Goal: Task Accomplishment & Management: Use online tool/utility

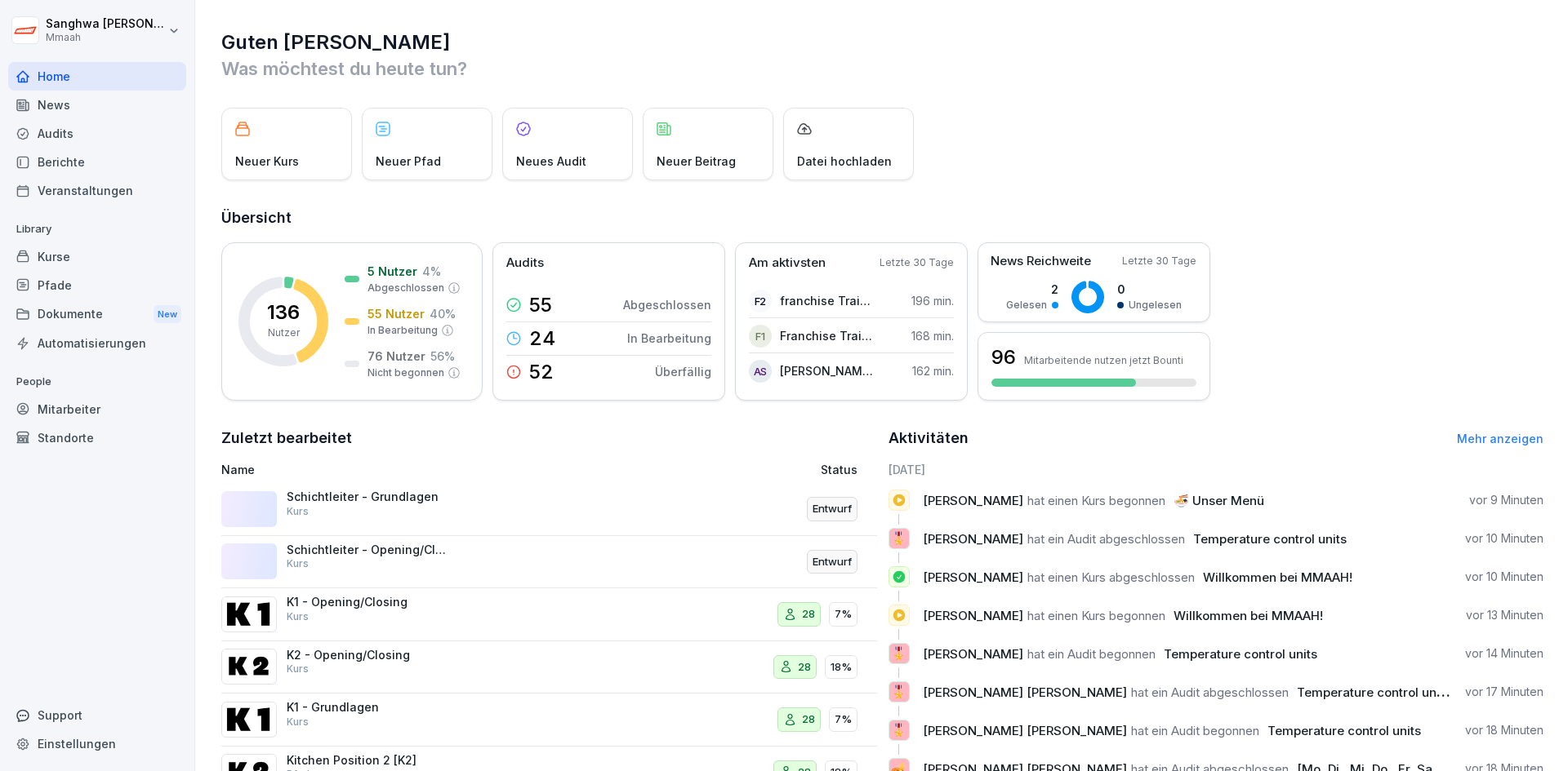
click at [110, 395] on div "Mitarbeiter" at bounding box center [97, 409] width 178 height 29
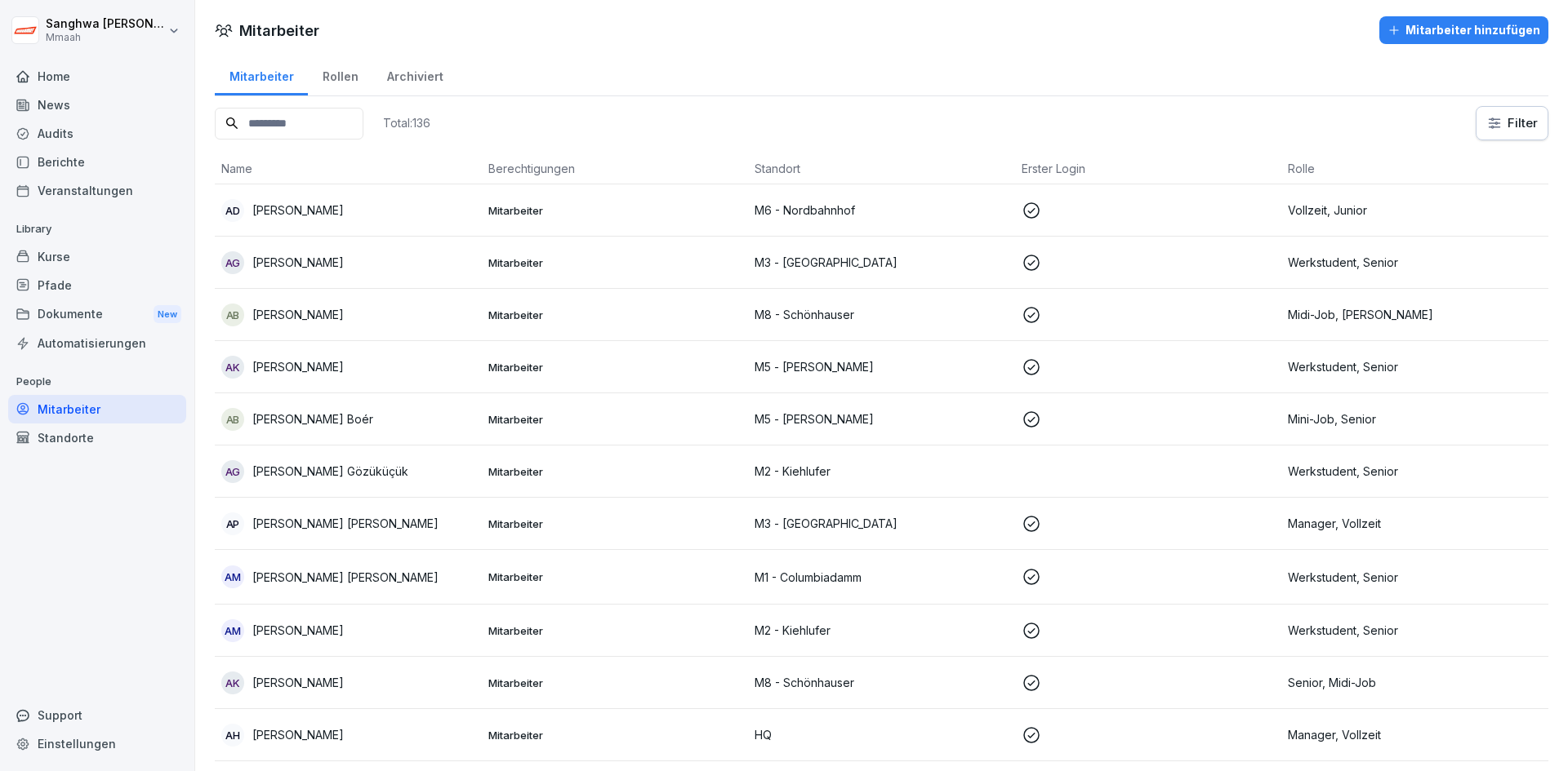
click at [321, 72] on div "Rollen" at bounding box center [340, 75] width 64 height 42
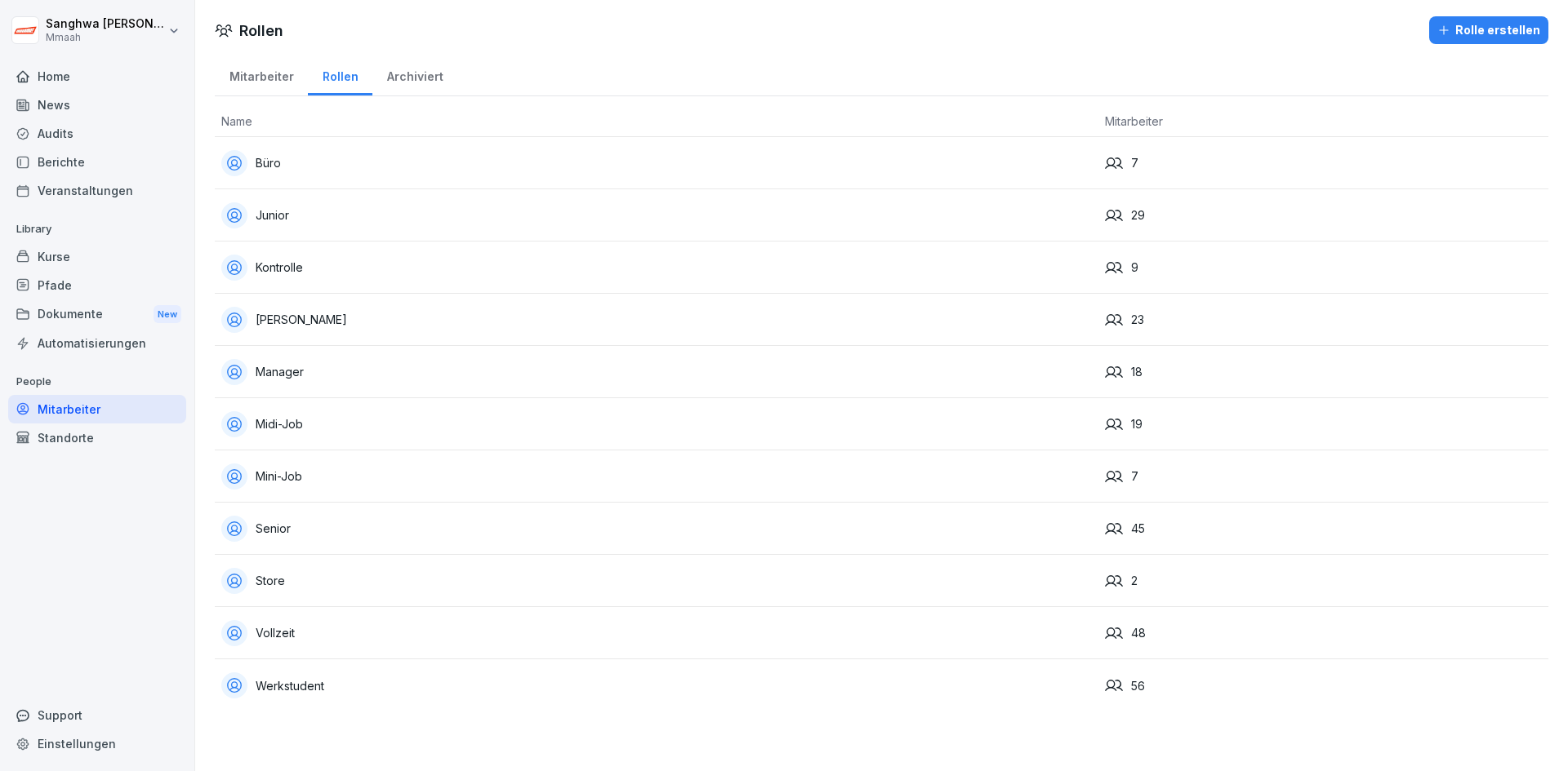
click at [250, 72] on div "Mitarbeiter" at bounding box center [261, 75] width 93 height 42
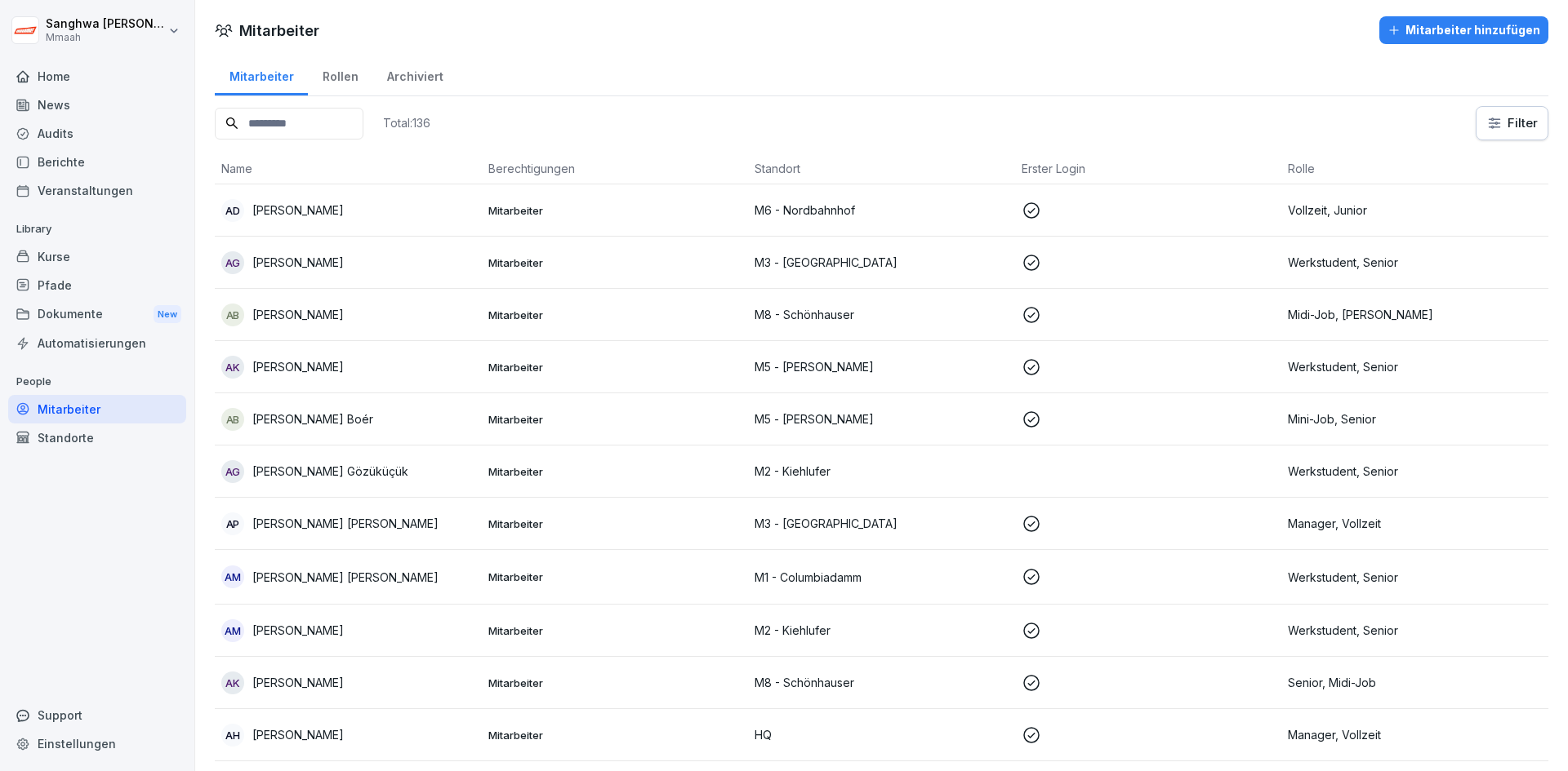
click at [326, 123] on input at bounding box center [289, 123] width 149 height 32
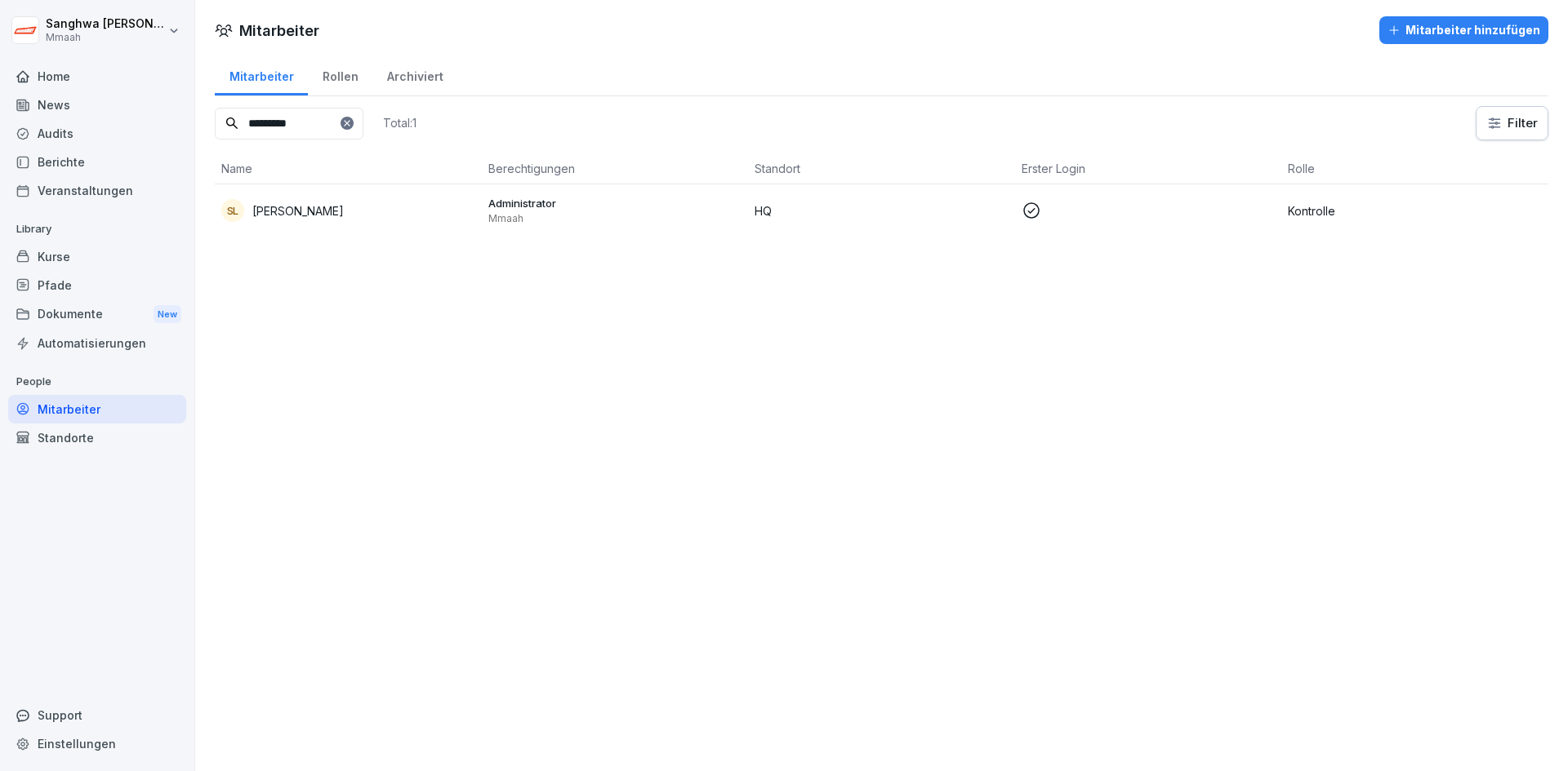
type input "*********"
click at [542, 221] on p "Mmaah" at bounding box center [616, 218] width 254 height 13
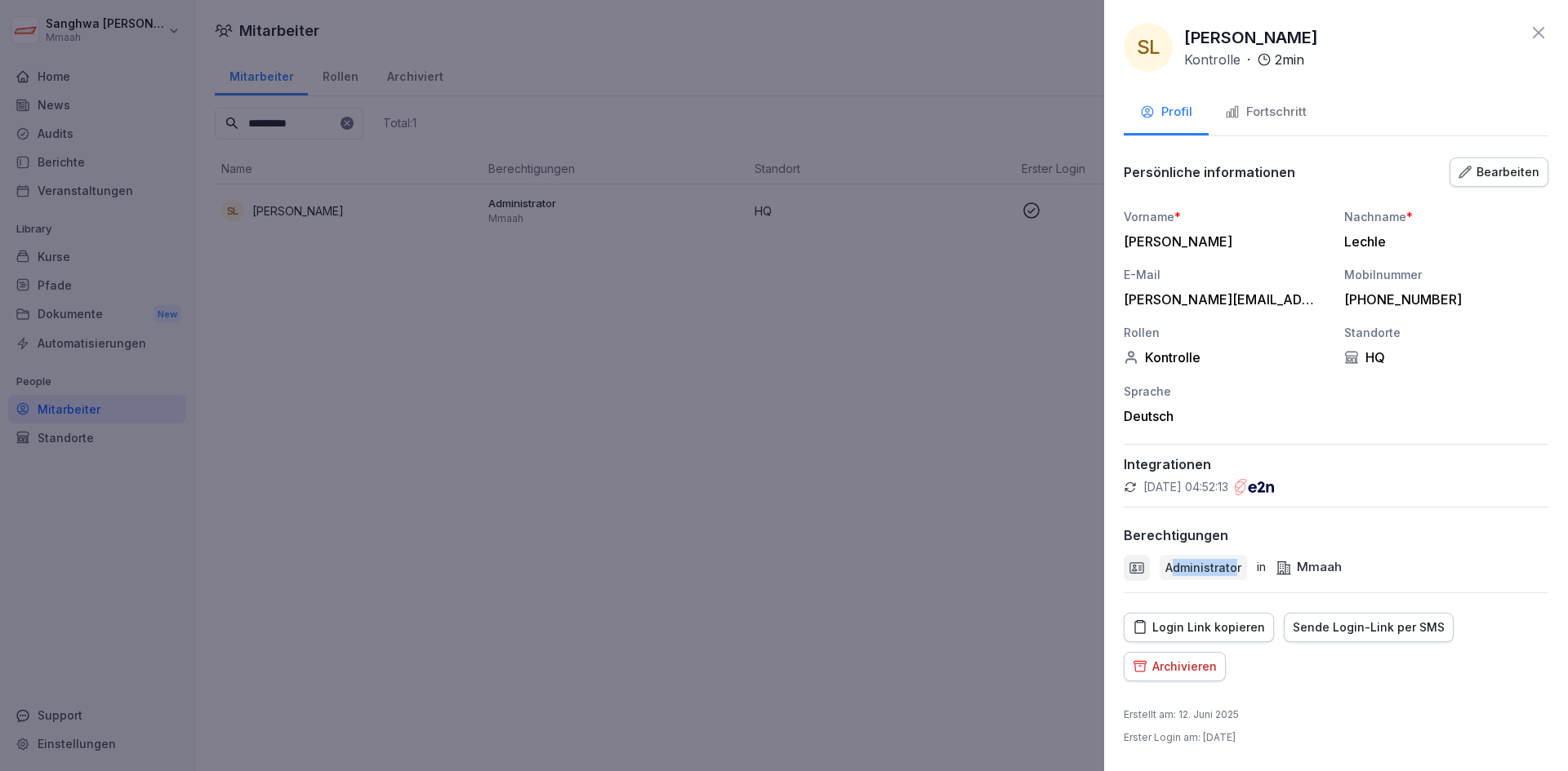
drag, startPoint x: 1173, startPoint y: 571, endPoint x: 1237, endPoint y: 570, distance: 64.0
click at [1237, 570] on p "Administrator" at bounding box center [1203, 568] width 76 height 17
click at [1193, 573] on p "Administrator" at bounding box center [1203, 568] width 76 height 17
click at [1240, 569] on div "Administrator" at bounding box center [1204, 568] width 87 height 25
click at [1458, 553] on div "Administrator in [GEOGRAPHIC_DATA]" at bounding box center [1336, 568] width 424 height 50
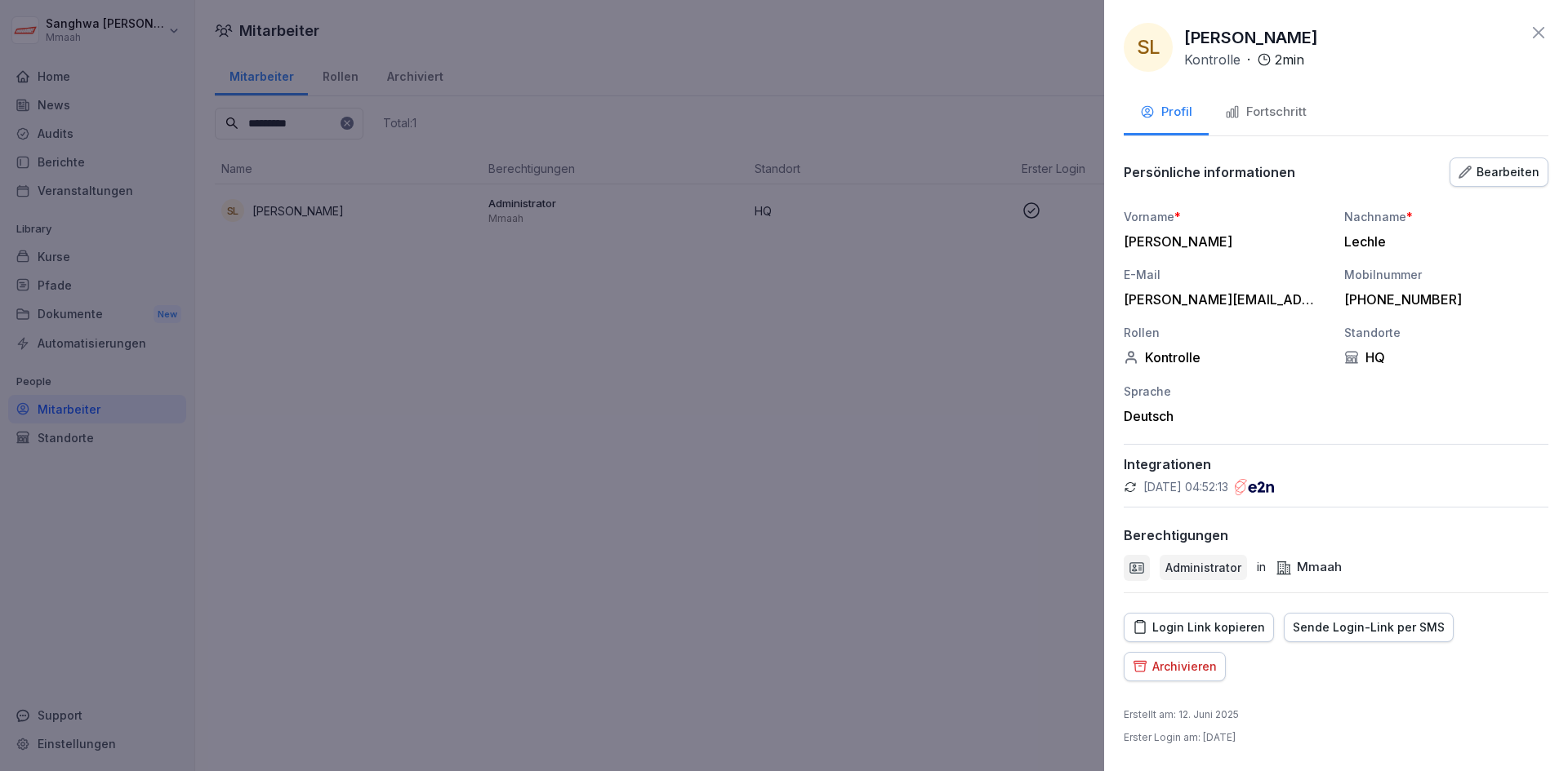
click at [1321, 633] on div "Sende Login-Link per SMS" at bounding box center [1369, 628] width 152 height 18
click at [1499, 170] on div "Bearbeiten" at bounding box center [1498, 172] width 81 height 18
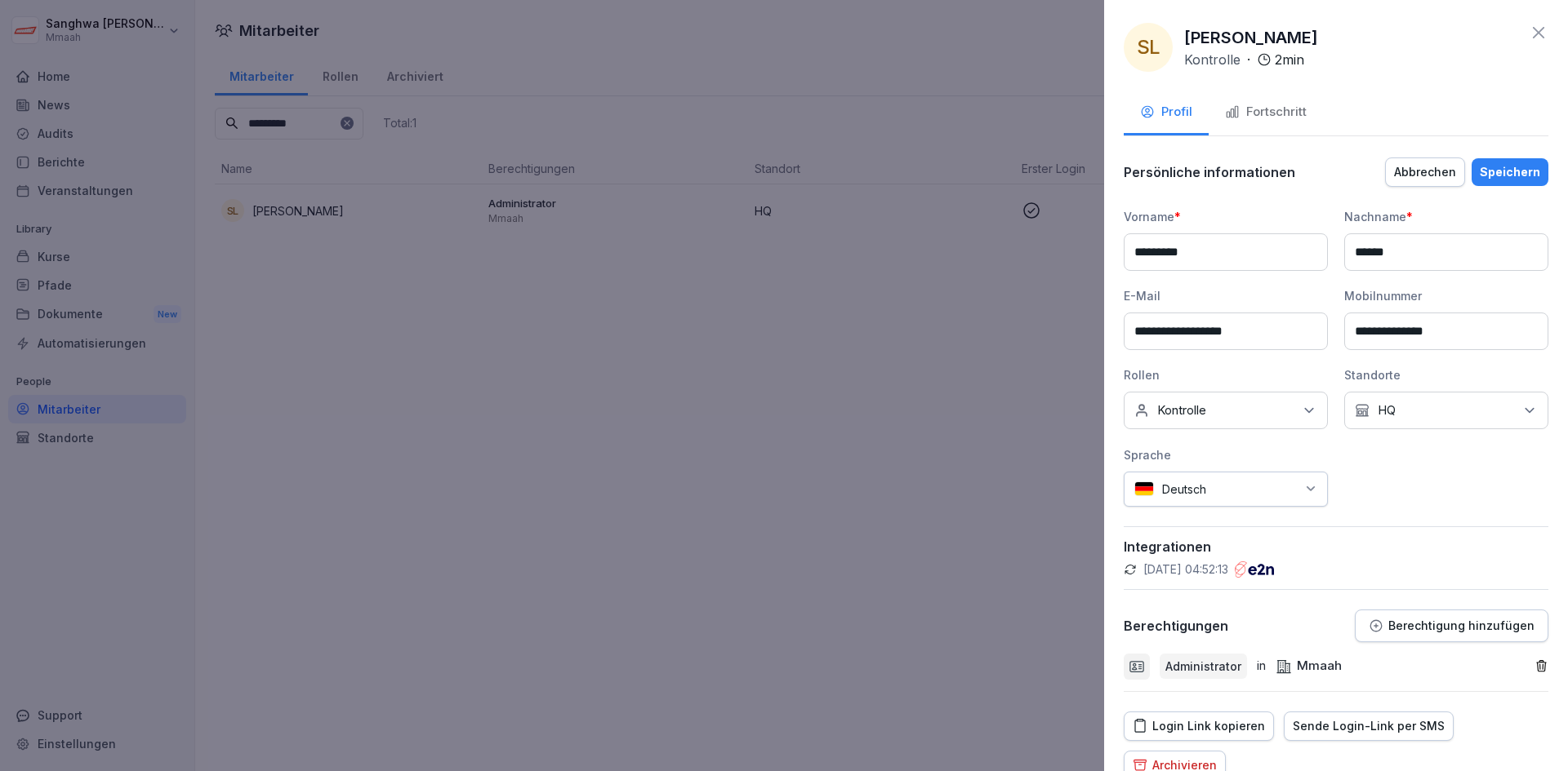
click at [1191, 338] on input "**********" at bounding box center [1225, 331] width 204 height 37
type input "**********"
click at [1504, 170] on div "Speichern" at bounding box center [1510, 172] width 60 height 18
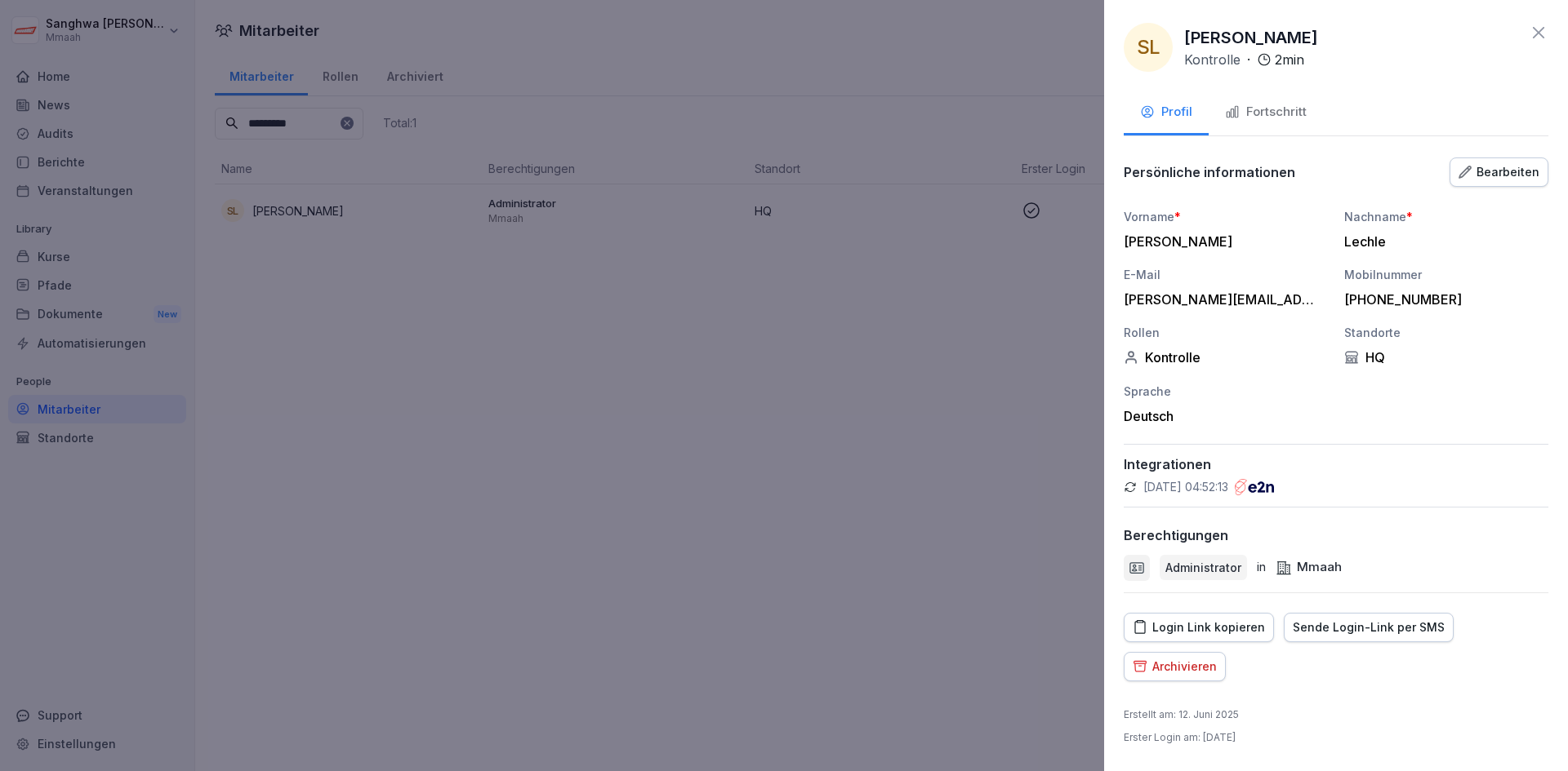
click at [1238, 633] on div "Login Link kopieren" at bounding box center [1199, 628] width 132 height 18
click at [1362, 628] on div "Sende Login-Link per SMS" at bounding box center [1369, 628] width 152 height 18
click at [1194, 636] on div "Login Link kopieren" at bounding box center [1199, 628] width 132 height 18
click at [831, 588] on div at bounding box center [784, 385] width 1568 height 771
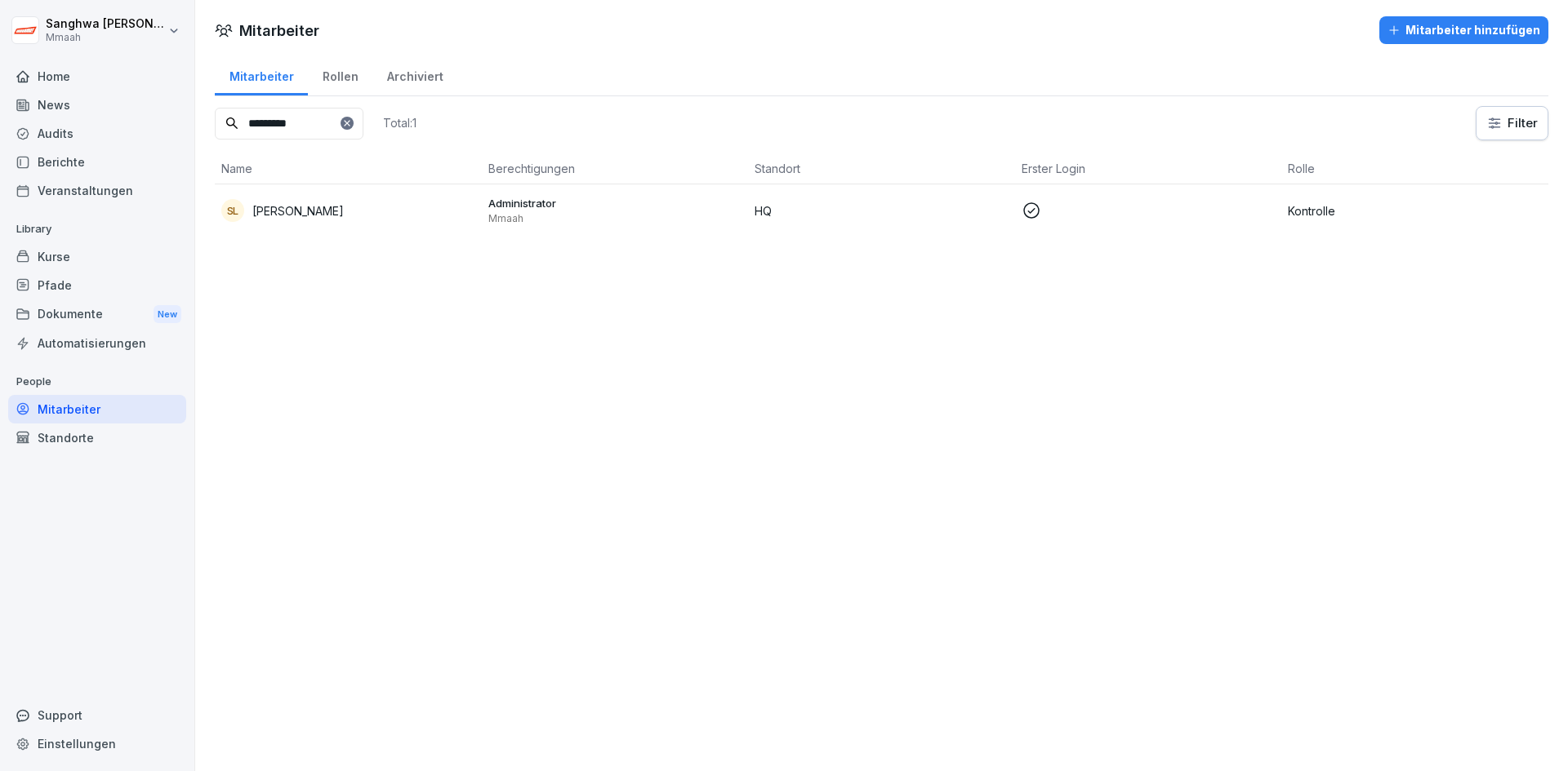
click at [137, 271] on div "Pfade" at bounding box center [97, 285] width 178 height 29
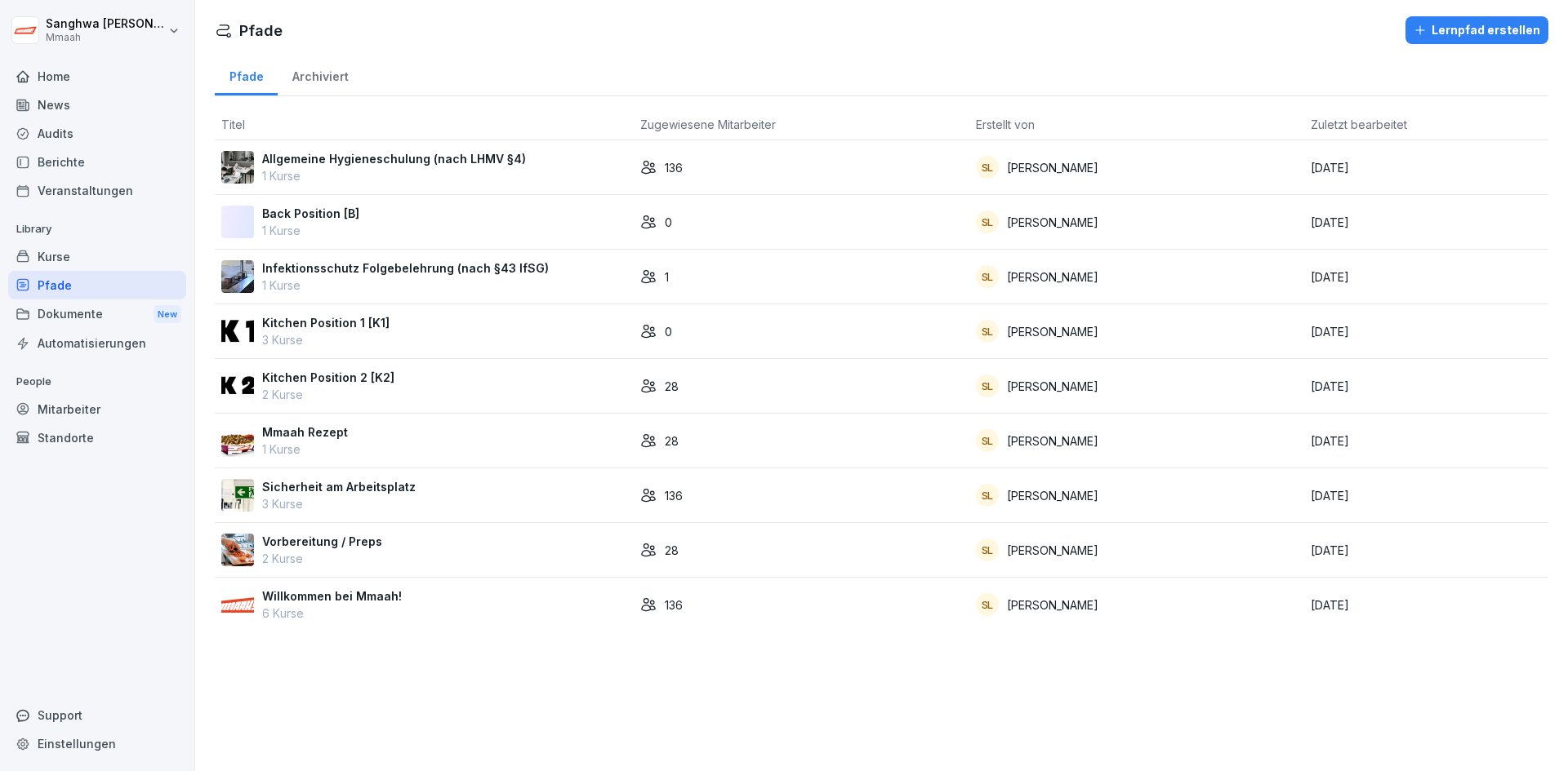
click at [90, 275] on div "Pfade" at bounding box center [97, 285] width 178 height 29
click at [104, 262] on div "Kurse" at bounding box center [97, 256] width 178 height 29
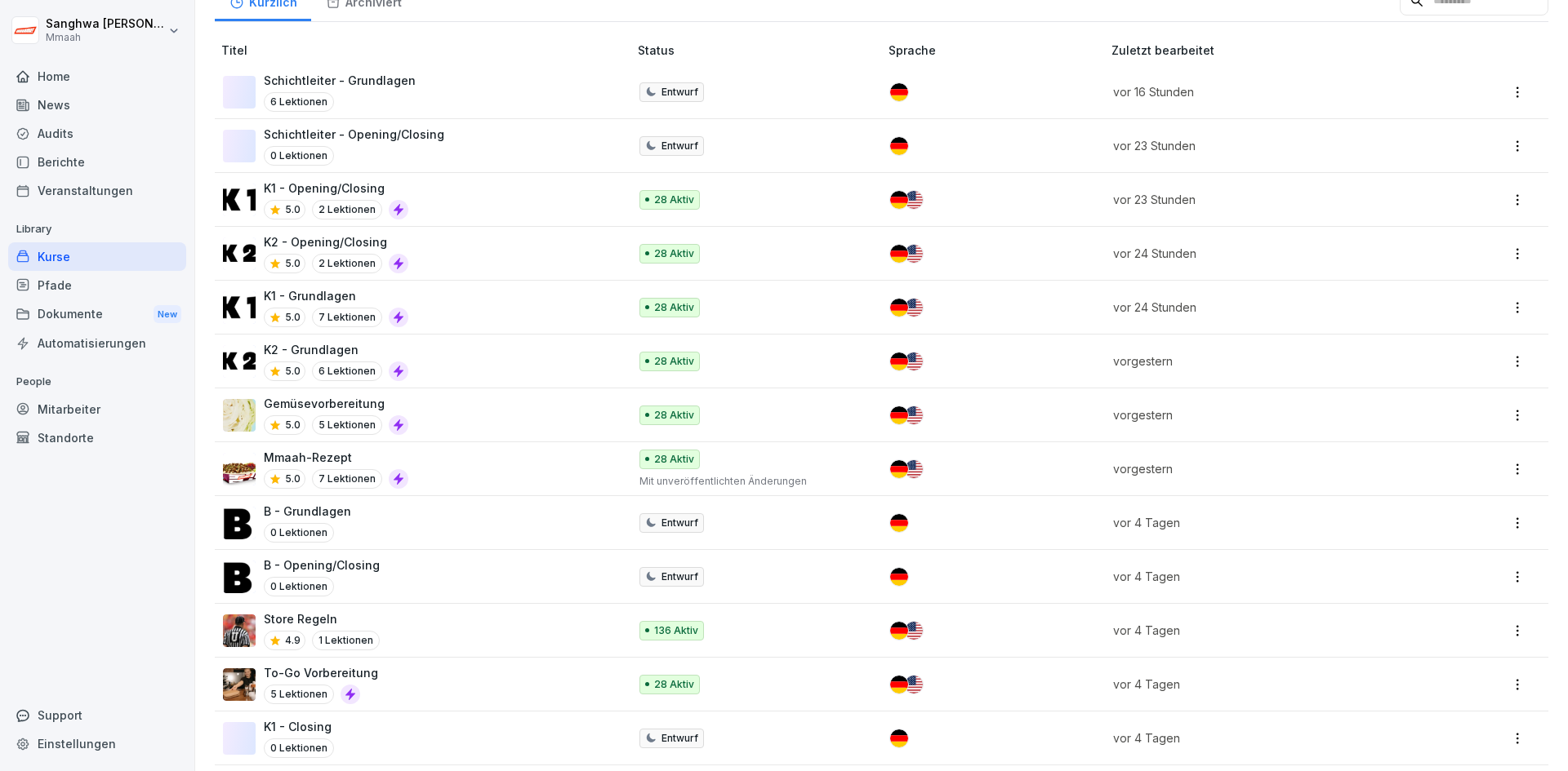
scroll to position [489, 0]
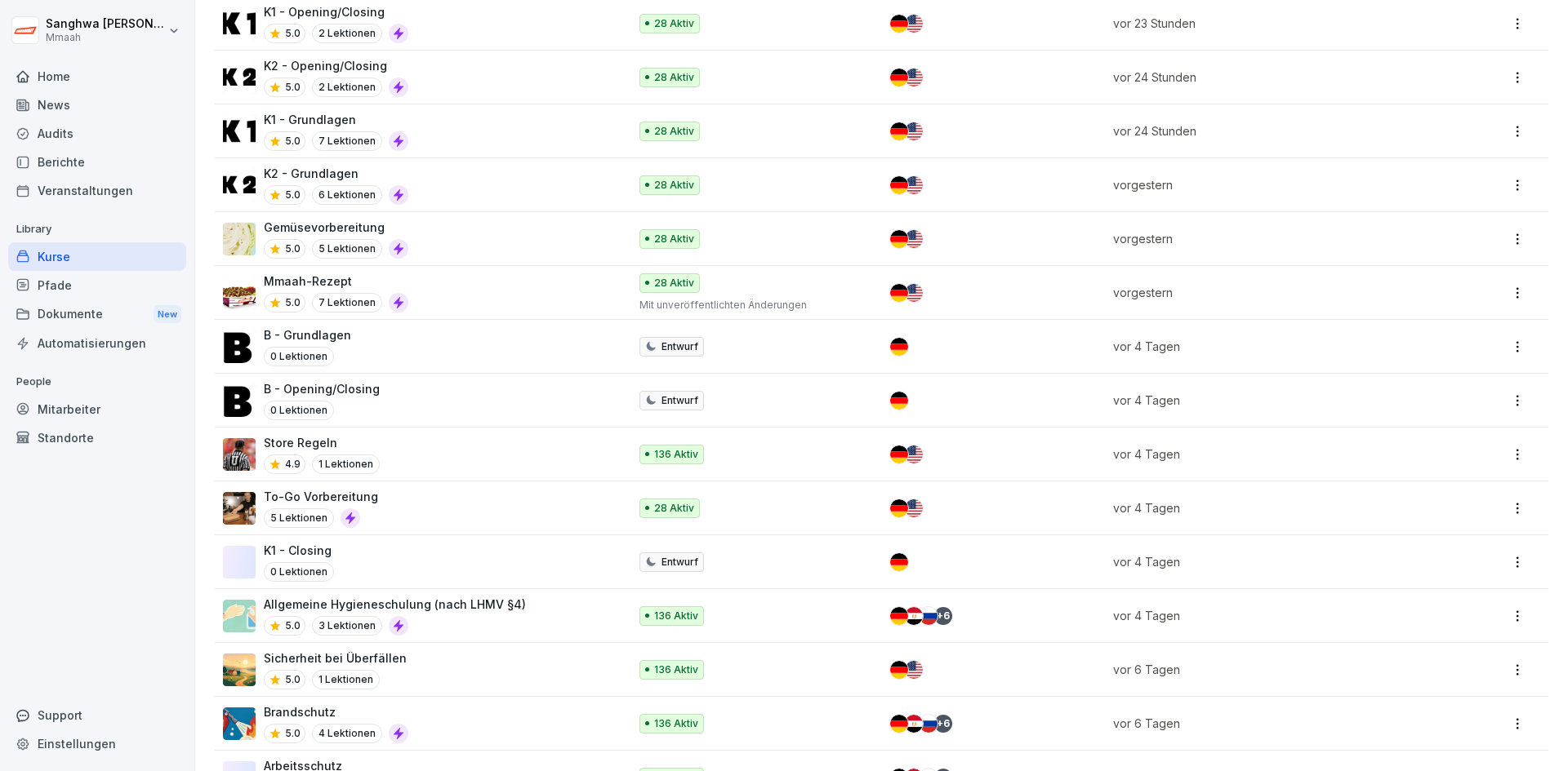
click at [475, 302] on div "Mmaah-Rezept 5.0 7 Lektionen" at bounding box center [417, 293] width 389 height 40
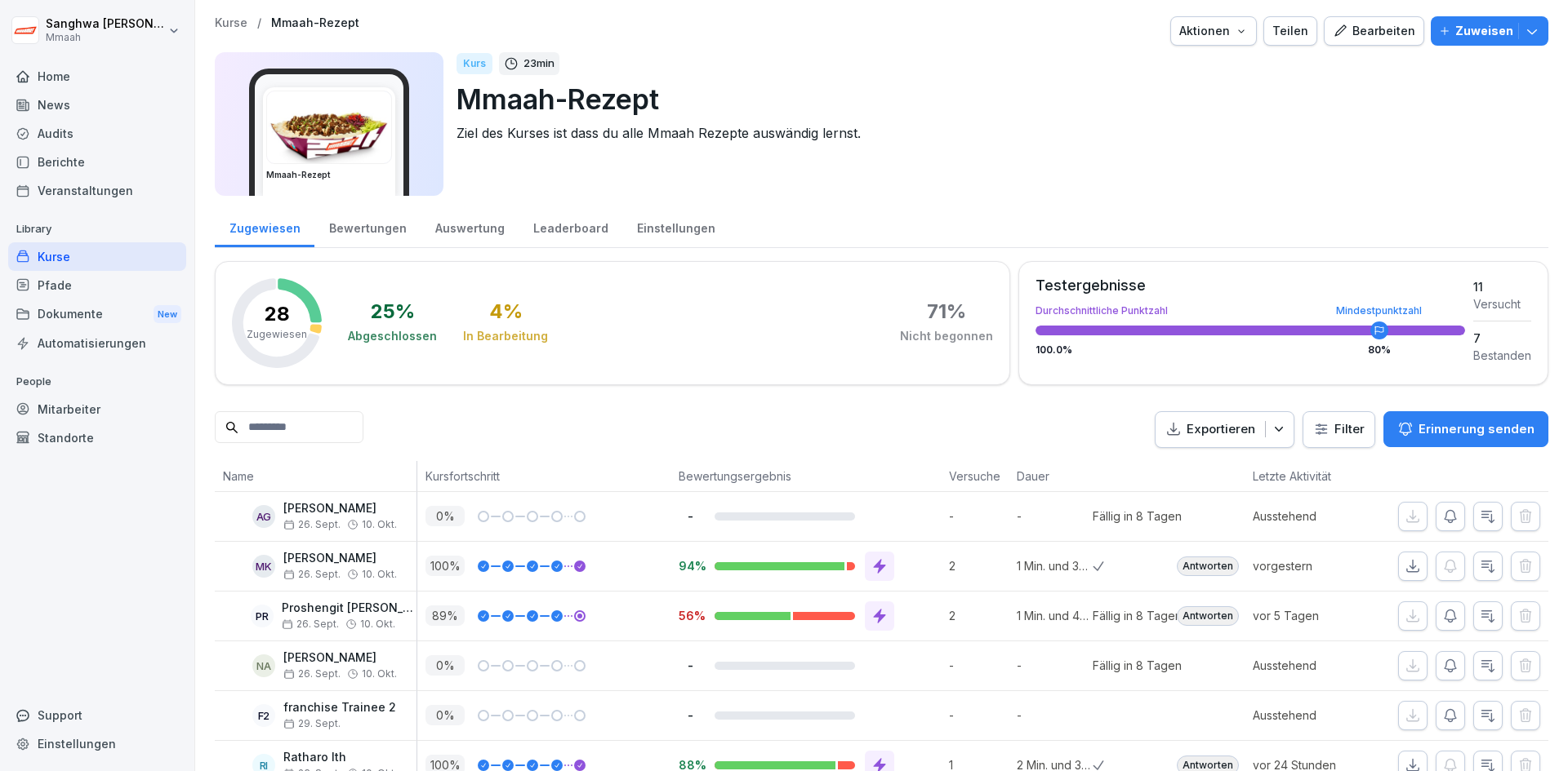
click at [1389, 34] on div "Bearbeiten" at bounding box center [1374, 30] width 83 height 18
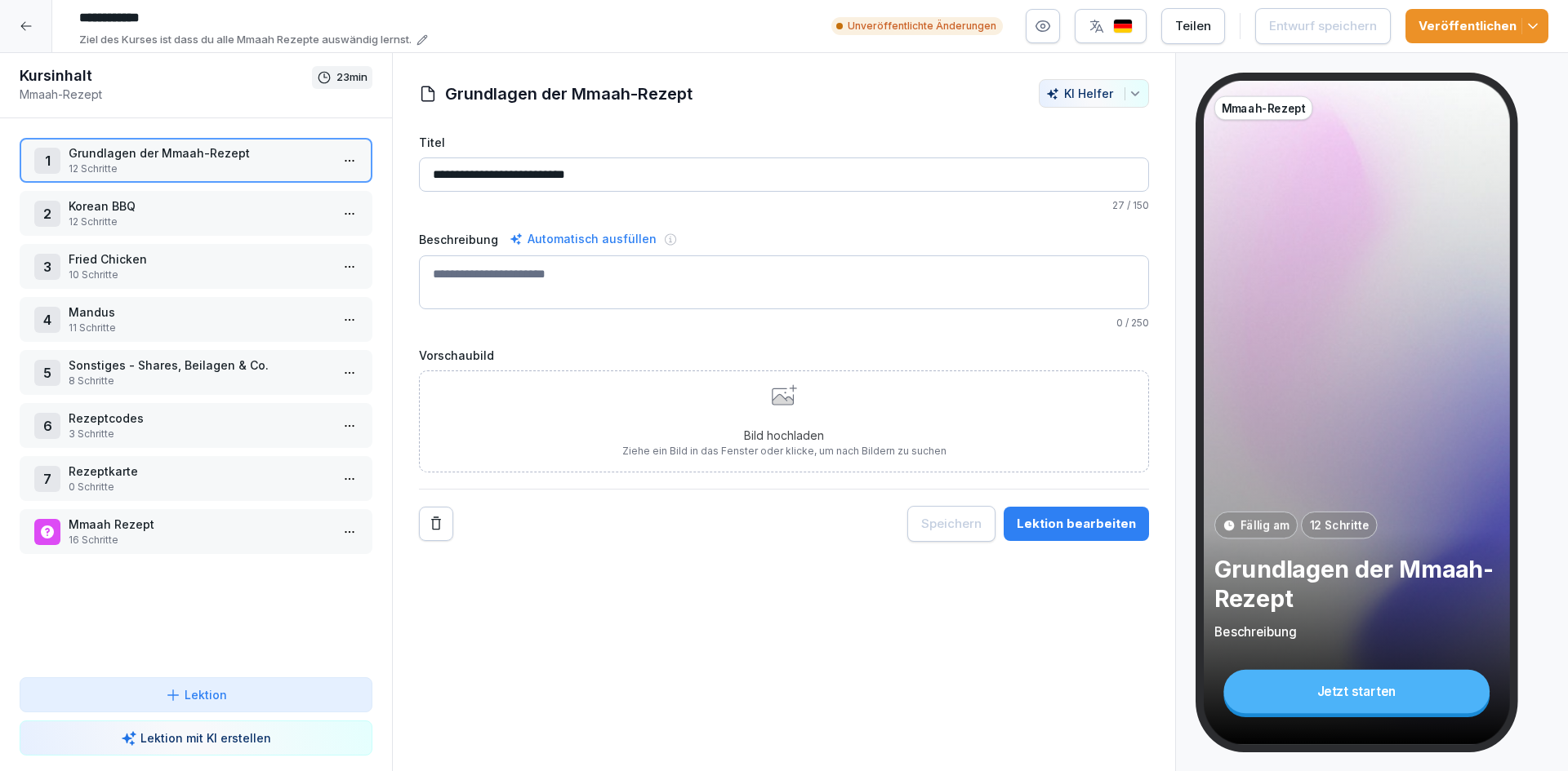
click at [204, 243] on div "1 Grundlagen der Mmaah-Rezept 12 Schritte 2 Korean BBQ 12 Schritte 3 Fried Chic…" at bounding box center [196, 397] width 392 height 559
click at [204, 248] on div "3 Fried Chicken 10 Schritte" at bounding box center [197, 267] width 353 height 45
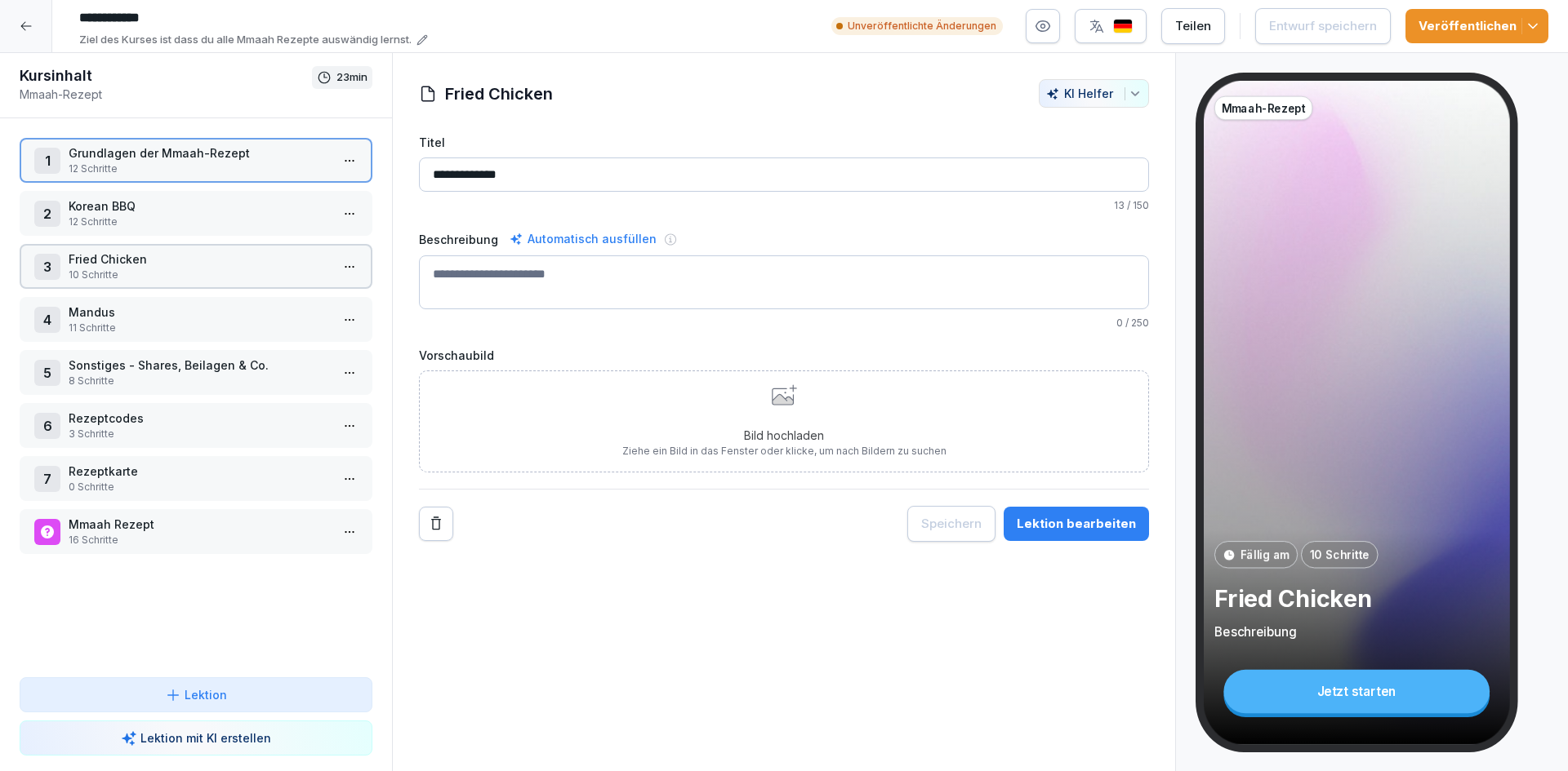
click at [204, 248] on div "3 Fried Chicken 10 Schritte" at bounding box center [197, 267] width 353 height 45
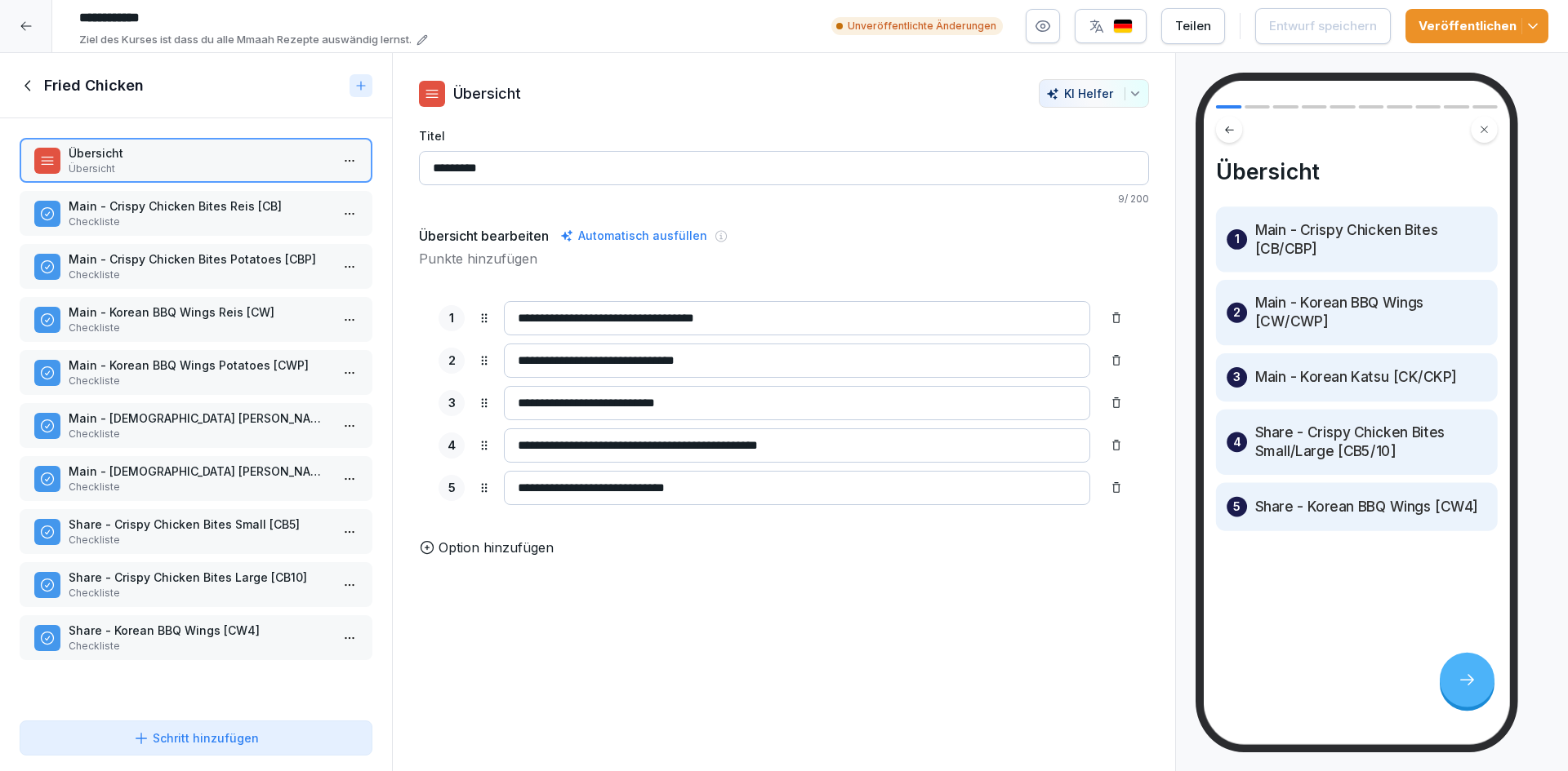
click at [232, 215] on p "Checkliste" at bounding box center [199, 222] width 262 height 15
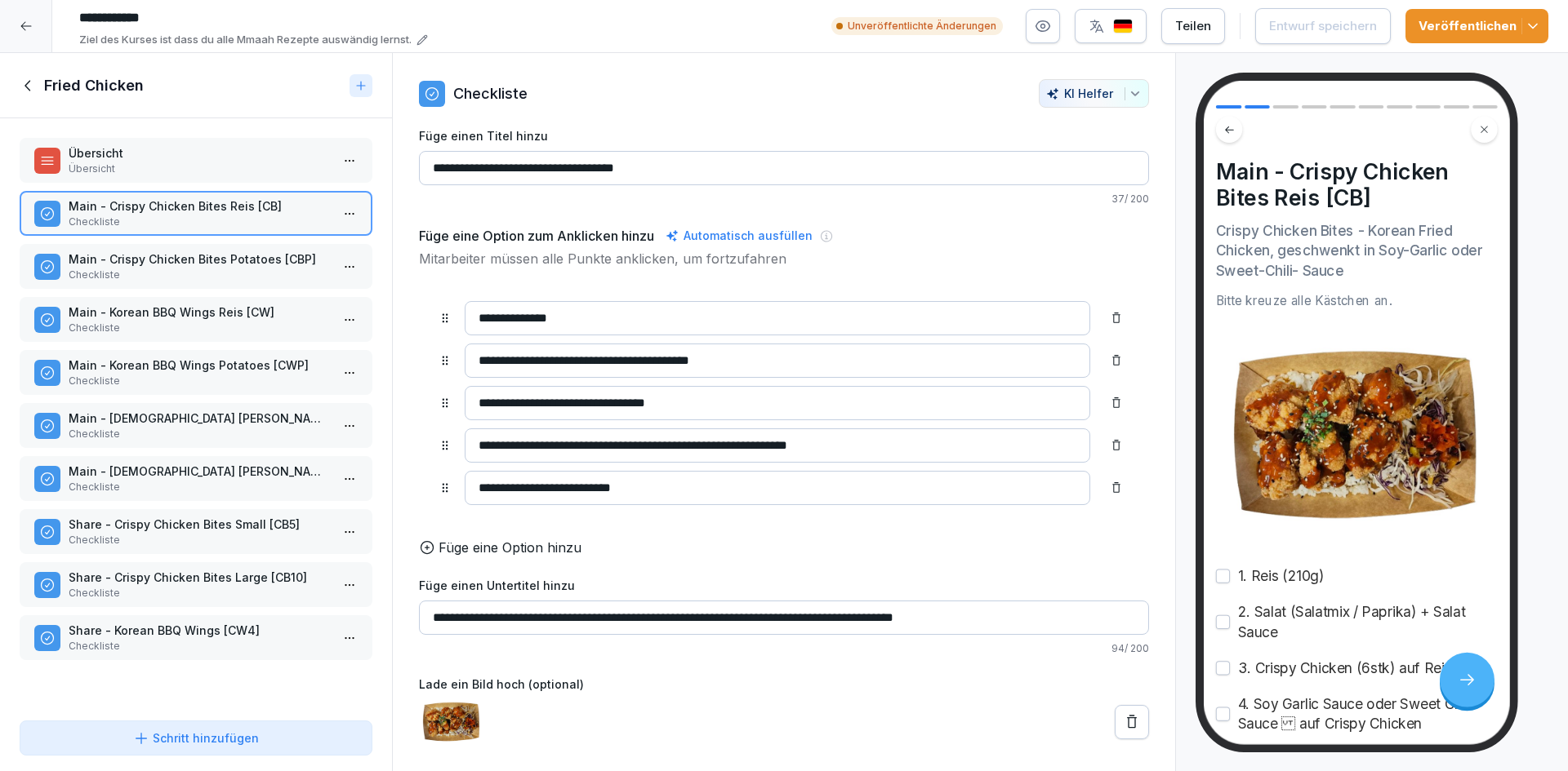
click at [236, 261] on p "Main - Crispy Chicken Bites Potatoes [CBP]" at bounding box center [199, 259] width 262 height 17
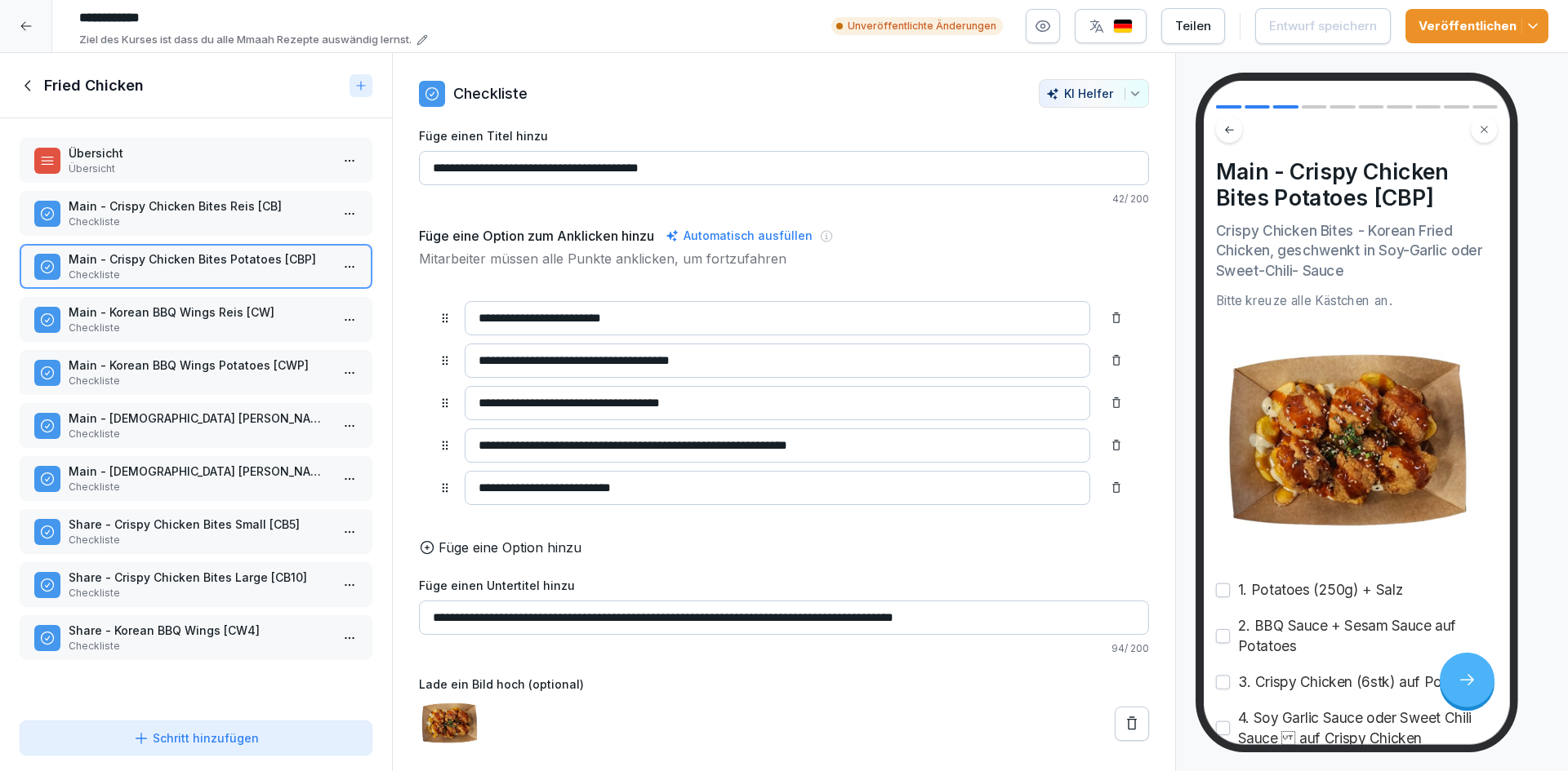
click at [217, 333] on p "Checkliste" at bounding box center [199, 328] width 262 height 15
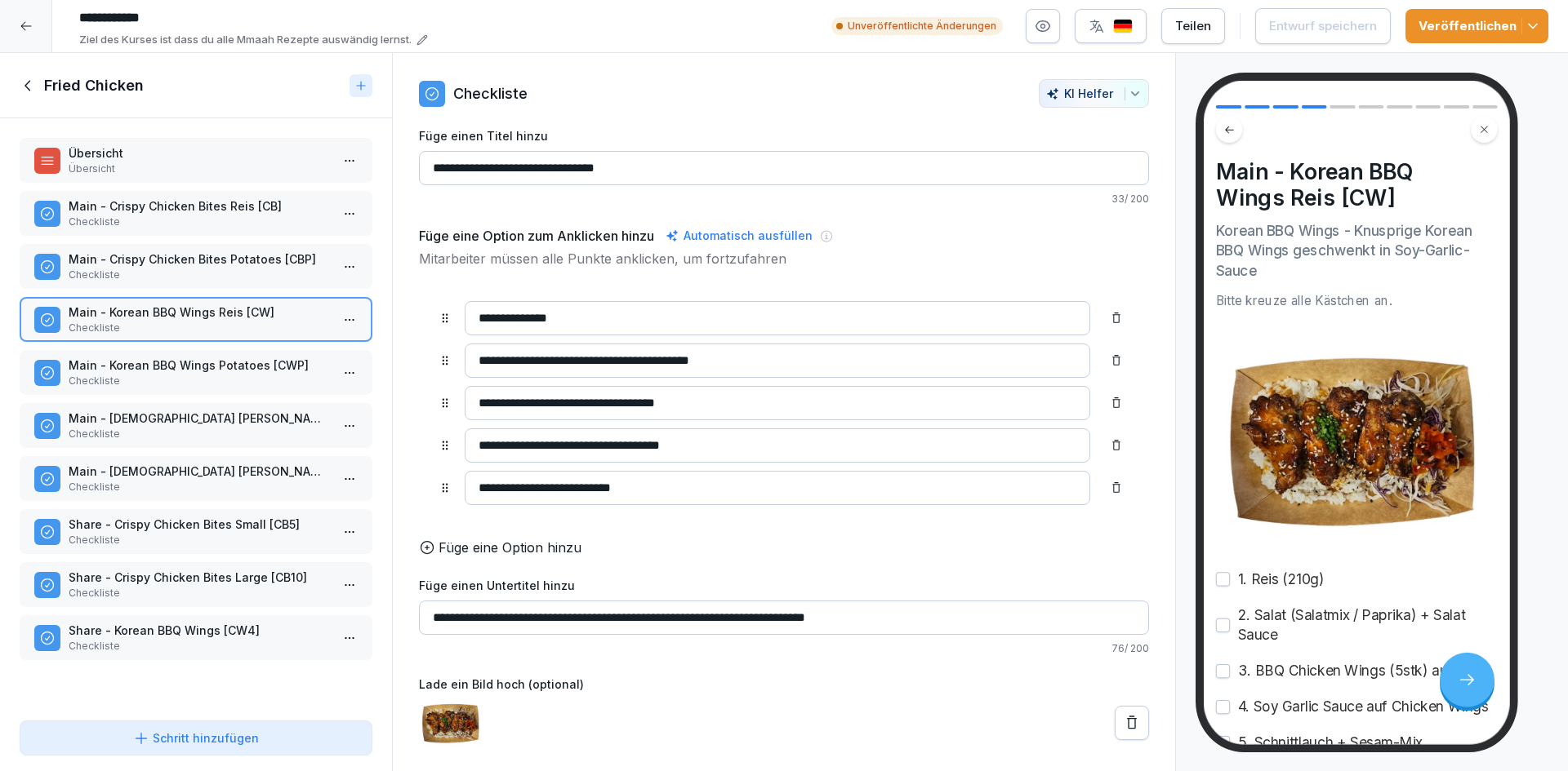
click at [1126, 731] on icon at bounding box center [1131, 723] width 17 height 17
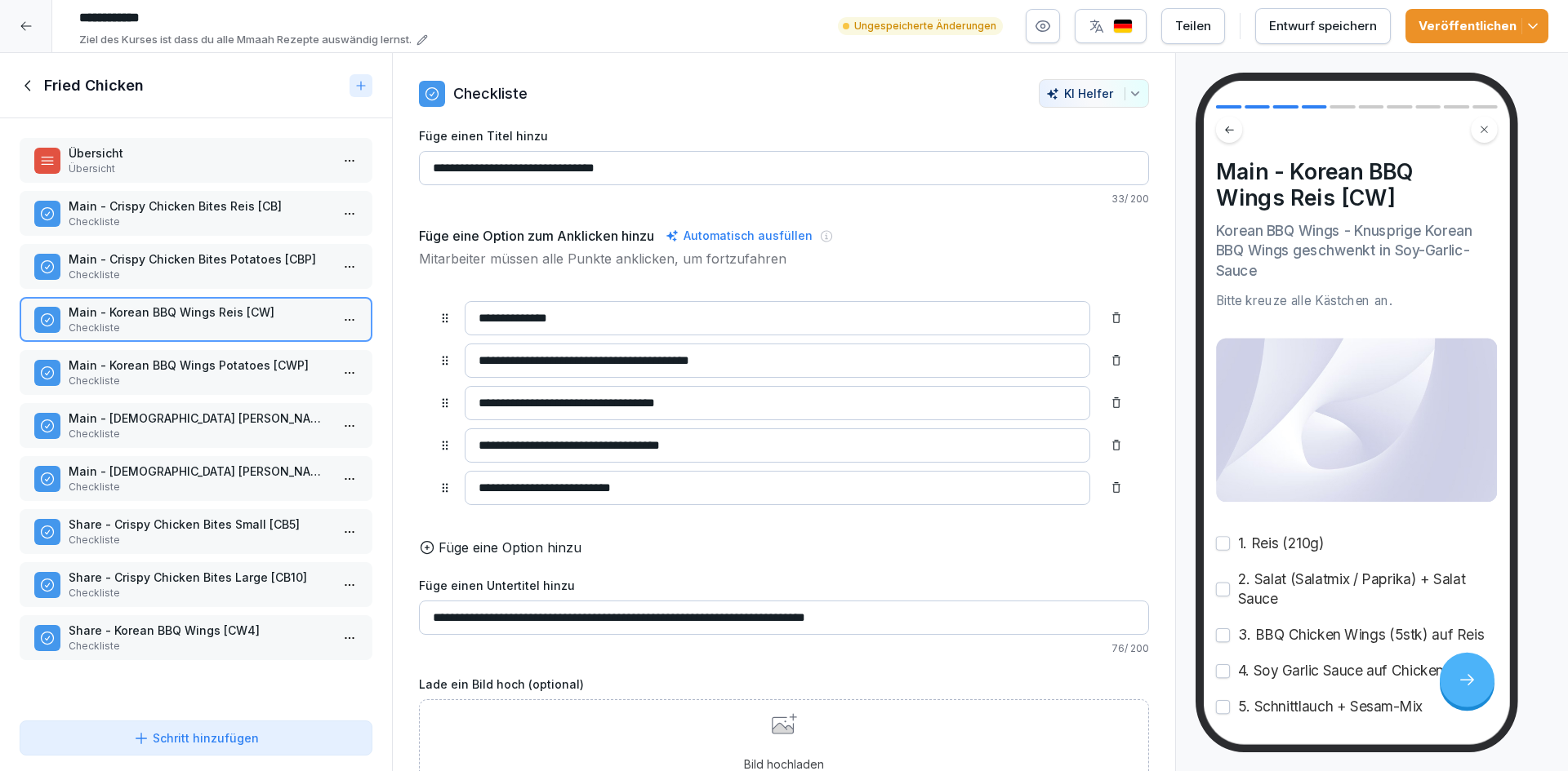
click at [622, 399] on input "**********" at bounding box center [777, 402] width 625 height 34
type input "**********"
click at [223, 370] on p "Main - Korean BBQ Wings Potatoes [CWP]" at bounding box center [199, 365] width 262 height 17
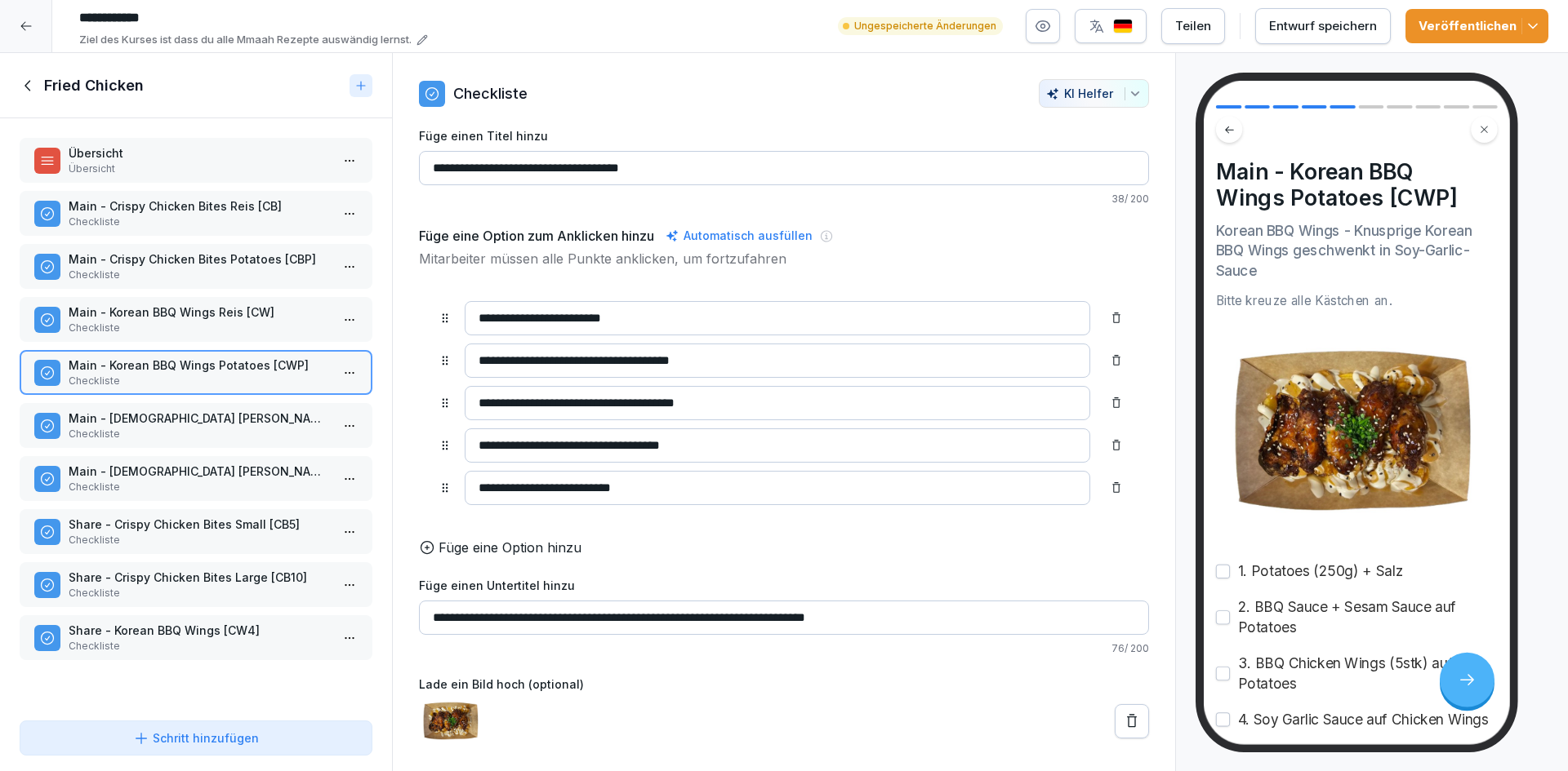
click at [623, 403] on input "**********" at bounding box center [777, 402] width 625 height 34
type input "**********"
click at [1124, 730] on icon at bounding box center [1131, 721] width 17 height 17
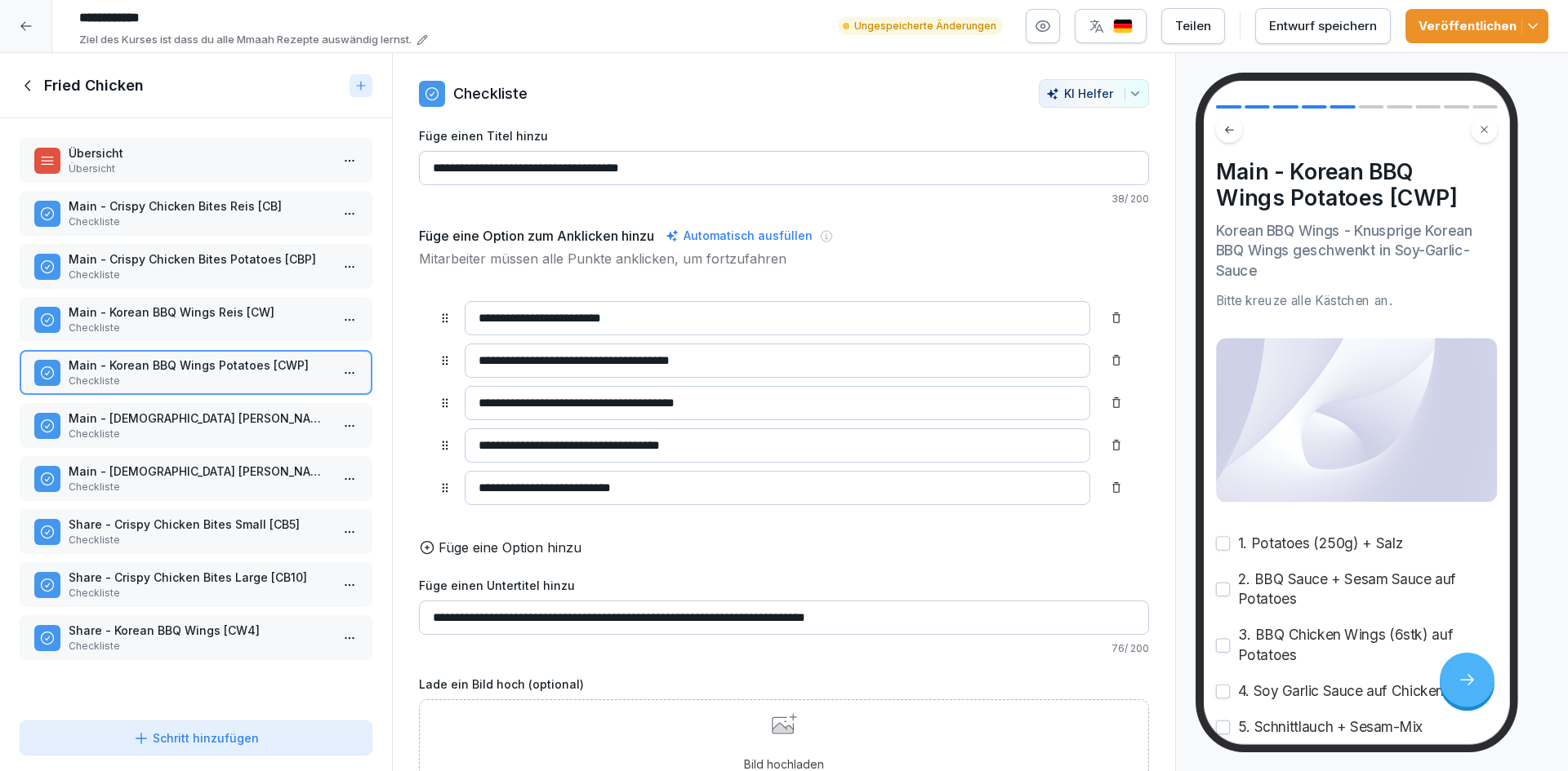
click at [1331, 40] on button "Entwurf speichern" at bounding box center [1323, 25] width 136 height 36
click at [256, 533] on p "Checkliste" at bounding box center [199, 540] width 262 height 15
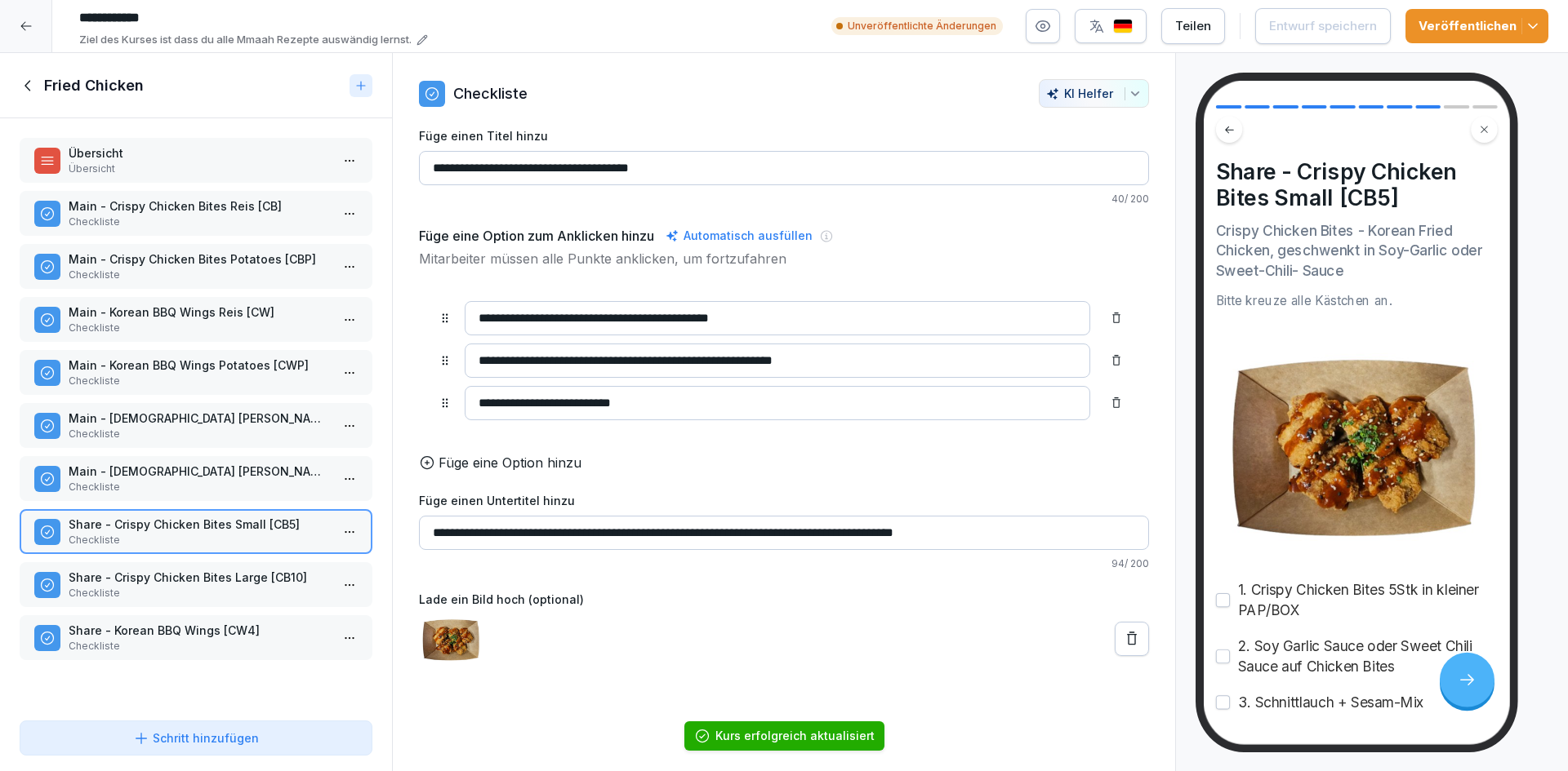
click at [263, 463] on p "Main - Korean Katsu Potatoes [CKP]" at bounding box center [199, 471] width 262 height 17
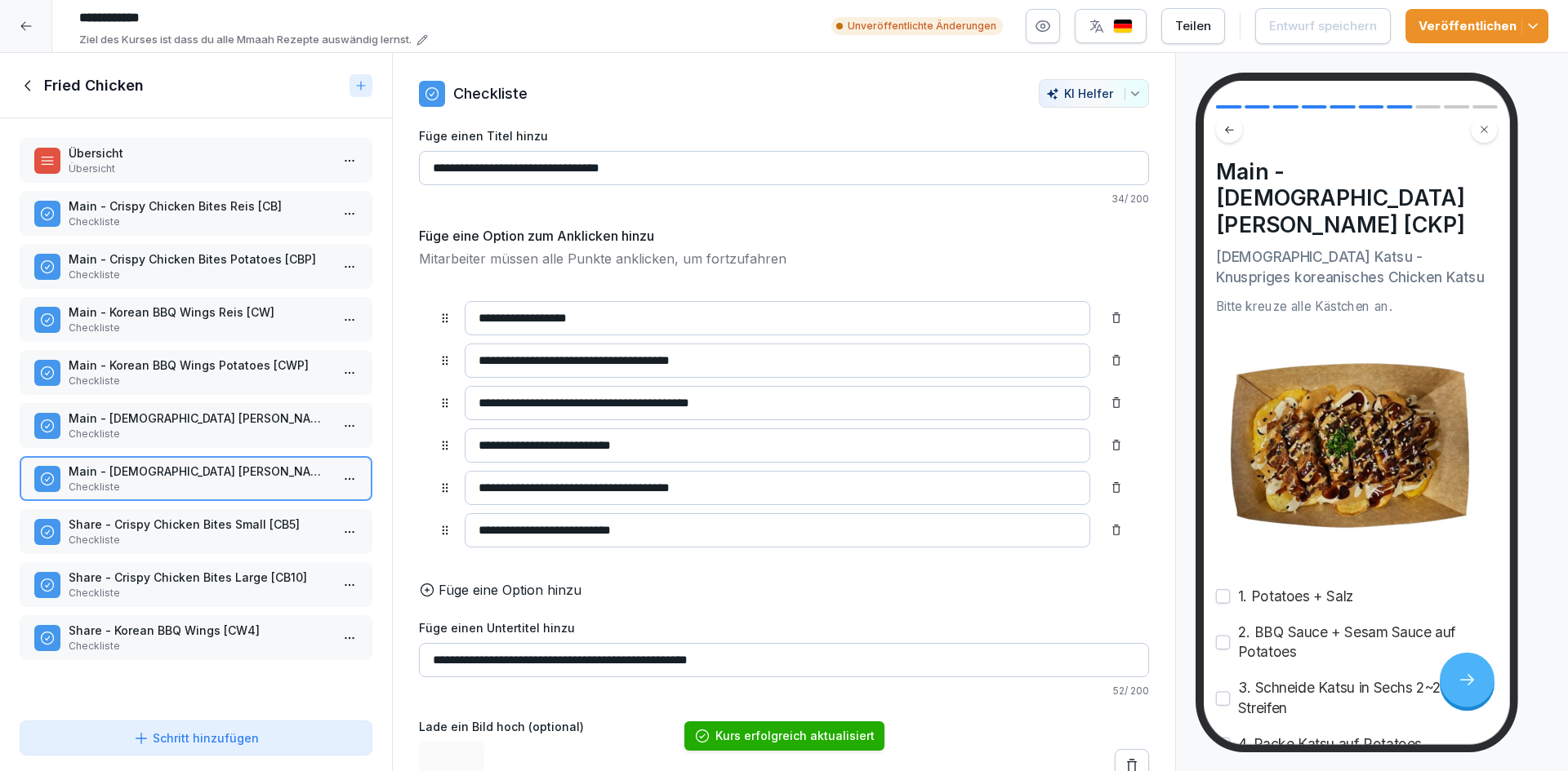
click at [275, 632] on p "Share - Korean BBQ Wings [CW4]" at bounding box center [199, 631] width 262 height 17
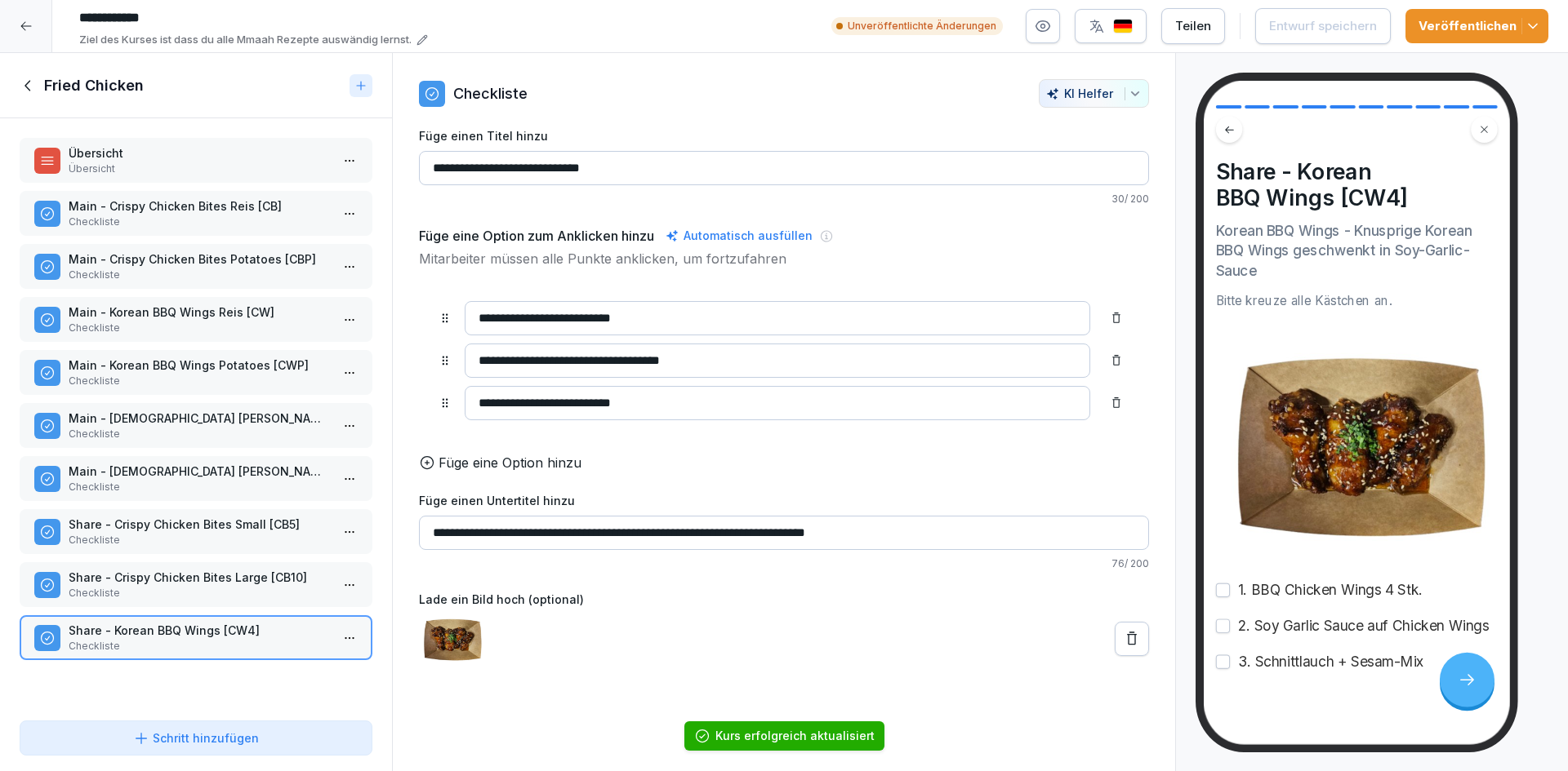
click at [614, 316] on input "**********" at bounding box center [777, 318] width 625 height 34
click at [1124, 648] on icon at bounding box center [1131, 639] width 17 height 17
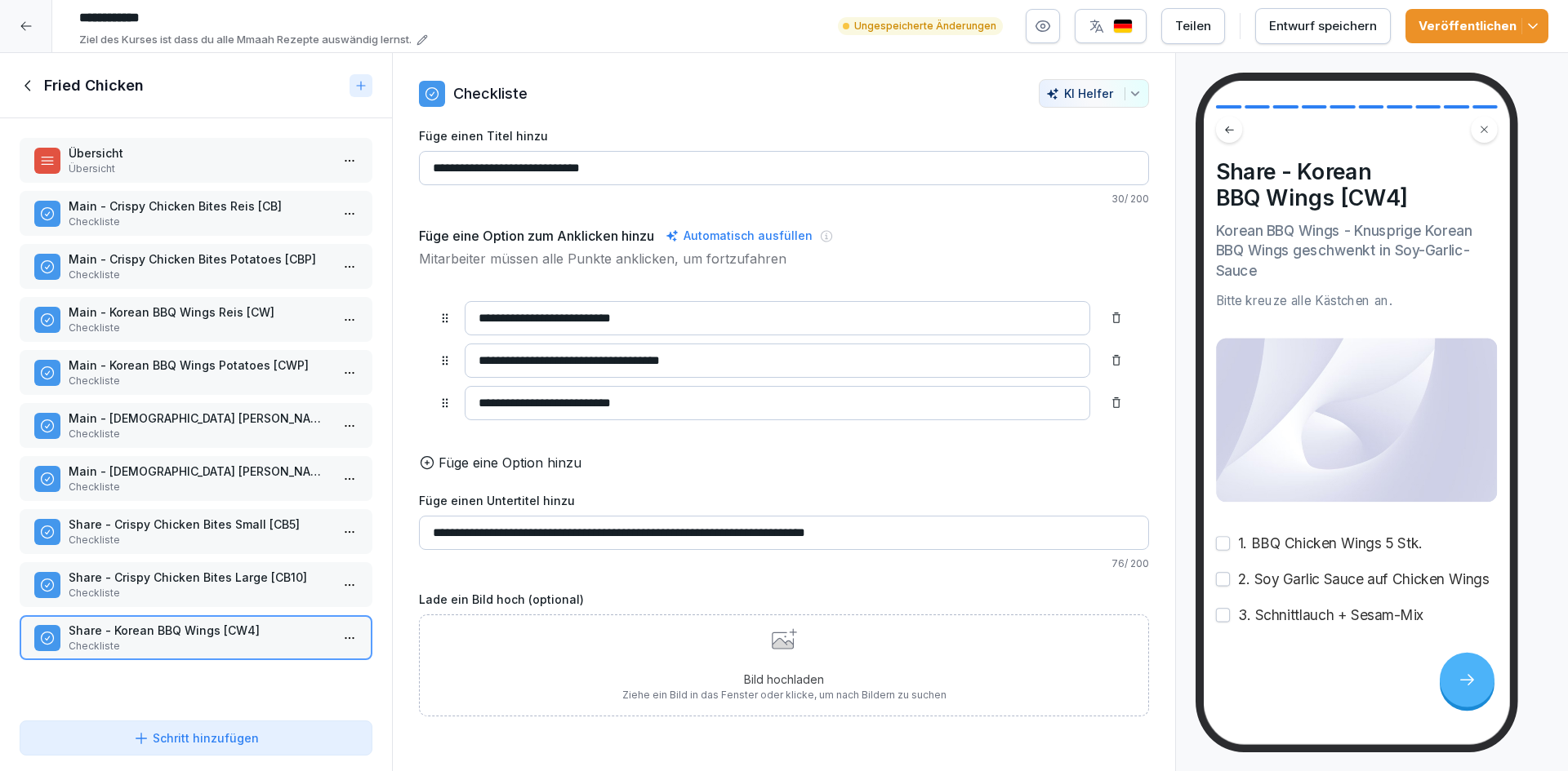
click at [624, 317] on input "**********" at bounding box center [777, 318] width 625 height 34
type input "**********"
click at [1358, 38] on button "Entwurf speichern" at bounding box center [1323, 25] width 136 height 36
click at [1450, 32] on div "Veröffentlichen" at bounding box center [1477, 26] width 117 height 18
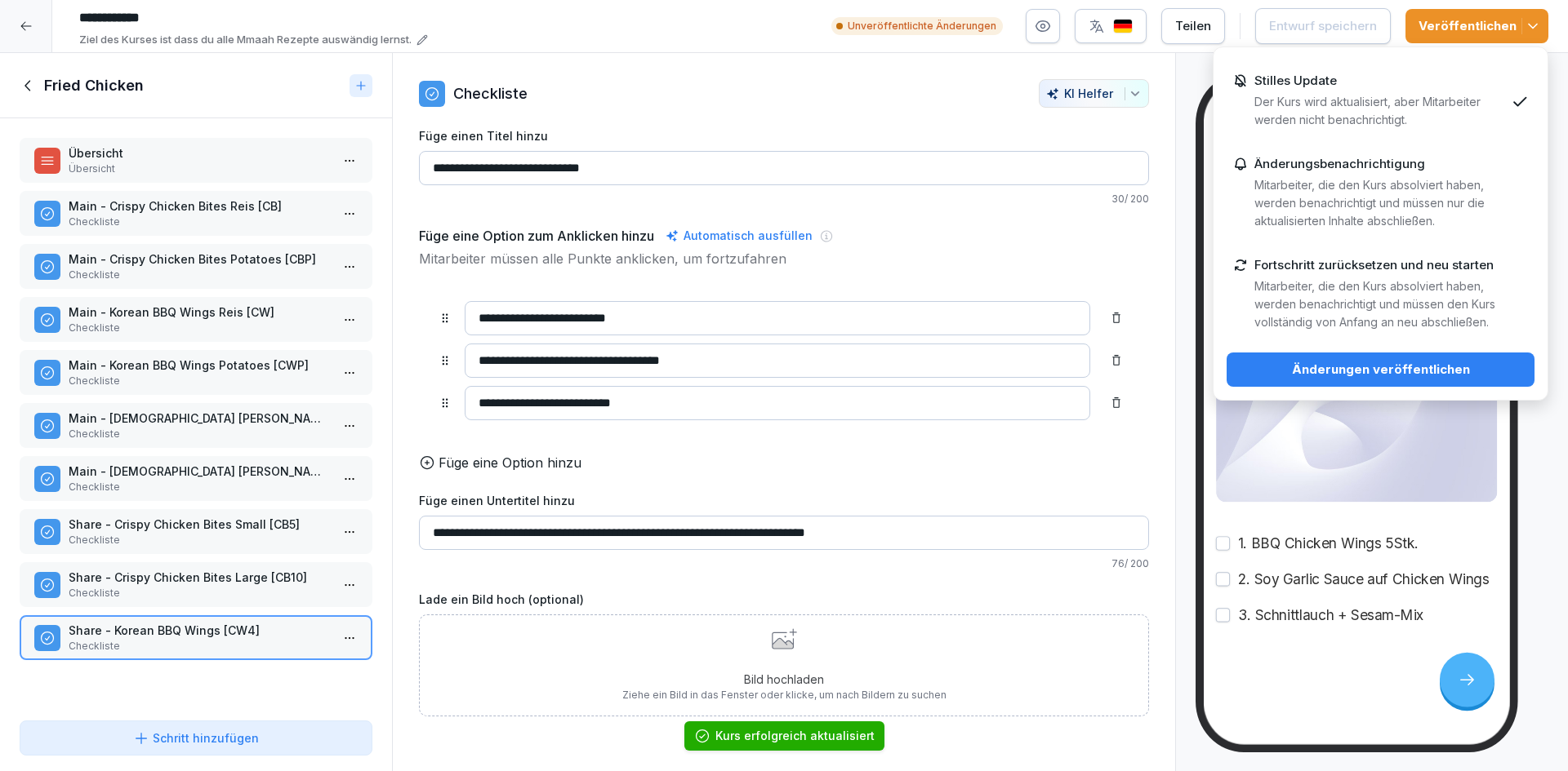
click at [1361, 366] on div "Änderungen veröffentlichen" at bounding box center [1381, 369] width 282 height 18
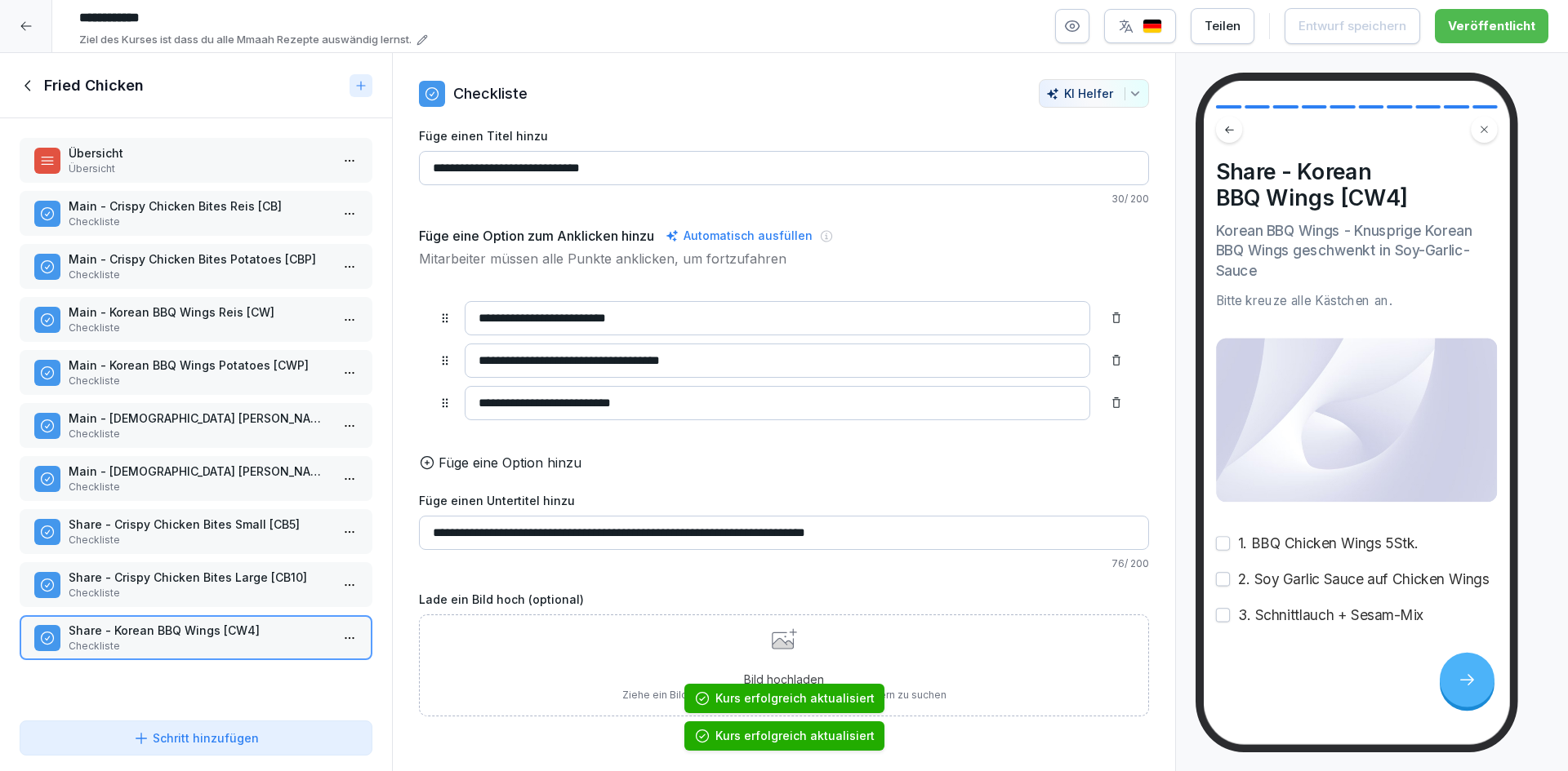
click at [35, 88] on icon at bounding box center [29, 85] width 18 height 18
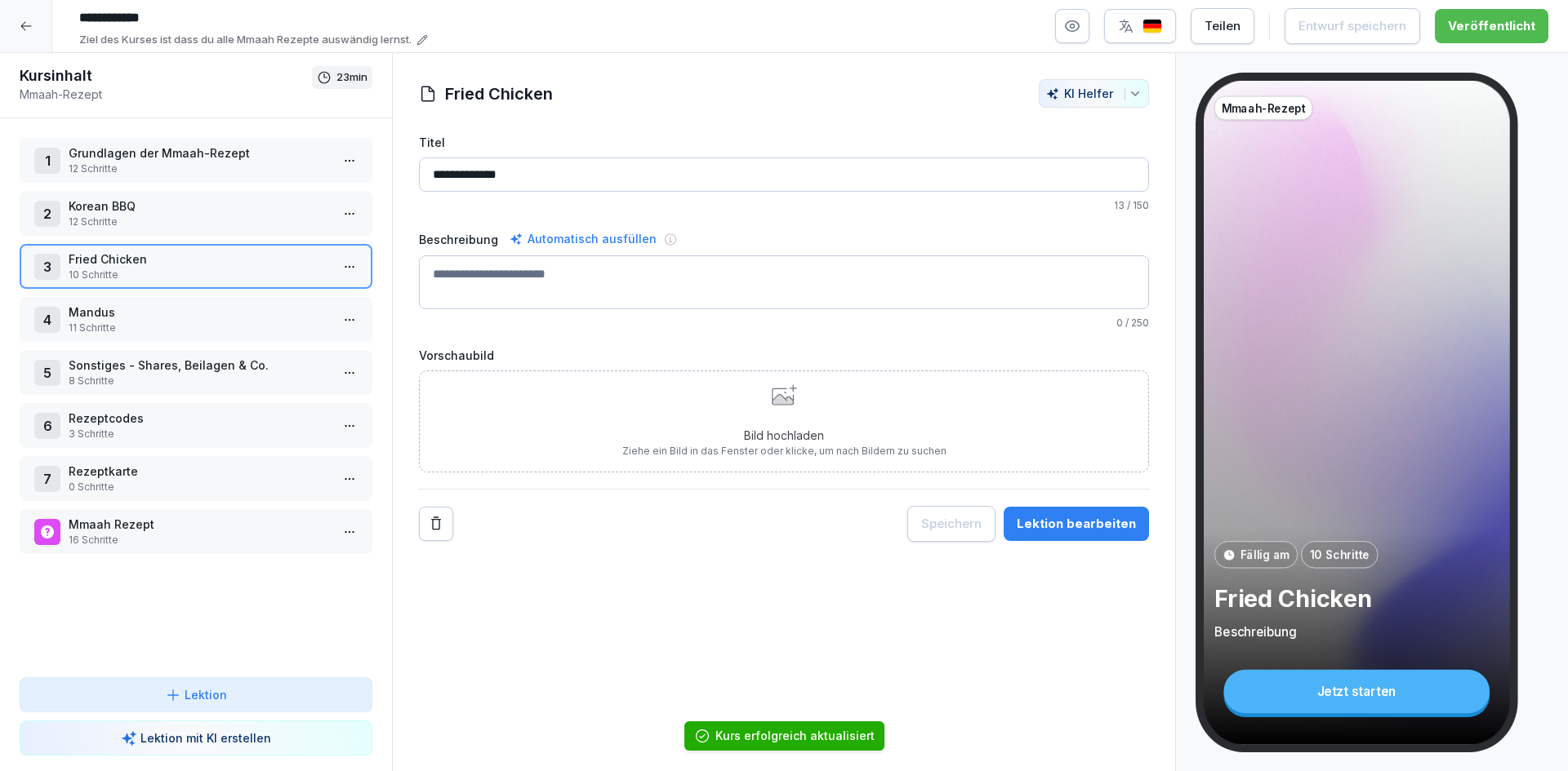
click at [222, 424] on p "Rezeptcodes" at bounding box center [199, 418] width 262 height 17
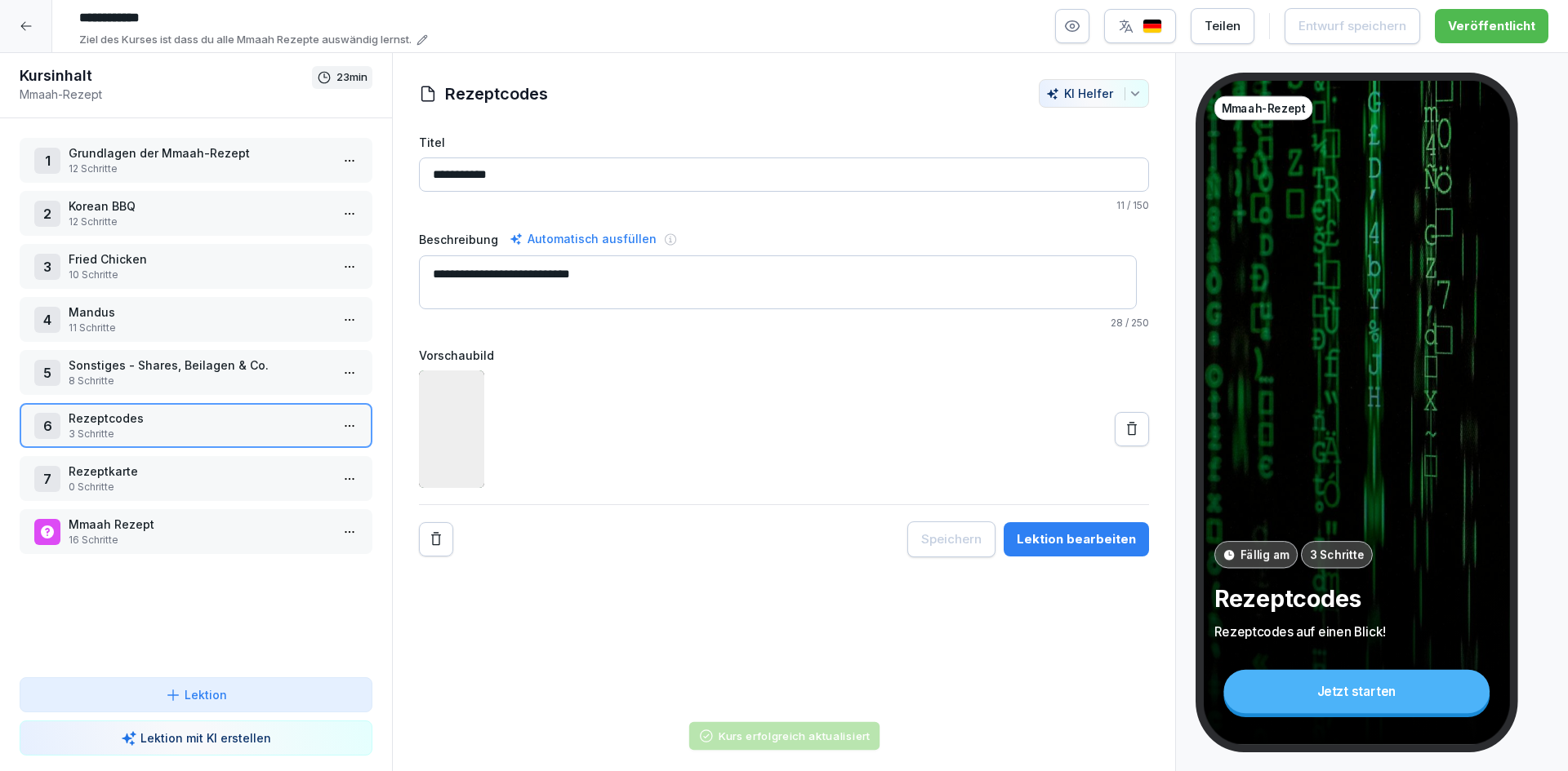
click at [222, 424] on p "Rezeptcodes" at bounding box center [199, 418] width 262 height 17
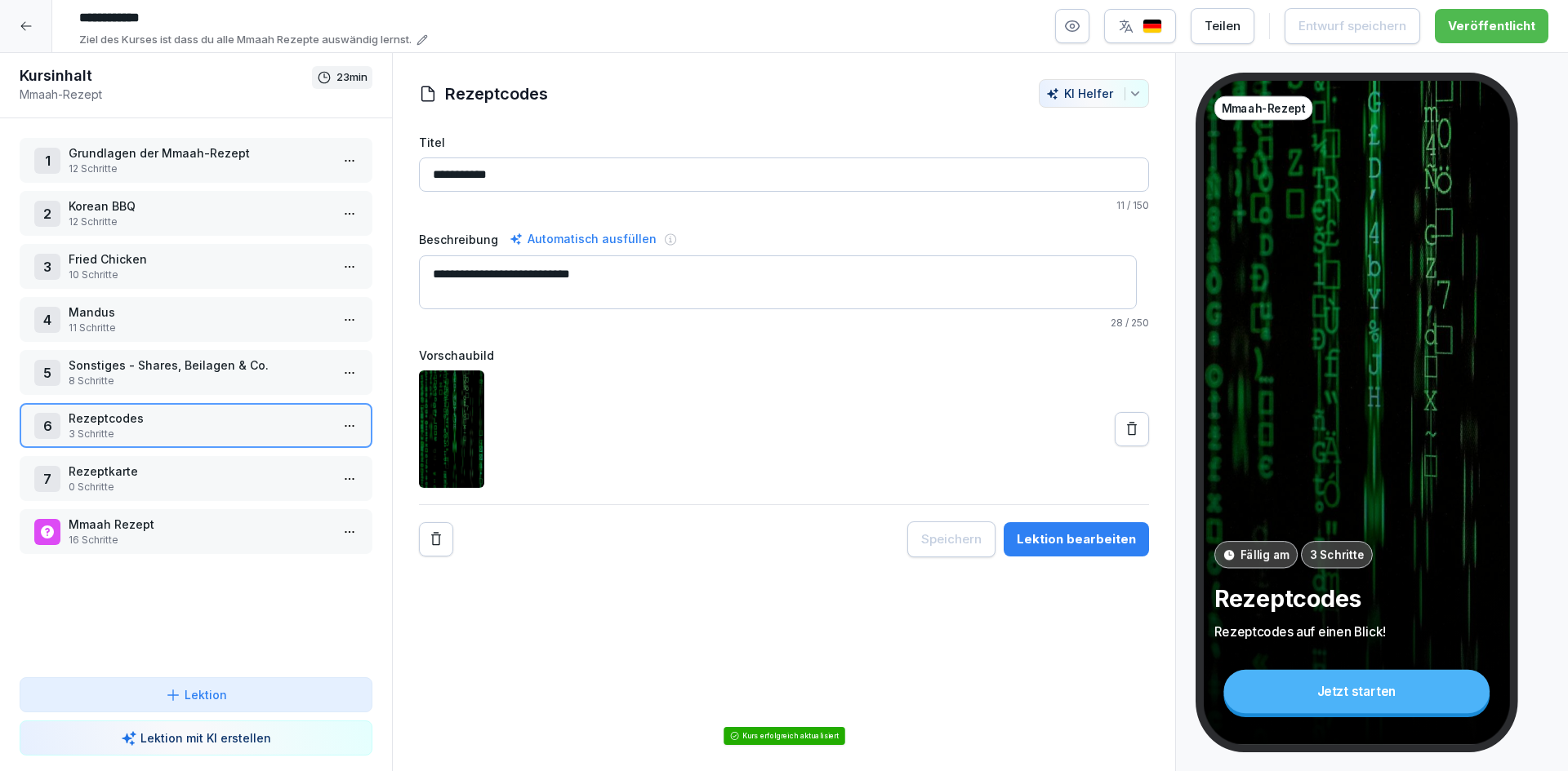
click at [222, 424] on p "Rezeptcodes" at bounding box center [199, 418] width 262 height 17
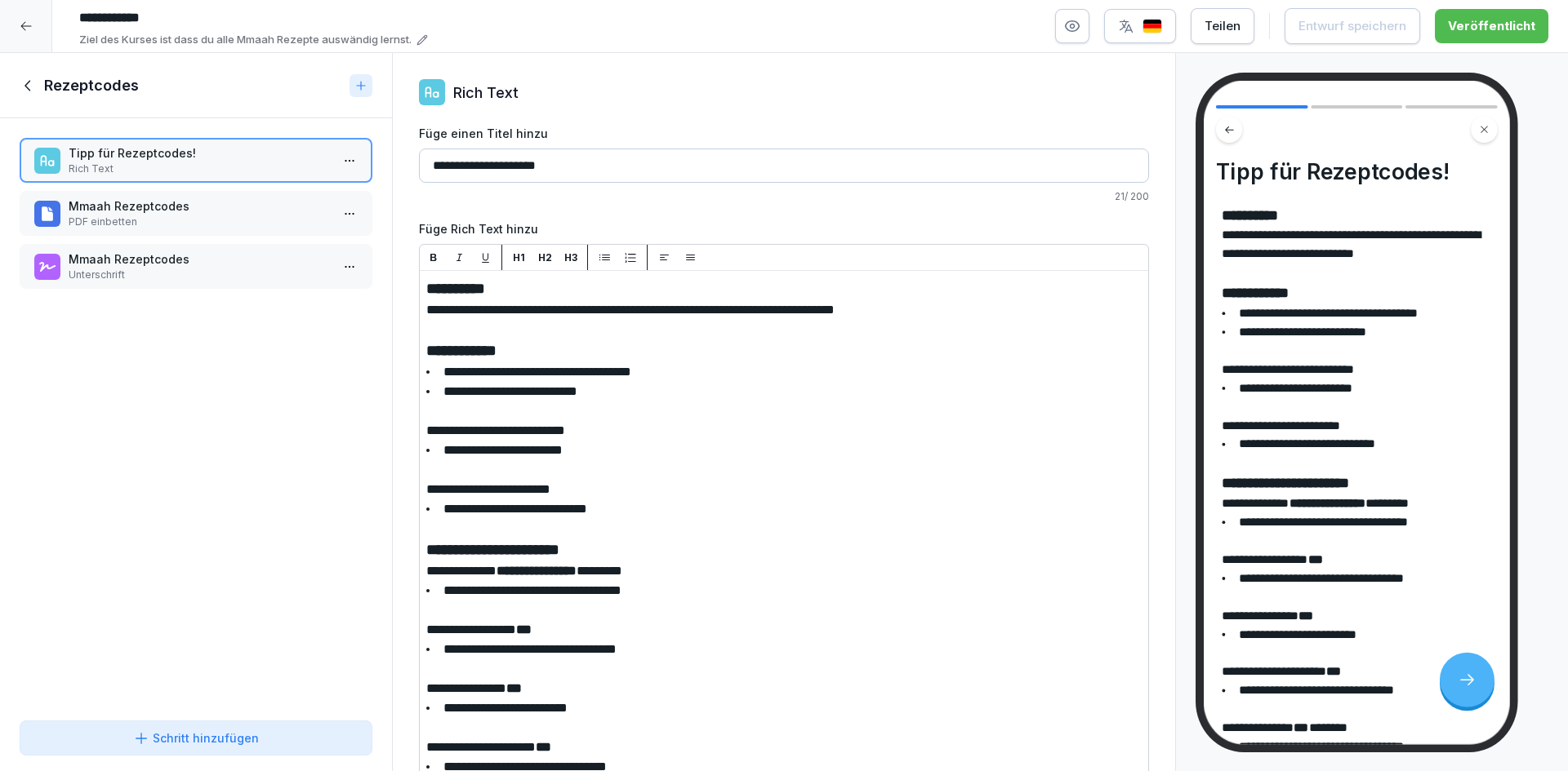
click at [218, 221] on p "PDF einbetten" at bounding box center [199, 222] width 262 height 15
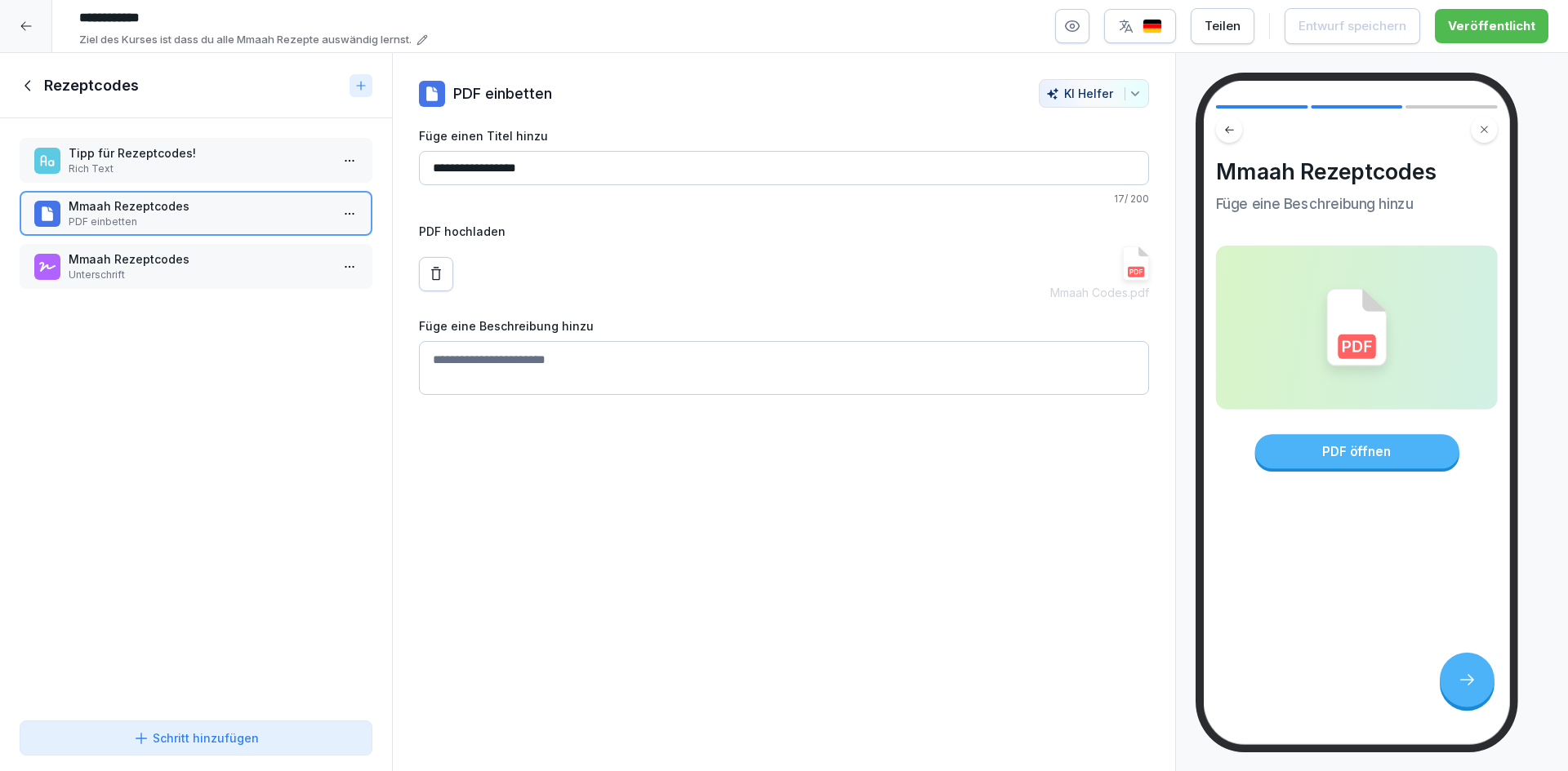
click at [209, 277] on p "Unterschrift" at bounding box center [199, 275] width 262 height 15
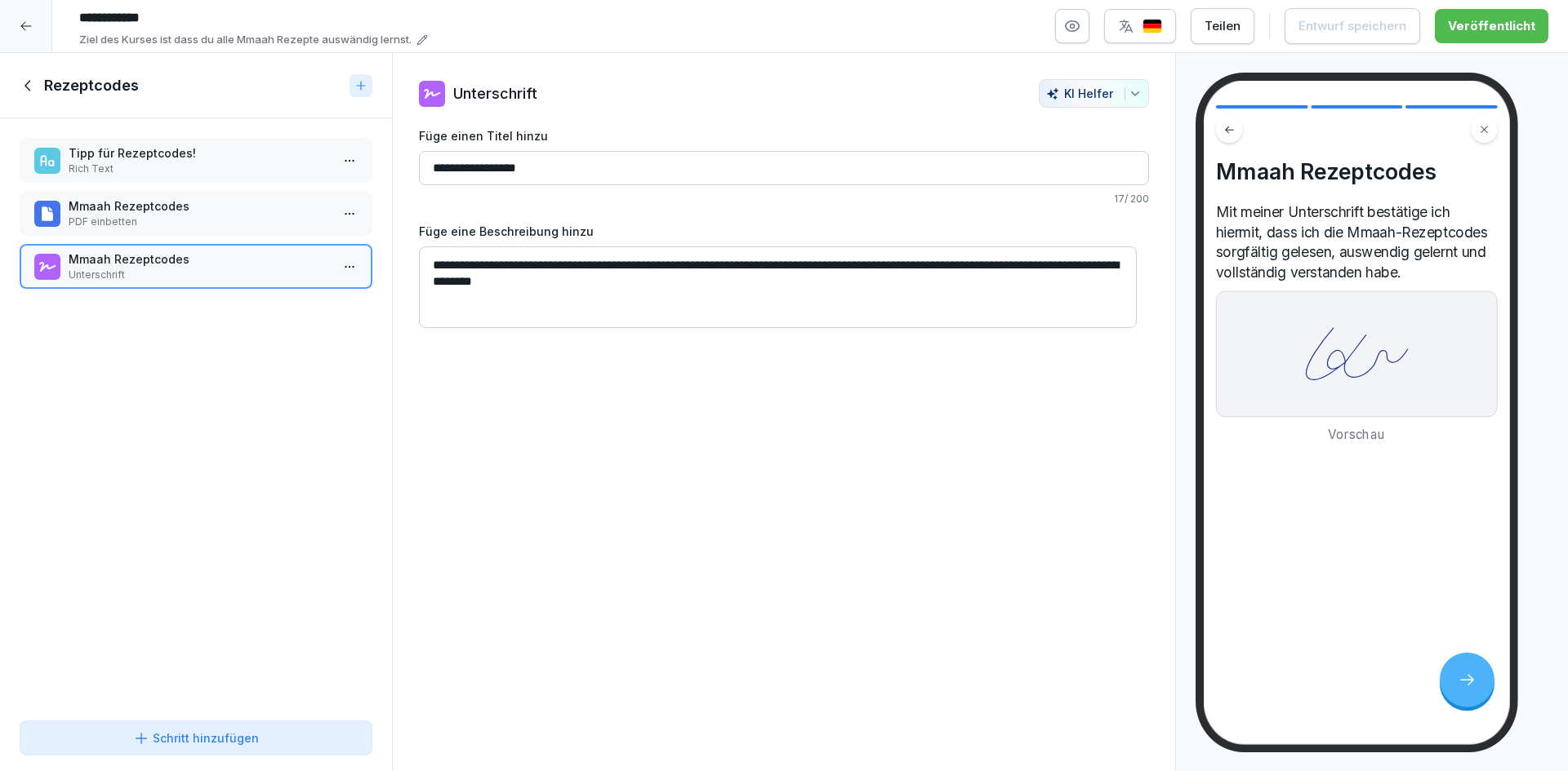
click at [43, 87] on div "Rezeptcodes" at bounding box center [182, 85] width 324 height 20
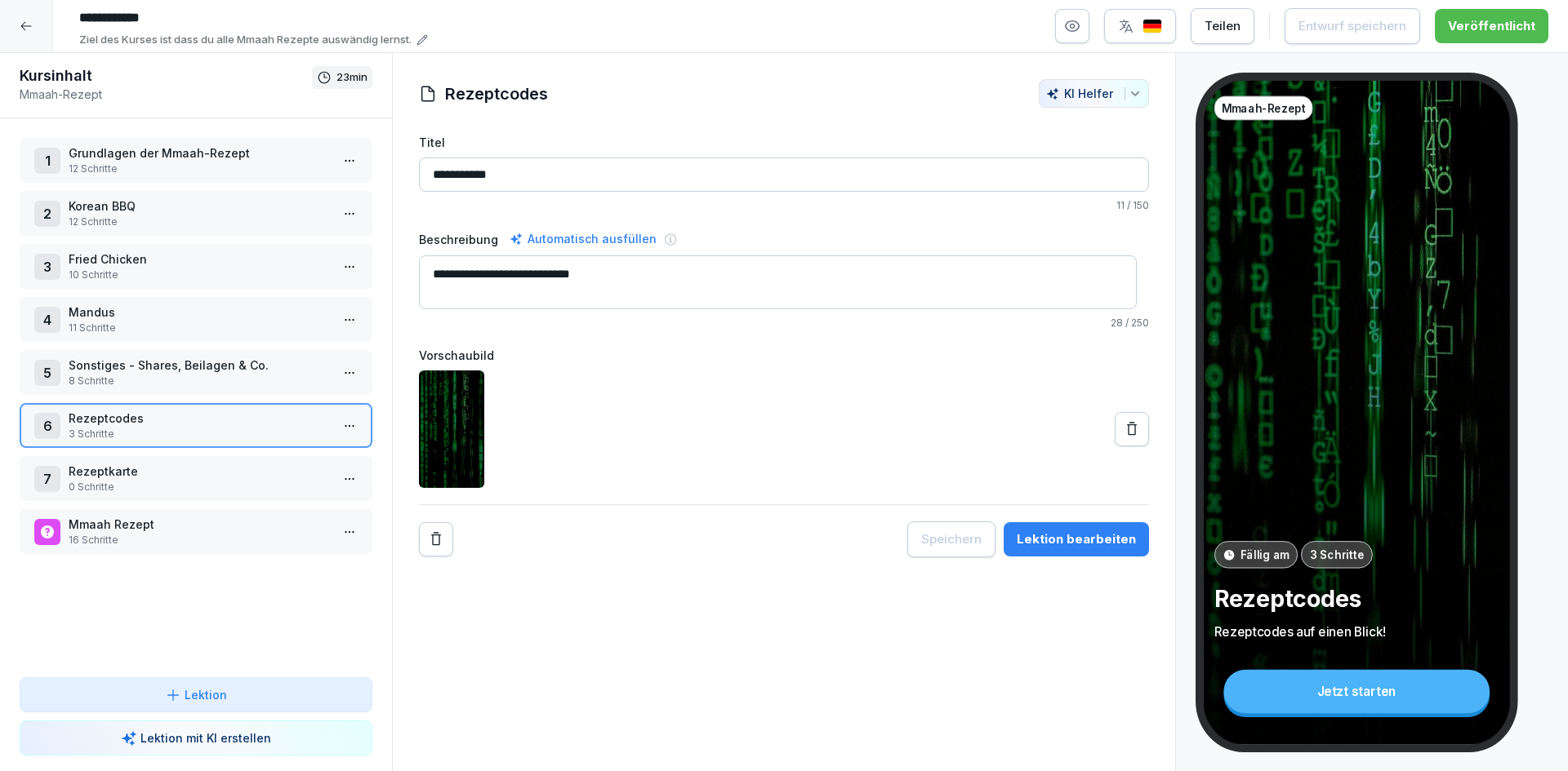
click at [183, 477] on p "Rezeptkarte" at bounding box center [199, 471] width 262 height 17
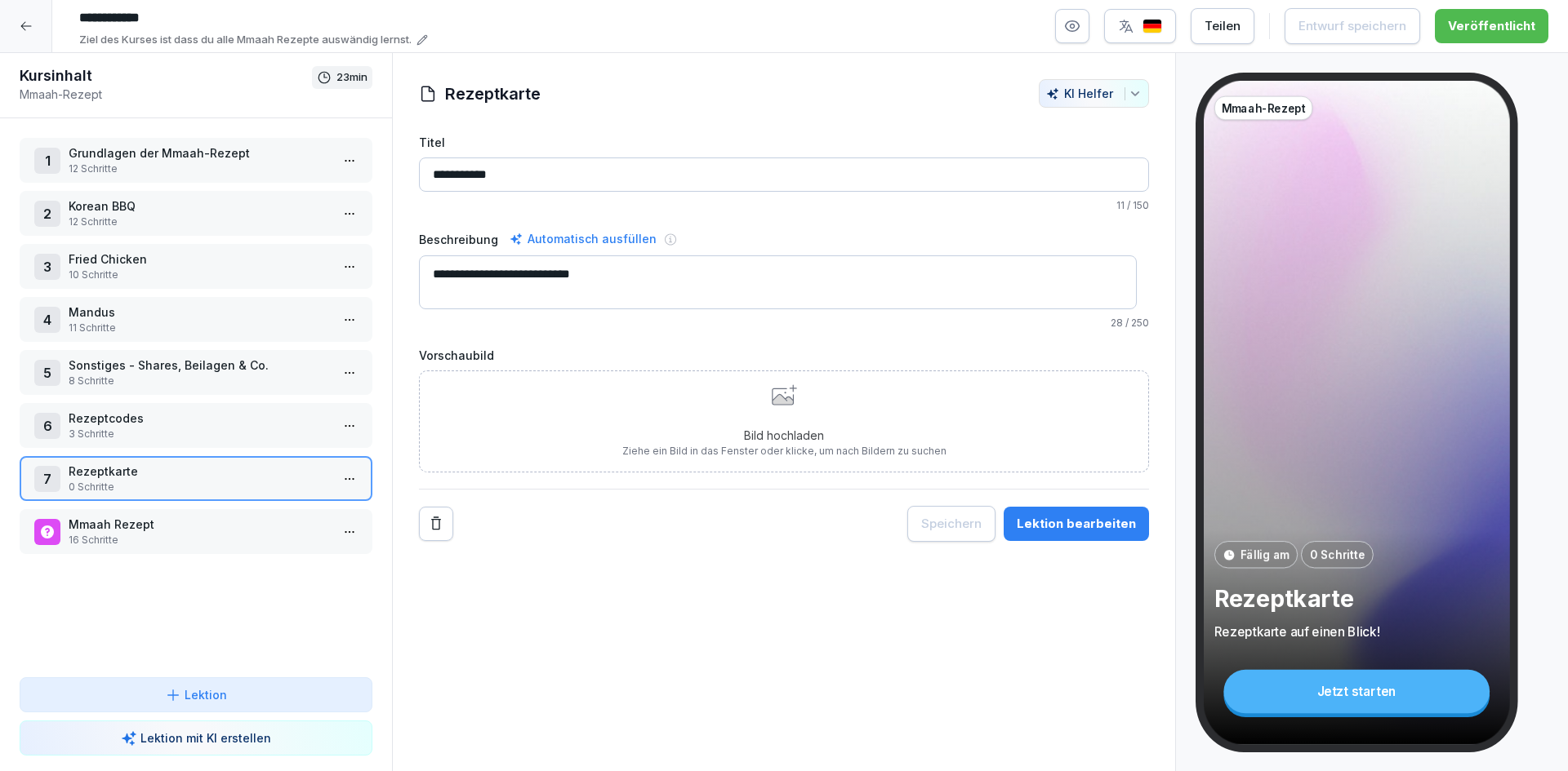
click at [30, 37] on div at bounding box center [26, 26] width 52 height 52
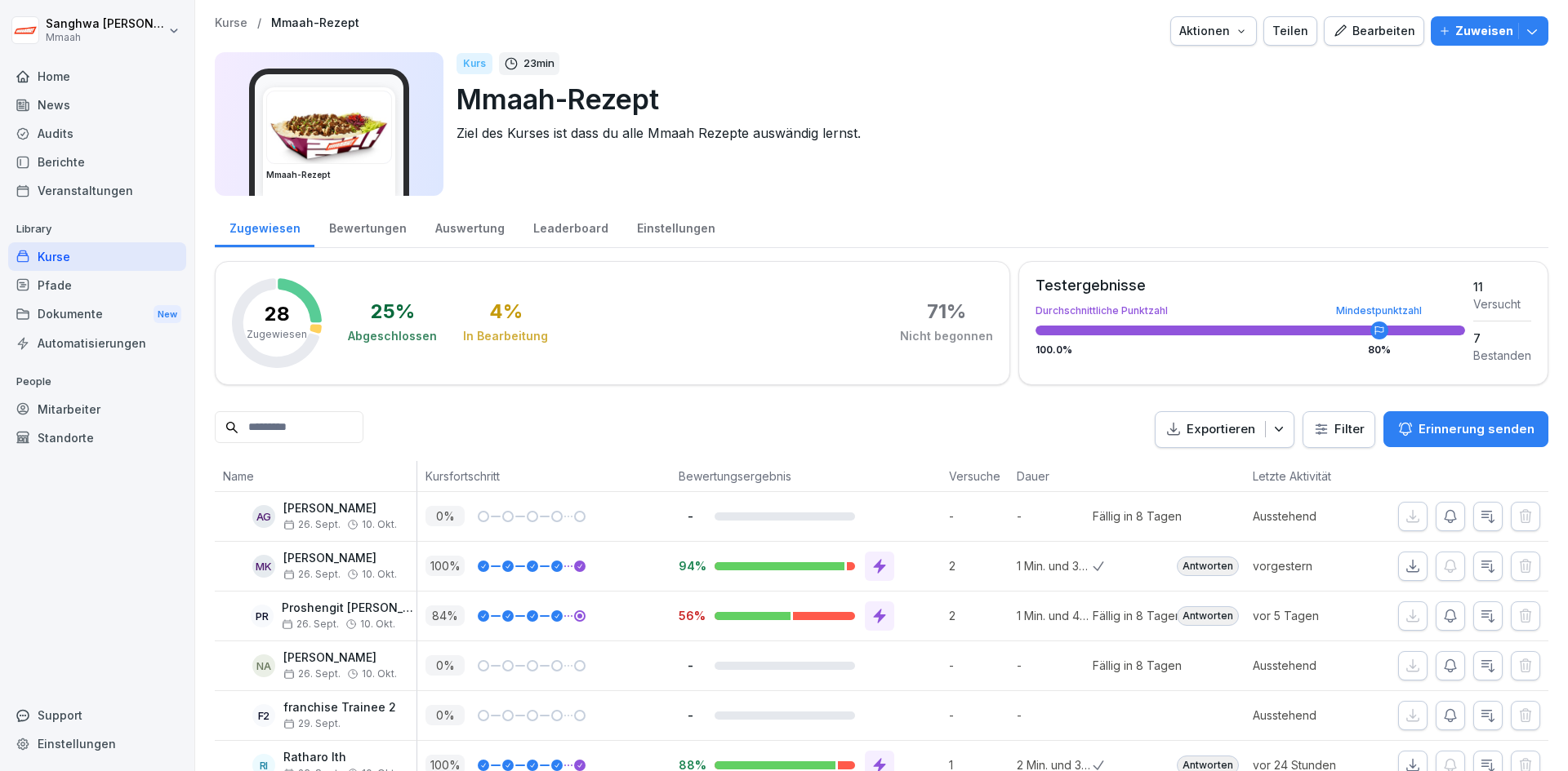
click at [215, 20] on p "Kurse" at bounding box center [231, 23] width 33 height 14
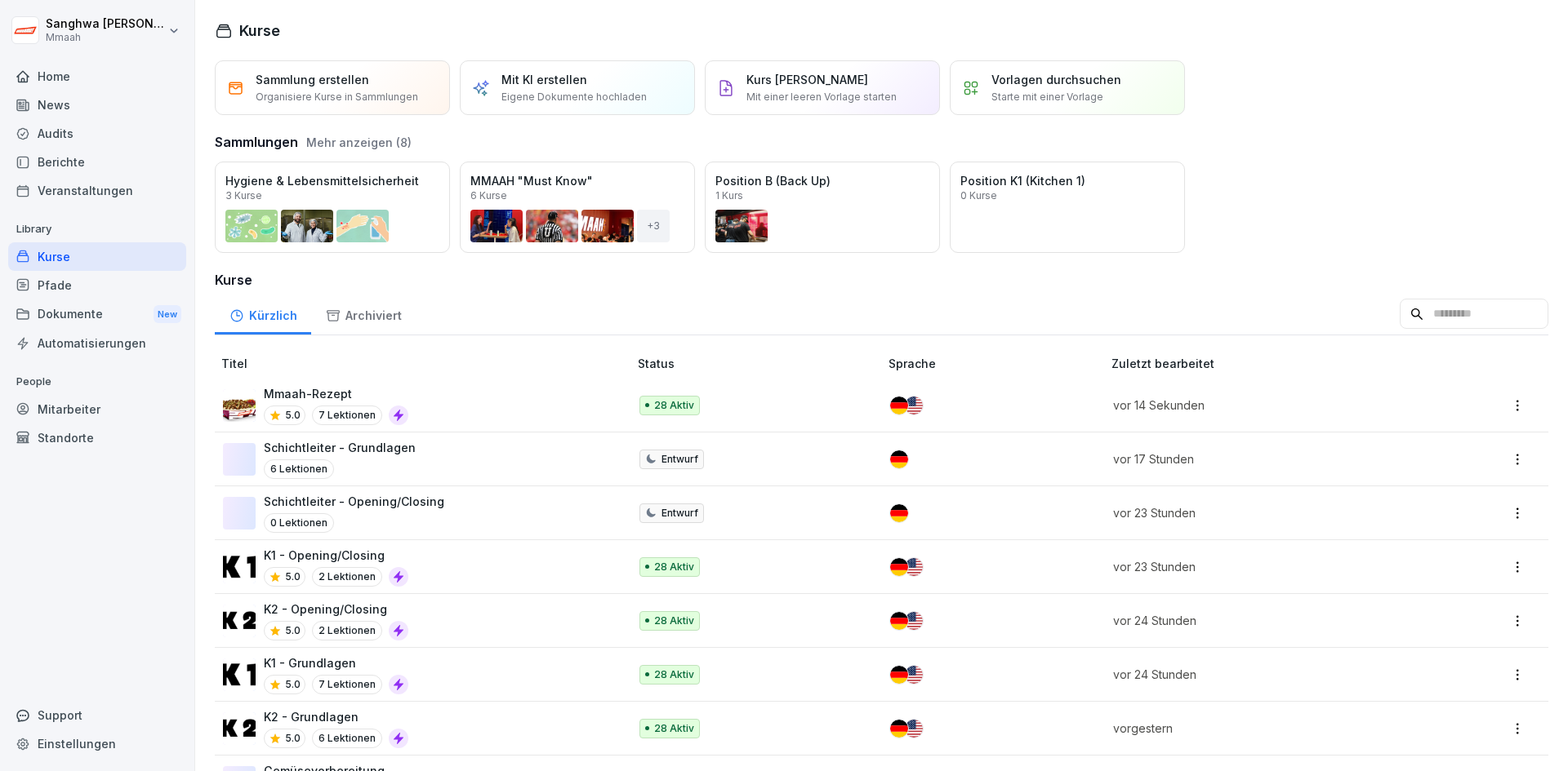
click at [493, 575] on div "K1 - Opening/Closing 5.0 2 Lektionen" at bounding box center [417, 567] width 389 height 40
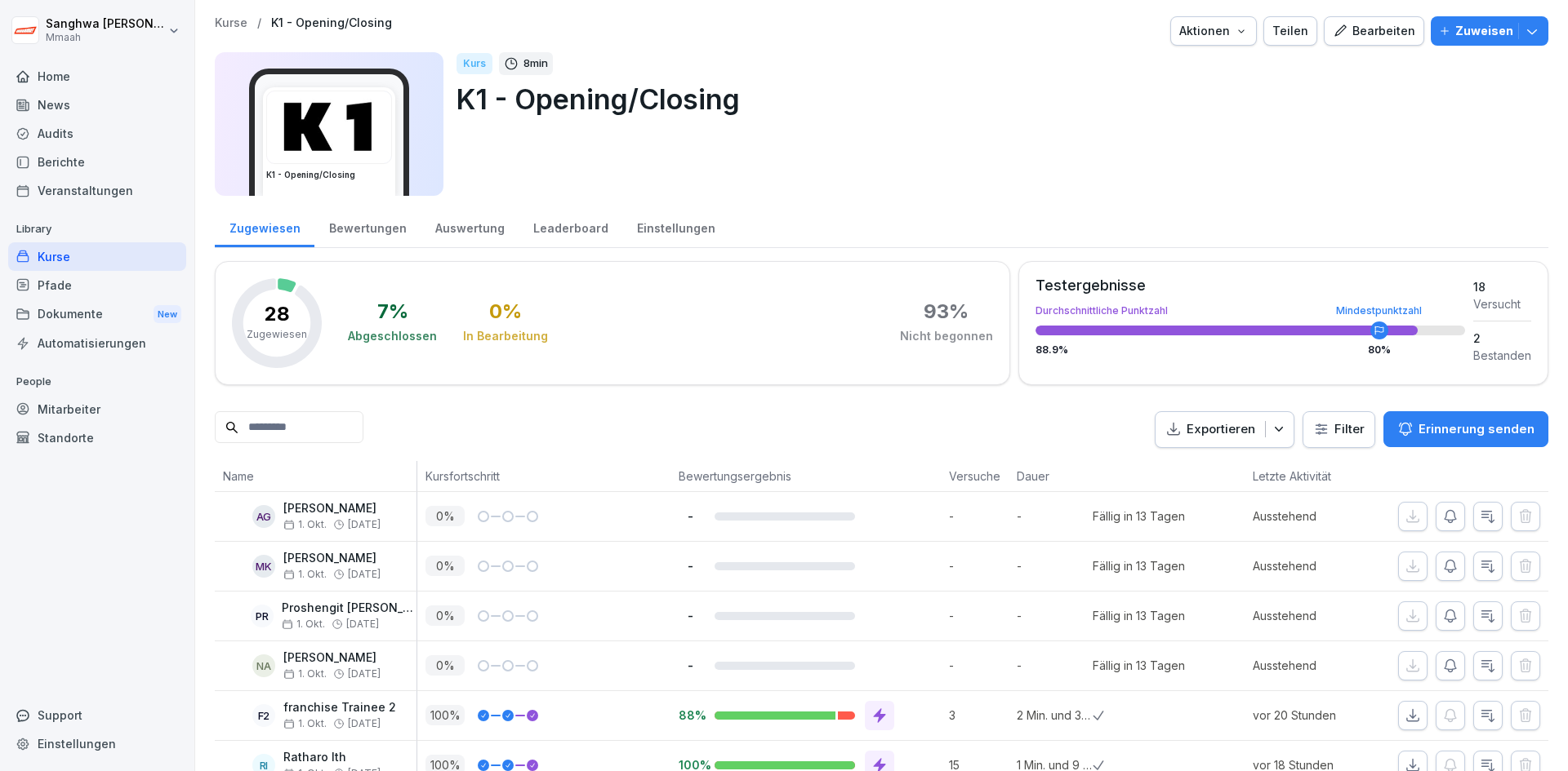
click at [1374, 24] on div "Bearbeiten" at bounding box center [1374, 30] width 83 height 18
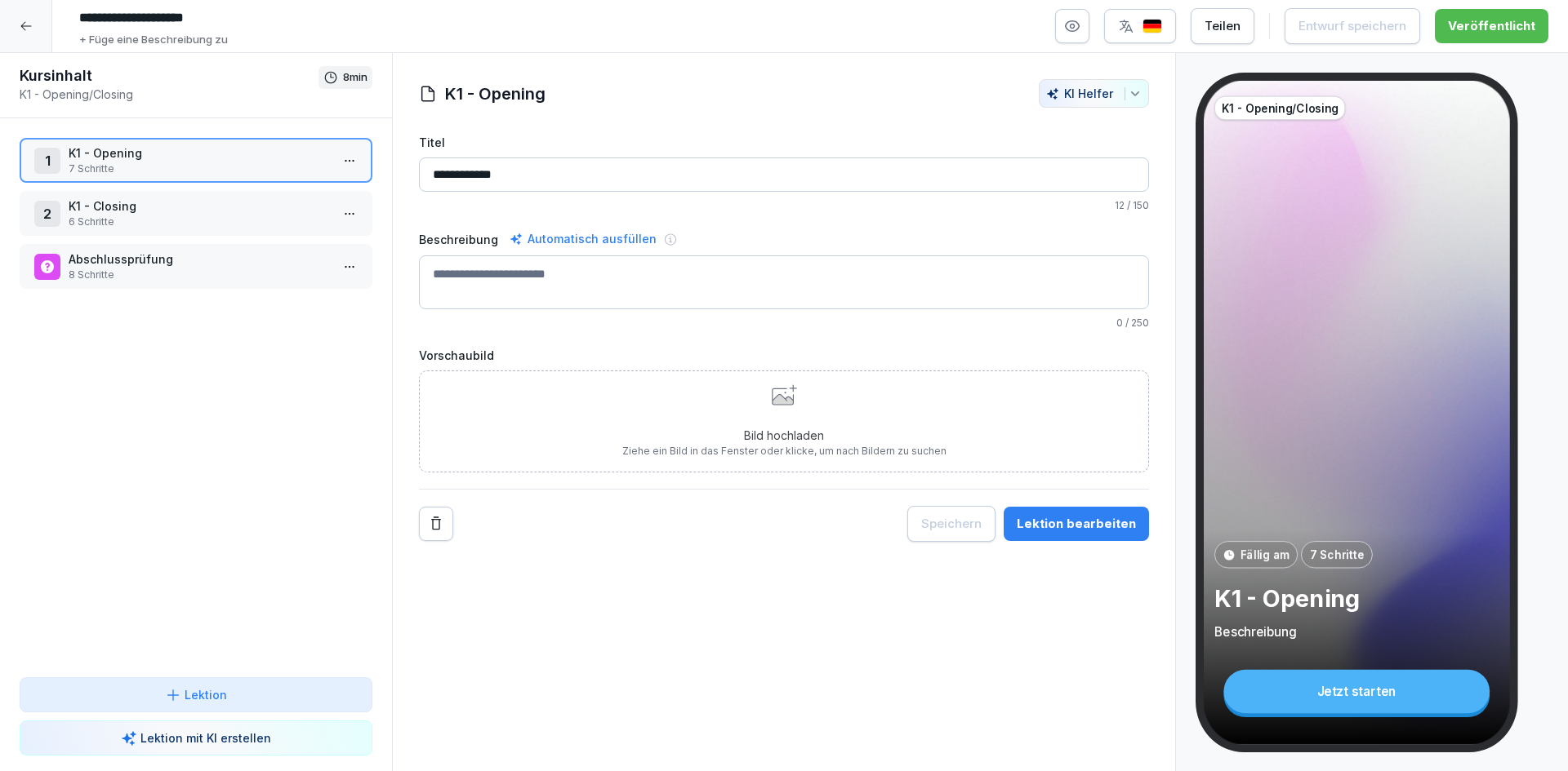
click at [25, 26] on icon at bounding box center [25, 26] width 10 height 9
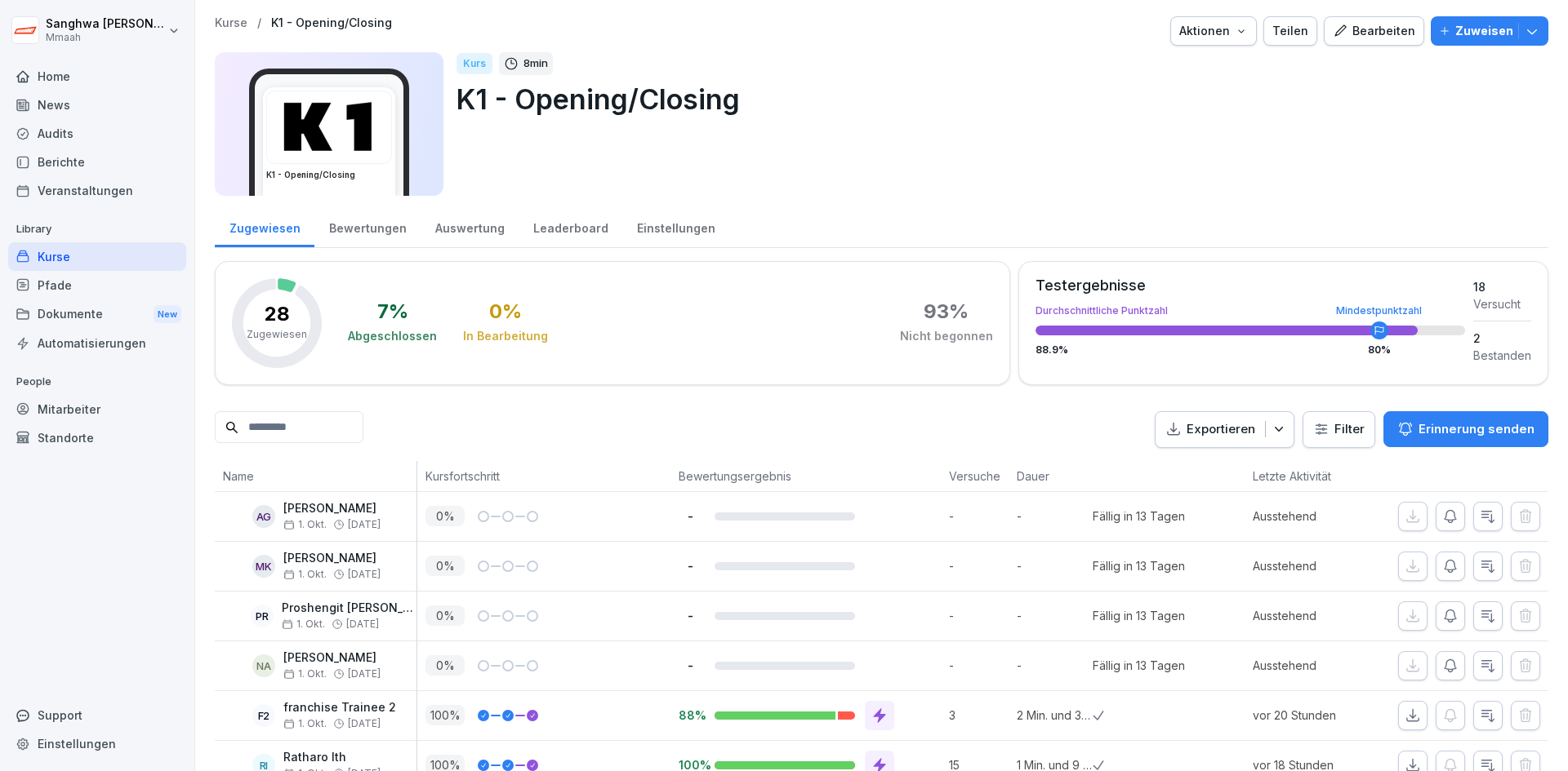
click at [222, 25] on p "Kurse" at bounding box center [231, 23] width 33 height 14
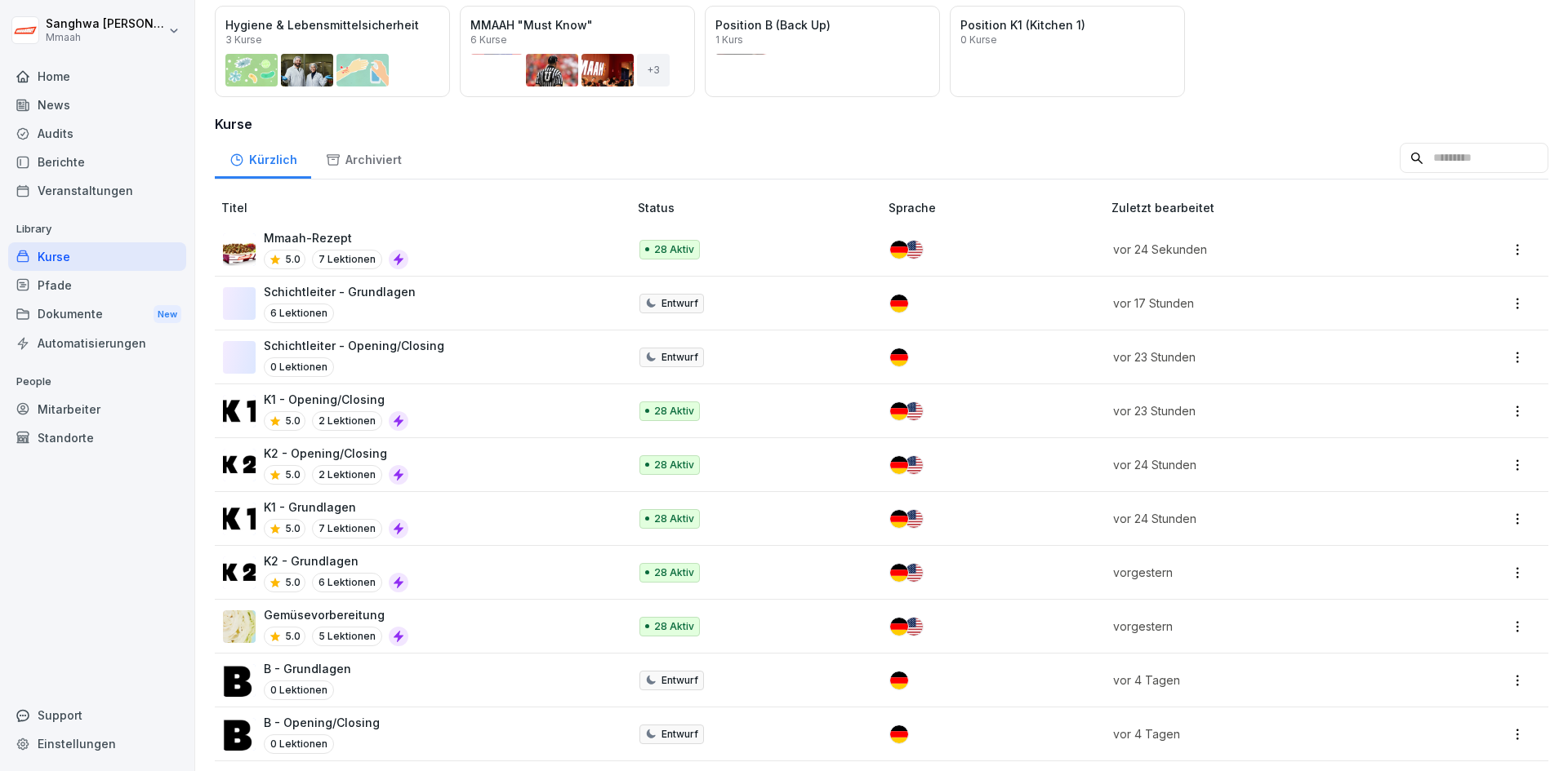
scroll to position [163, 0]
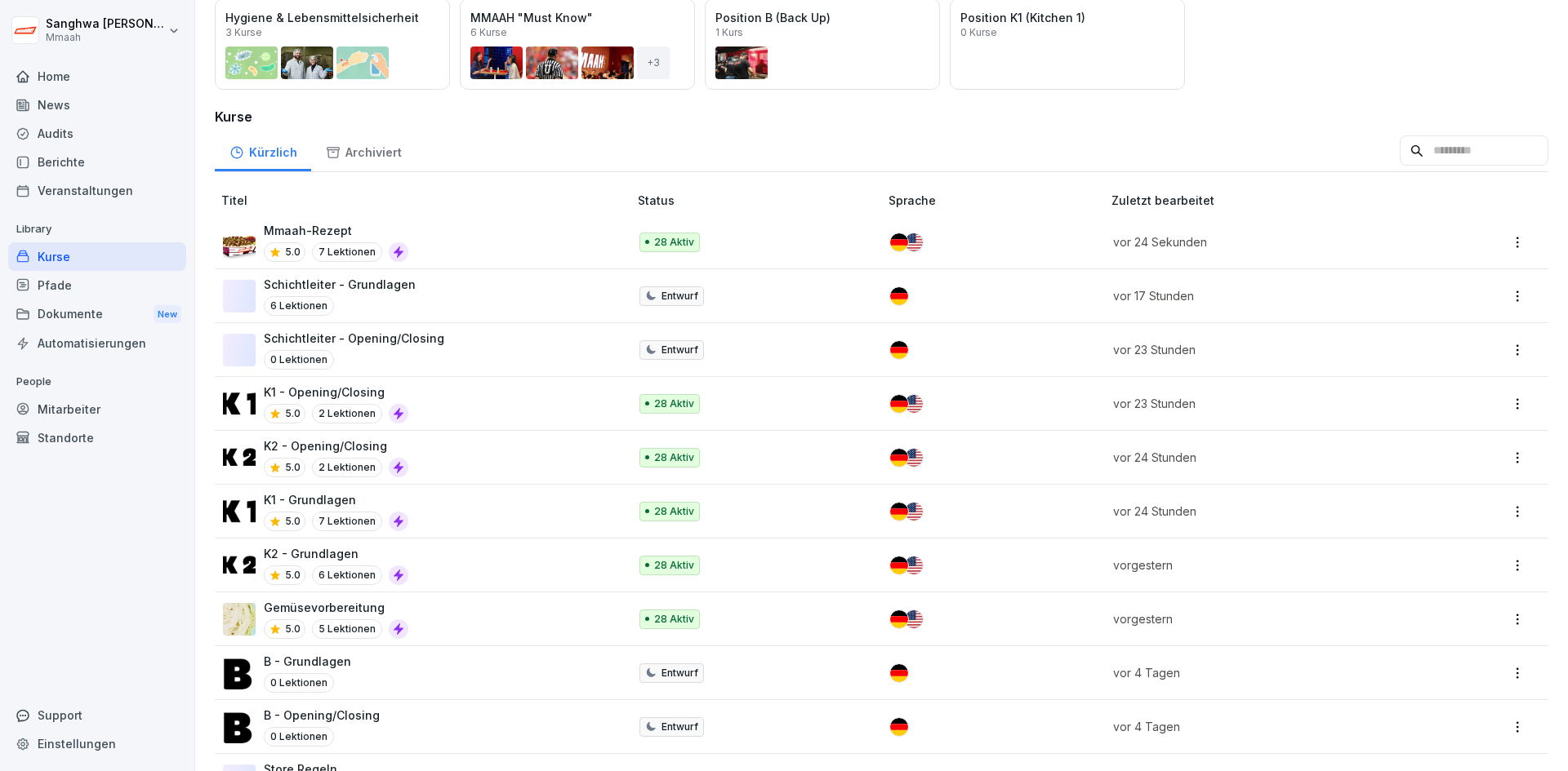
click at [450, 522] on div "K1 - Grundlagen 5.0 7 Lektionen" at bounding box center [417, 511] width 389 height 40
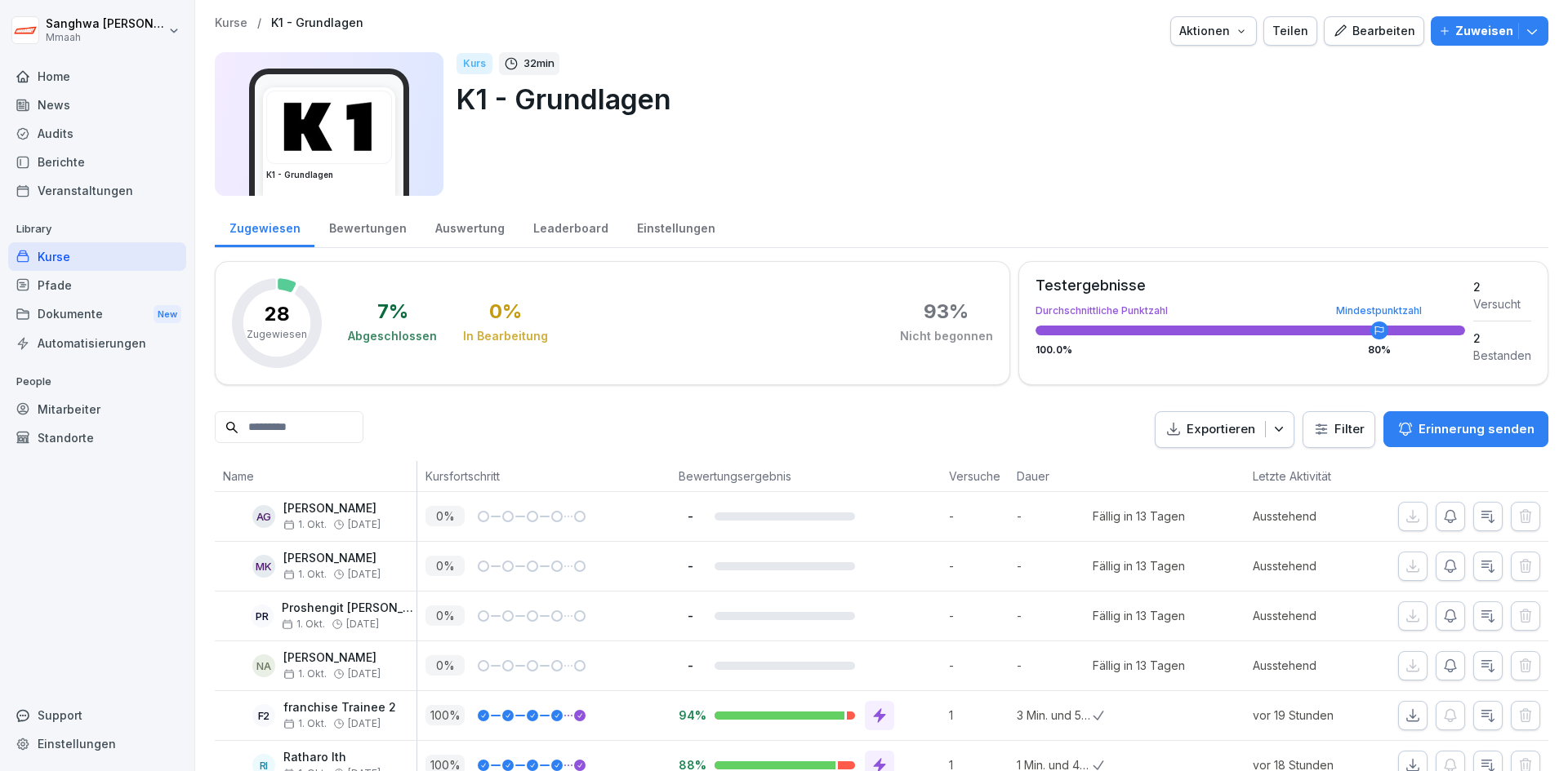
click at [1363, 30] on div "Bearbeiten" at bounding box center [1374, 30] width 83 height 18
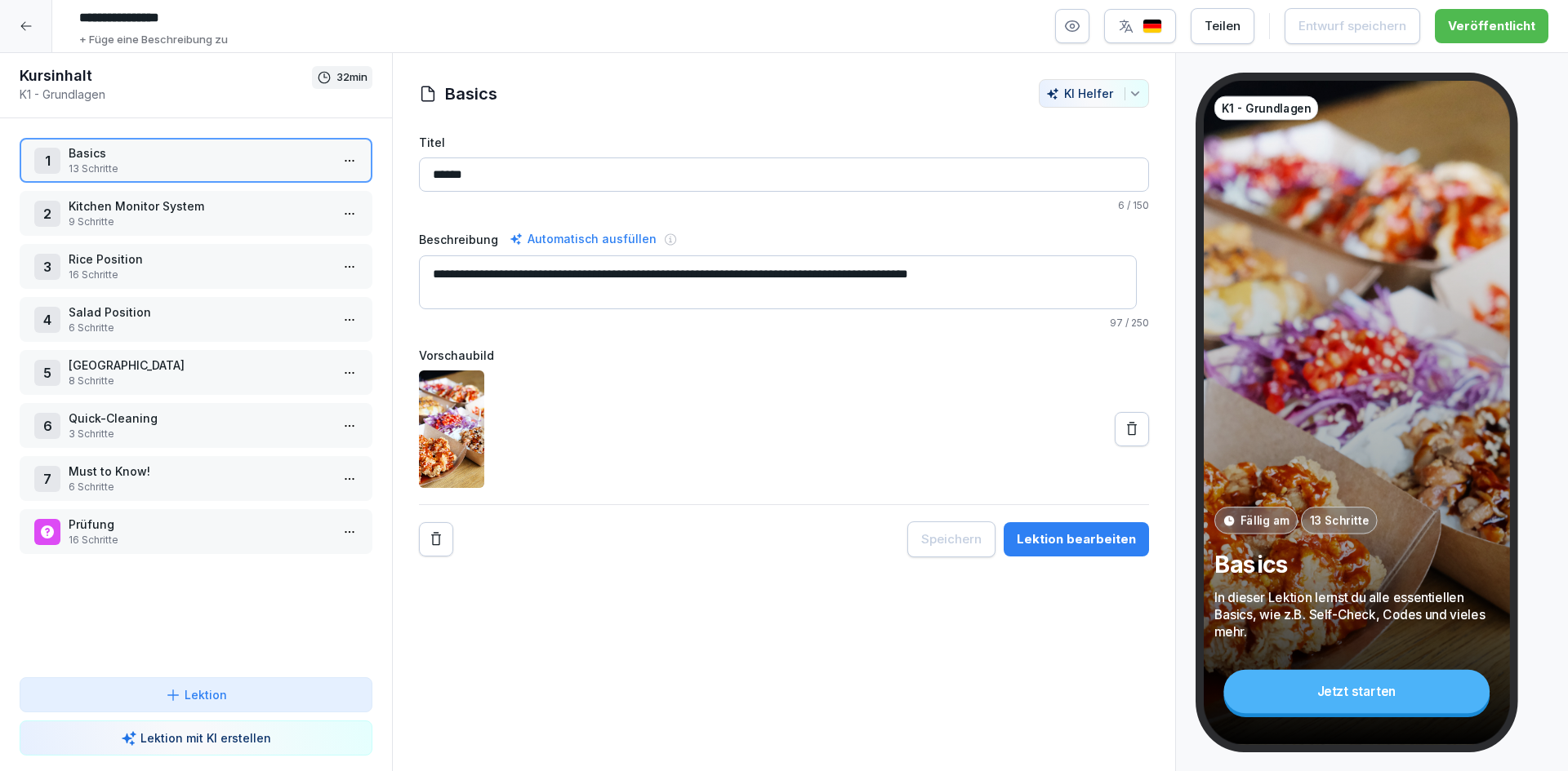
click at [197, 213] on p "Kitchen Monitor System" at bounding box center [199, 206] width 262 height 17
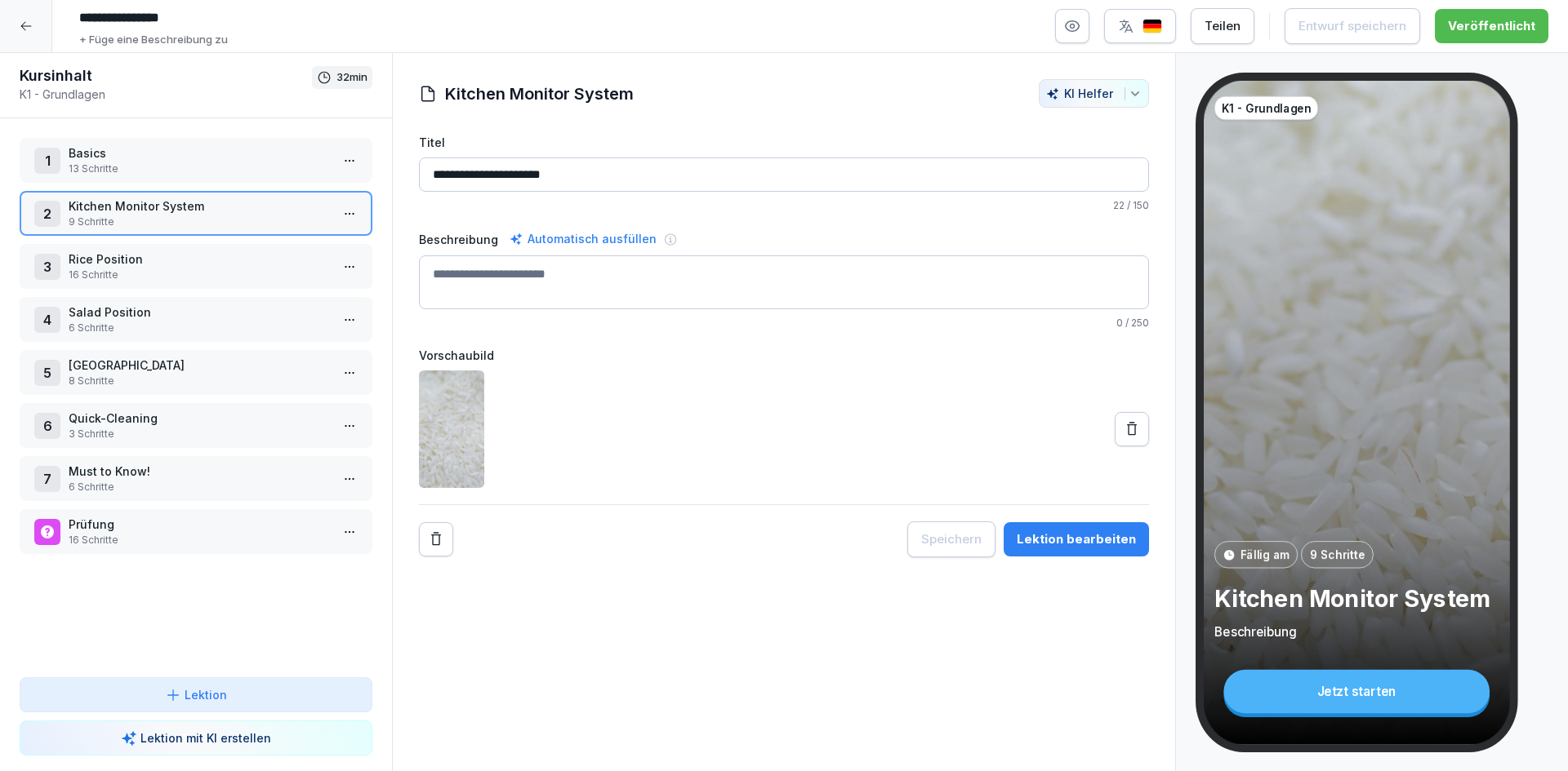
click at [209, 282] on p "16 Schritte" at bounding box center [199, 275] width 262 height 15
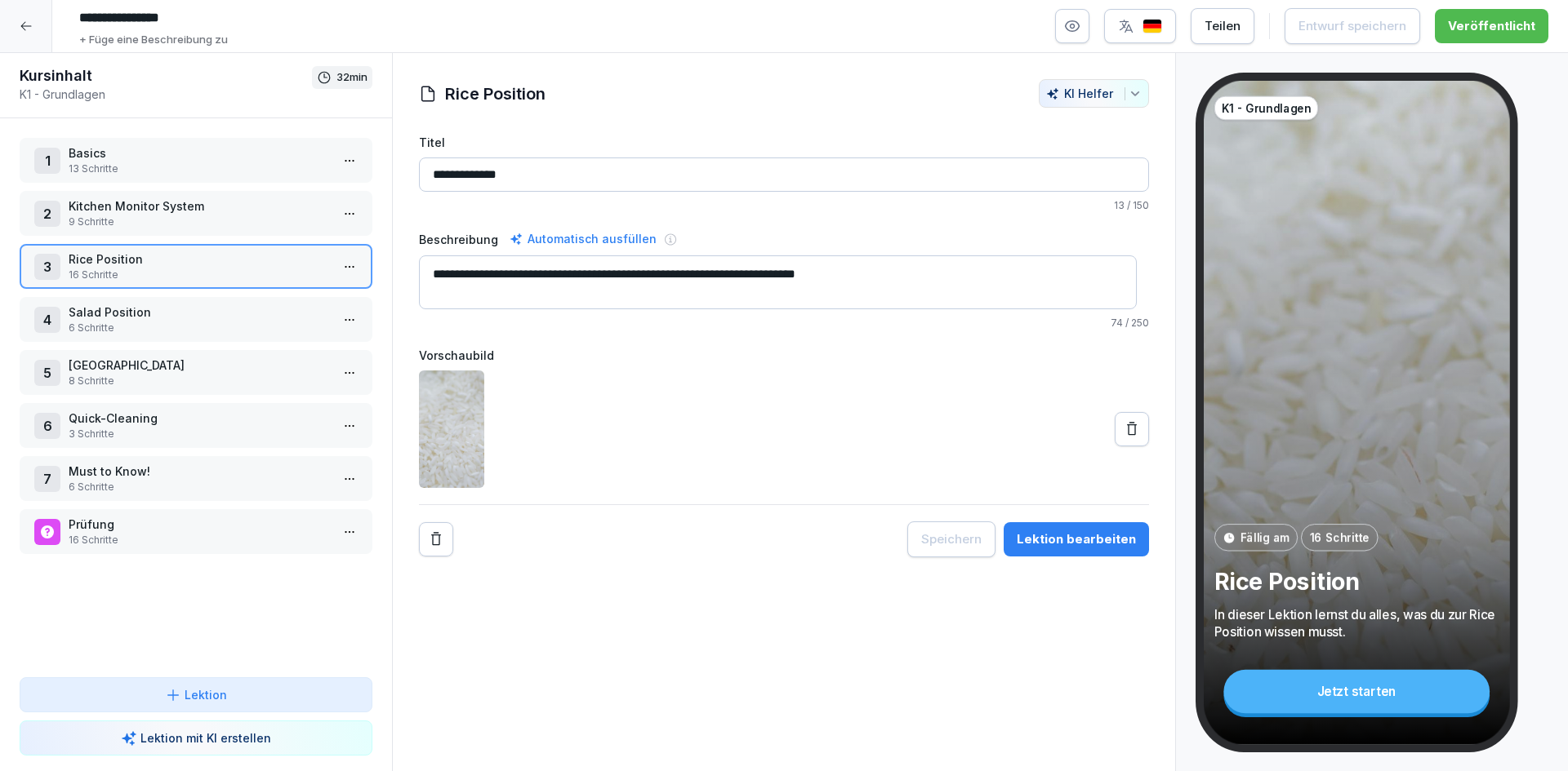
click at [211, 337] on div "4 Salad Position 6 Schritte" at bounding box center [197, 320] width 353 height 45
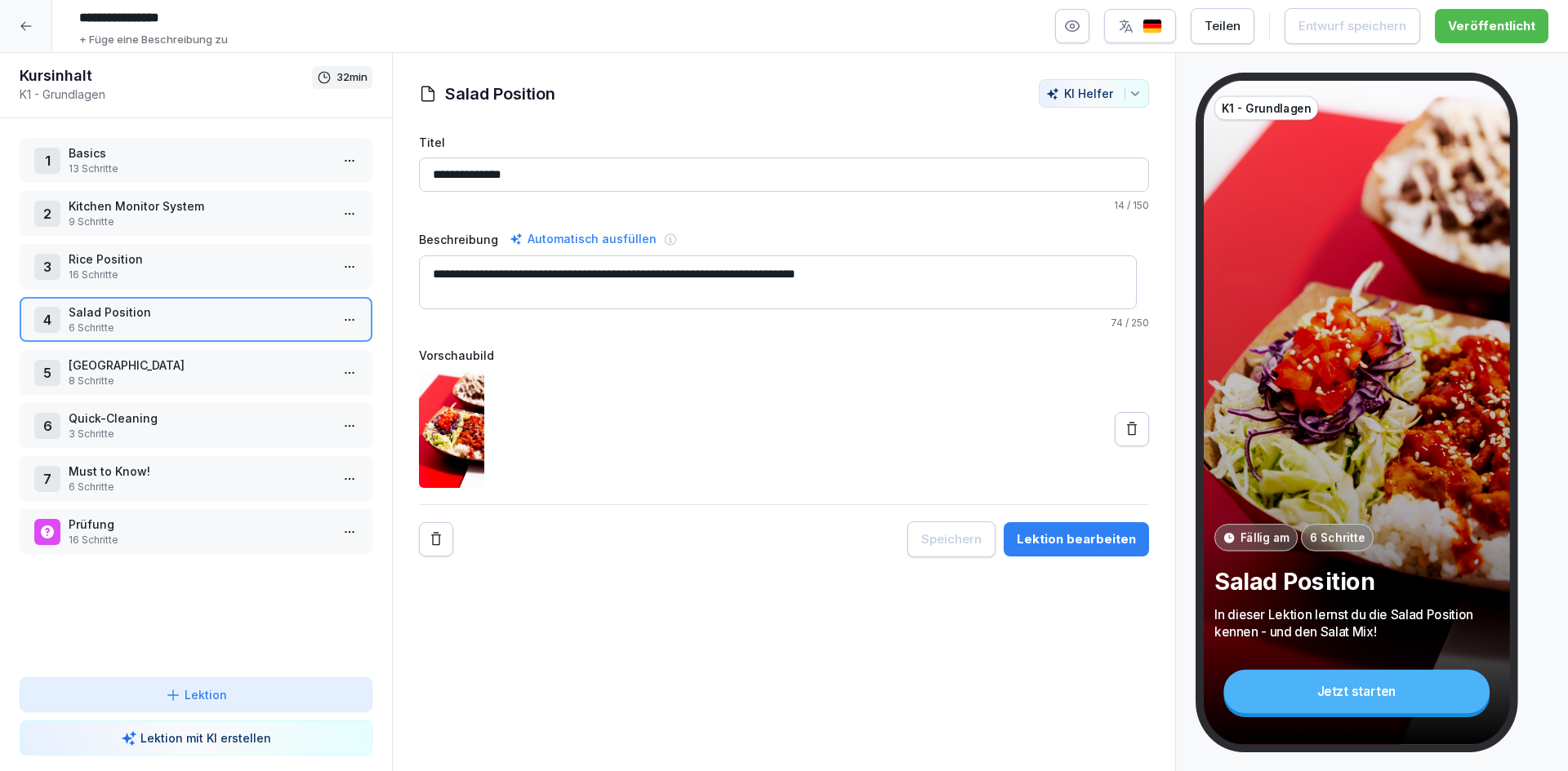
click at [230, 271] on p "16 Schritte" at bounding box center [199, 275] width 262 height 15
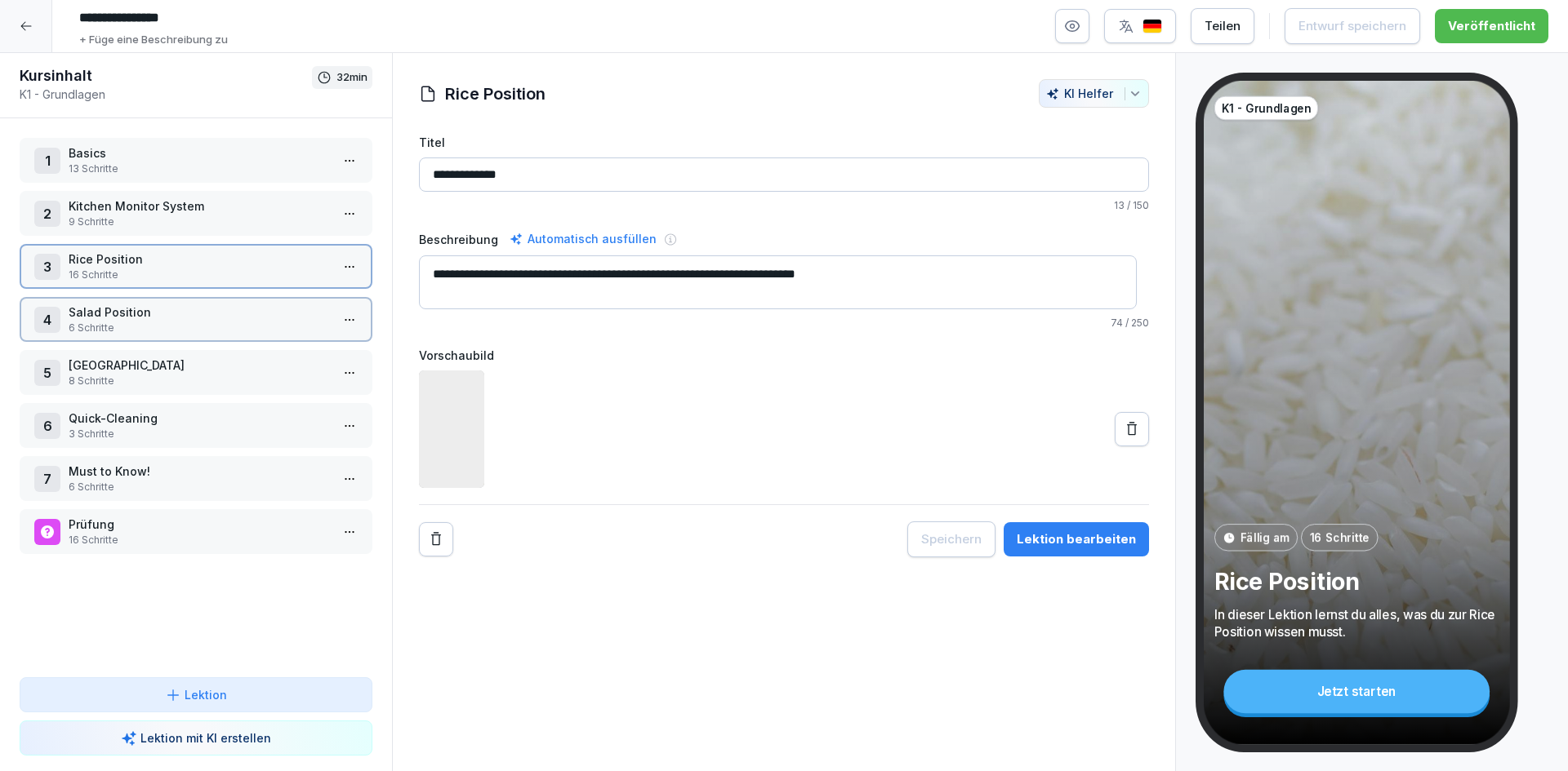
click at [230, 271] on p "16 Schritte" at bounding box center [199, 275] width 262 height 15
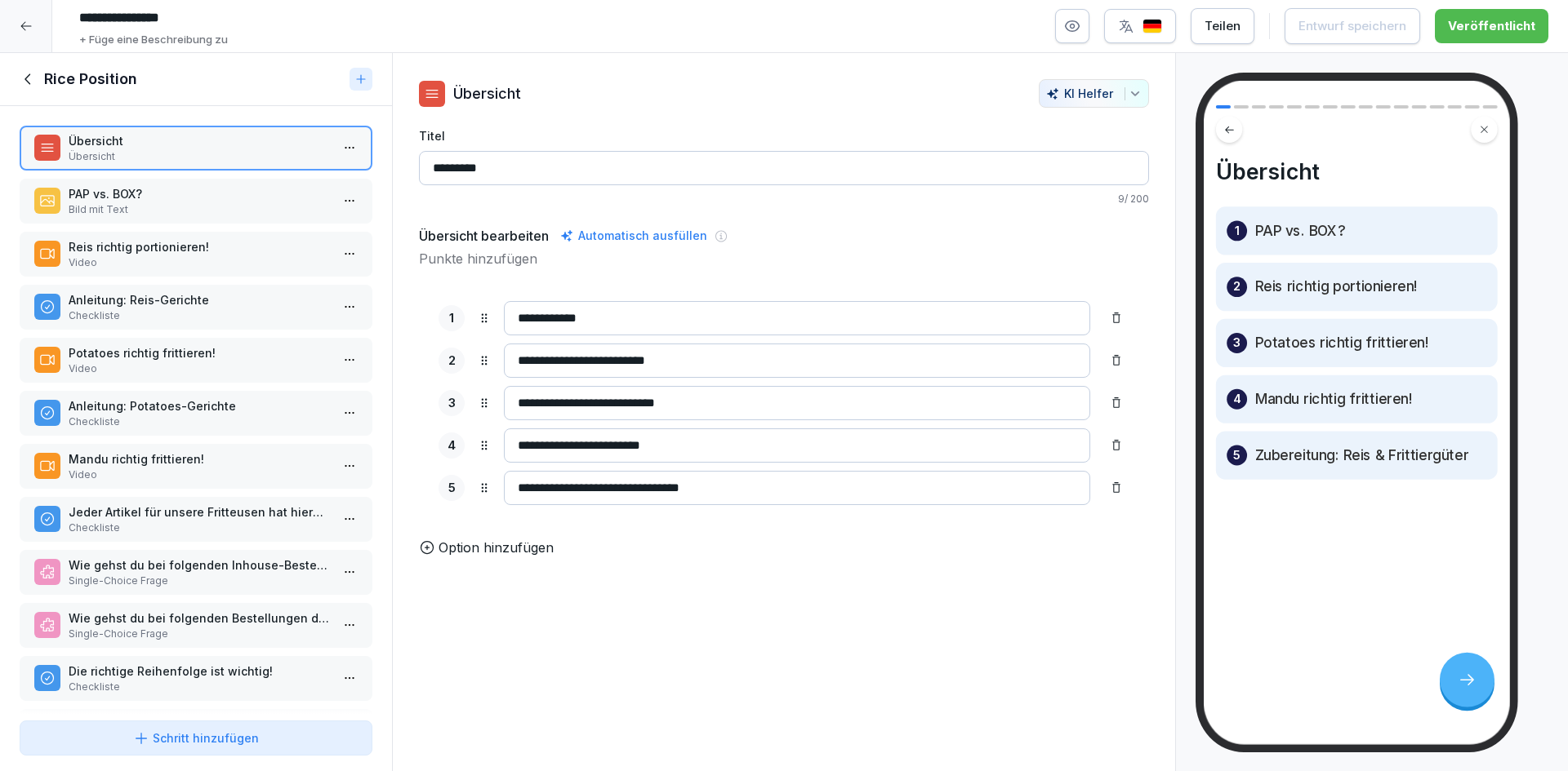
click at [206, 502] on div "Jeder Artikel für unsere Fritteusen hat hierbei seine eigene Frittierzeit! Chec…" at bounding box center [197, 520] width 353 height 45
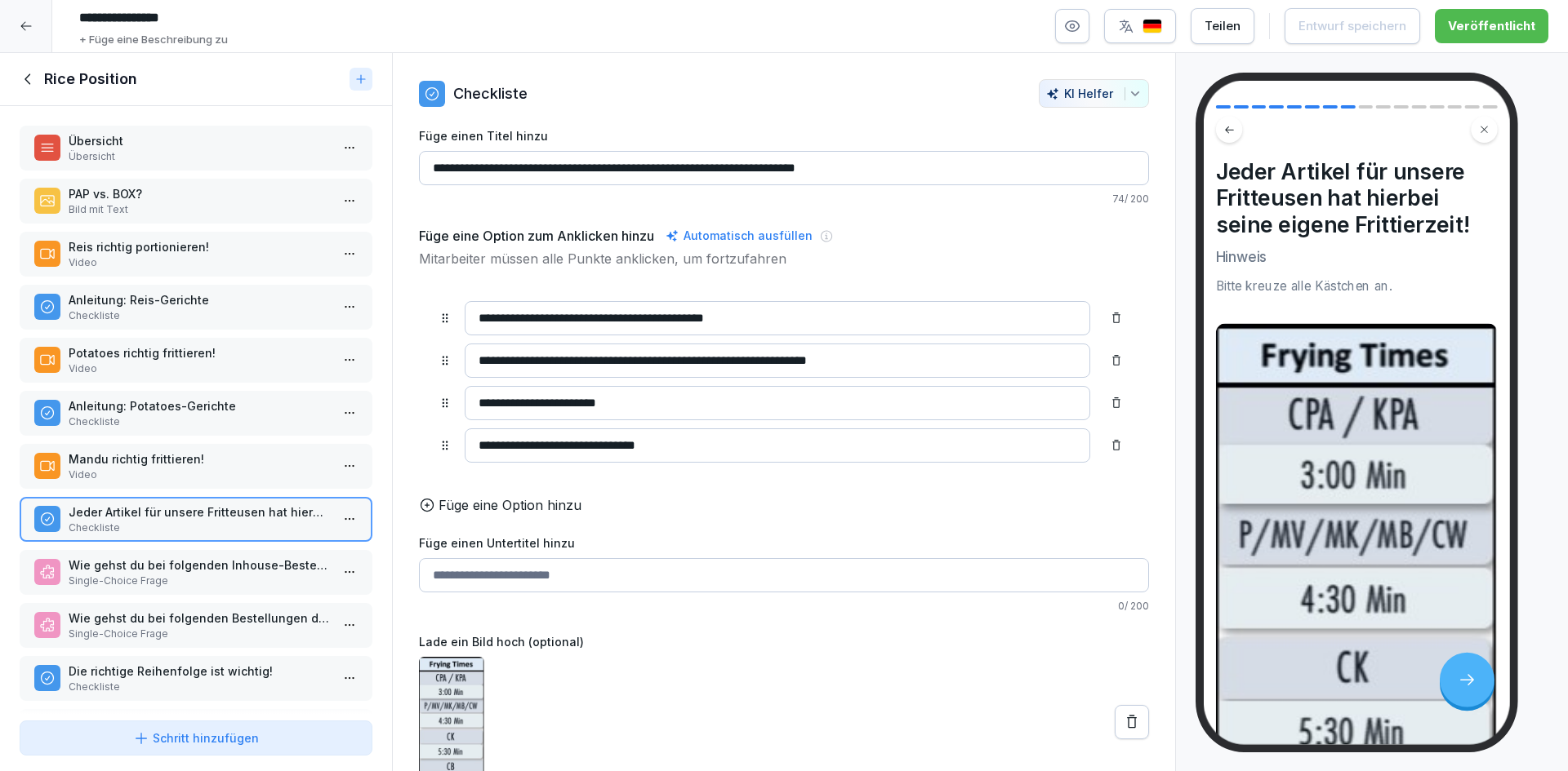
click at [243, 475] on p "Video" at bounding box center [199, 475] width 262 height 15
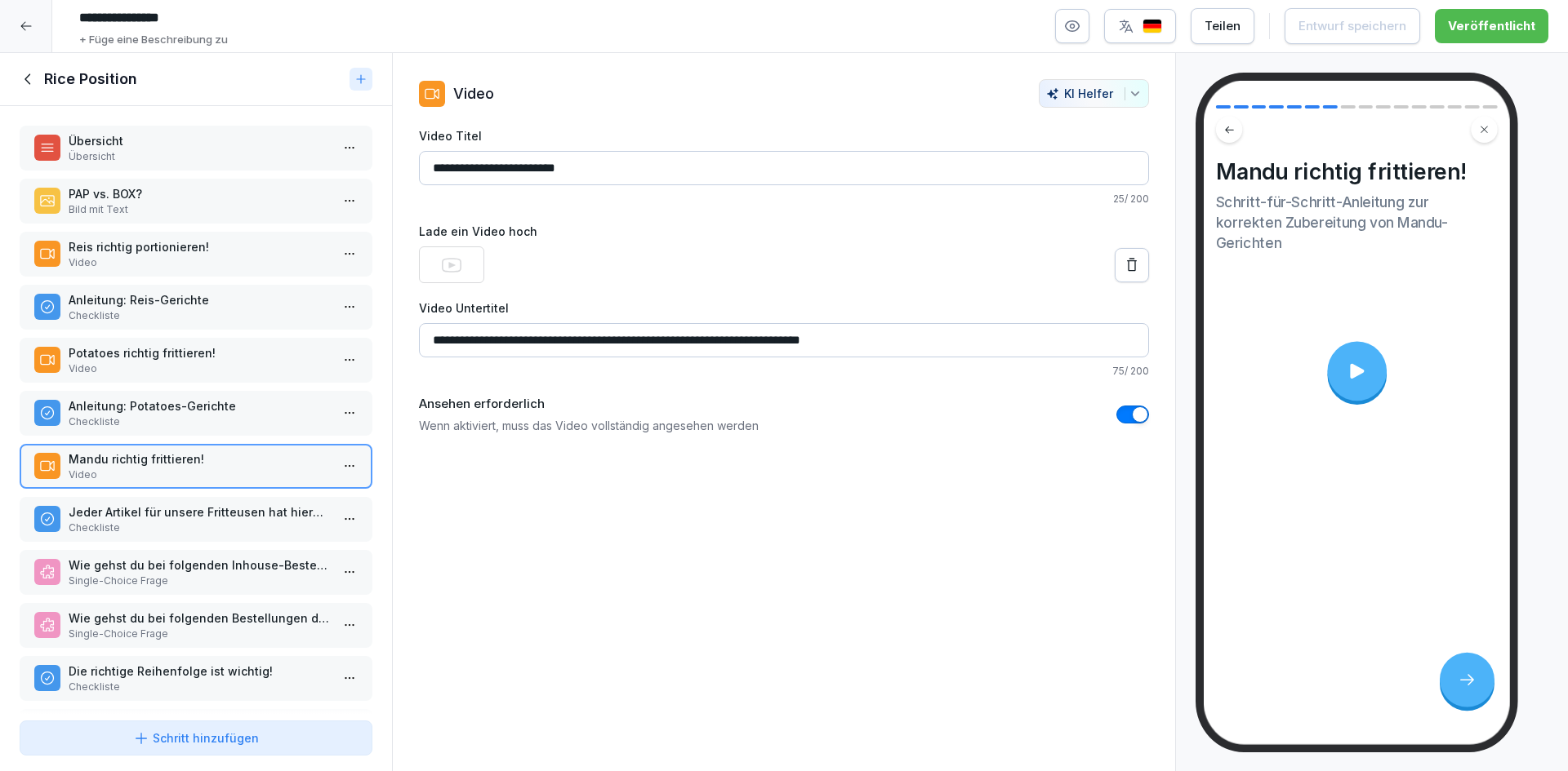
click at [233, 412] on p "Anleitung: Potatoes-Gerichte" at bounding box center [199, 406] width 262 height 17
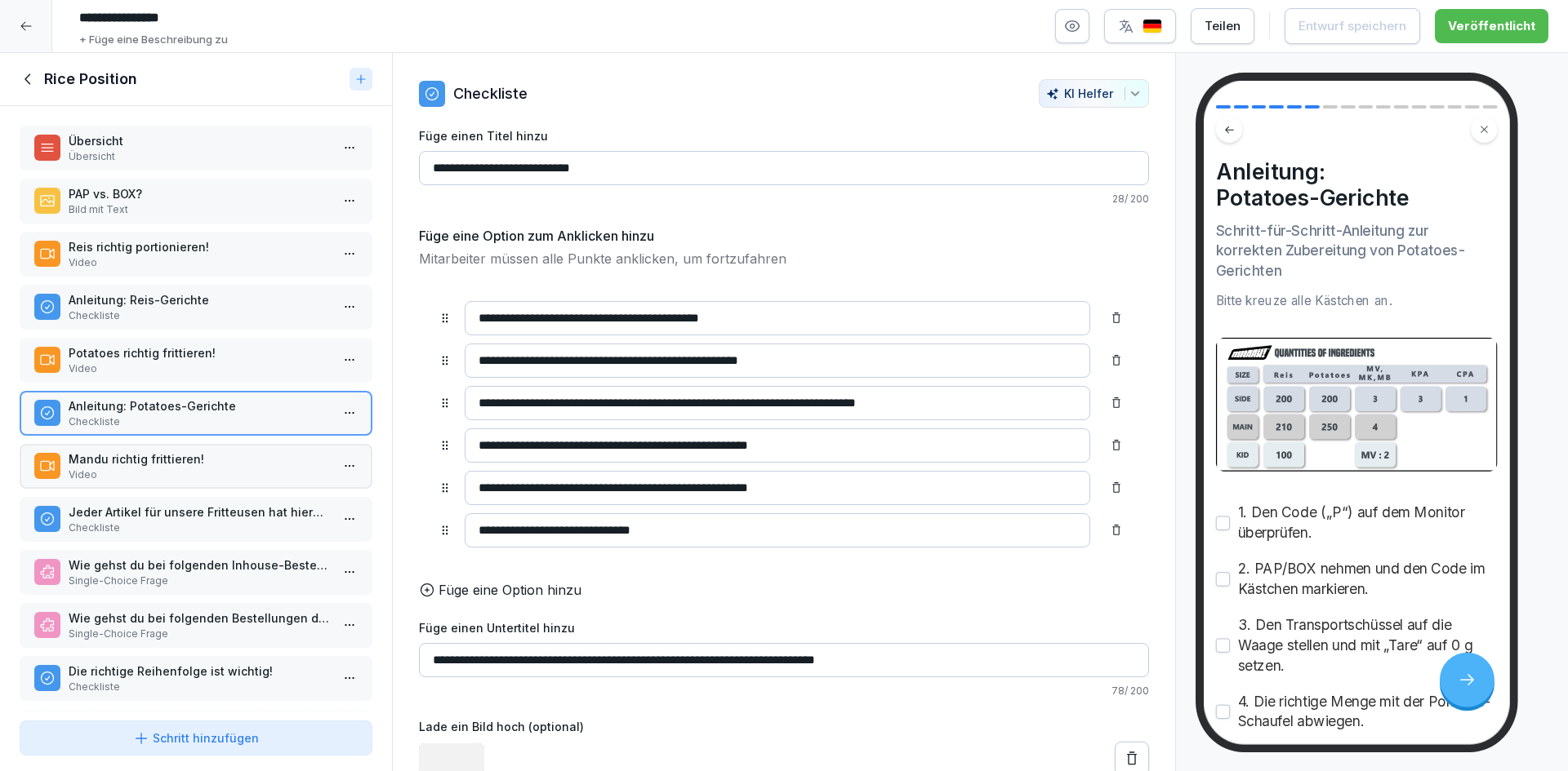
click at [247, 247] on p "Reis richtig portionieren!" at bounding box center [199, 247] width 262 height 17
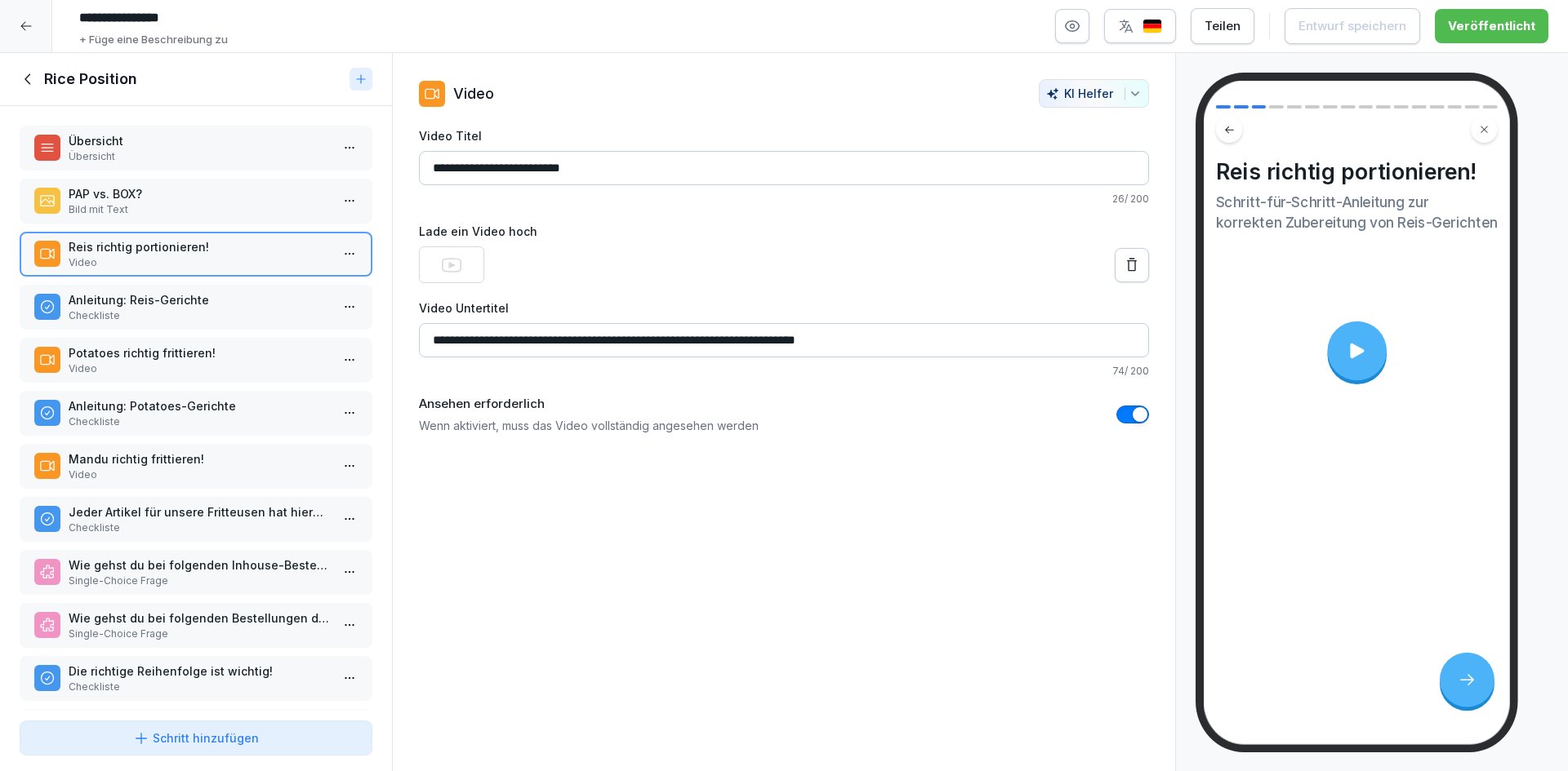
click at [216, 568] on p "Wie gehst du bei folgenden Inhouse-Bestellungen der Reihenfolge nach vor? [B] –…" at bounding box center [199, 565] width 262 height 17
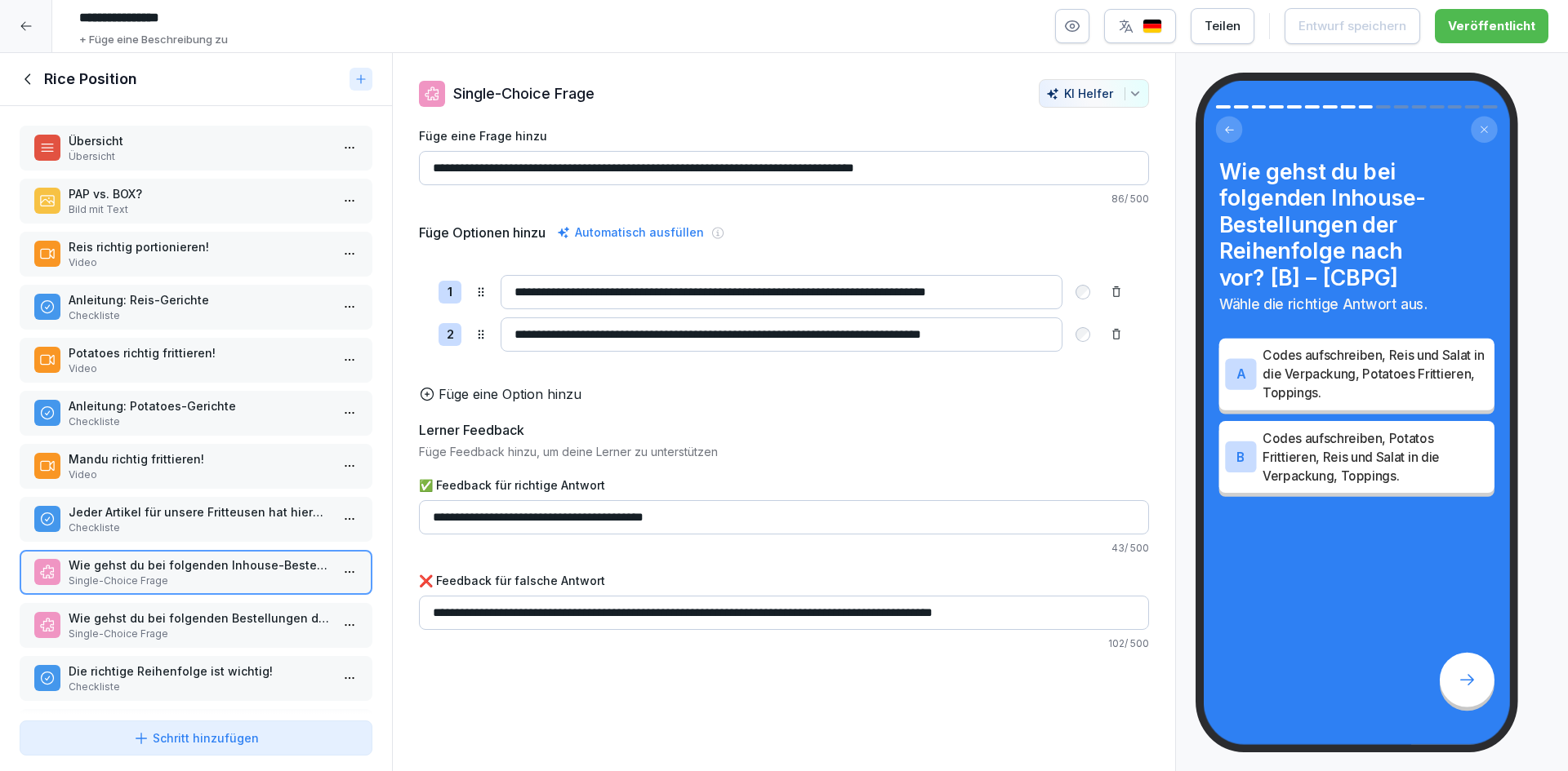
click at [210, 675] on p "Die richtige Reihenfolge ist wichtig!" at bounding box center [199, 672] width 262 height 17
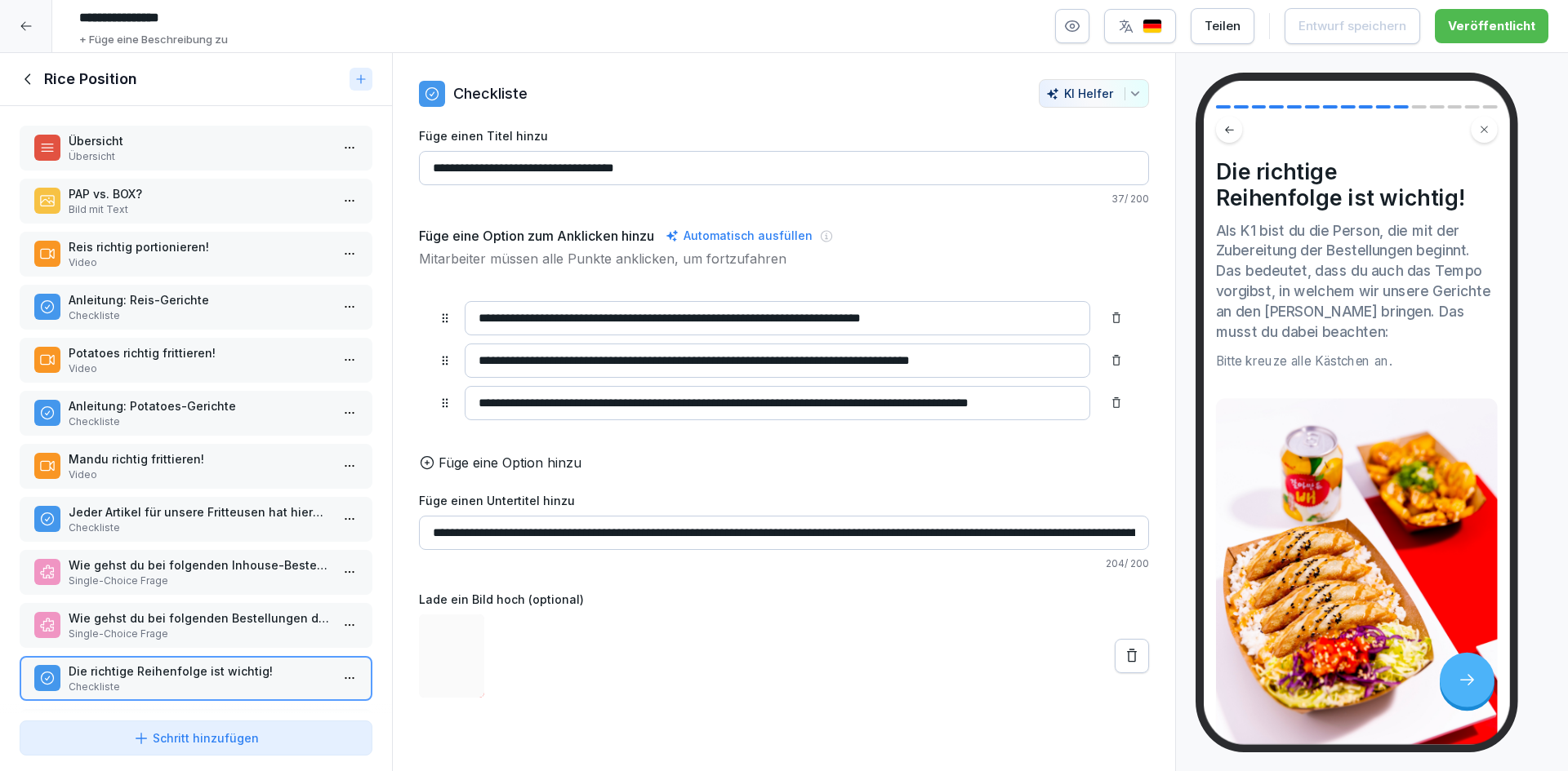
click at [238, 620] on p "Wie gehst du bei folgenden Bestellungen der Reihenfolge nach vor? [BP:BOX] – [B…" at bounding box center [199, 618] width 262 height 17
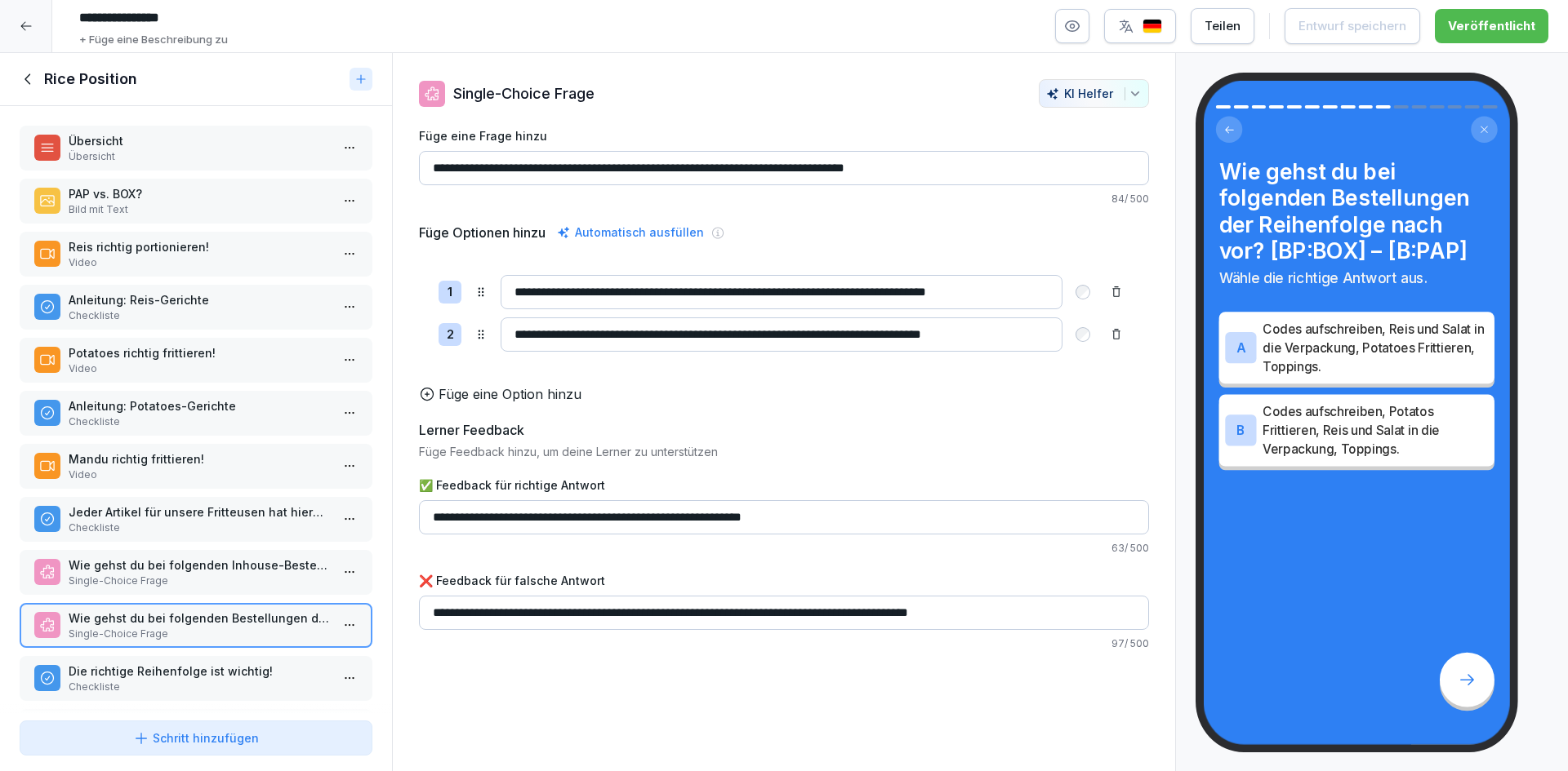
click at [244, 564] on p "Wie gehst du bei folgenden Inhouse-Bestellungen der Reihenfolge nach vor? [B] –…" at bounding box center [199, 565] width 262 height 17
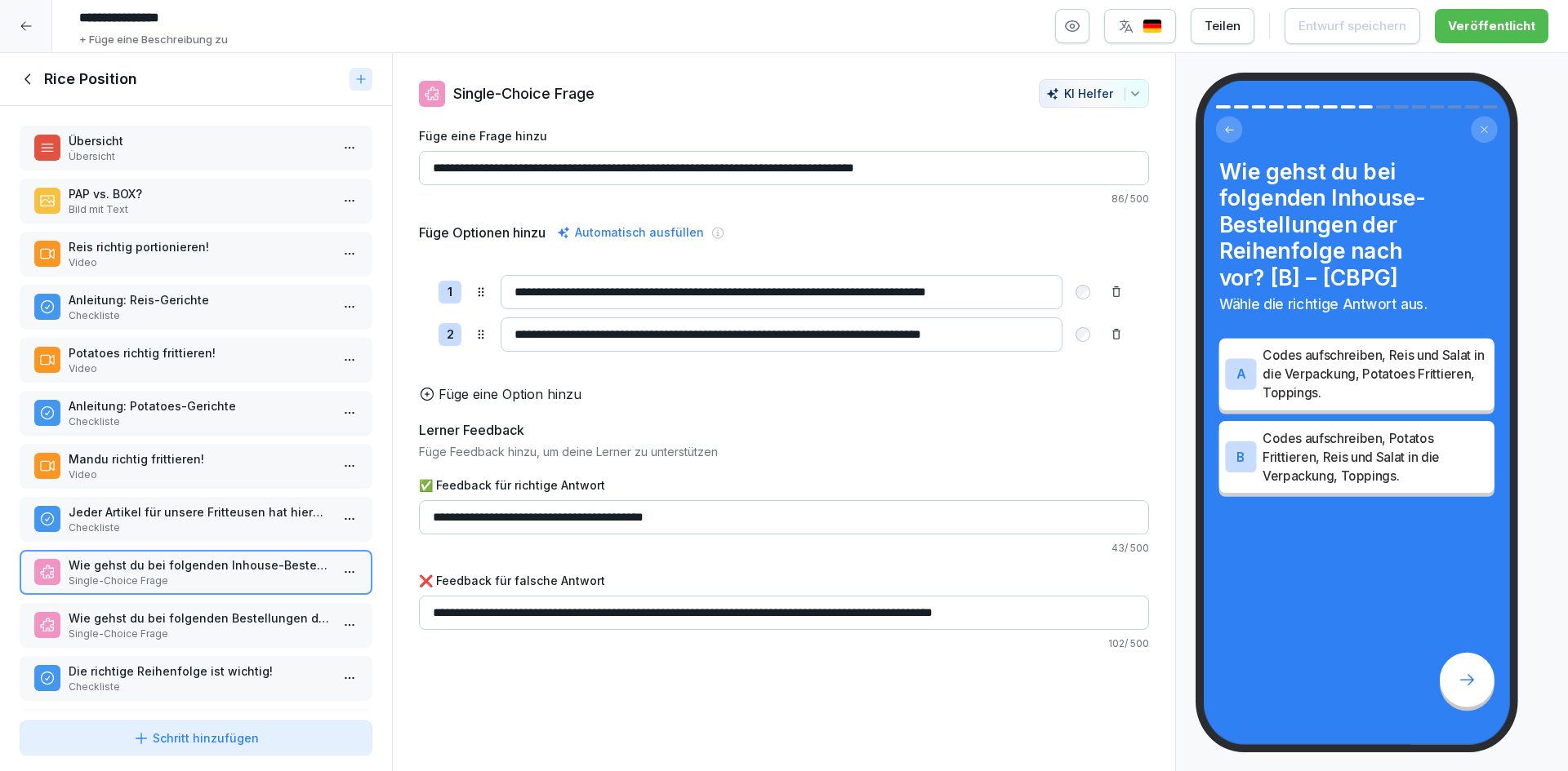
click at [238, 512] on p "Jeder Artikel für unsere Fritteusen hat hierbei seine eigene Frittierzeit!" at bounding box center [199, 512] width 262 height 17
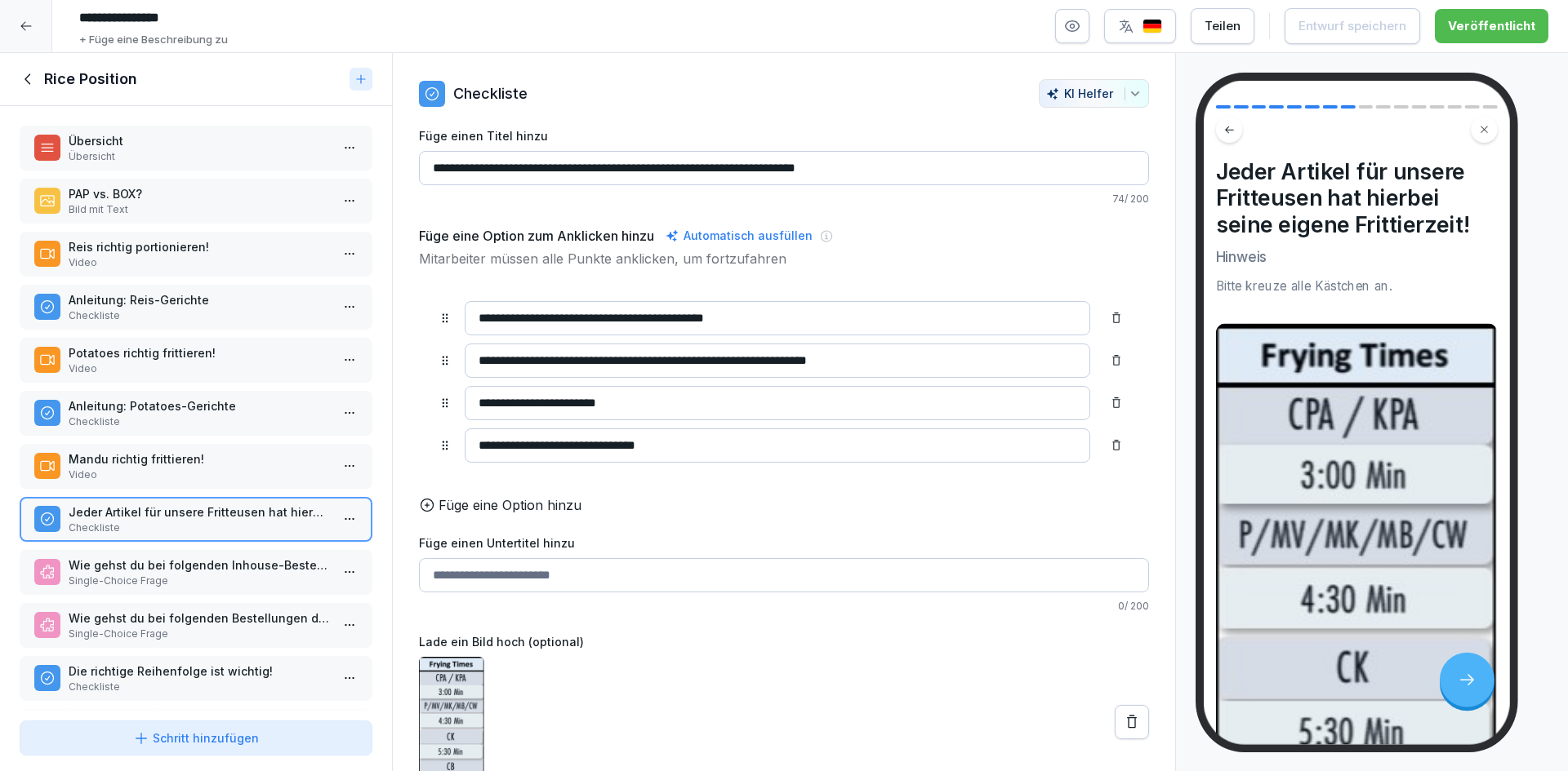
click at [250, 462] on p "Mandu richtig frittieren!" at bounding box center [199, 459] width 262 height 17
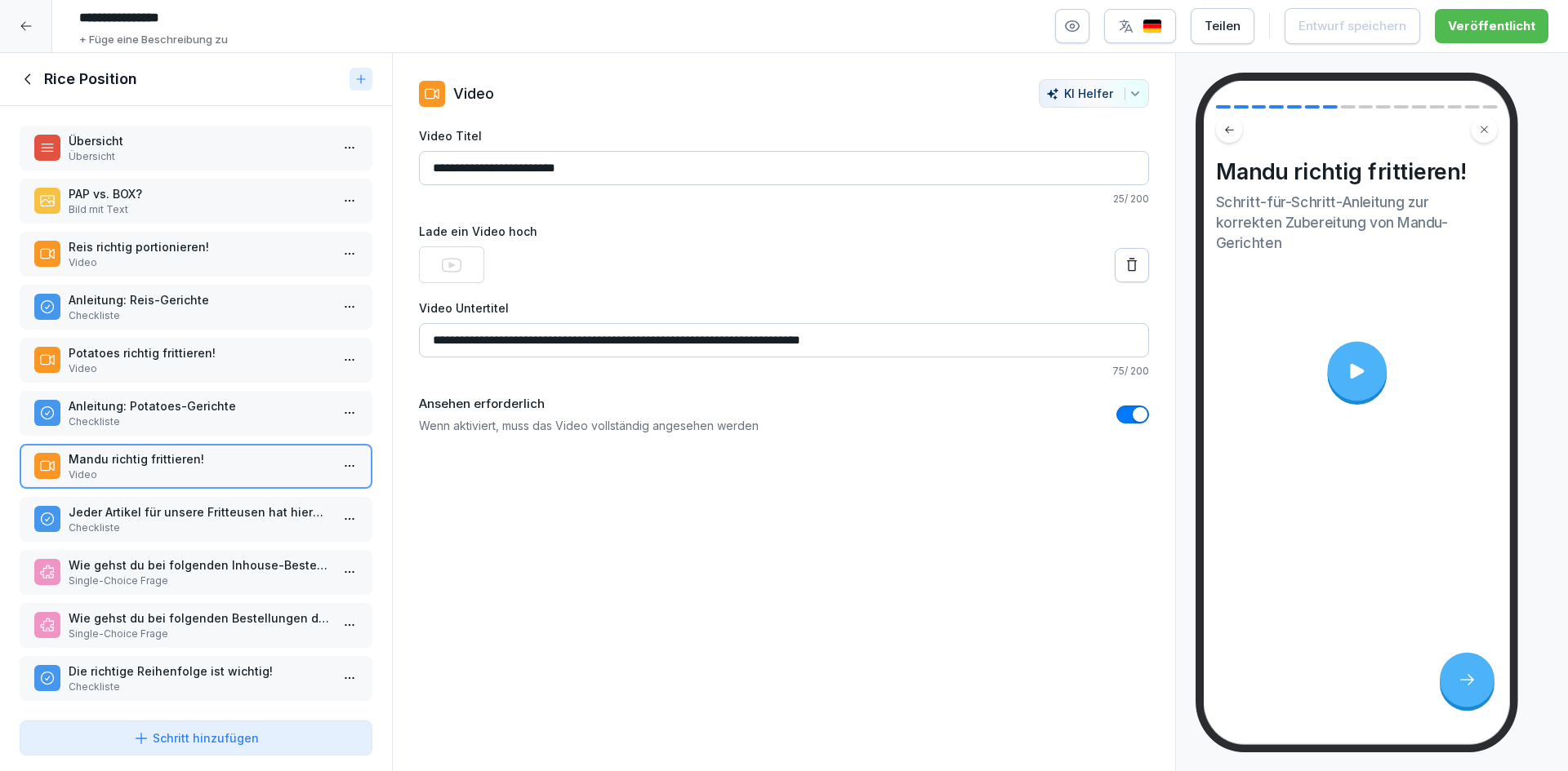
click at [260, 424] on p "Checkliste" at bounding box center [199, 422] width 262 height 15
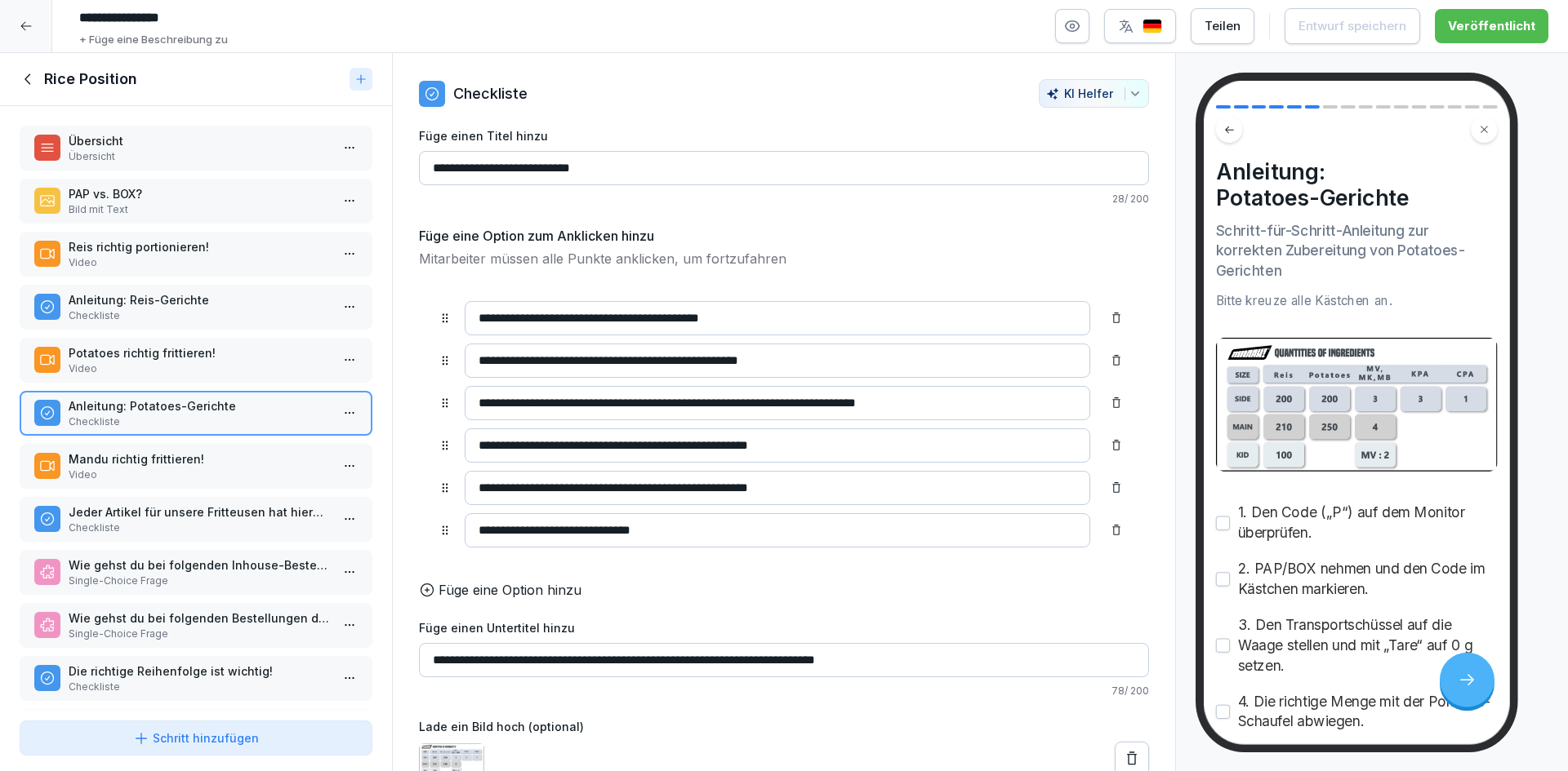
click at [280, 342] on div "Potatoes richtig frittieren! Video" at bounding box center [197, 361] width 353 height 45
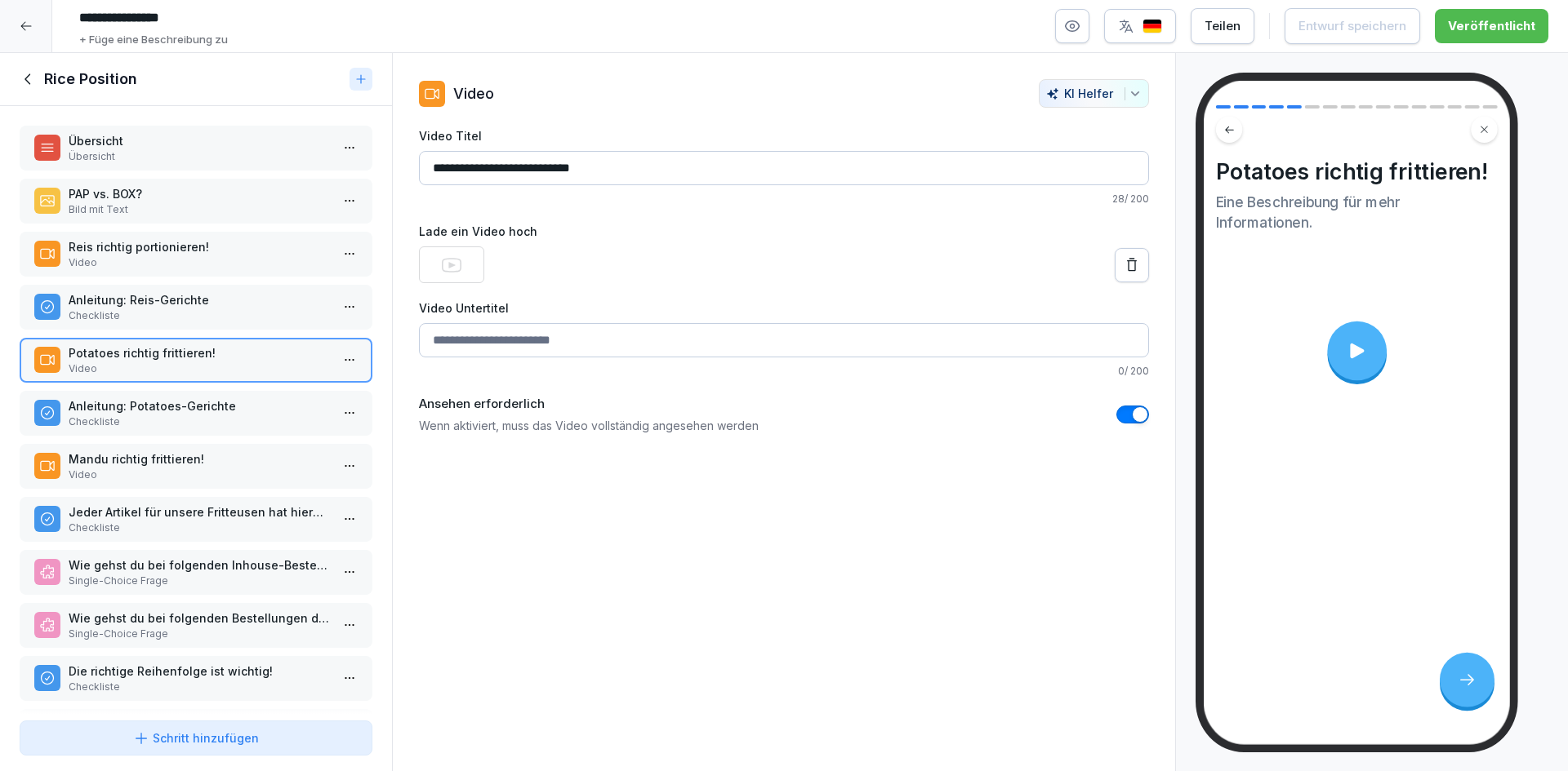
click at [238, 423] on p "Checkliste" at bounding box center [199, 422] width 262 height 15
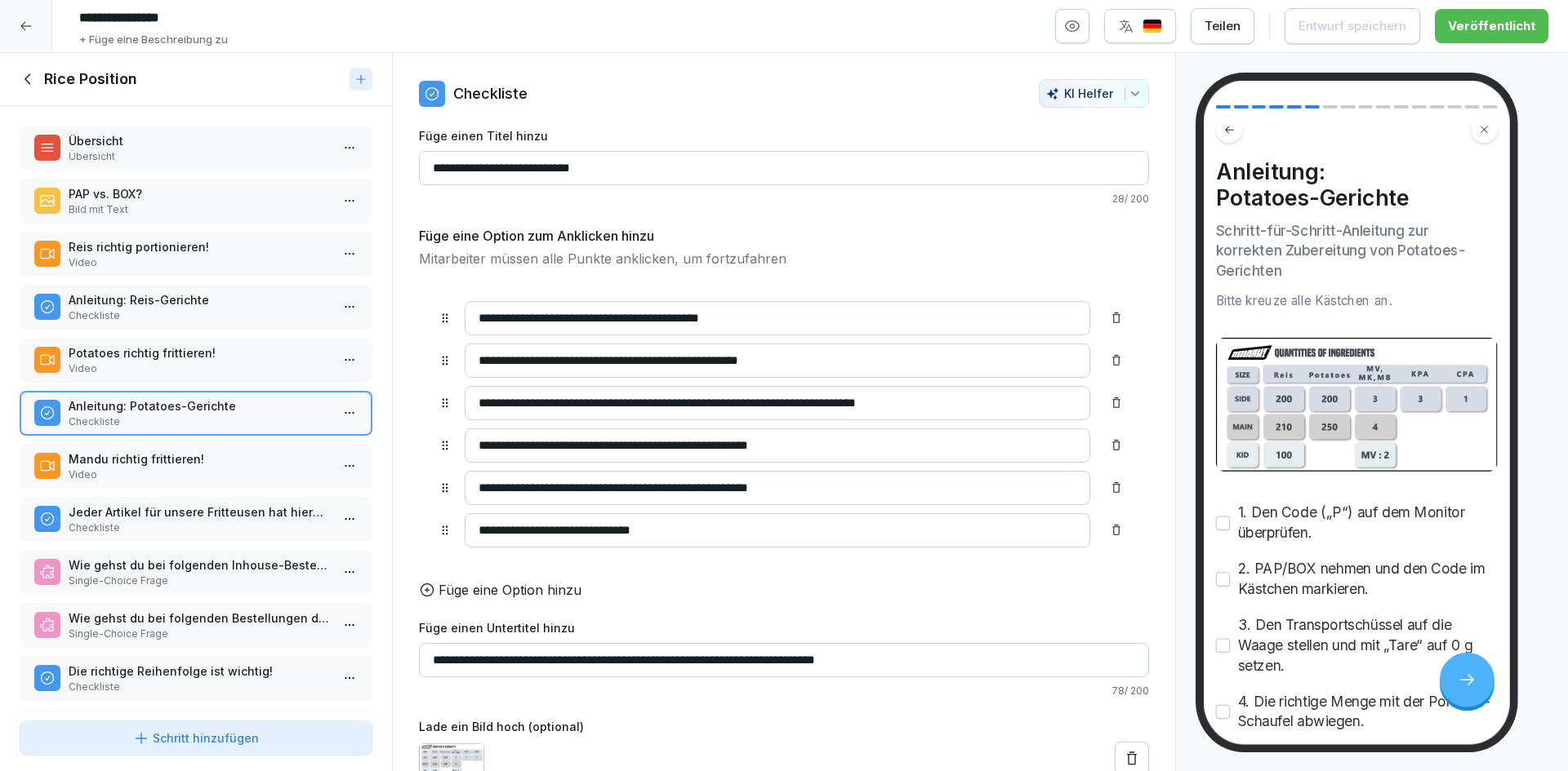
click at [265, 301] on p "Anleitung: Reis-Gerichte" at bounding box center [199, 300] width 262 height 17
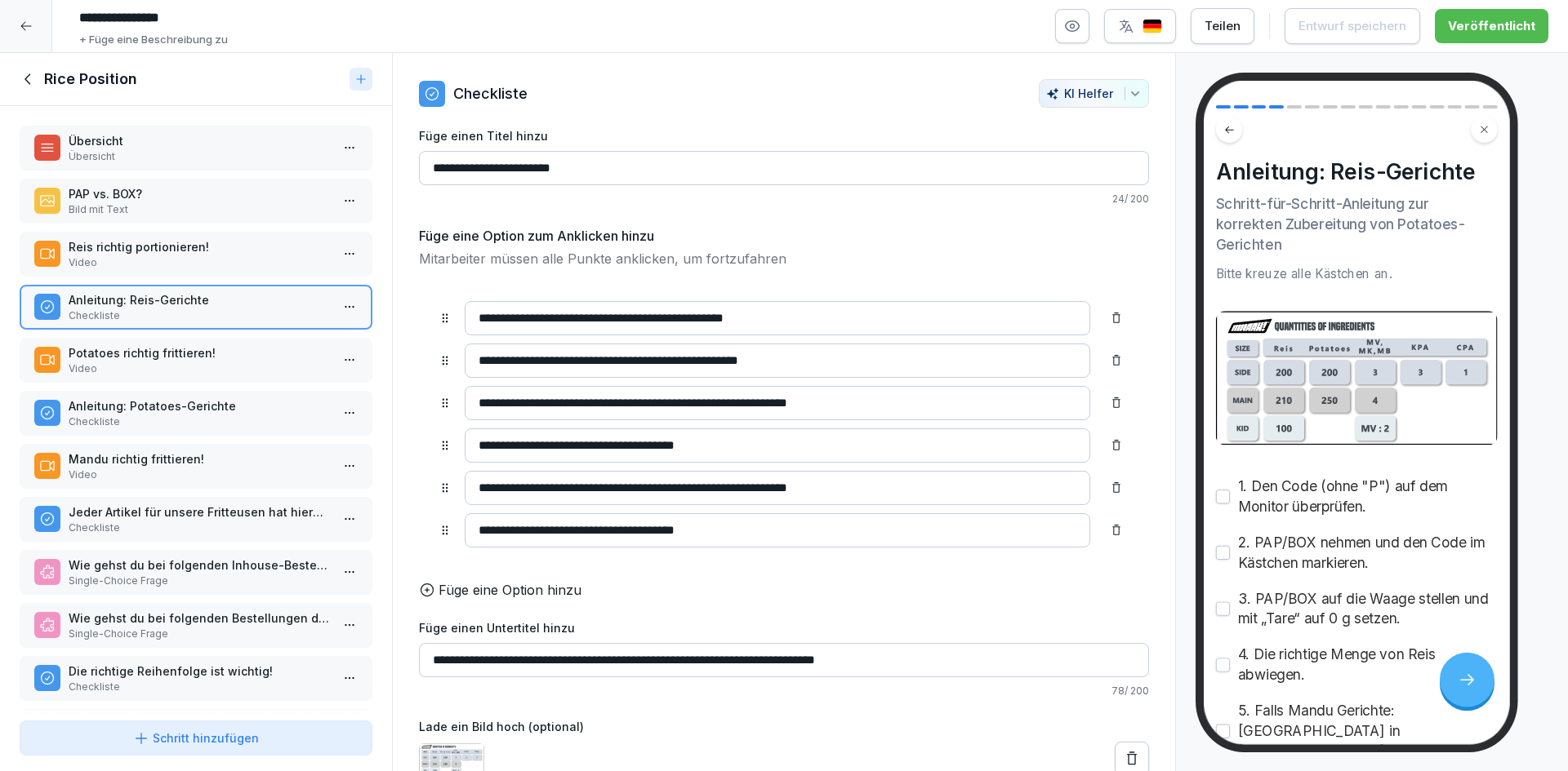
click at [29, 22] on icon at bounding box center [26, 26] width 13 height 13
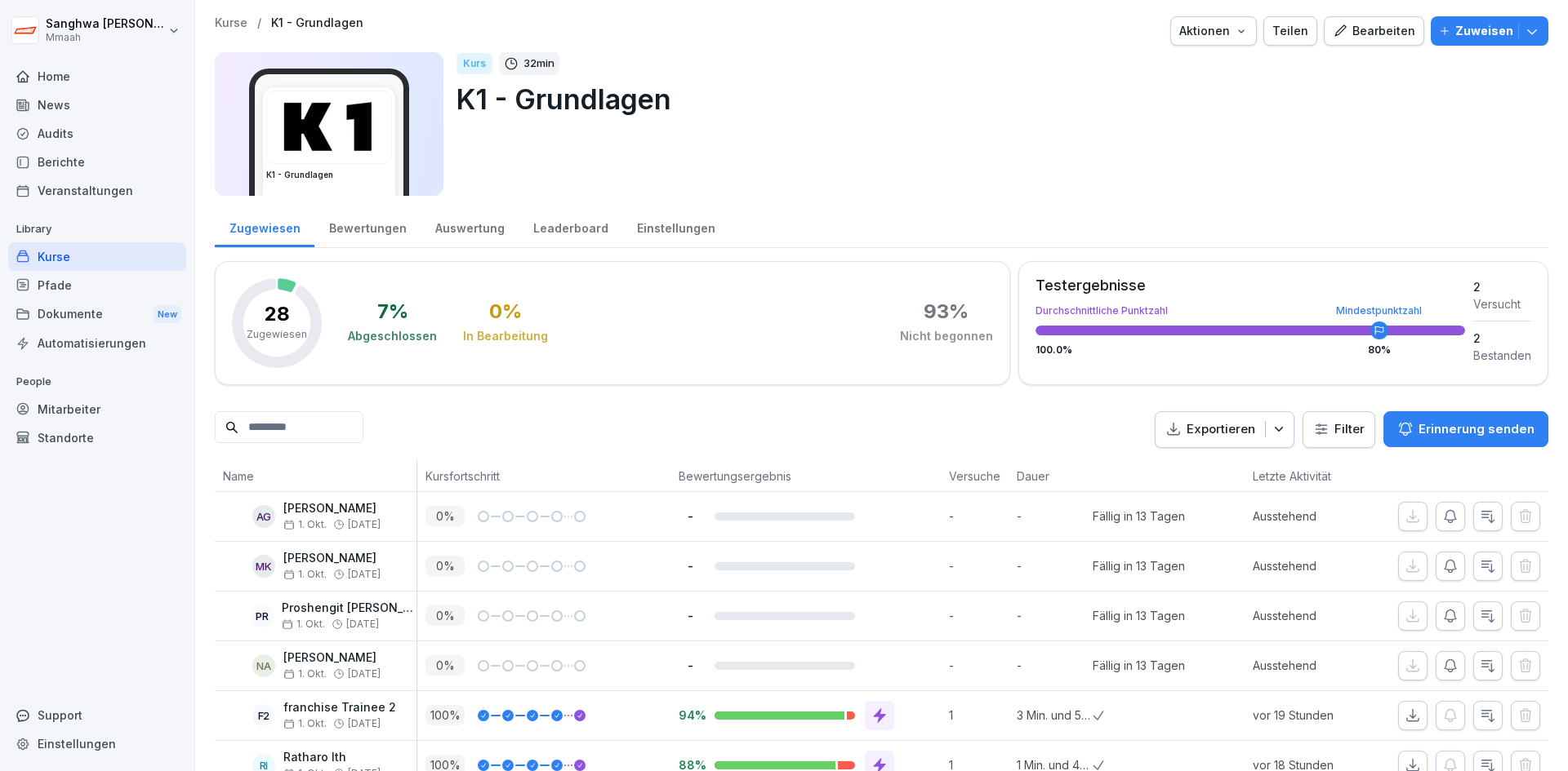
click at [235, 23] on p "Kurse" at bounding box center [231, 23] width 33 height 14
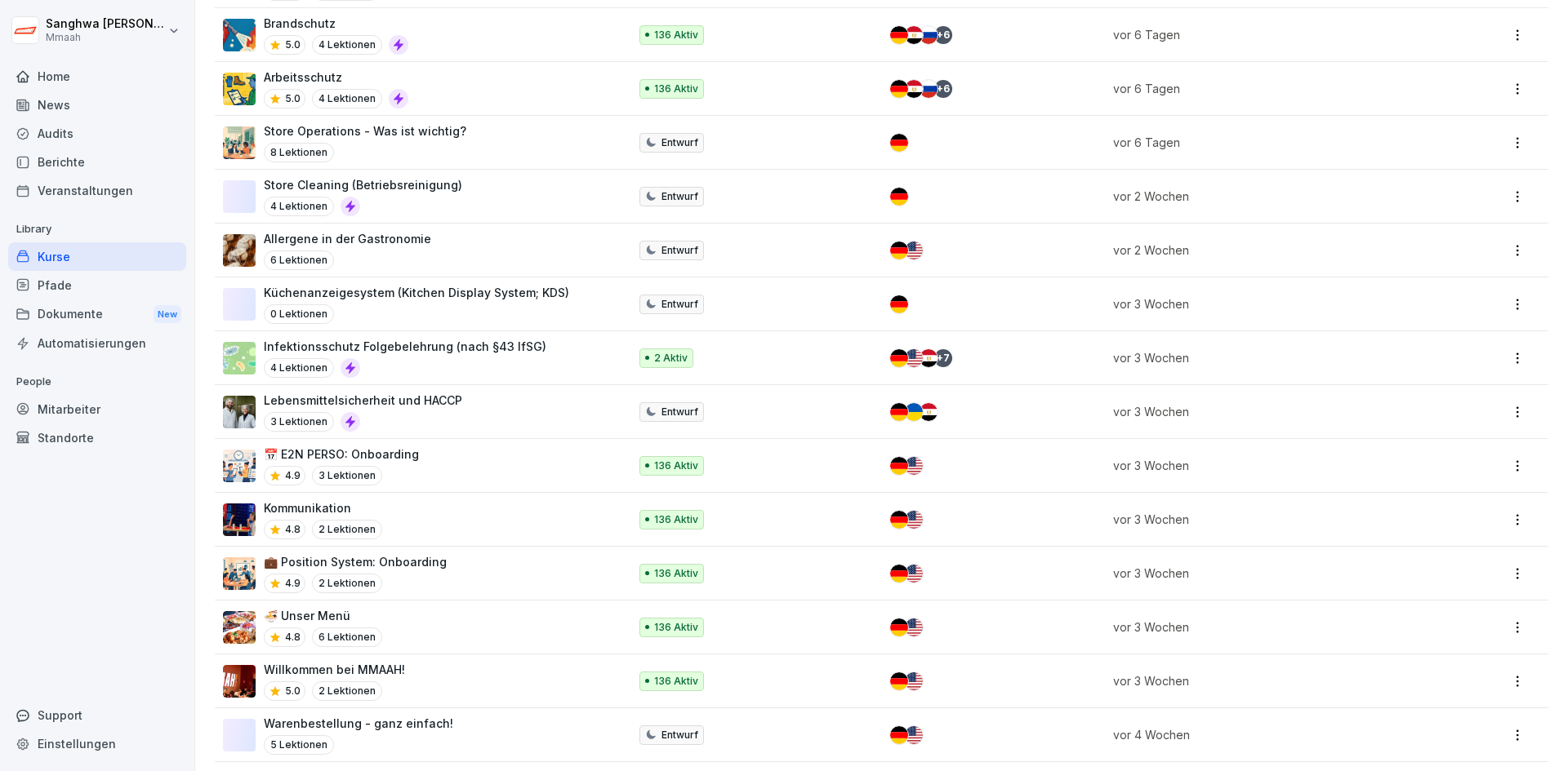
scroll to position [1306, 0]
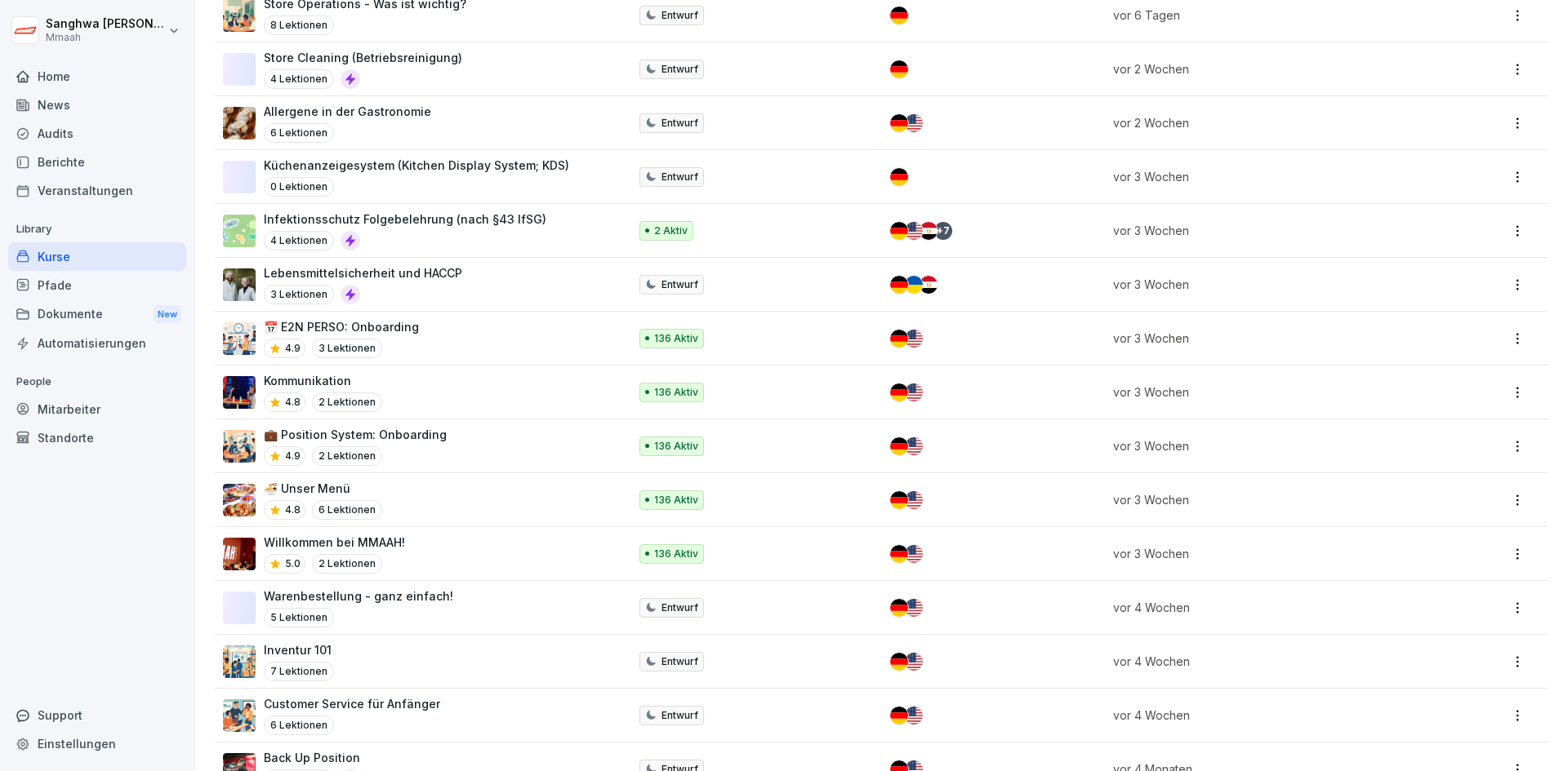
click at [389, 548] on p "Willkommen bei MMAAH!" at bounding box center [334, 542] width 141 height 17
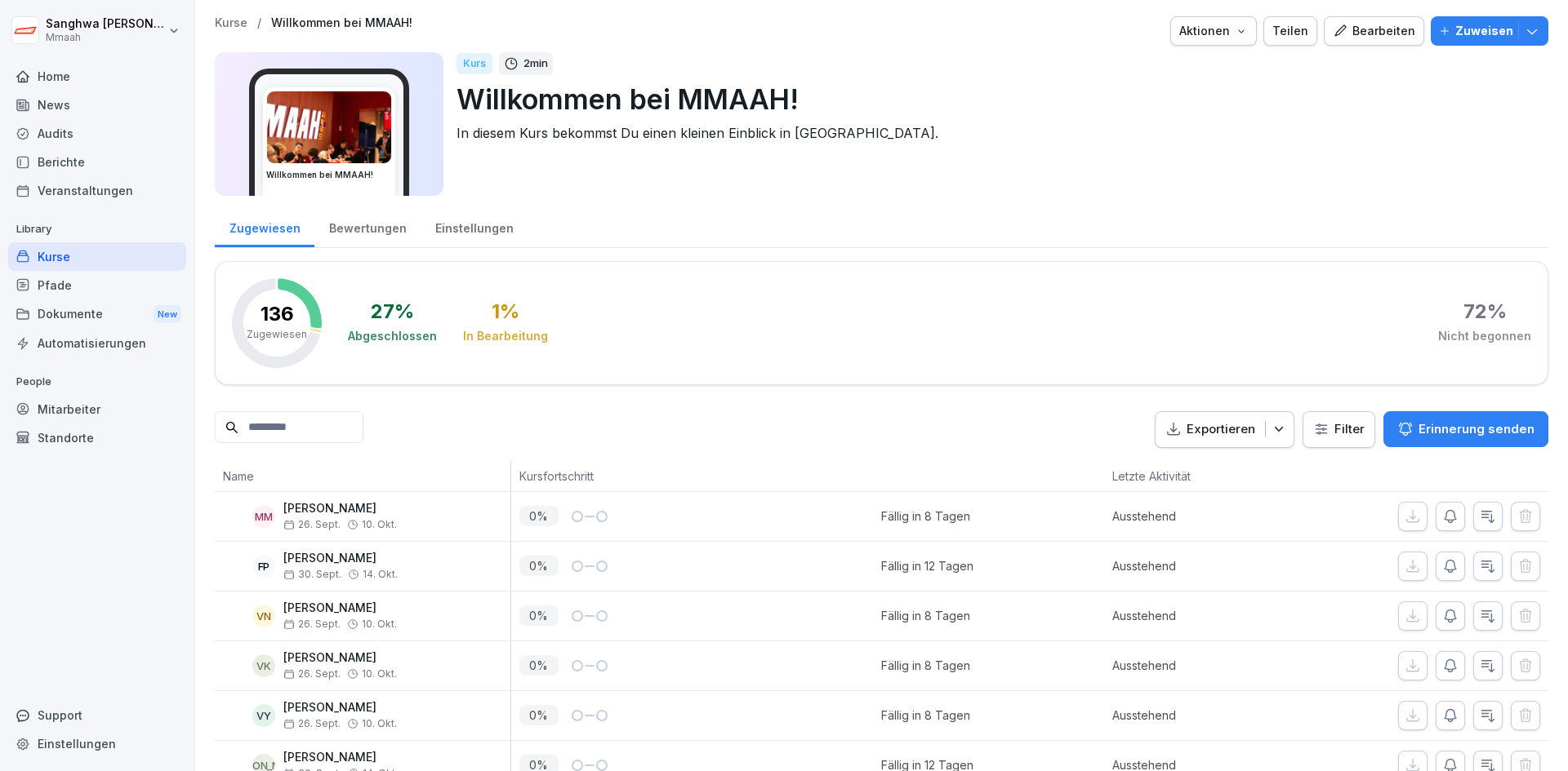
drag, startPoint x: 1354, startPoint y: 33, endPoint x: 1279, endPoint y: 36, distance: 75.1
click at [1354, 33] on div "Bearbeiten" at bounding box center [1374, 30] width 83 height 18
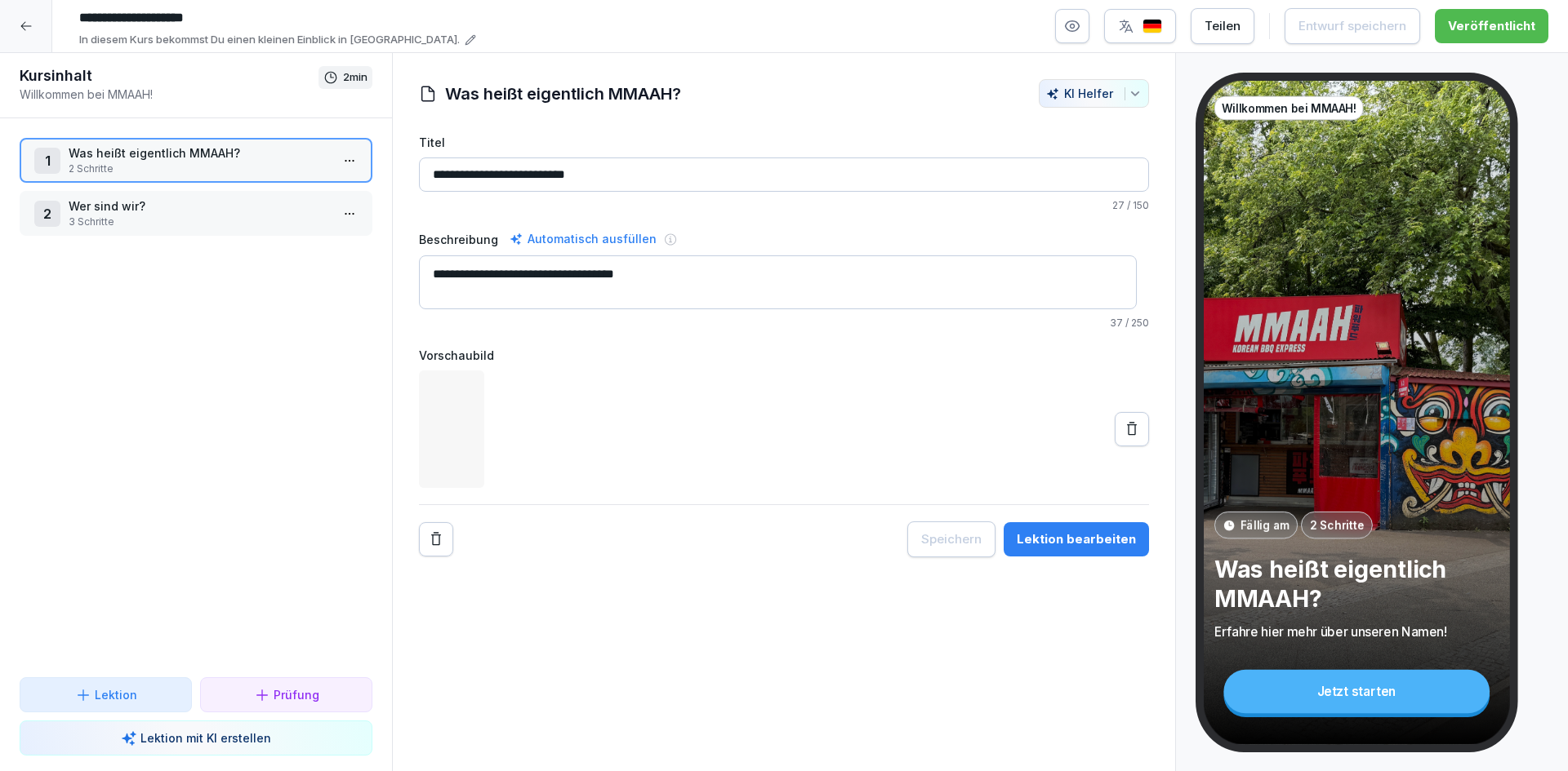
click at [164, 223] on p "3 Schritte" at bounding box center [199, 222] width 262 height 15
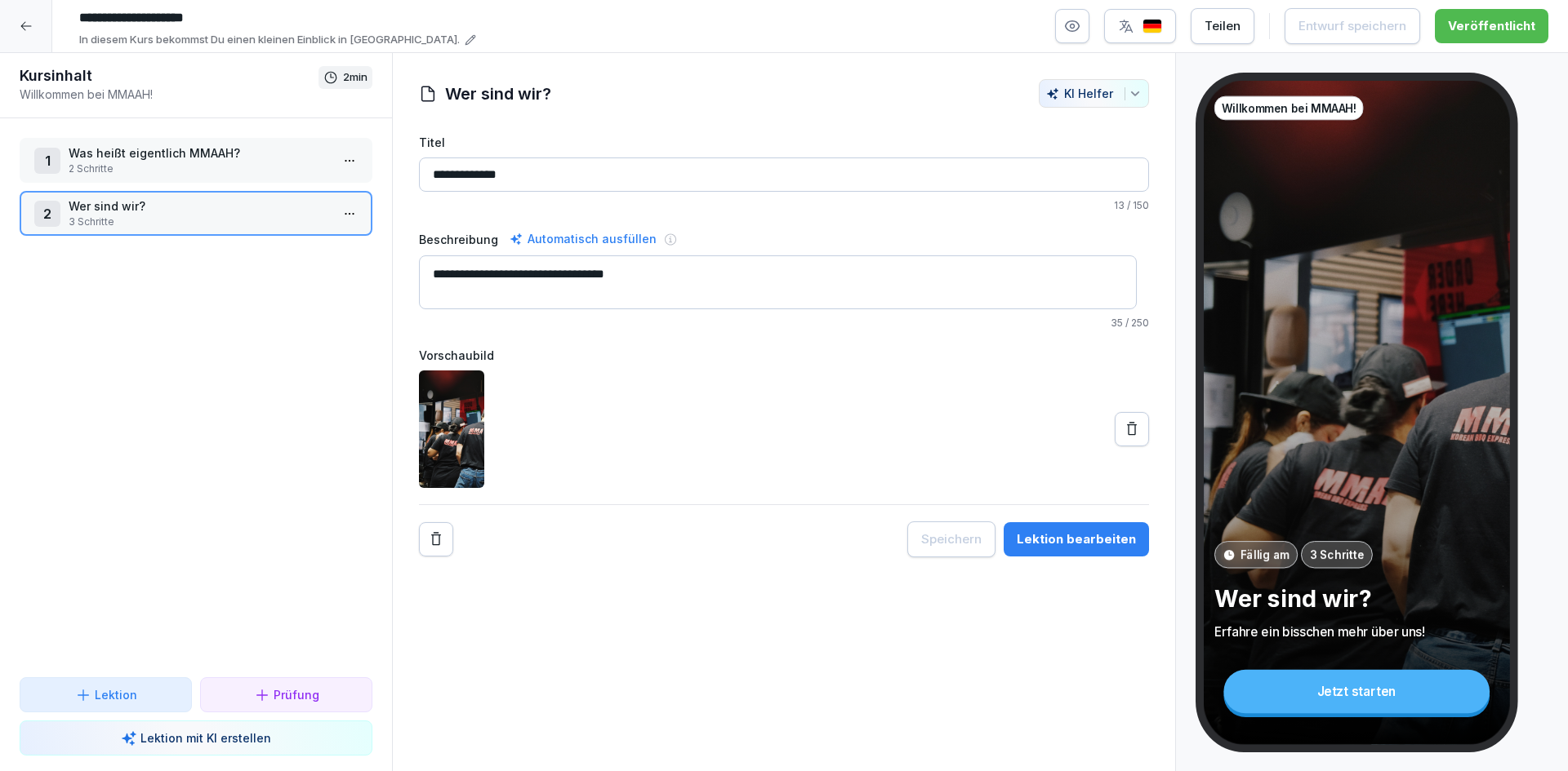
click at [173, 153] on p "Was heißt eigentlich MMAAH?" at bounding box center [199, 153] width 262 height 17
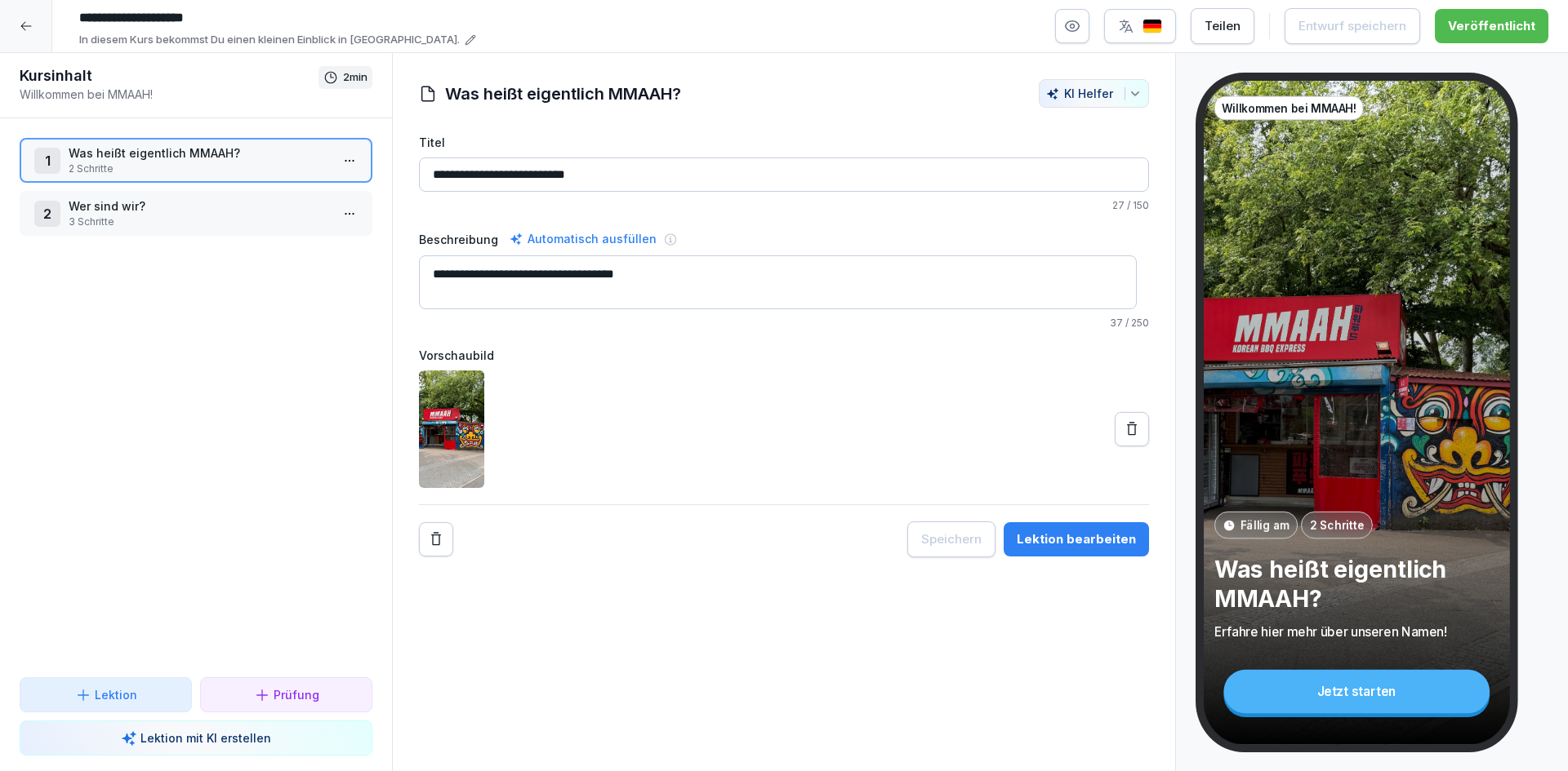
click at [173, 153] on p "Was heißt eigentlich MMAAH?" at bounding box center [199, 153] width 262 height 17
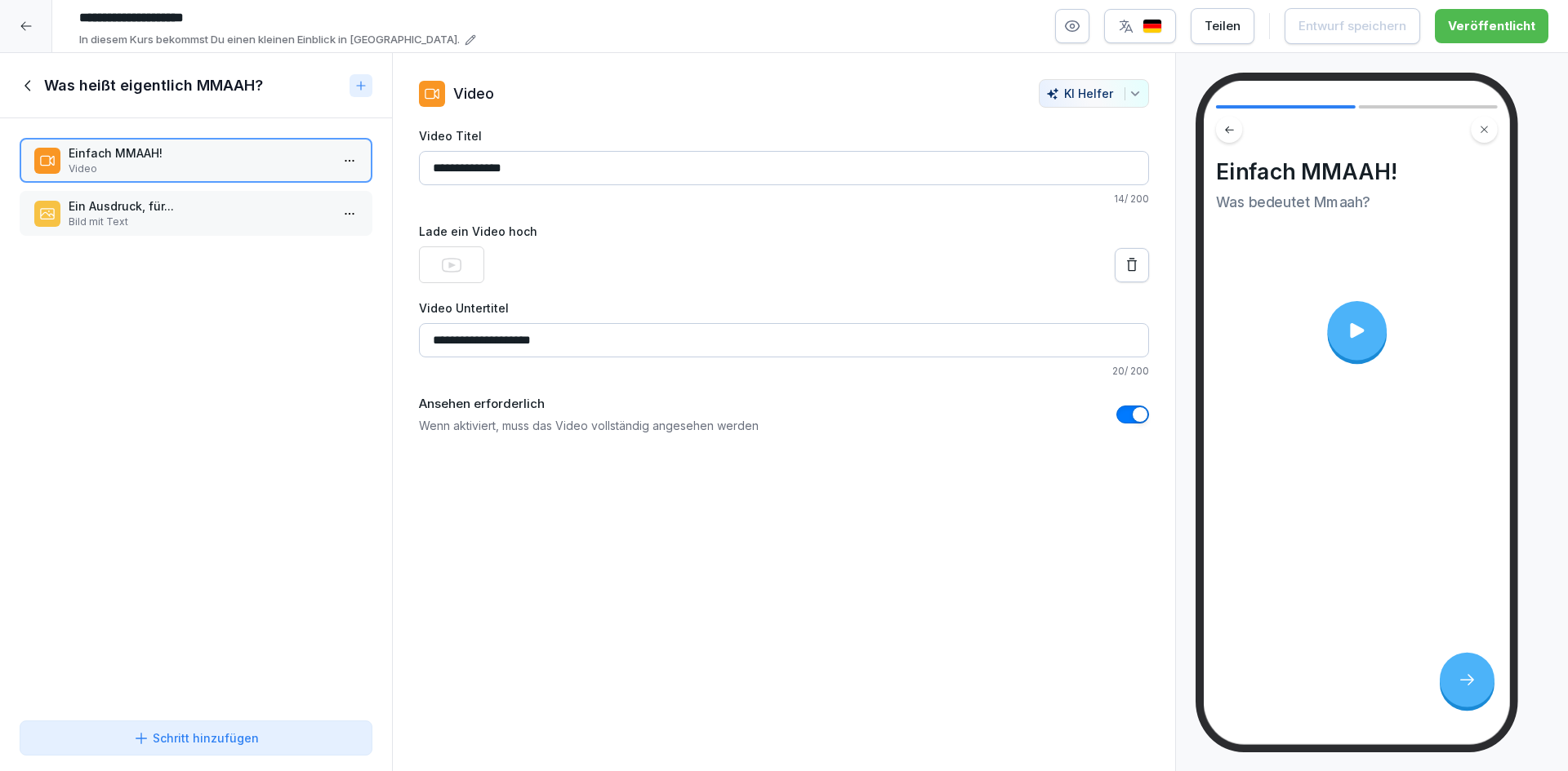
click at [195, 208] on p "Ein Ausdruck, für..." at bounding box center [199, 206] width 262 height 17
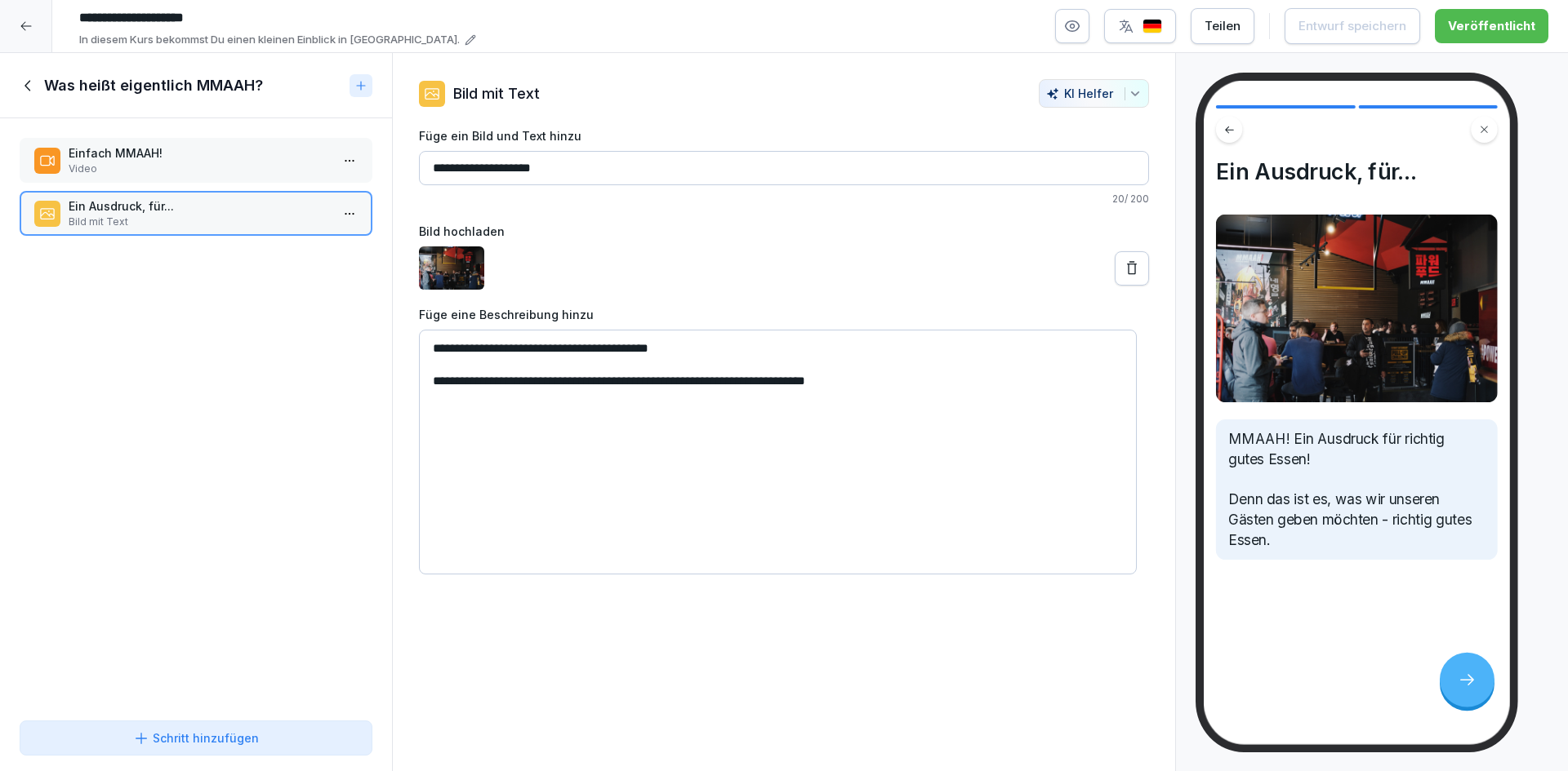
click at [22, 86] on icon at bounding box center [29, 85] width 18 height 18
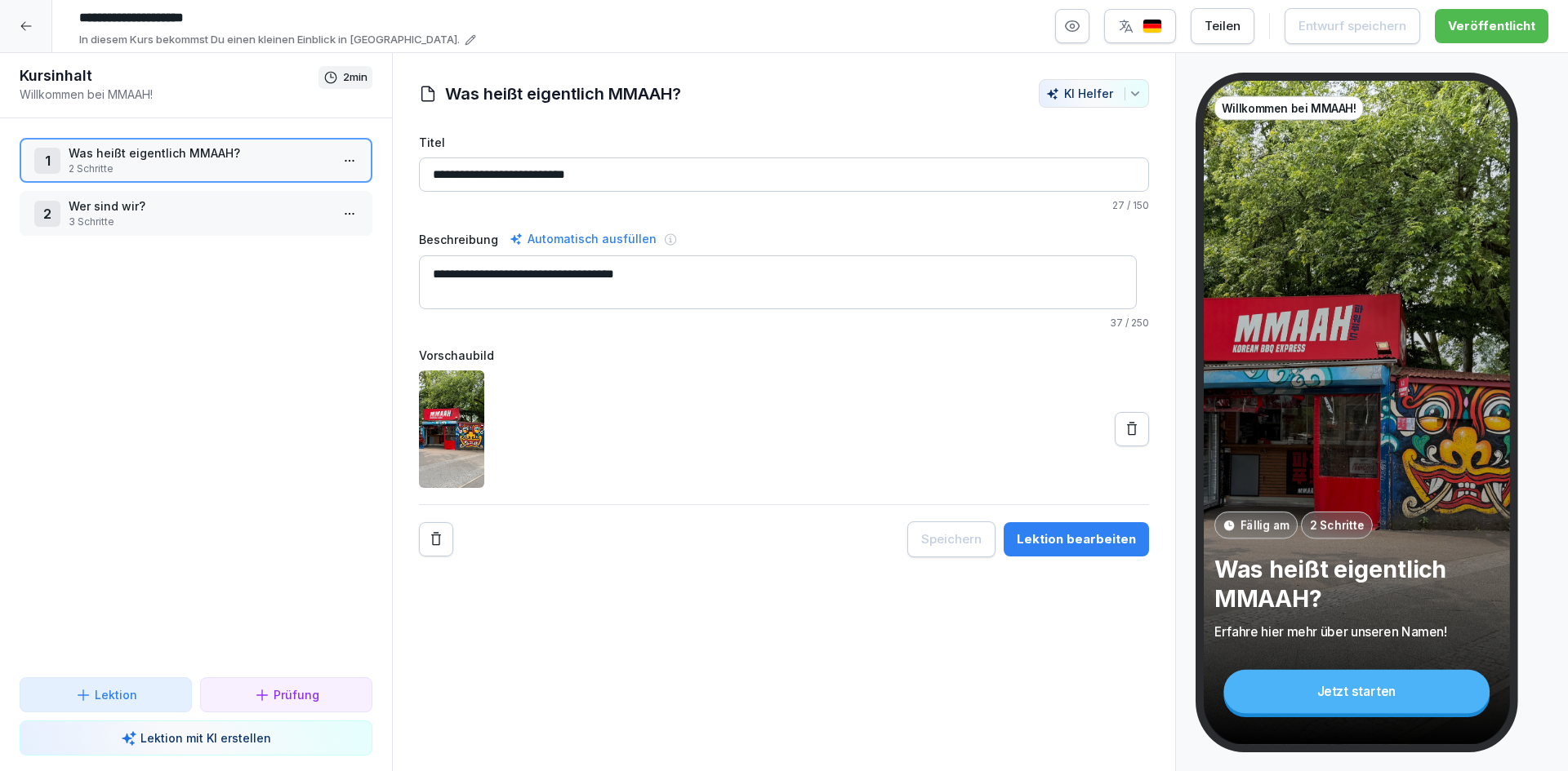
click at [88, 216] on p "3 Schritte" at bounding box center [199, 222] width 262 height 15
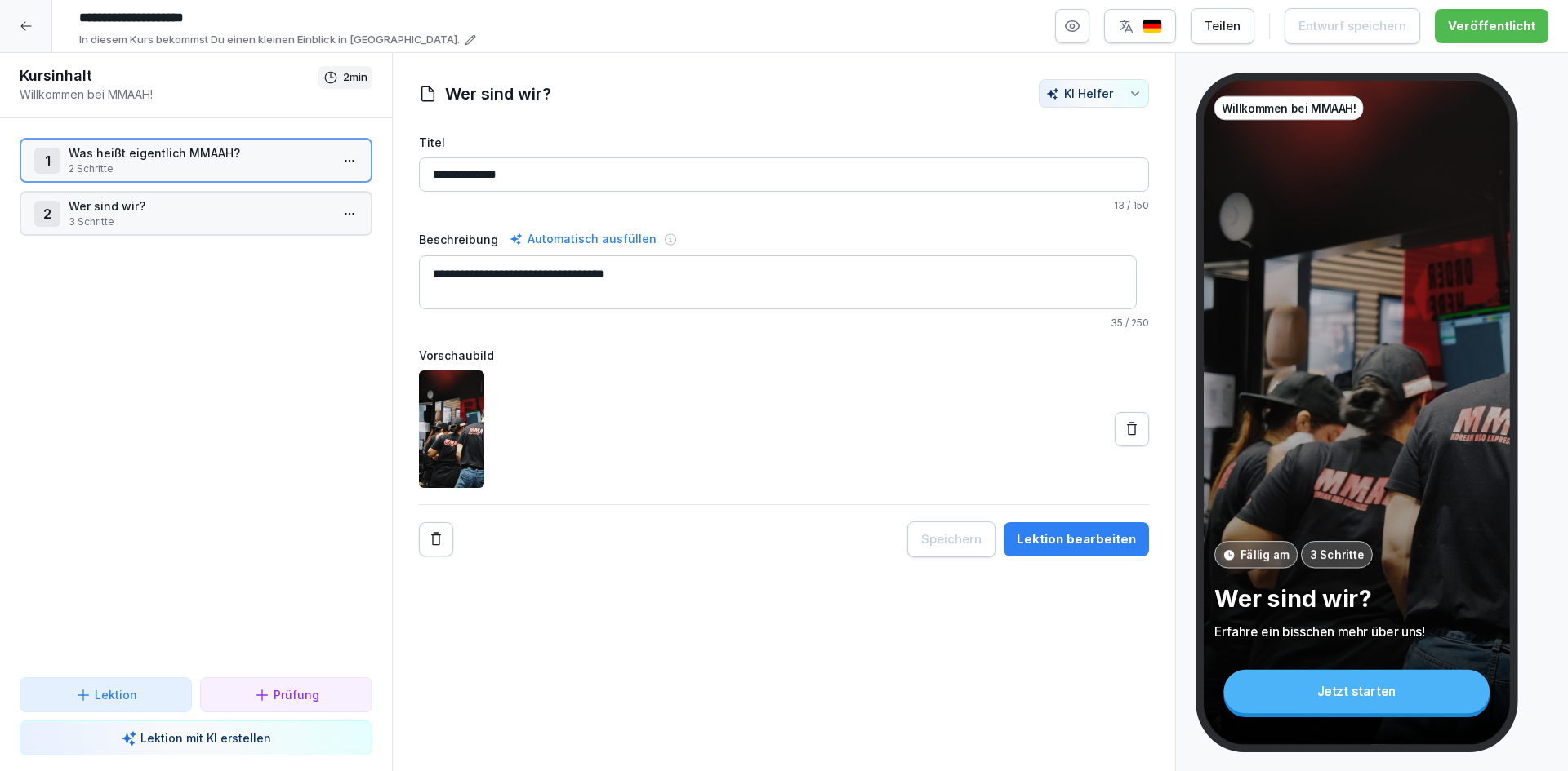
click at [88, 216] on p "3 Schritte" at bounding box center [199, 222] width 262 height 15
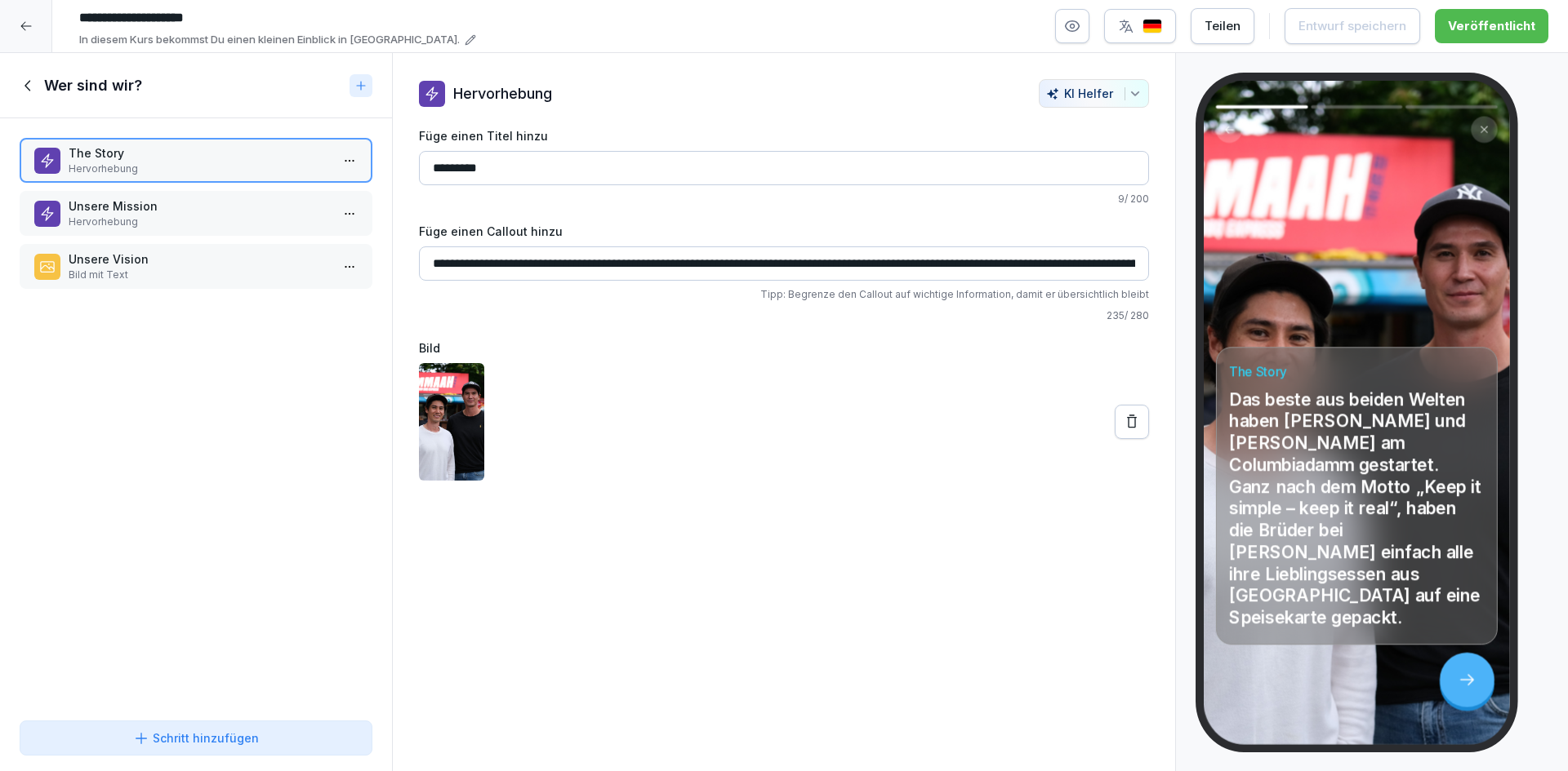
click at [192, 205] on p "Unsere Mission" at bounding box center [199, 206] width 262 height 17
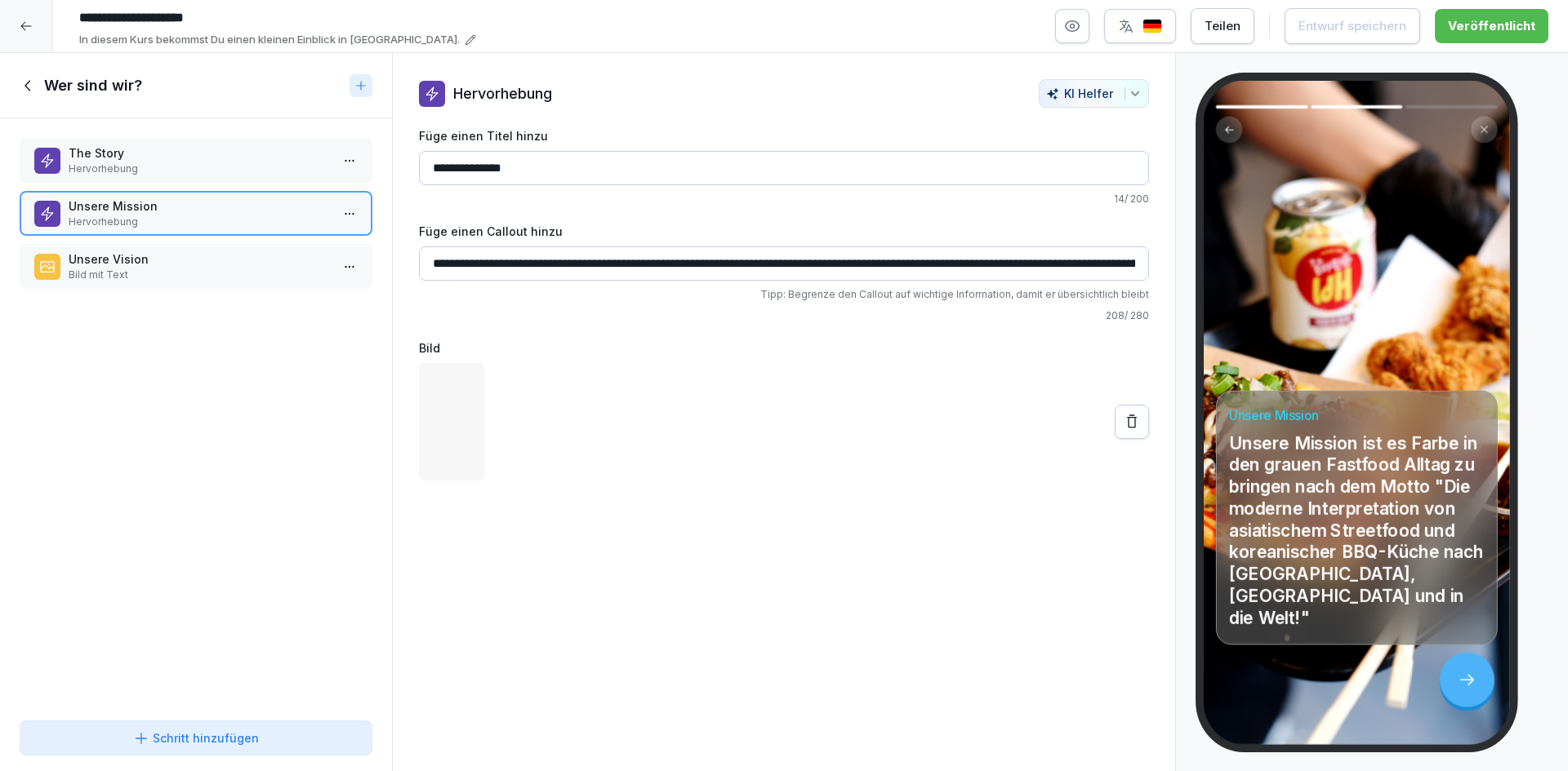
click at [31, 31] on icon at bounding box center [26, 26] width 13 height 13
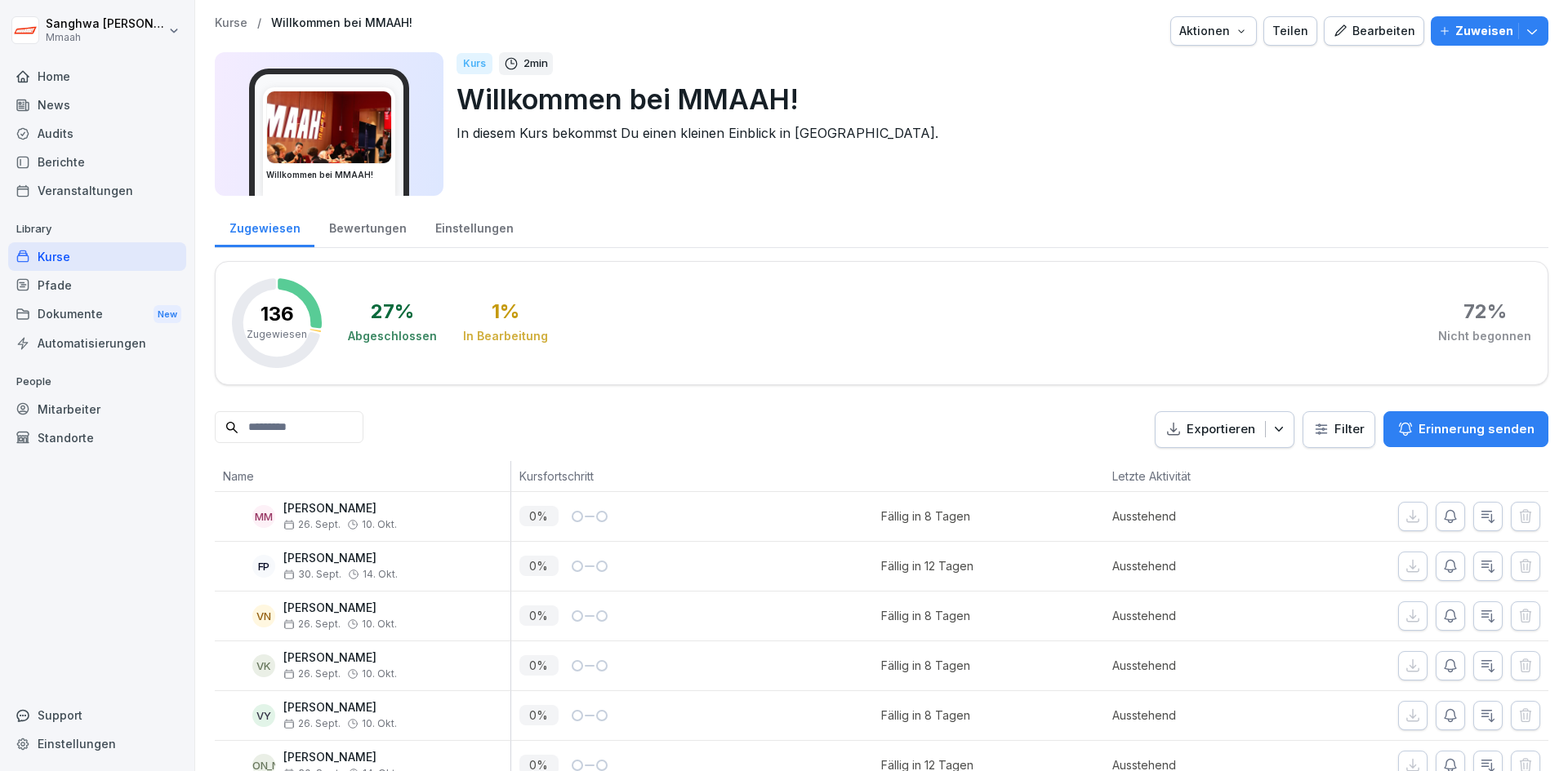
click at [237, 24] on p "Kurse" at bounding box center [231, 23] width 33 height 14
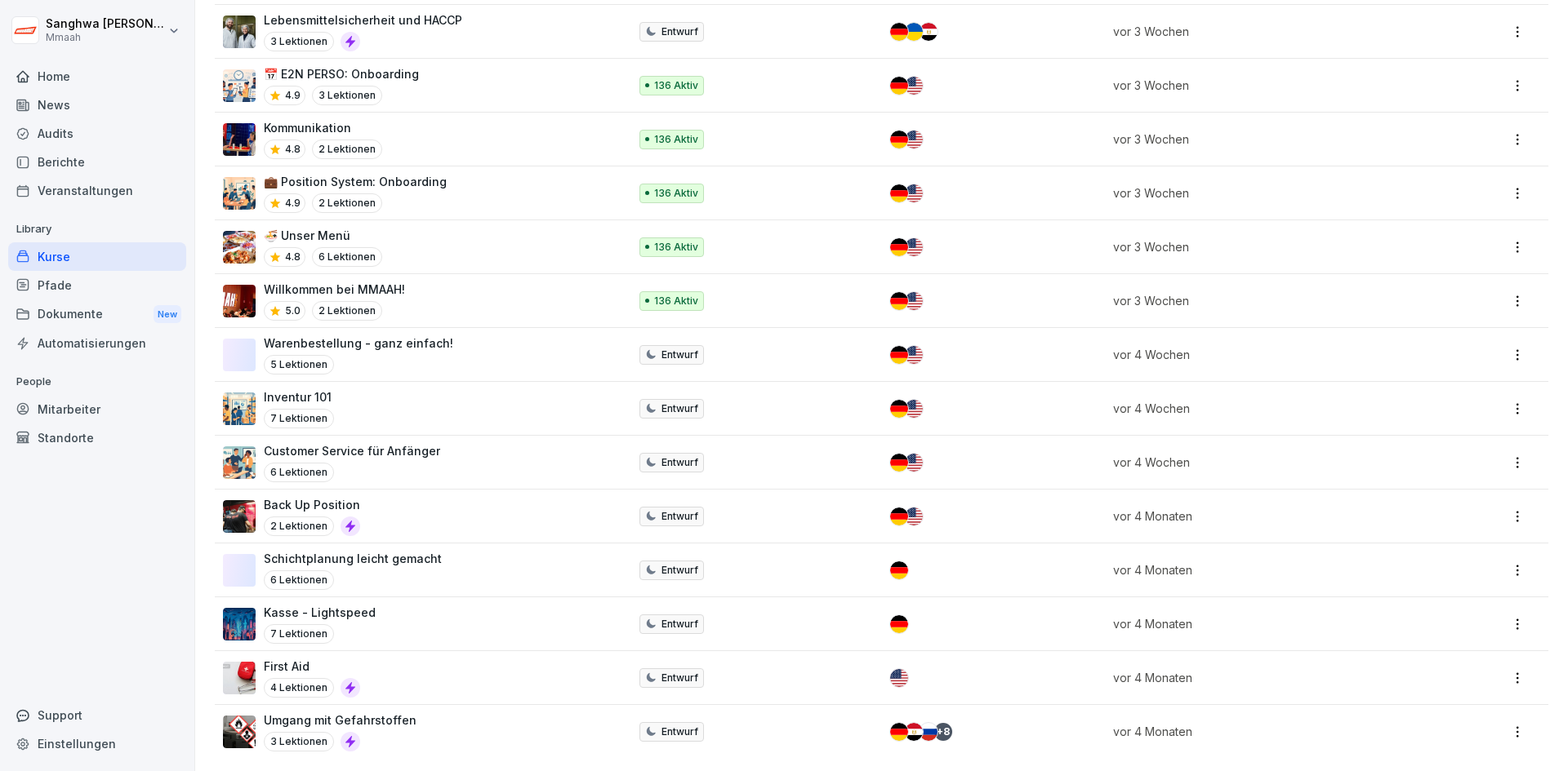
scroll to position [1572, 0]
click at [435, 227] on div "🍜 Unser Menü 4.8 6 Lektionen" at bounding box center [417, 247] width 389 height 40
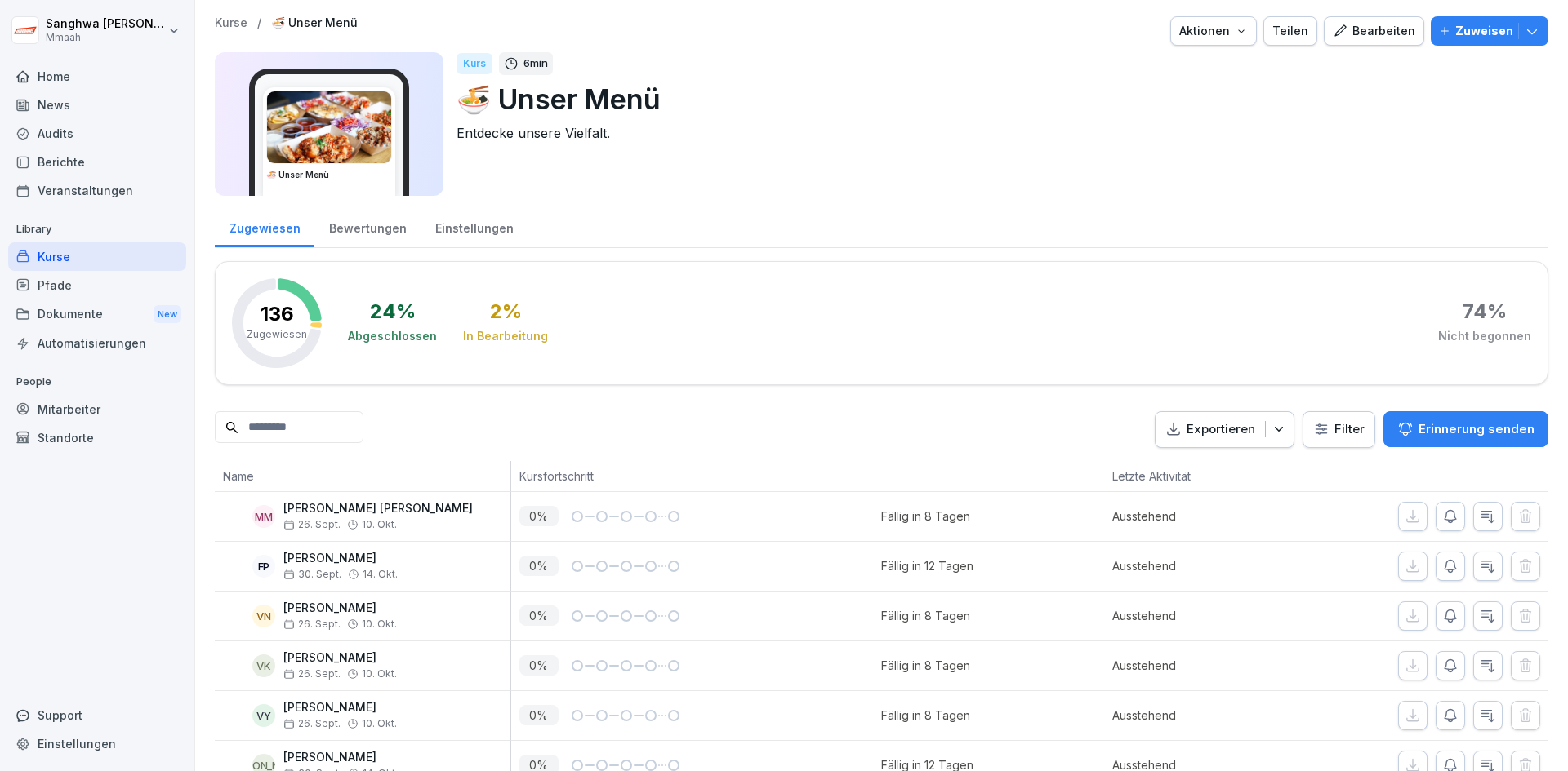
click at [1361, 29] on div "Bearbeiten" at bounding box center [1374, 30] width 83 height 18
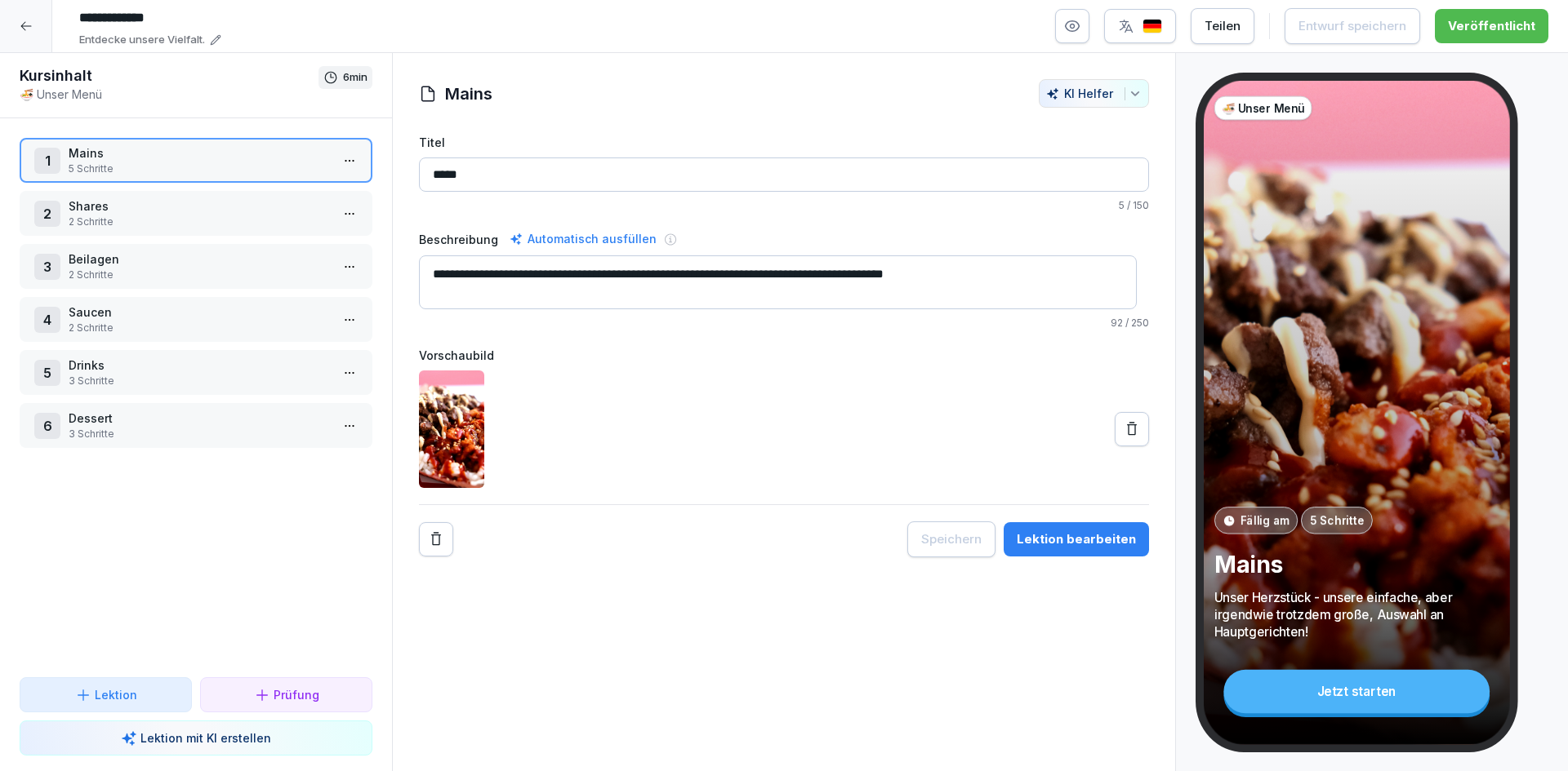
click at [159, 164] on p "5 Schritte" at bounding box center [199, 169] width 262 height 15
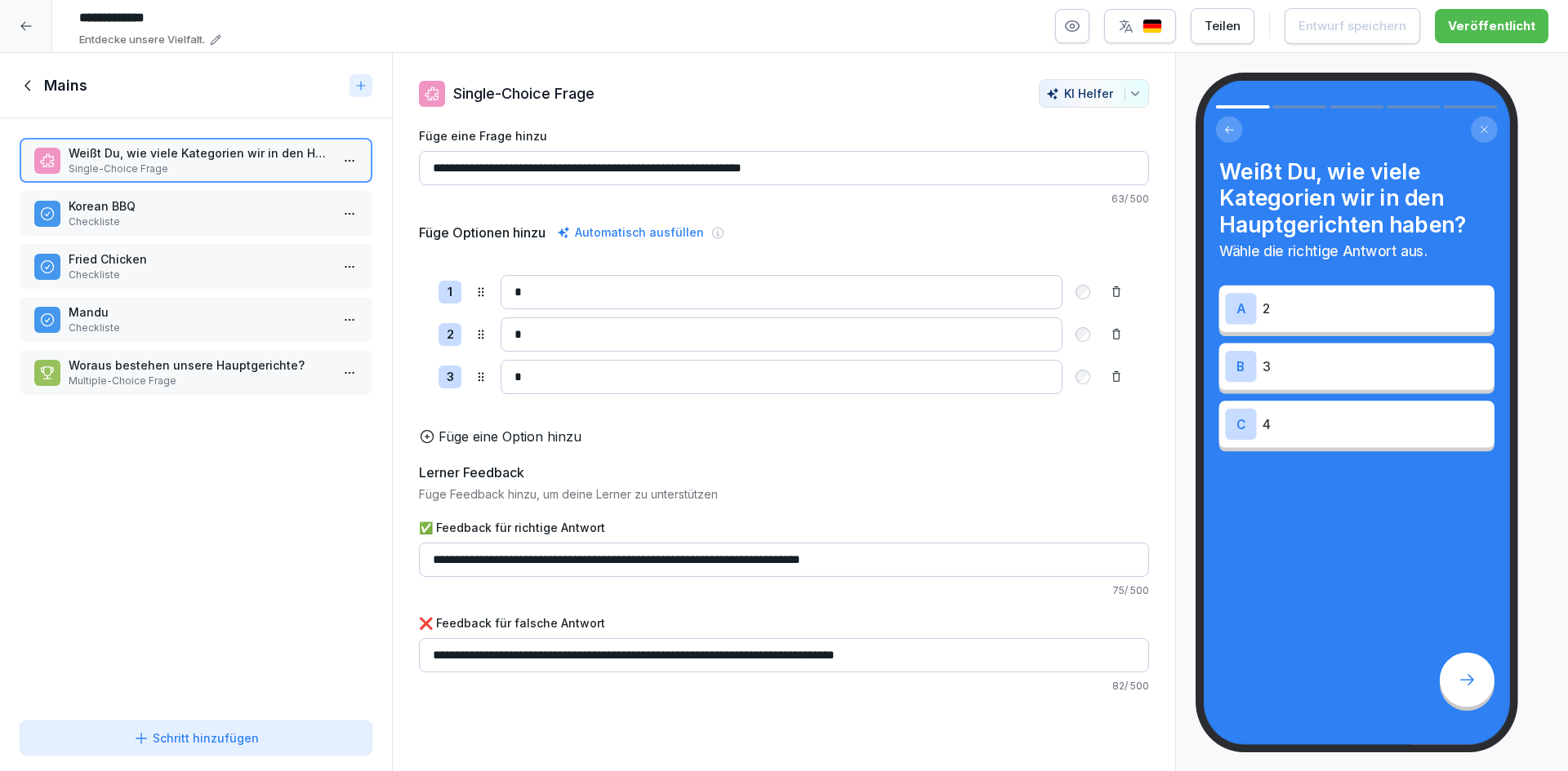
click at [191, 210] on p "Korean BBQ" at bounding box center [199, 206] width 262 height 17
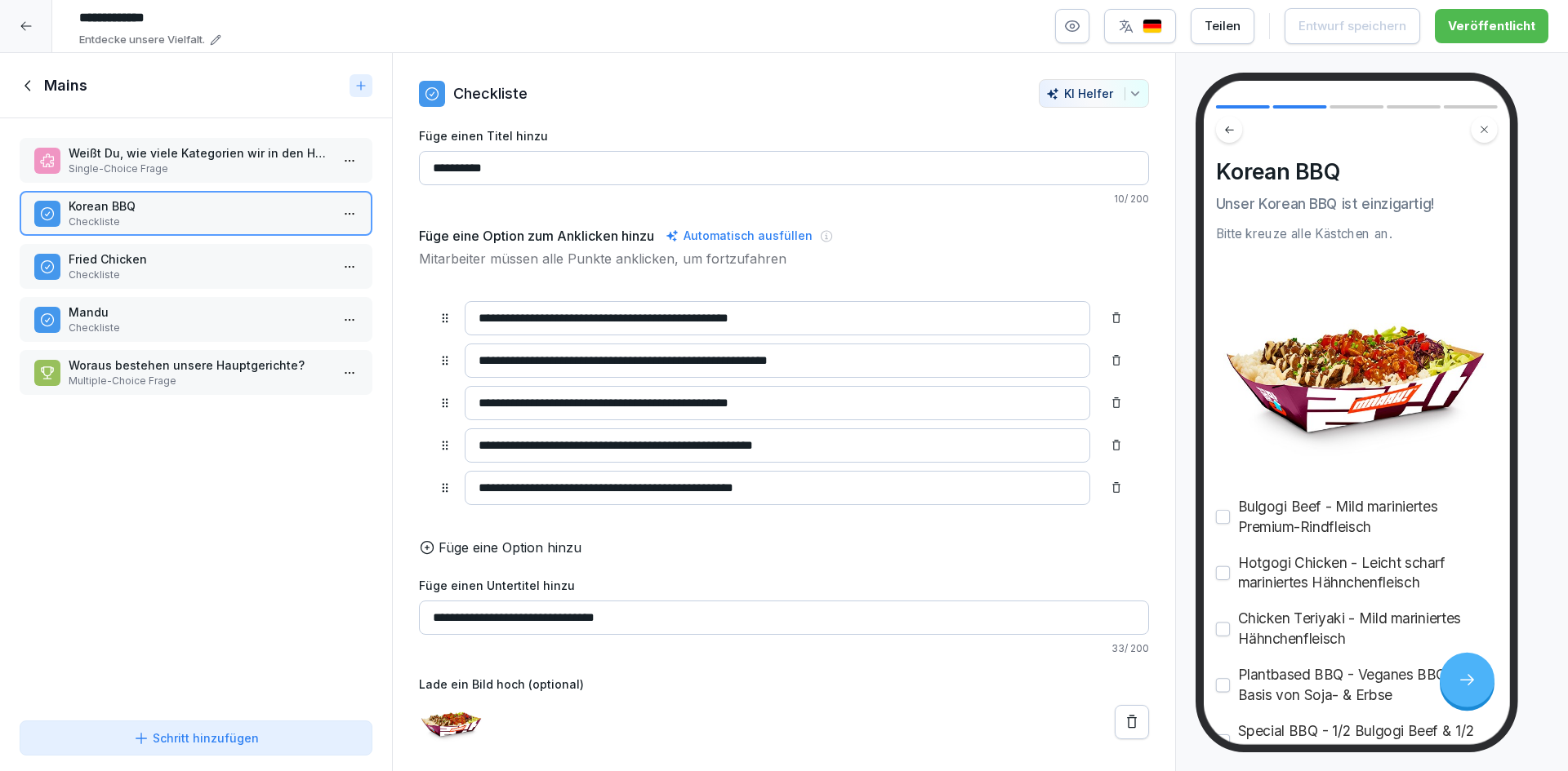
click at [183, 270] on p "Checkliste" at bounding box center [199, 275] width 262 height 15
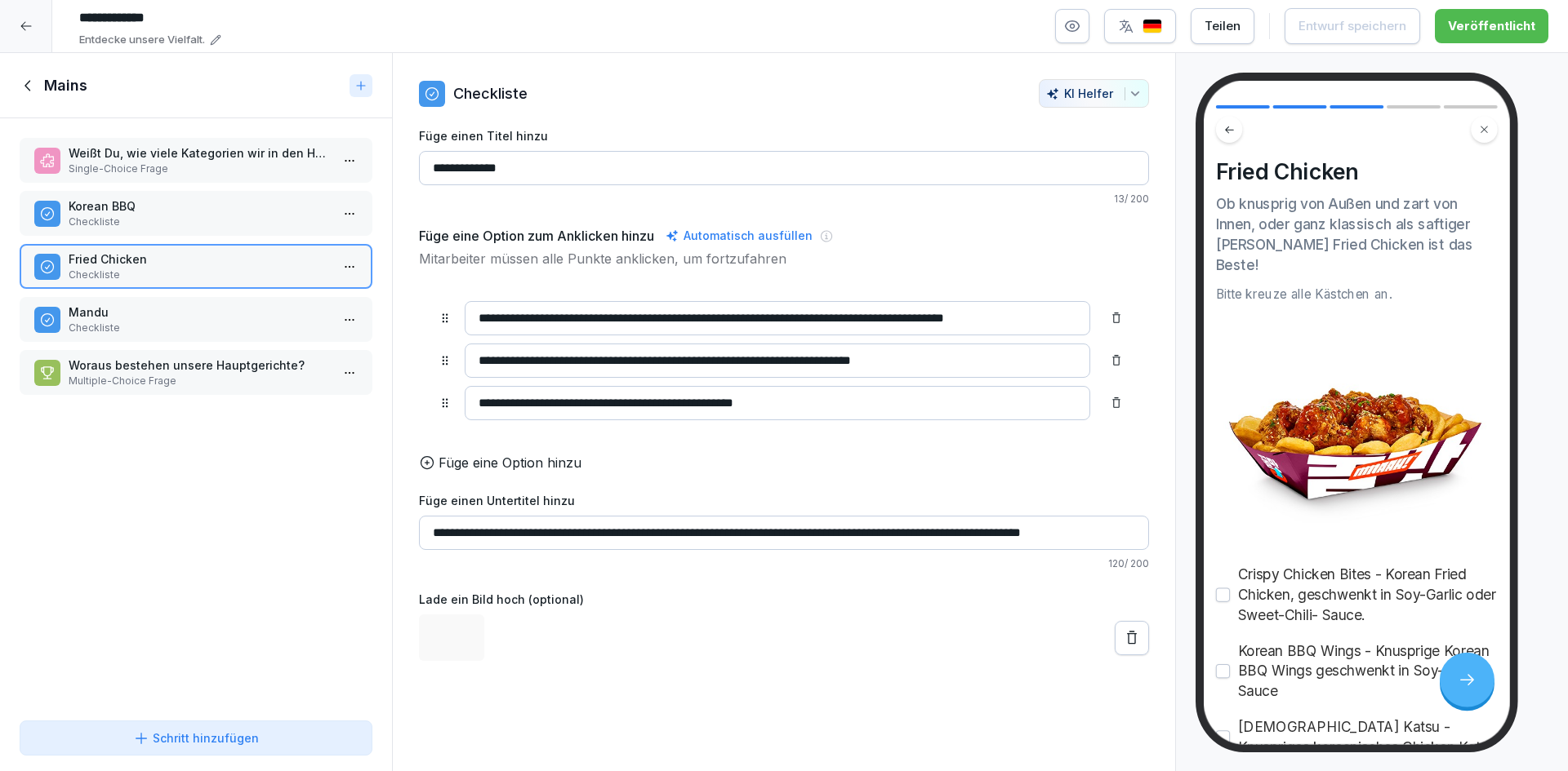
click at [188, 316] on p "Mandu" at bounding box center [199, 312] width 262 height 17
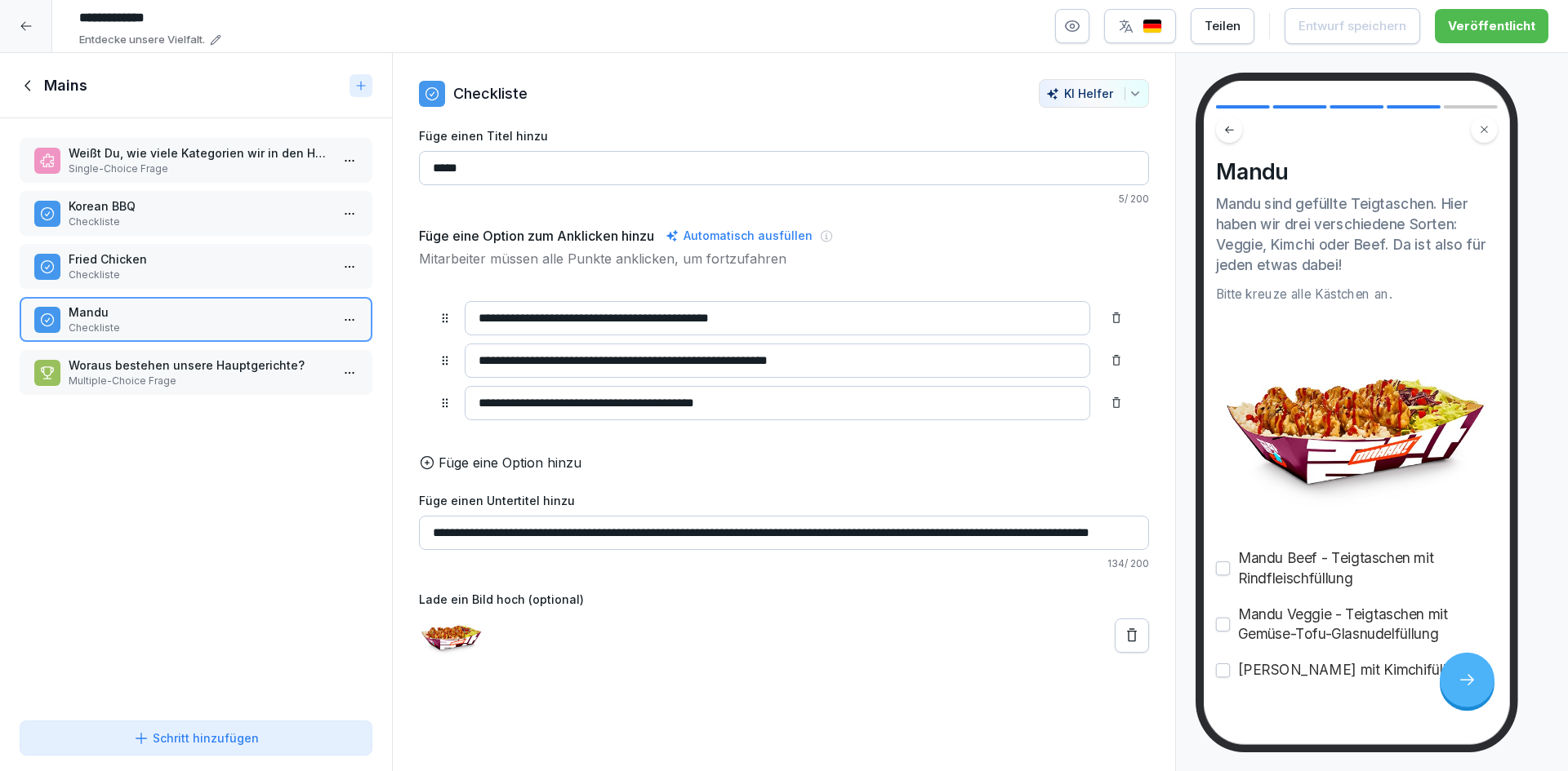
click at [213, 376] on p "Multiple-Choice Frage" at bounding box center [199, 381] width 262 height 15
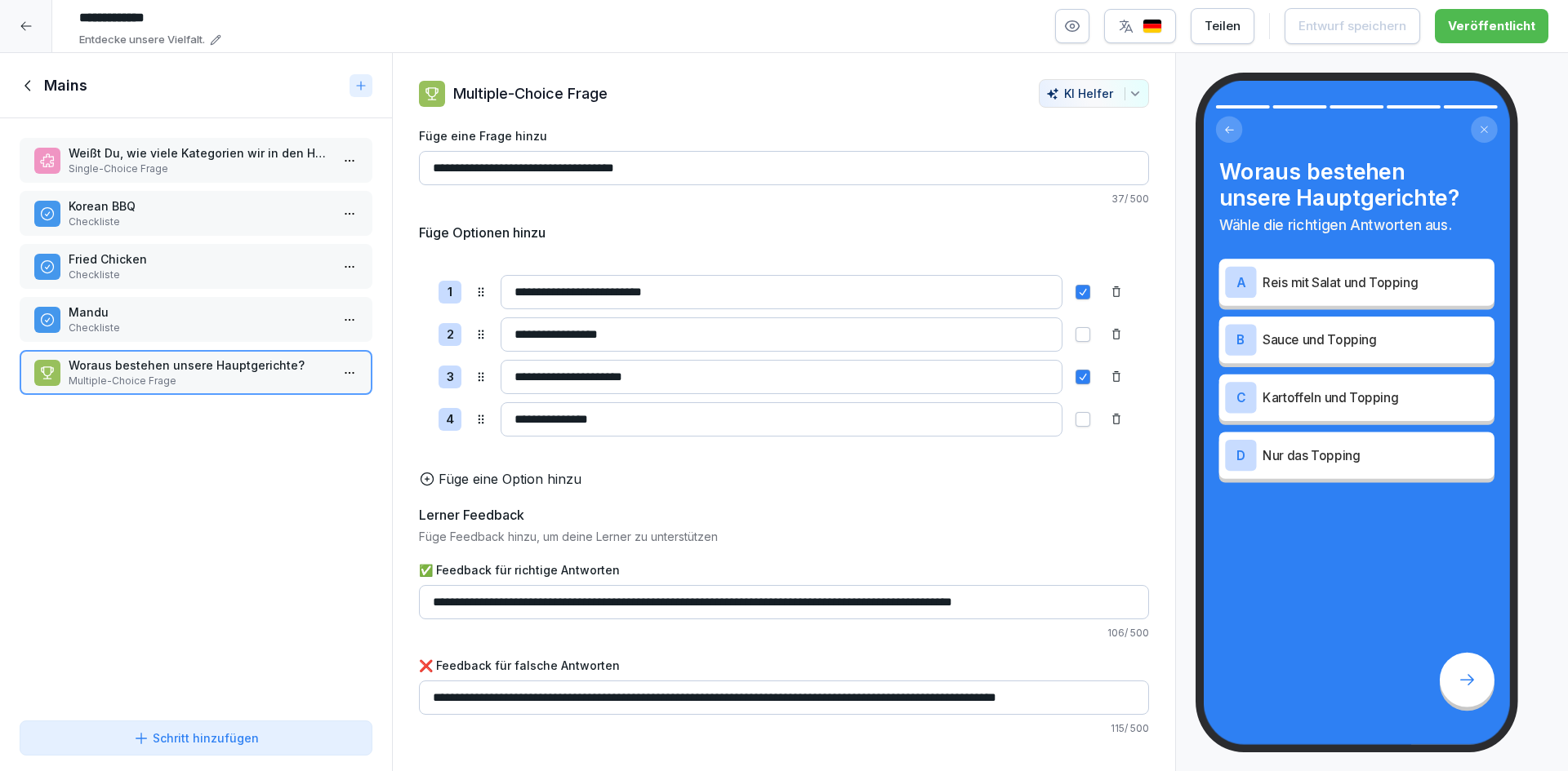
click at [20, 87] on icon at bounding box center [29, 85] width 18 height 18
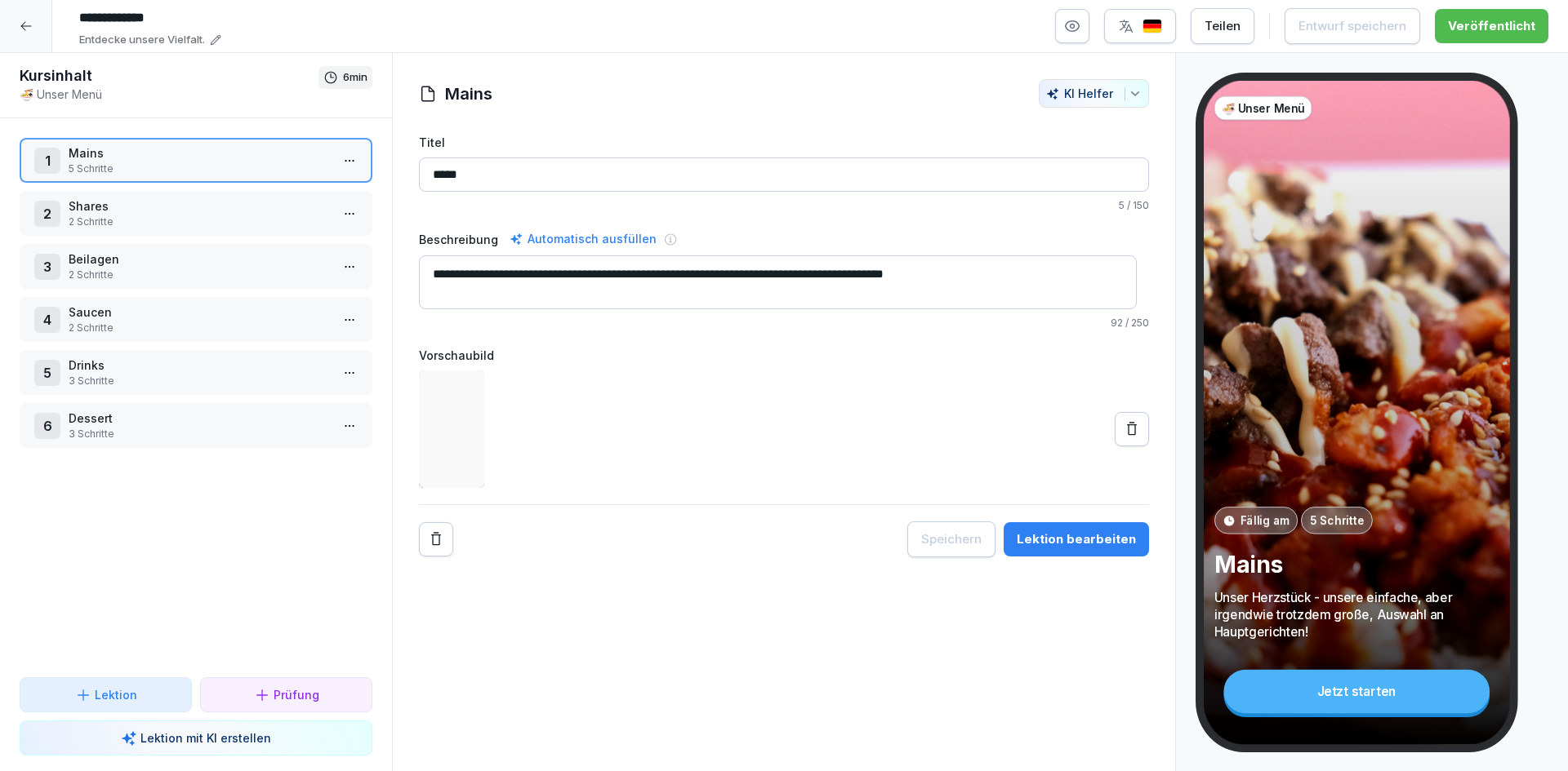
click at [158, 209] on p "Shares" at bounding box center [199, 206] width 262 height 17
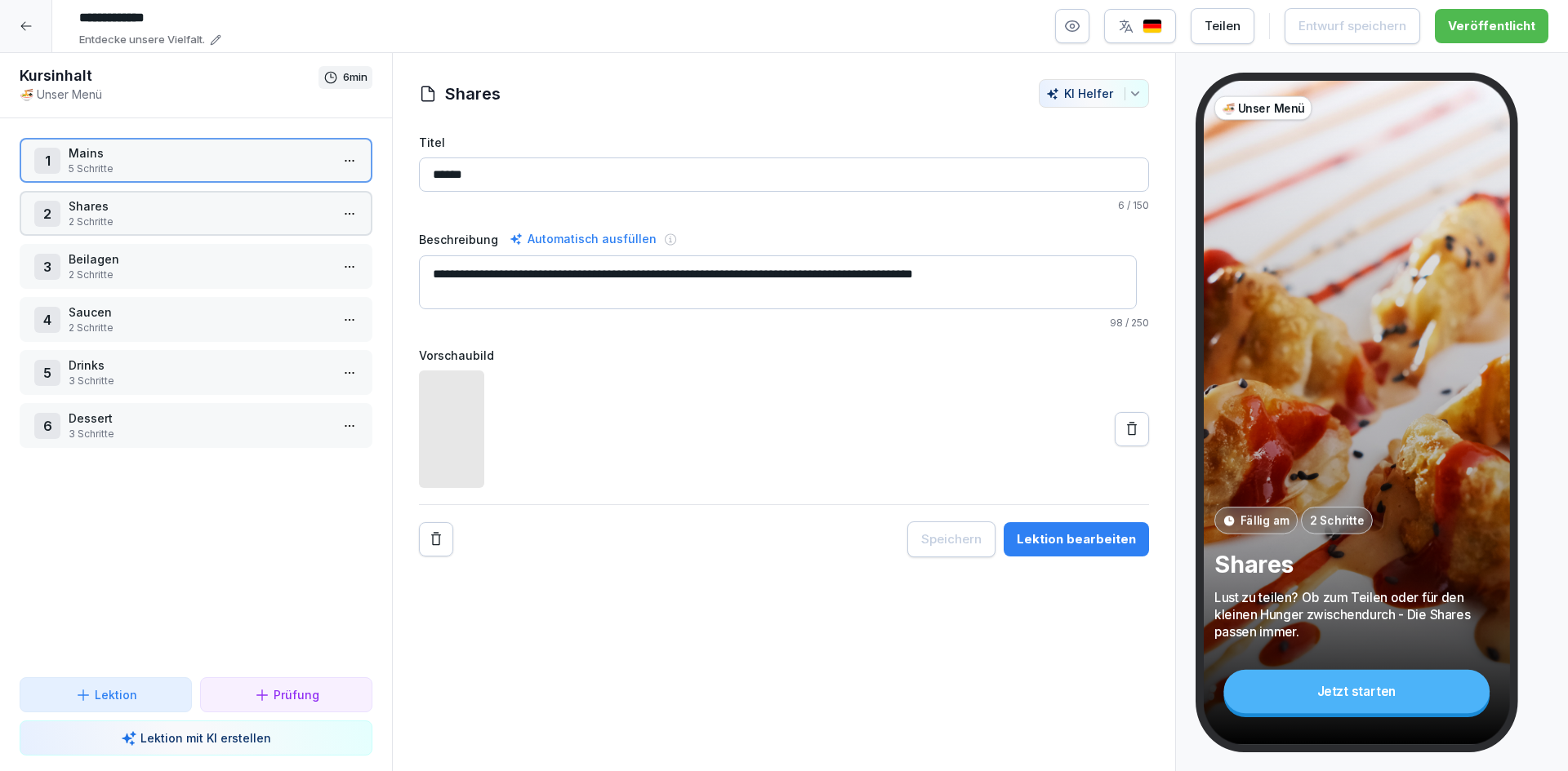
click at [158, 209] on p "Shares" at bounding box center [199, 206] width 262 height 17
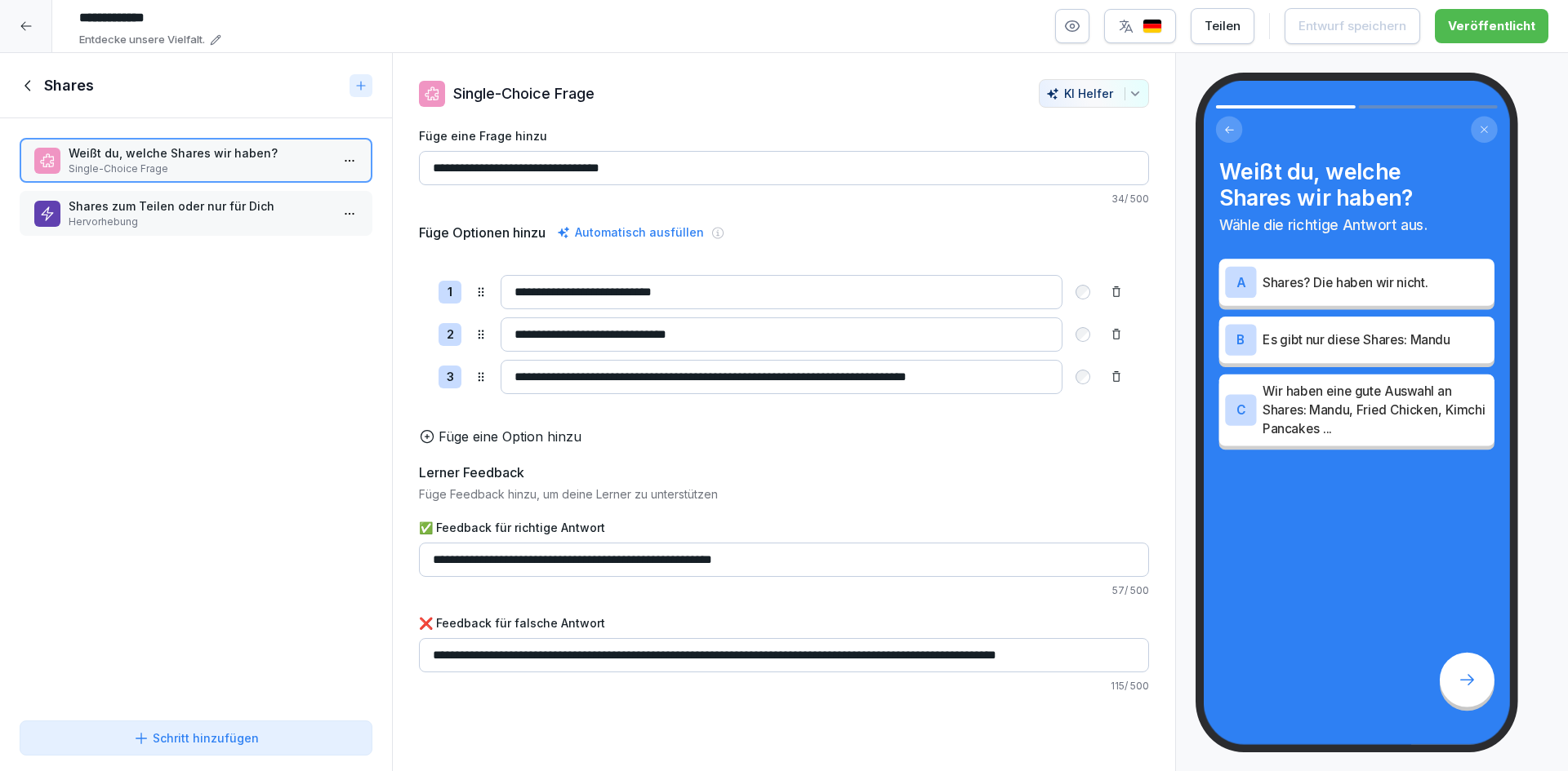
click at [159, 218] on p "Hervorhebung" at bounding box center [199, 222] width 262 height 15
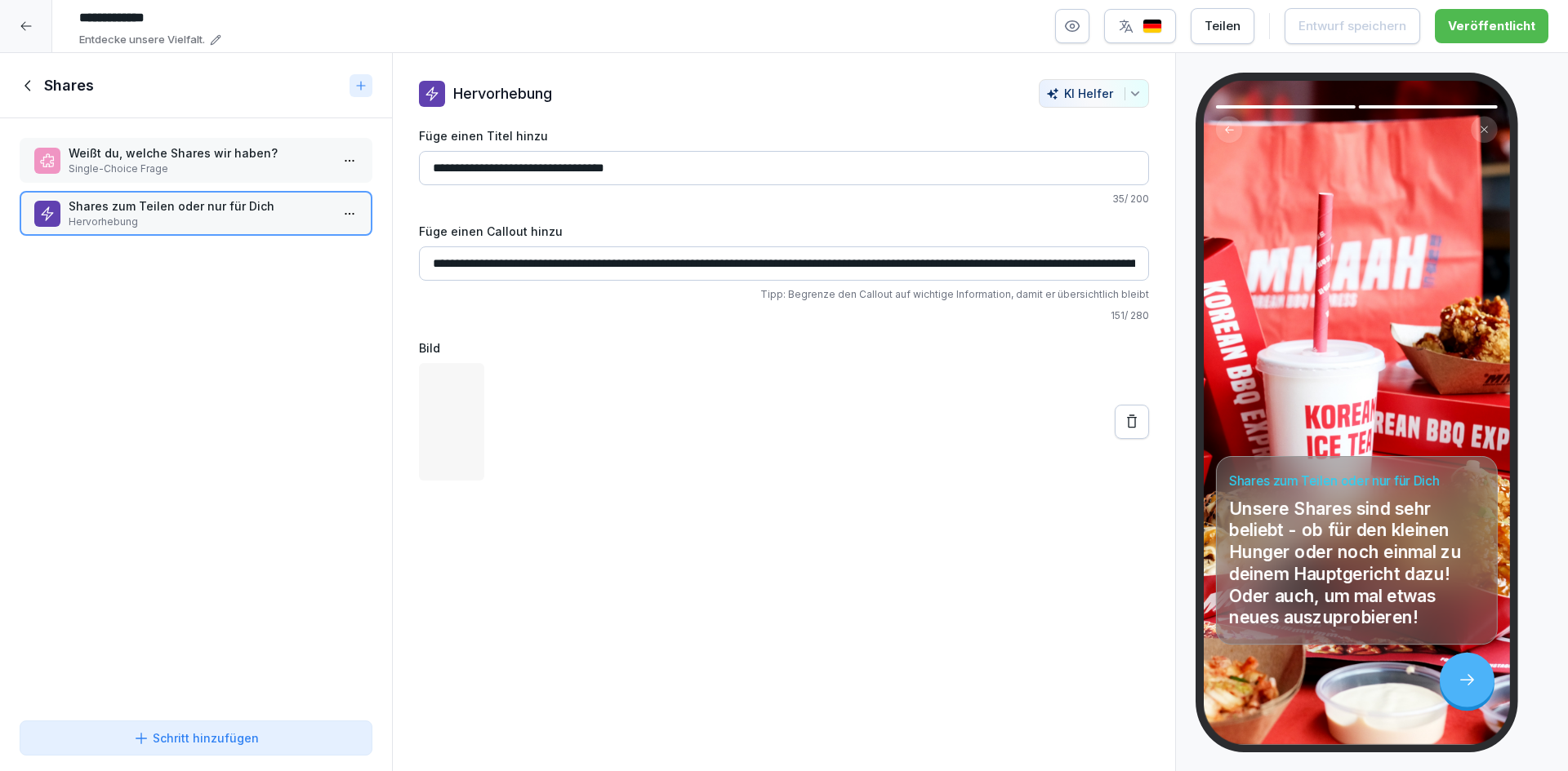
click at [34, 89] on icon at bounding box center [29, 85] width 18 height 18
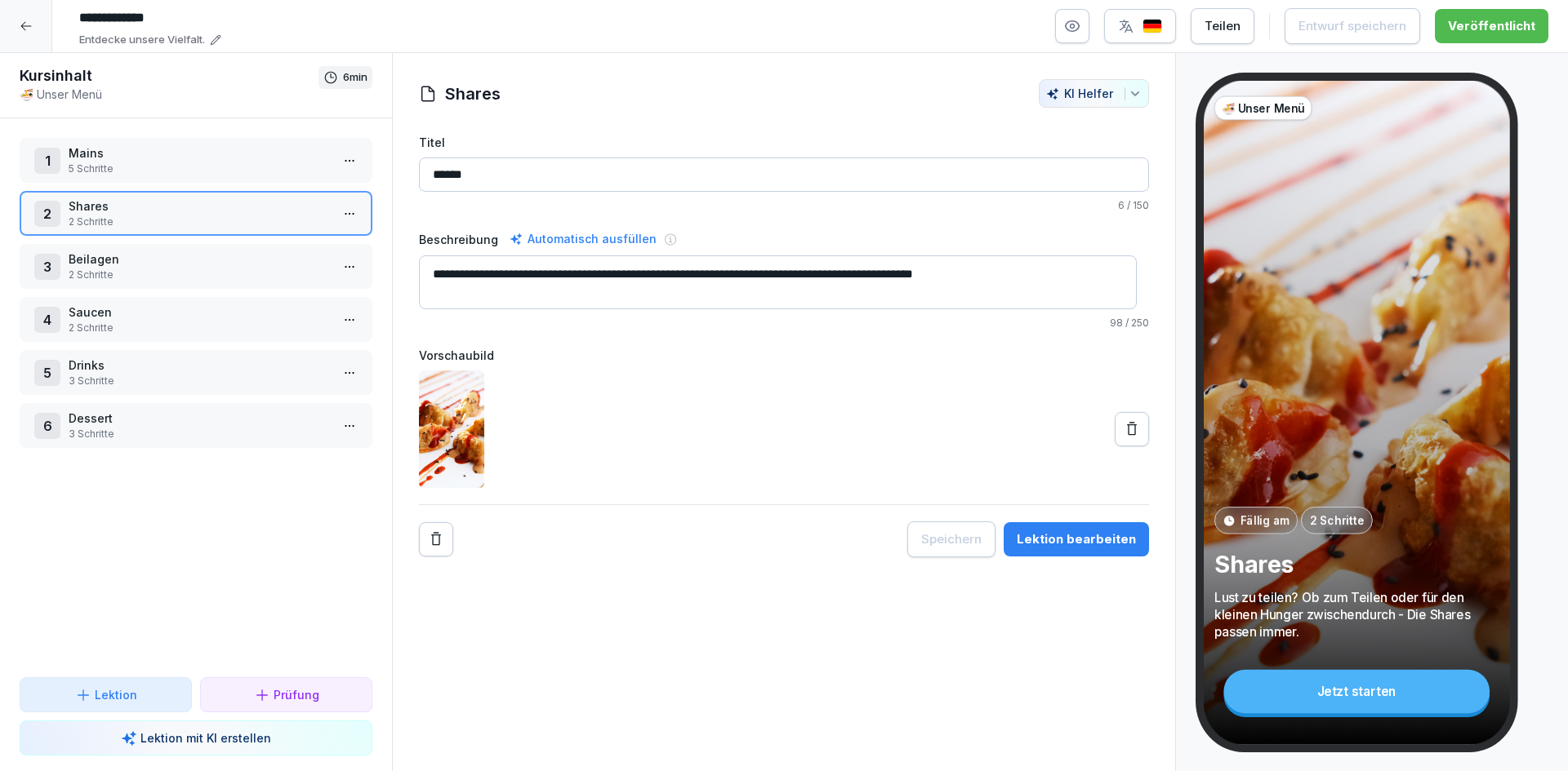
click at [163, 273] on p "2 Schritte" at bounding box center [199, 275] width 262 height 15
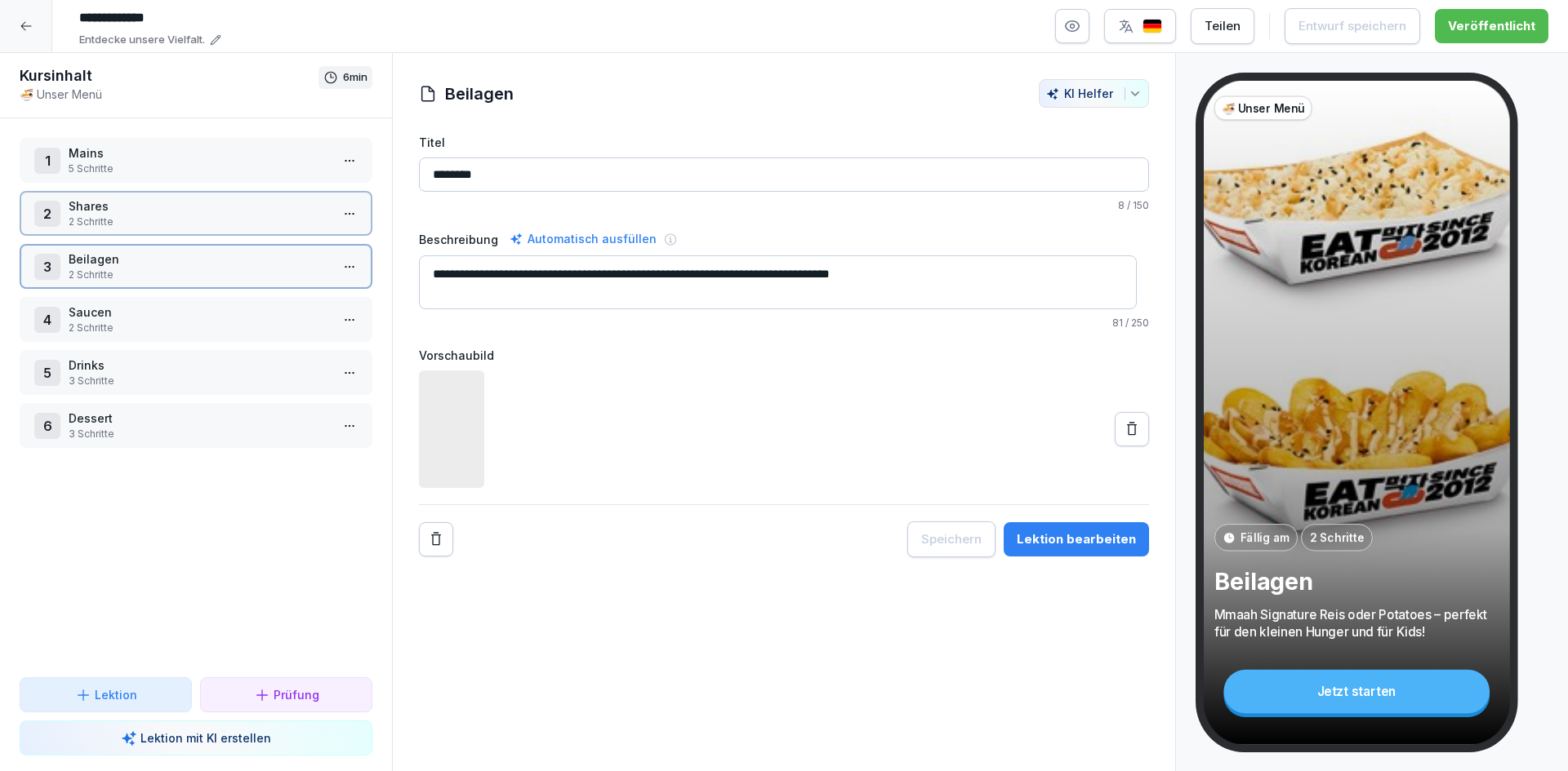
click at [163, 273] on p "2 Schritte" at bounding box center [199, 275] width 262 height 15
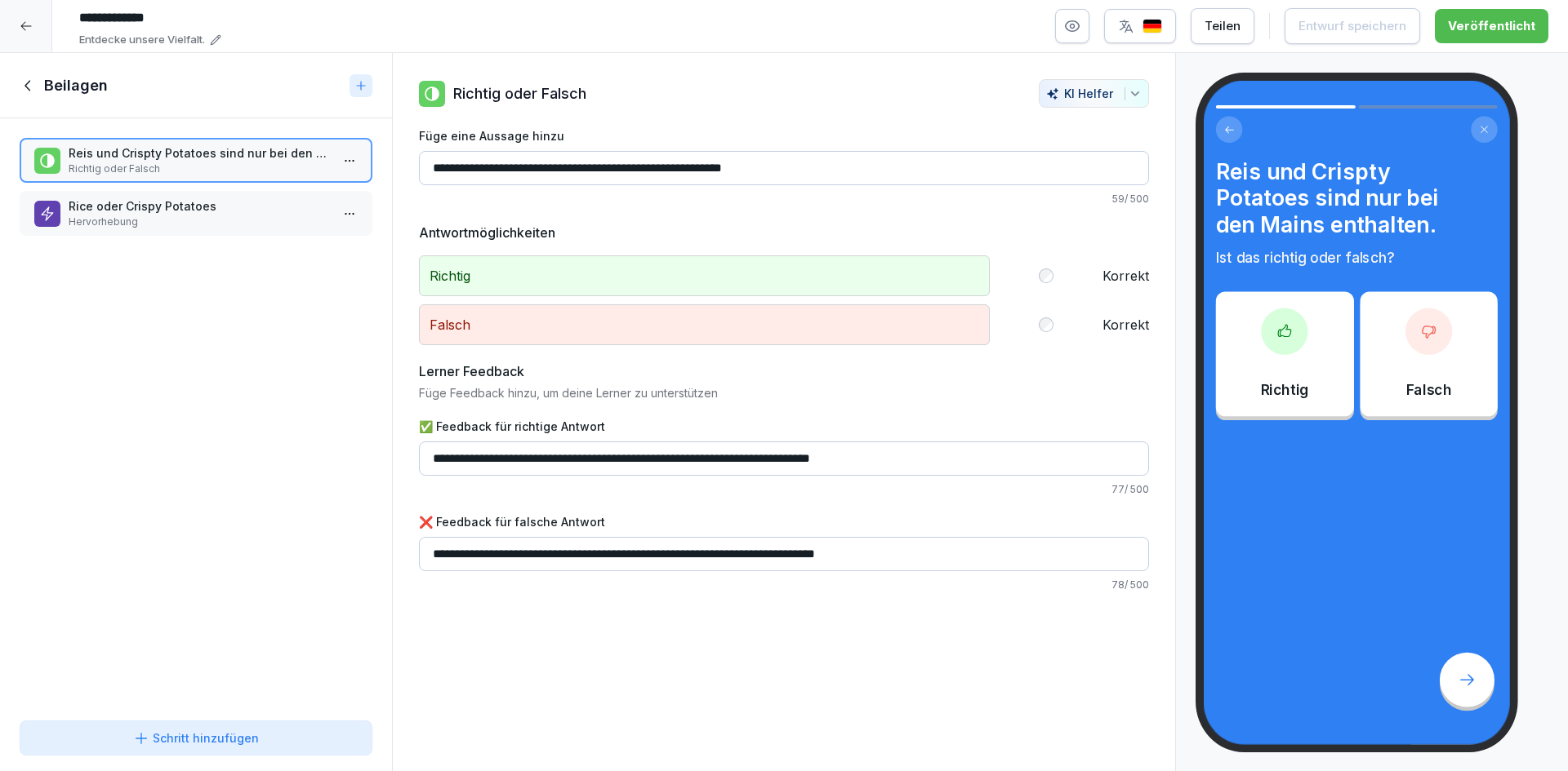
click at [178, 229] on p "Hervorhebung" at bounding box center [199, 222] width 262 height 15
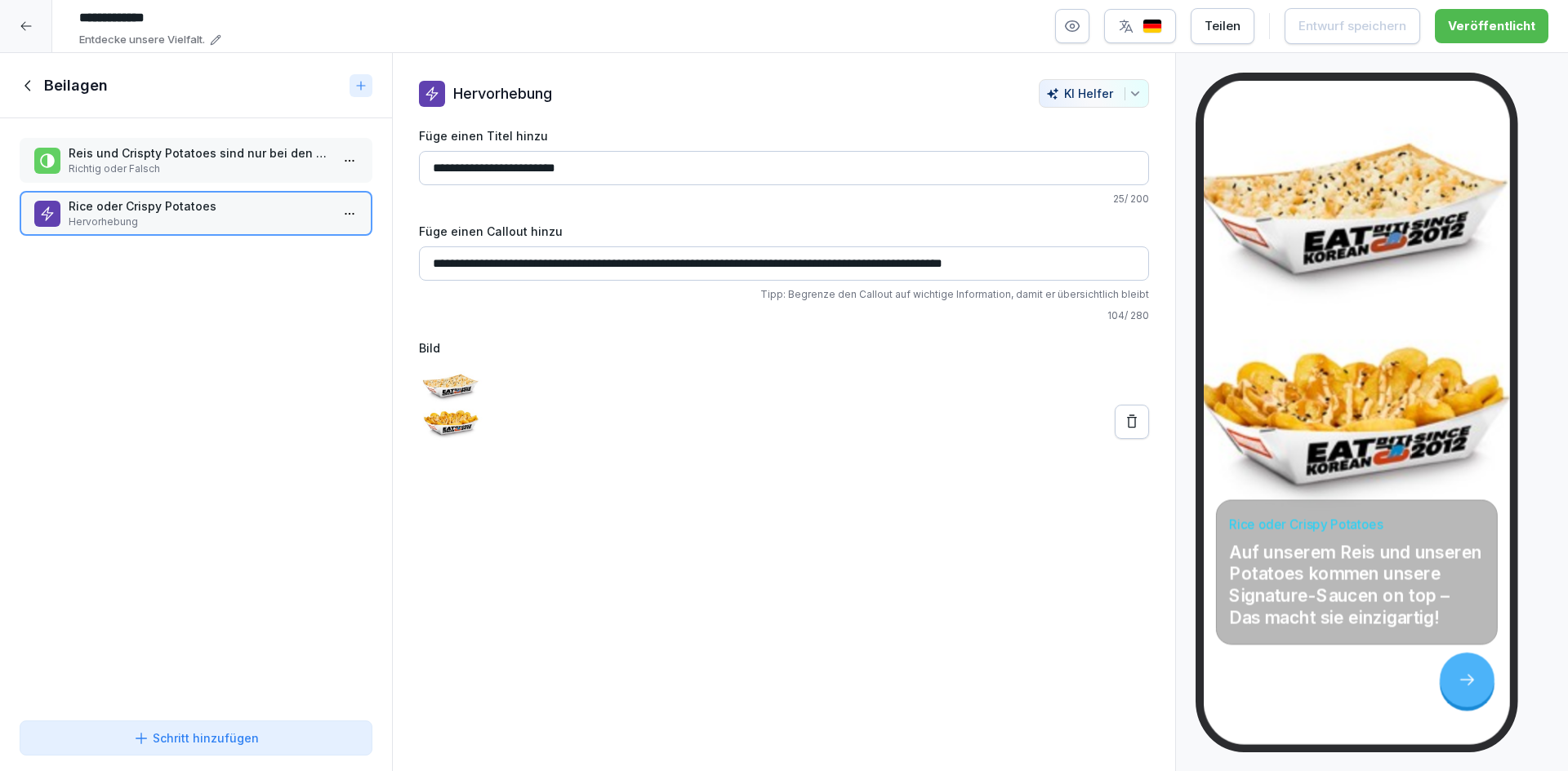
click at [30, 78] on icon at bounding box center [29, 85] width 18 height 18
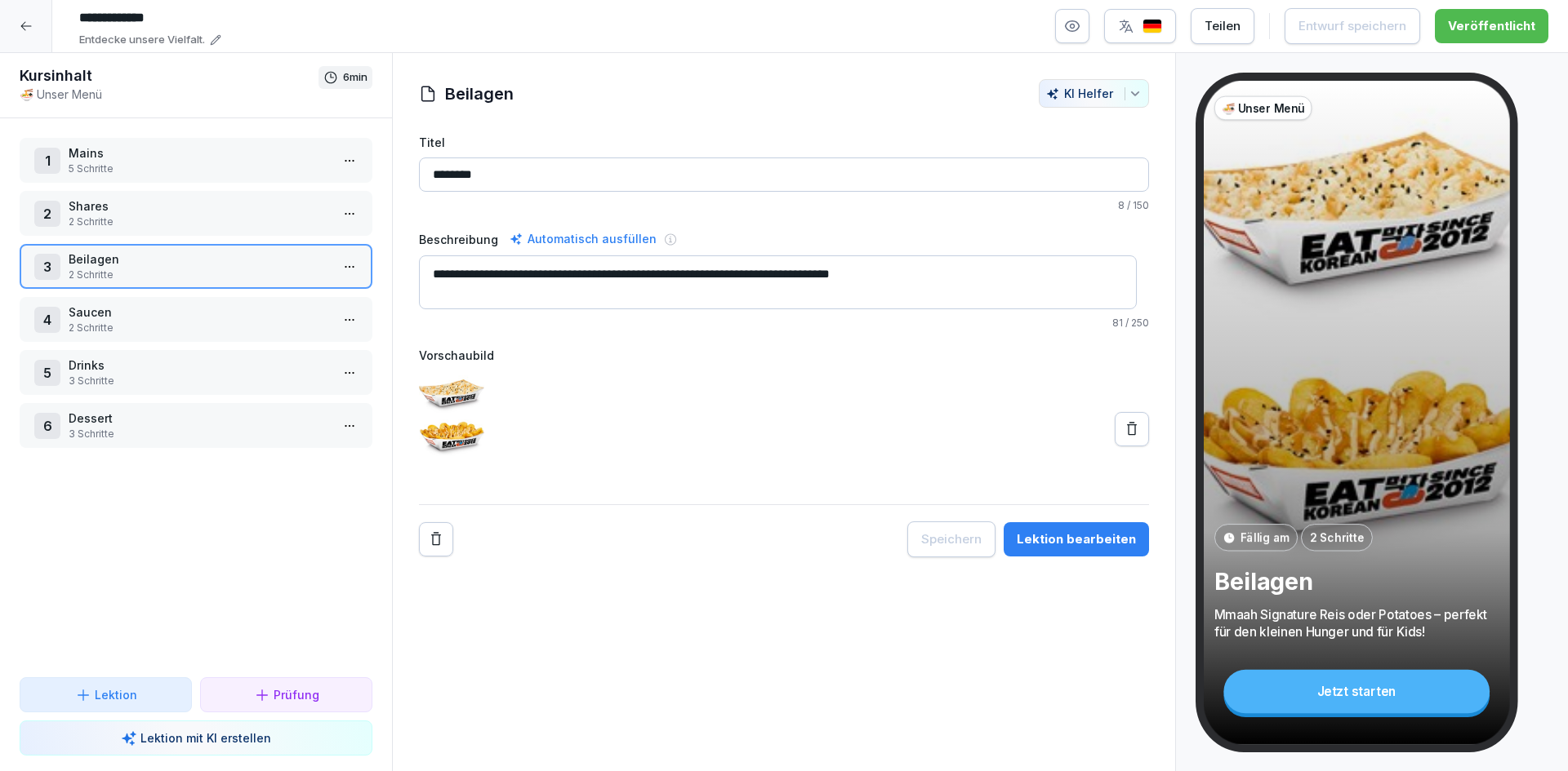
click at [185, 313] on p "Saucen" at bounding box center [199, 312] width 262 height 17
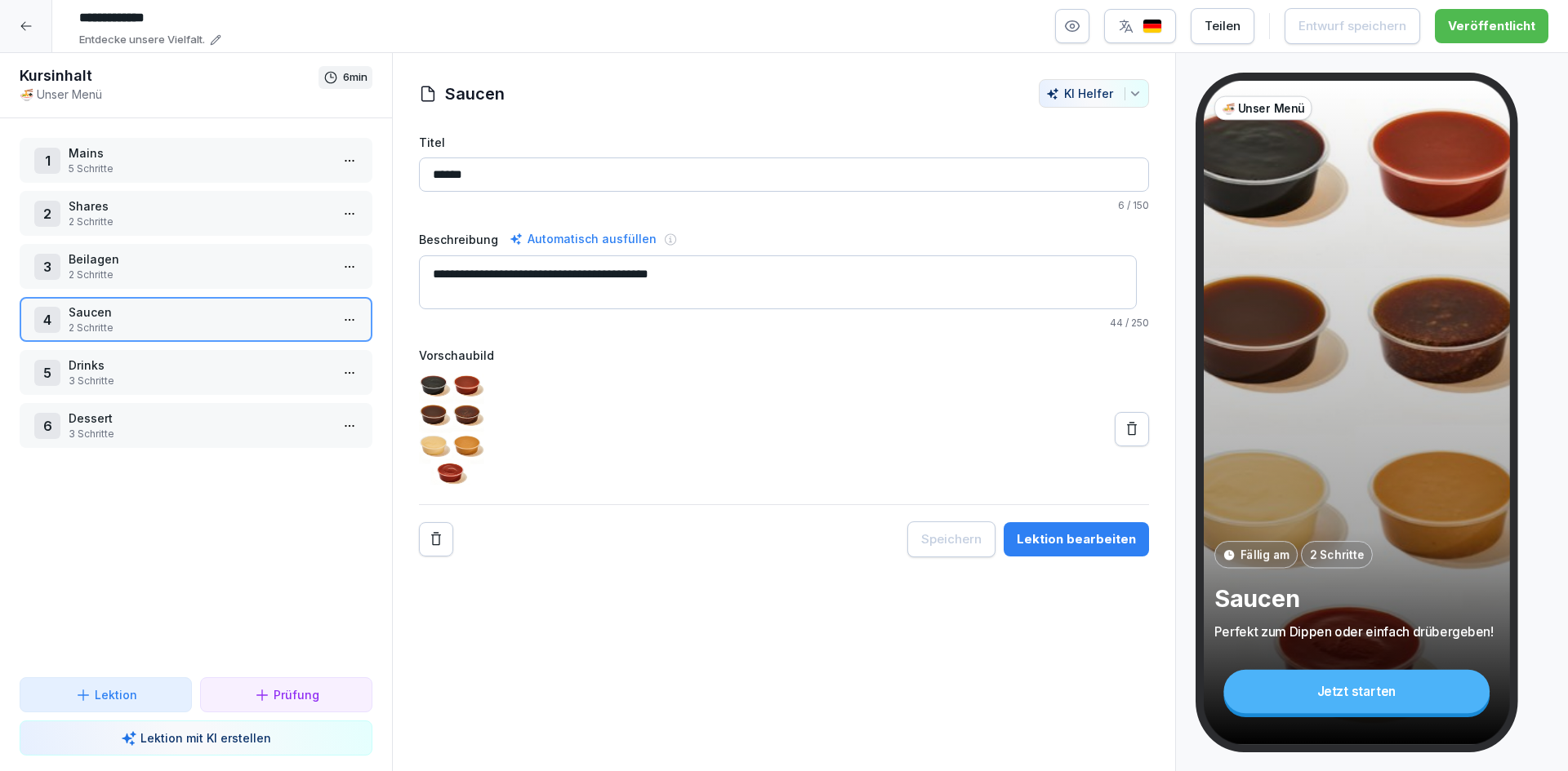
click at [183, 323] on p "2 Schritte" at bounding box center [199, 328] width 262 height 15
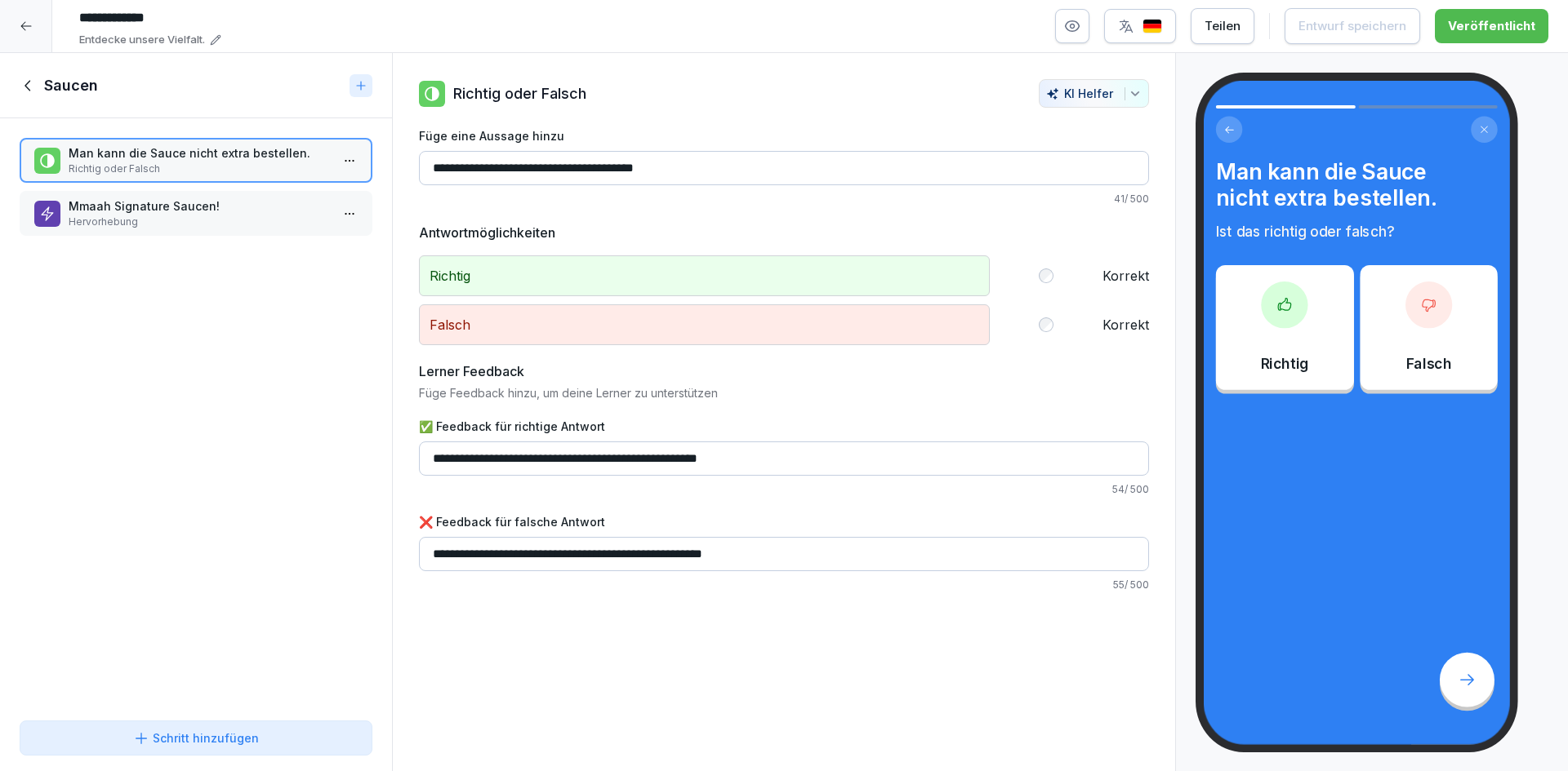
click at [29, 21] on icon at bounding box center [26, 26] width 13 height 13
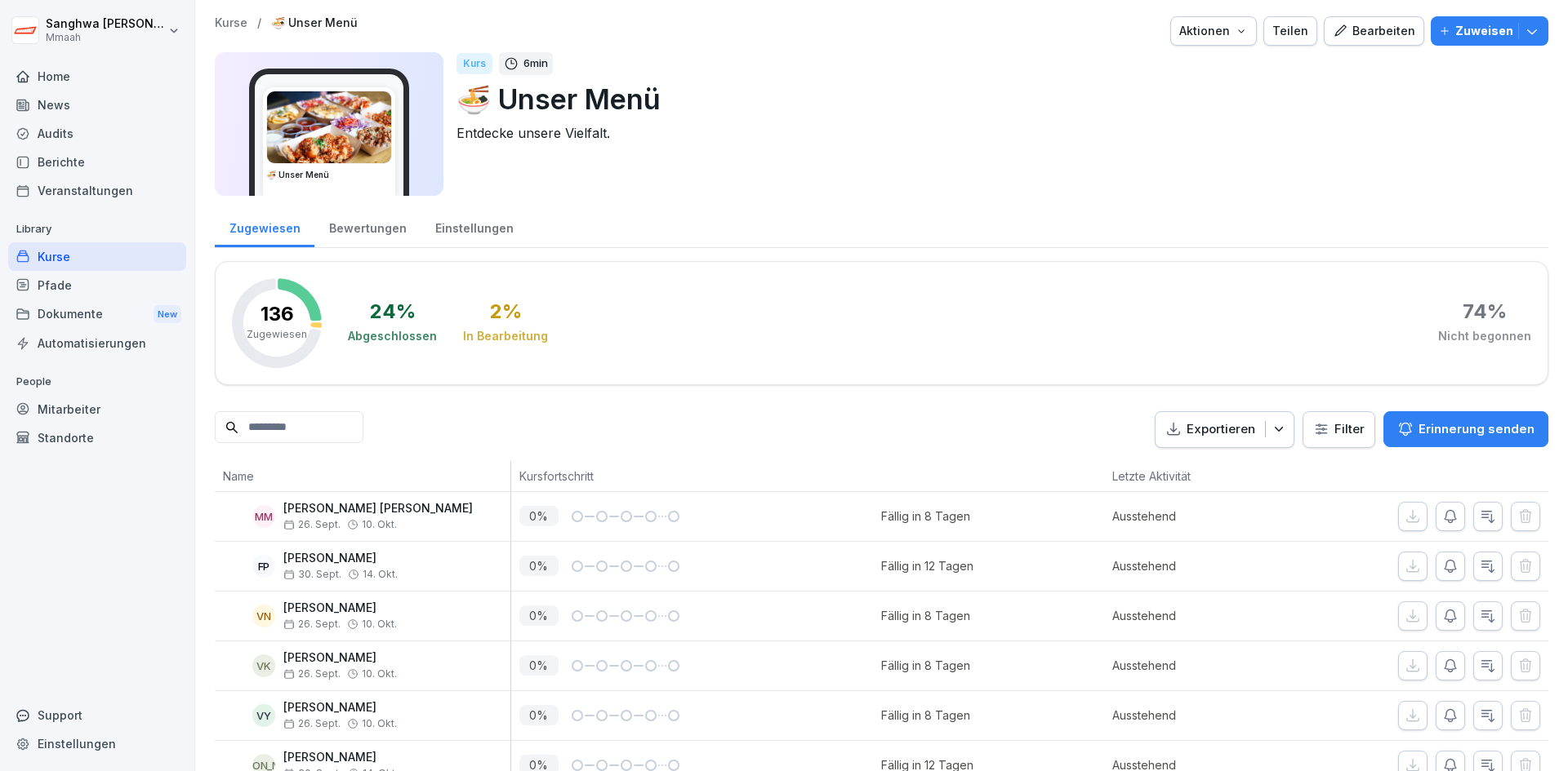
click at [224, 22] on p "Kurse" at bounding box center [231, 23] width 33 height 14
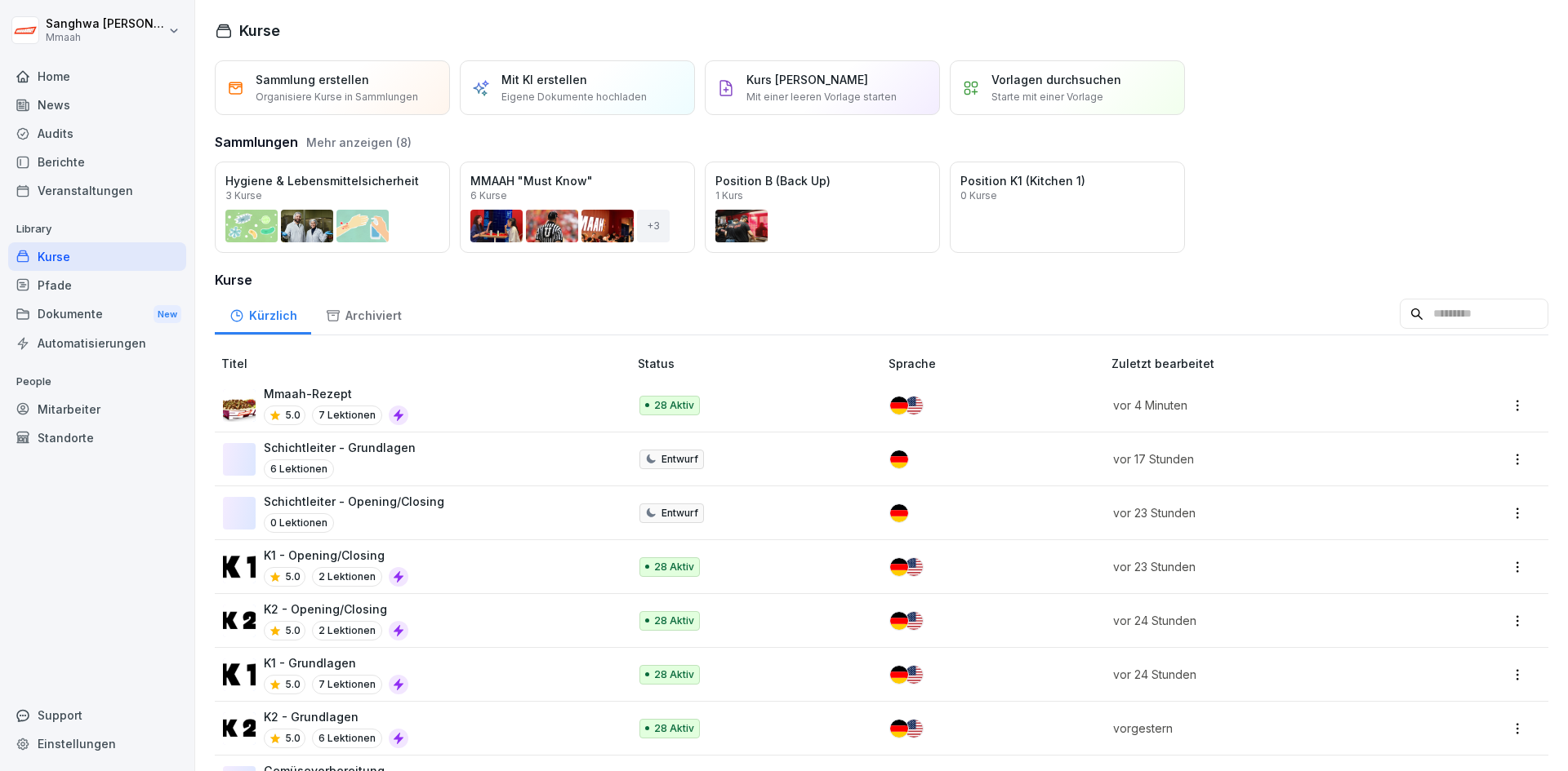
click at [476, 415] on div "Mmaah-Rezept 5.0 7 Lektionen" at bounding box center [417, 405] width 389 height 40
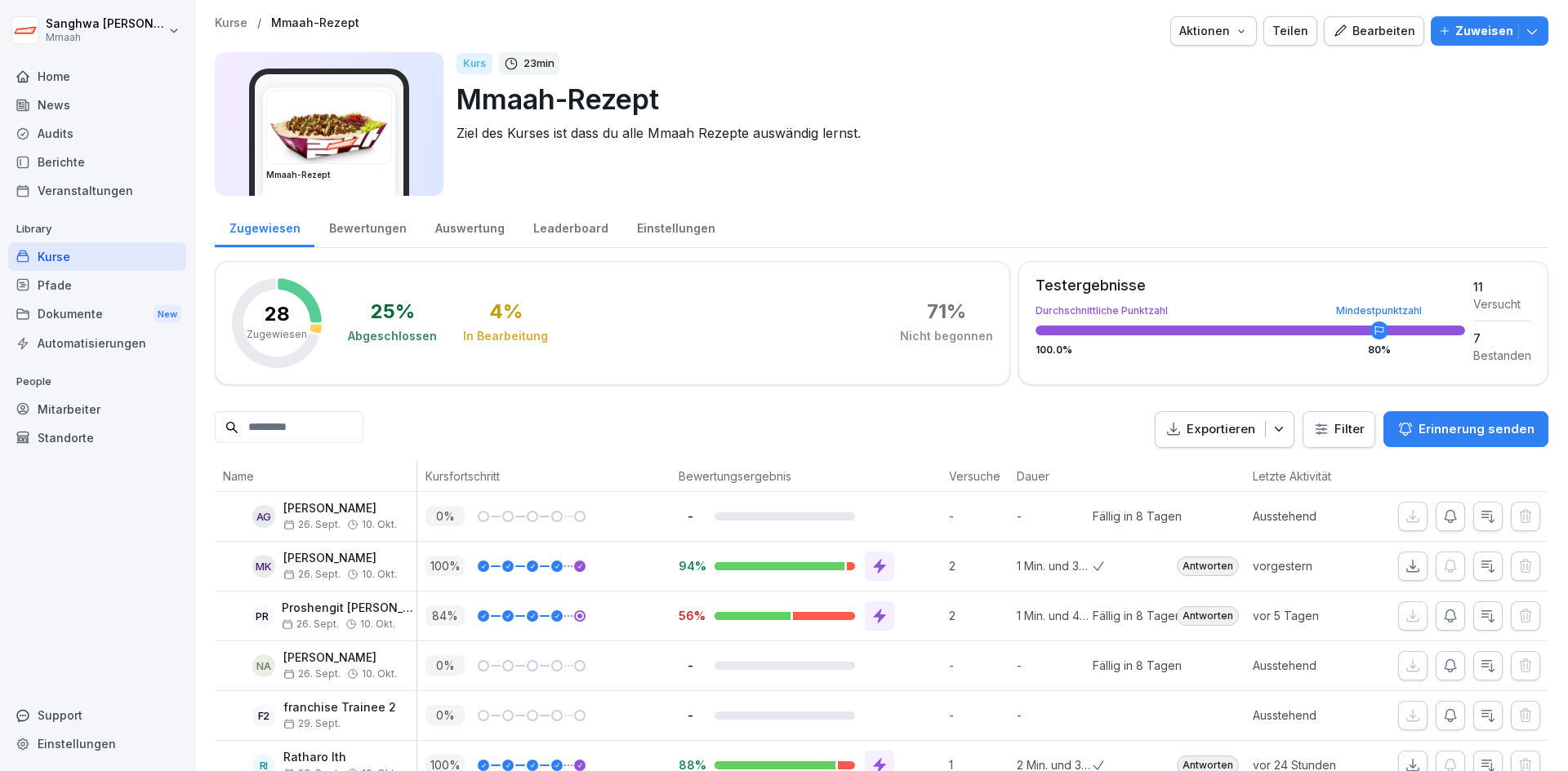
click at [1376, 31] on div "Bearbeiten" at bounding box center [1374, 30] width 83 height 18
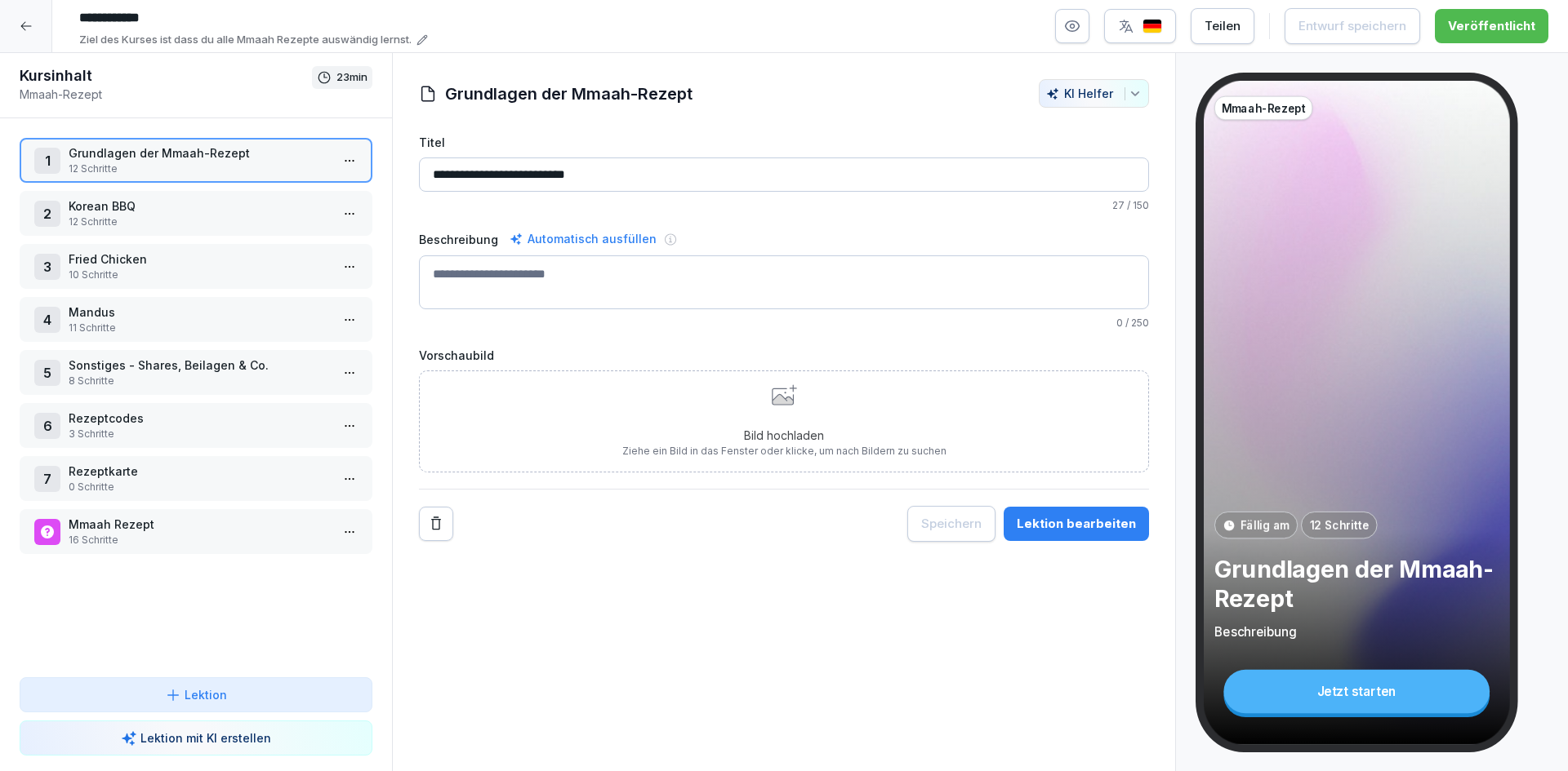
click at [163, 213] on p "Korean BBQ" at bounding box center [199, 206] width 262 height 17
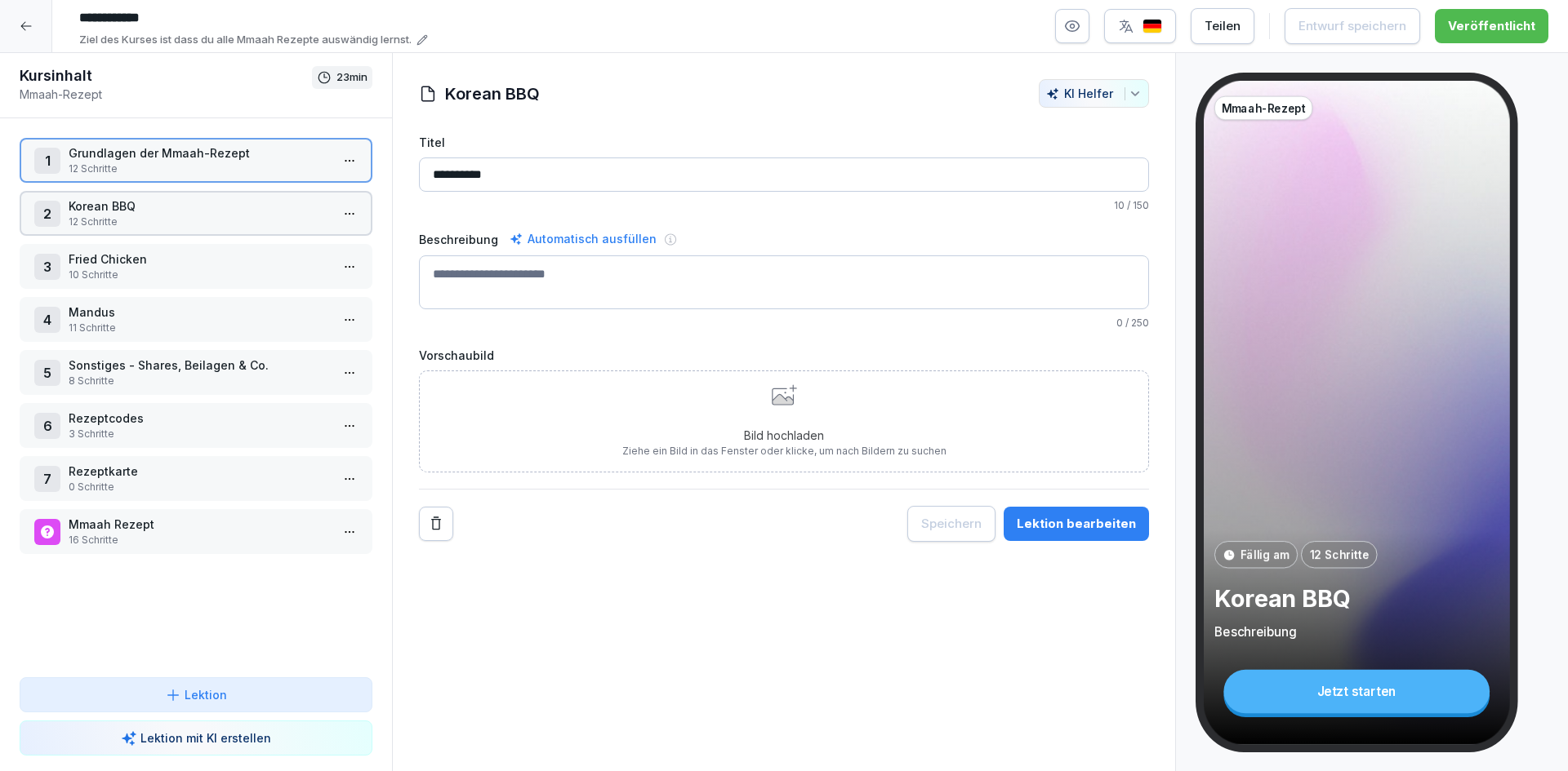
click at [163, 213] on p "Korean BBQ" at bounding box center [199, 206] width 262 height 17
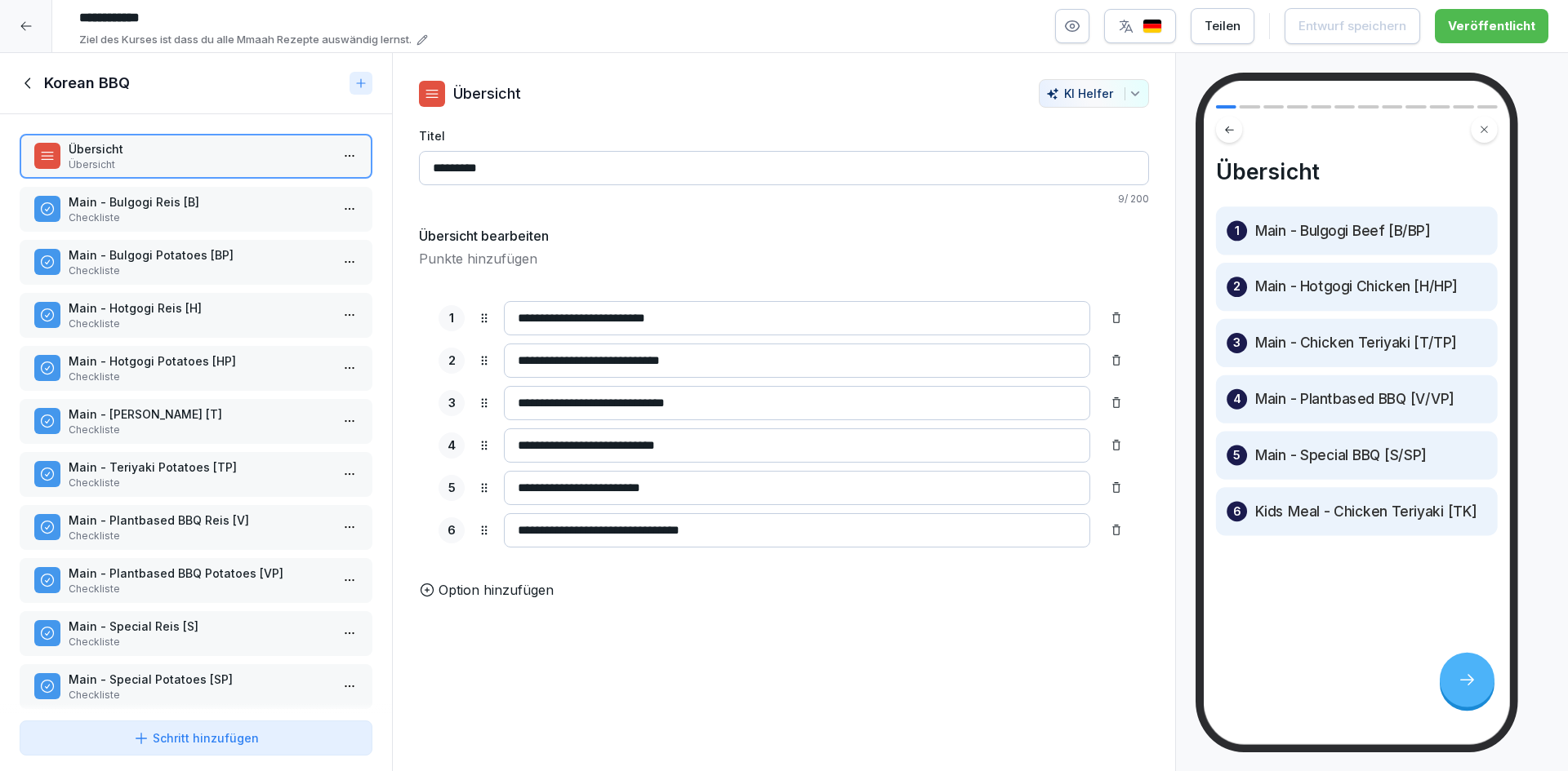
click at [223, 207] on p "Main - Bulgogi Reis [B]" at bounding box center [199, 203] width 262 height 17
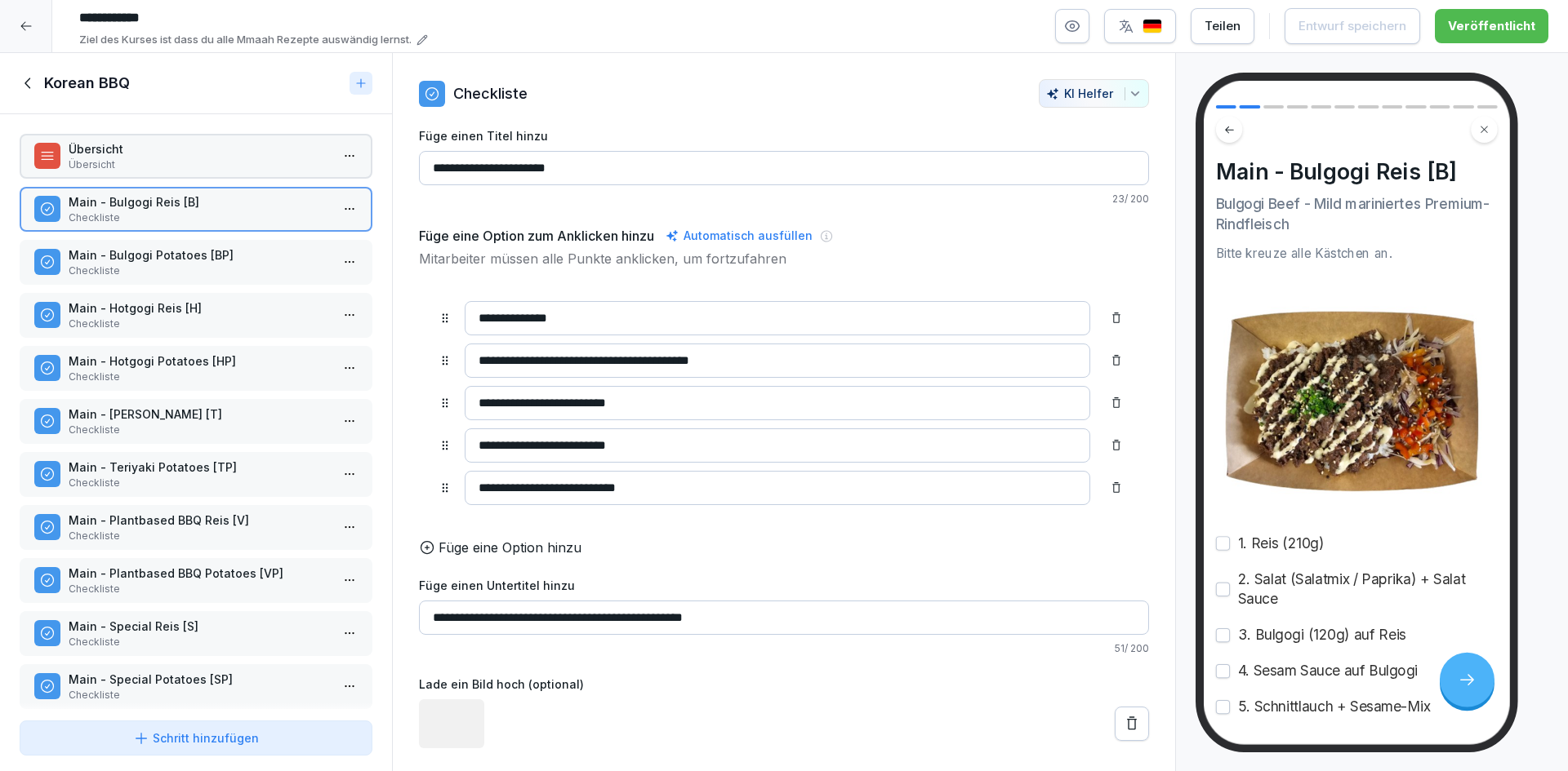
click at [204, 268] on p "Checkliste" at bounding box center [199, 270] width 262 height 15
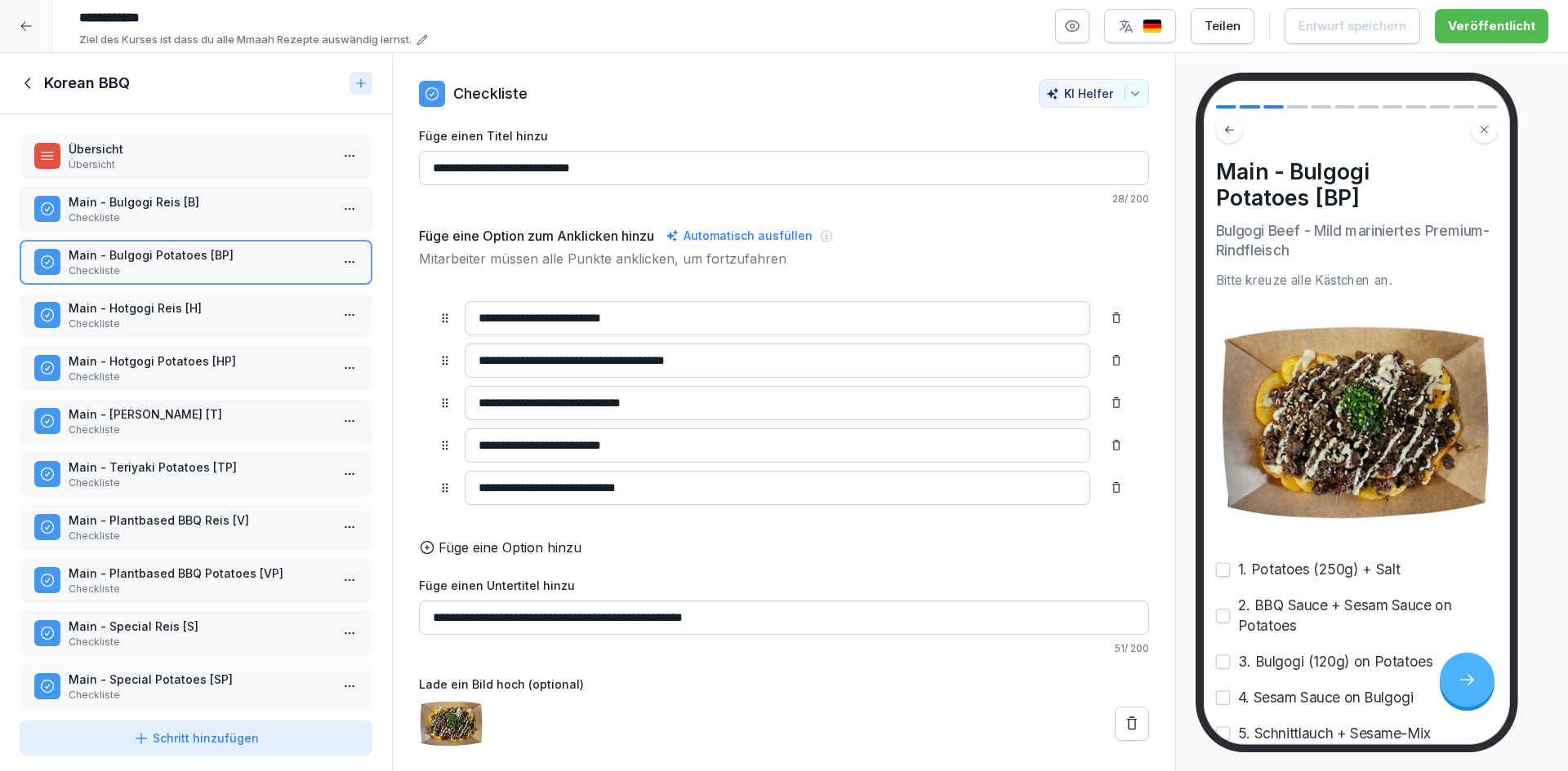
click at [203, 343] on div "Übersicht Übersicht Main - Bulgogi Reis [B] Checkliste Main - Bulgogi Potatoes …" at bounding box center [196, 414] width 392 height 600
click at [157, 468] on p "Main - Teriyaki Potatoes [TP]" at bounding box center [199, 468] width 262 height 17
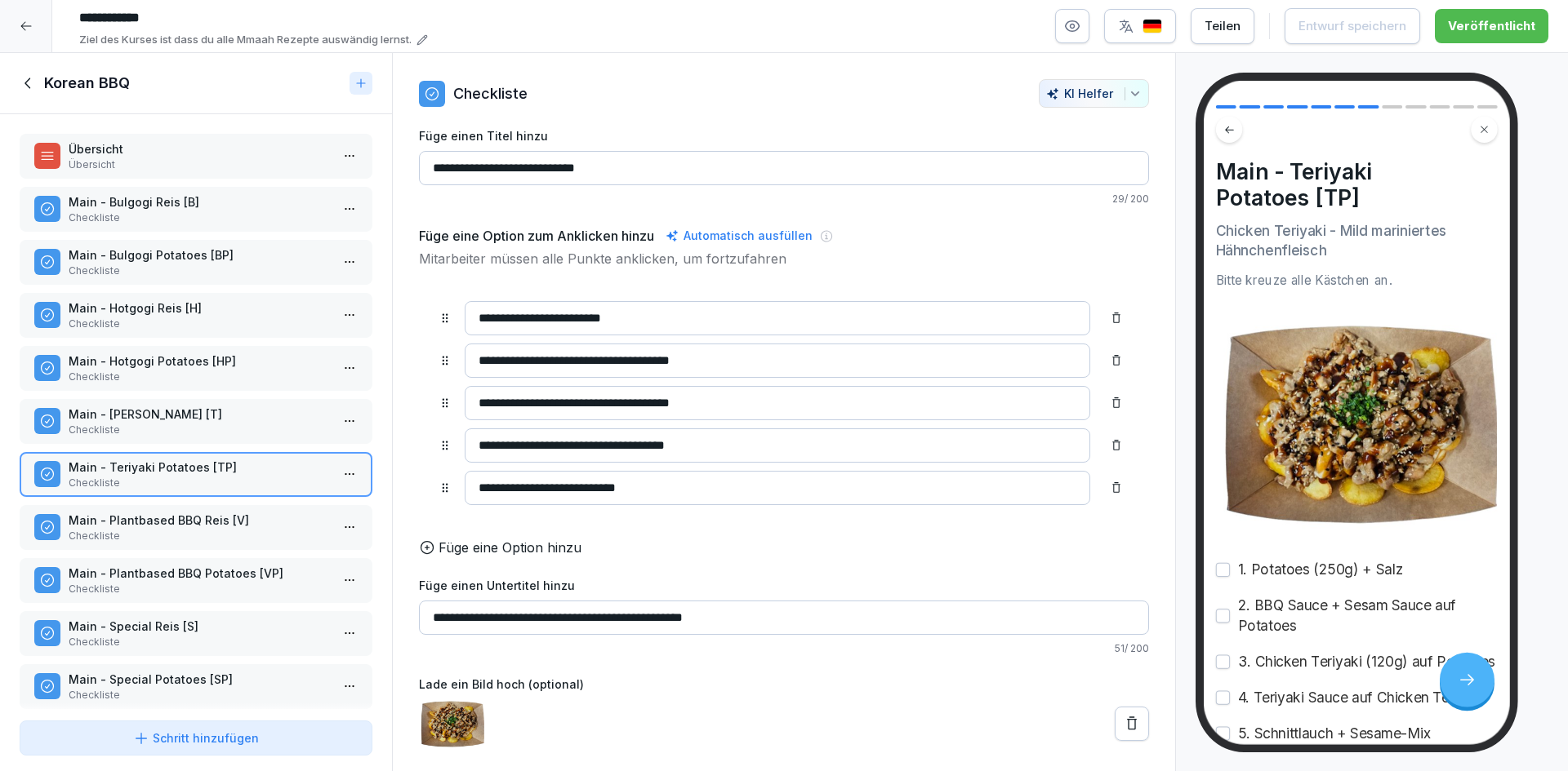
click at [26, 76] on icon at bounding box center [29, 83] width 18 height 18
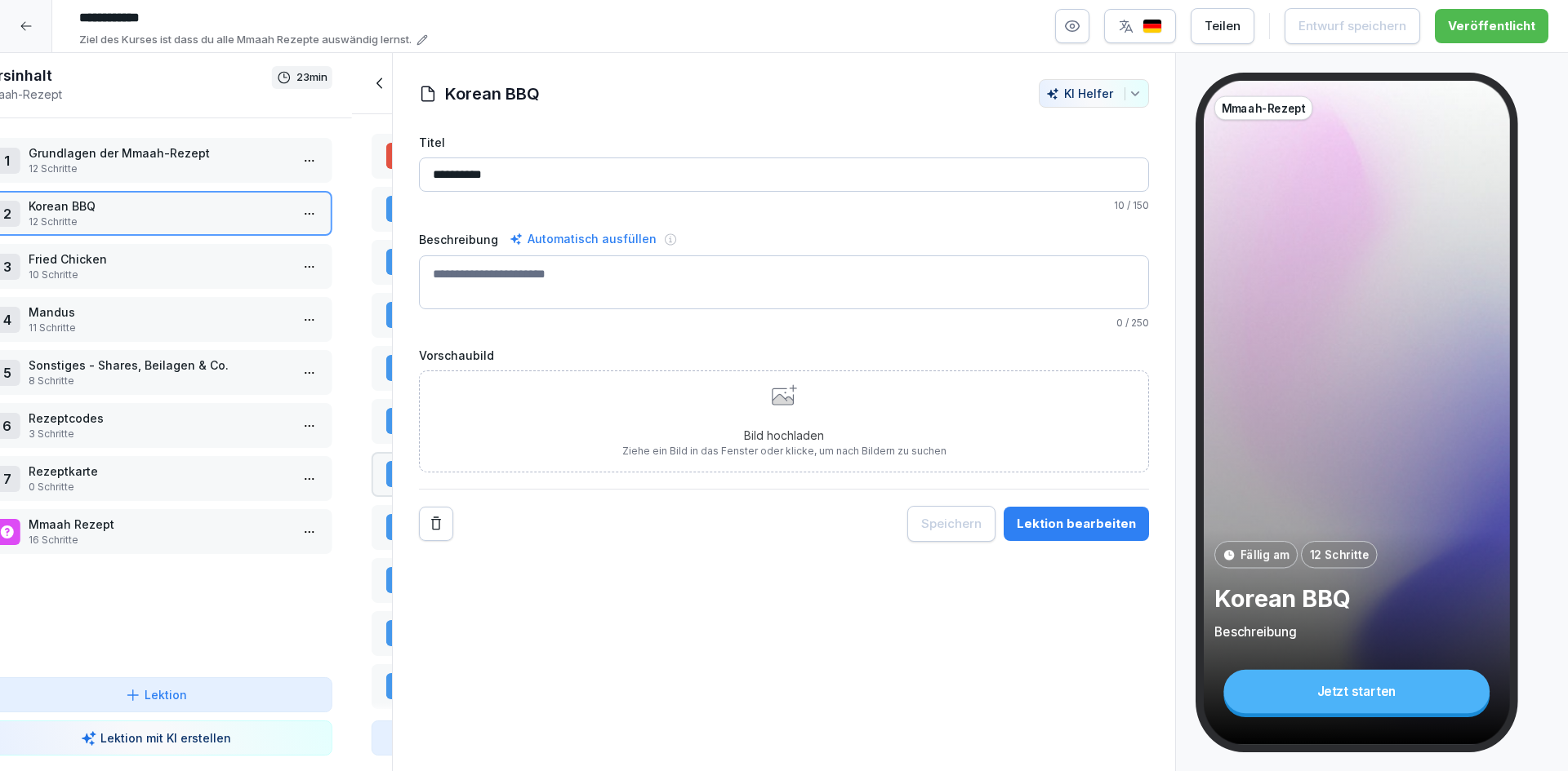
click at [16, 21] on div at bounding box center [26, 26] width 52 height 52
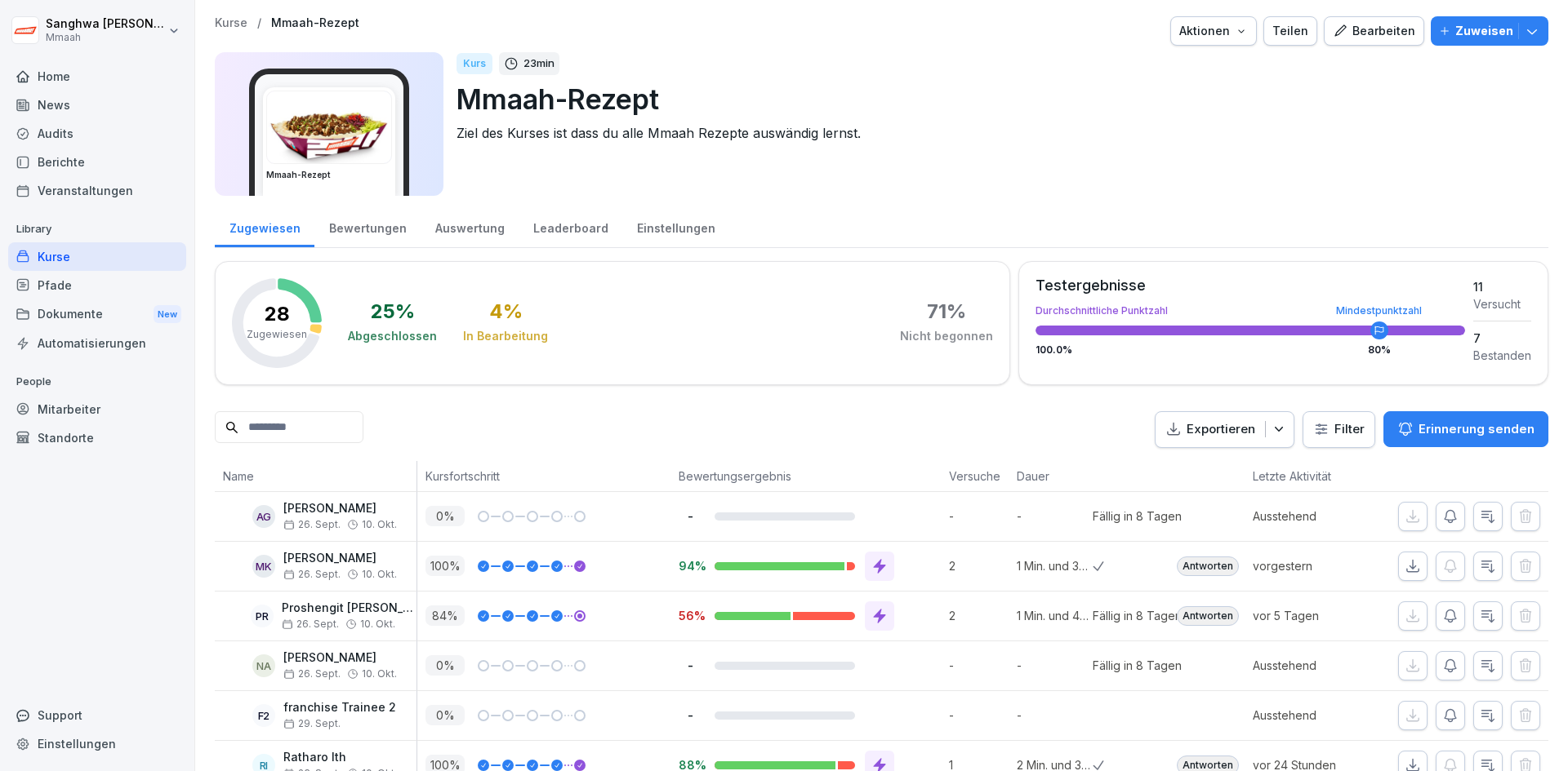
click at [241, 27] on p "Kurse" at bounding box center [231, 23] width 33 height 14
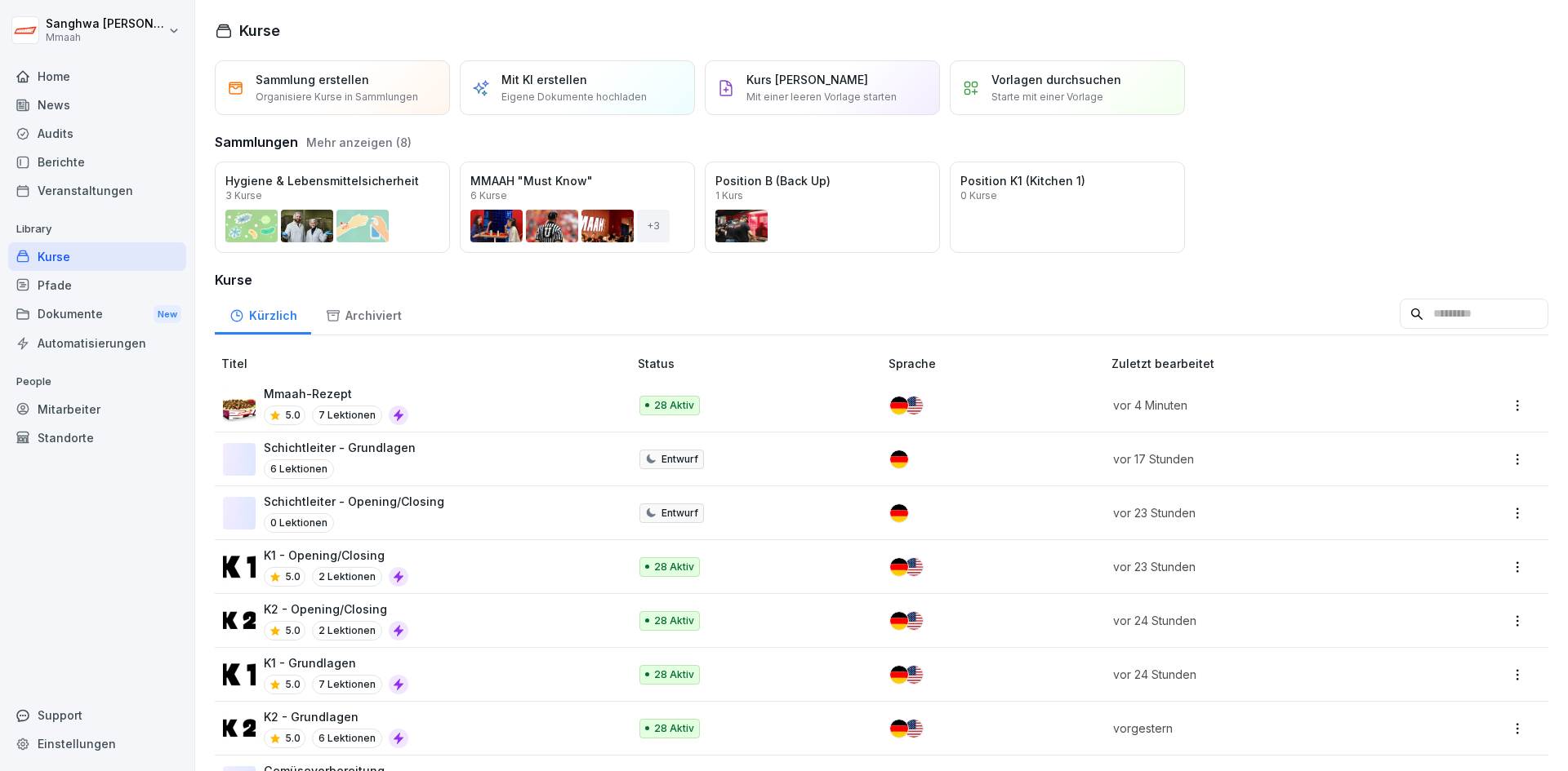
click at [0, 0] on div "Öffnen" at bounding box center [0, 0] width 0 height 0
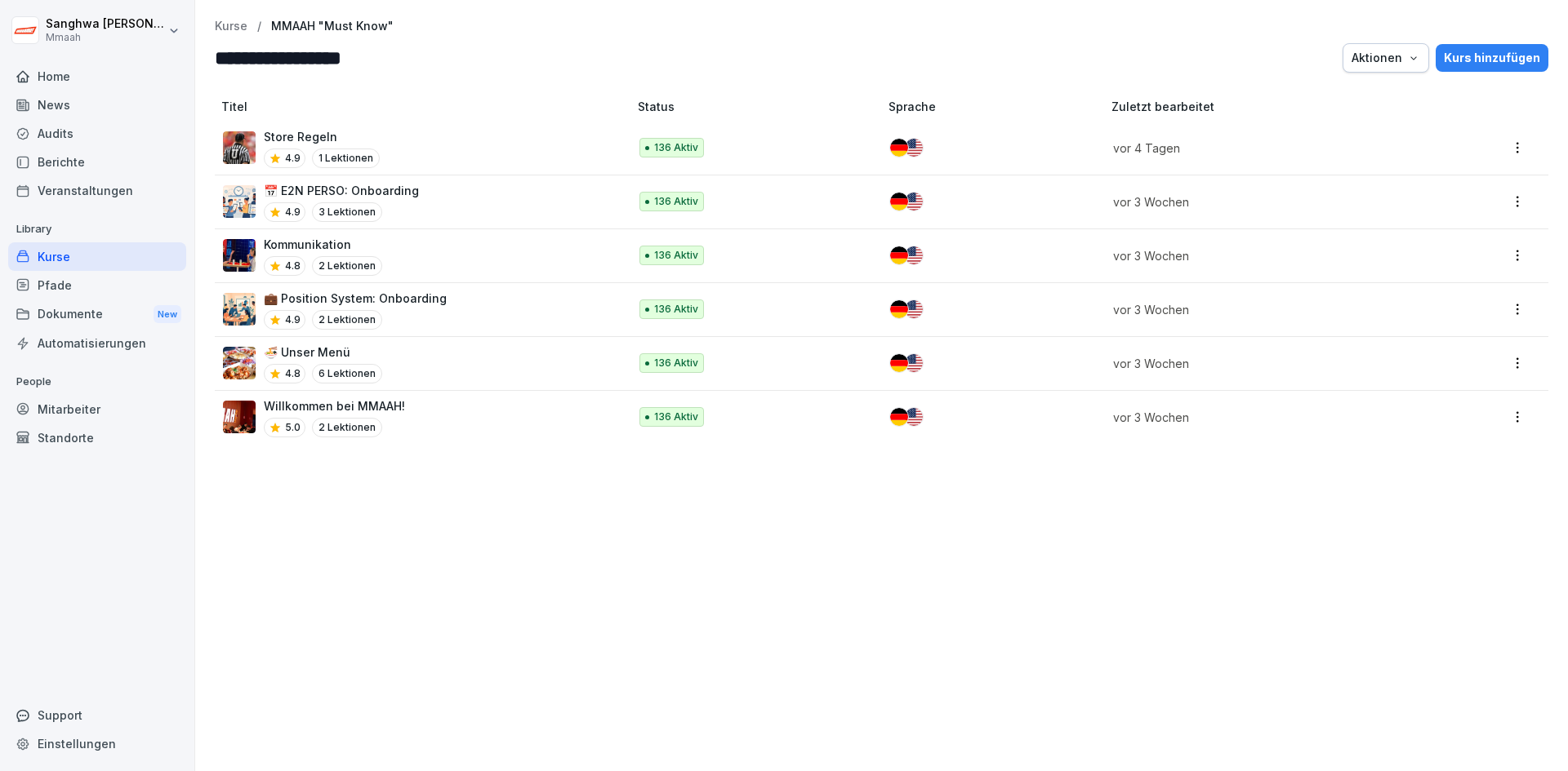
click at [241, 23] on p "Kurse" at bounding box center [231, 27] width 33 height 14
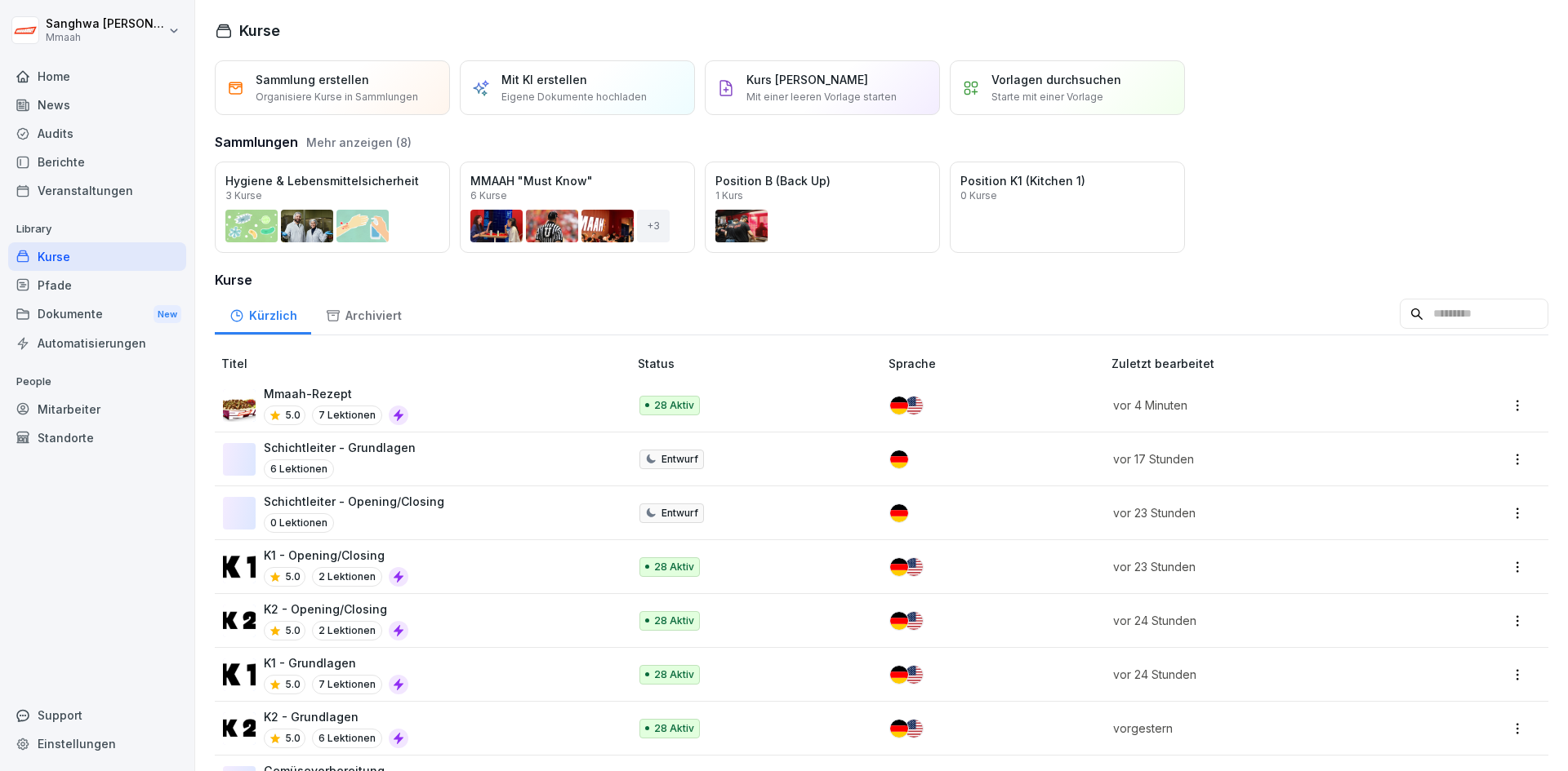
click at [377, 147] on button "Mehr anzeigen (8)" at bounding box center [358, 143] width 105 height 17
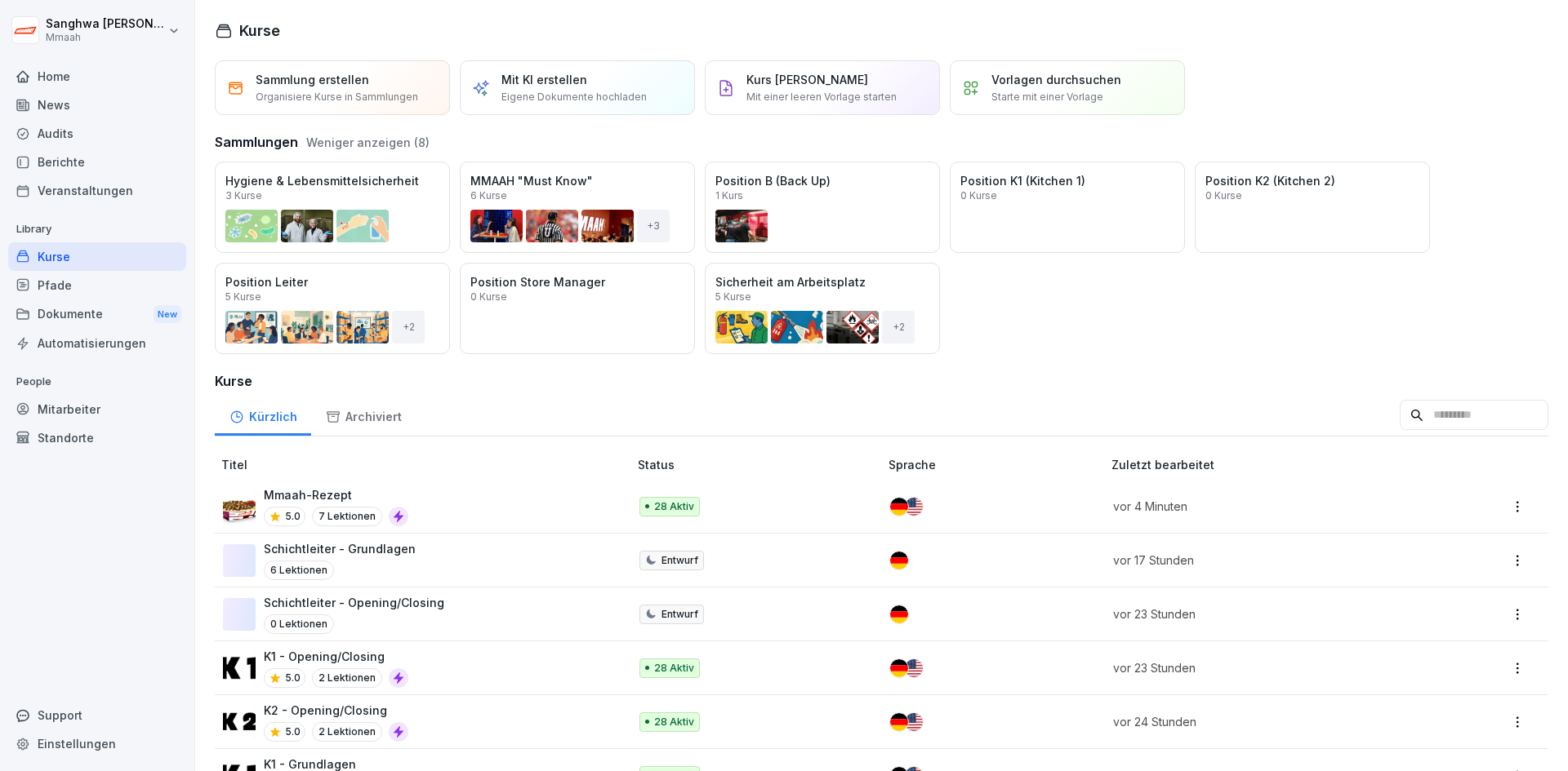
click at [0, 0] on div "Öffnen" at bounding box center [0, 0] width 0 height 0
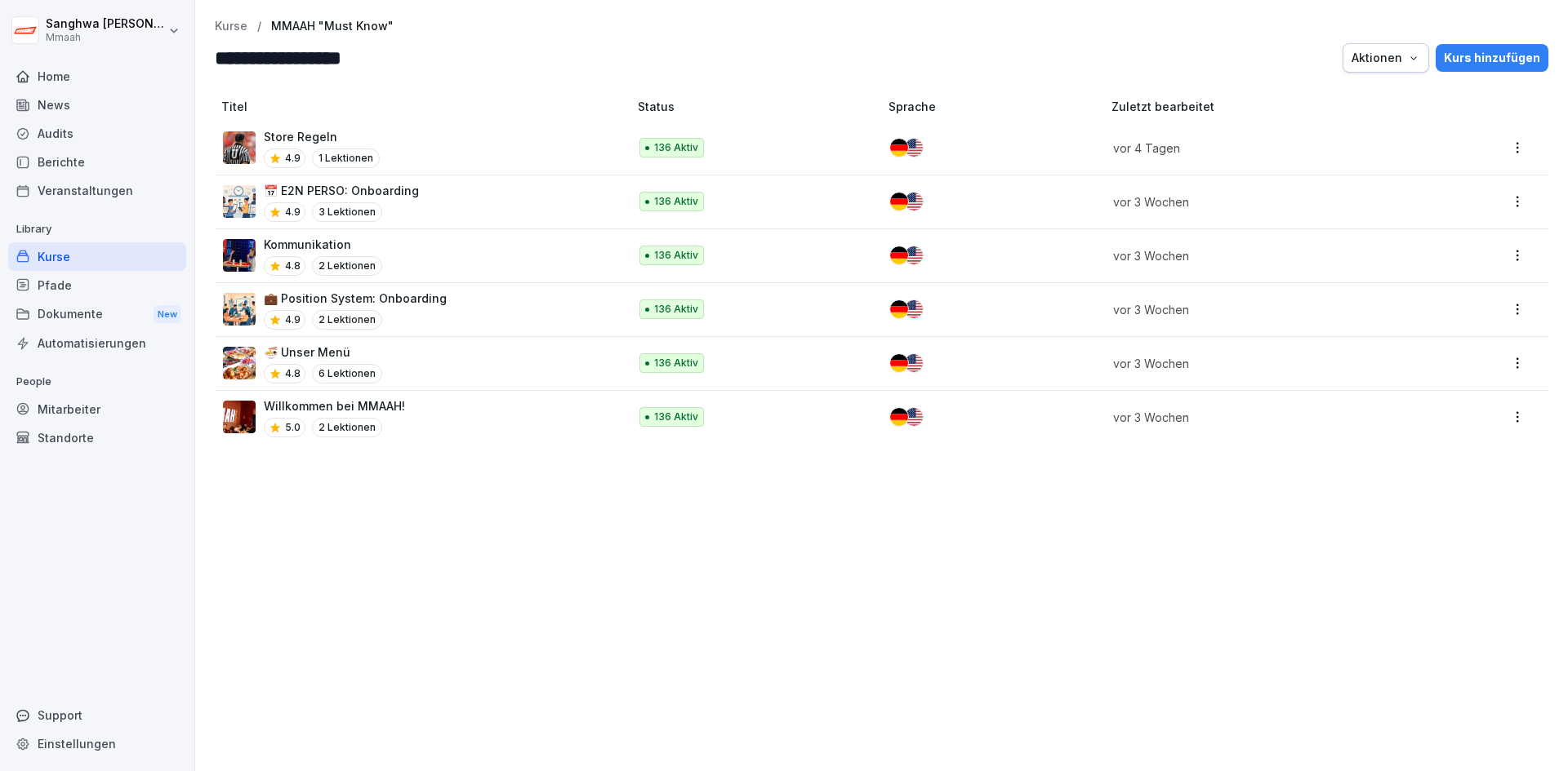
drag, startPoint x: 329, startPoint y: 60, endPoint x: 442, endPoint y: 60, distance: 113.0
click at [410, 60] on input "**********" at bounding box center [312, 58] width 196 height 30
click at [468, 122] on td "Store Regeln 4.9 1 Lektionen" at bounding box center [423, 149] width 417 height 54
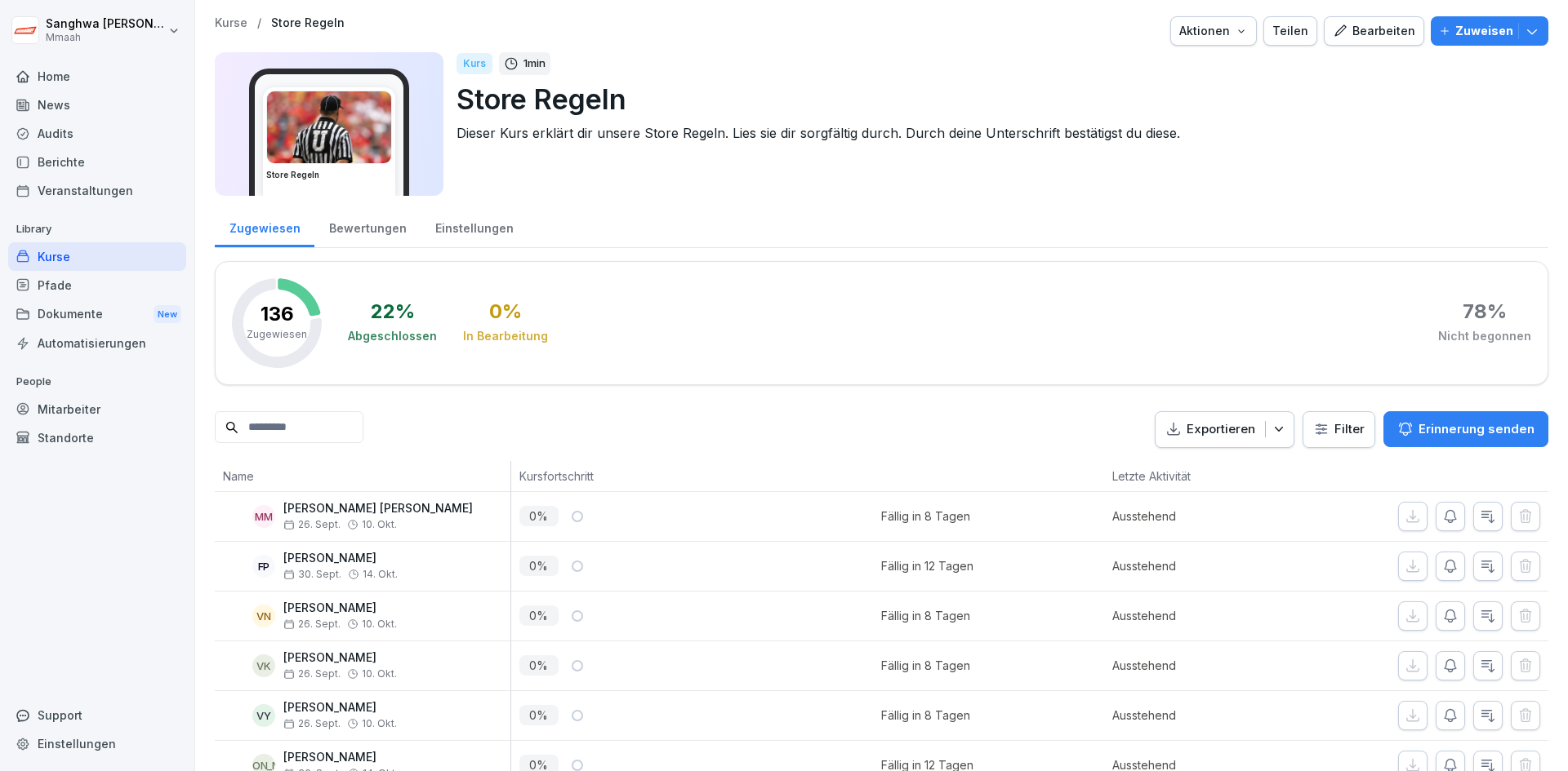
click at [236, 17] on p "Kurse" at bounding box center [231, 23] width 33 height 14
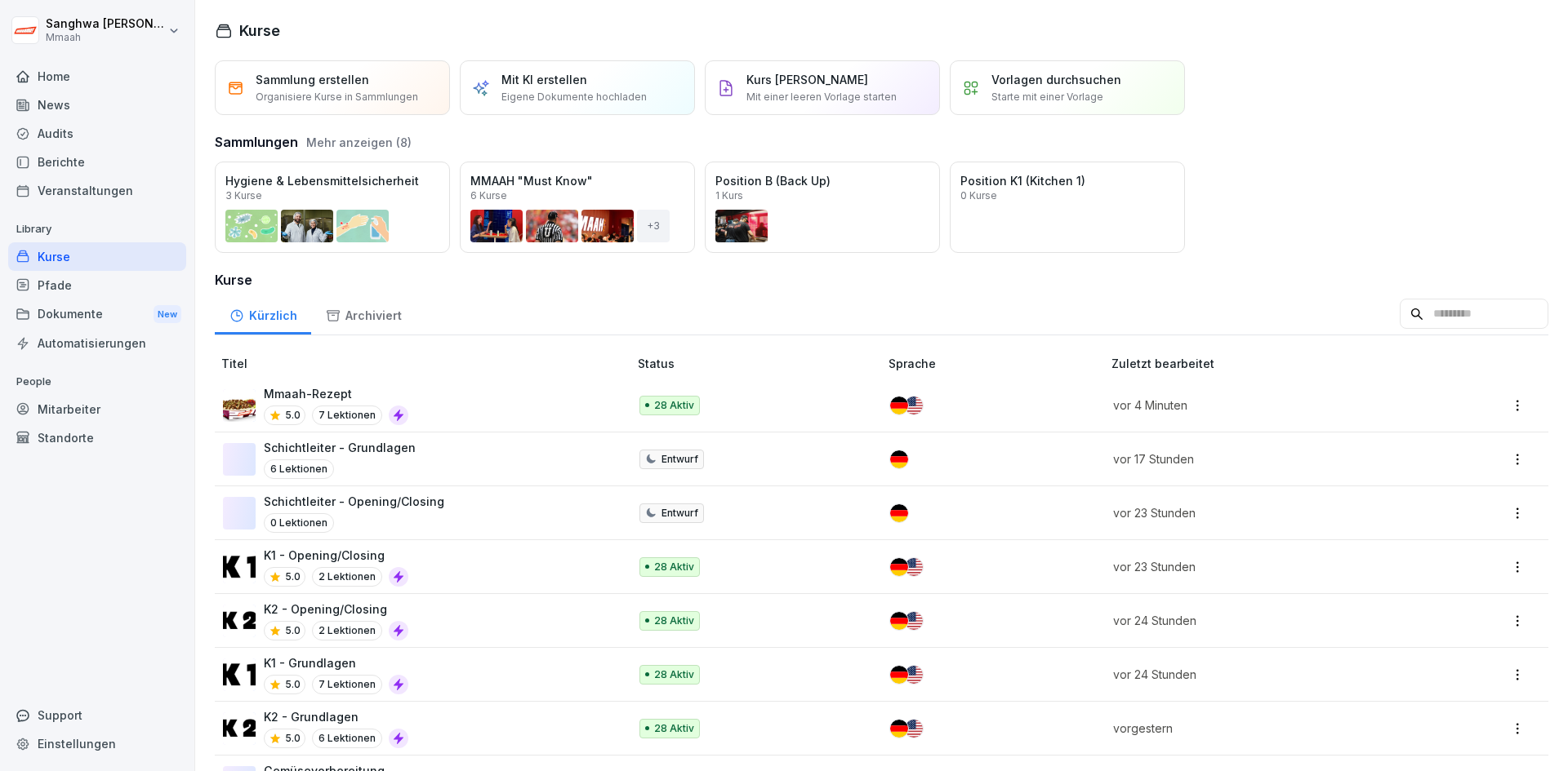
click at [0, 0] on div "Öffnen" at bounding box center [0, 0] width 0 height 0
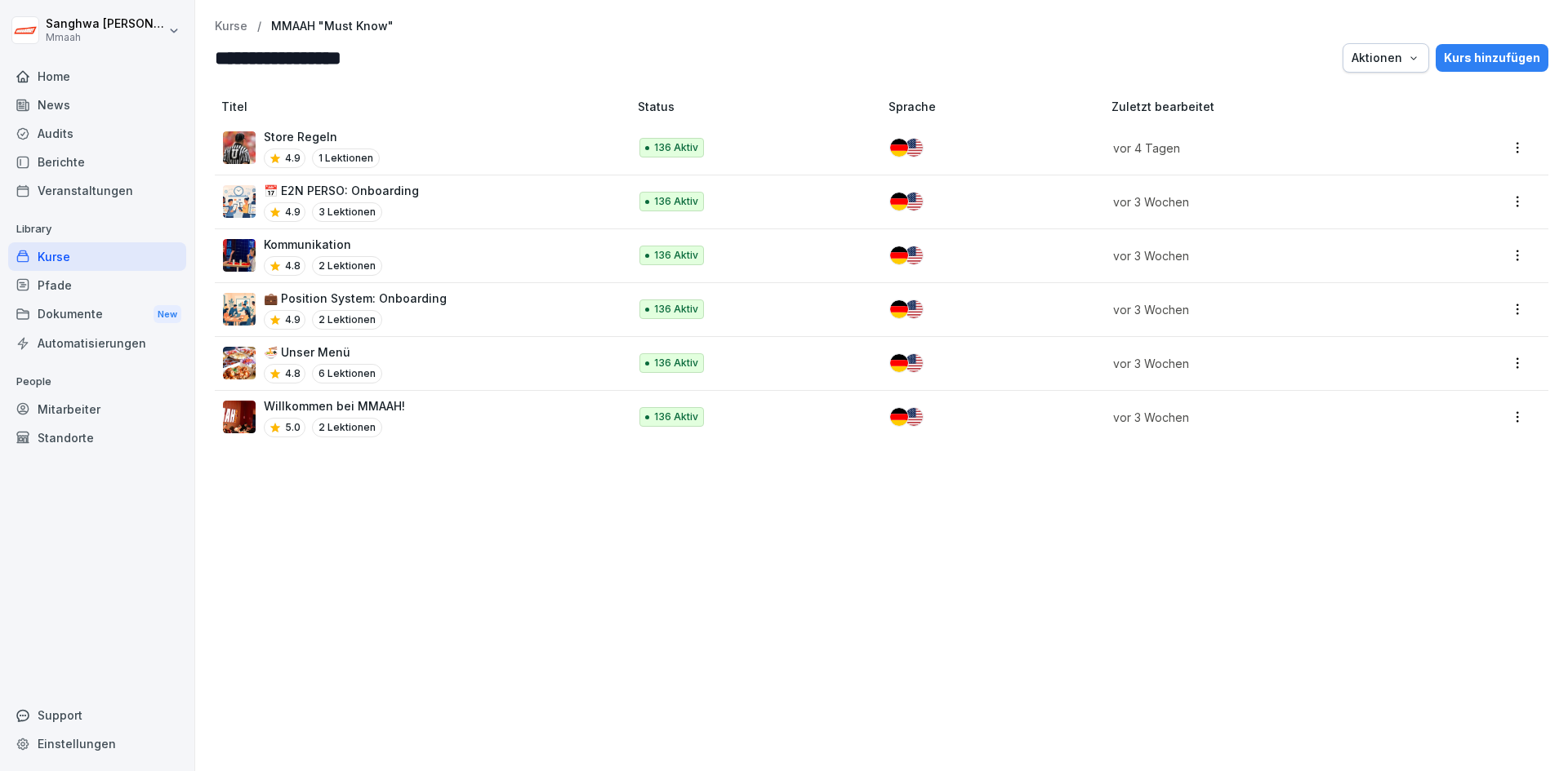
click at [235, 26] on p "Kurse" at bounding box center [231, 27] width 33 height 14
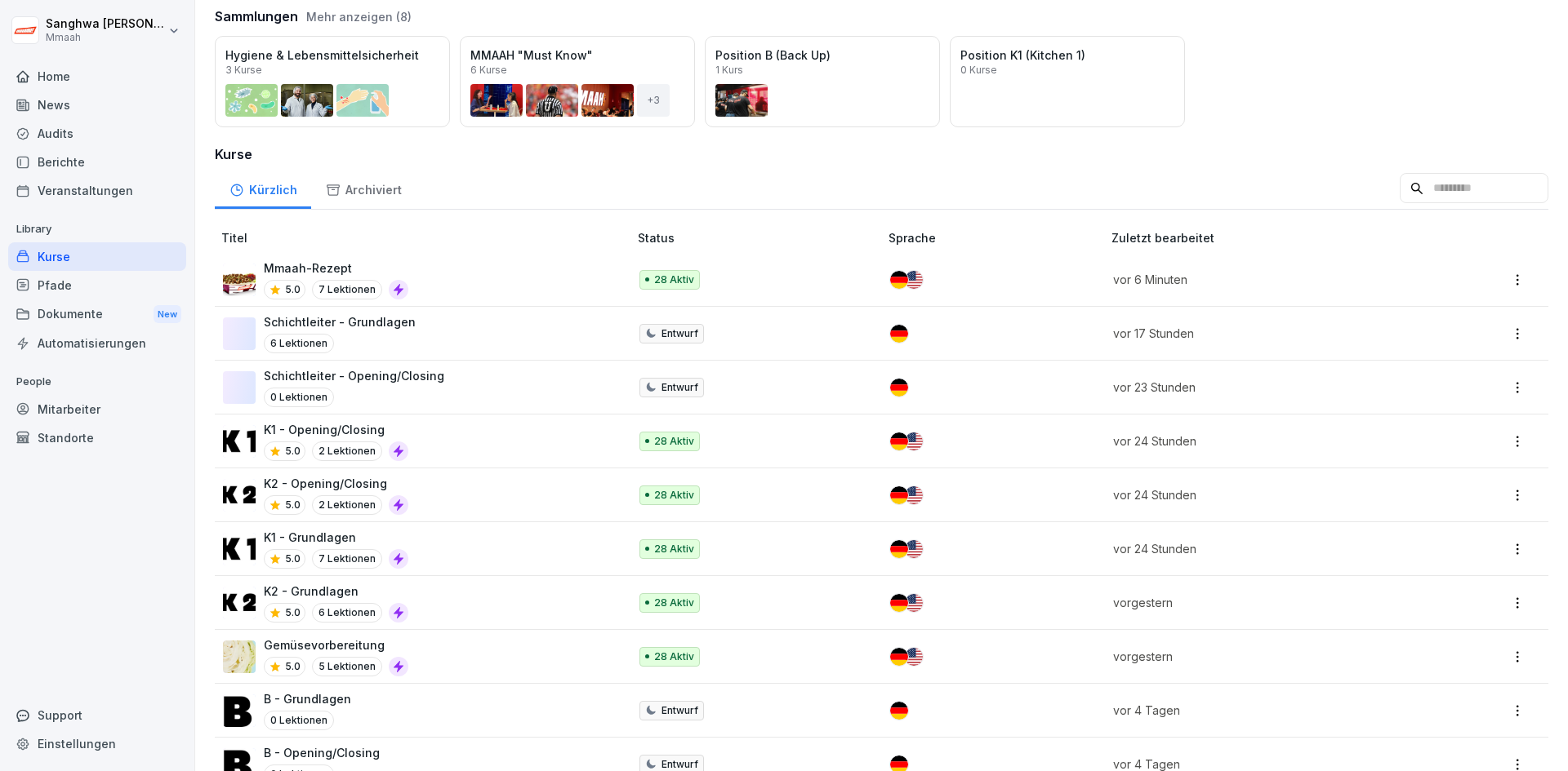
scroll to position [82, 0]
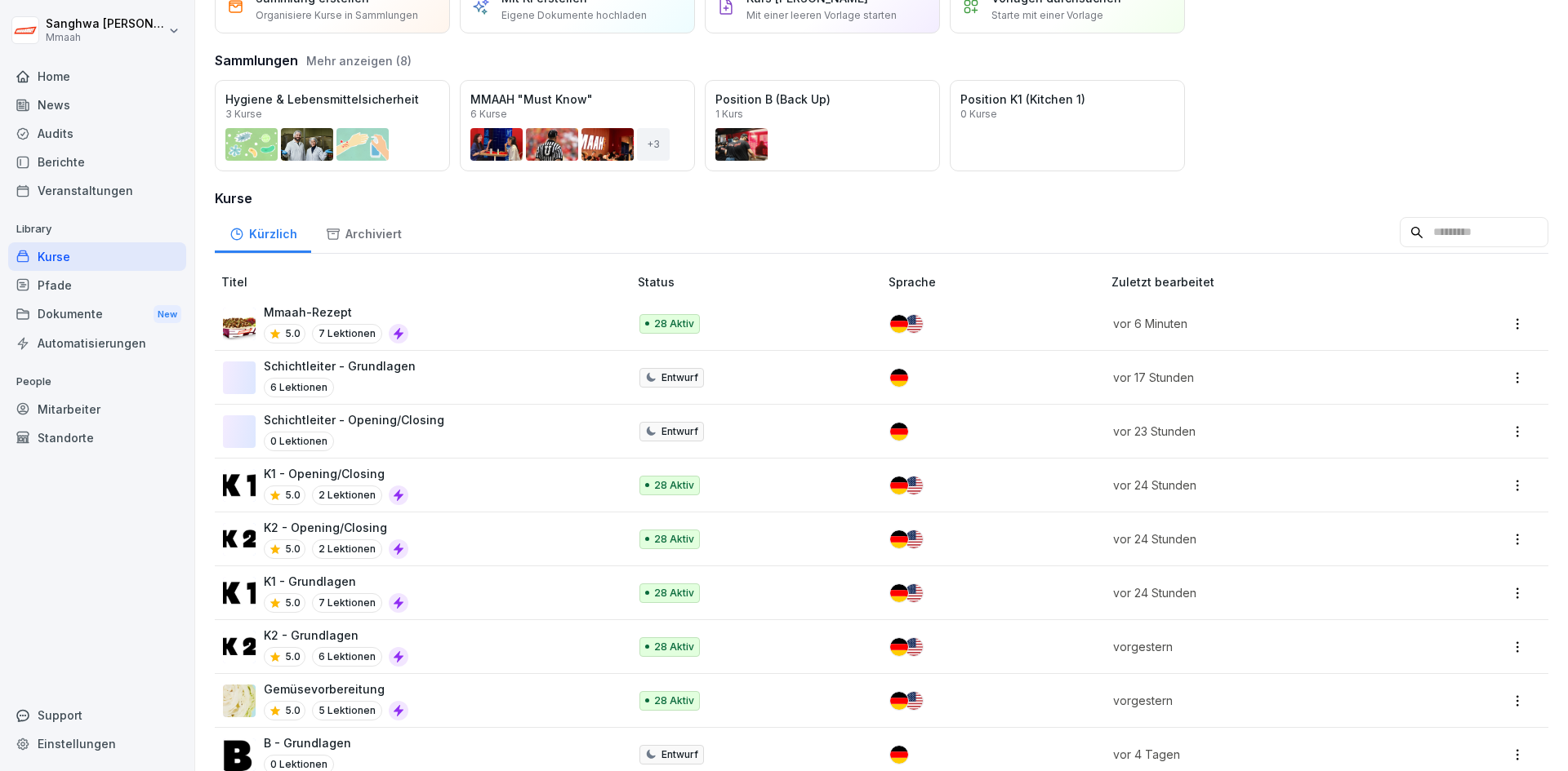
click at [450, 641] on div "K2 - Grundlagen 5.0 6 Lektionen" at bounding box center [417, 647] width 389 height 40
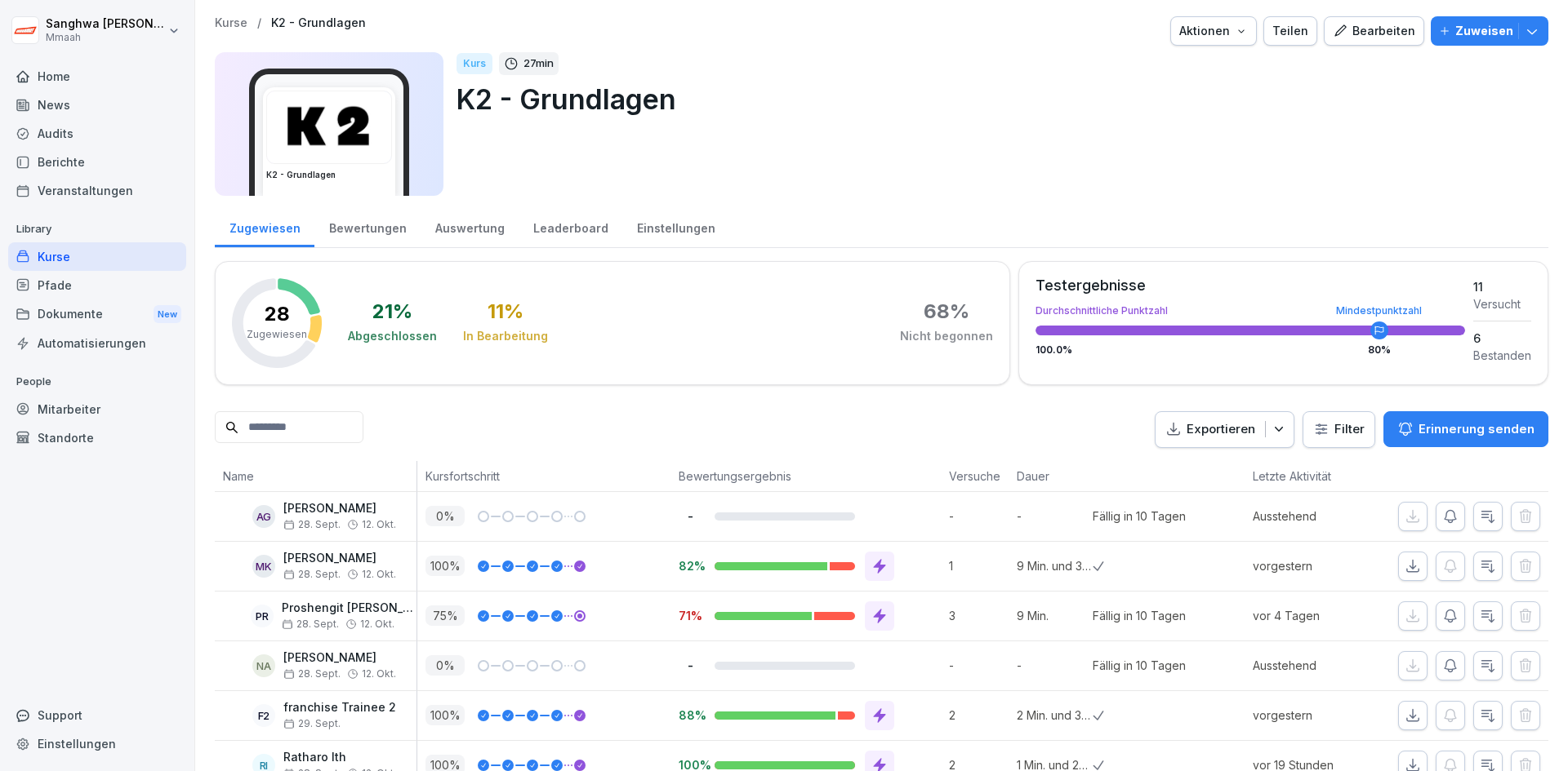
click at [1378, 30] on div "Bearbeiten" at bounding box center [1374, 30] width 83 height 18
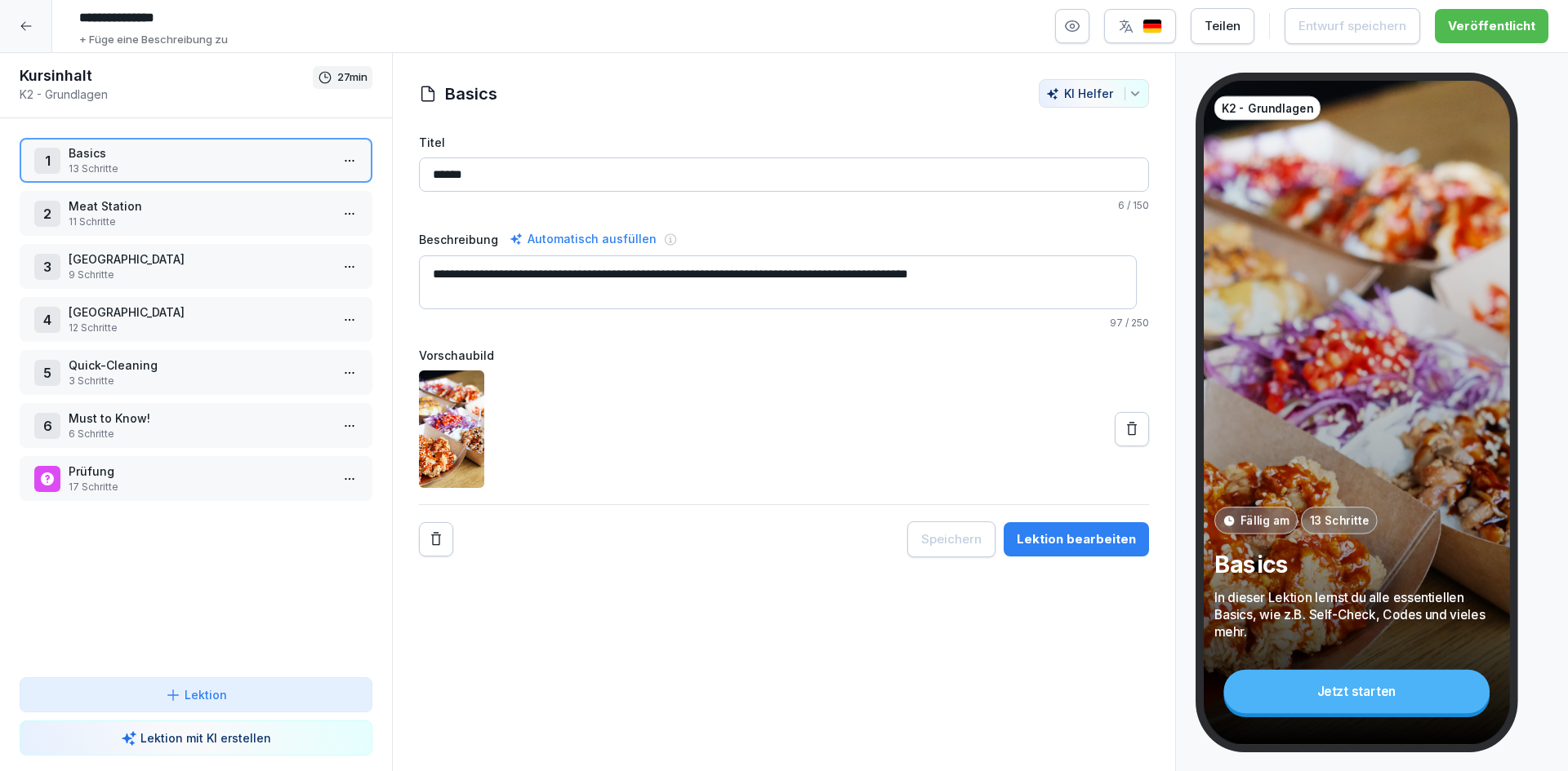
click at [151, 219] on p "11 Schritte" at bounding box center [199, 222] width 262 height 15
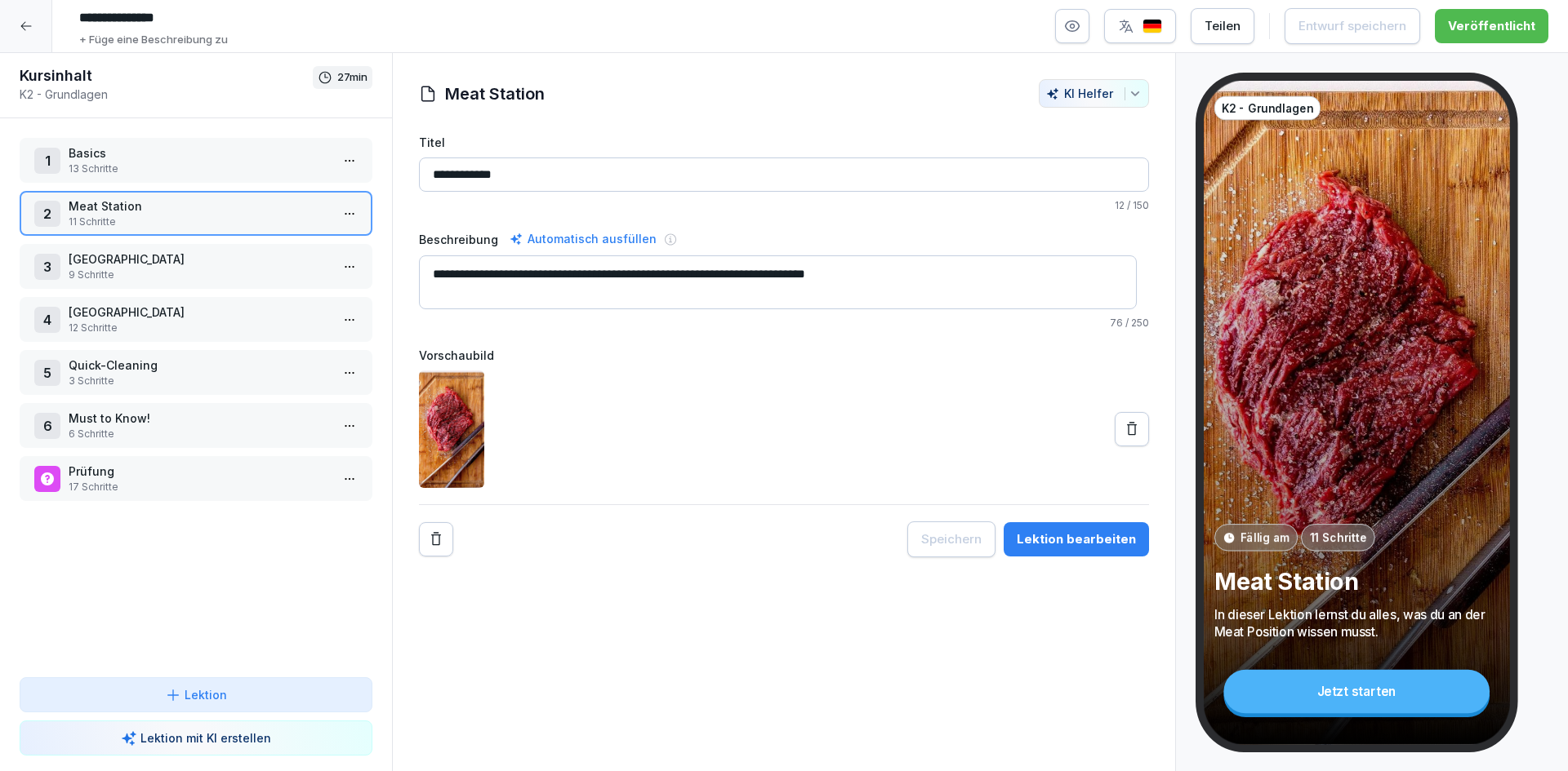
click at [175, 321] on p "12 Schritte" at bounding box center [199, 328] width 262 height 15
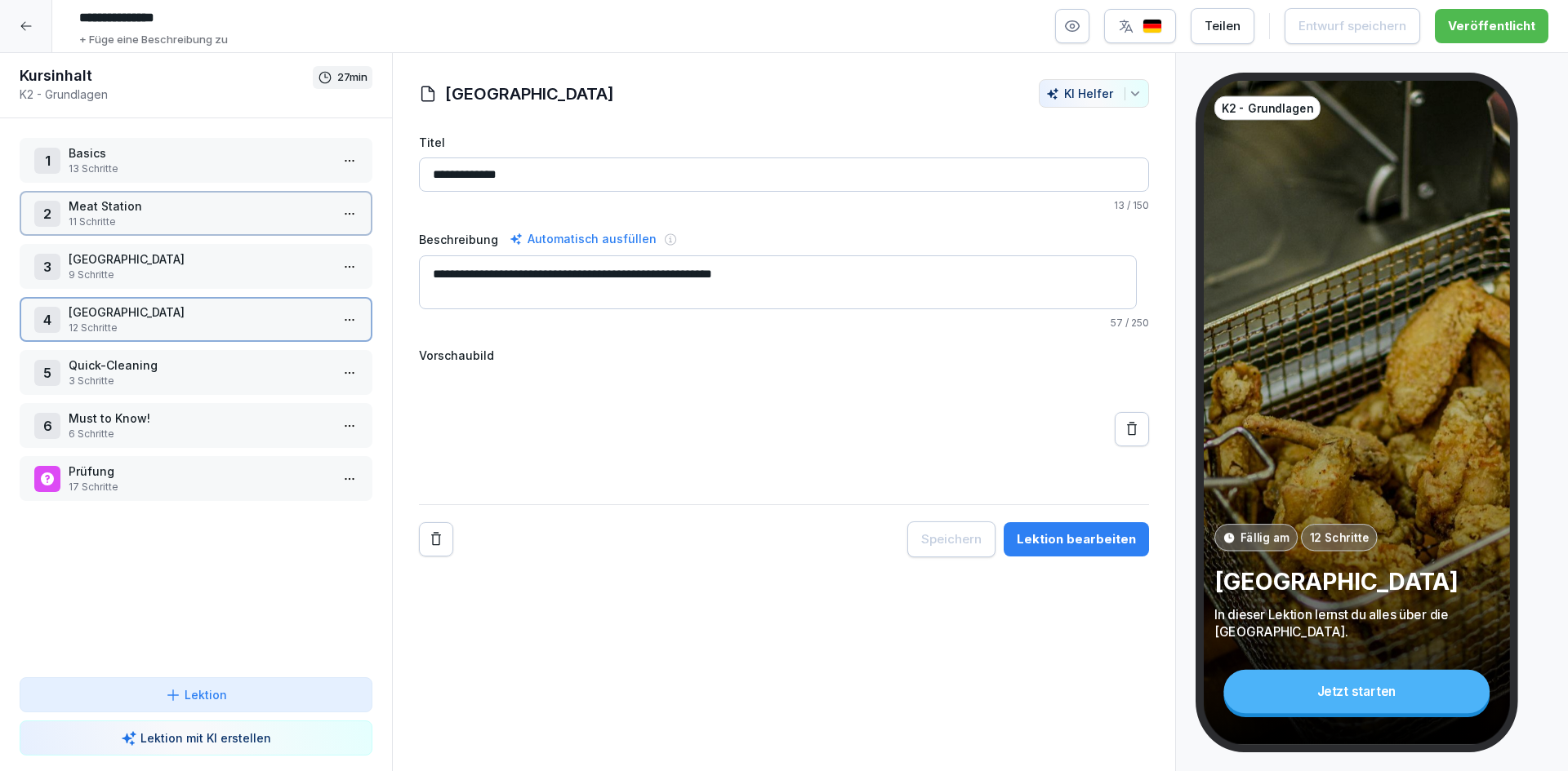
click at [175, 321] on p "12 Schritte" at bounding box center [199, 328] width 262 height 15
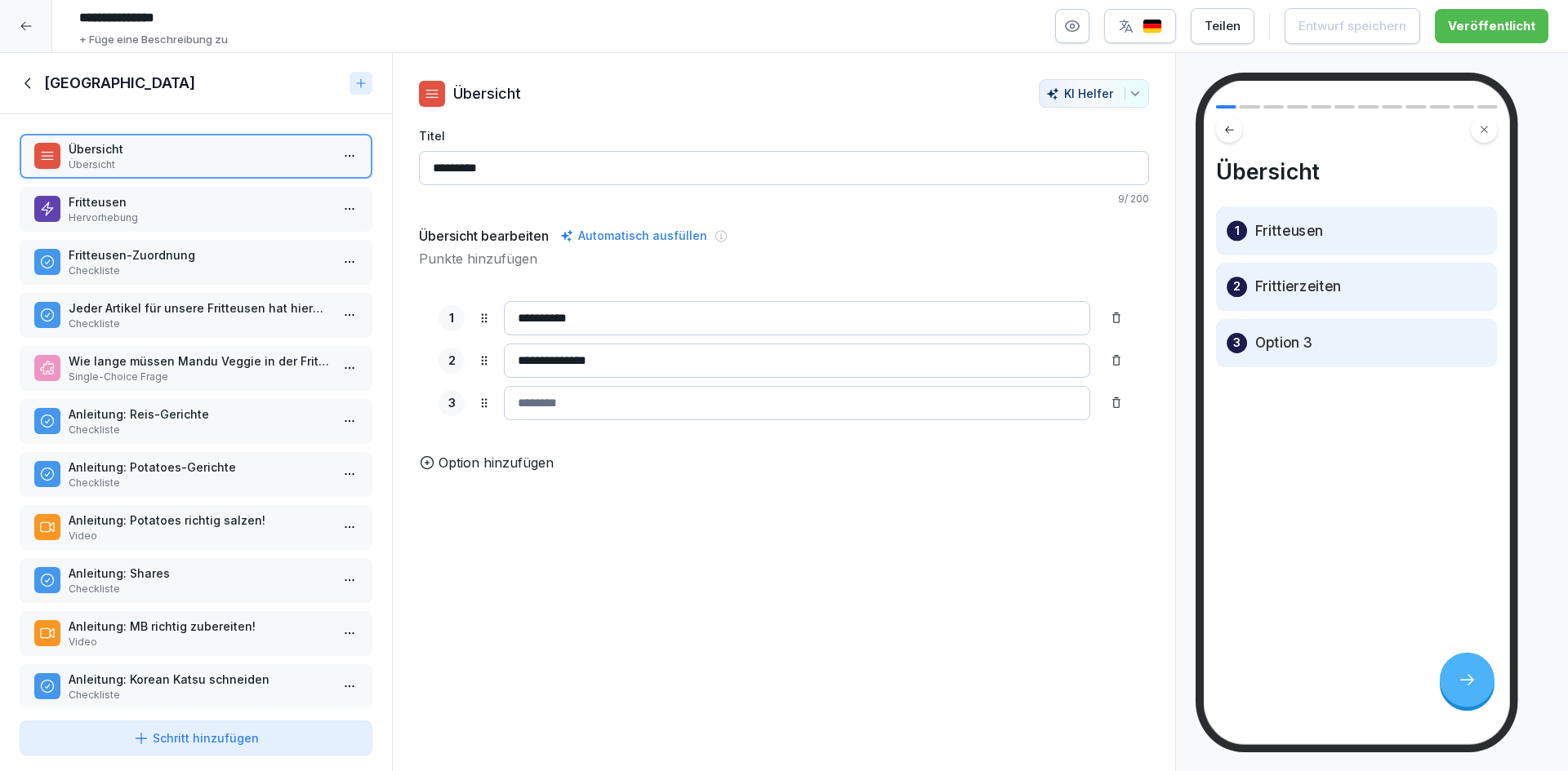
click at [25, 74] on icon at bounding box center [29, 83] width 18 height 18
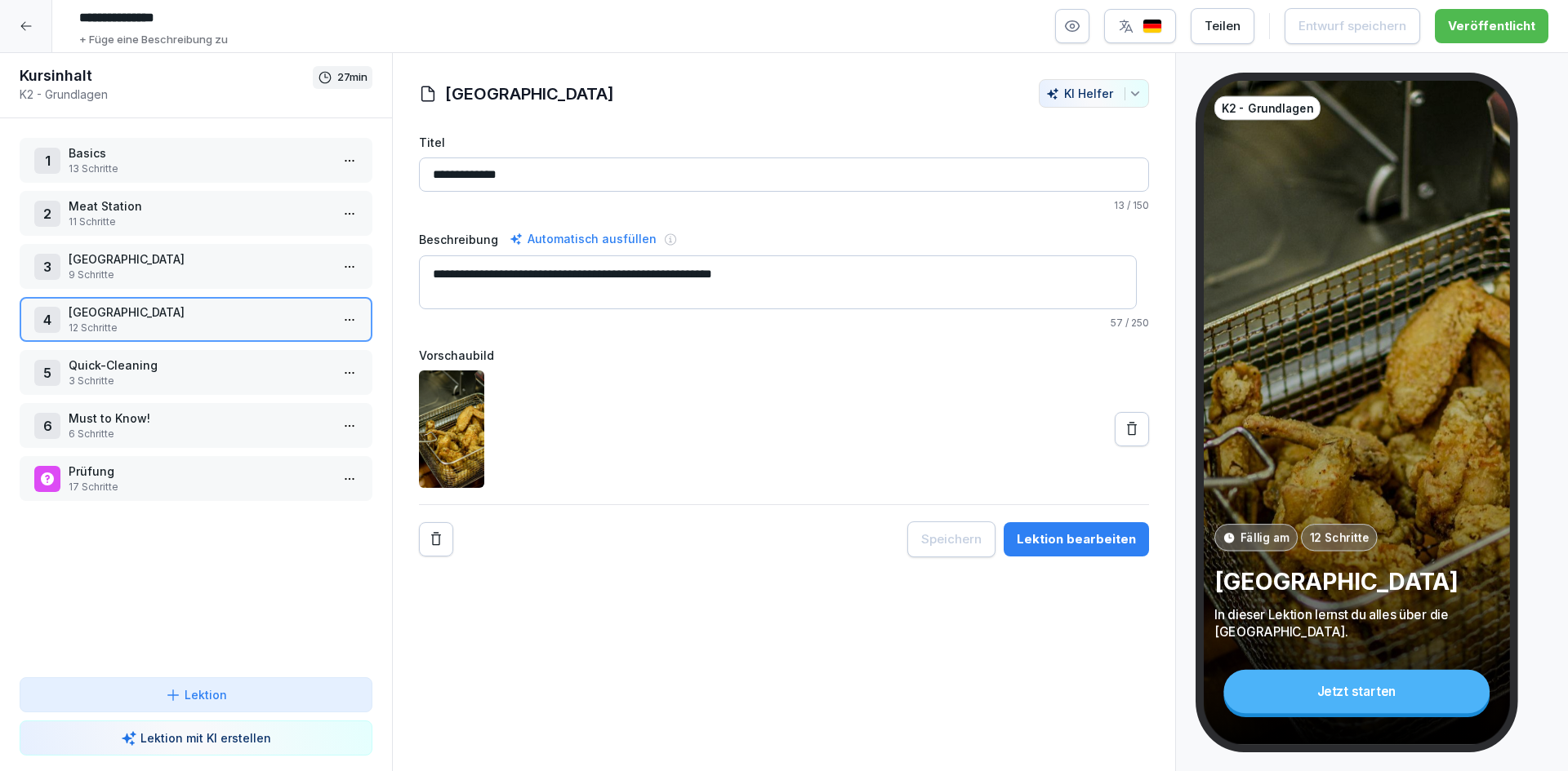
click at [210, 225] on p "11 Schritte" at bounding box center [199, 222] width 262 height 15
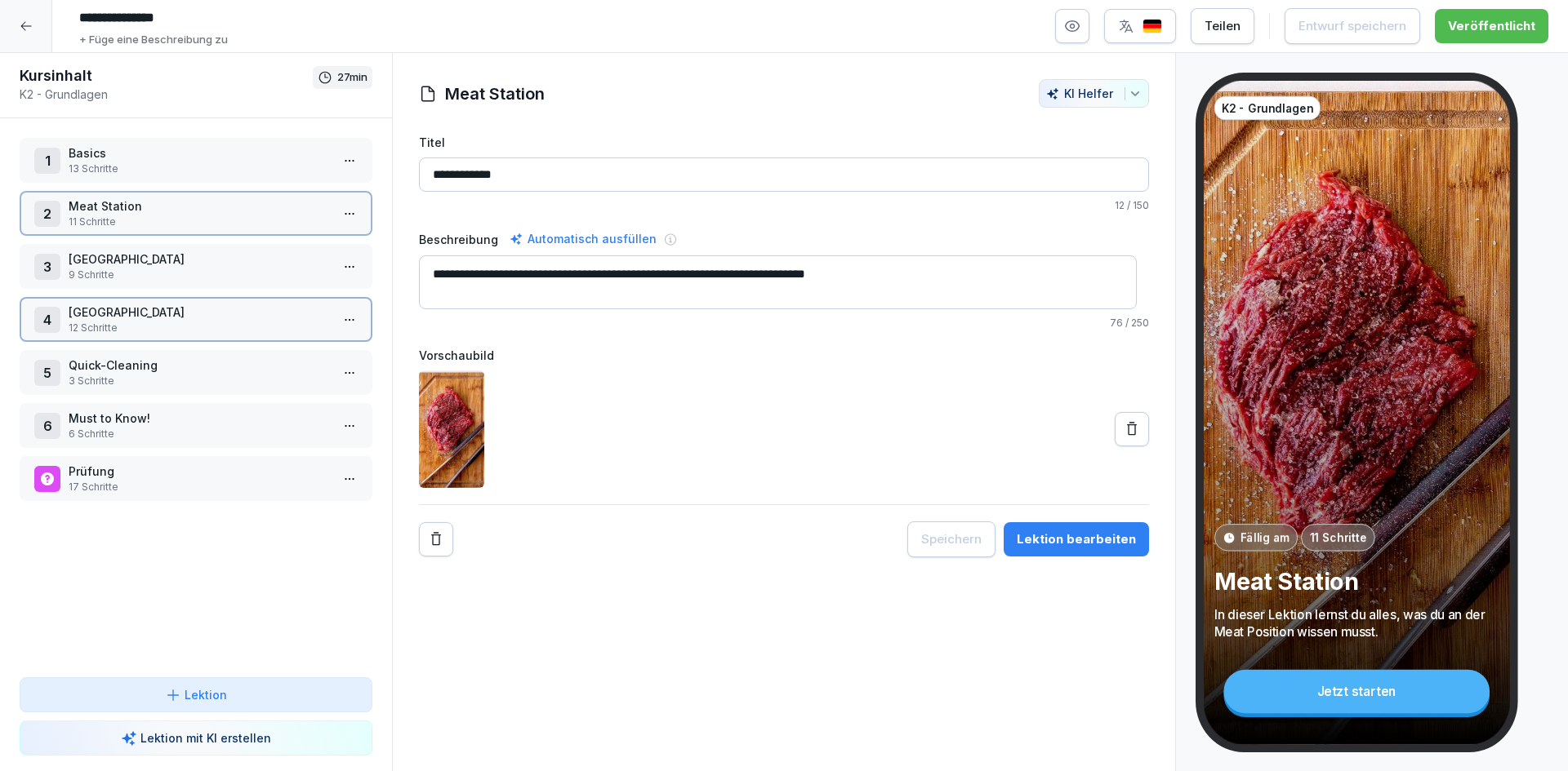
click at [210, 225] on p "11 Schritte" at bounding box center [199, 222] width 262 height 15
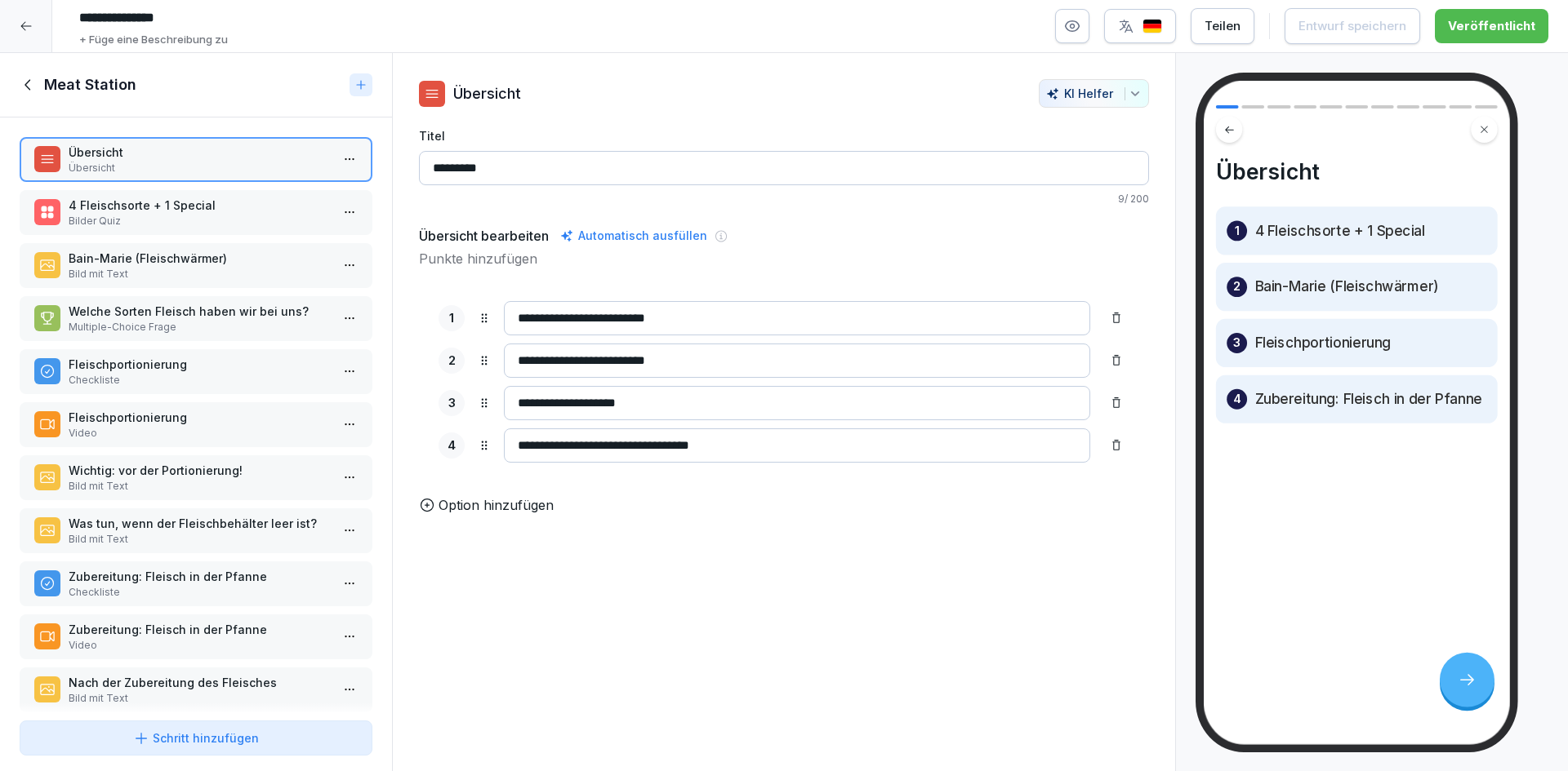
scroll to position [30, 0]
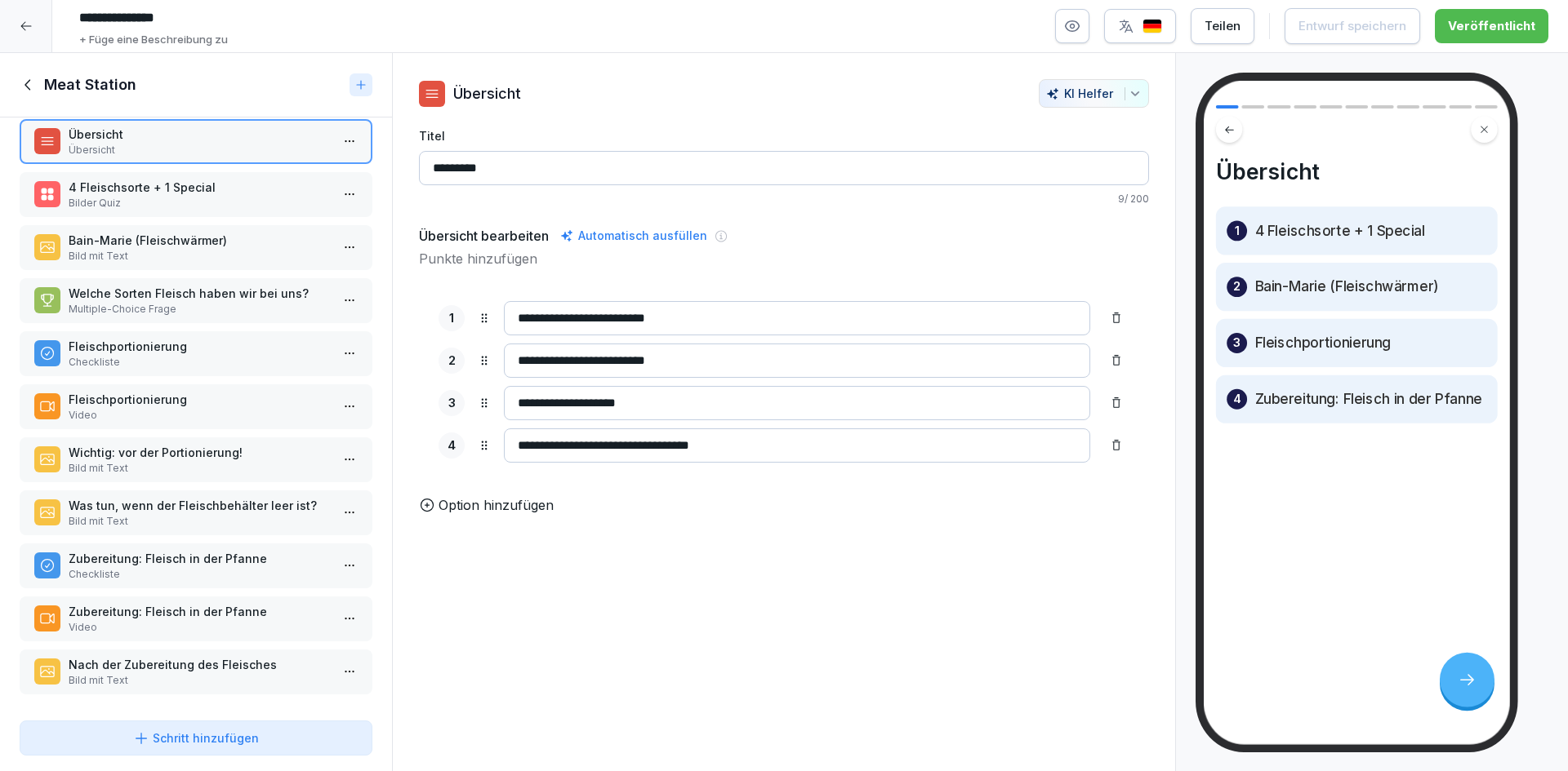
click at [30, 97] on div "Meat Station" at bounding box center [196, 85] width 392 height 64
click at [29, 95] on div "Meat Station" at bounding box center [196, 85] width 392 height 64
click at [29, 87] on icon at bounding box center [27, 84] width 6 height 10
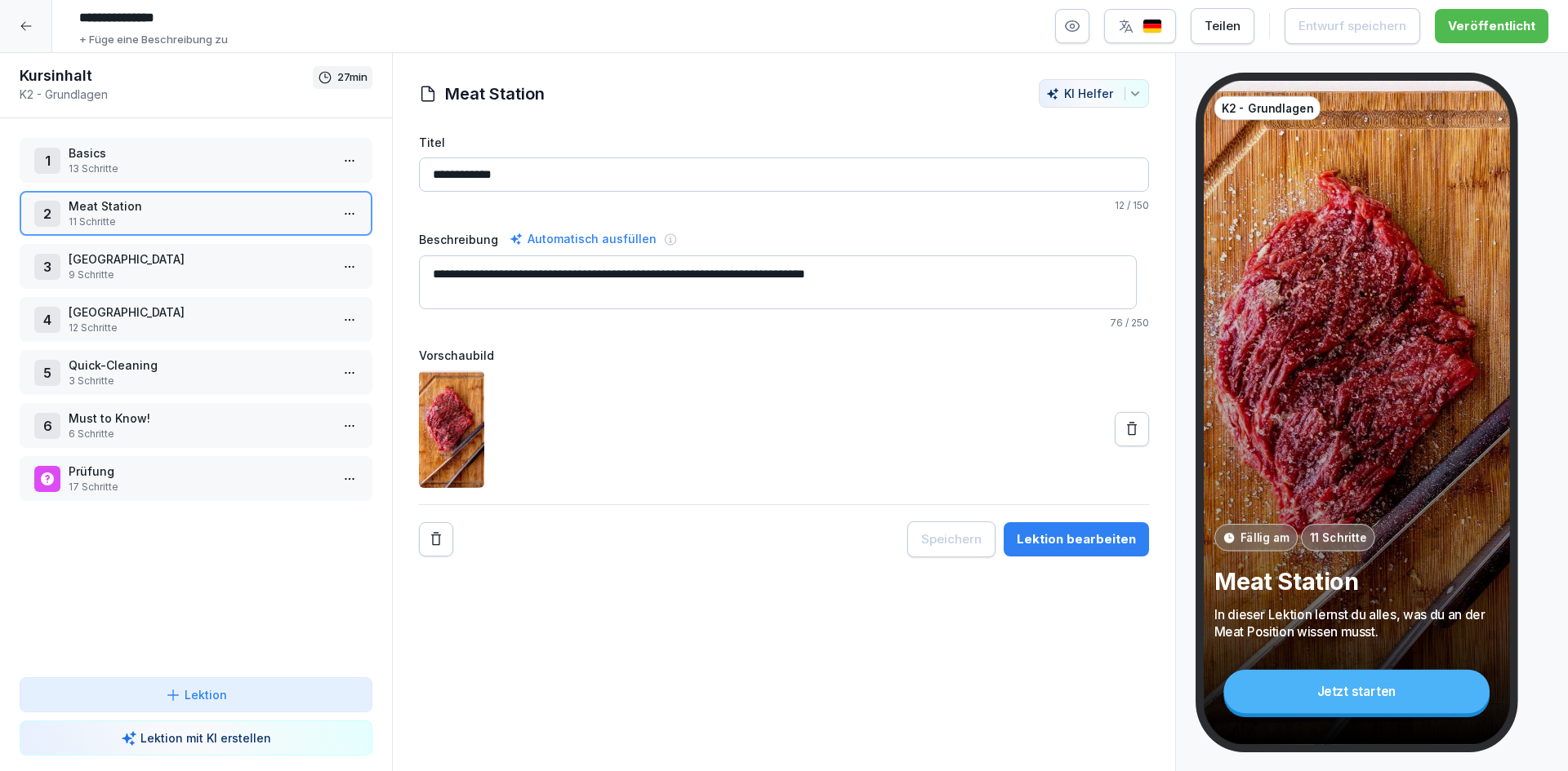
click at [194, 313] on p "[GEOGRAPHIC_DATA]" at bounding box center [199, 312] width 262 height 17
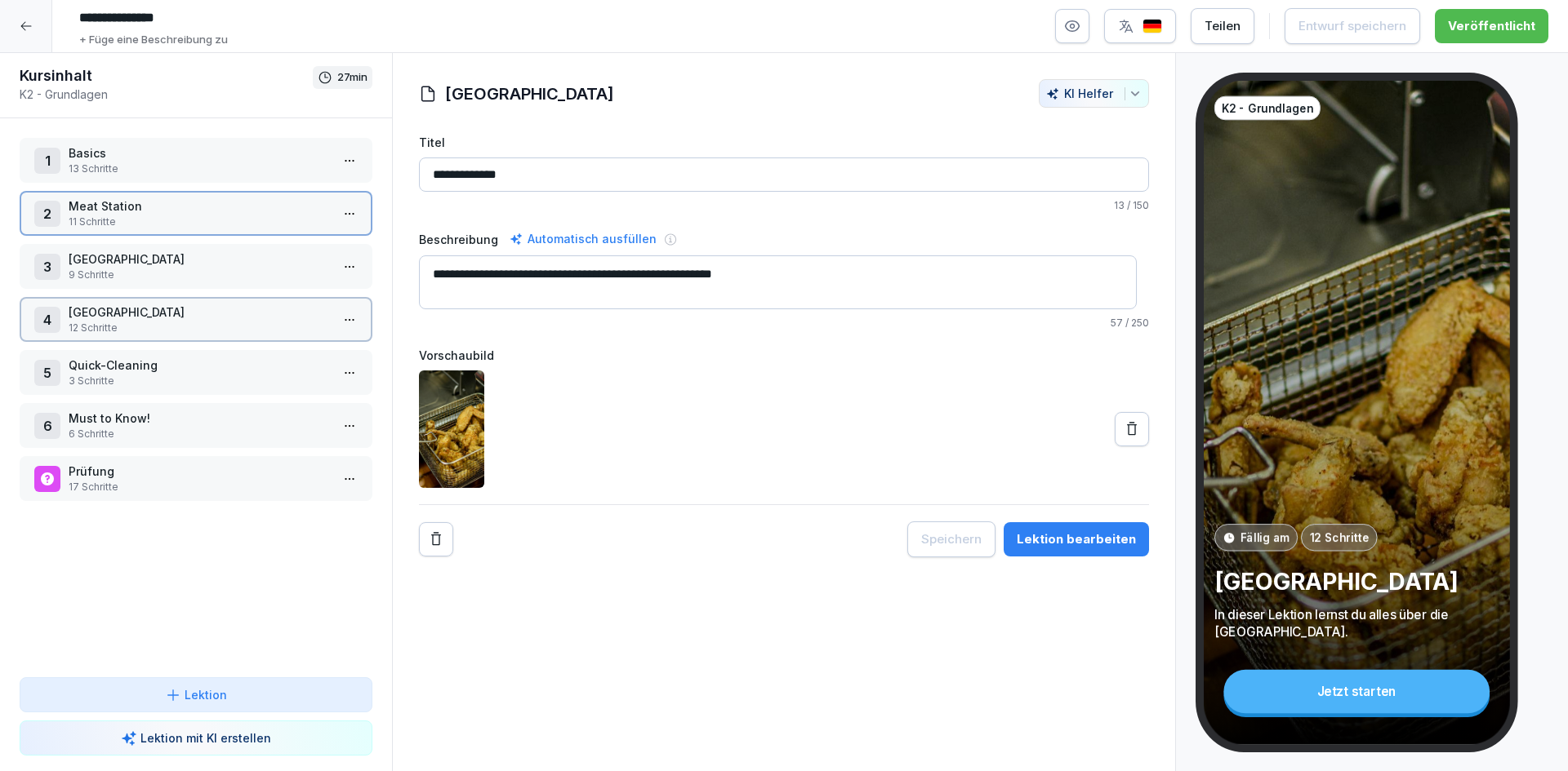
click at [194, 313] on p "[GEOGRAPHIC_DATA]" at bounding box center [199, 312] width 262 height 17
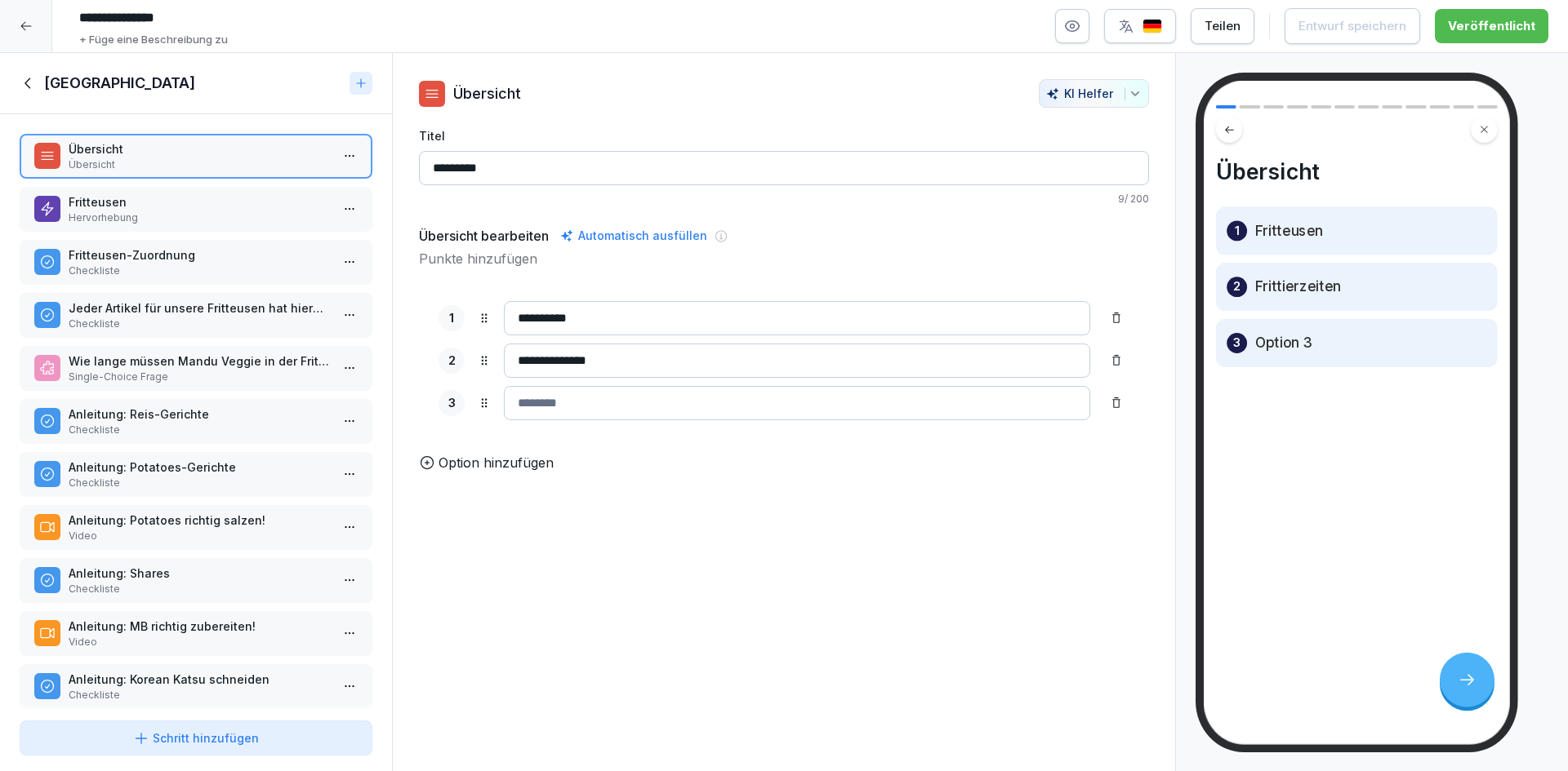
click at [199, 513] on p "Anleitung: Potatoes richtig salzen!" at bounding box center [199, 521] width 262 height 17
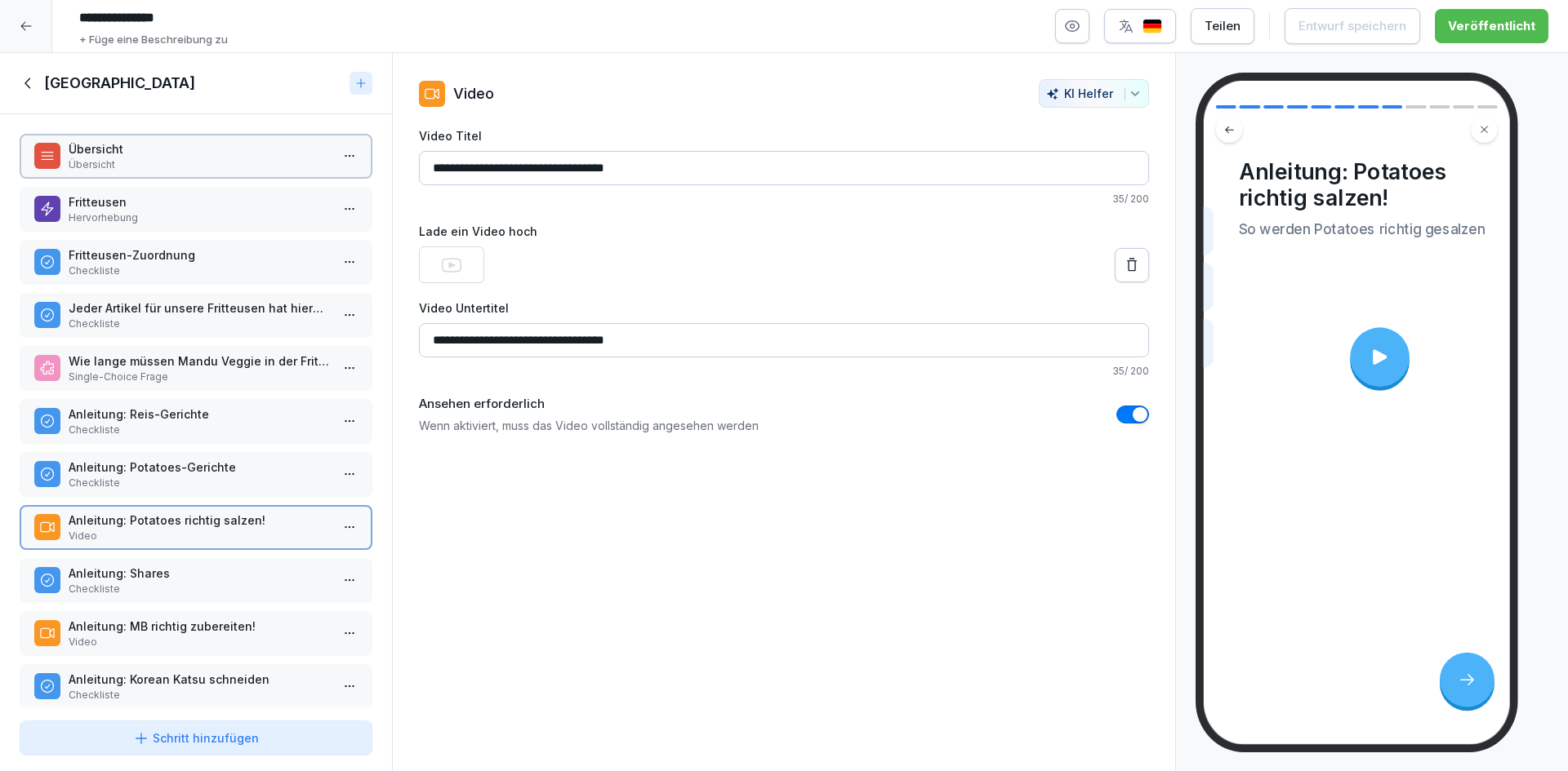
click at [223, 590] on p "Checkliste" at bounding box center [199, 589] width 262 height 15
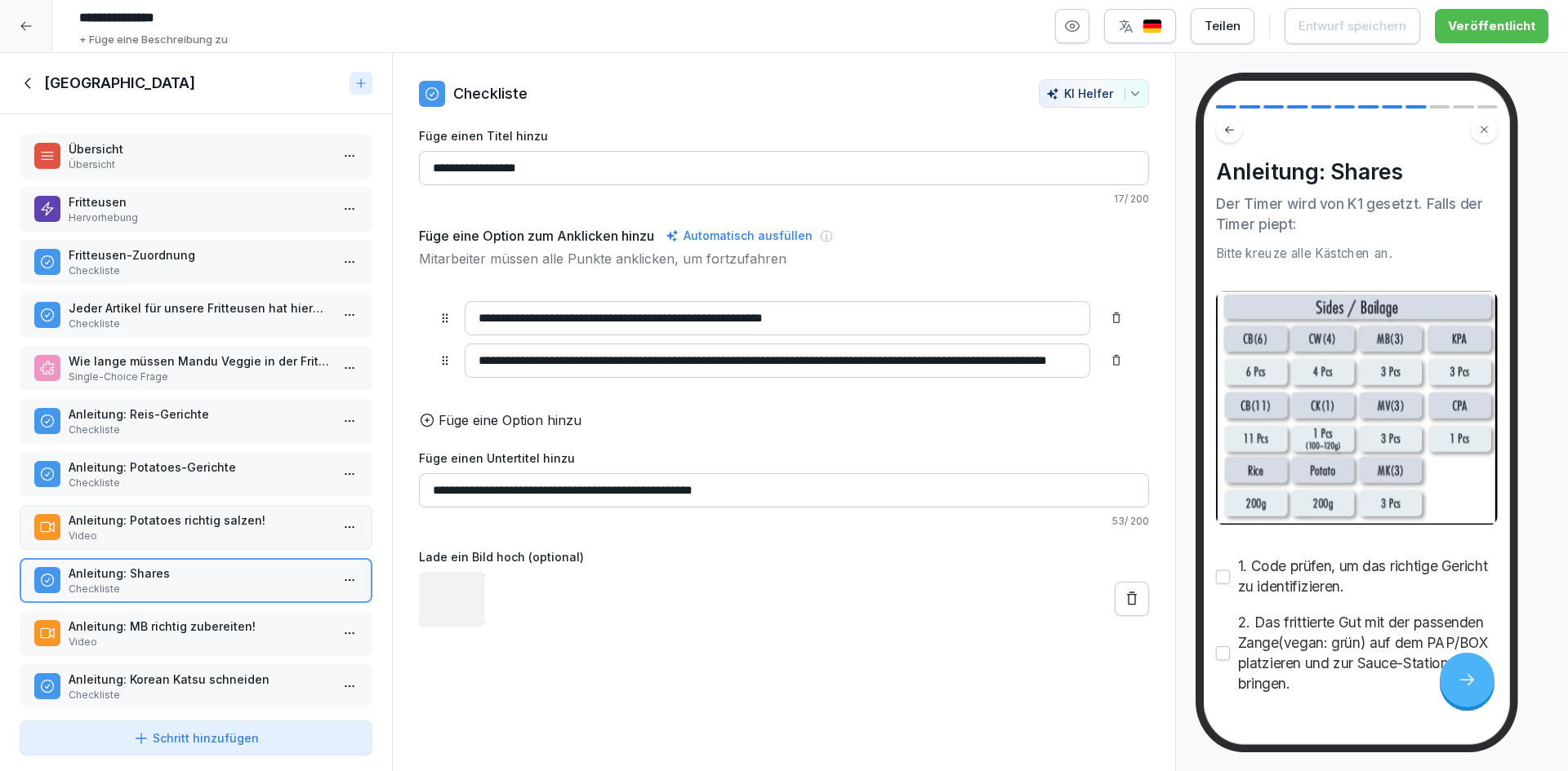
click at [237, 640] on p "Video" at bounding box center [199, 642] width 262 height 15
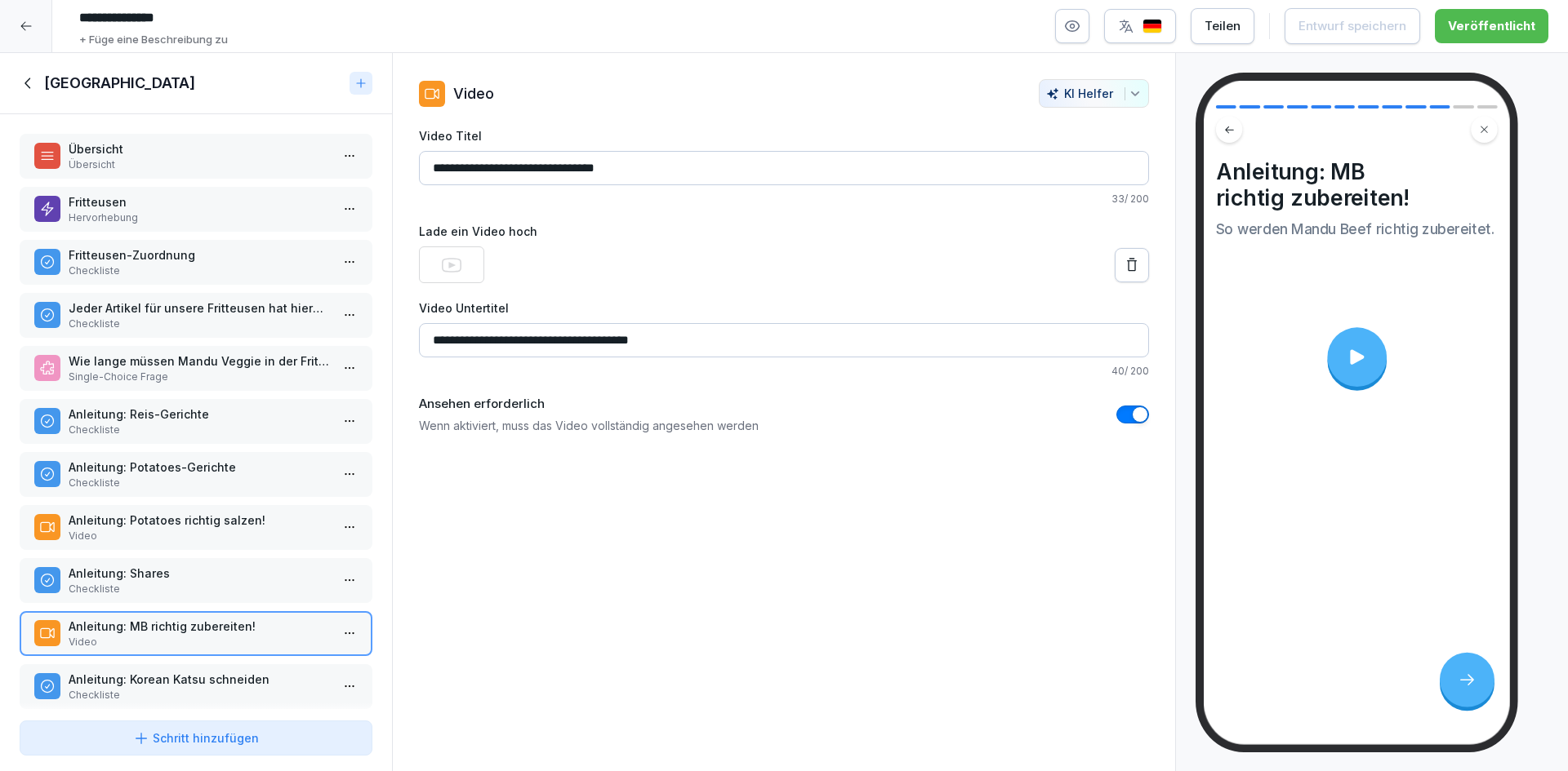
click at [240, 568] on p "Anleitung: Shares" at bounding box center [199, 574] width 262 height 17
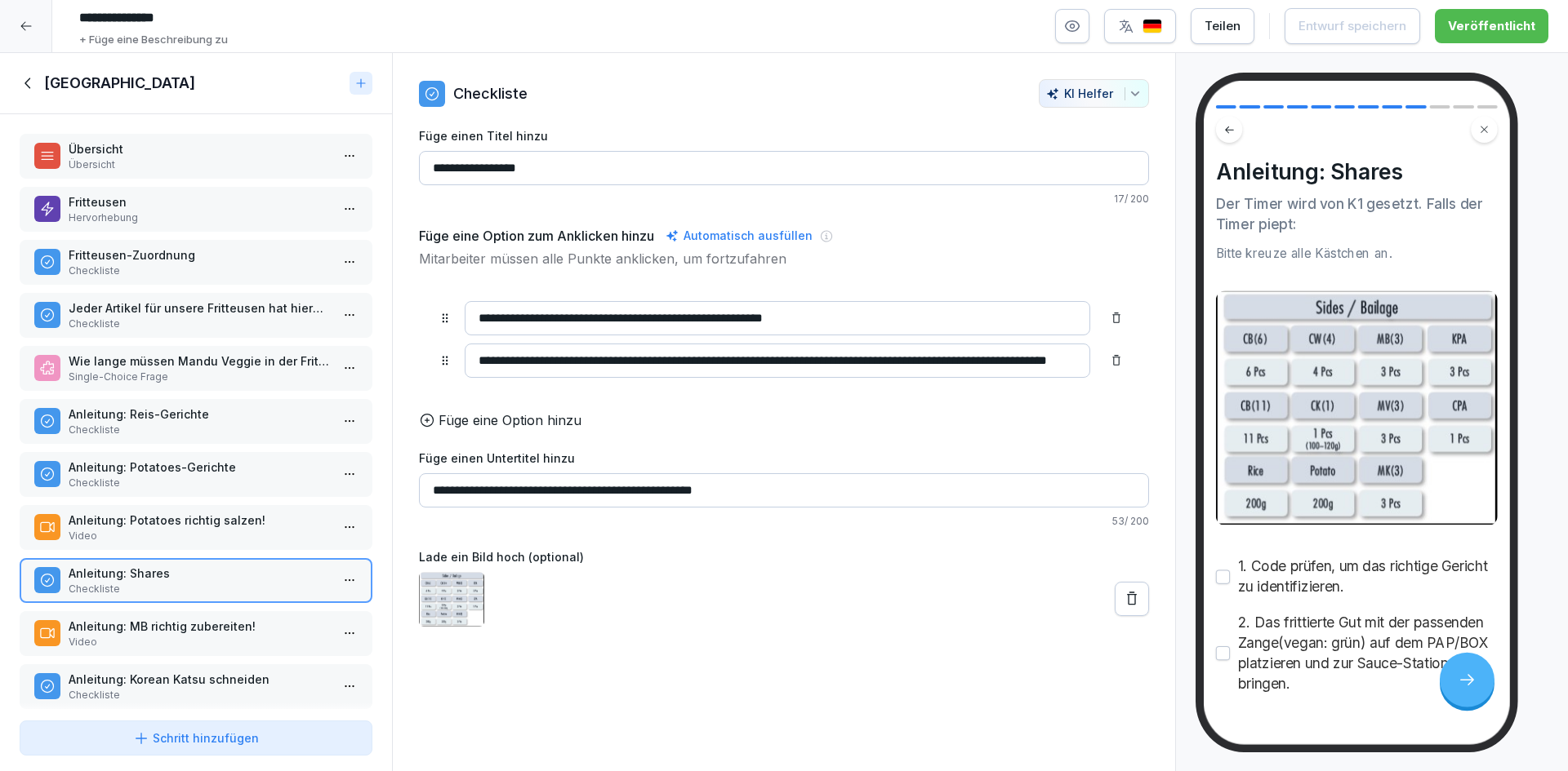
click at [263, 484] on p "Checkliste" at bounding box center [199, 482] width 262 height 15
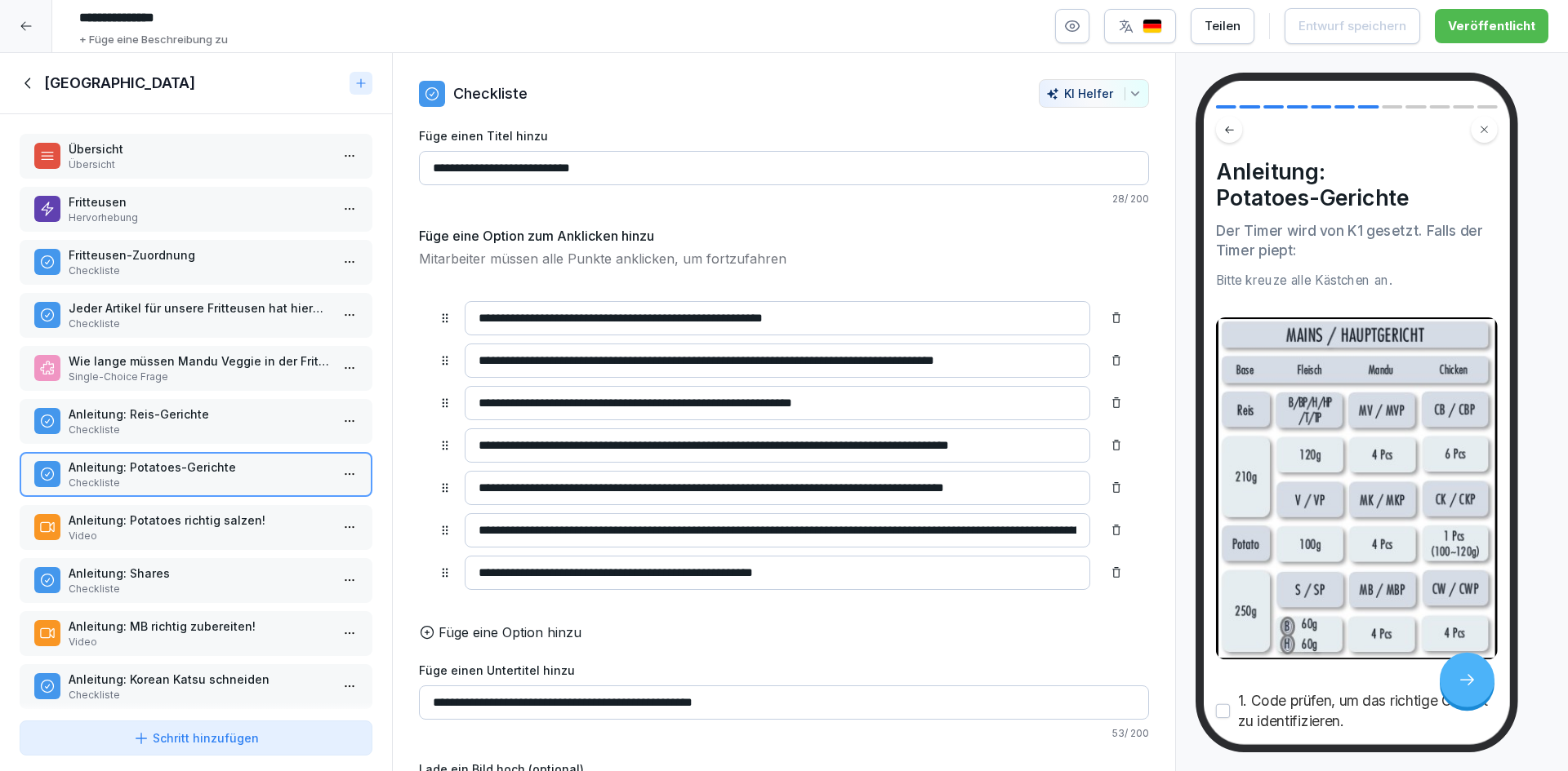
click at [235, 565] on p "Anleitung: Shares" at bounding box center [199, 574] width 262 height 17
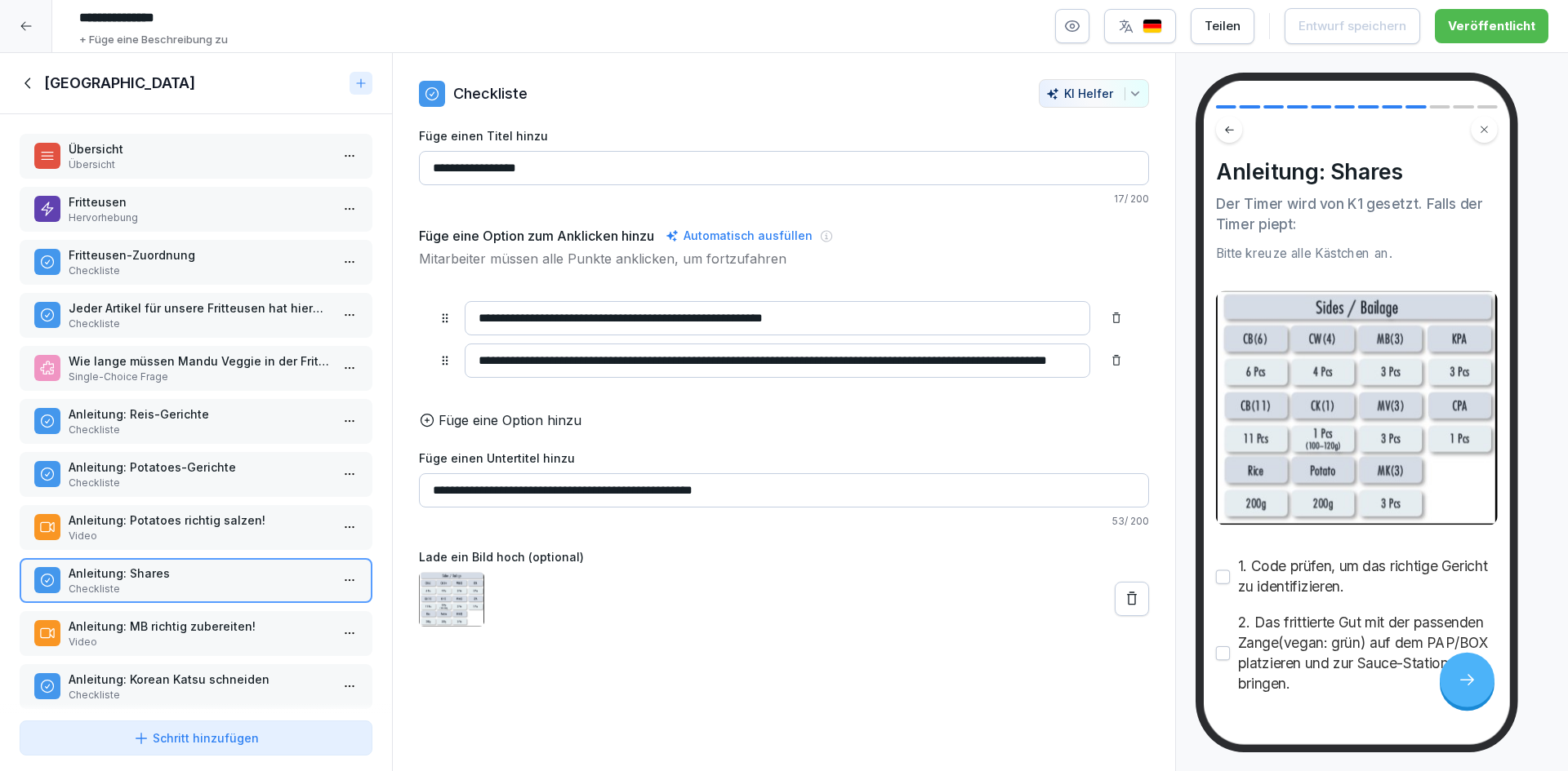
click at [234, 482] on p "Checkliste" at bounding box center [199, 482] width 262 height 15
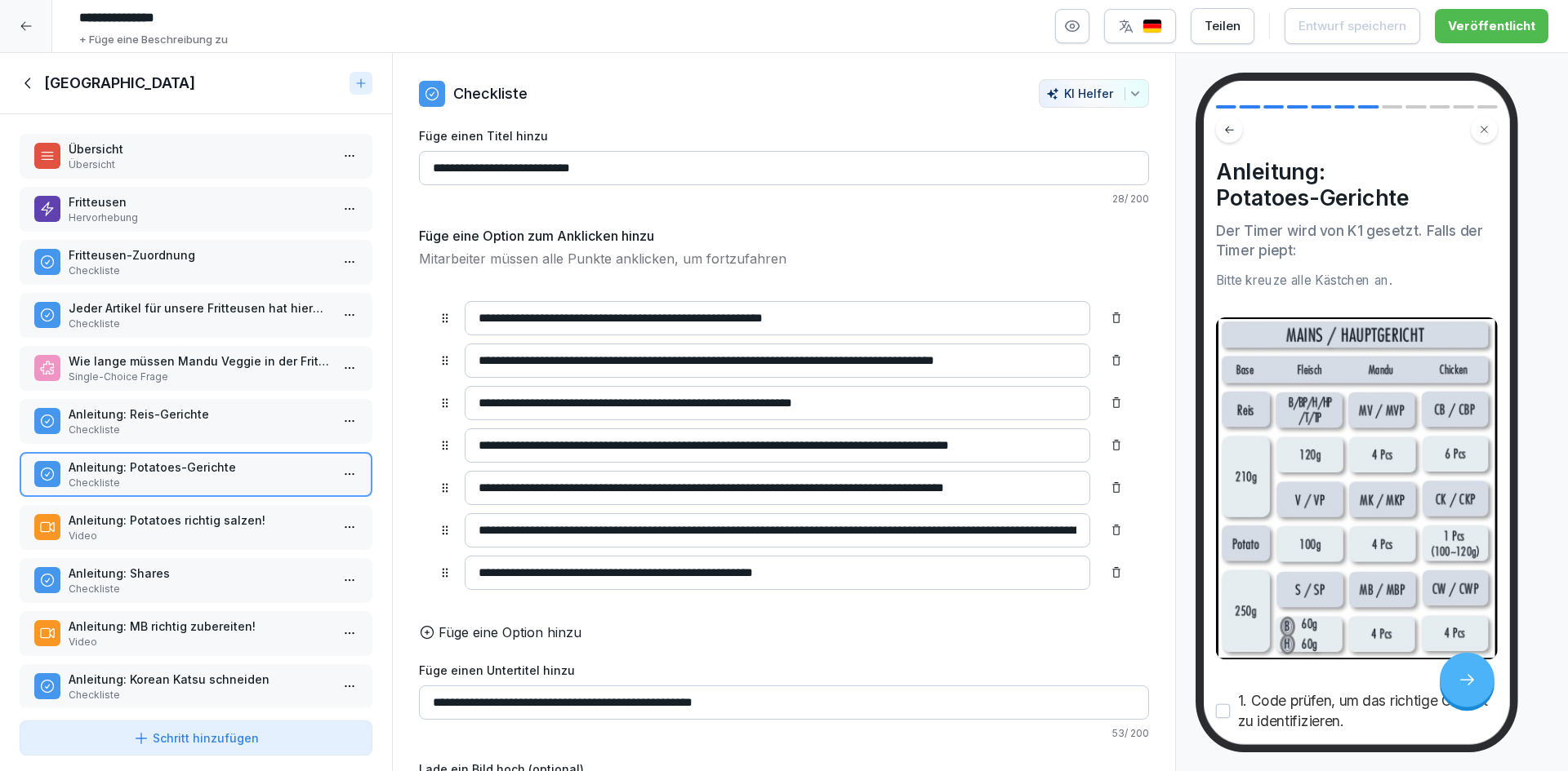
click at [217, 439] on div "Anleitung: Reis-Gerichte Checkliste" at bounding box center [197, 422] width 353 height 45
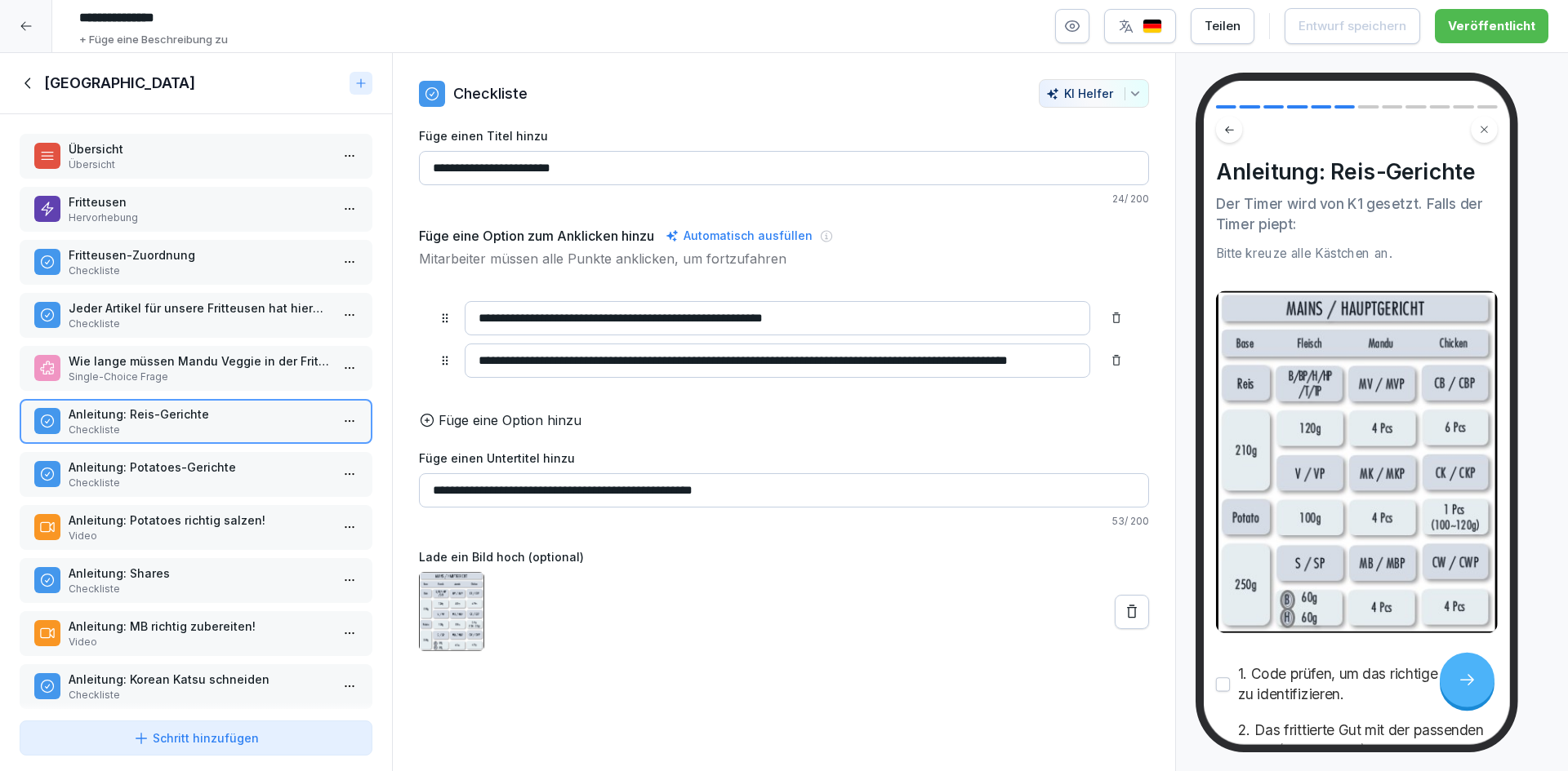
click at [209, 475] on p "Anleitung: Potatoes-Gerichte" at bounding box center [199, 468] width 262 height 17
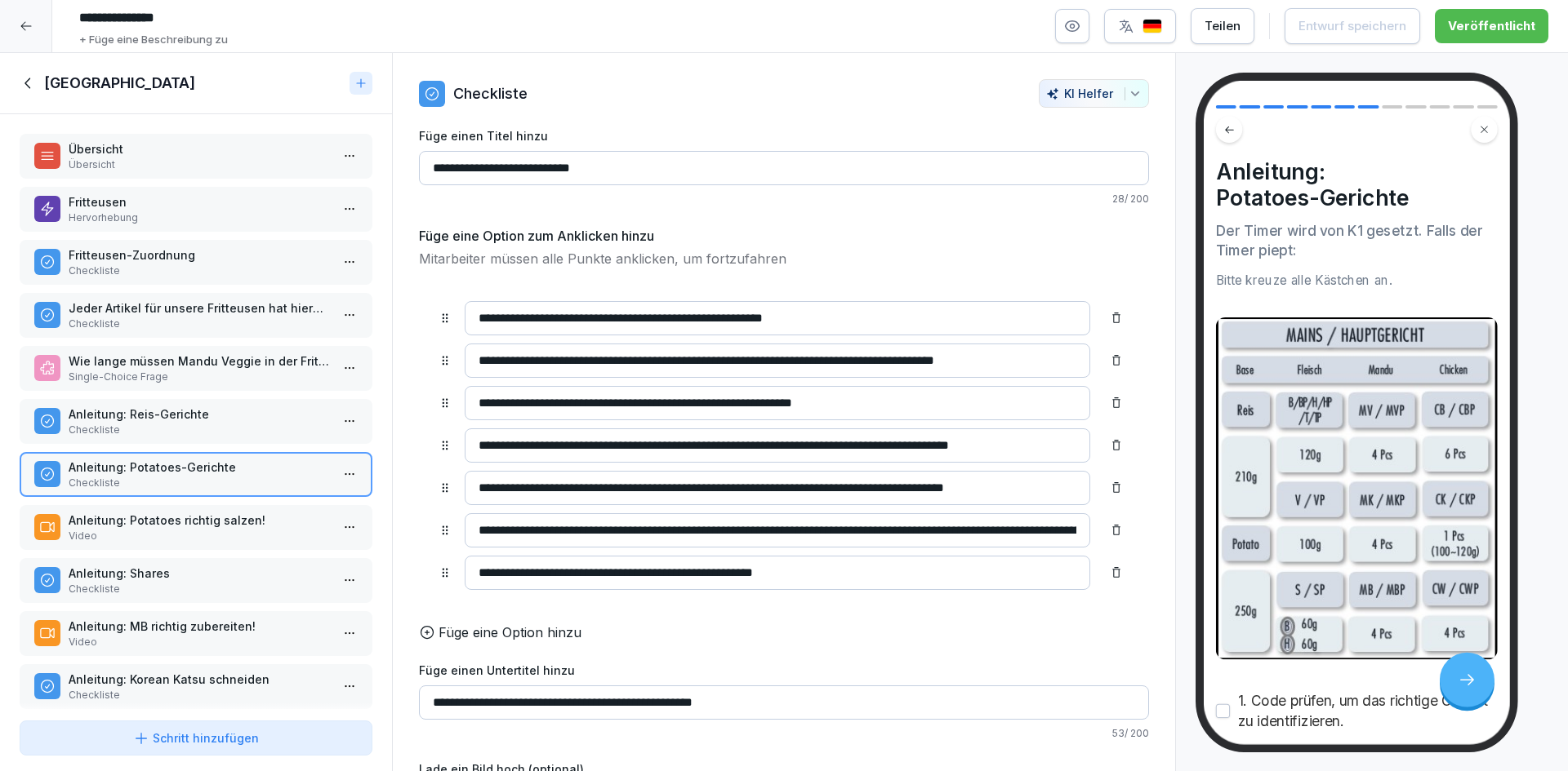
click at [230, 421] on p "Anleitung: Reis-Gerichte" at bounding box center [199, 415] width 262 height 17
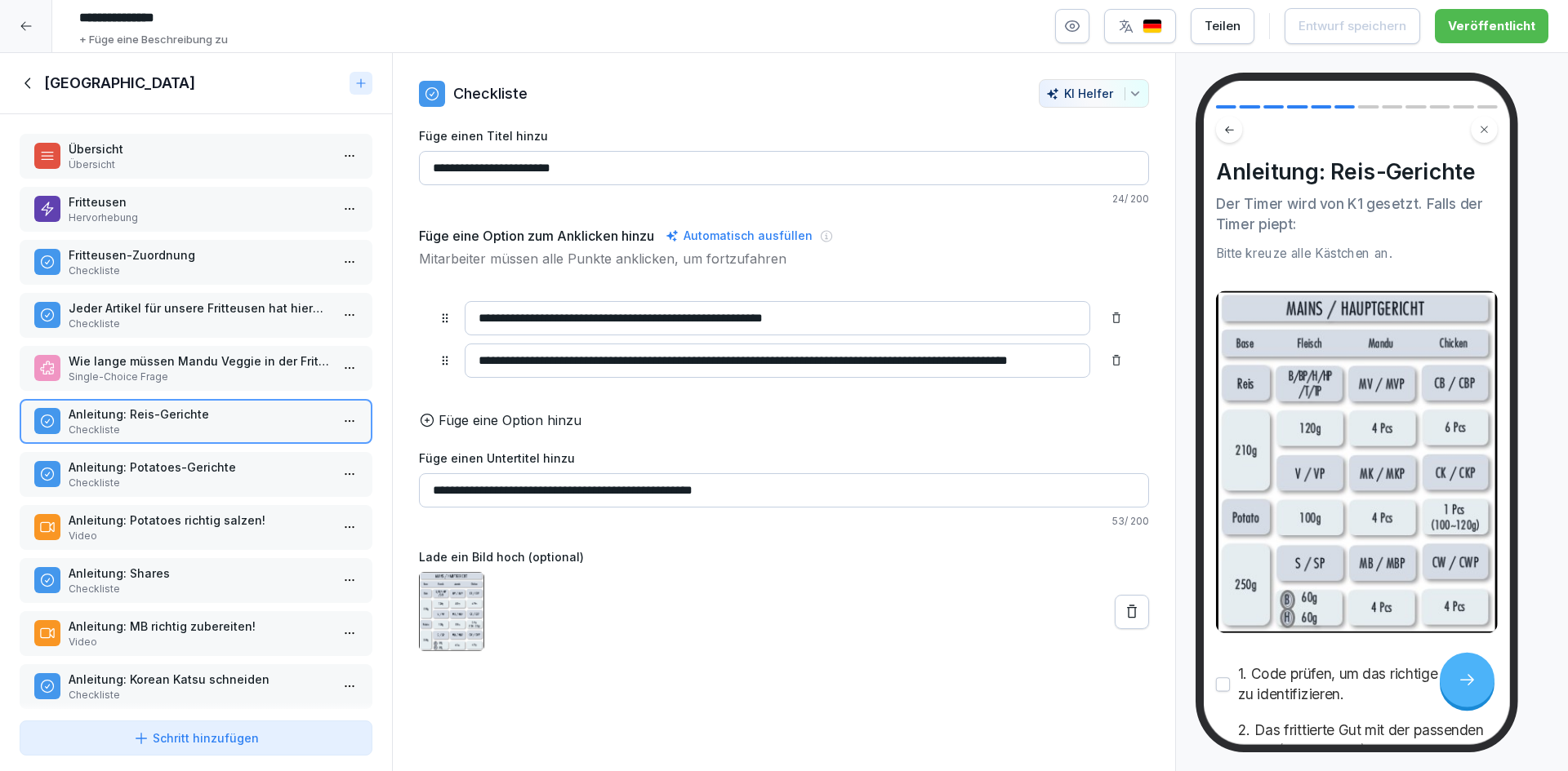
click at [1124, 621] on icon at bounding box center [1131, 612] width 17 height 17
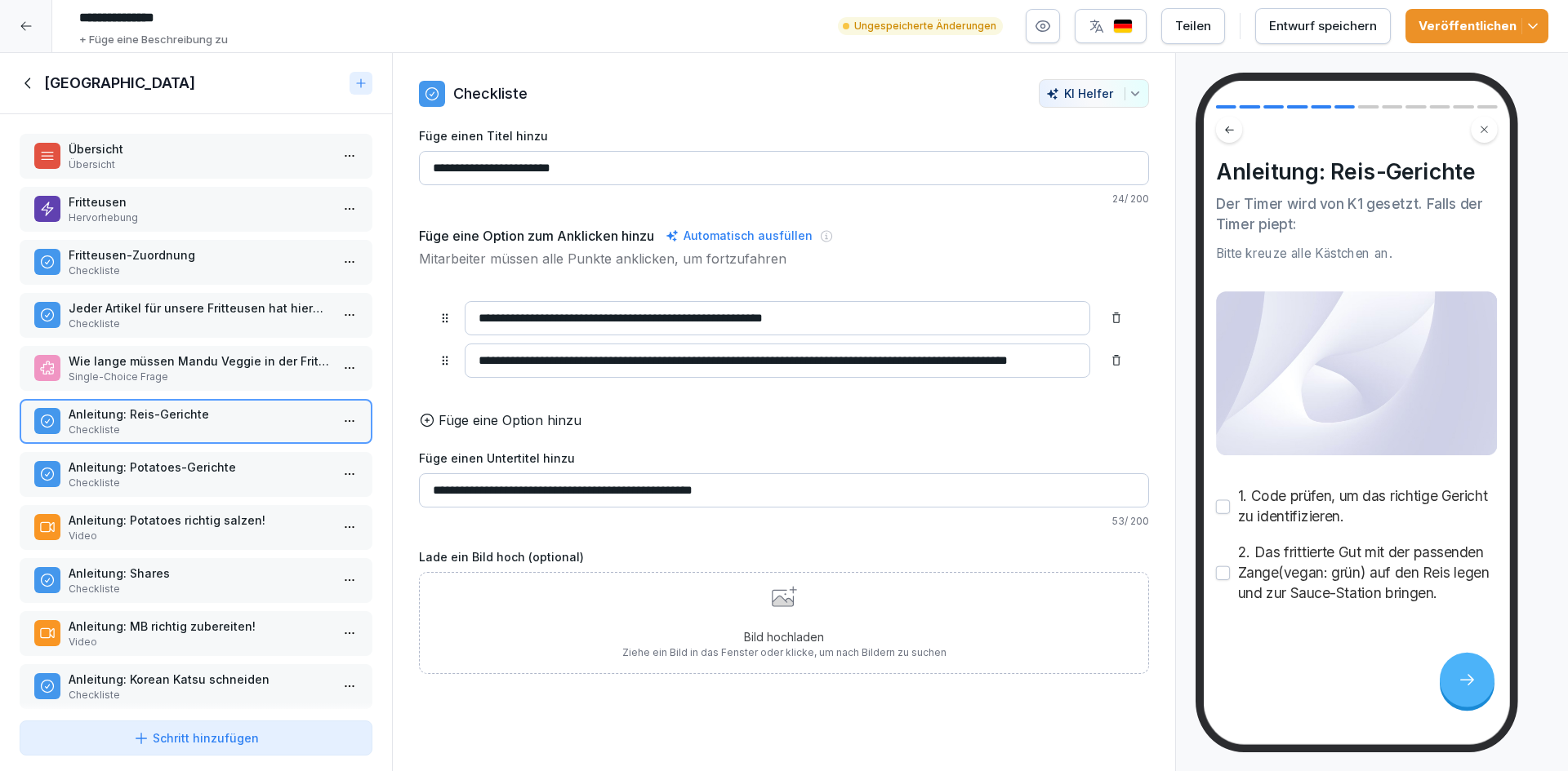
click at [228, 475] on p "Checkliste" at bounding box center [199, 482] width 262 height 15
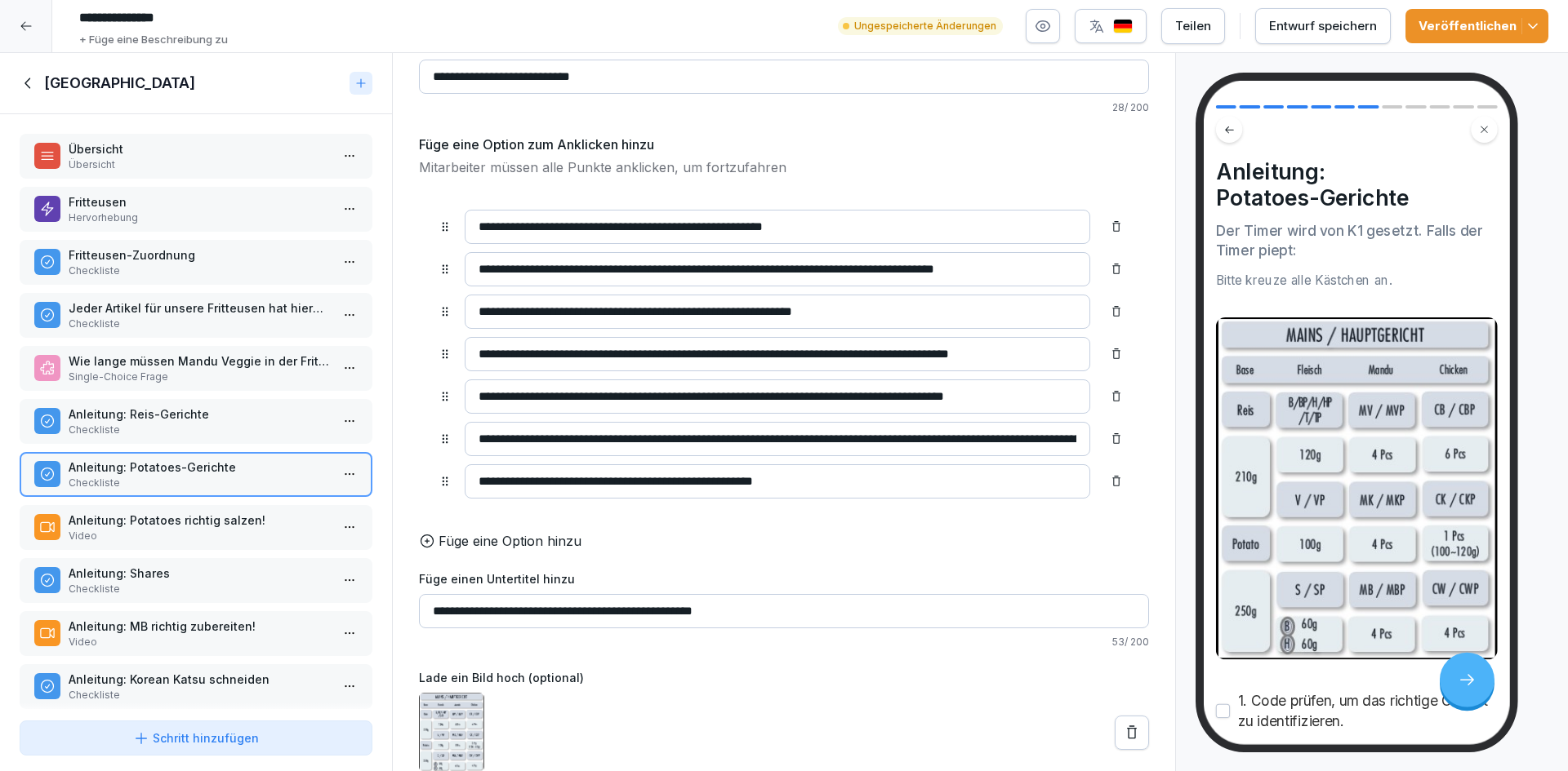
scroll to position [116, 0]
click at [1124, 725] on icon at bounding box center [1131, 733] width 17 height 17
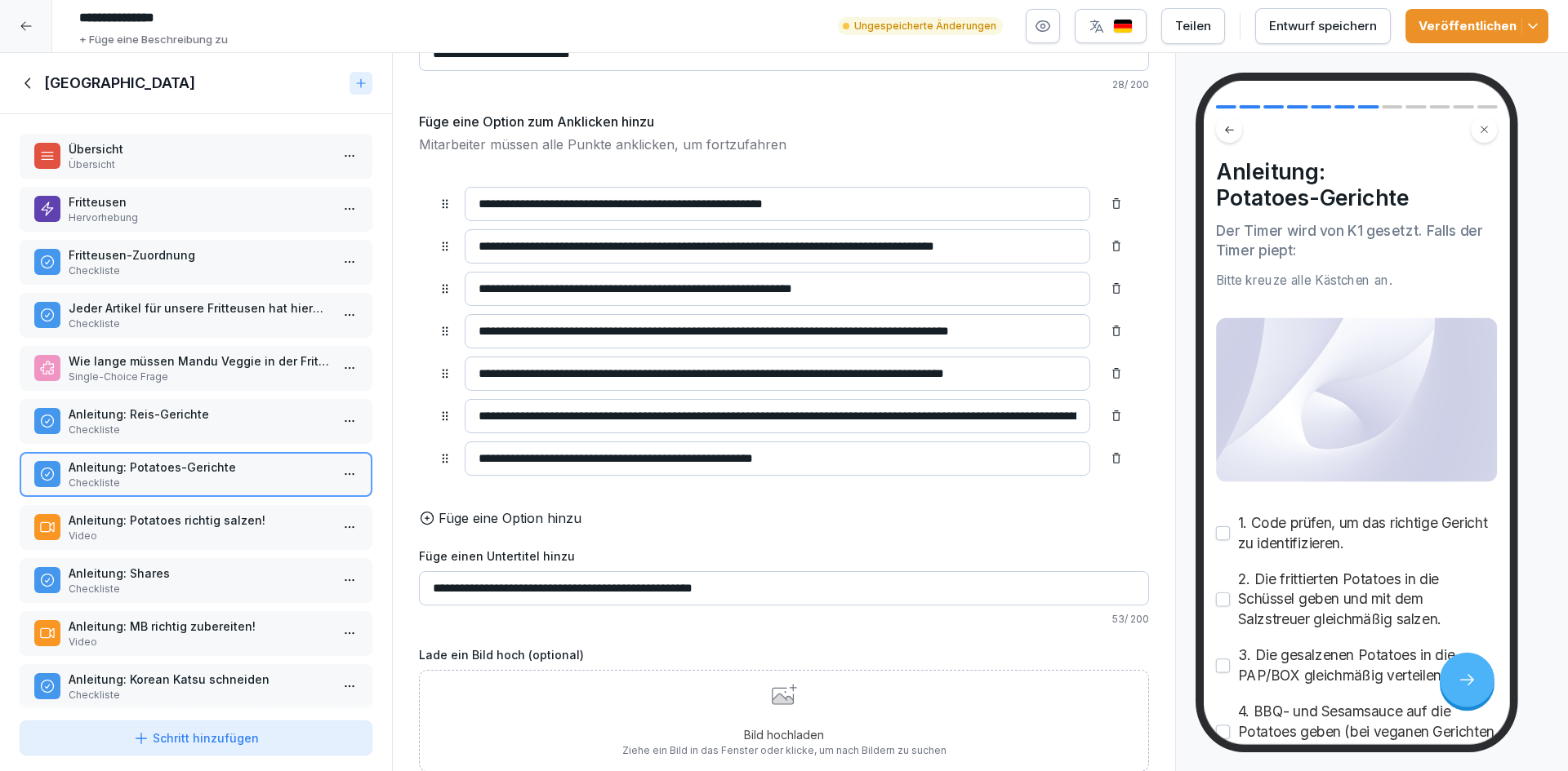
click at [150, 581] on p "Anleitung: Shares" at bounding box center [199, 574] width 262 height 17
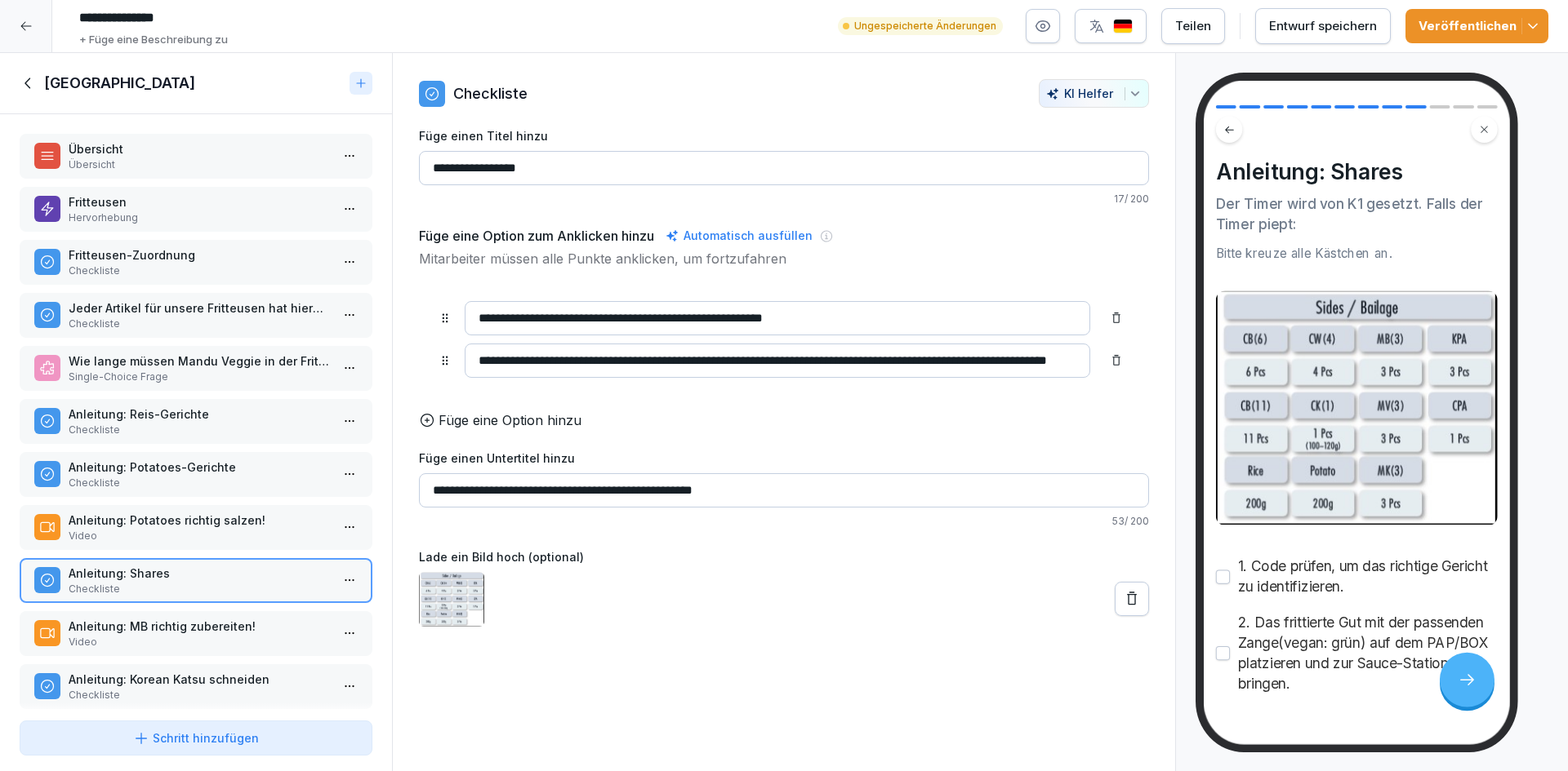
click at [1115, 596] on button at bounding box center [1131, 599] width 34 height 34
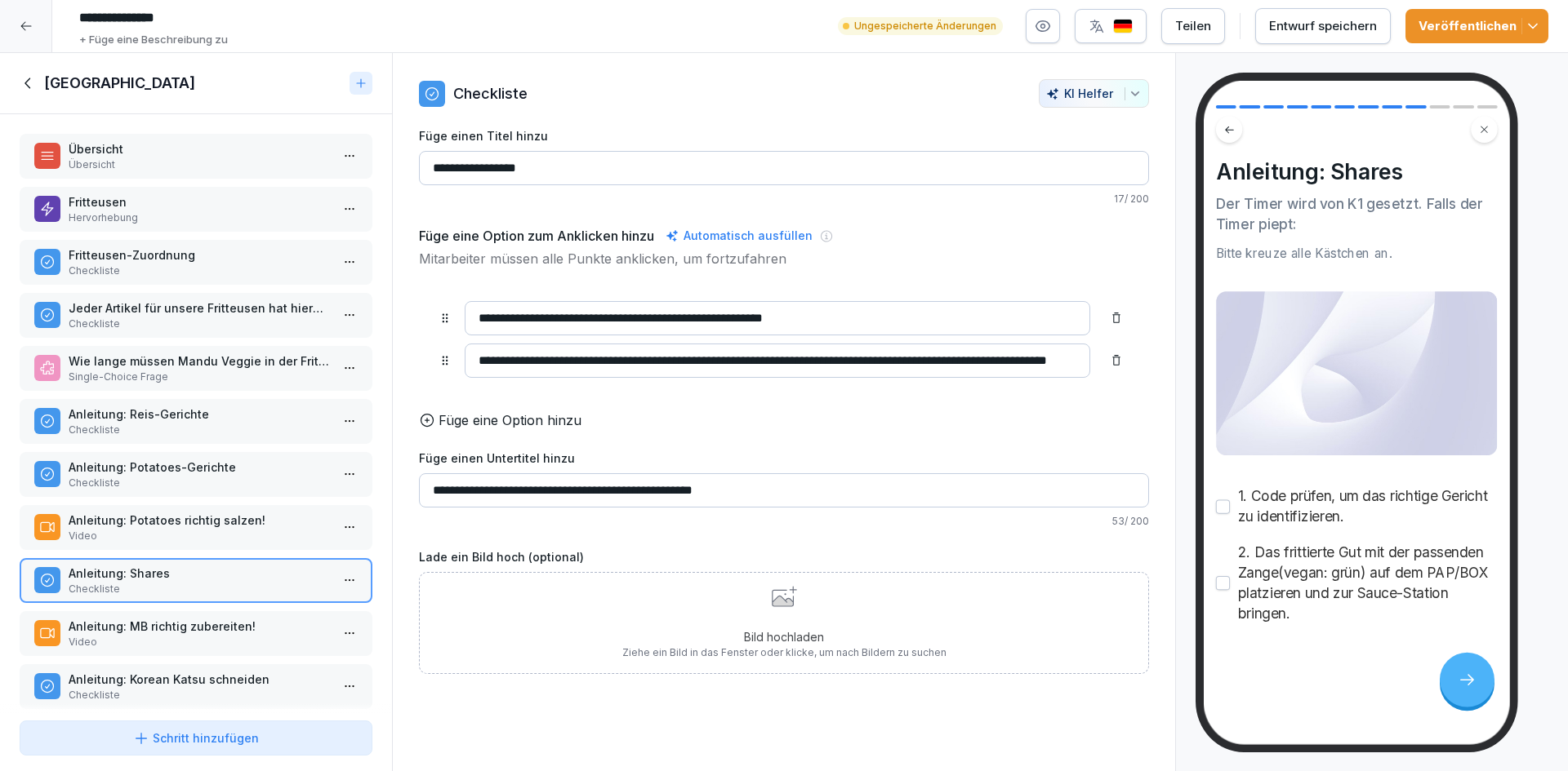
click at [259, 435] on p "Checkliste" at bounding box center [199, 429] width 262 height 15
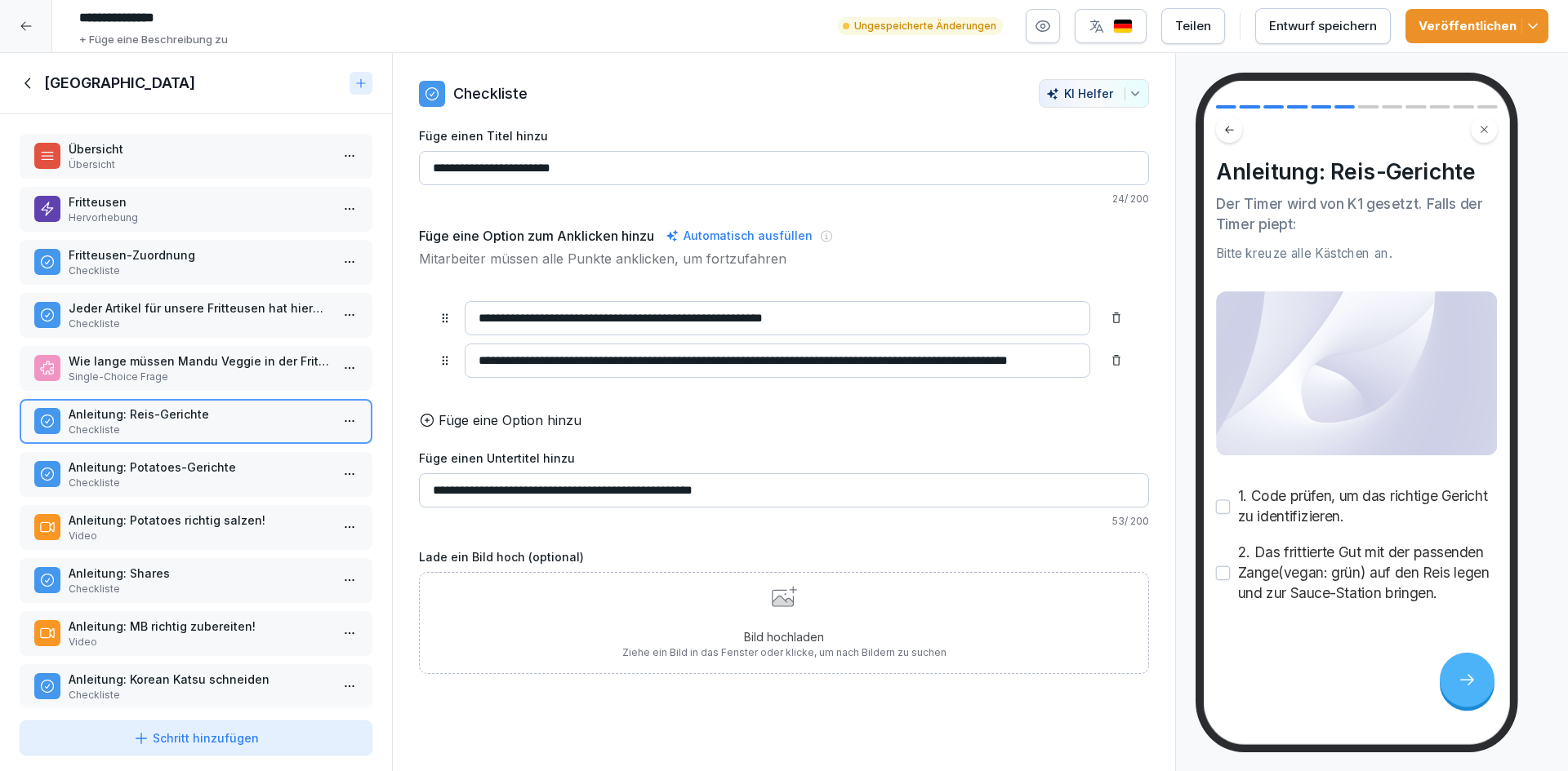
click at [771, 607] on icon at bounding box center [784, 596] width 25 height 21
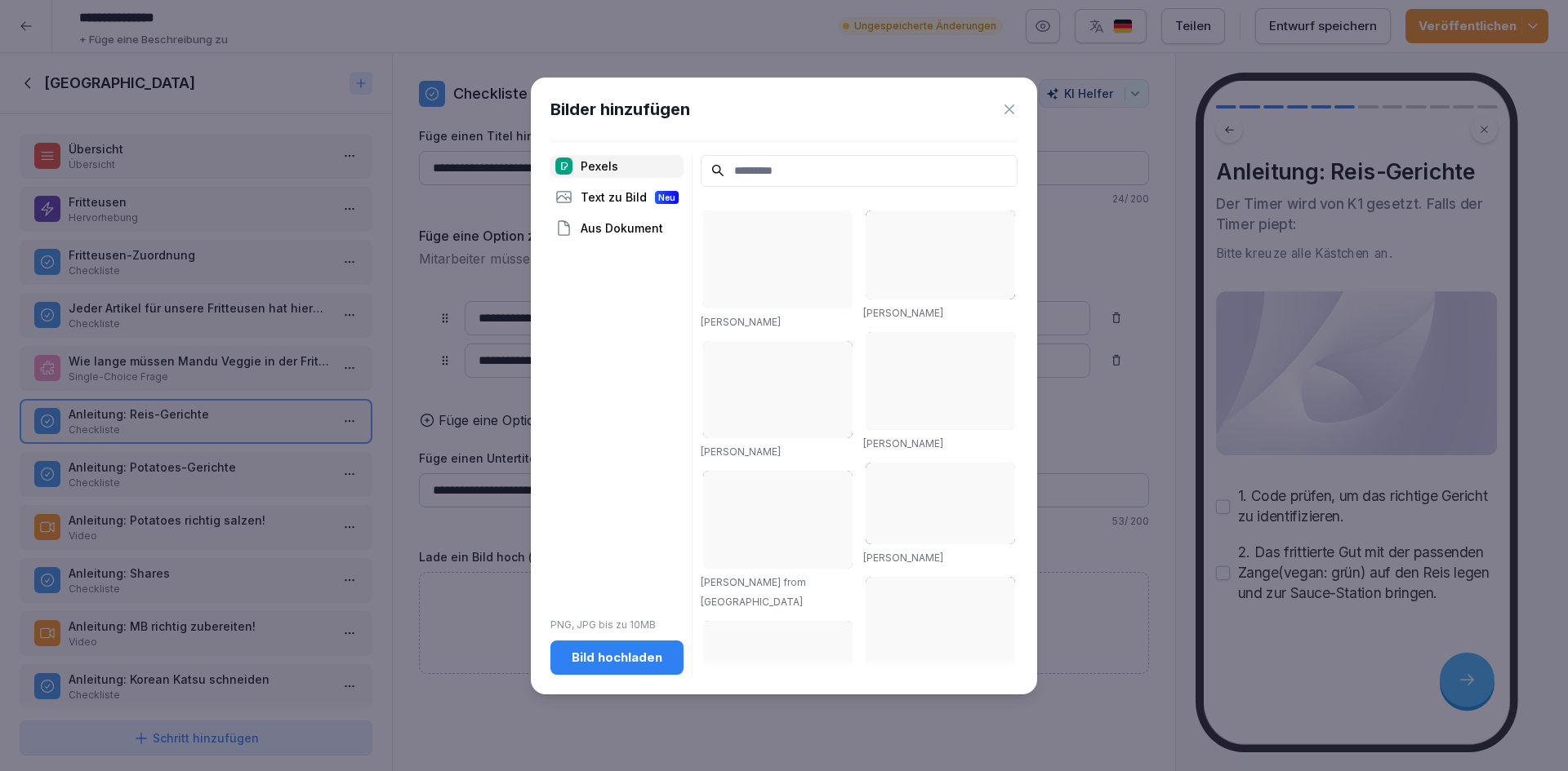
click at [644, 667] on button "Bild hochladen" at bounding box center [617, 657] width 133 height 34
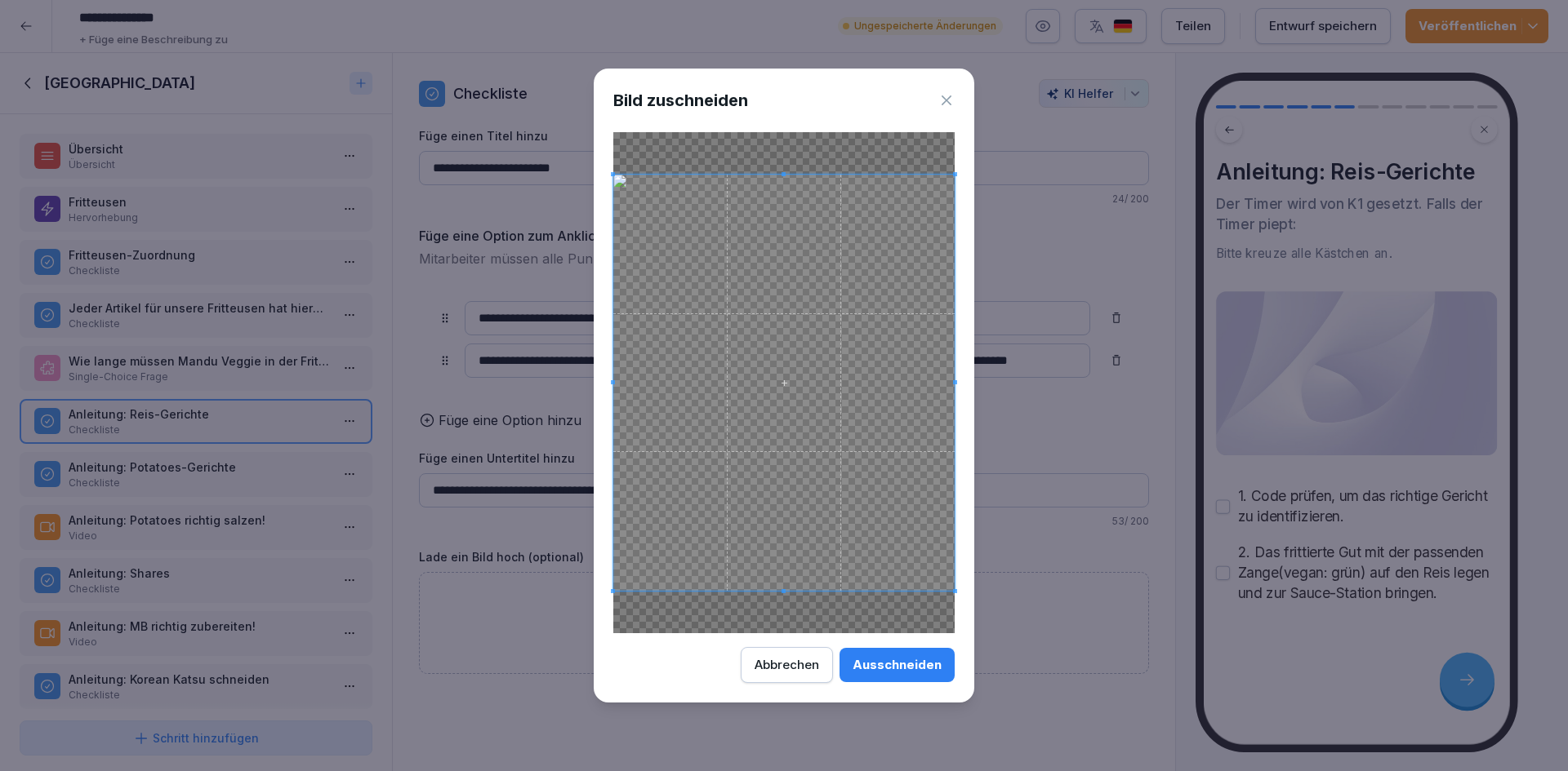
click at [907, 667] on div "Ausschneiden" at bounding box center [897, 665] width 89 height 18
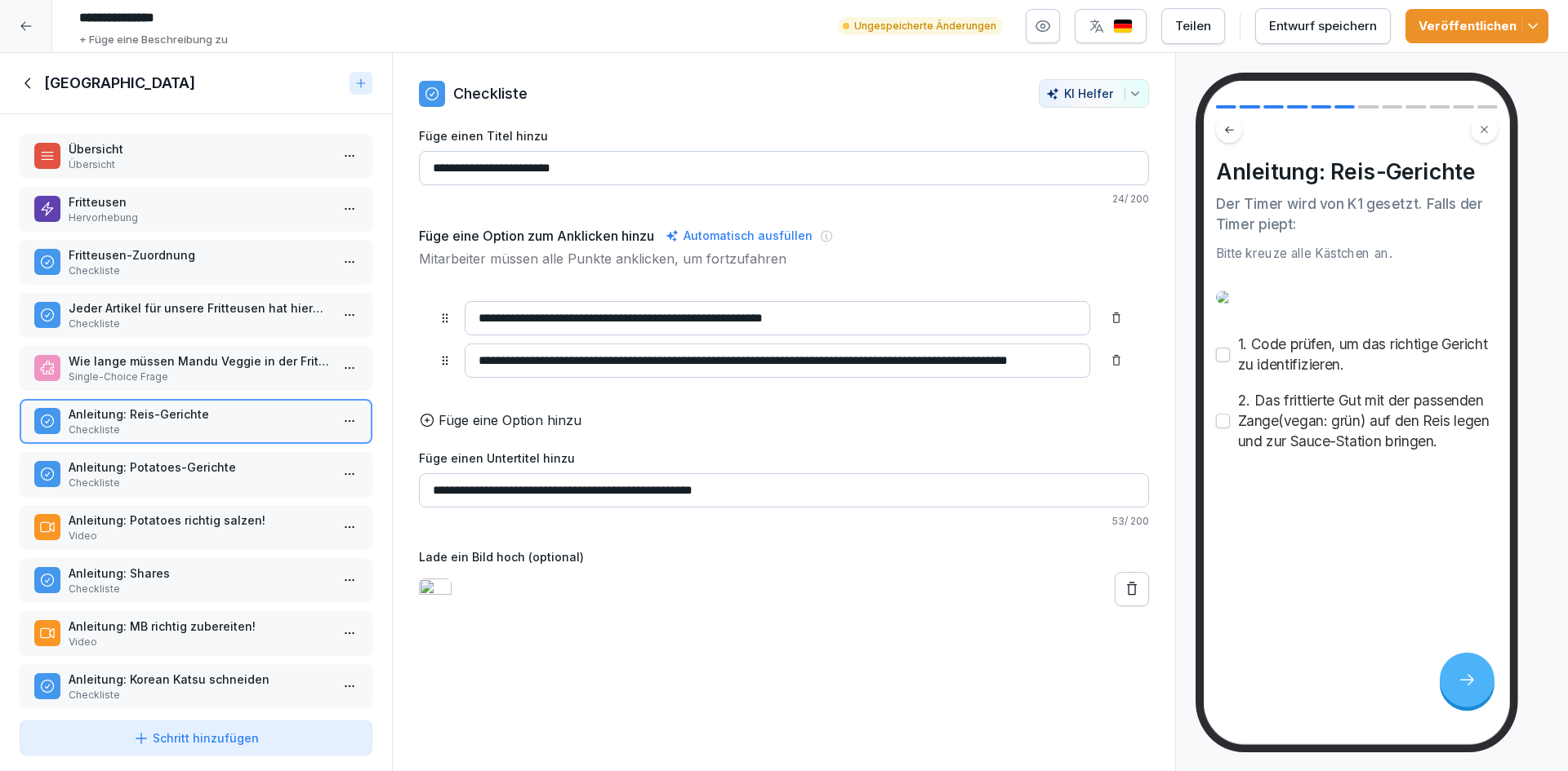
click at [203, 469] on p "Anleitung: Potatoes-Gerichte" at bounding box center [199, 468] width 262 height 17
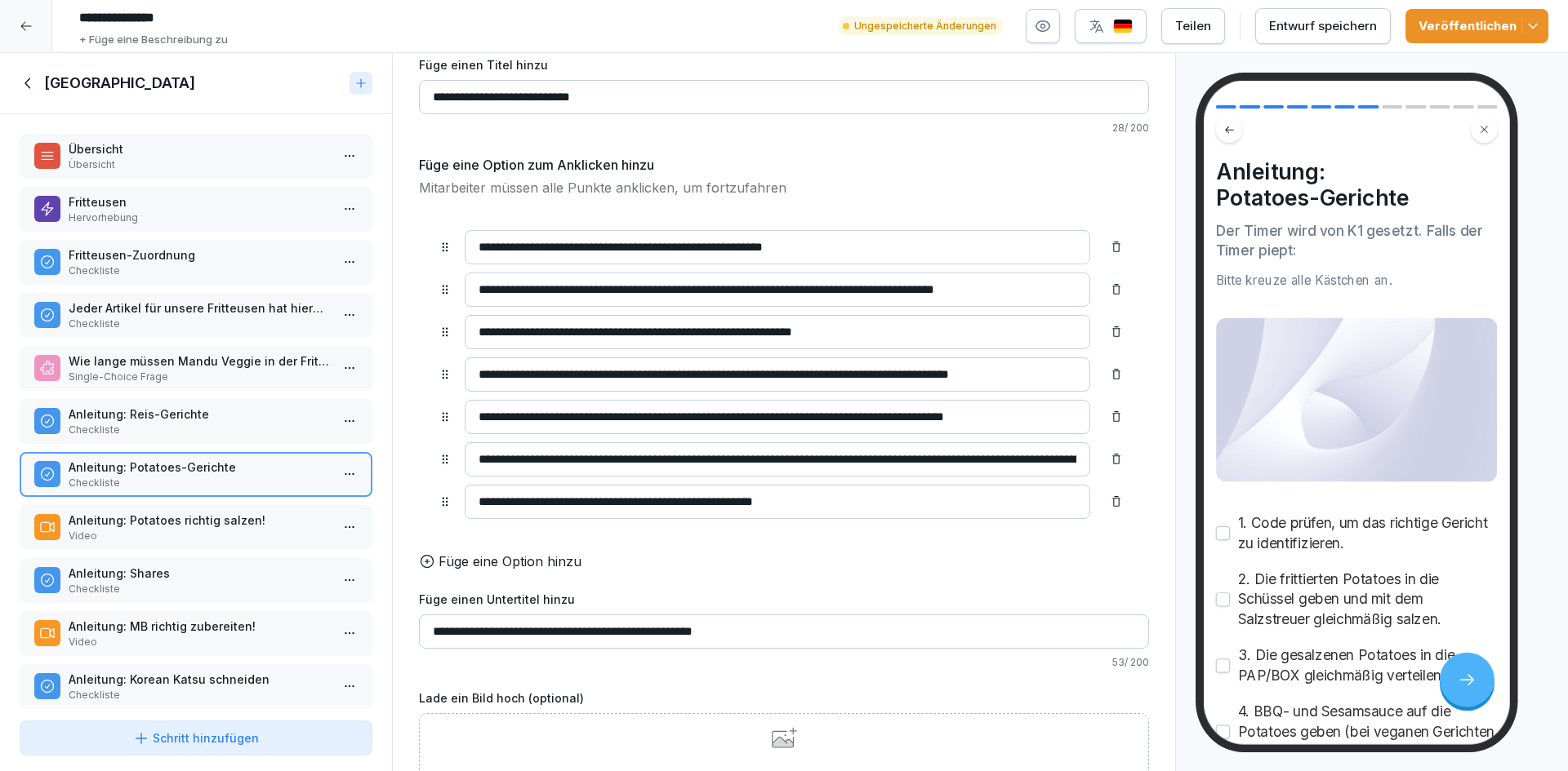
scroll to position [139, 0]
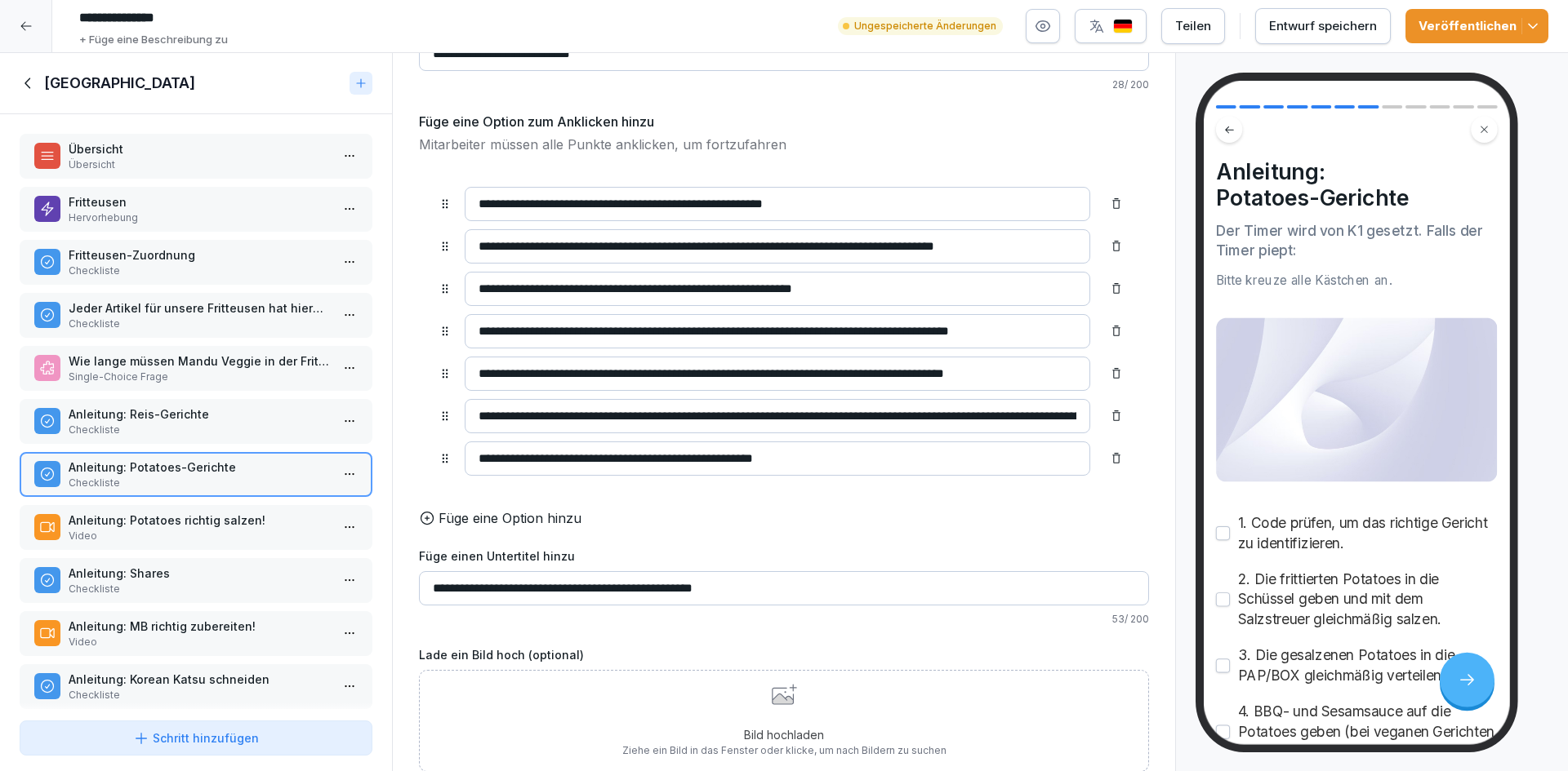
click at [811, 712] on div "Bild hochladen Ziehe ein Bild in das Fenster oder klicke, um nach Bildern zu su…" at bounding box center [784, 721] width 324 height 74
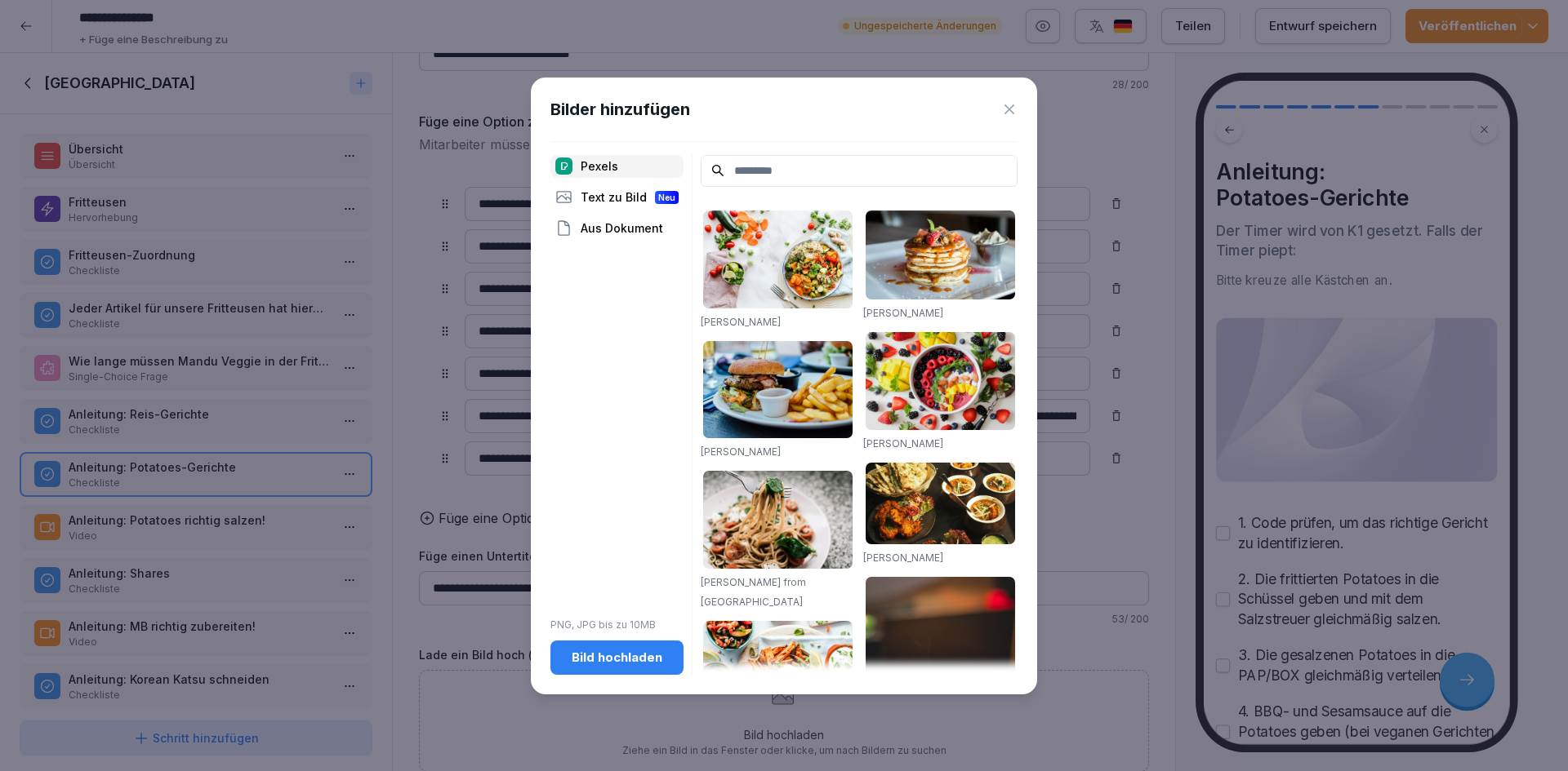
click at [646, 647] on button "Bild hochladen" at bounding box center [617, 657] width 133 height 34
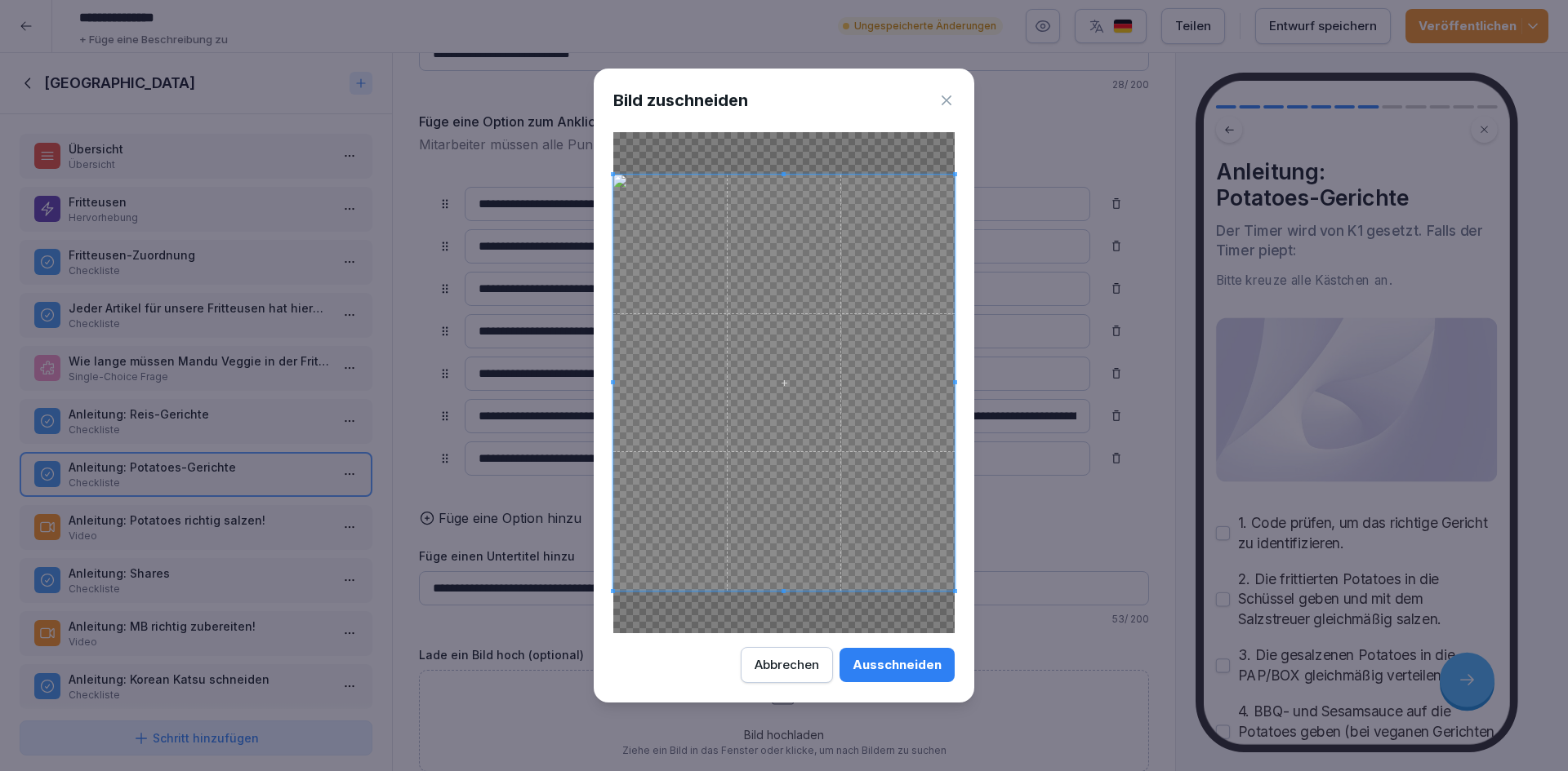
click at [910, 661] on div "Ausschneiden" at bounding box center [897, 665] width 89 height 18
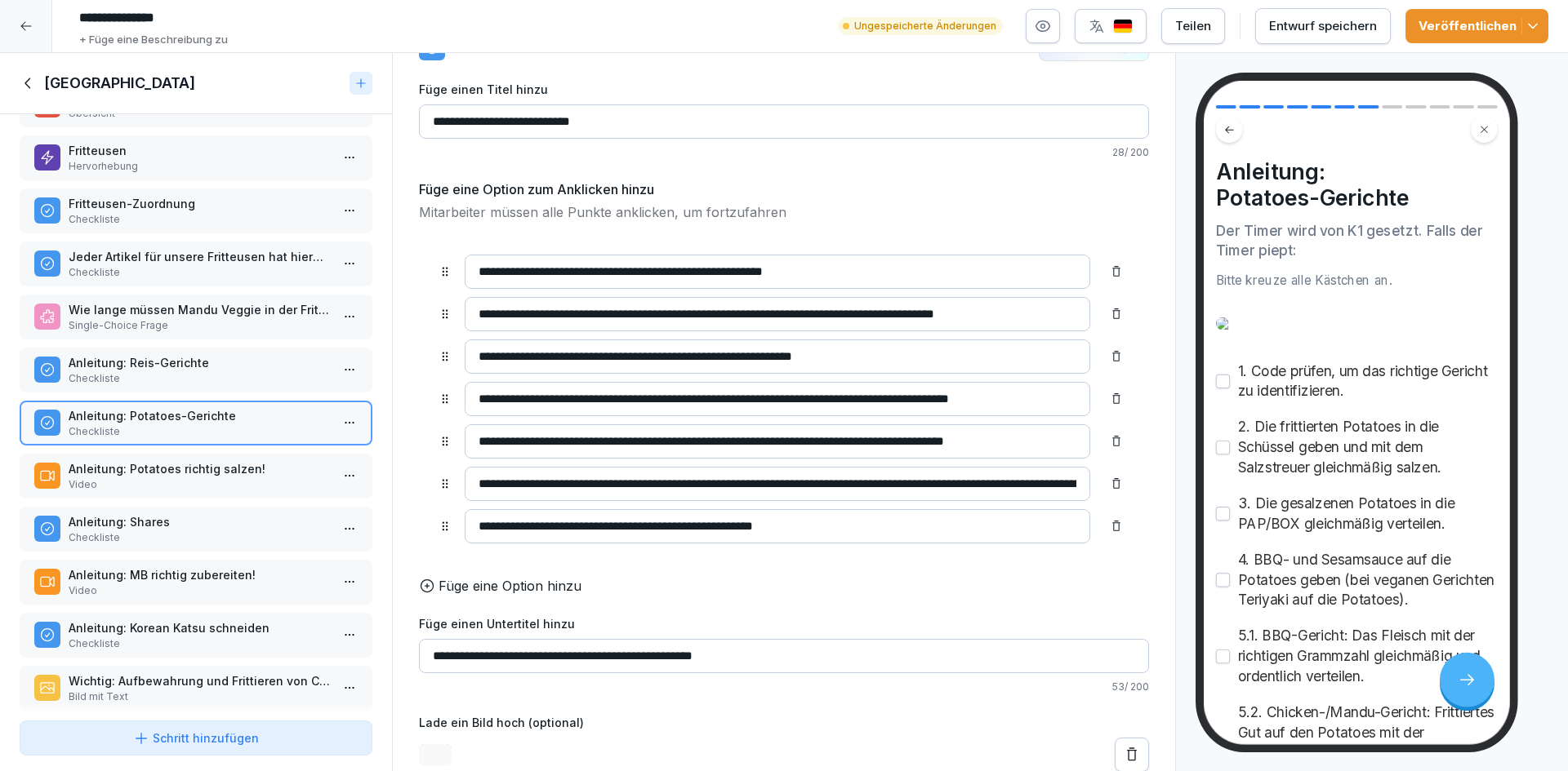
scroll to position [79, 0]
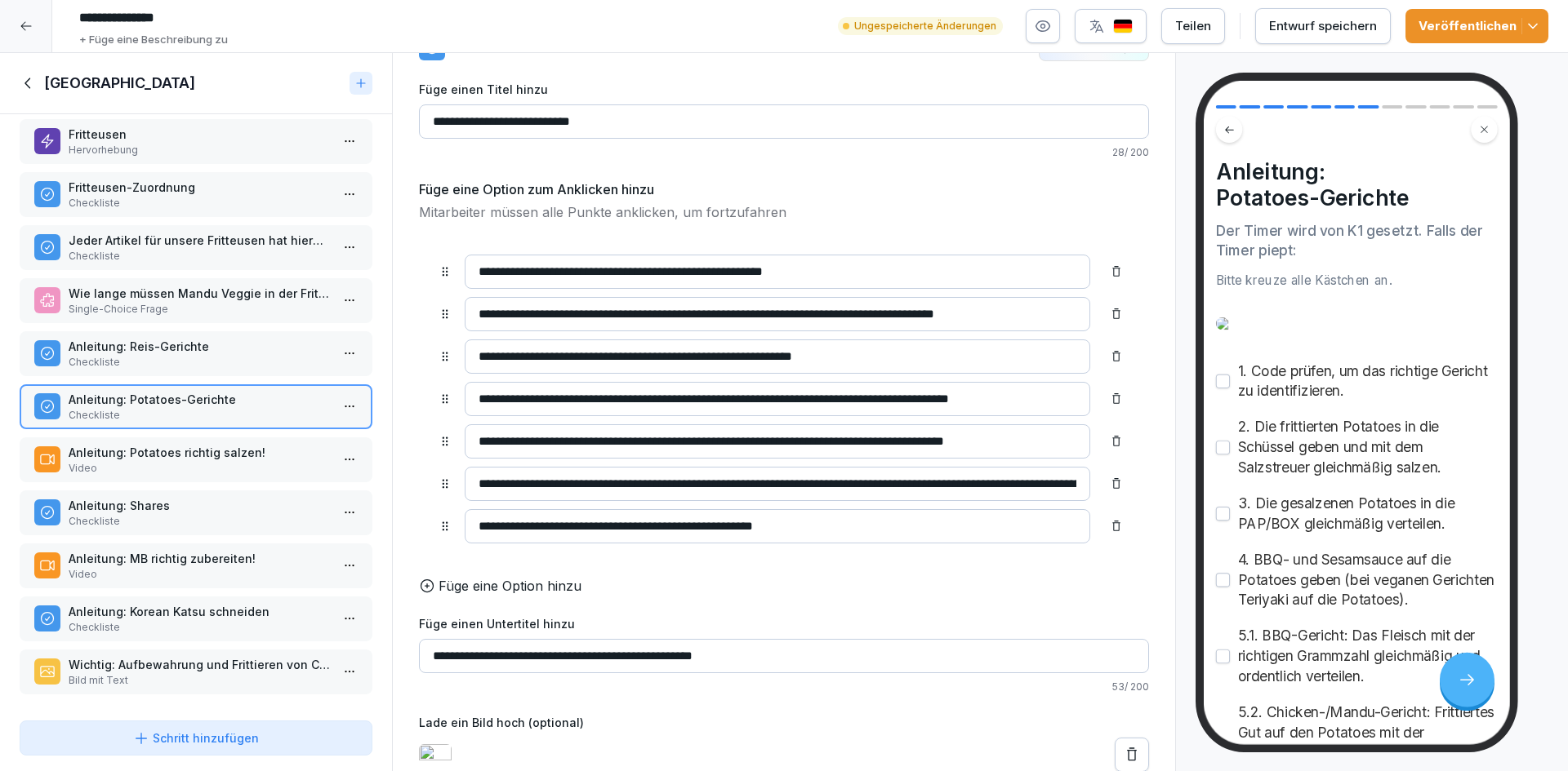
click at [197, 497] on p "Anleitung: Shares" at bounding box center [199, 506] width 262 height 17
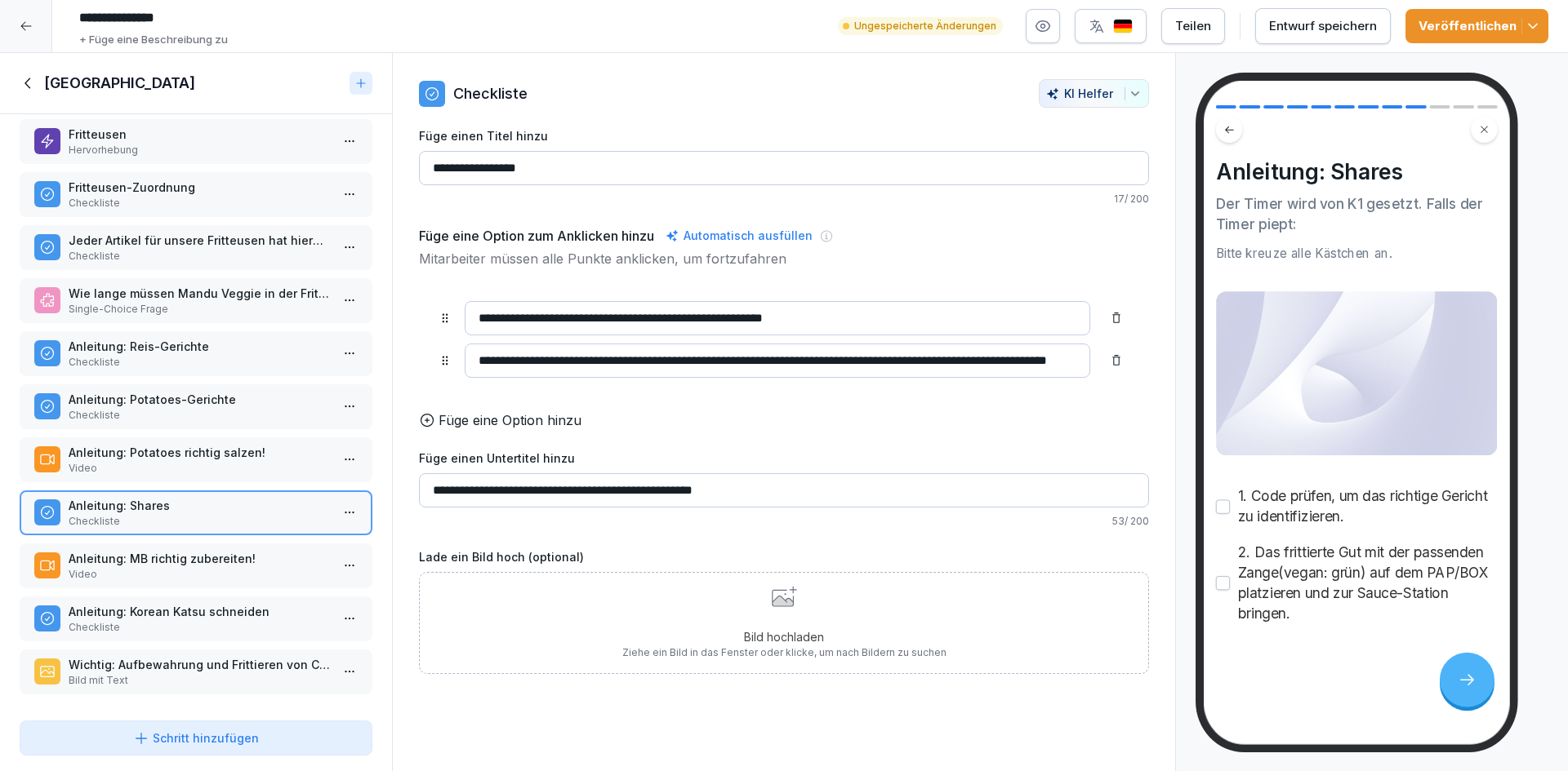
click at [723, 635] on div "Bild hochladen Ziehe ein Bild in das Fenster oder klicke, um nach Bildern zu su…" at bounding box center [784, 622] width 324 height 74
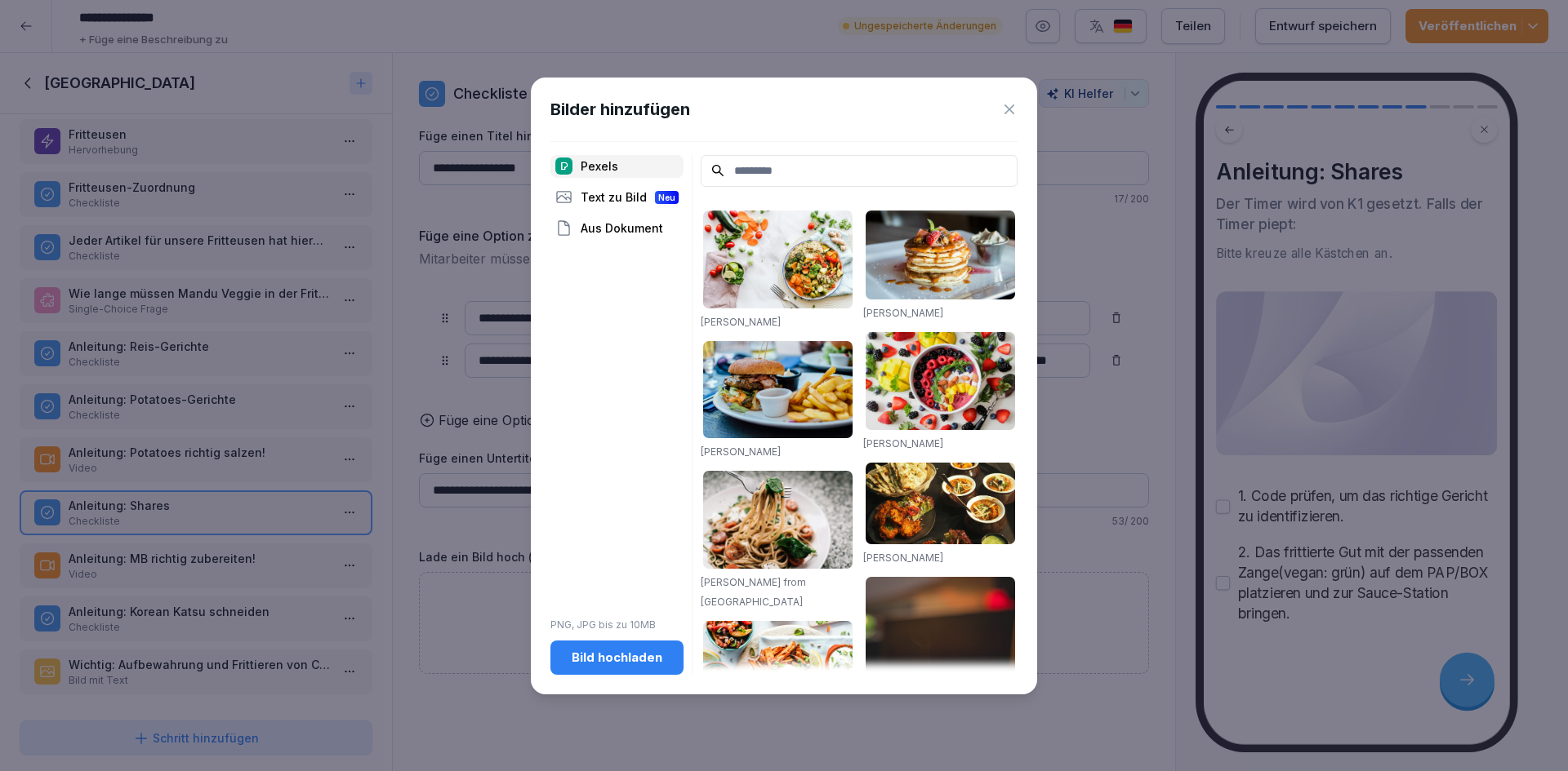
click at [638, 656] on div "Bild hochladen" at bounding box center [617, 658] width 107 height 18
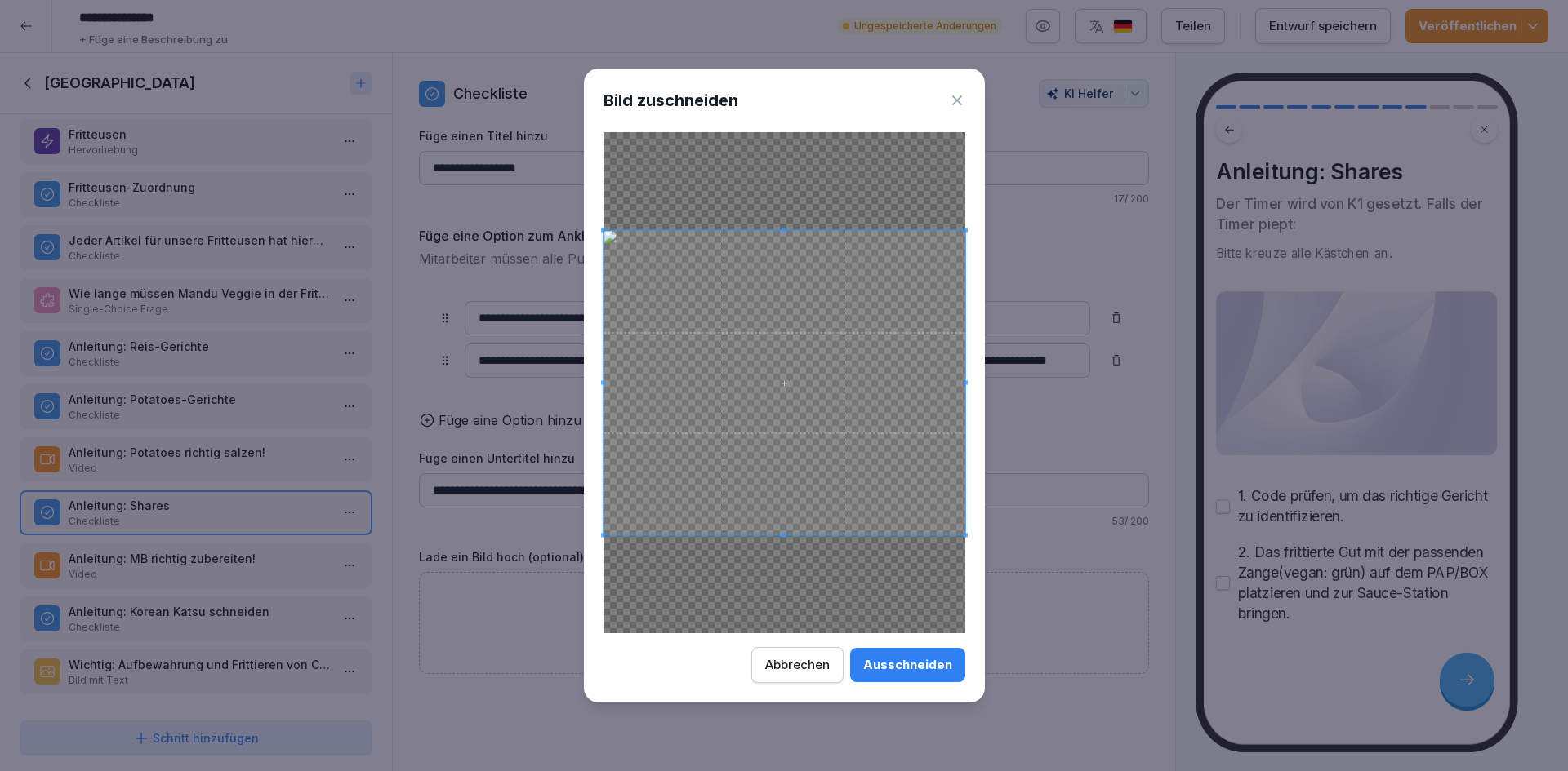
click at [940, 655] on button "Ausschneiden" at bounding box center [908, 665] width 115 height 34
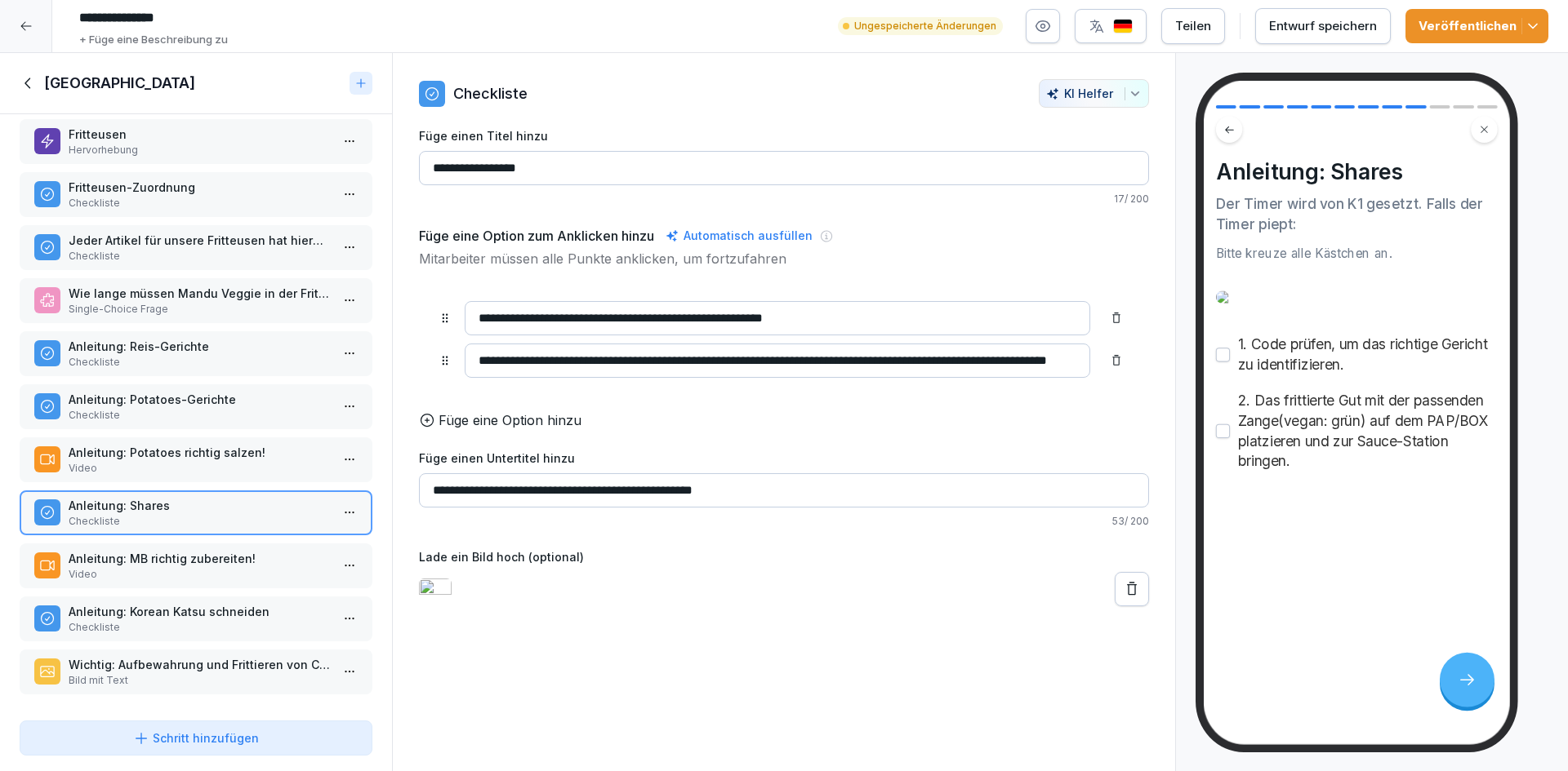
click at [1332, 30] on div "Entwurf speichern" at bounding box center [1323, 26] width 108 height 18
click at [1496, 24] on div "Veröffentlichen" at bounding box center [1477, 26] width 117 height 18
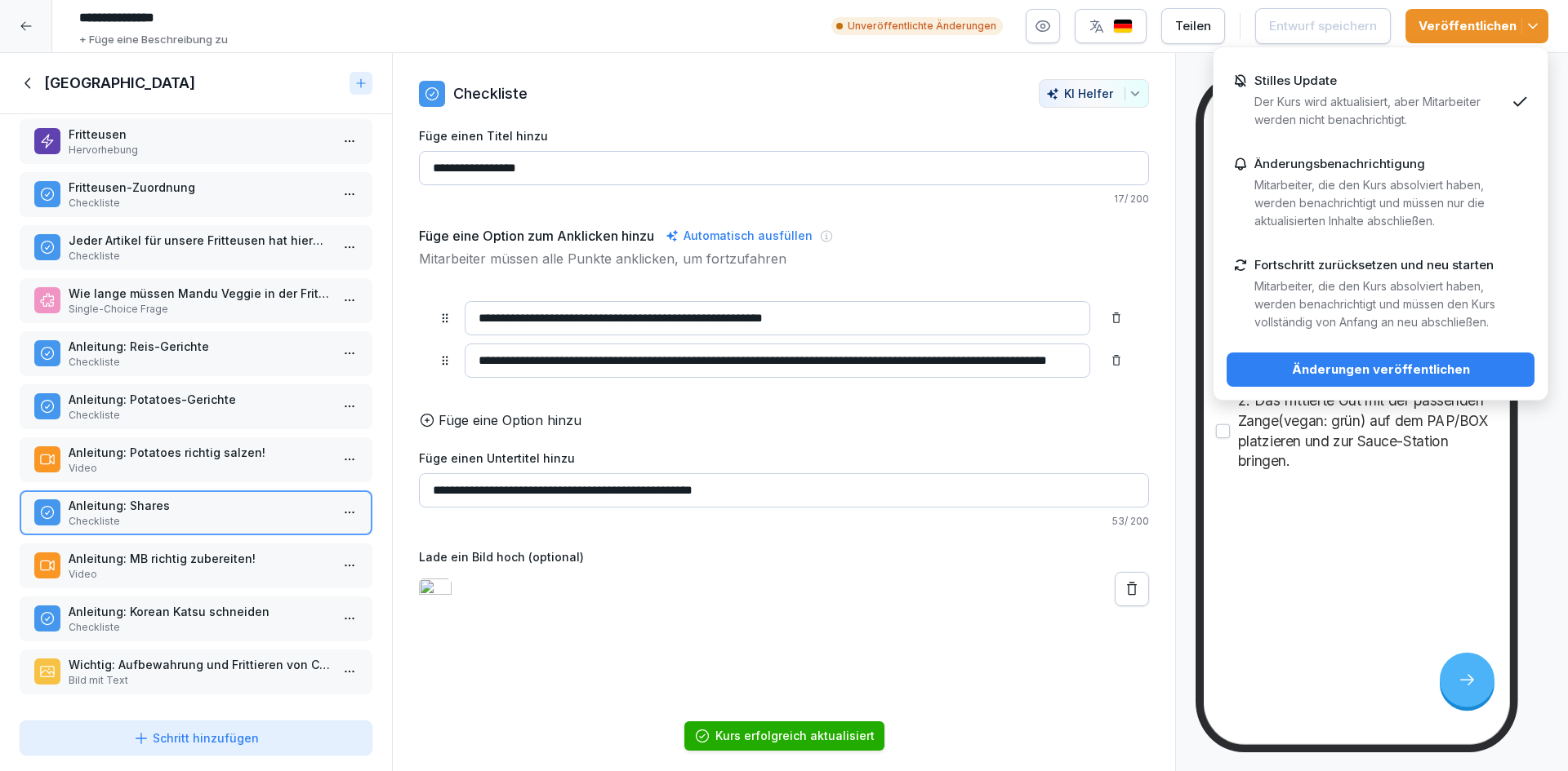
click at [1353, 349] on div "Stilles Update Der Kurs wird aktualisiert, aber Mitarbeiter werden nicht benach…" at bounding box center [1381, 224] width 336 height 355
click at [1354, 366] on div "Änderungen veröffentlichen" at bounding box center [1381, 369] width 282 height 18
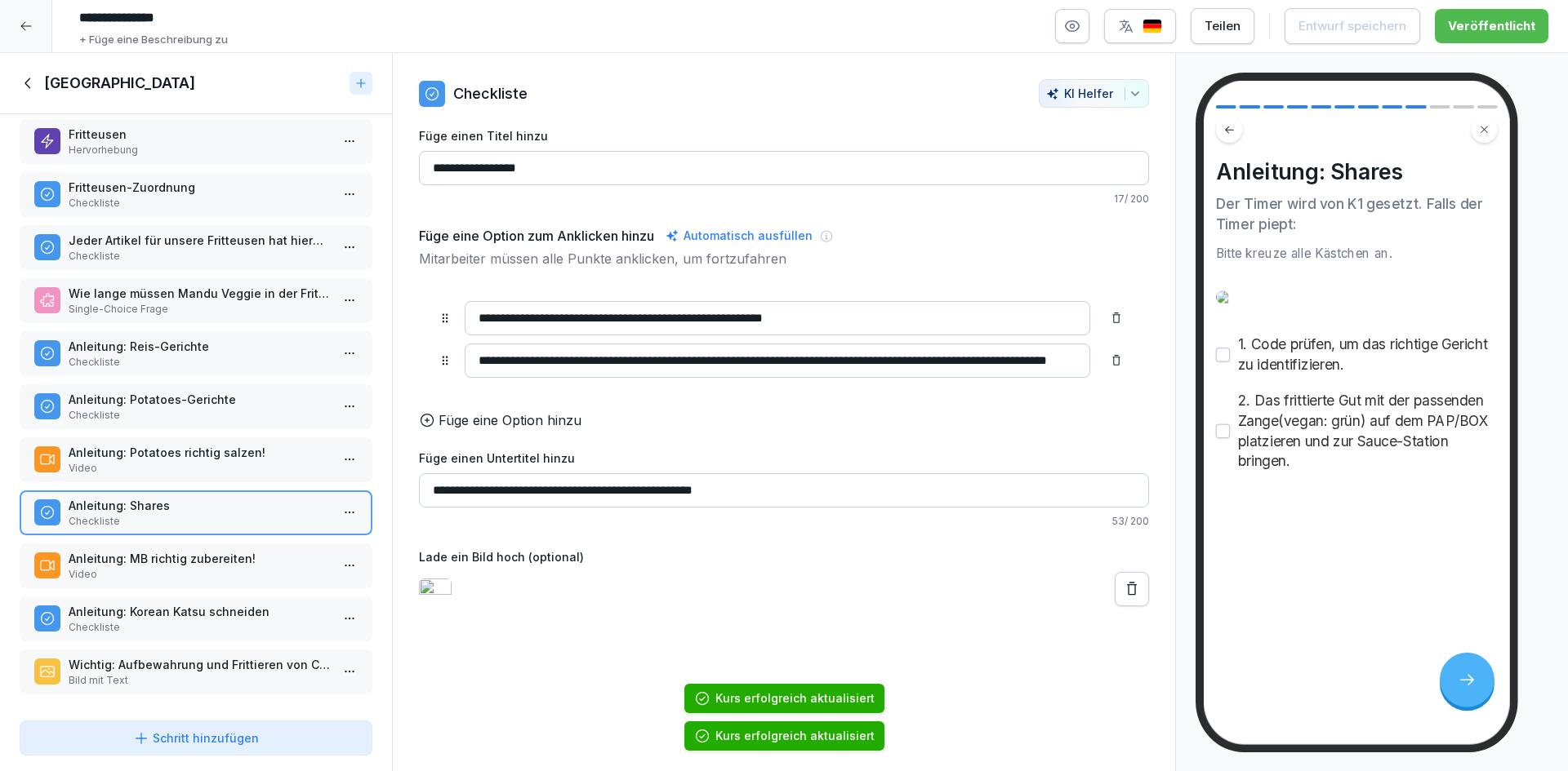
click at [34, 30] on div at bounding box center [26, 26] width 52 height 52
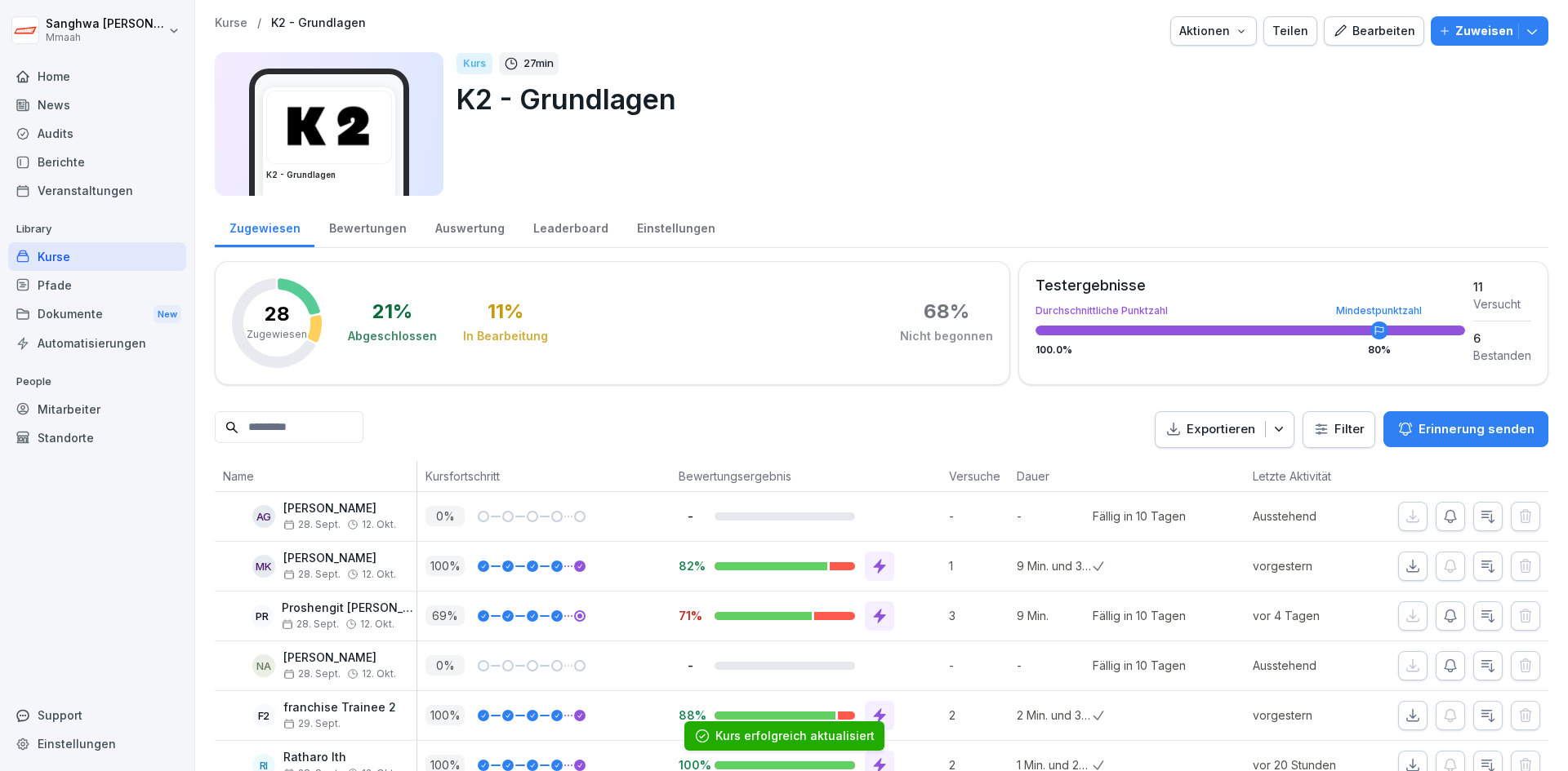
click at [219, 22] on p "Kurse" at bounding box center [231, 23] width 33 height 14
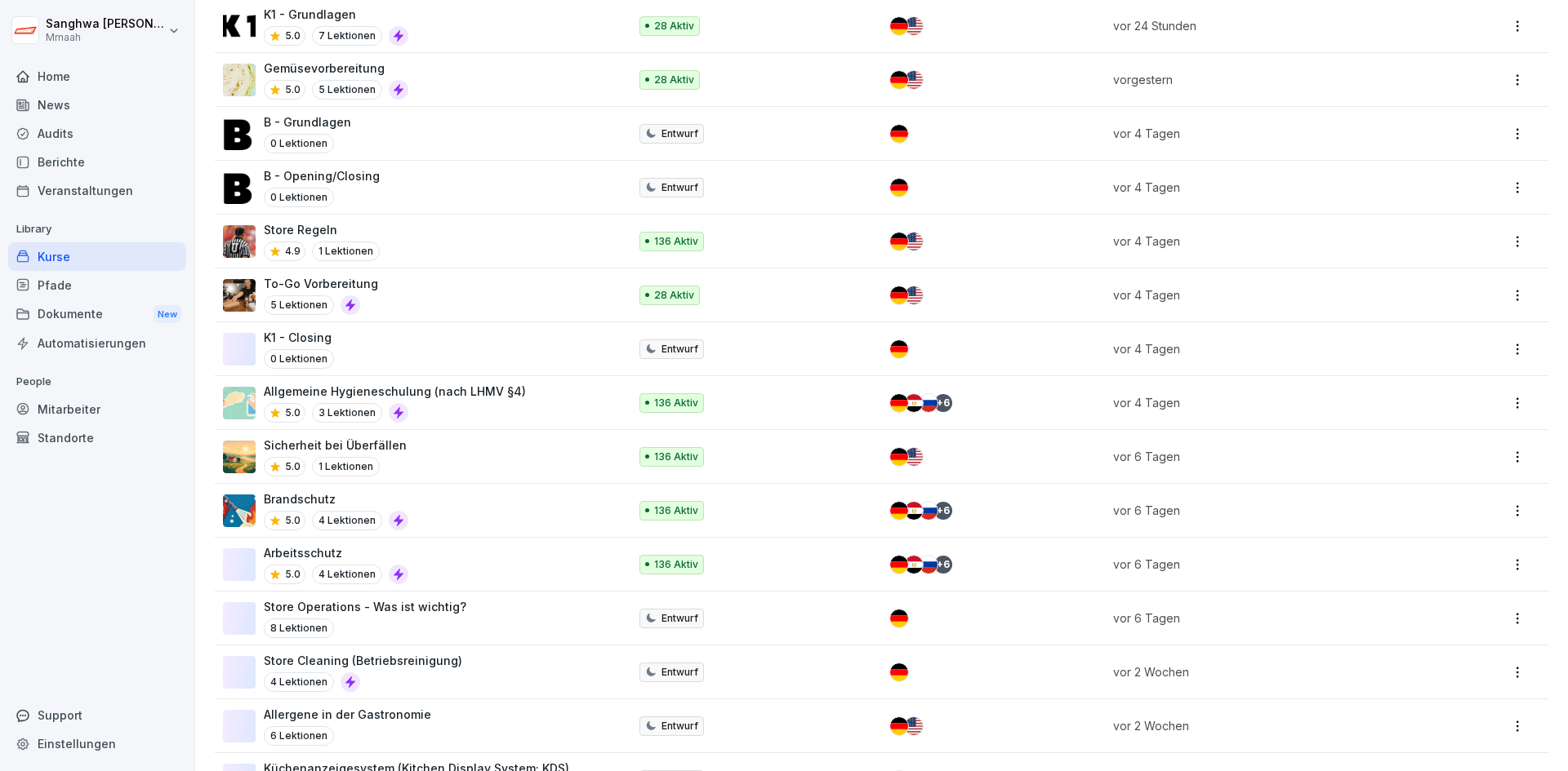
scroll to position [816, 0]
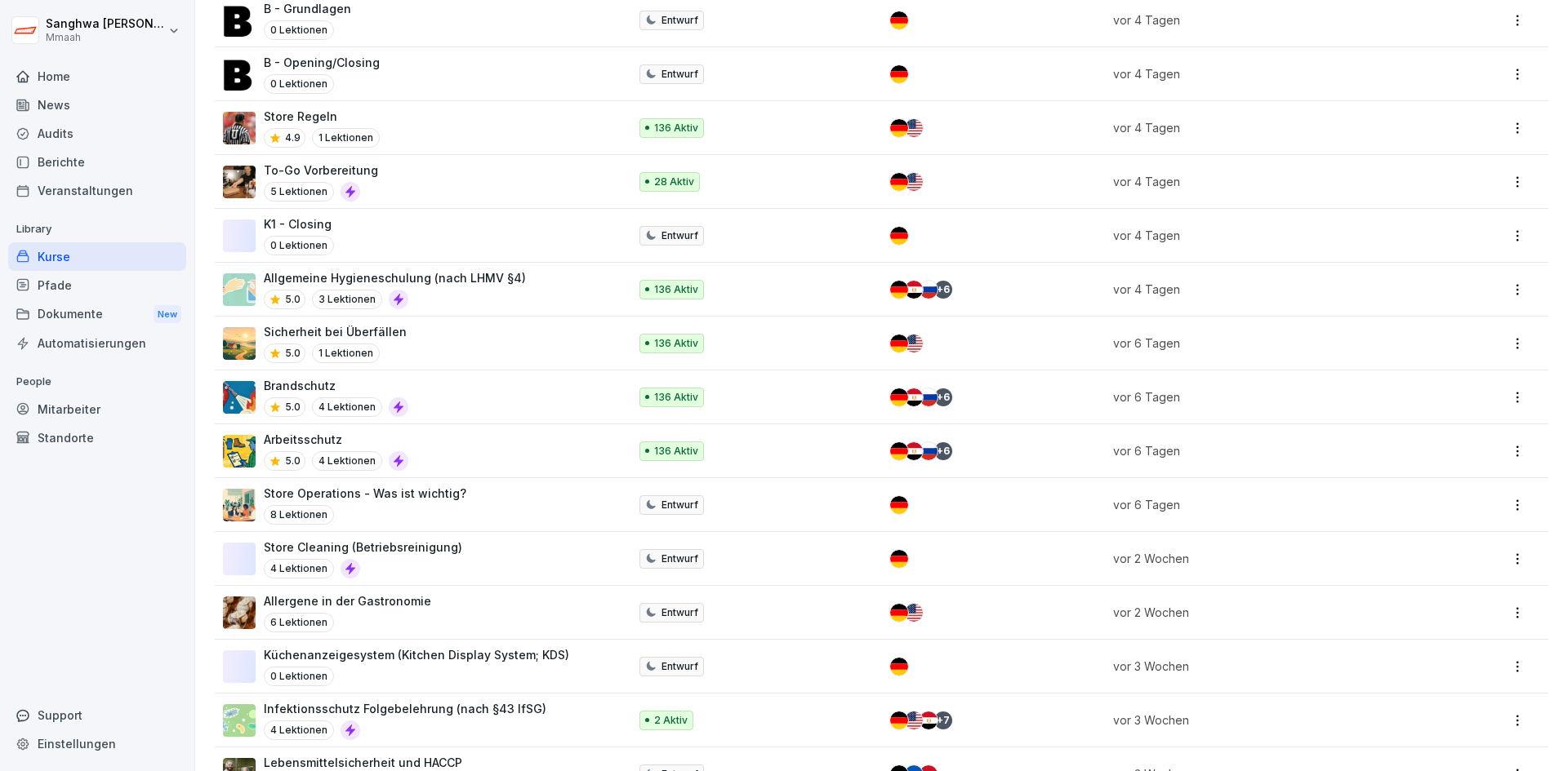
click at [474, 387] on div "Brandschutz 5.0 4 Lektionen" at bounding box center [417, 397] width 389 height 40
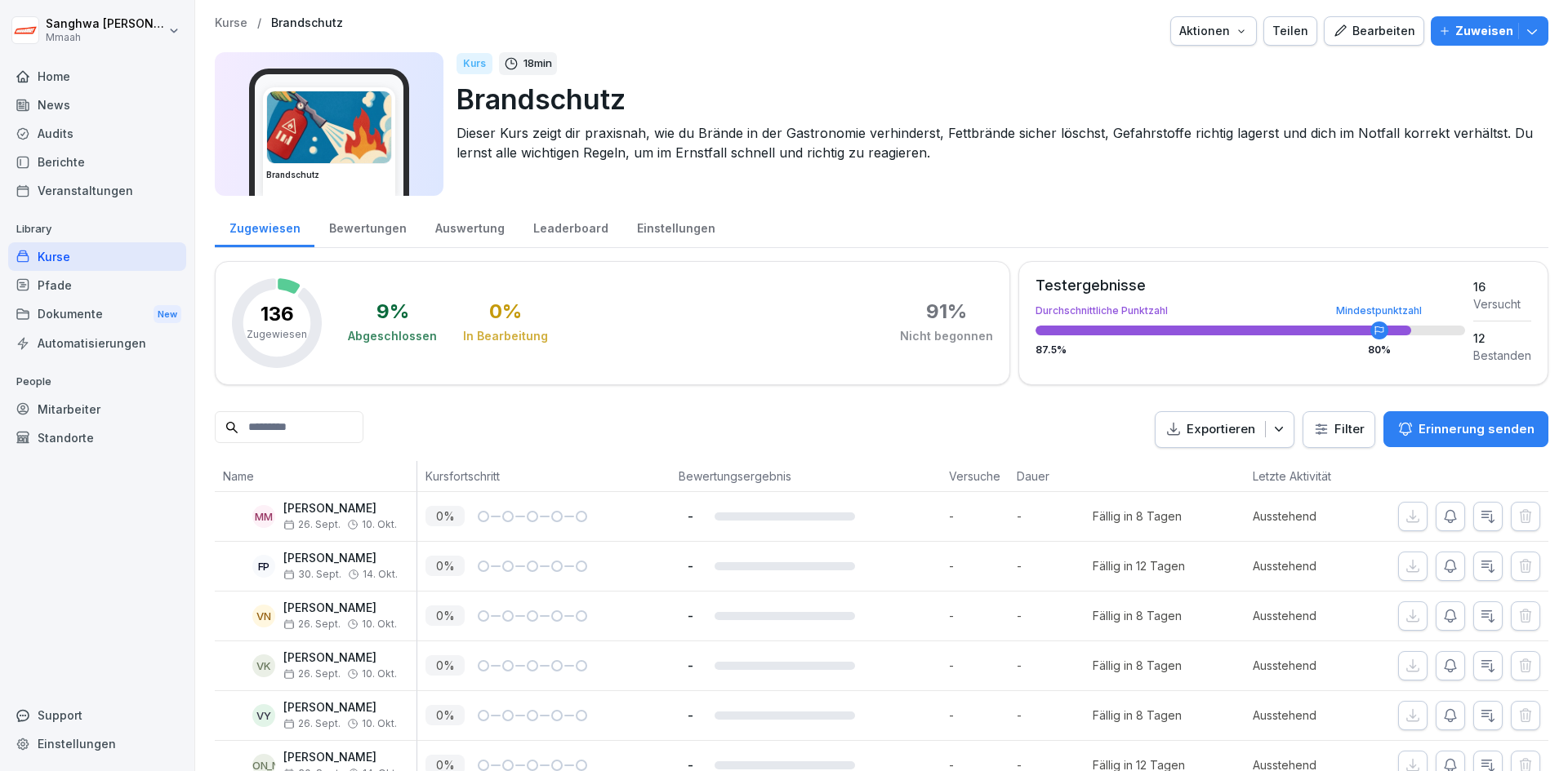
click at [1369, 33] on div "Bearbeiten" at bounding box center [1374, 30] width 83 height 18
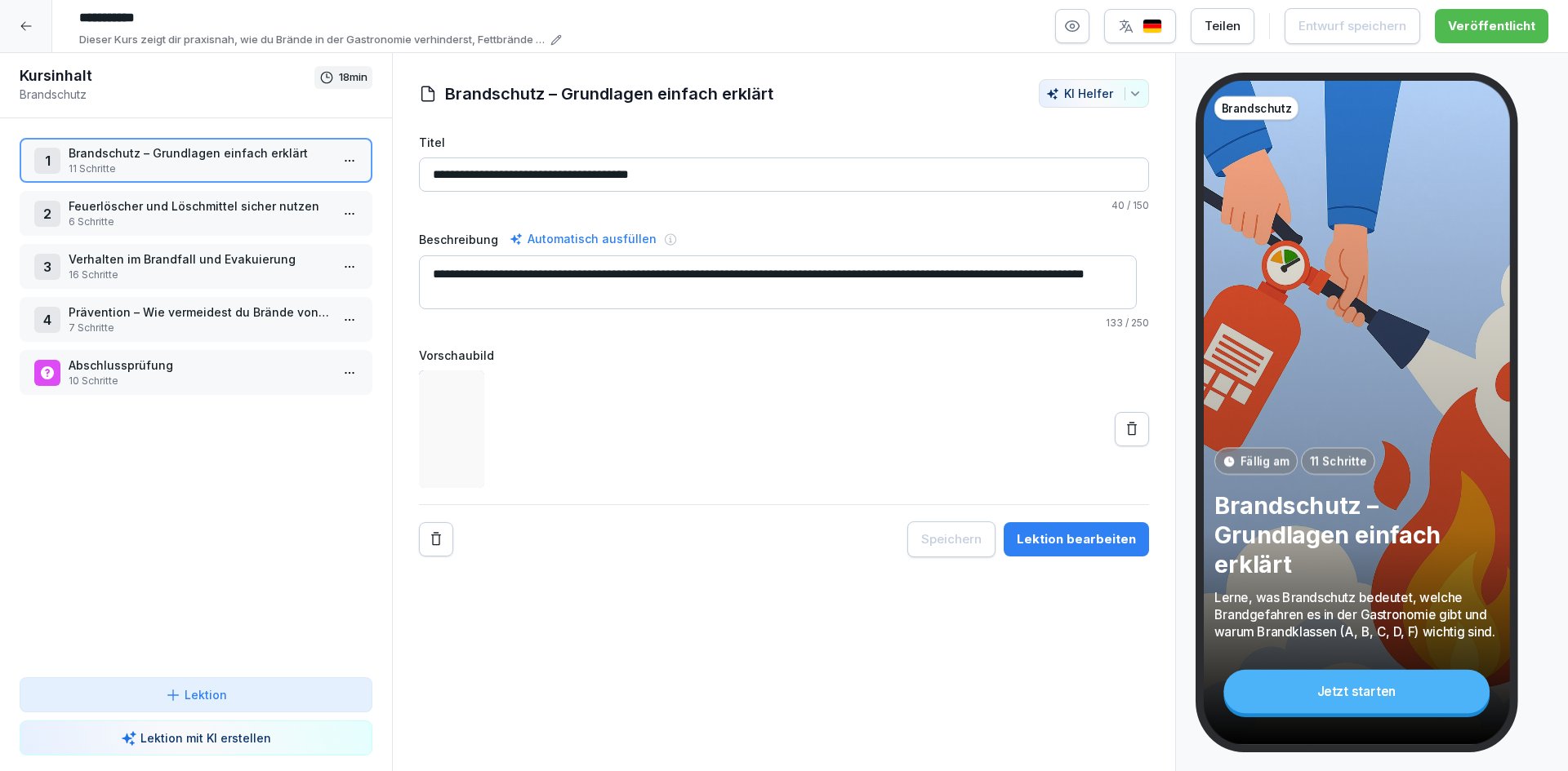
click at [183, 362] on p "Abschlussprüfung" at bounding box center [199, 365] width 262 height 17
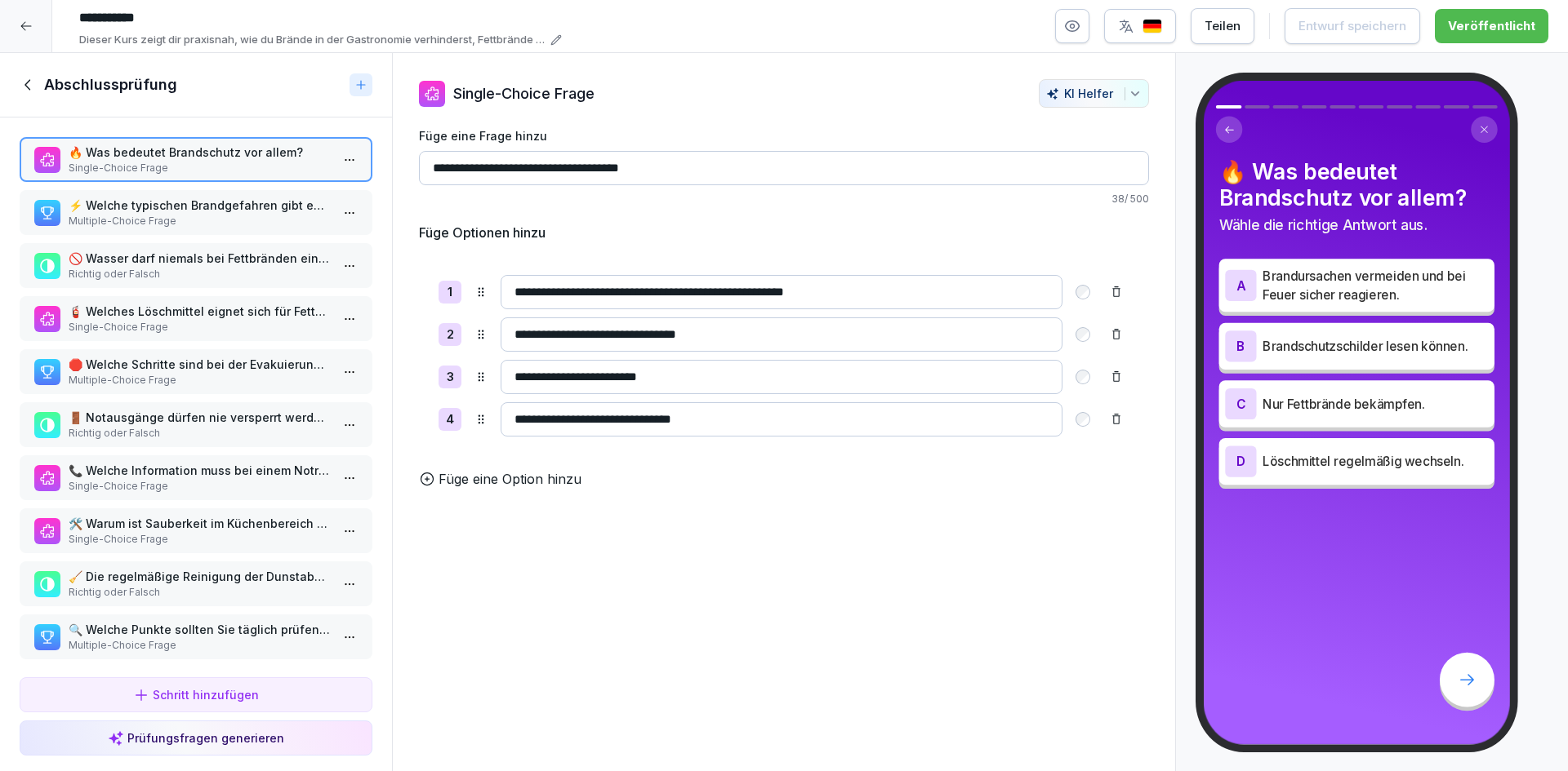
click at [251, 199] on p "⚡ Welche typischen Brandgefahren gibt es in der Küche? Wählen Sie alle zutreffe…" at bounding box center [199, 205] width 262 height 17
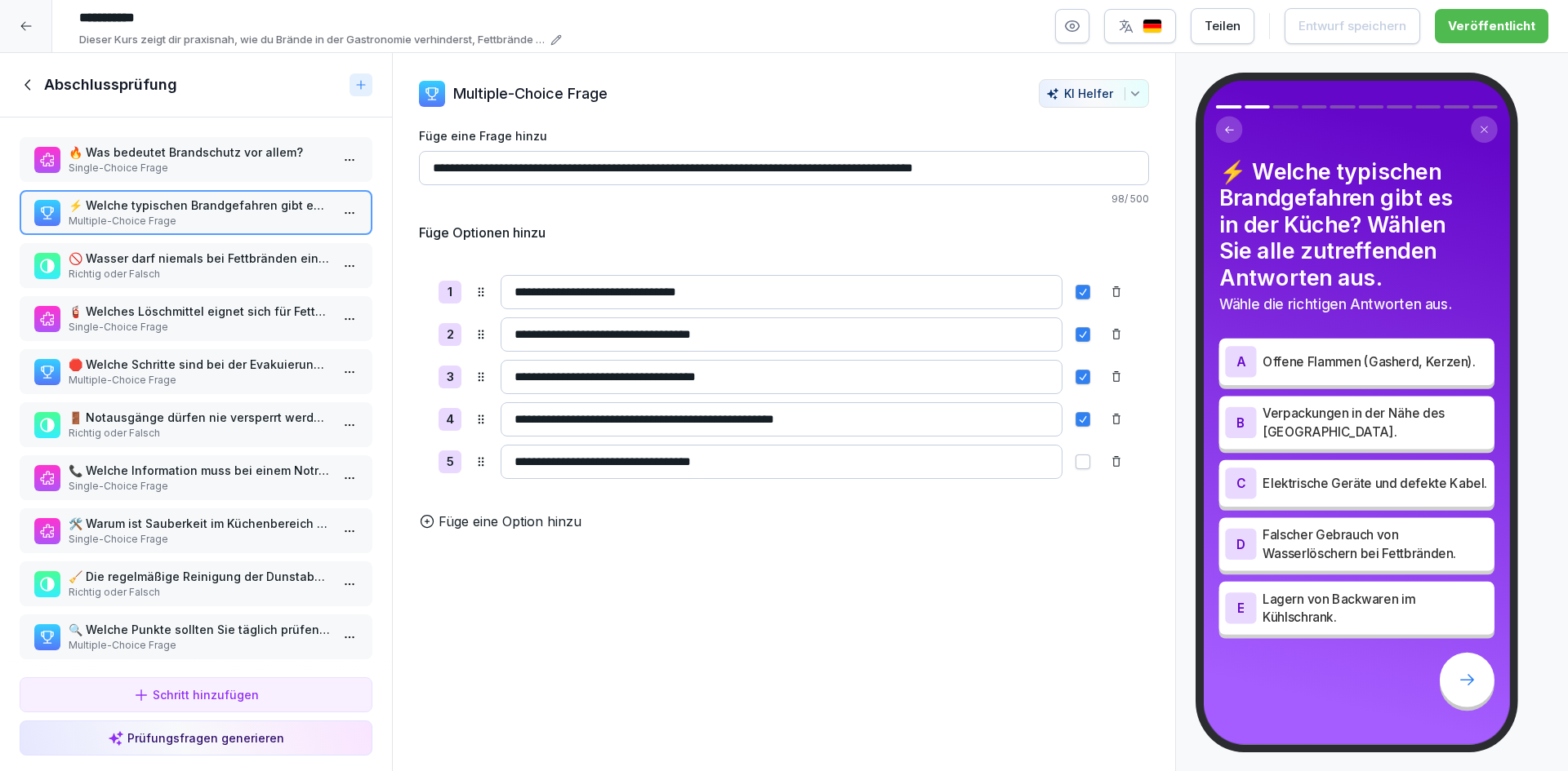
click at [193, 282] on div "🚫 Wasser darf niemals bei Fettbränden eingesetzt werden. Richtig oder Falsch" at bounding box center [197, 266] width 353 height 45
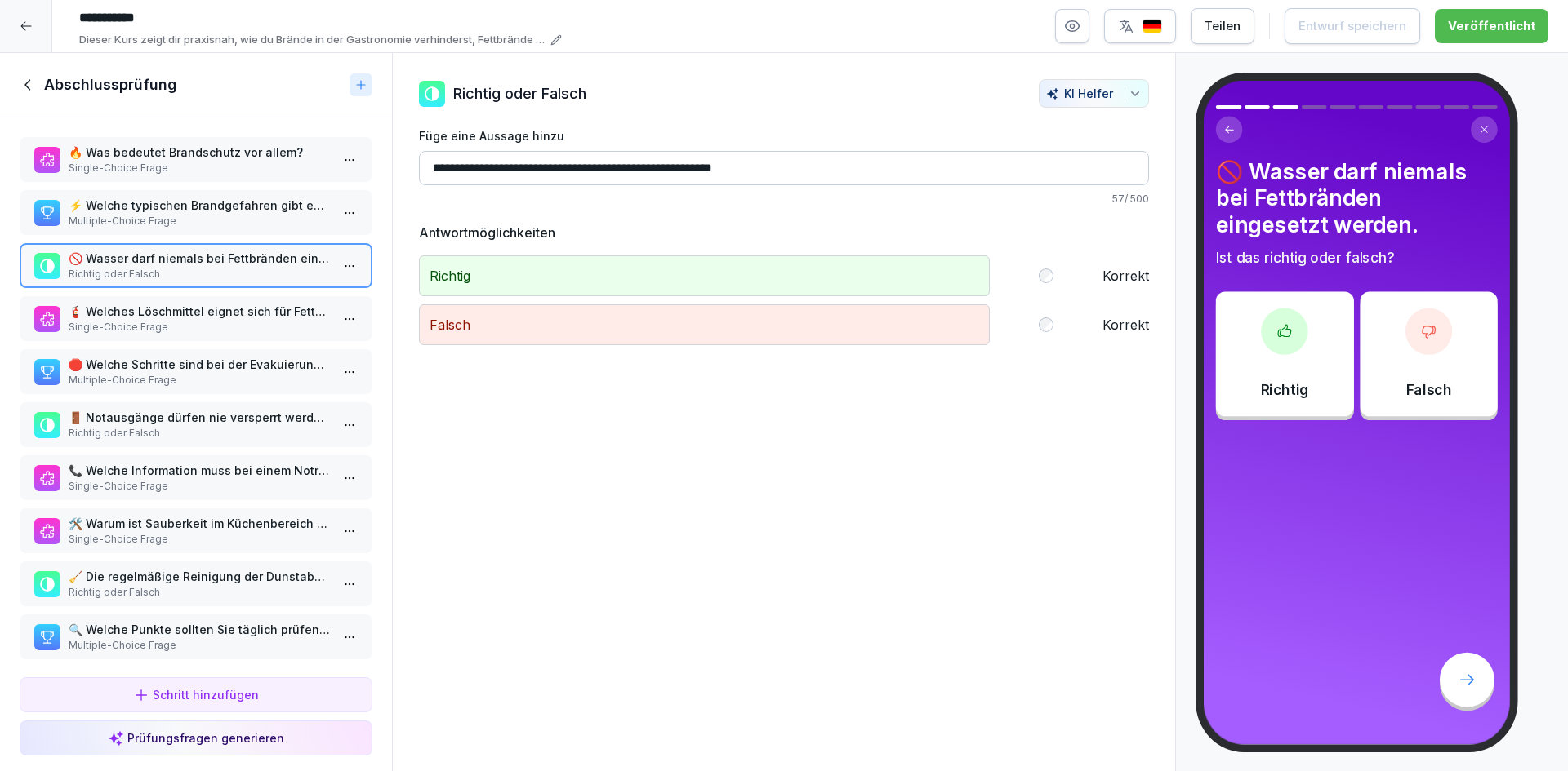
click at [191, 320] on p "Single-Choice Frage" at bounding box center [199, 327] width 262 height 15
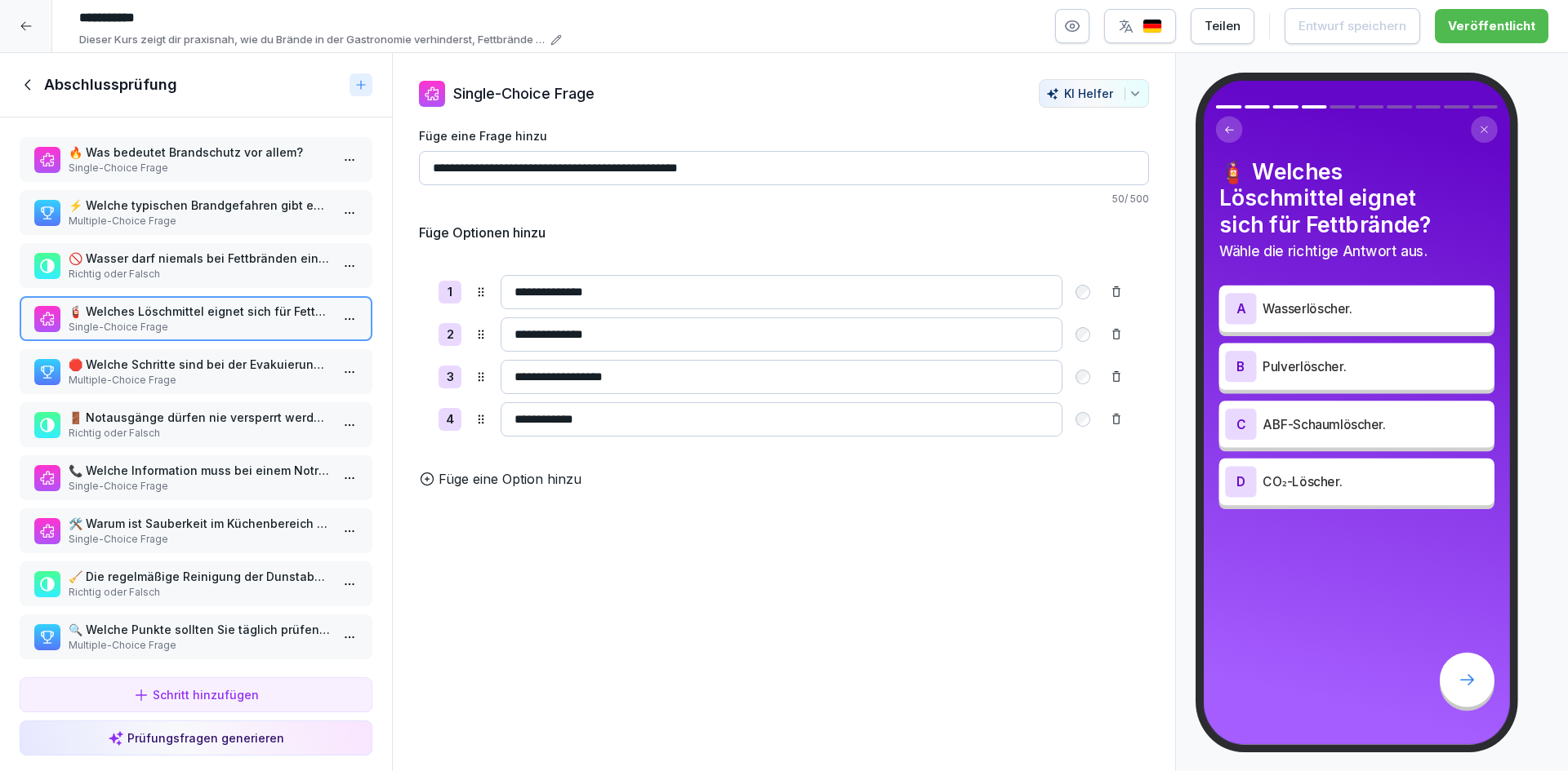
click at [212, 364] on p "🛑 Welche Schritte sind bei der Evakuierung zu beachten? Wählen Sie alle zutreff…" at bounding box center [199, 364] width 262 height 17
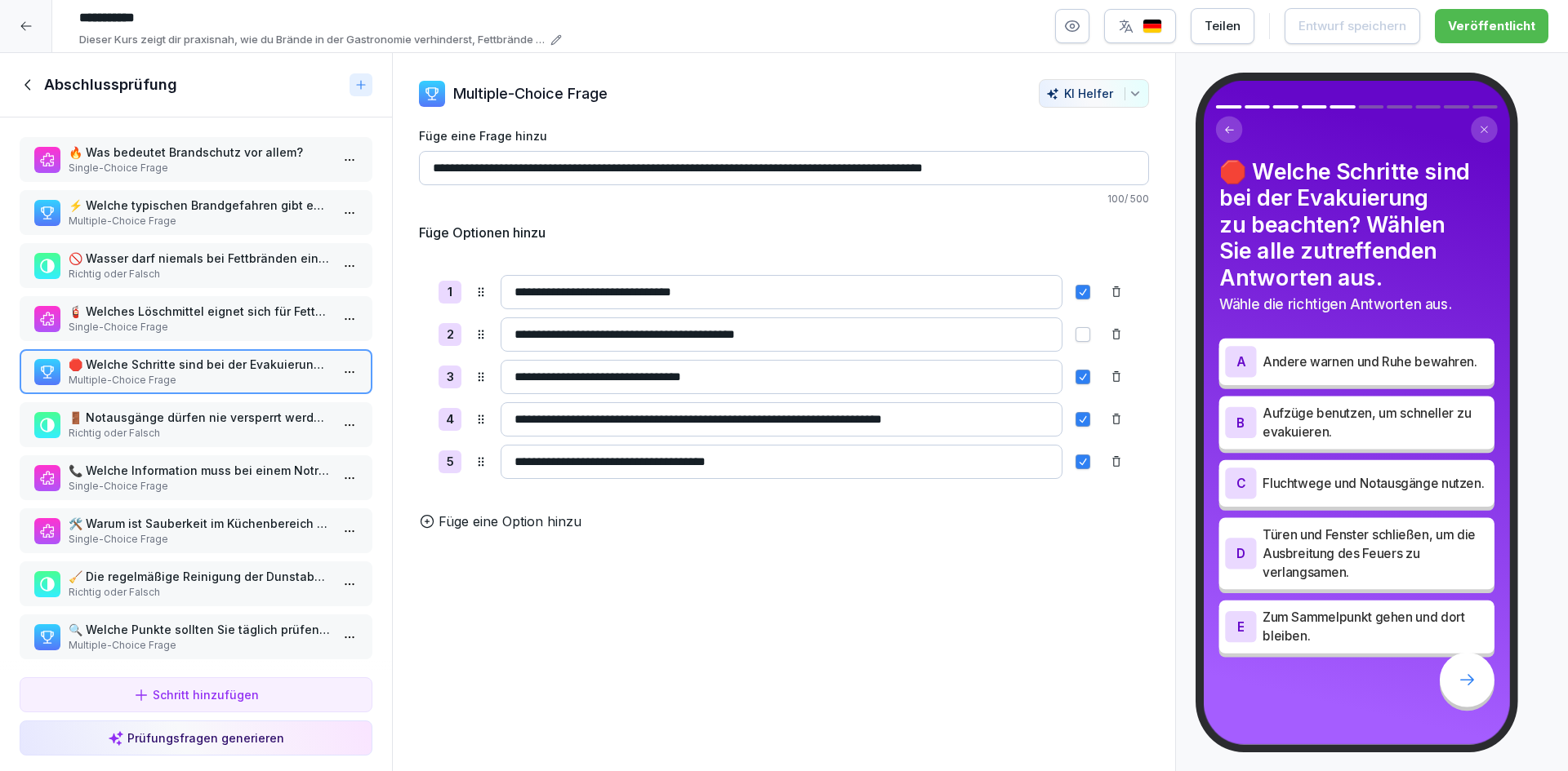
click at [210, 422] on p "🚪 Notausgänge dürfen nie versperrt werden." at bounding box center [199, 417] width 262 height 17
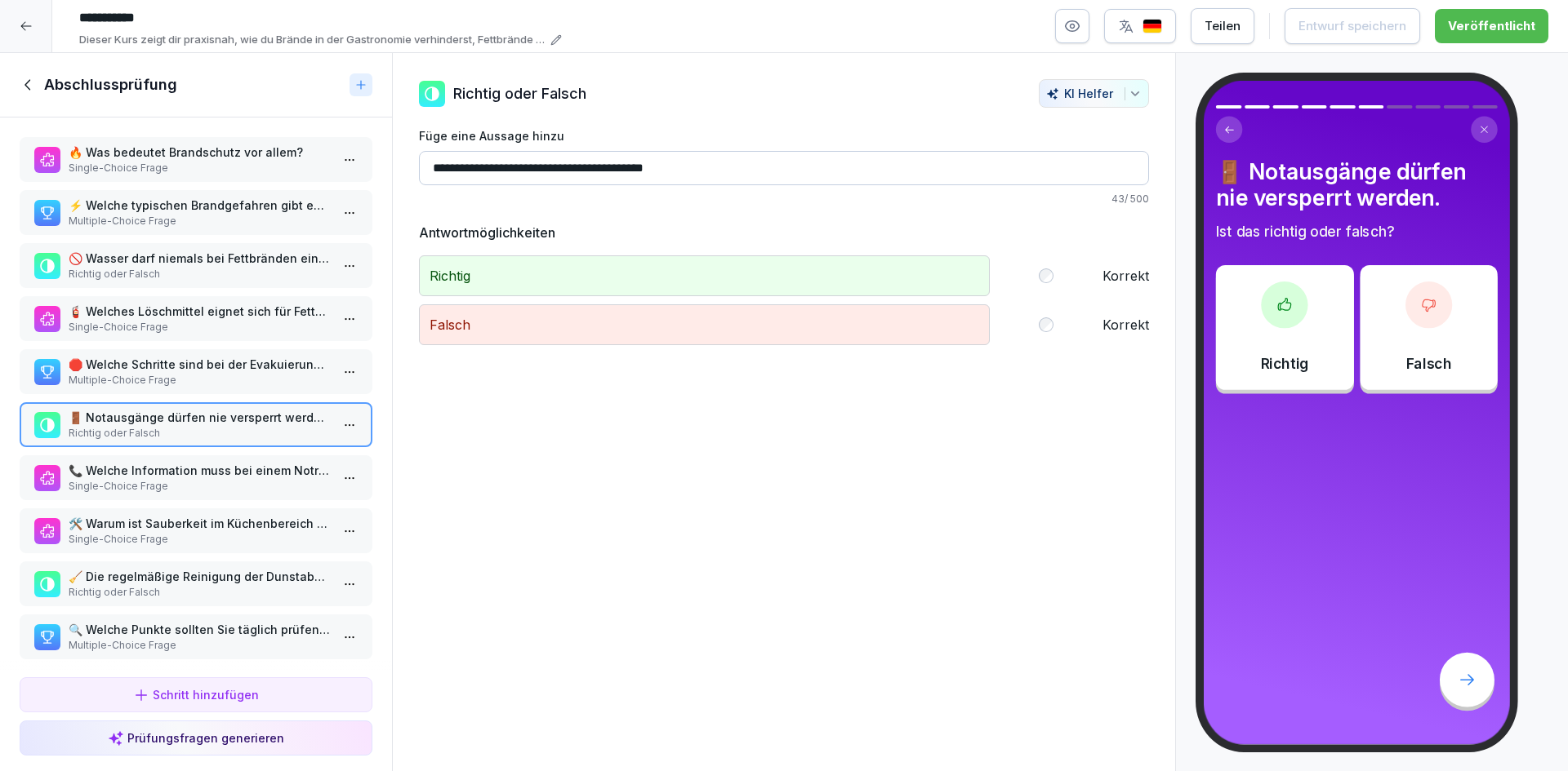
click at [208, 482] on p "Single-Choice Frage" at bounding box center [199, 486] width 262 height 15
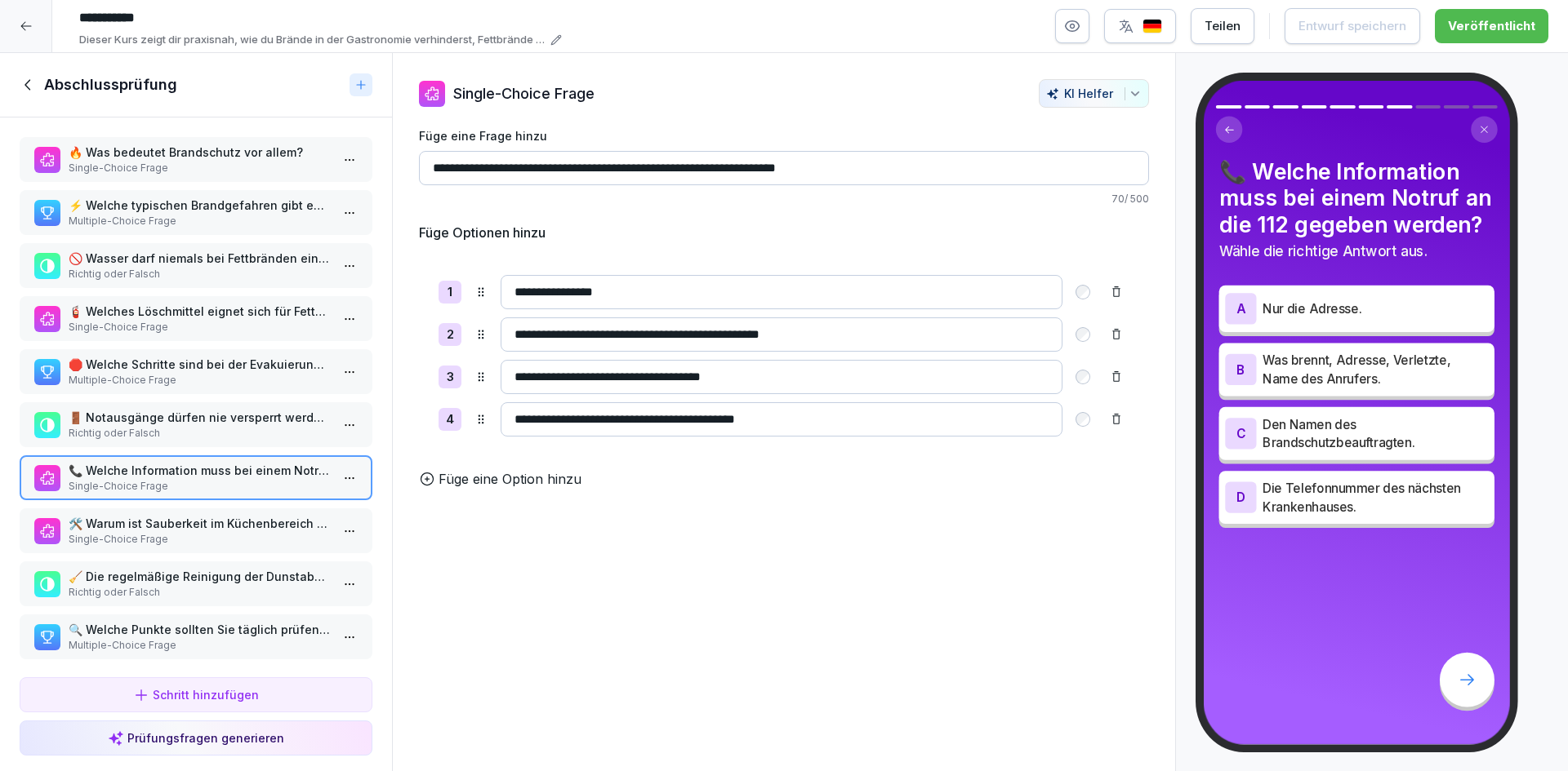
click at [212, 529] on p "🛠️ Warum ist Sauberkeit im Küchenbereich wichtig?" at bounding box center [199, 524] width 262 height 17
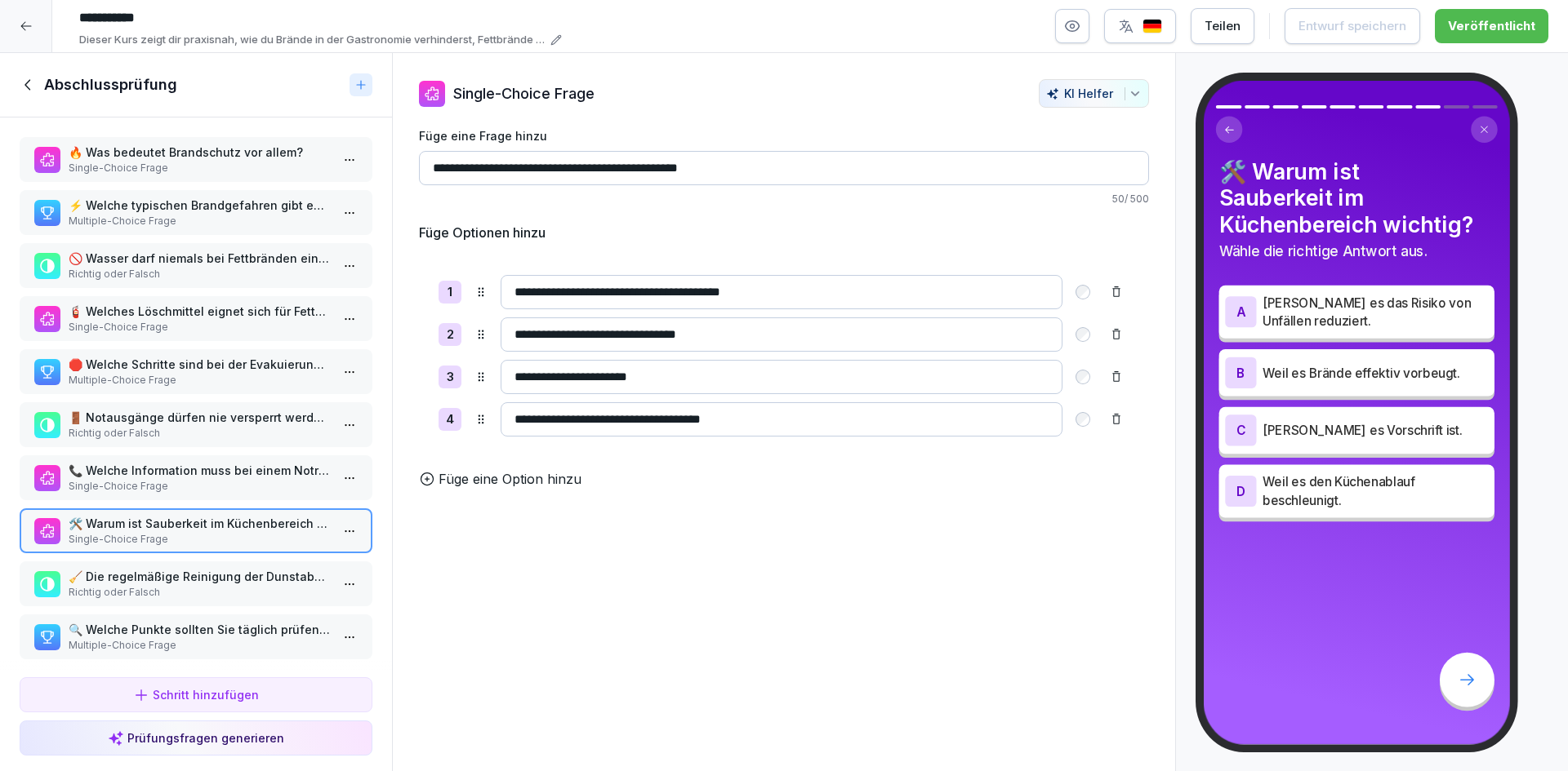
click at [220, 601] on div "🧹 Die regelmäßige Reinigung der Dunstabzugshaube verringert Brandrisiken. Richt…" at bounding box center [197, 584] width 353 height 45
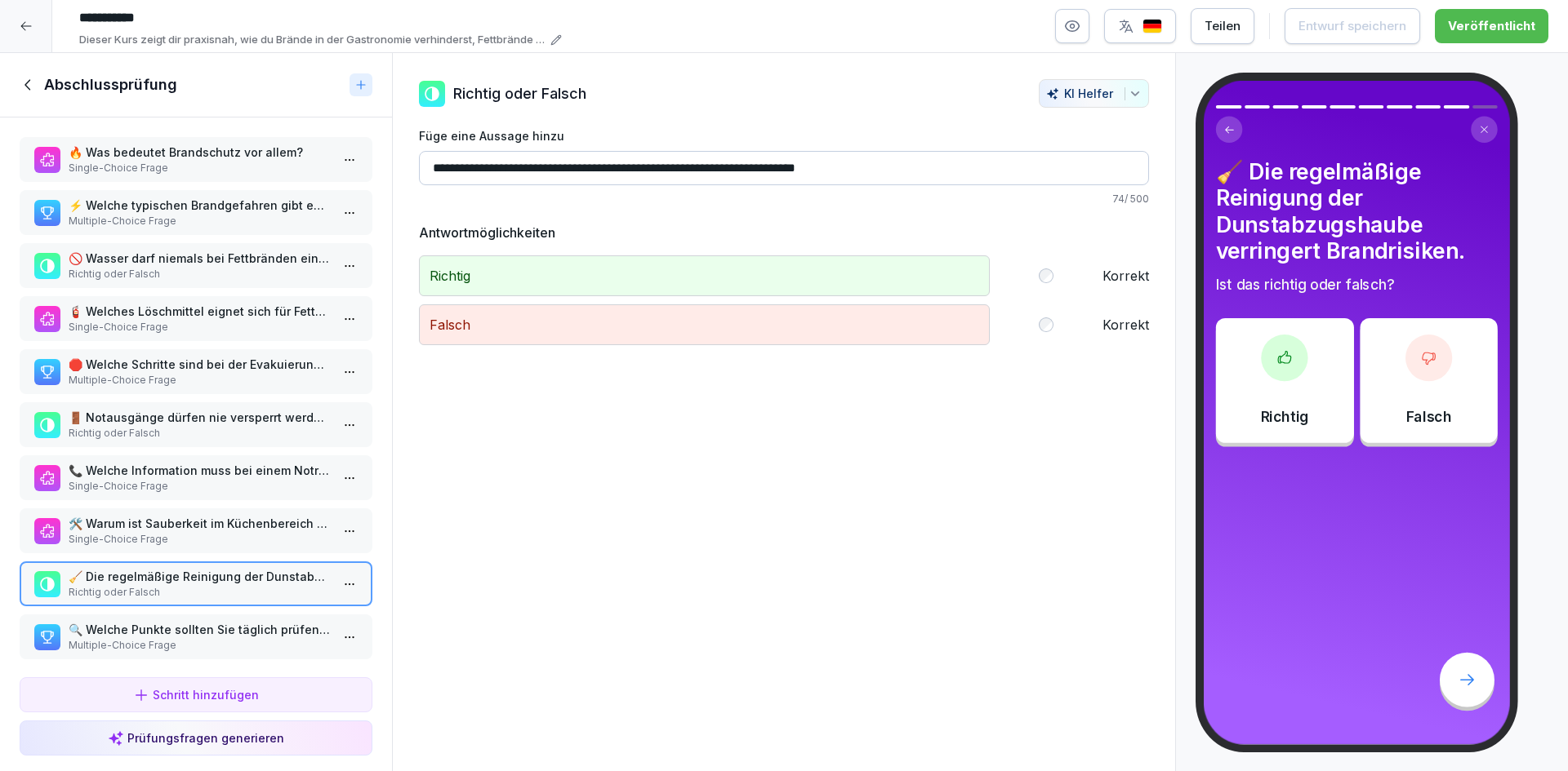
click at [217, 621] on p "🔍 Welche Punkte sollten Sie täglich prüfen, um Brände zu vermeiden? Wählen Sie …" at bounding box center [199, 630] width 262 height 17
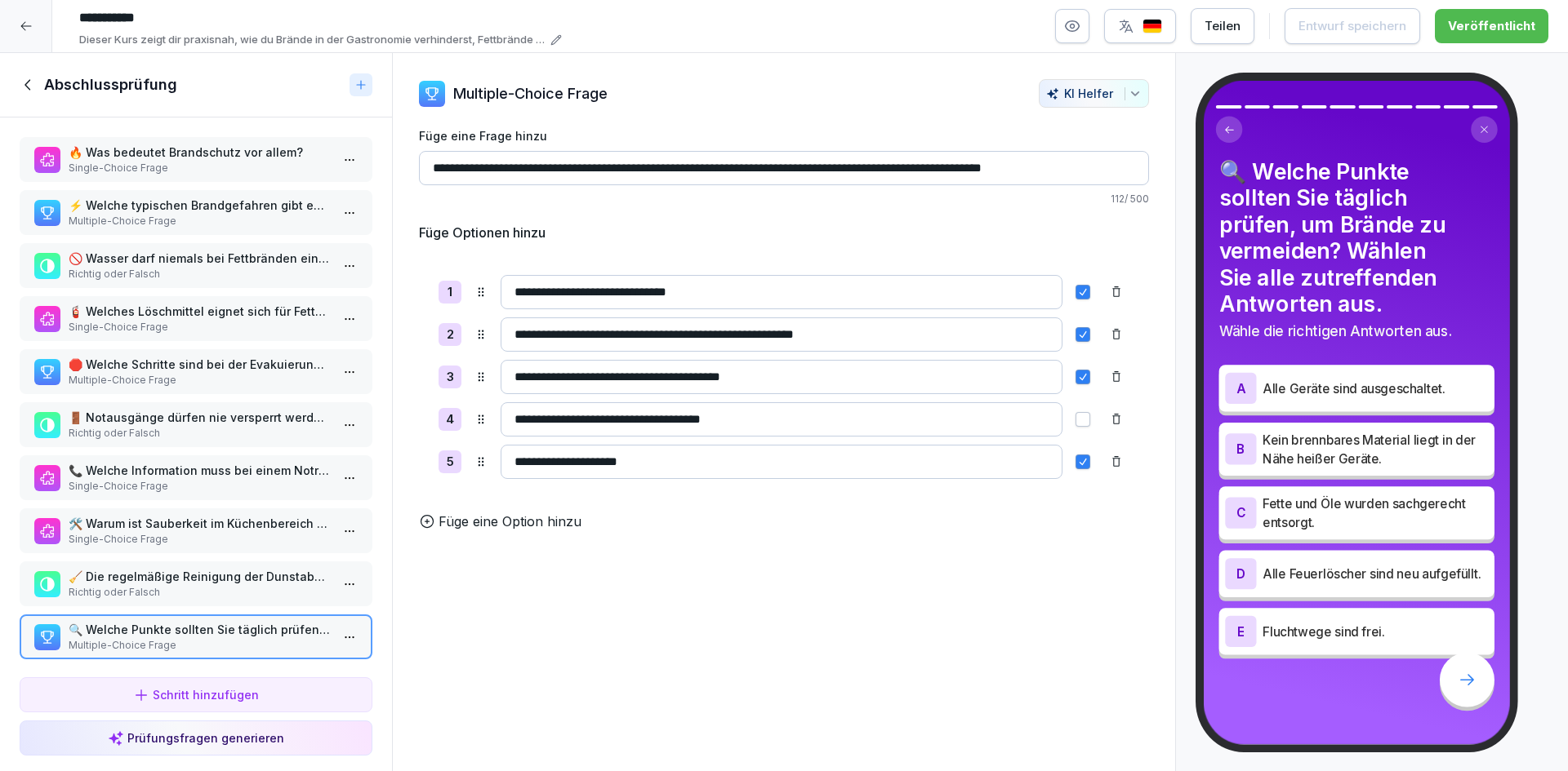
scroll to position [20, 0]
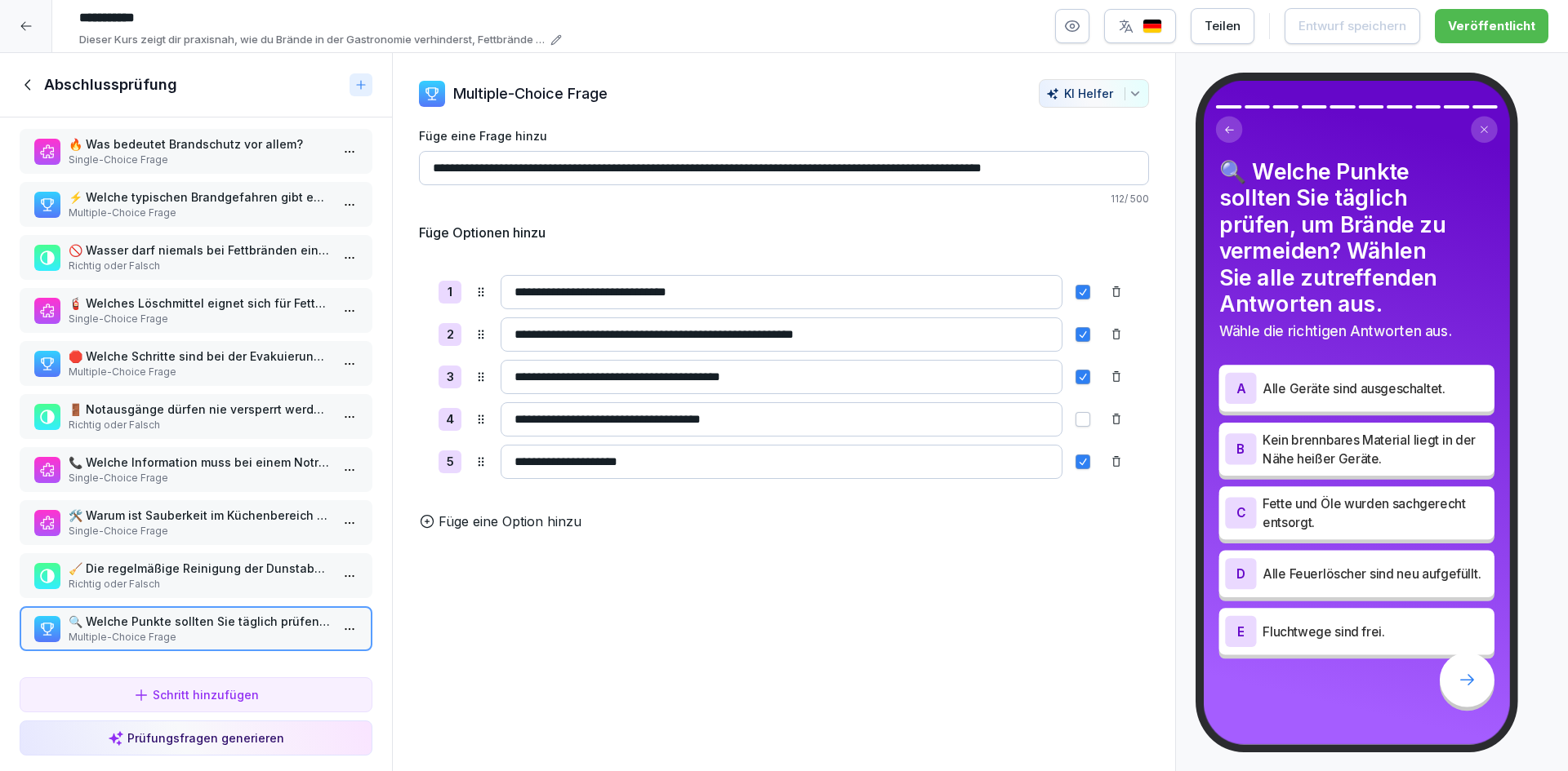
click at [24, 17] on div at bounding box center [26, 26] width 52 height 52
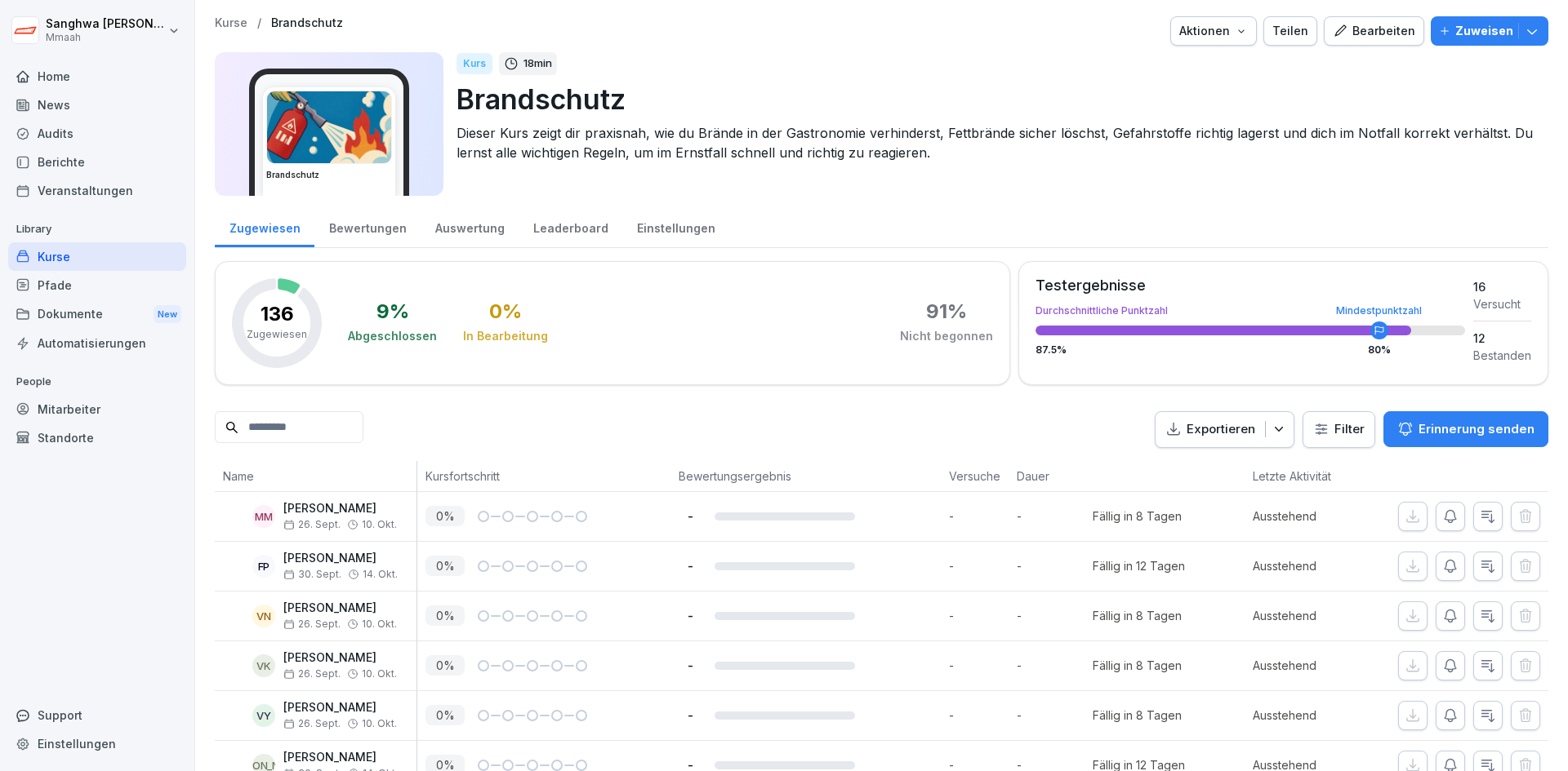
click at [224, 23] on p "Kurse" at bounding box center [231, 23] width 33 height 14
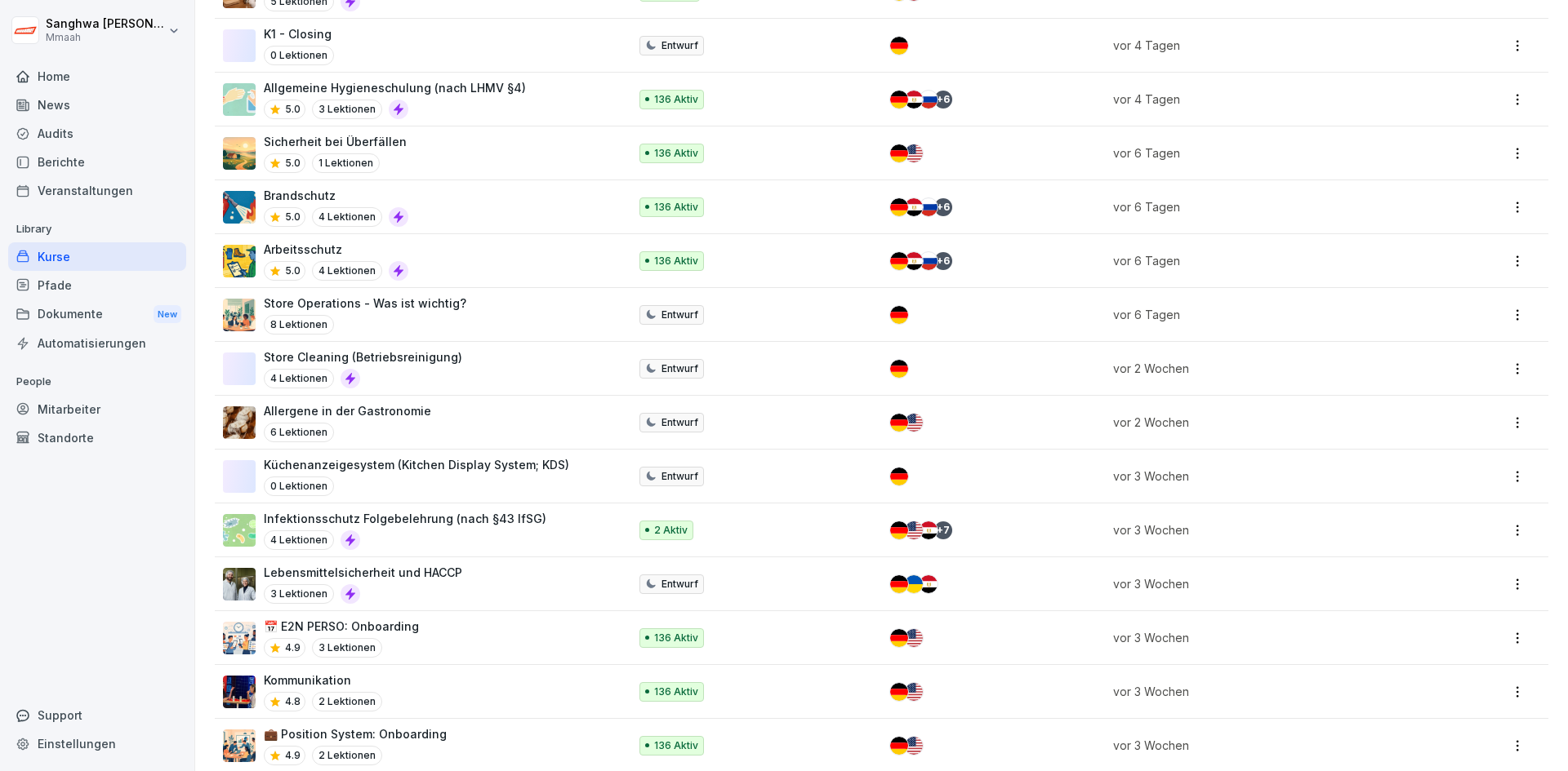
scroll to position [918, 0]
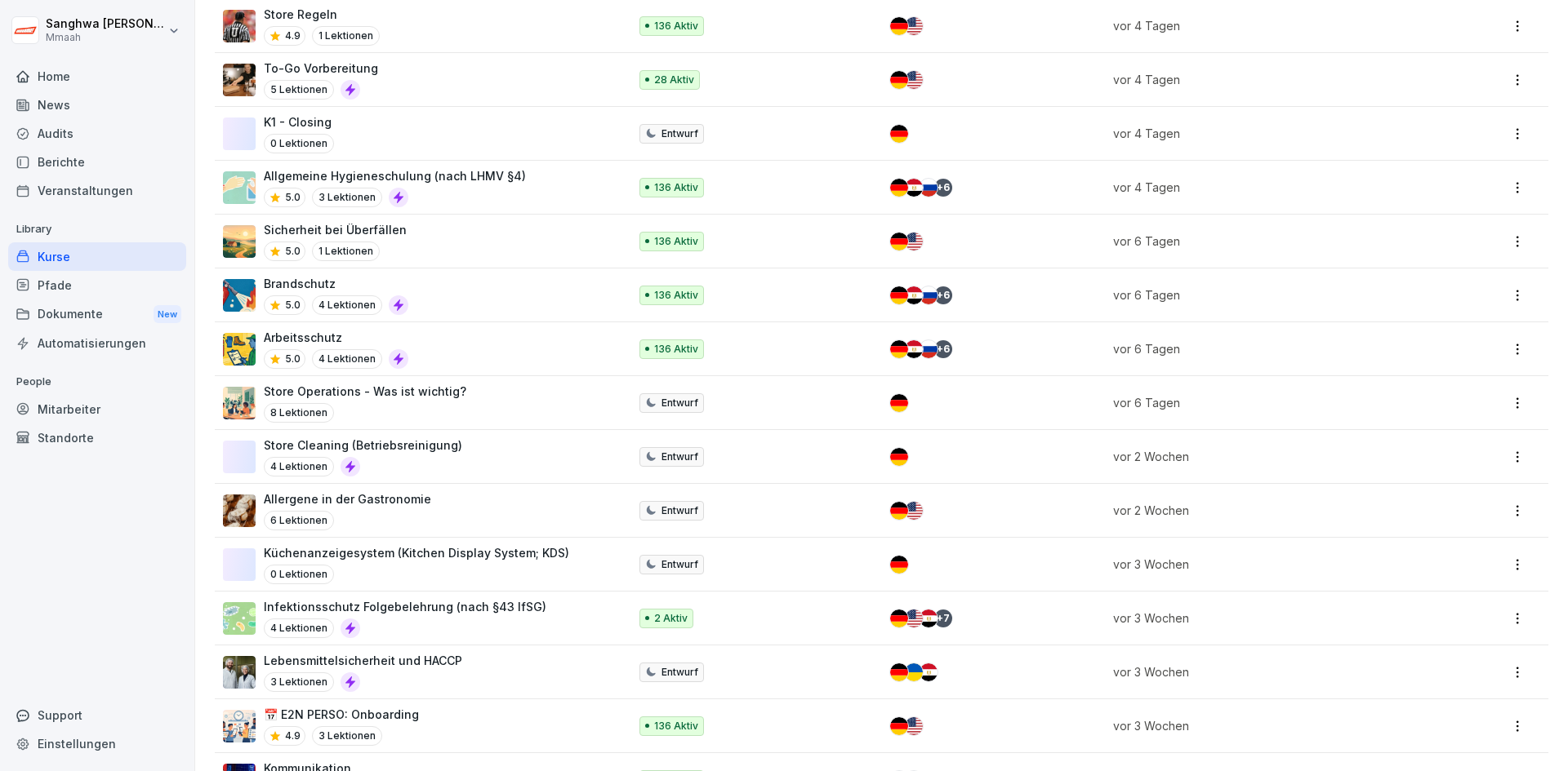
click at [448, 348] on div "Arbeitsschutz 5.0 4 Lektionen" at bounding box center [417, 349] width 389 height 40
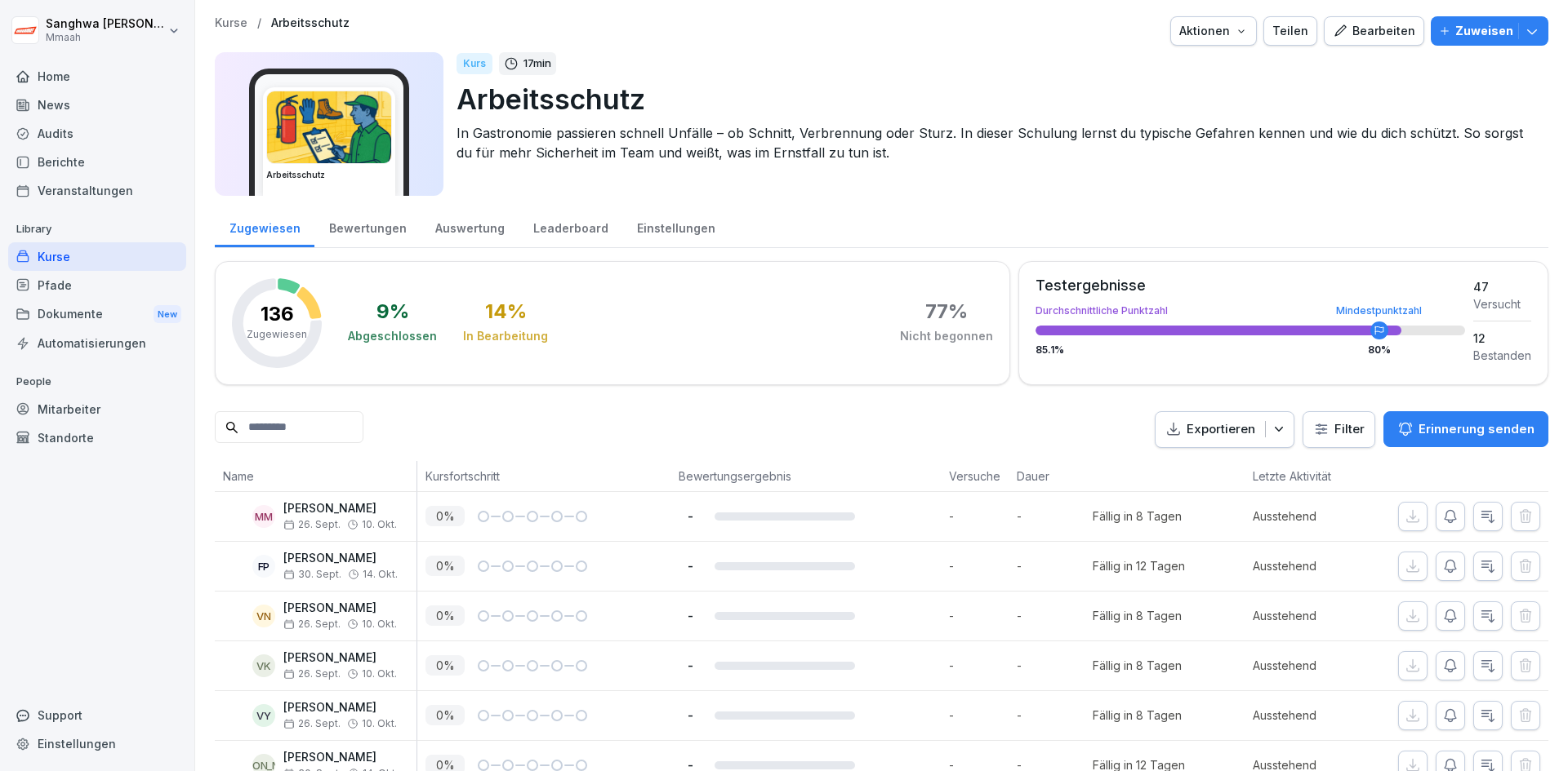
click at [1360, 34] on div "Bearbeiten" at bounding box center [1374, 30] width 83 height 18
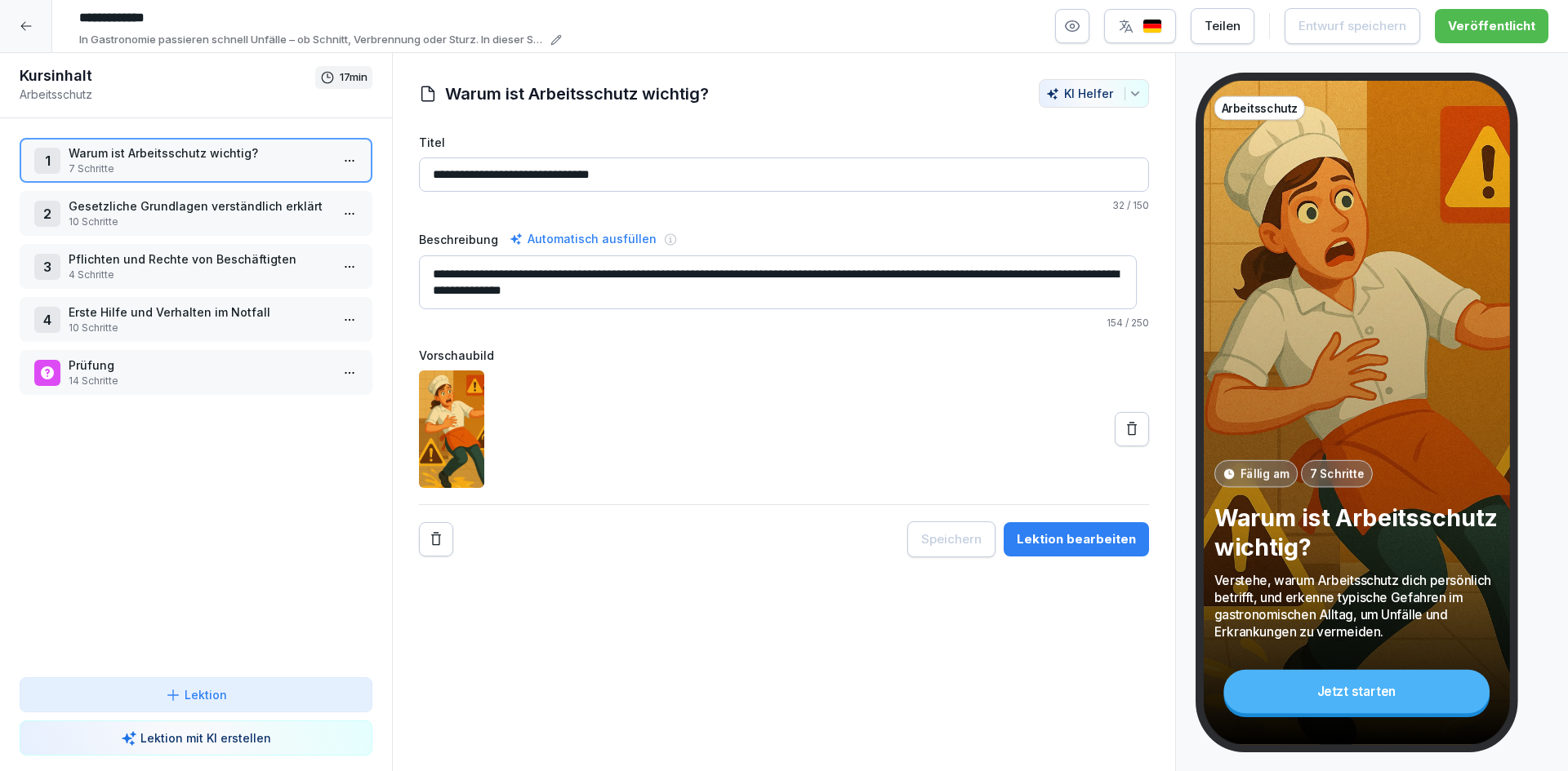
click at [173, 373] on p "Prüfung" at bounding box center [199, 365] width 262 height 17
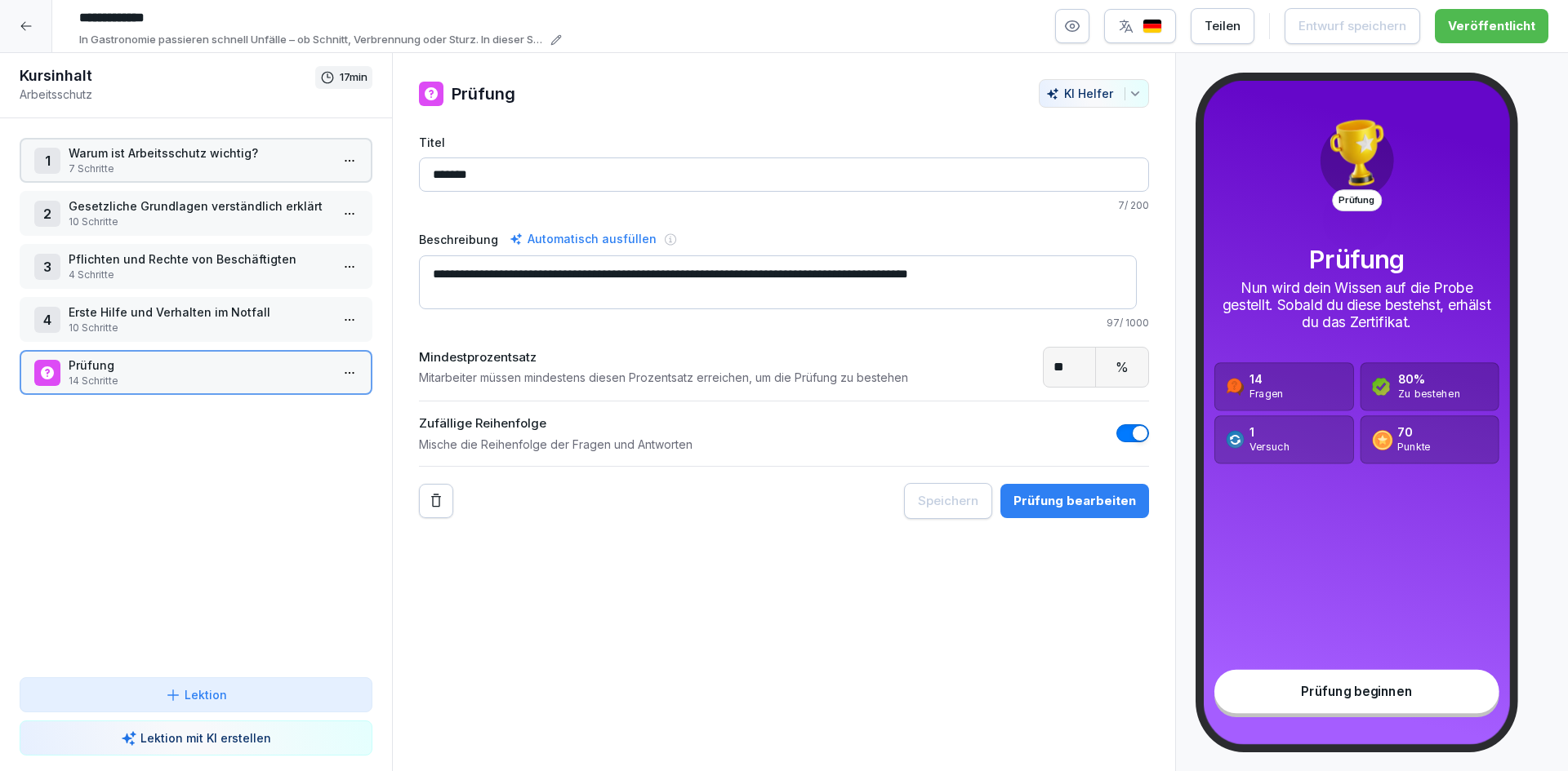
click at [173, 373] on p "Prüfung" at bounding box center [199, 365] width 262 height 17
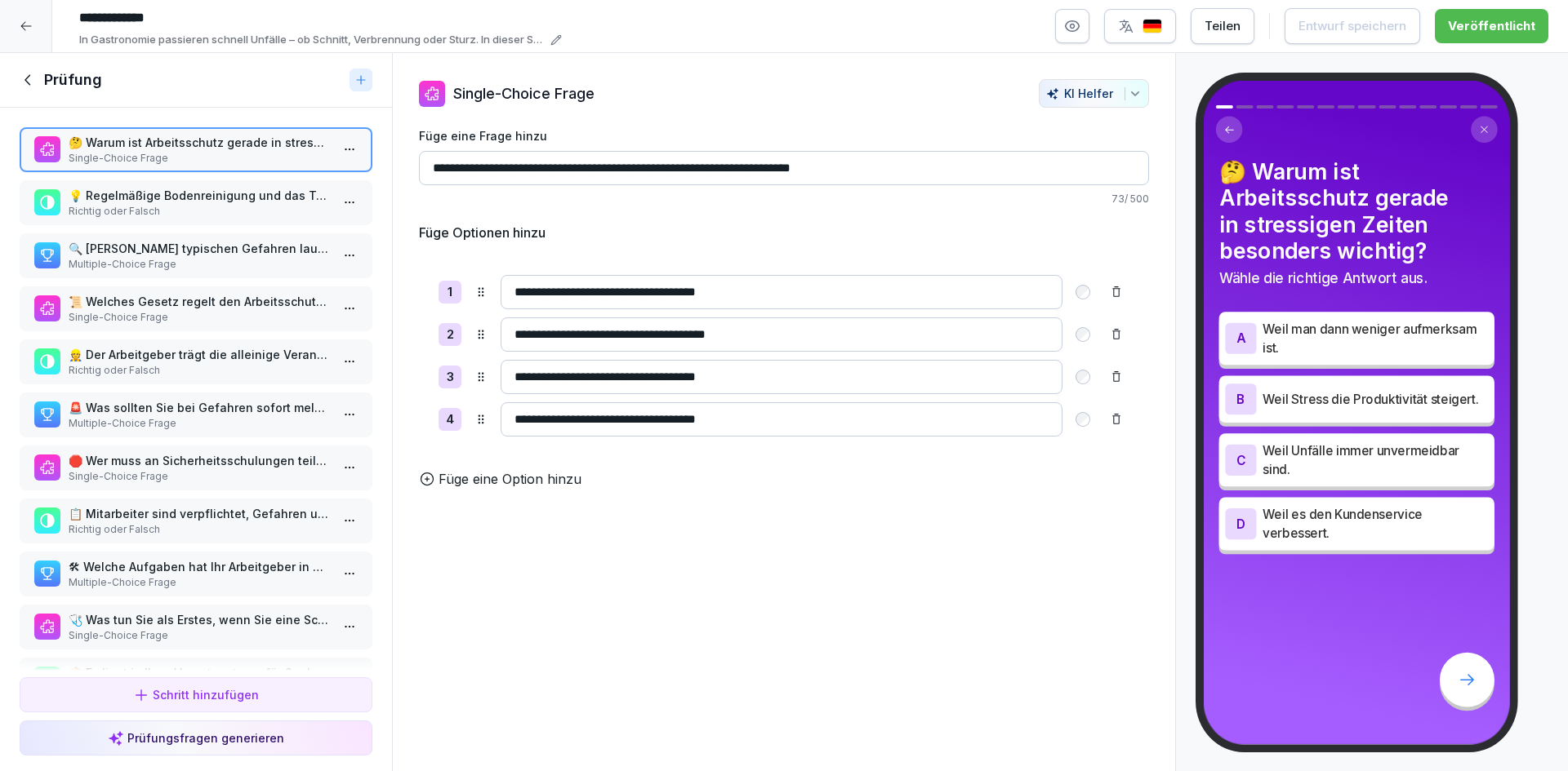
click at [199, 199] on p "💡 Regelmäßige Bodenreinigung und das Tragen von rutschfesten Schuhen können Unf…" at bounding box center [199, 196] width 262 height 17
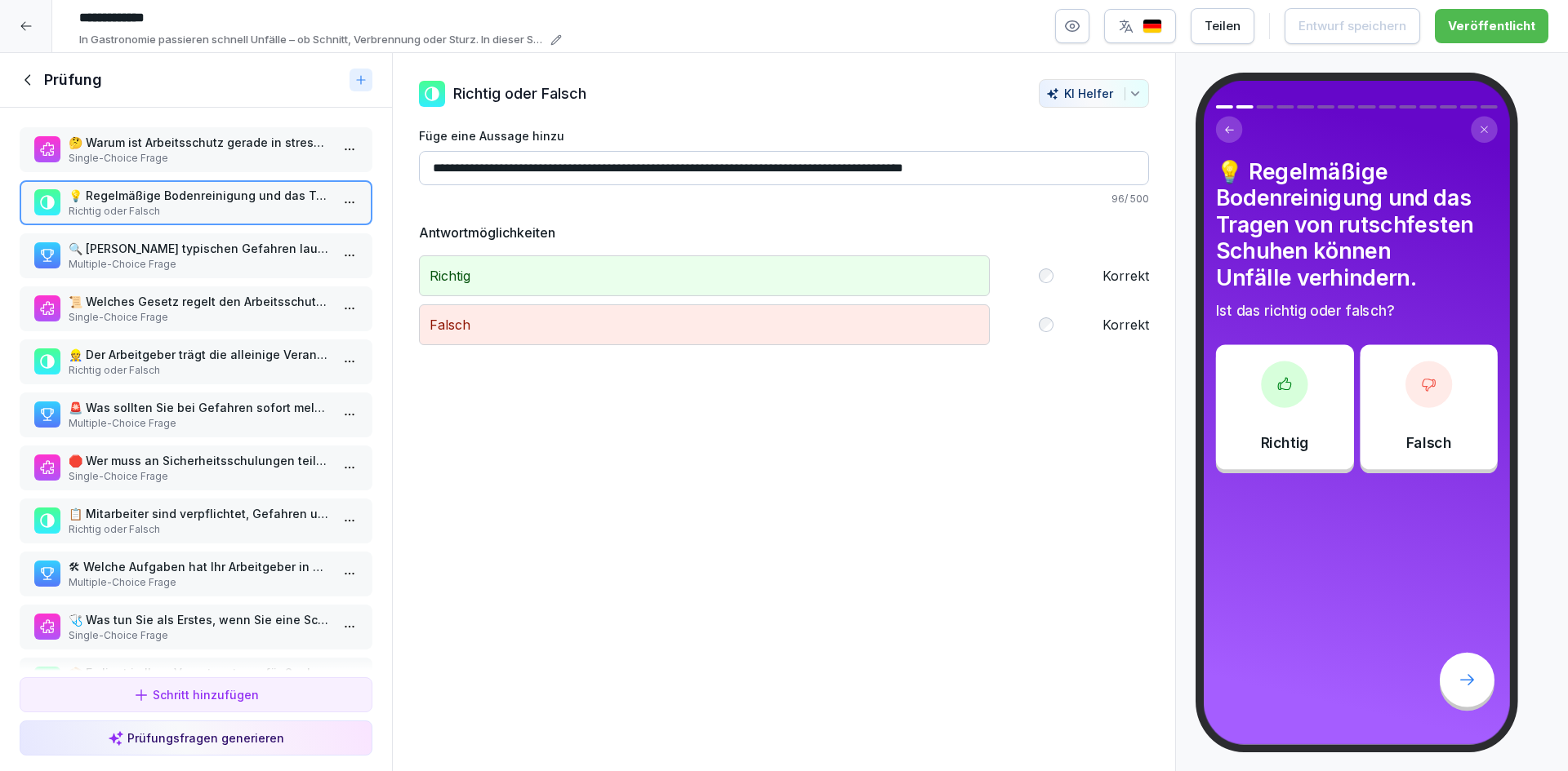
click at [217, 136] on p "🤔 Warum ist Arbeitsschutz gerade in stressigen Zeiten besonders wichtig?" at bounding box center [199, 143] width 262 height 17
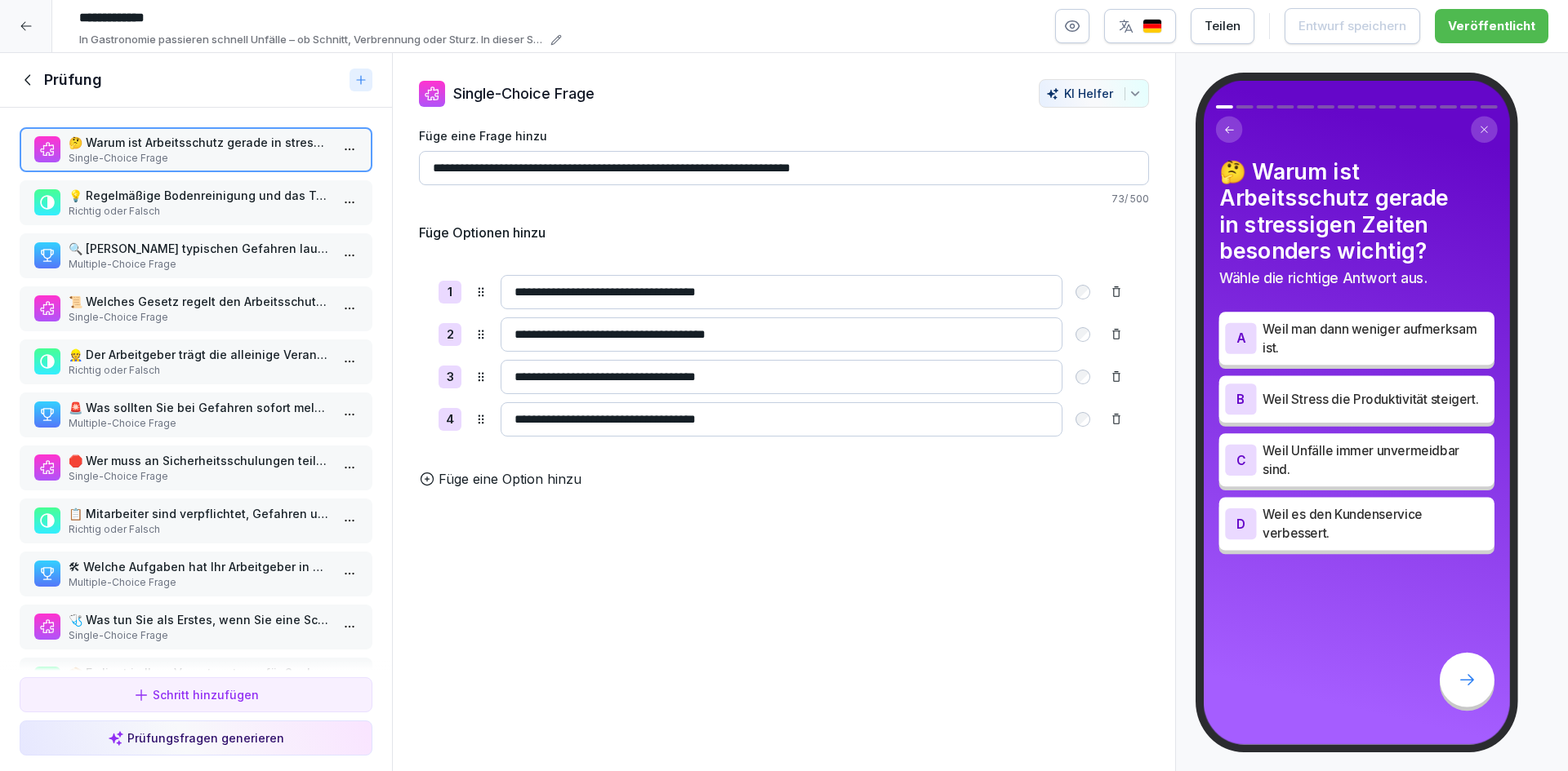
click at [199, 200] on p "💡 Regelmäßige Bodenreinigung und das Tragen von rutschfesten Schuhen können Unf…" at bounding box center [199, 196] width 262 height 17
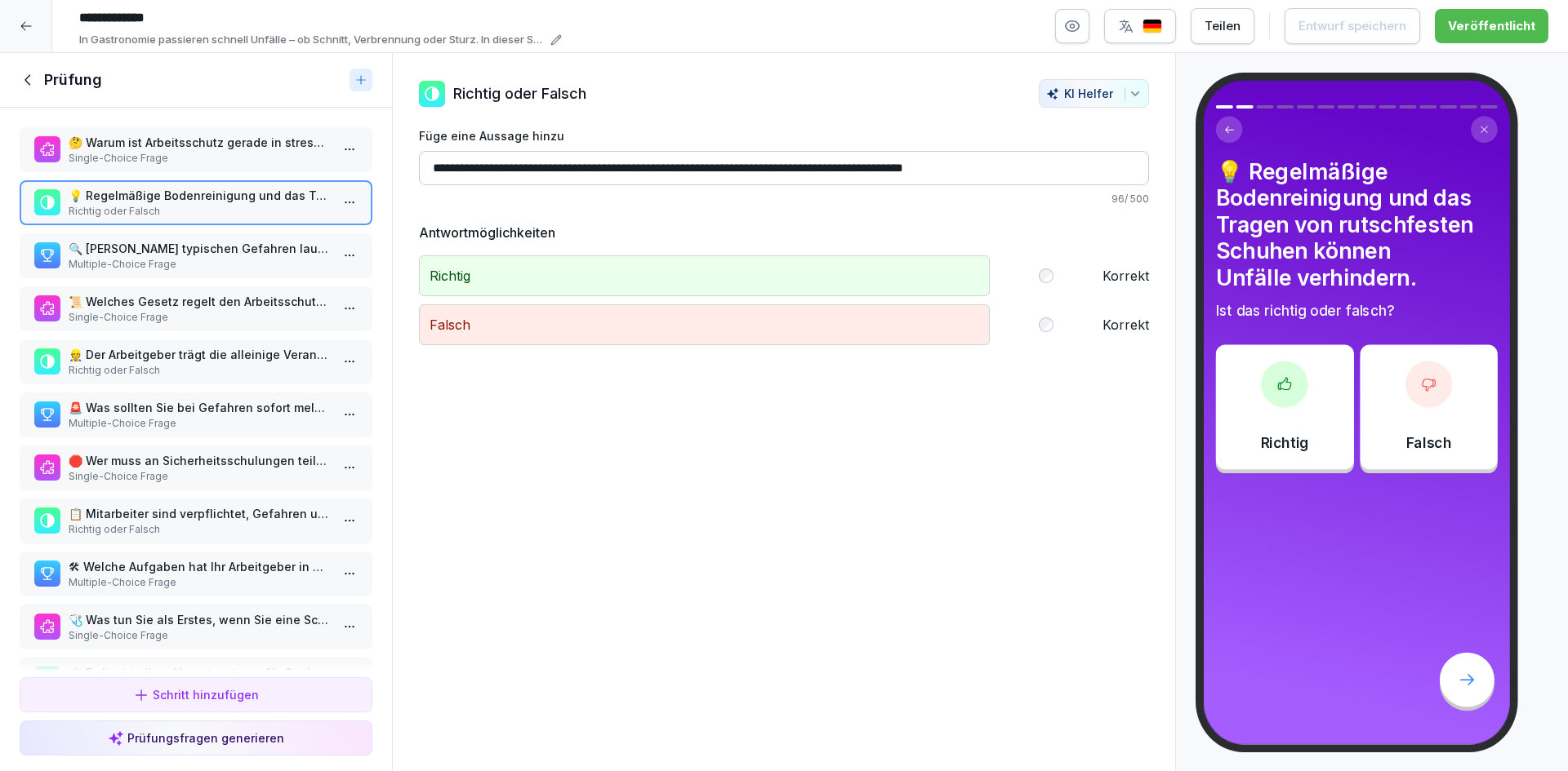
click at [197, 249] on p "🔍 Welche typischen Gefahren lauern im Gastronomiealltag? Wählen Sie alle passen…" at bounding box center [199, 249] width 262 height 17
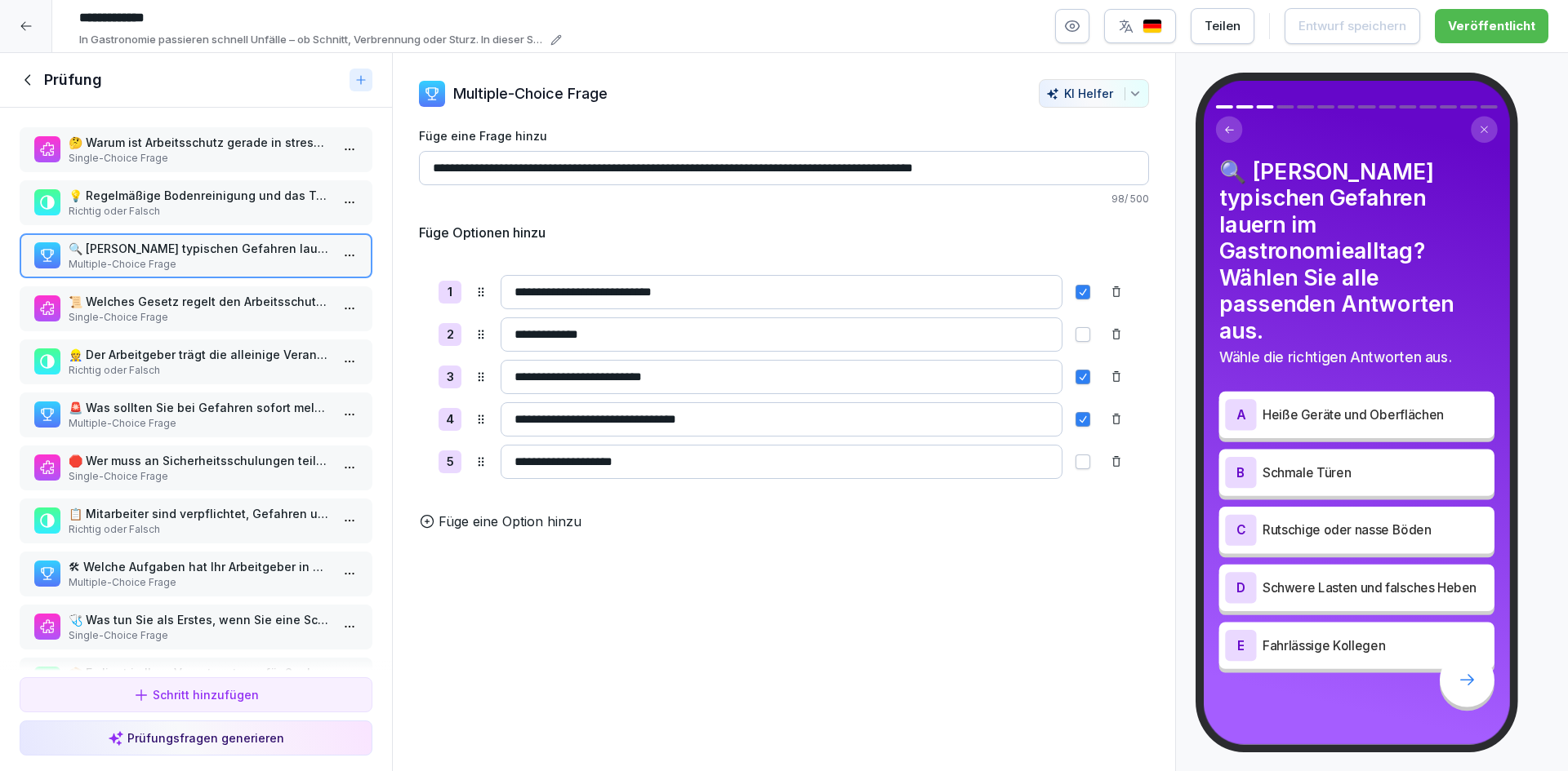
click at [203, 315] on p "Single-Choice Frage" at bounding box center [199, 317] width 262 height 15
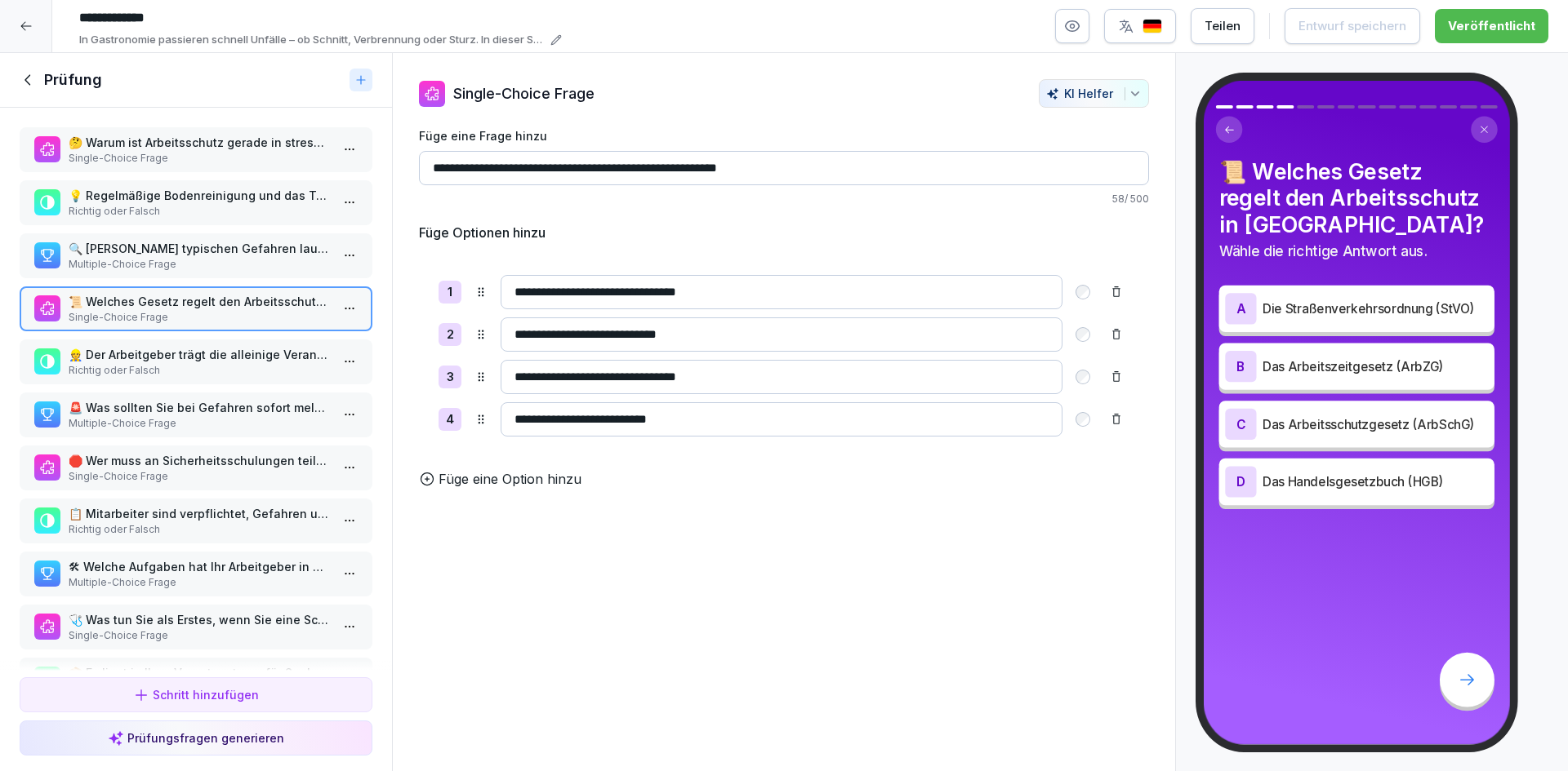
click at [195, 356] on p "👷 Der Arbeitgeber trägt die alleinige Verantwortung für Ihre Sicherheit." at bounding box center [199, 355] width 262 height 17
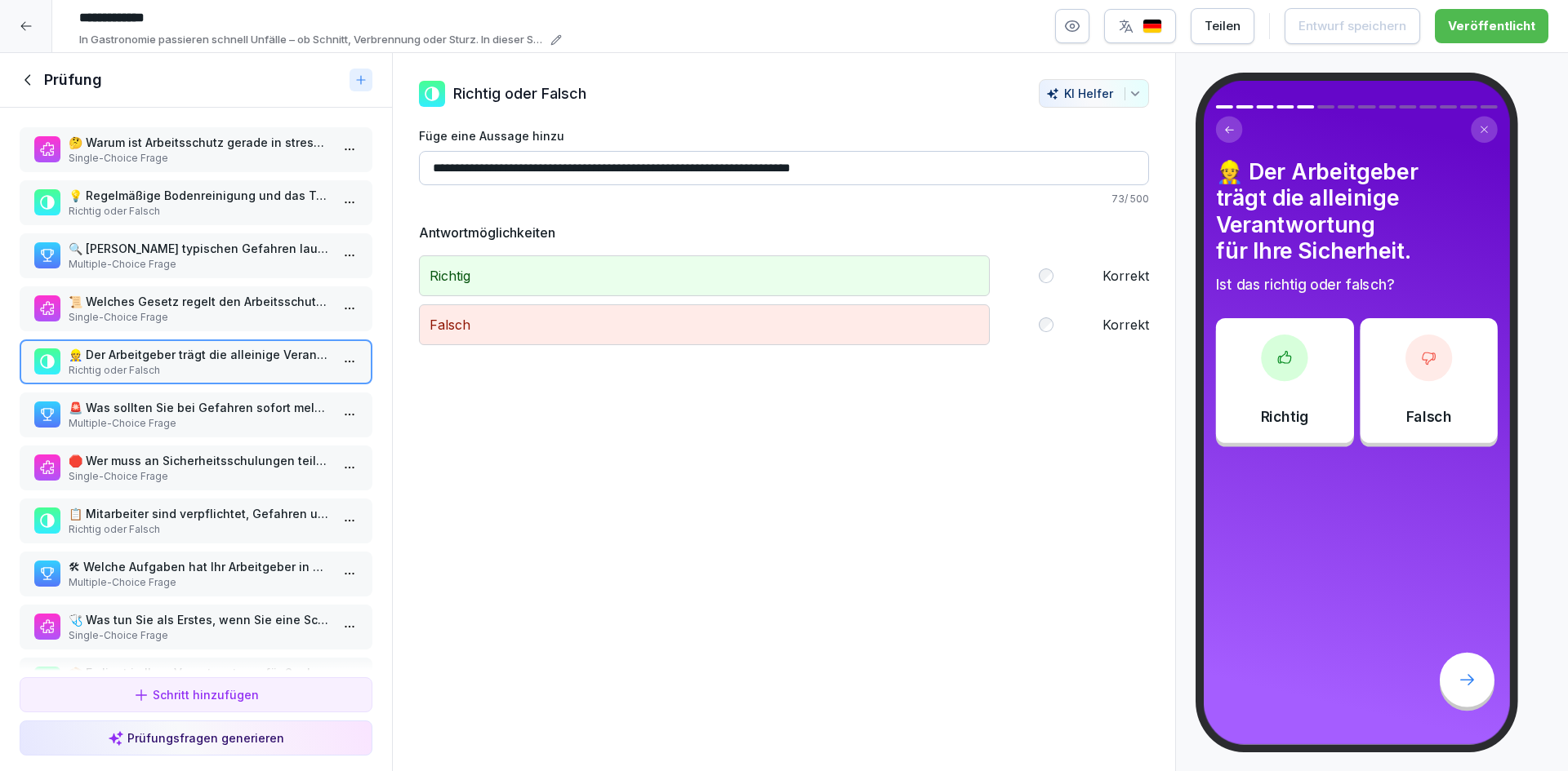
click at [215, 416] on p "Multiple-Choice Frage" at bounding box center [199, 423] width 262 height 15
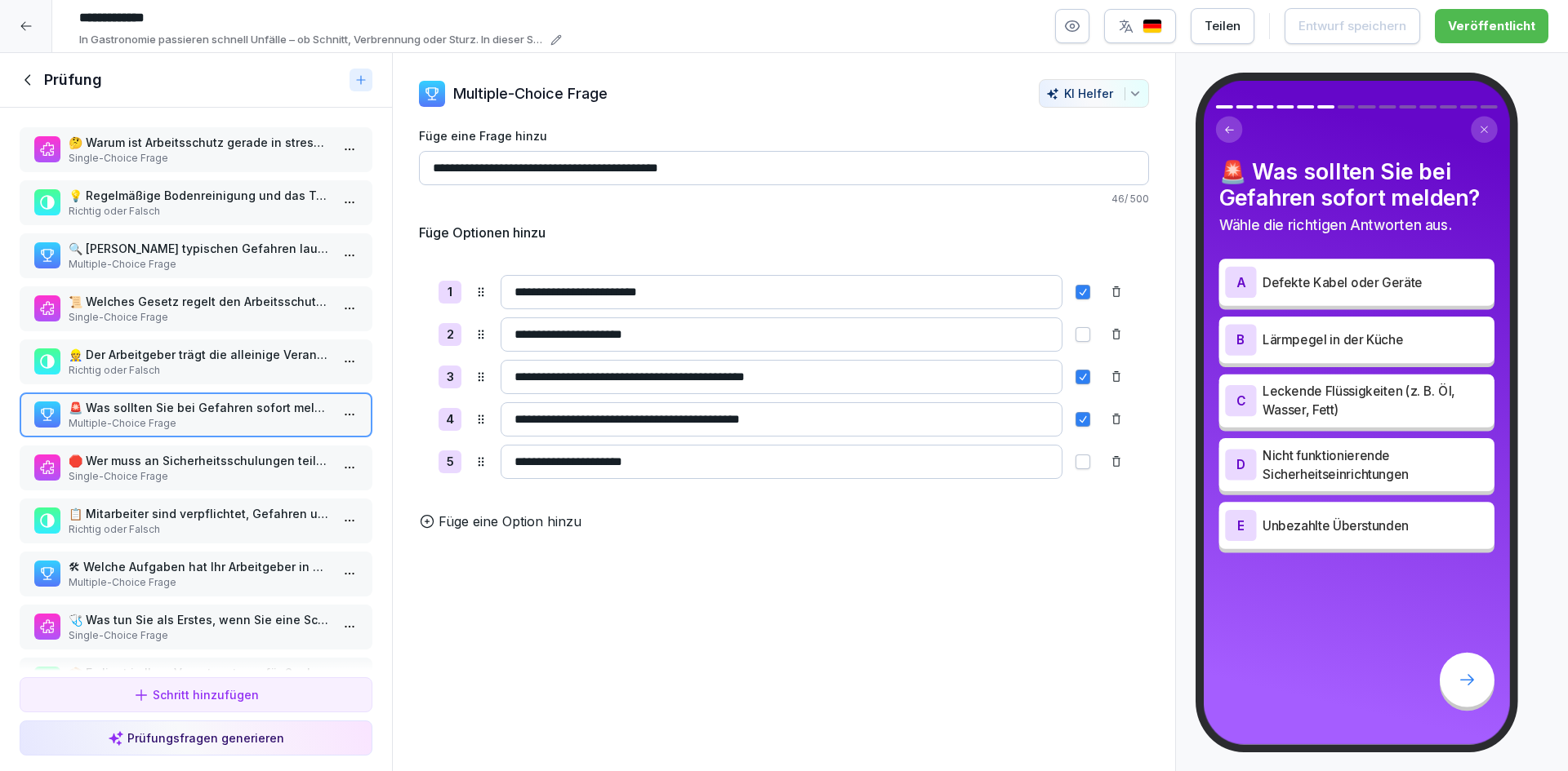
click at [26, 83] on icon at bounding box center [29, 80] width 18 height 18
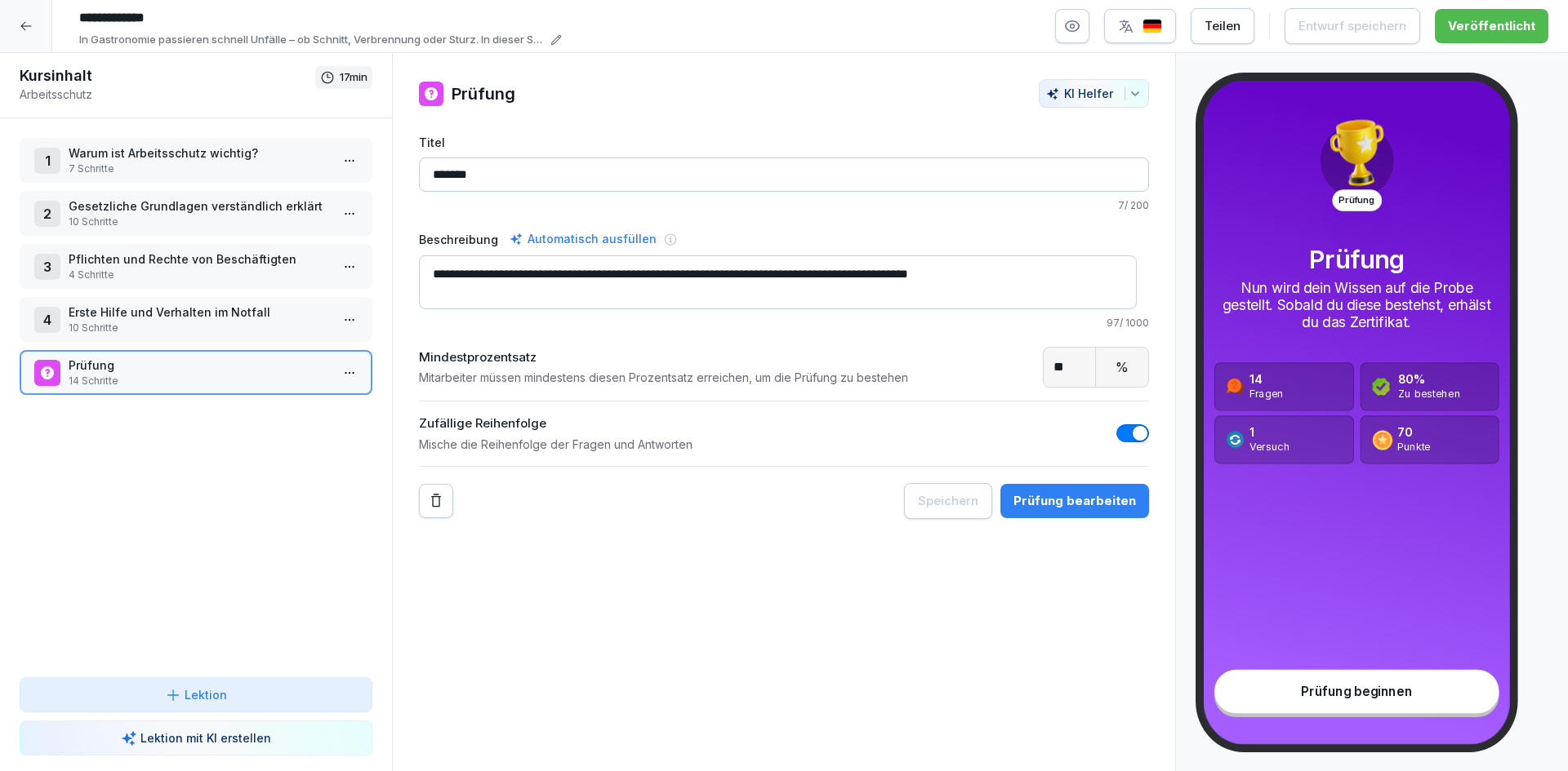
click at [228, 336] on div "4 Erste Hilfe und Verhalten im Notfall 10 Schritte" at bounding box center [197, 320] width 353 height 45
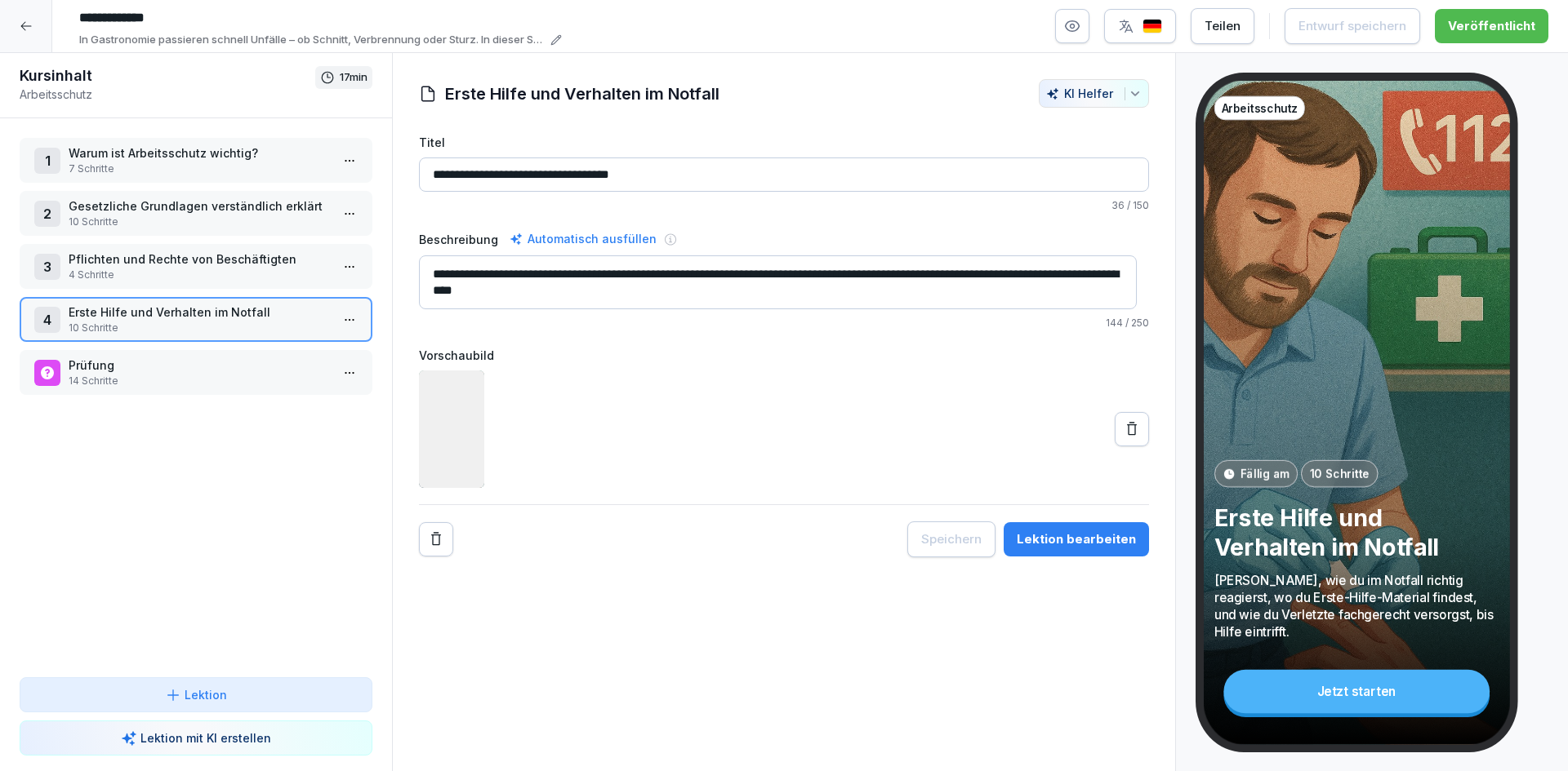
click at [238, 265] on p "Pflichten und Rechte von Beschäftigten" at bounding box center [199, 259] width 262 height 17
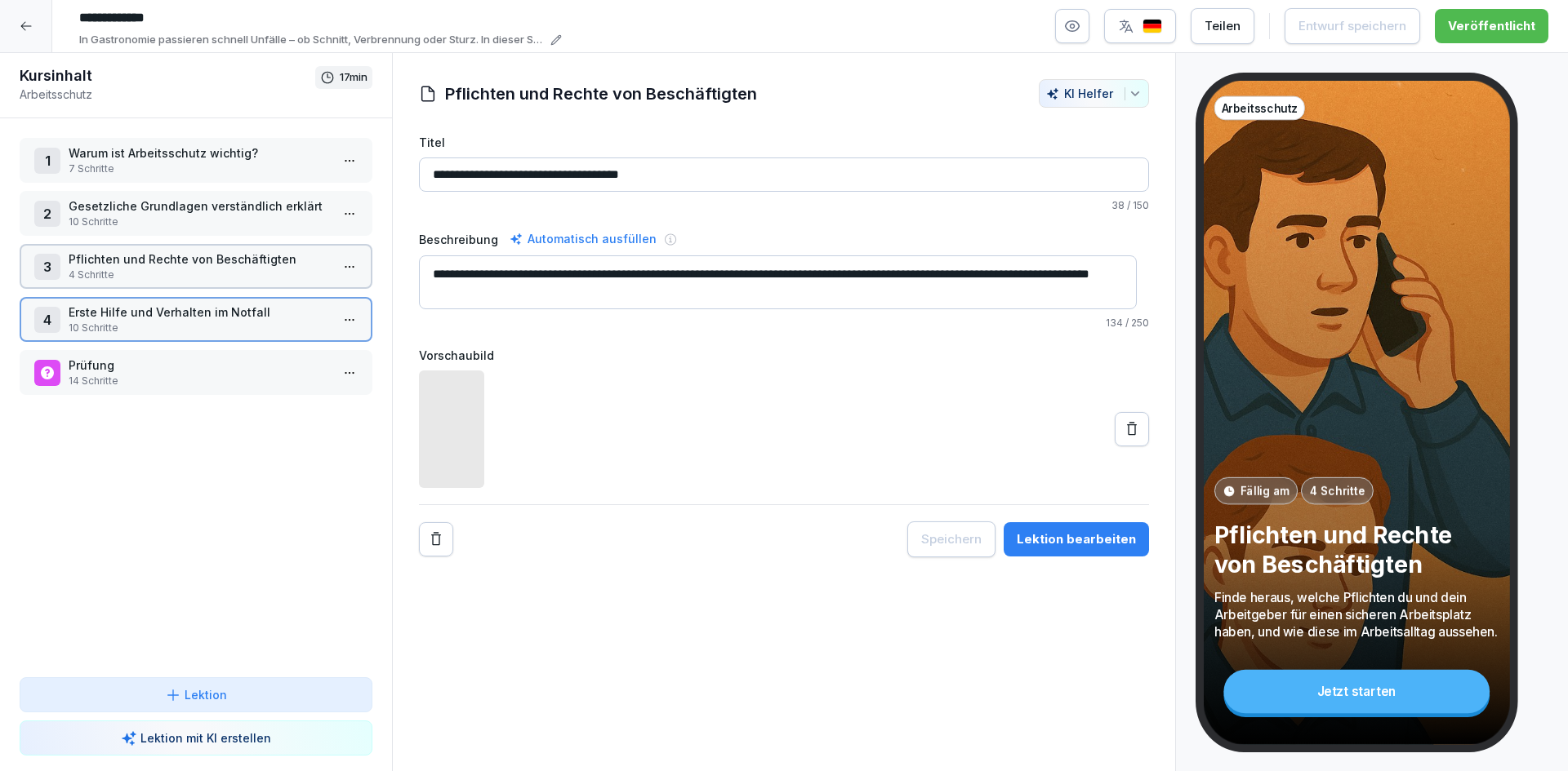
click at [238, 265] on p "Pflichten und Rechte von Beschäftigten" at bounding box center [199, 259] width 262 height 17
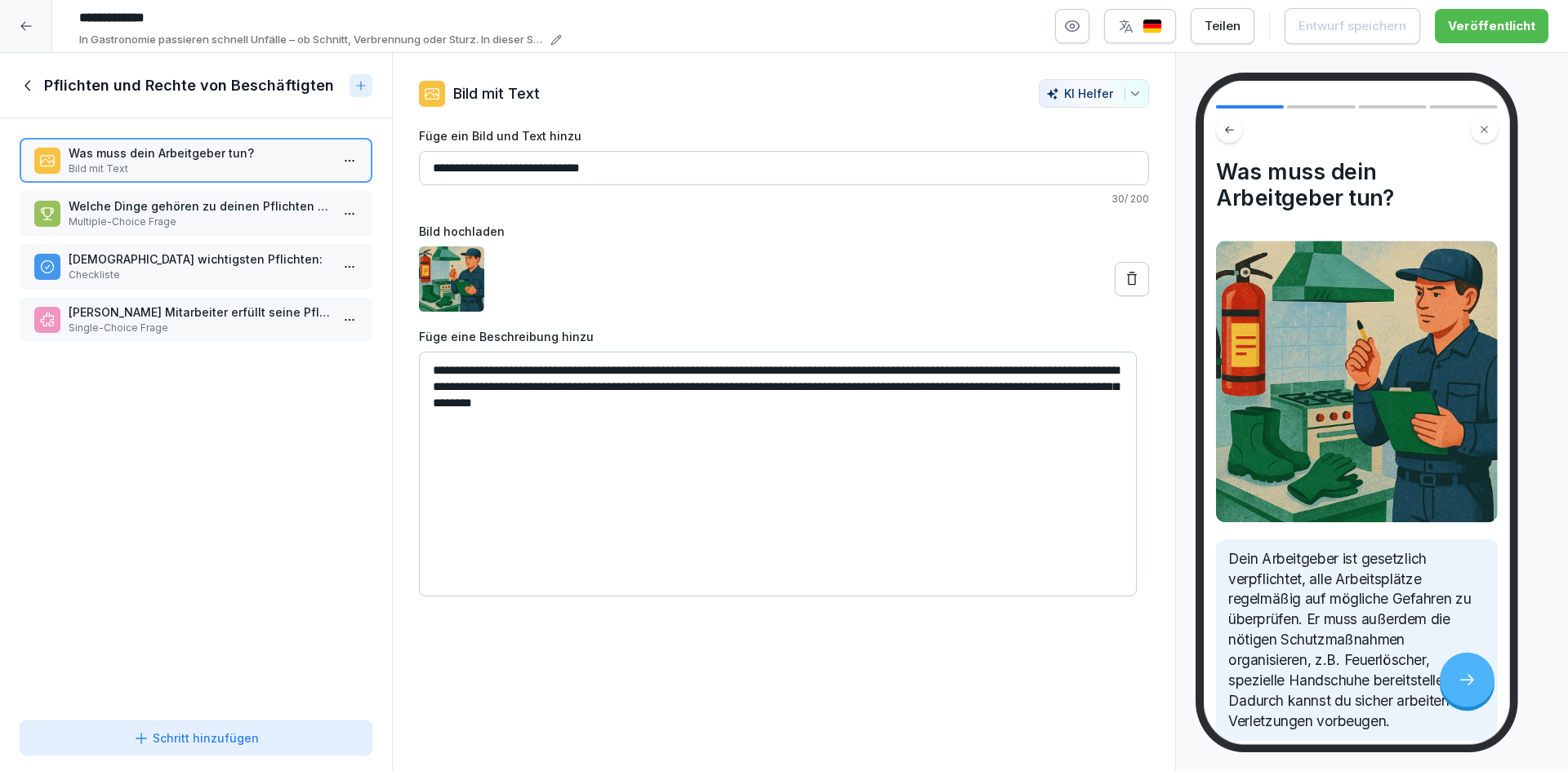
click at [252, 210] on p "Welche Dinge gehören zu deinen Pflichten als Mitarbeiter?" at bounding box center [199, 206] width 262 height 17
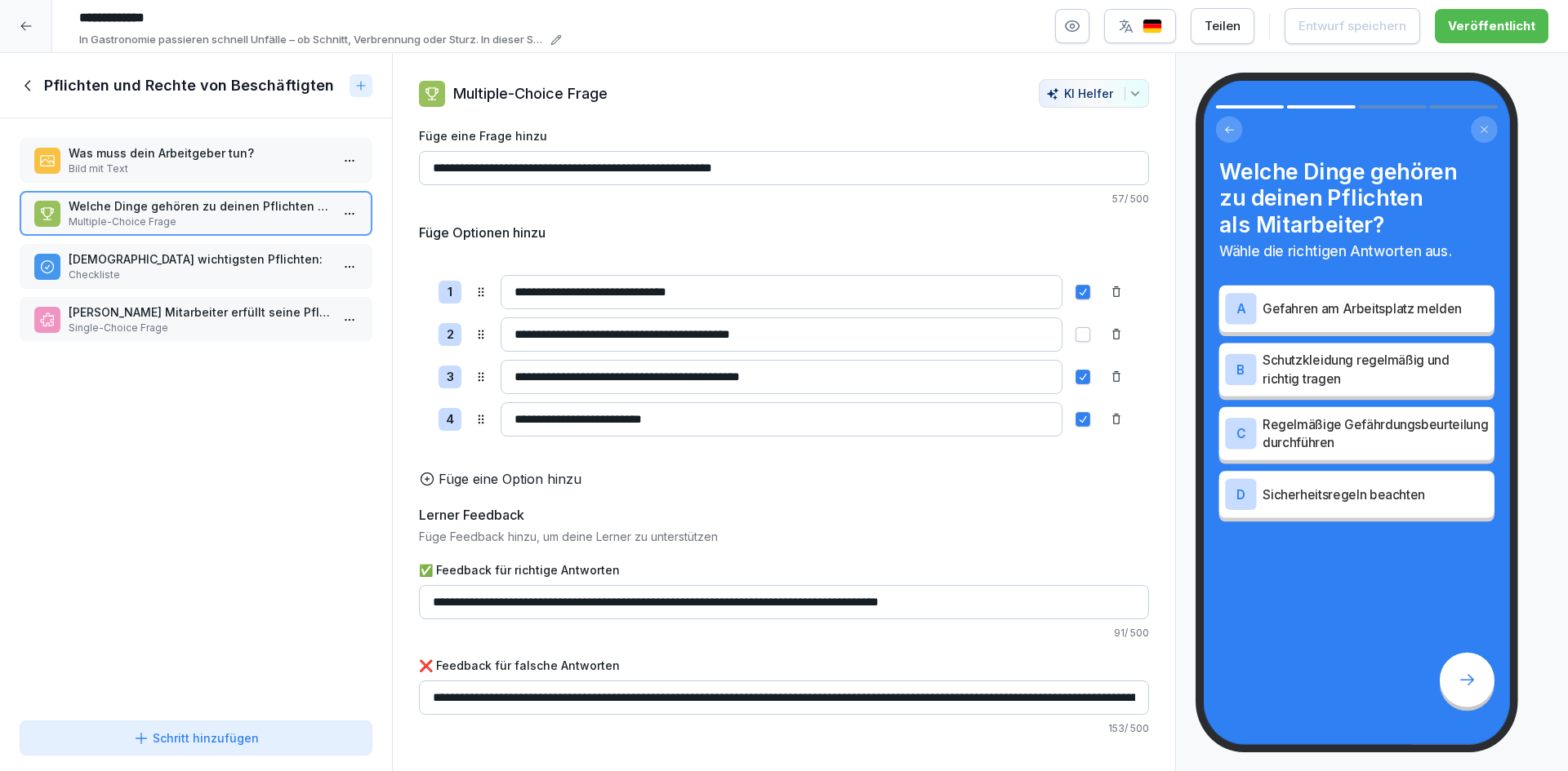
click at [209, 275] on p "Checkliste" at bounding box center [199, 275] width 262 height 15
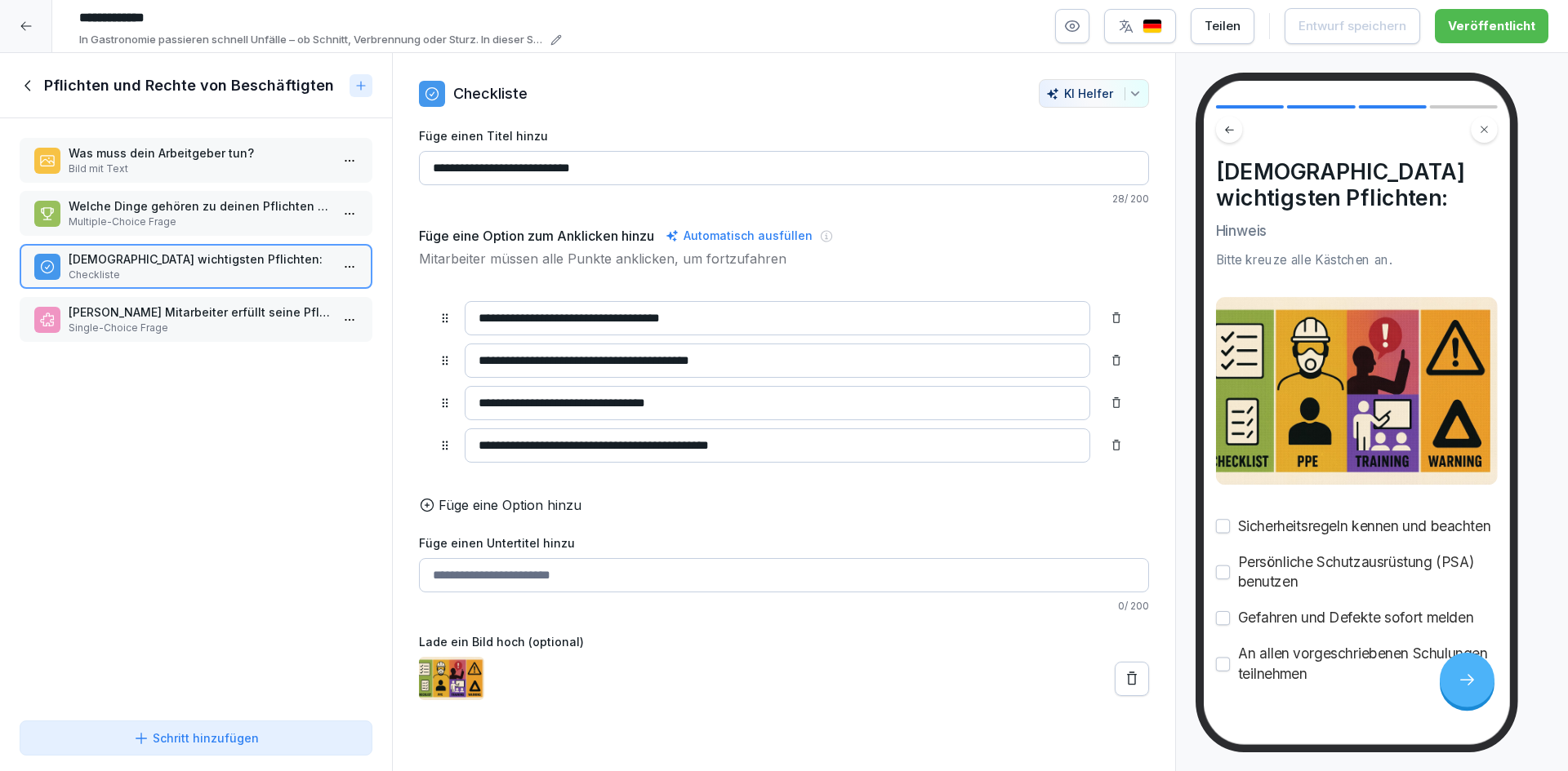
click at [182, 313] on p "Welcher Mitarbeiter erfüllt seine Pflichten richtig?" at bounding box center [199, 312] width 262 height 17
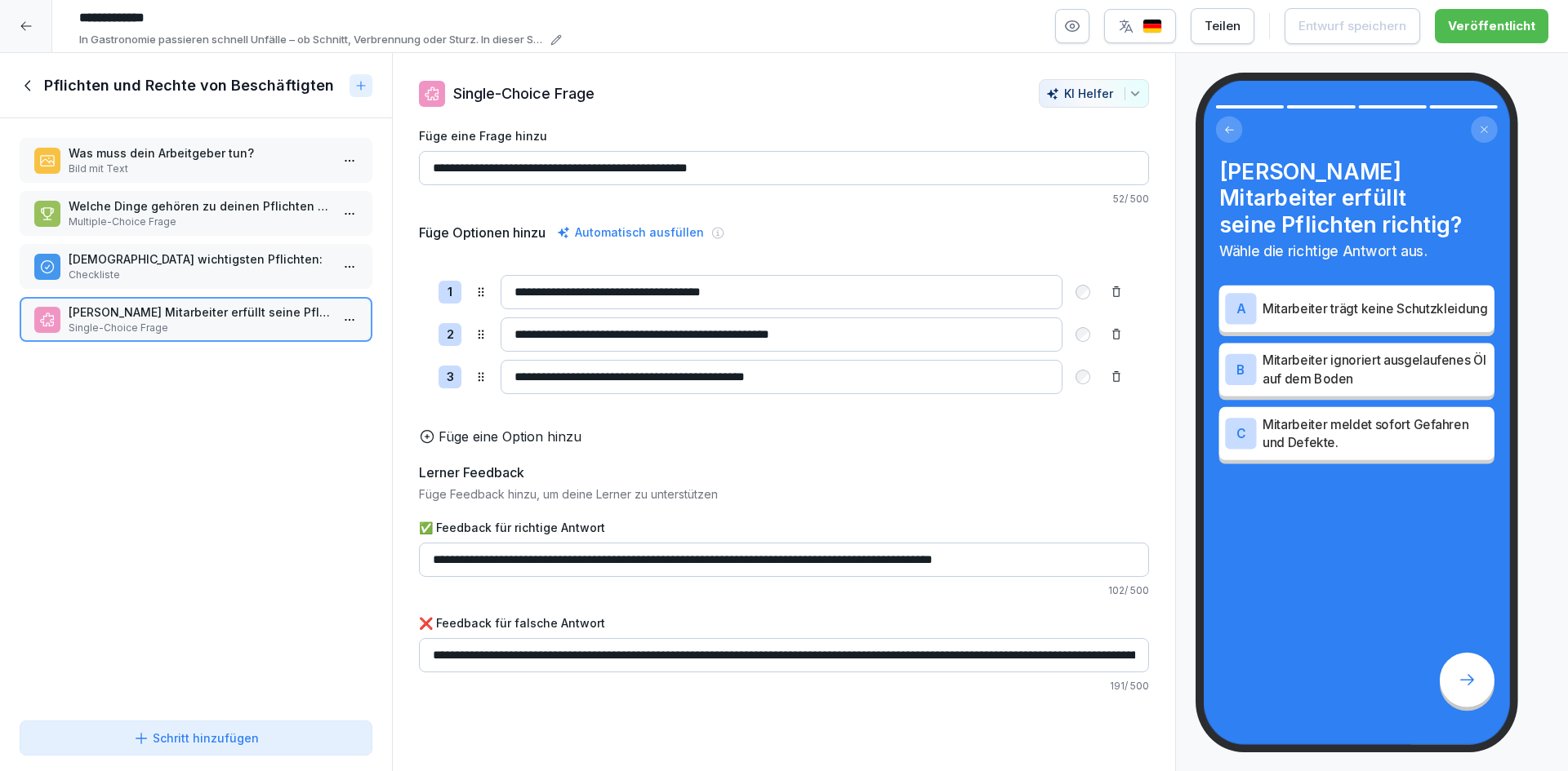
click at [190, 236] on div "Was muss dein Arbeitgeber tun? Bild mit Text Welche Dinge gehören zu deinen Pfl…" at bounding box center [196, 416] width 392 height 596
click at [193, 203] on p "Welche Dinge gehören zu deinen Pflichten als Mitarbeiter?" at bounding box center [199, 206] width 262 height 17
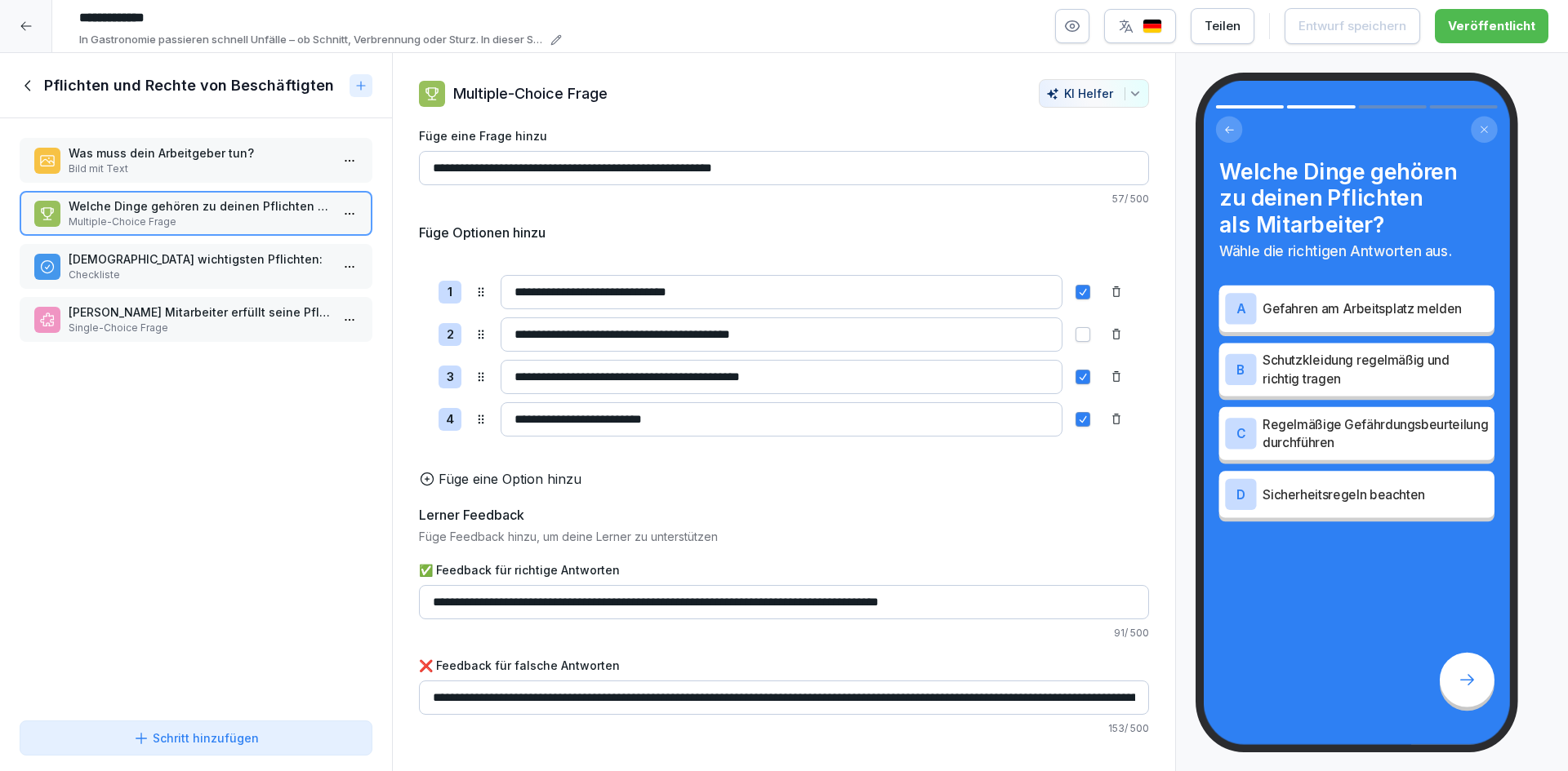
click at [210, 164] on p "Bild mit Text" at bounding box center [199, 169] width 262 height 15
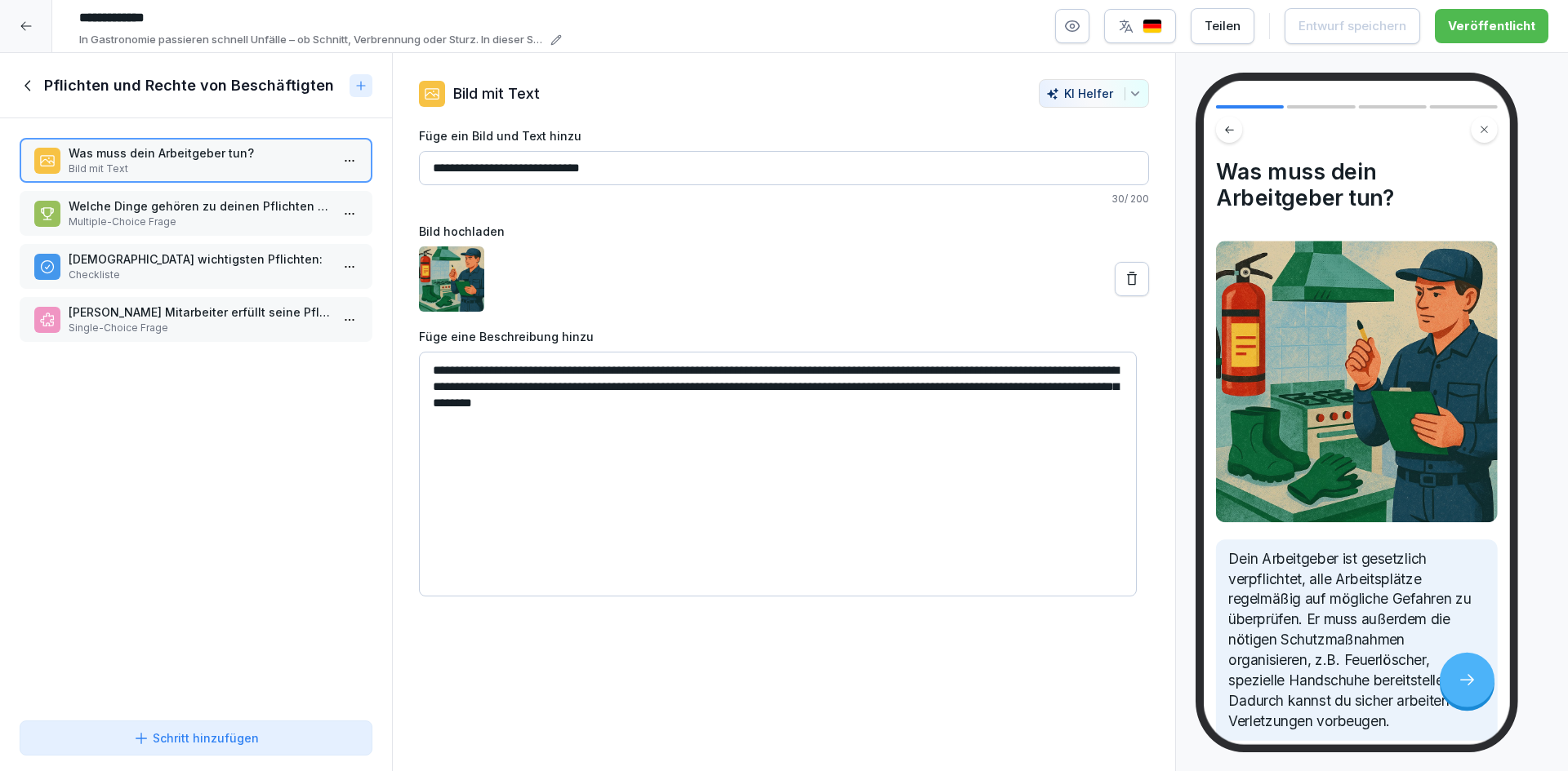
click at [13, 83] on div "Pflichten und Rechte von Beschäftigten" at bounding box center [196, 85] width 392 height 65
click at [20, 87] on icon at bounding box center [29, 85] width 18 height 18
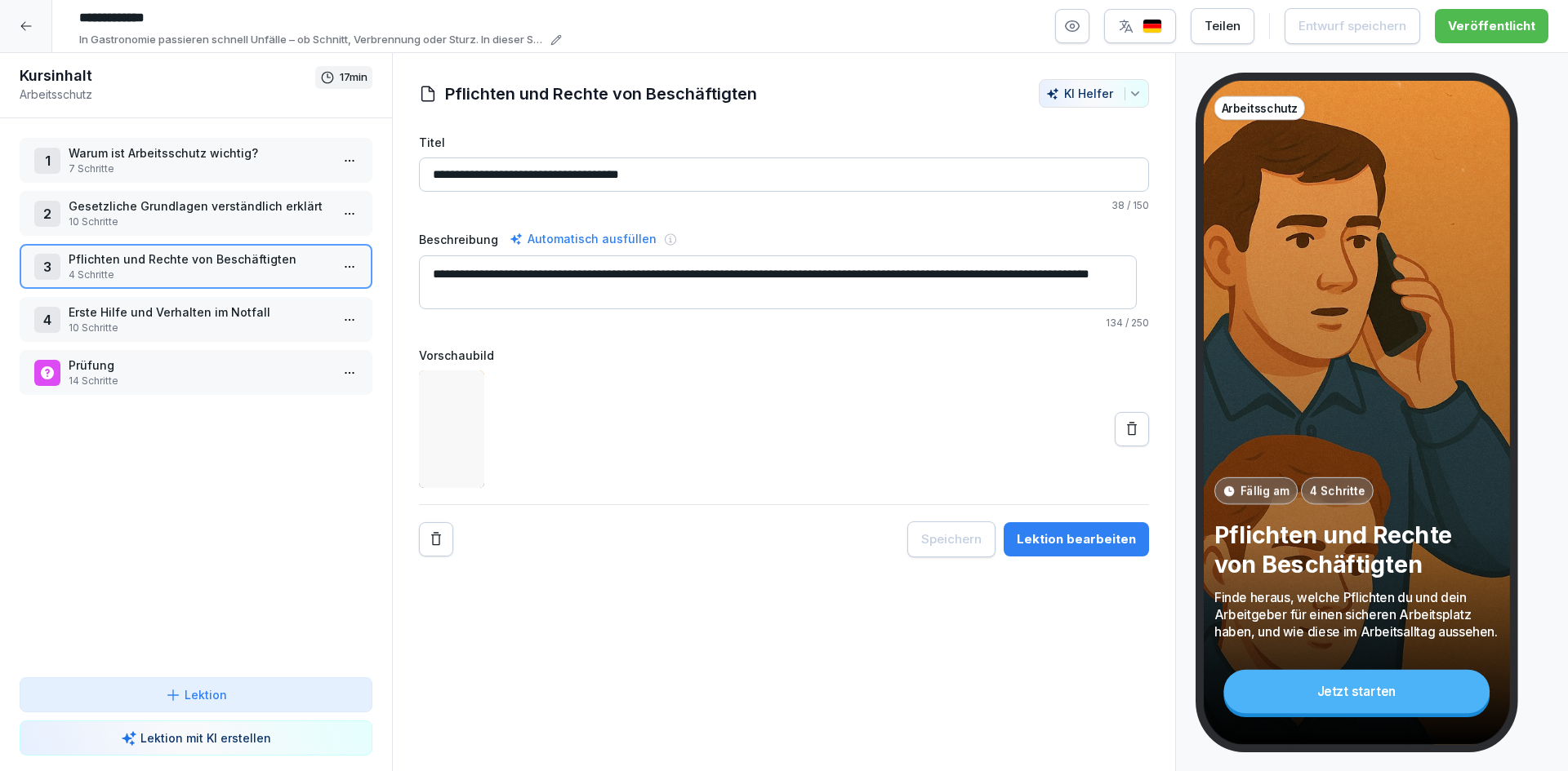
click at [159, 230] on div "2 Gesetzliche Grundlagen verständlich erklärt 10 Schritte" at bounding box center [197, 214] width 353 height 45
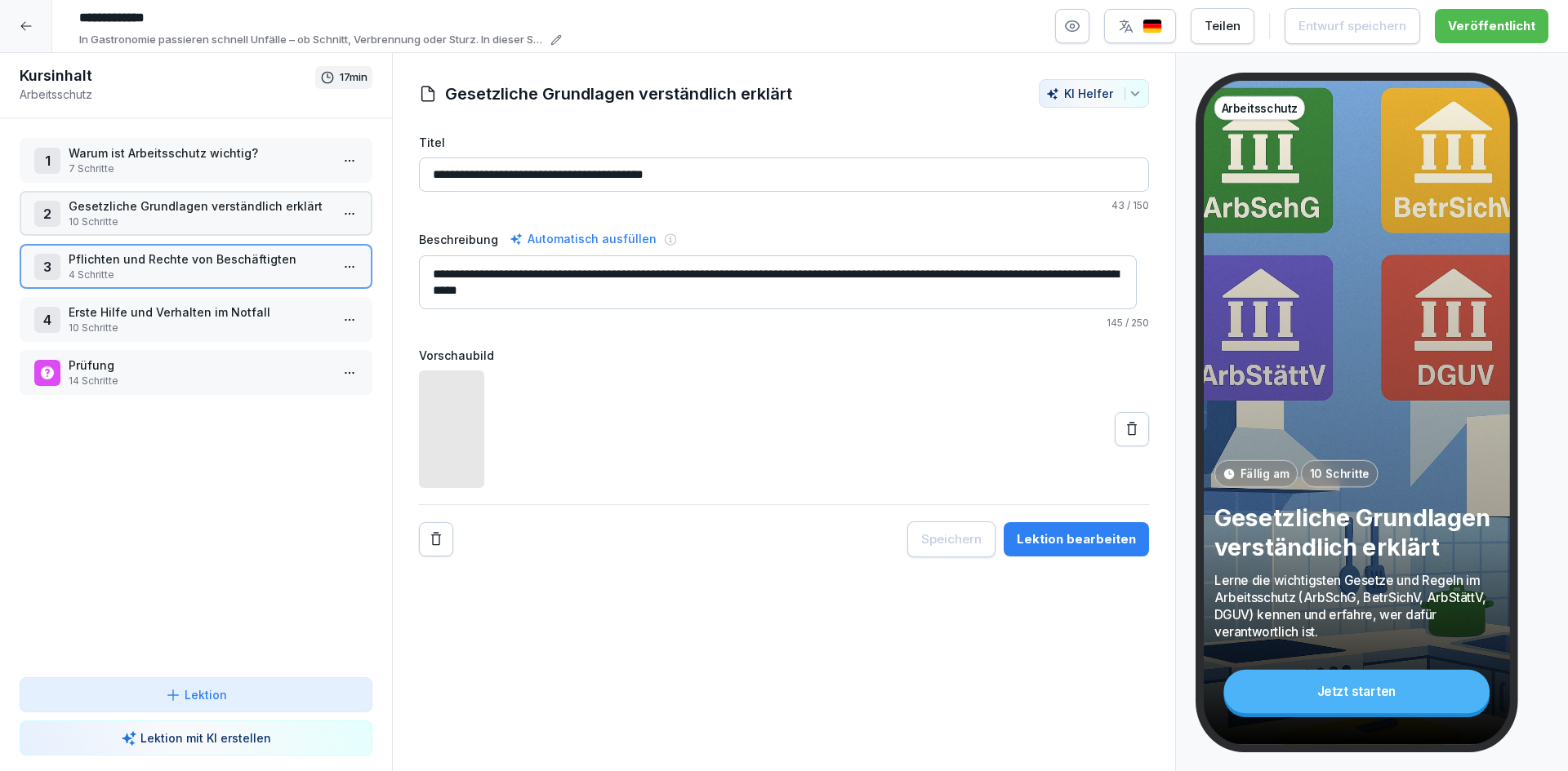
click at [159, 230] on div "2 Gesetzliche Grundlagen verständlich erklärt 10 Schritte" at bounding box center [197, 214] width 353 height 45
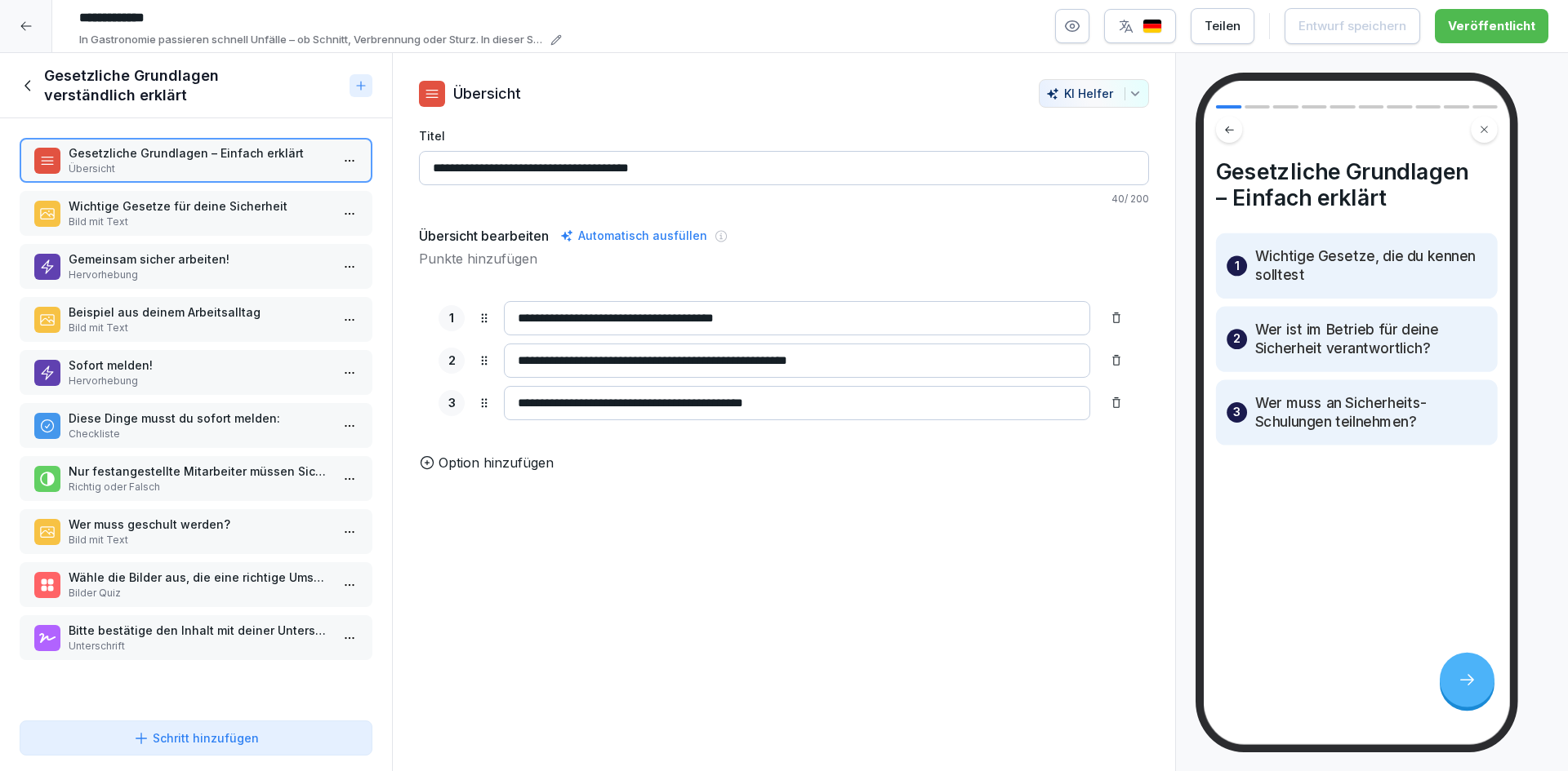
click at [192, 226] on p "Bild mit Text" at bounding box center [199, 222] width 262 height 15
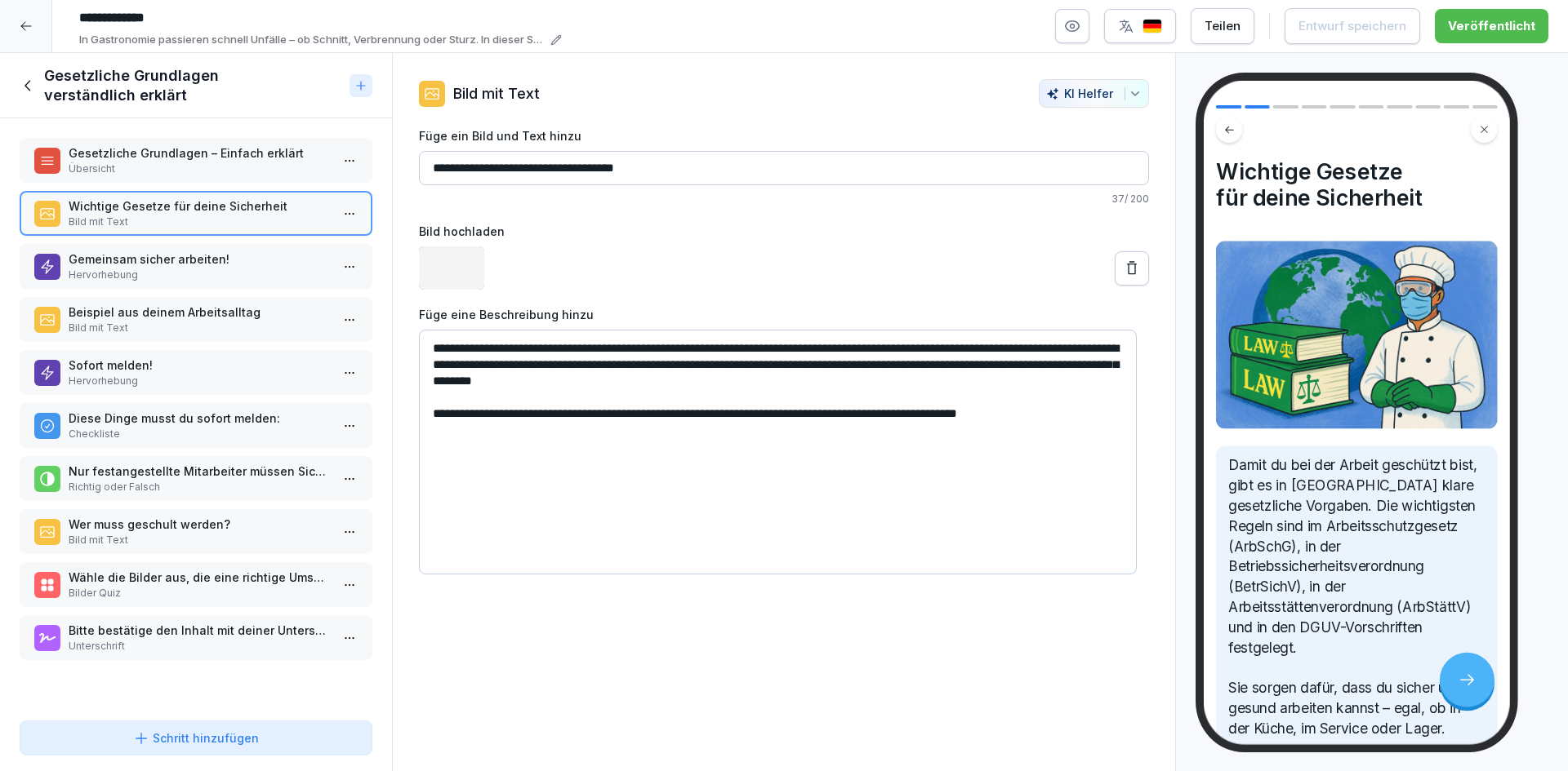
click at [190, 274] on p "Hervorhebung" at bounding box center [199, 275] width 262 height 15
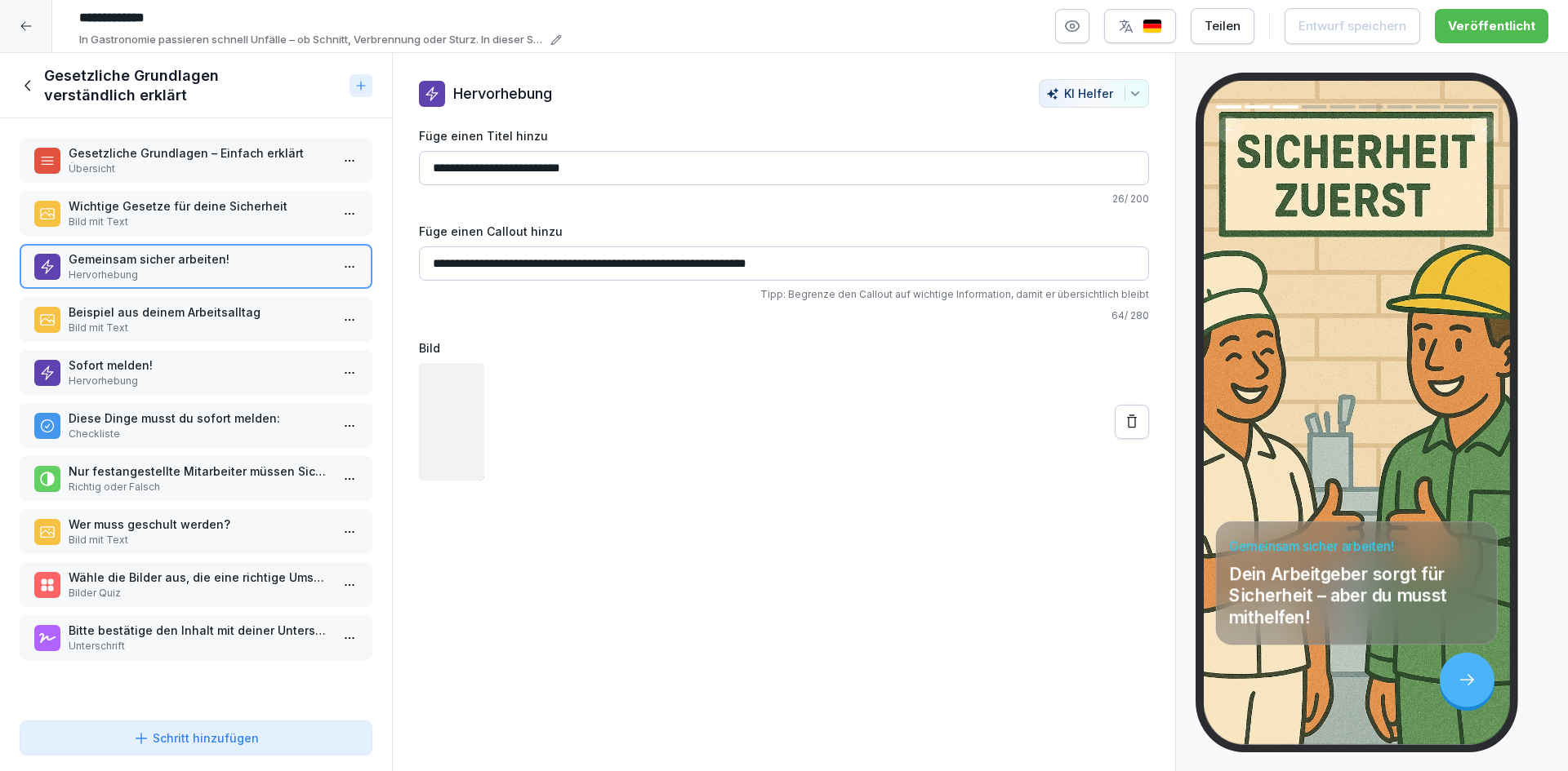
click at [190, 312] on p "Beispiel aus deinem Arbeitsalltag" at bounding box center [199, 312] width 262 height 17
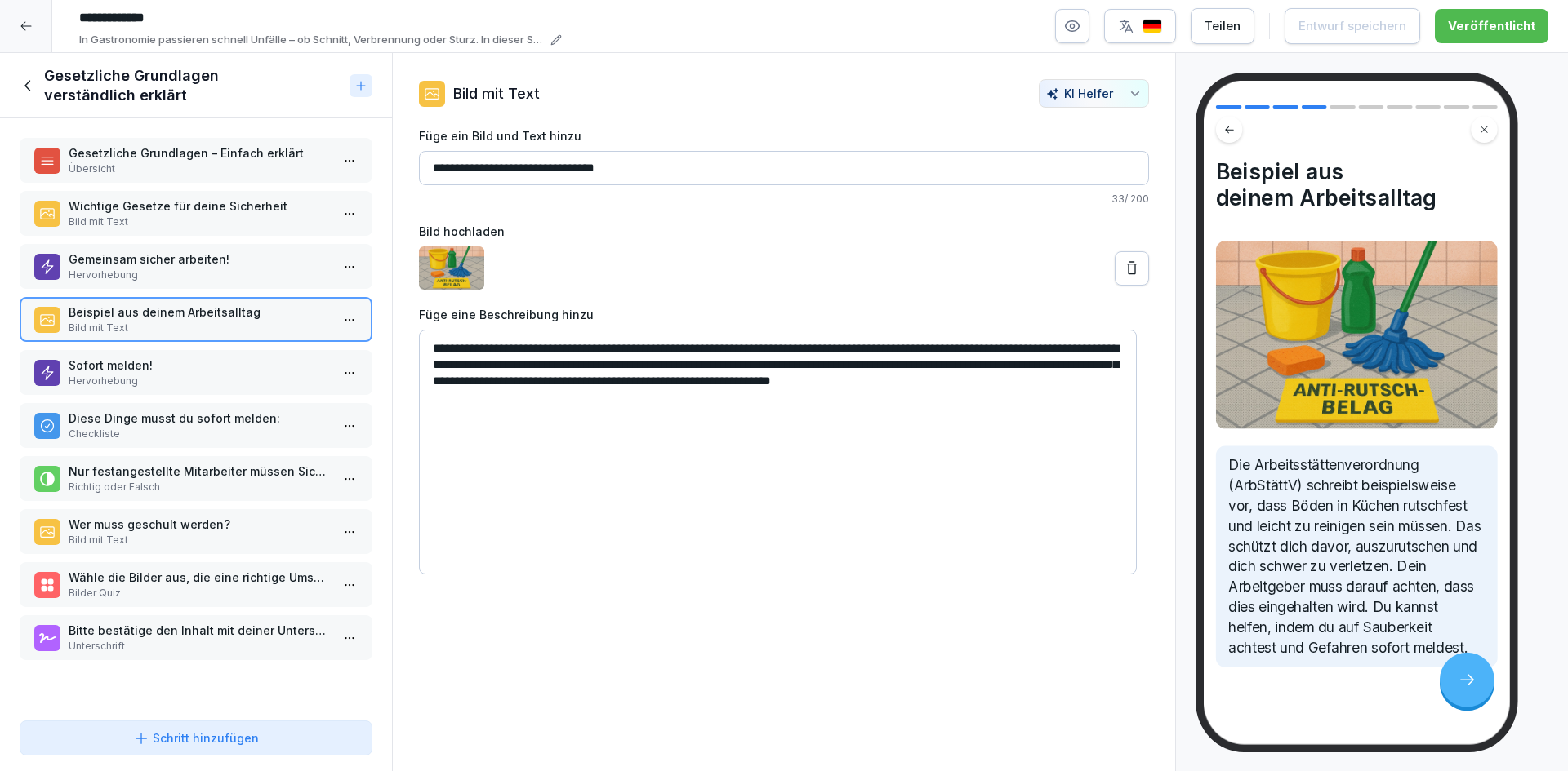
click at [224, 366] on p "Sofort melden!" at bounding box center [199, 365] width 262 height 17
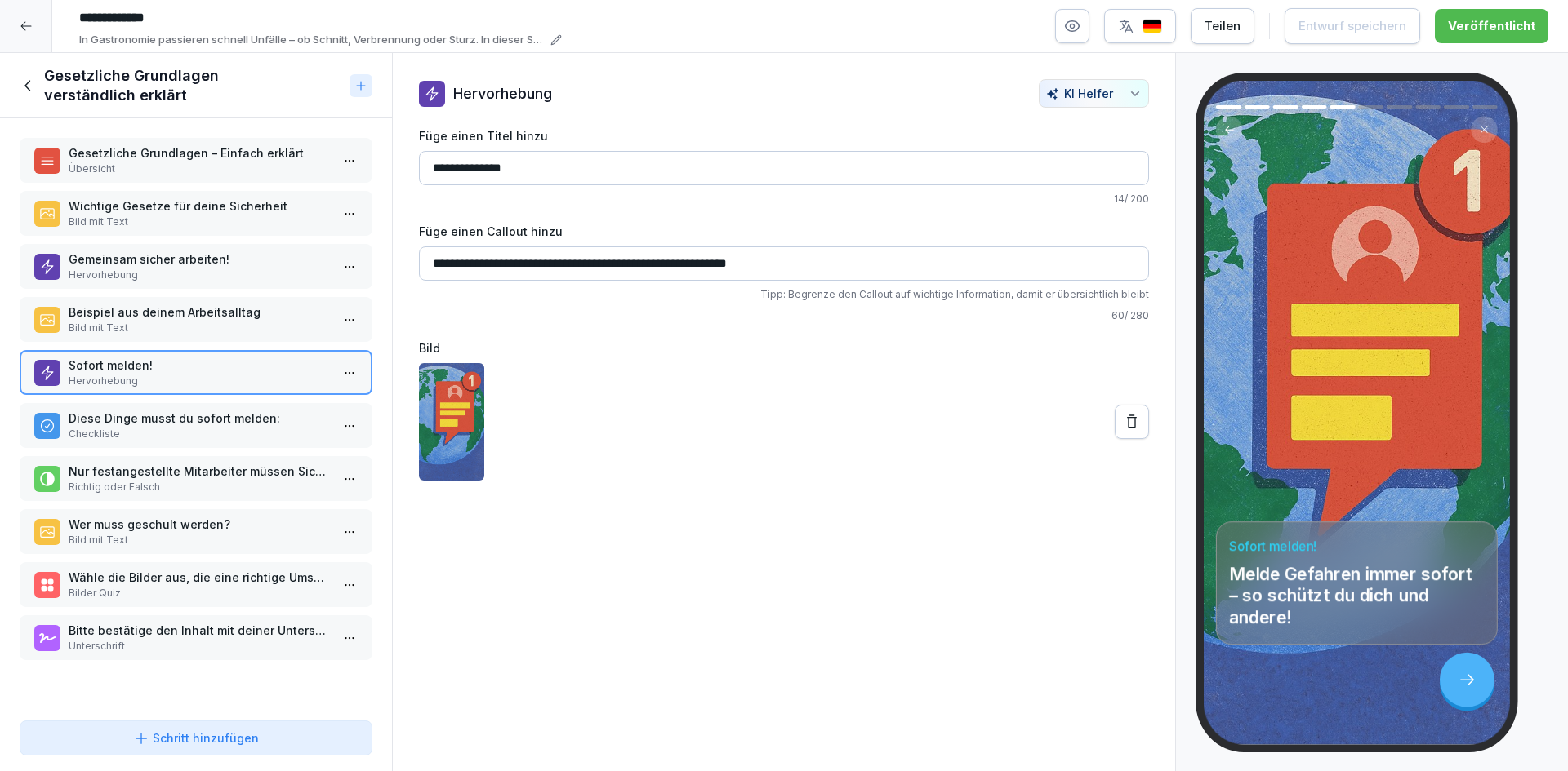
click at [225, 419] on p "Diese Dinge musst du sofort melden:" at bounding box center [199, 418] width 262 height 17
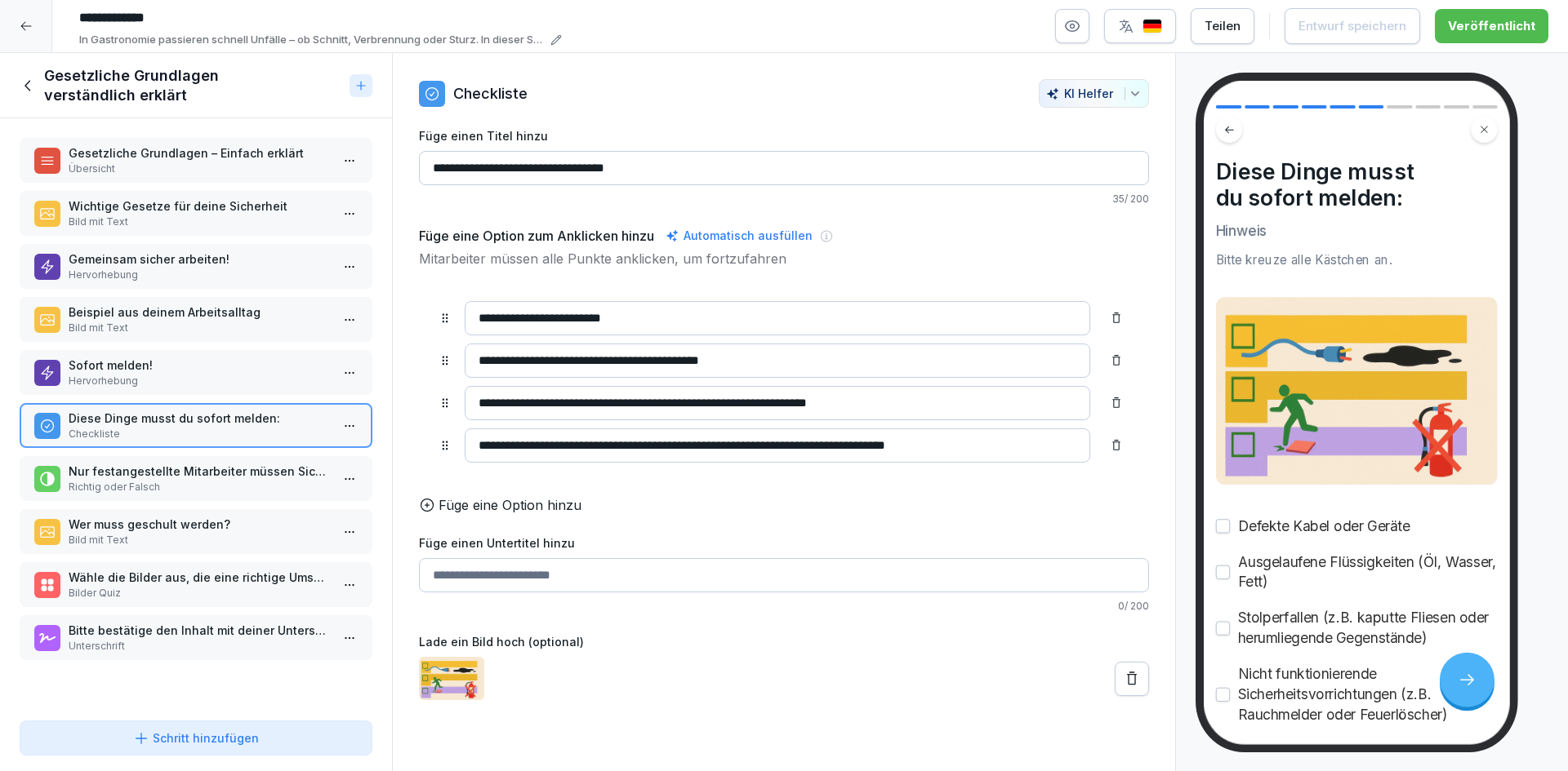
click at [479, 359] on input "**********" at bounding box center [777, 360] width 625 height 34
click at [23, 79] on icon at bounding box center [29, 85] width 18 height 18
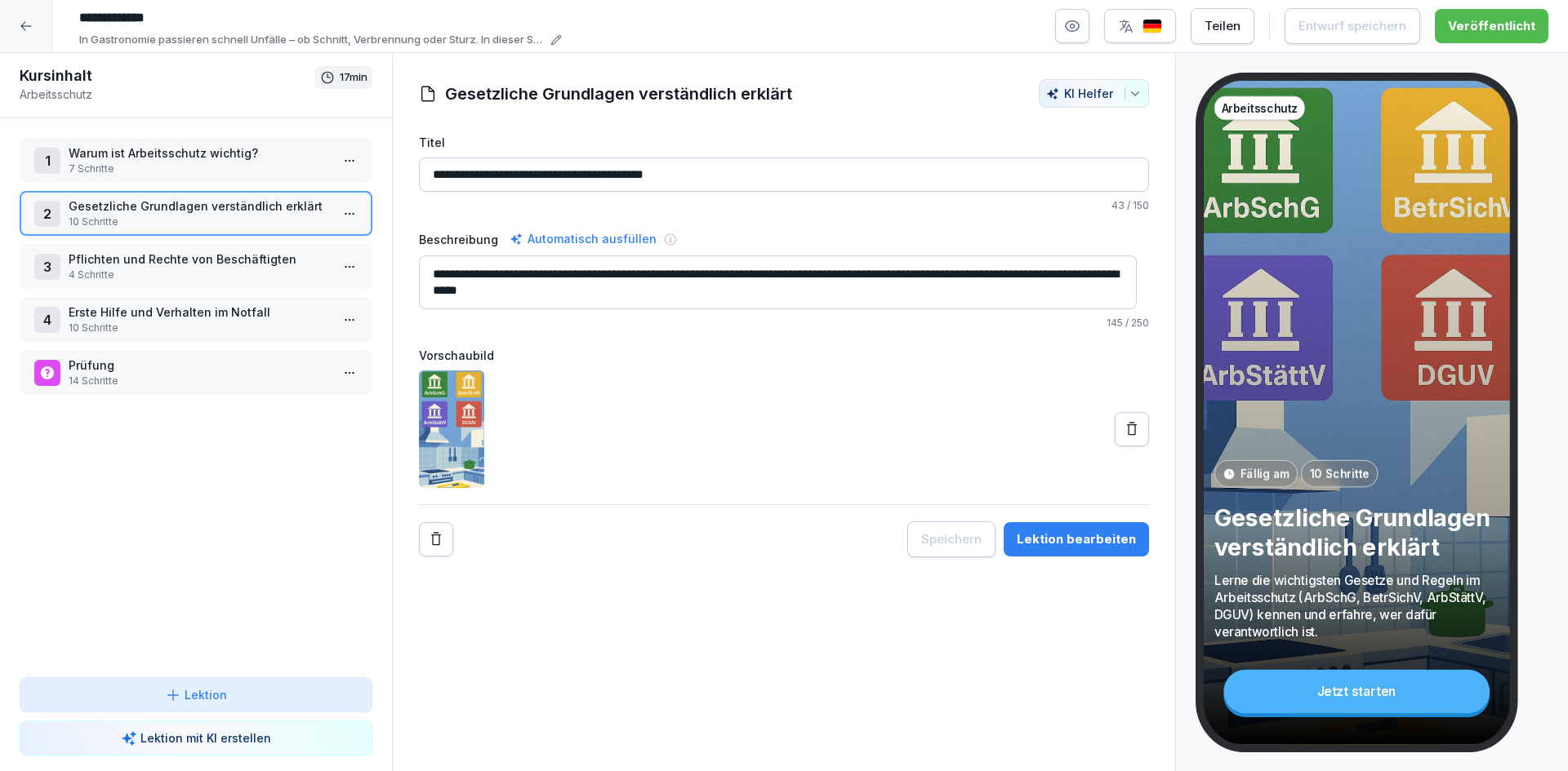
click at [136, 376] on p "14 Schritte" at bounding box center [199, 381] width 262 height 15
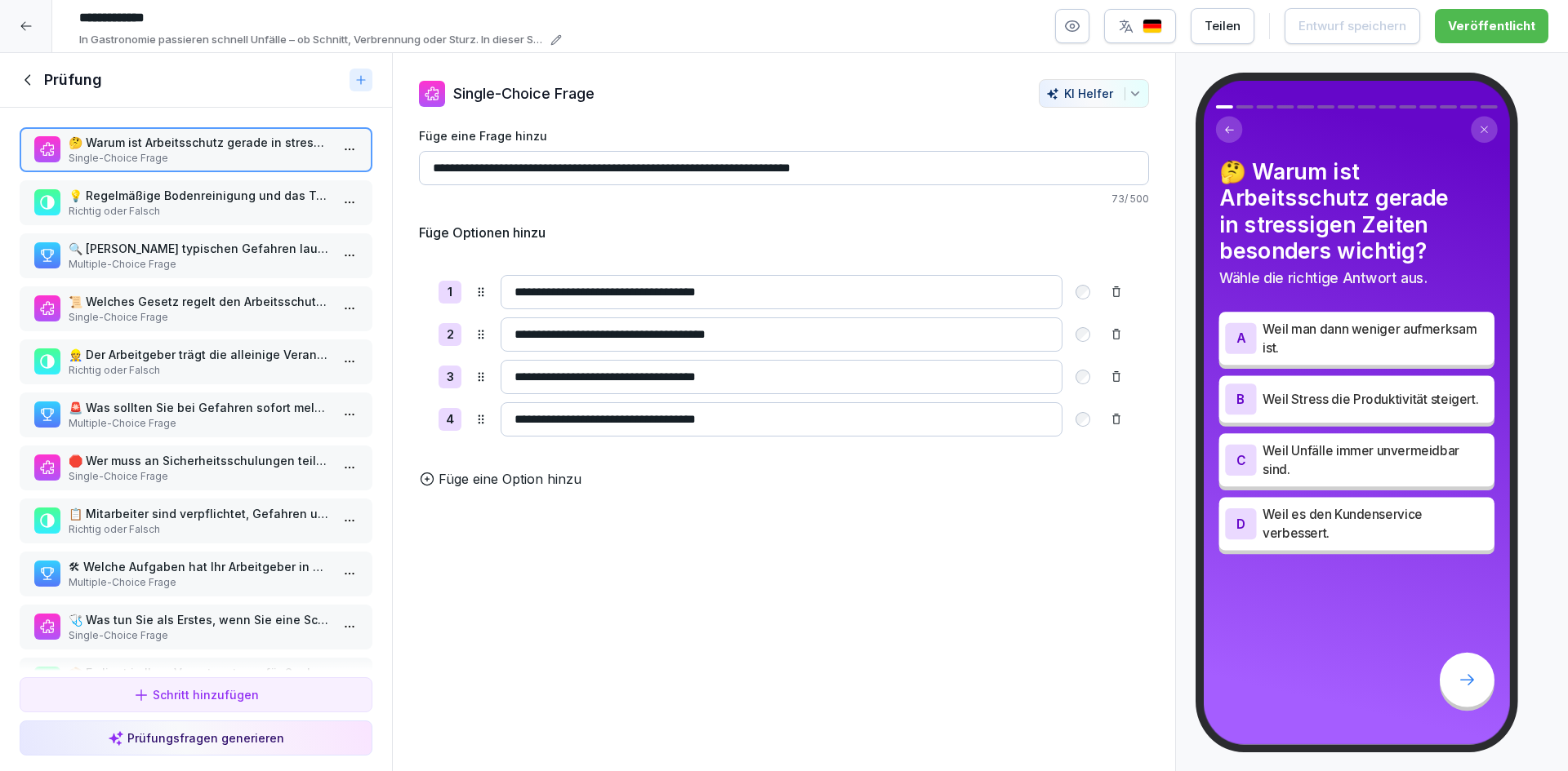
click at [224, 462] on p "🛑 Wer muss an Sicherheitsschulungen teilnehmen?" at bounding box center [199, 461] width 262 height 17
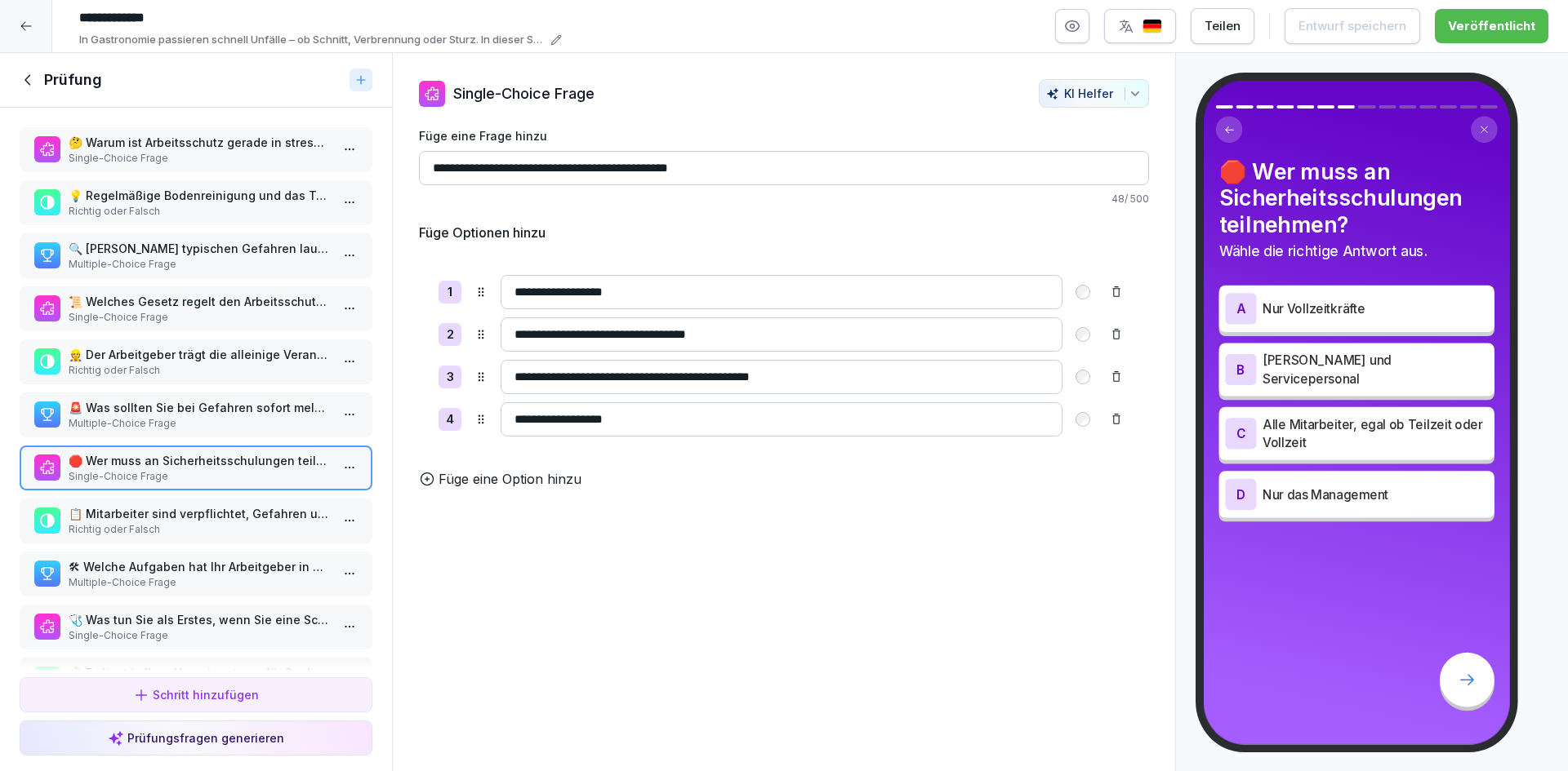
click at [224, 206] on p "Richtig oder Falsch" at bounding box center [199, 211] width 262 height 15
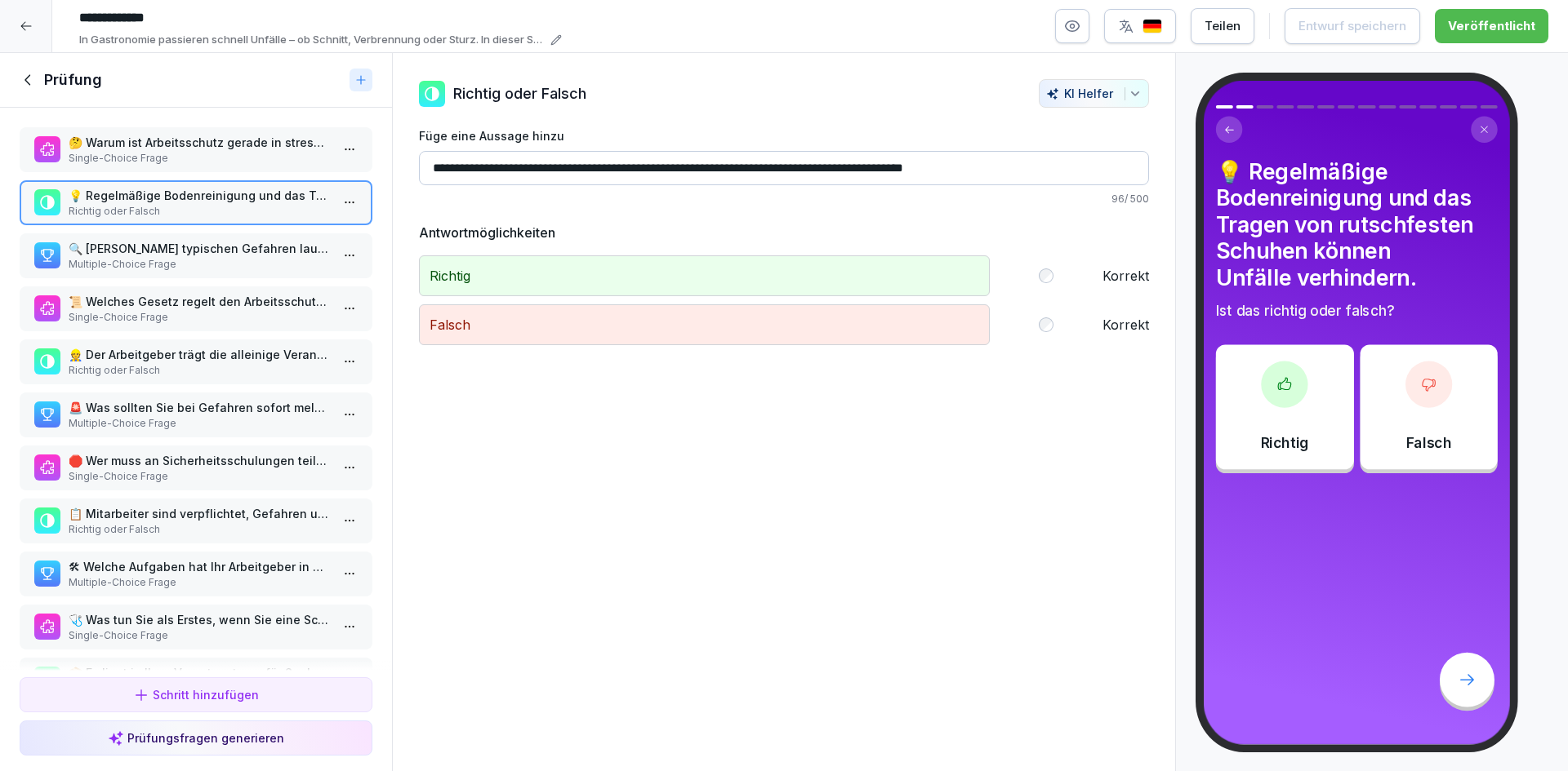
click at [208, 260] on p "Multiple-Choice Frage" at bounding box center [199, 264] width 262 height 15
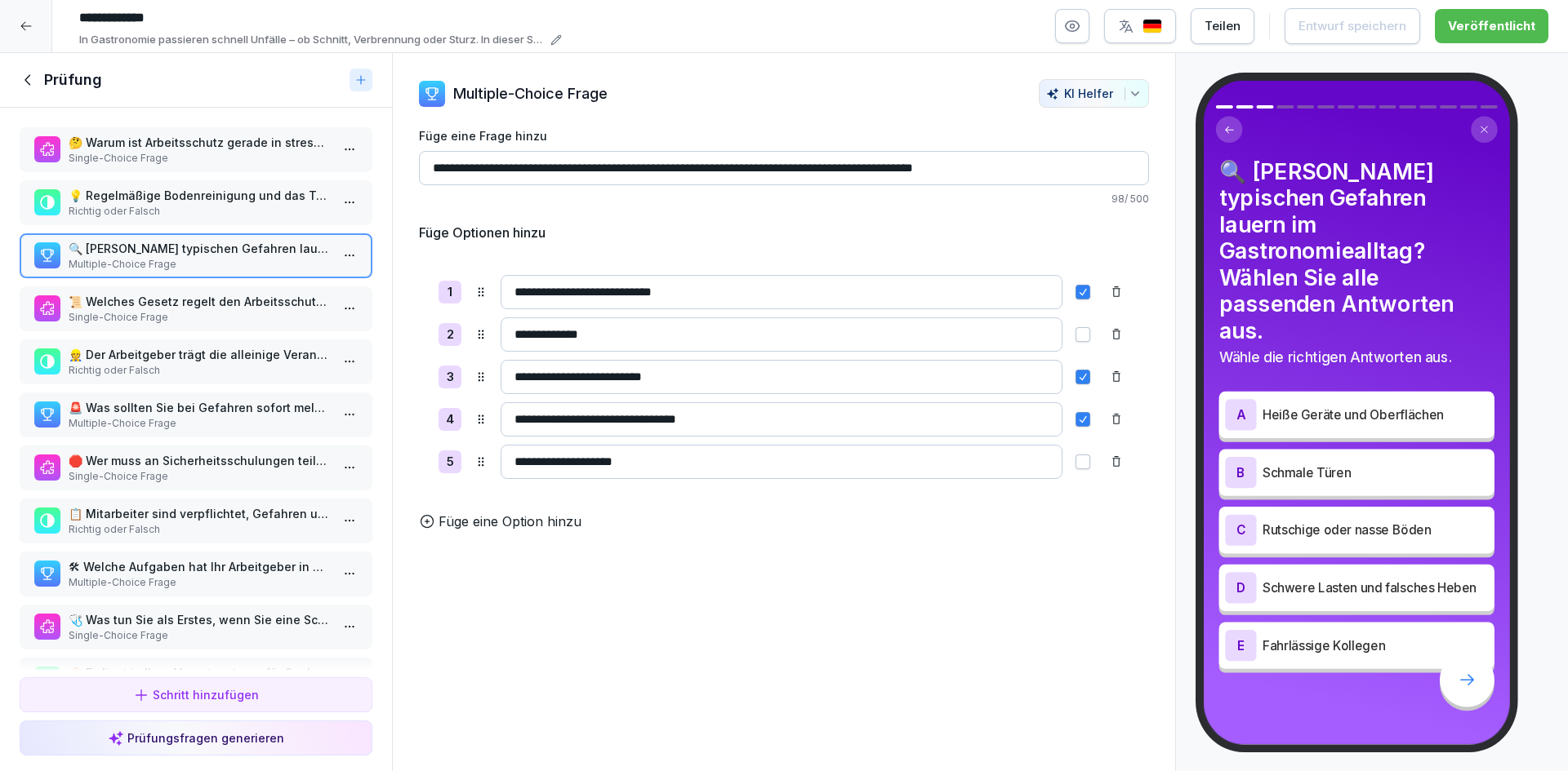
click at [189, 310] on p "Single-Choice Frage" at bounding box center [199, 317] width 262 height 15
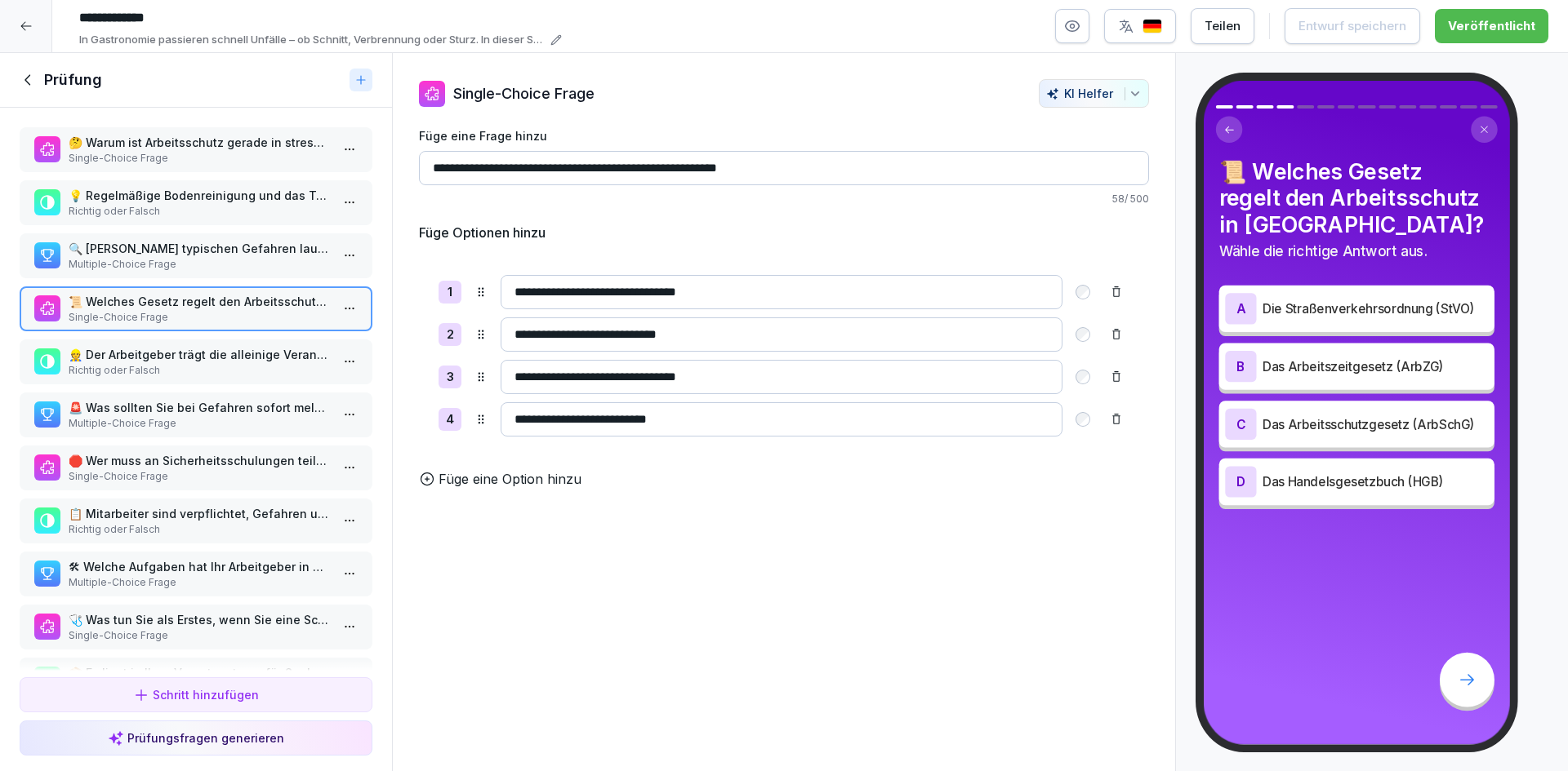
click at [204, 356] on p "👷 Der Arbeitgeber trägt die alleinige Verantwortung für Ihre Sicherheit." at bounding box center [199, 355] width 262 height 17
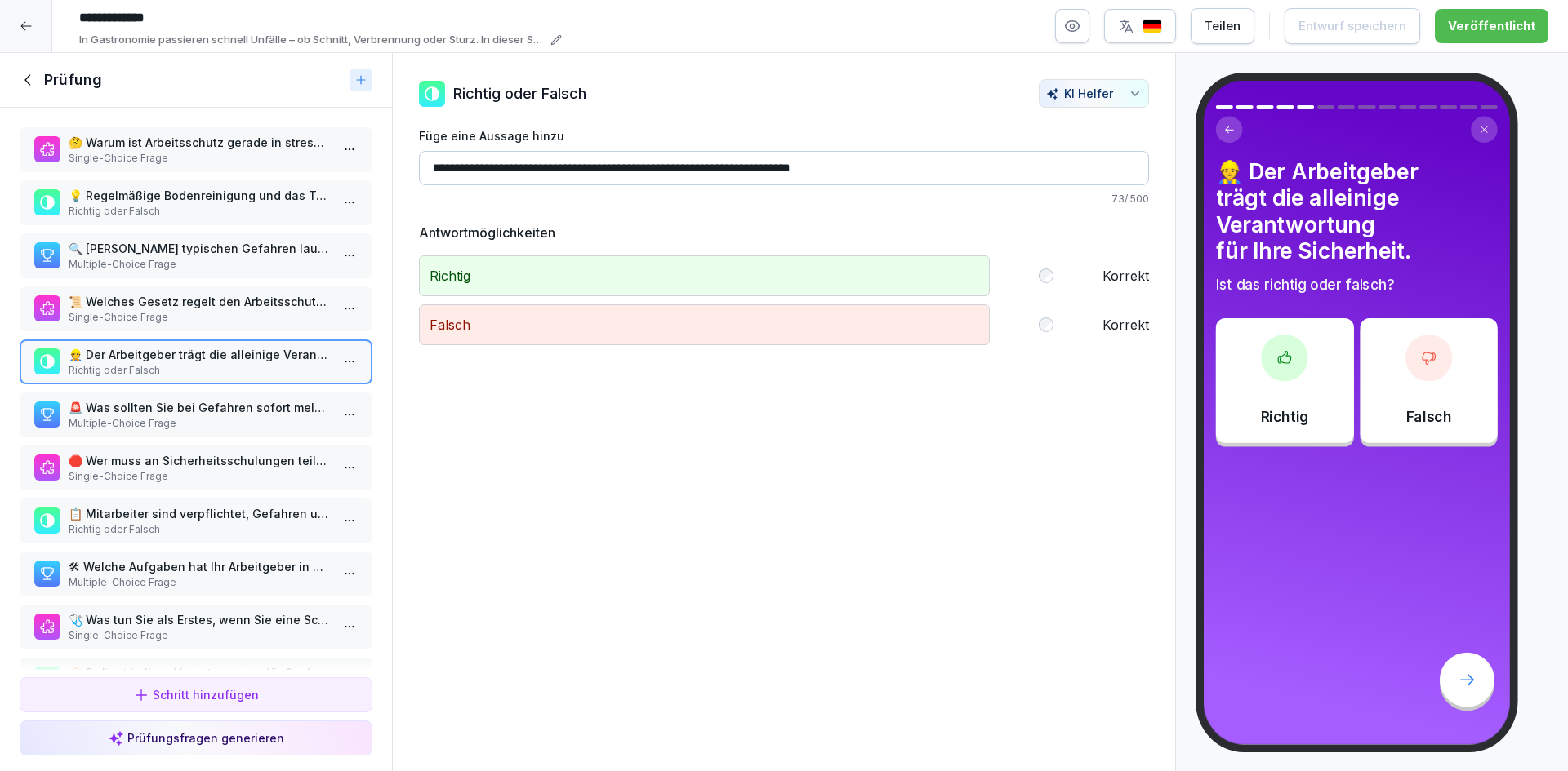
click at [199, 396] on div "🚨 Was sollten Sie bei Gefahren sofort melden? Multiple-Choice Frage" at bounding box center [197, 415] width 353 height 45
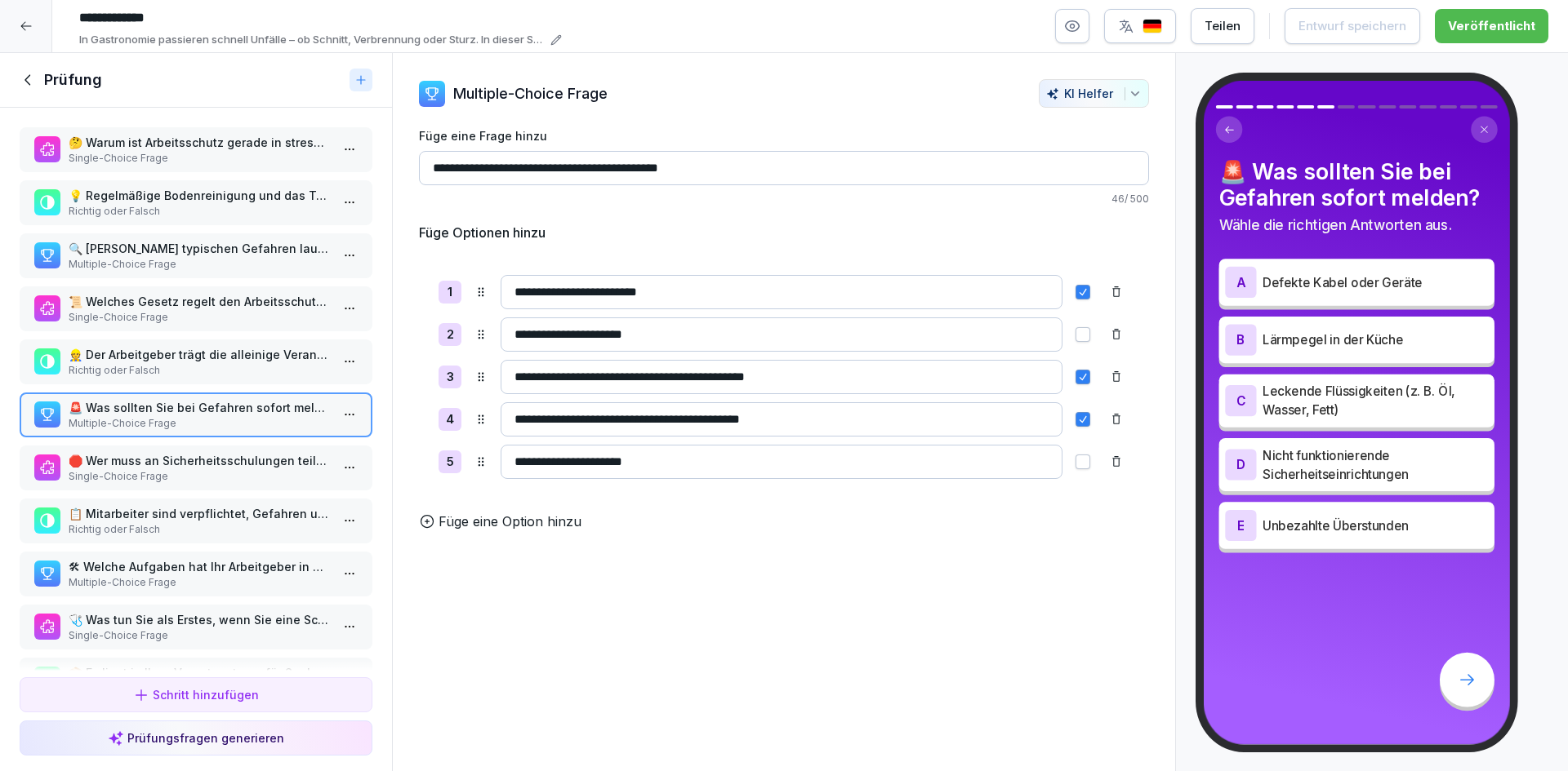
click at [504, 370] on input "**********" at bounding box center [782, 376] width 562 height 34
paste input "****"
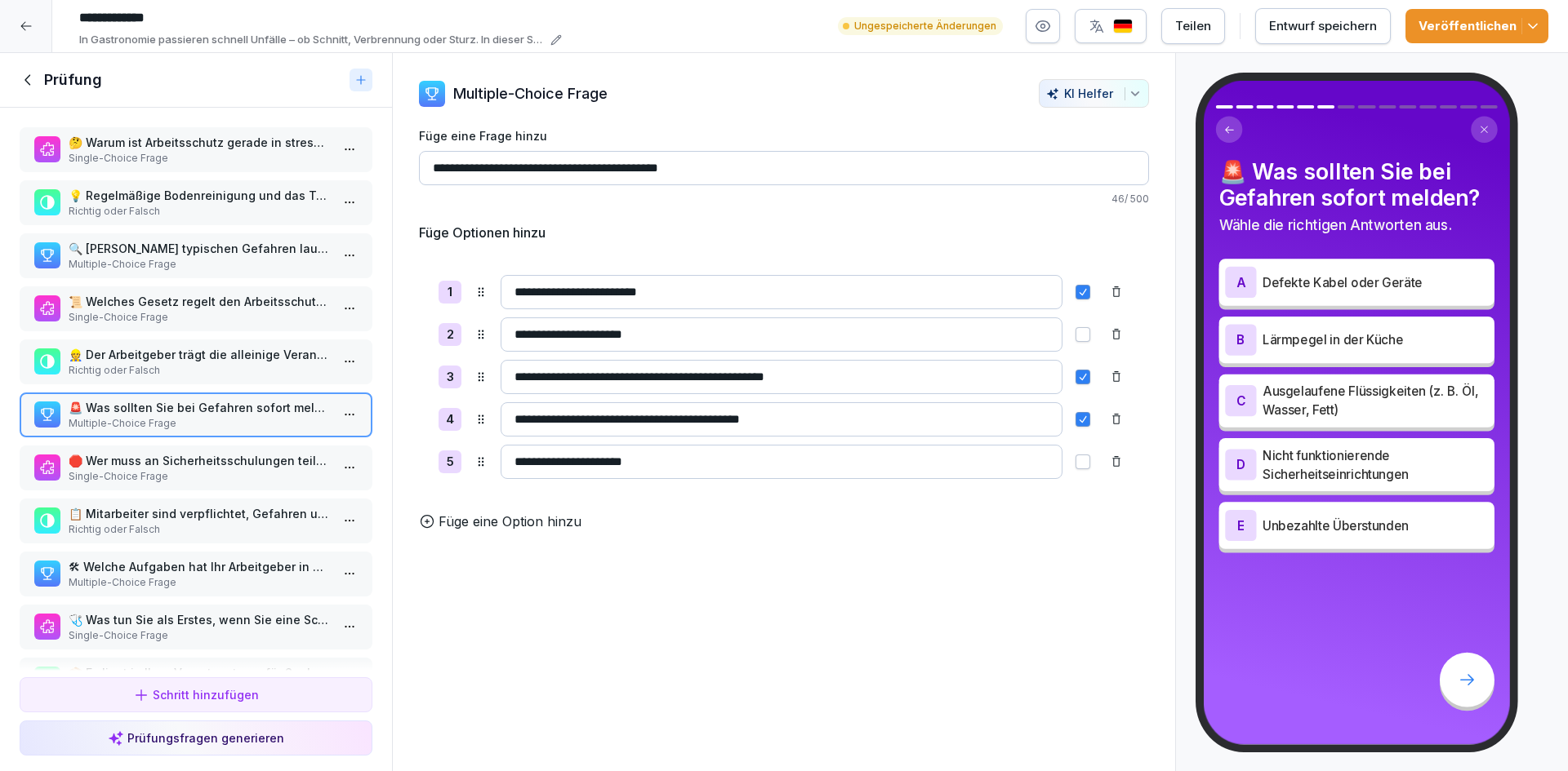
type input "**********"
click at [1330, 31] on div "Entwurf speichern" at bounding box center [1323, 26] width 108 height 18
click at [1476, 31] on div "Veröffentlichen" at bounding box center [1477, 26] width 117 height 18
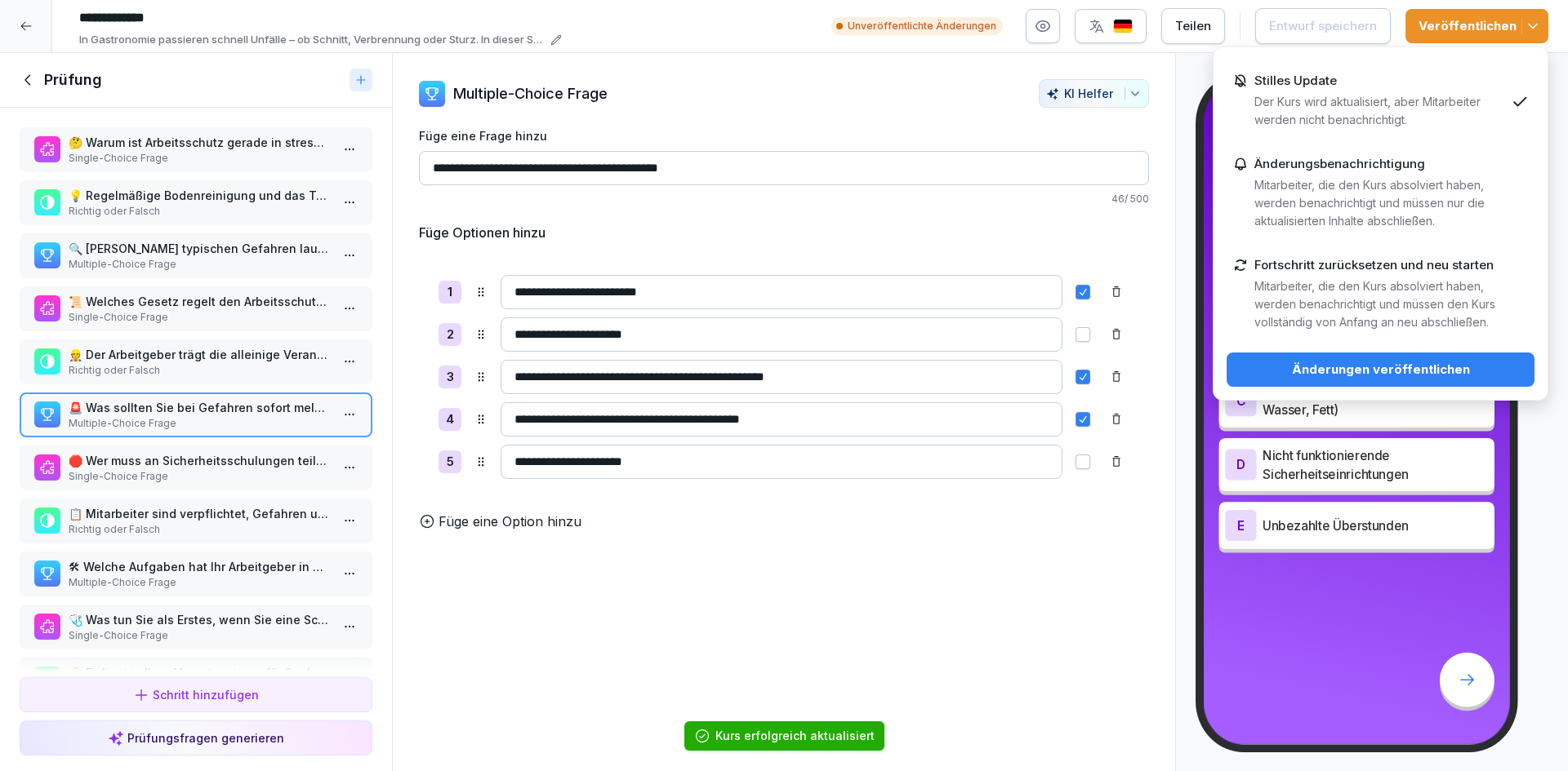
click at [1398, 361] on div "Änderungen veröffentlichen" at bounding box center [1381, 369] width 282 height 18
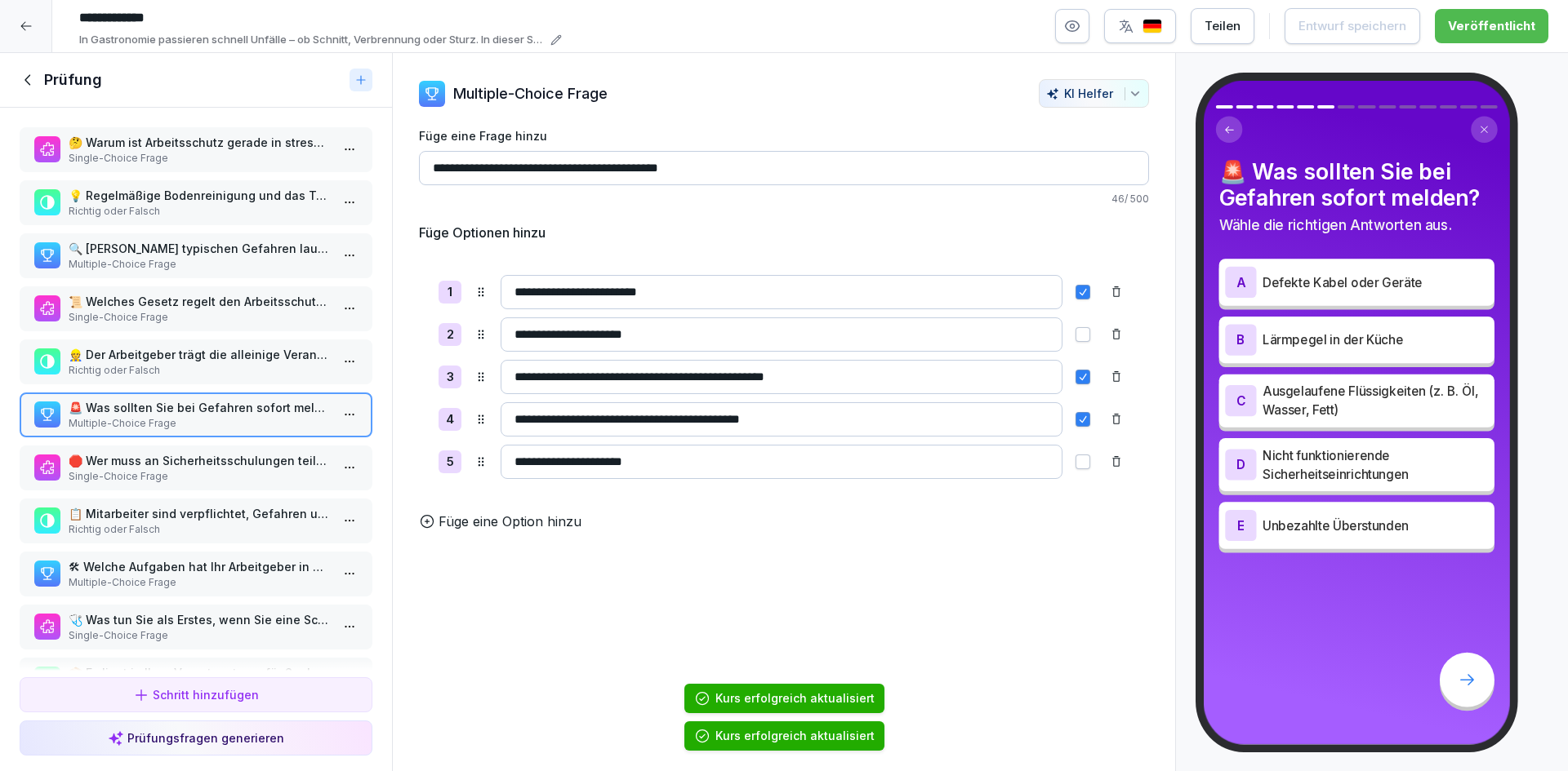
click at [34, 26] on div at bounding box center [26, 26] width 52 height 52
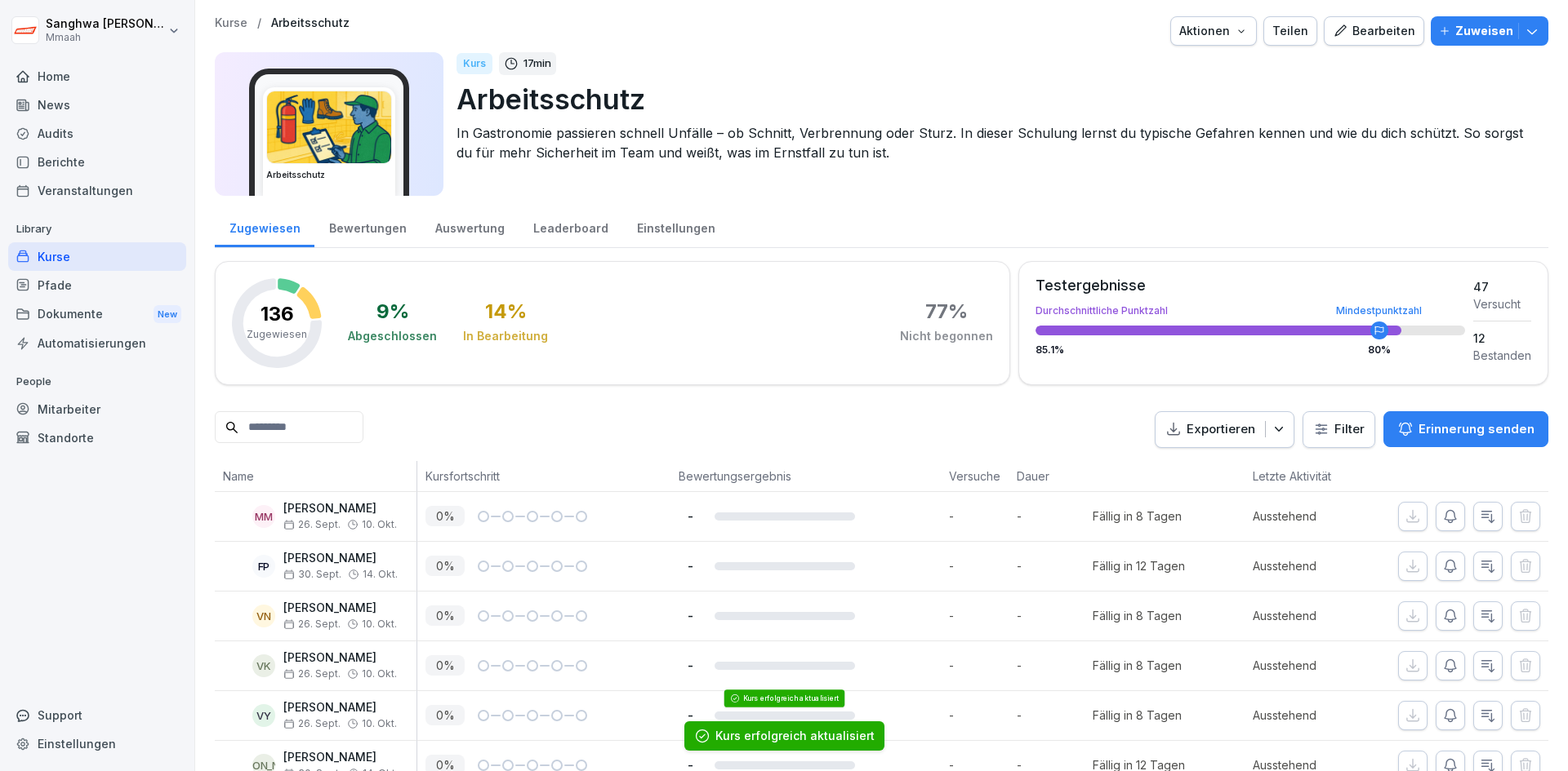
click at [83, 258] on div "Kurse" at bounding box center [97, 256] width 178 height 29
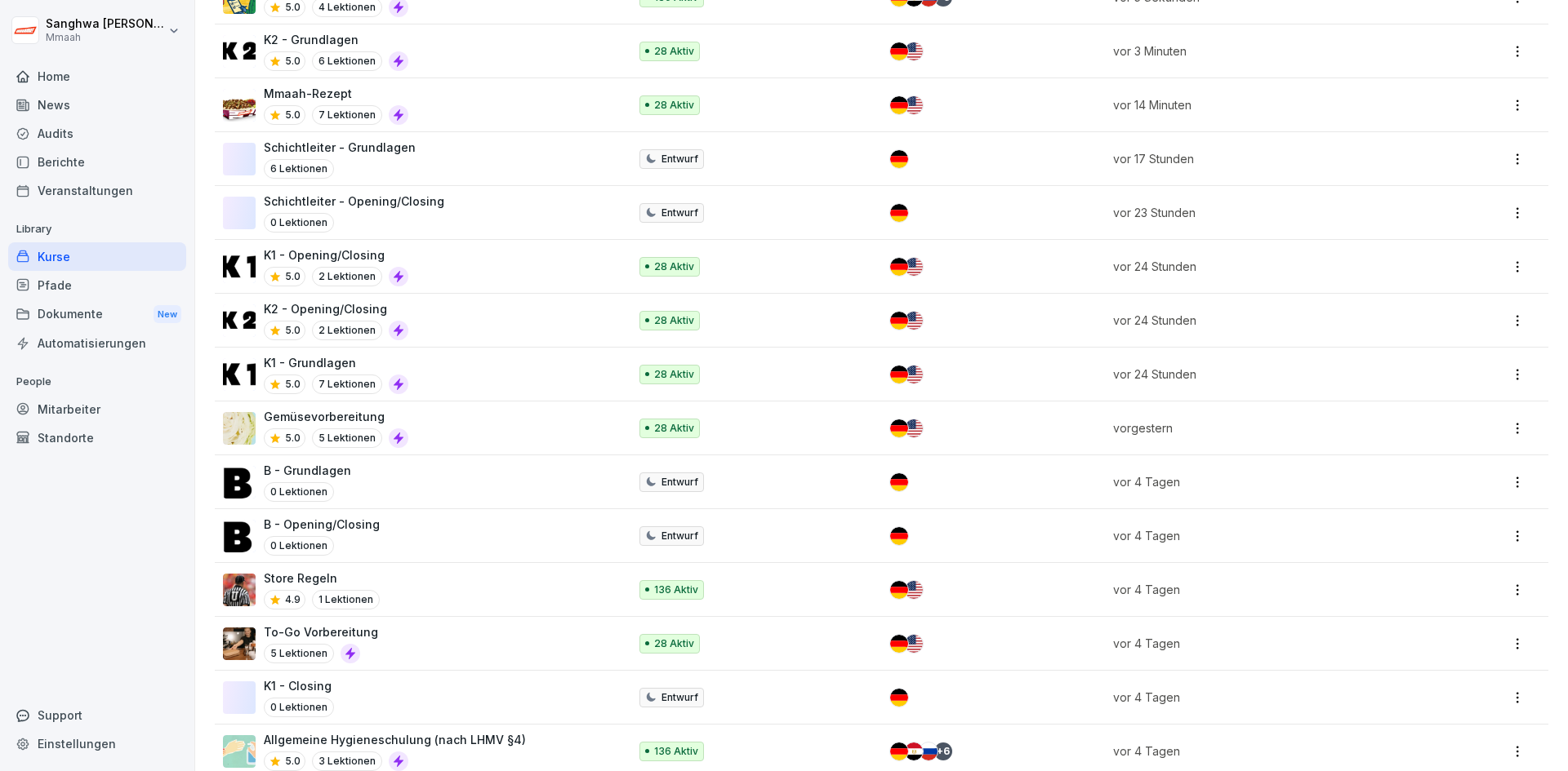
scroll to position [327, 0]
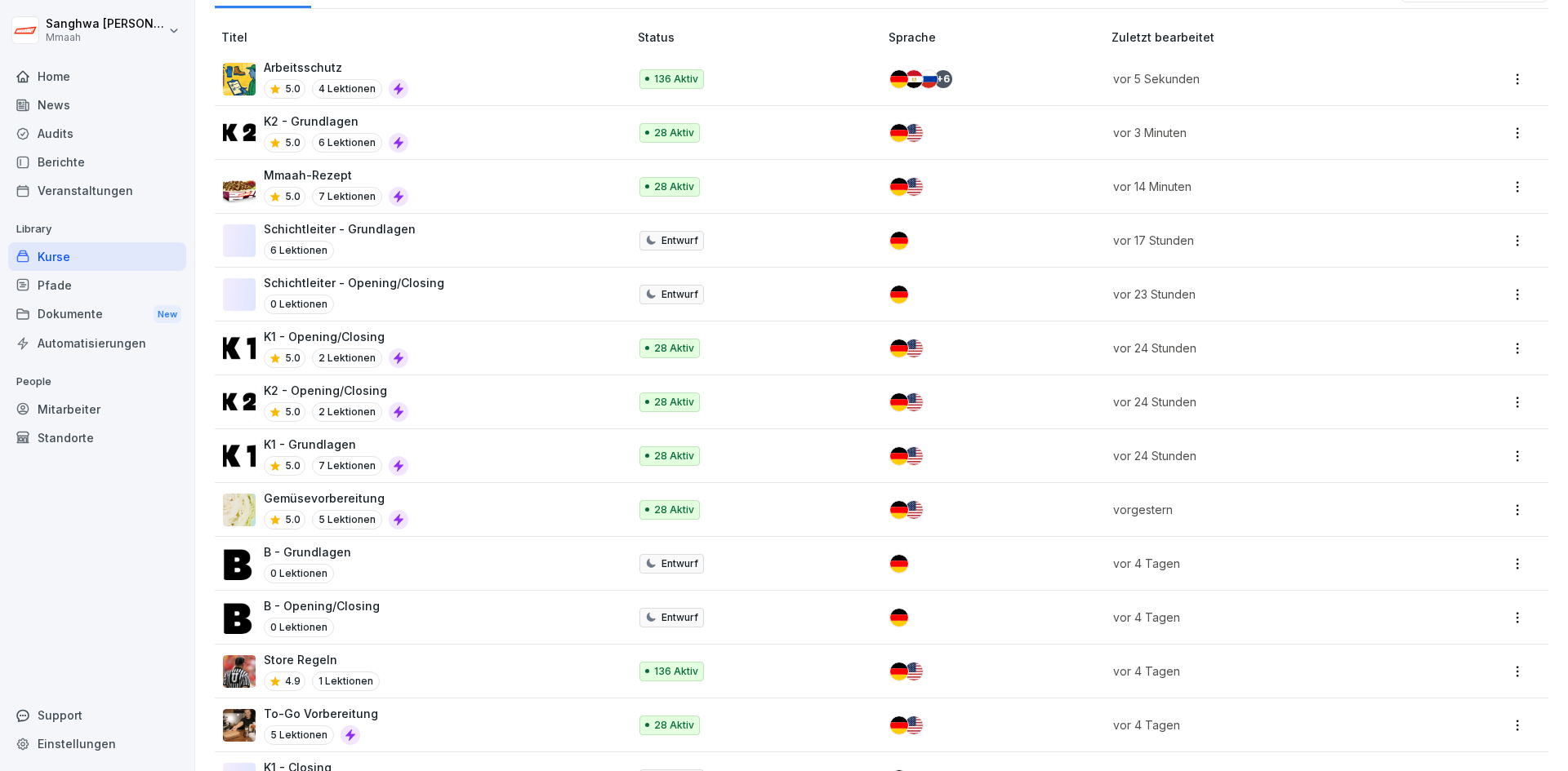
click at [463, 144] on div "K2 - Grundlagen 5.0 6 Lektionen" at bounding box center [417, 133] width 389 height 40
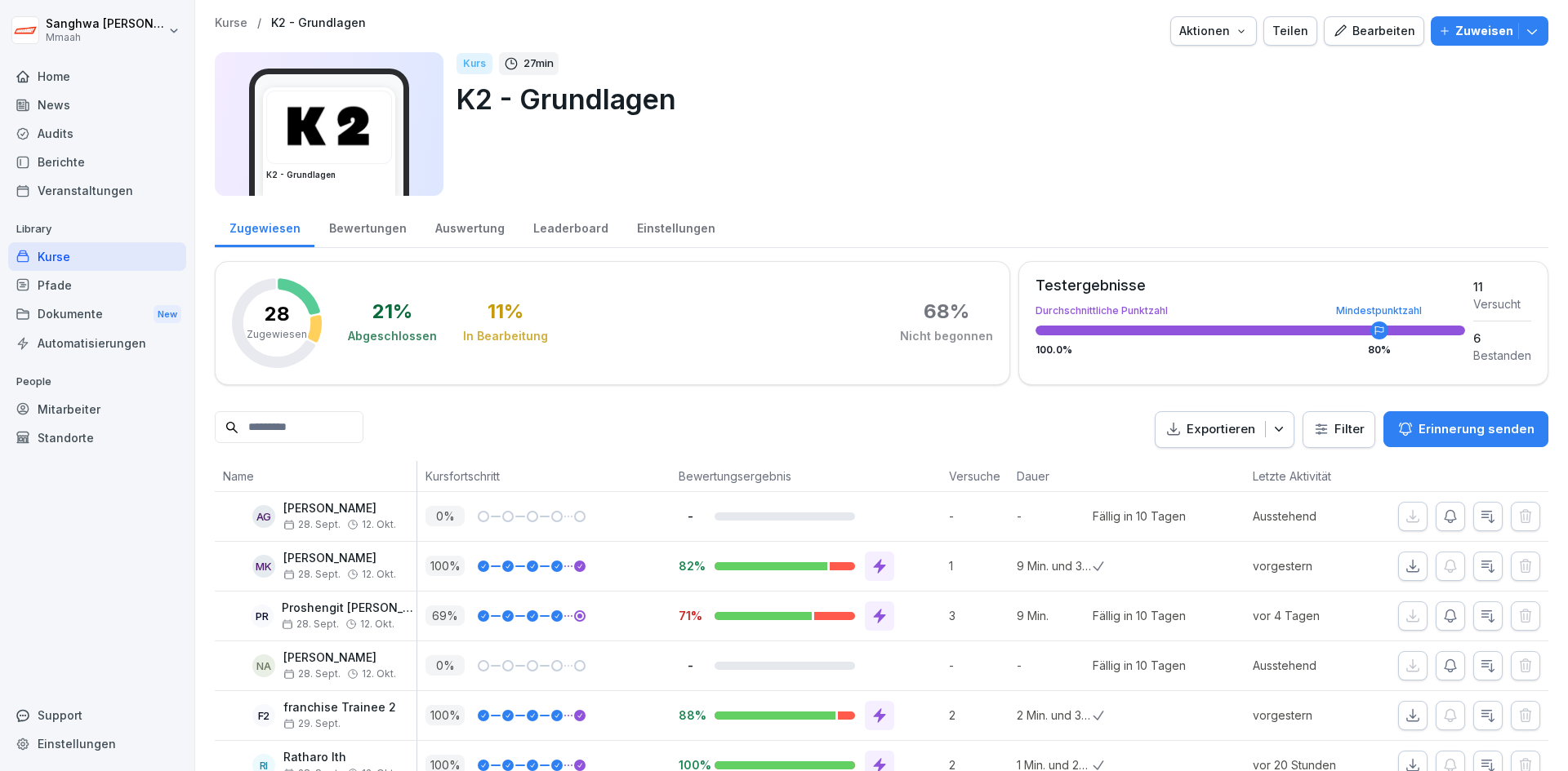
click at [1358, 34] on div "Bearbeiten" at bounding box center [1374, 30] width 83 height 18
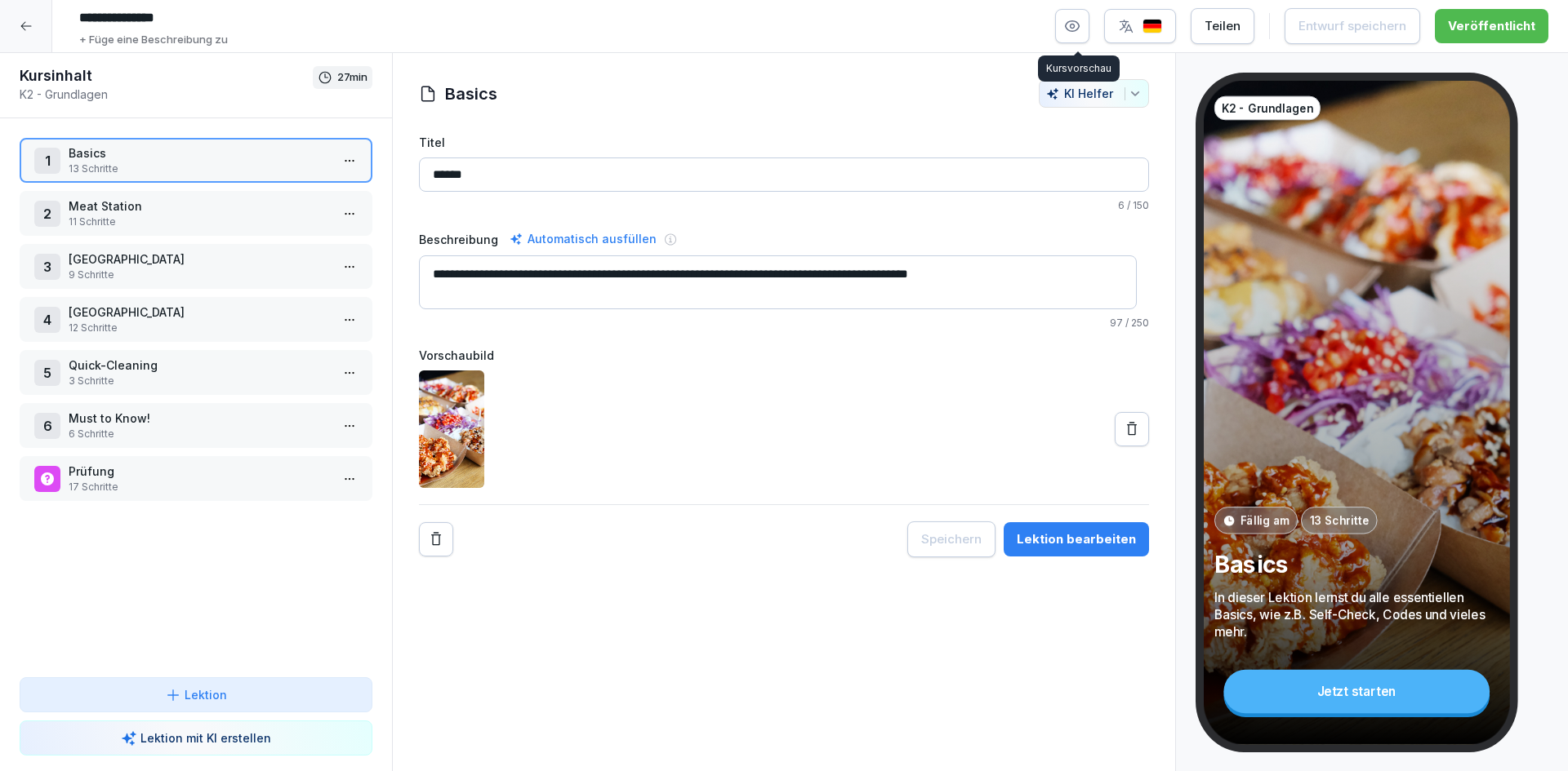
click at [1075, 26] on icon "button" at bounding box center [1072, 26] width 4 height 4
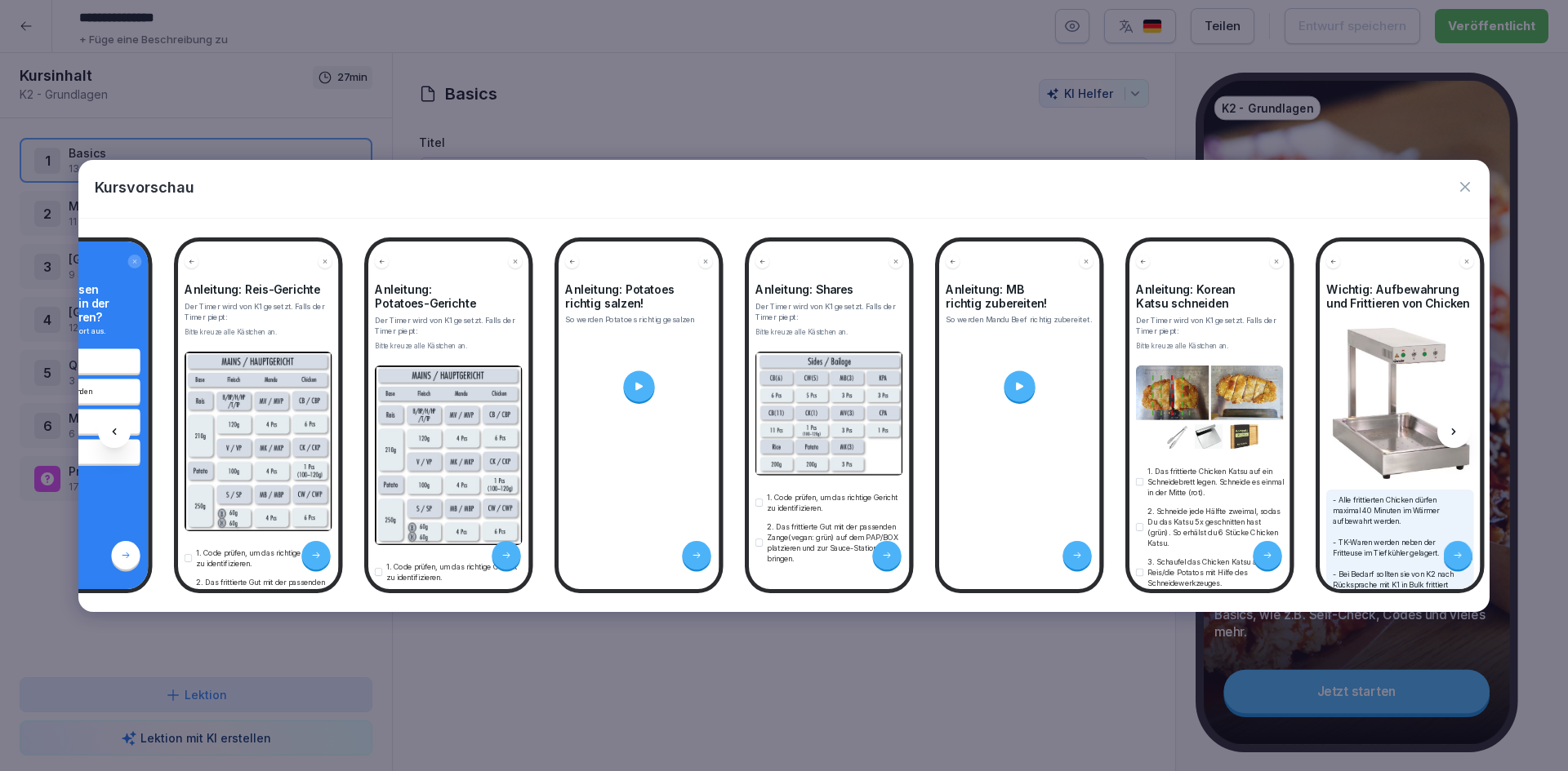
scroll to position [0, 8236]
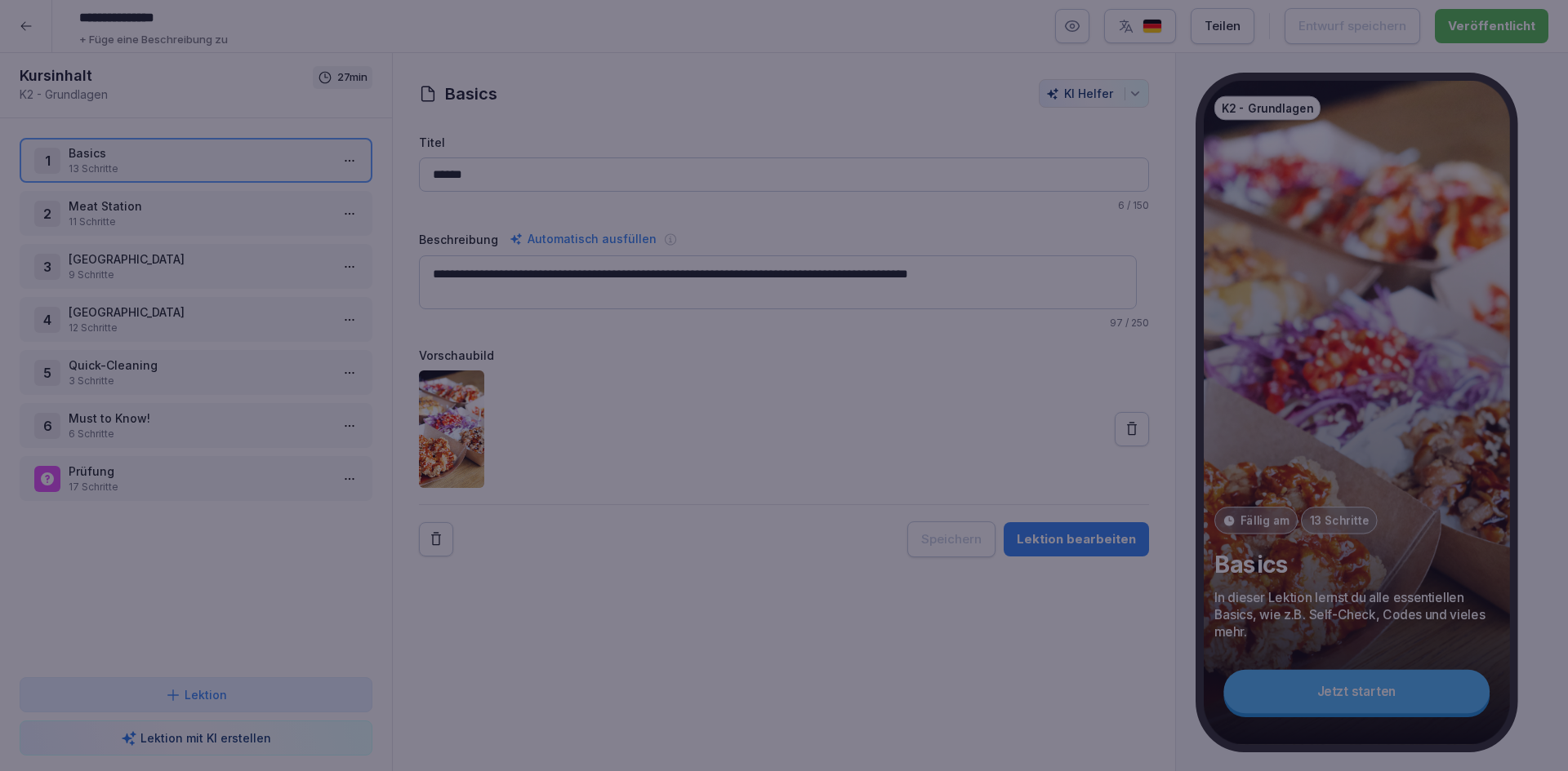
click at [787, 698] on div at bounding box center [784, 385] width 1568 height 771
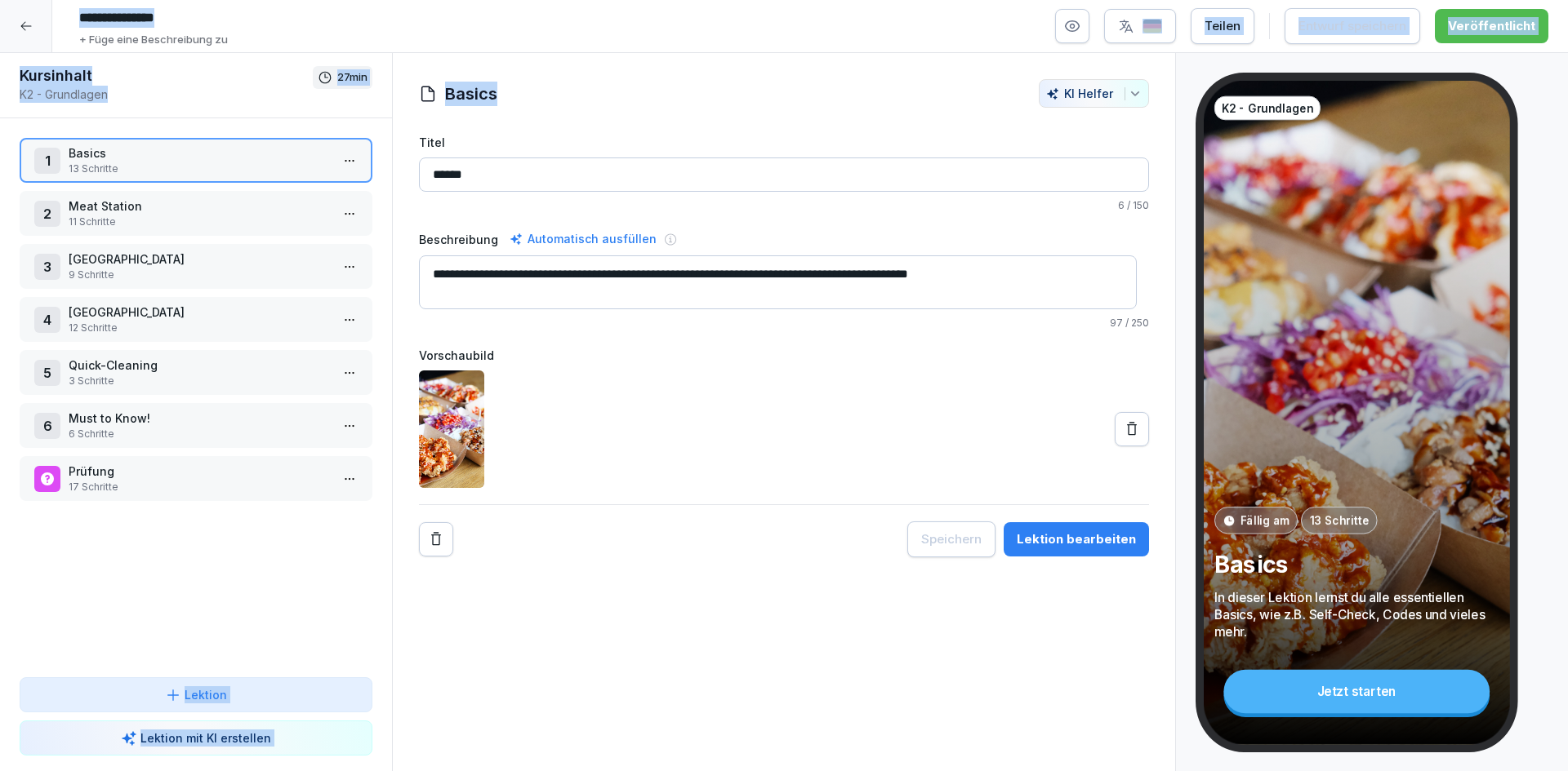
drag, startPoint x: 34, startPoint y: 40, endPoint x: 943, endPoint y: 56, distance: 909.1
click at [907, 56] on div "**********" at bounding box center [784, 386] width 1568 height 772
click at [811, 56] on div "**********" at bounding box center [784, 412] width 784 height 719
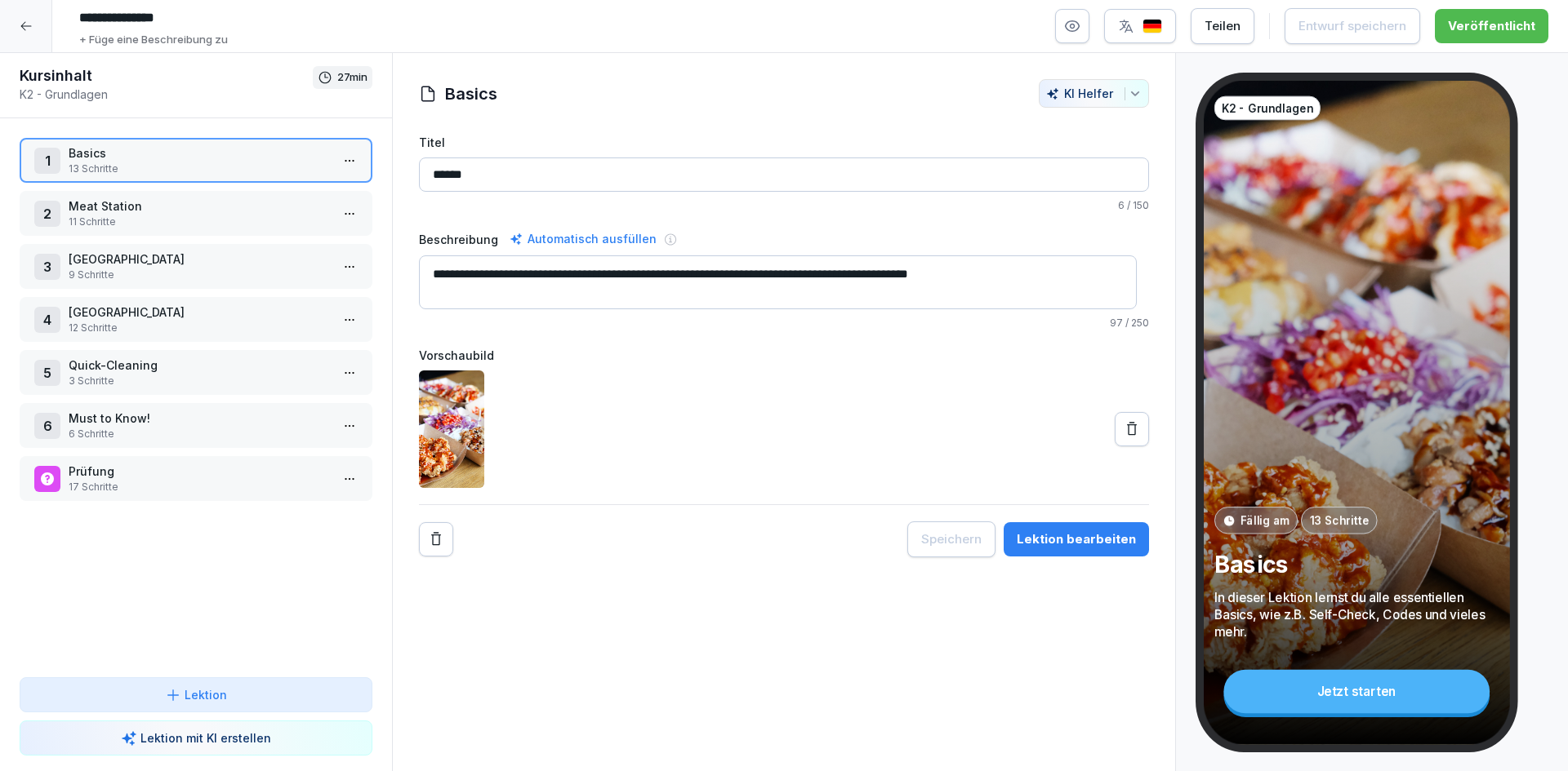
click at [1162, 30] on img "button" at bounding box center [1152, 27] width 20 height 16
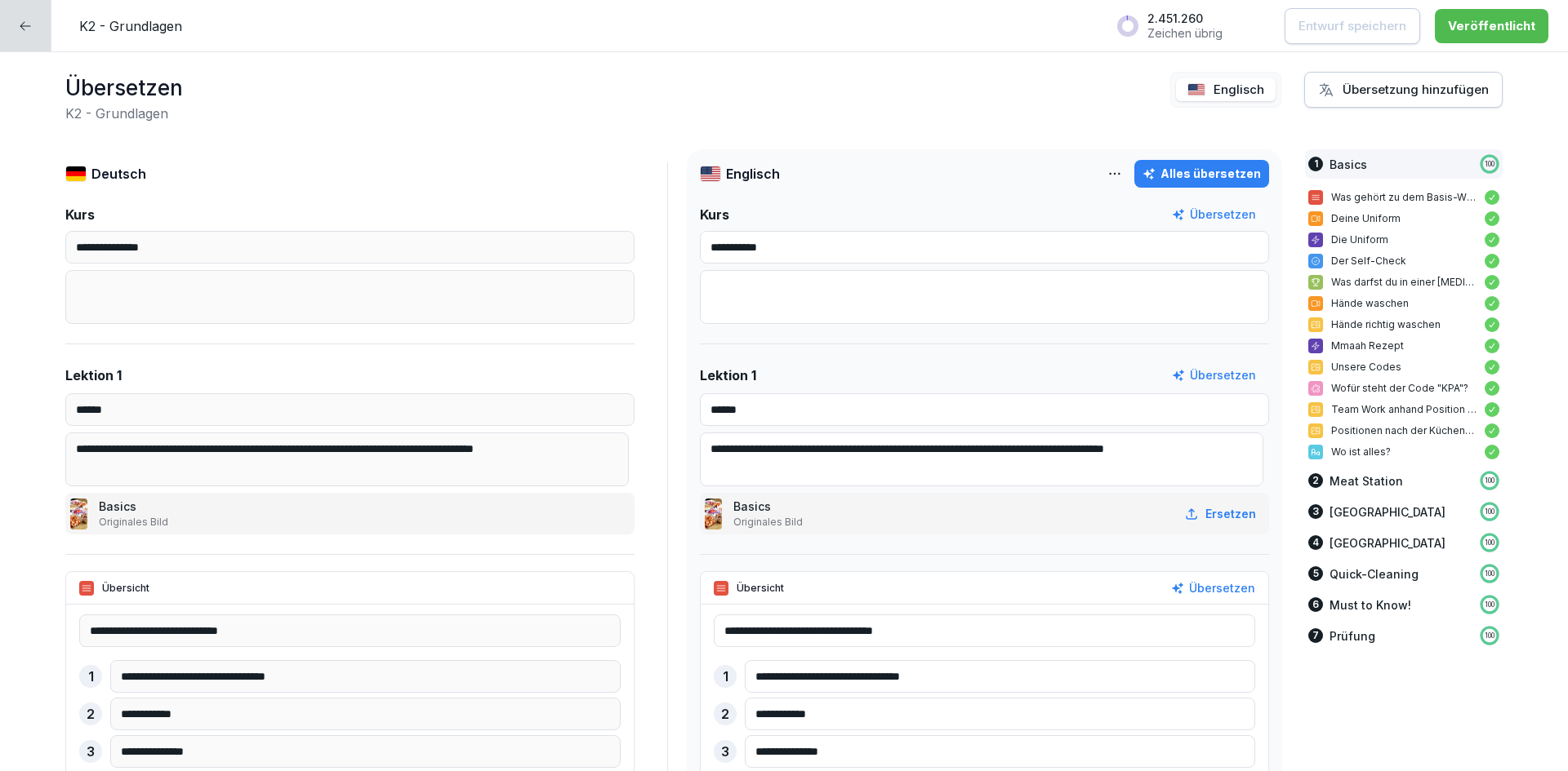
click at [1222, 168] on div "Alles übersetzen" at bounding box center [1202, 174] width 118 height 18
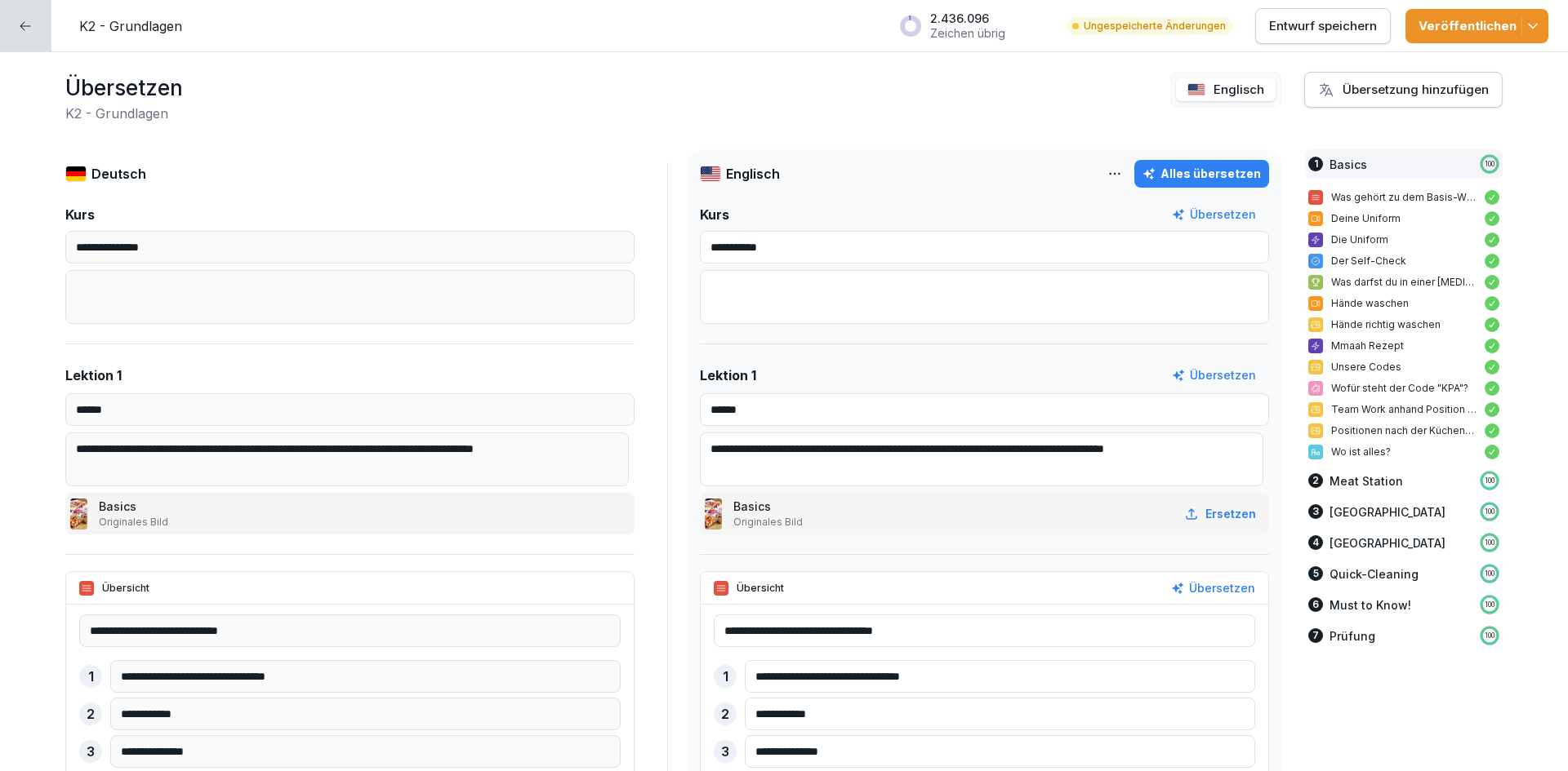
click at [1201, 167] on div "Alles übersetzen" at bounding box center [1202, 174] width 118 height 18
type textarea "**********"
click at [1303, 22] on p "Entwurf speichern" at bounding box center [1323, 26] width 108 height 18
click at [1510, 30] on div "Veröffentlichen" at bounding box center [1477, 26] width 117 height 18
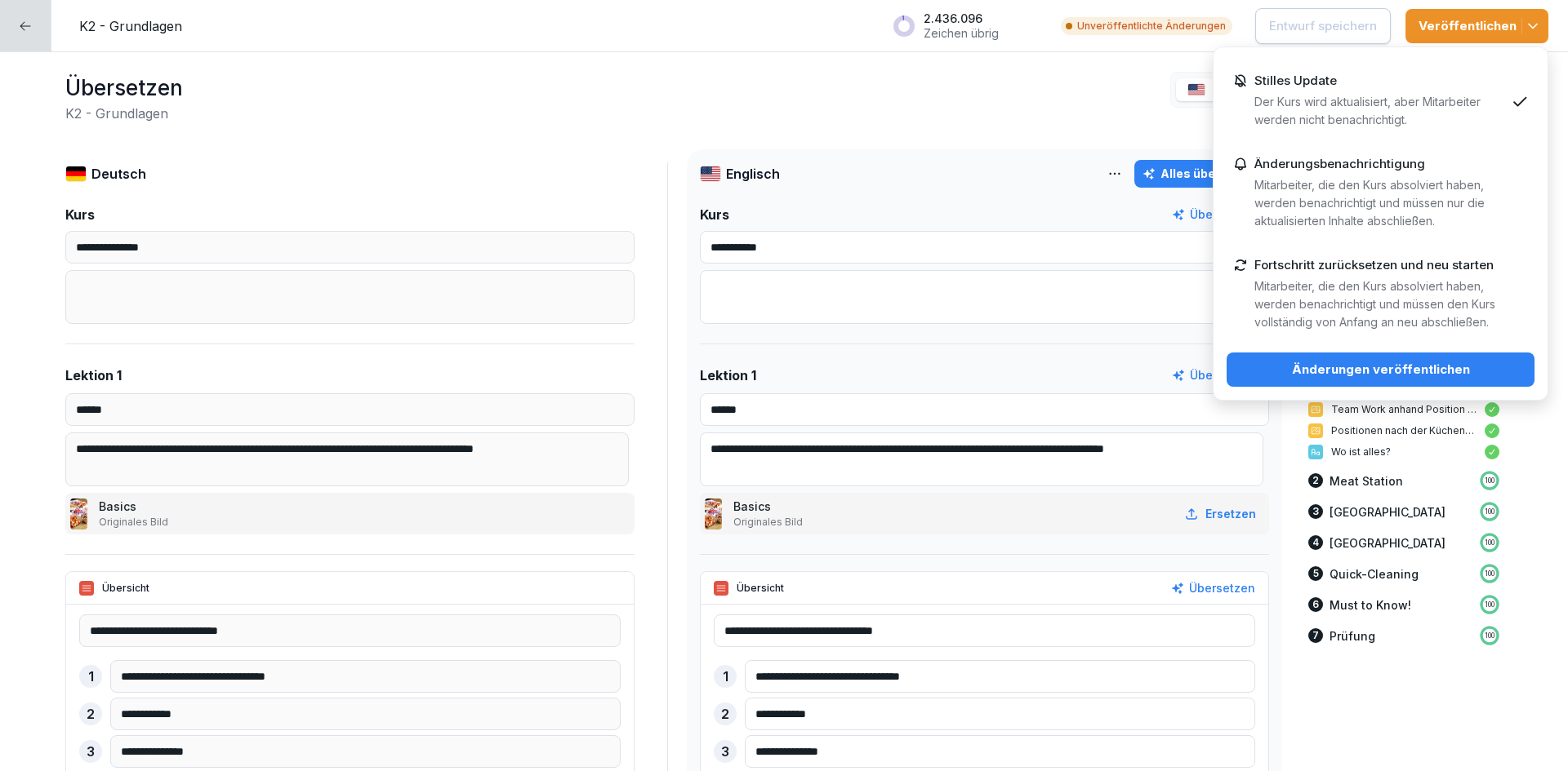
click at [1443, 371] on div "Änderungen veröffentlichen" at bounding box center [1381, 369] width 282 height 18
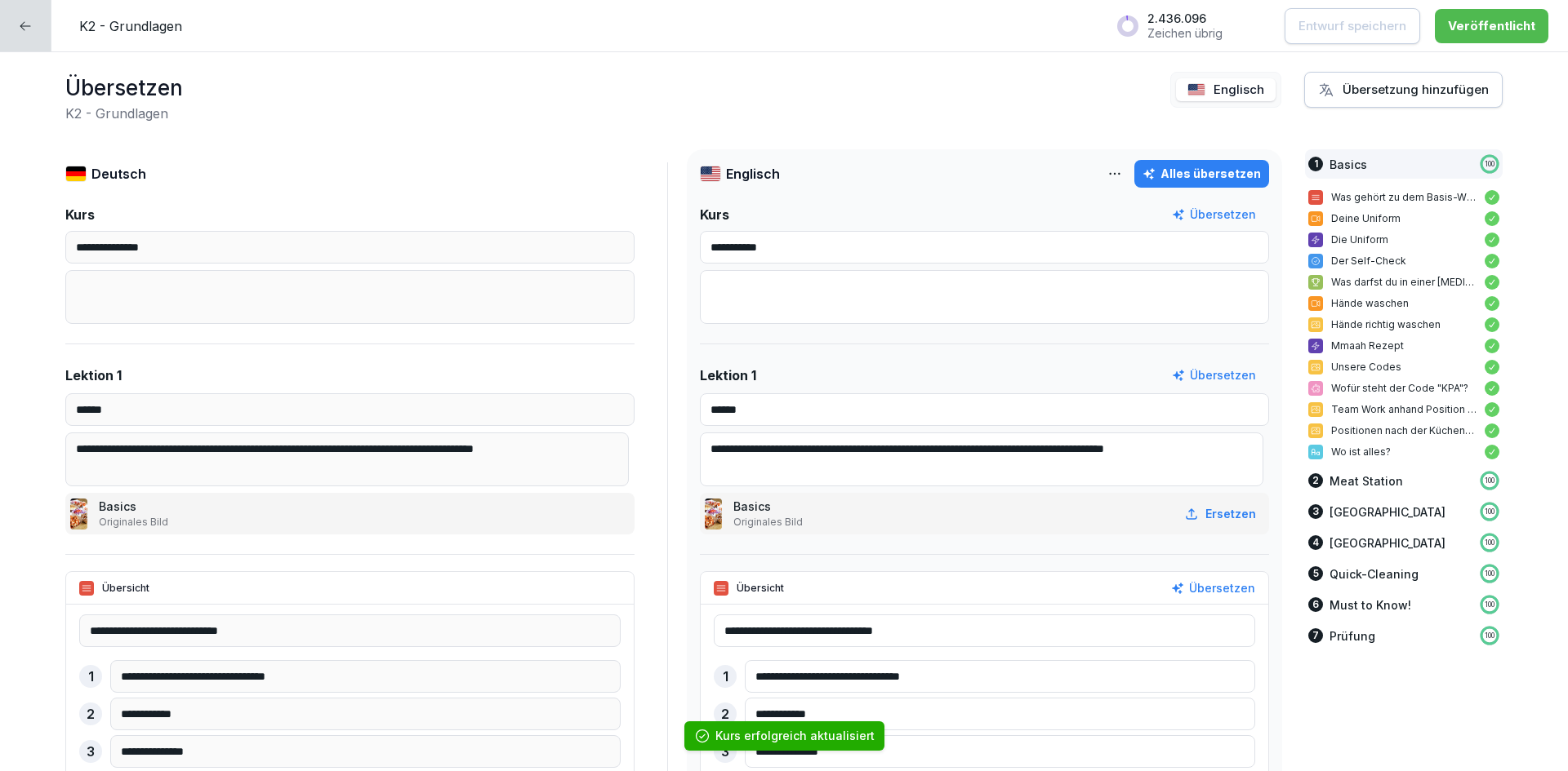
click at [16, 17] on div at bounding box center [25, 25] width 51 height 51
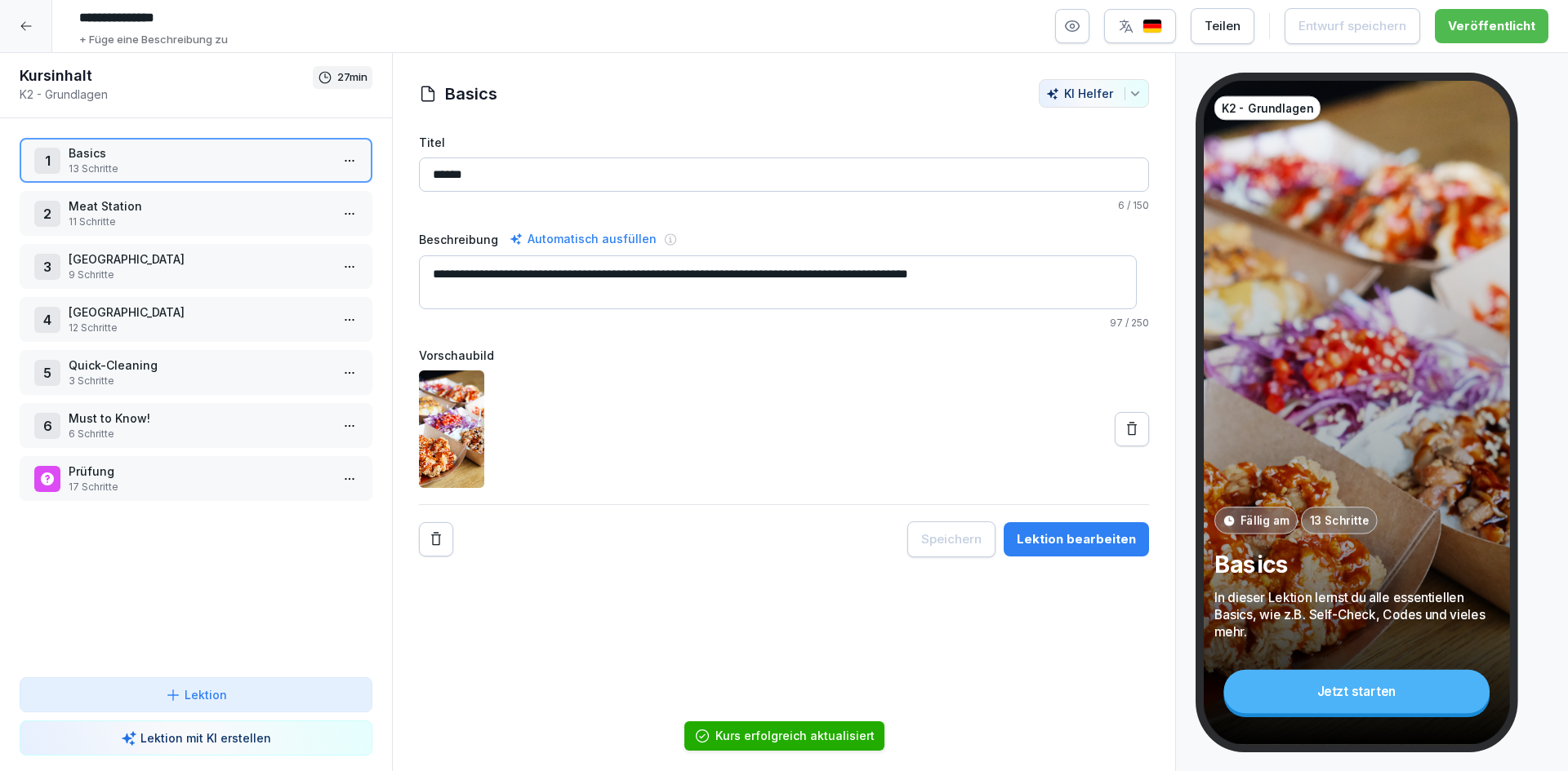
click at [34, 30] on div at bounding box center [26, 26] width 52 height 52
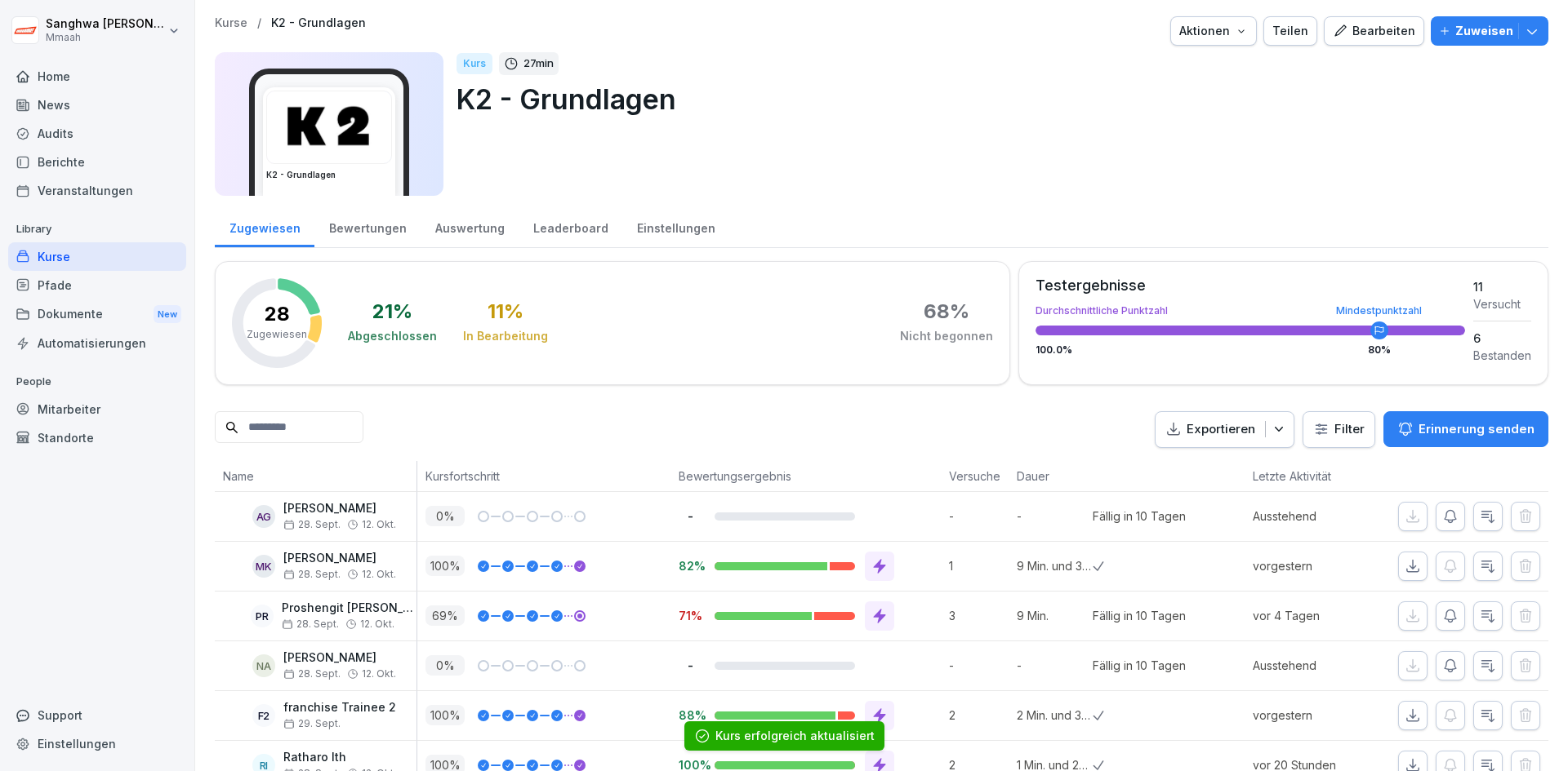
click at [234, 29] on p "Kurse" at bounding box center [231, 23] width 33 height 14
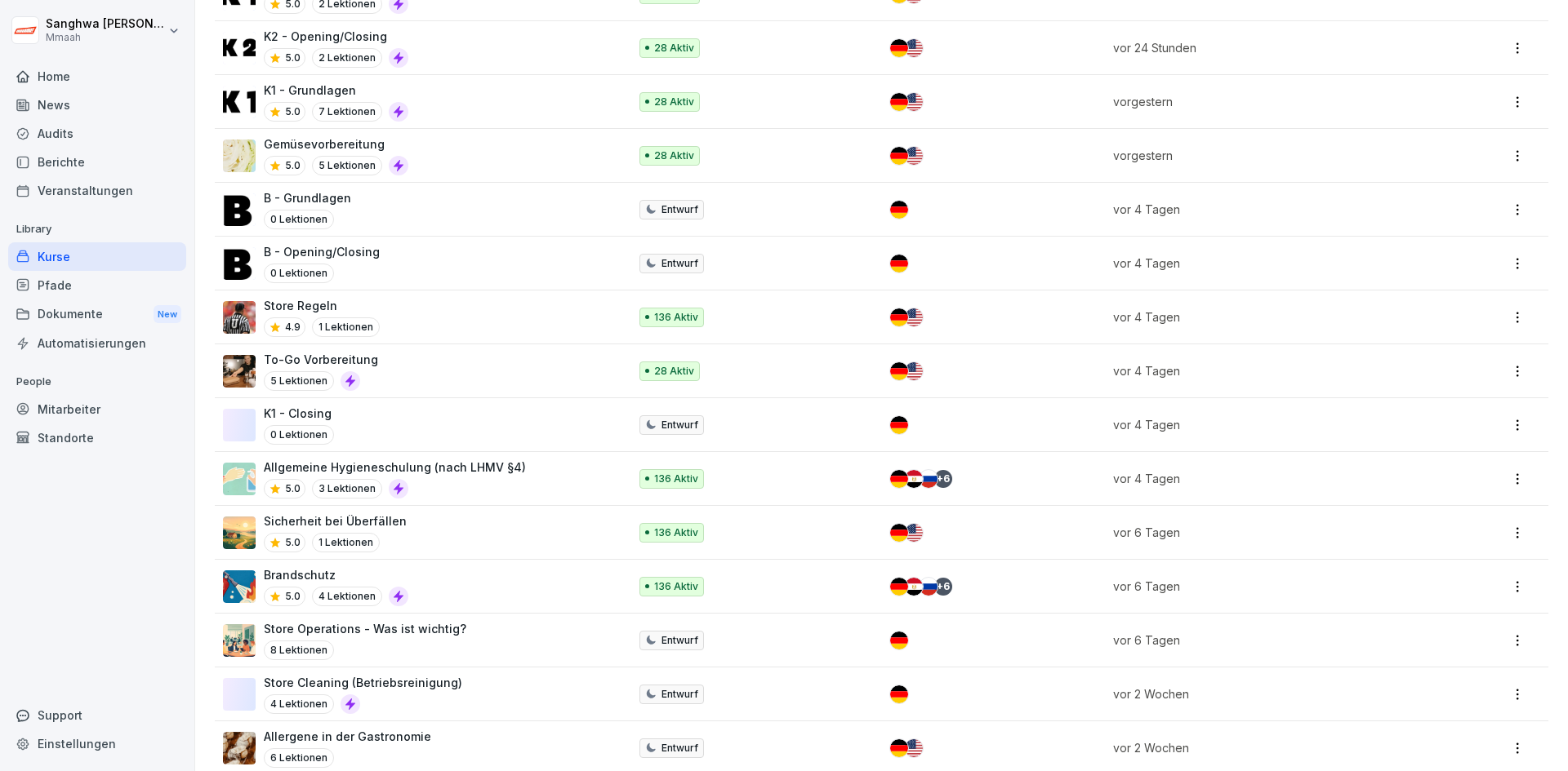
scroll to position [163, 0]
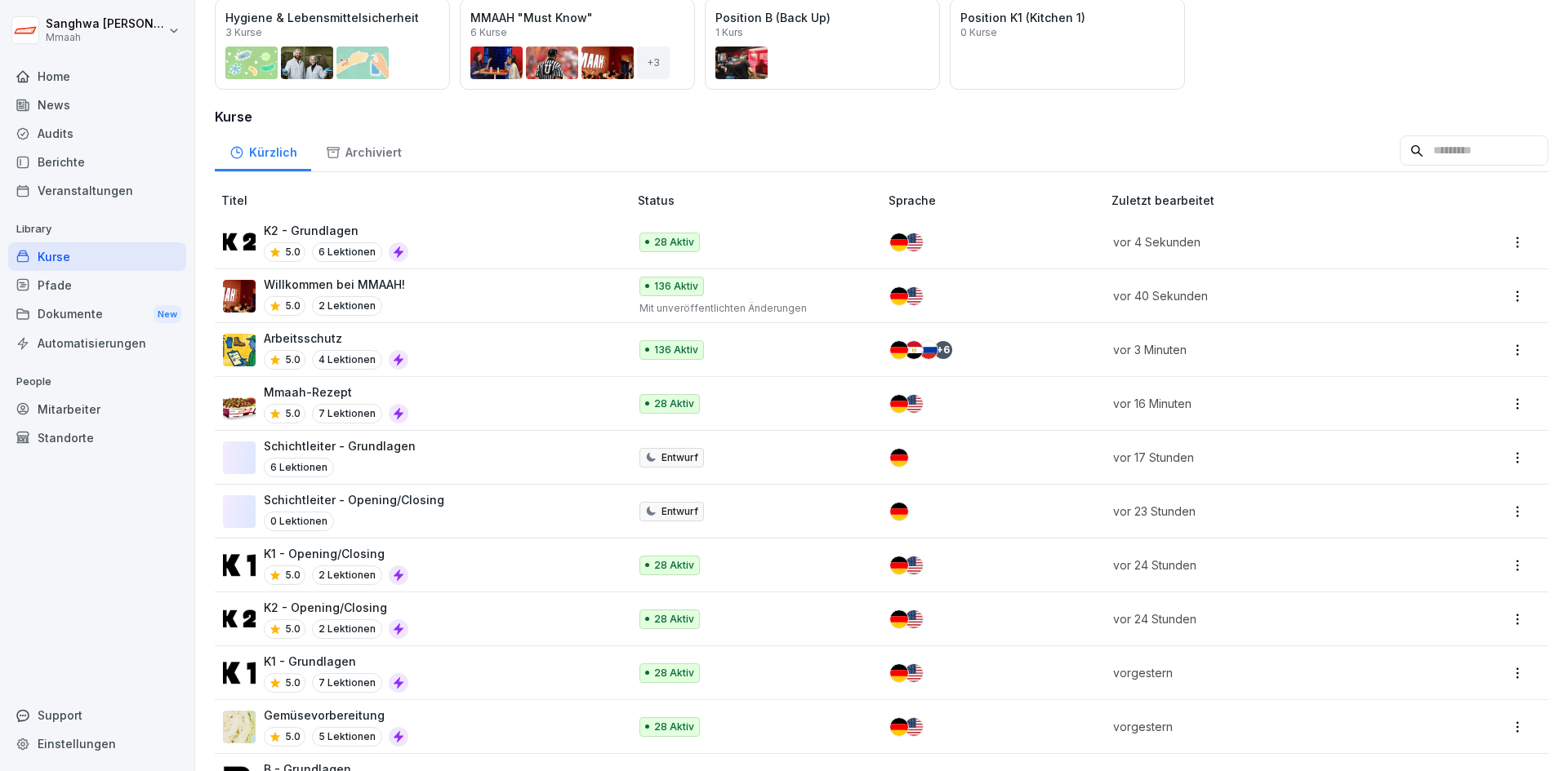
click at [462, 401] on div "Mmaah-Rezept 5.0 7 Lektionen" at bounding box center [417, 403] width 389 height 40
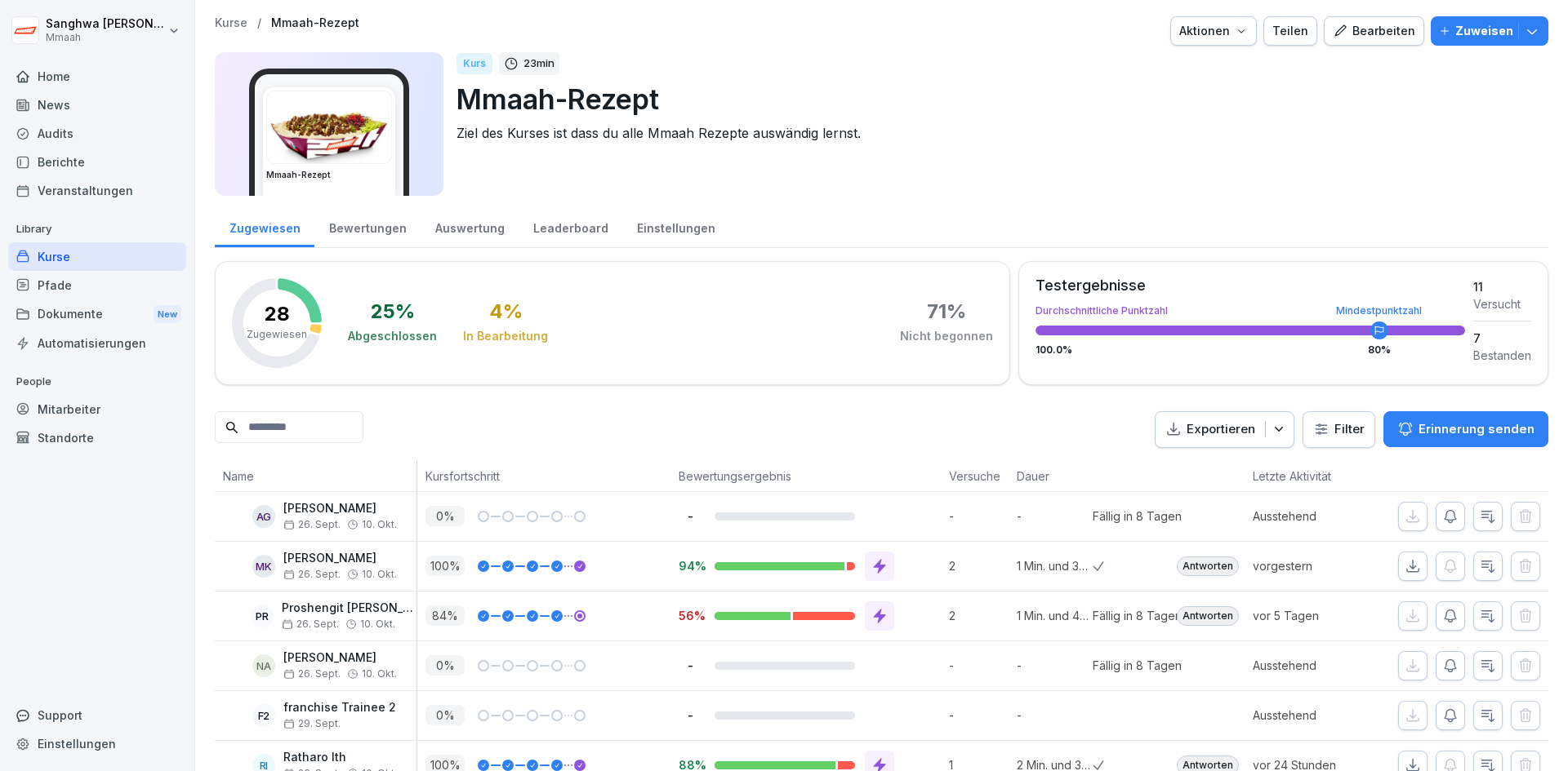
click at [1356, 16] on div "Kurse / Mmaah-Rezept Aktionen Teilen Bearbeiten Zuweisen Mmaah-Rezept Kurs 23 m…" at bounding box center [881, 752] width 1373 height 1505
click at [1358, 28] on div "Bearbeiten" at bounding box center [1374, 30] width 83 height 18
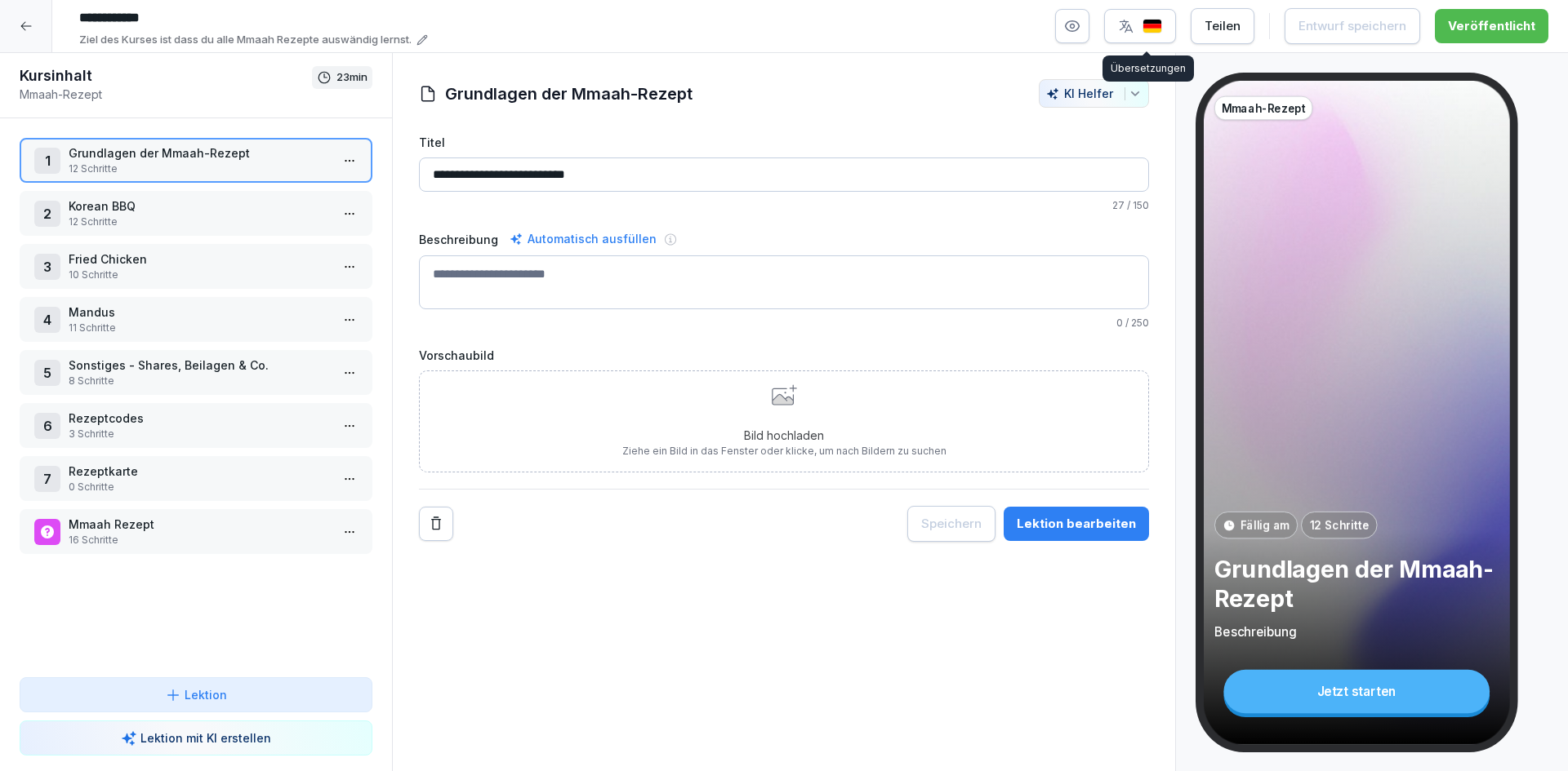
click at [1149, 23] on img "button" at bounding box center [1152, 27] width 20 height 16
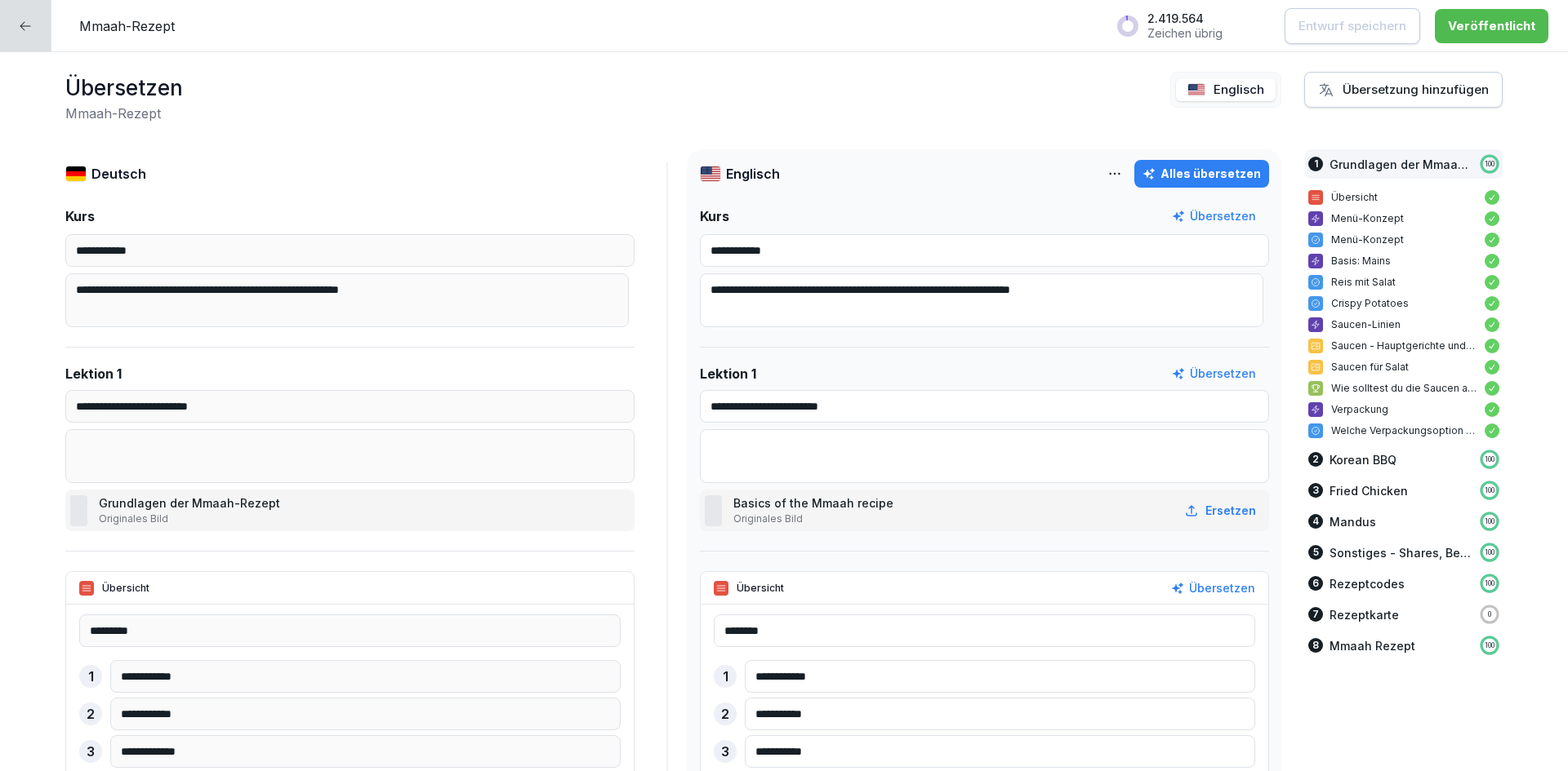
click at [1218, 173] on div "Alles übersetzen" at bounding box center [1202, 174] width 118 height 18
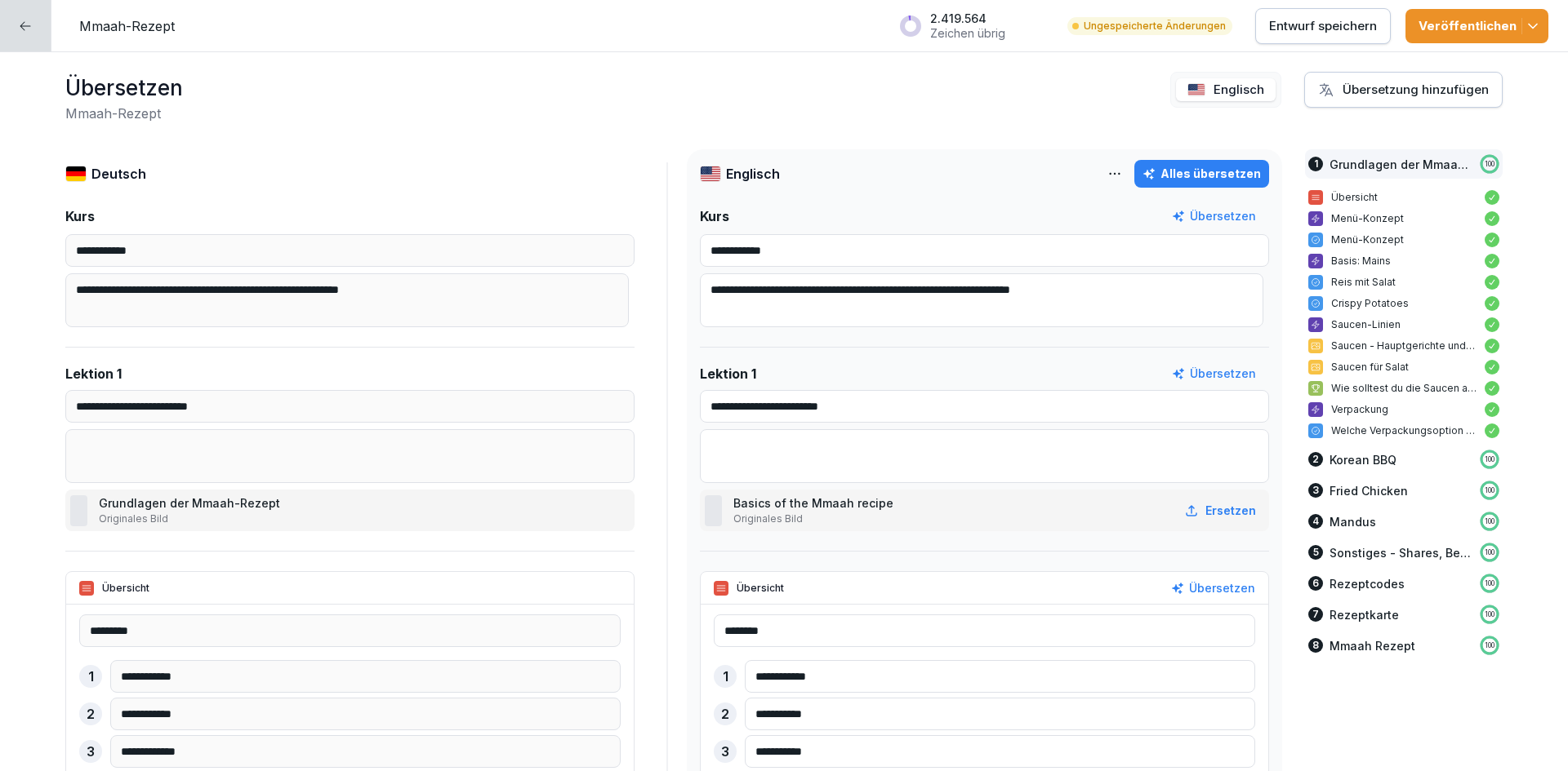
click at [1523, 36] on button "Veröffentlichen" at bounding box center [1477, 25] width 143 height 34
click at [1360, 31] on p "Entwurf speichern" at bounding box center [1323, 26] width 108 height 18
click at [1507, 29] on div "Veröffentlichen" at bounding box center [1477, 26] width 117 height 18
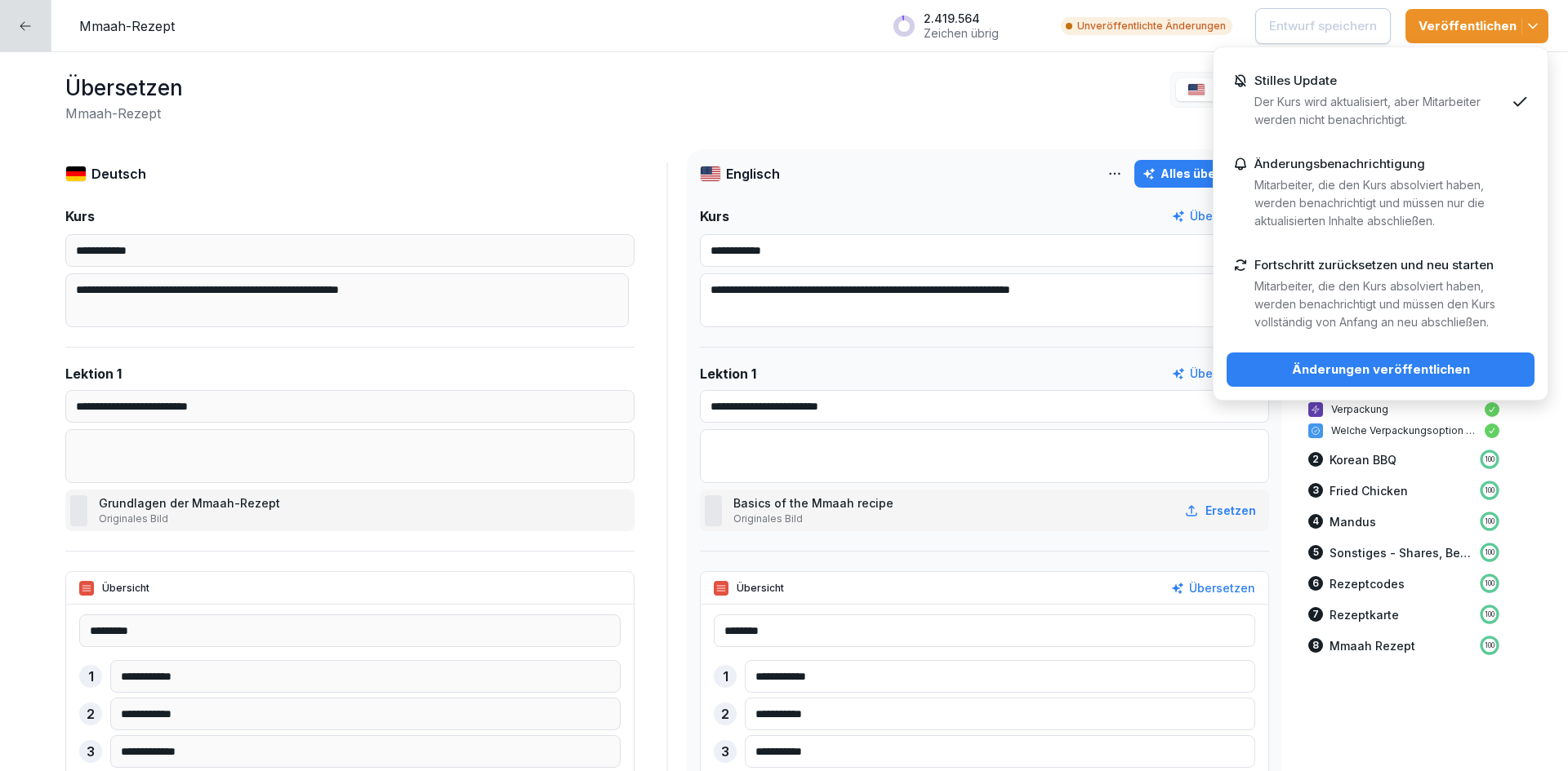
click at [1411, 367] on div "Änderungen veröffentlichen" at bounding box center [1381, 369] width 282 height 18
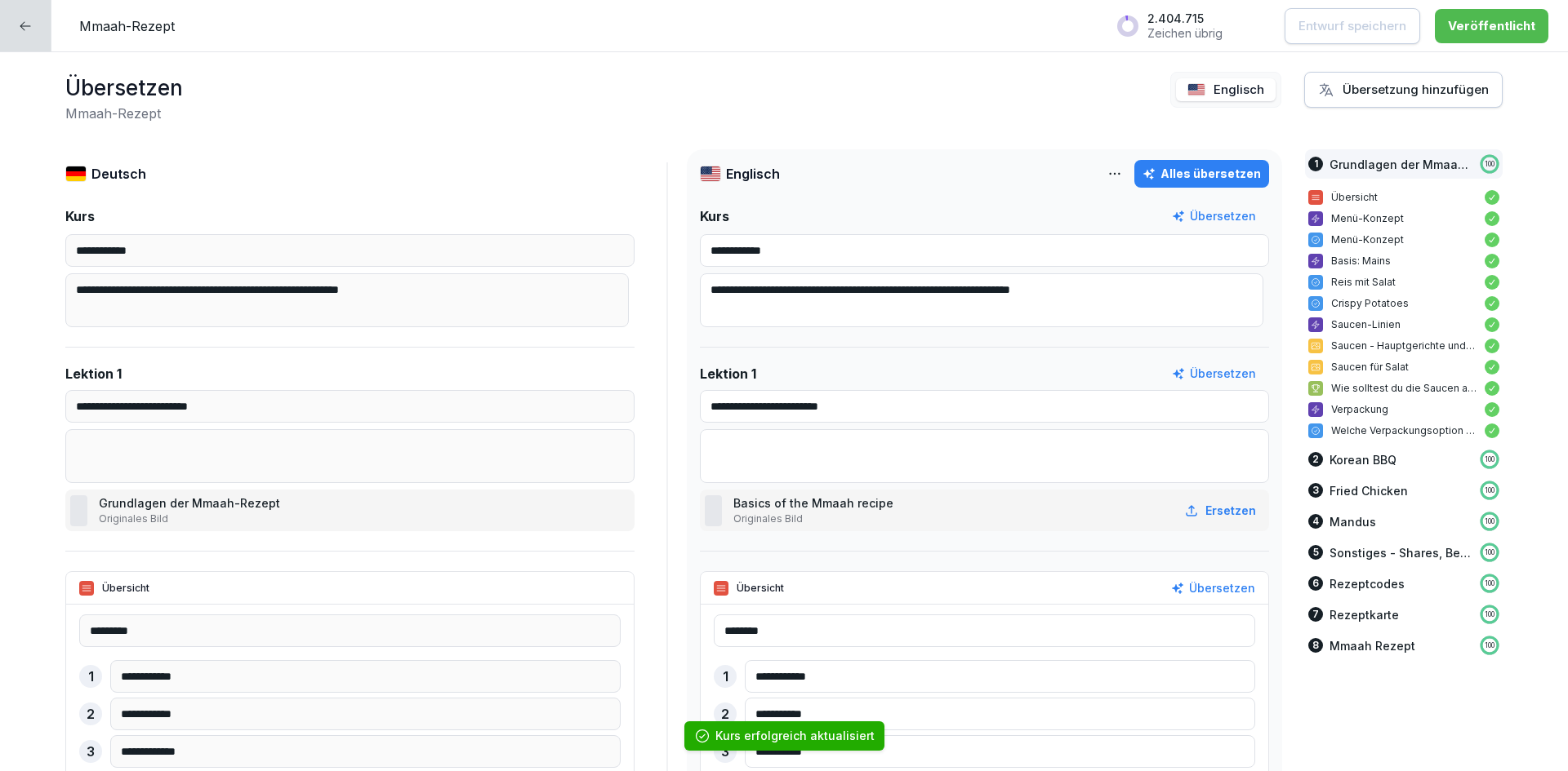
click at [31, 30] on icon at bounding box center [25, 26] width 13 height 13
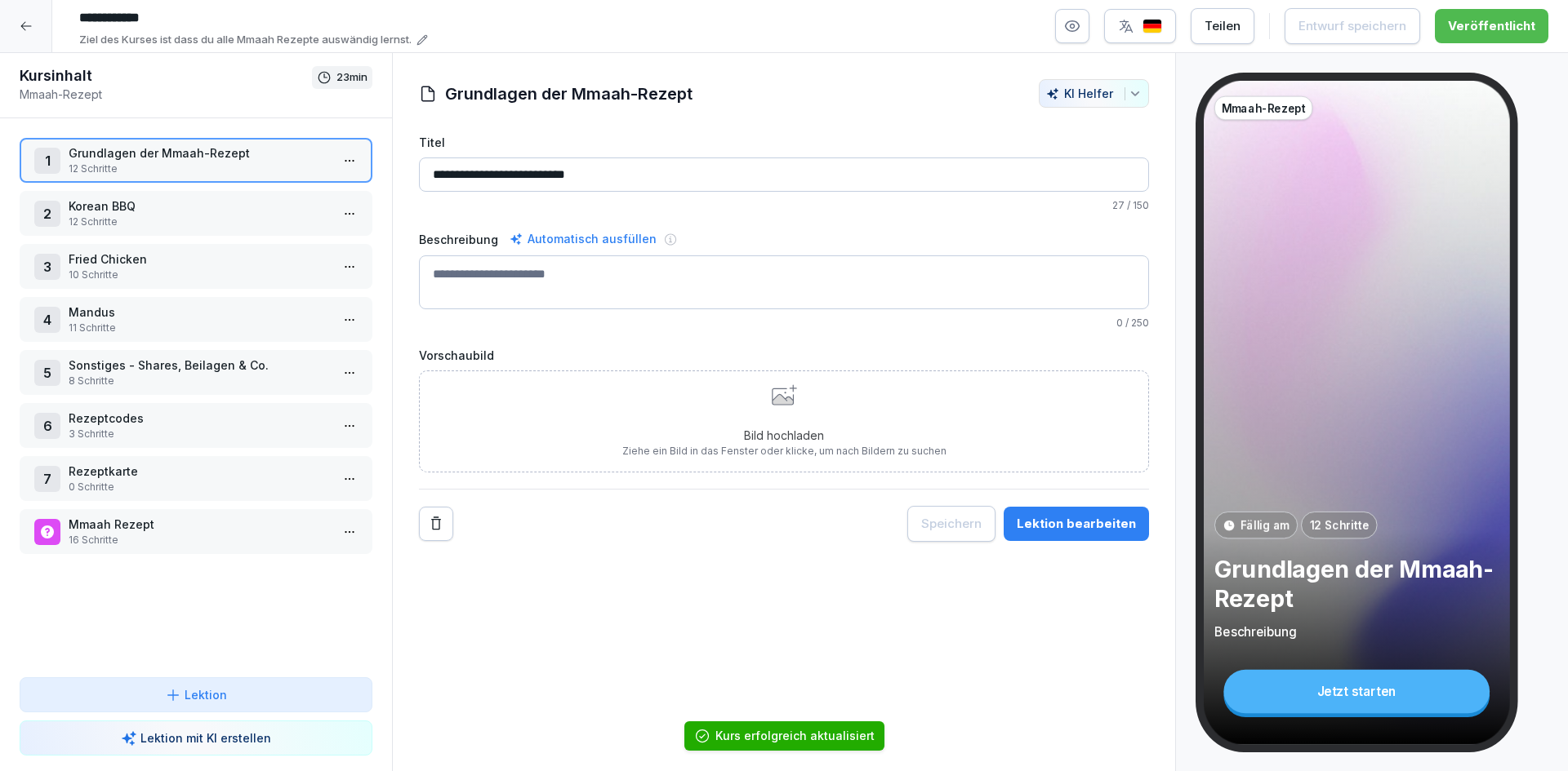
click at [30, 33] on div at bounding box center [26, 26] width 52 height 52
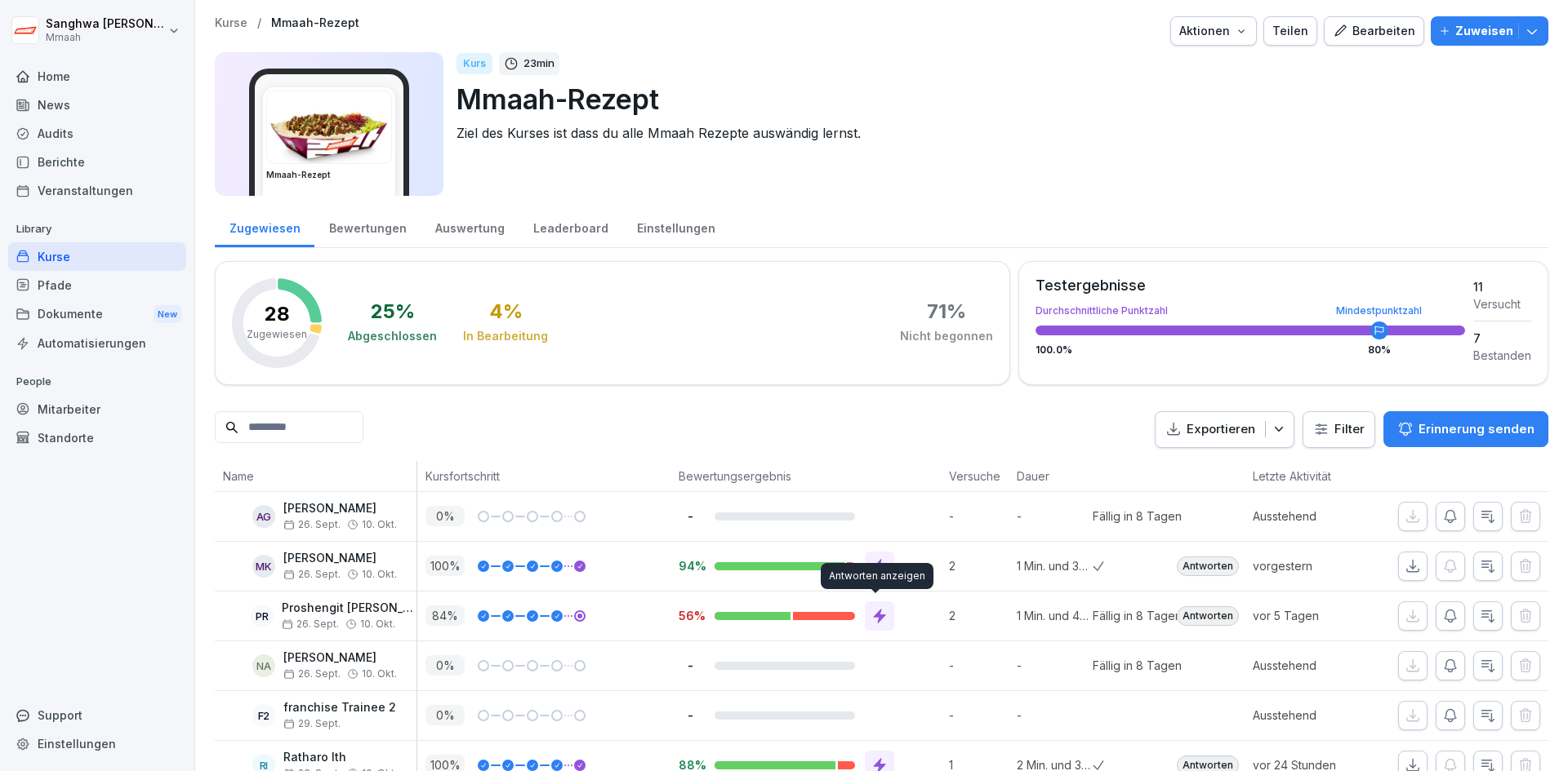
click at [884, 611] on div at bounding box center [879, 616] width 30 height 30
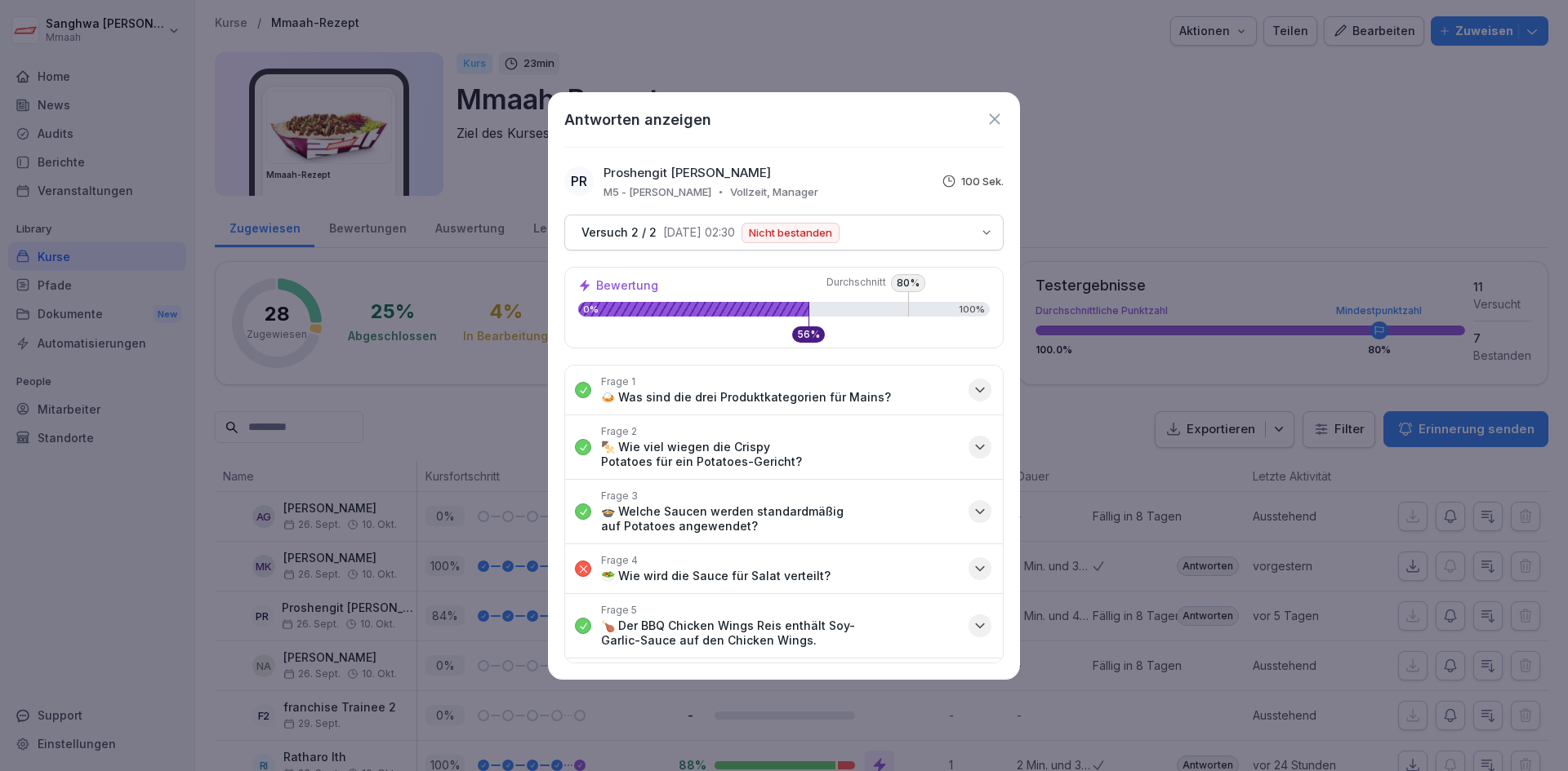
click at [924, 579] on button "Frage 4 🥗 Wie wird die Sauce für Salat verteilt?" at bounding box center [784, 568] width 437 height 49
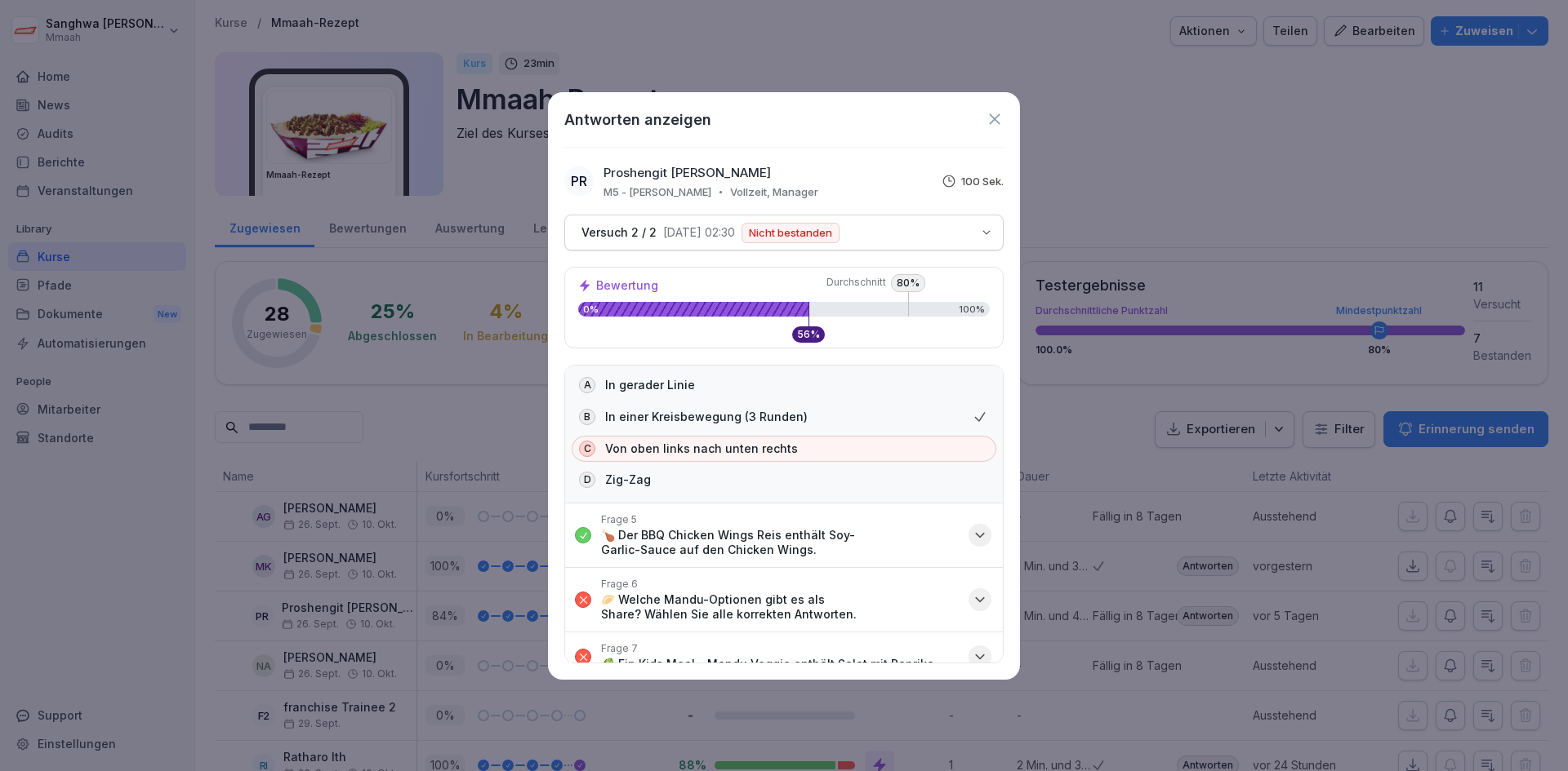
scroll to position [416, 0]
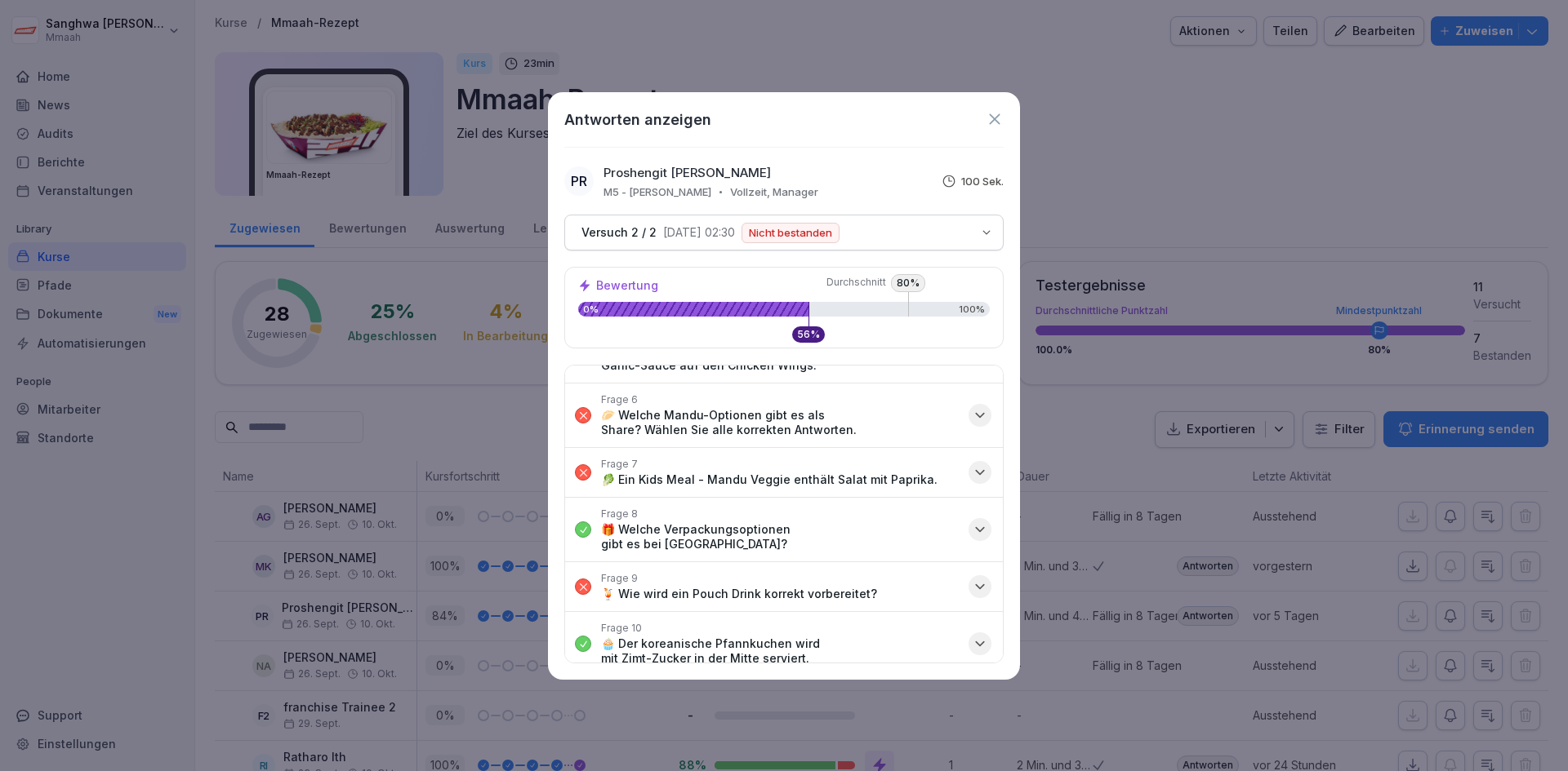
click at [972, 416] on icon "button" at bounding box center [980, 415] width 17 height 17
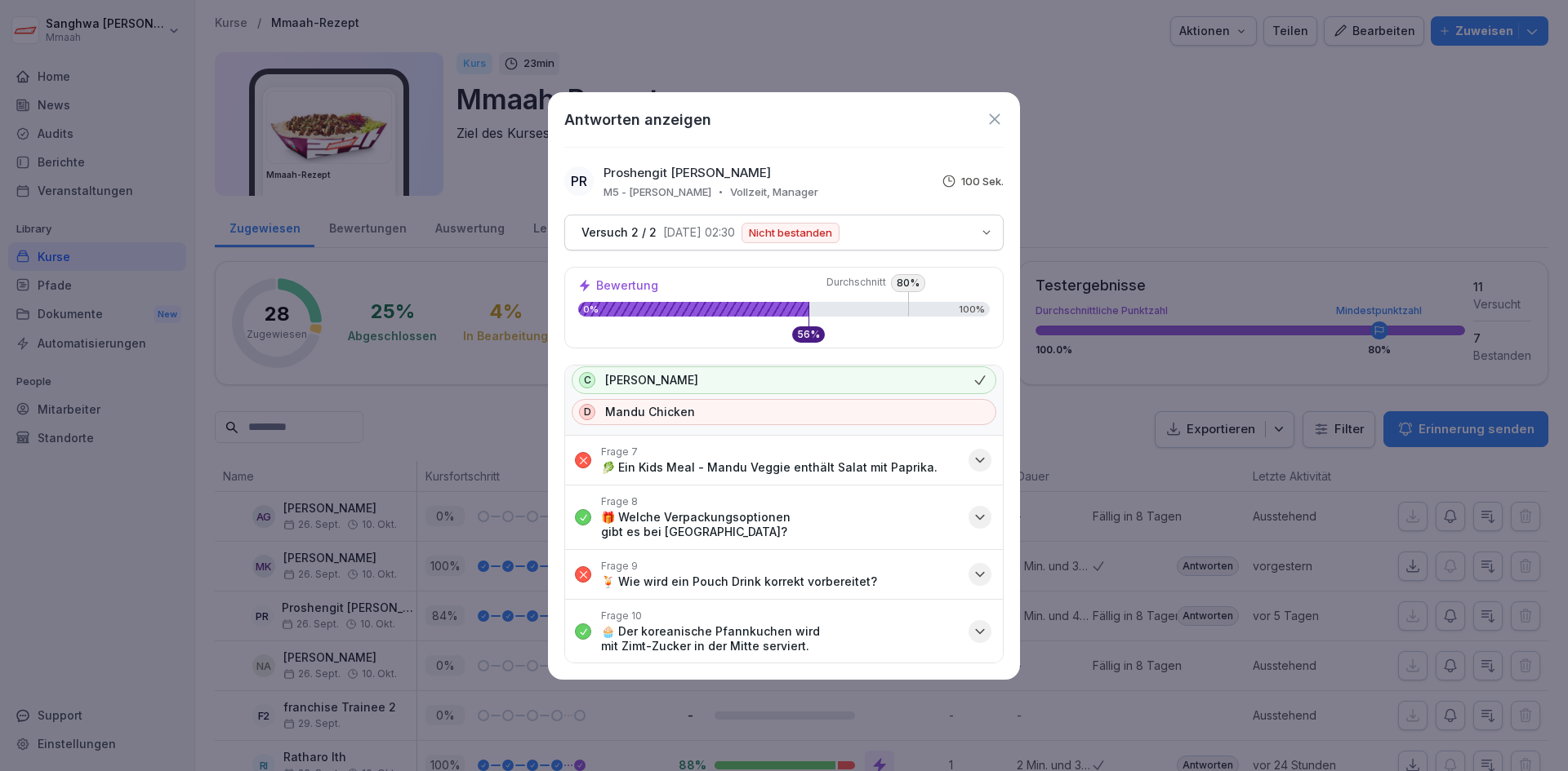
scroll to position [580, 0]
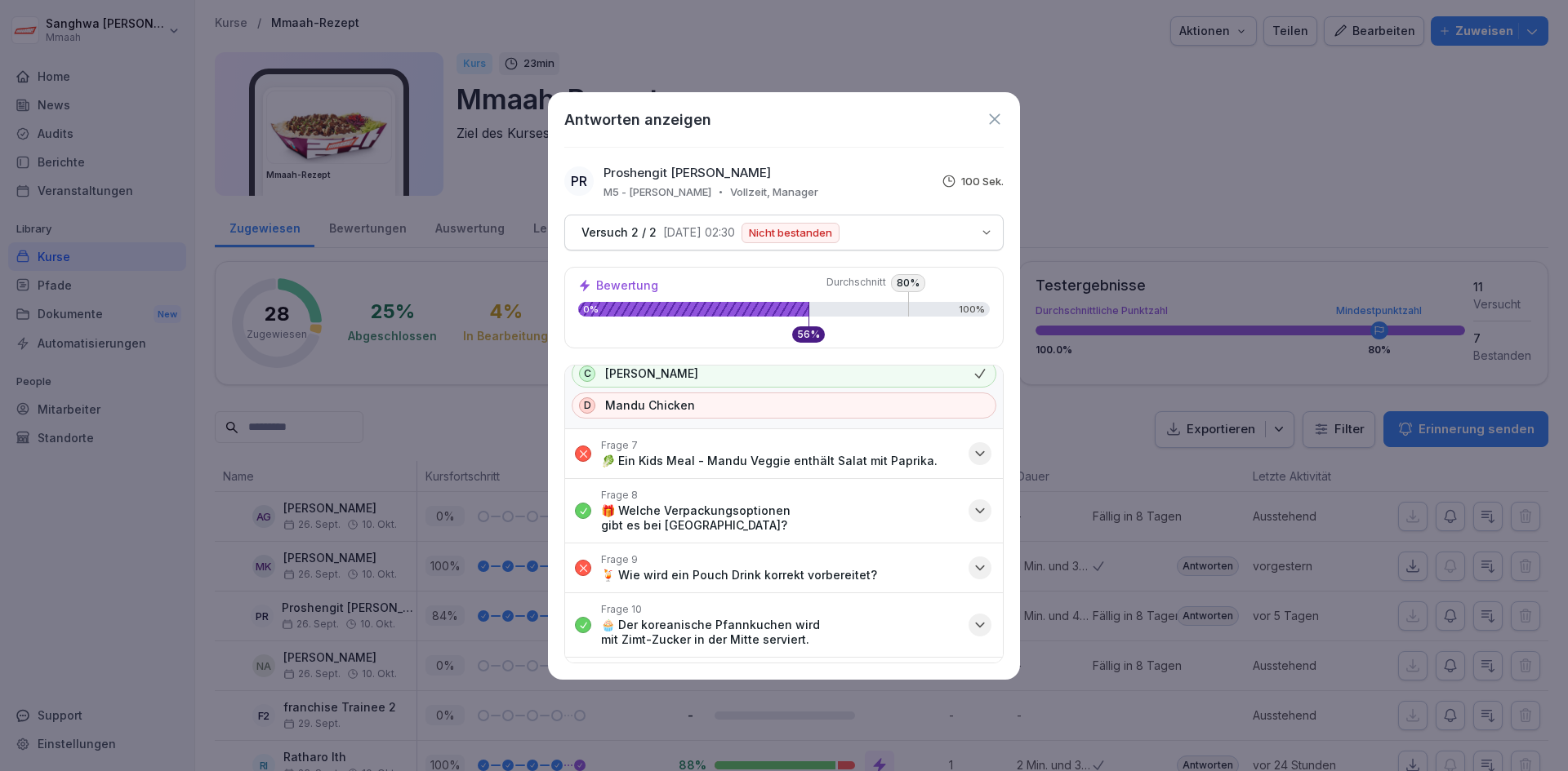
click at [972, 453] on icon "button" at bounding box center [980, 454] width 17 height 17
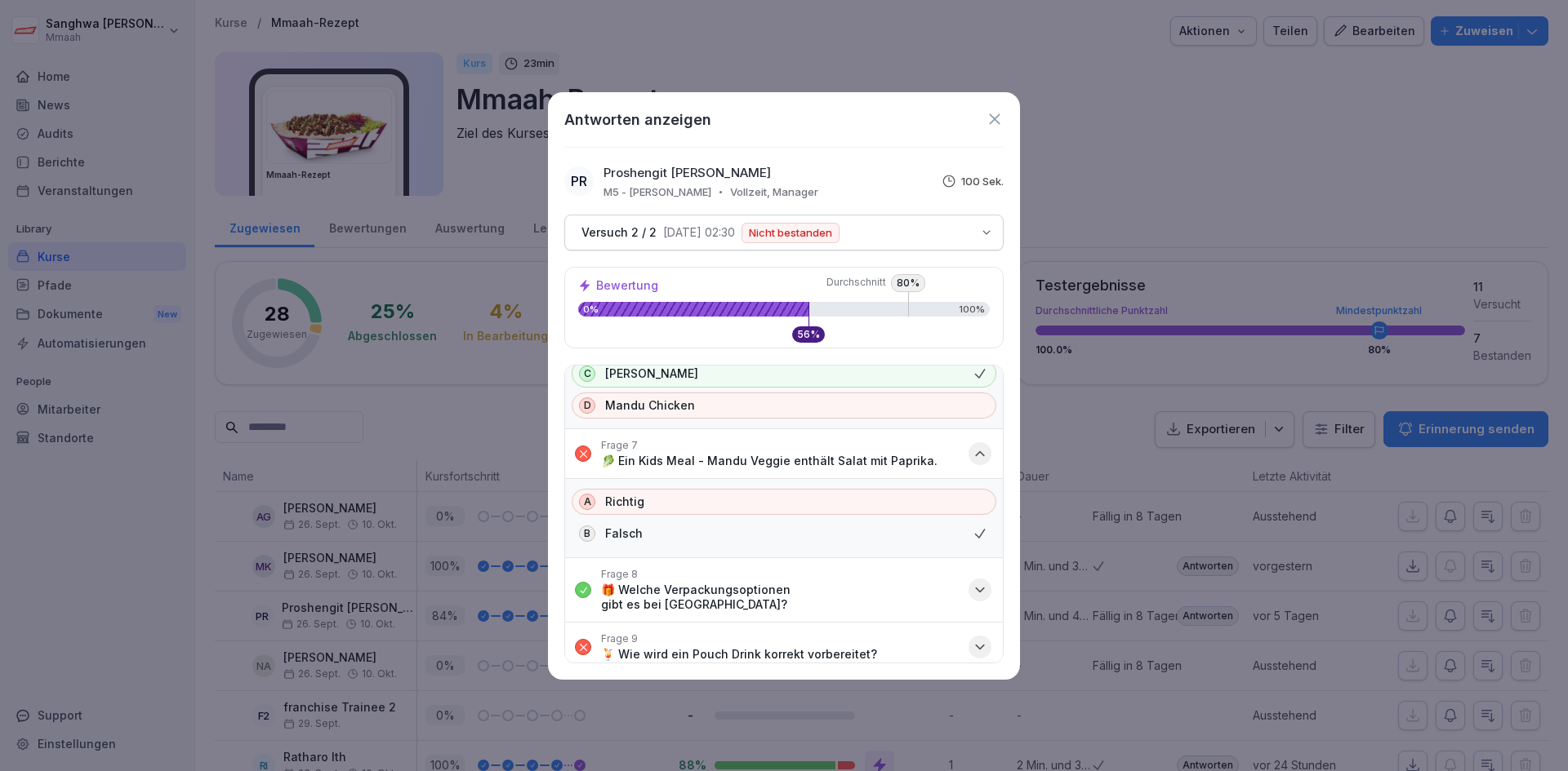
click at [1052, 435] on div at bounding box center [784, 385] width 1568 height 771
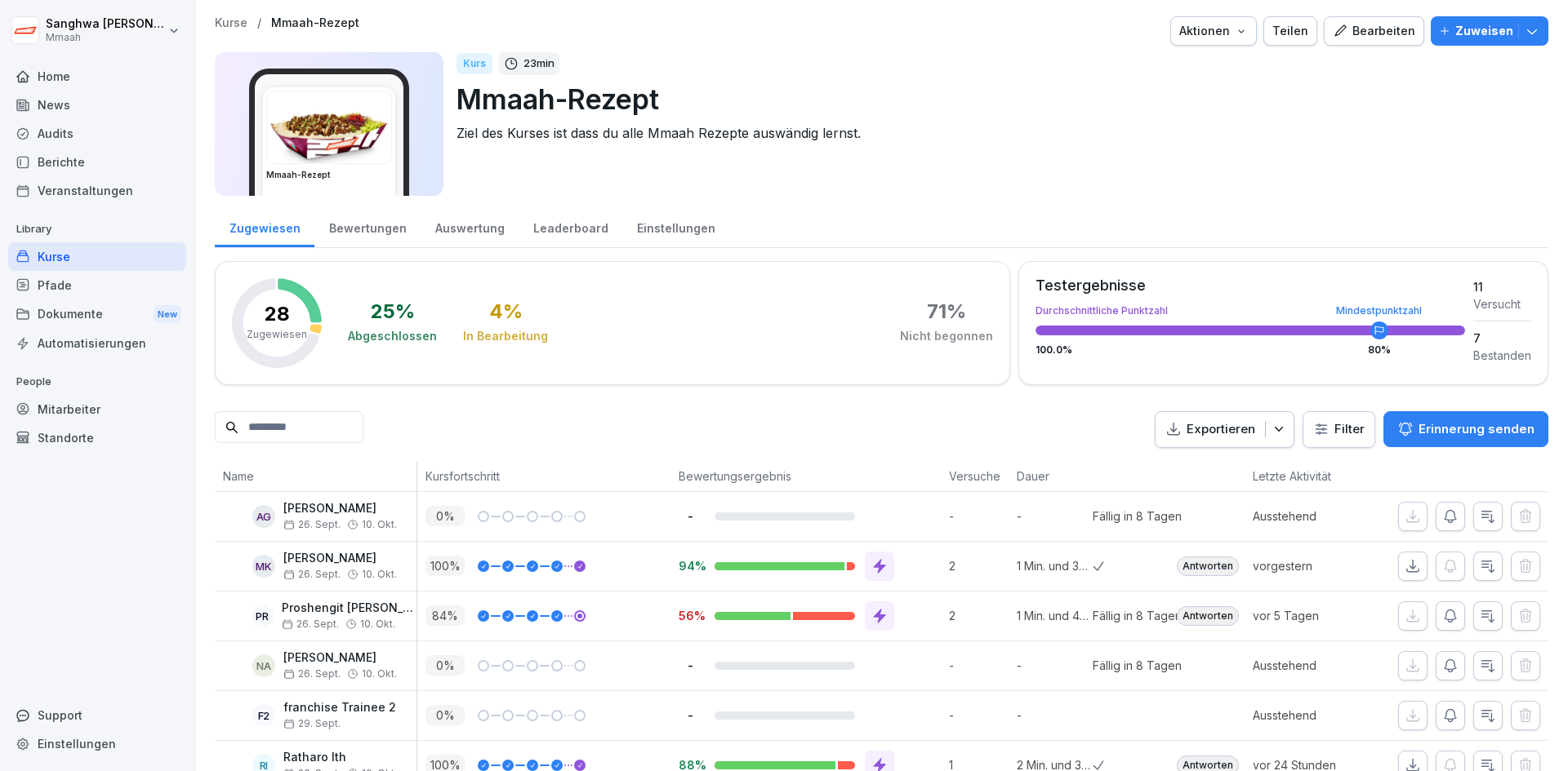
click at [103, 253] on div "Kurse" at bounding box center [97, 256] width 178 height 29
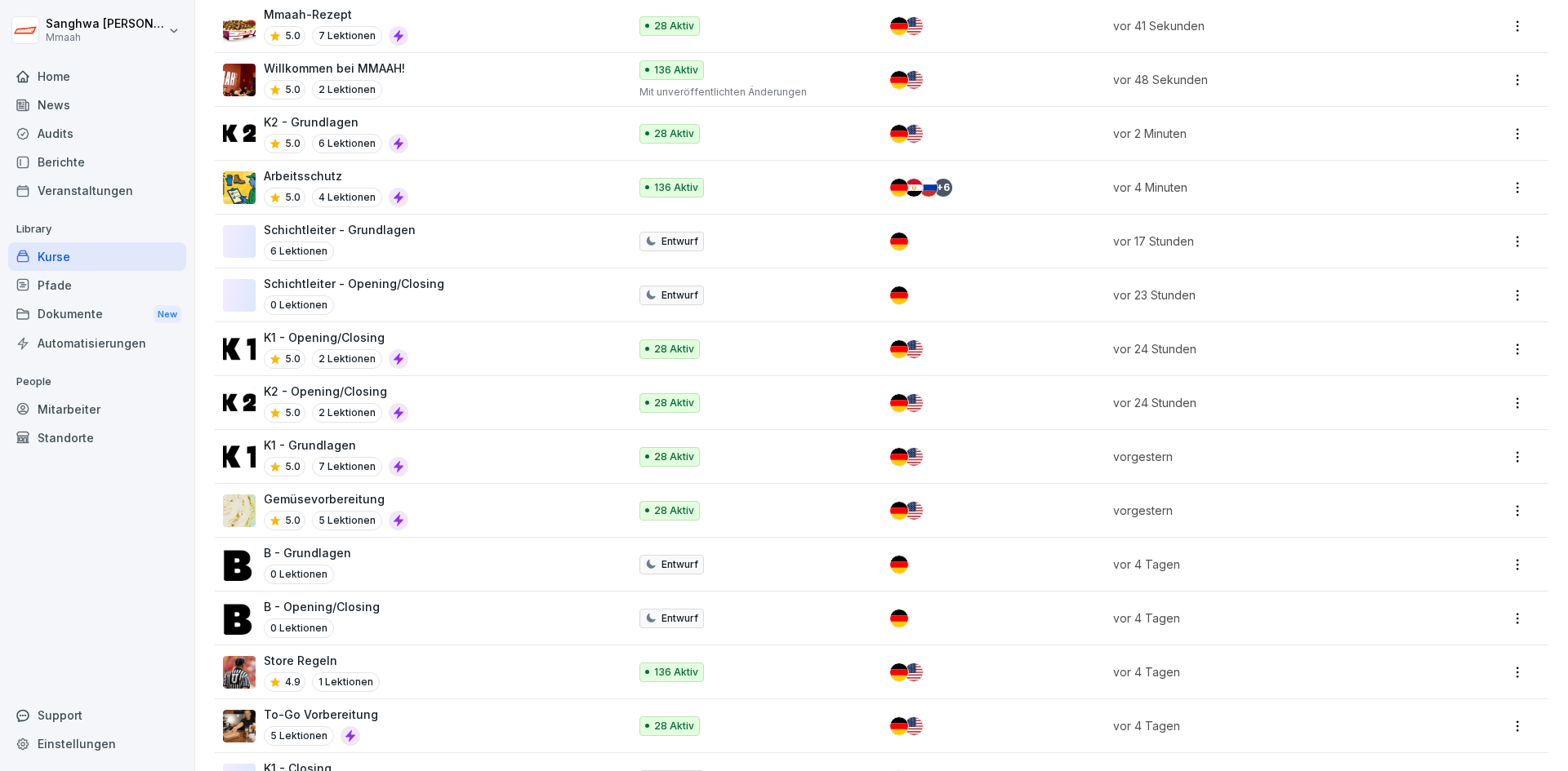
scroll to position [409, 0]
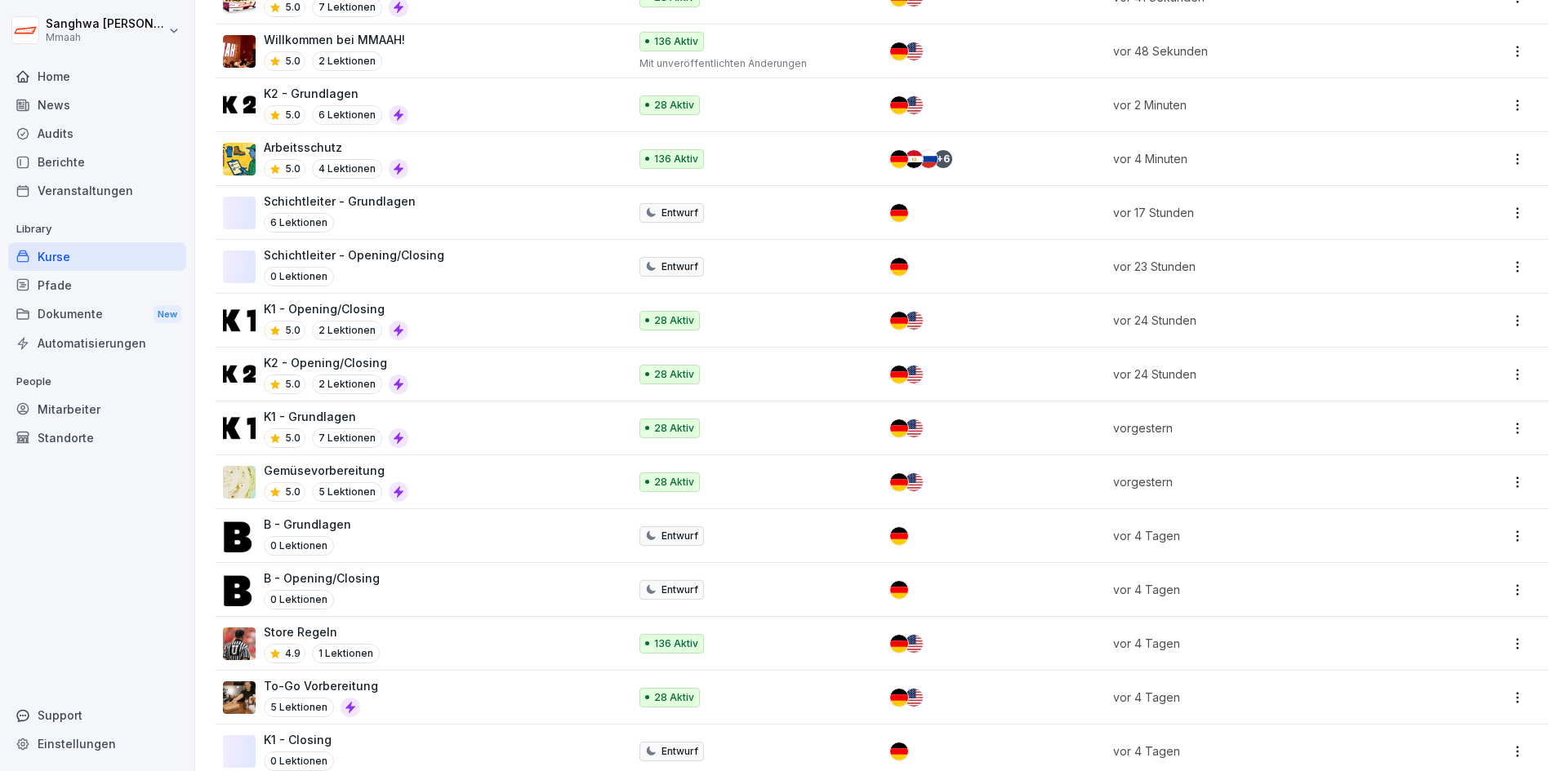
click at [449, 550] on div "B - Grundlagen 0 Lektionen" at bounding box center [417, 536] width 389 height 40
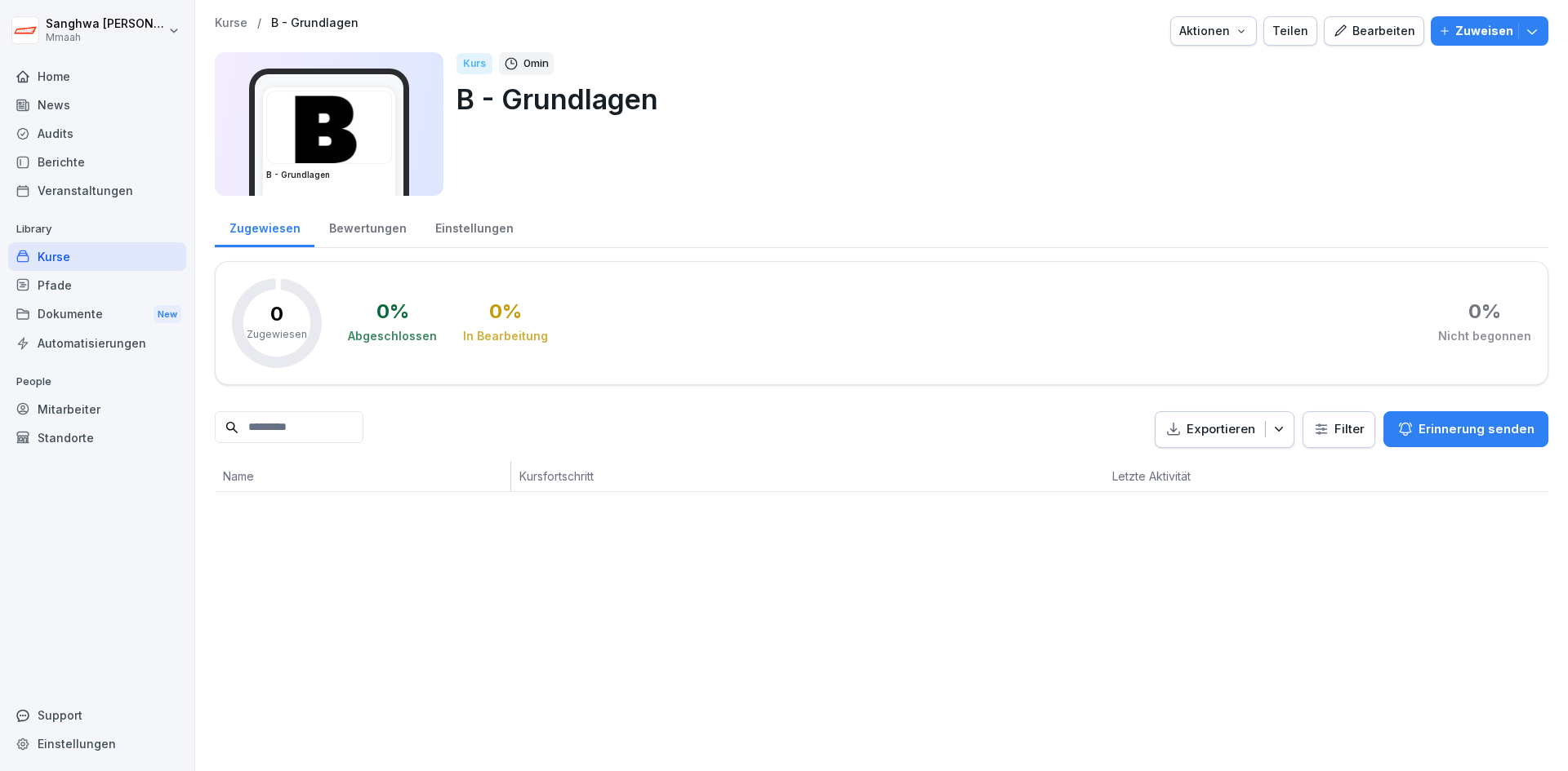
click at [1358, 37] on div "Bearbeiten" at bounding box center [1374, 30] width 83 height 18
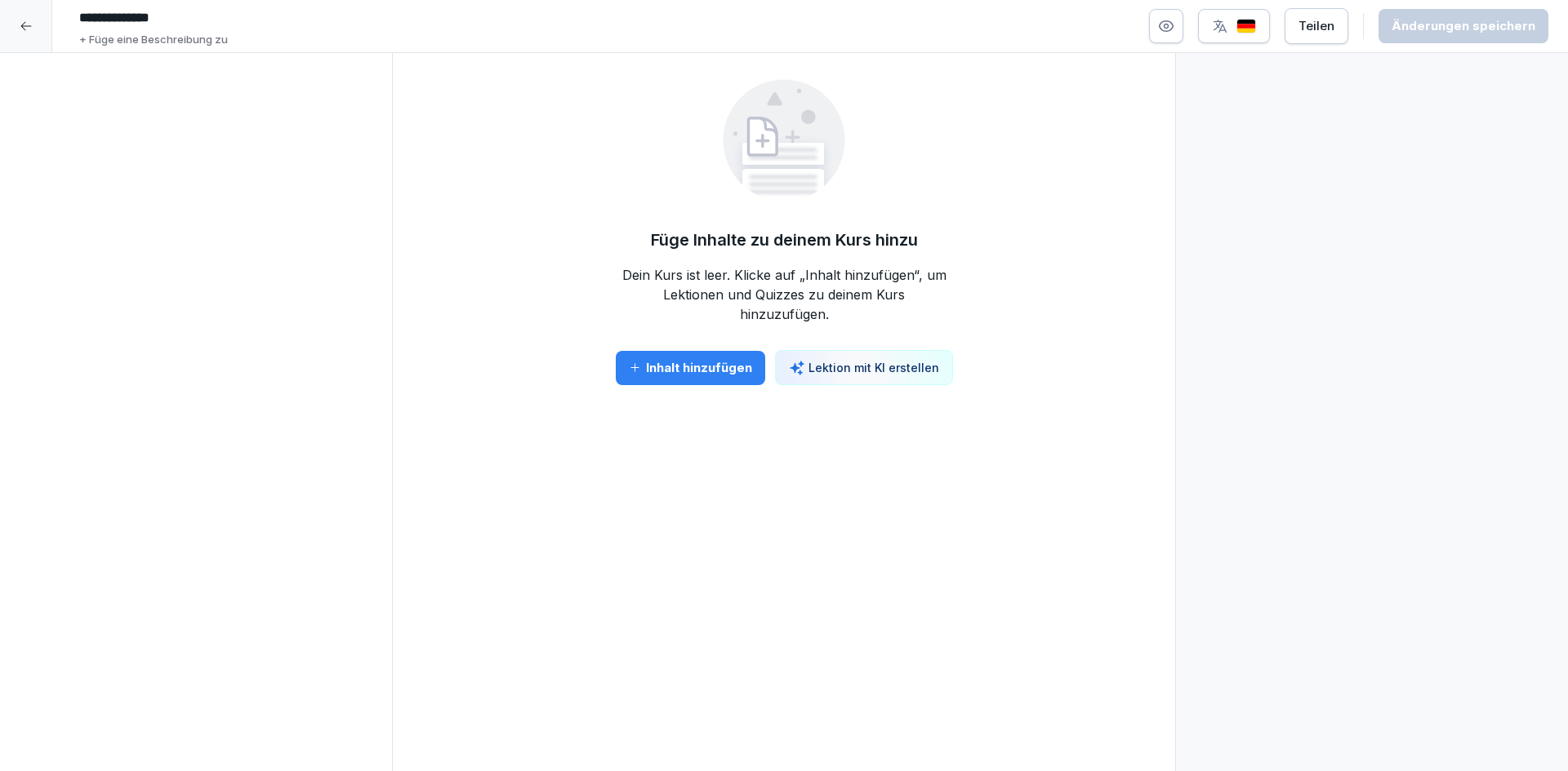
click at [29, 28] on icon at bounding box center [26, 26] width 13 height 13
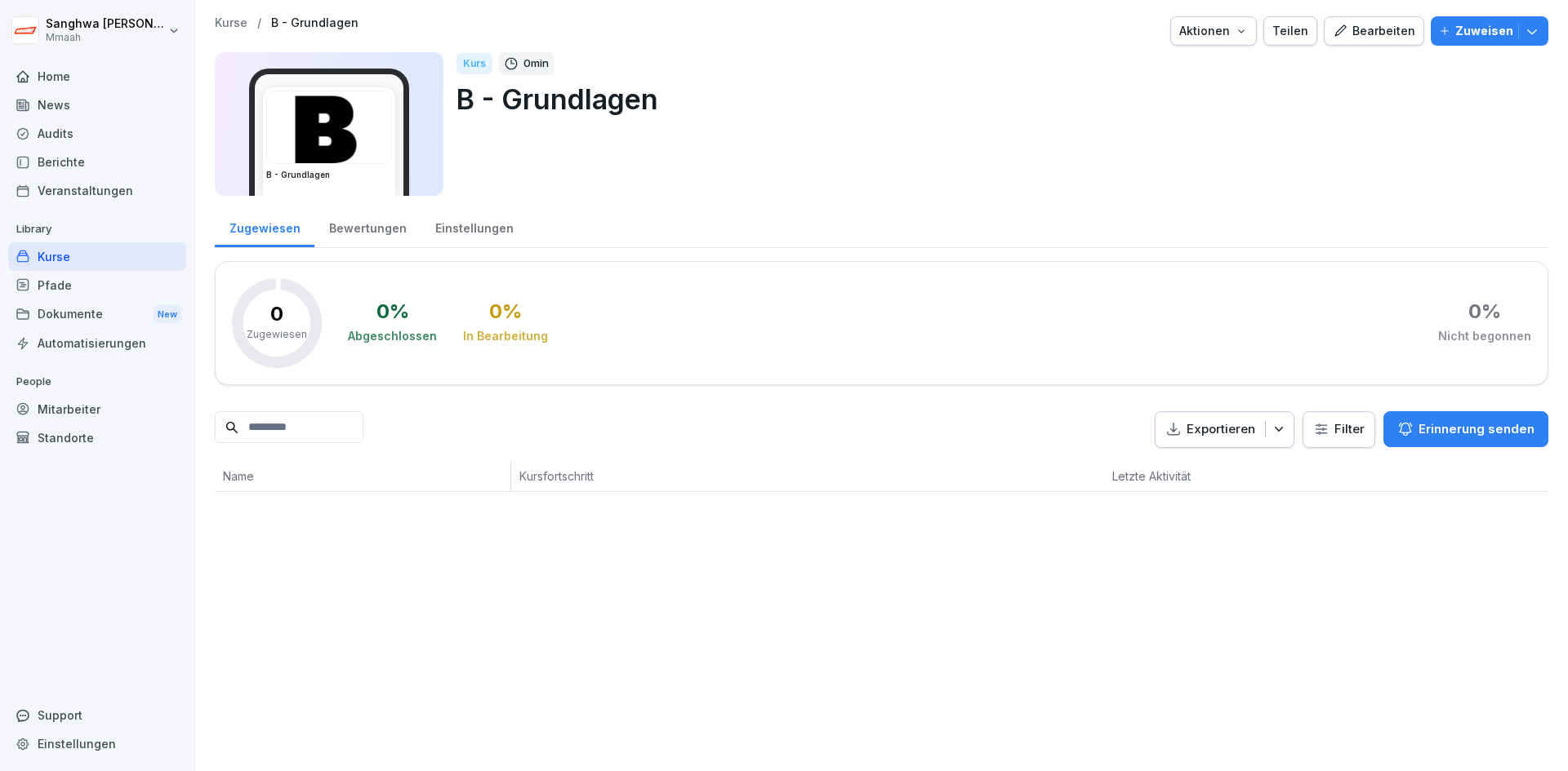
click at [215, 19] on p "Kurse" at bounding box center [231, 23] width 33 height 14
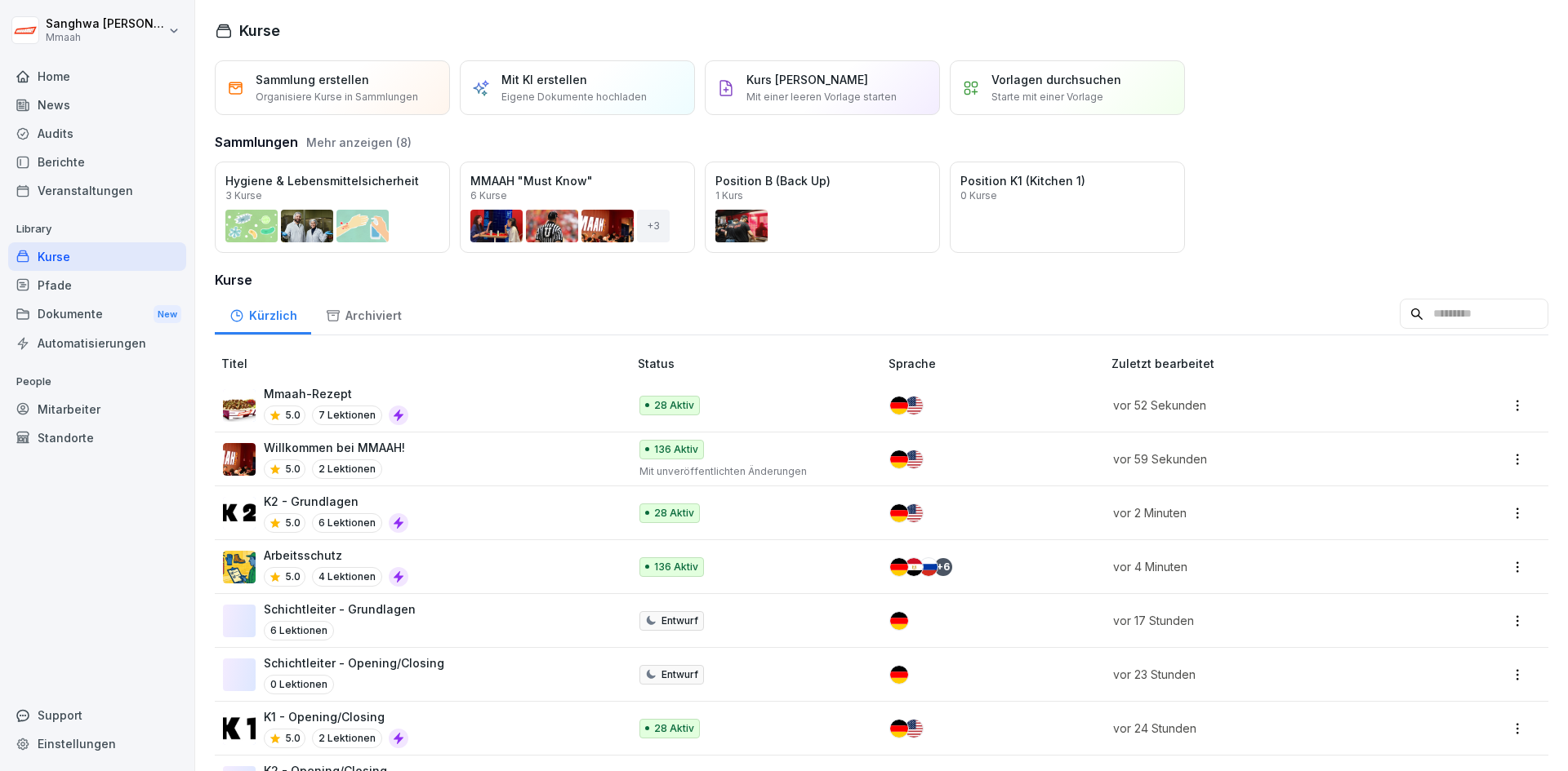
click at [392, 519] on icon at bounding box center [398, 522] width 13 height 13
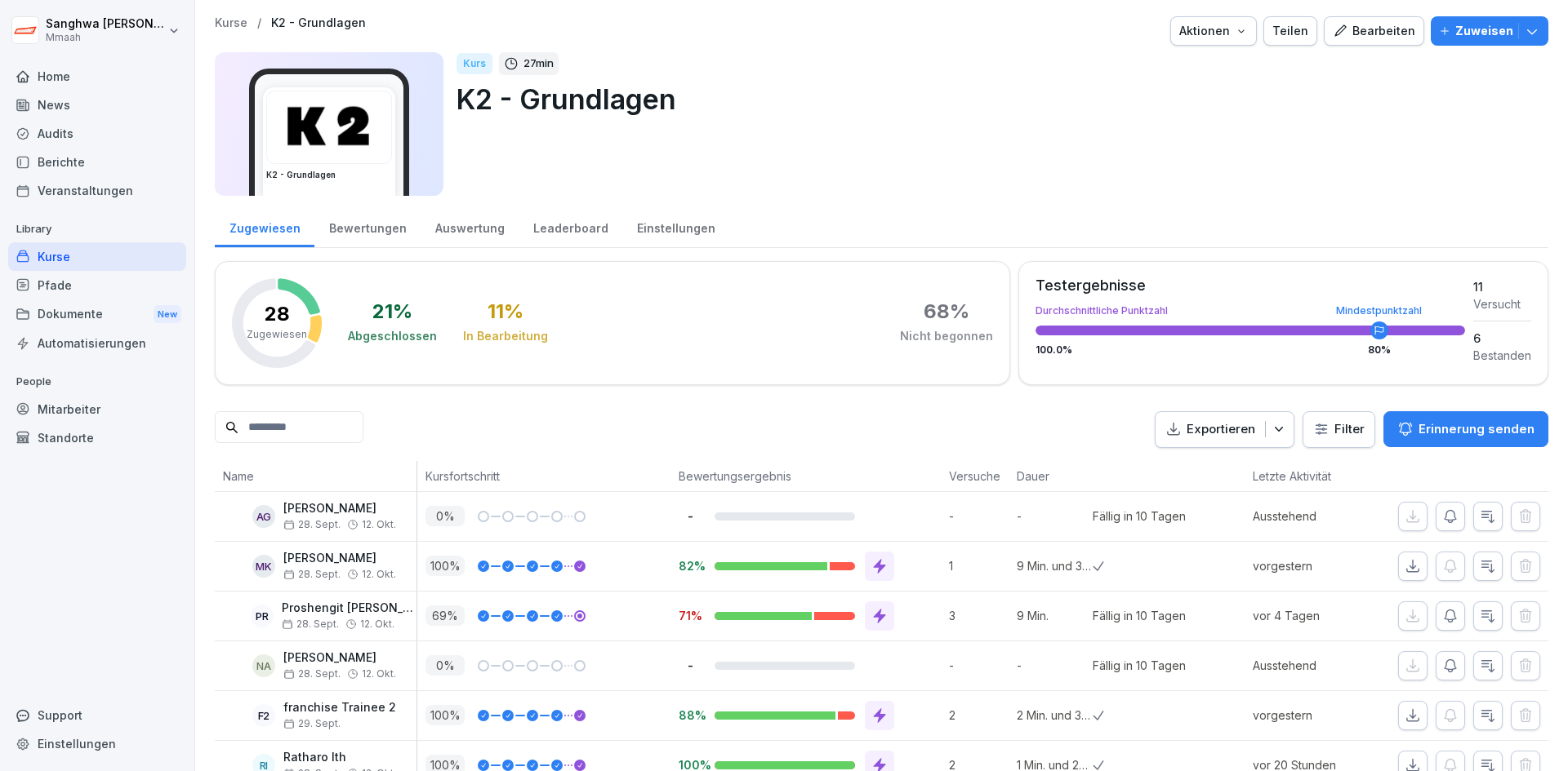
click at [1359, 30] on div "Bearbeiten" at bounding box center [1374, 30] width 83 height 18
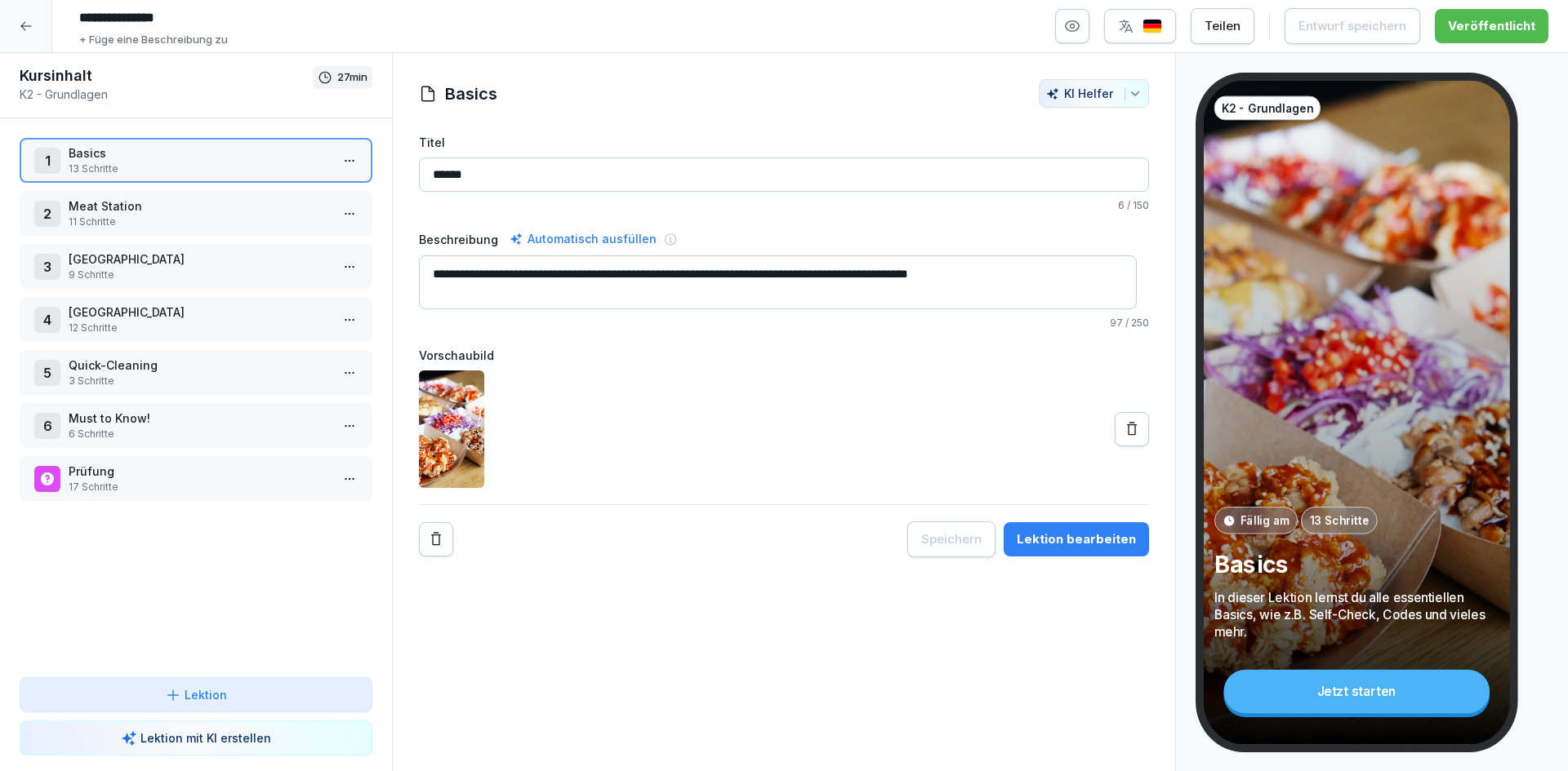
click at [264, 156] on p "Basics" at bounding box center [199, 153] width 262 height 17
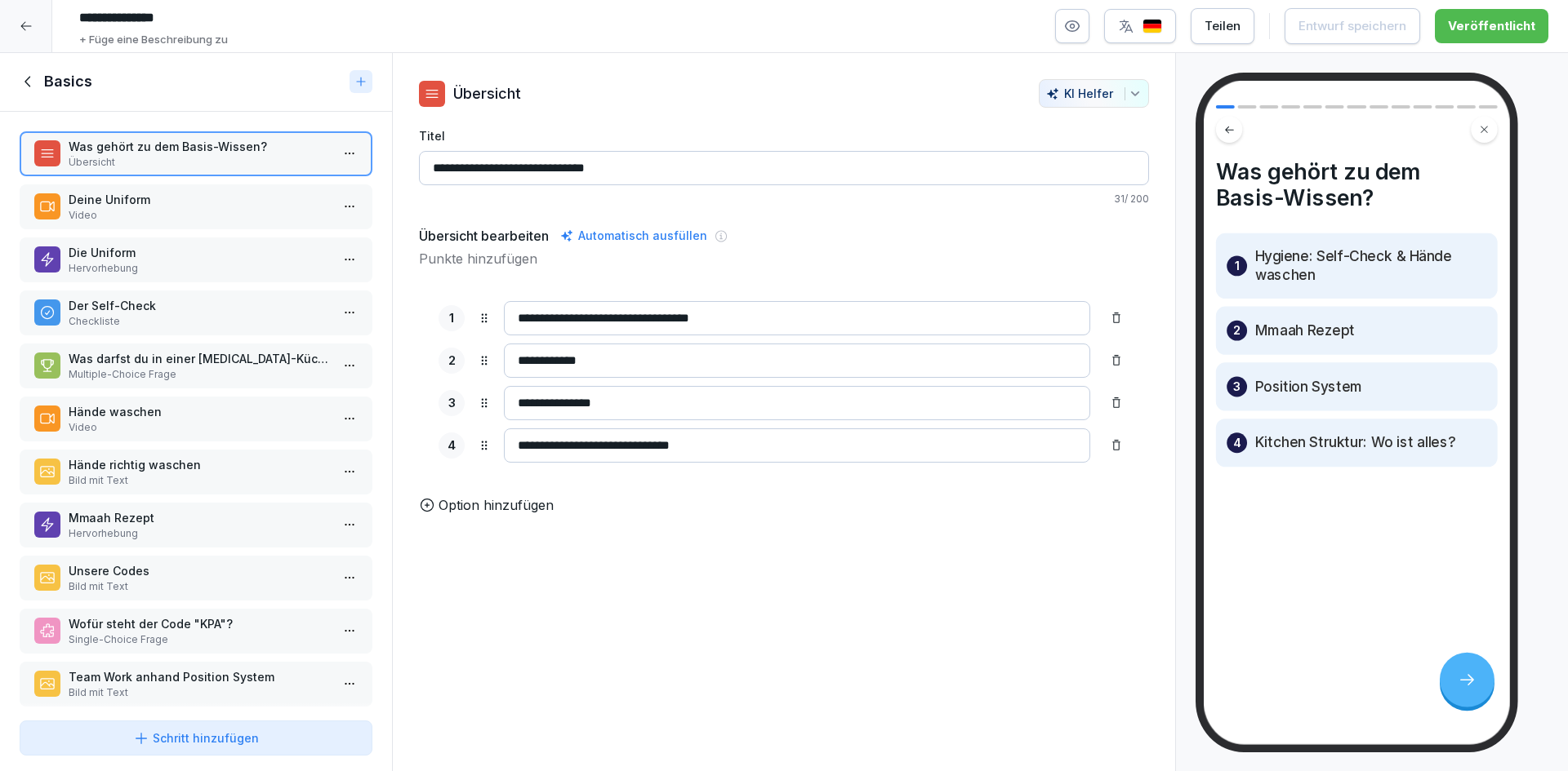
click at [32, 84] on icon at bounding box center [29, 82] width 18 height 18
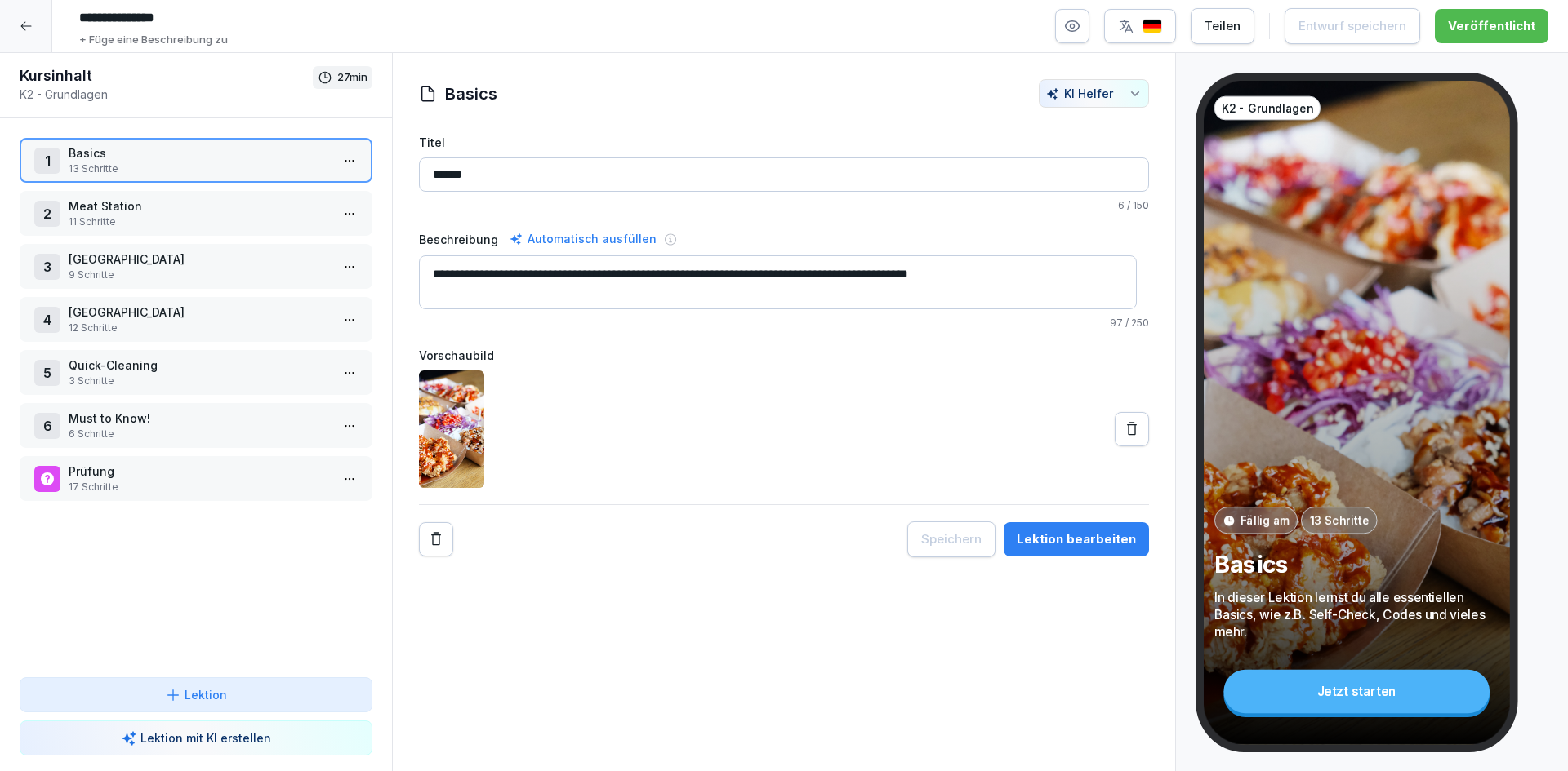
click at [266, 164] on p "13 Schritte" at bounding box center [199, 169] width 262 height 15
click at [26, 28] on icon at bounding box center [26, 26] width 13 height 13
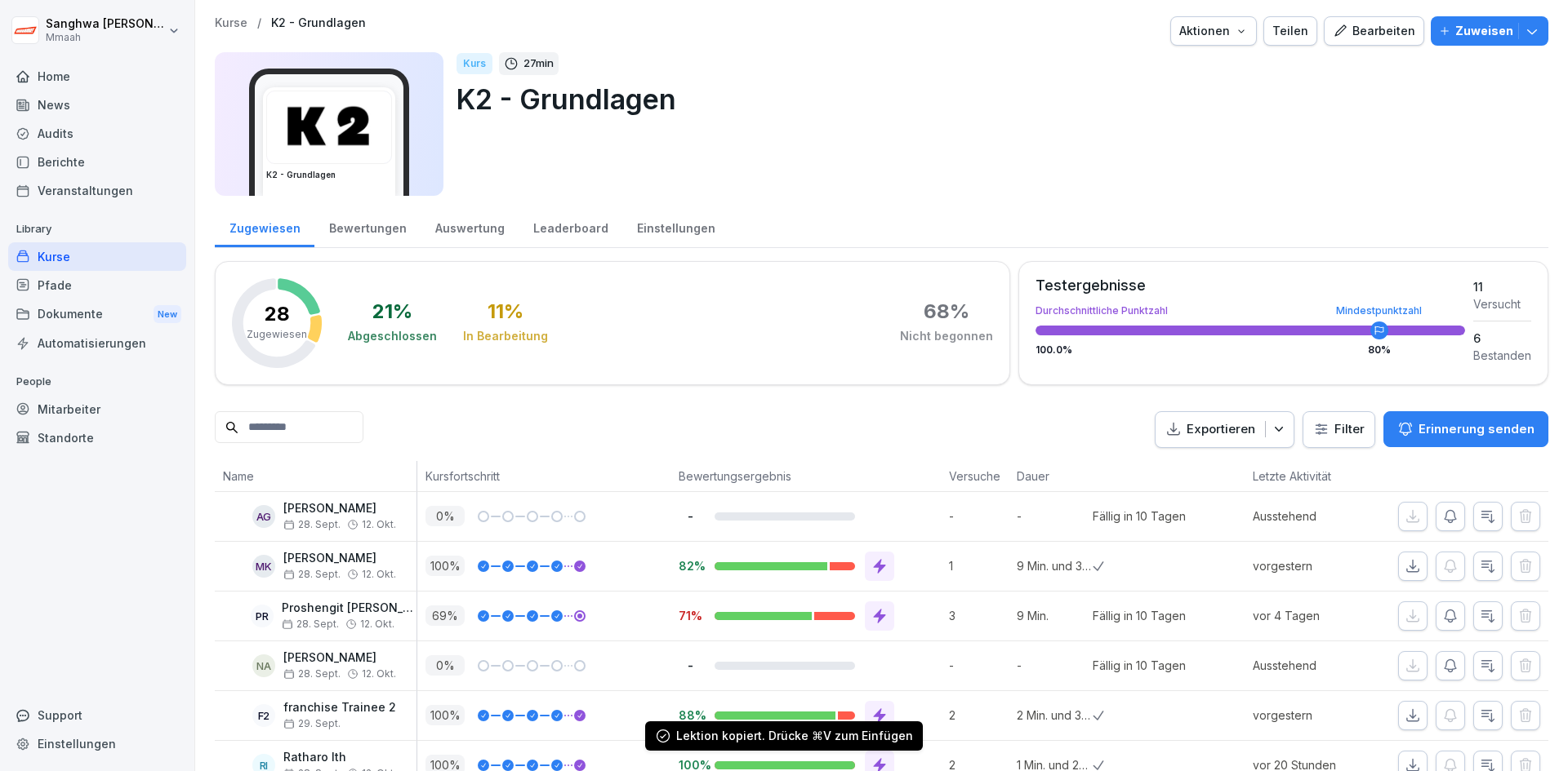
click at [235, 28] on p "Kurse" at bounding box center [231, 23] width 33 height 14
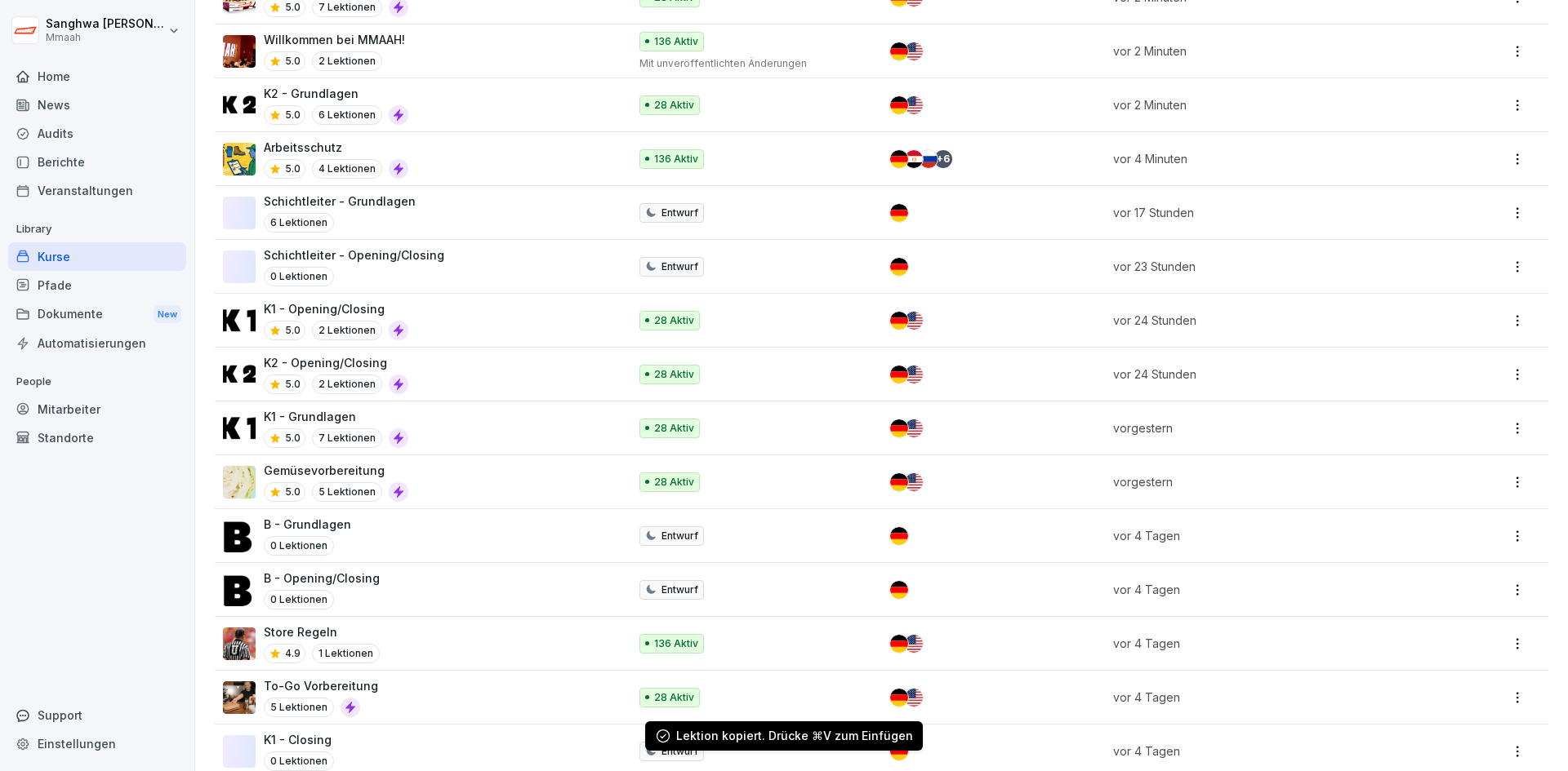
scroll to position [571, 0]
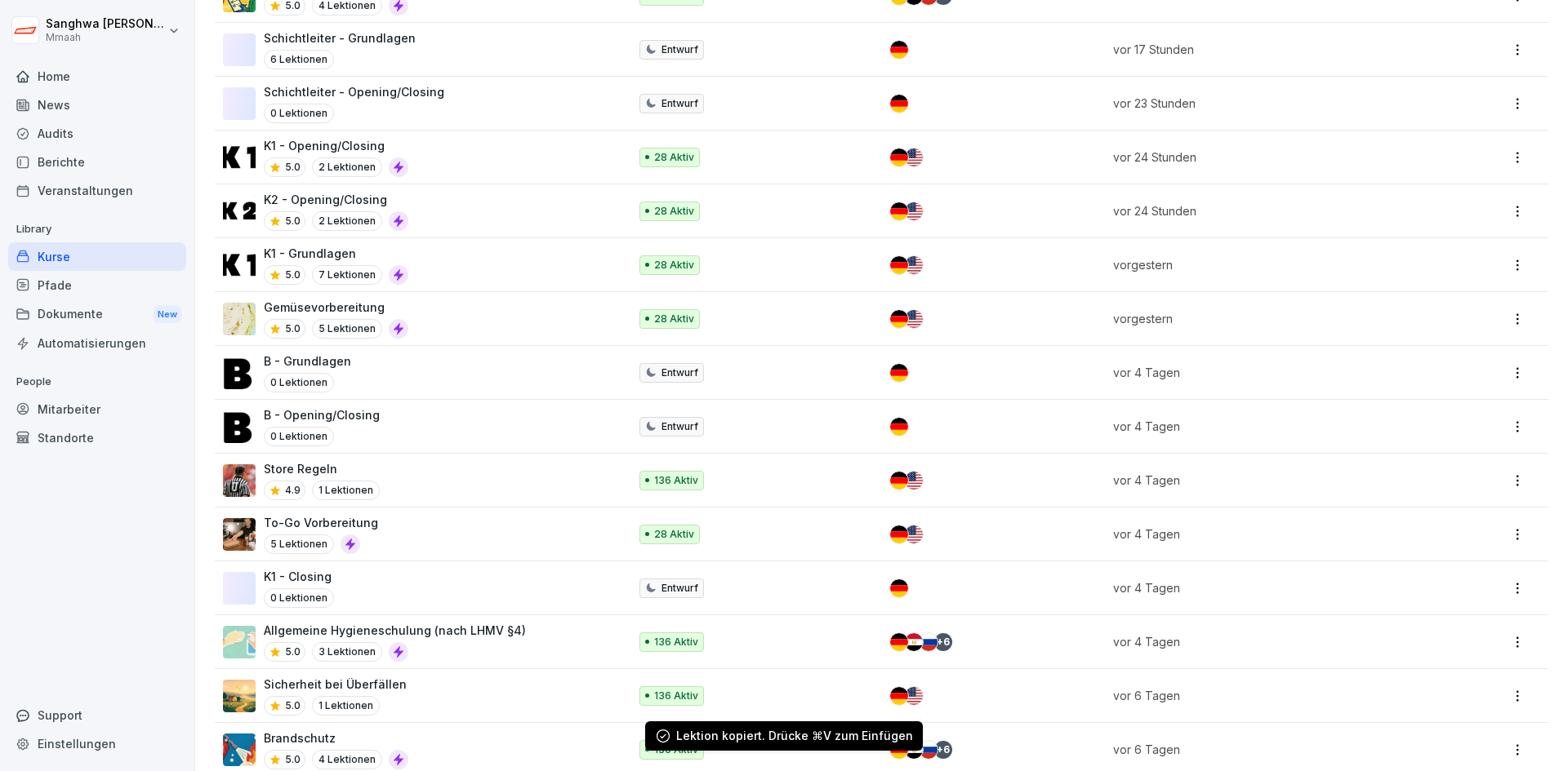
click at [436, 382] on div "B - Grundlagen 0 Lektionen" at bounding box center [417, 373] width 389 height 40
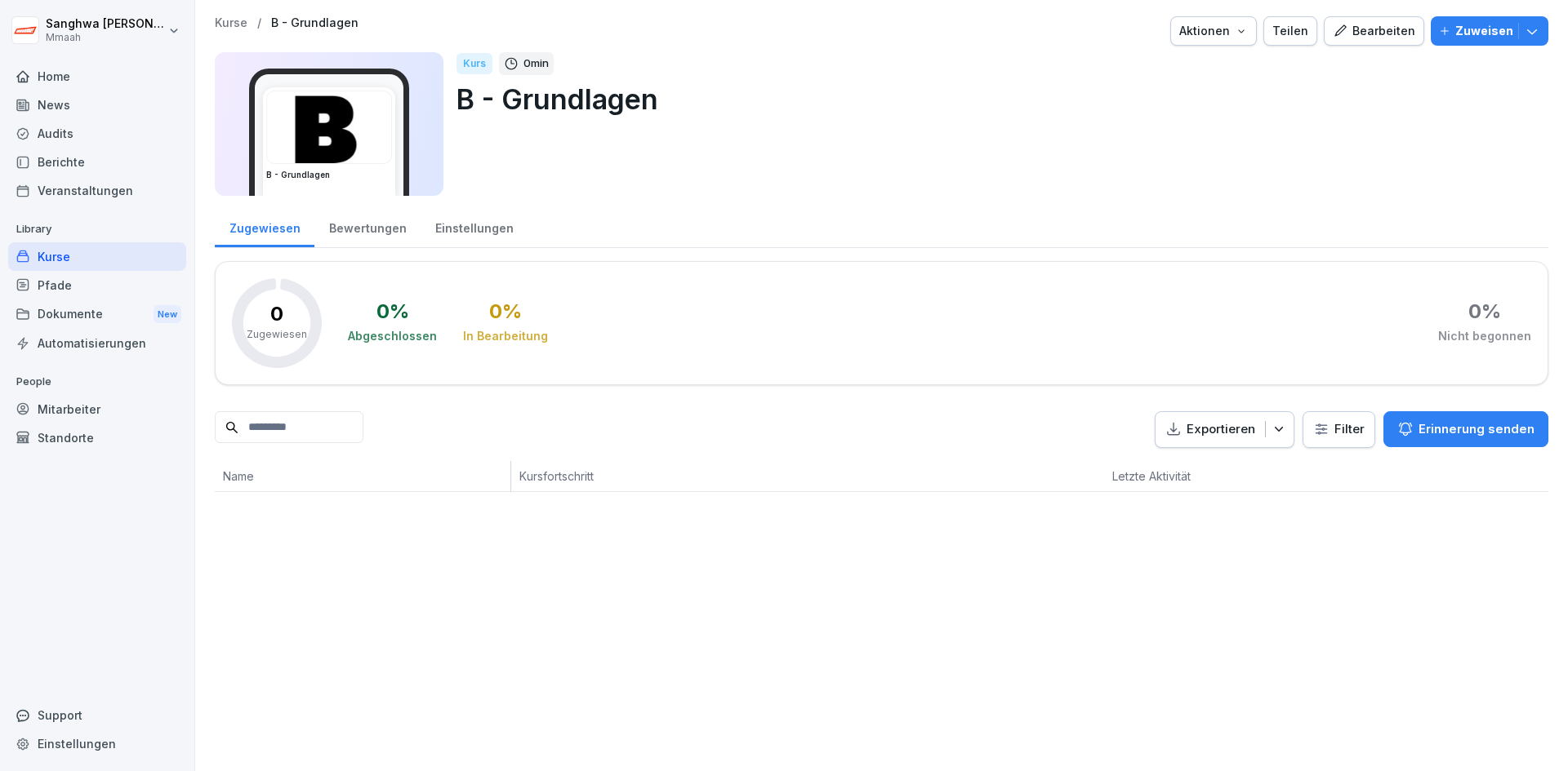
click at [1338, 38] on div "Bearbeiten" at bounding box center [1374, 30] width 83 height 18
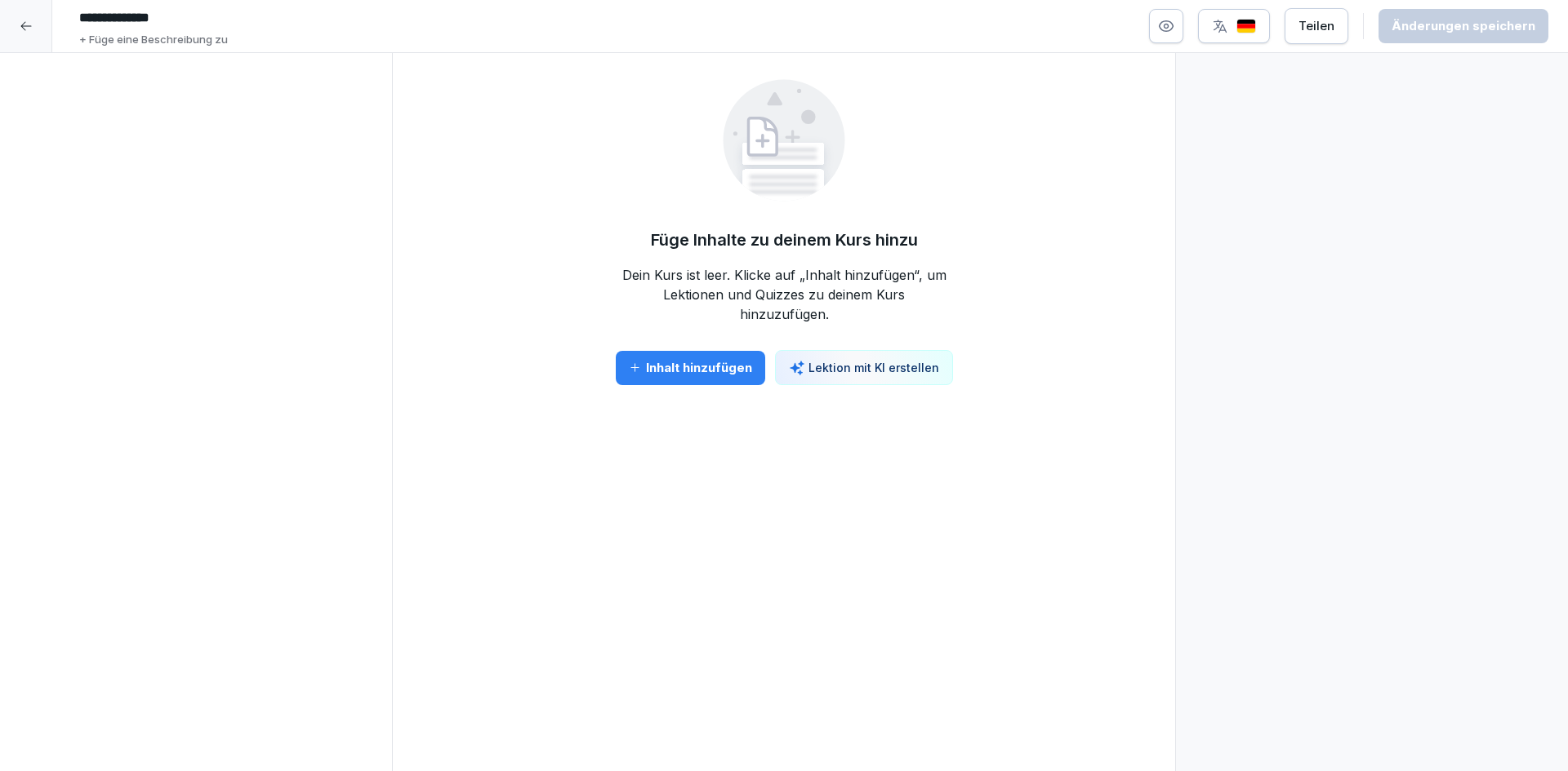
click at [220, 225] on div at bounding box center [196, 412] width 392 height 719
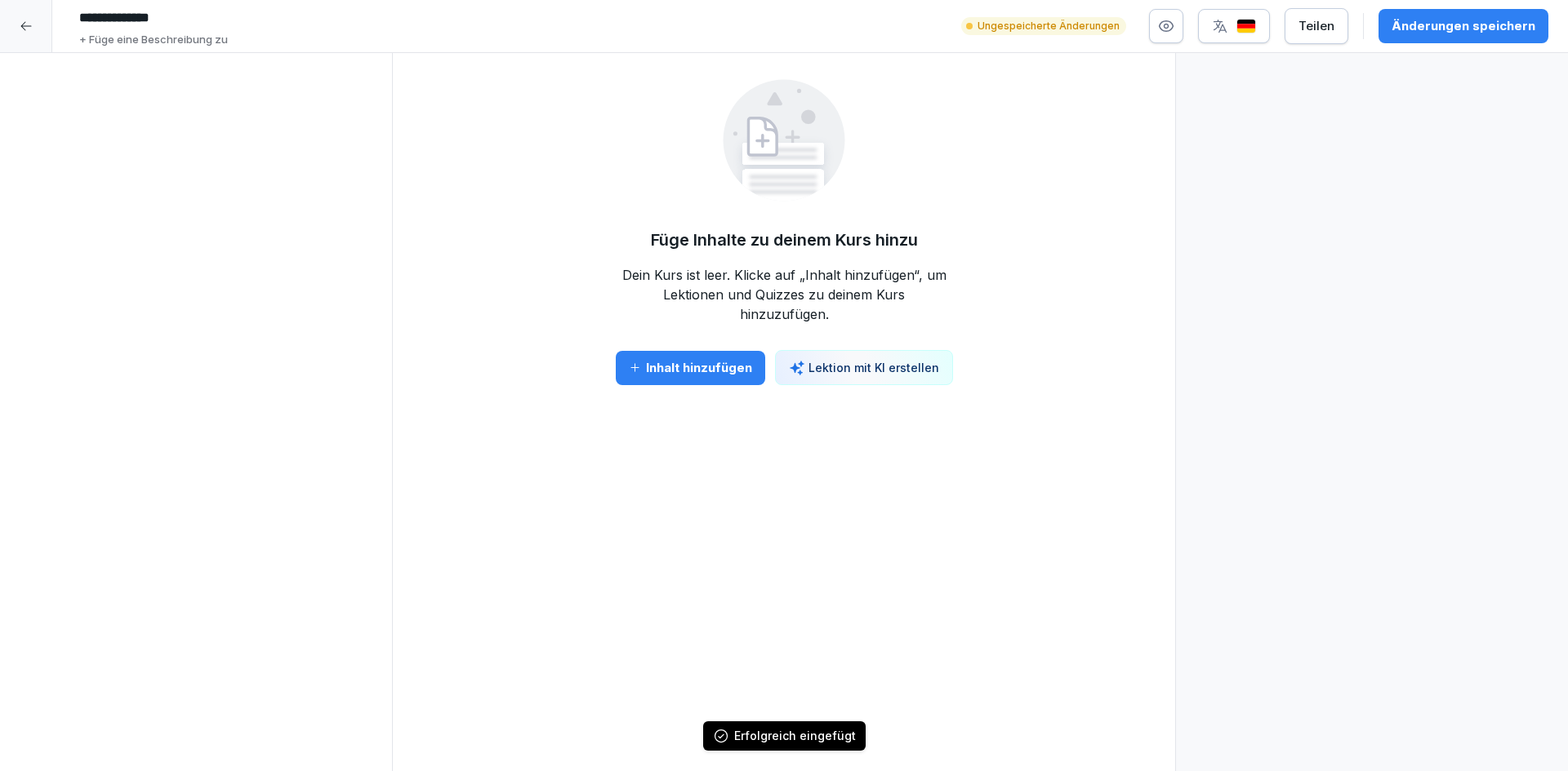
click at [717, 369] on div "Inhalt hinzufügen" at bounding box center [691, 368] width 123 height 18
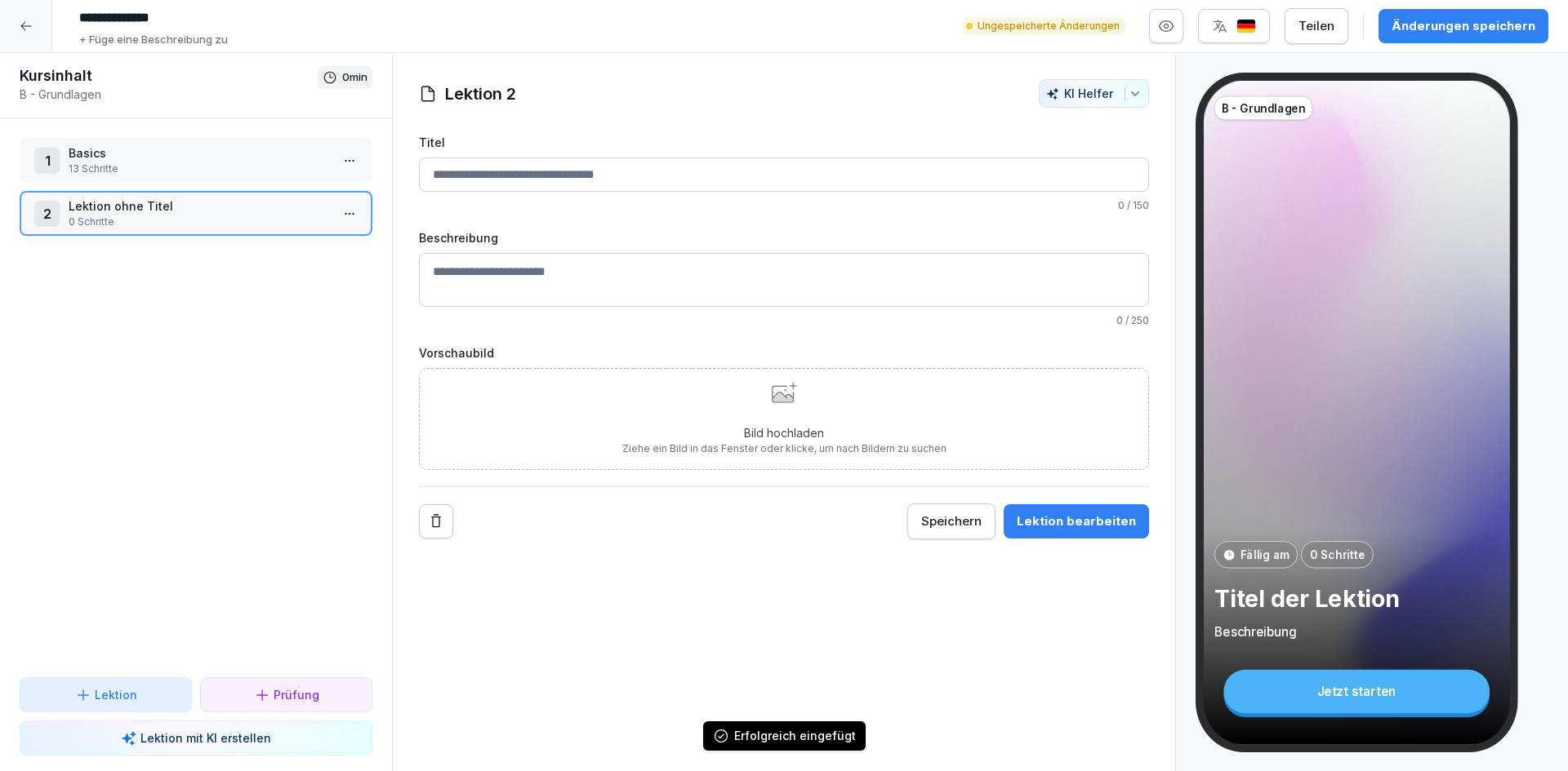
click at [177, 424] on div "1 Basics 13 Schritte 2 Lektion [PERSON_NAME] 0 Schritte To pick up a draggable …" at bounding box center [196, 397] width 392 height 559
click at [198, 170] on p "13 Schritte" at bounding box center [199, 169] width 262 height 15
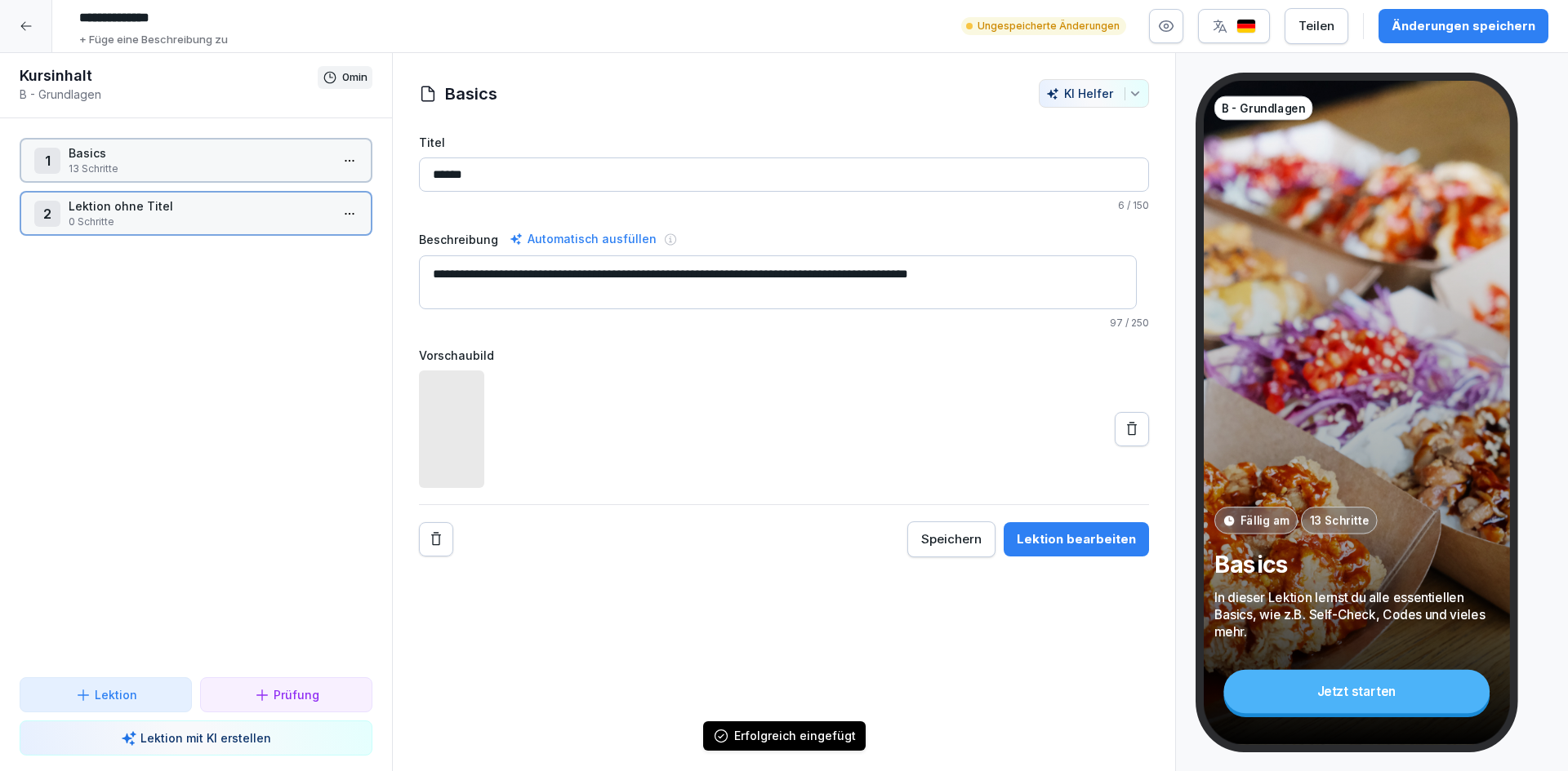
click at [192, 224] on p "0 Schritte" at bounding box center [199, 222] width 262 height 15
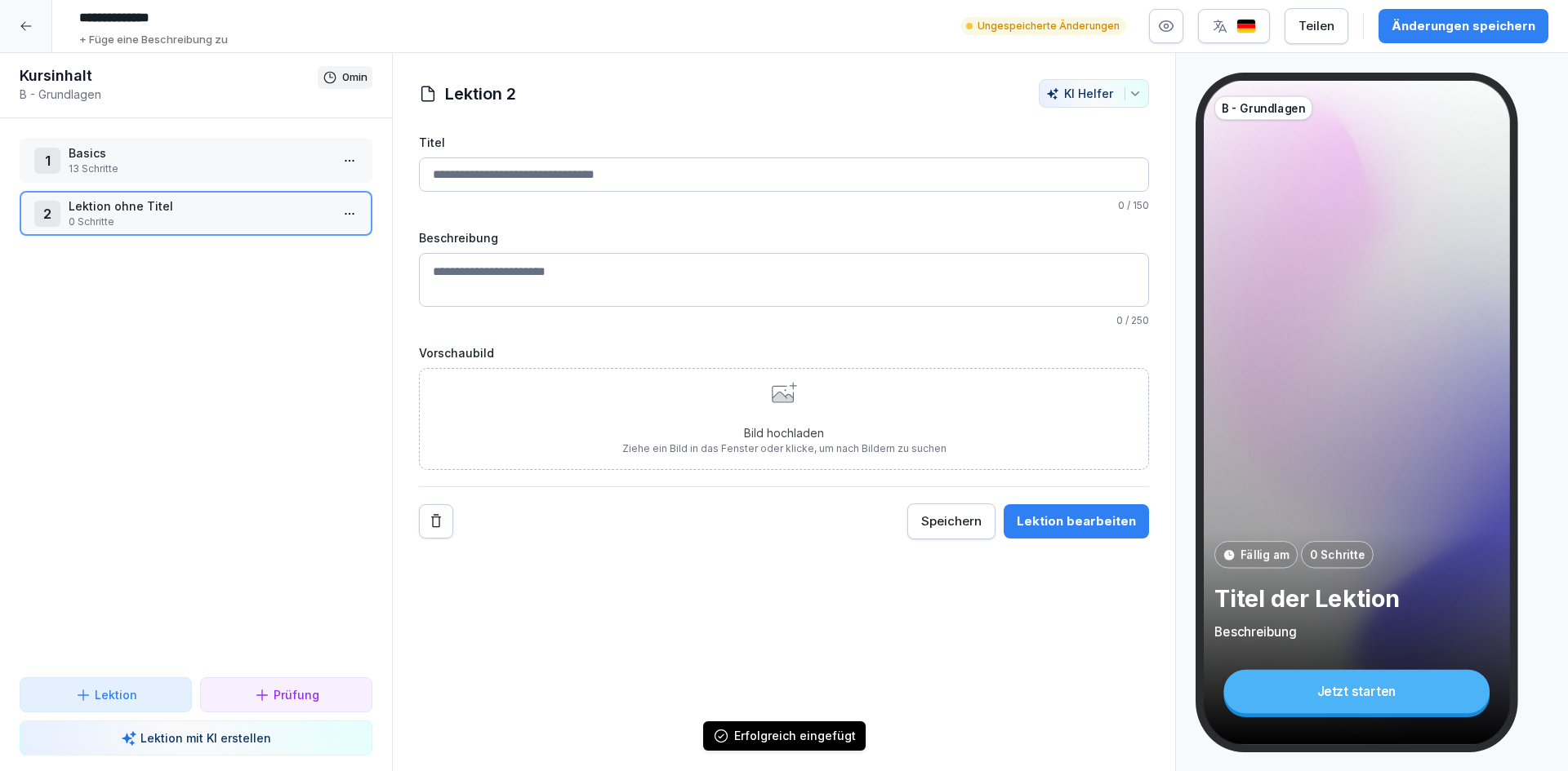
click at [206, 425] on div "1 Basics 13 Schritte 2 Lektion [PERSON_NAME] 0 Schritte To pick up a draggable …" at bounding box center [196, 397] width 392 height 559
click at [1445, 33] on div "Änderungen speichern" at bounding box center [1463, 26] width 143 height 18
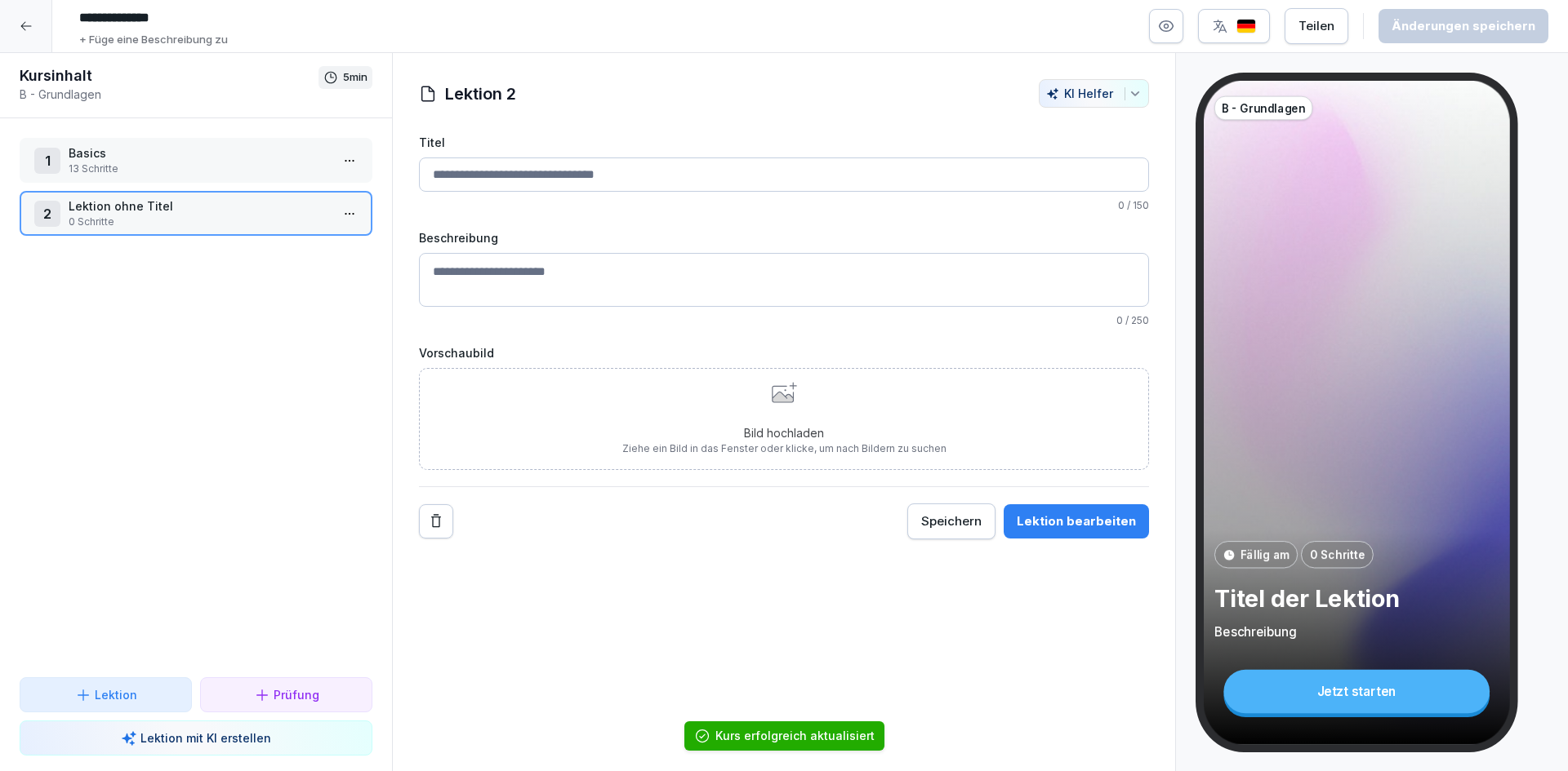
click at [26, 19] on div at bounding box center [26, 26] width 52 height 52
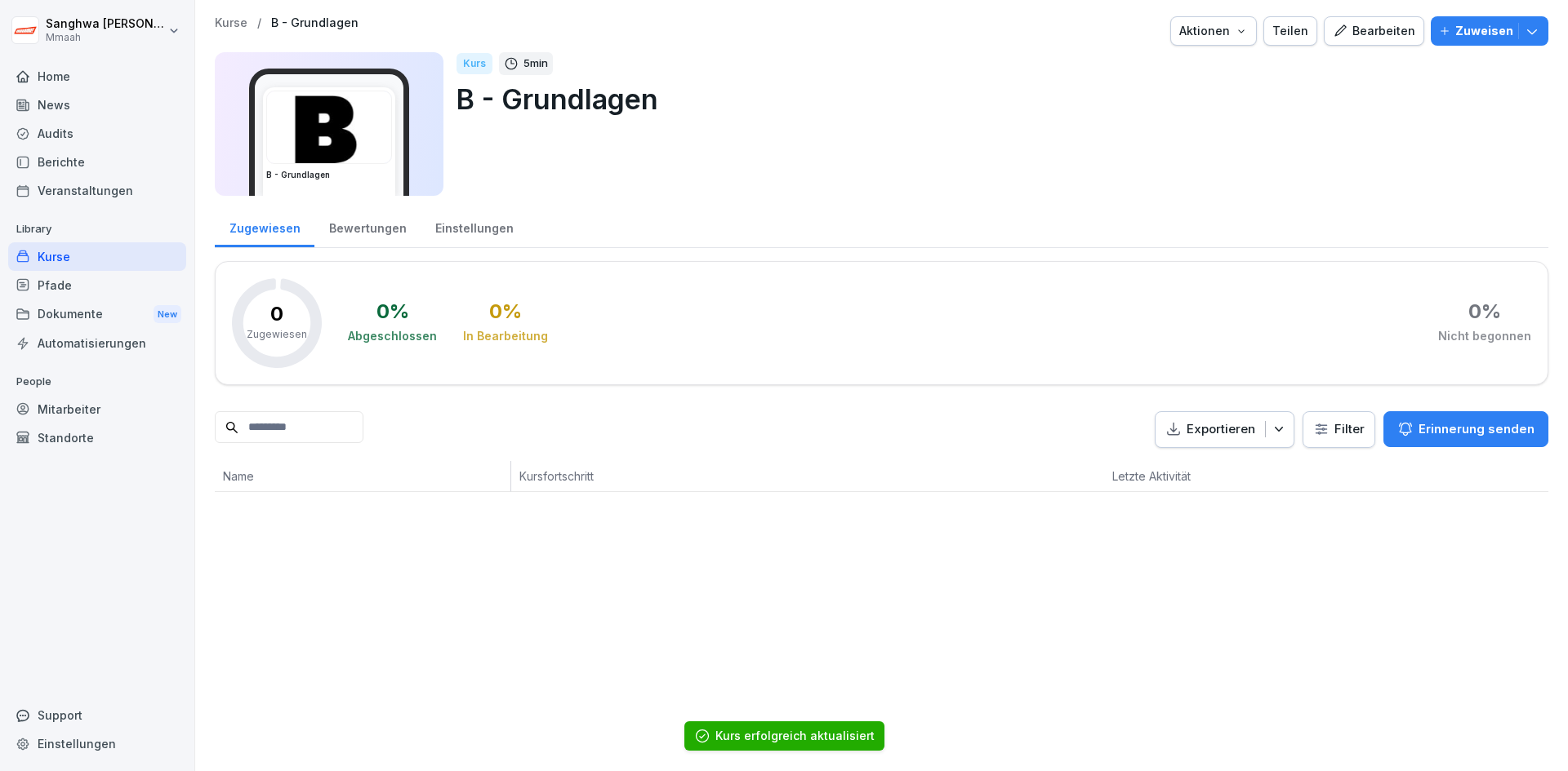
click at [229, 19] on p "Kurse" at bounding box center [231, 23] width 33 height 14
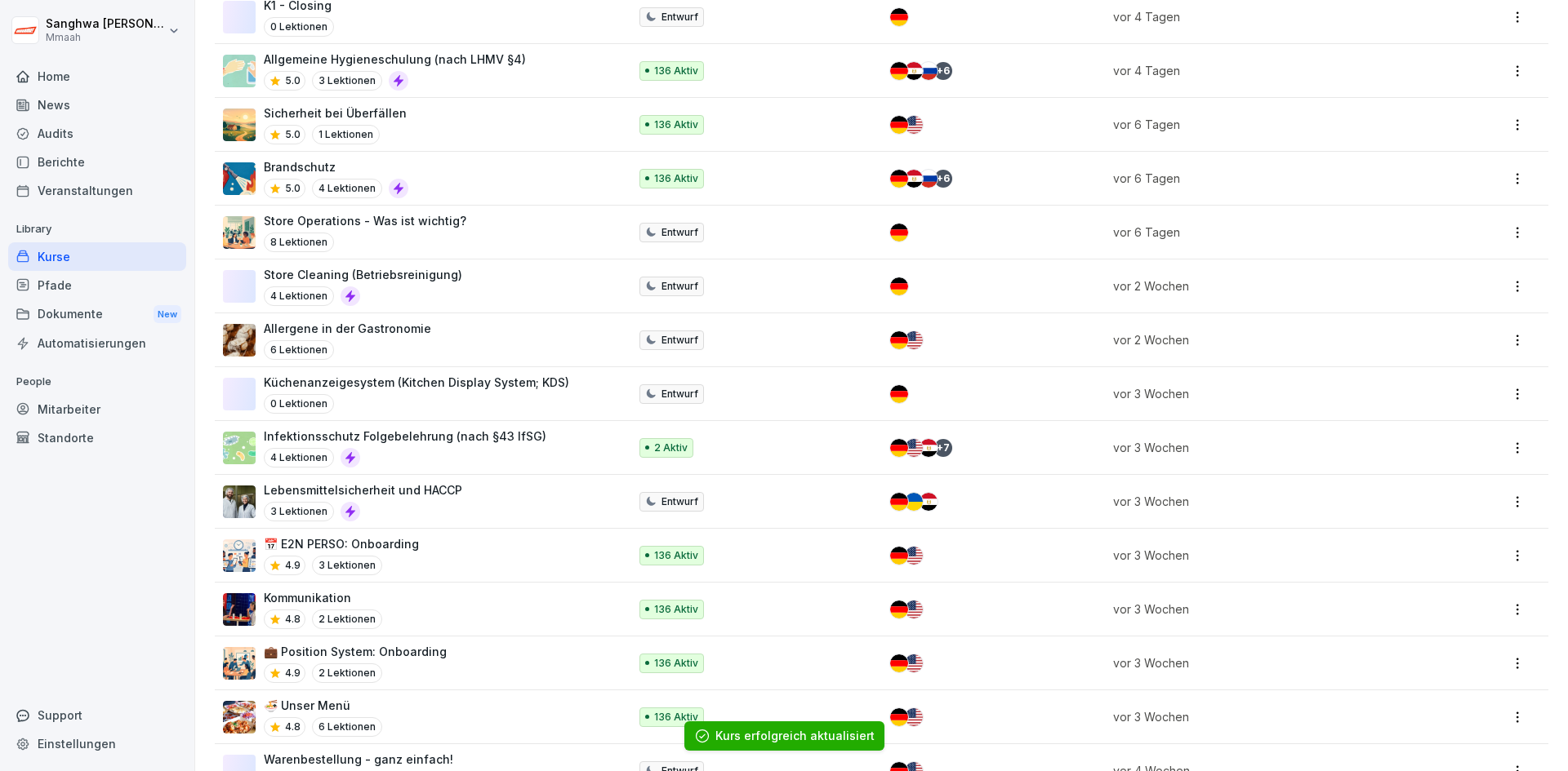
scroll to position [1572, 0]
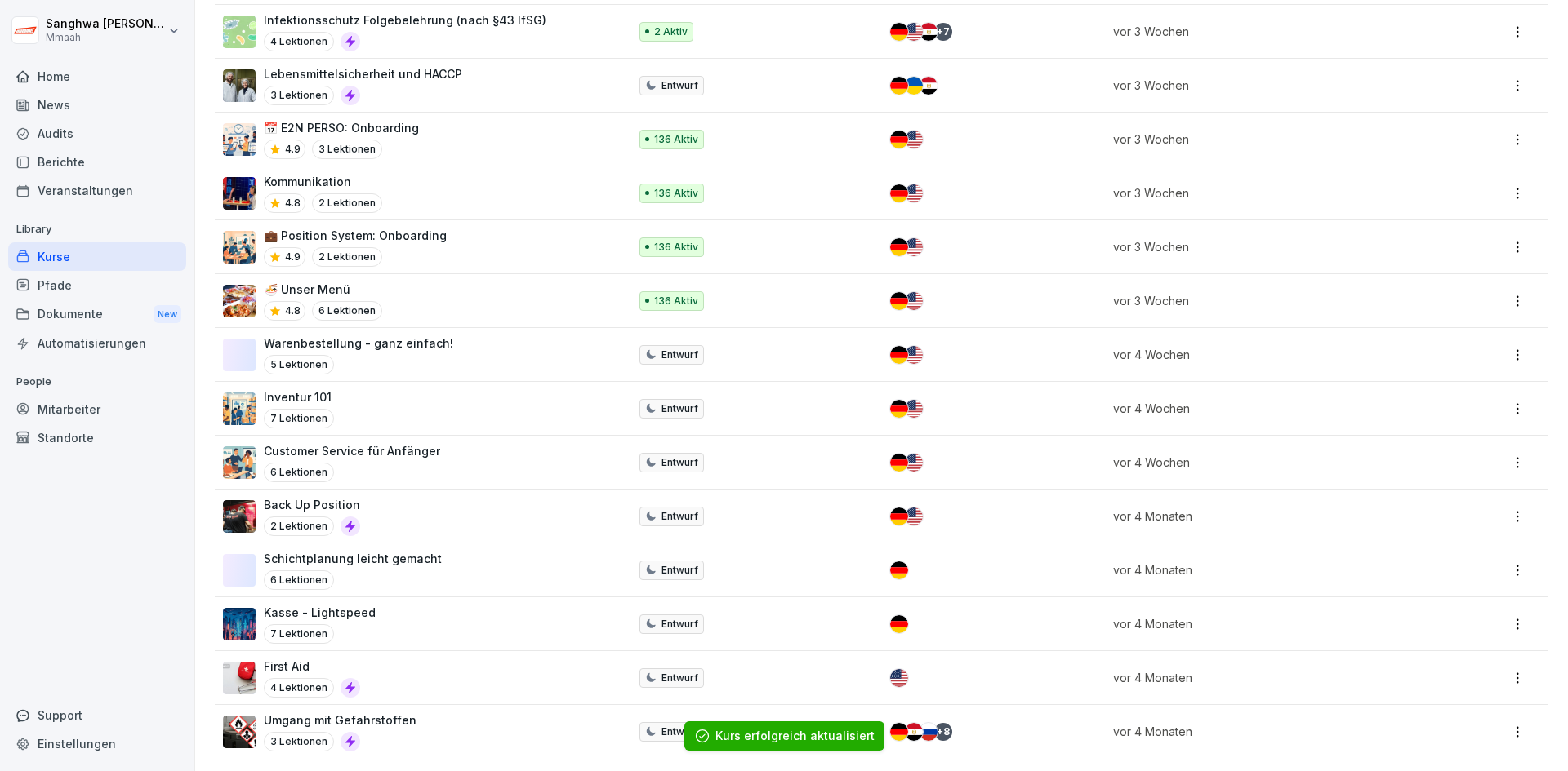
click at [497, 606] on div "Kasse - Lightspeed 7 Lektionen" at bounding box center [417, 624] width 389 height 40
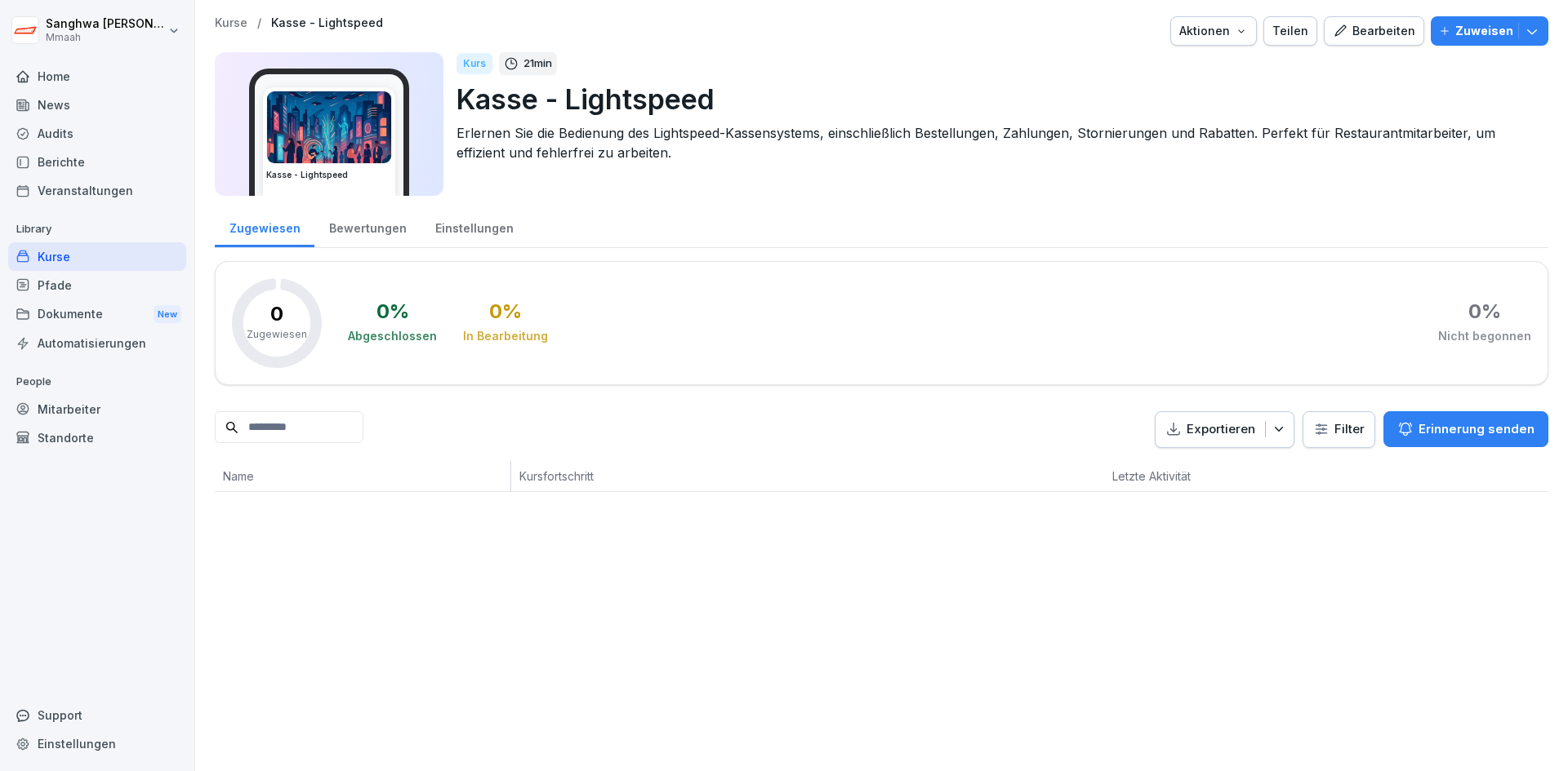
click at [1338, 30] on icon "button" at bounding box center [1340, 30] width 15 height 15
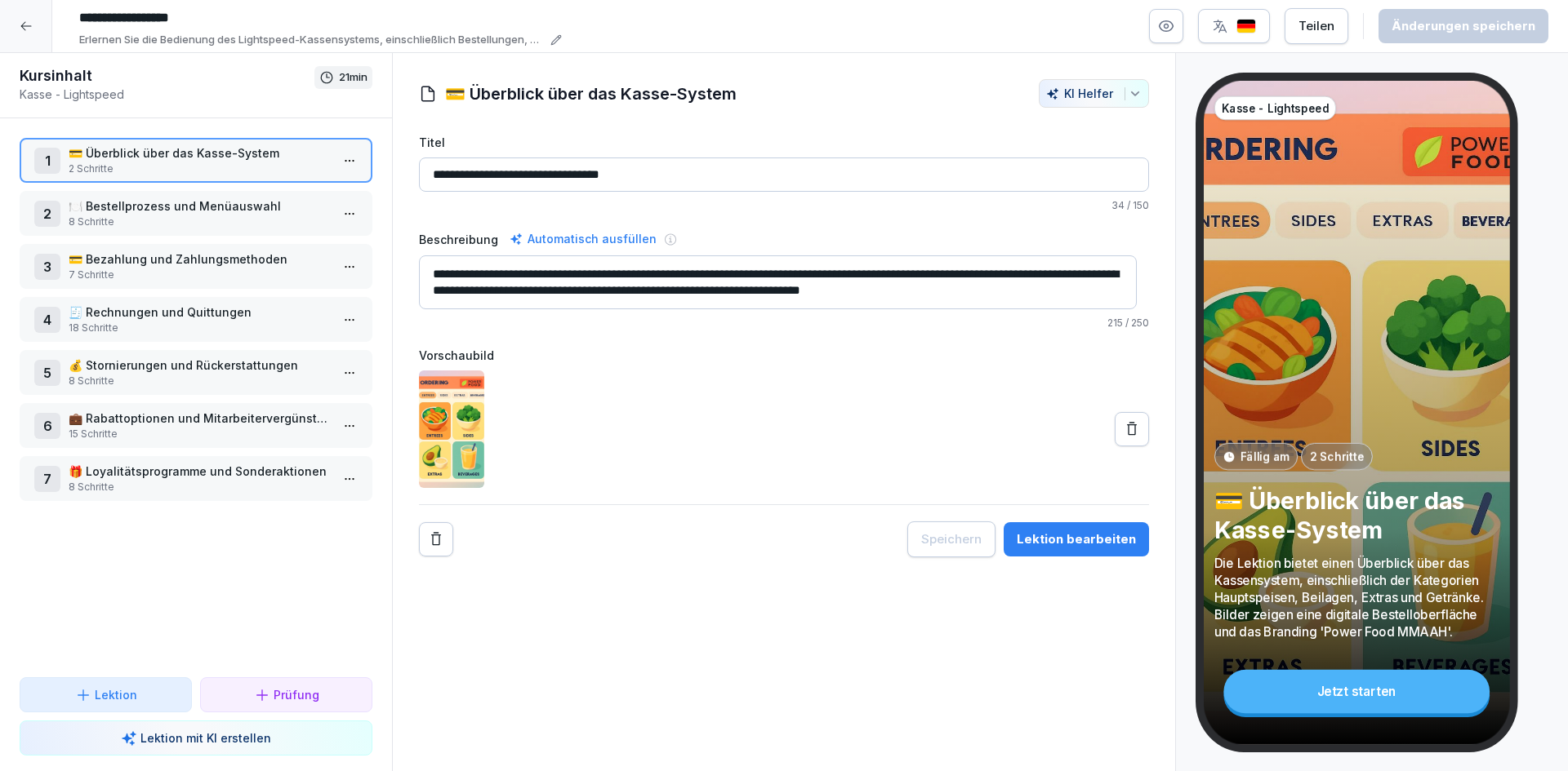
click at [208, 160] on p "💳 Überblick über das Kasse-System" at bounding box center [199, 153] width 262 height 17
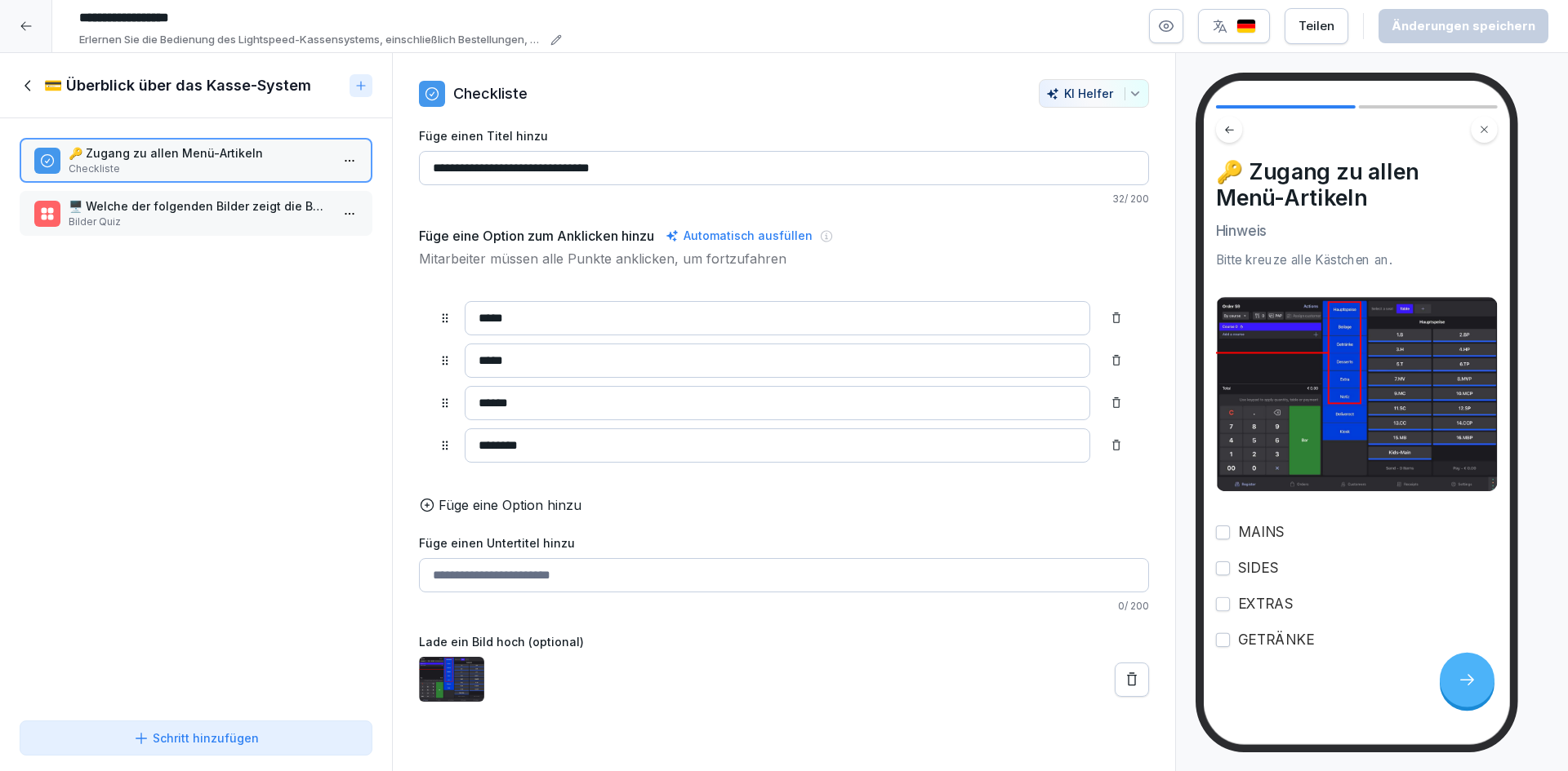
click at [207, 208] on p "🖥️ Welche der folgenden Bilder zeigt die Benutzeroberfläche des Kassensystems?" at bounding box center [199, 206] width 262 height 17
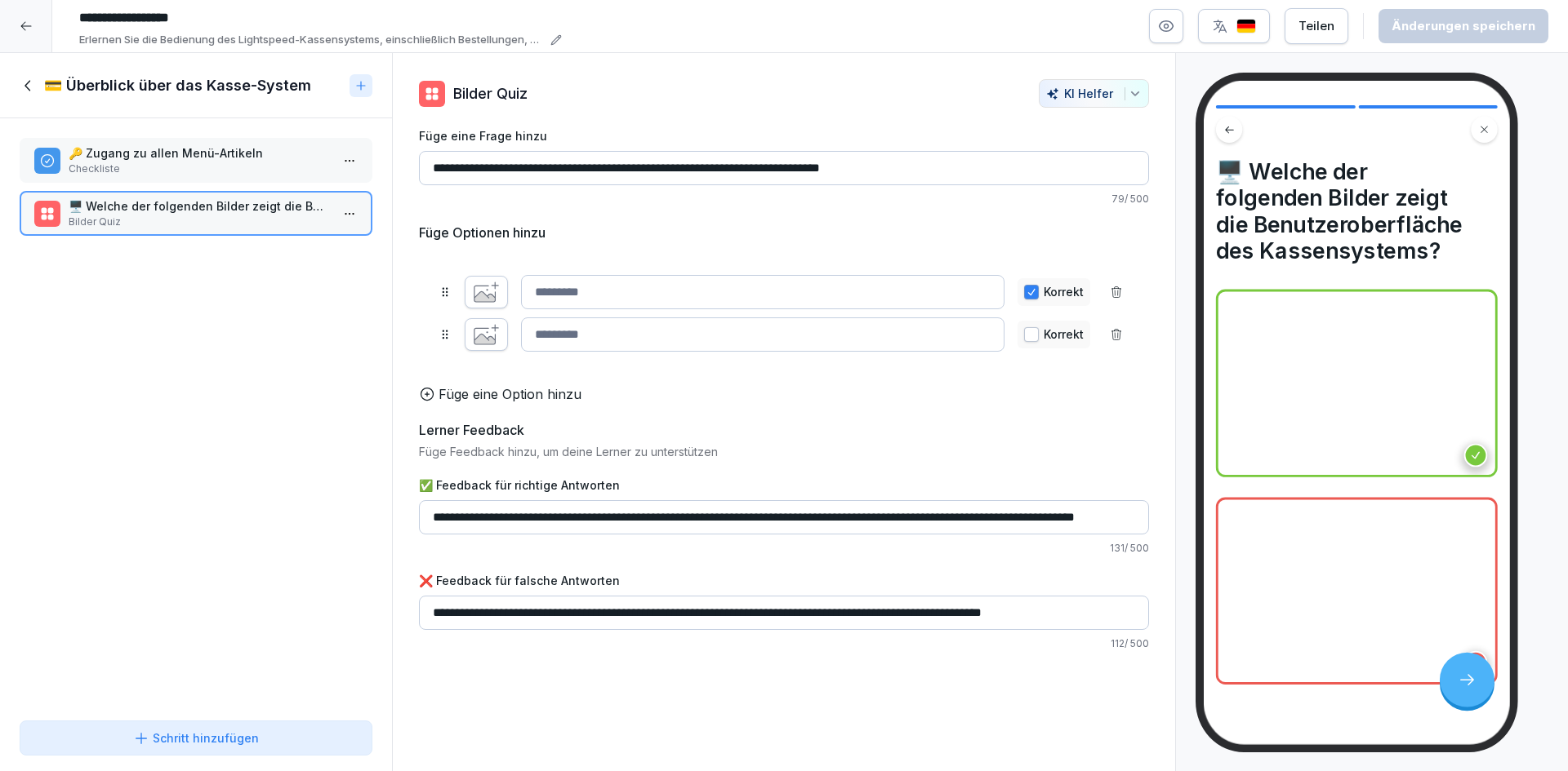
click at [198, 165] on p "Checkliste" at bounding box center [199, 169] width 262 height 15
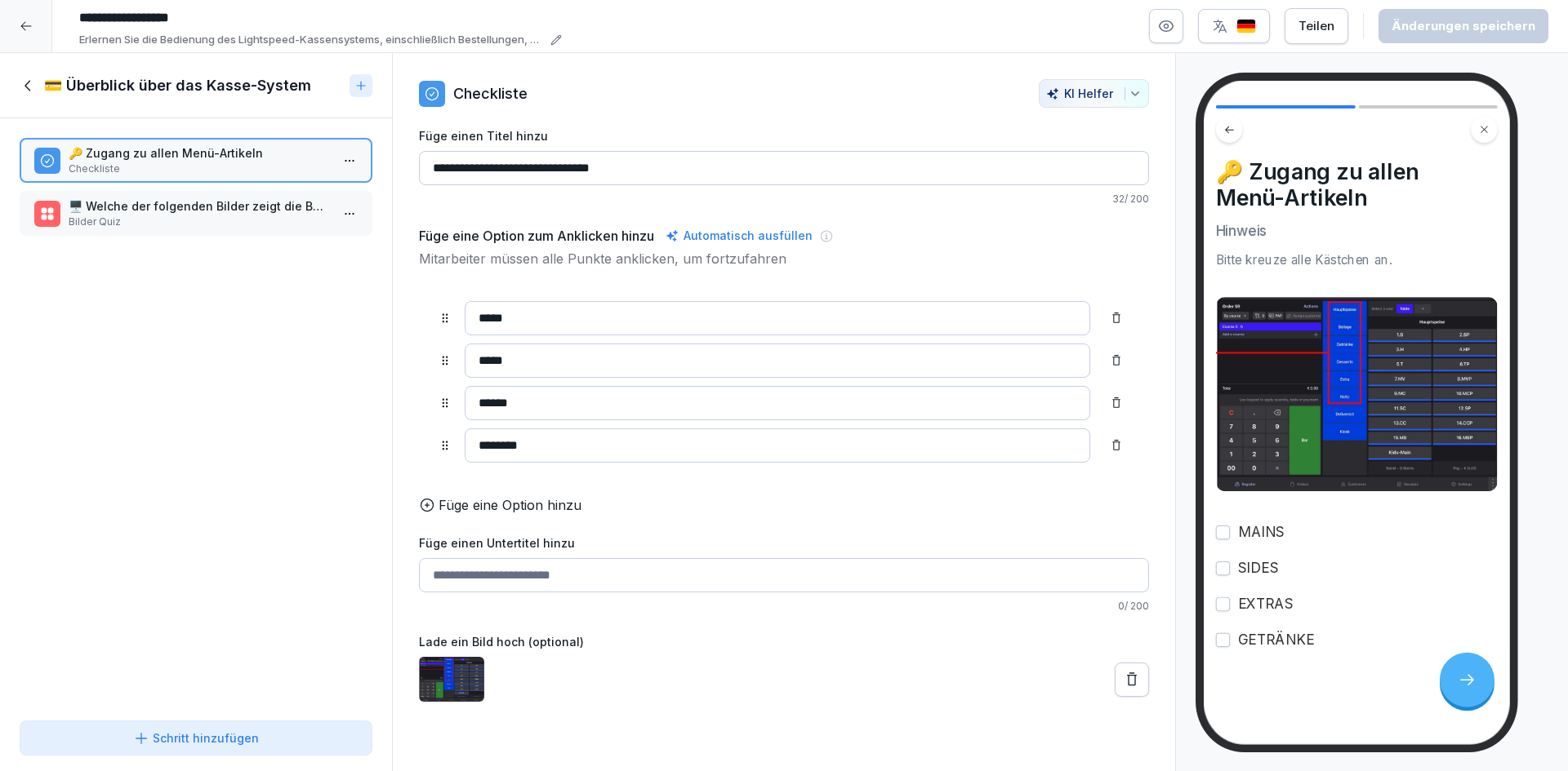
click at [24, 83] on icon at bounding box center [29, 85] width 18 height 18
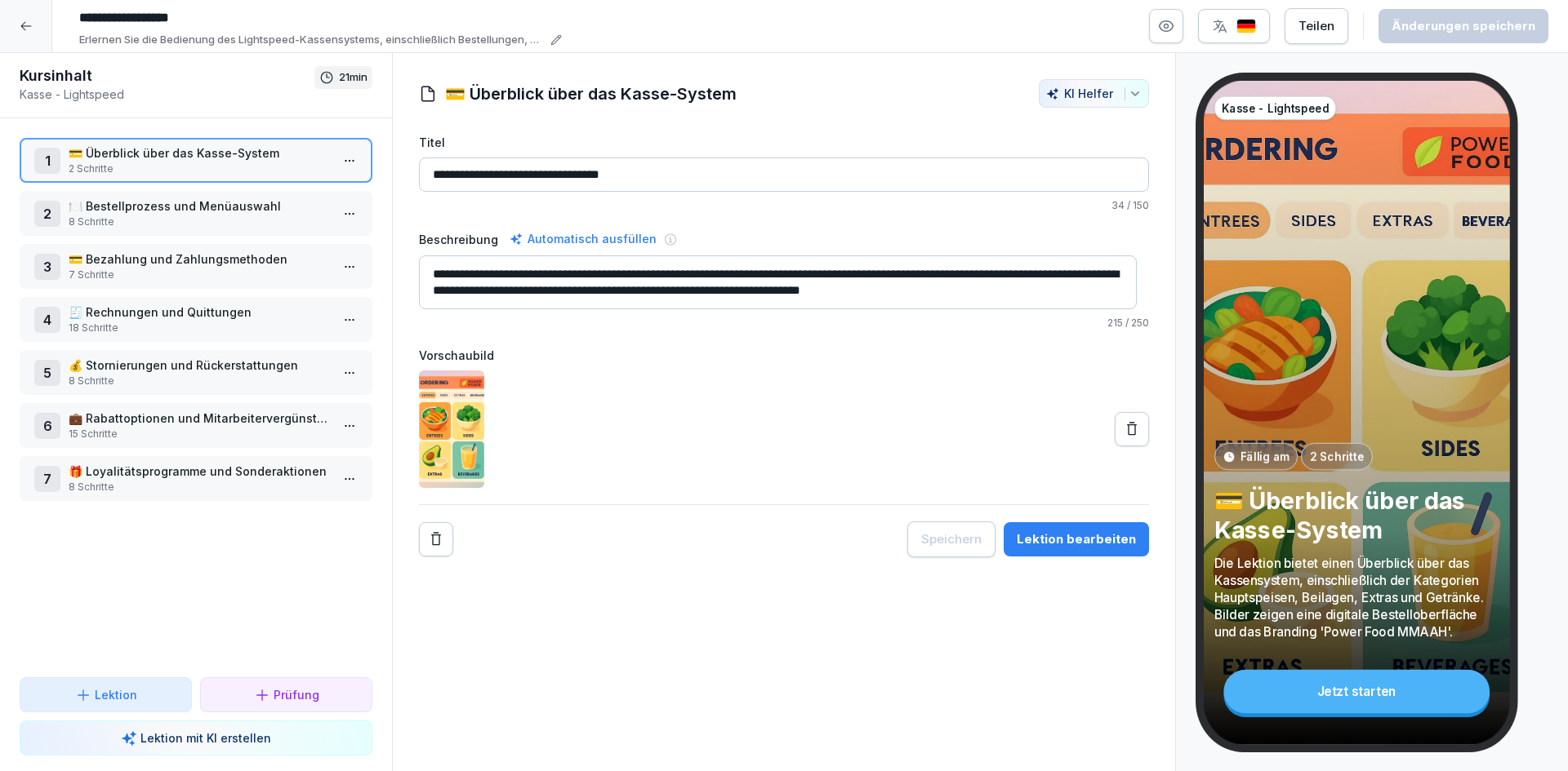
click at [131, 219] on p "8 Schritte" at bounding box center [199, 222] width 262 height 15
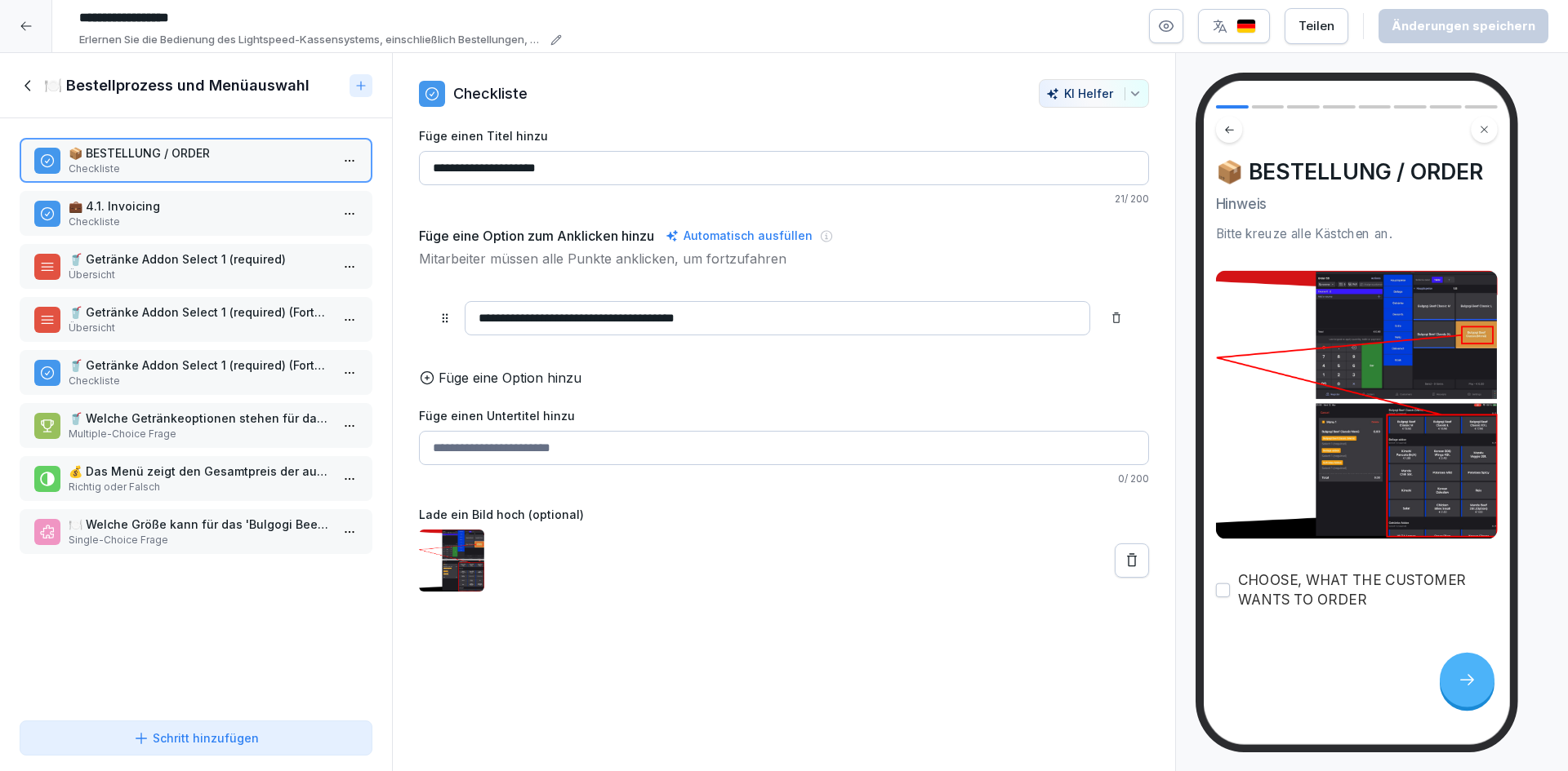
click at [160, 207] on p "💼 4.1. Invoicing" at bounding box center [199, 206] width 262 height 17
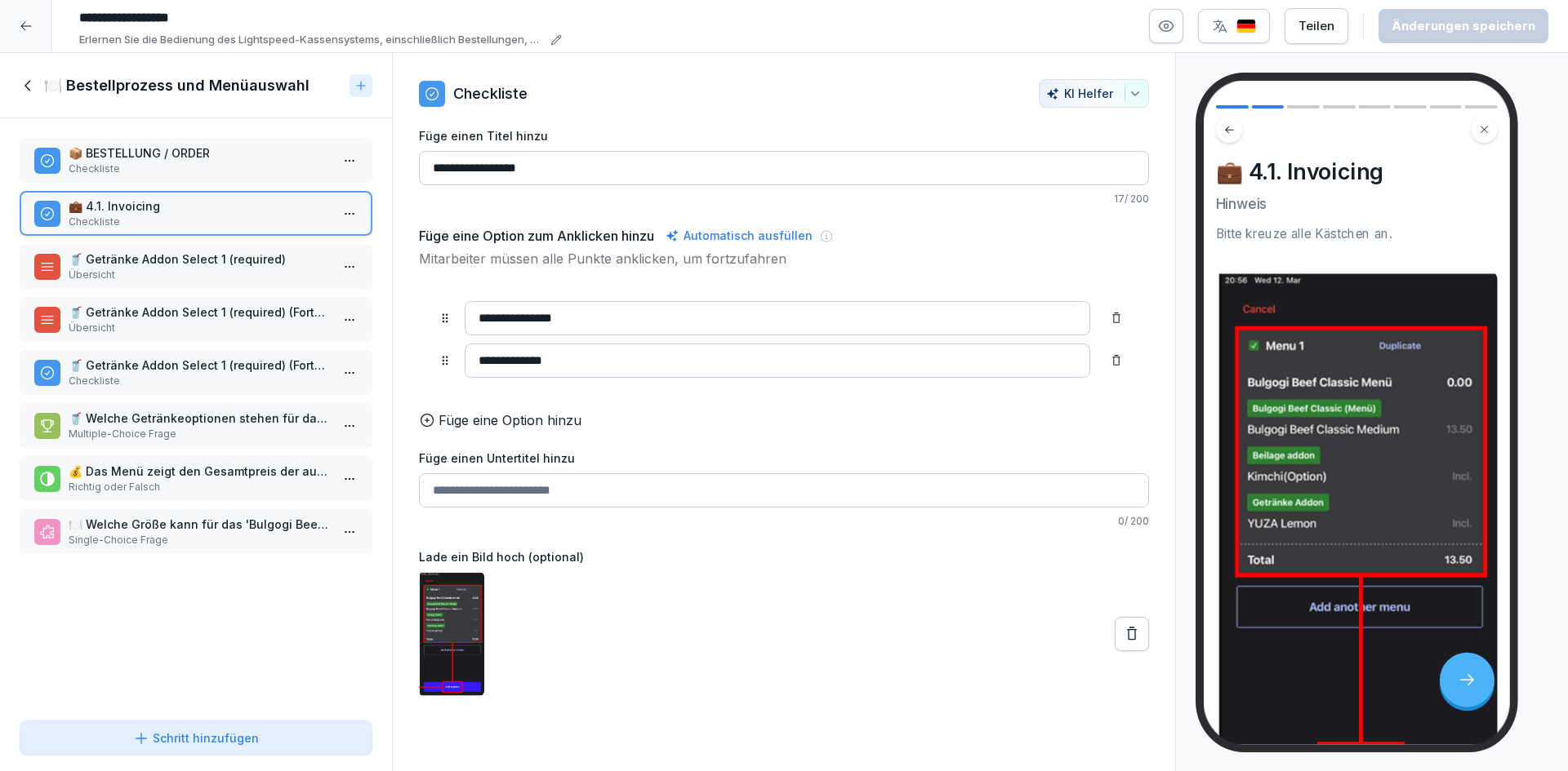
click at [195, 261] on p "🥤 Getränke Addon Select 1 (required)" at bounding box center [199, 259] width 262 height 17
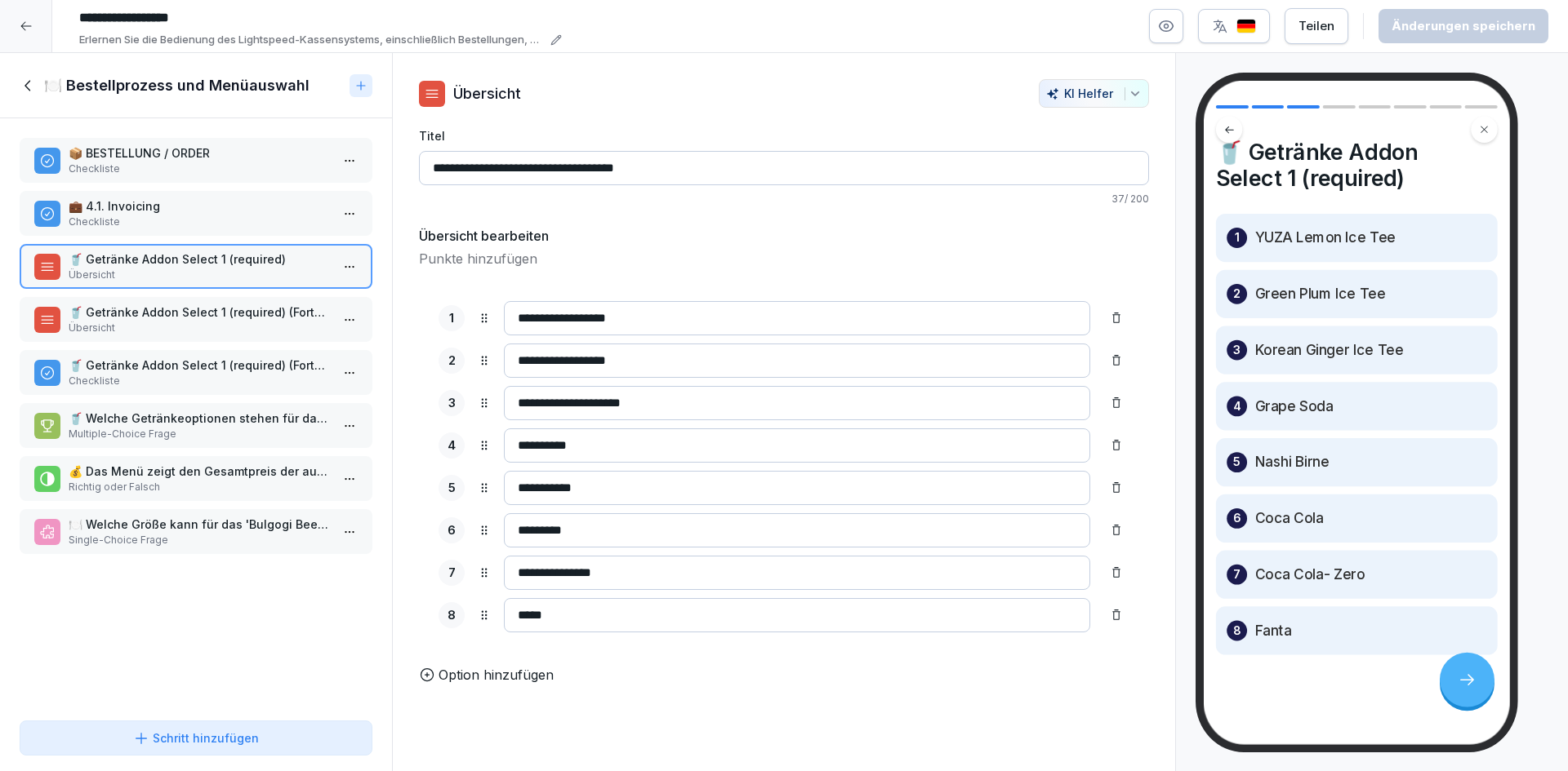
scroll to position [31, 0]
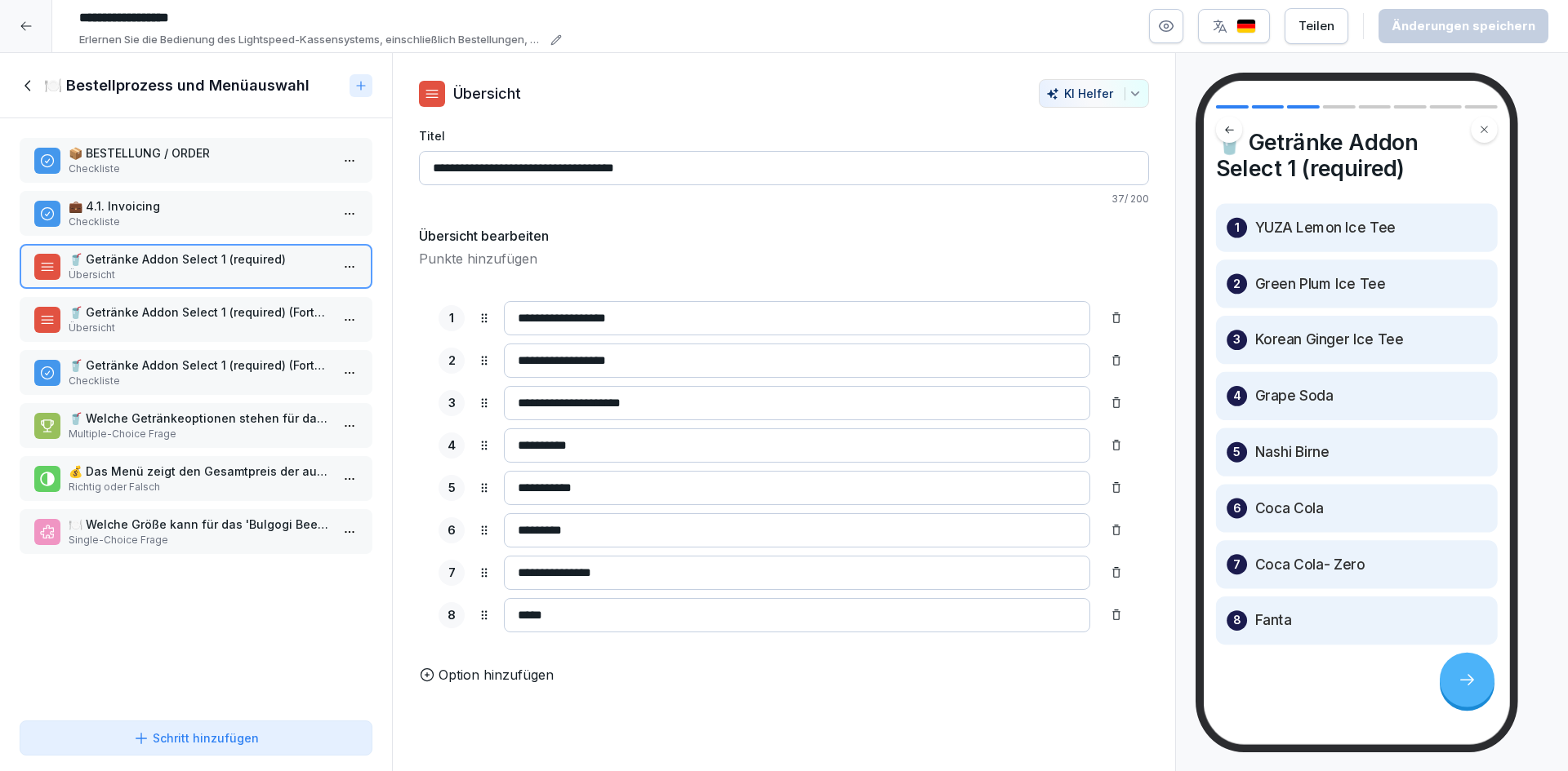
click at [224, 326] on p "Übersicht" at bounding box center [199, 328] width 262 height 15
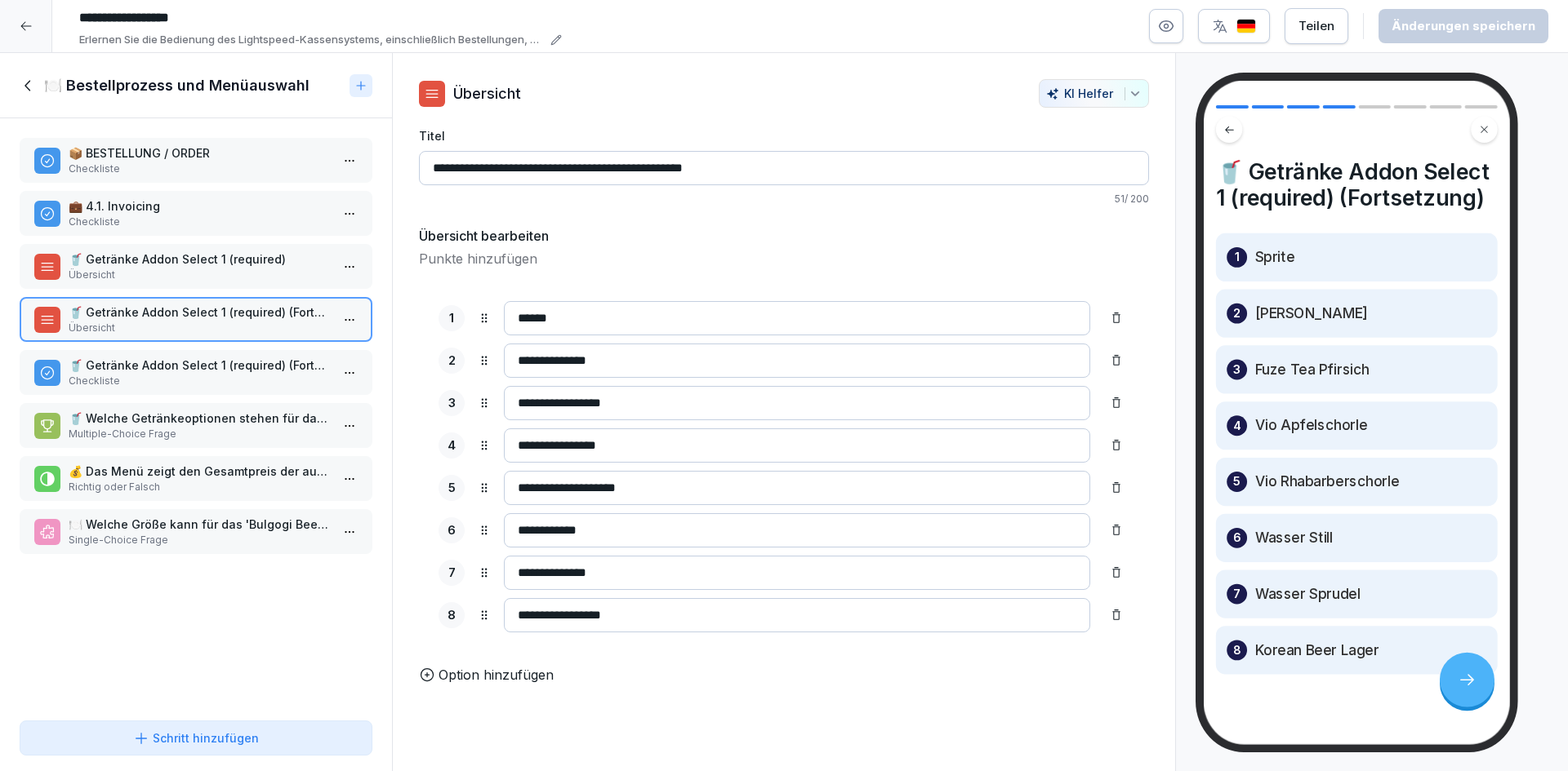
click at [235, 369] on p "🥤 Getränke Addon Select 1 (required) (Fortsetzung 2)" at bounding box center [199, 365] width 262 height 17
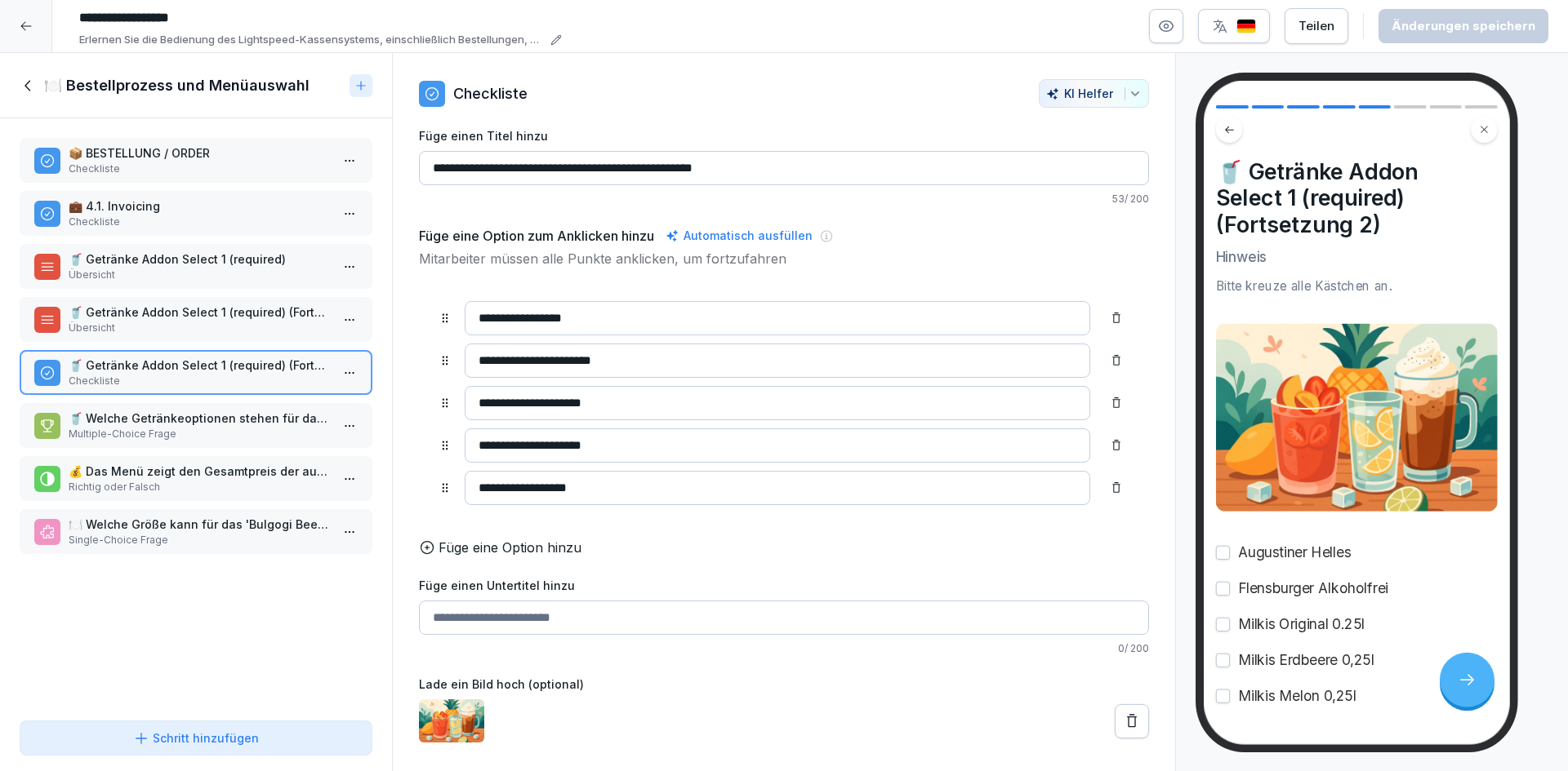
click at [160, 417] on p "🥤 Welche Getränkeoptionen stehen für das Menü zur Verfügung?" at bounding box center [199, 418] width 262 height 17
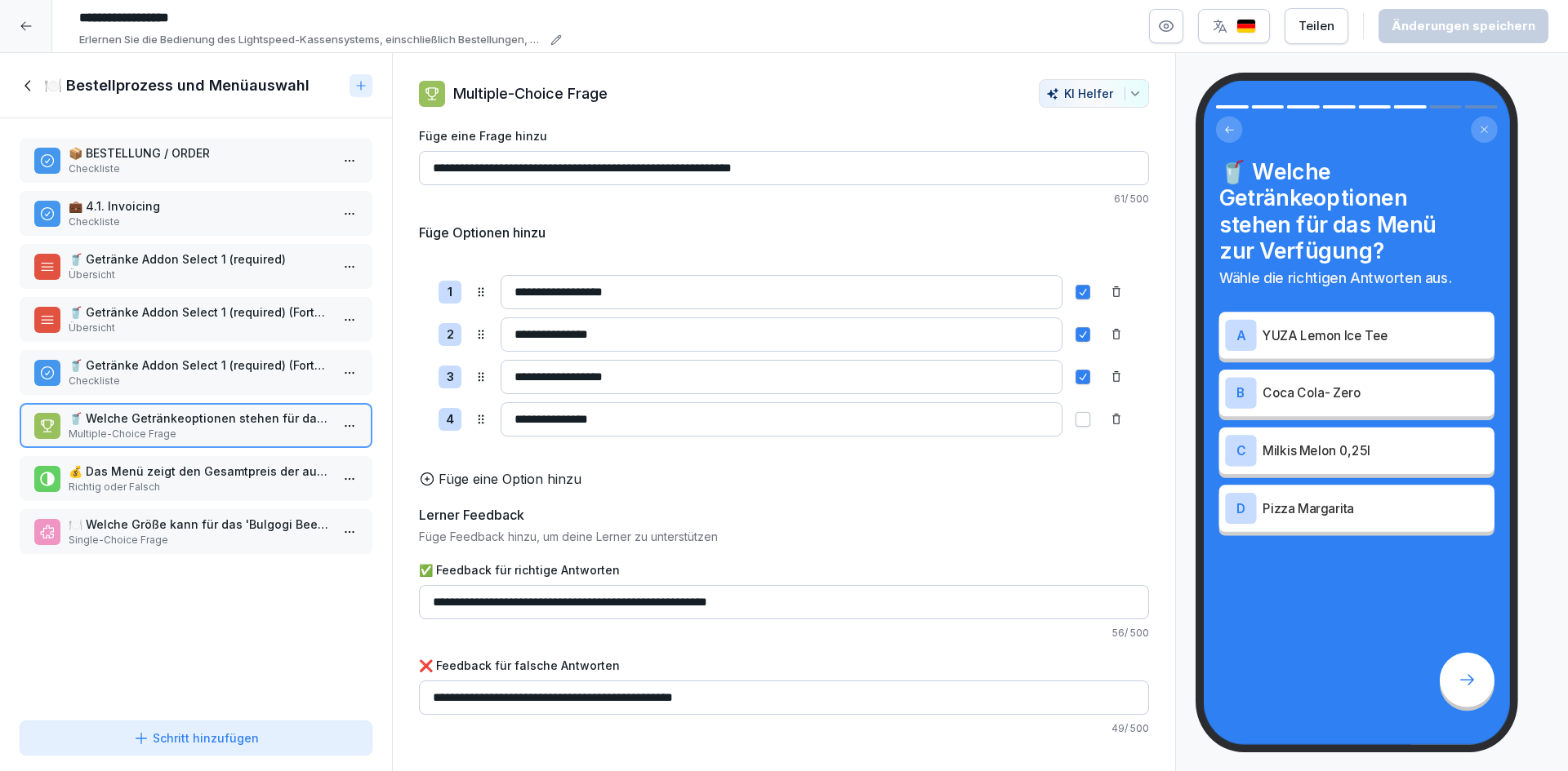
click at [181, 349] on div "📦 BESTELLUNG / ORDER Checkliste 💼 4.1. Invoicing Checkliste 🥤 Getränke Addon Se…" at bounding box center [196, 416] width 392 height 596
click at [168, 368] on p "🥤 Getränke Addon Select 1 (required) (Fortsetzung 2)" at bounding box center [199, 365] width 262 height 17
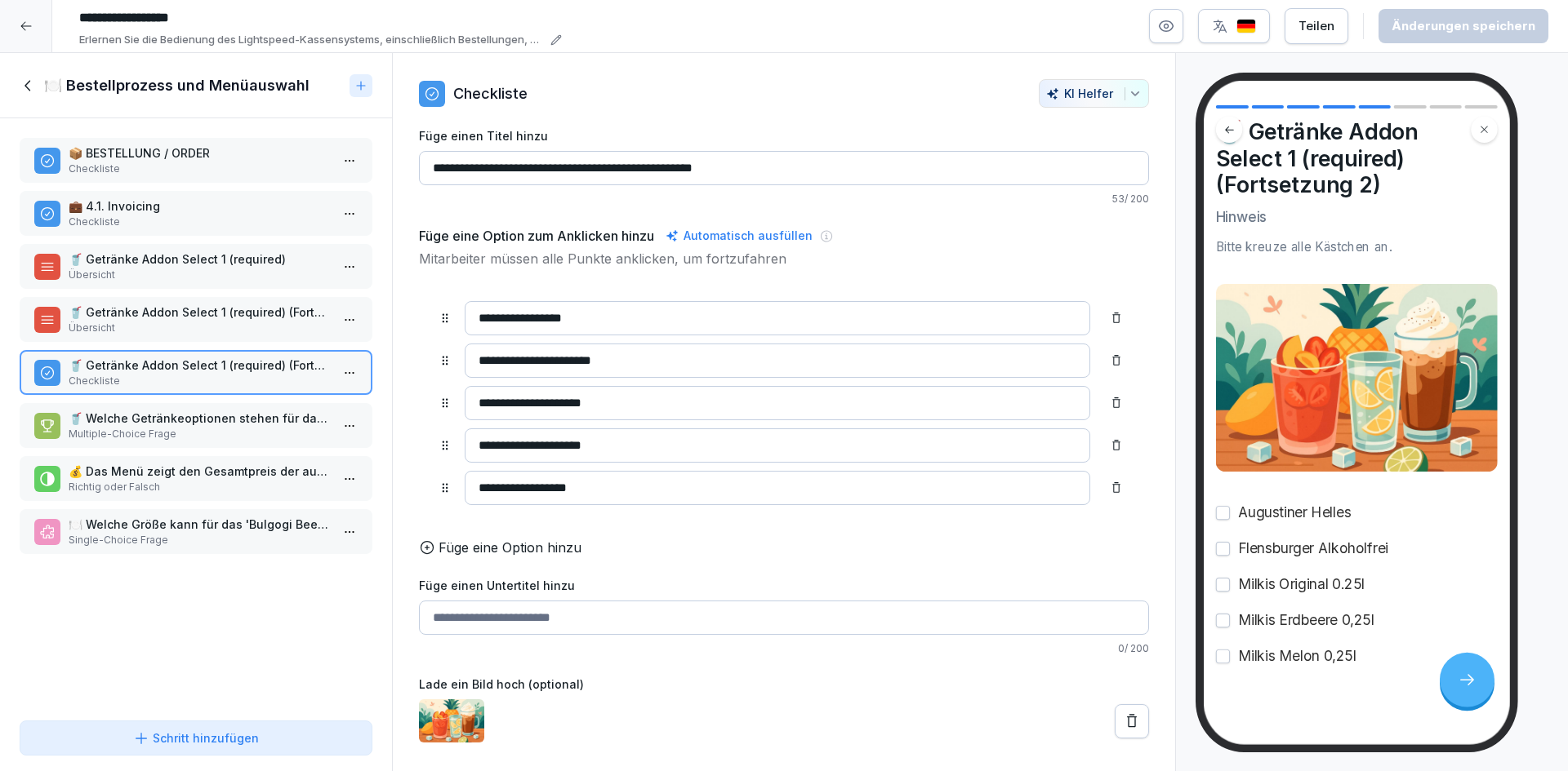
scroll to position [64, 0]
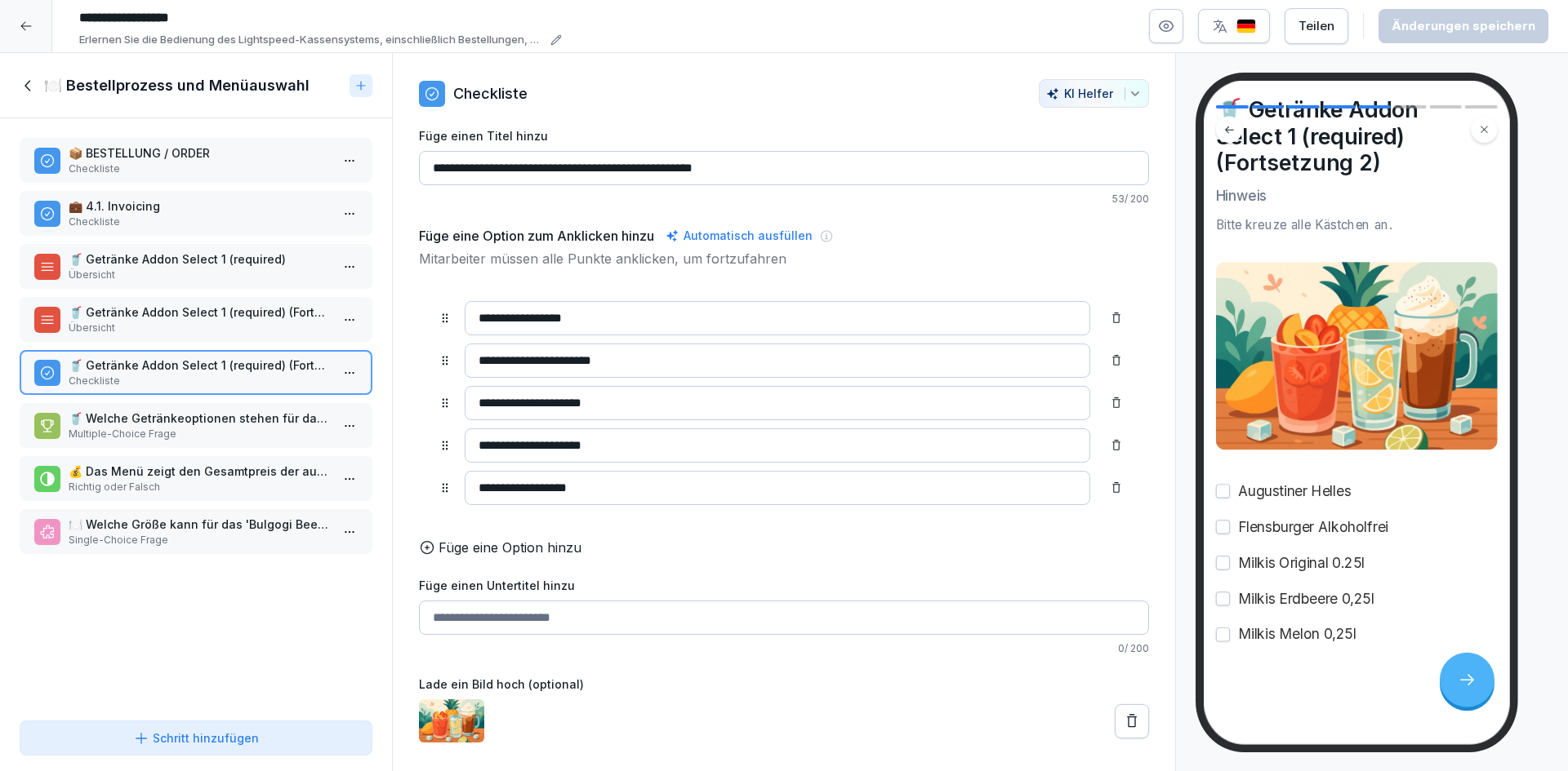
click at [208, 421] on p "🥤 Welche Getränkeoptionen stehen für das Menü zur Verfügung?" at bounding box center [199, 418] width 262 height 17
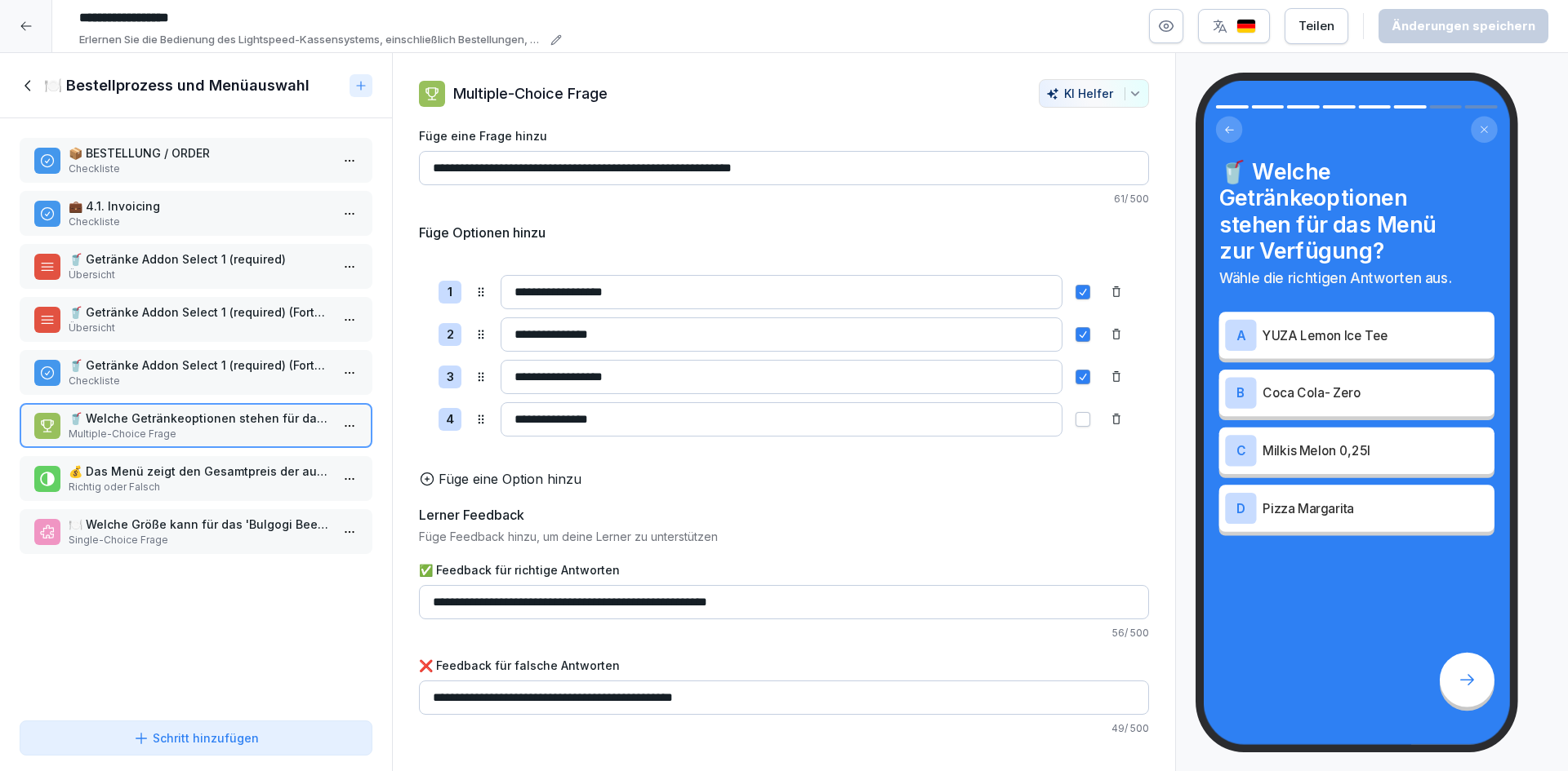
click at [216, 482] on p "Richtig oder Falsch" at bounding box center [199, 487] width 262 height 15
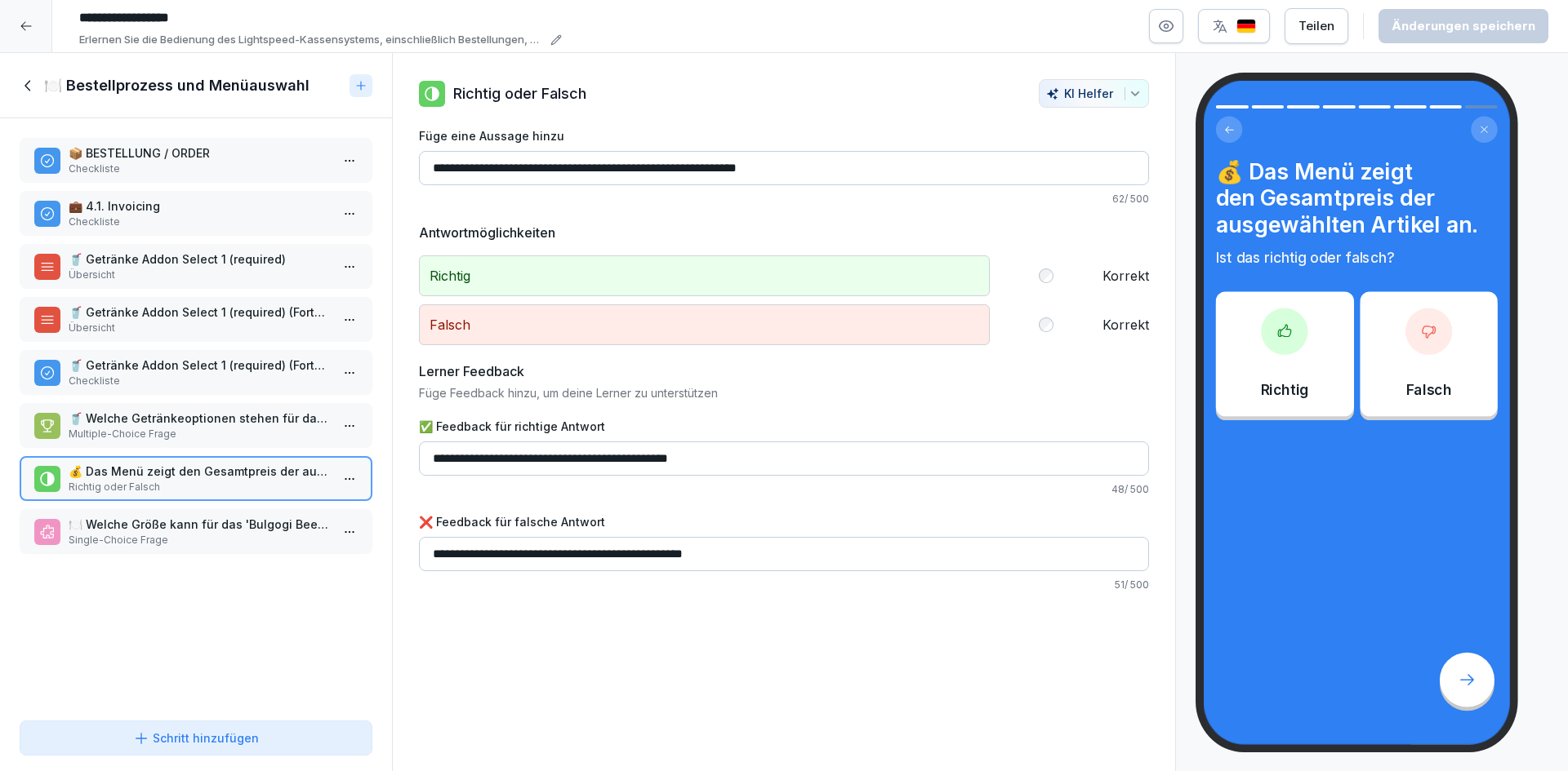
click at [29, 83] on icon at bounding box center [29, 85] width 18 height 18
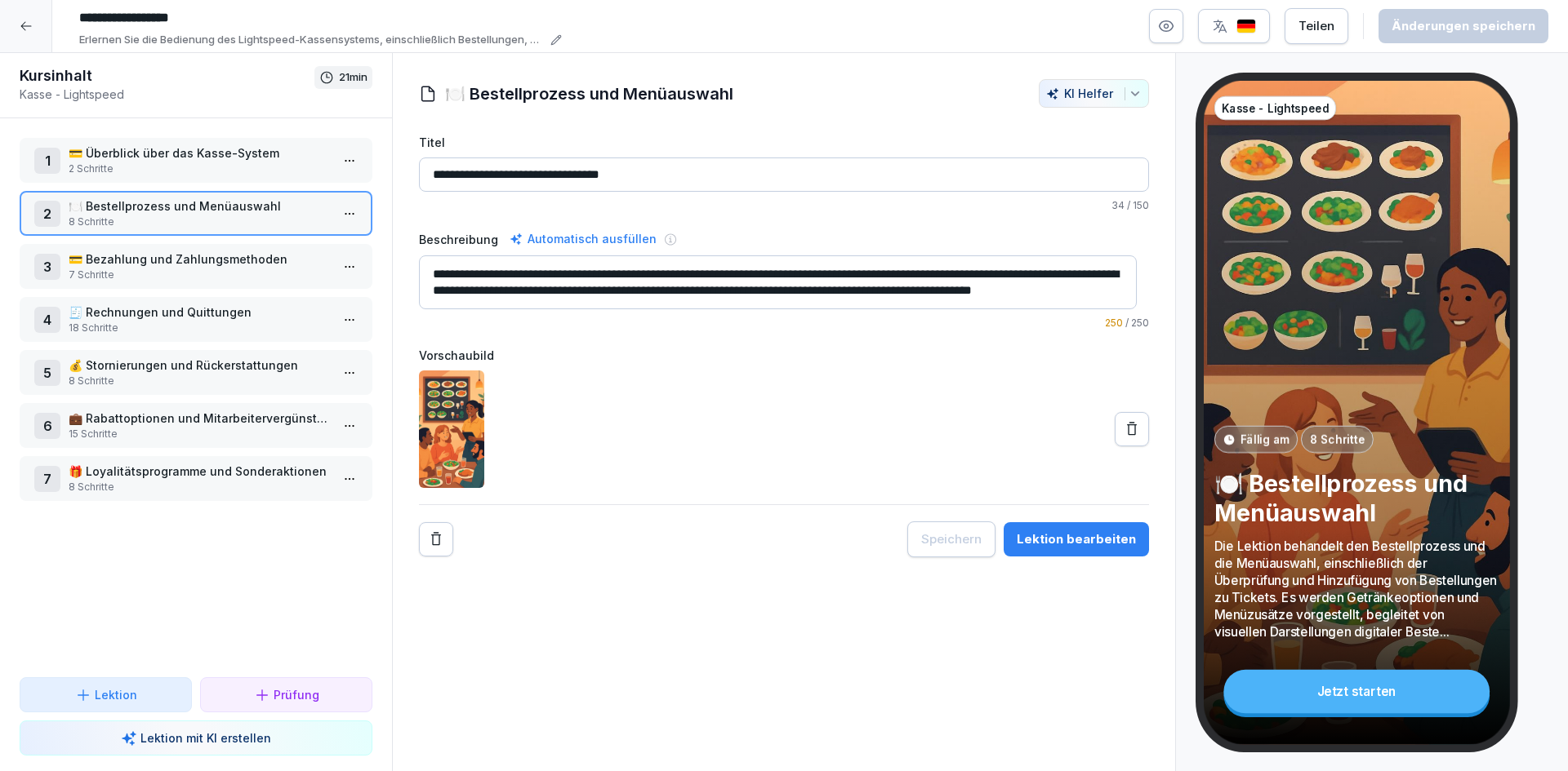
click at [195, 270] on p "7 Schritte" at bounding box center [199, 275] width 262 height 15
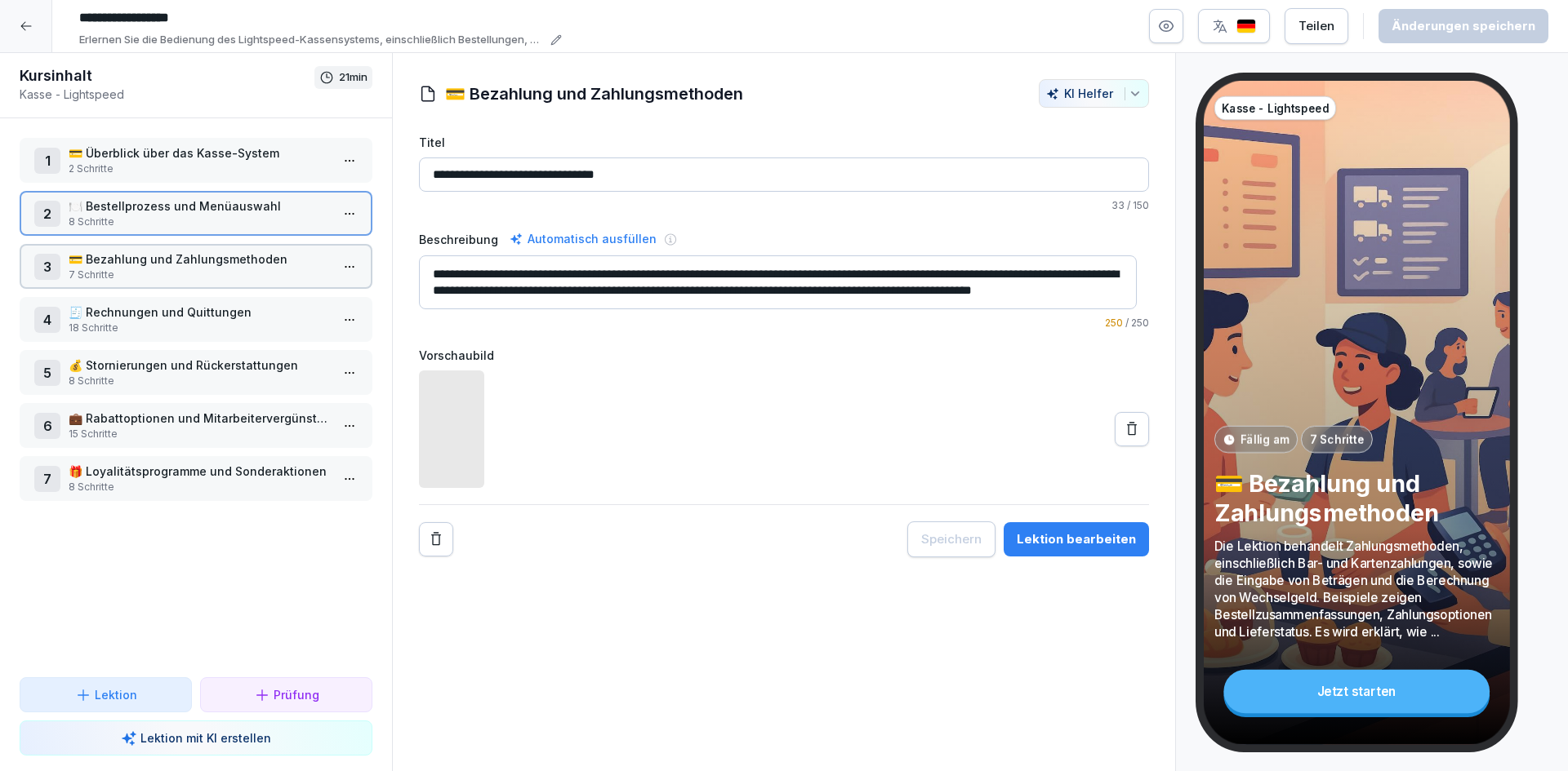
click at [195, 270] on p "7 Schritte" at bounding box center [199, 275] width 262 height 15
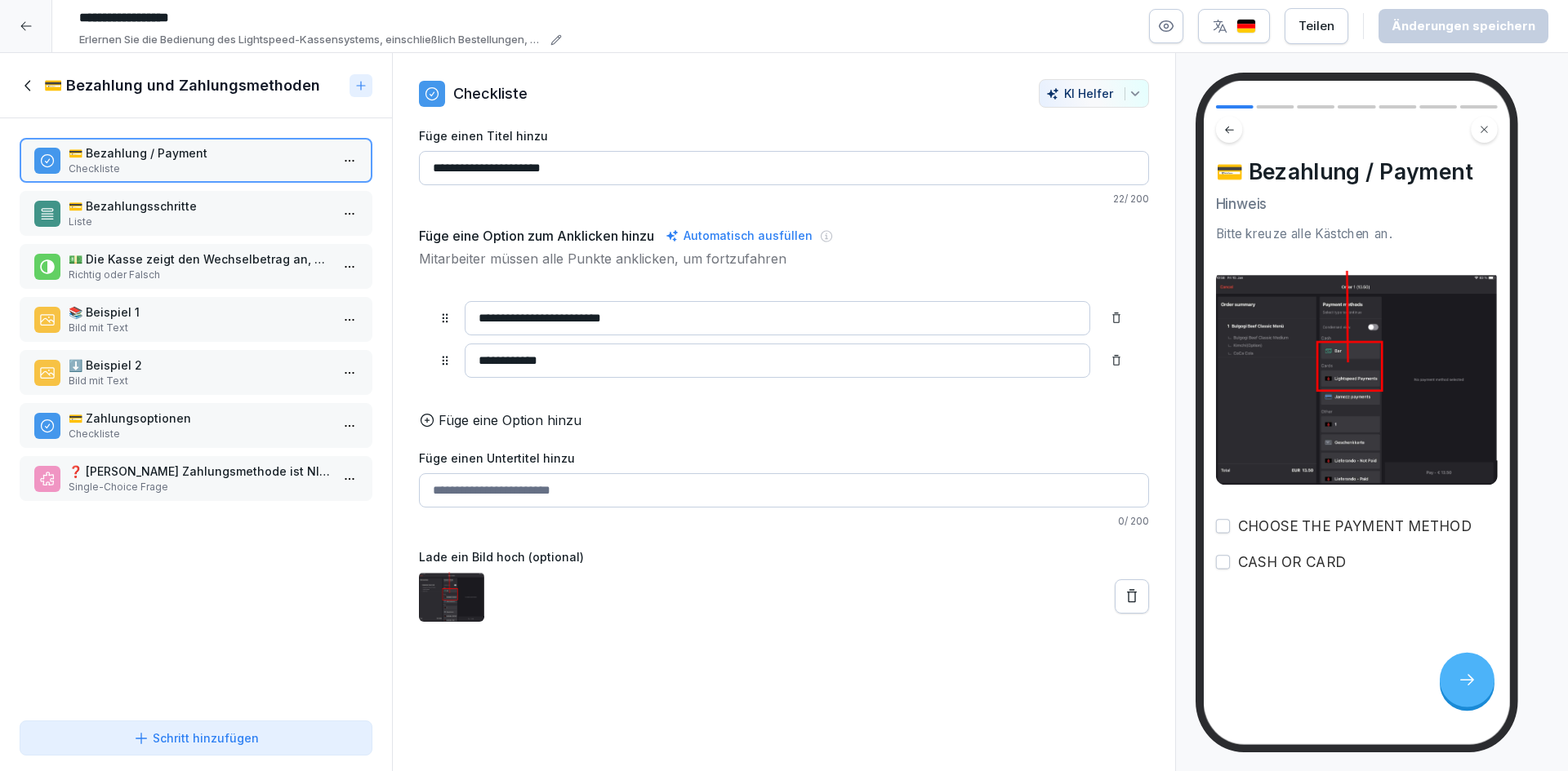
click at [208, 209] on p "💳 Bezahlungsschritte" at bounding box center [199, 206] width 262 height 17
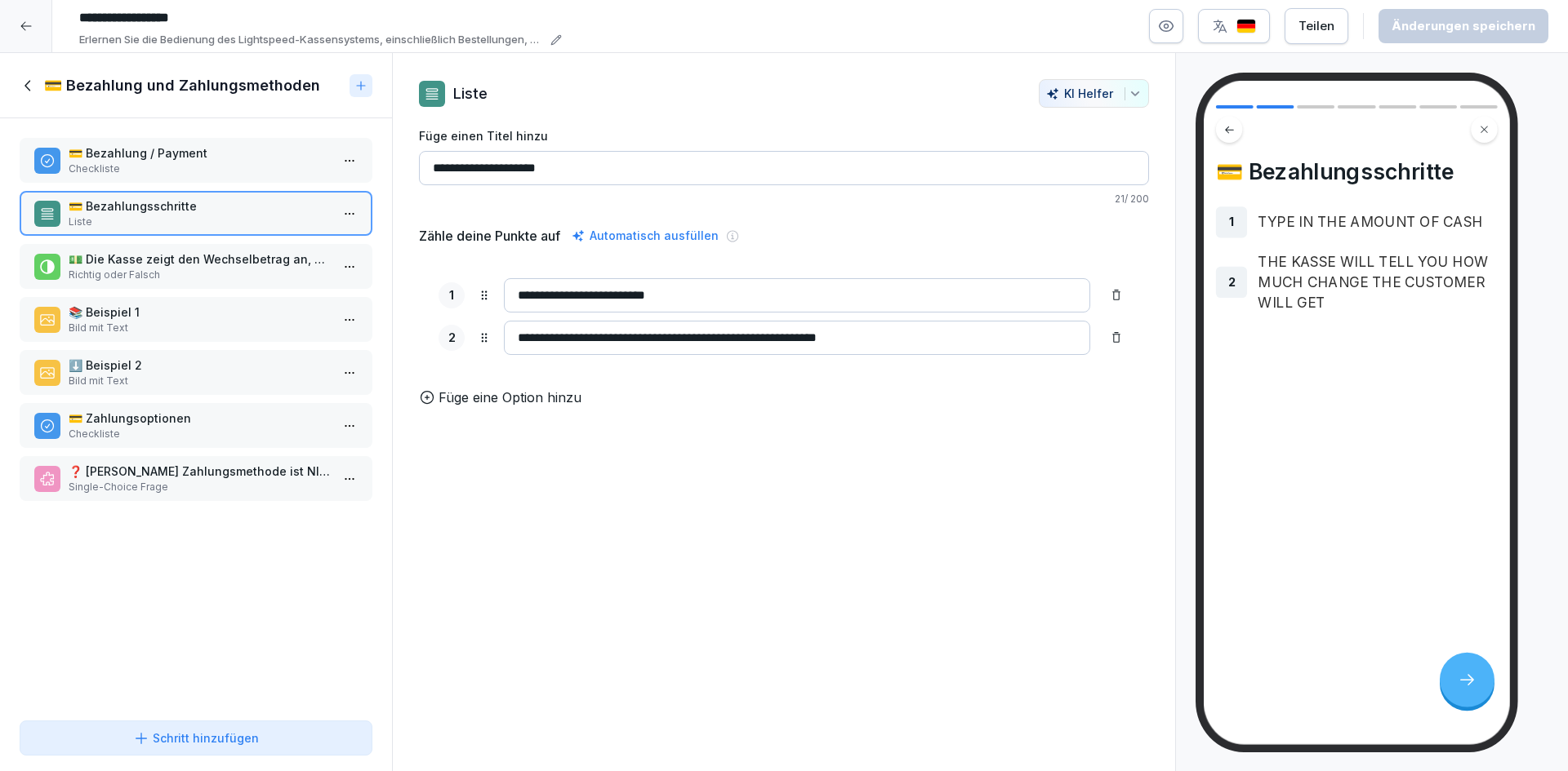
click at [192, 278] on p "Richtig oder Falsch" at bounding box center [199, 275] width 262 height 15
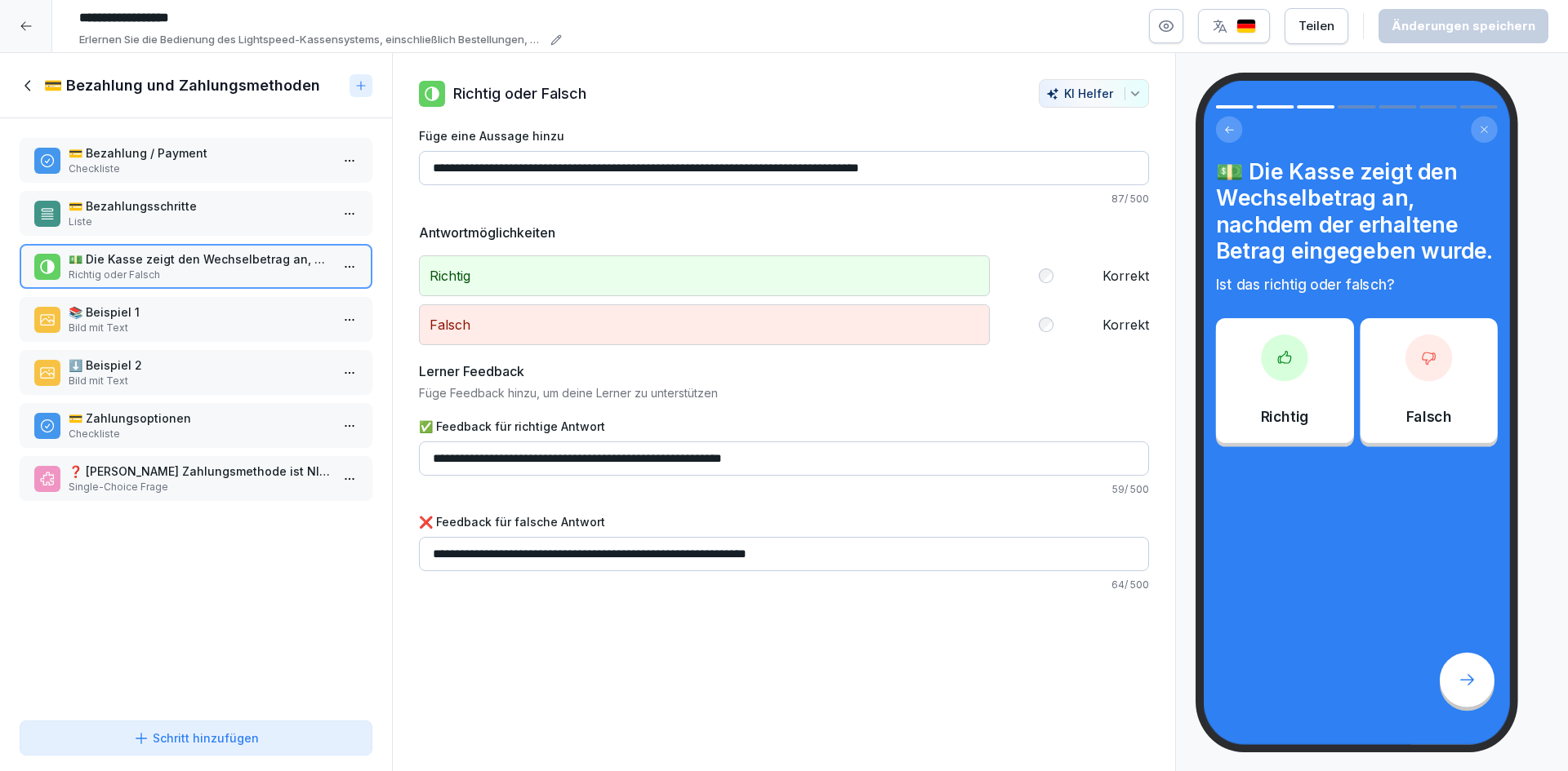
click at [178, 306] on p "📚 Beispiel 1" at bounding box center [199, 312] width 262 height 17
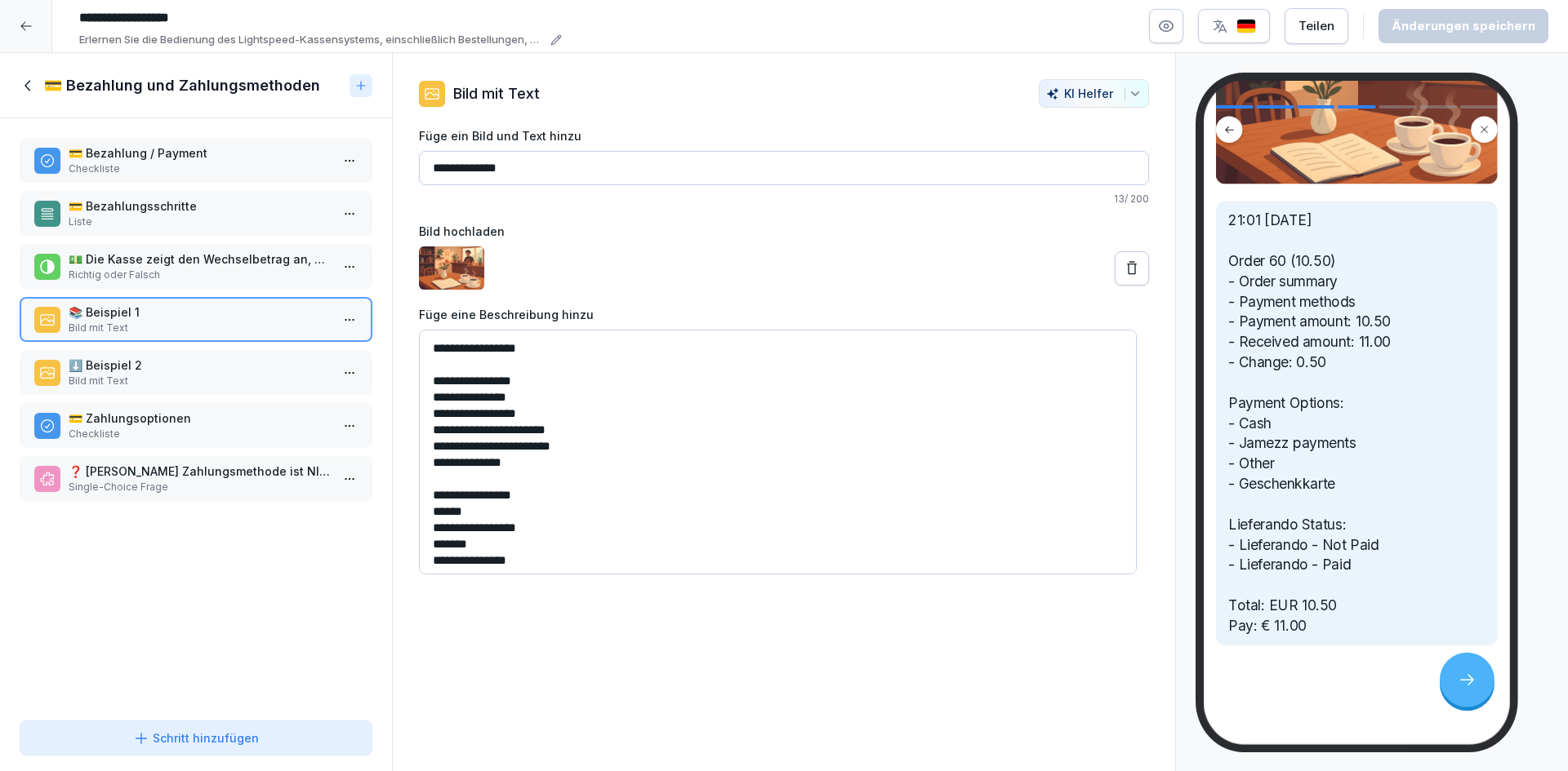
scroll to position [229, 0]
click at [226, 272] on p "Richtig oder Falsch" at bounding box center [199, 275] width 262 height 15
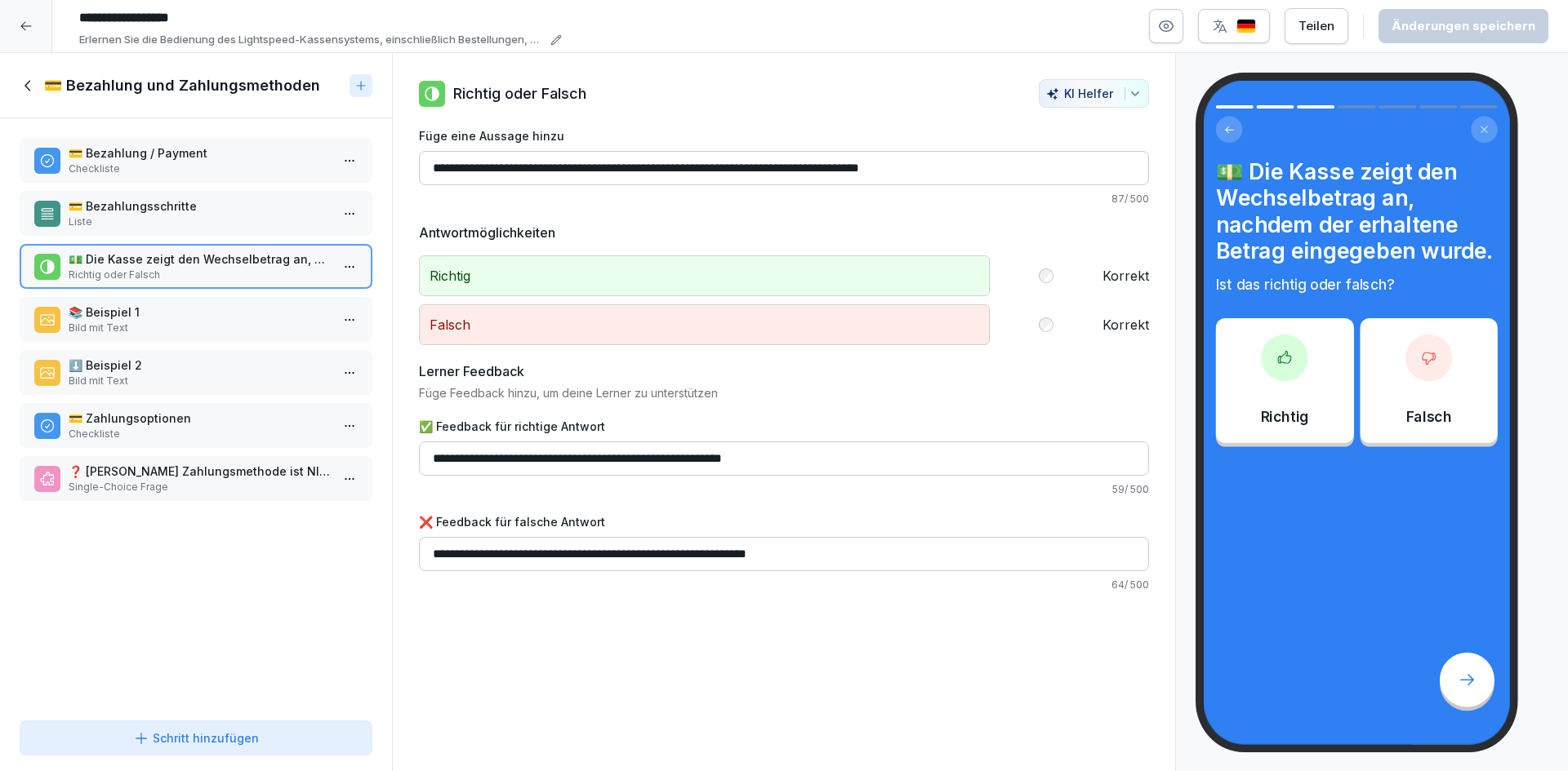
click at [226, 304] on p "📚 Beispiel 1" at bounding box center [199, 312] width 262 height 17
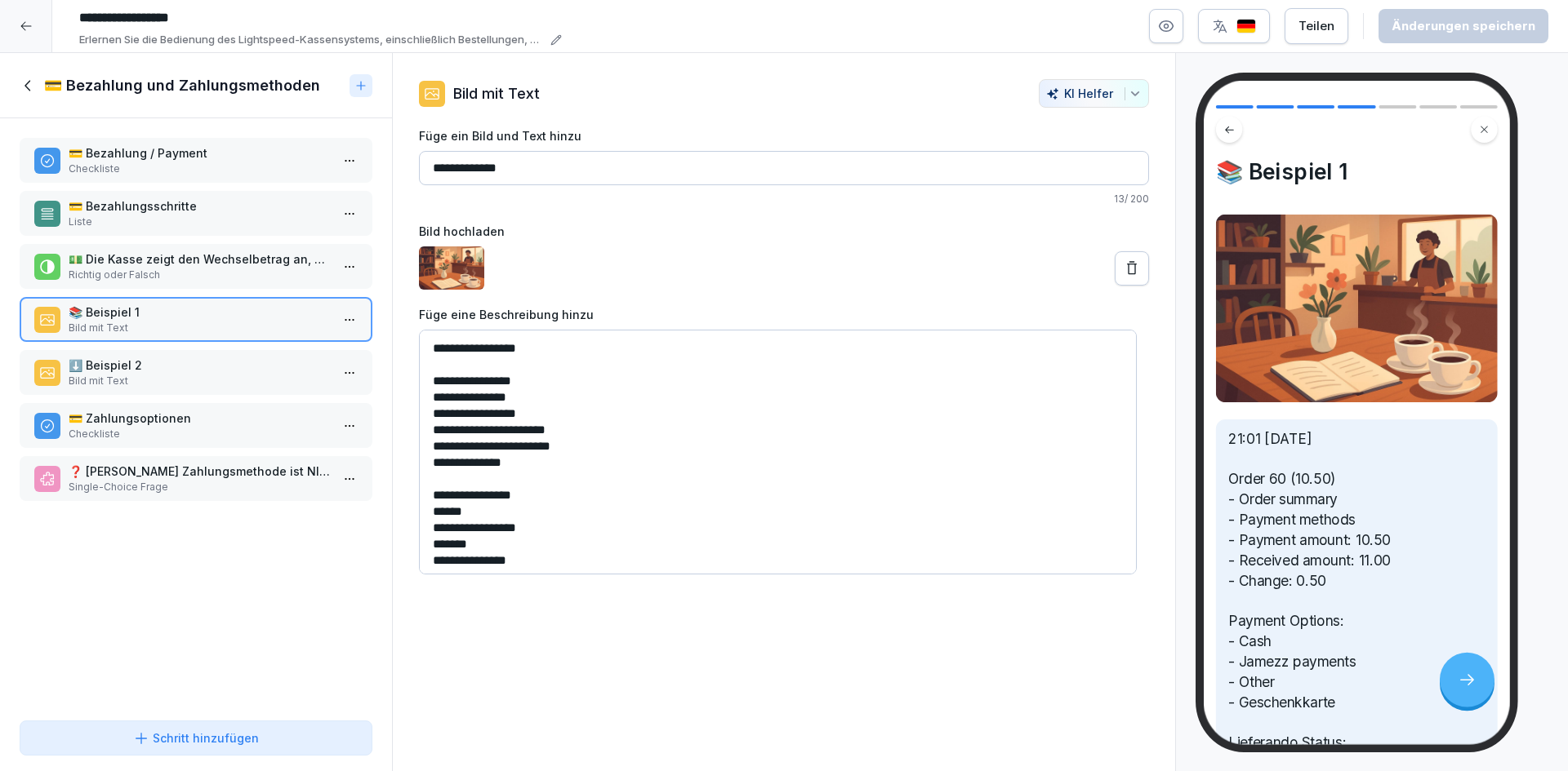
click at [208, 376] on p "Bild mit Text" at bounding box center [199, 381] width 262 height 15
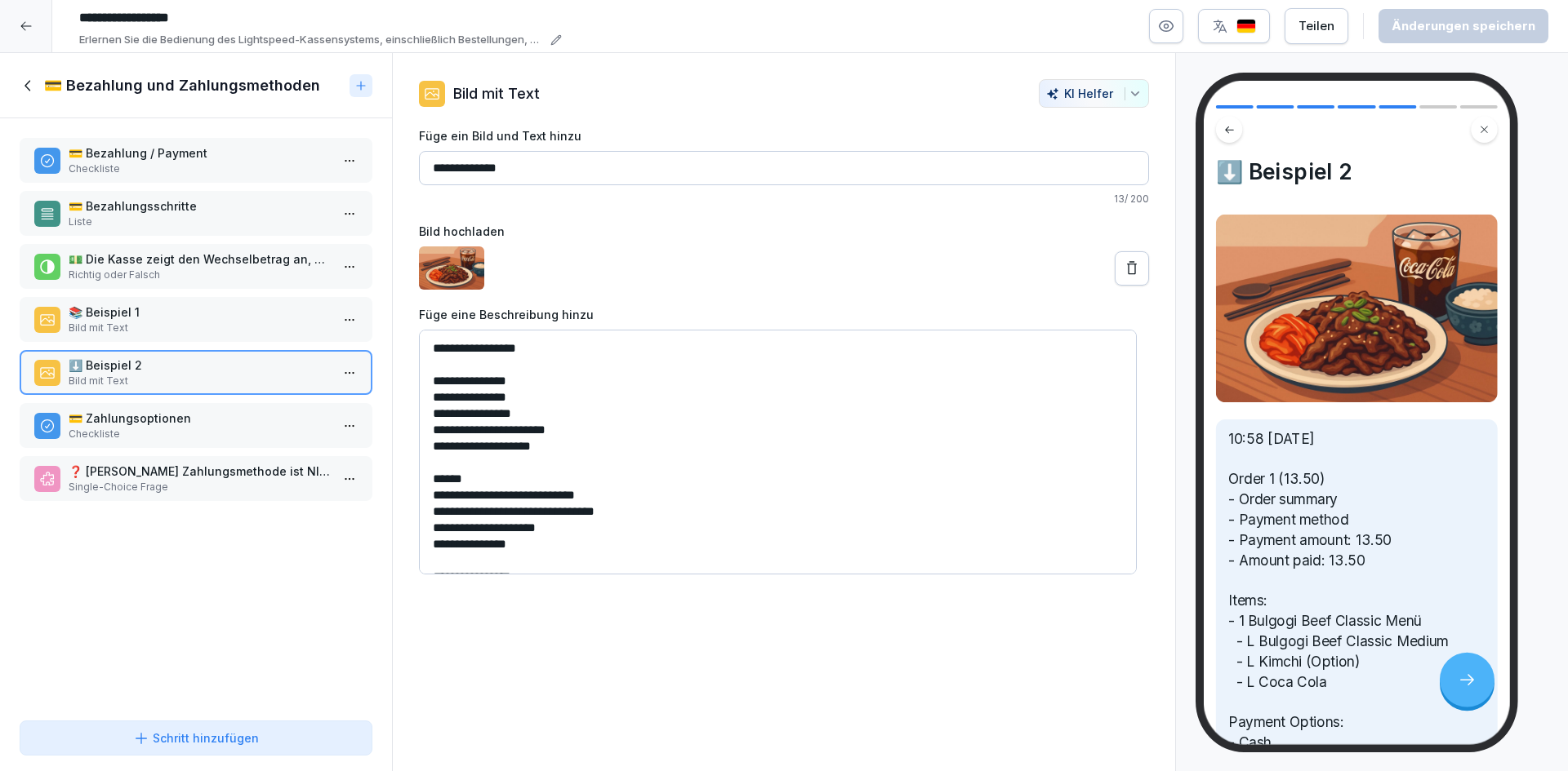
click at [28, 25] on icon at bounding box center [26, 26] width 13 height 13
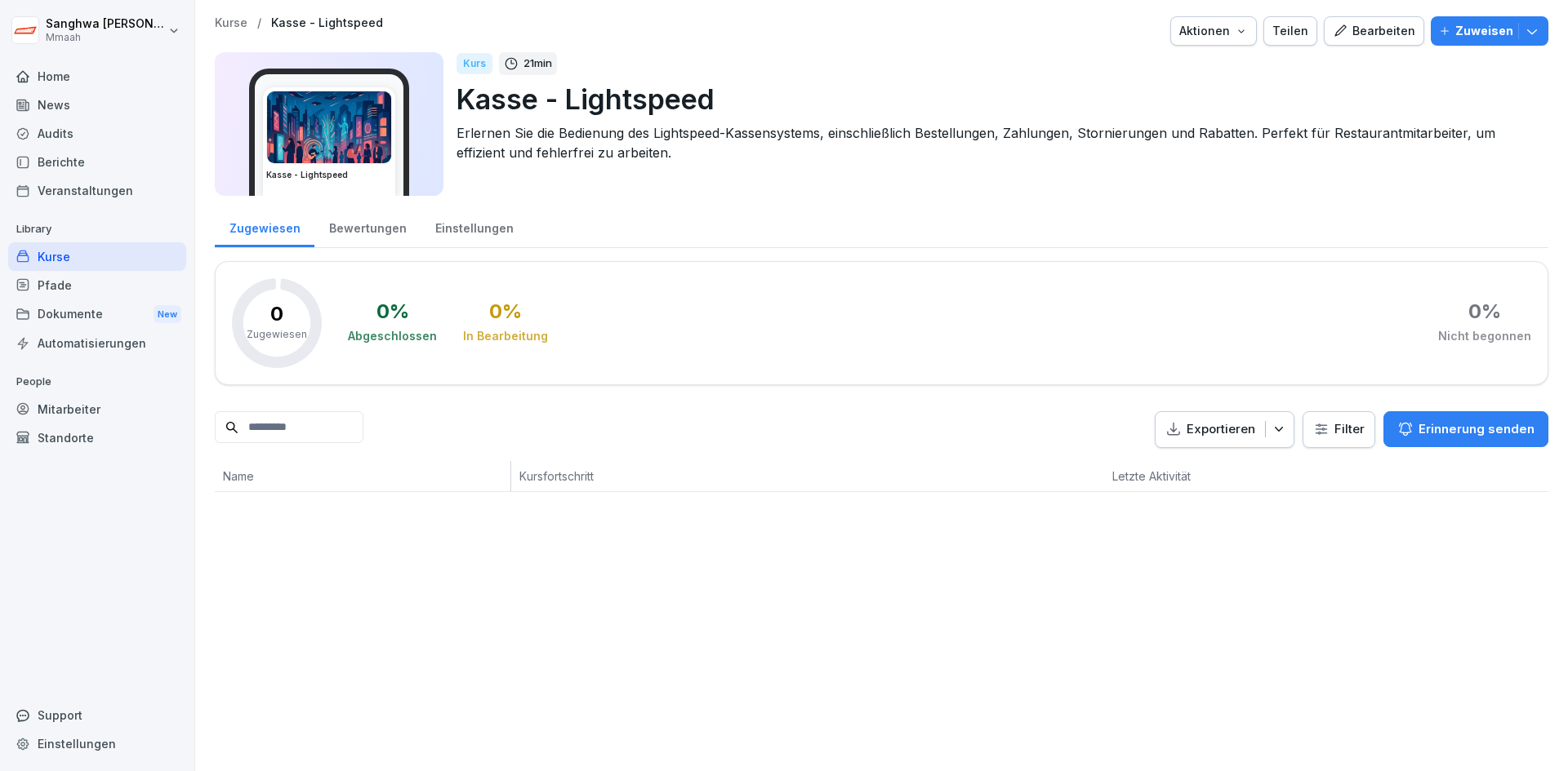
click at [216, 19] on p "Kurse" at bounding box center [231, 23] width 33 height 14
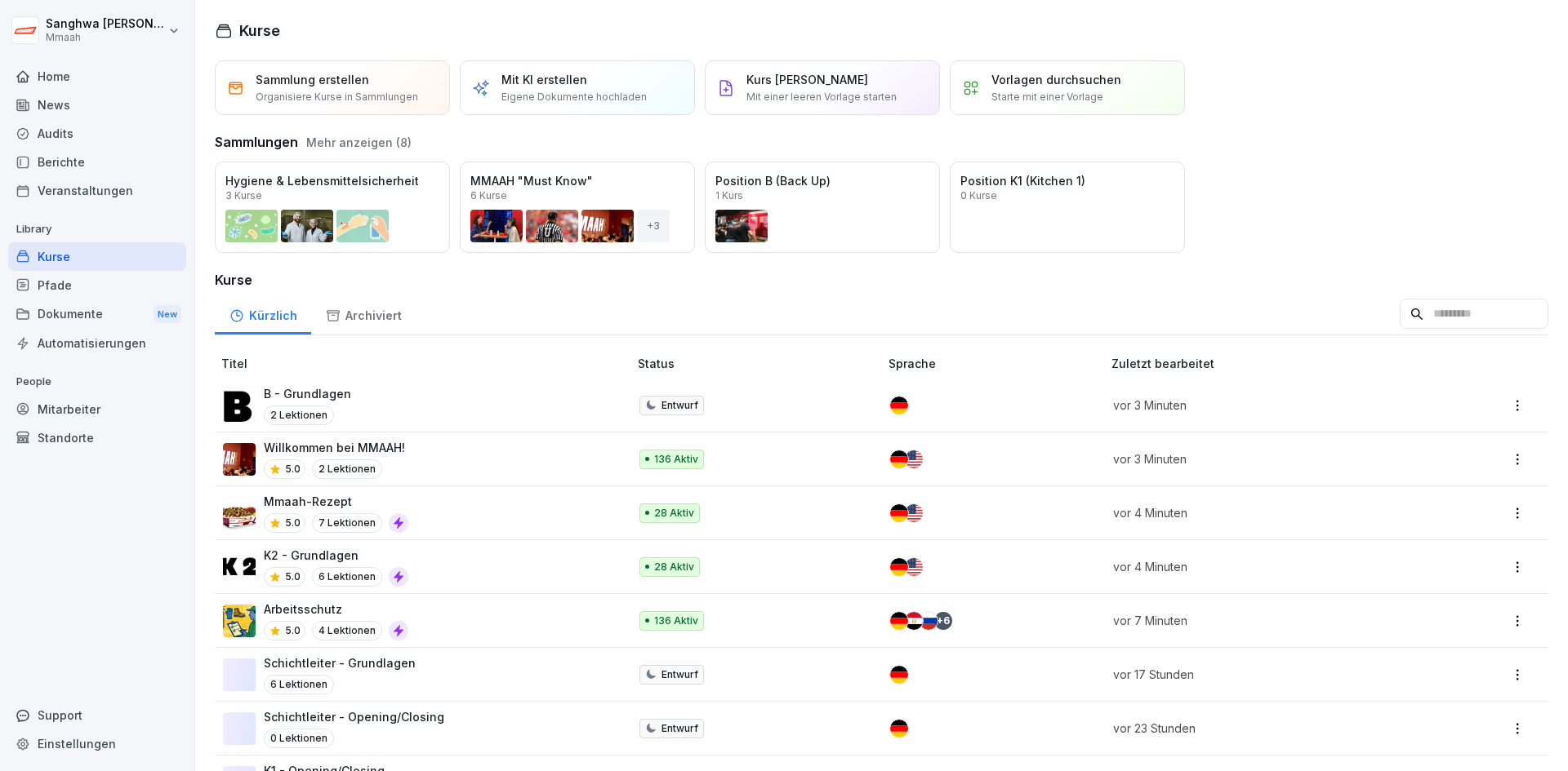
click at [364, 142] on button "Mehr anzeigen (8)" at bounding box center [358, 143] width 105 height 17
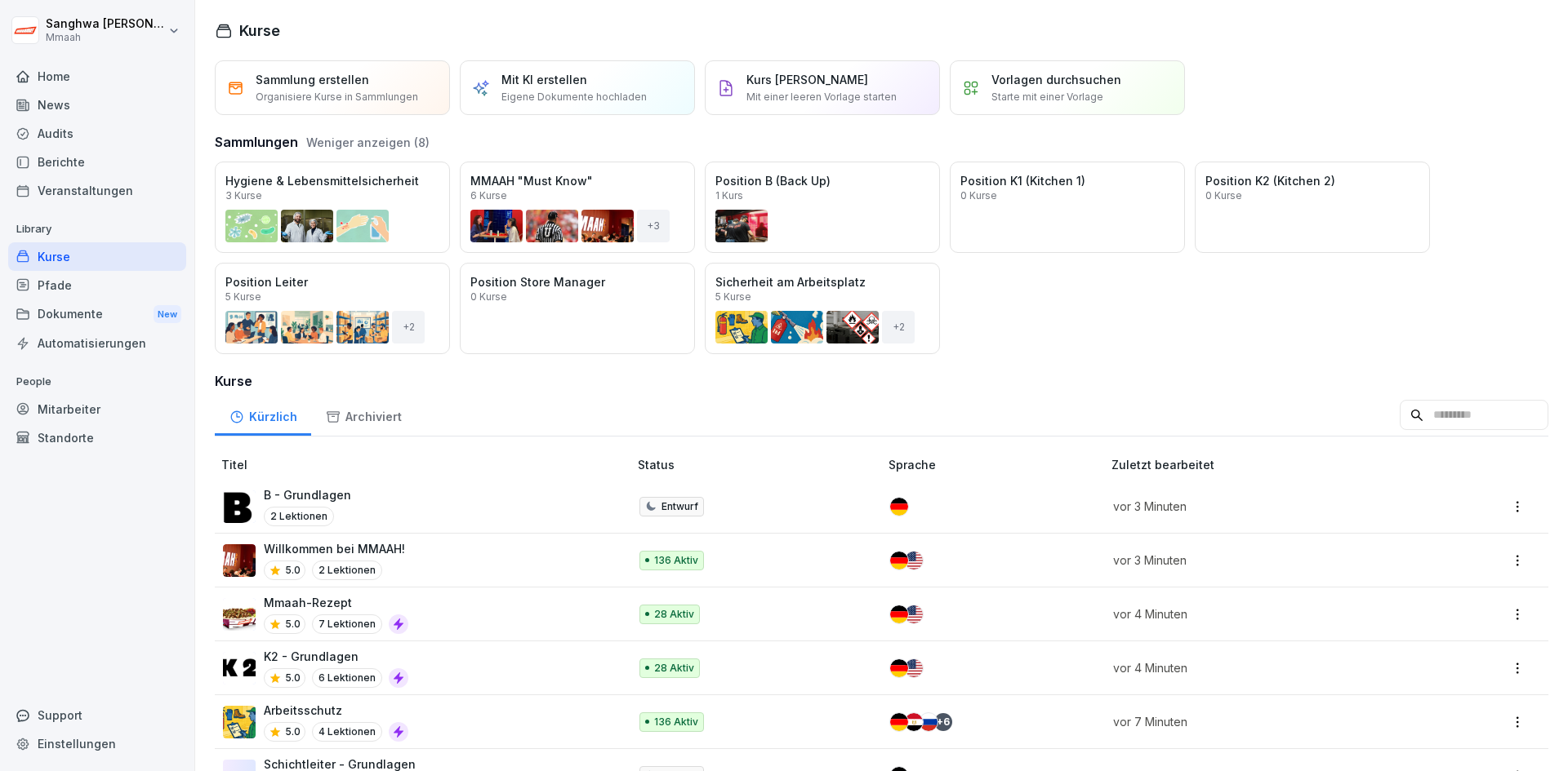
click at [0, 0] on div "Öffnen" at bounding box center [0, 0] width 0 height 0
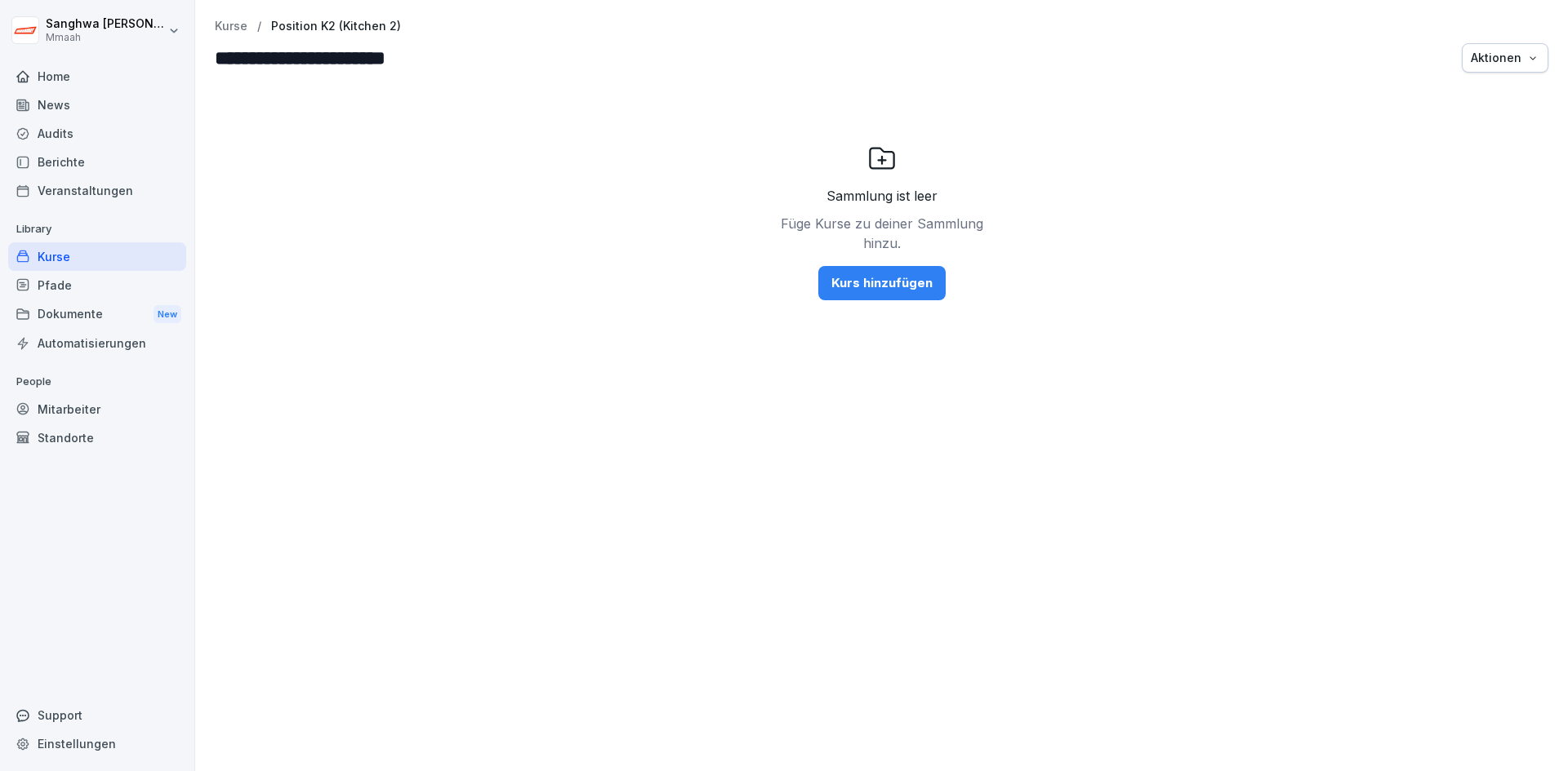
click at [918, 282] on div "Kurs hinzufügen" at bounding box center [882, 283] width 101 height 18
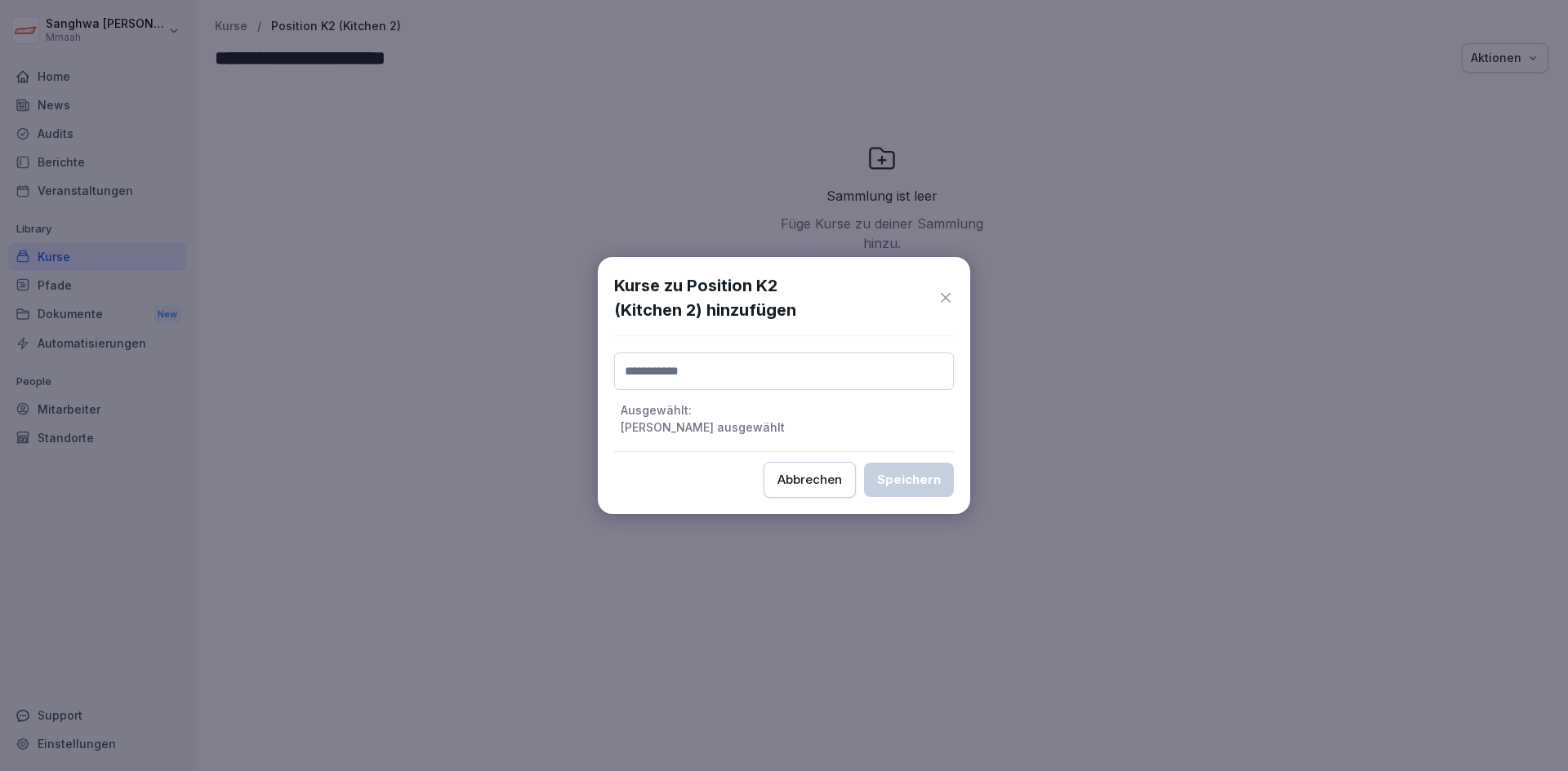
click at [849, 369] on input at bounding box center [784, 371] width 340 height 37
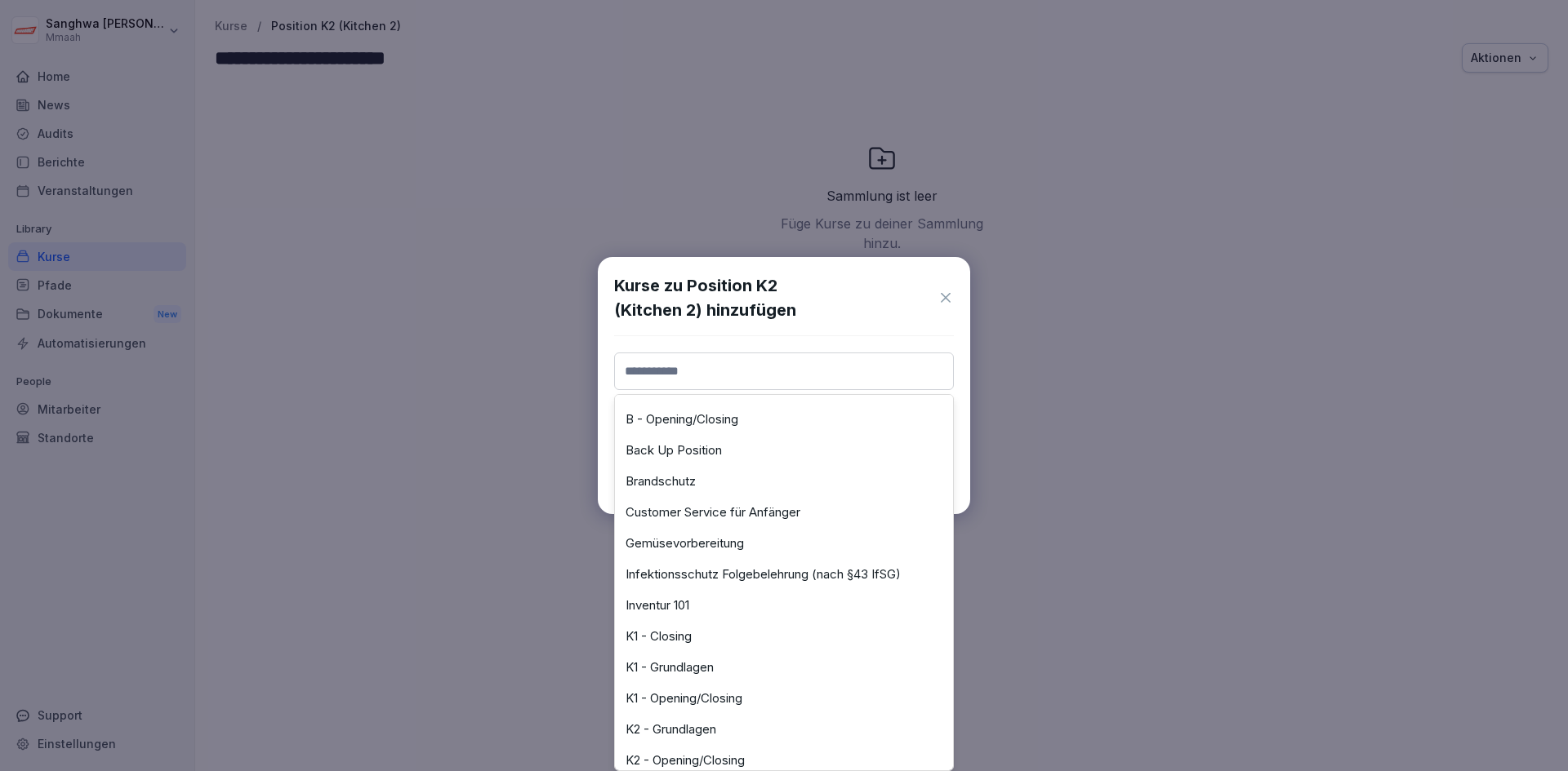
scroll to position [245, 0]
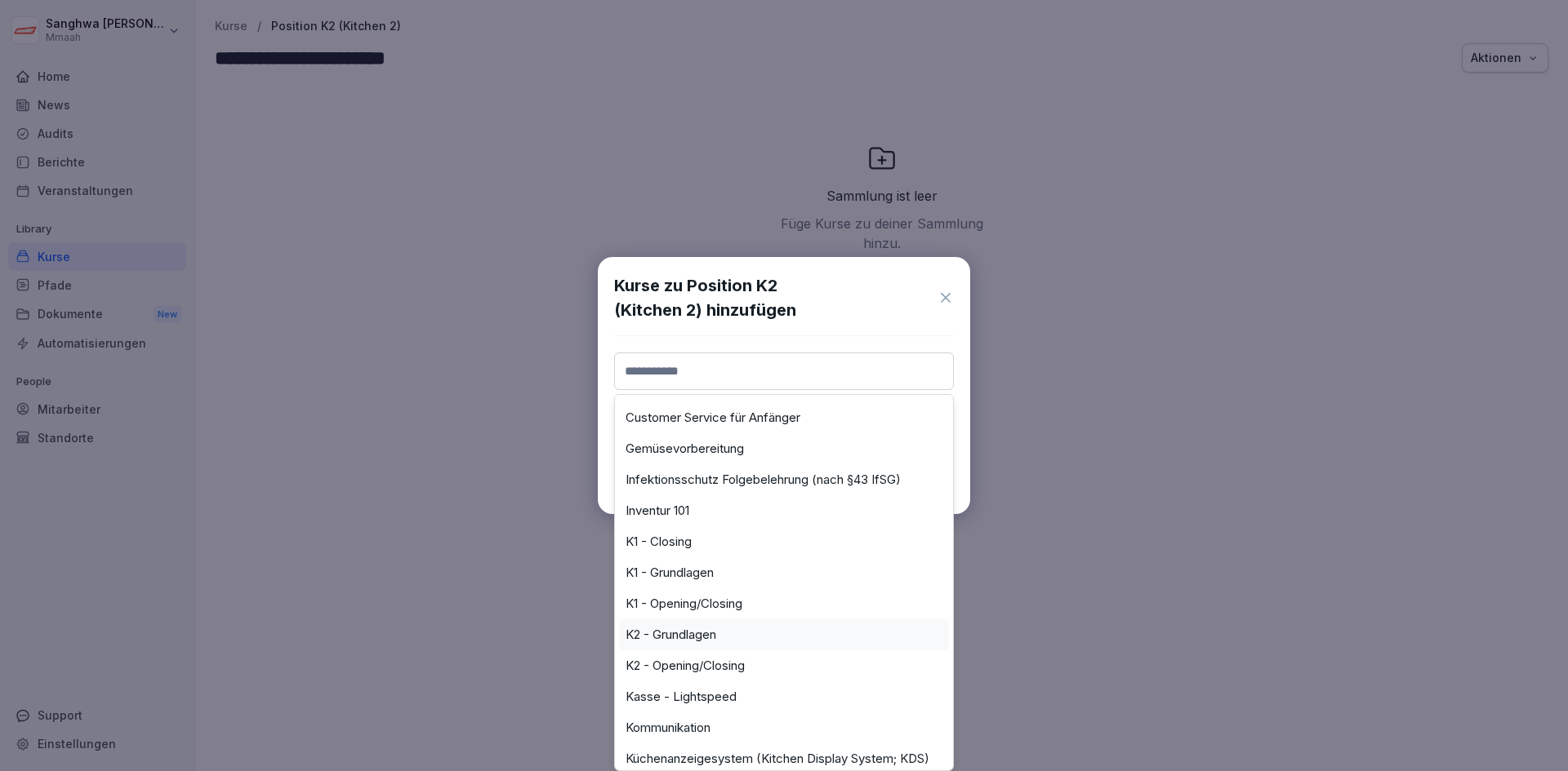
click at [734, 644] on div "K2 - Grundlagen" at bounding box center [784, 635] width 330 height 31
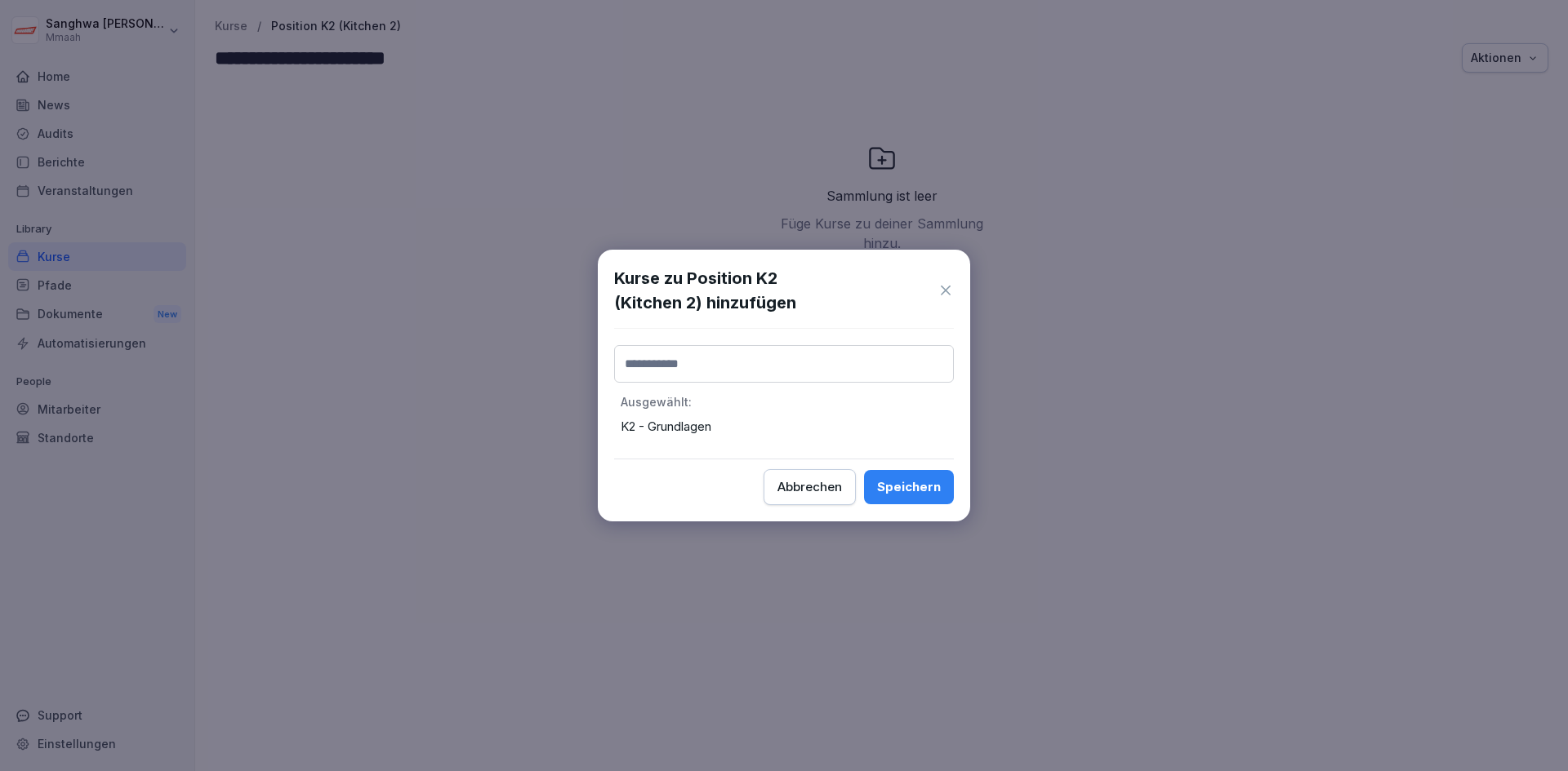
click at [907, 483] on div "Speichern" at bounding box center [909, 487] width 63 height 18
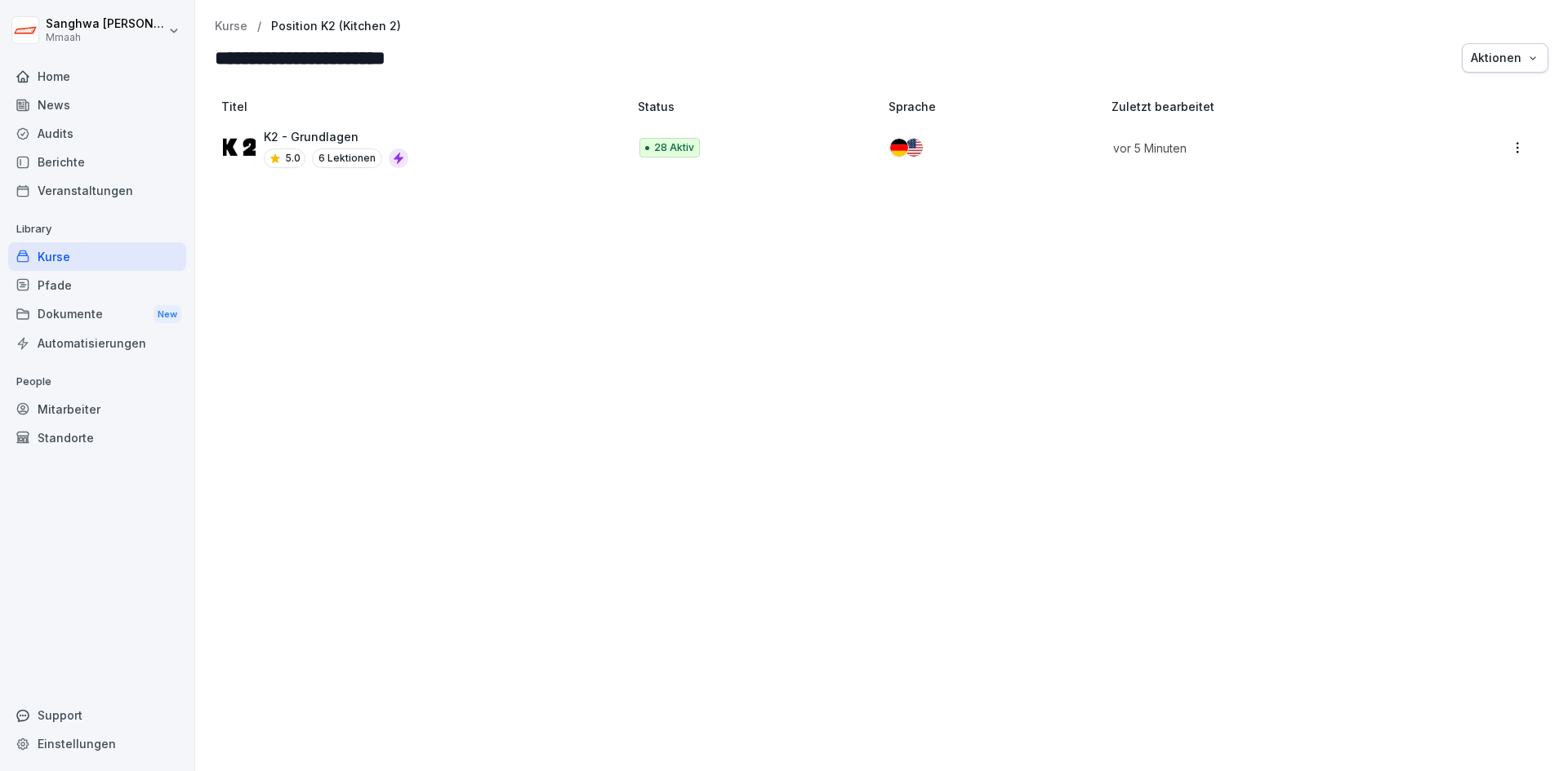
click at [274, 94] on th "Titel" at bounding box center [423, 106] width 417 height 30
click at [1086, 260] on div "Titel Status Sprache Zuletzt bearbeitet K2 - Grundlagen 5.0 6 Lektionen 28 Akti…" at bounding box center [881, 427] width 1373 height 689
click at [1503, 60] on div "Aktionen" at bounding box center [1505, 57] width 69 height 18
click at [1277, 267] on html "**********" at bounding box center [784, 385] width 1568 height 771
click at [793, 338] on div "Titel Status Sprache Zuletzt bearbeitet K2 - Grundlagen 5.0 6 Lektionen 28 Akti…" at bounding box center [881, 427] width 1373 height 689
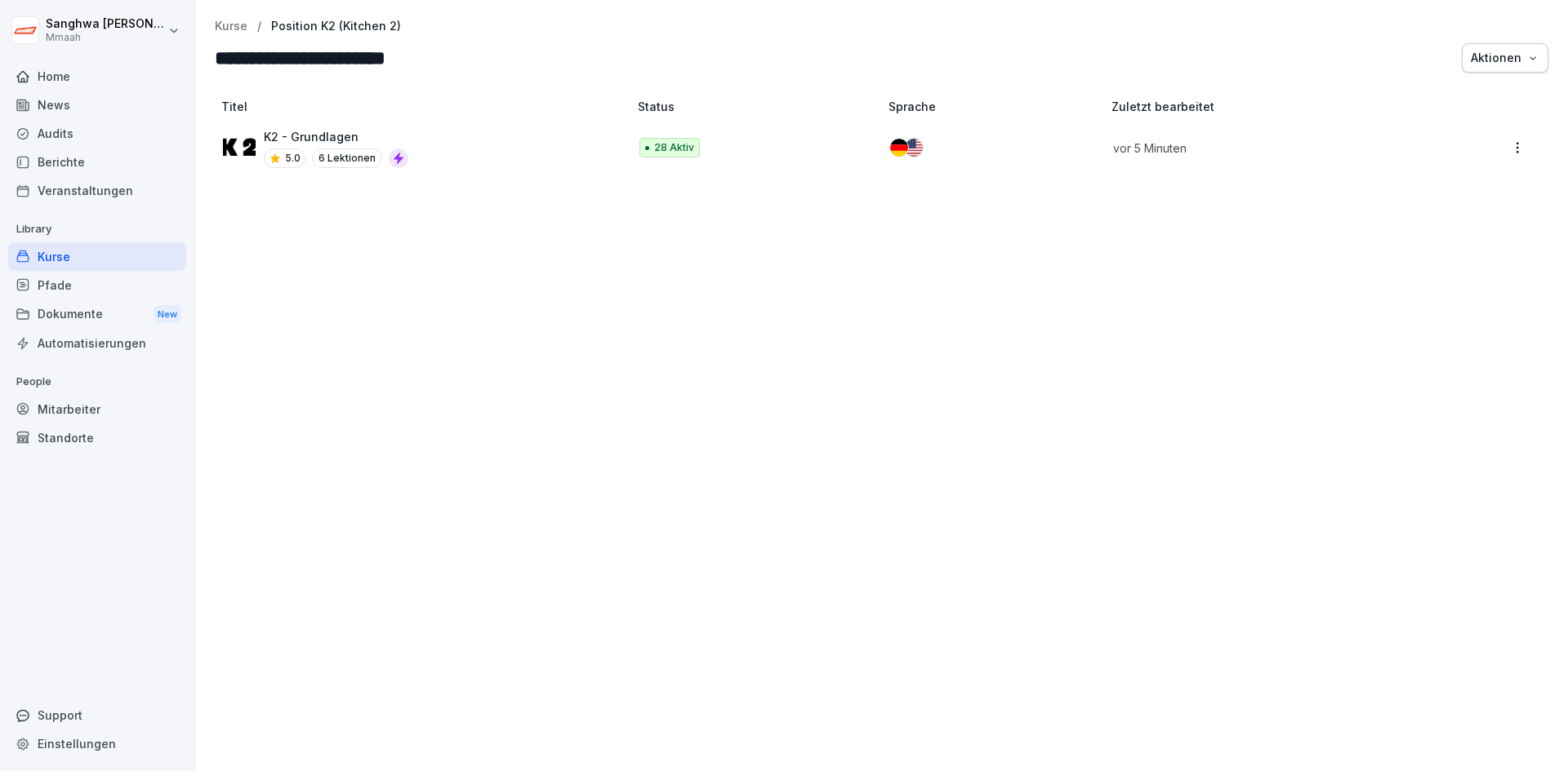
click at [469, 277] on div "Titel Status Sprache Zuletzt bearbeitet K2 - Grundlagen 5.0 6 Lektionen 28 Akti…" at bounding box center [881, 427] width 1373 height 689
drag, startPoint x: 437, startPoint y: 268, endPoint x: 210, endPoint y: 276, distance: 227.1
click at [331, 272] on div "Titel Status Sprache Zuletzt bearbeitet K2 - Grundlagen 5.0 6 Lektionen 28 Akti…" at bounding box center [881, 427] width 1373 height 689
click at [97, 258] on div "Kurse" at bounding box center [97, 256] width 178 height 29
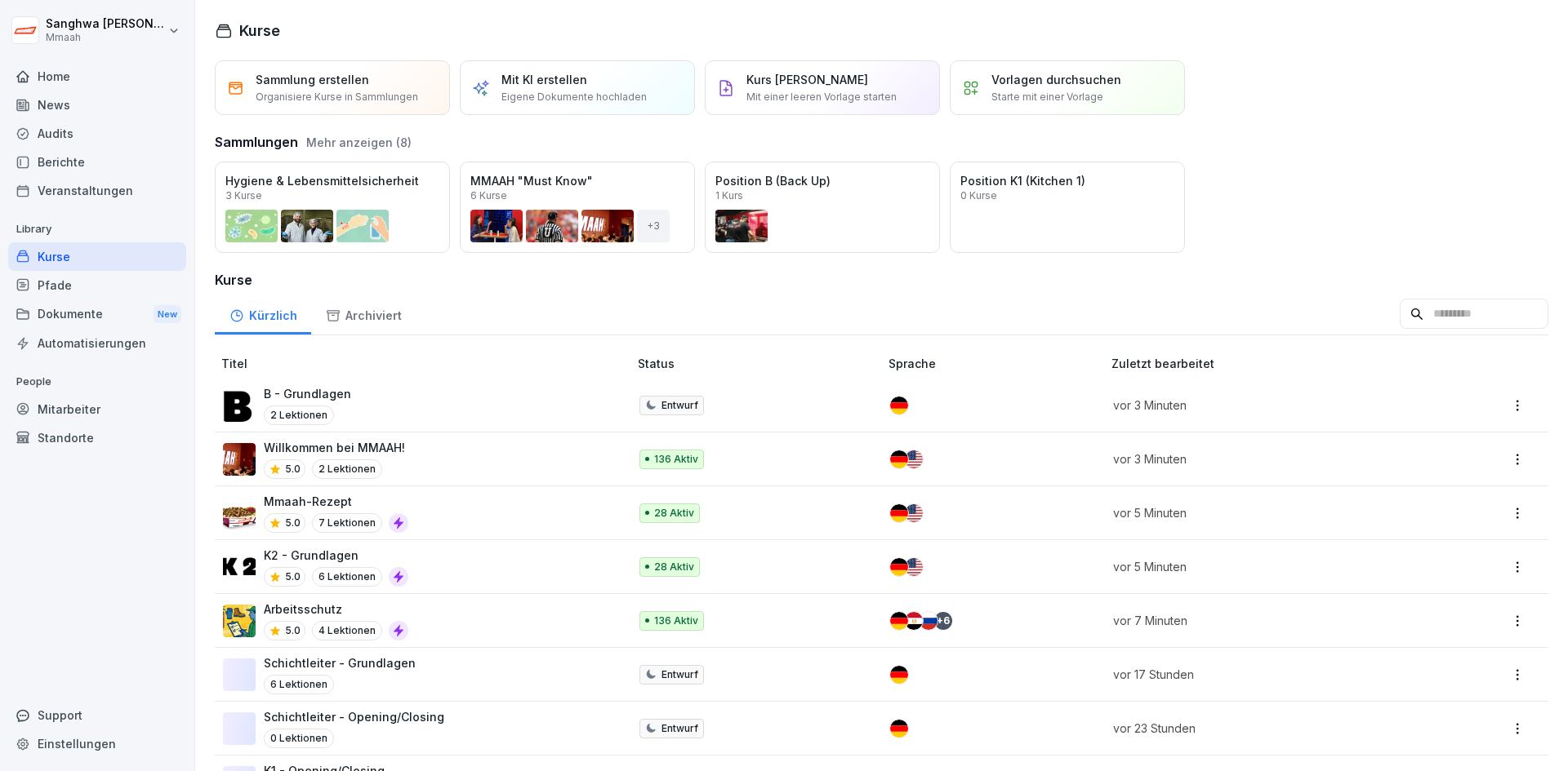
click at [356, 138] on button "Mehr anzeigen (8)" at bounding box center [358, 143] width 105 height 17
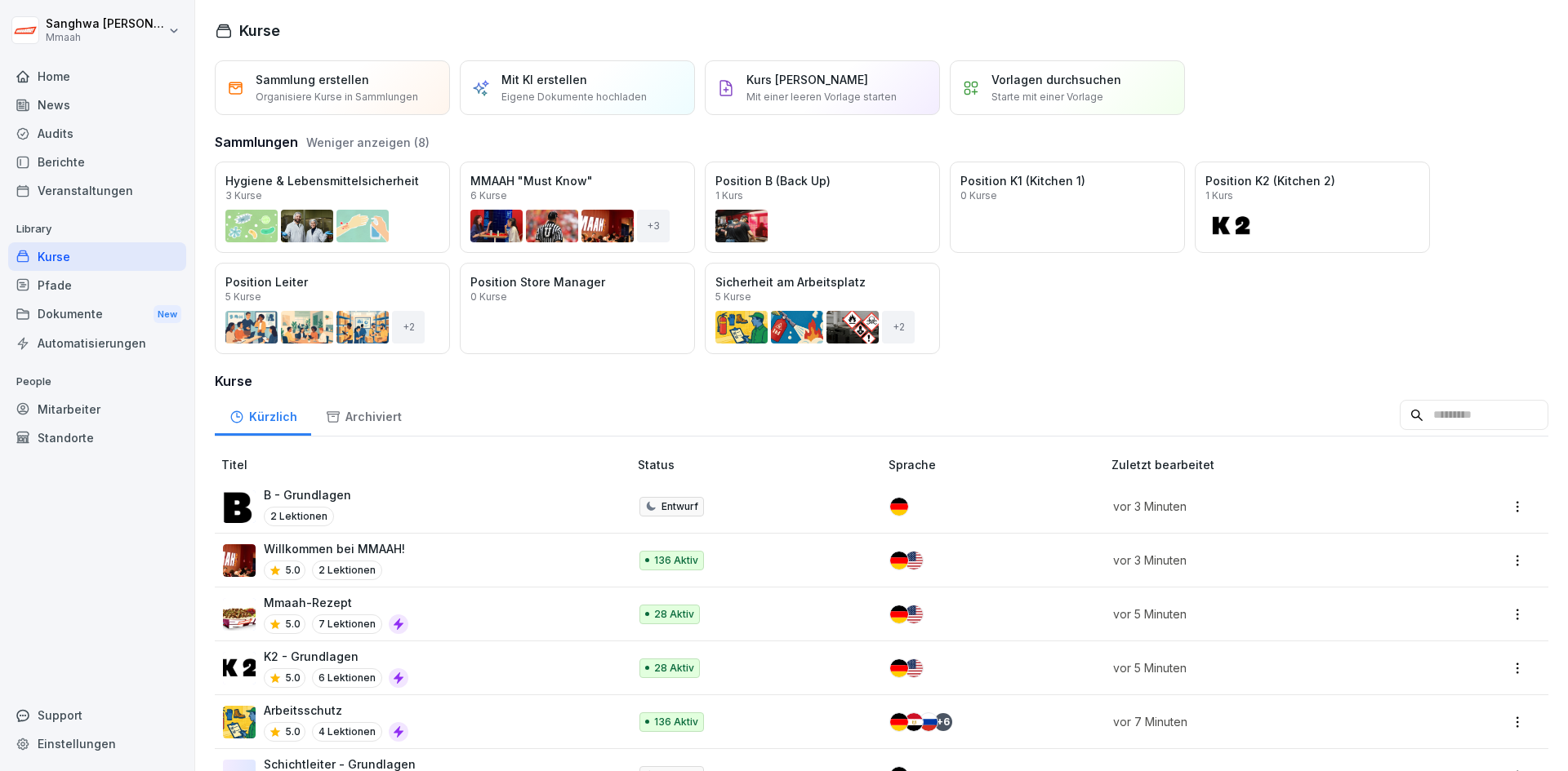
click at [0, 0] on div "Öffnen" at bounding box center [0, 0] width 0 height 0
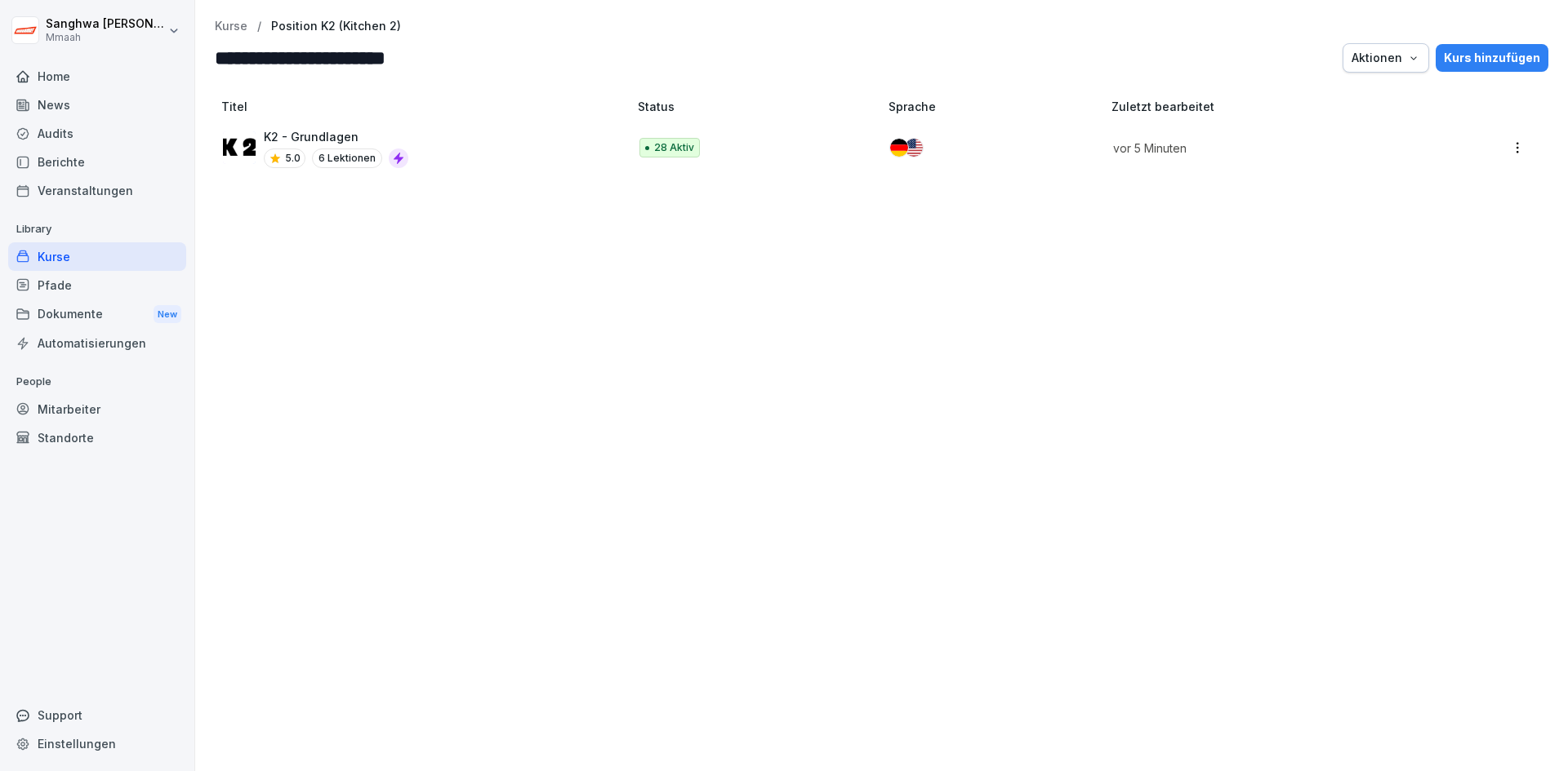
click at [1358, 288] on div "Titel Status Sprache Zuletzt bearbeitet K2 - Grundlagen 5.0 6 Lektionen 28 Akti…" at bounding box center [881, 427] width 1373 height 689
click at [1465, 62] on div "Kurs hinzufügen" at bounding box center [1491, 57] width 97 height 18
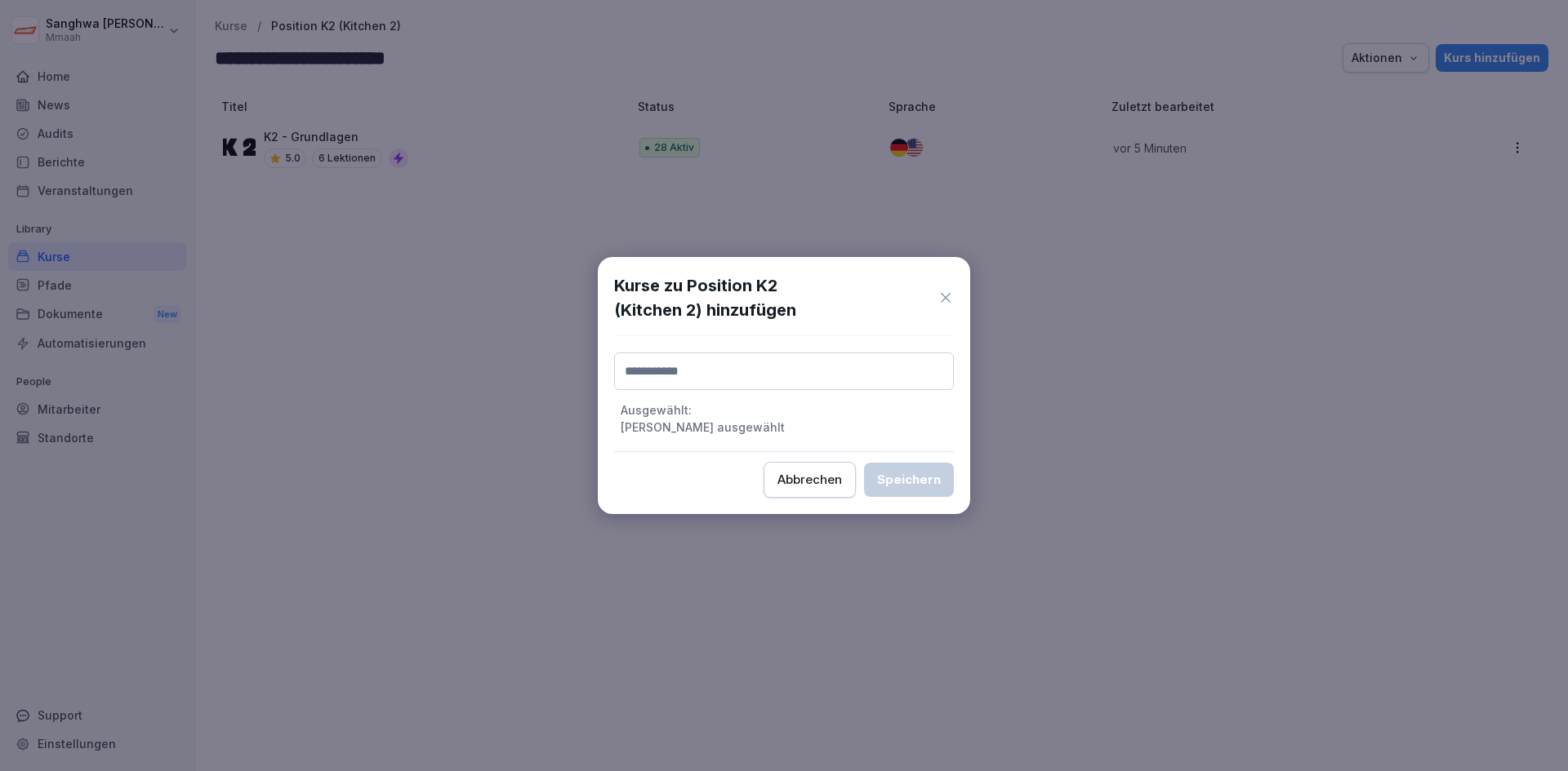
click at [722, 367] on input at bounding box center [784, 371] width 340 height 37
type input "**"
click at [743, 419] on label "K2 - Opening/Closing" at bounding box center [684, 415] width 119 height 15
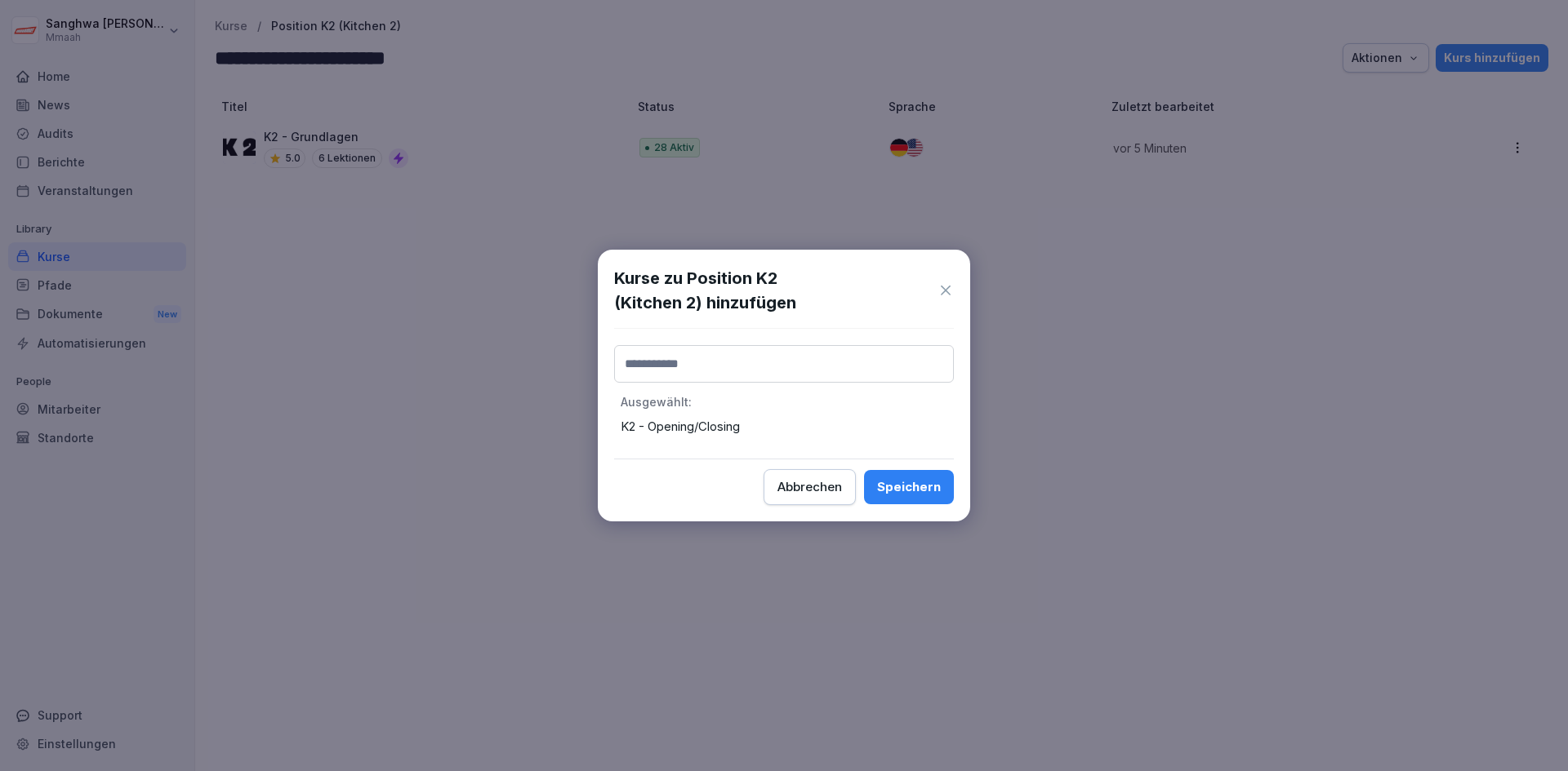
click at [891, 485] on div "Speichern" at bounding box center [909, 487] width 63 height 18
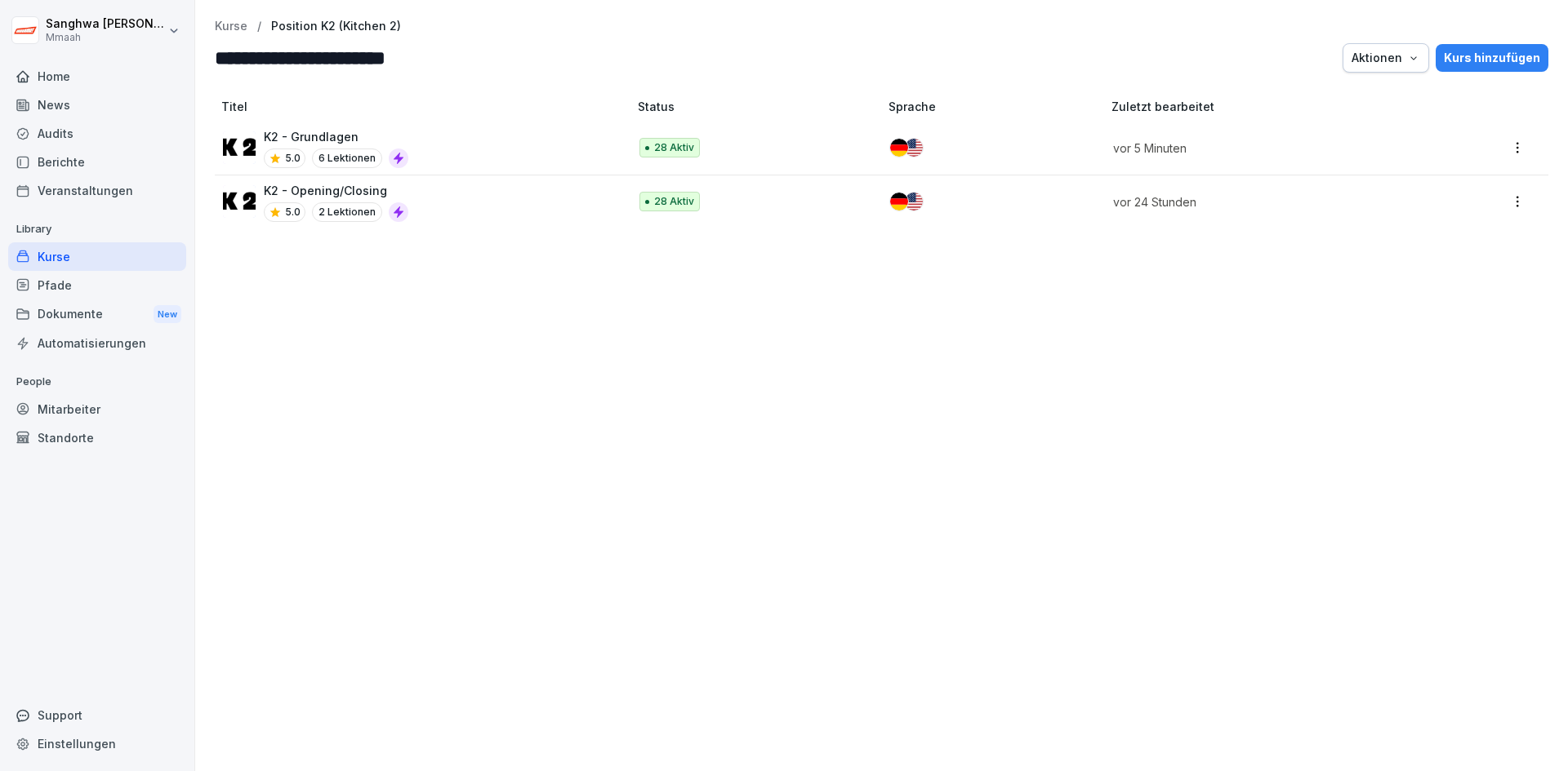
click at [1477, 53] on div "Kurs hinzufügen" at bounding box center [1491, 57] width 97 height 18
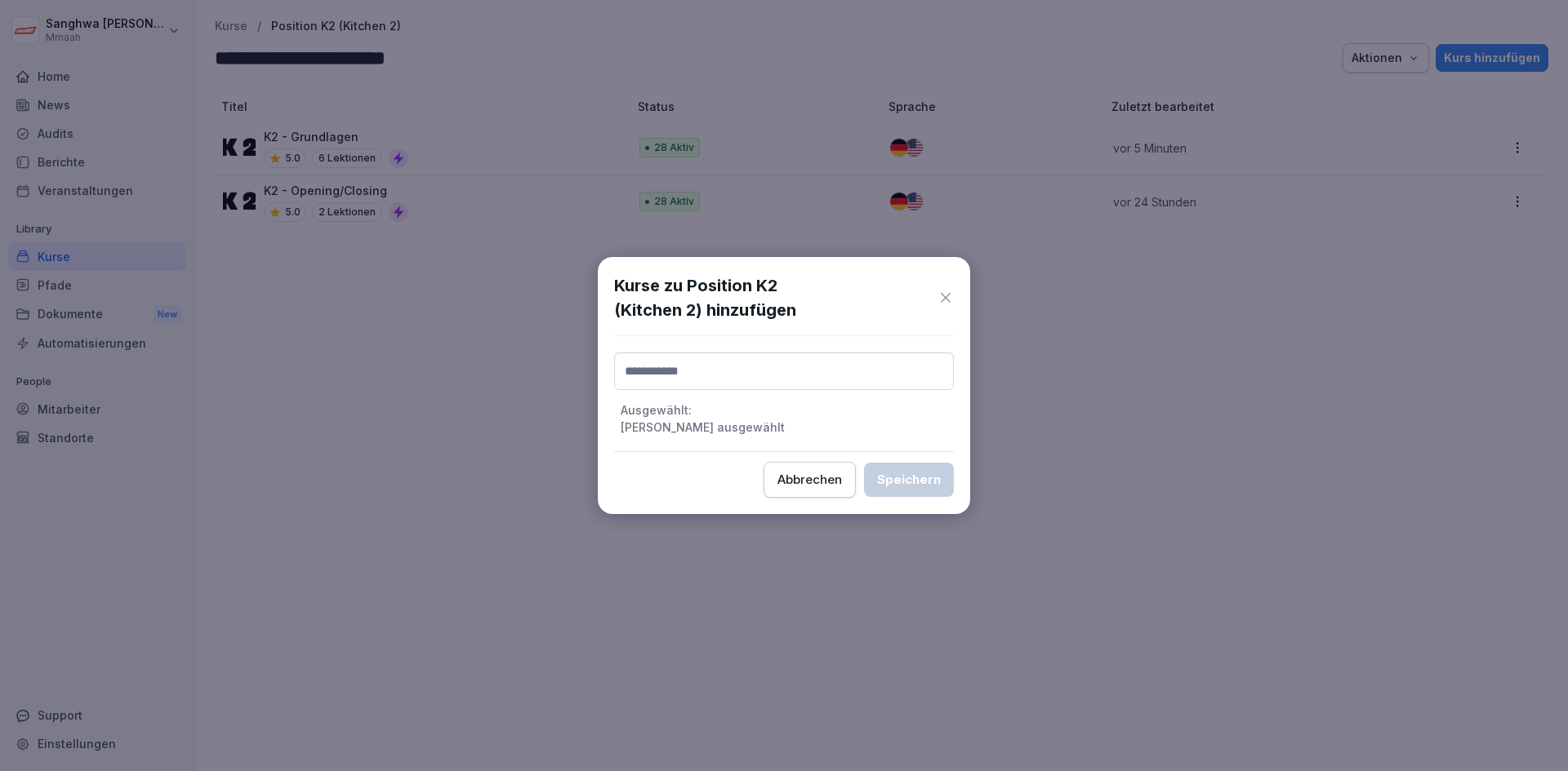
click at [753, 390] on div "Ausgewählt : Keine Kurse ausgewählt" at bounding box center [784, 394] width 340 height 83
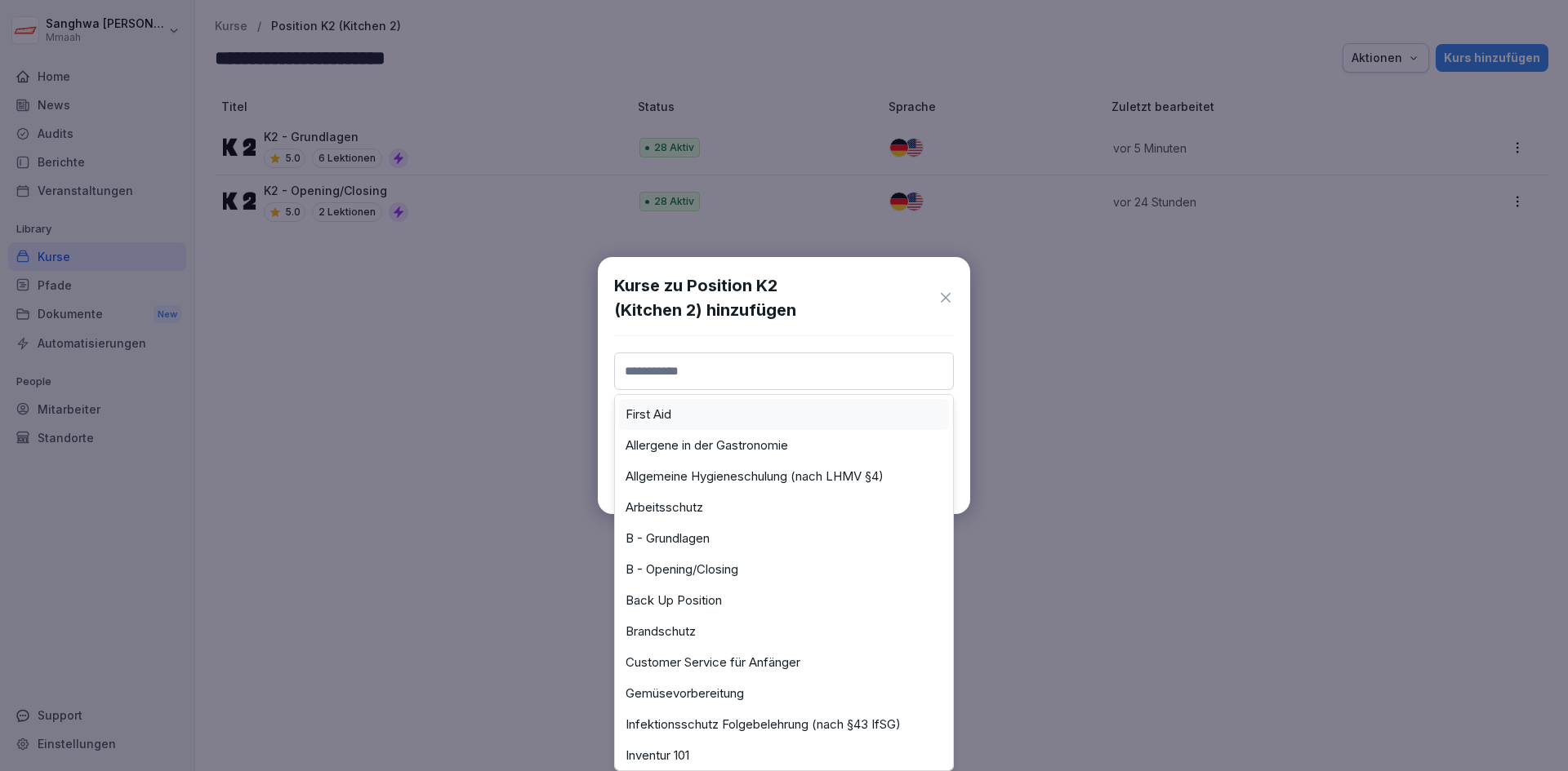
click at [773, 380] on input at bounding box center [784, 371] width 340 height 37
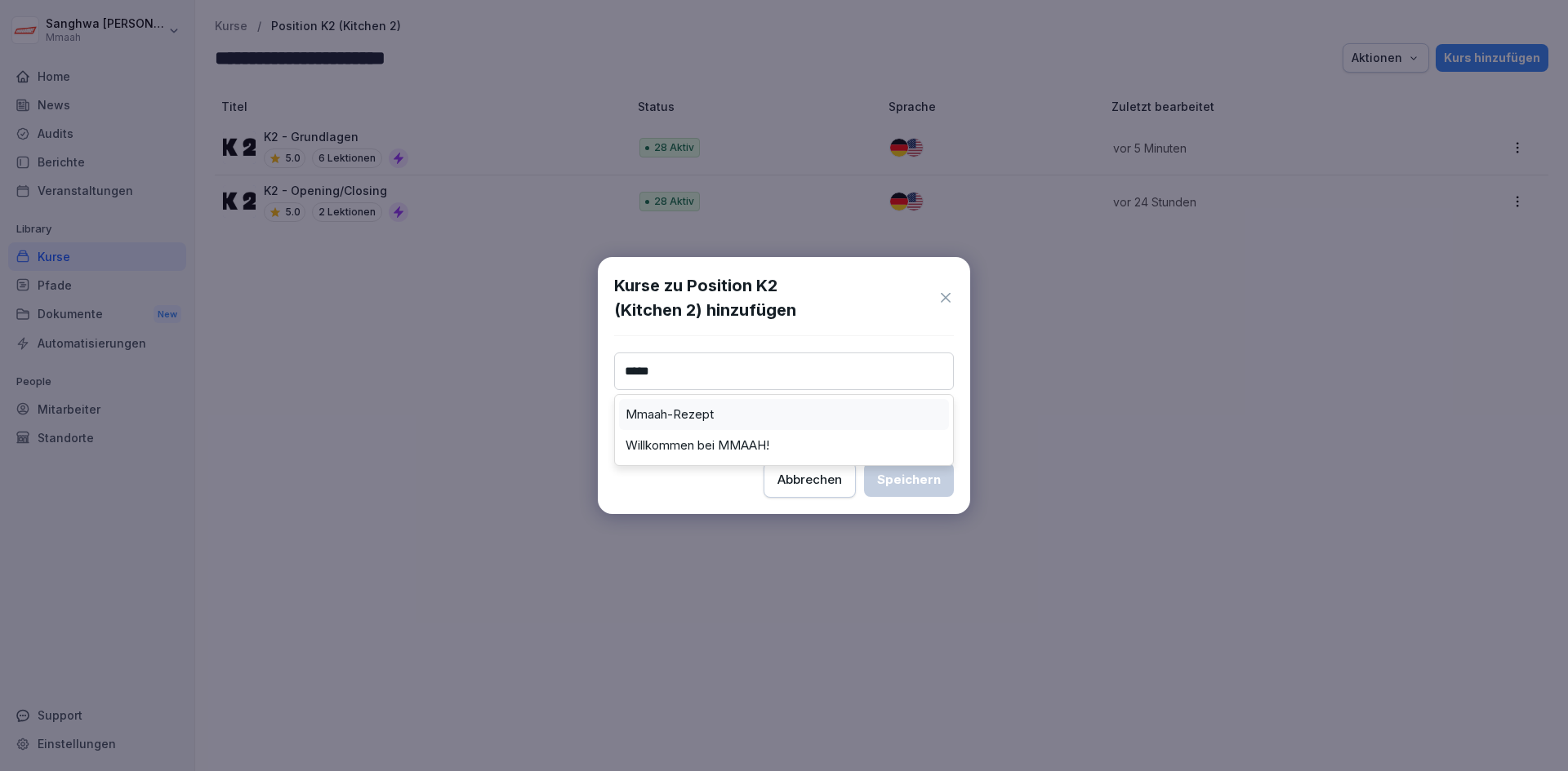
type input "*****"
click at [771, 402] on div "Mmaah-Rezept" at bounding box center [784, 415] width 330 height 31
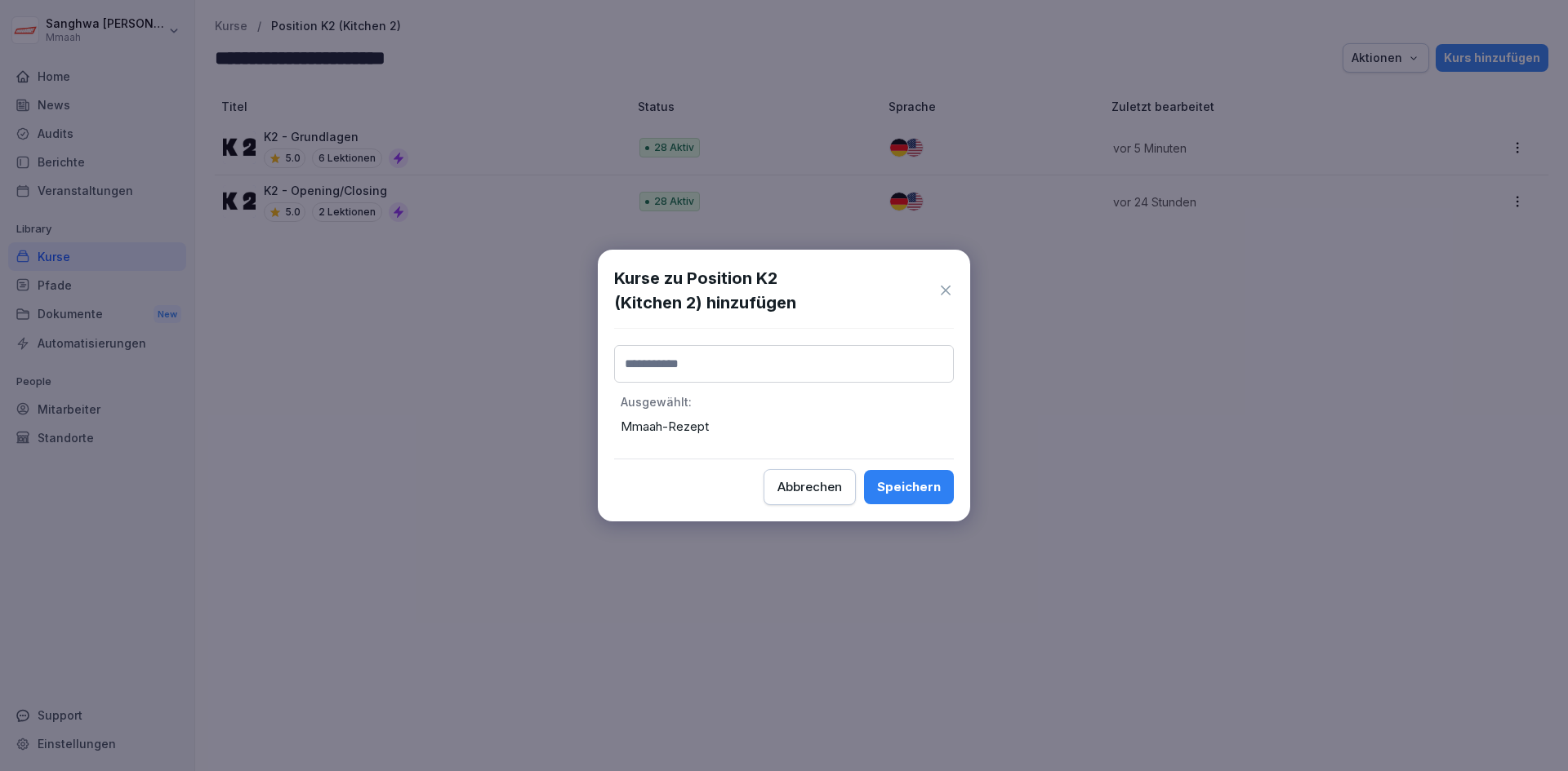
click at [894, 492] on div "Speichern" at bounding box center [909, 487] width 63 height 18
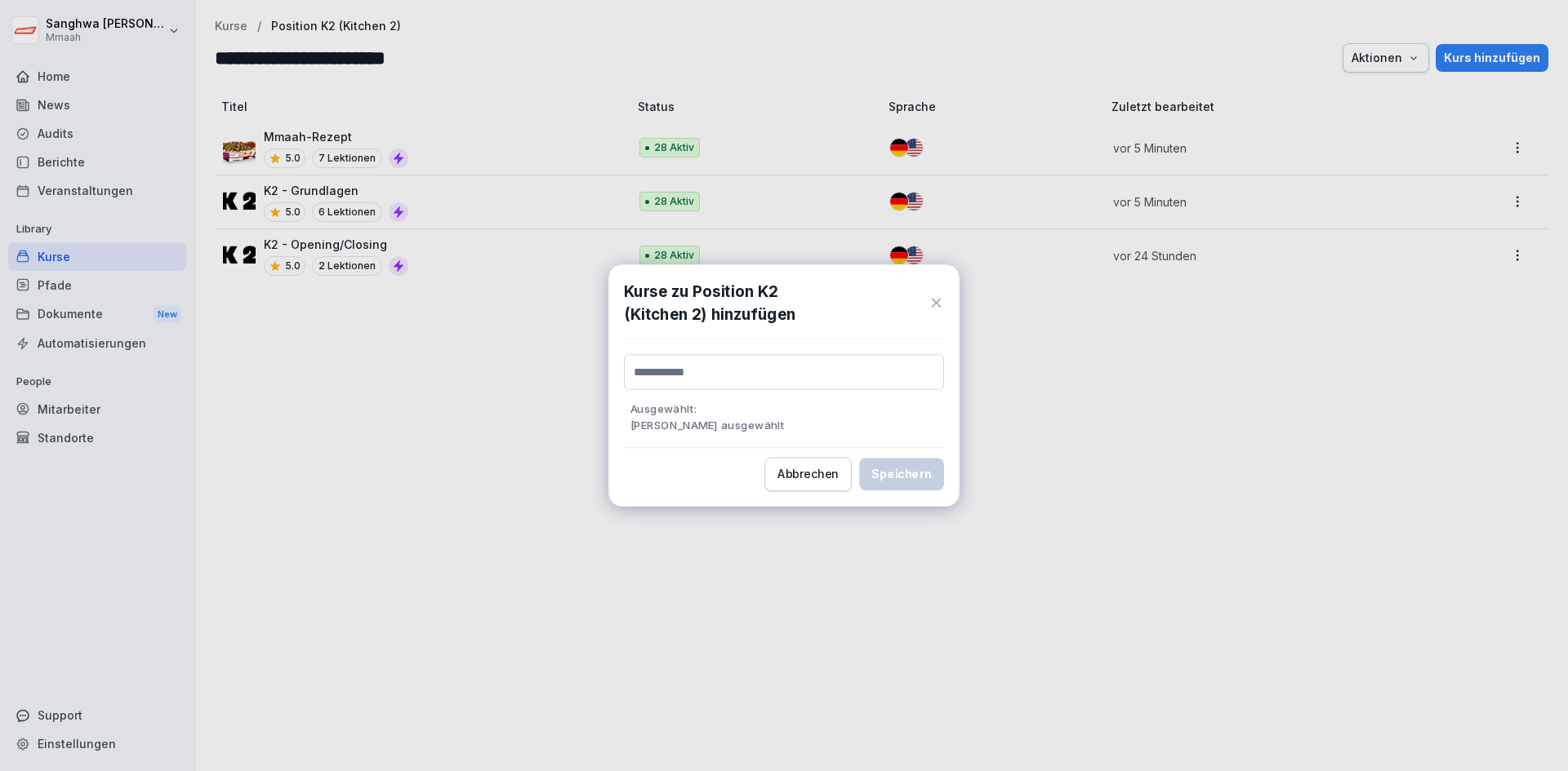
click at [510, 507] on div "Titel Status Sprache Zuletzt bearbeitet Mmaah-Rezept 5.0 7 Lektionen 28 Aktiv v…" at bounding box center [881, 427] width 1373 height 689
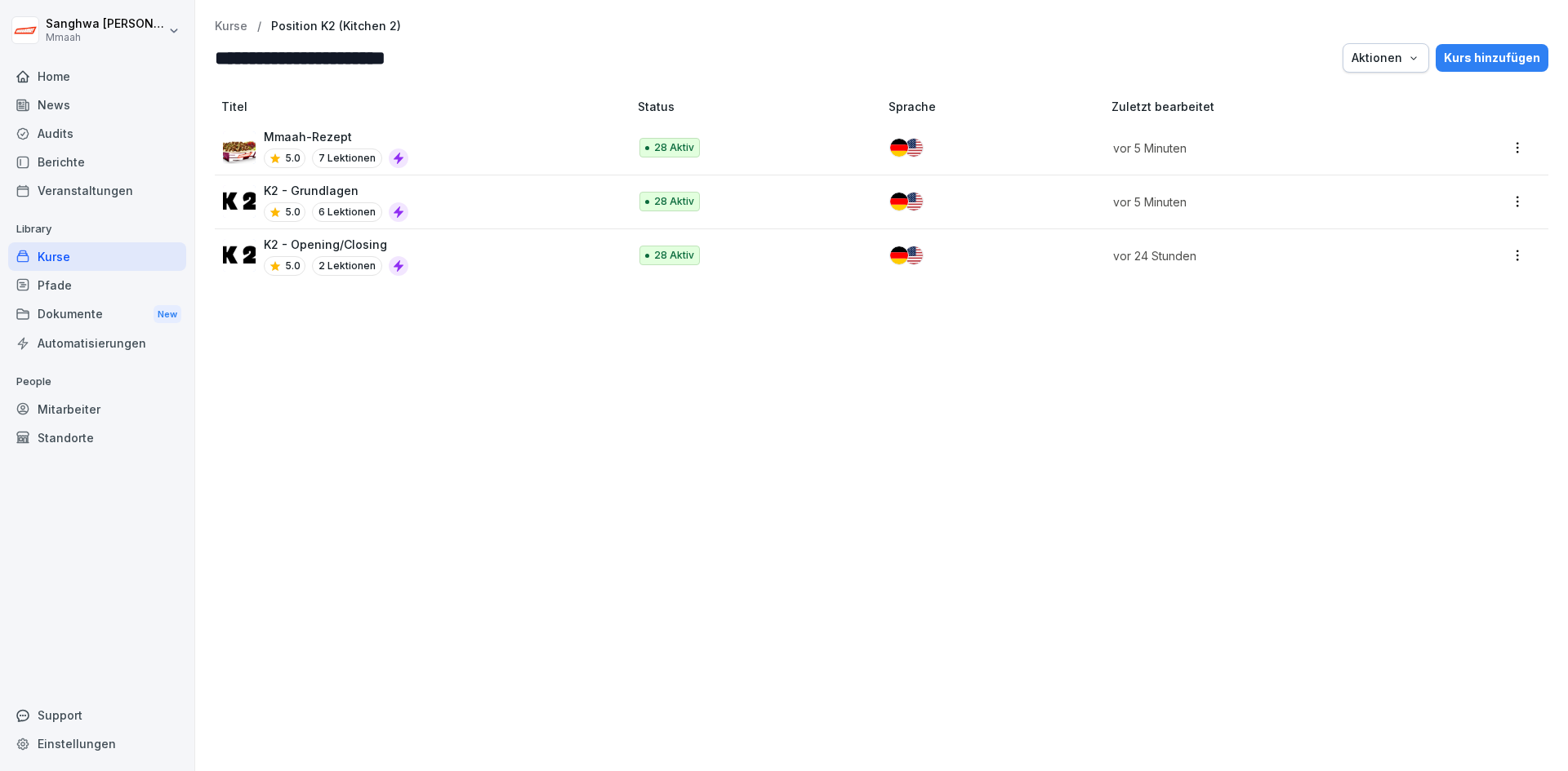
click at [222, 21] on p "Kurse" at bounding box center [231, 27] width 33 height 14
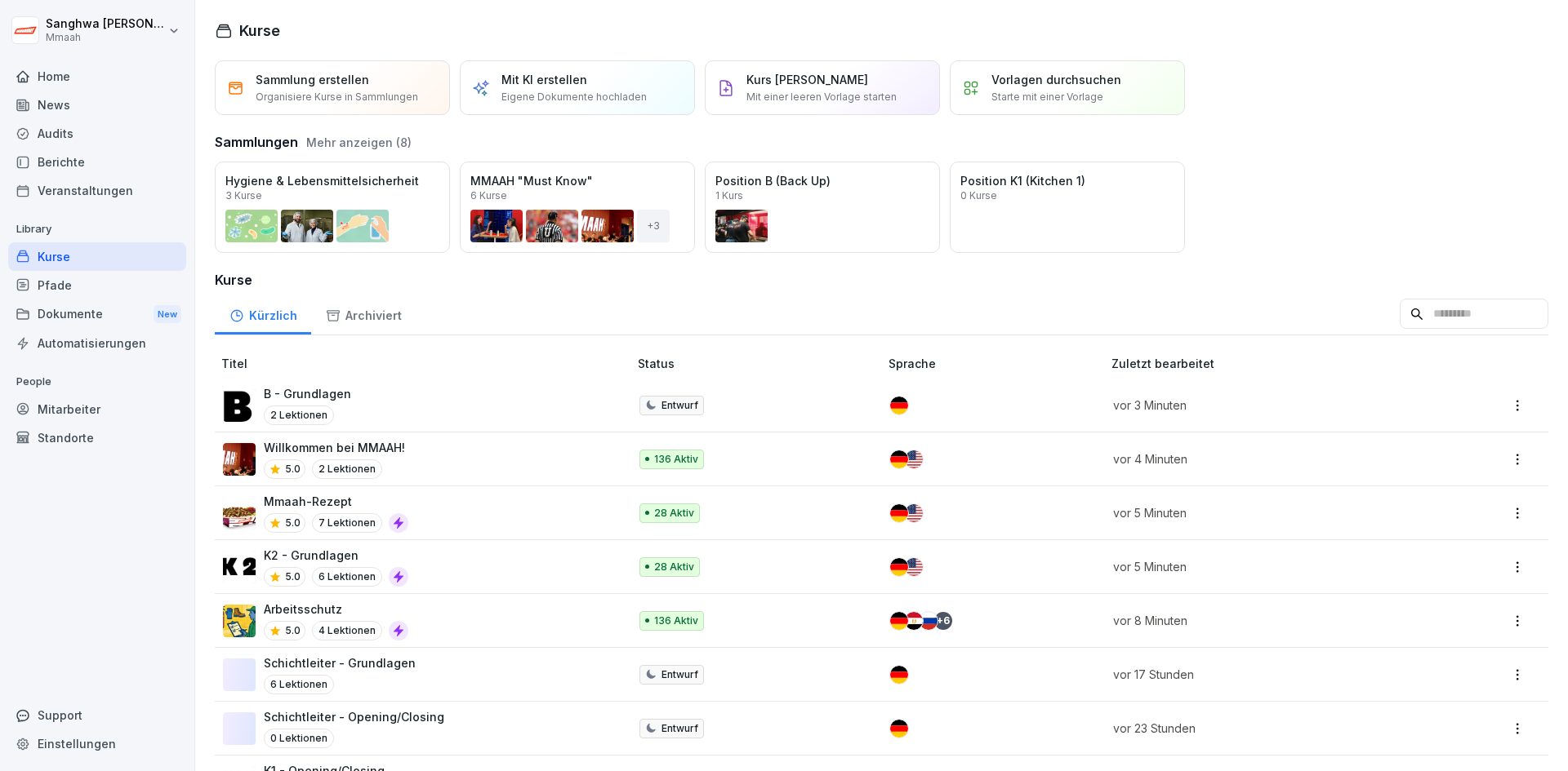
click at [369, 143] on button "Mehr anzeigen (8)" at bounding box center [358, 143] width 105 height 17
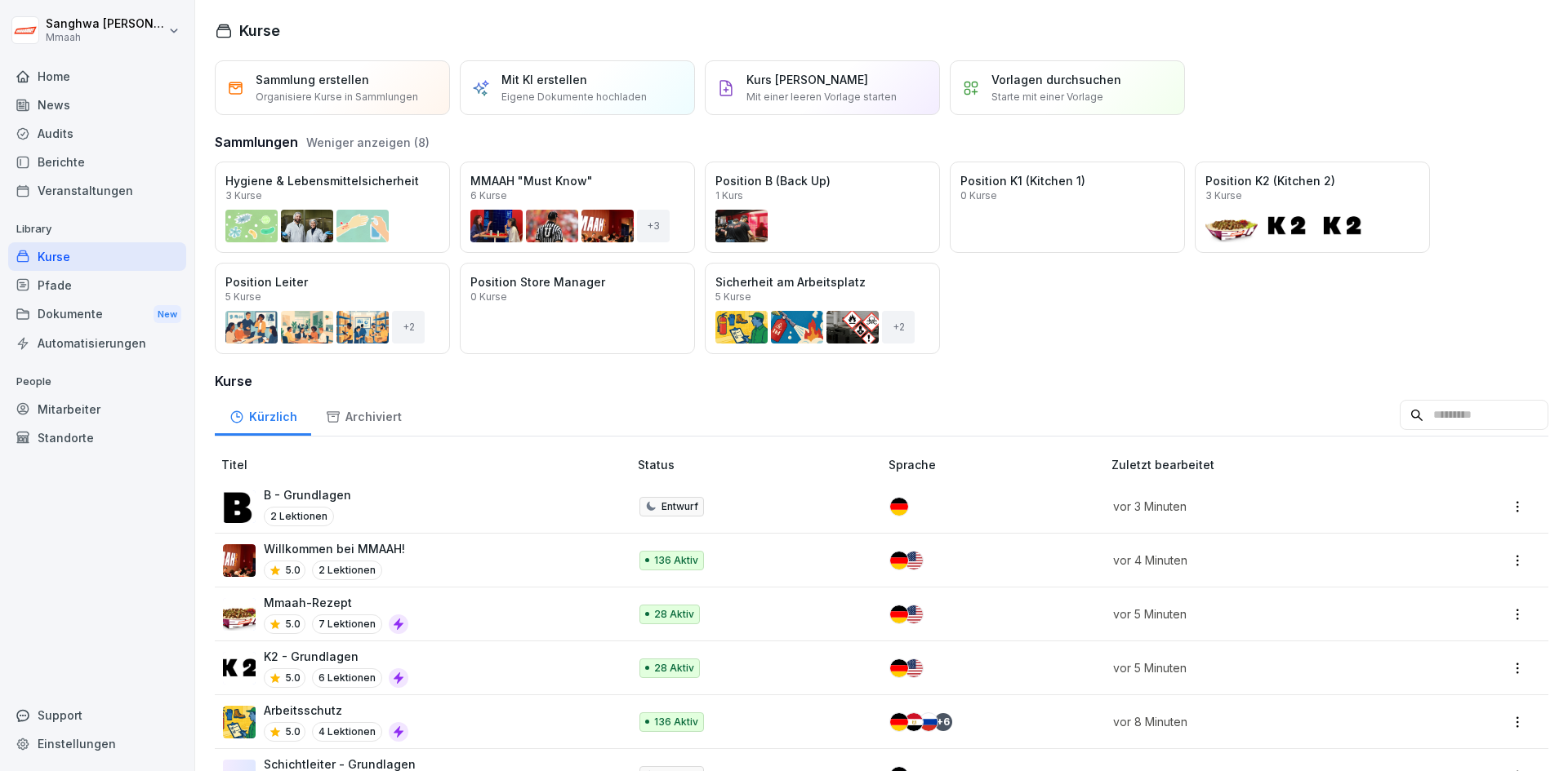
click at [0, 0] on div "Öffnen" at bounding box center [0, 0] width 0 height 0
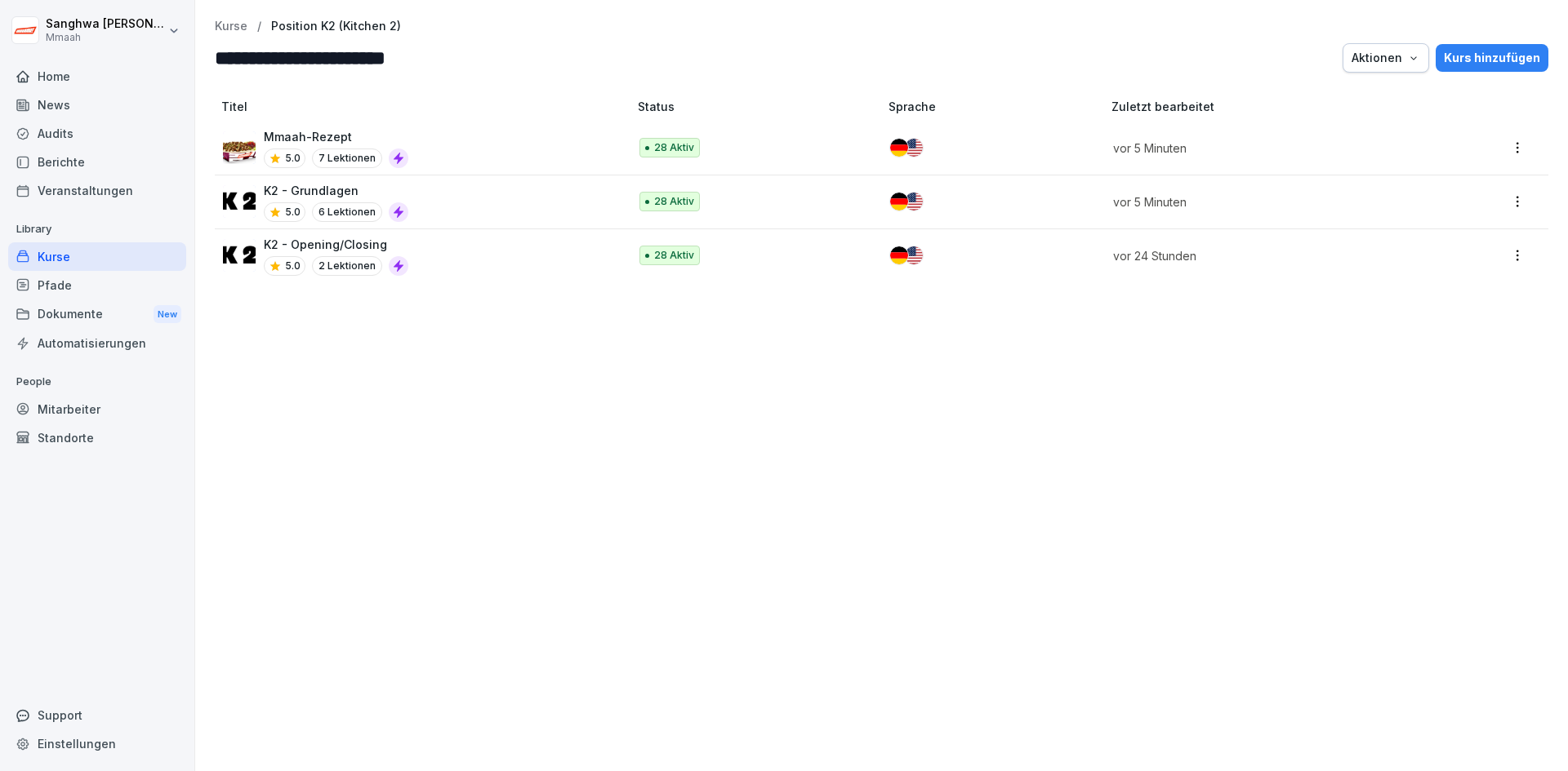
click at [1455, 59] on div "Kurs hinzufügen" at bounding box center [1491, 57] width 97 height 18
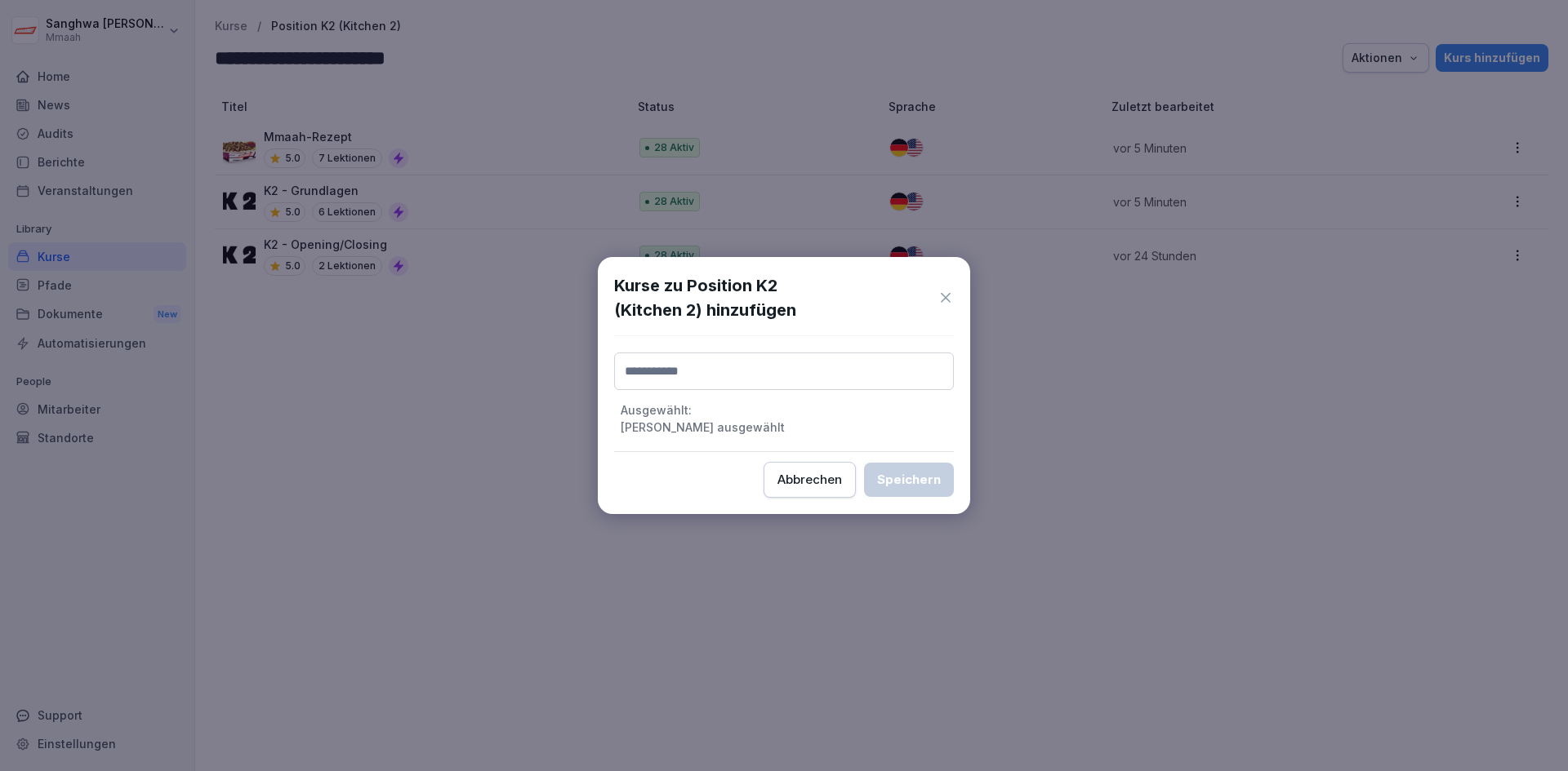
click at [757, 362] on input at bounding box center [784, 371] width 340 height 37
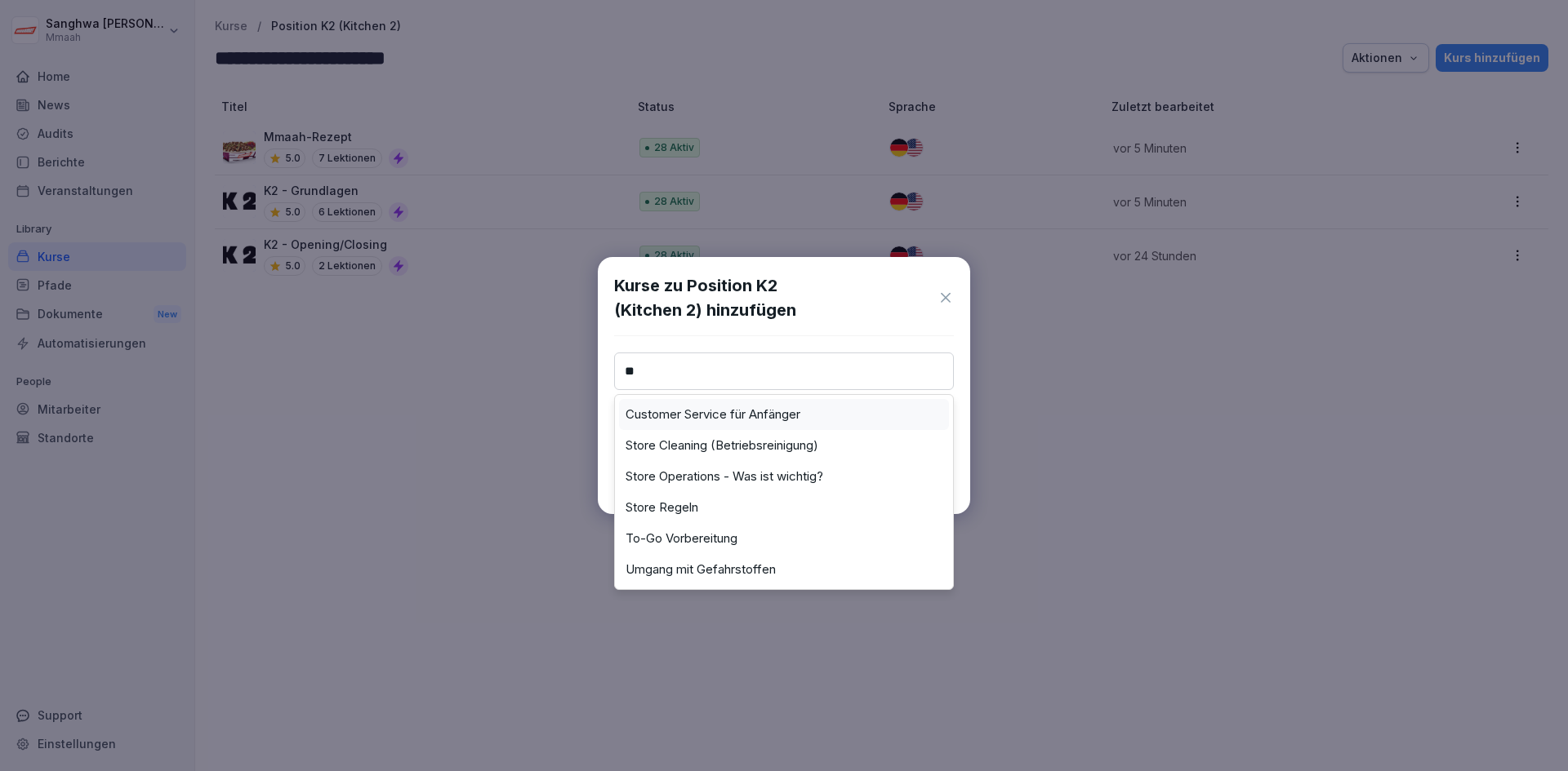
type input "*"
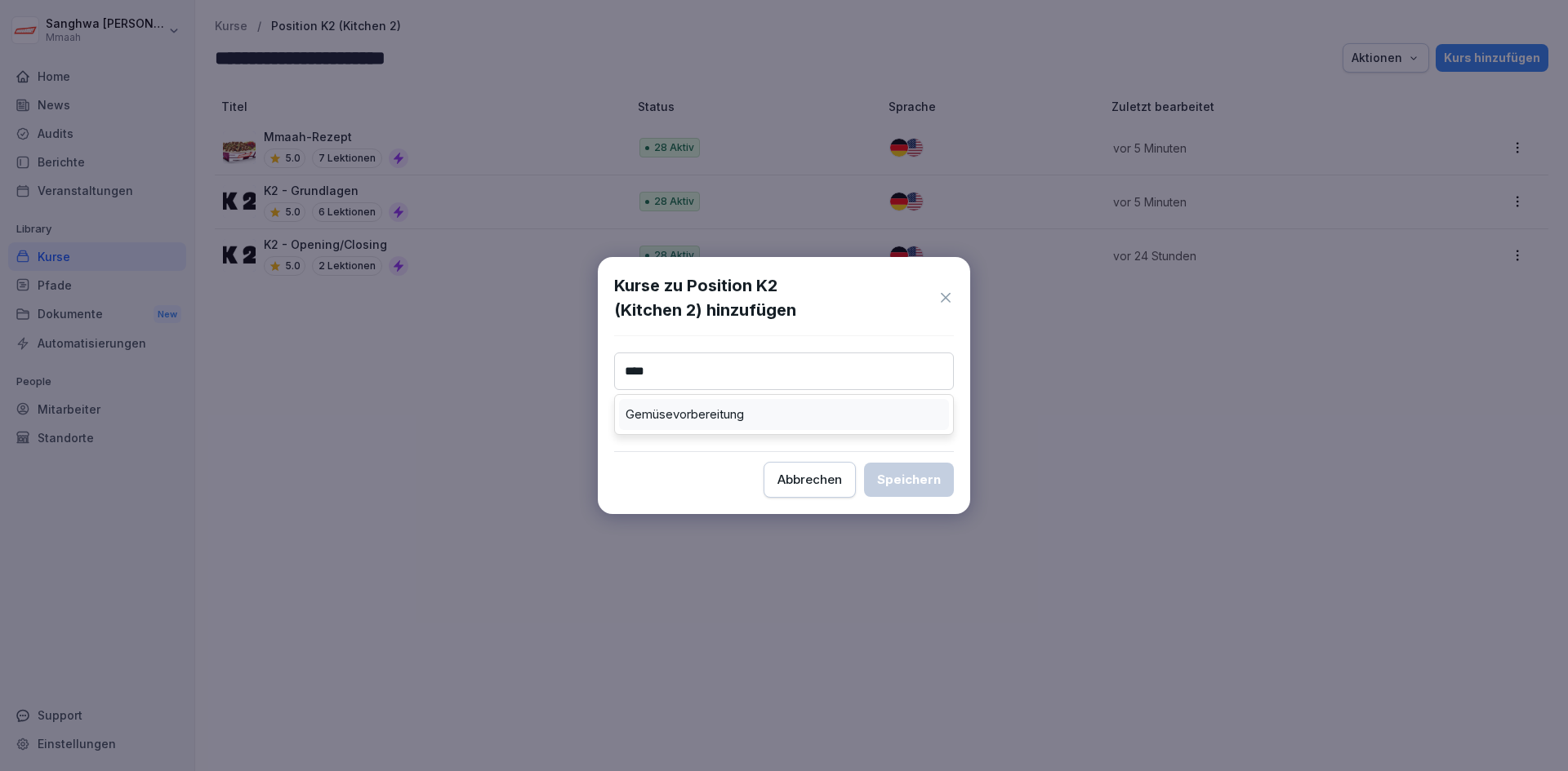
type input "****"
click at [768, 413] on div "Gemüsevorbereitung" at bounding box center [784, 415] width 330 height 31
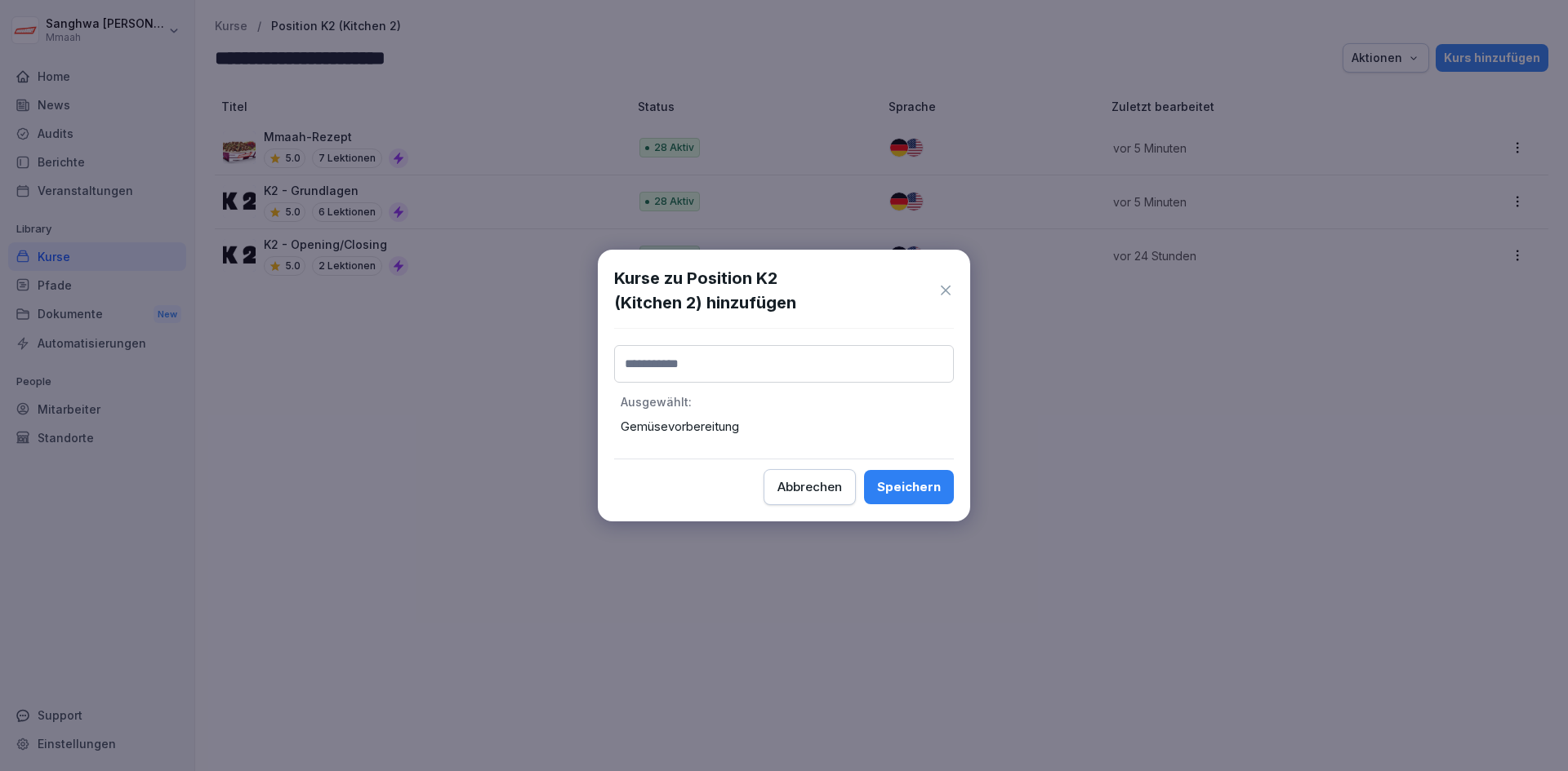
click at [939, 502] on button "Speichern" at bounding box center [909, 487] width 90 height 34
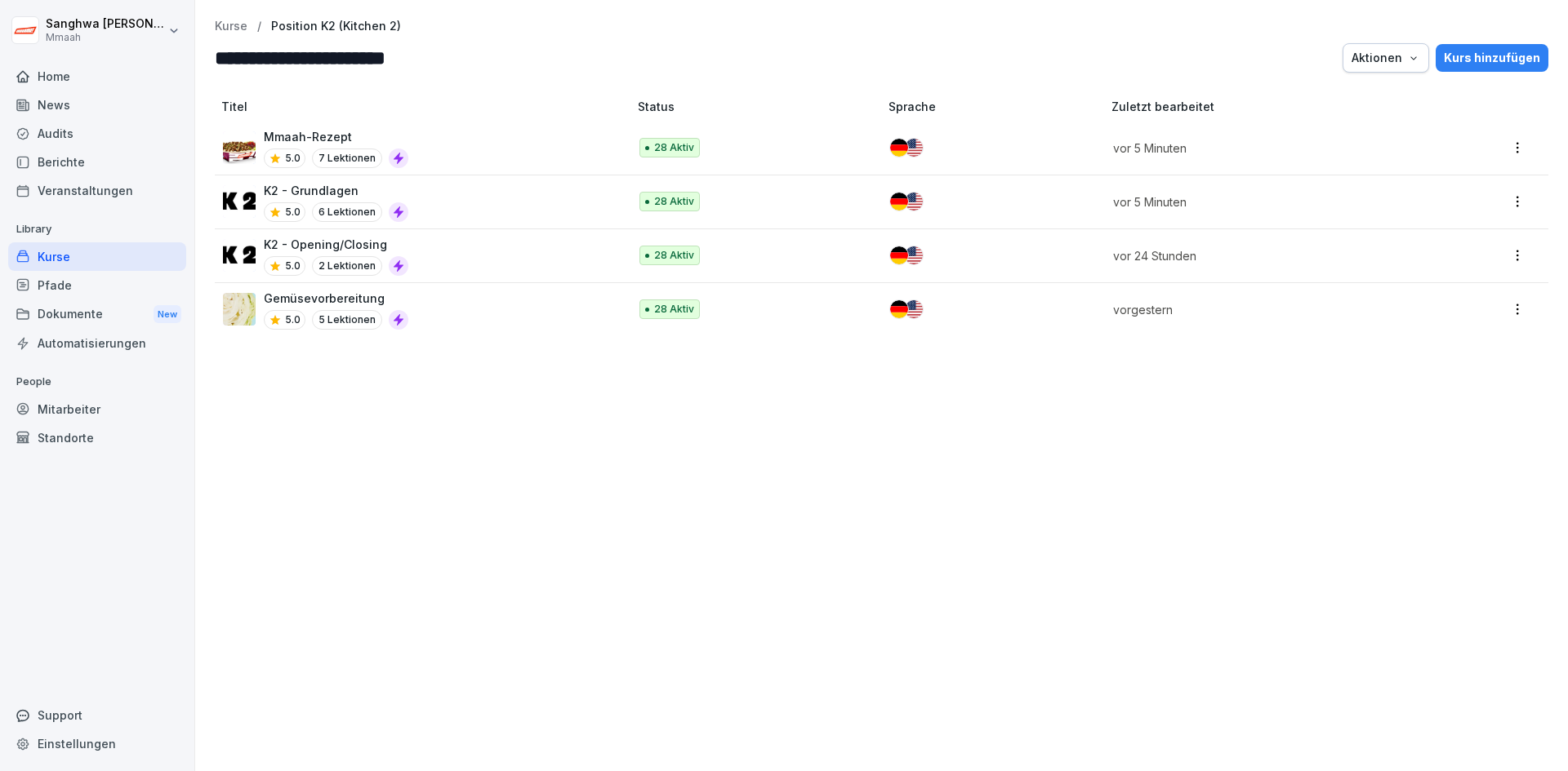
click at [1483, 59] on div "Kurs hinzufügen" at bounding box center [1491, 57] width 97 height 18
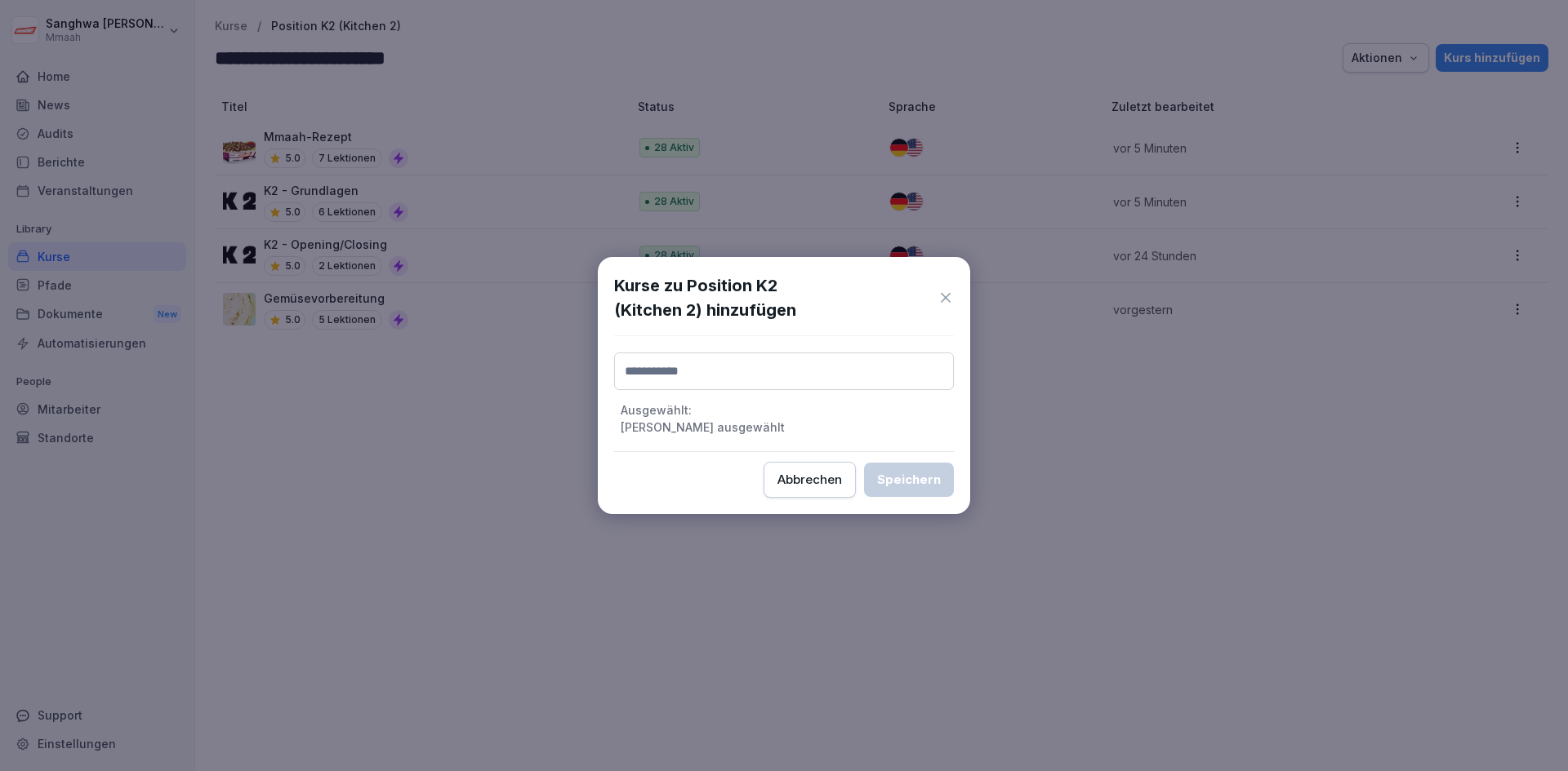
click at [712, 382] on input at bounding box center [784, 371] width 340 height 37
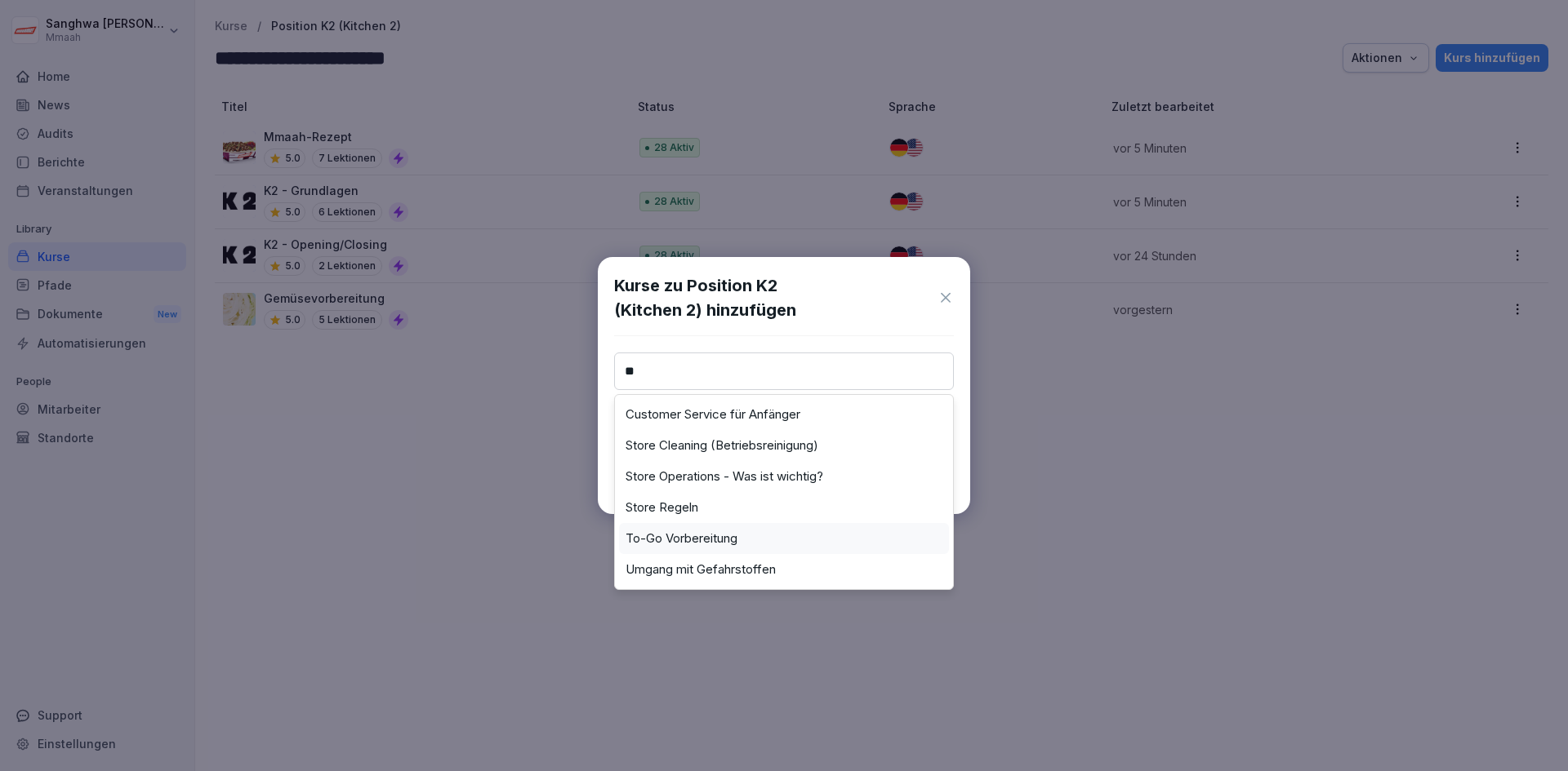
type input "**"
click at [711, 533] on label "To-Go Vorbereitung" at bounding box center [681, 538] width 112 height 15
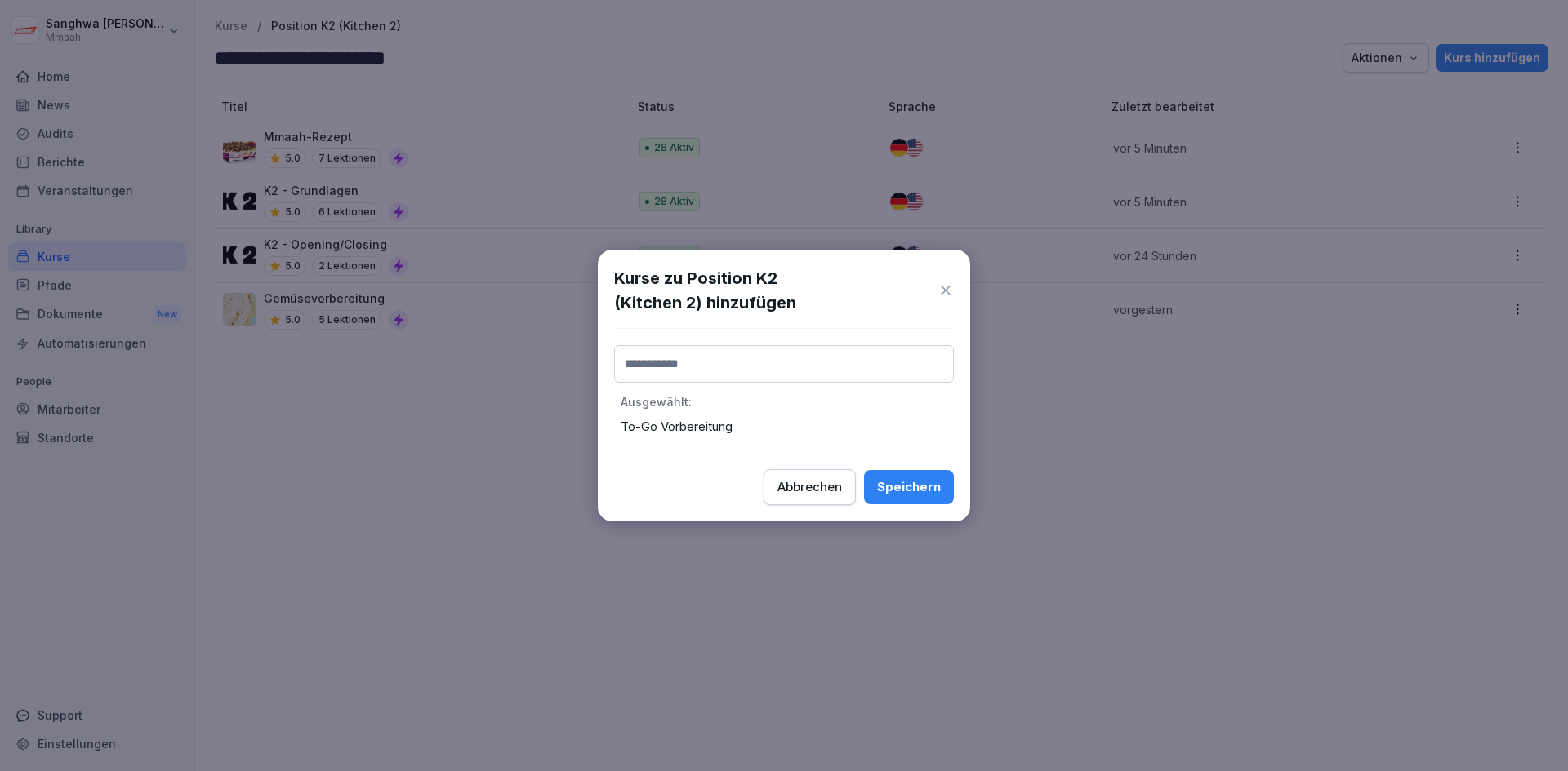
click at [917, 491] on div "Speichern" at bounding box center [909, 487] width 63 height 18
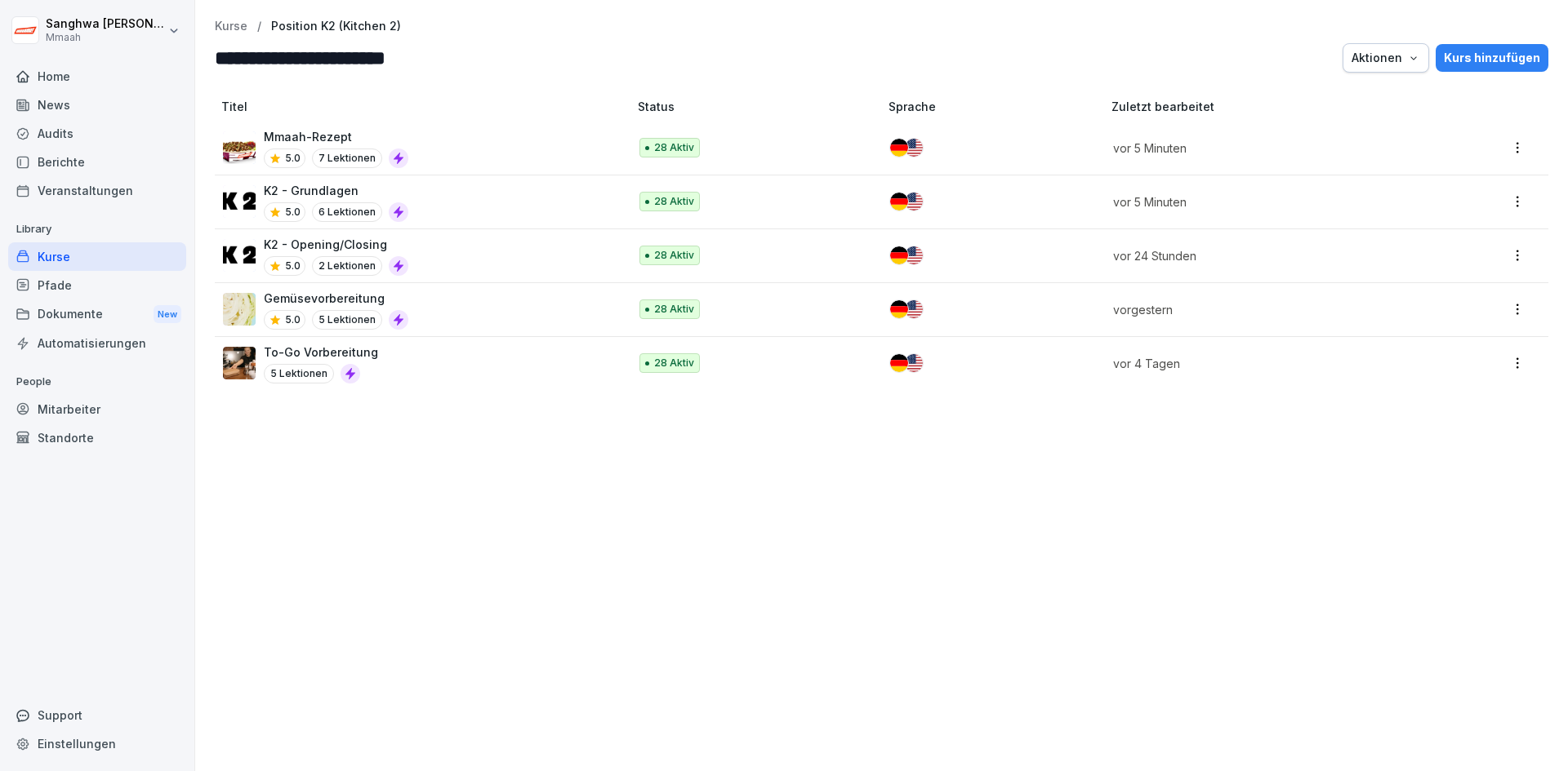
click at [1146, 583] on div "Titel Status Sprache Zuletzt bearbeitet Mmaah-Rezept 5.0 7 Lektionen 28 Aktiv v…" at bounding box center [881, 427] width 1373 height 689
click at [1488, 64] on div "Kurs hinzufügen" at bounding box center [1491, 57] width 97 height 18
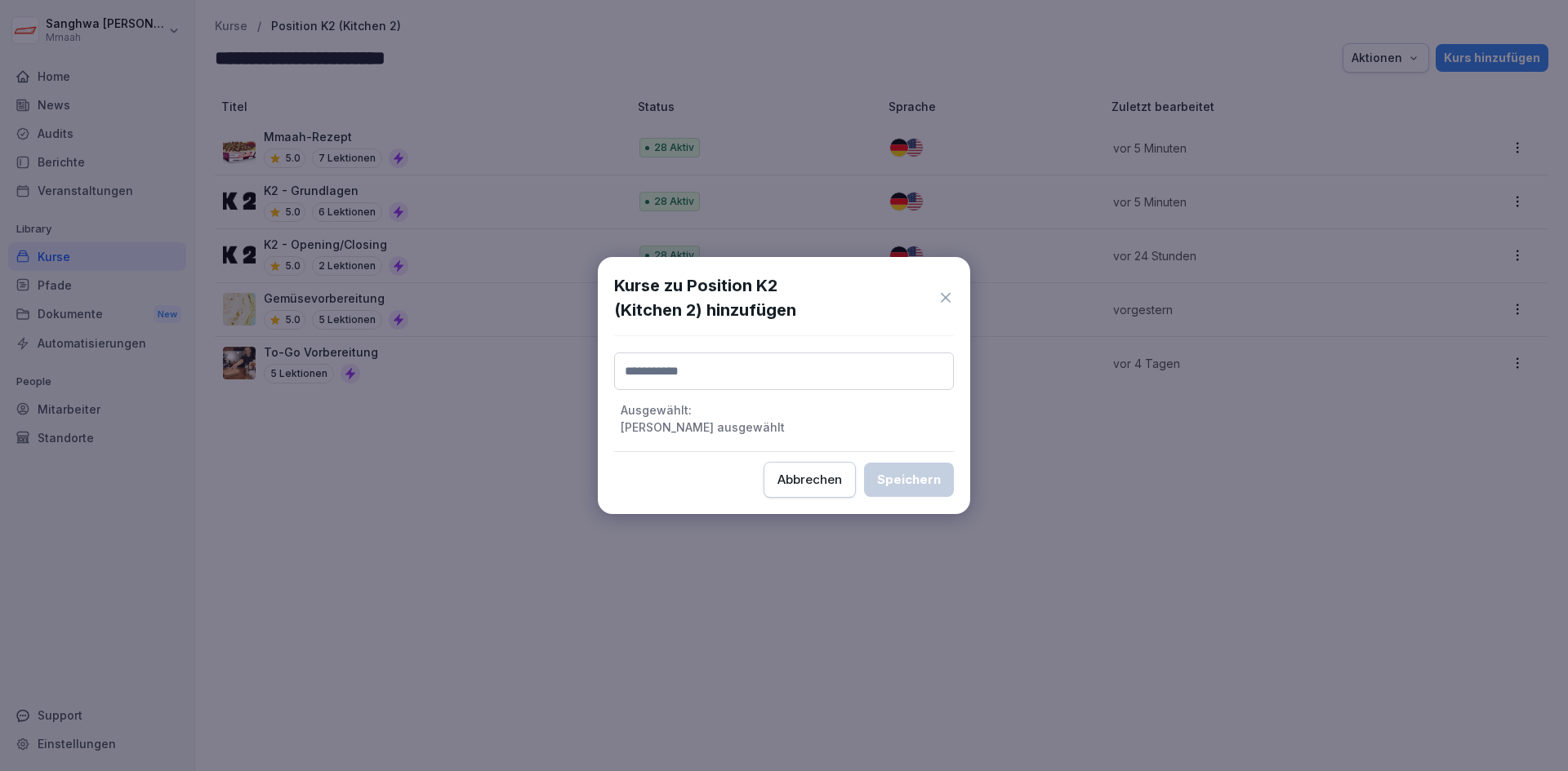
click at [951, 285] on div "Kurse zu Position K2 (Kitchen 2) hinzufügen" at bounding box center [784, 298] width 340 height 49
click at [940, 290] on icon at bounding box center [945, 297] width 17 height 18
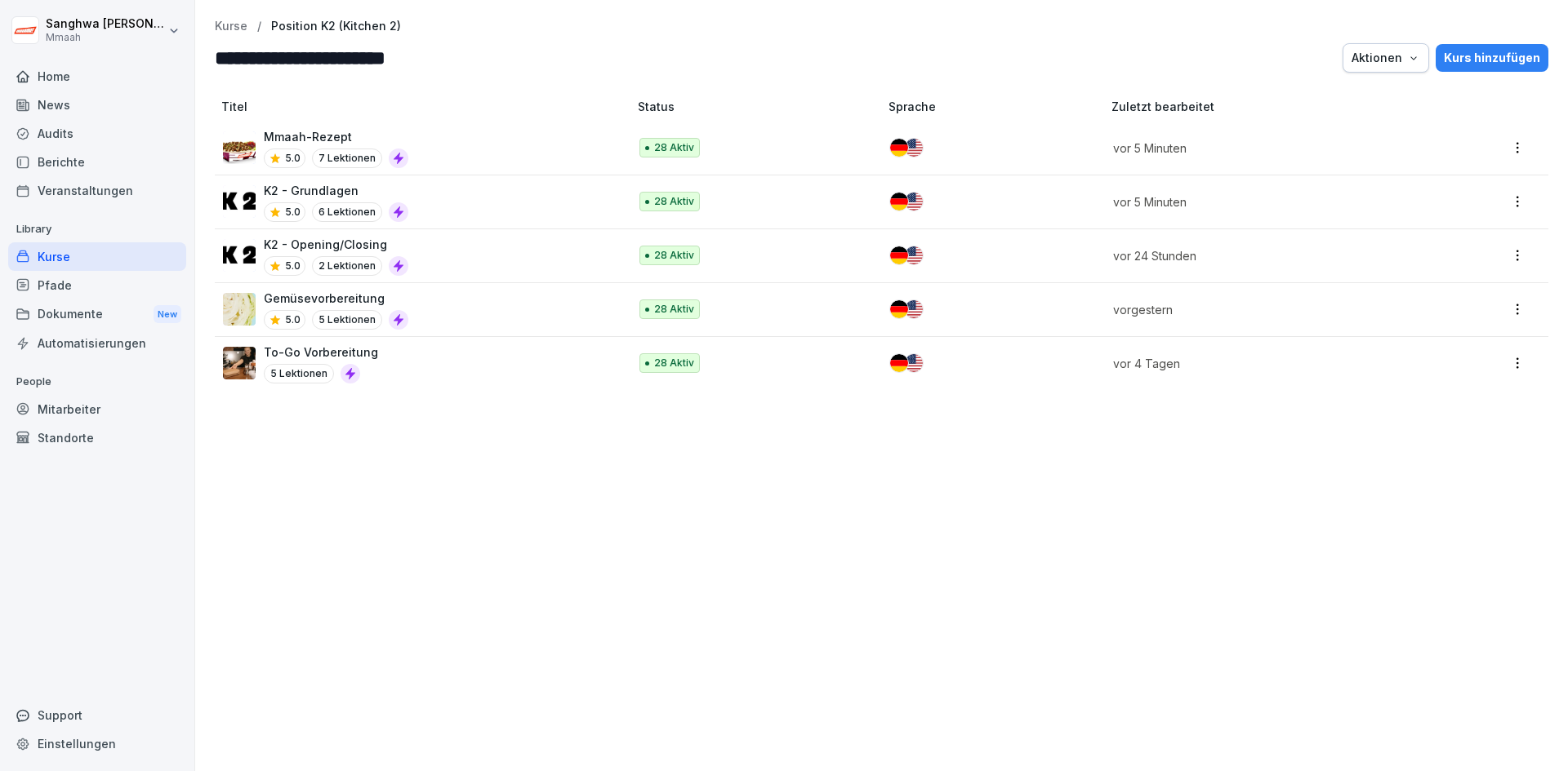
click at [235, 26] on p "Kurse" at bounding box center [231, 27] width 33 height 14
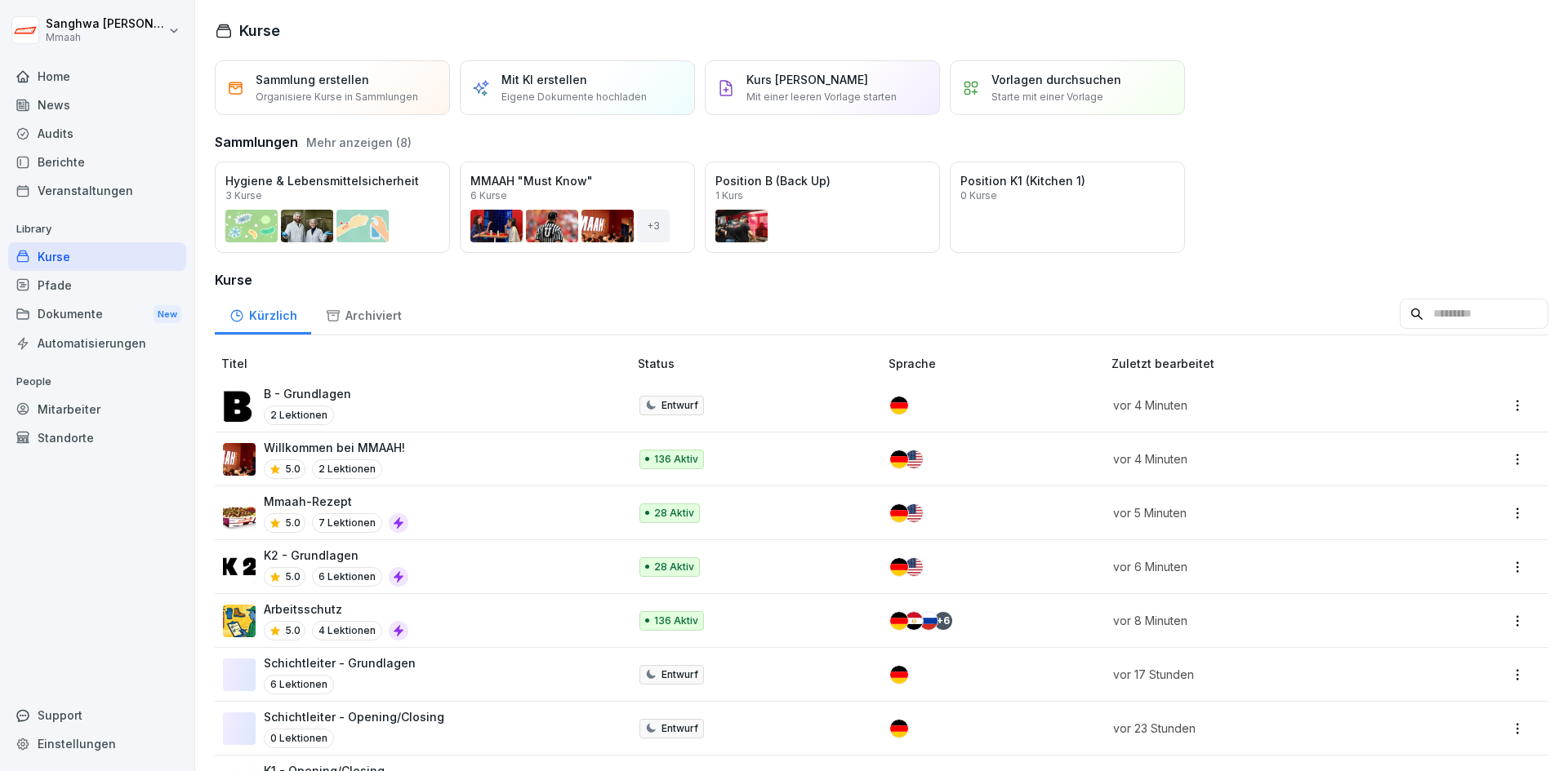
click at [0, 0] on div "Öffnen" at bounding box center [0, 0] width 0 height 0
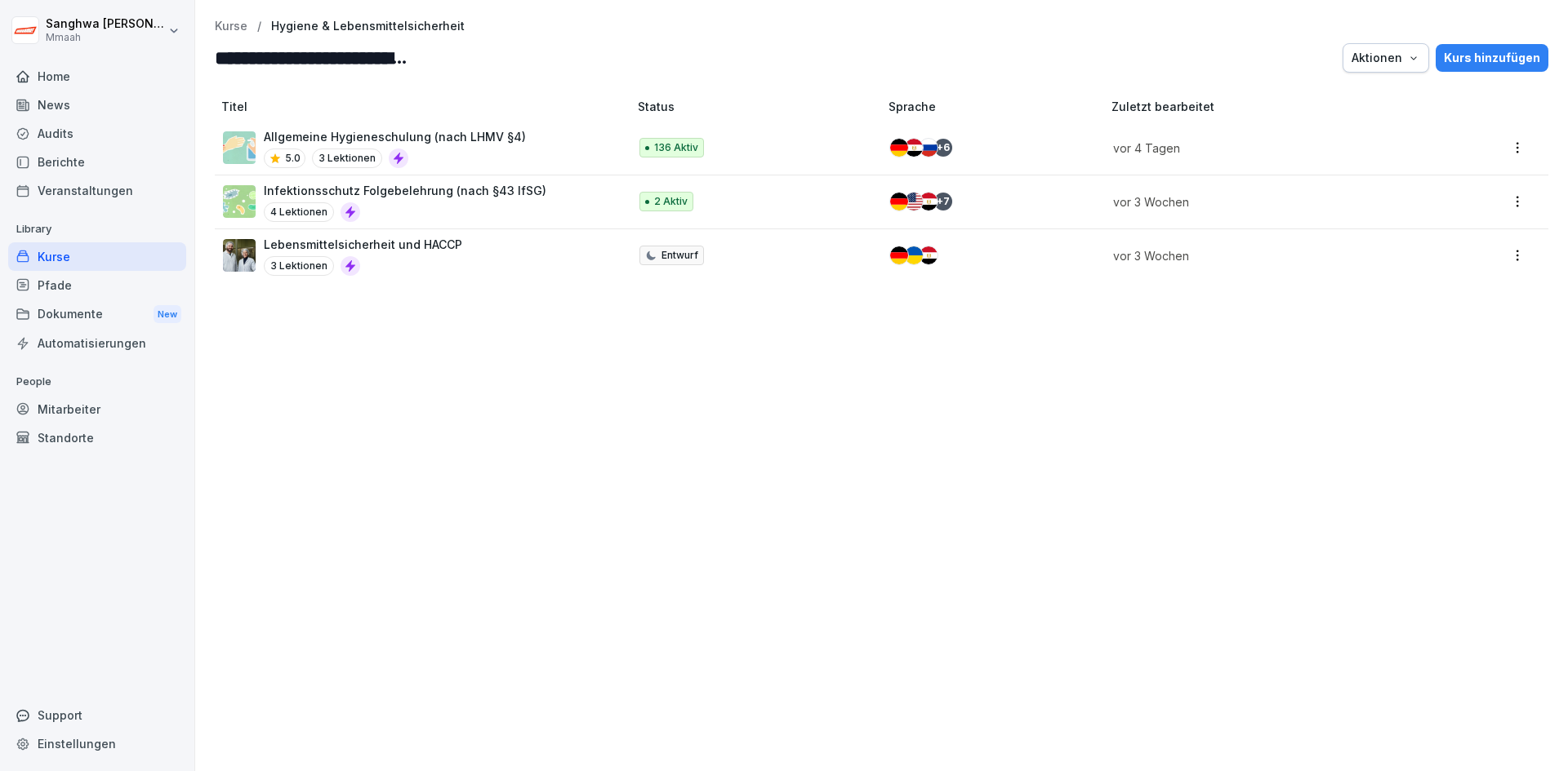
click at [421, 412] on div "Titel Status Sprache Zuletzt bearbeitet Allgemeine Hygieneschulung (nach LHMV §…" at bounding box center [881, 427] width 1373 height 689
click at [235, 23] on p "Kurse" at bounding box center [231, 27] width 33 height 14
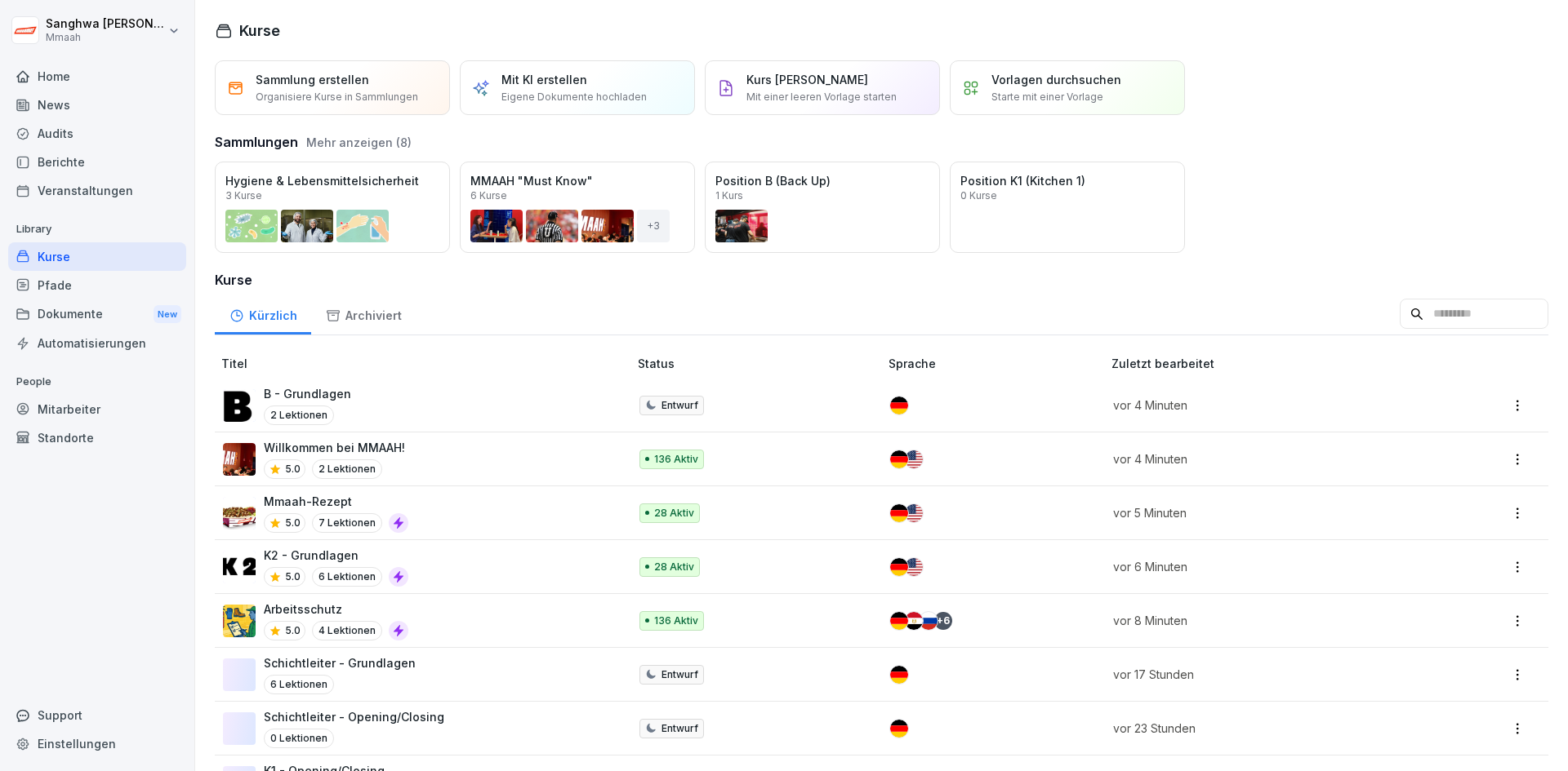
click at [366, 146] on button "Mehr anzeigen (8)" at bounding box center [358, 143] width 105 height 17
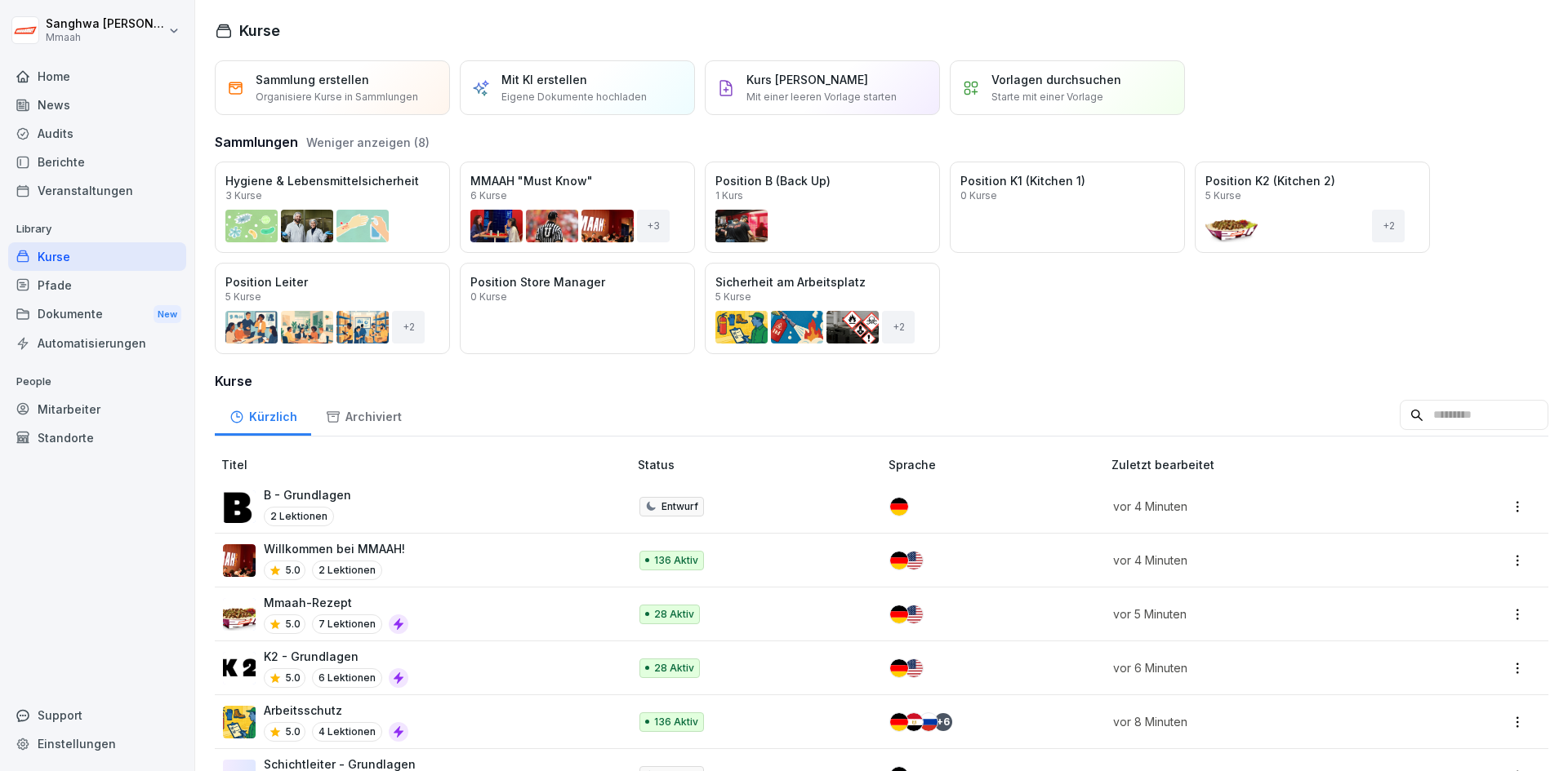
click at [0, 0] on div "Öffnen" at bounding box center [0, 0] width 0 height 0
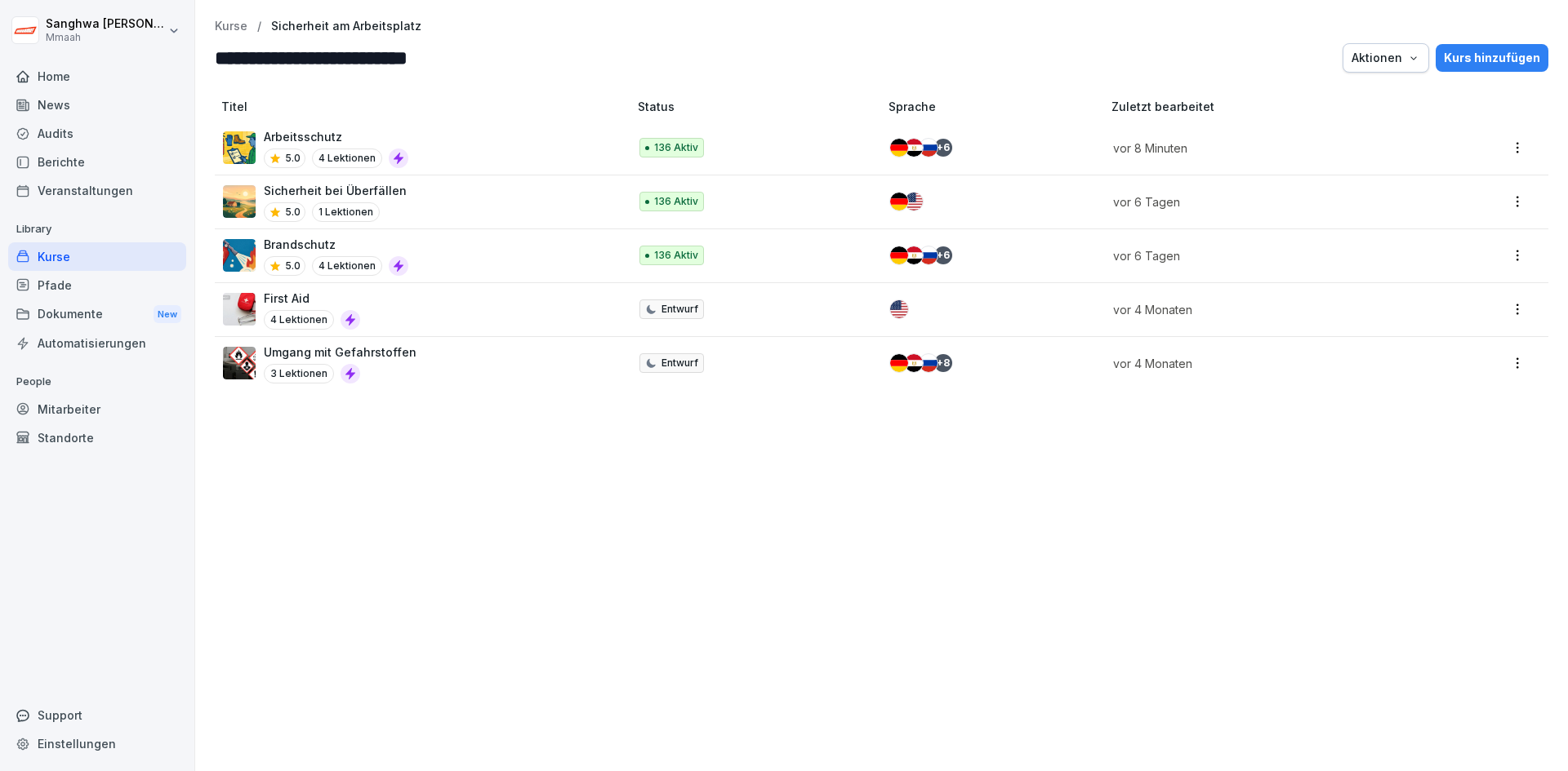
click at [602, 516] on div "Titel Status Sprache Zuletzt bearbeitet Arbeitsschutz 5.0 4 Lektionen 136 Aktiv…" at bounding box center [881, 427] width 1373 height 689
click at [749, 607] on div "Titel Status Sprache Zuletzt bearbeitet Arbeitsschutz 5.0 4 Lektionen 136 Aktiv…" at bounding box center [881, 427] width 1373 height 689
click at [234, 39] on div "**********" at bounding box center [882, 46] width 1334 height 53
click at [231, 26] on p "Kurse" at bounding box center [231, 27] width 33 height 14
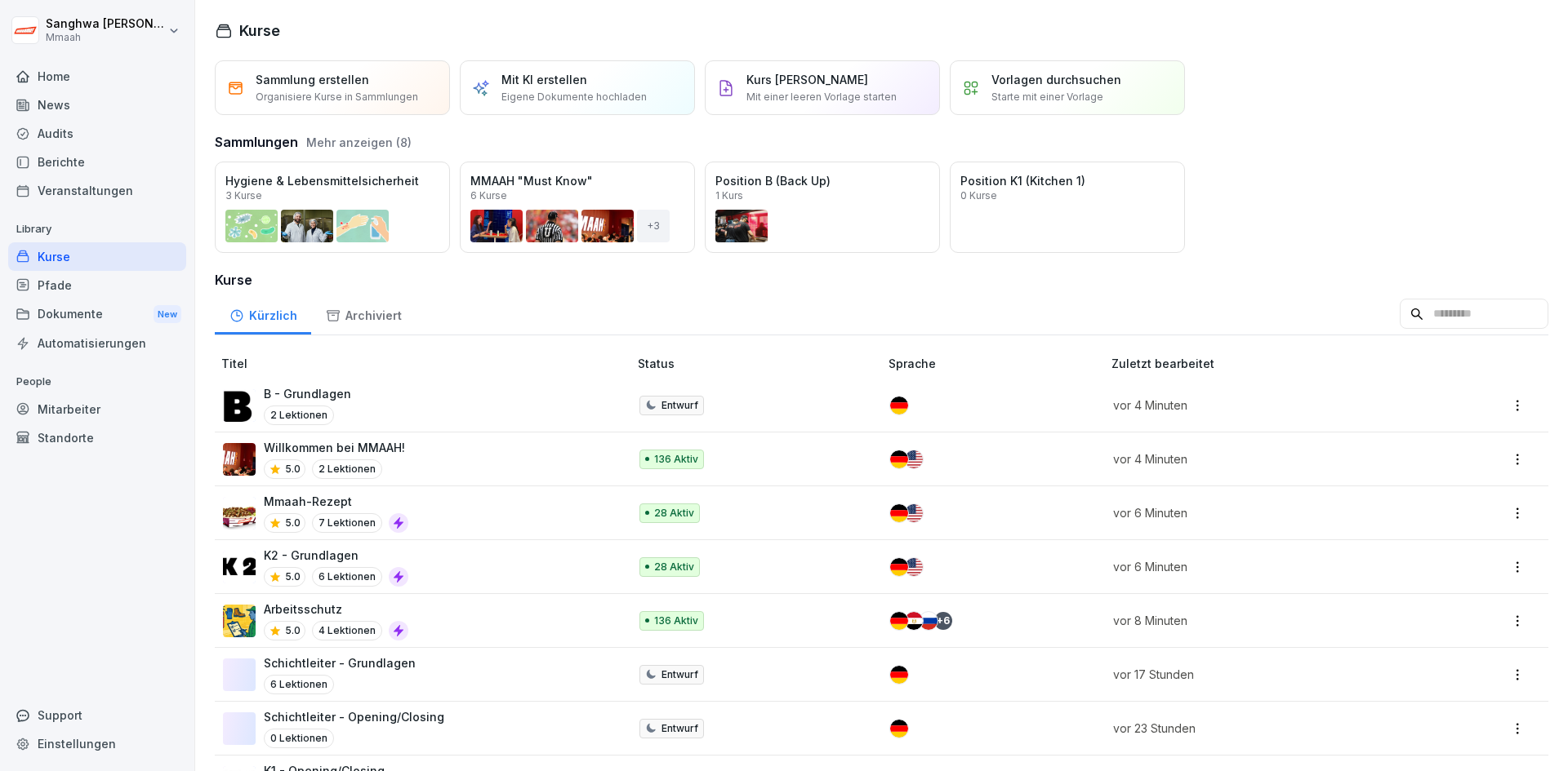
click at [0, 0] on div "Öffnen" at bounding box center [0, 0] width 0 height 0
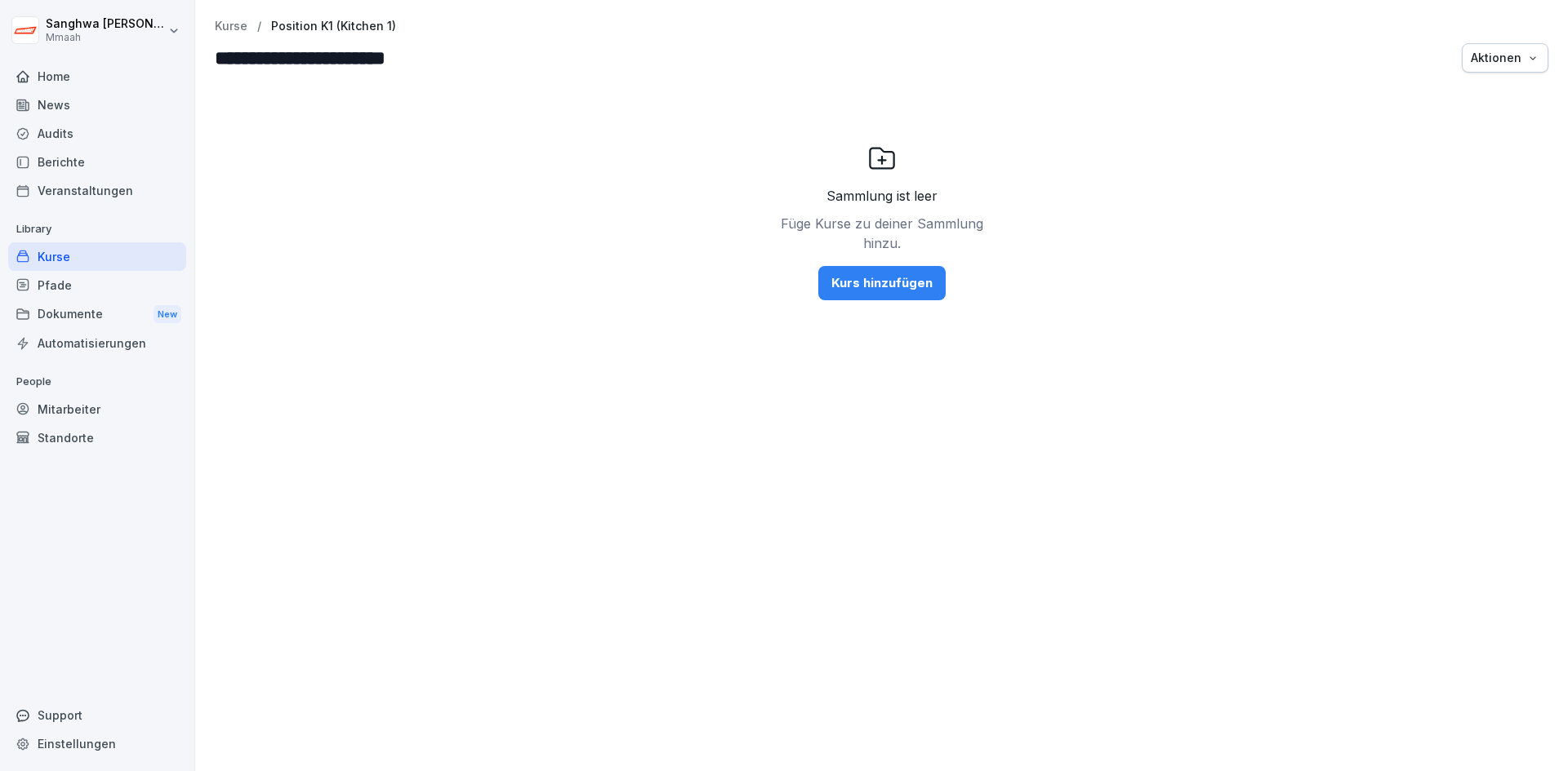
click at [890, 278] on div "Kurs hinzufügen" at bounding box center [882, 283] width 101 height 18
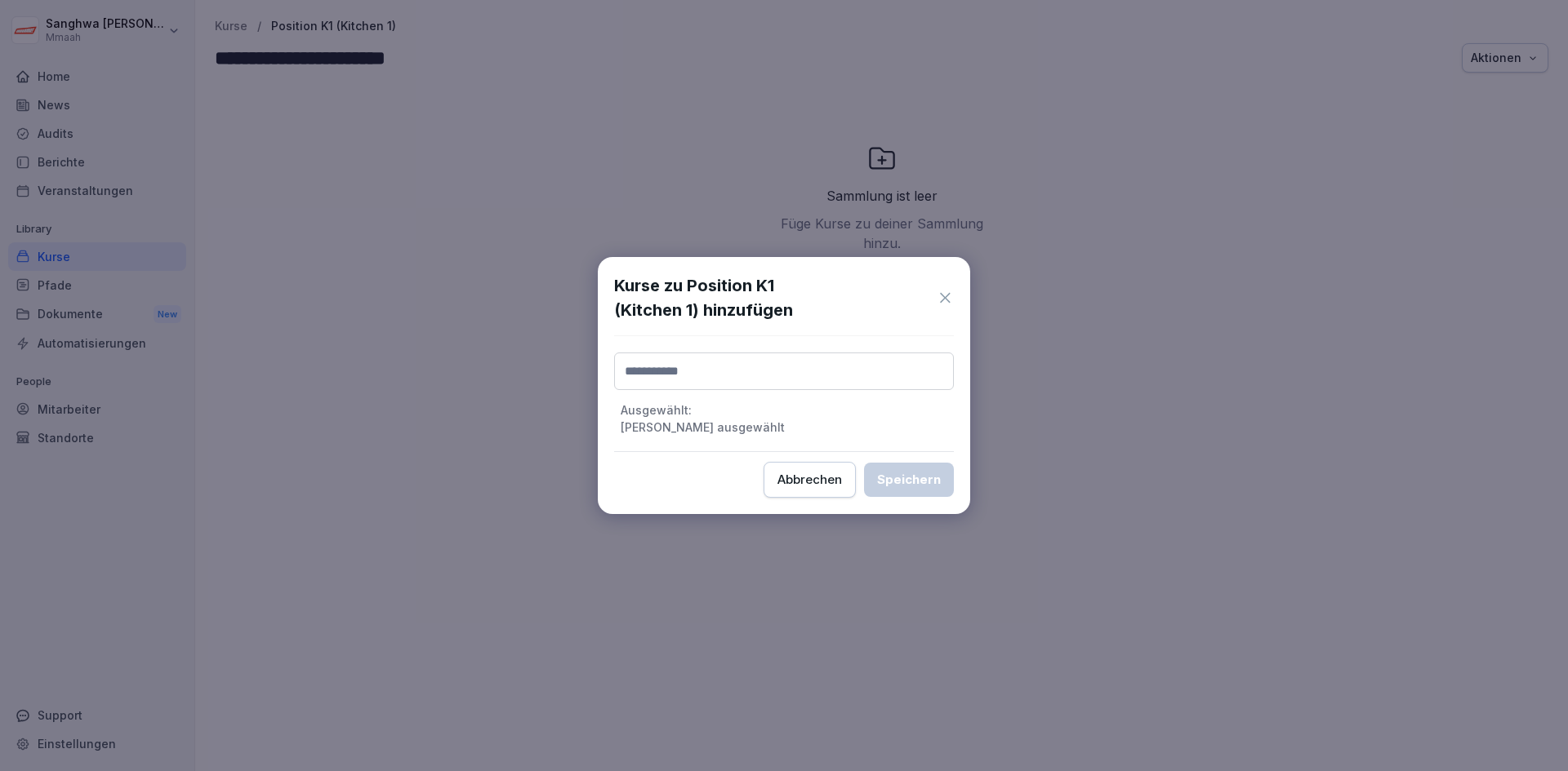
click at [660, 378] on input at bounding box center [784, 371] width 340 height 37
type input "**"
click at [721, 449] on div "K1 - Grundlagen" at bounding box center [784, 446] width 330 height 31
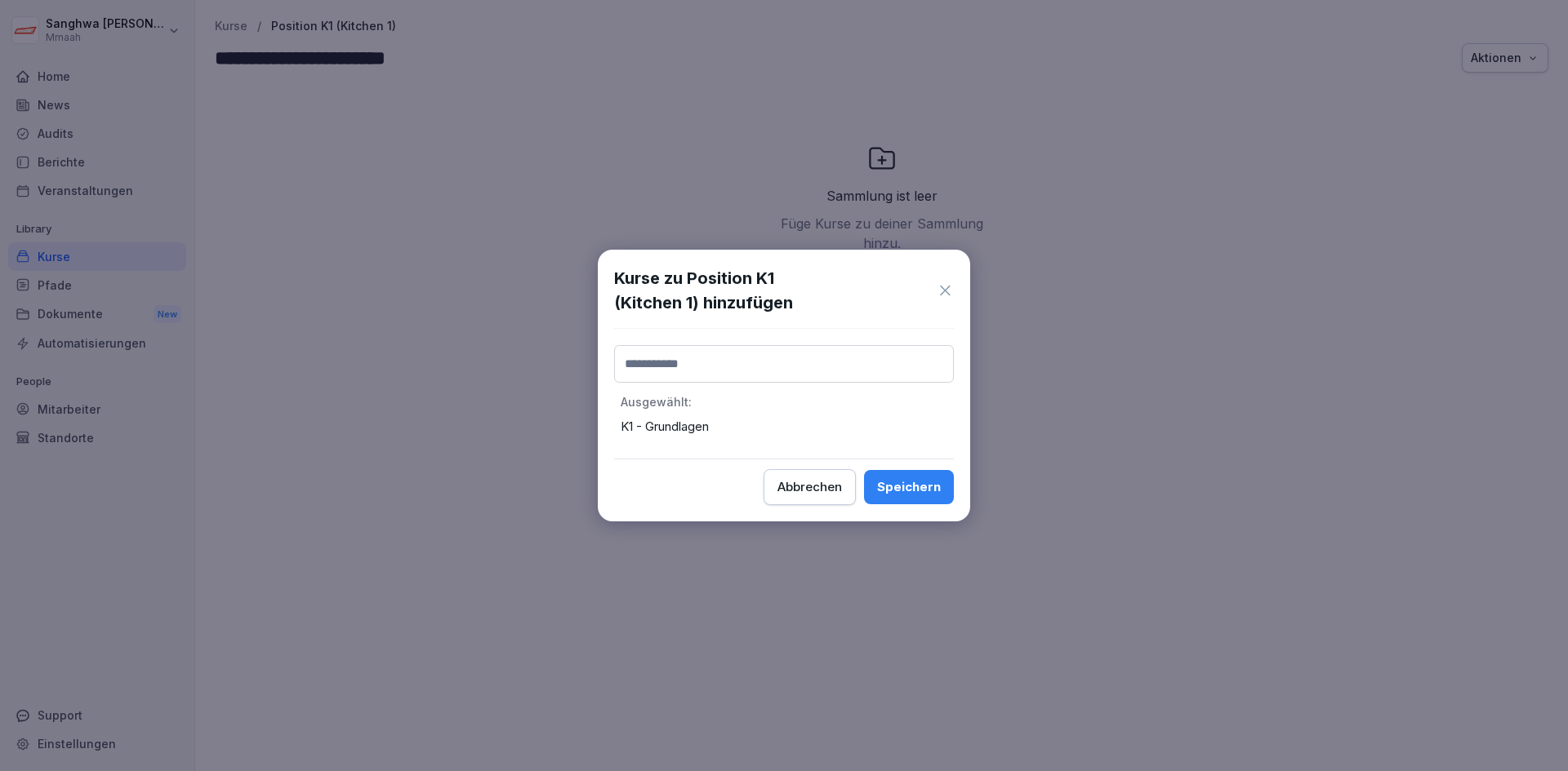
click at [909, 480] on div "Speichern" at bounding box center [909, 487] width 63 height 18
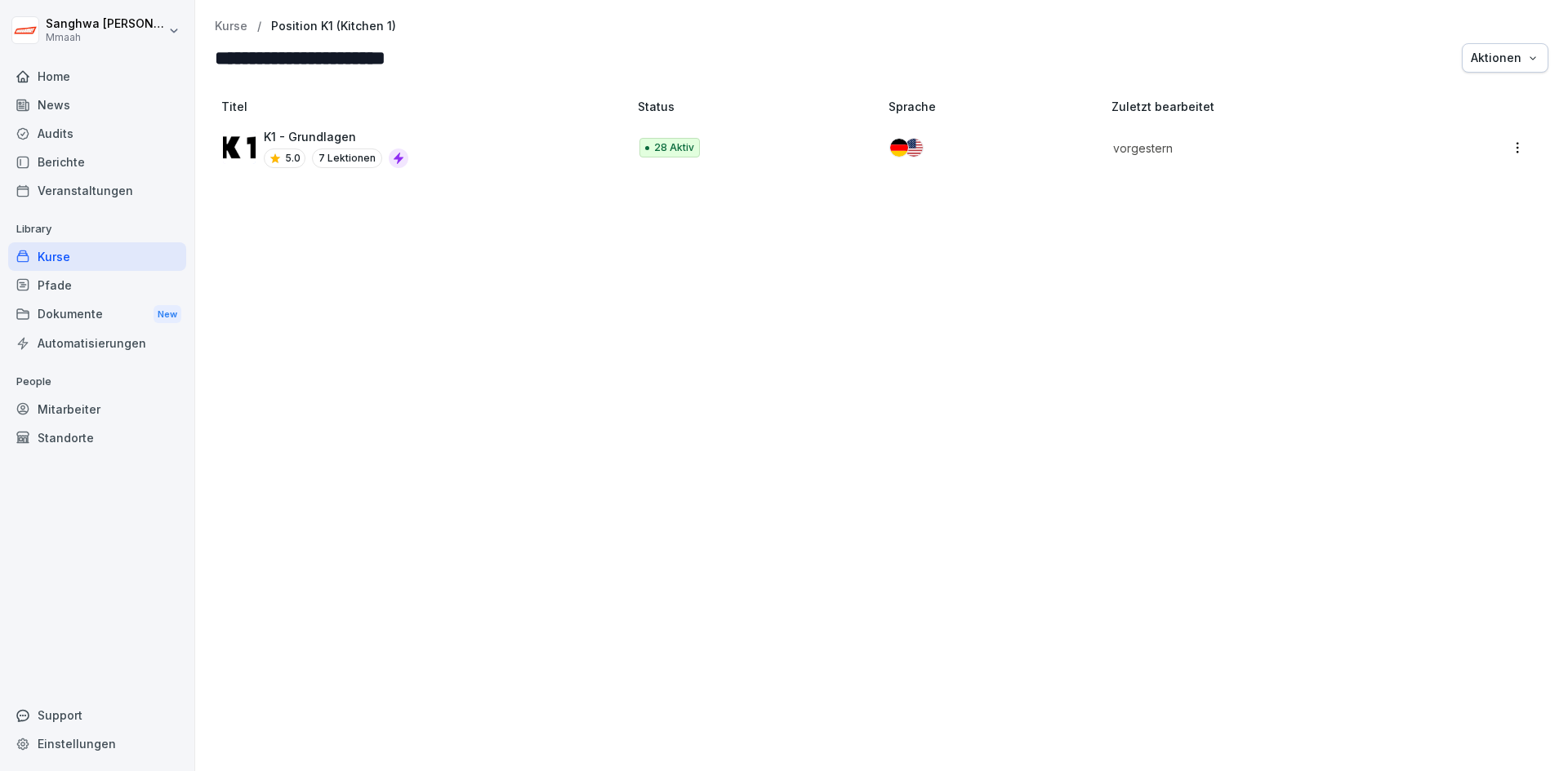
click at [236, 31] on p "Kurse" at bounding box center [231, 27] width 33 height 14
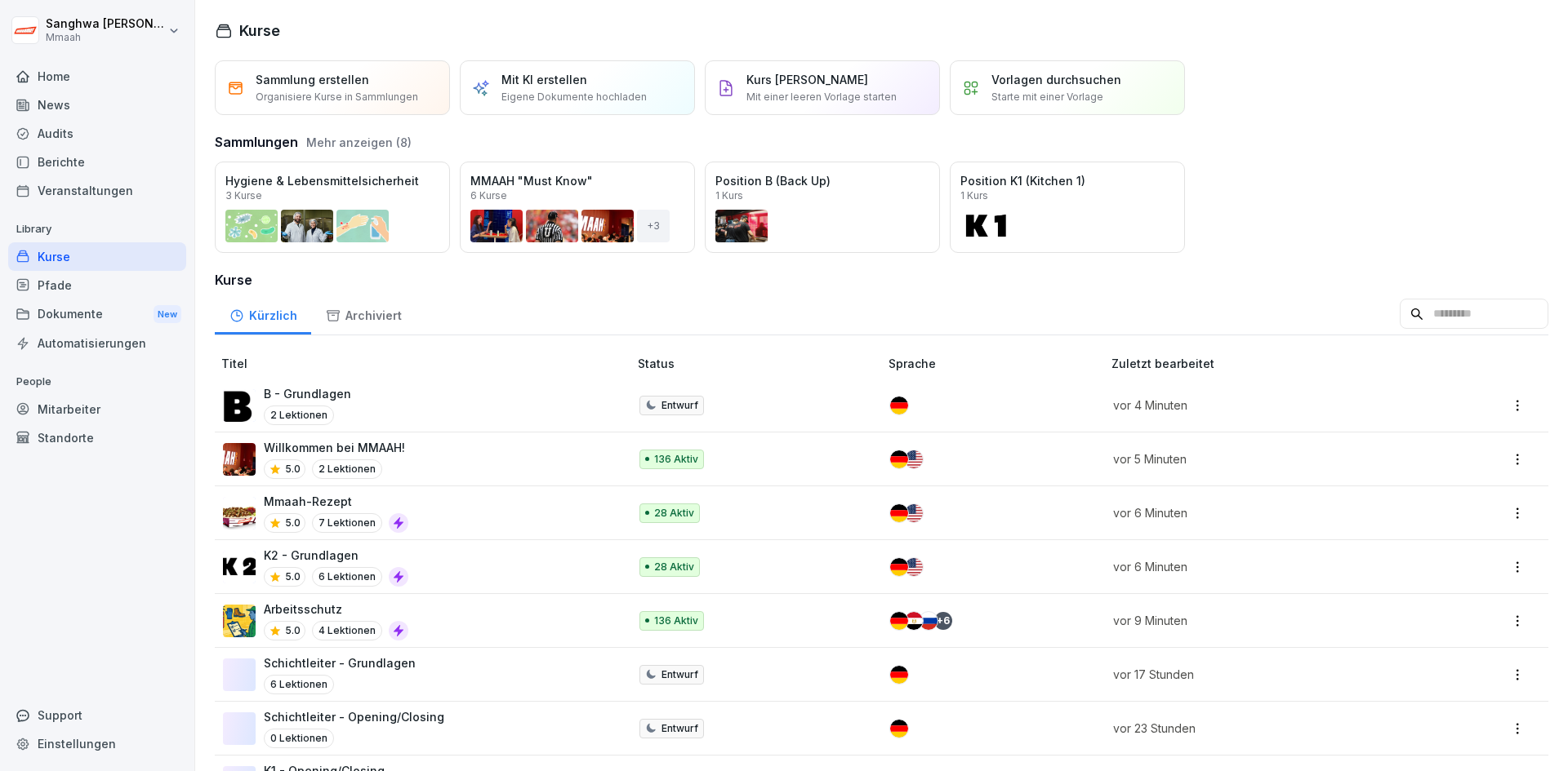
click at [0, 0] on div "Öffnen" at bounding box center [0, 0] width 0 height 0
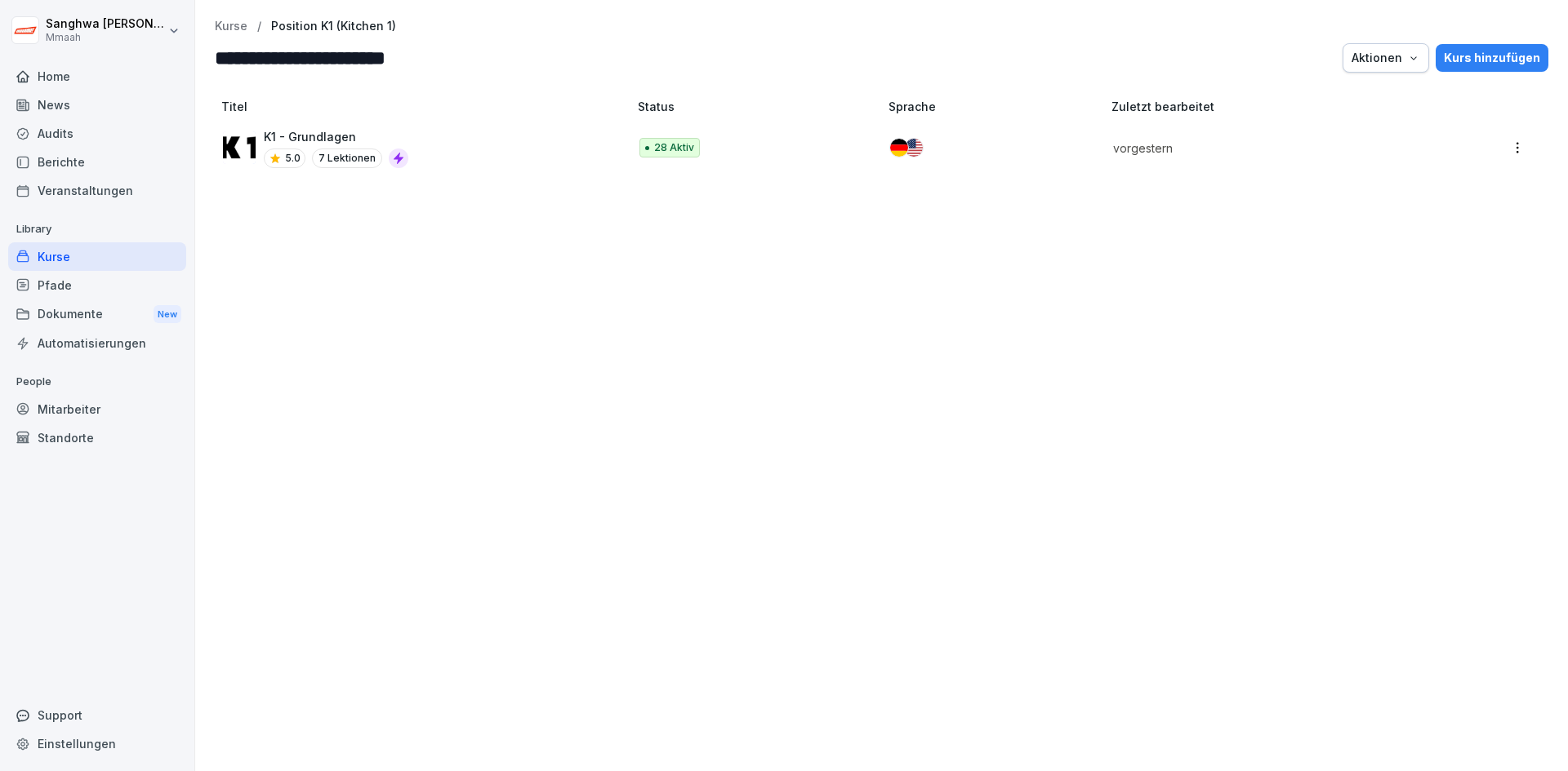
click at [1505, 63] on div "Kurs hinzufügen" at bounding box center [1491, 57] width 97 height 18
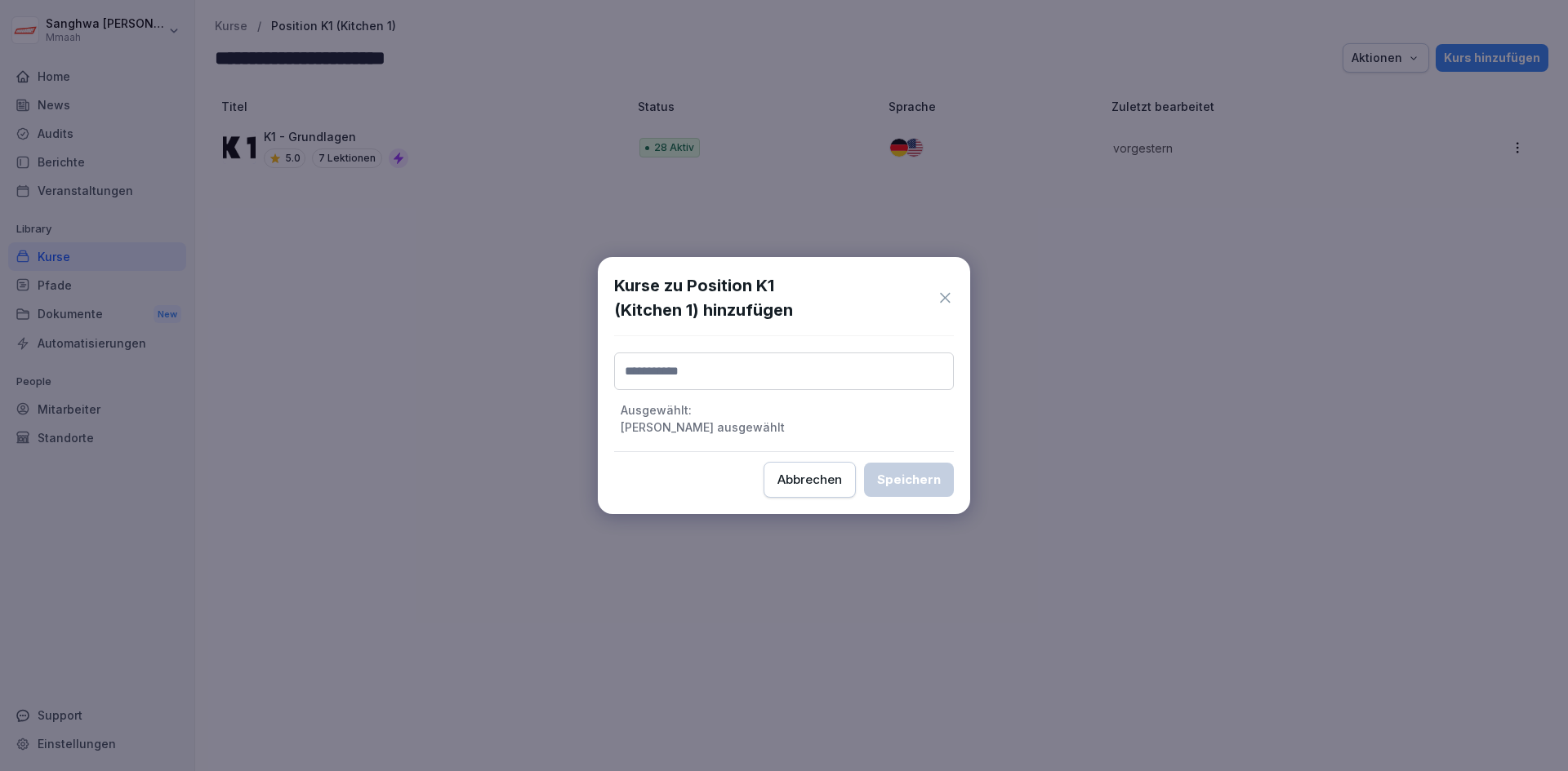
click at [717, 386] on input at bounding box center [784, 371] width 340 height 37
type input "**"
click at [740, 441] on label "K1 - Opening/Closing" at bounding box center [684, 445] width 117 height 15
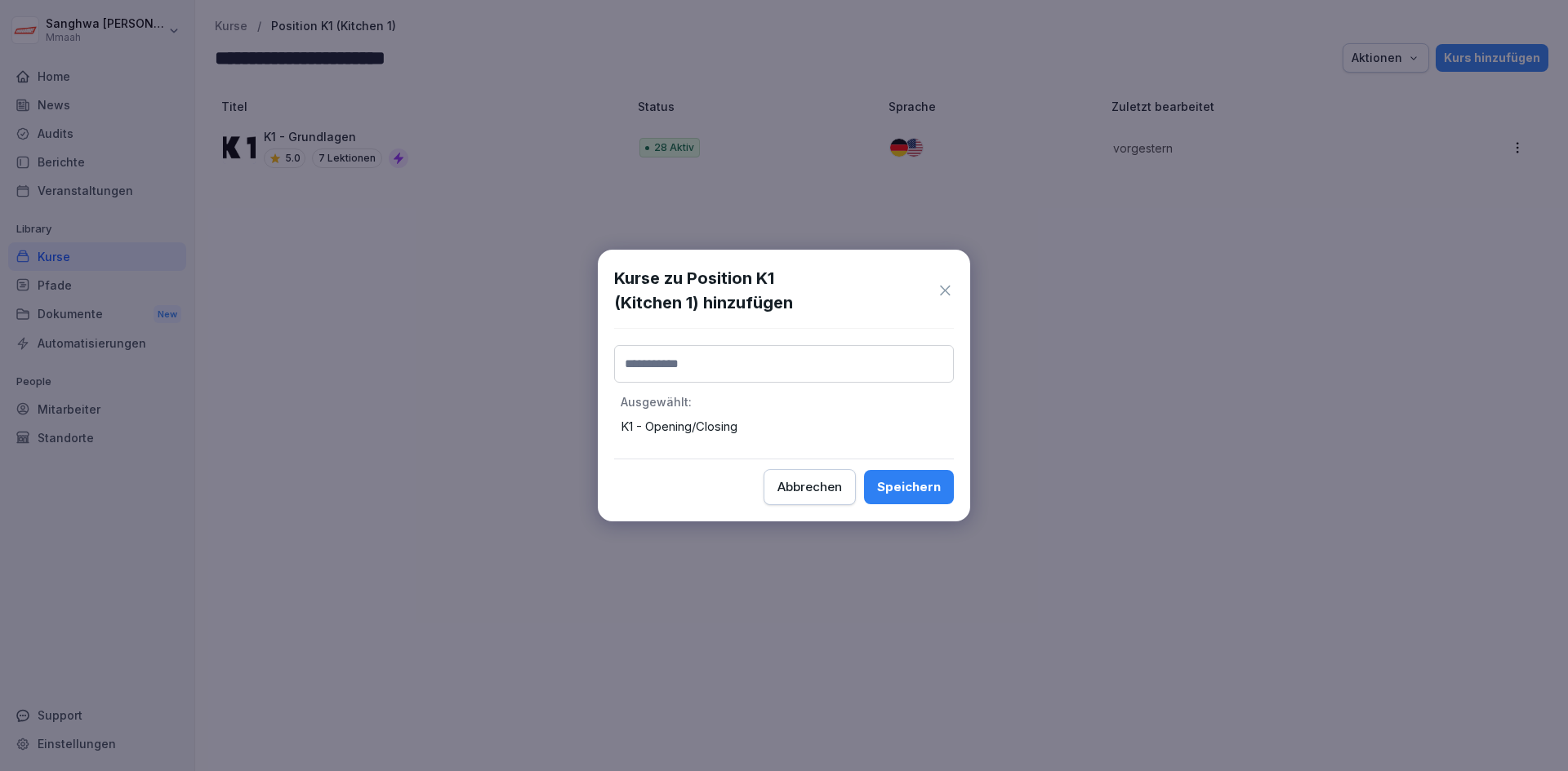
click at [936, 489] on div "Speichern" at bounding box center [909, 487] width 63 height 18
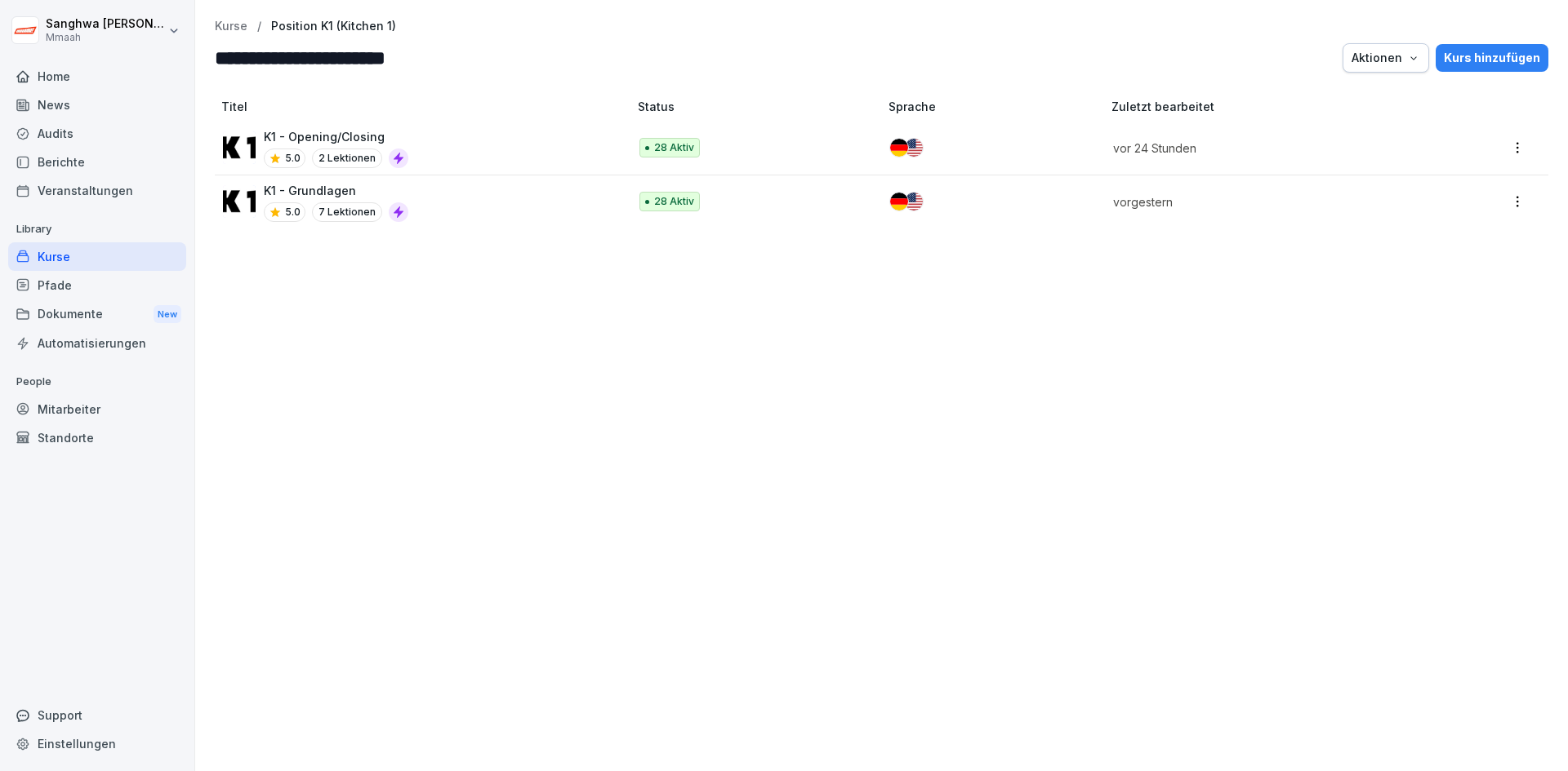
click at [370, 431] on div "Titel Status Sprache Zuletzt bearbeitet K1 - Opening/Closing 5.0 2 Lektionen 28…" at bounding box center [881, 427] width 1373 height 689
click at [230, 22] on p "Kurse" at bounding box center [231, 27] width 33 height 14
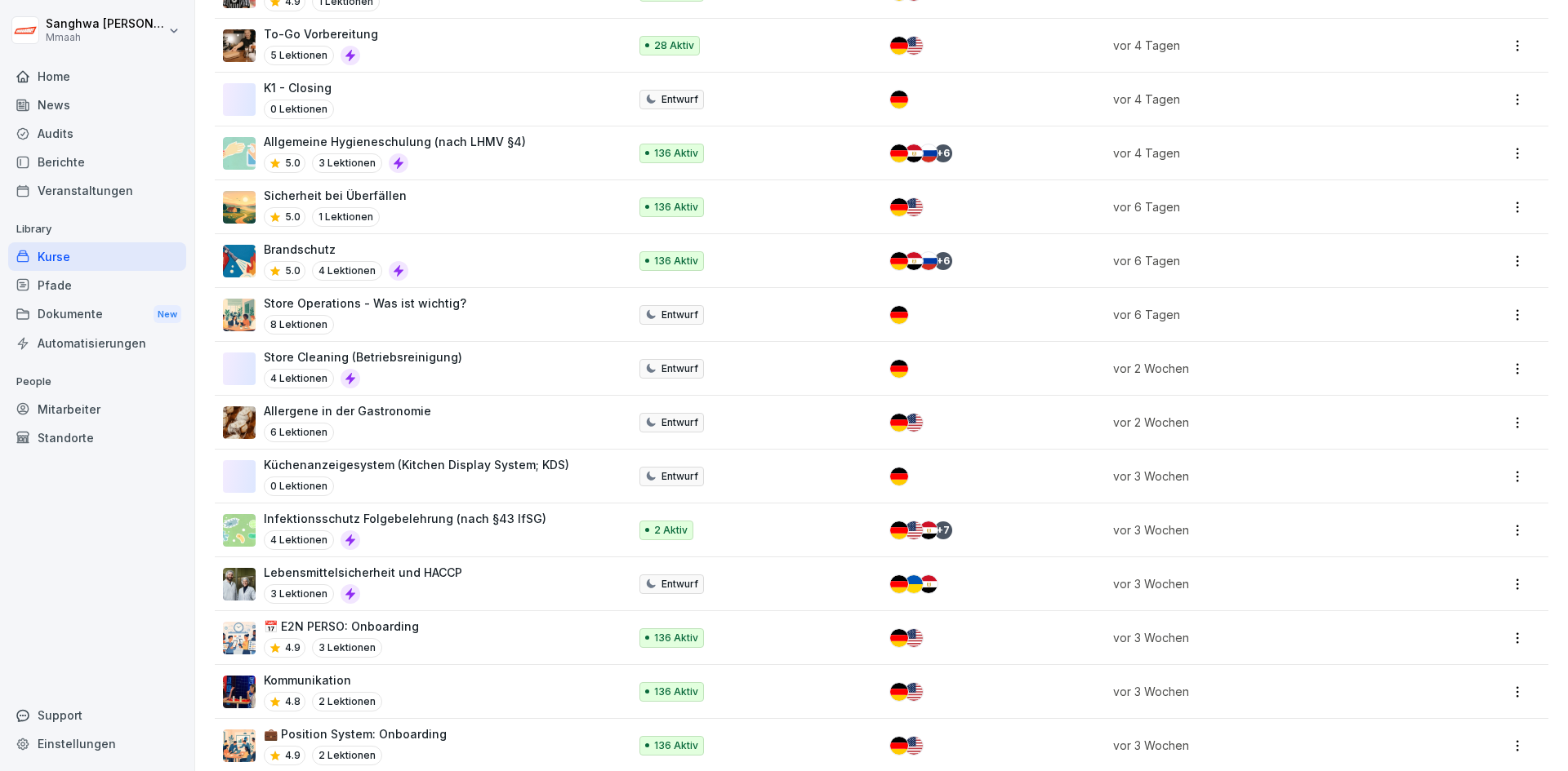
scroll to position [1061, 0]
click at [442, 469] on p "Küchenanzeigesystem (Kitchen Display System; KDS)" at bounding box center [416, 464] width 305 height 17
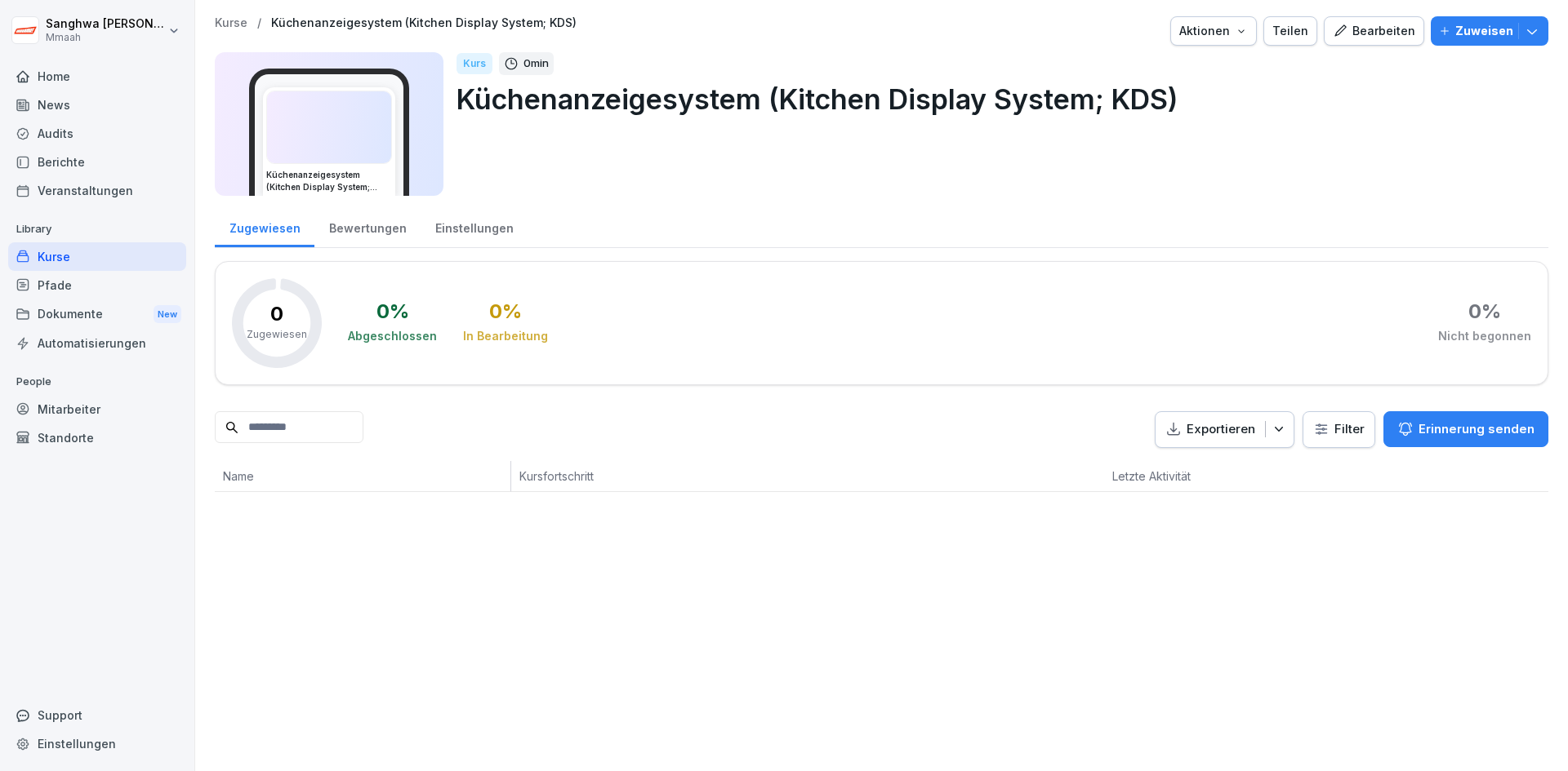
click at [1351, 26] on div "Bearbeiten" at bounding box center [1374, 30] width 83 height 18
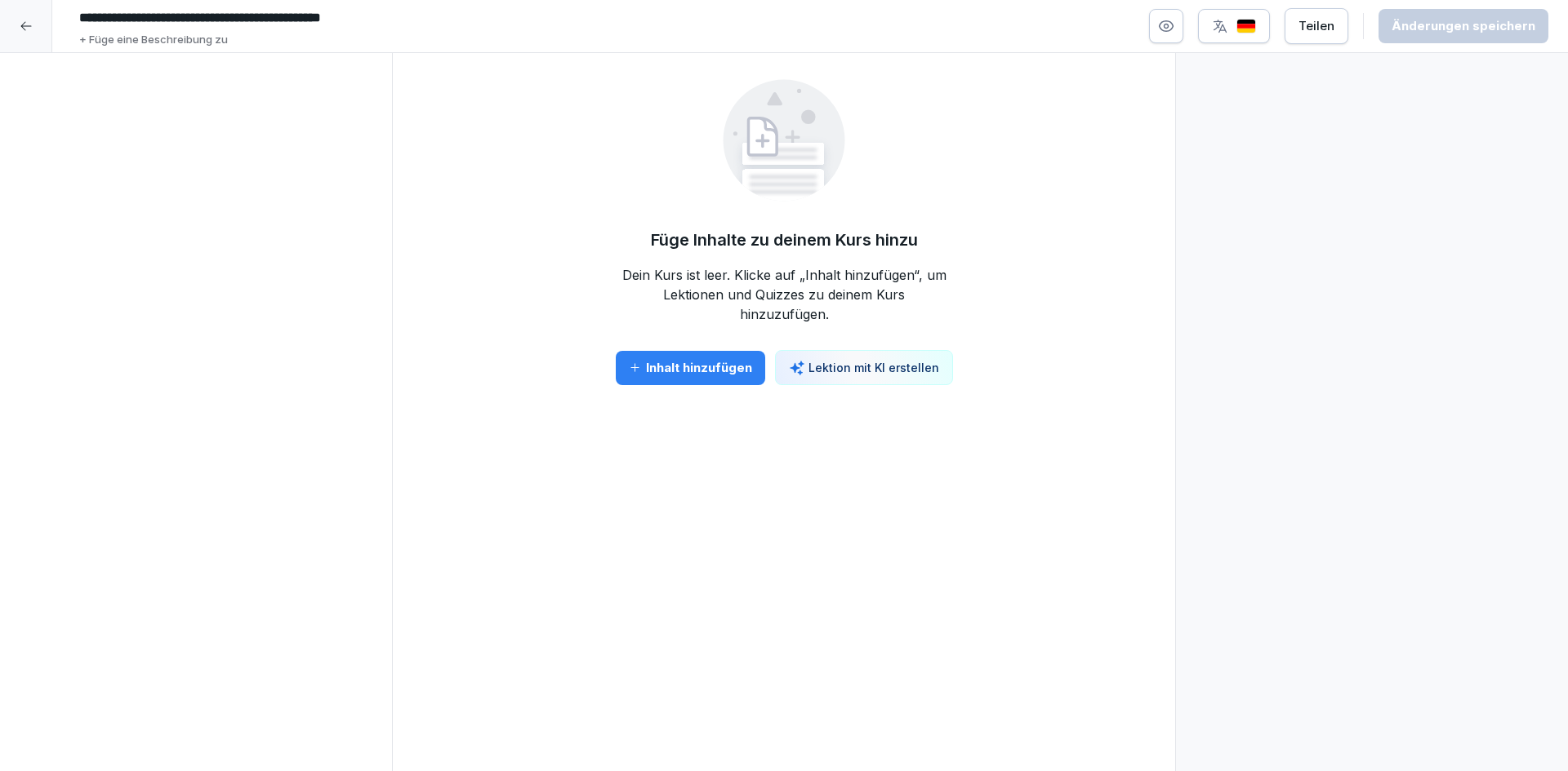
click at [233, 240] on div at bounding box center [196, 412] width 392 height 719
click at [23, 34] on div at bounding box center [26, 26] width 52 height 52
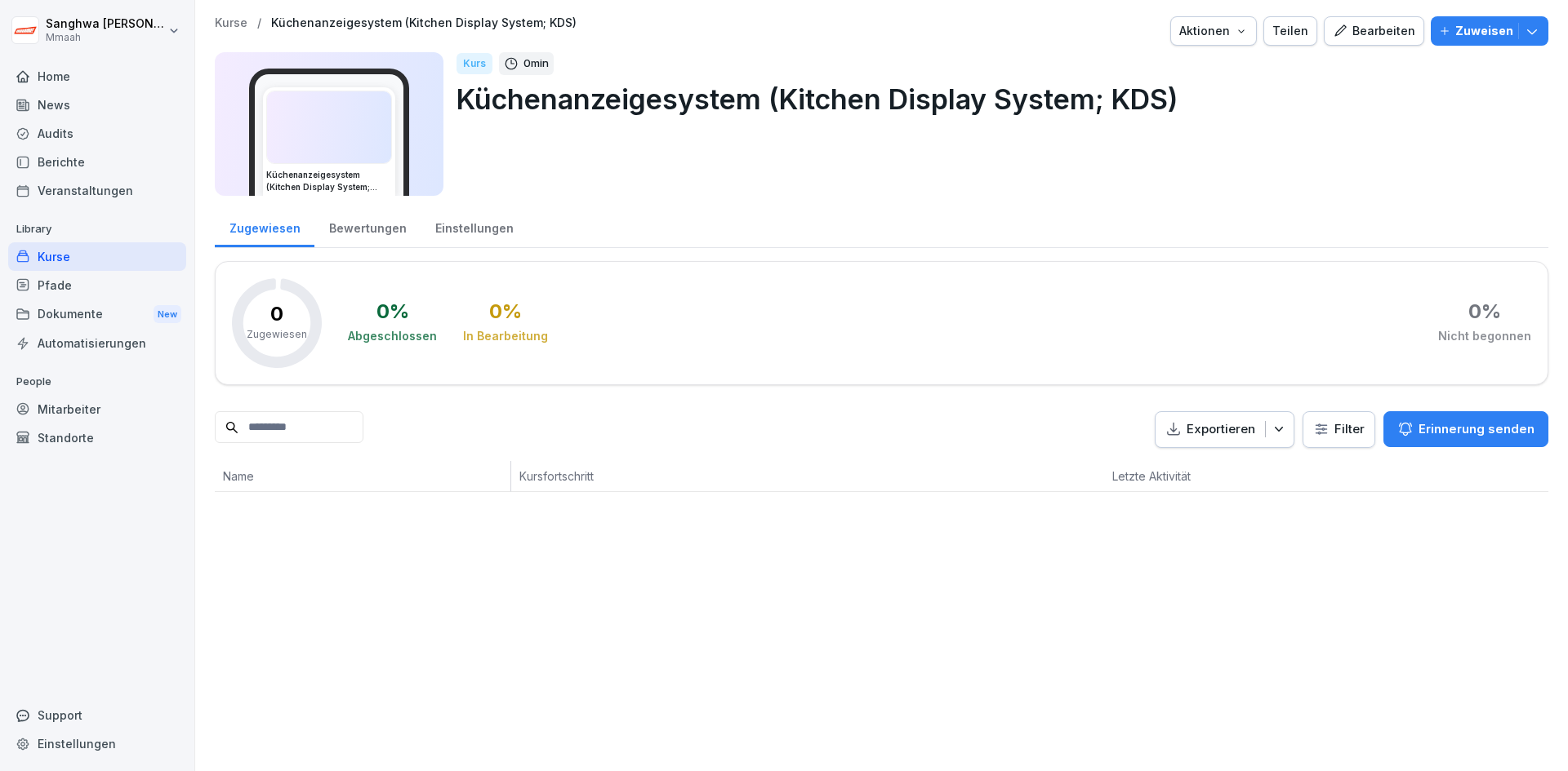
click at [221, 20] on p "Kurse" at bounding box center [231, 23] width 33 height 14
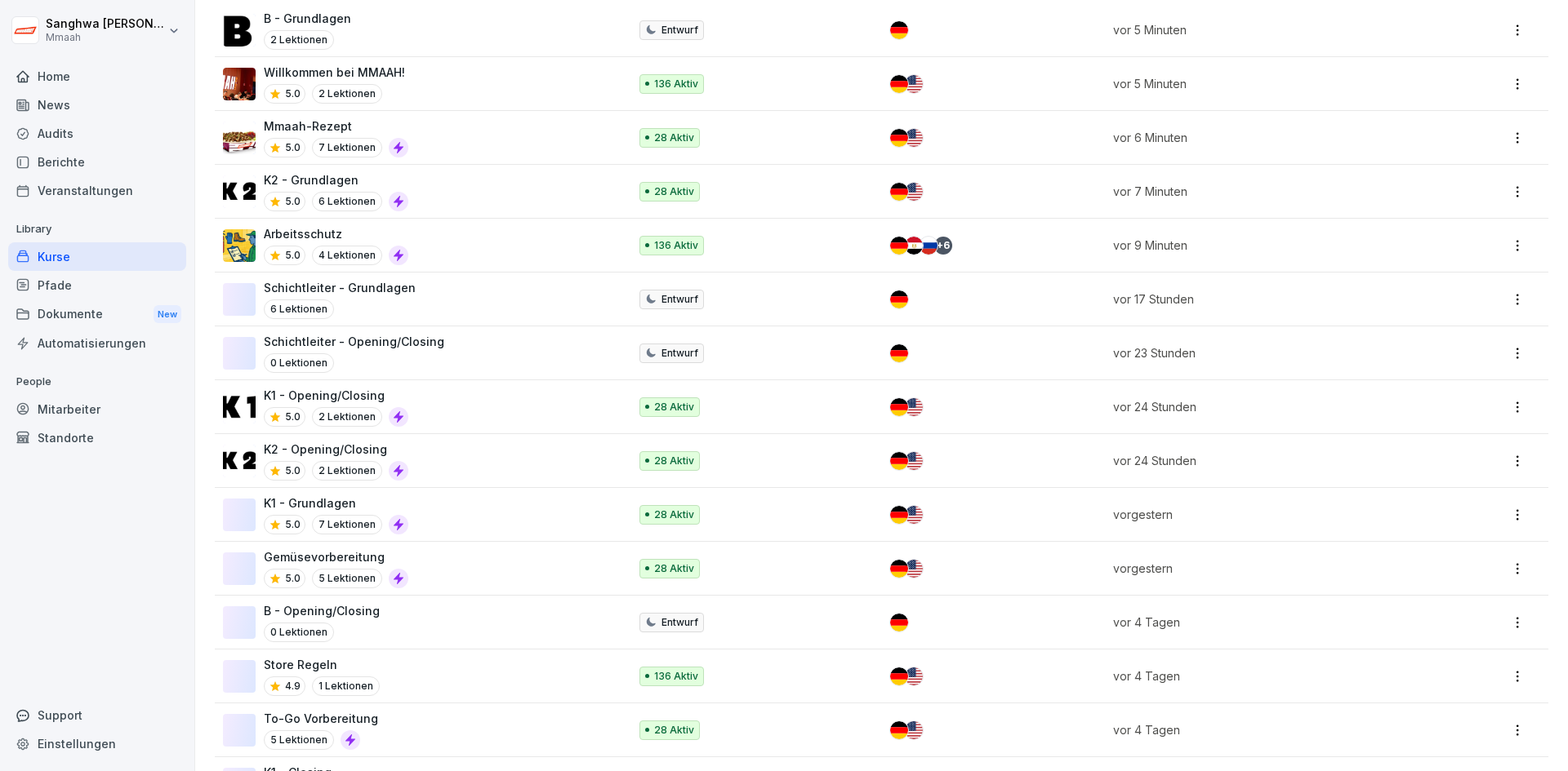
scroll to position [489, 0]
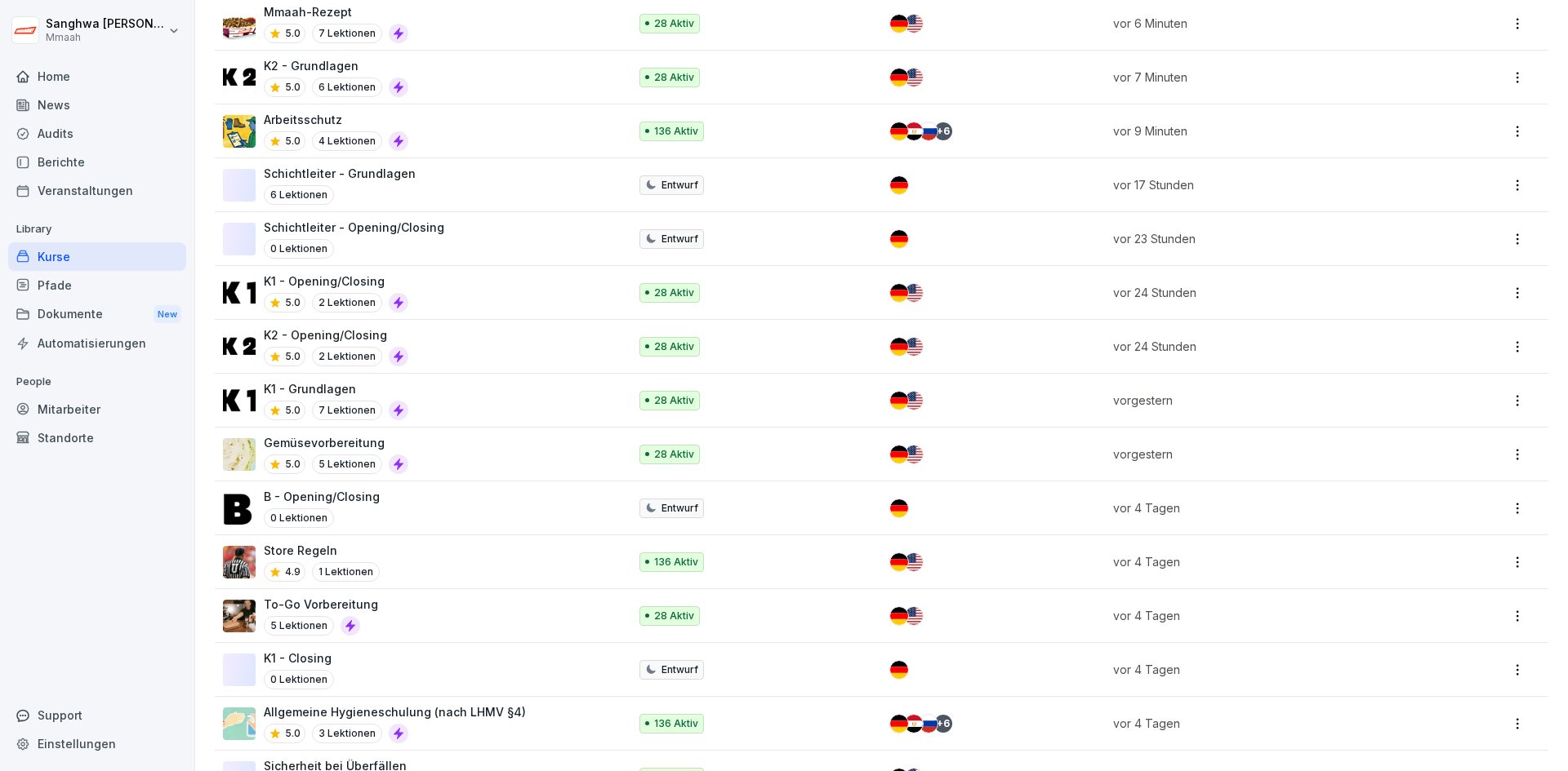
click at [469, 409] on div "K1 - Grundlagen 5.0 7 Lektionen" at bounding box center [417, 401] width 389 height 40
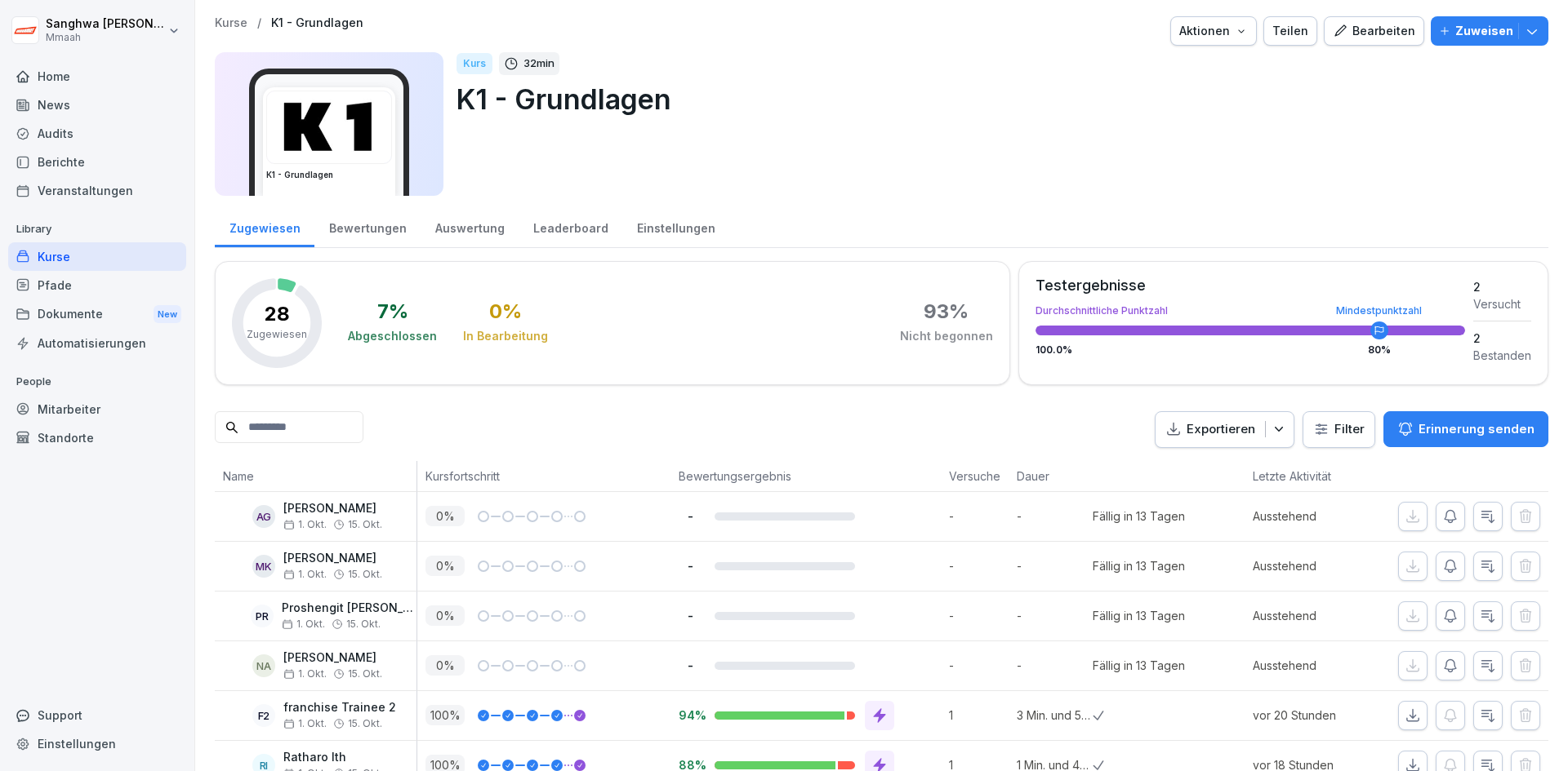
click at [1374, 37] on div "Bearbeiten" at bounding box center [1374, 30] width 83 height 18
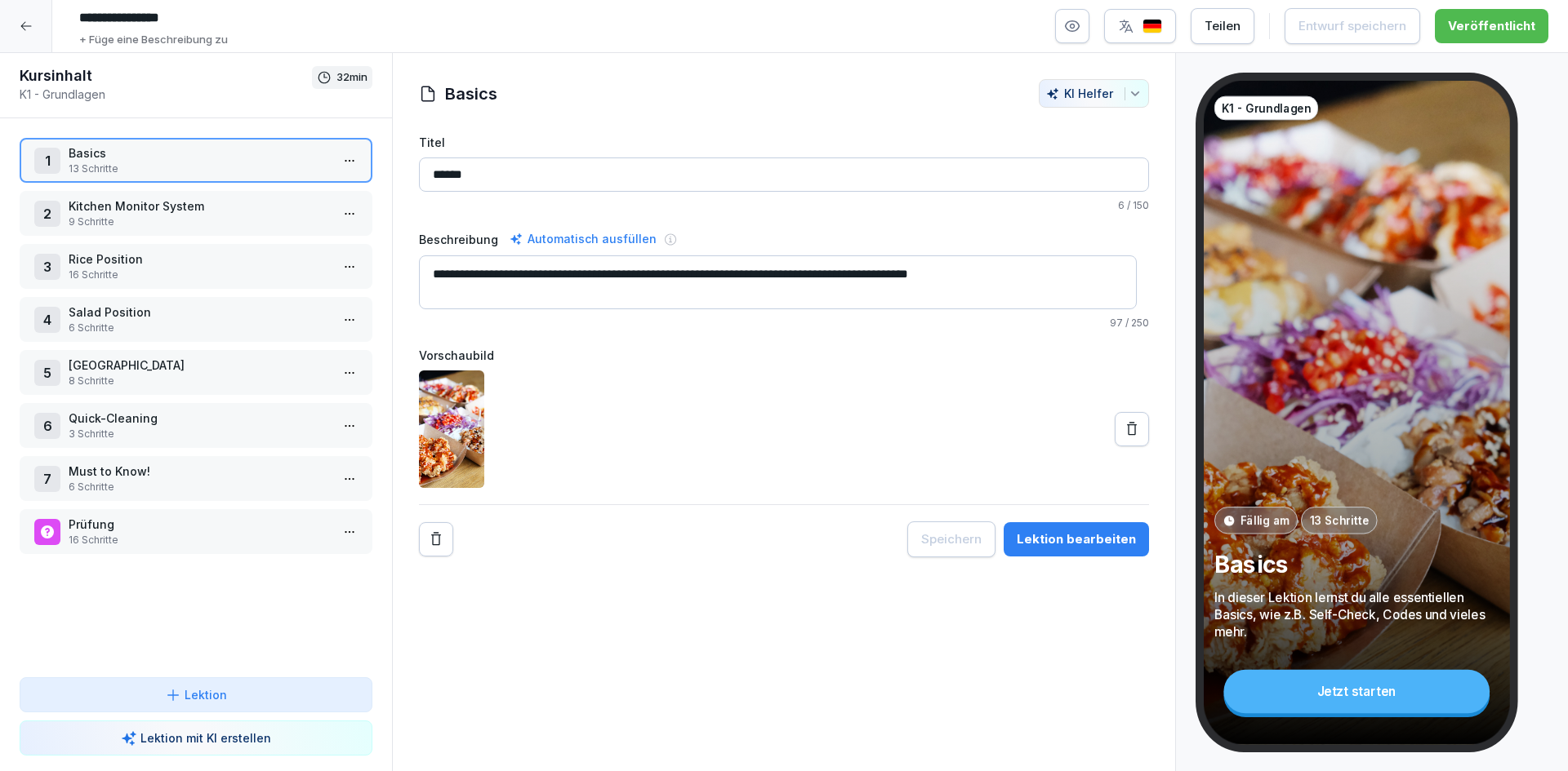
click at [268, 224] on p "9 Schritte" at bounding box center [199, 222] width 262 height 15
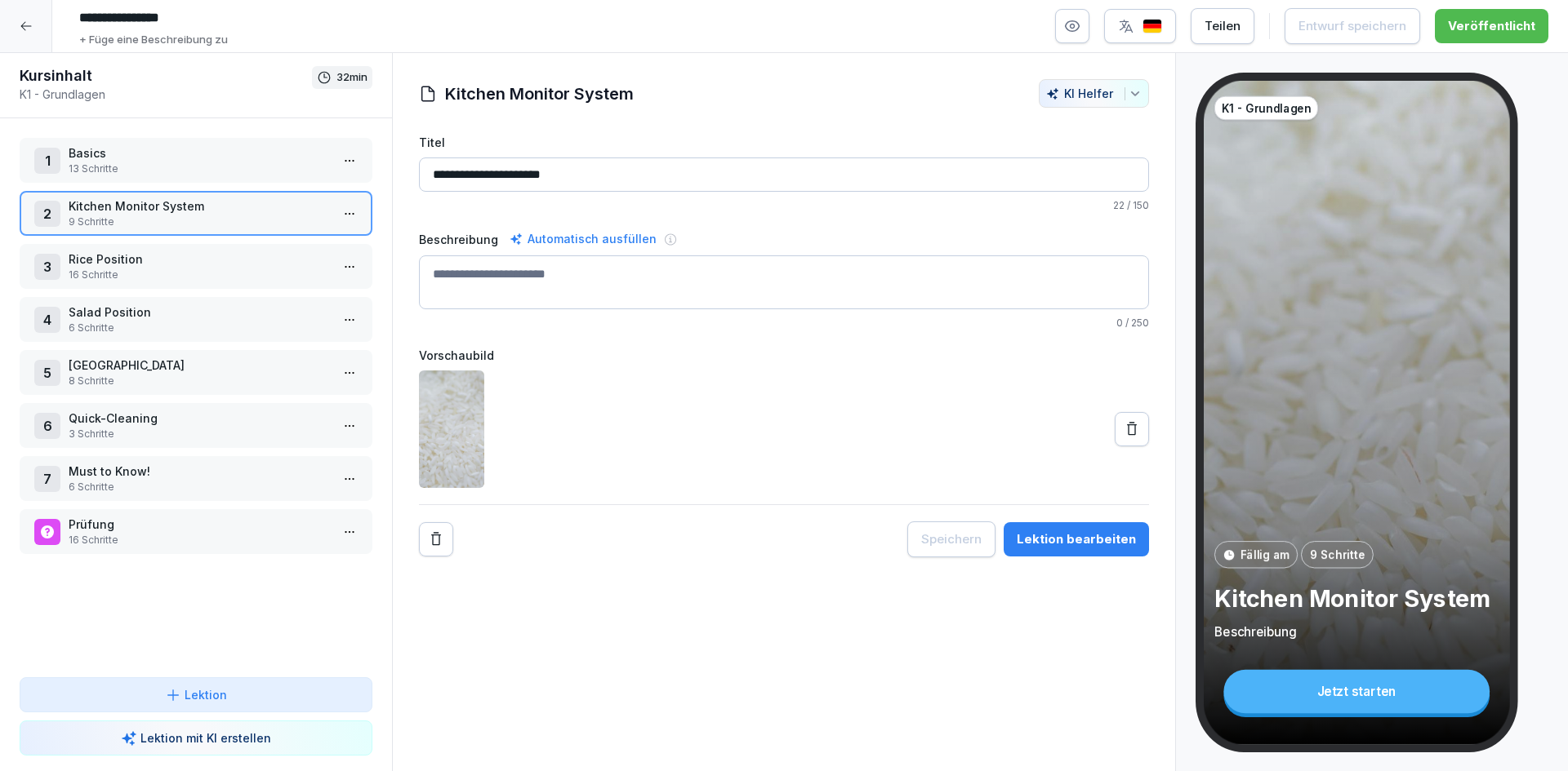
click at [273, 216] on p "9 Schritte" at bounding box center [199, 222] width 262 height 15
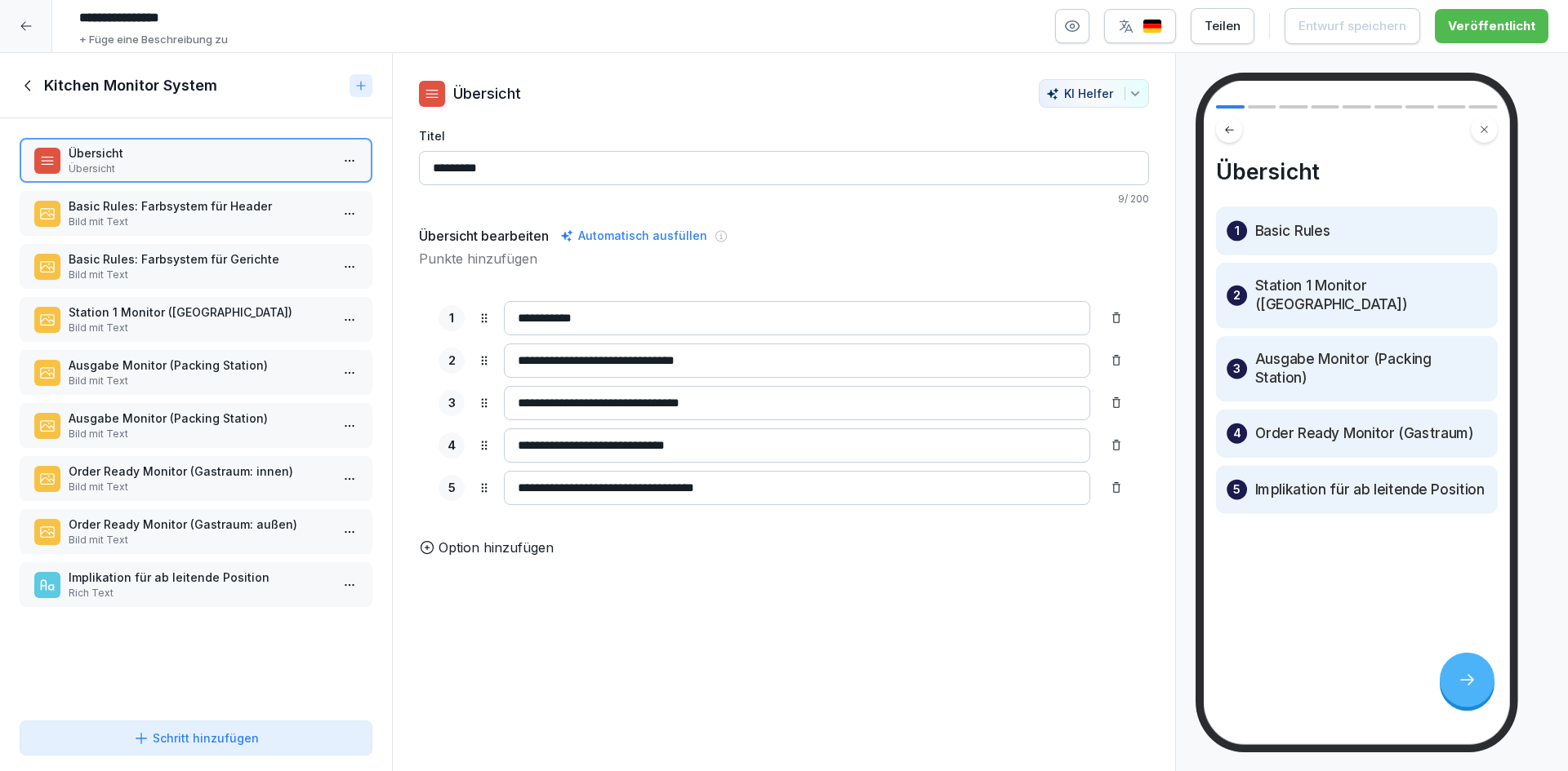
click at [33, 87] on icon at bounding box center [29, 85] width 18 height 18
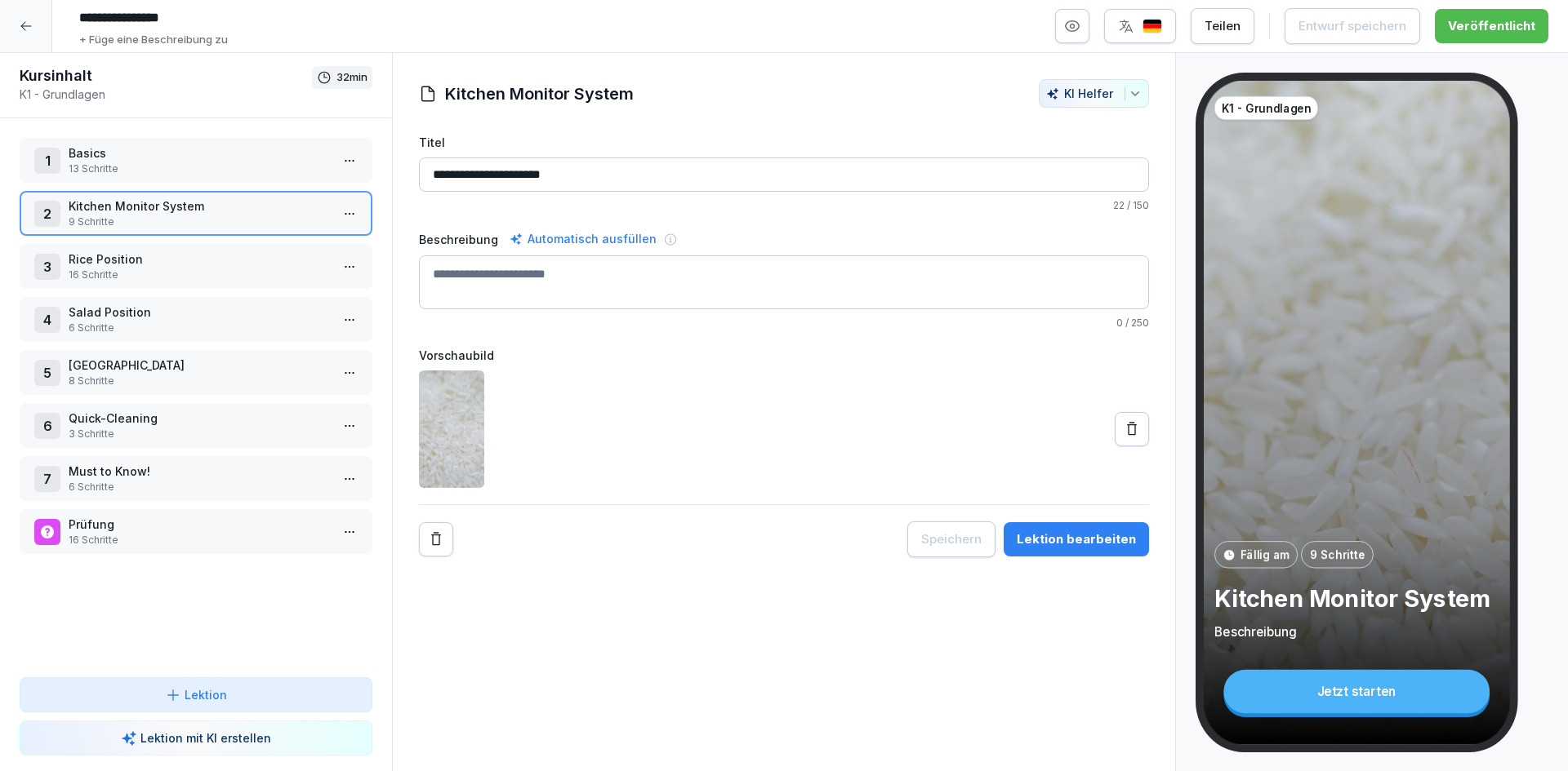
click at [183, 220] on p "9 Schritte" at bounding box center [199, 222] width 262 height 15
click at [228, 163] on p "13 Schritte" at bounding box center [199, 169] width 262 height 15
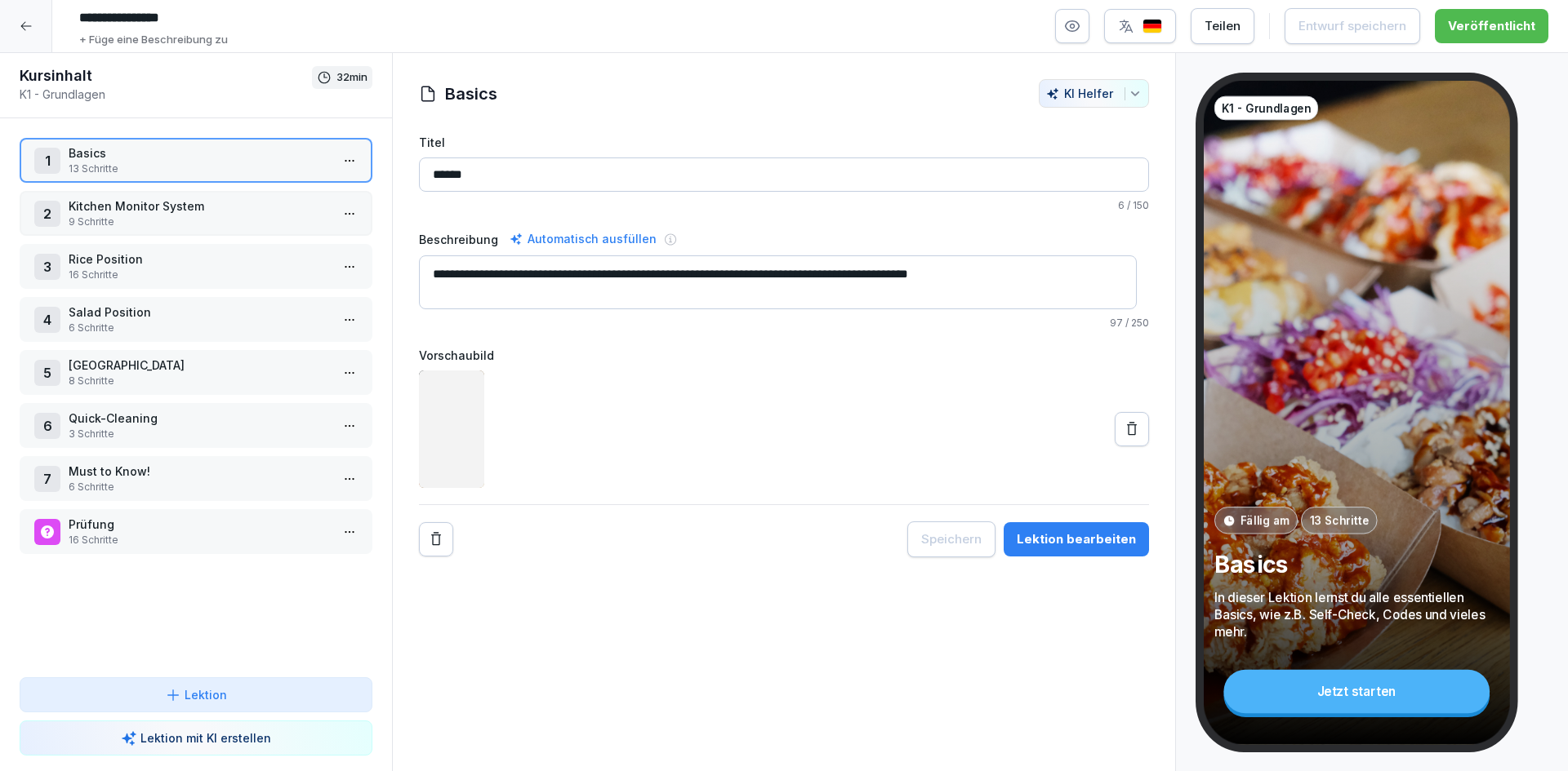
click at [195, 215] on p "9 Schritte" at bounding box center [199, 222] width 262 height 15
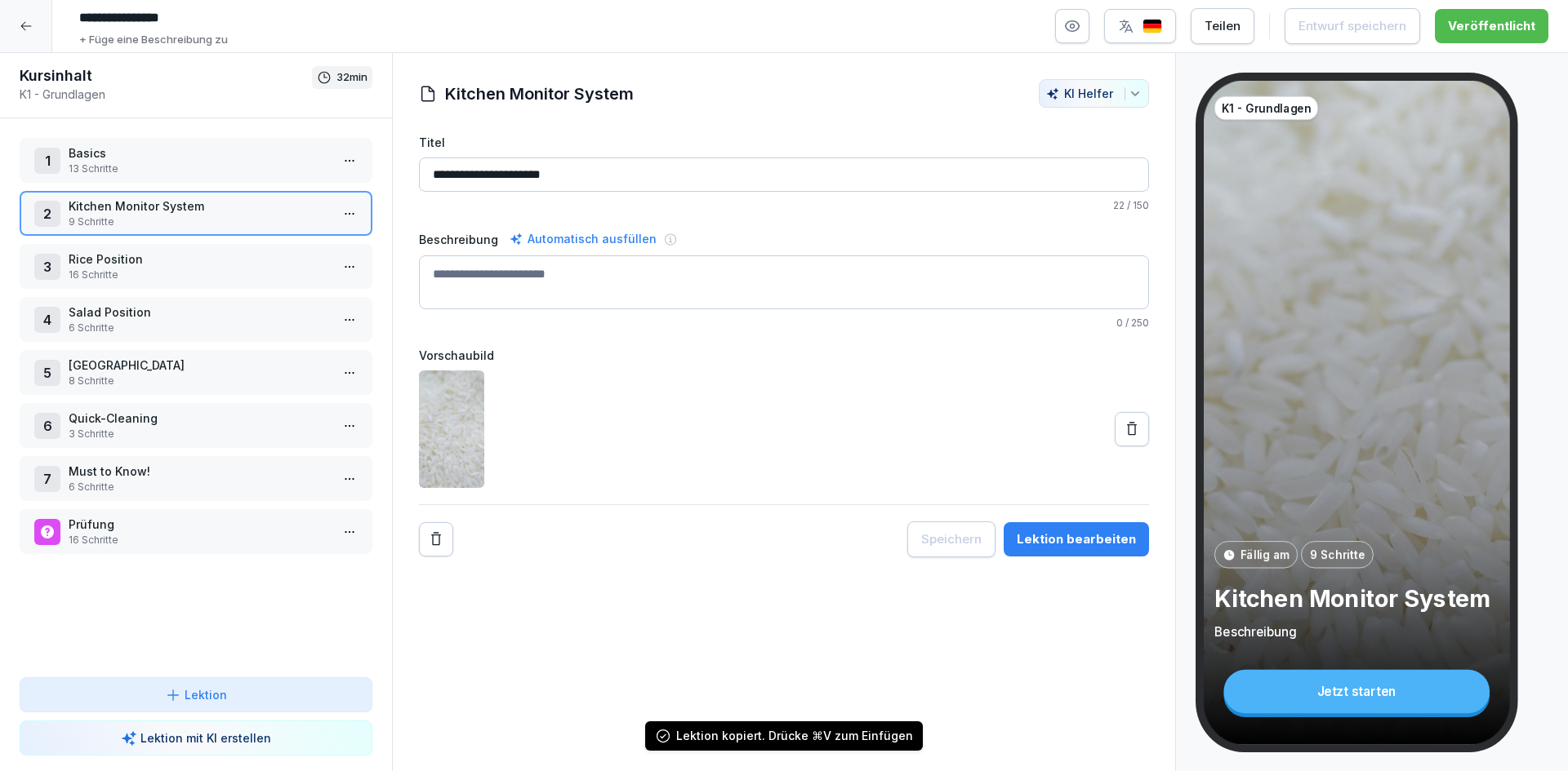
click at [38, 25] on div at bounding box center [26, 26] width 52 height 52
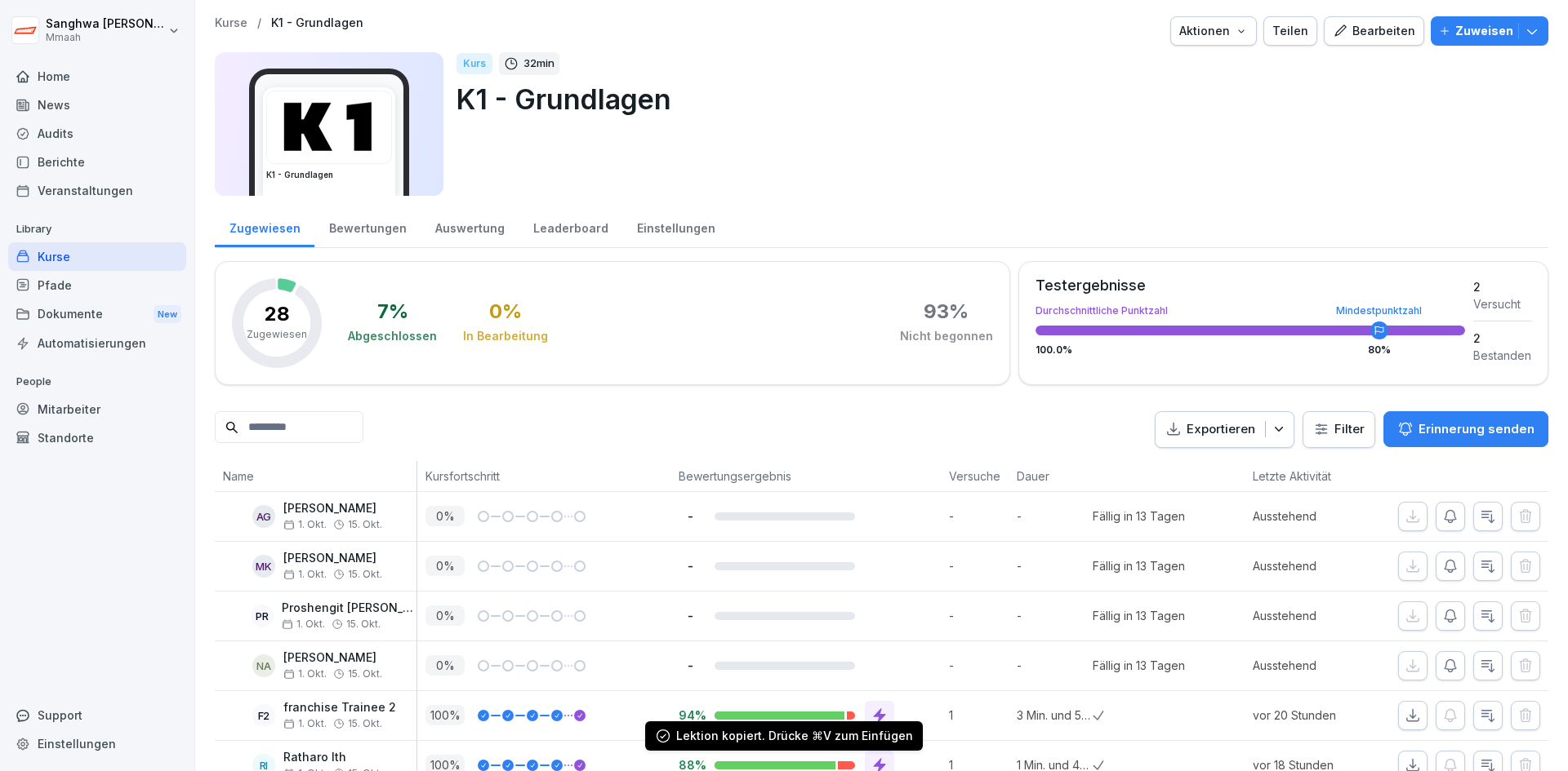
click at [236, 21] on p "Kurse" at bounding box center [231, 23] width 33 height 14
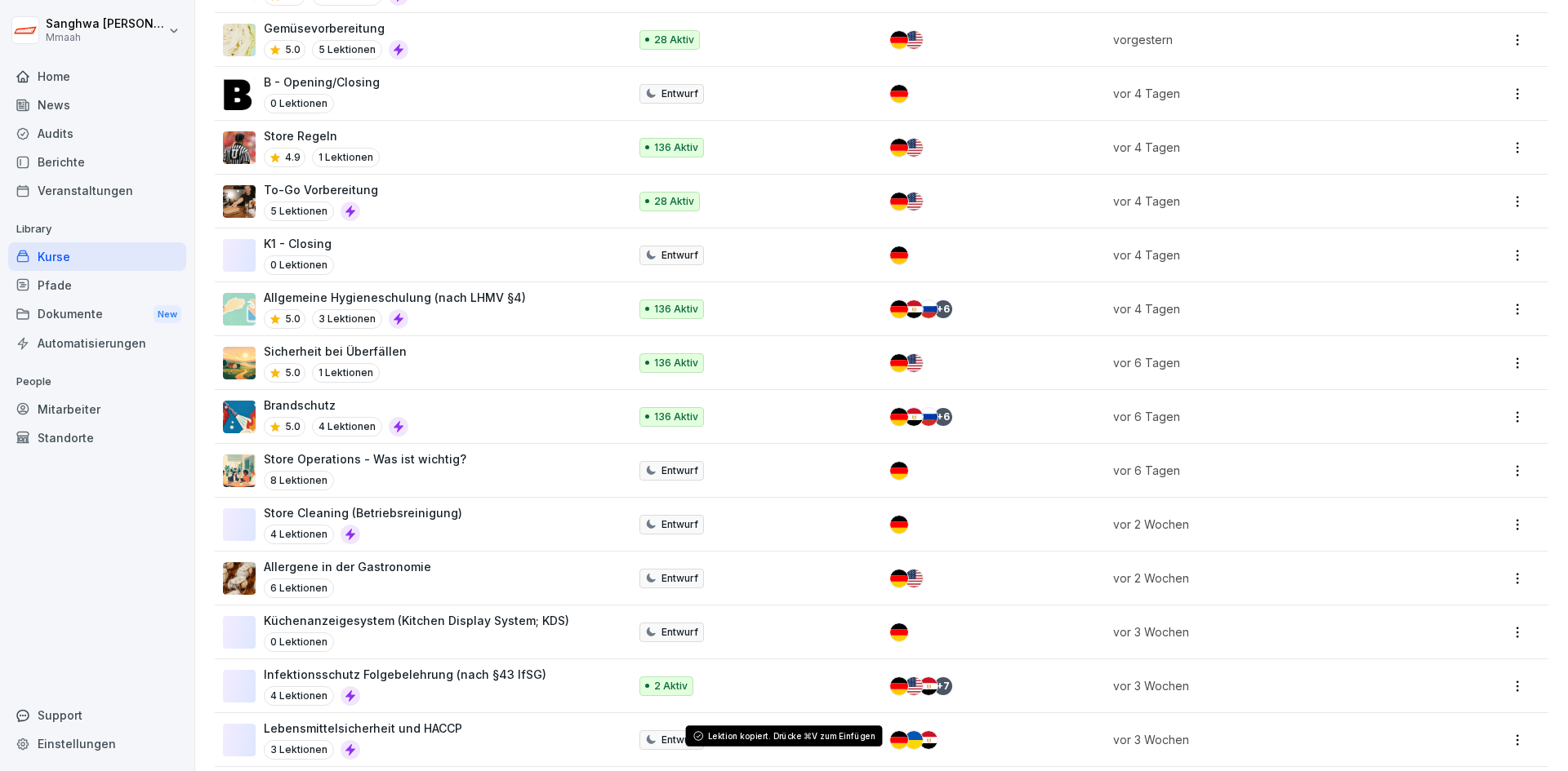
scroll to position [1061, 0]
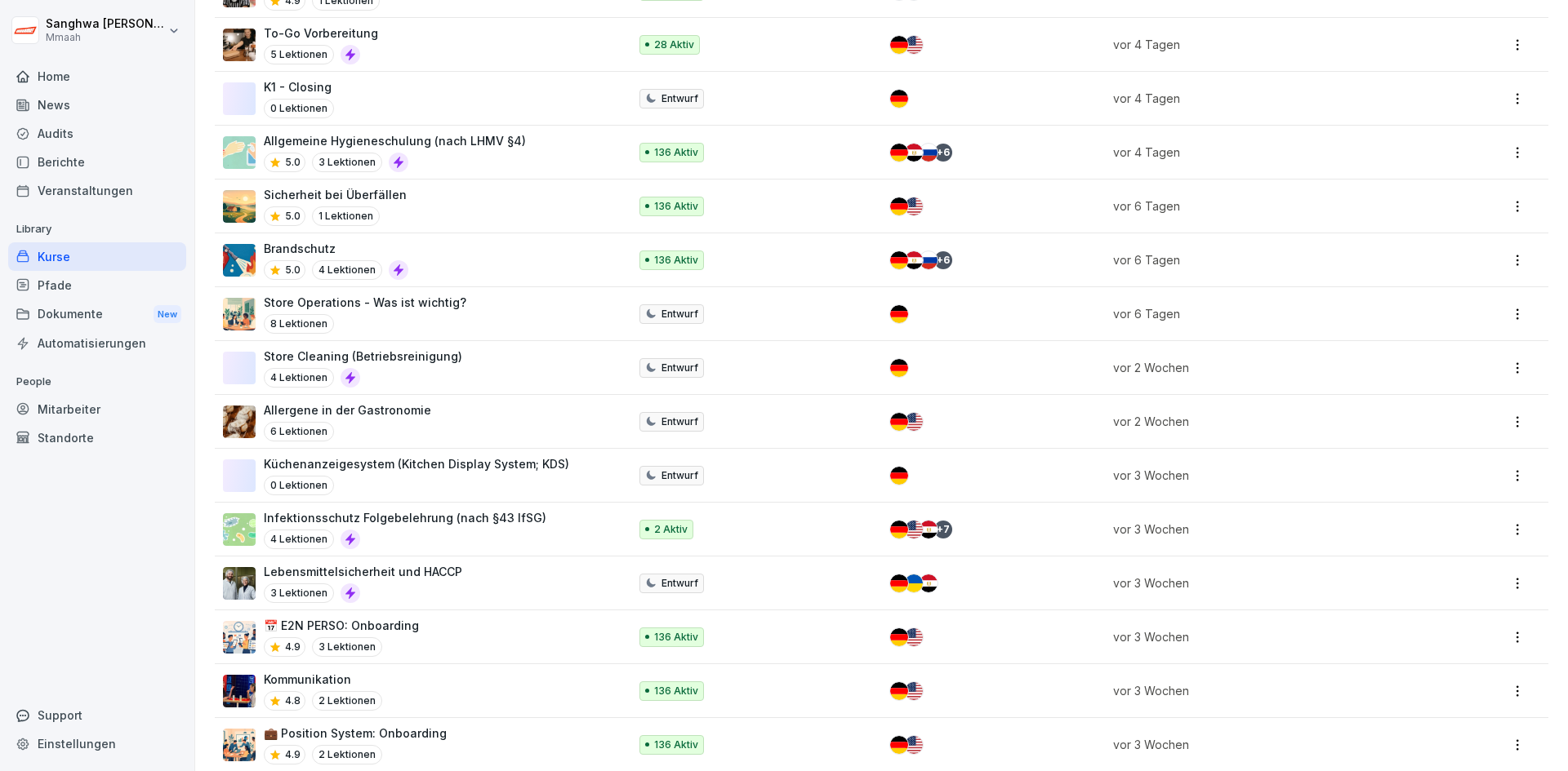
click at [440, 469] on p "Küchenanzeigesystem (Kitchen Display System; KDS)" at bounding box center [416, 464] width 305 height 17
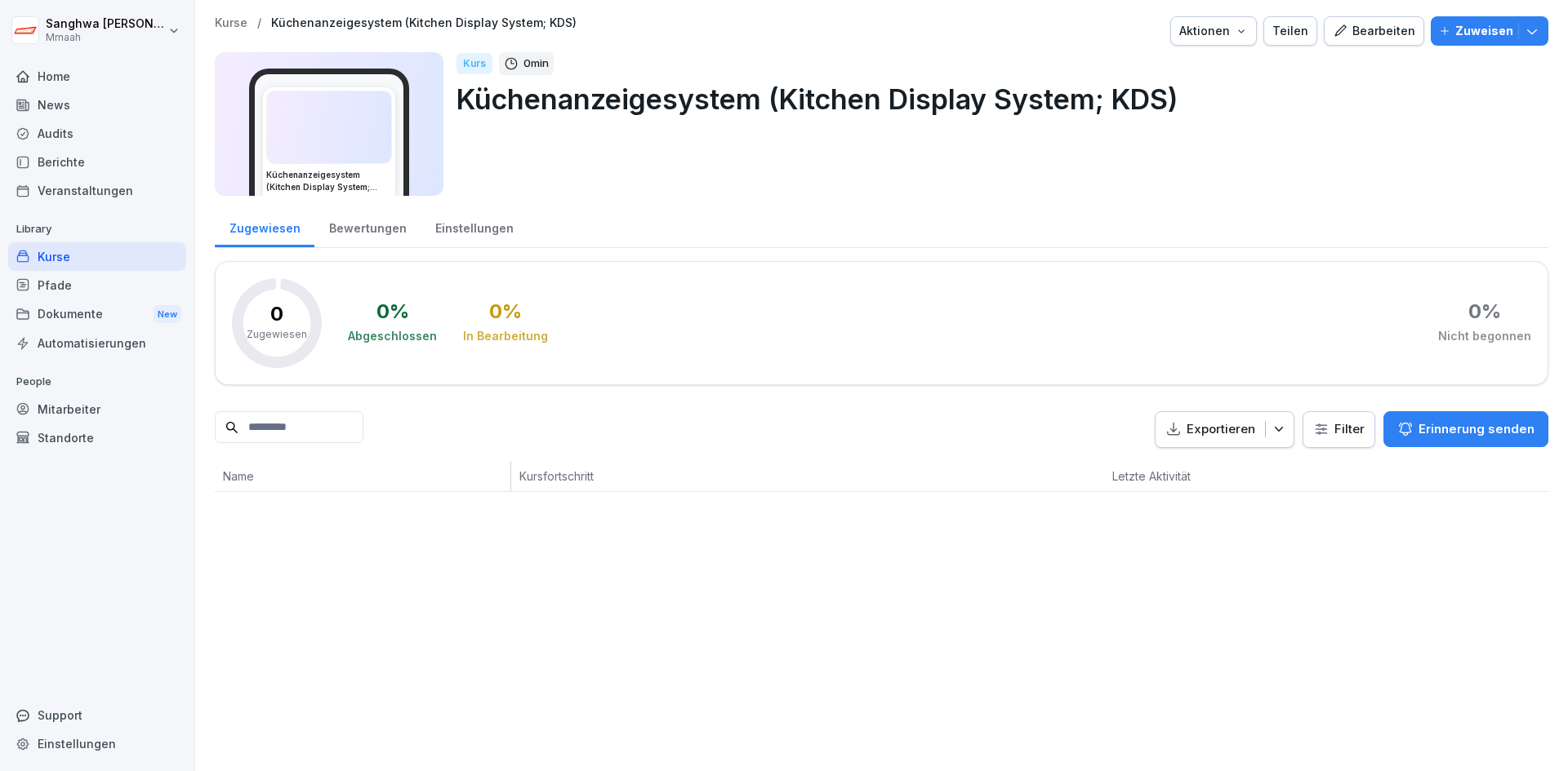
click at [1364, 34] on div "Bearbeiten" at bounding box center [1374, 30] width 83 height 18
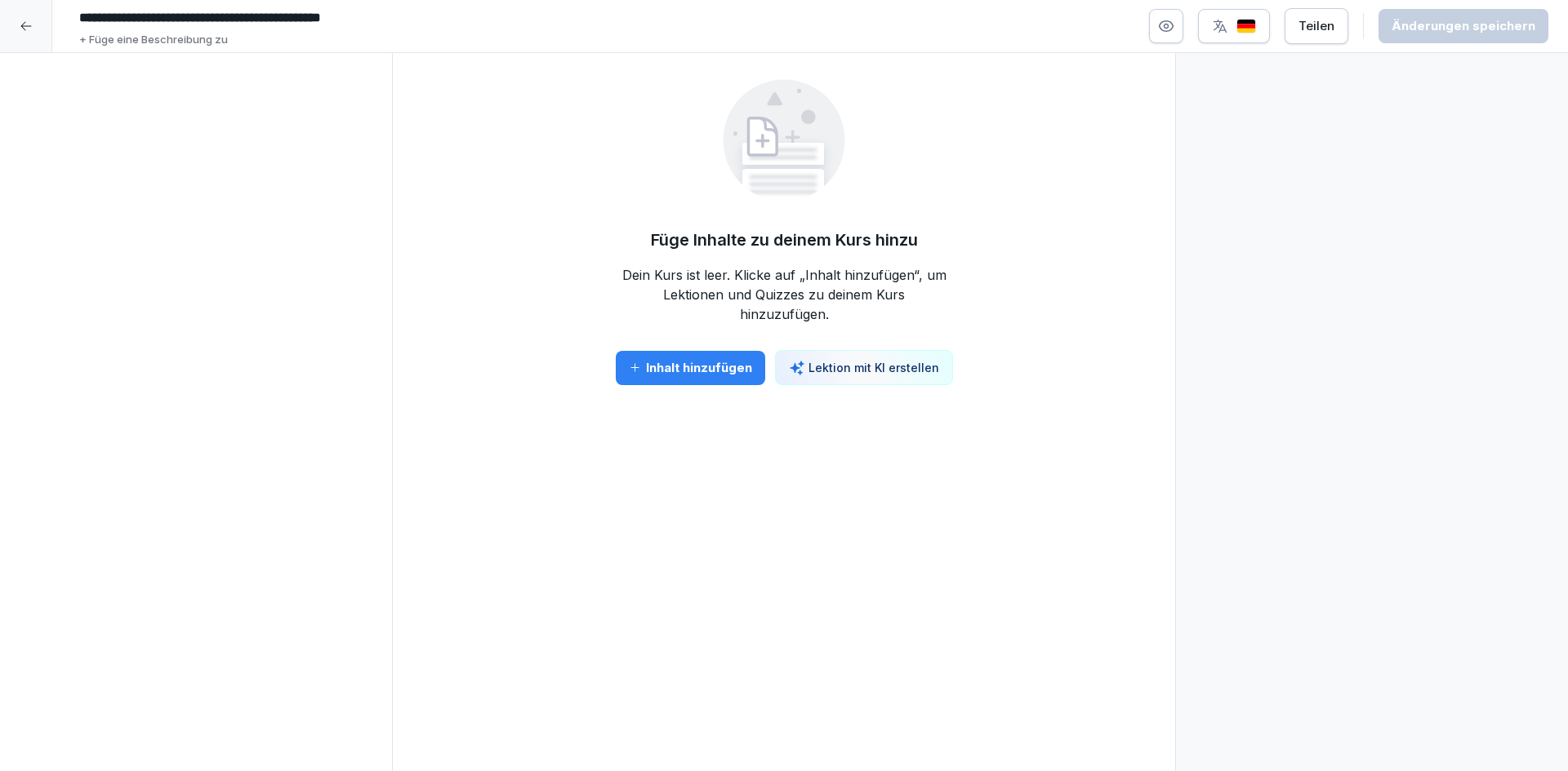
click at [199, 317] on div at bounding box center [196, 412] width 392 height 719
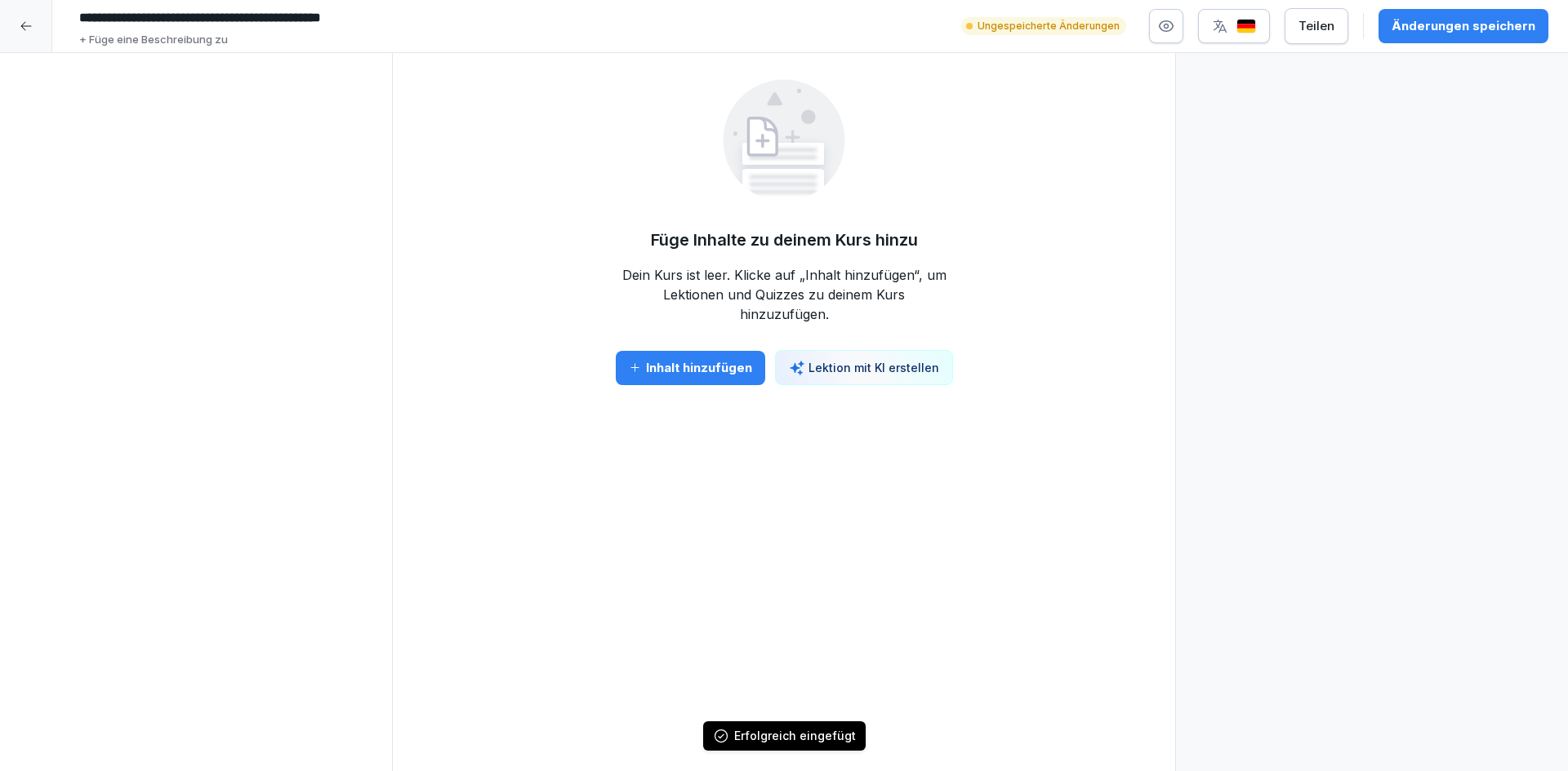
click at [713, 372] on div "Inhalt hinzufügen" at bounding box center [691, 368] width 123 height 18
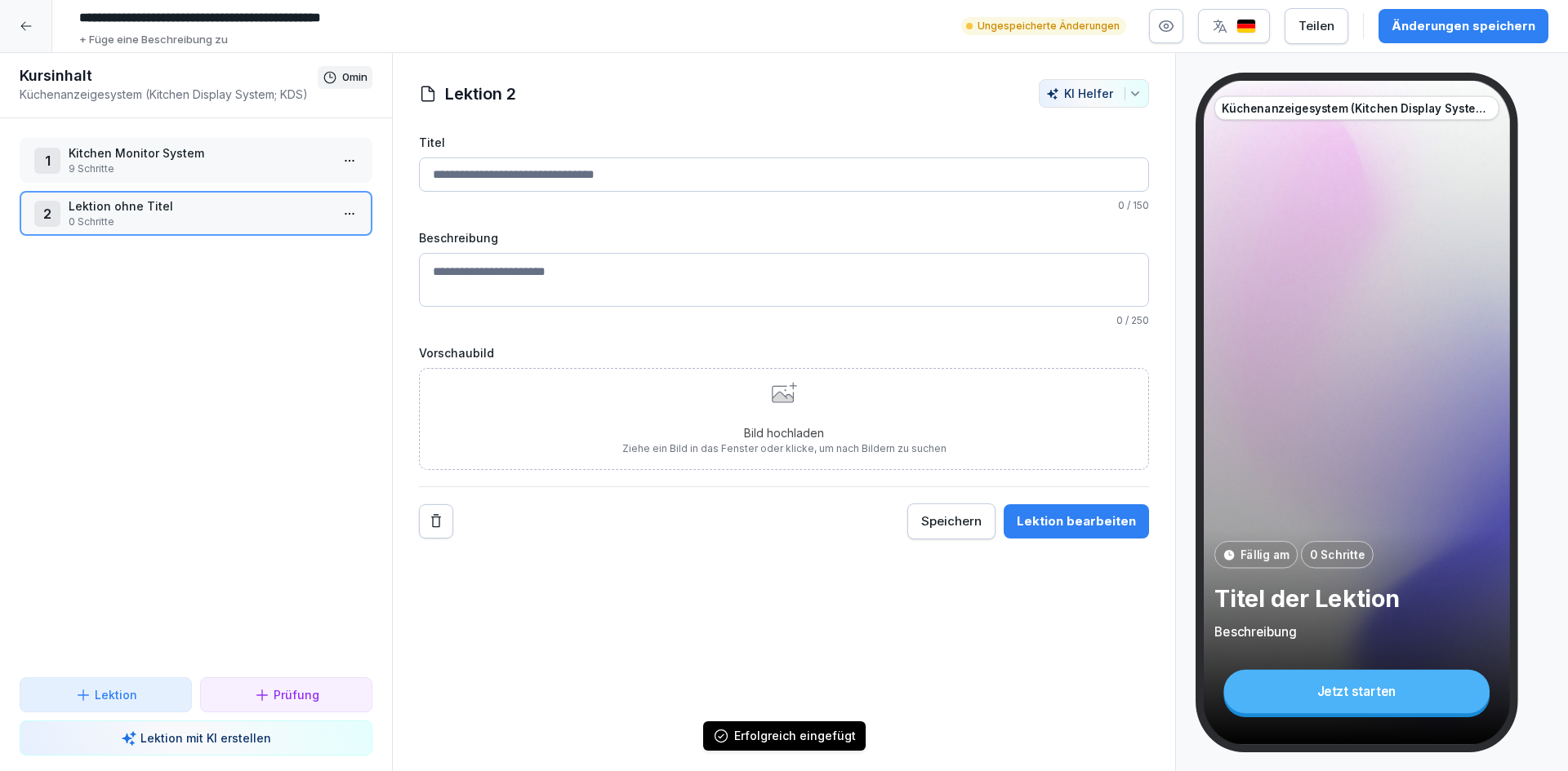
click at [131, 409] on div "1 Kitchen Monitor System 9 Schritte 2 Lektion ohne Titel 0 Schritte To pick up …" at bounding box center [196, 397] width 392 height 559
click at [267, 158] on p "Kitchen Monitor System" at bounding box center [199, 153] width 262 height 17
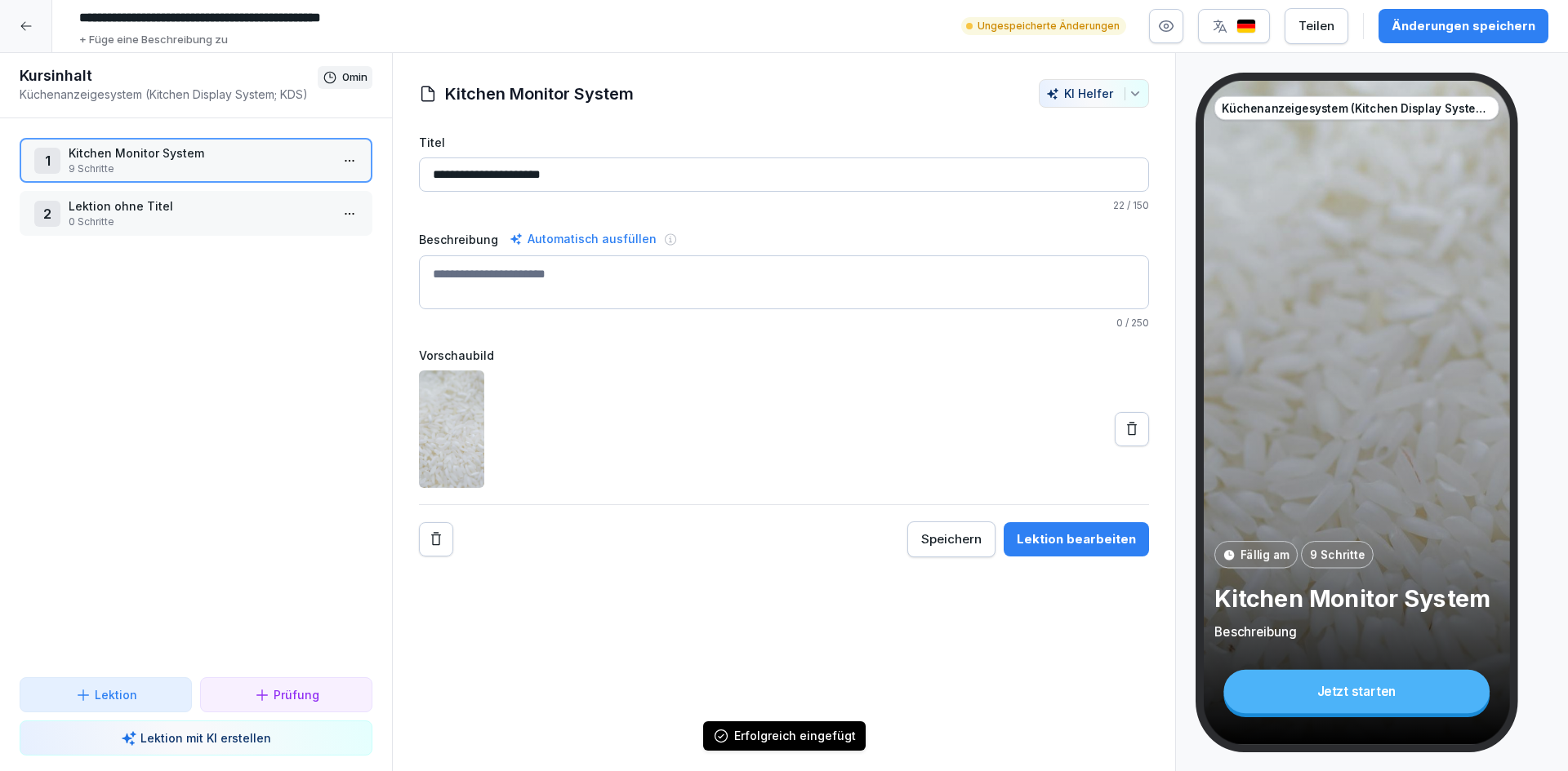
click at [259, 208] on p "Lektion ohne Titel" at bounding box center [199, 206] width 262 height 17
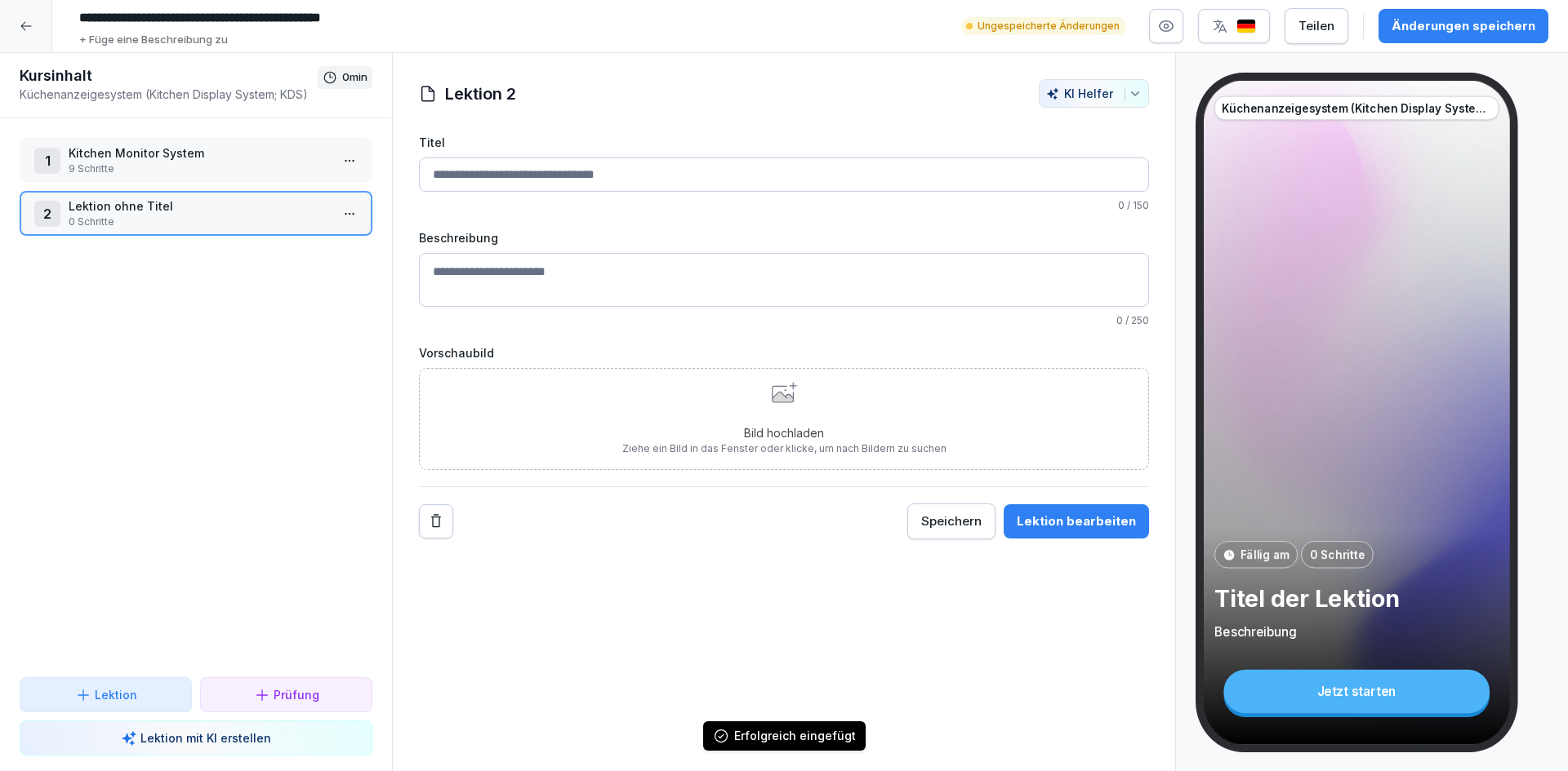
click at [334, 213] on html "**********" at bounding box center [784, 385] width 1568 height 771
click at [275, 336] on div "Löschen" at bounding box center [247, 337] width 67 height 17
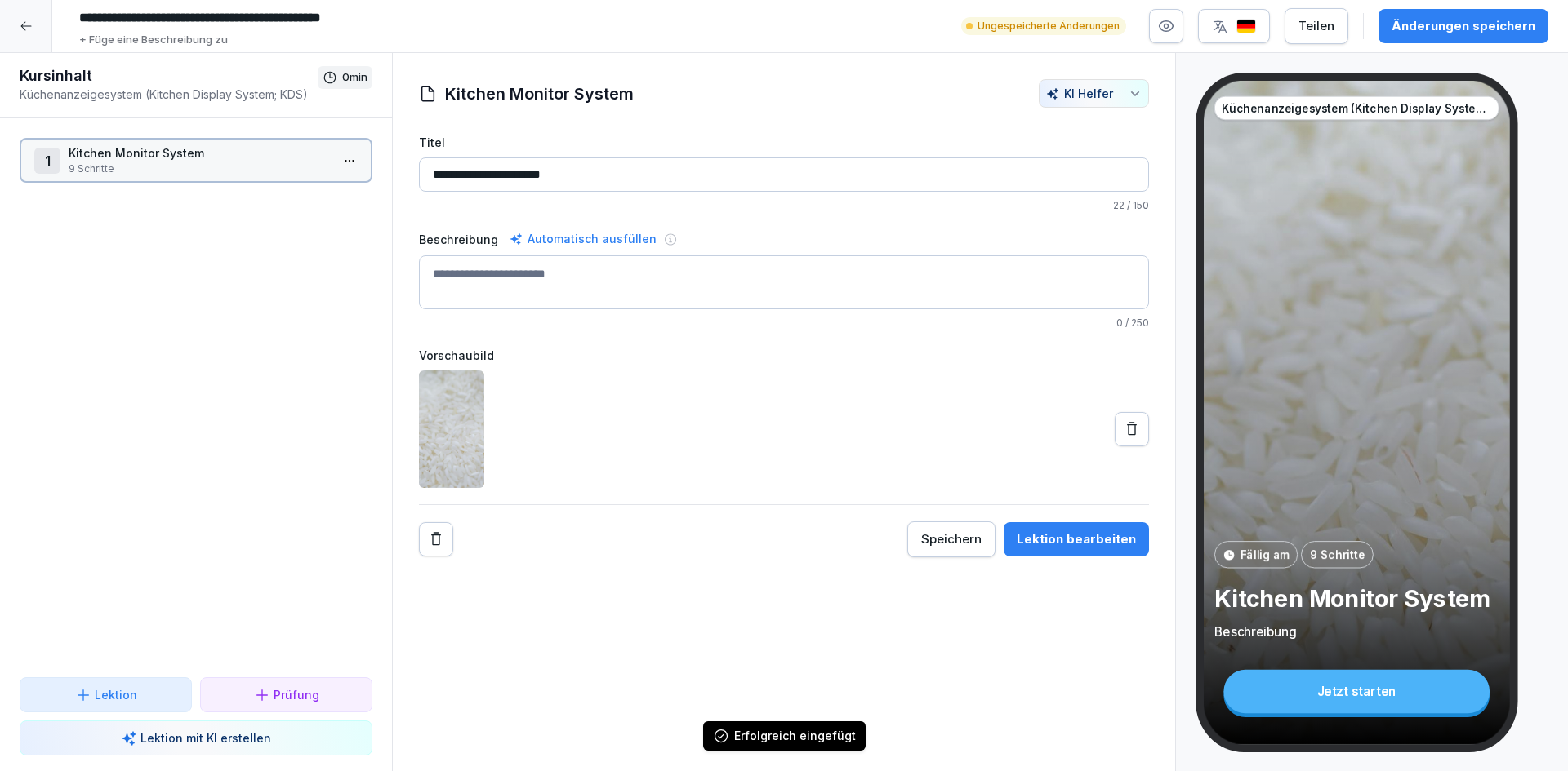
click at [185, 361] on div "1 Kitchen Monitor System 9 Schritte To pick up a draggable item, press the spac…" at bounding box center [196, 397] width 392 height 559
click at [216, 168] on p "9 Schritte" at bounding box center [199, 169] width 262 height 15
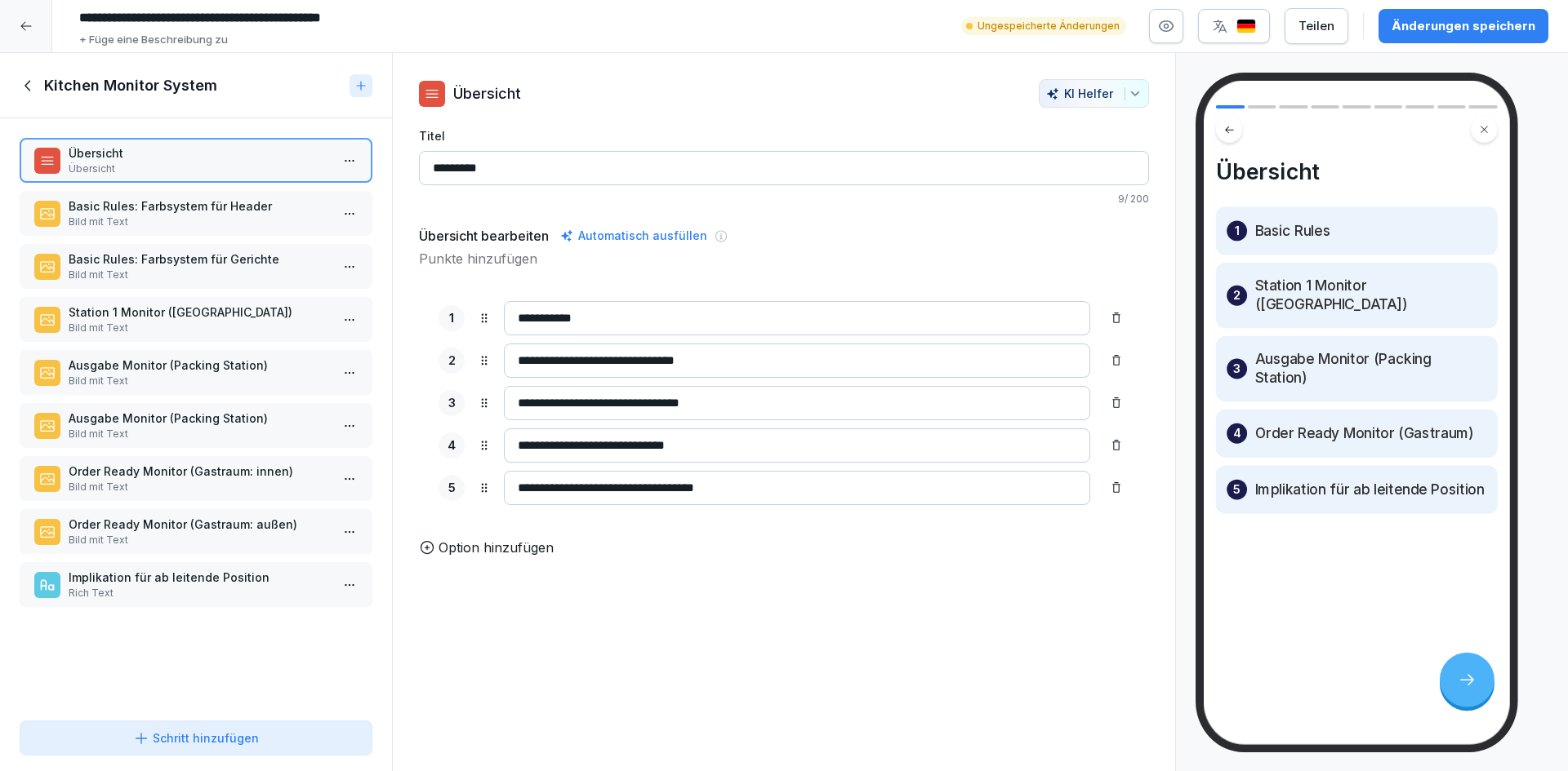
click at [216, 221] on p "Bild mit Text" at bounding box center [199, 222] width 262 height 15
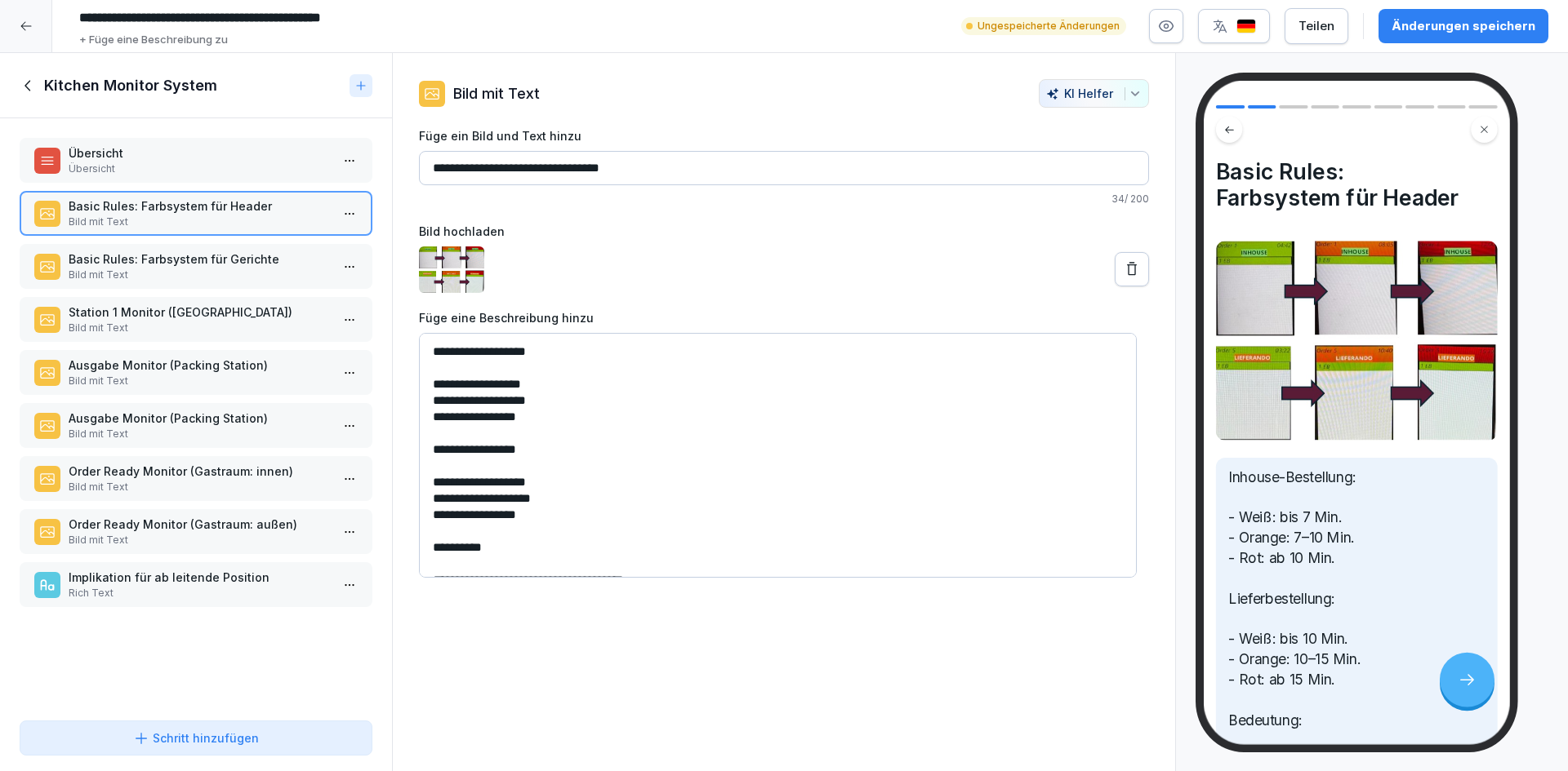
click at [212, 261] on p "Basic Rules: Farbsystem für Gerichte" at bounding box center [199, 259] width 262 height 17
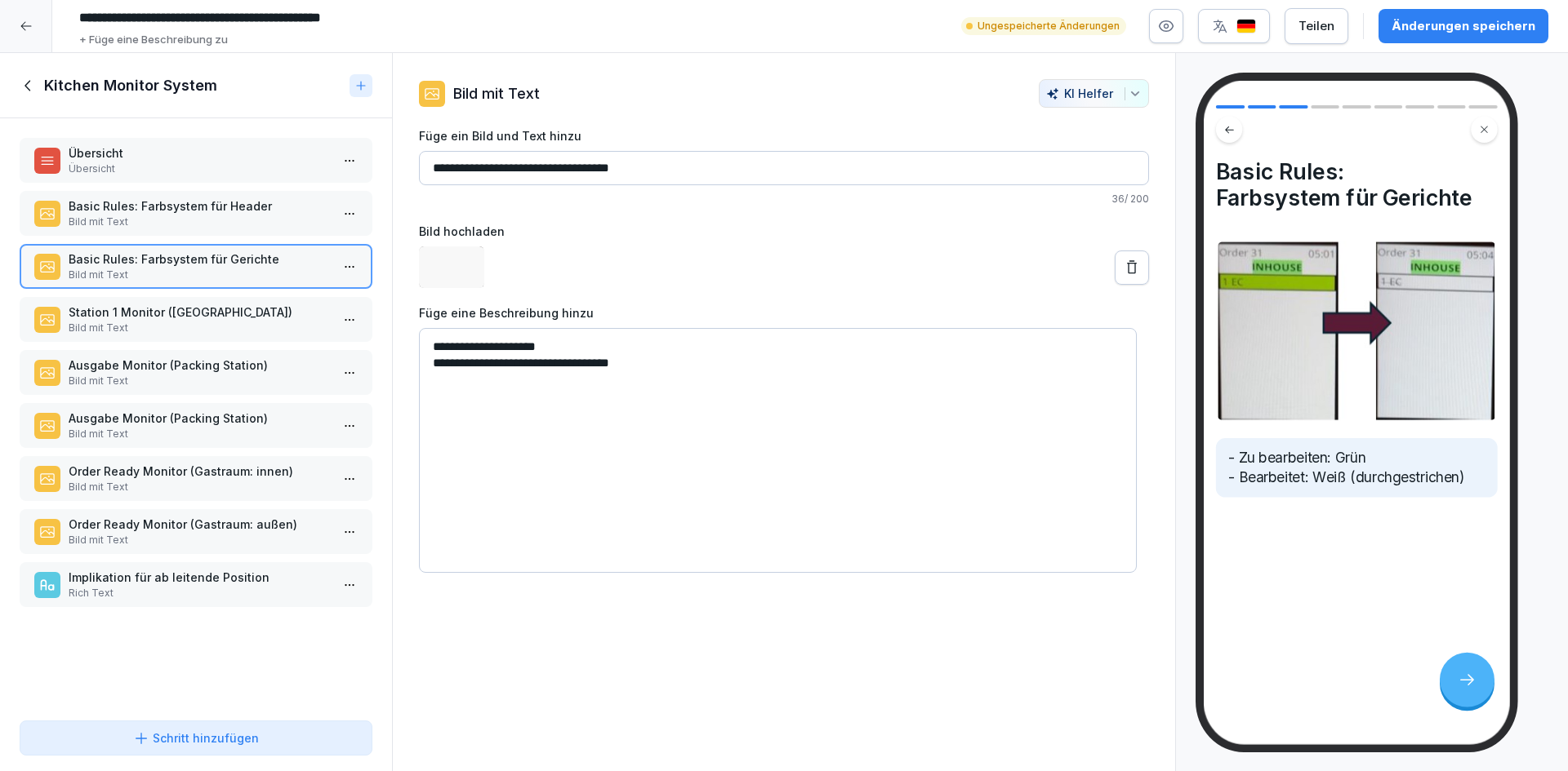
click at [224, 331] on p "Bild mit Text" at bounding box center [199, 328] width 262 height 15
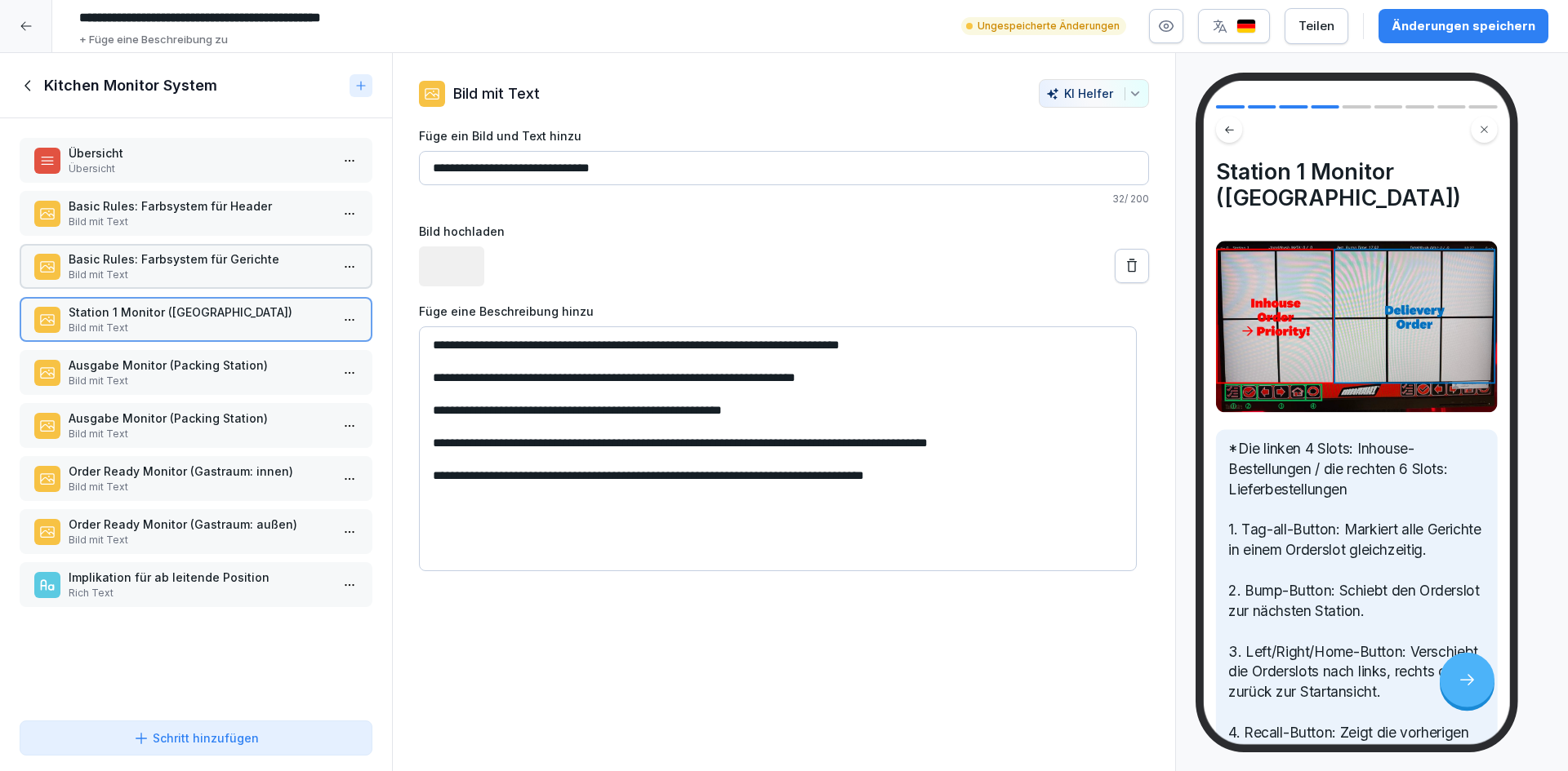
click at [229, 365] on p "Ausgabe Monitor (Packing Station)" at bounding box center [199, 365] width 262 height 17
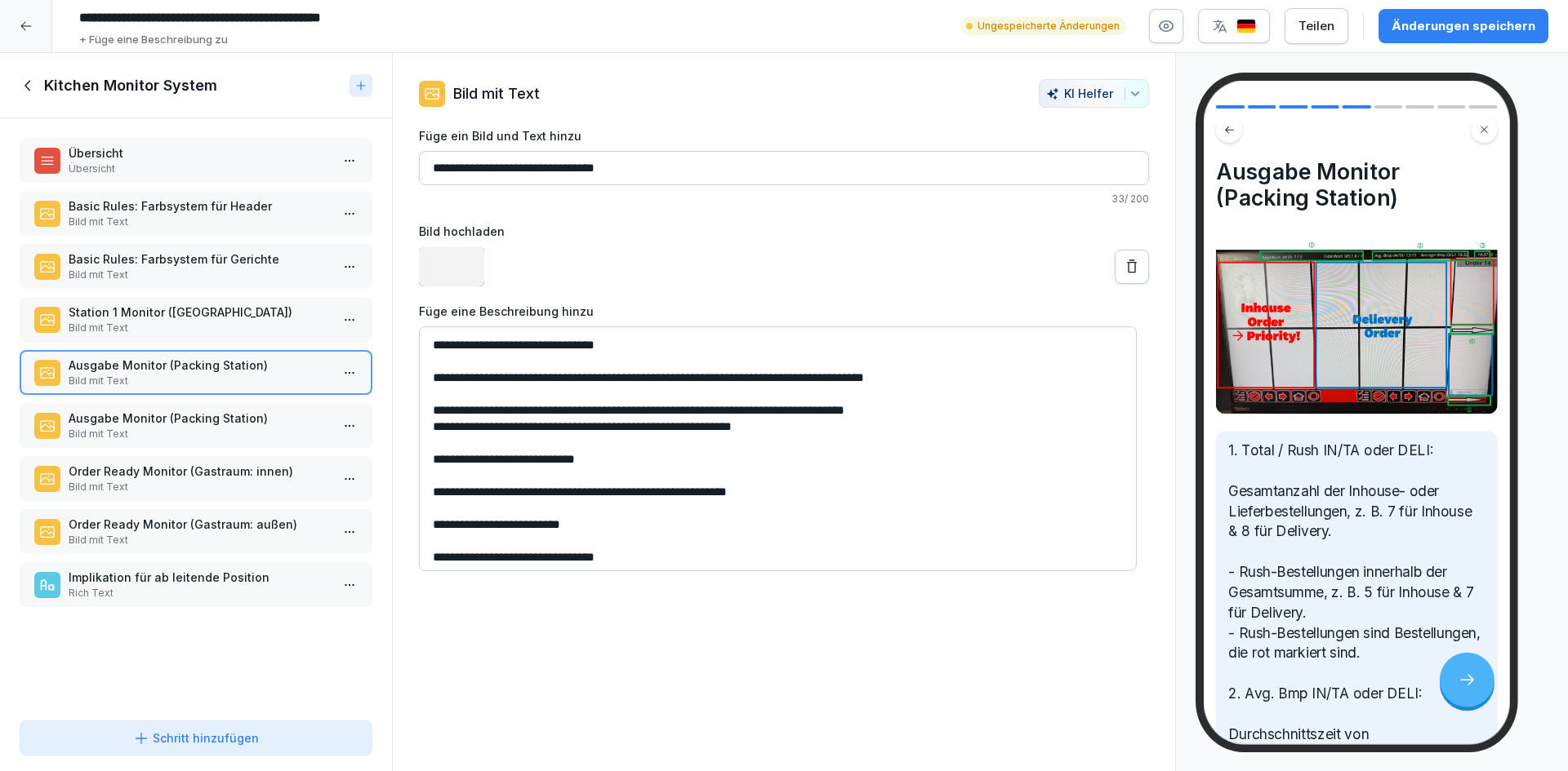
click at [240, 412] on p "Ausgabe Monitor (Packing Station)" at bounding box center [199, 418] width 262 height 17
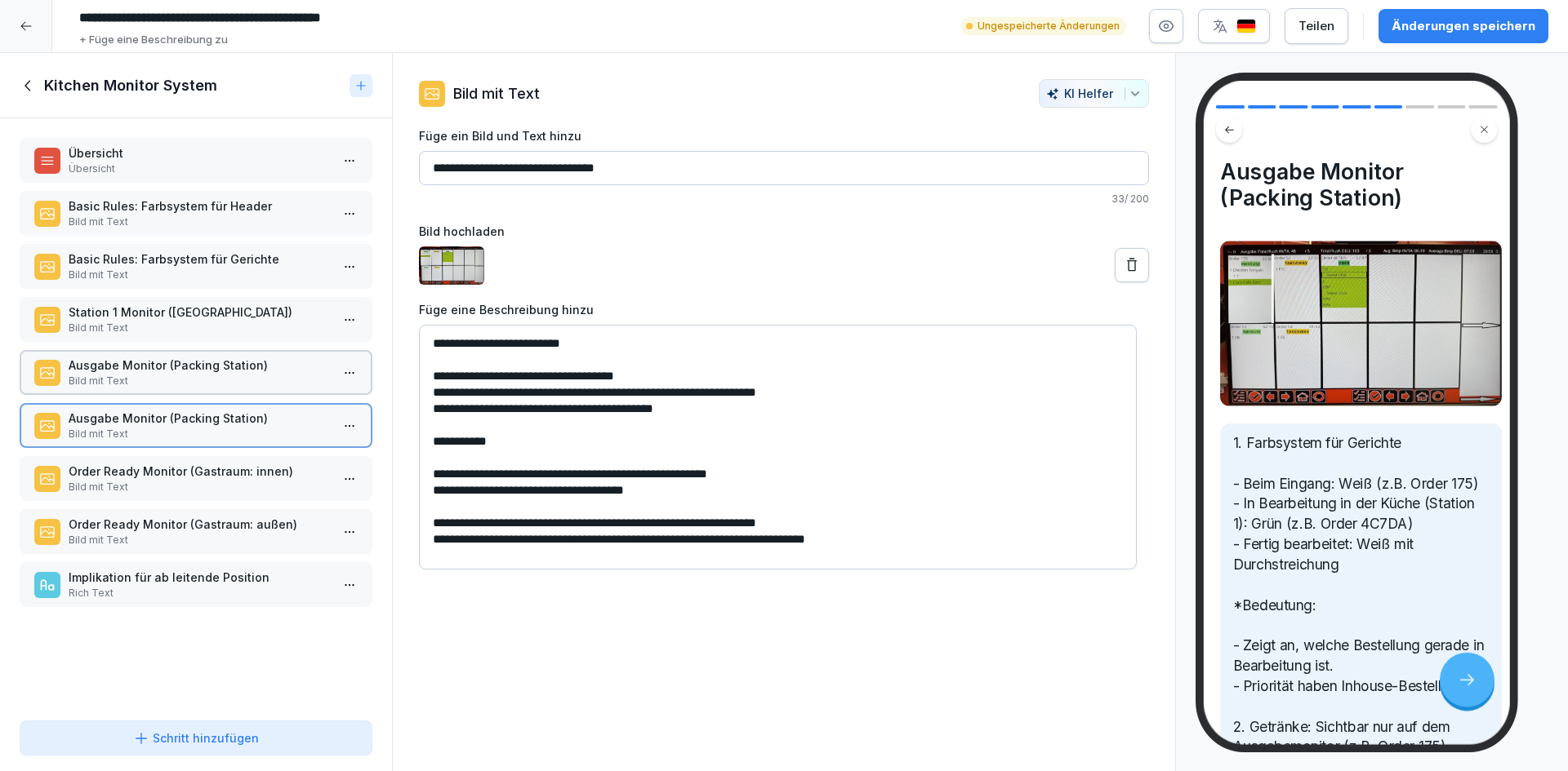
click at [244, 455] on div "Übersicht Übersicht Basic Rules: Farbsystem für Header Bild mit Text Basic Rule…" at bounding box center [196, 416] width 392 height 596
click at [247, 522] on p "Order Ready Monitor (Gastraum: außen)" at bounding box center [199, 525] width 262 height 17
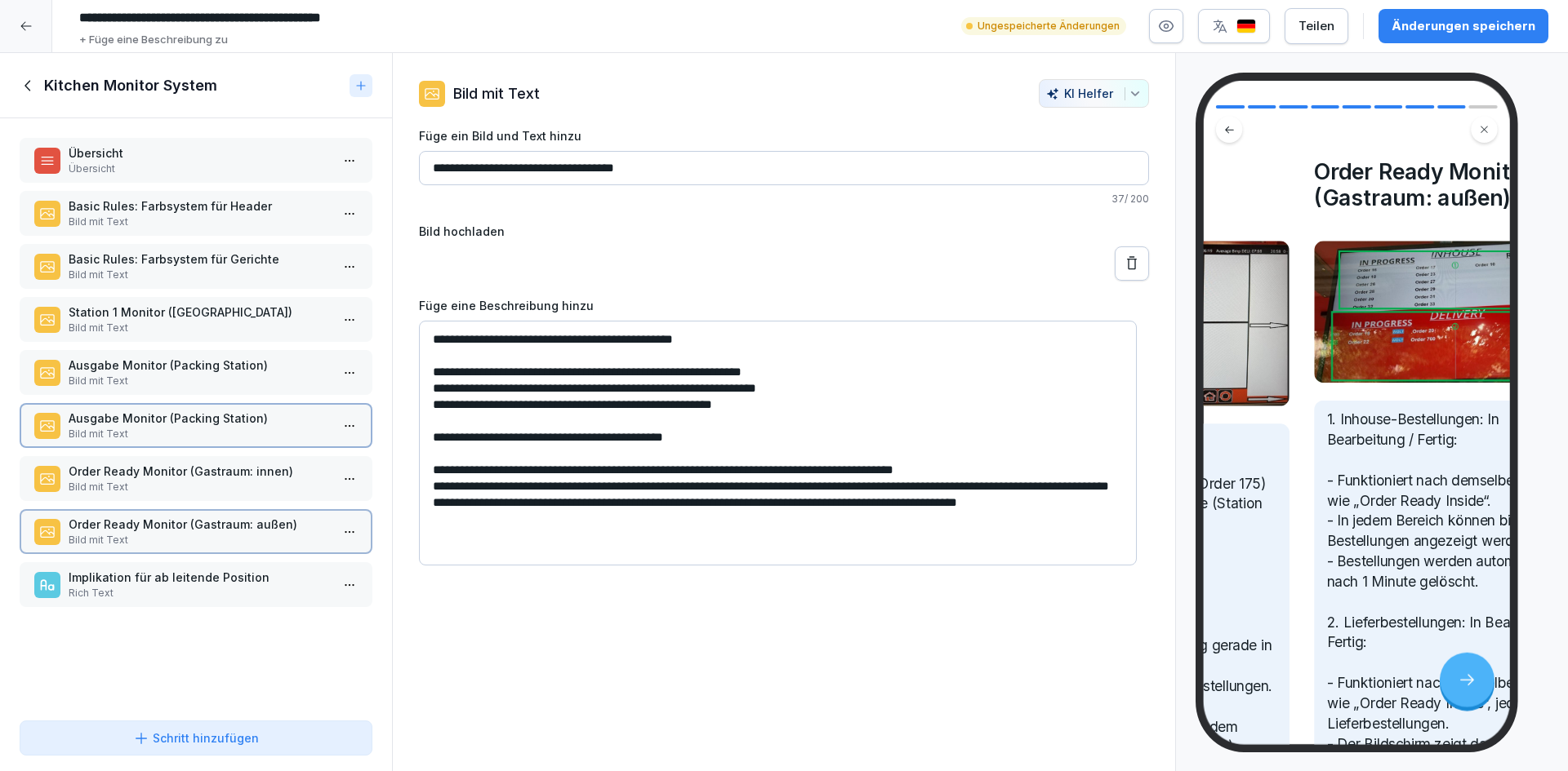
click at [234, 608] on div "Übersicht Übersicht Basic Rules: Farbsystem für Header Bild mit Text Basic Rule…" at bounding box center [196, 416] width 392 height 596
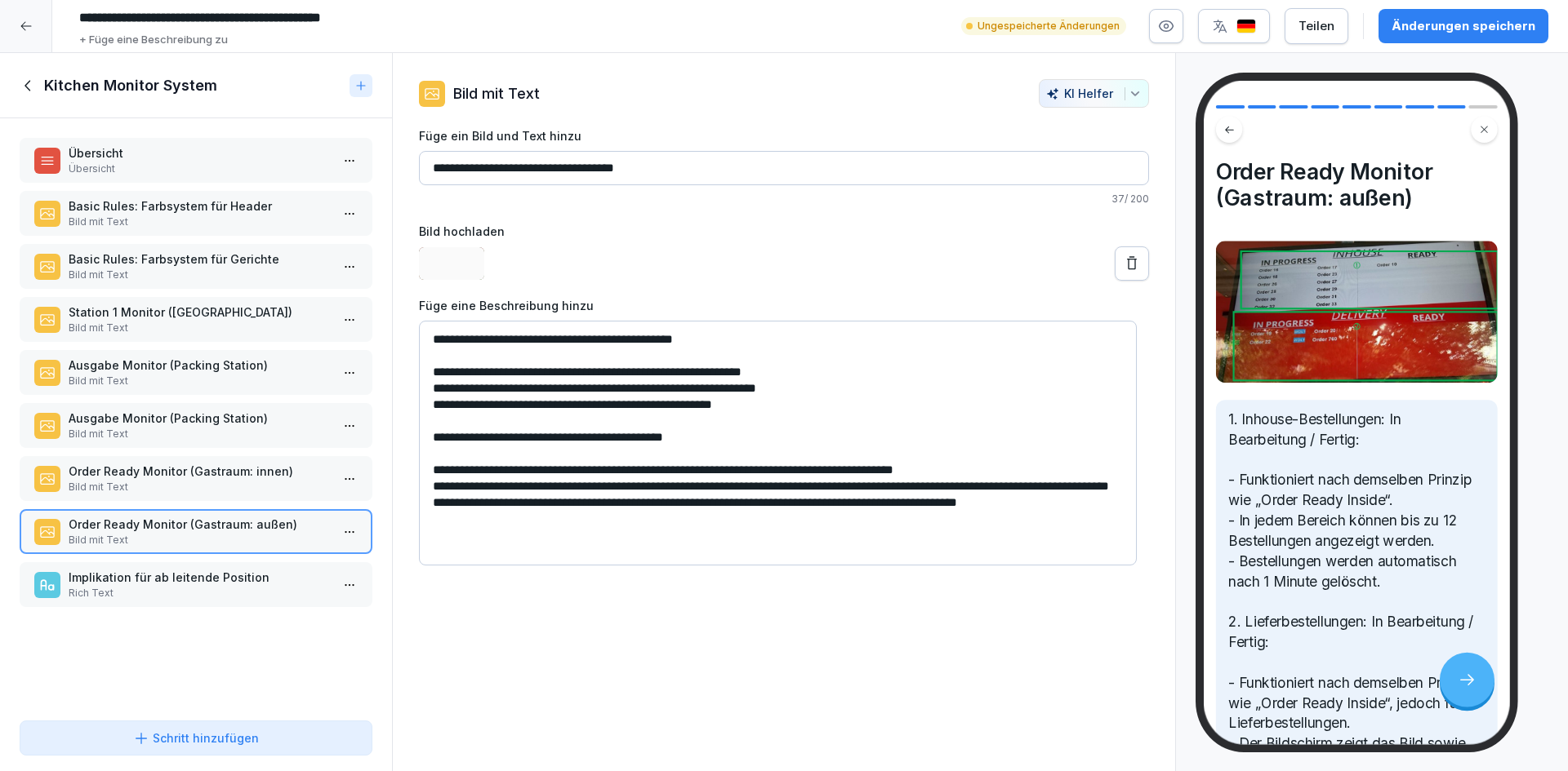
click at [252, 575] on p "Implikation für ab leitende Position" at bounding box center [199, 578] width 262 height 17
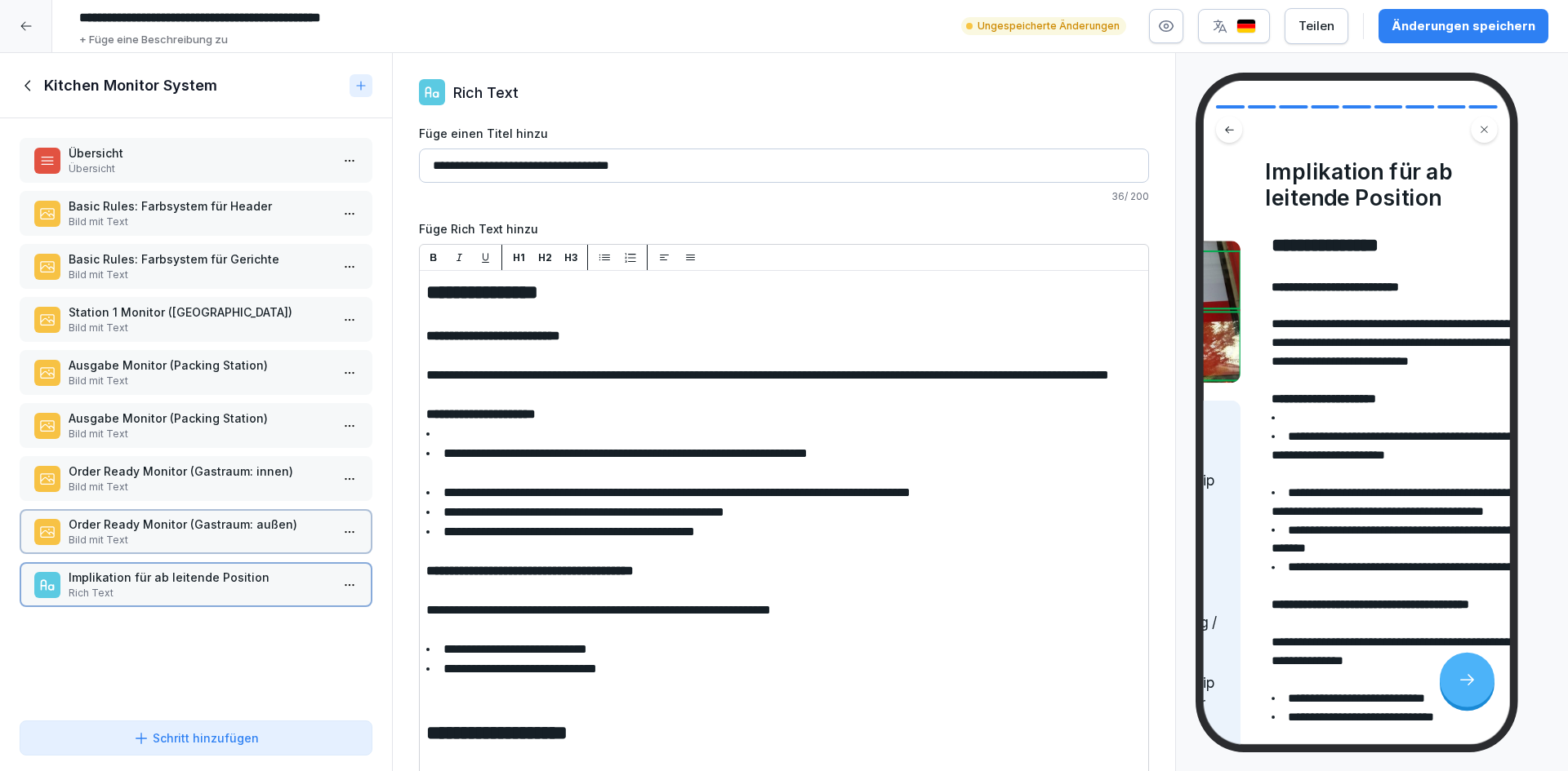
click at [250, 673] on div "Übersicht Übersicht Basic Rules: Farbsystem für Header Bild mit Text Basic Rule…" at bounding box center [196, 416] width 392 height 596
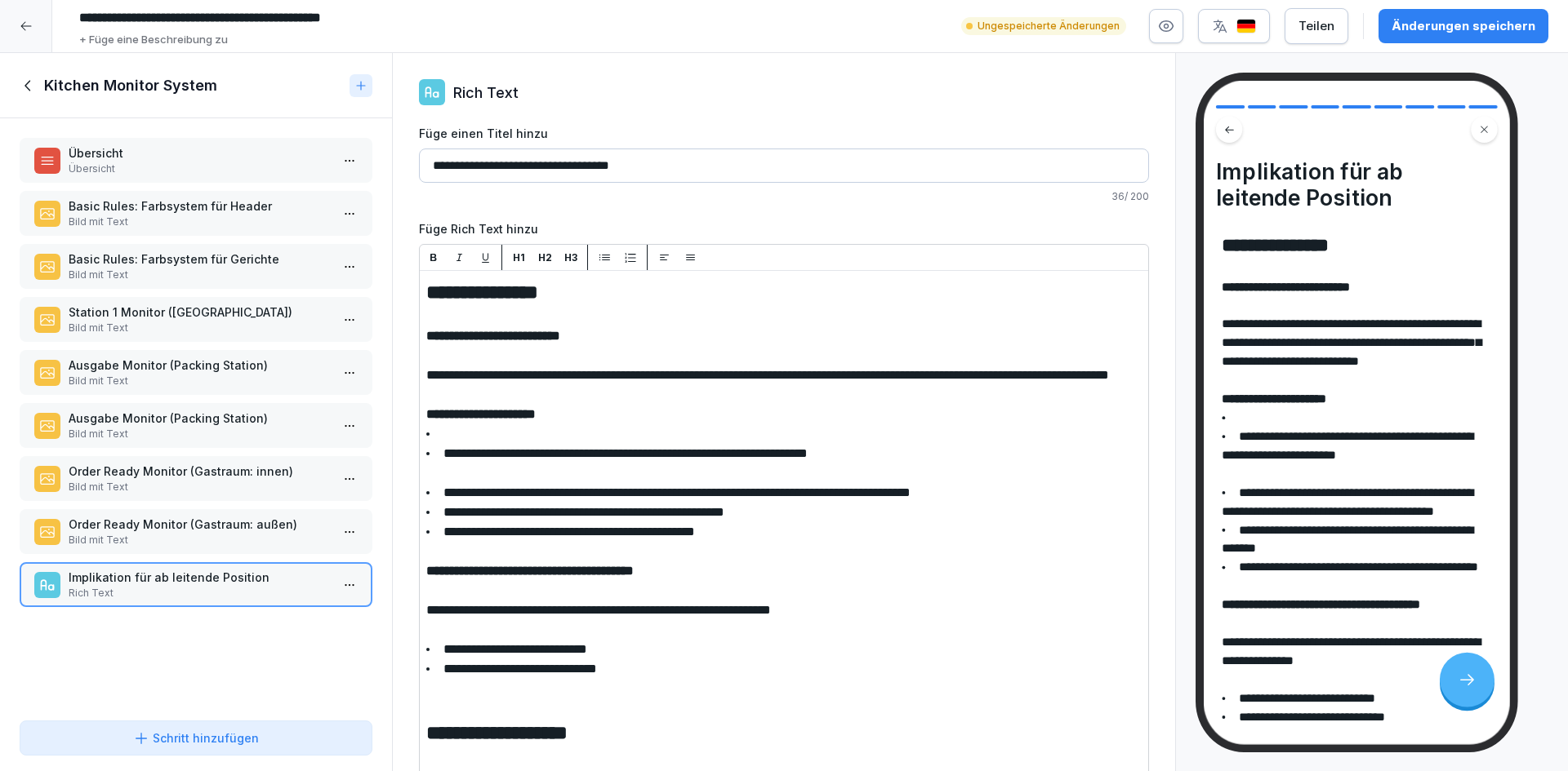
click at [37, 74] on div "Kitchen Monitor System" at bounding box center [196, 85] width 392 height 65
click at [29, 90] on icon at bounding box center [29, 85] width 18 height 18
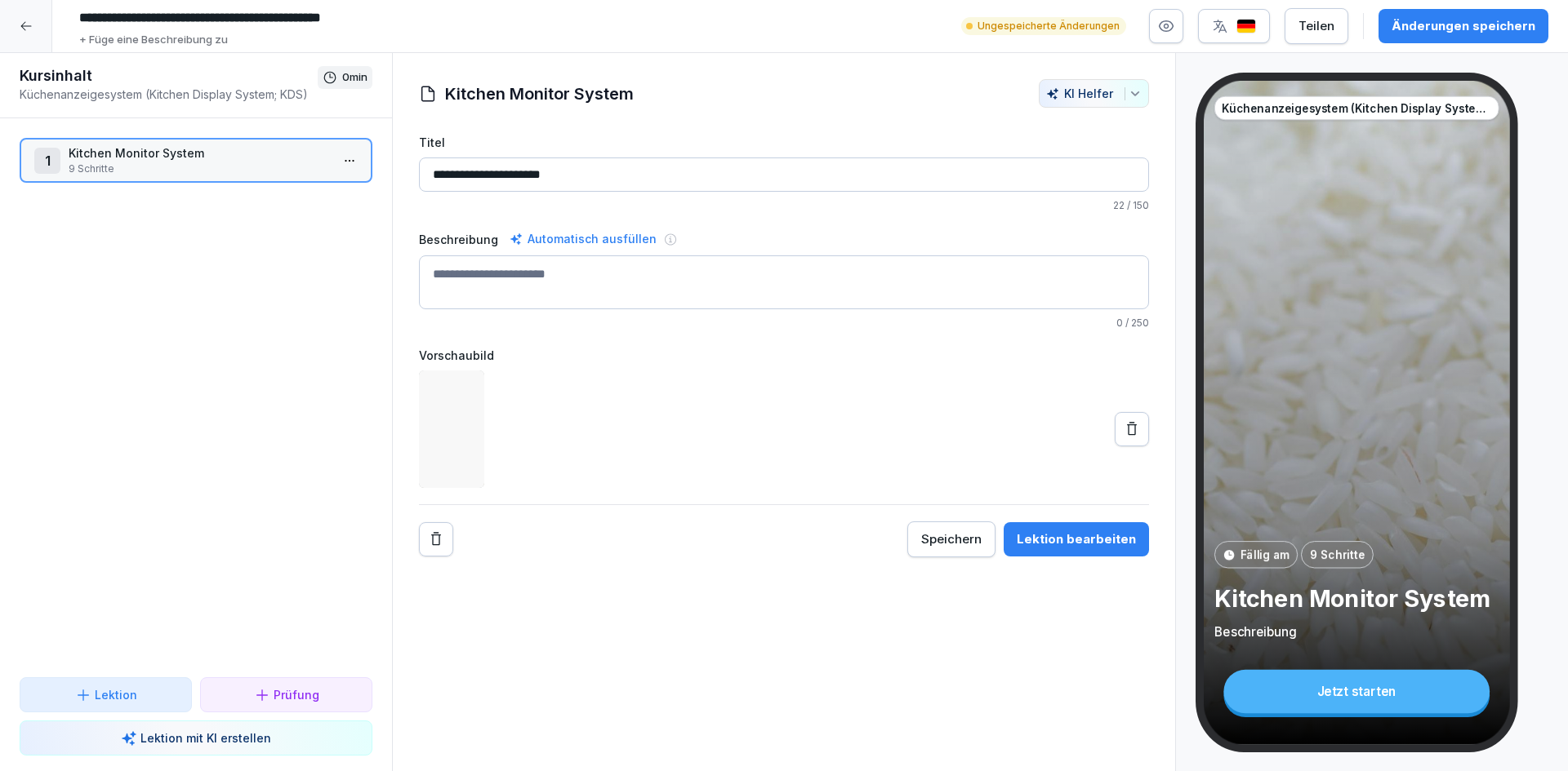
click at [136, 331] on div "1 Kitchen Monitor System 9 Schritte To pick up a draggable item, press the spac…" at bounding box center [196, 397] width 392 height 559
click at [310, 703] on button "Prüfung" at bounding box center [286, 695] width 172 height 35
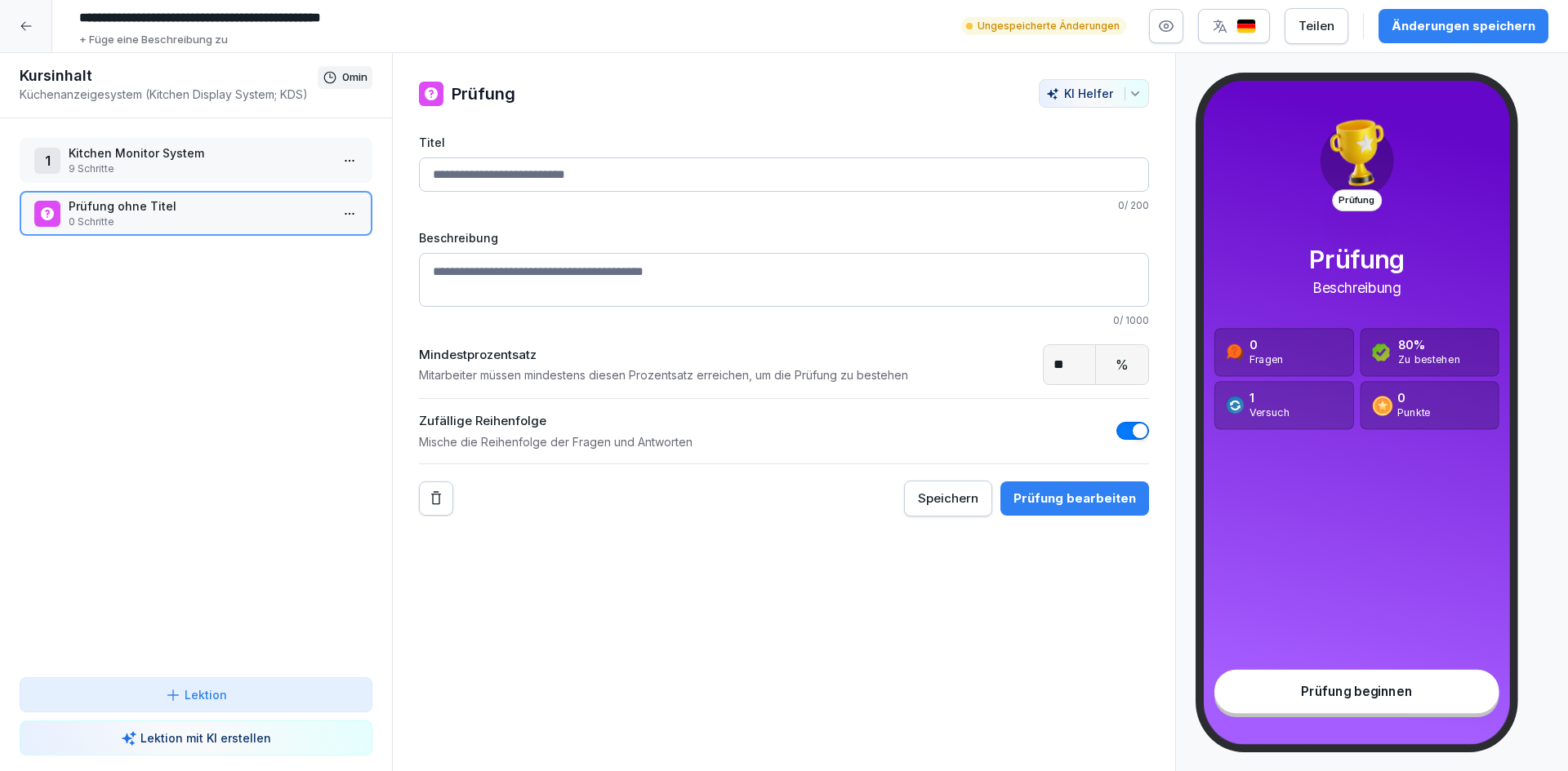
drag, startPoint x: 706, startPoint y: 180, endPoint x: 715, endPoint y: 189, distance: 12.7
click at [706, 180] on input "Titel" at bounding box center [784, 174] width 731 height 34
type input "*******"
click at [1108, 497] on div "Prüfung bearbeiten" at bounding box center [1074, 501] width 123 height 18
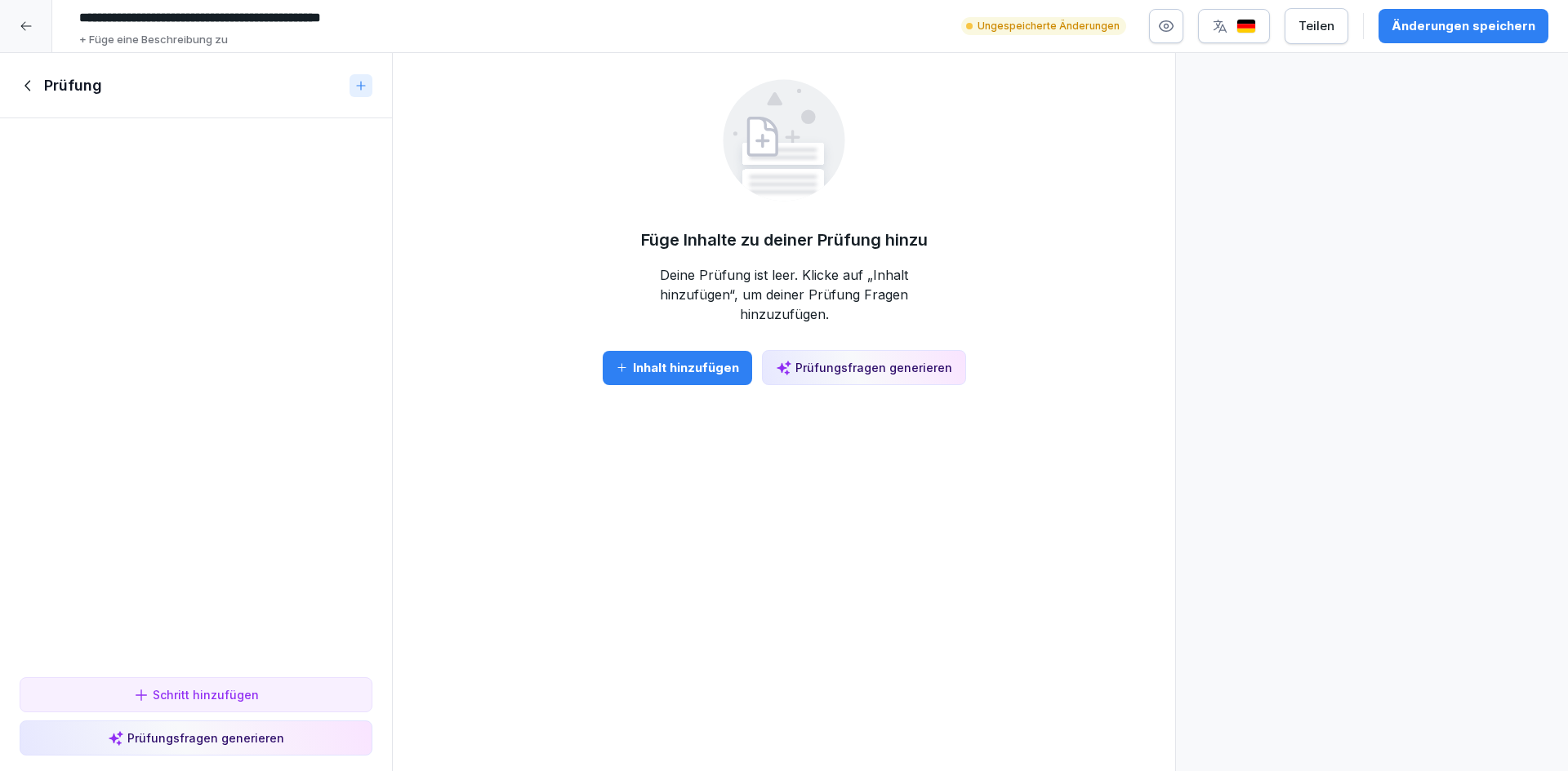
click at [856, 359] on div "Prüfungsfragen generieren" at bounding box center [864, 368] width 177 height 17
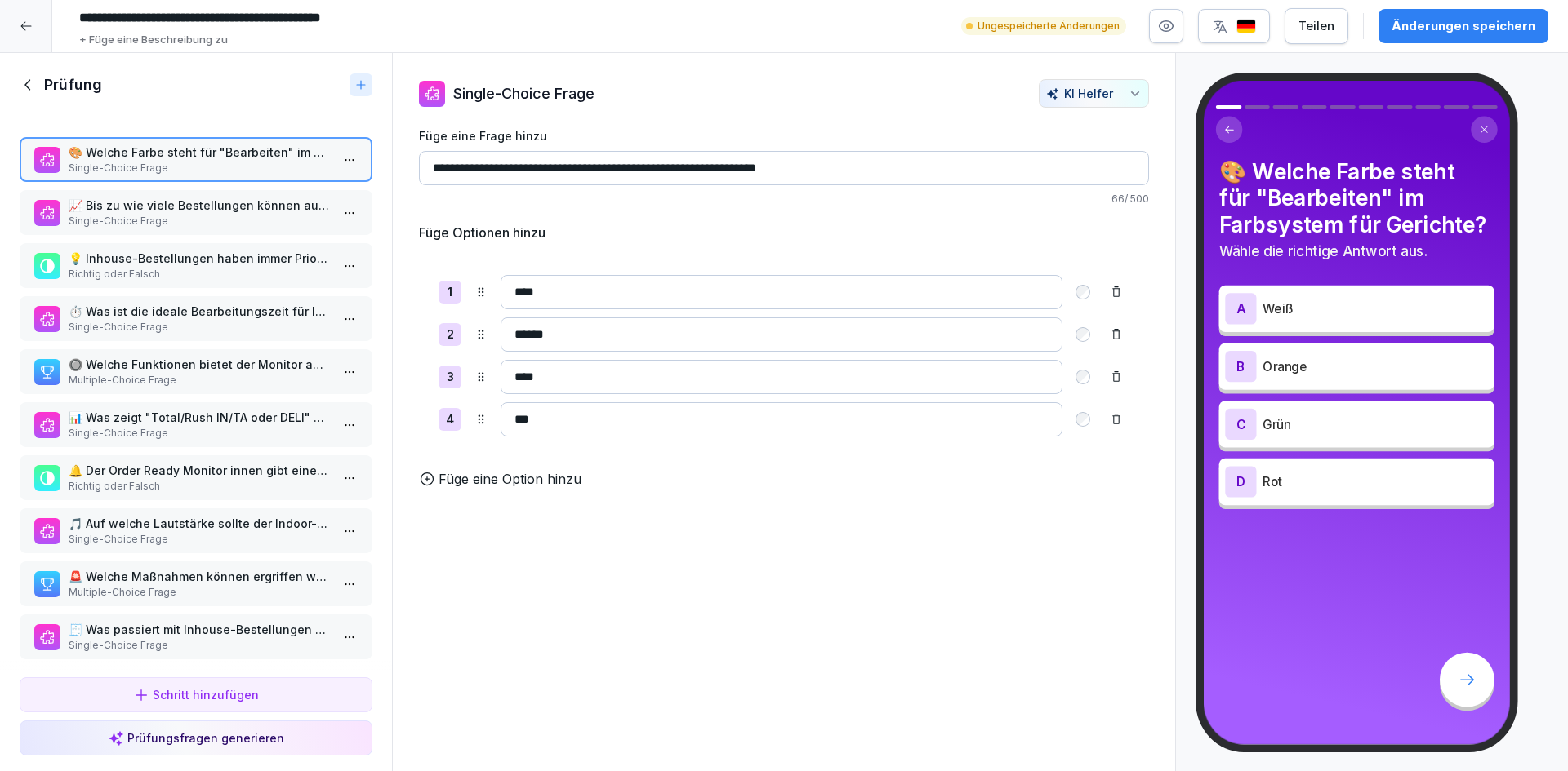
click at [142, 212] on p "📈 Bis zu wie viele Bestellungen können auf dem "Order Ready Monitor" angezeigt …" at bounding box center [199, 205] width 262 height 17
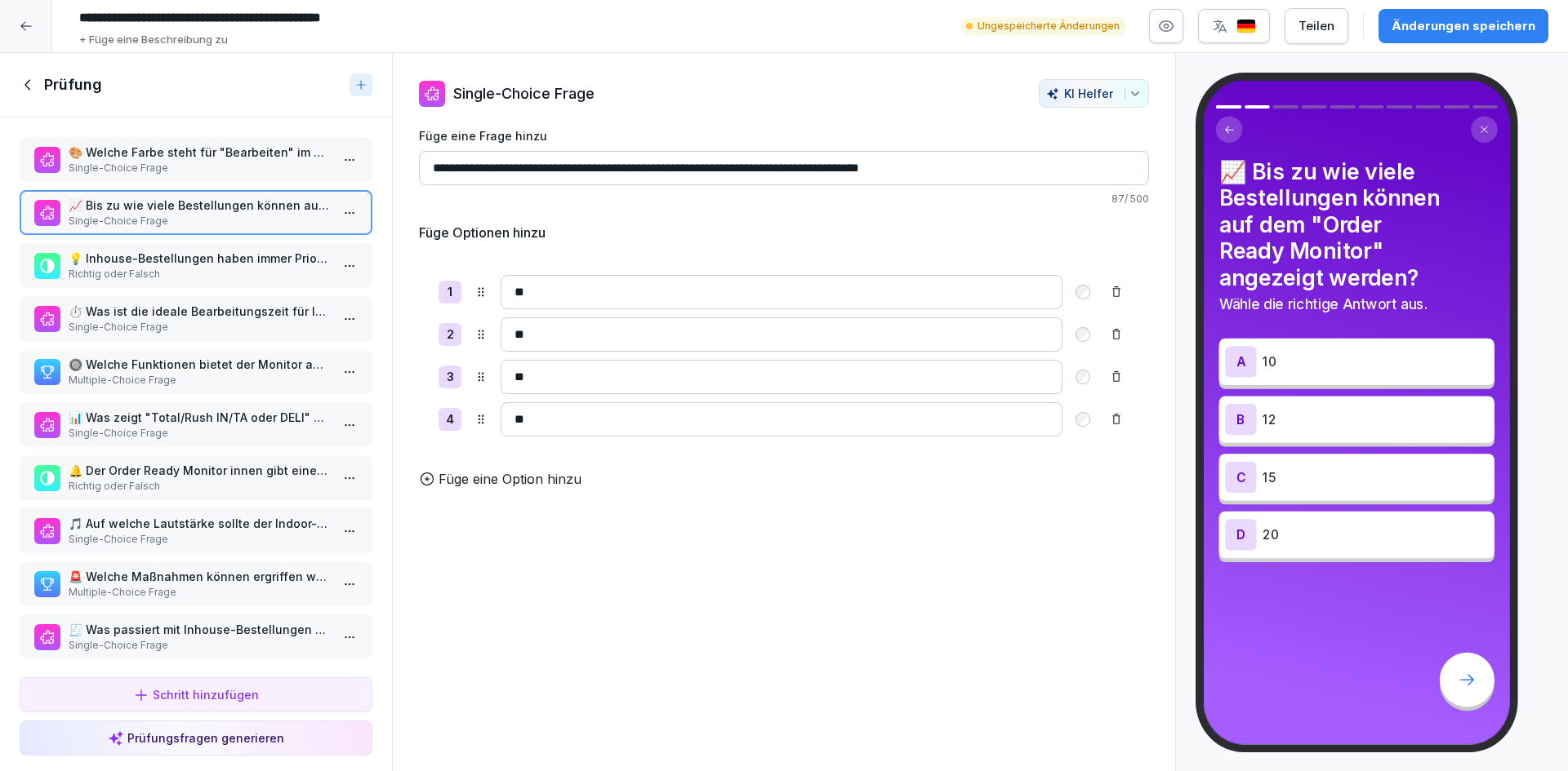
click at [142, 257] on p "💡 Inhouse-Bestellungen haben immer Priorität gegenüber Lieferbestellungen." at bounding box center [199, 258] width 262 height 17
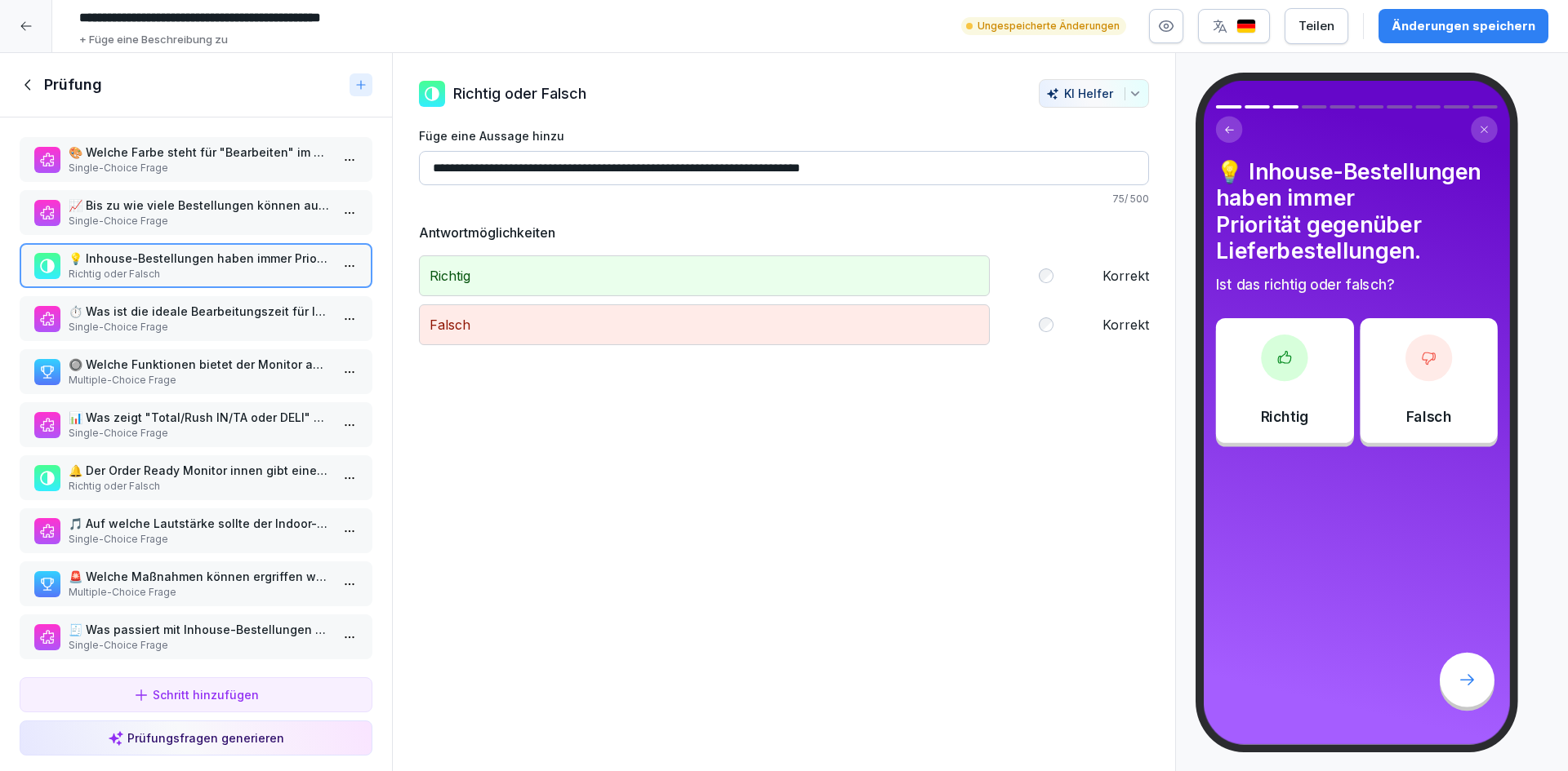
click at [203, 321] on p "Single-Choice Frage" at bounding box center [199, 327] width 262 height 15
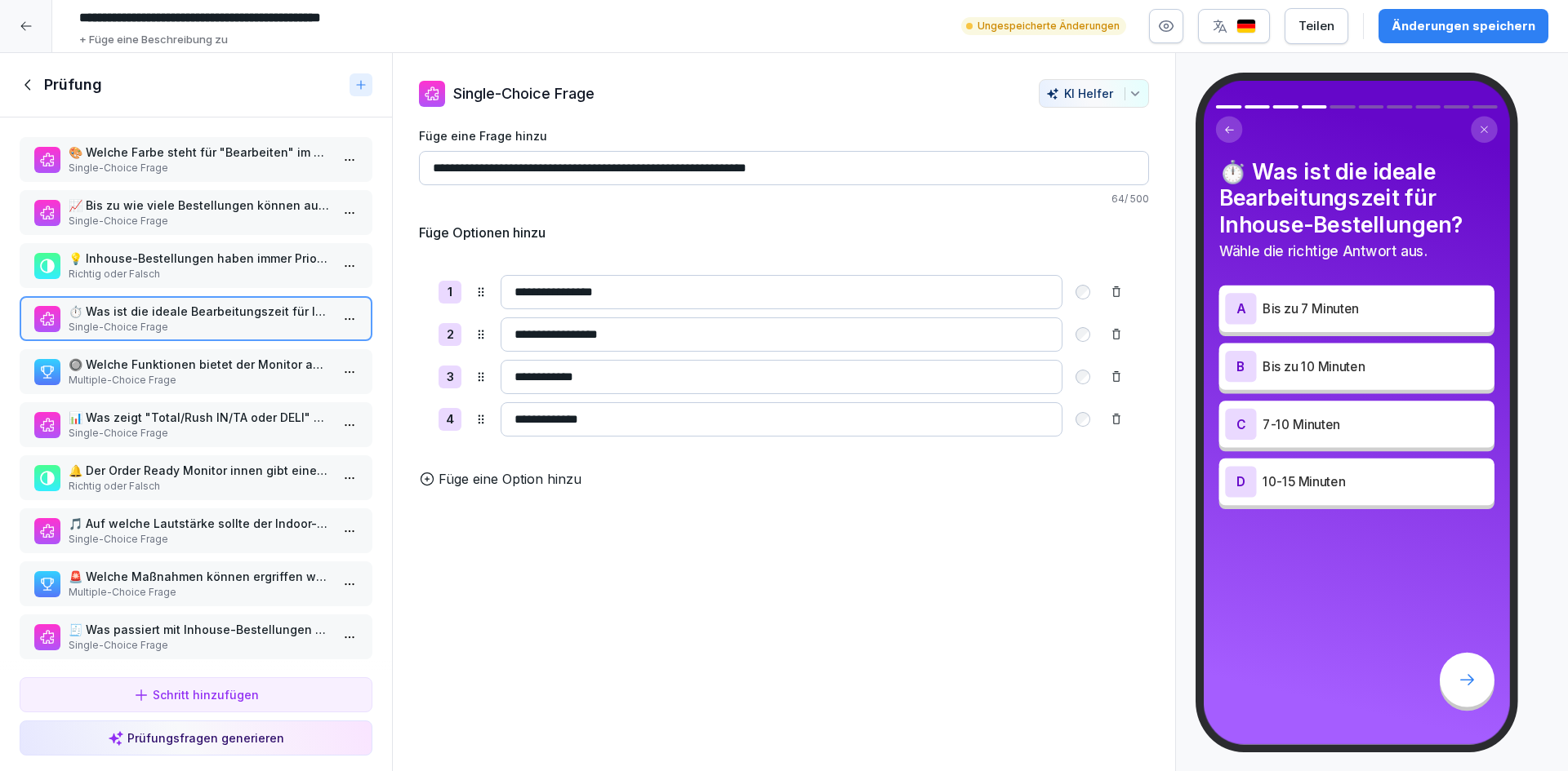
click at [200, 369] on p "🔘 Welche Funktionen bietet der Monitor an Station 1 (Reisstation)? Wählen Sie a…" at bounding box center [199, 364] width 262 height 17
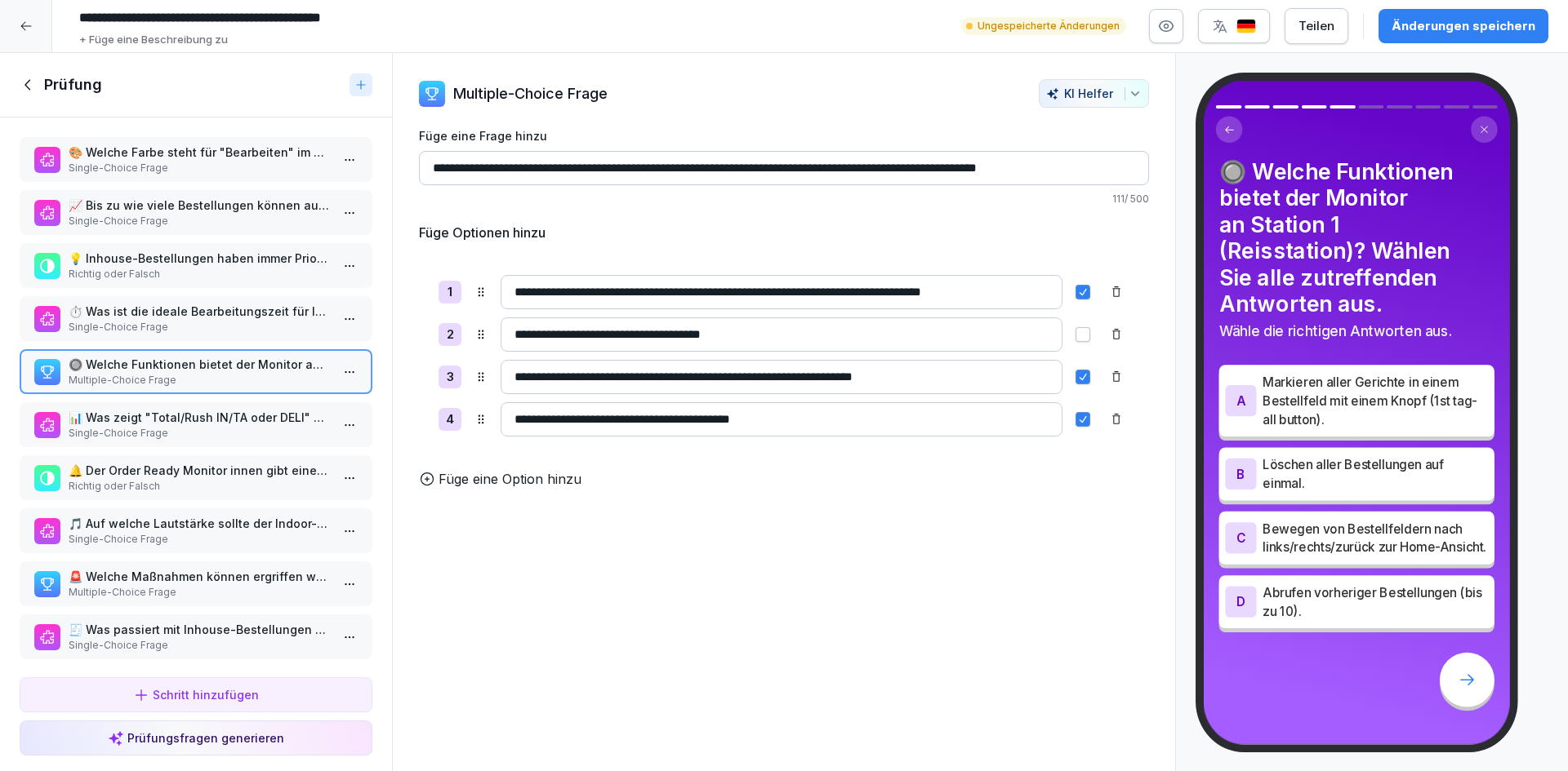
click at [199, 418] on p "📊 Was zeigt "Total/Rush IN/TA oder DELI" auf dem Ausgabe-Monitor?" at bounding box center [199, 417] width 262 height 17
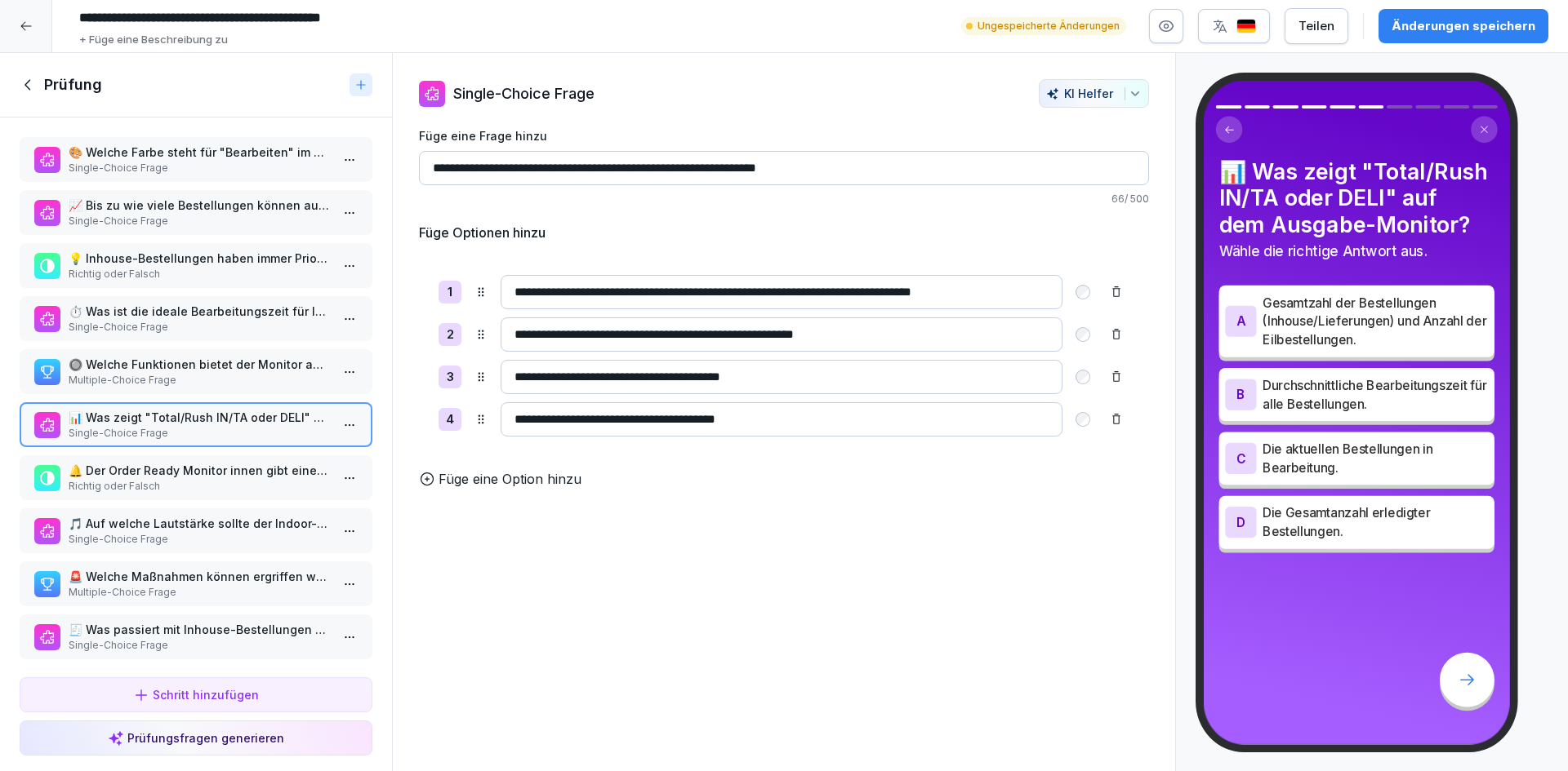
click at [271, 369] on p "🔘 Welche Funktionen bietet der Monitor an Station 1 (Reisstation)? Wählen Sie a…" at bounding box center [199, 364] width 262 height 17
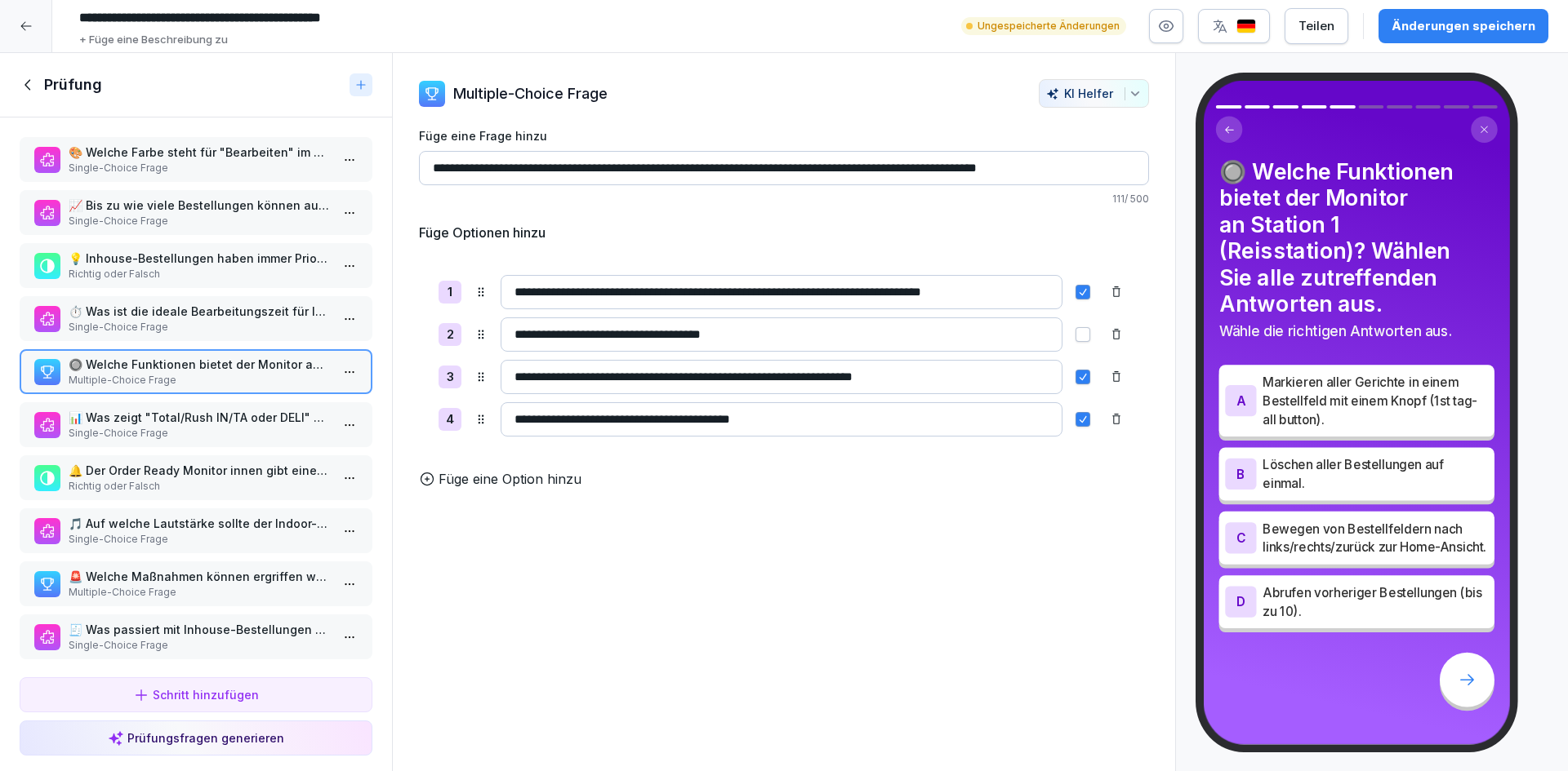
click at [338, 376] on html "**********" at bounding box center [784, 385] width 1568 height 771
click at [316, 464] on div "Löschen" at bounding box center [277, 463] width 139 height 30
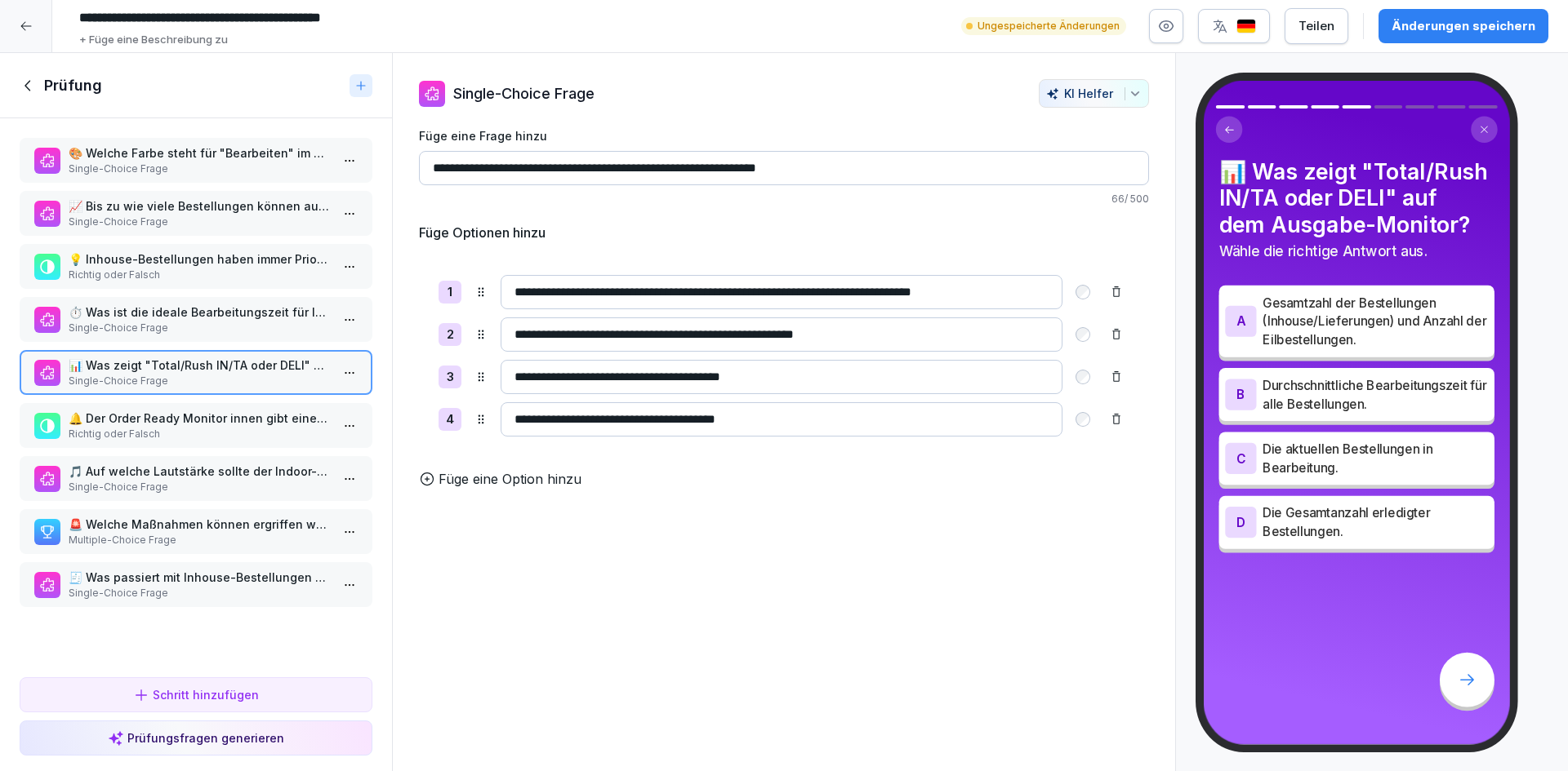
click at [208, 431] on p "Richtig oder Falsch" at bounding box center [199, 434] width 262 height 15
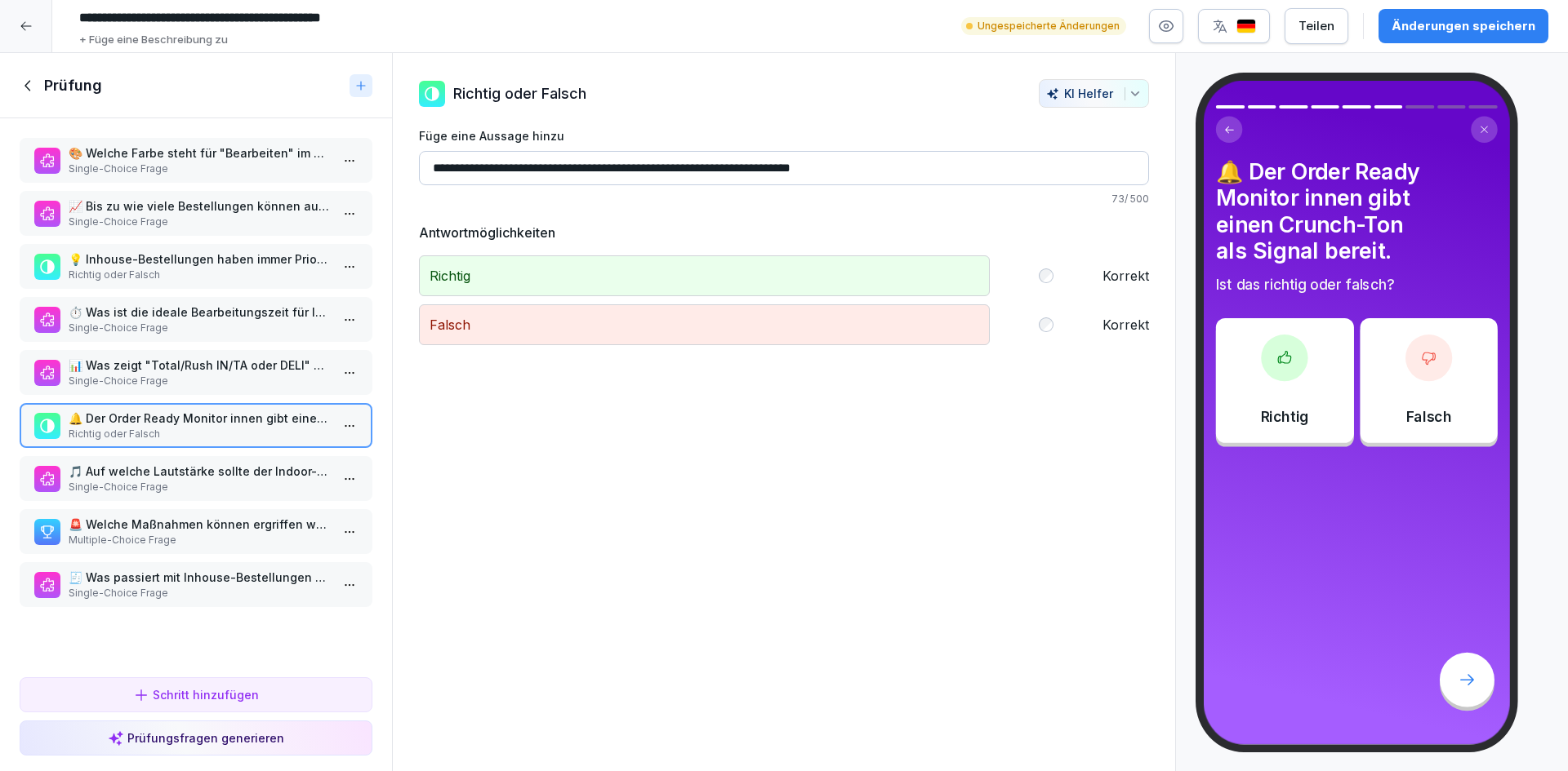
click at [339, 426] on html "**********" at bounding box center [784, 385] width 1568 height 771
click at [288, 524] on div "Löschen" at bounding box center [277, 518] width 139 height 30
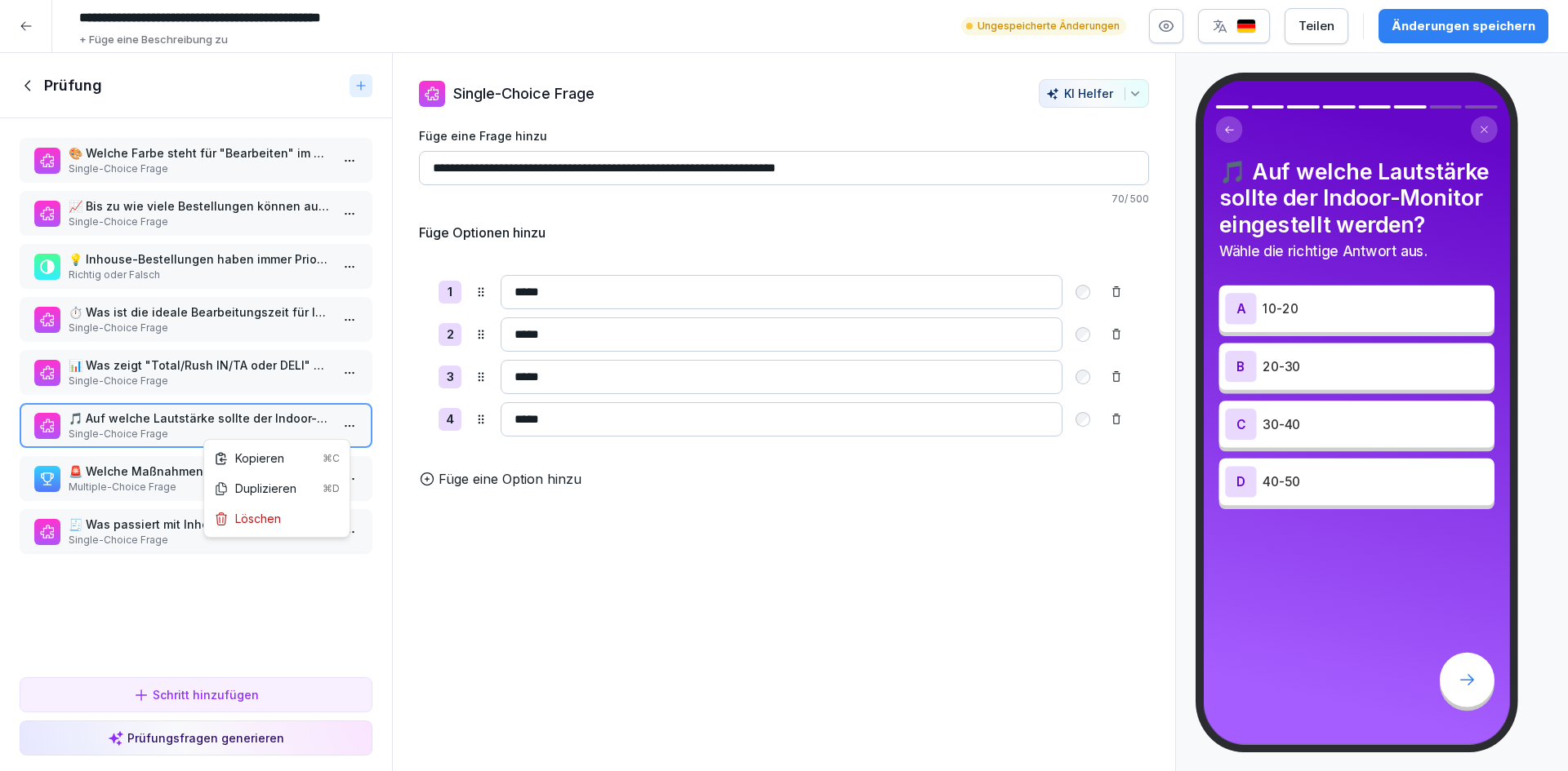
click at [338, 415] on html "**********" at bounding box center [784, 385] width 1568 height 771
click at [279, 516] on div "Löschen" at bounding box center [247, 519] width 67 height 17
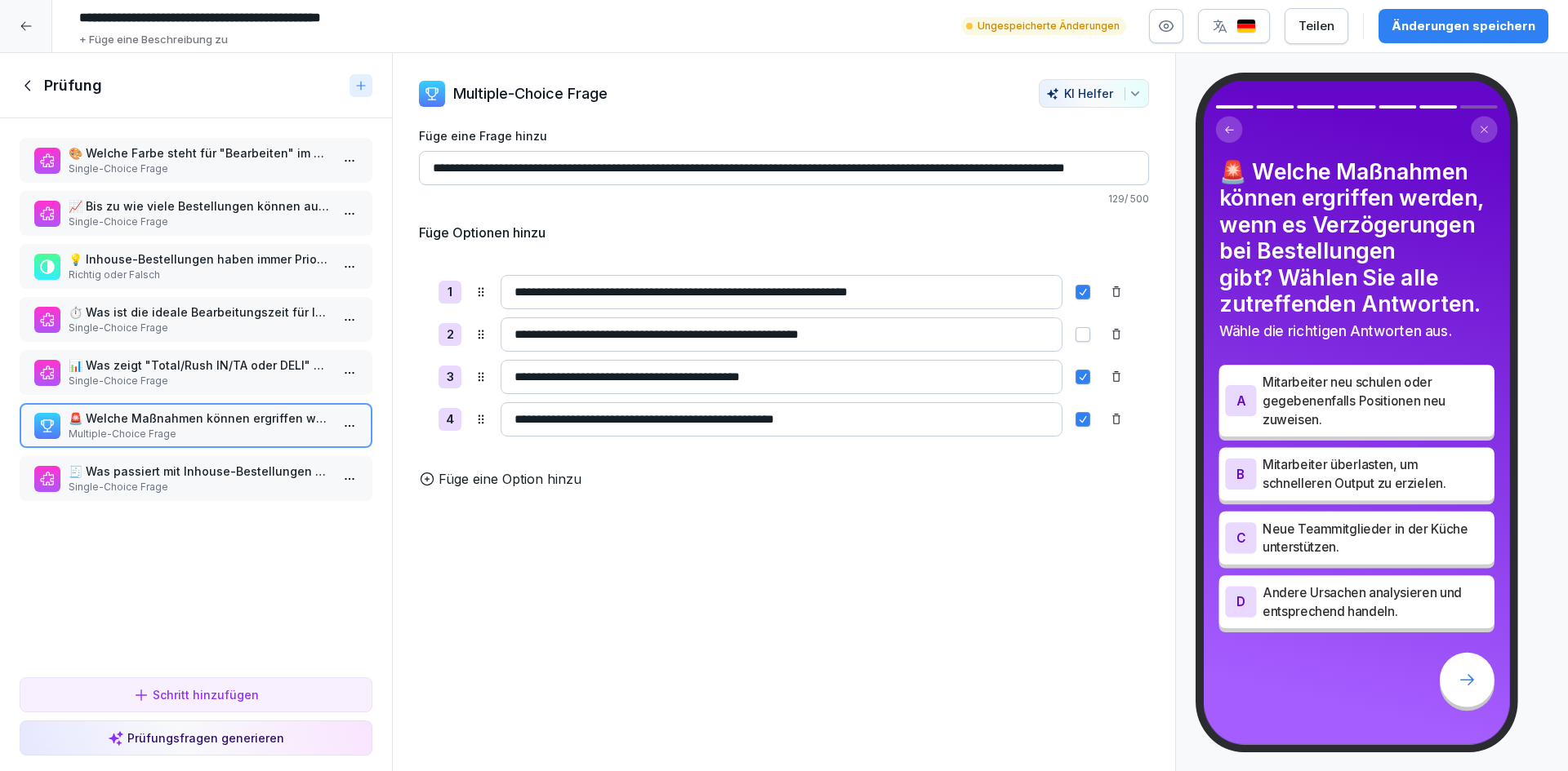
click at [220, 474] on p "🧾 Was passiert mit Inhouse-Bestellungen auf dem Order Ready Monitor nach 1 Minu…" at bounding box center [199, 471] width 262 height 17
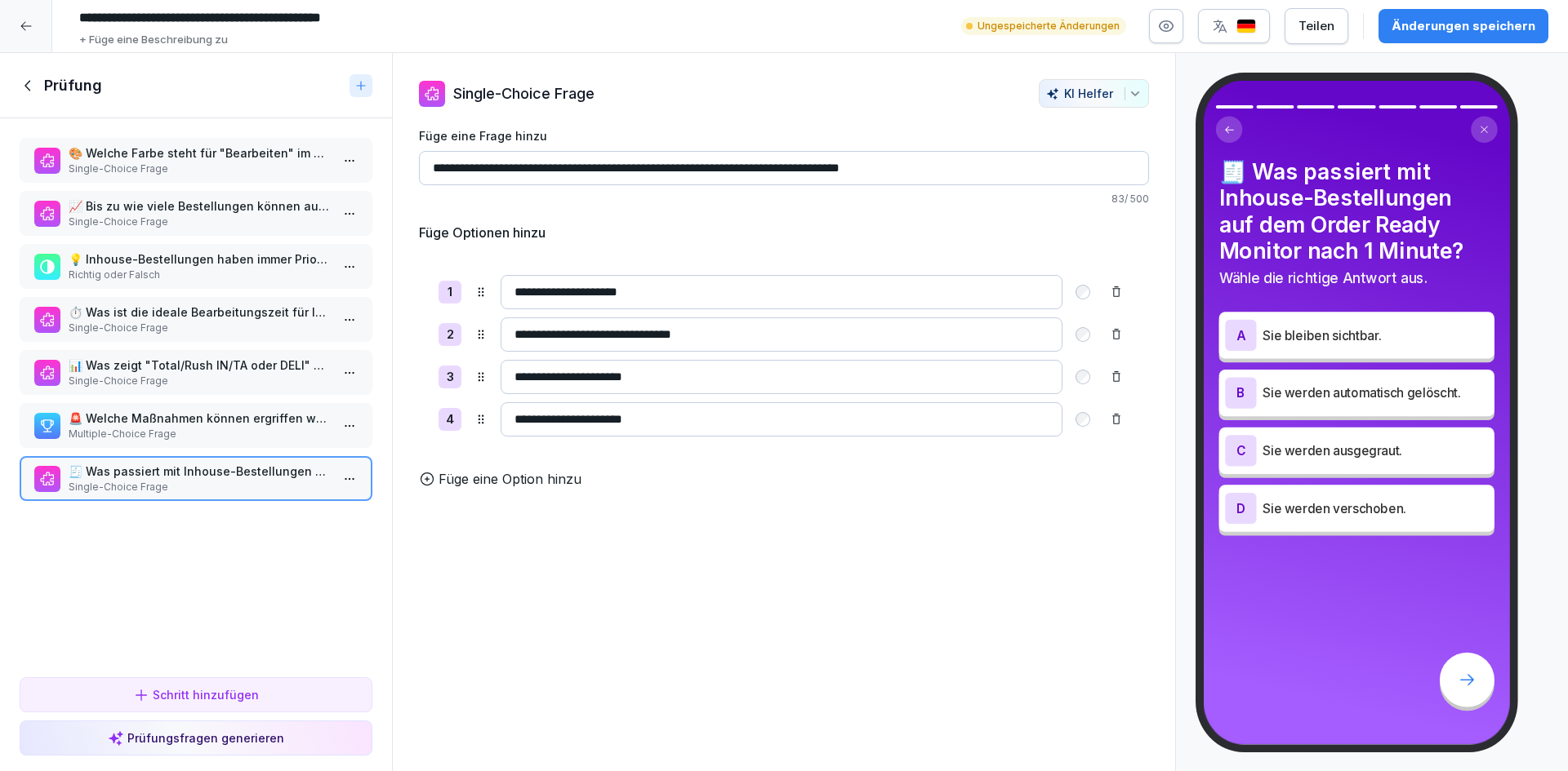
click at [205, 163] on p "Single-Choice Frage" at bounding box center [199, 169] width 262 height 15
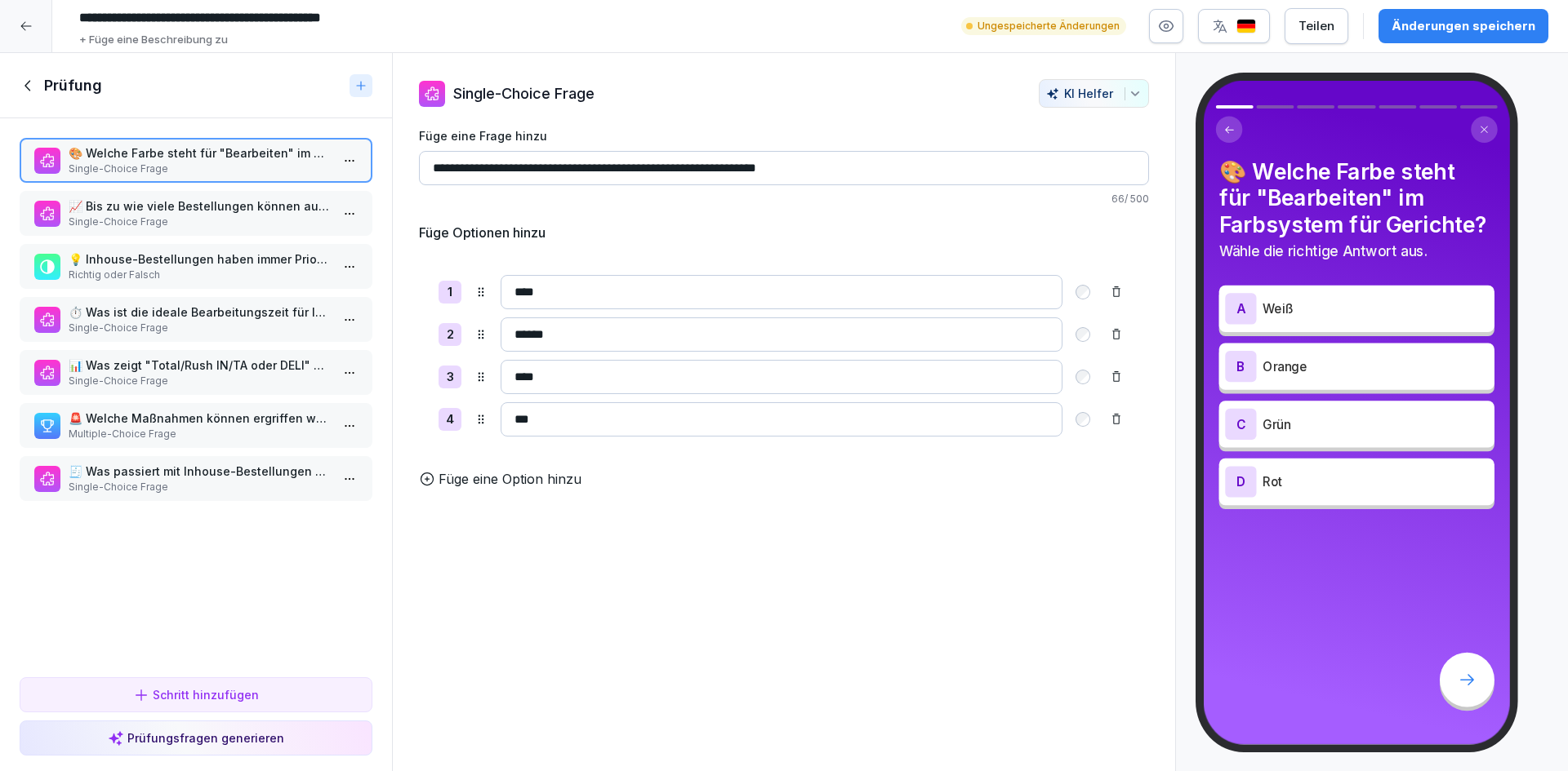
click at [1332, 26] on div "Teilen" at bounding box center [1316, 26] width 36 height 18
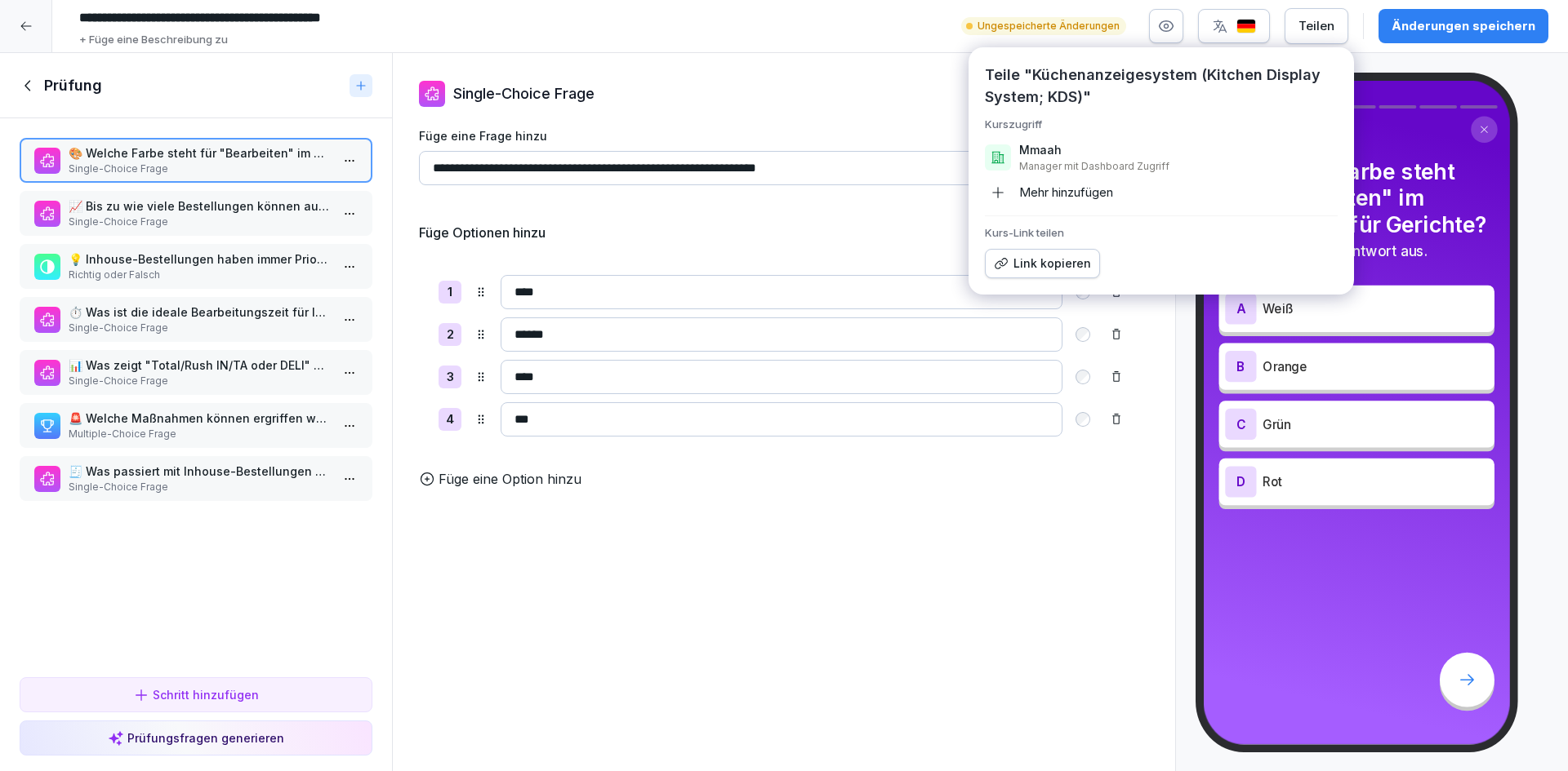
click at [1374, 44] on div "**********" at bounding box center [811, 26] width 1477 height 44
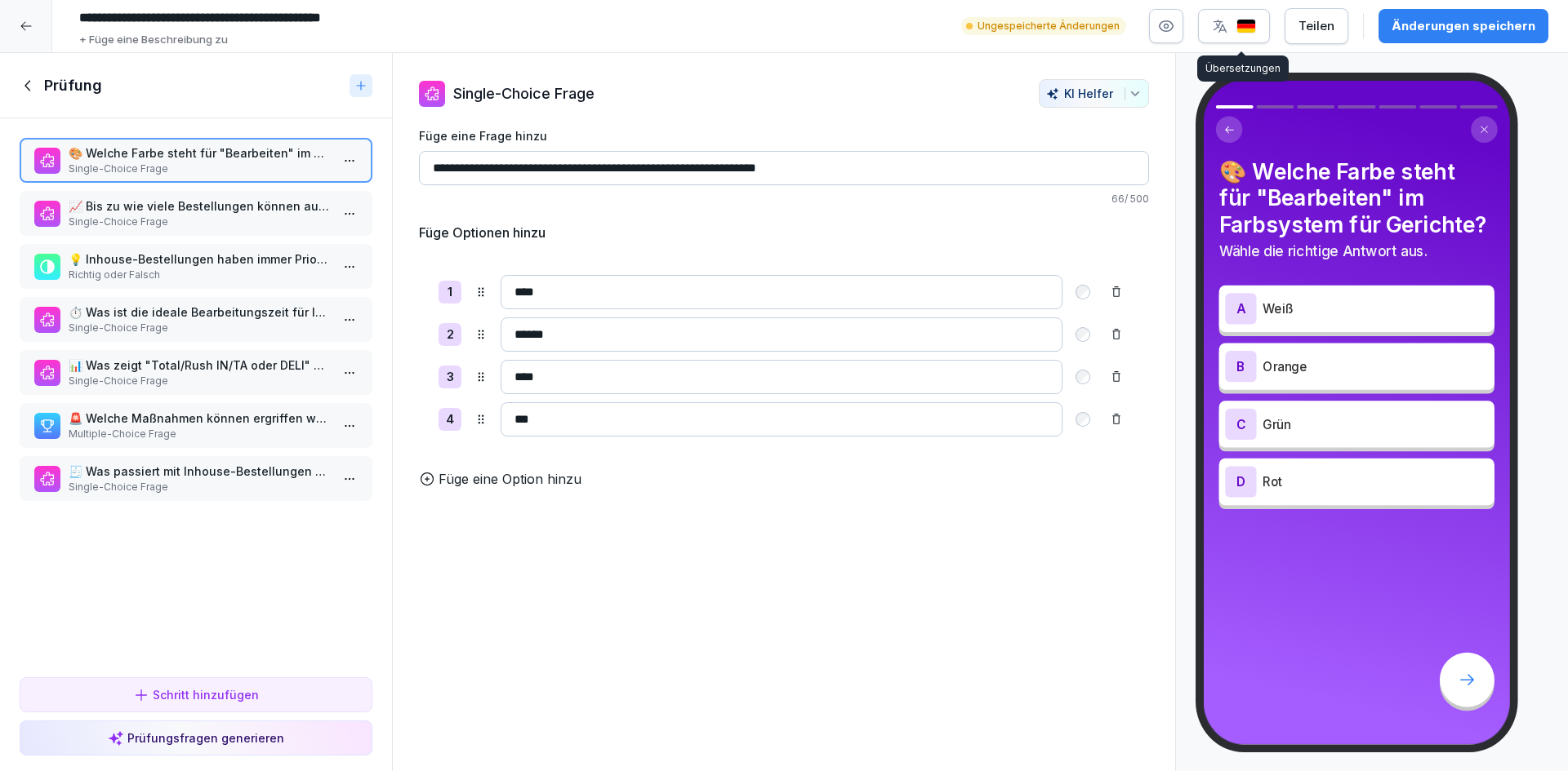
click at [1243, 25] on img "button" at bounding box center [1246, 27] width 20 height 16
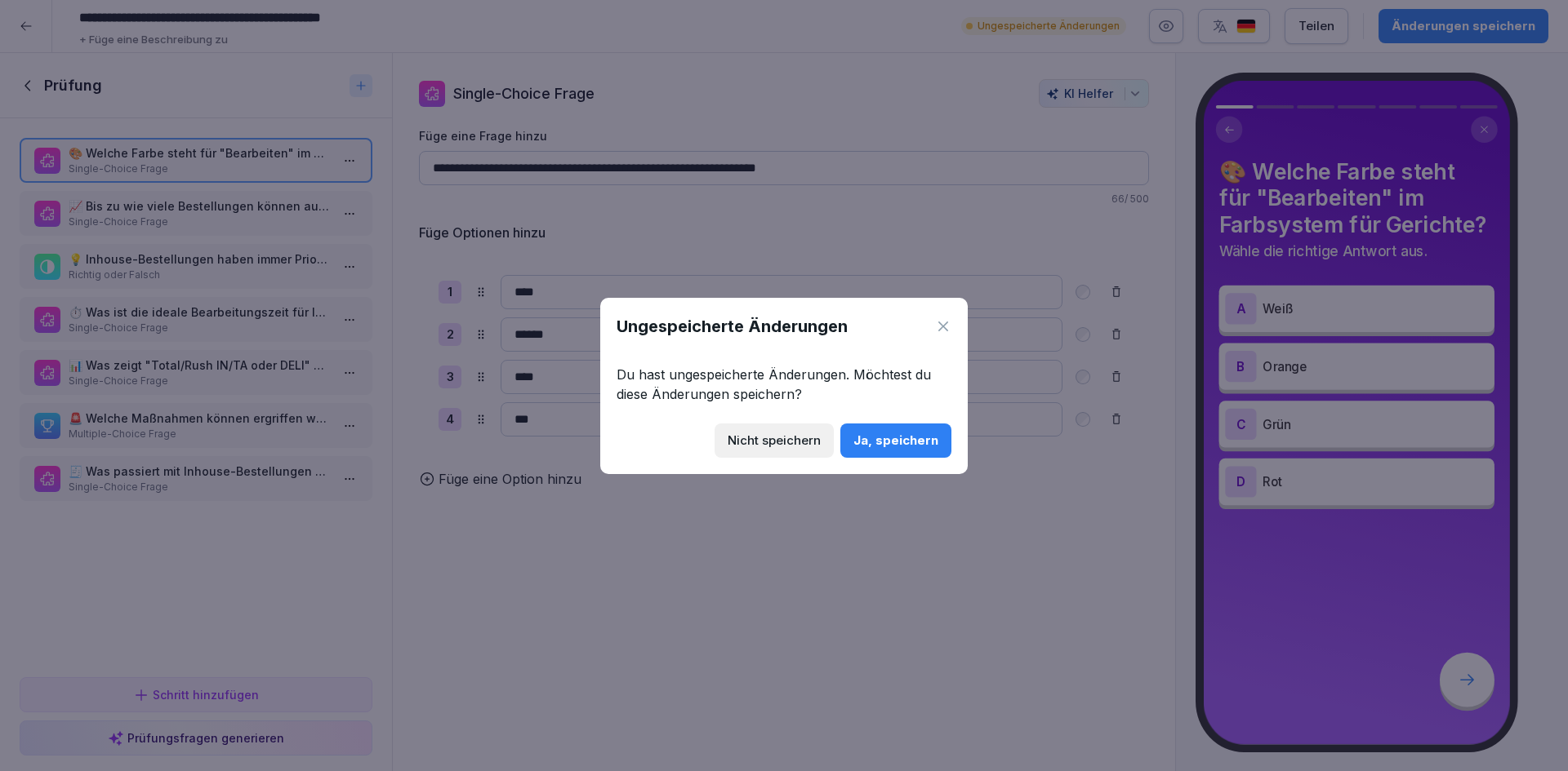
click at [914, 447] on div "Ja, speichern" at bounding box center [896, 441] width 85 height 18
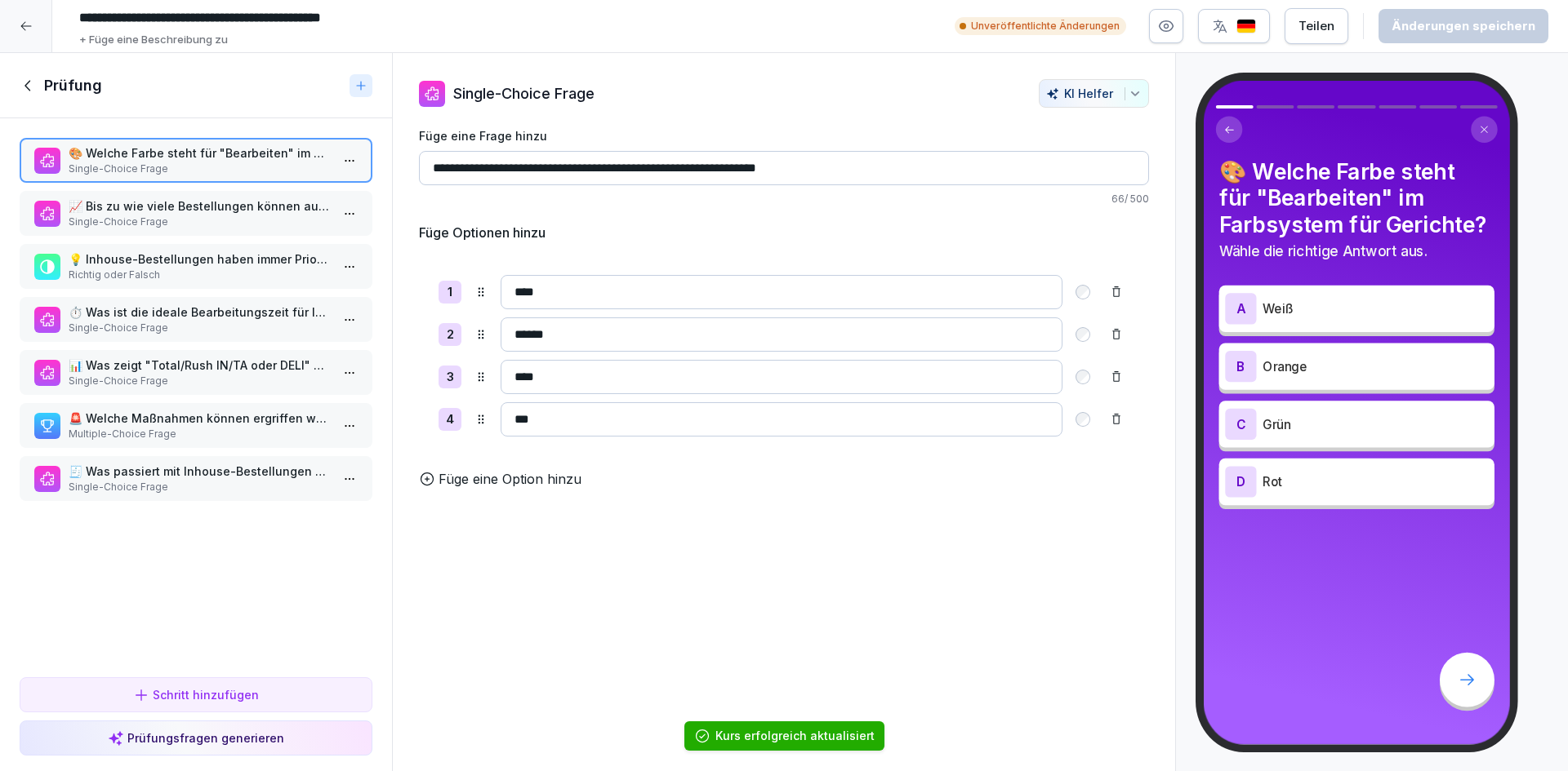
click at [1253, 33] on img "button" at bounding box center [1246, 27] width 20 height 16
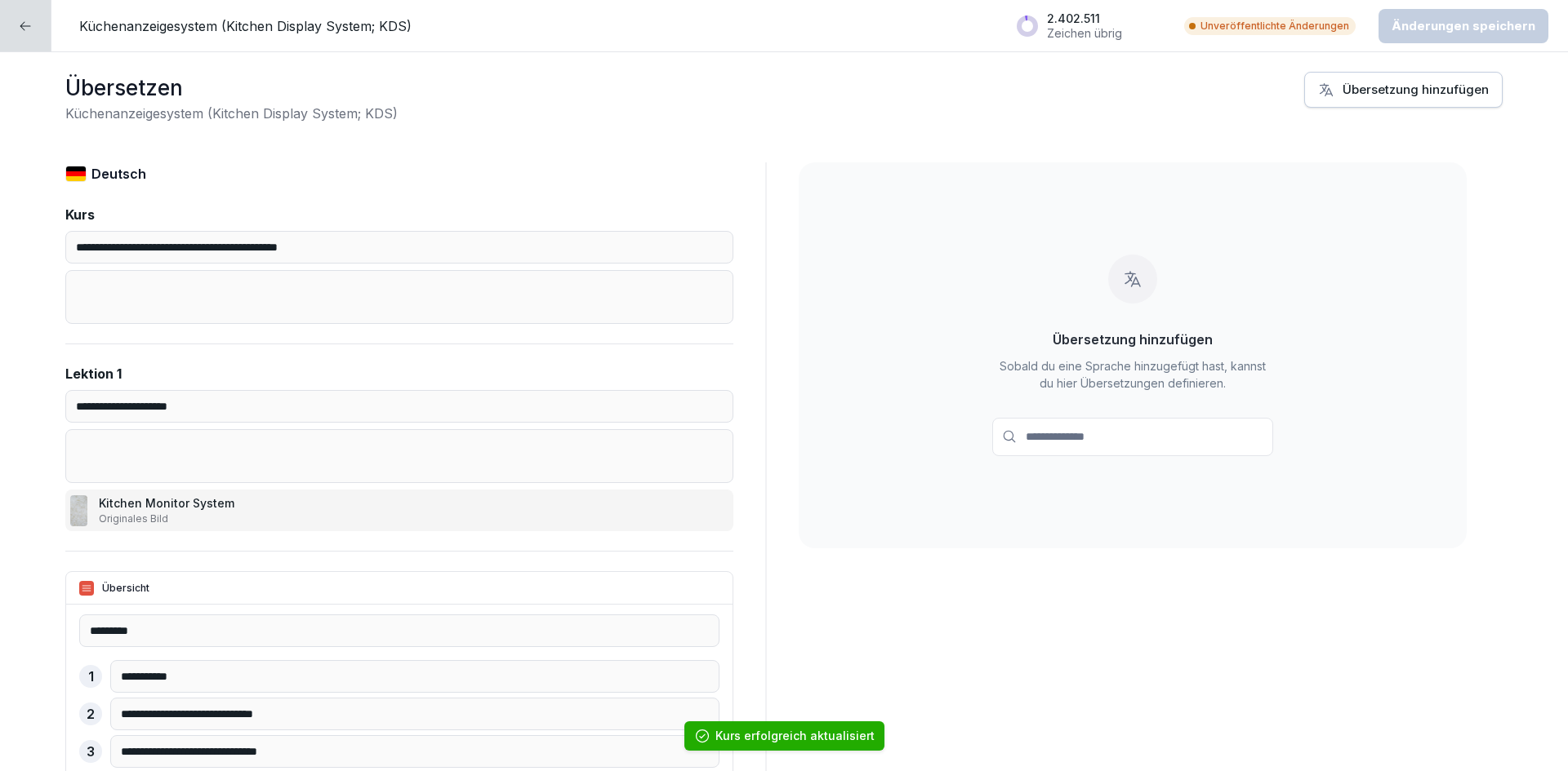
drag, startPoint x: 1420, startPoint y: 95, endPoint x: 1156, endPoint y: 442, distance: 436.0
click at [1156, 442] on div "**********" at bounding box center [784, 411] width 1568 height 719
click at [1168, 426] on input at bounding box center [1132, 437] width 281 height 38
type input "*****"
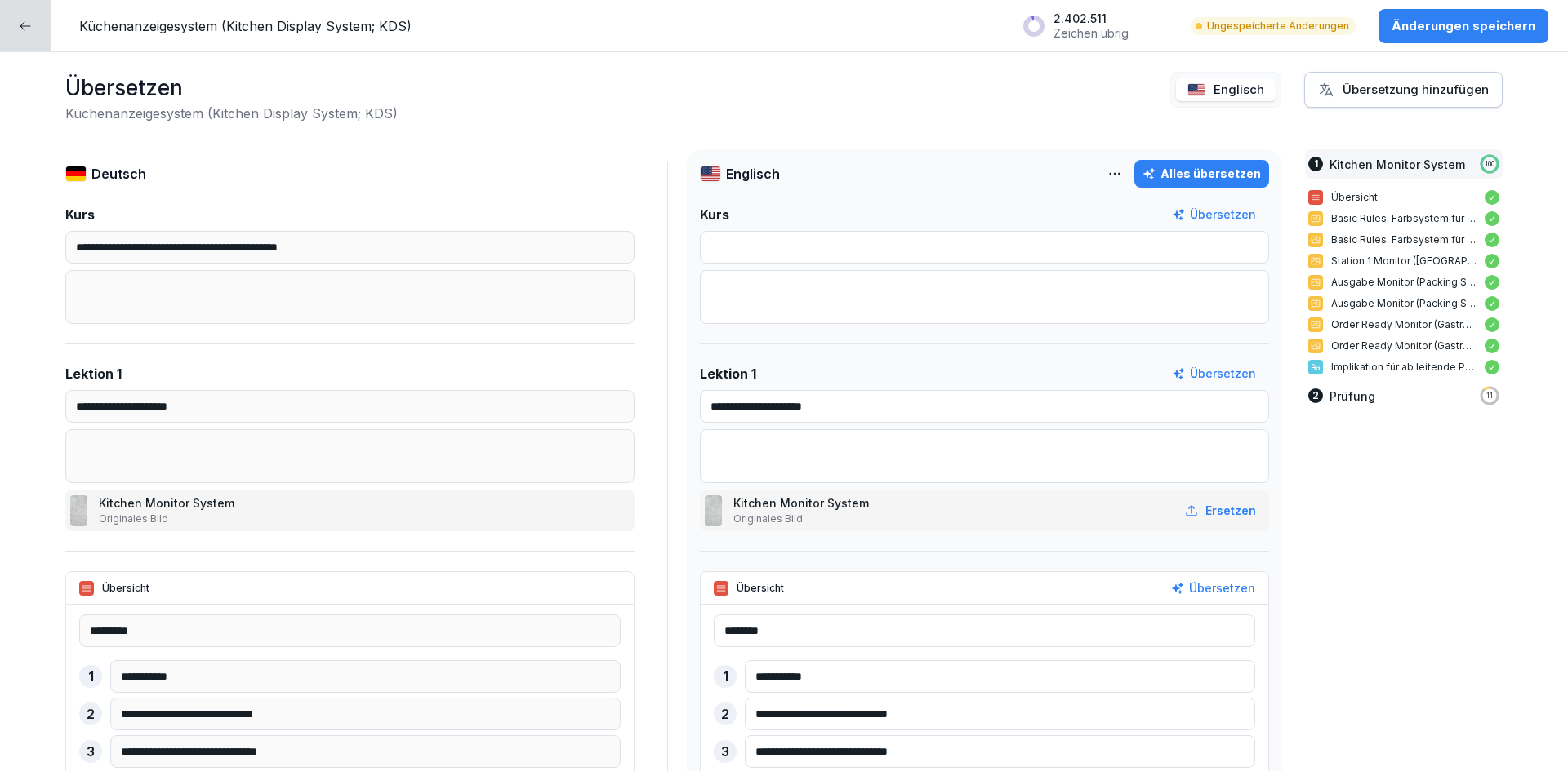
click at [1191, 169] on div "Alles übersetzen" at bounding box center [1202, 174] width 118 height 18
type textarea "**********"
type input "**********"
click at [1211, 176] on div "Alles übersetzen" at bounding box center [1202, 174] width 118 height 18
type textarea "**********"
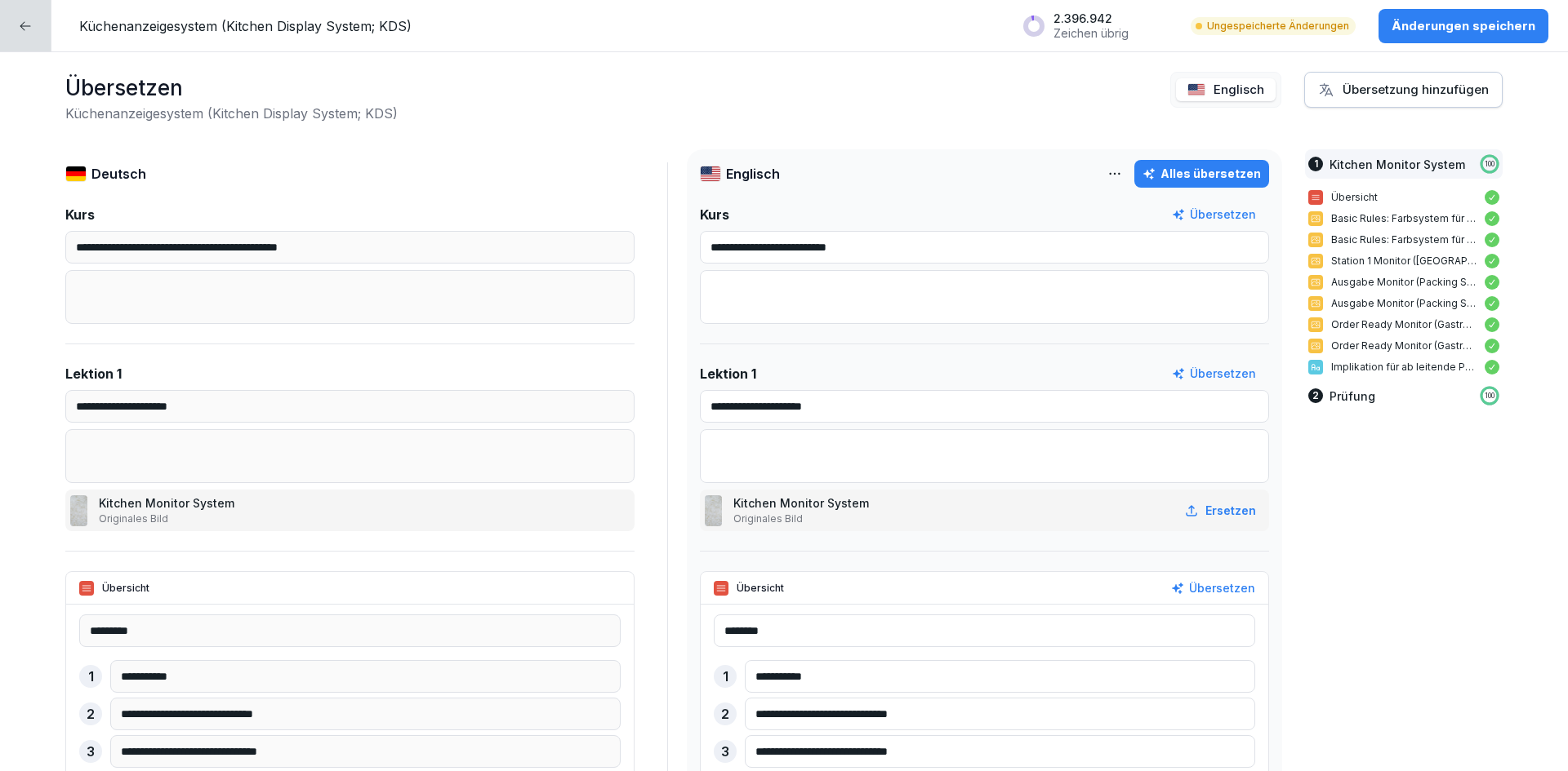
click at [937, 107] on div "Übersetzen Küchenanzeigesystem (Kitchen Display System; KDS) Englisch Übersetzu…" at bounding box center [784, 97] width 1438 height 51
click at [1451, 31] on p "Änderungen speichern" at bounding box center [1463, 26] width 143 height 18
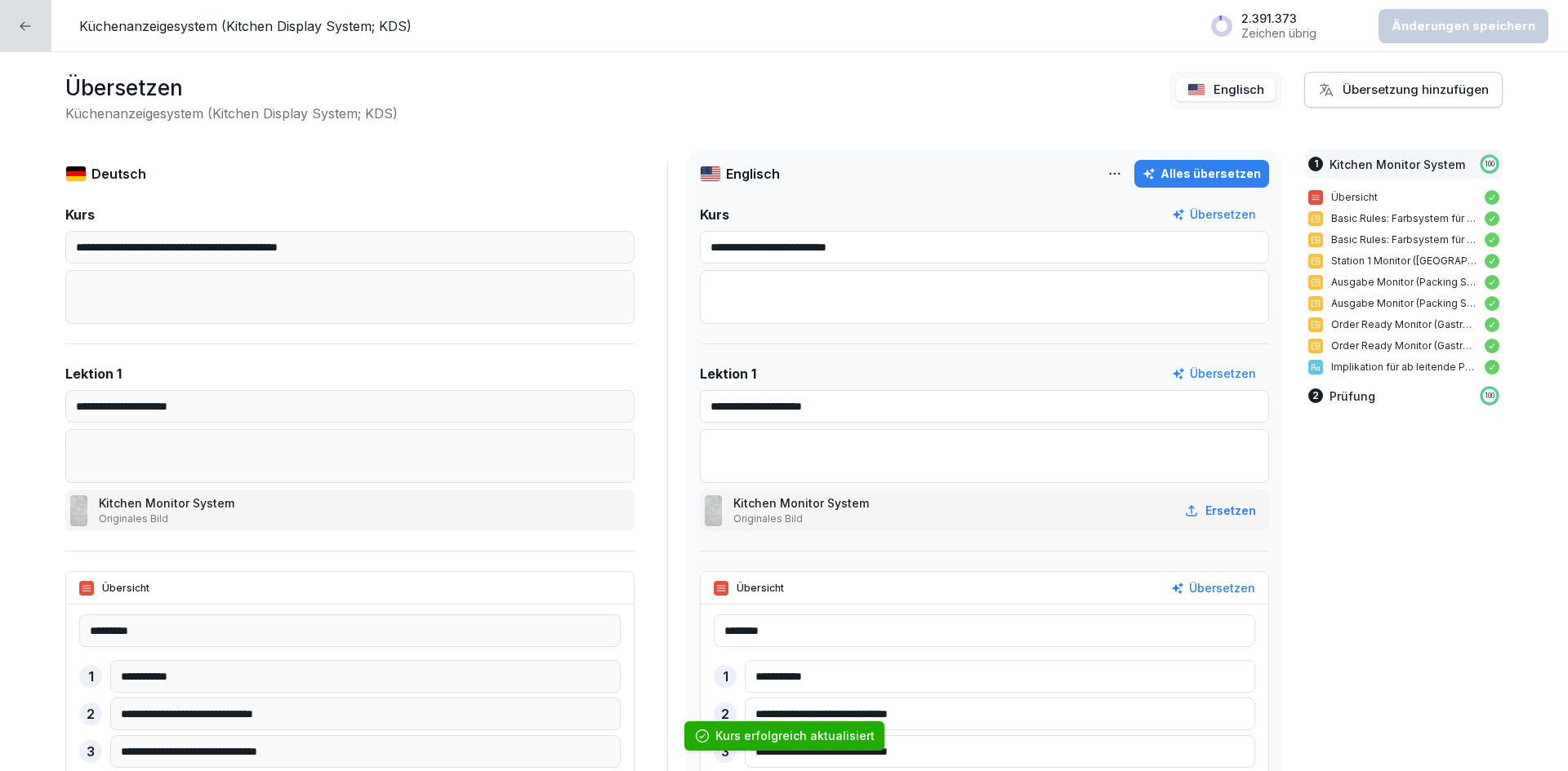
click at [7, 26] on div at bounding box center [25, 25] width 51 height 51
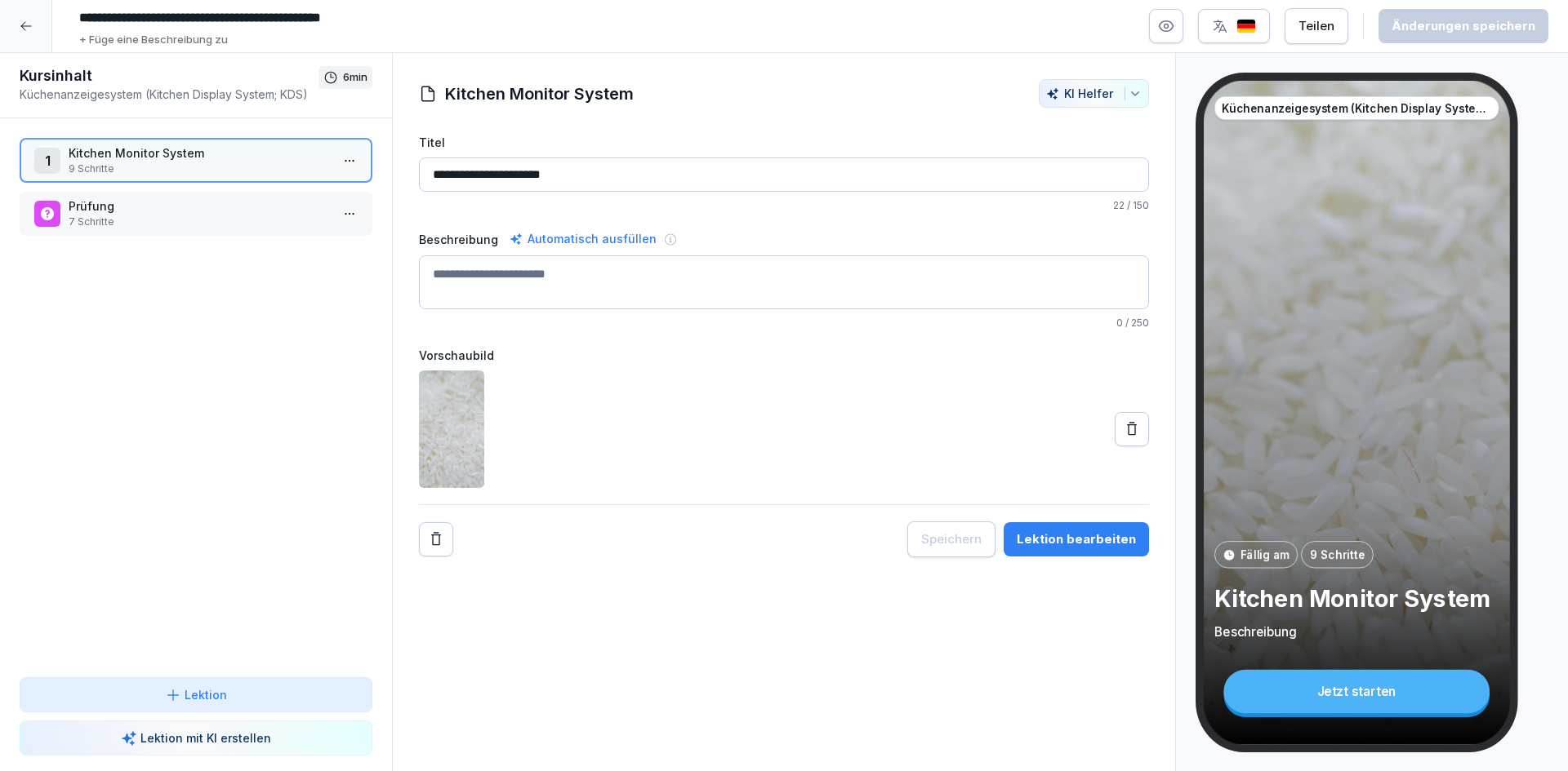
click at [102, 464] on div "1 Kitchen Monitor System 9 Schritte Prüfung 7 Schritte To pick up a draggable i…" at bounding box center [196, 397] width 392 height 559
click at [221, 200] on p "Prüfung" at bounding box center [199, 206] width 262 height 17
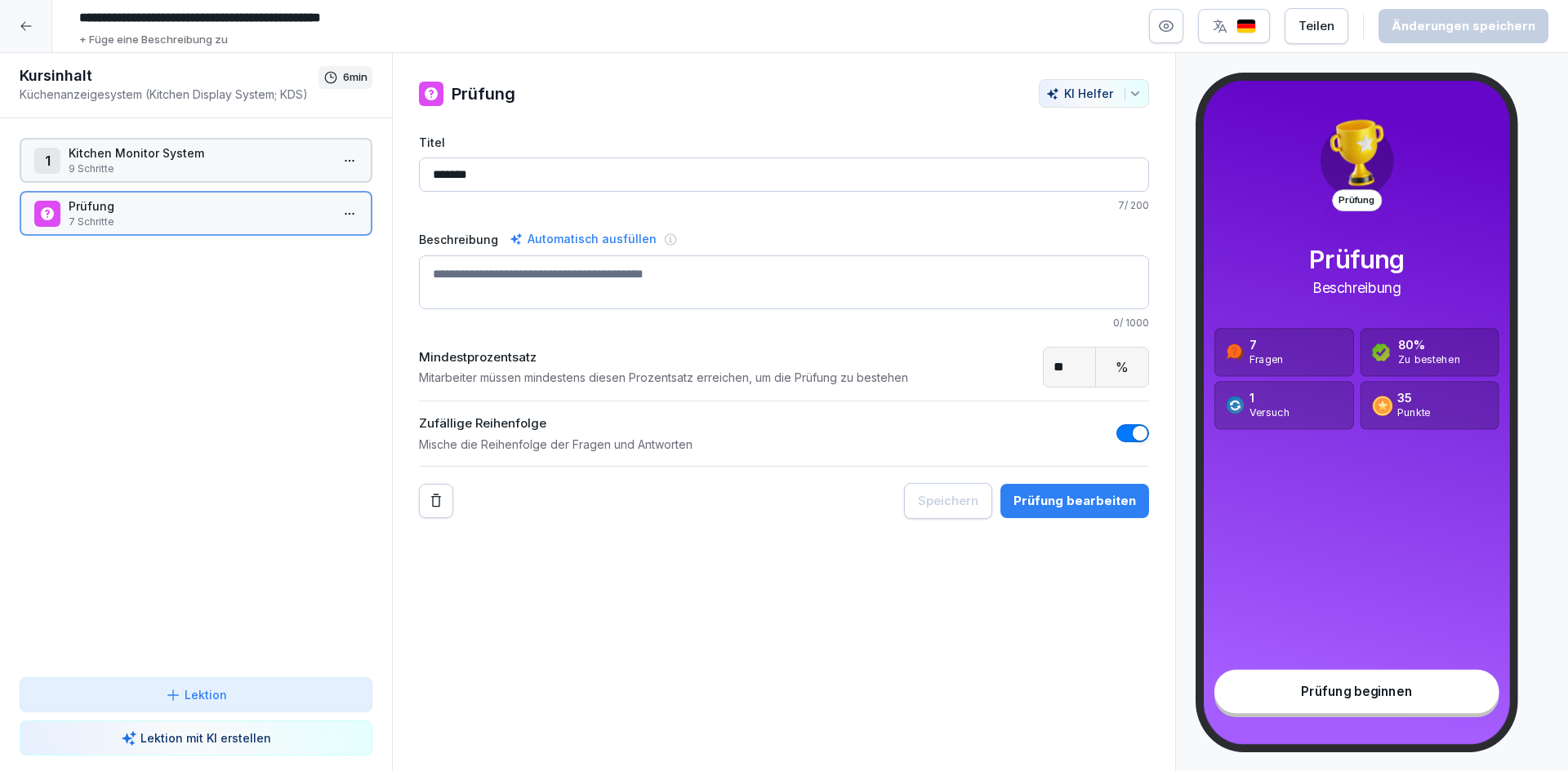
click at [235, 168] on p "9 Schritte" at bounding box center [199, 169] width 262 height 15
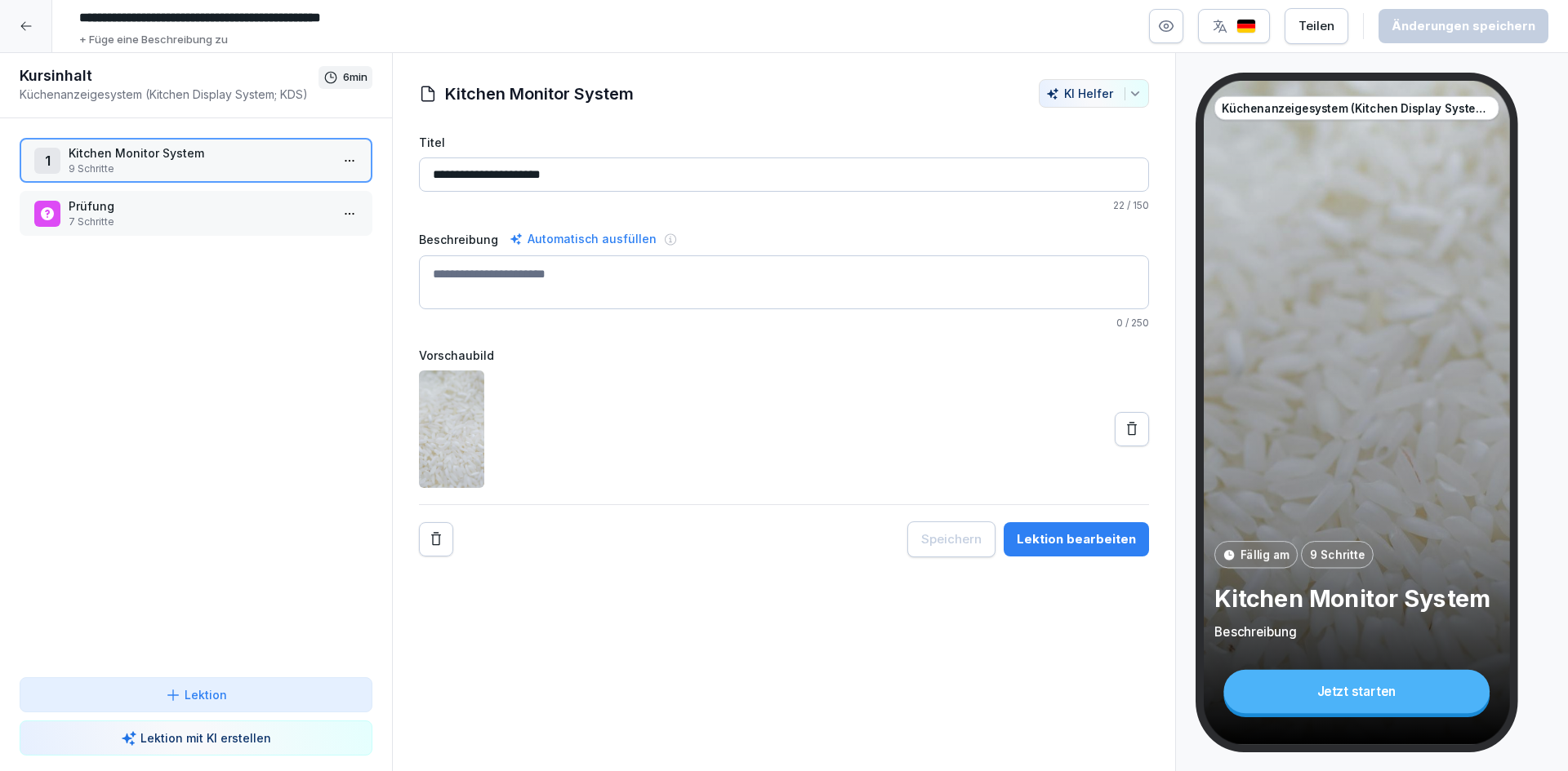
click at [1124, 429] on icon at bounding box center [1131, 429] width 17 height 17
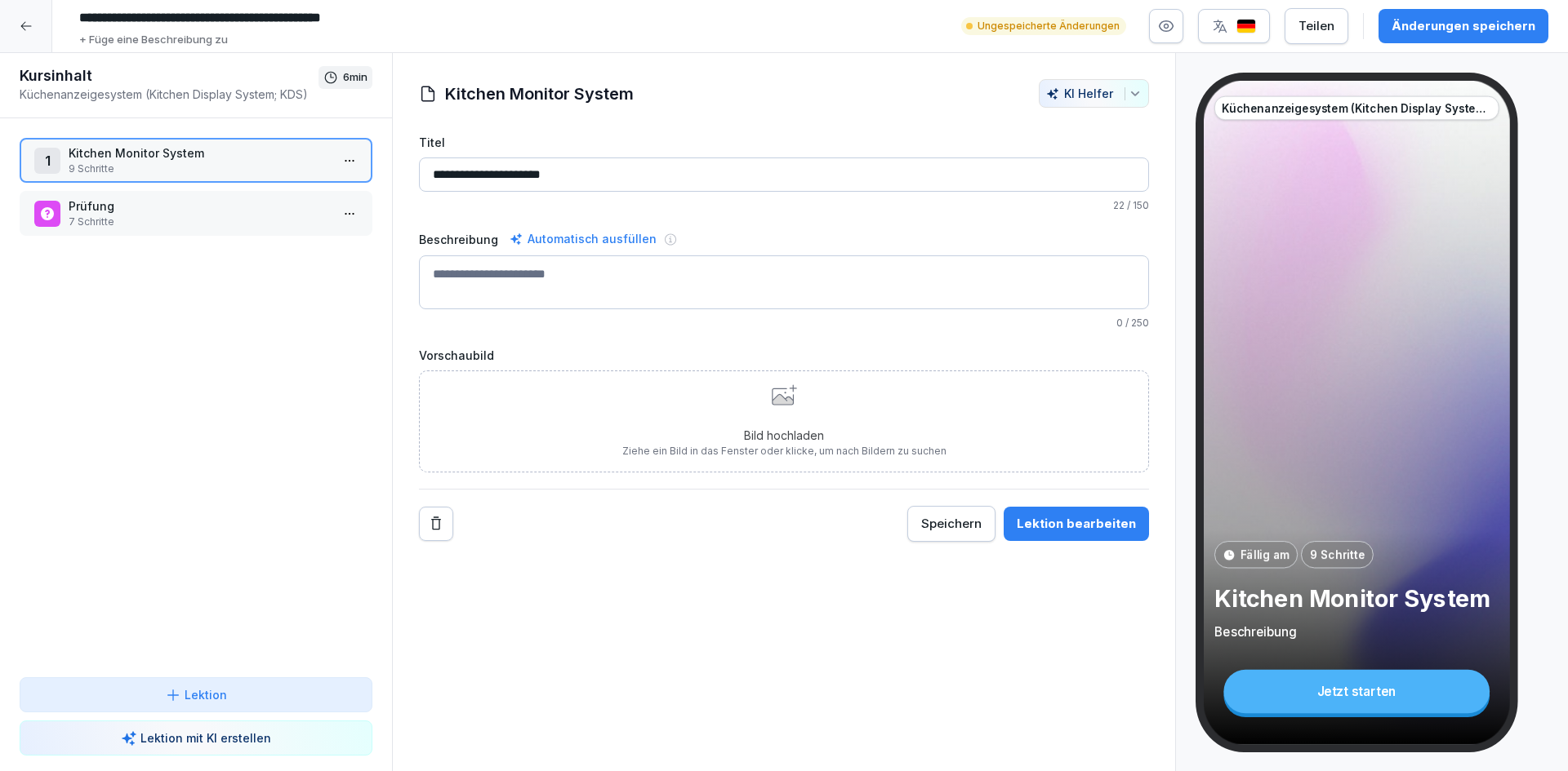
click at [907, 427] on p "Bild hochladen" at bounding box center [784, 435] width 324 height 17
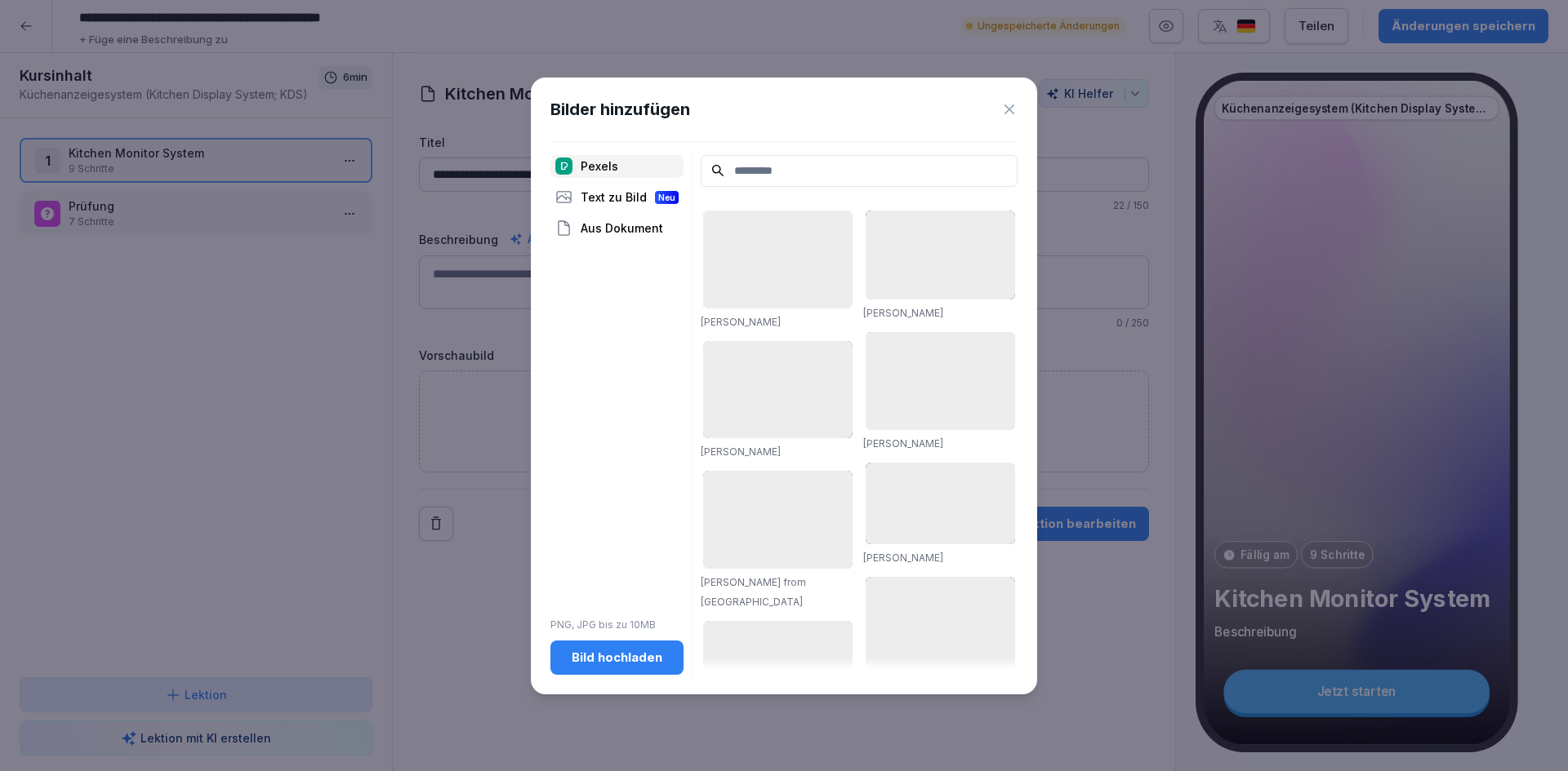
click at [802, 177] on input at bounding box center [859, 170] width 317 height 32
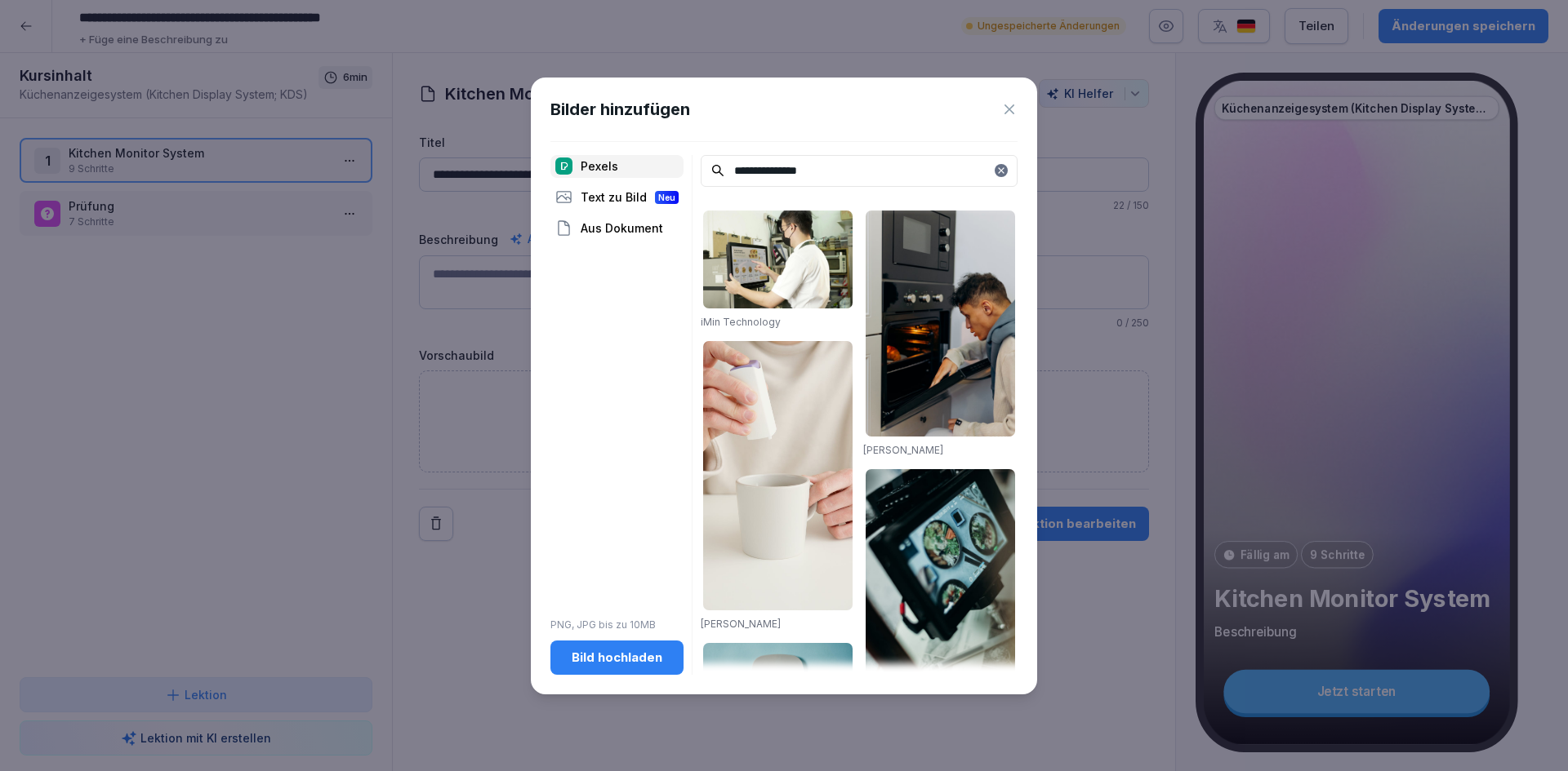
type input "**********"
click at [828, 273] on img at bounding box center [778, 259] width 150 height 98
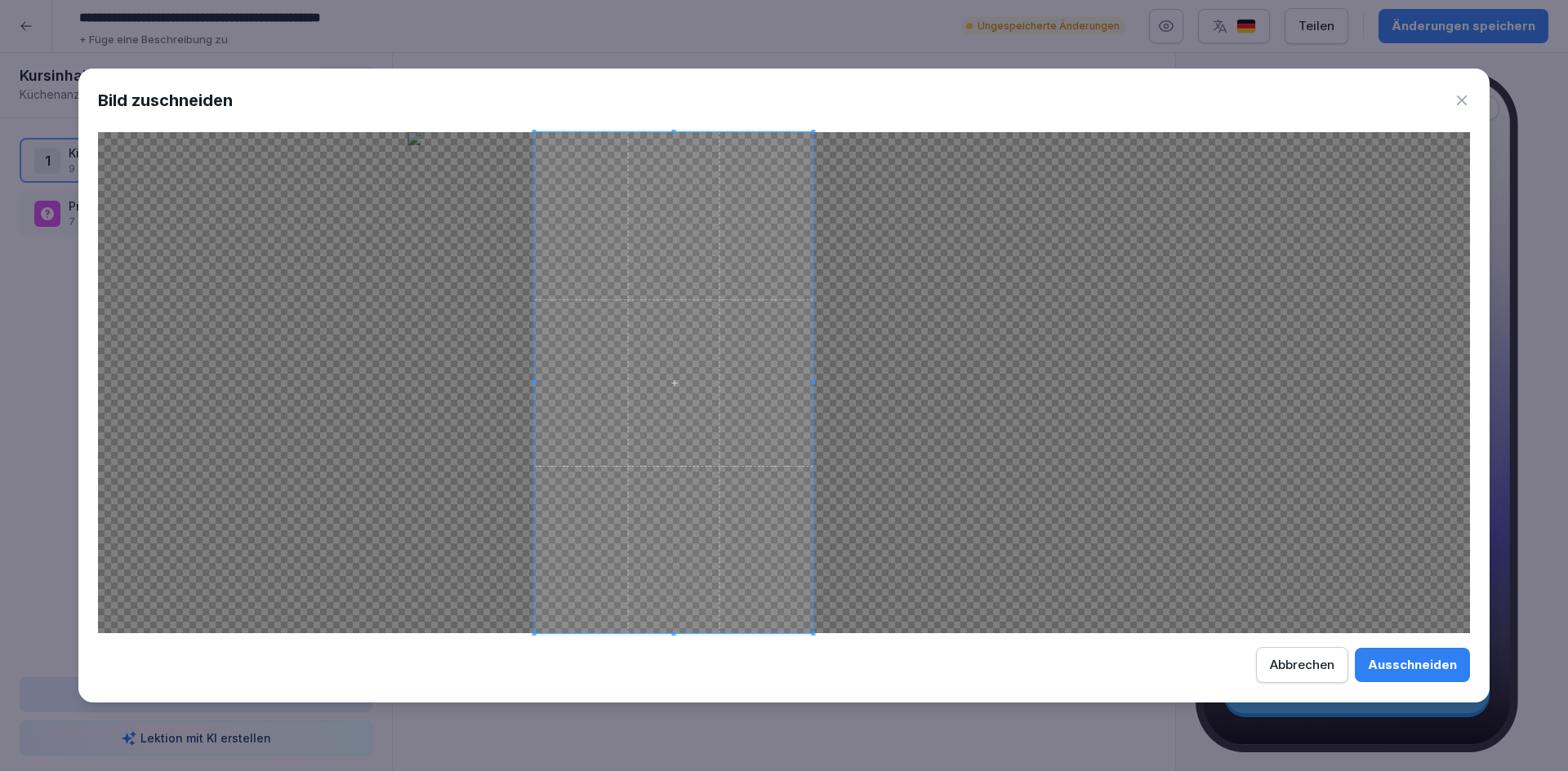
click at [702, 399] on span at bounding box center [673, 382] width 278 height 502
click at [1307, 663] on div "Abbrechen" at bounding box center [1302, 665] width 64 height 18
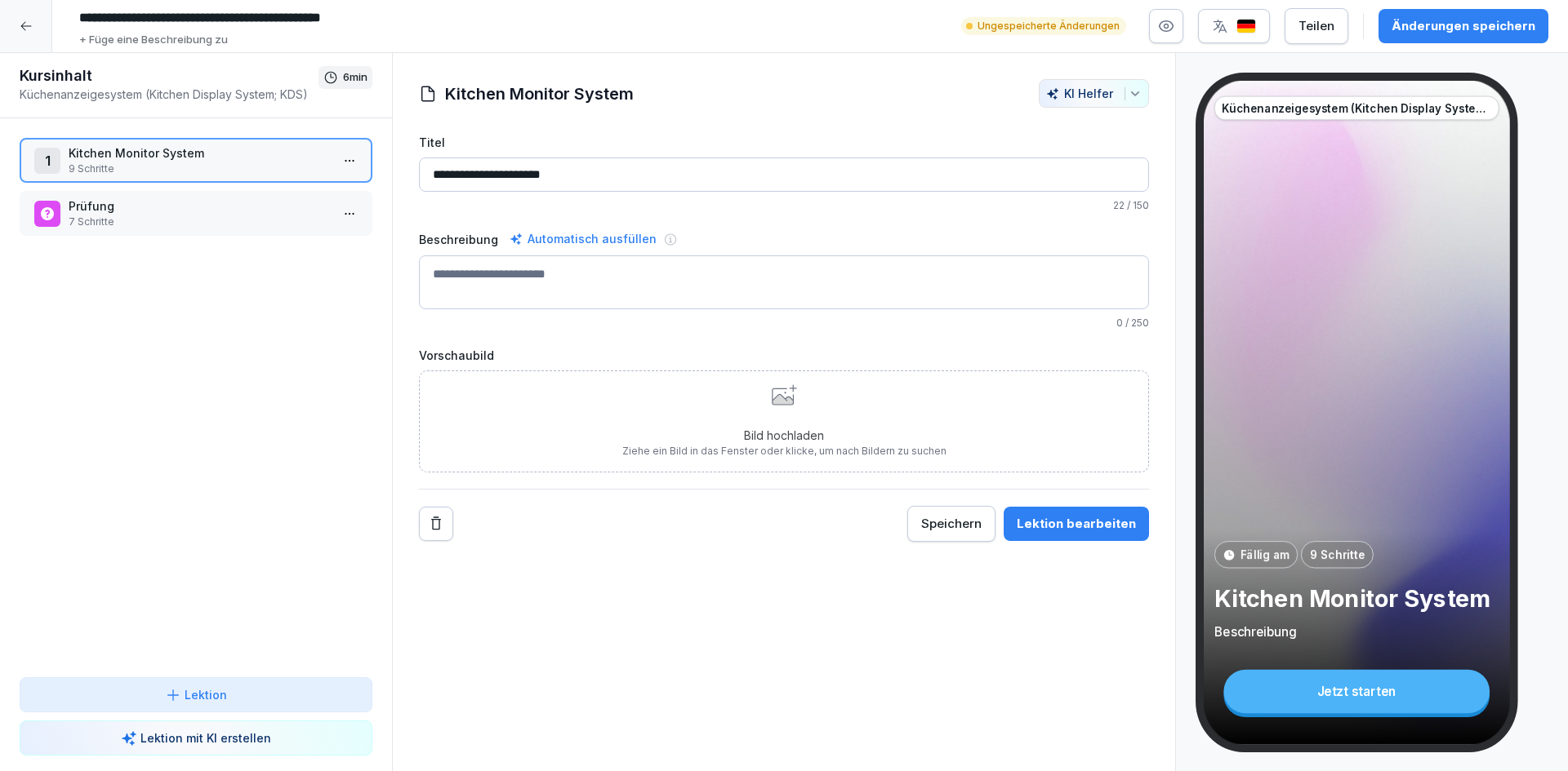
click at [979, 663] on div "**********" at bounding box center [784, 412] width 784 height 719
click at [802, 418] on div "Bild hochladen Ziehe ein Bild in das Fenster oder klicke, um nach Bildern zu su…" at bounding box center [784, 421] width 324 height 74
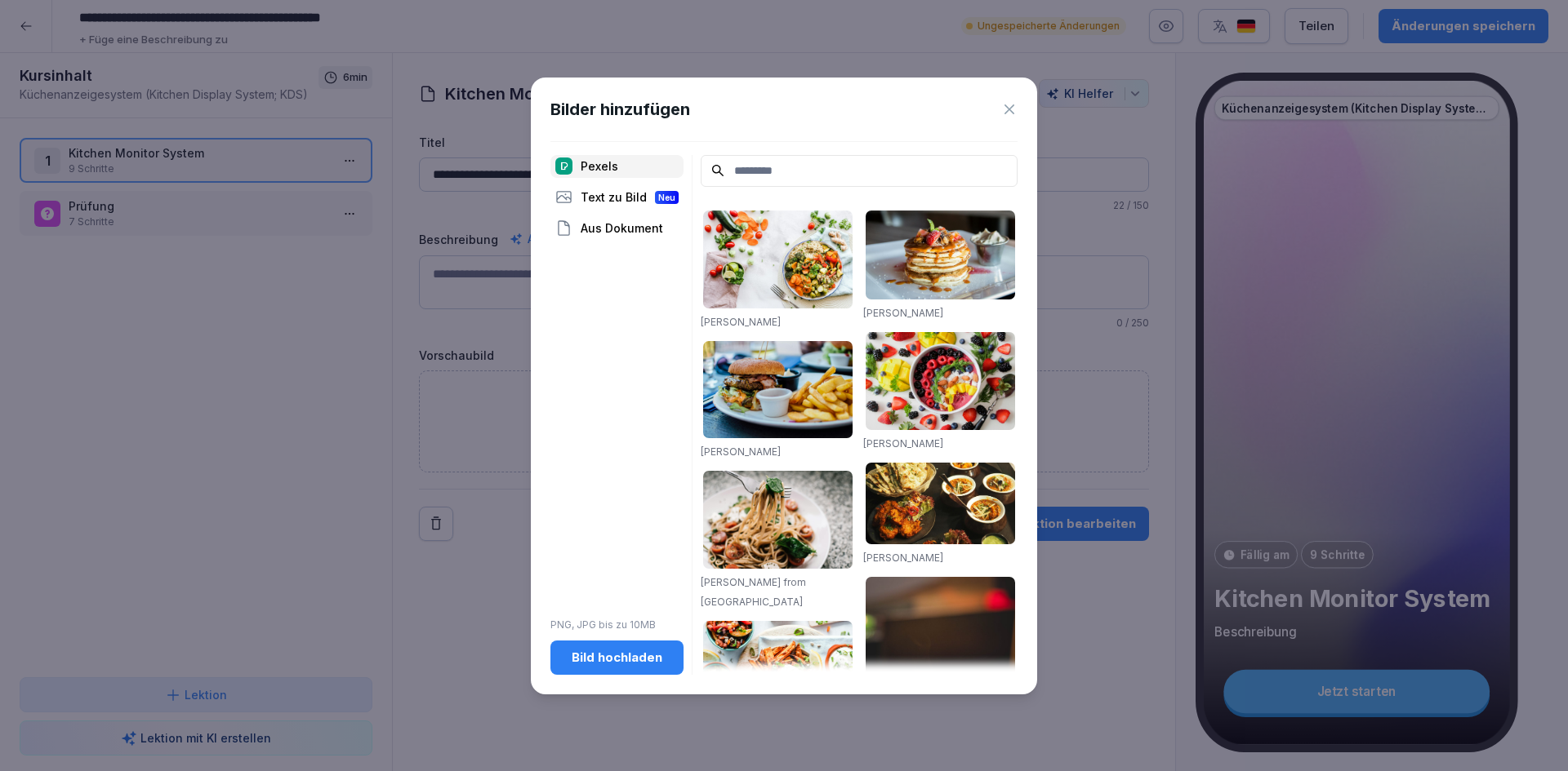
click at [671, 651] on button "Bild hochladen" at bounding box center [617, 657] width 133 height 34
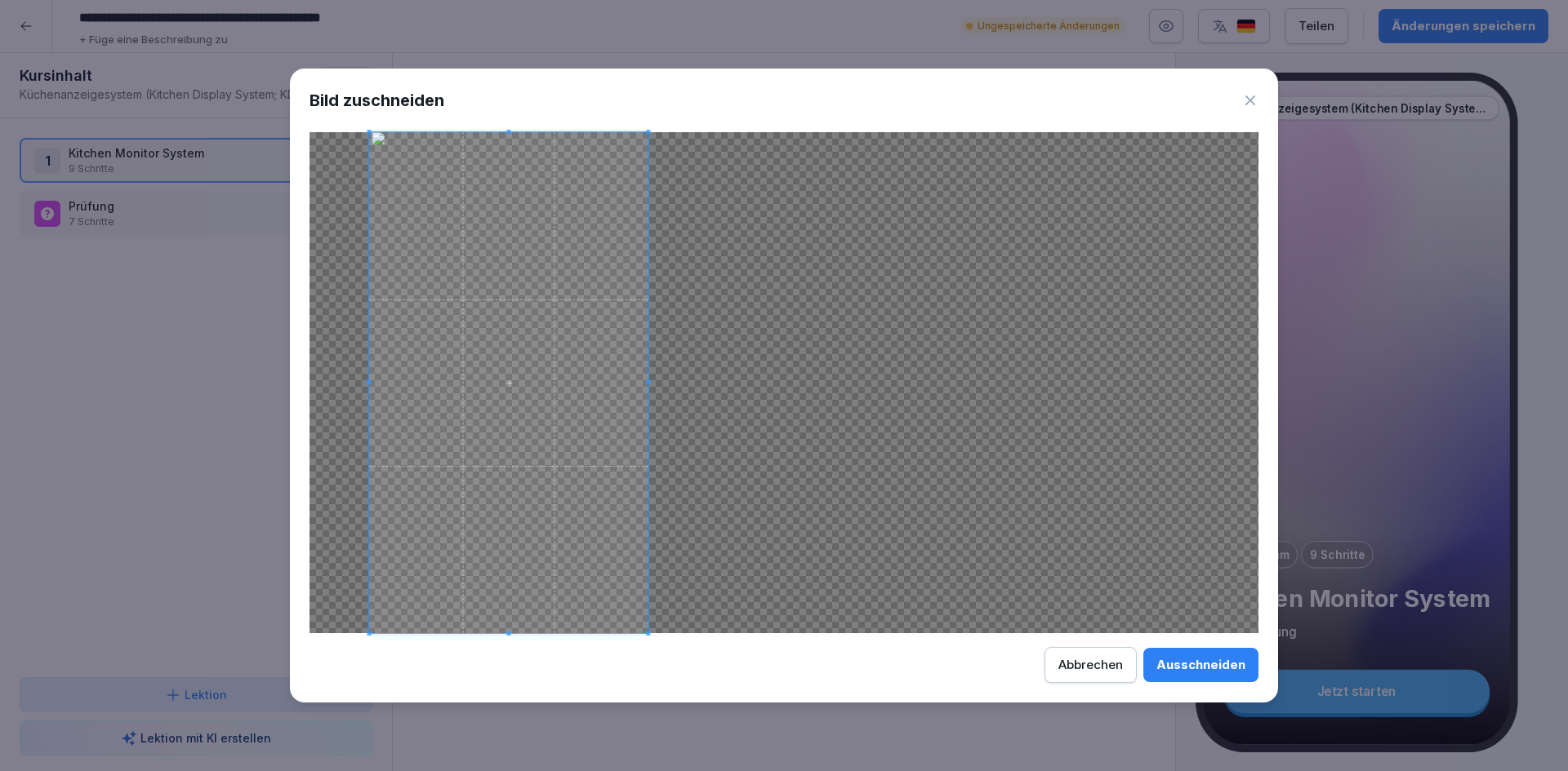
click at [513, 389] on span at bounding box center [508, 382] width 278 height 502
click at [651, 382] on div at bounding box center [784, 382] width 949 height 502
click at [932, 395] on div at bounding box center [784, 382] width 949 height 502
click at [1103, 676] on button "Abbrechen" at bounding box center [1091, 665] width 92 height 36
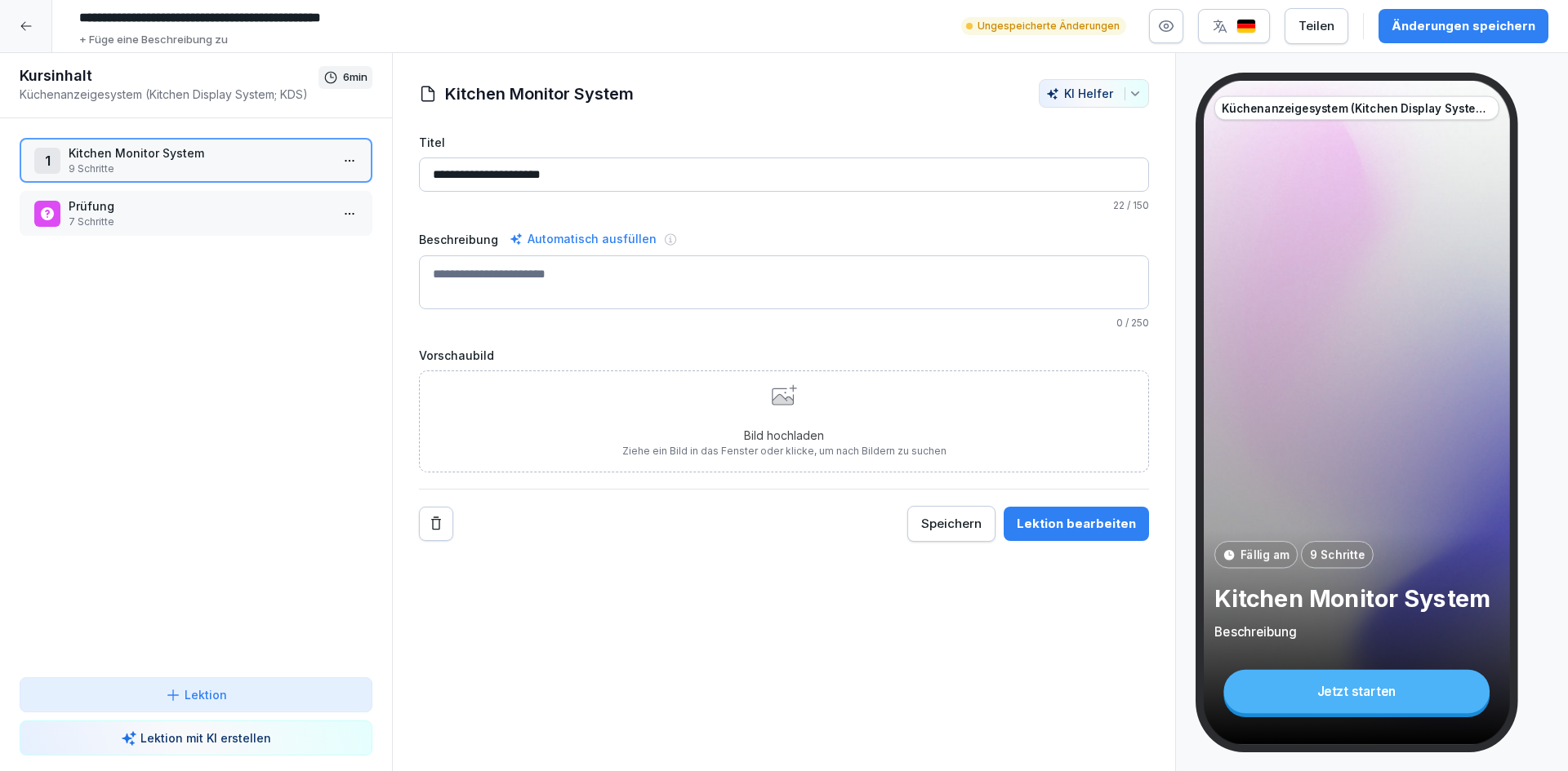
click at [859, 667] on div "**********" at bounding box center [784, 412] width 784 height 719
click at [920, 369] on div "Vorschaubild Bild hochladen Ziehe ein Bild in das Fenster oder klicke, um nach …" at bounding box center [784, 409] width 731 height 126
click at [891, 400] on div "Bild hochladen Ziehe ein Bild in das Fenster oder klicke, um nach Bildern zu su…" at bounding box center [784, 421] width 324 height 74
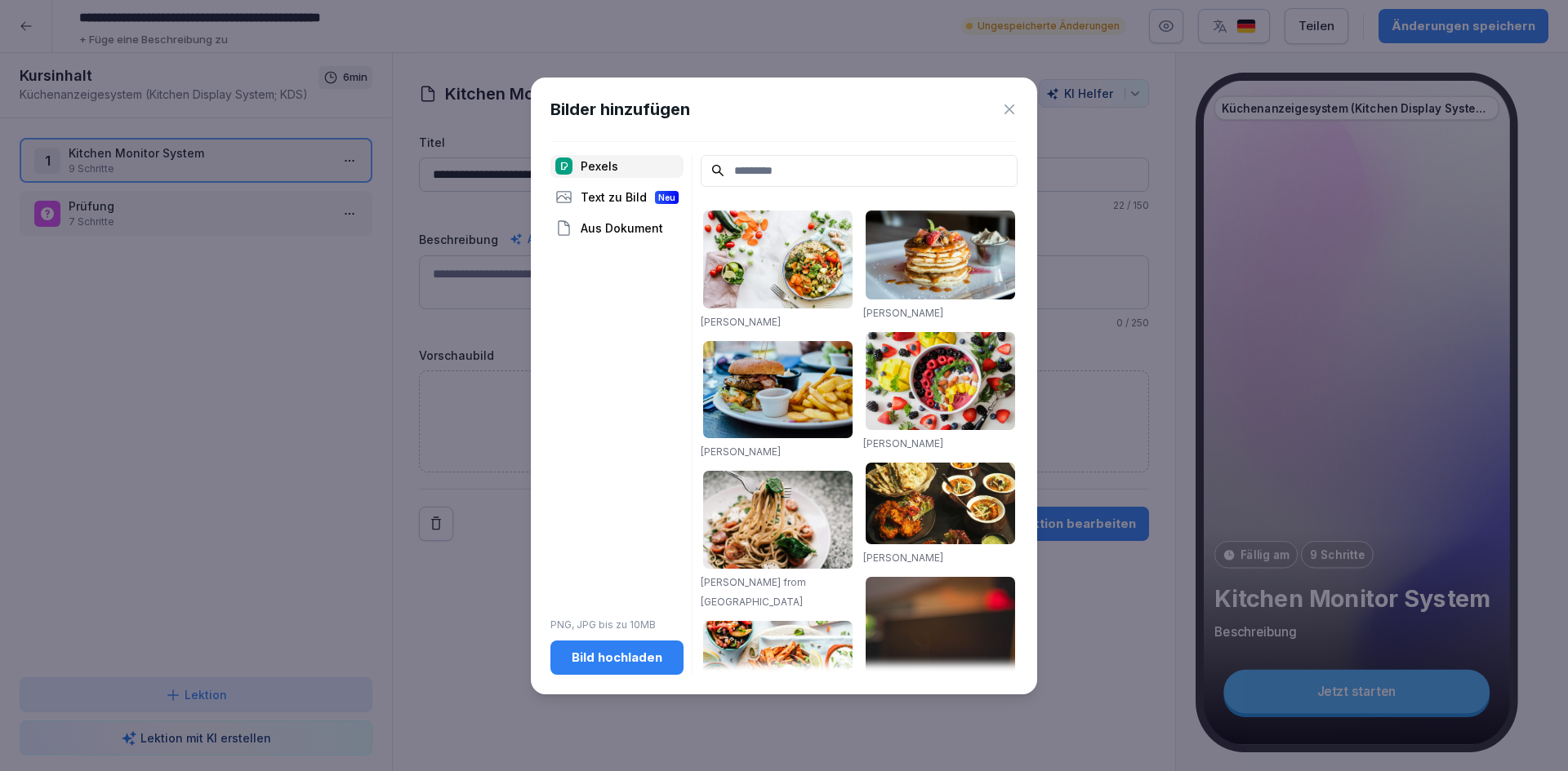
click at [677, 663] on button "Bild hochladen" at bounding box center [617, 657] width 133 height 34
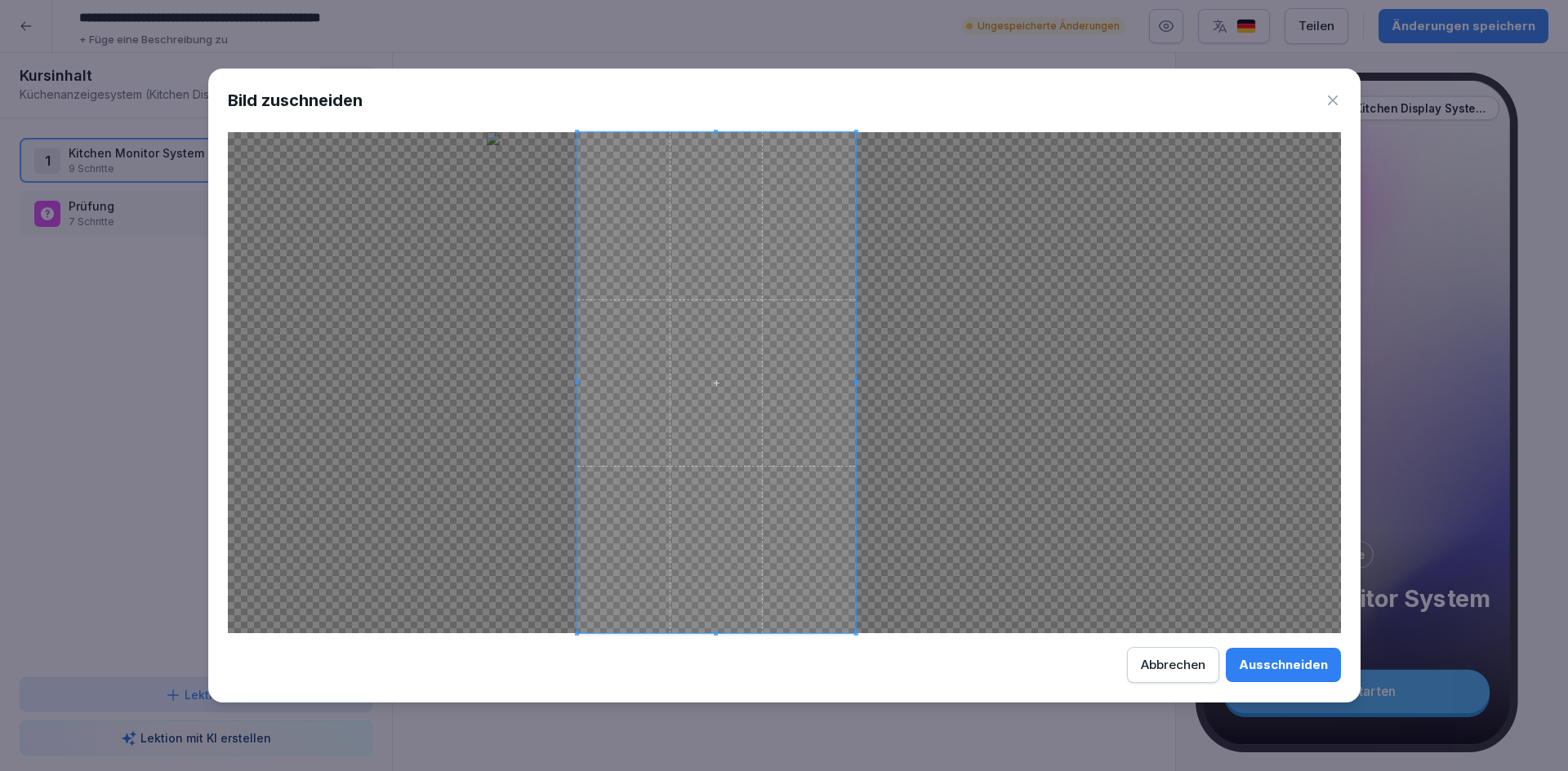
click at [731, 433] on span at bounding box center [716, 382] width 278 height 502
click at [1311, 670] on div "Ausschneiden" at bounding box center [1284, 665] width 89 height 18
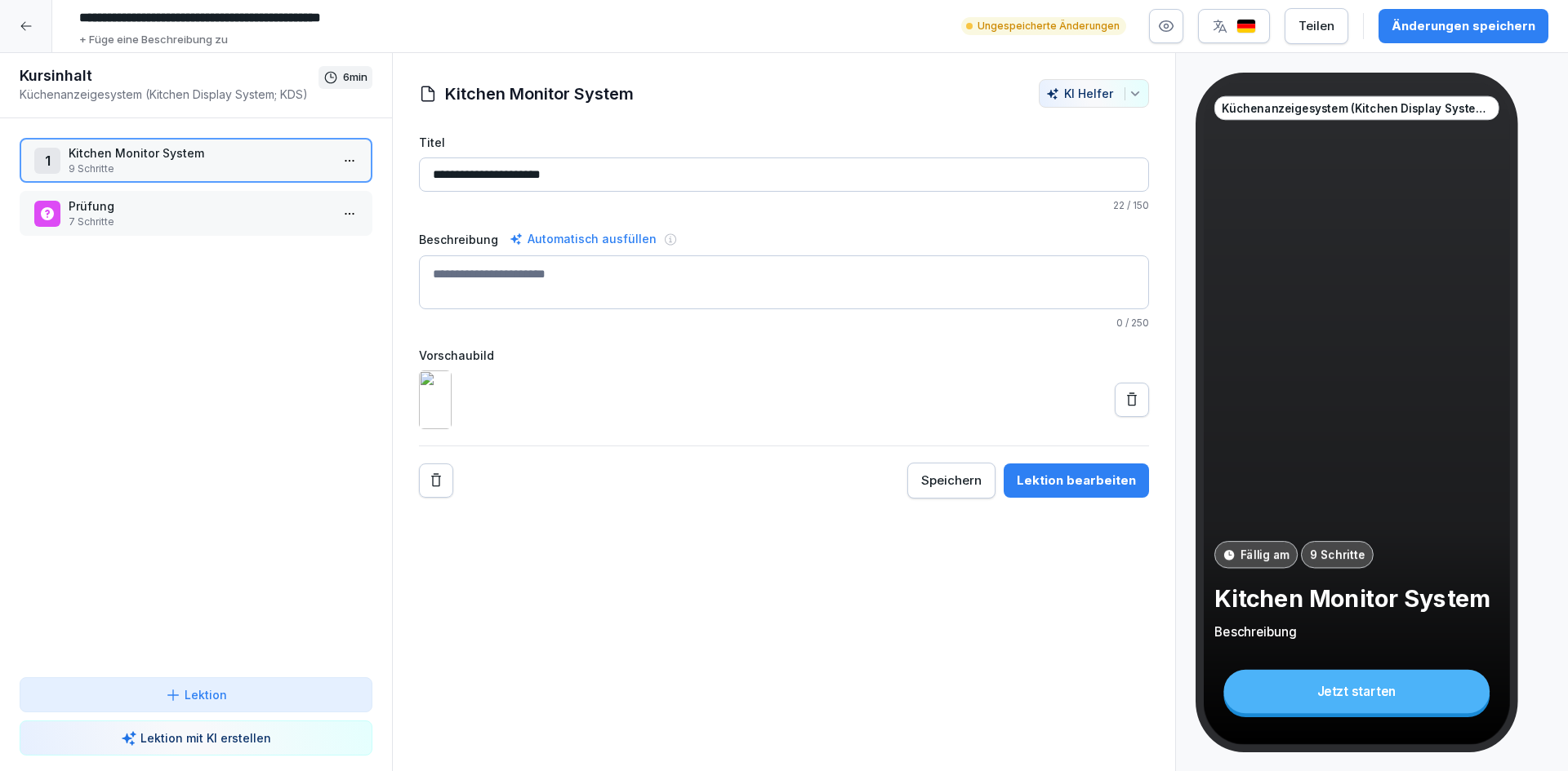
click at [1485, 32] on div "Änderungen speichern" at bounding box center [1463, 26] width 143 height 18
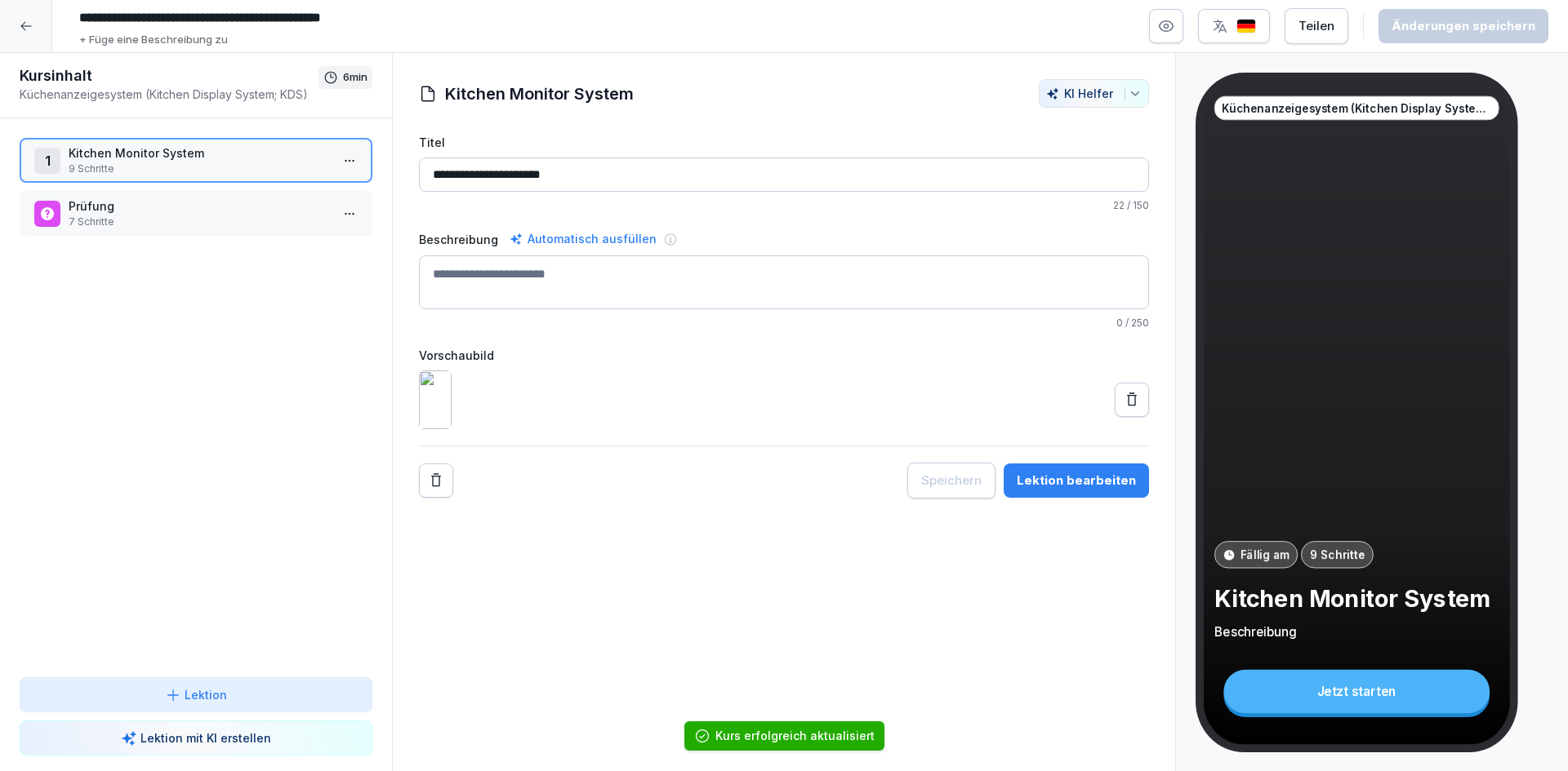
click at [26, 34] on div at bounding box center [26, 26] width 52 height 52
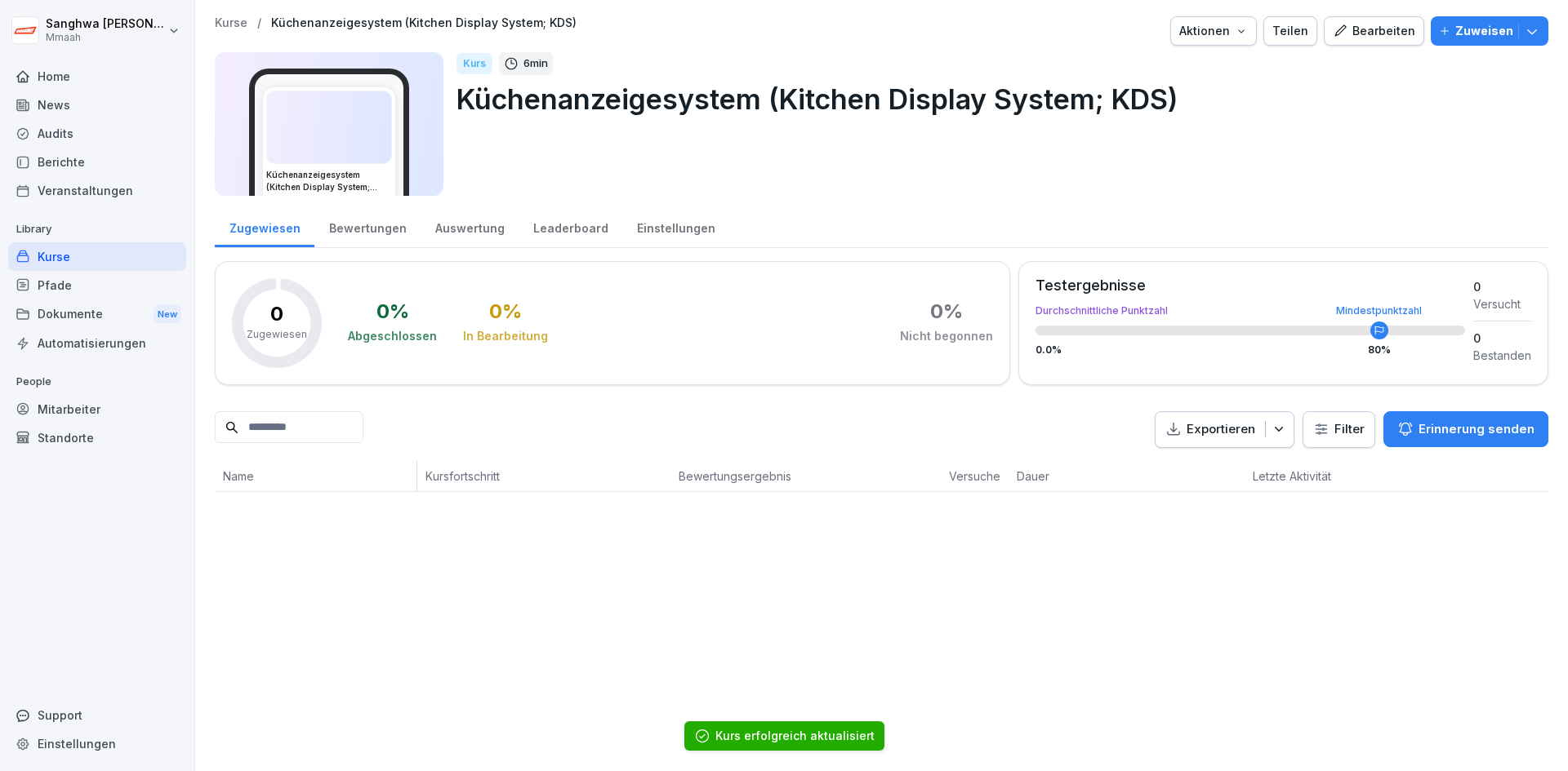
click at [350, 112] on img at bounding box center [329, 127] width 124 height 72
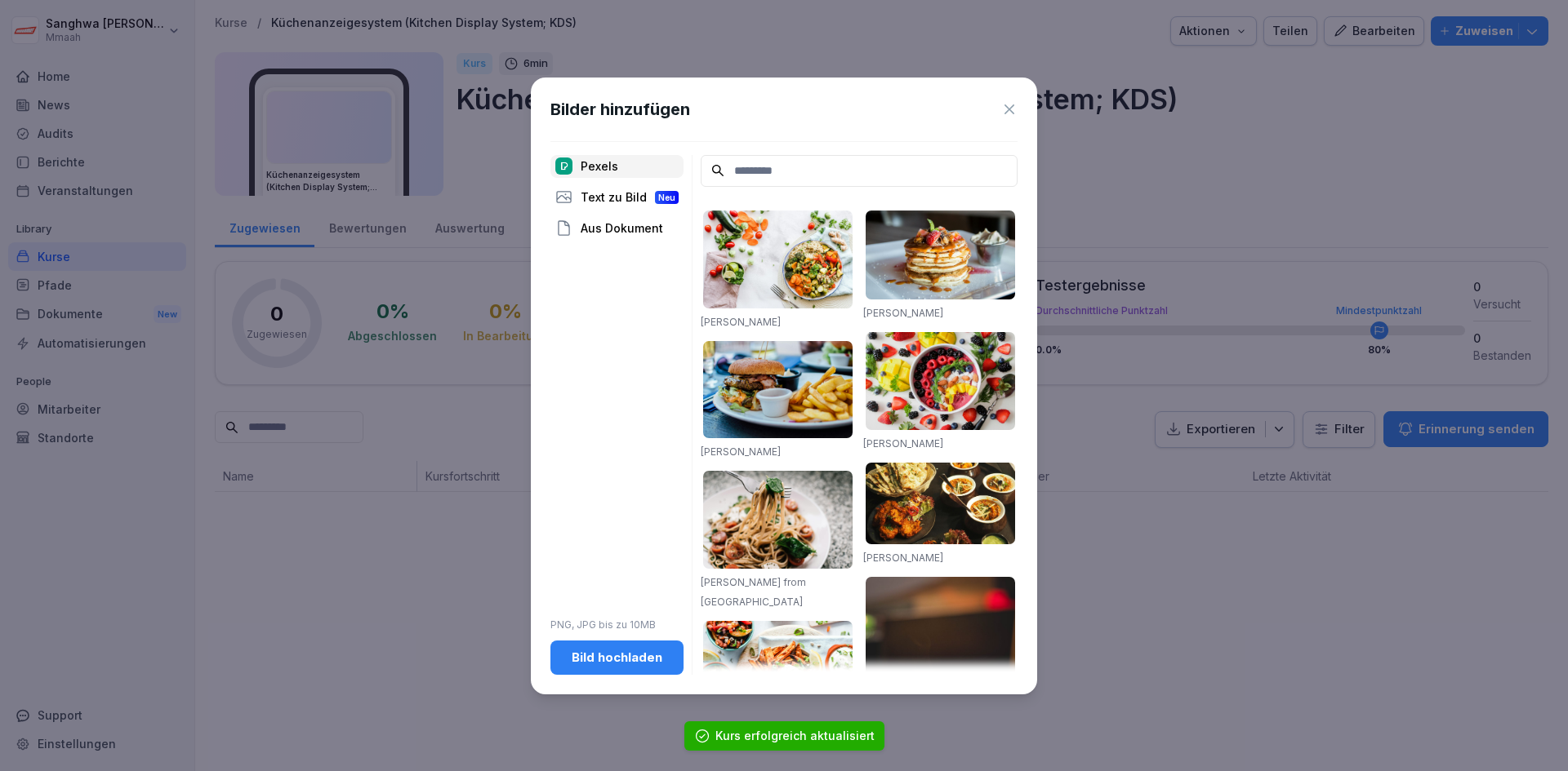
click at [645, 646] on button "Bild hochladen" at bounding box center [617, 657] width 133 height 34
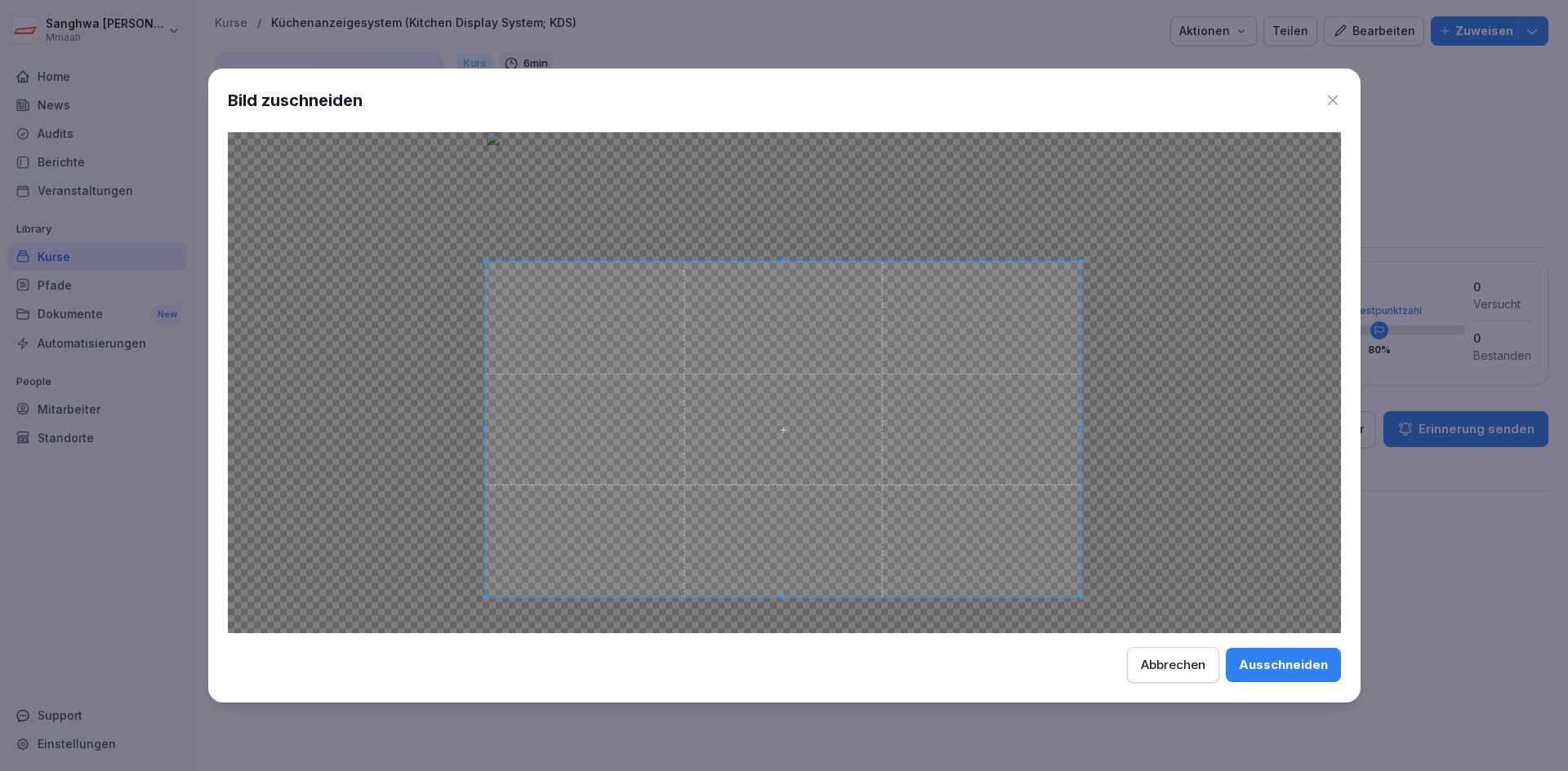
click at [839, 546] on span at bounding box center [784, 429] width 597 height 335
click at [1251, 656] on div "Ausschneiden" at bounding box center [1284, 665] width 89 height 18
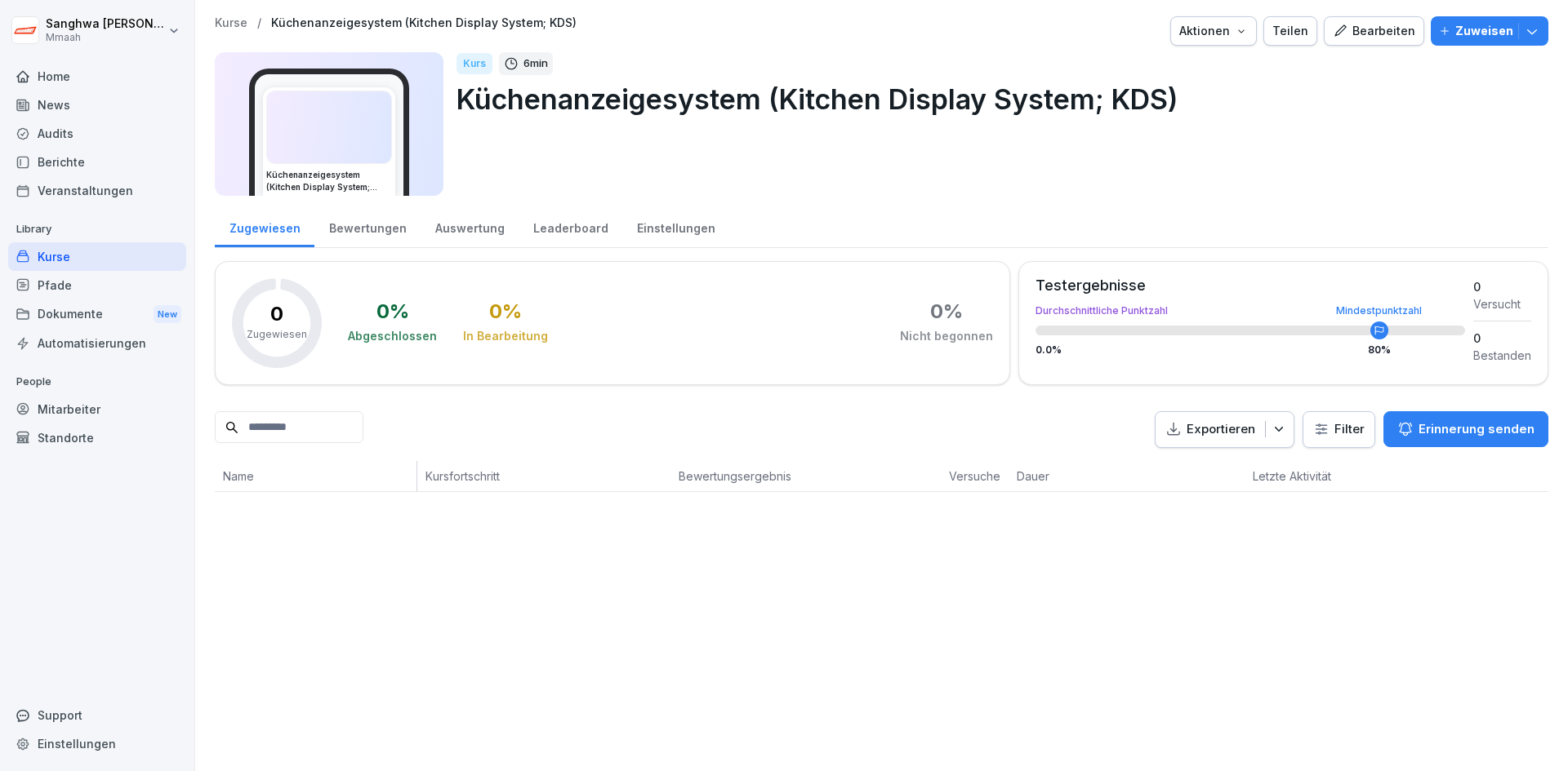
click at [235, 25] on p "Kurse" at bounding box center [231, 23] width 33 height 14
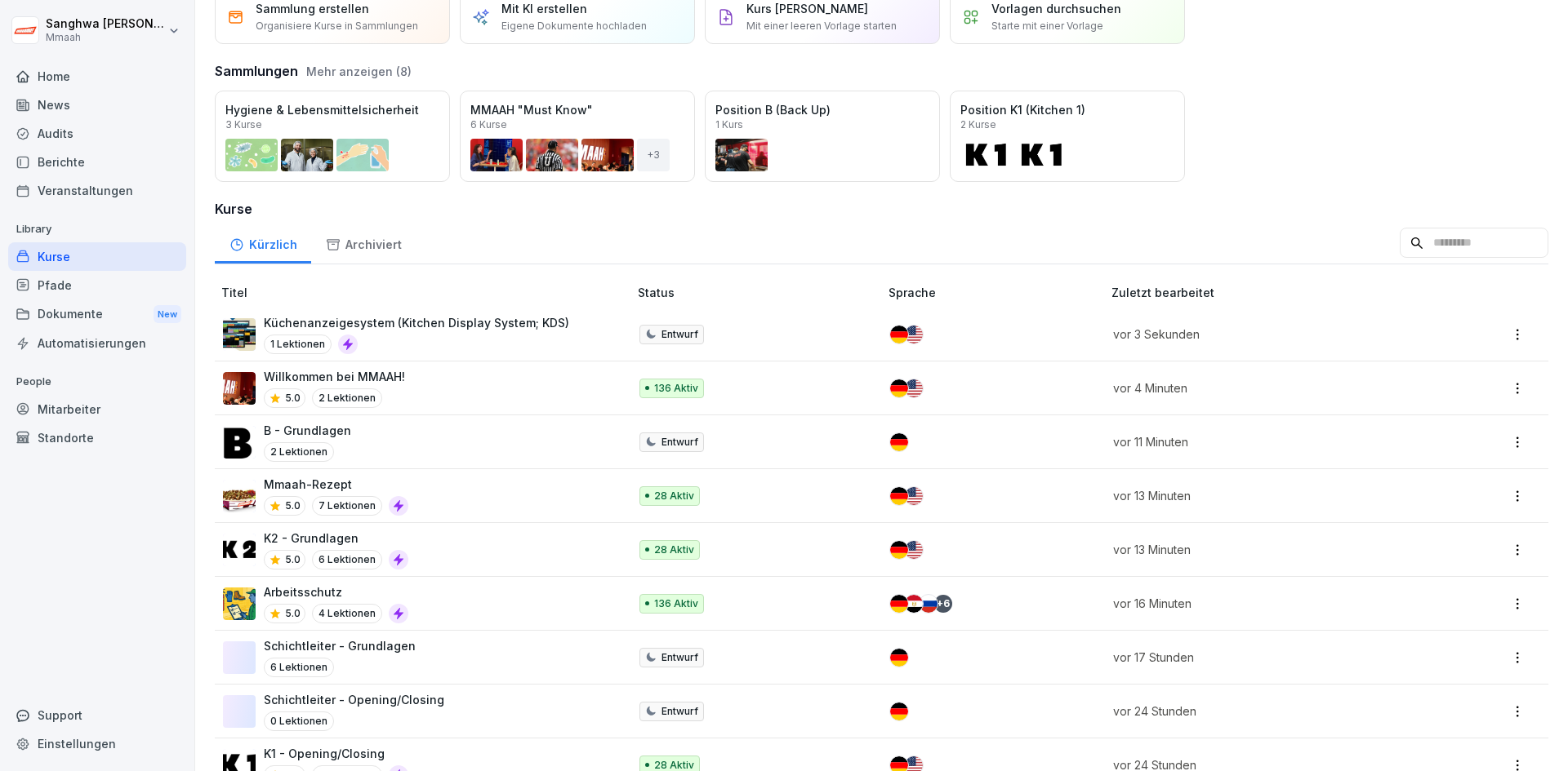
scroll to position [245, 0]
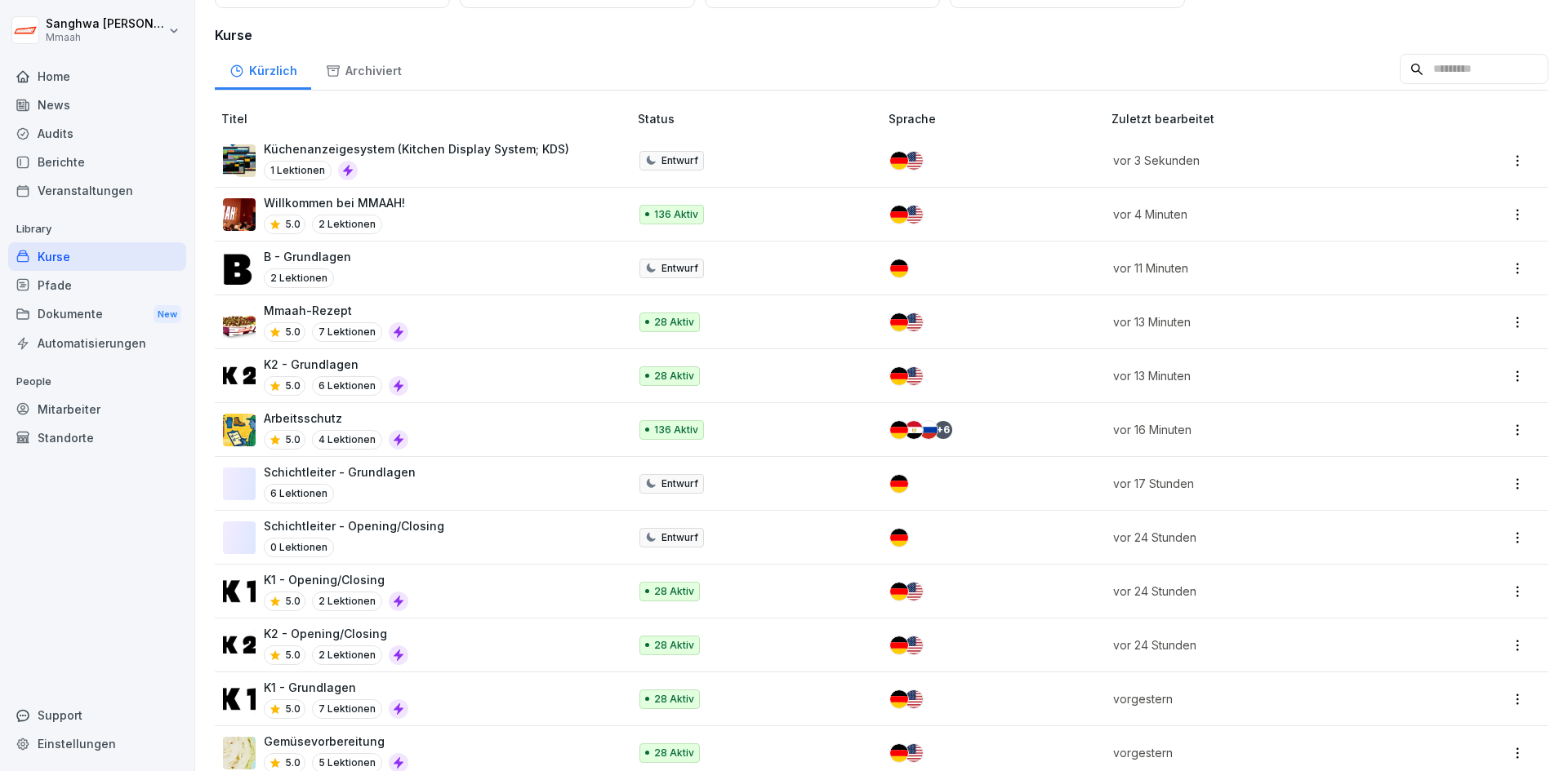
click at [442, 594] on div "K1 - Opening/Closing 5.0 2 Lektionen" at bounding box center [417, 591] width 389 height 40
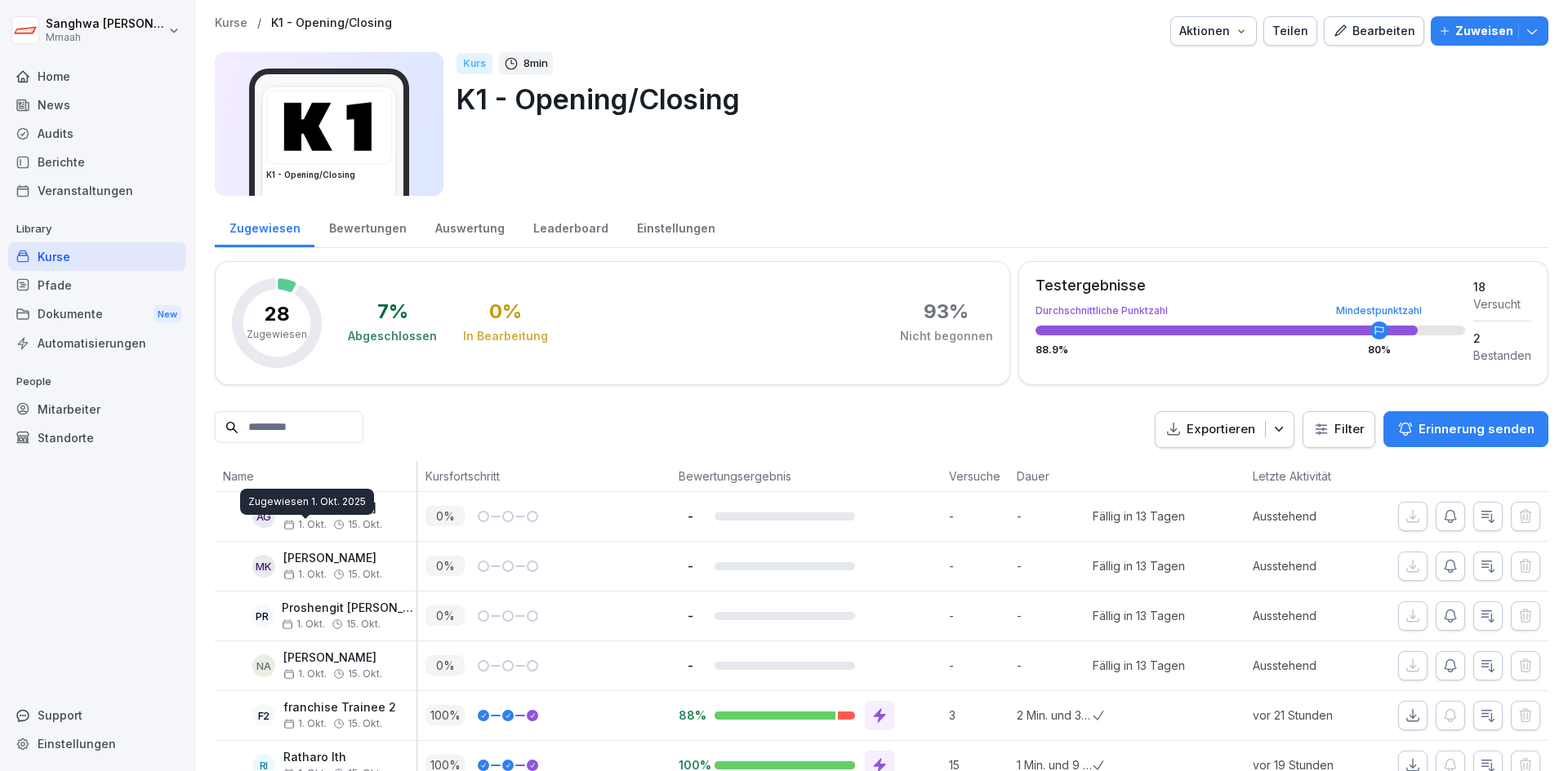
click at [239, 19] on p "Kurse" at bounding box center [231, 23] width 33 height 14
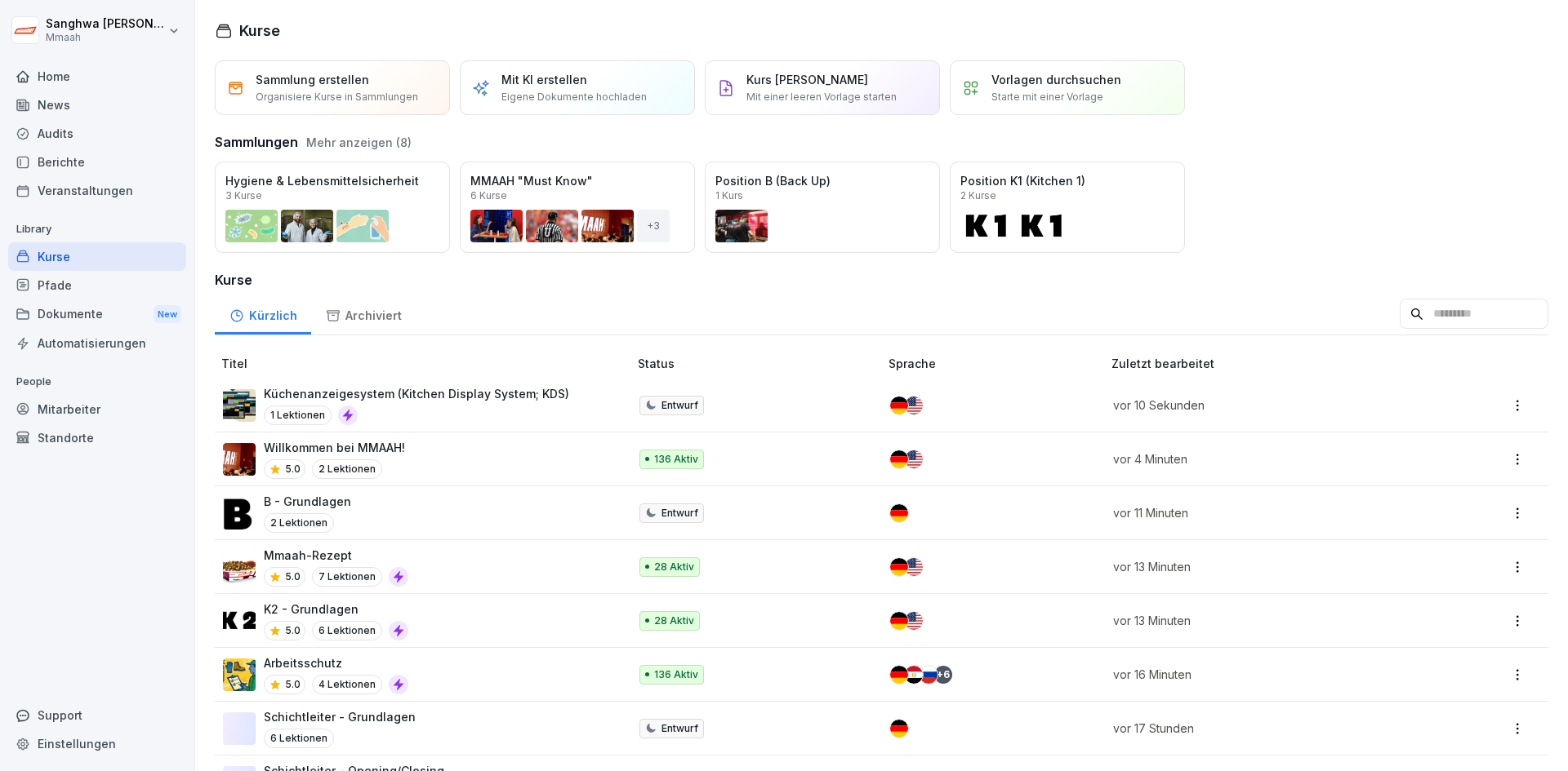
scroll to position [245, 0]
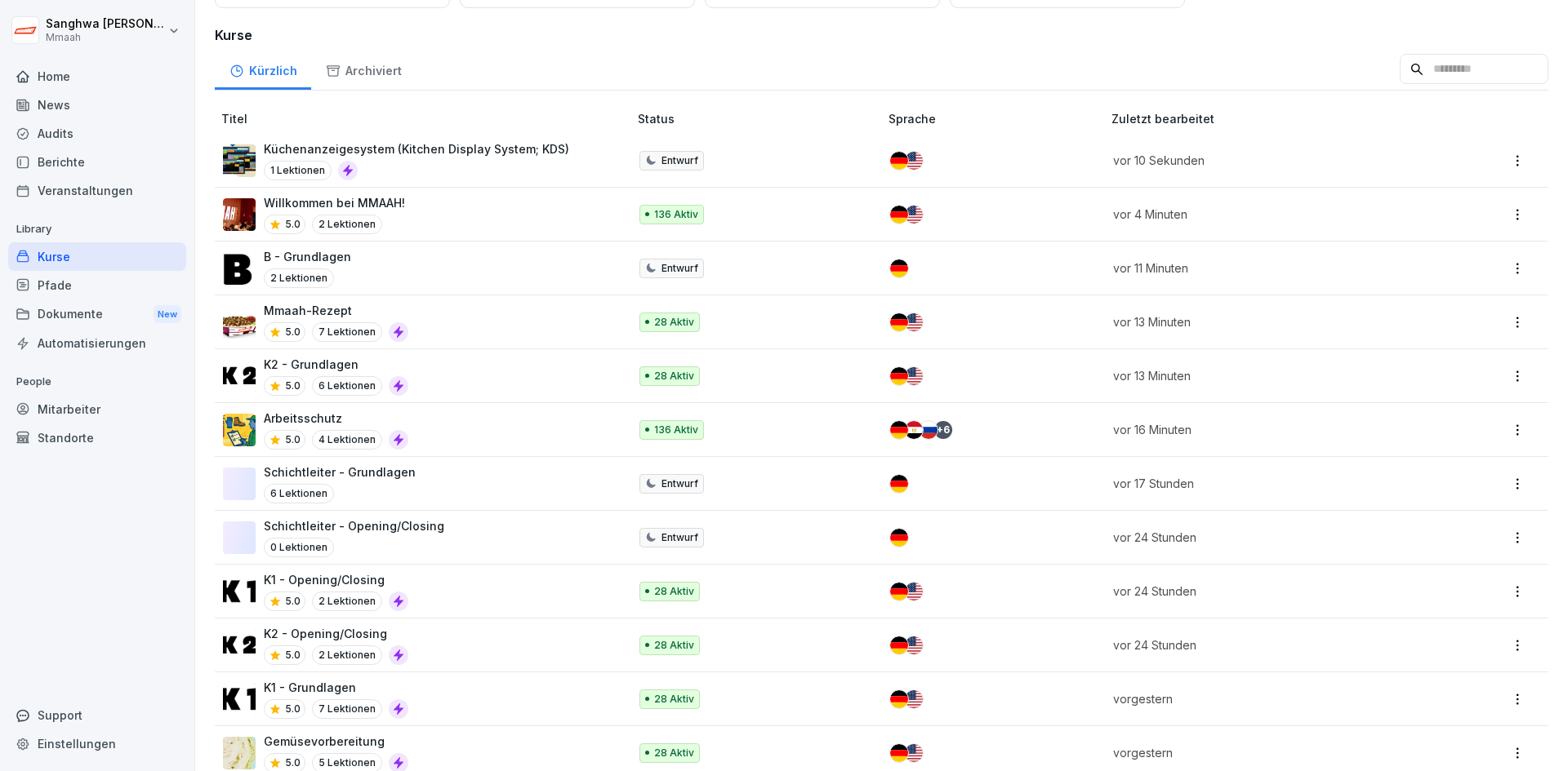
click at [437, 690] on div "K1 - Grundlagen 5.0 7 Lektionen" at bounding box center [417, 699] width 389 height 40
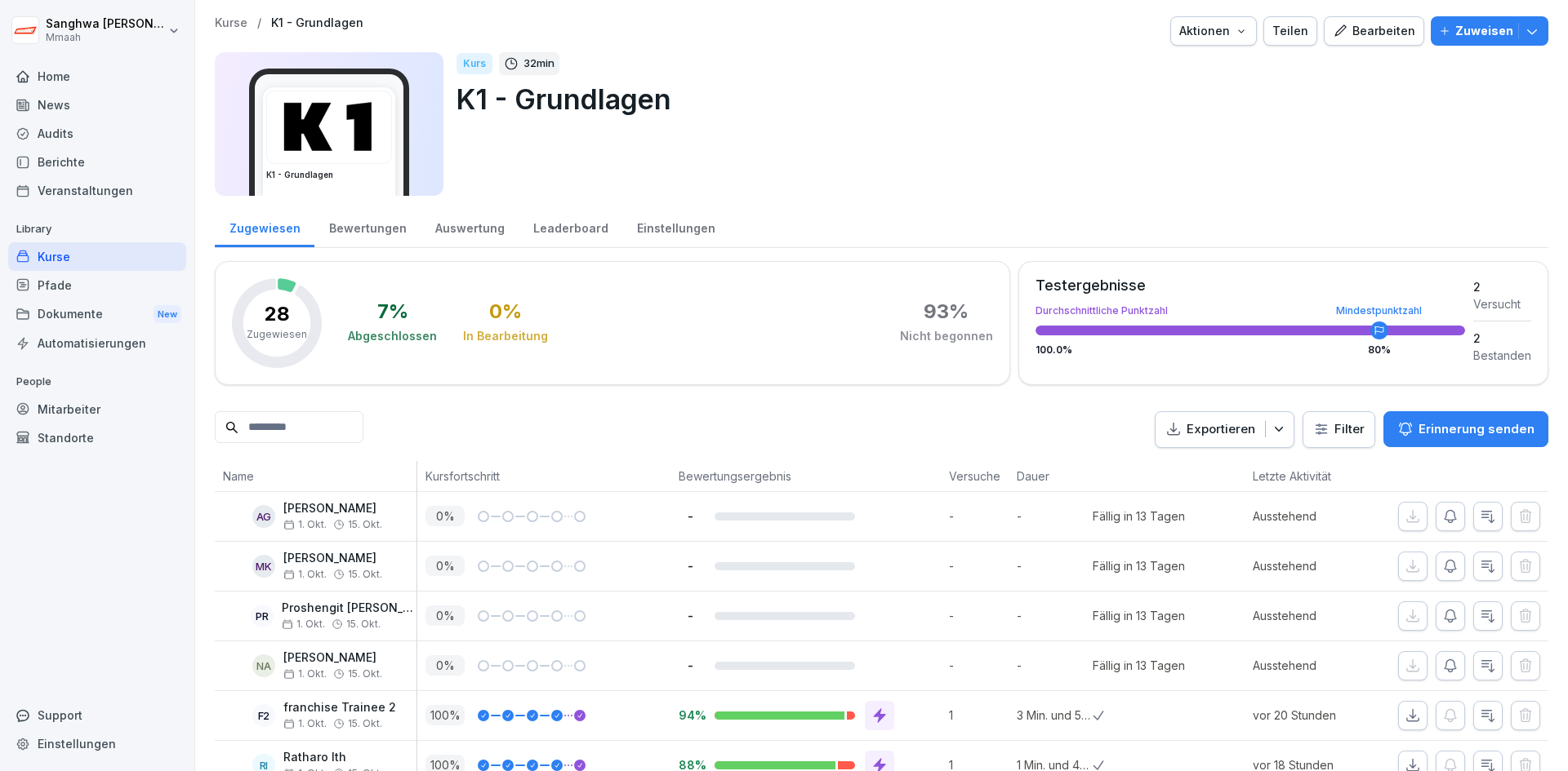
click at [1364, 44] on button "Bearbeiten" at bounding box center [1374, 31] width 101 height 30
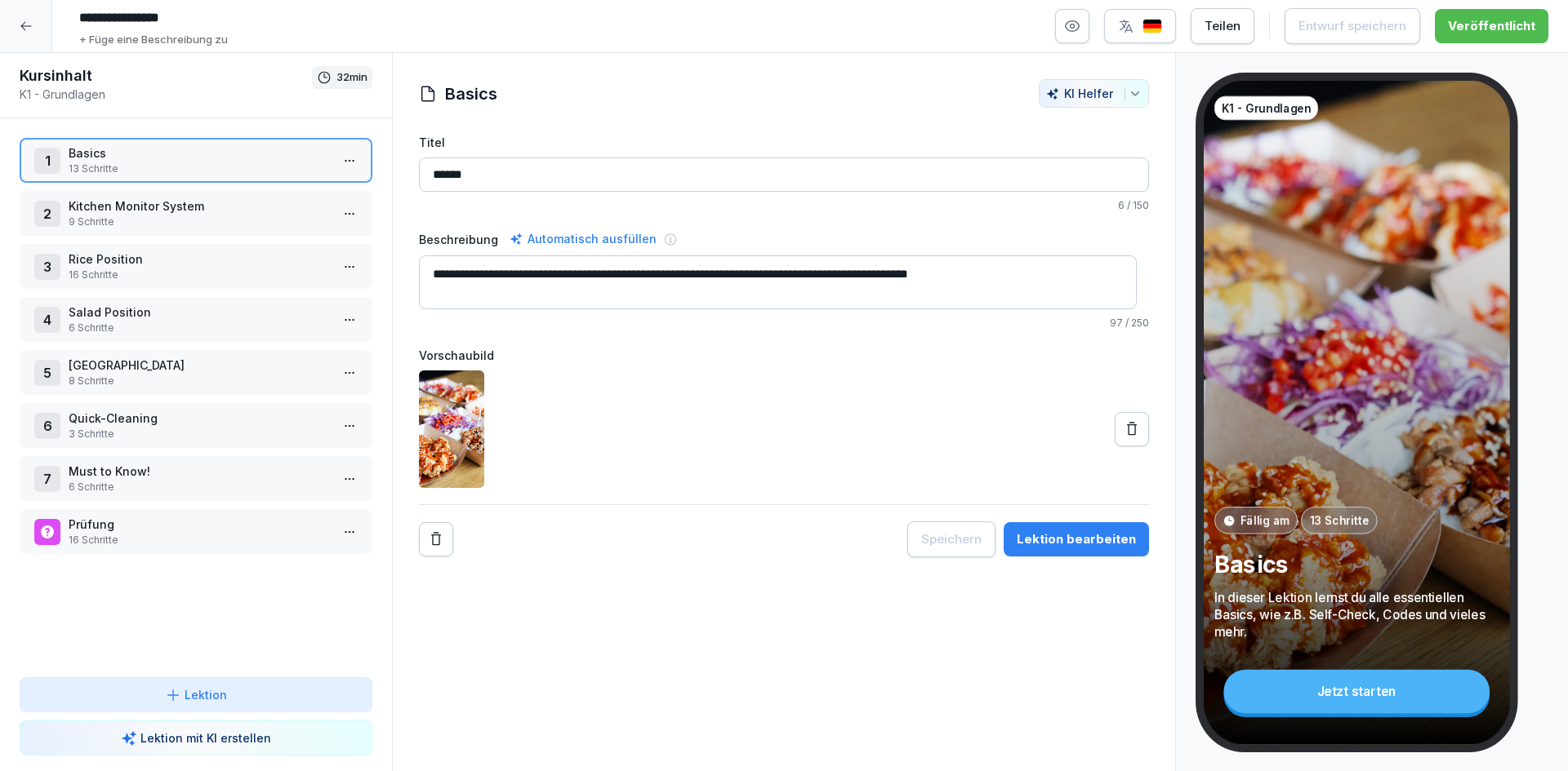
click at [200, 198] on p "Kitchen Monitor System" at bounding box center [199, 206] width 262 height 17
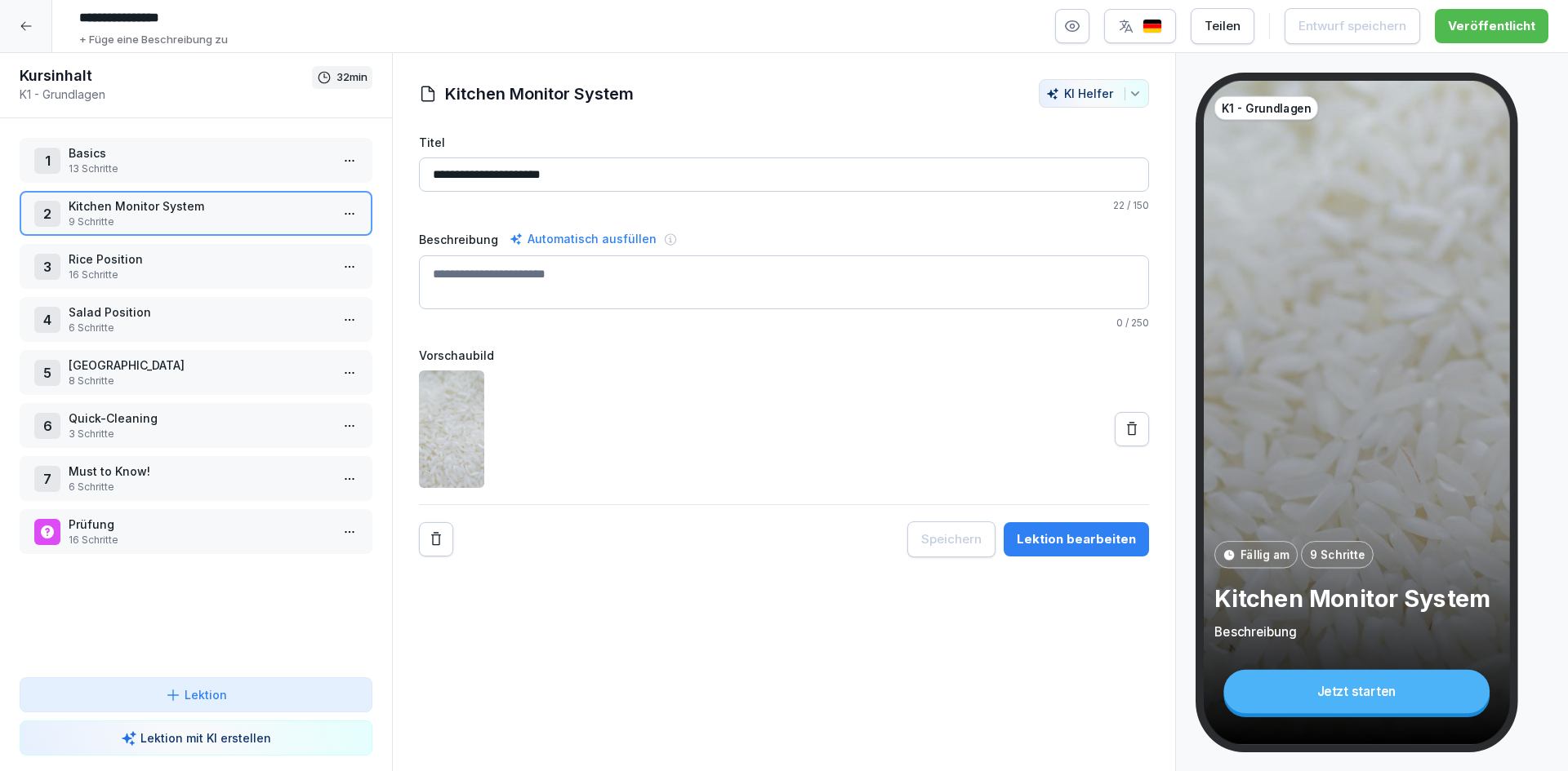
click at [1124, 433] on icon at bounding box center [1131, 429] width 17 height 17
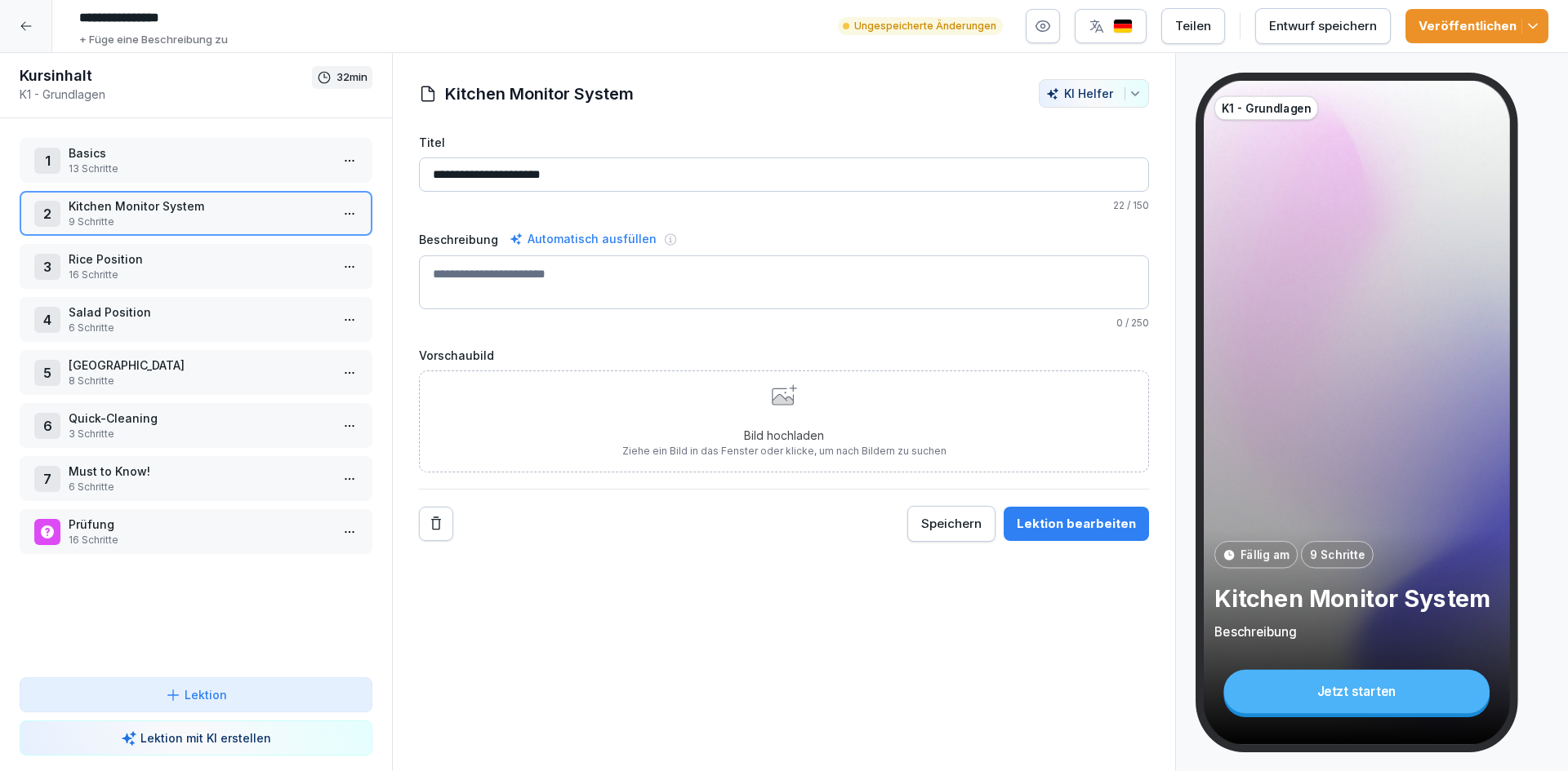
click at [701, 420] on div "Bild hochladen Ziehe ein Bild in das Fenster oder klicke, um nach Bildern zu su…" at bounding box center [784, 421] width 324 height 74
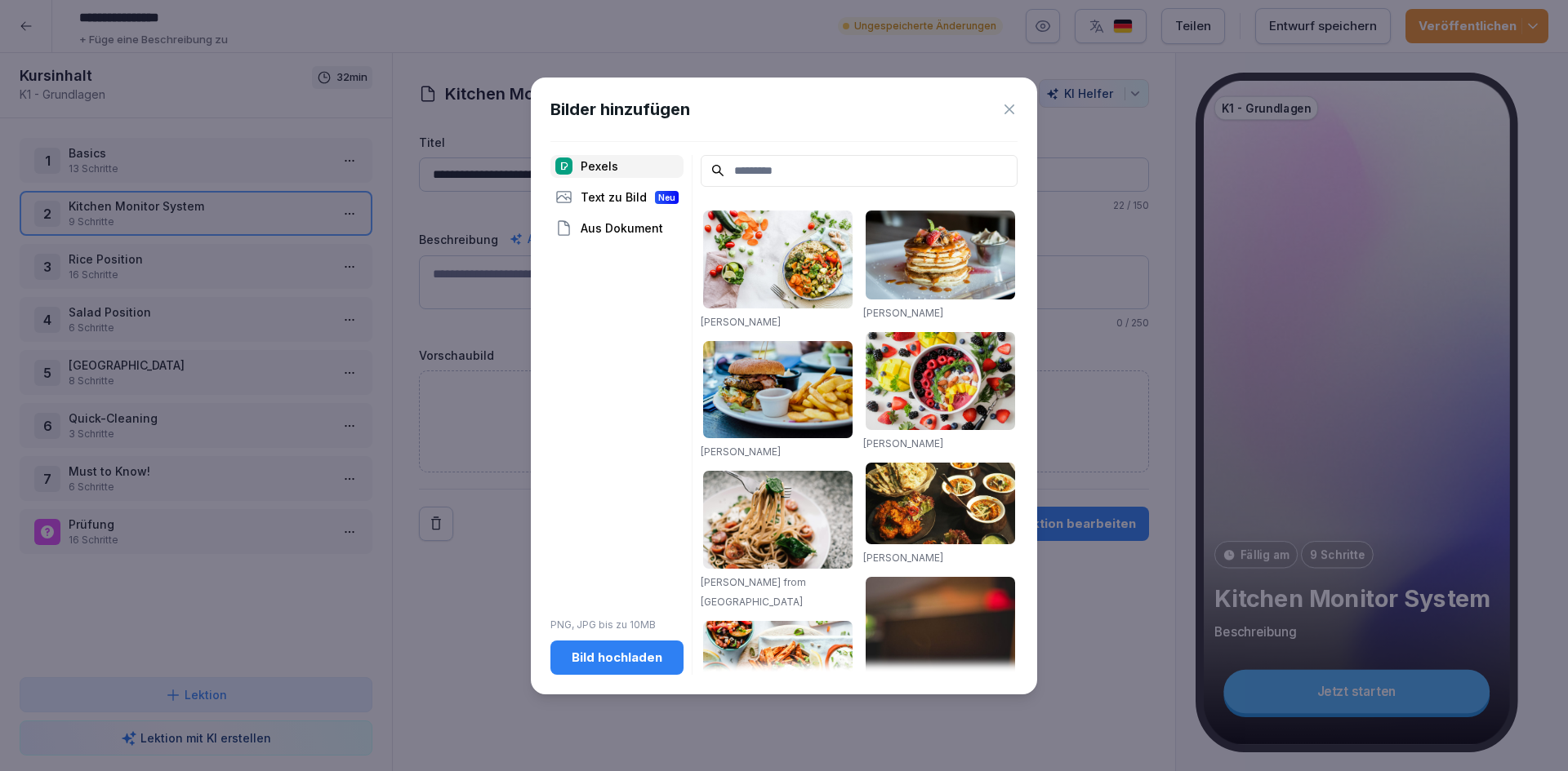
click at [639, 663] on div "Bild hochladen" at bounding box center [617, 658] width 107 height 18
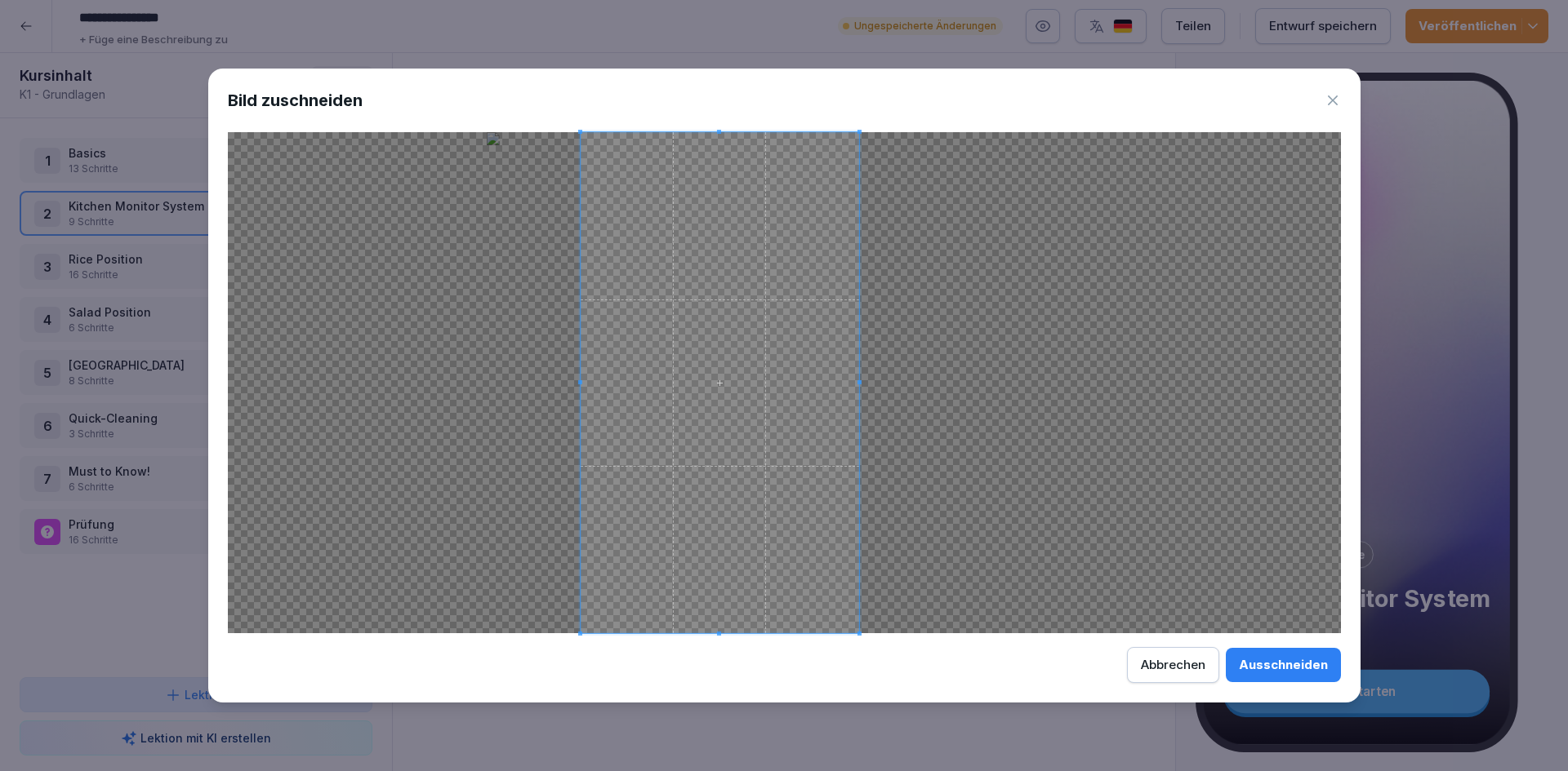
click at [767, 471] on span at bounding box center [719, 382] width 278 height 502
click at [1311, 674] on div "Ausschneiden" at bounding box center [1284, 665] width 89 height 18
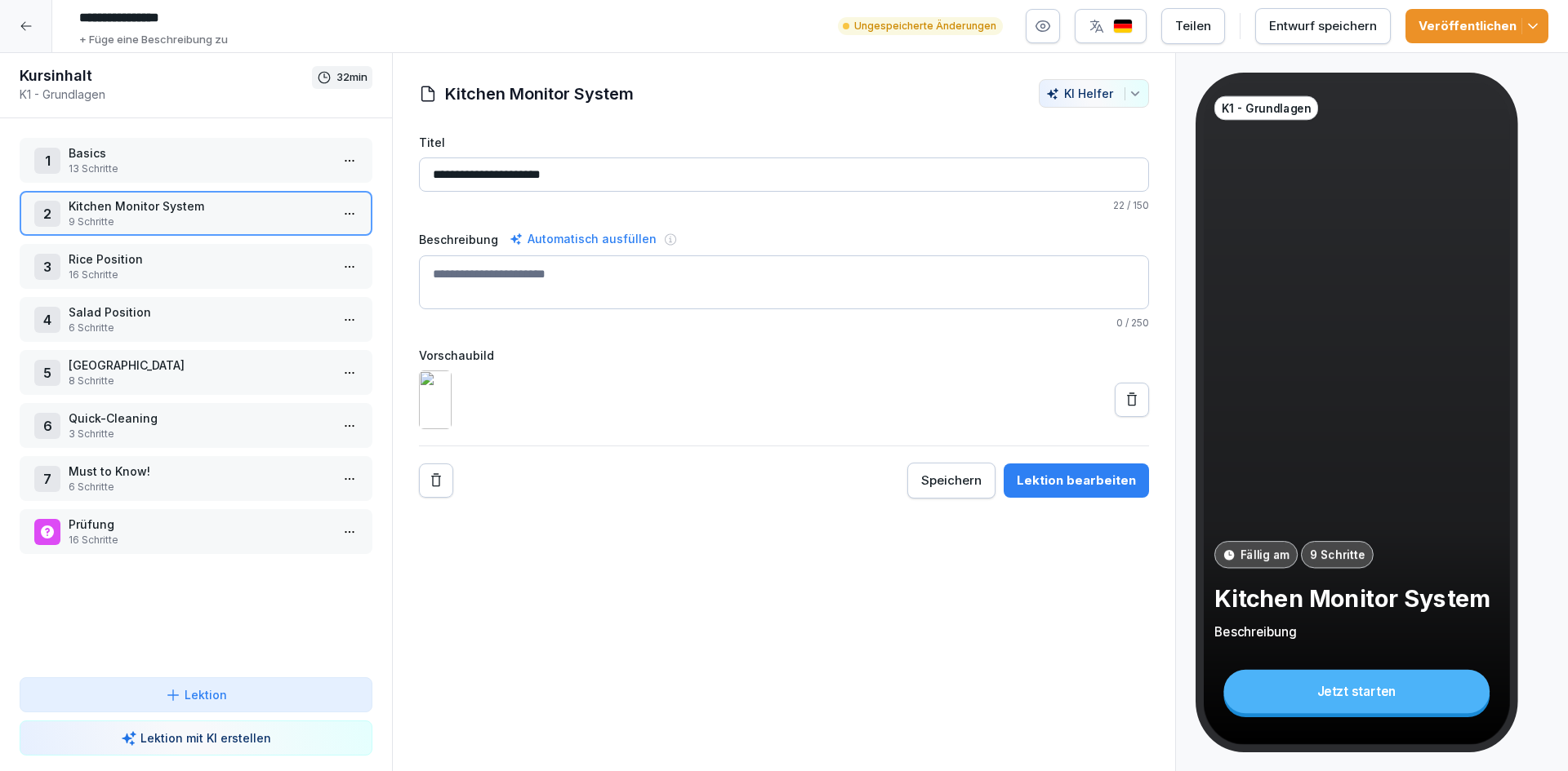
click at [1363, 20] on div "Entwurf speichern" at bounding box center [1323, 26] width 108 height 18
click at [1490, 31] on div "Veröffentlichen" at bounding box center [1477, 26] width 117 height 18
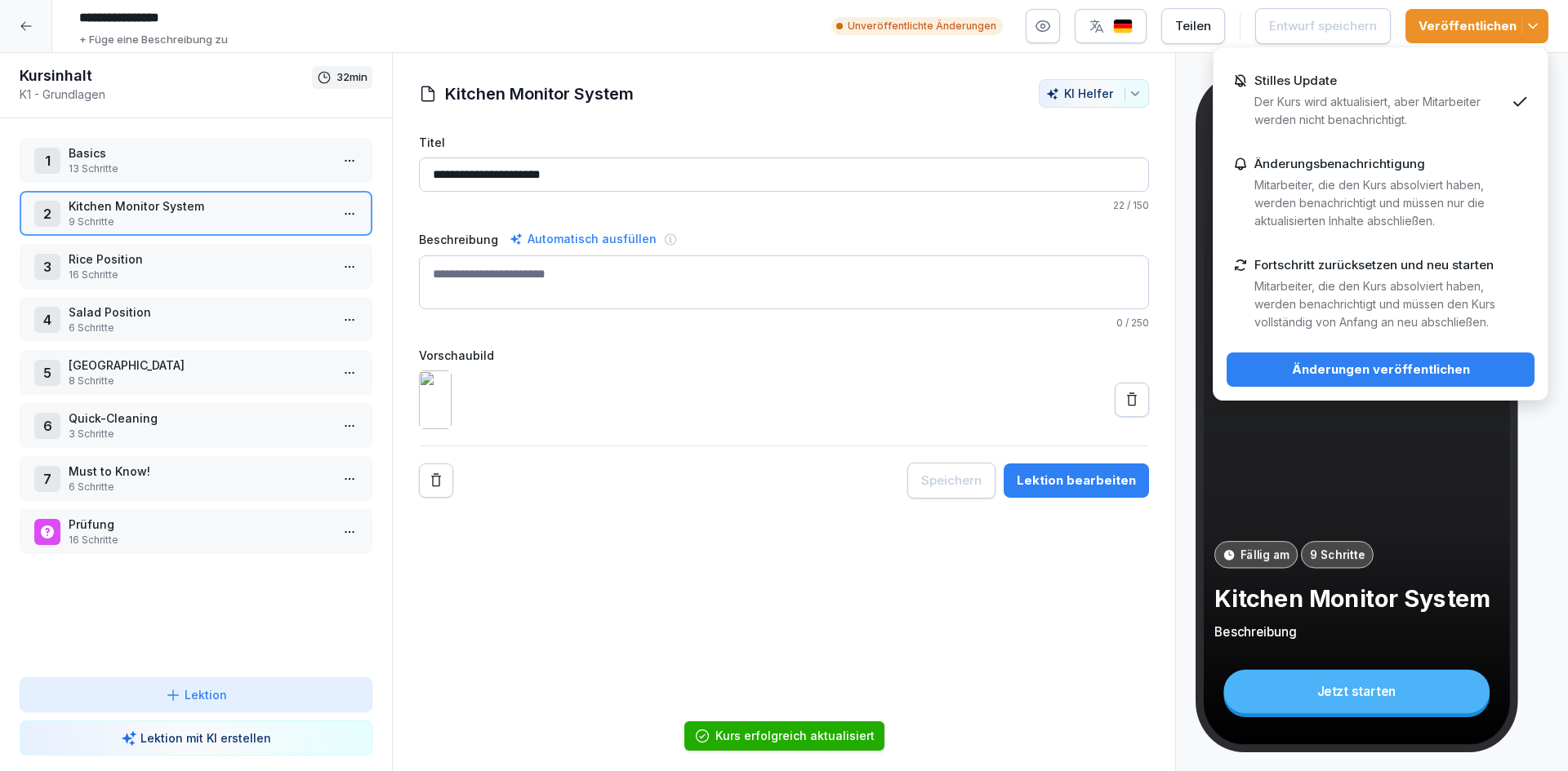
click at [1400, 369] on div "Änderungen veröffentlichen" at bounding box center [1381, 369] width 282 height 18
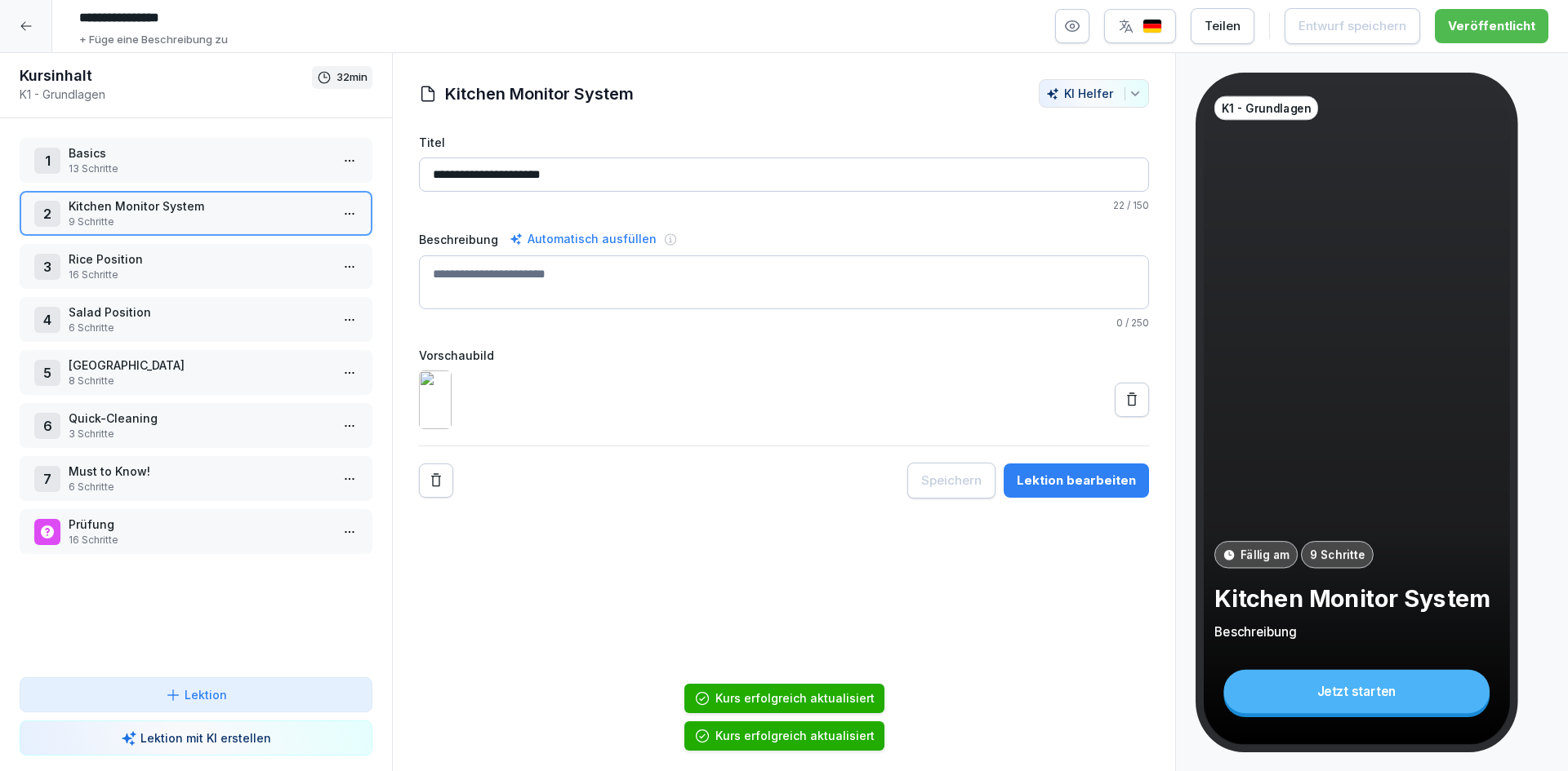
click at [38, 34] on div at bounding box center [26, 26] width 52 height 52
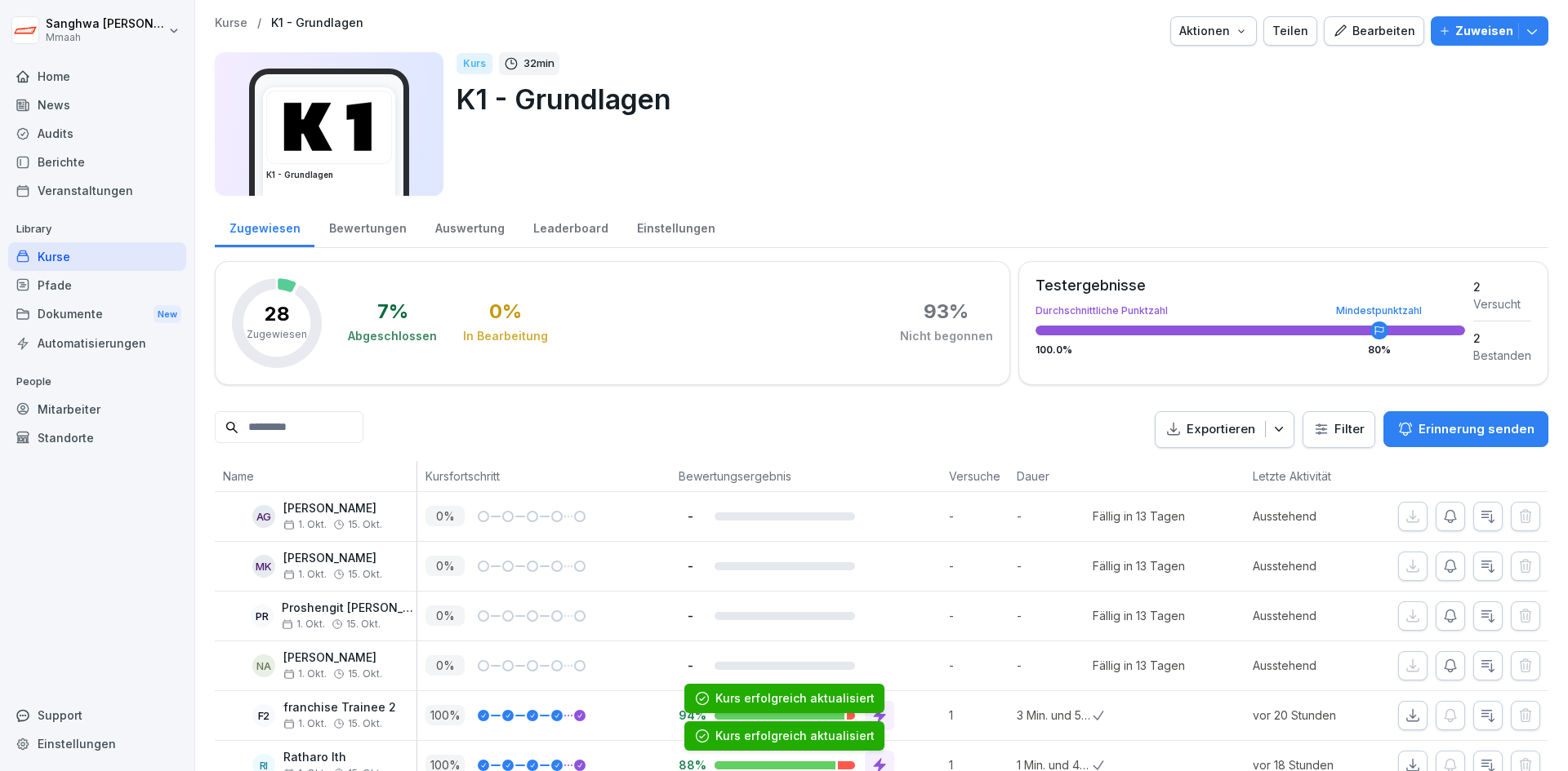
click at [224, 26] on p "Kurse" at bounding box center [231, 23] width 33 height 14
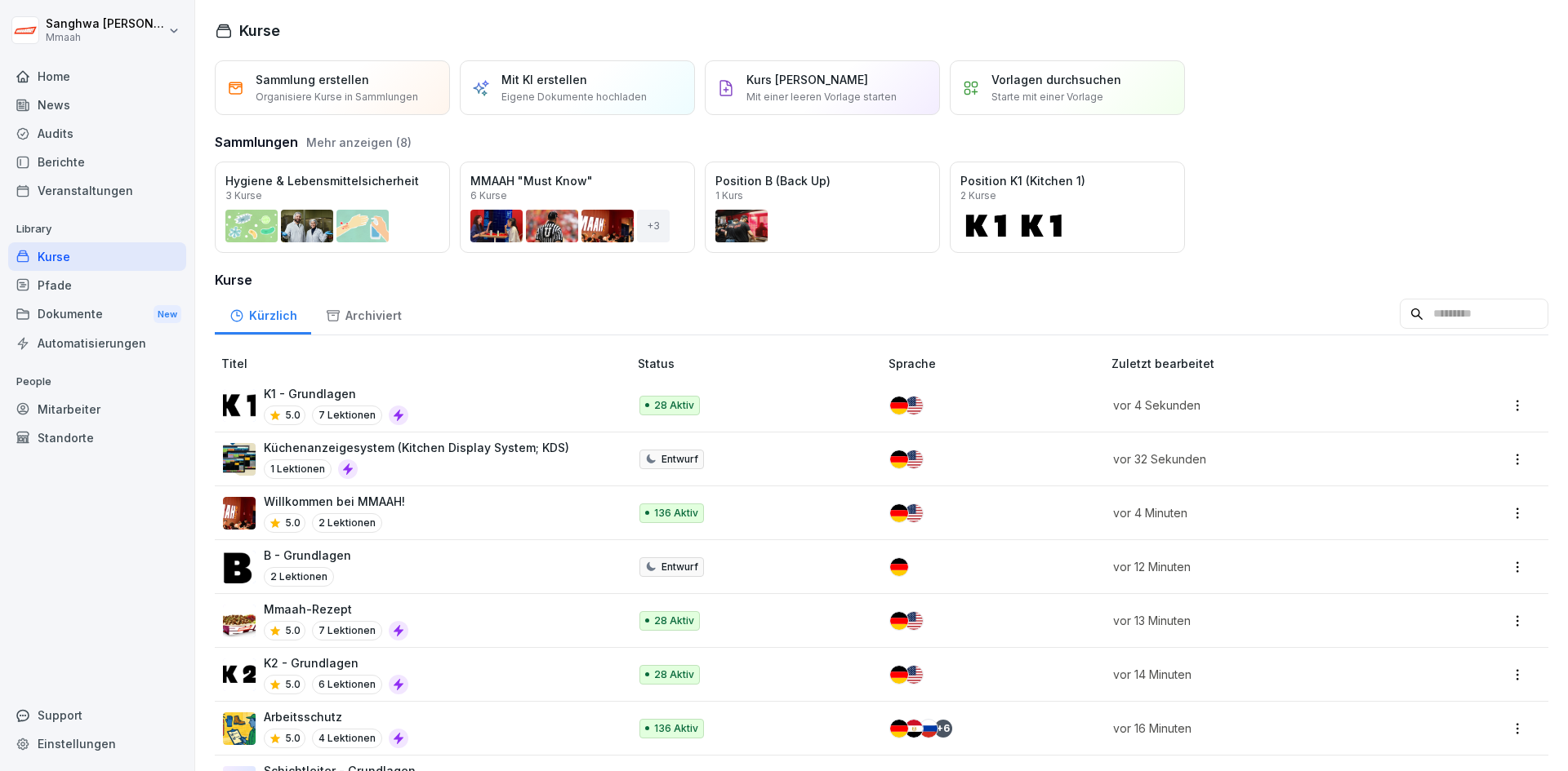
click at [931, 296] on div "Kürzlich Archiviert" at bounding box center [882, 314] width 1334 height 43
click at [0, 0] on div "Öffnen" at bounding box center [0, 0] width 0 height 0
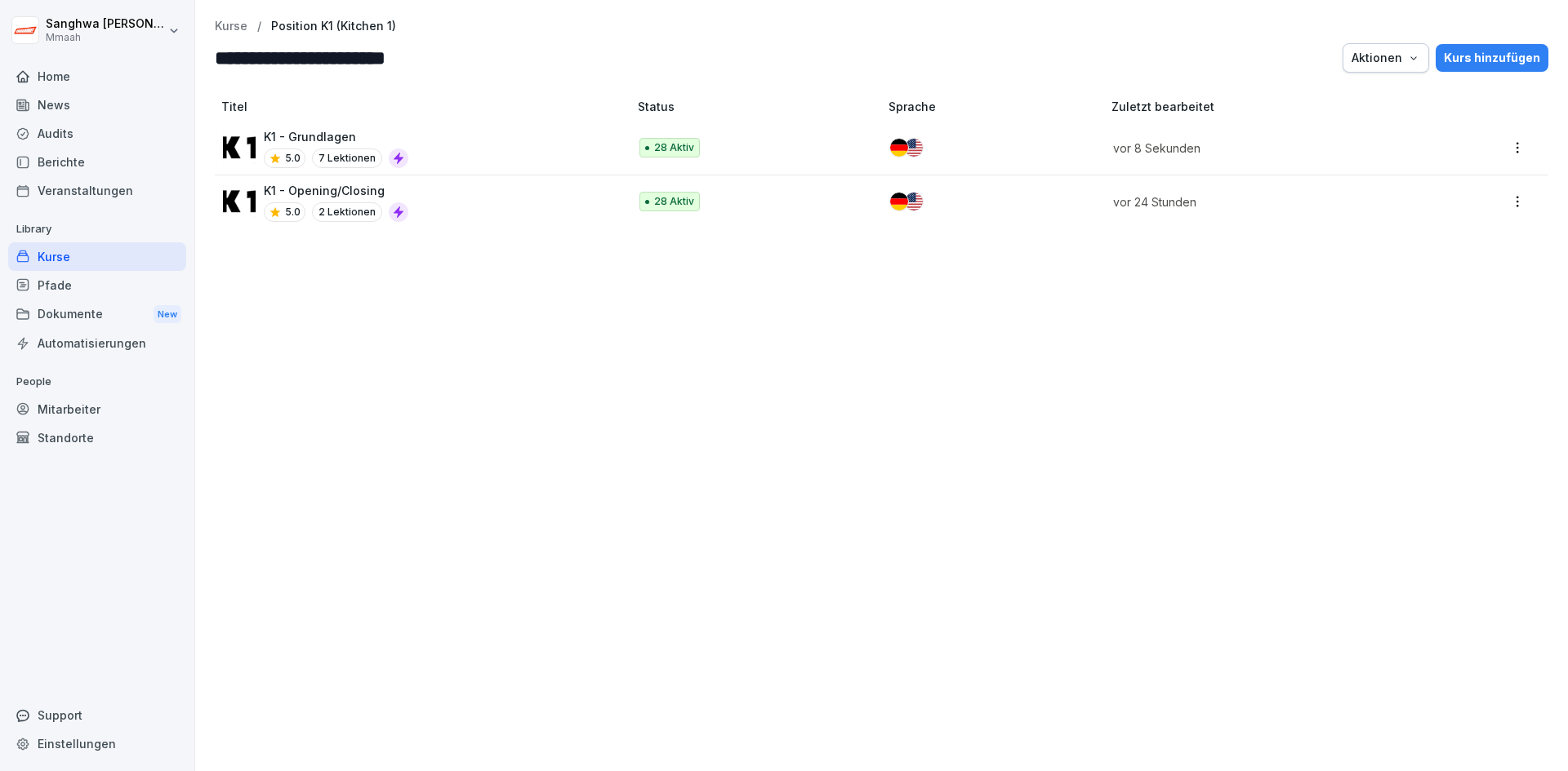
click at [811, 309] on div "Titel Status Sprache Zuletzt bearbeitet K1 - Grundlagen 5.0 7 Lektionen 28 Akti…" at bounding box center [881, 427] width 1373 height 689
click at [1474, 56] on div "Kurs hinzufügen" at bounding box center [1491, 57] width 97 height 18
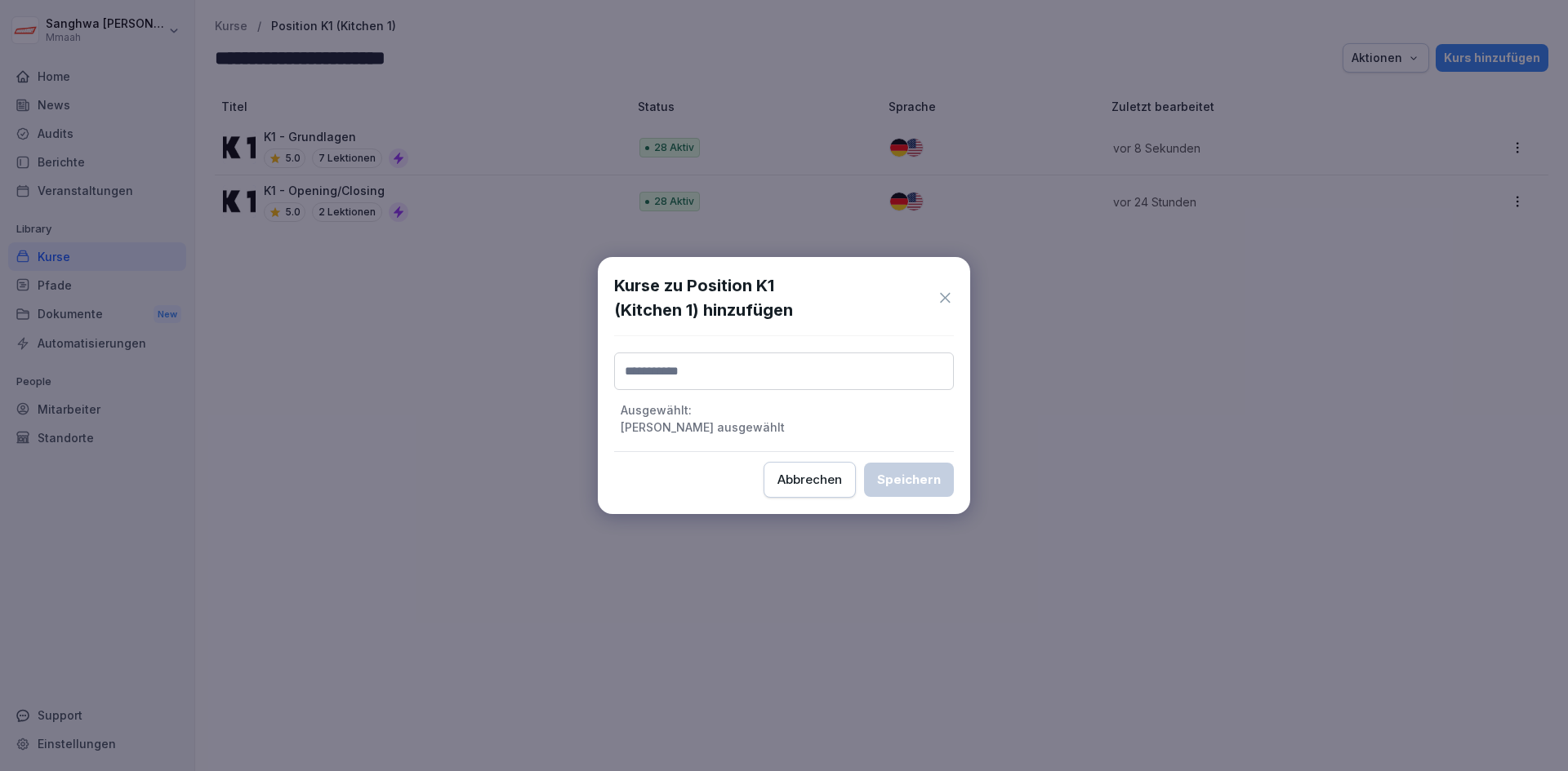
click at [768, 357] on input at bounding box center [784, 371] width 340 height 37
type input "*"
type input "**"
click at [758, 407] on div "Küchenanzeigesystem (Kitchen Display System; KDS)" at bounding box center [784, 415] width 330 height 31
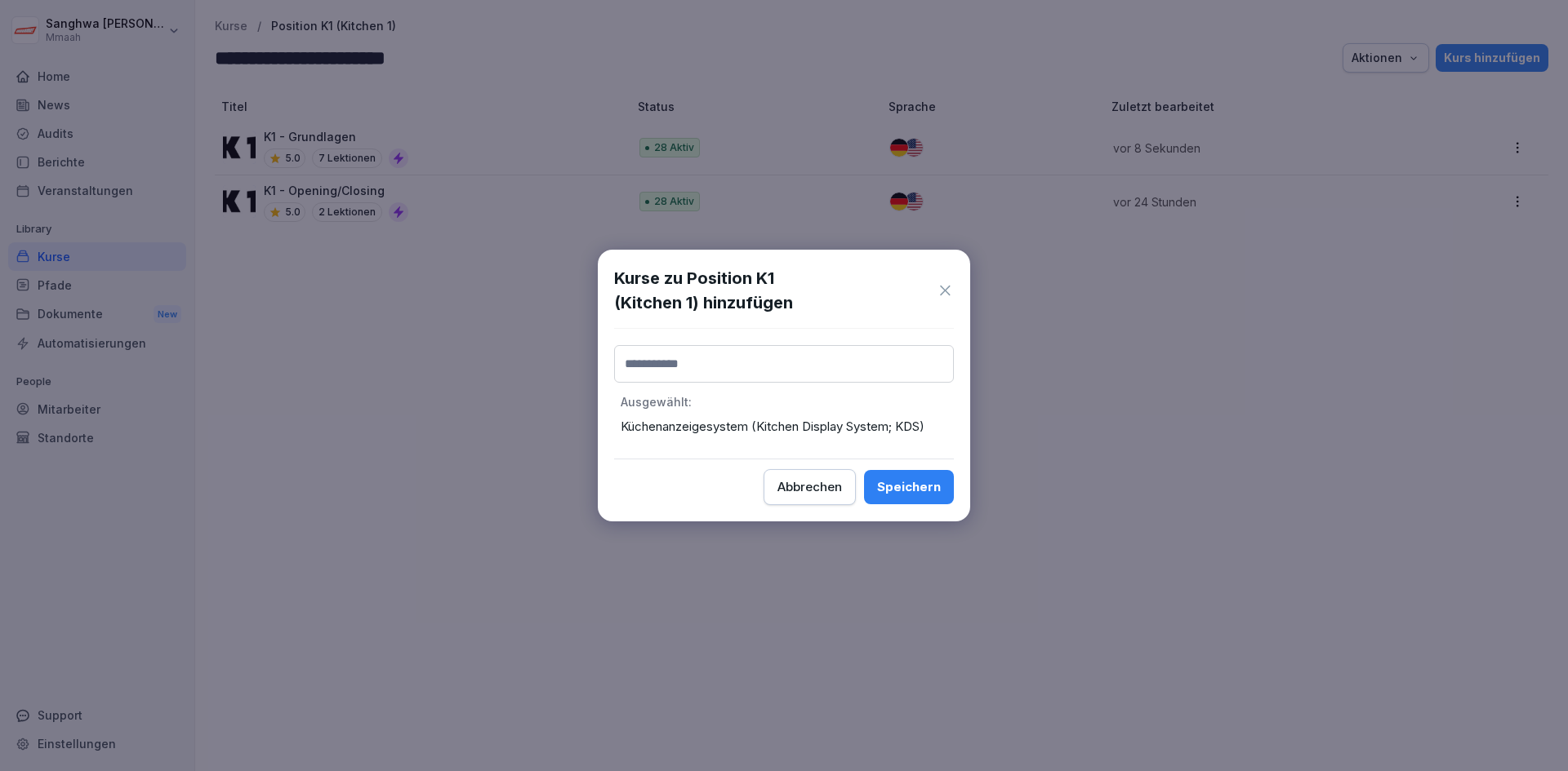
click at [891, 484] on div "Speichern" at bounding box center [909, 487] width 63 height 18
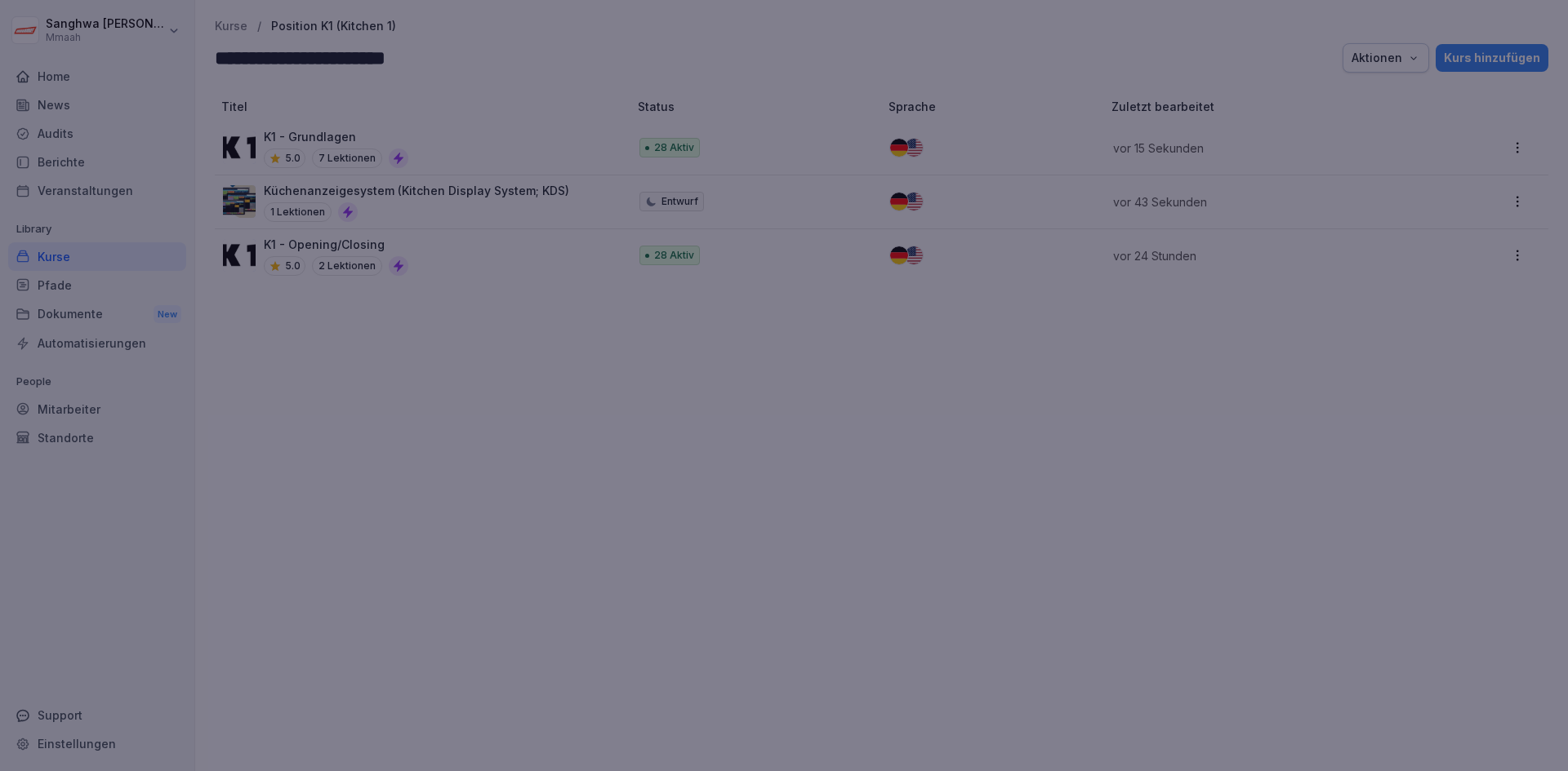
click at [395, 536] on div at bounding box center [784, 385] width 1568 height 771
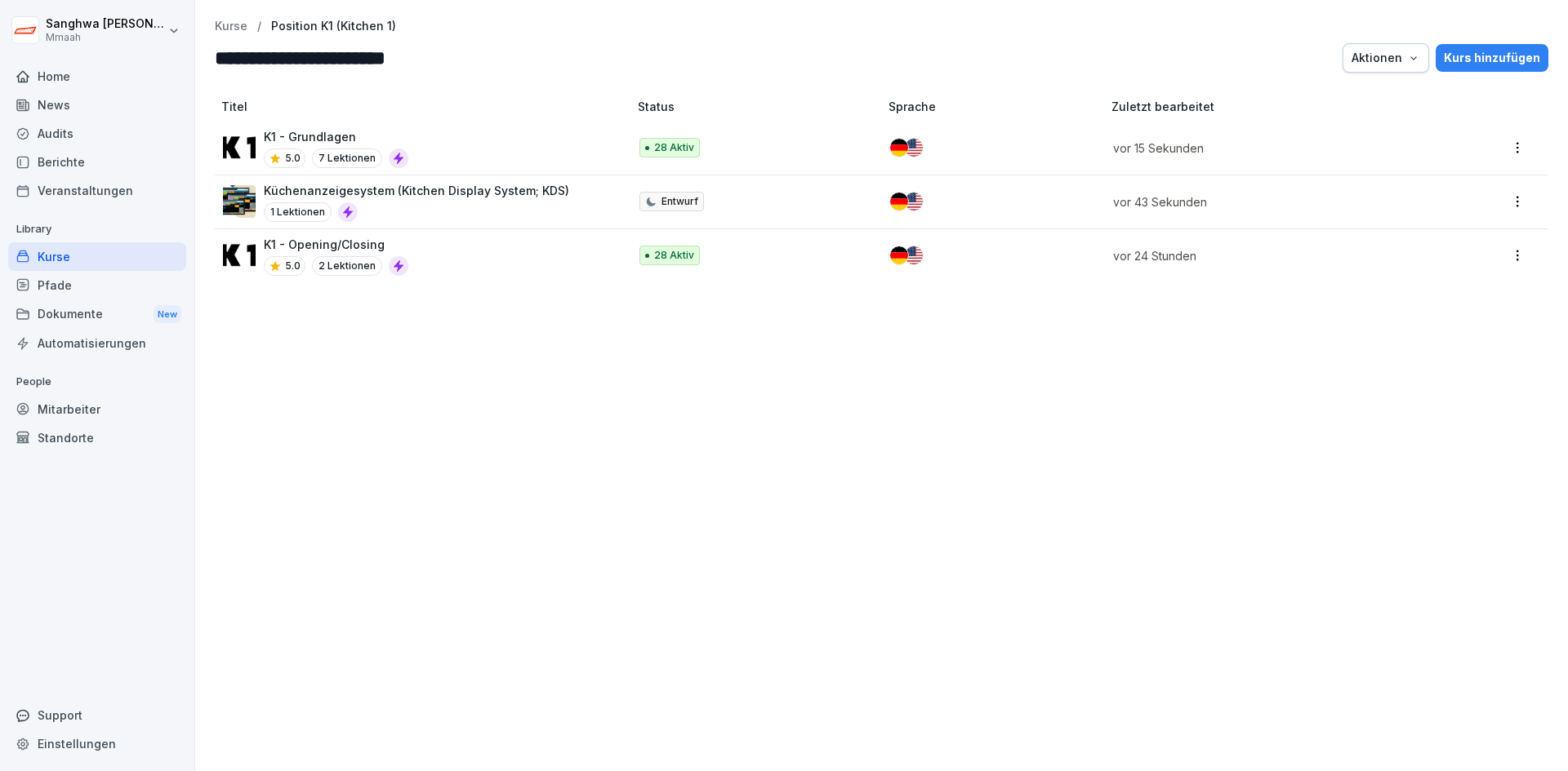
click at [234, 21] on p "Kurse" at bounding box center [231, 27] width 33 height 14
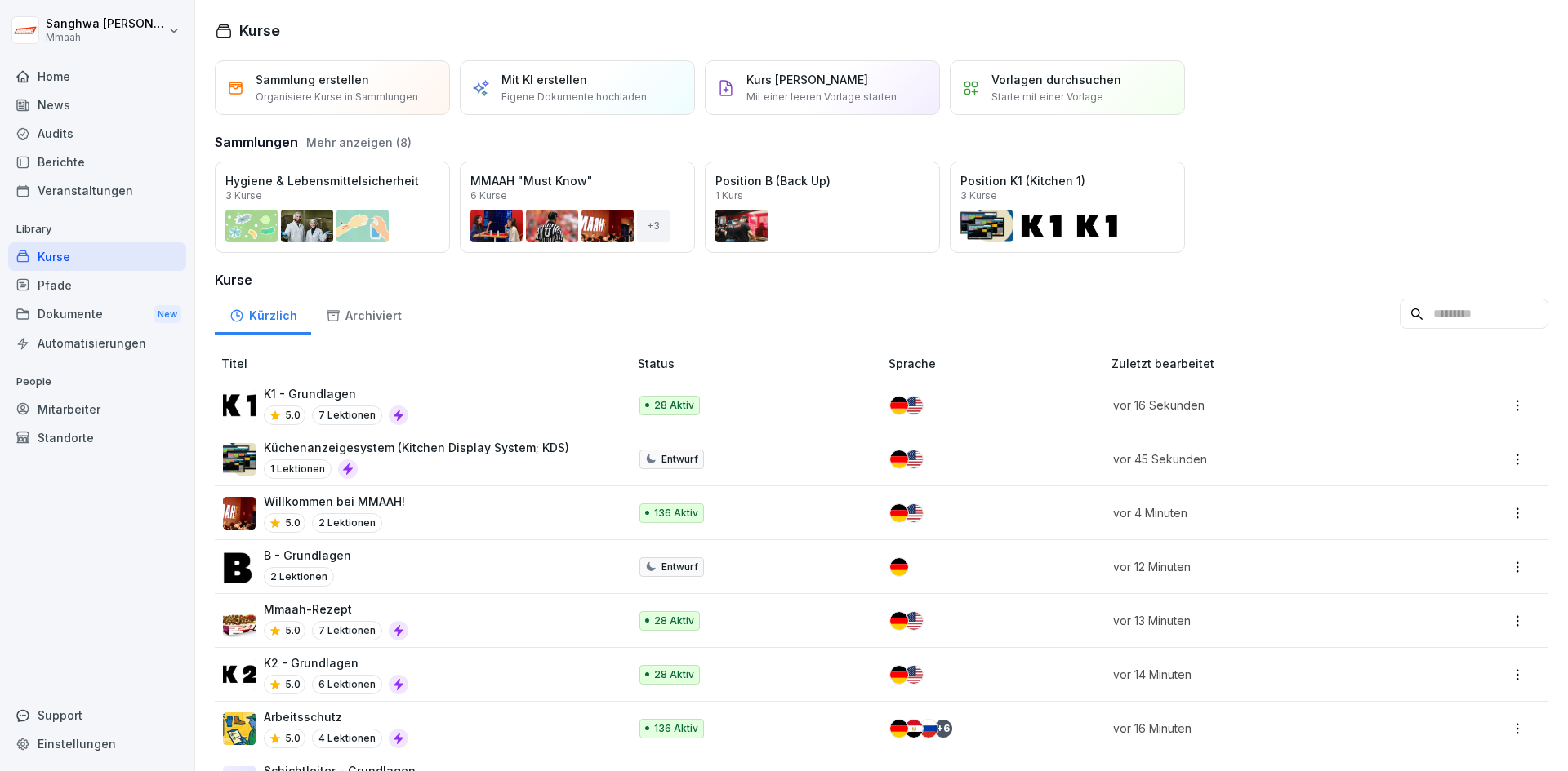
click at [1241, 295] on div "Kürzlich Archiviert" at bounding box center [882, 314] width 1334 height 43
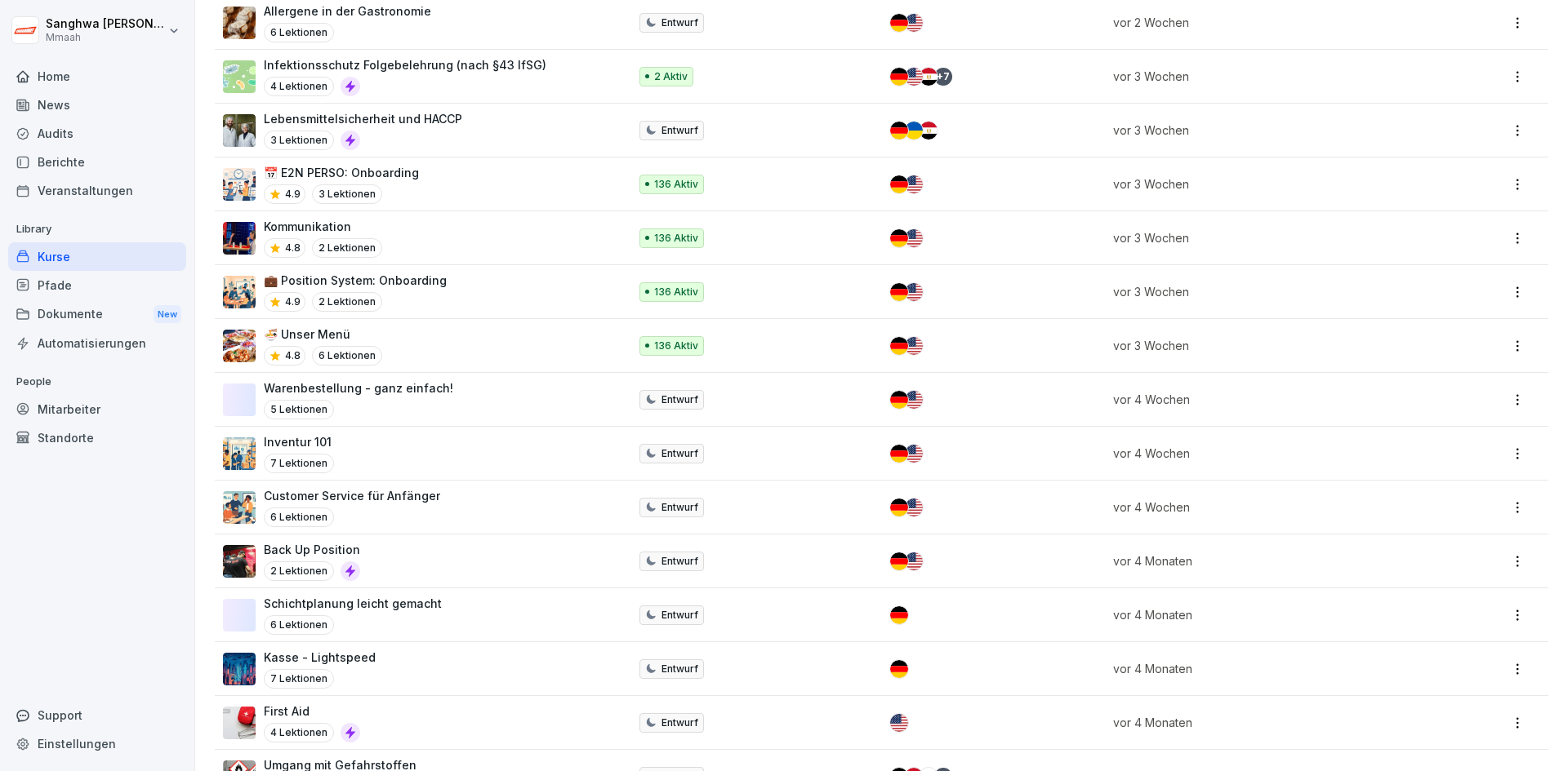
scroll to position [1490, 0]
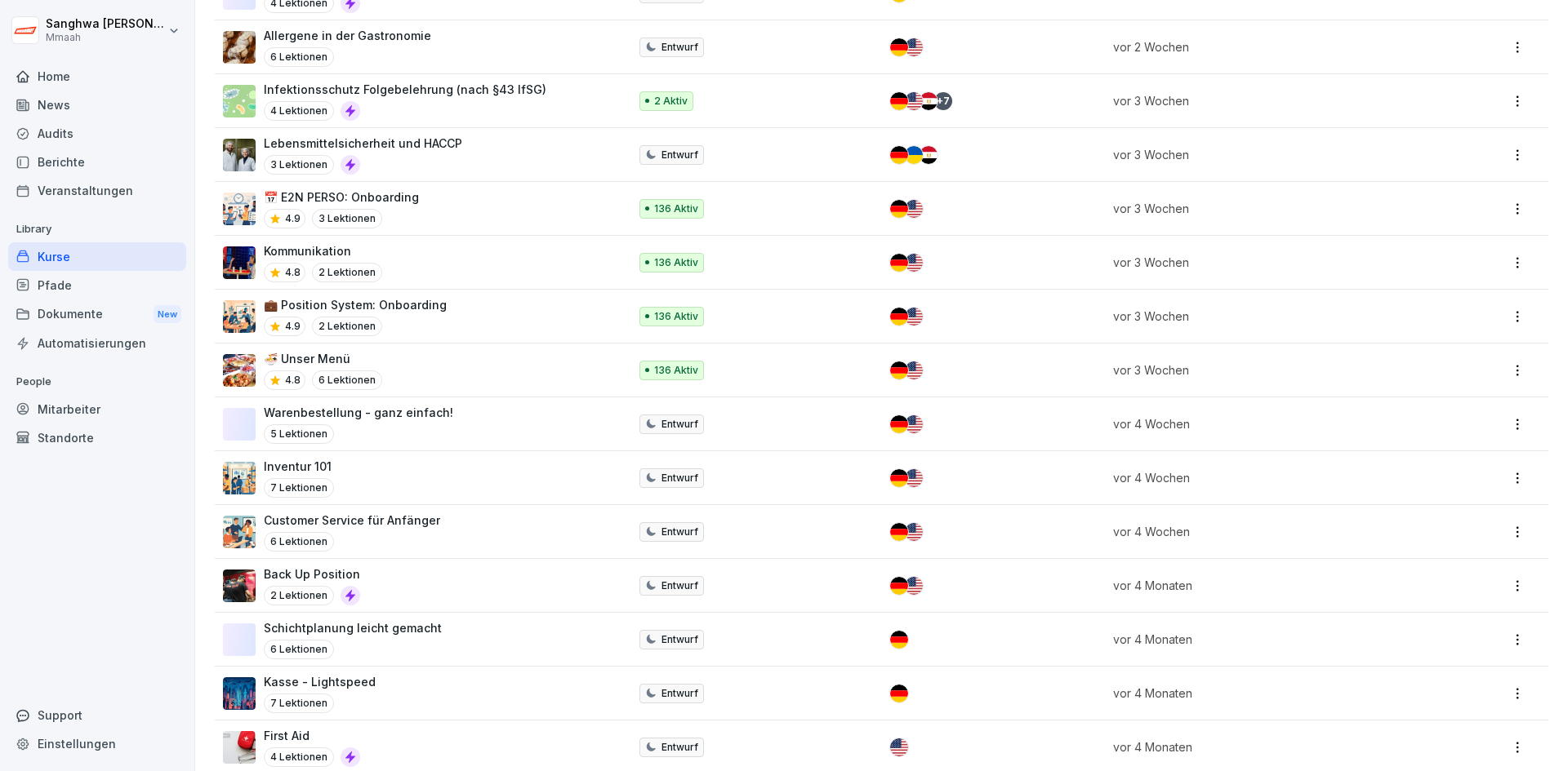
click at [445, 579] on div "Back Up Position 2 Lektionen" at bounding box center [417, 586] width 389 height 40
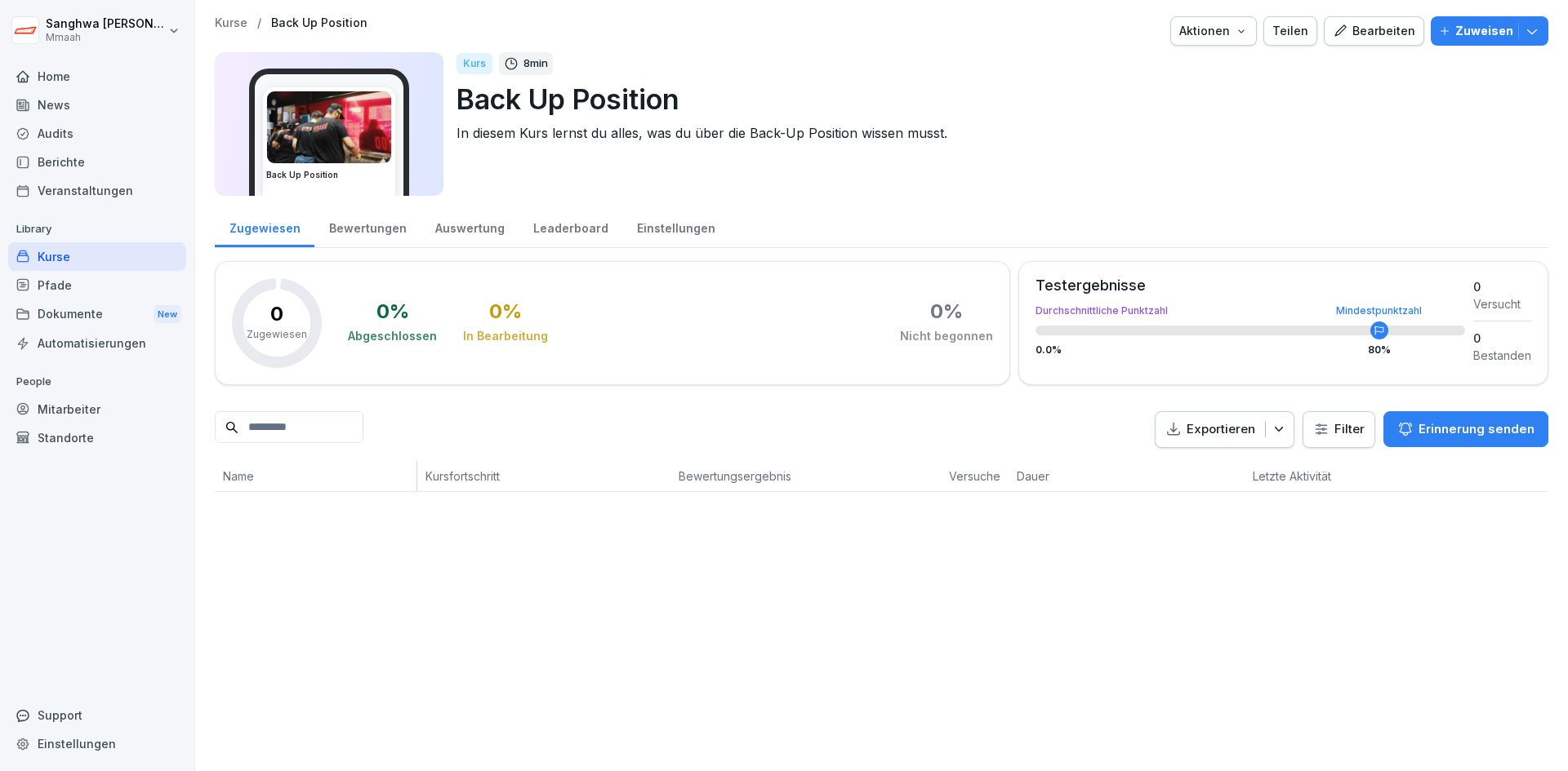
click at [1347, 26] on div "Bearbeiten" at bounding box center [1374, 30] width 83 height 18
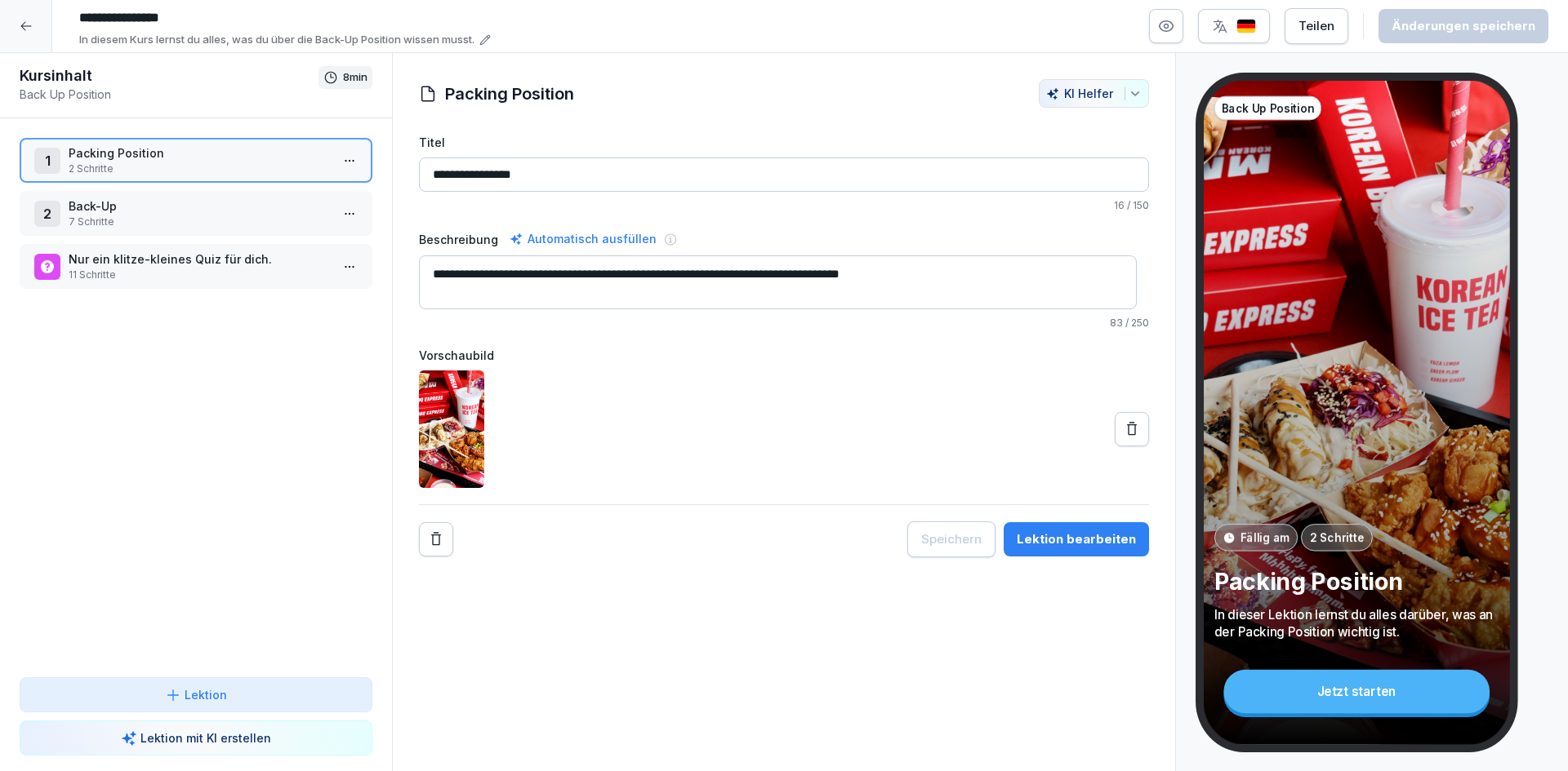
click at [219, 157] on p "Packing Position" at bounding box center [199, 153] width 262 height 17
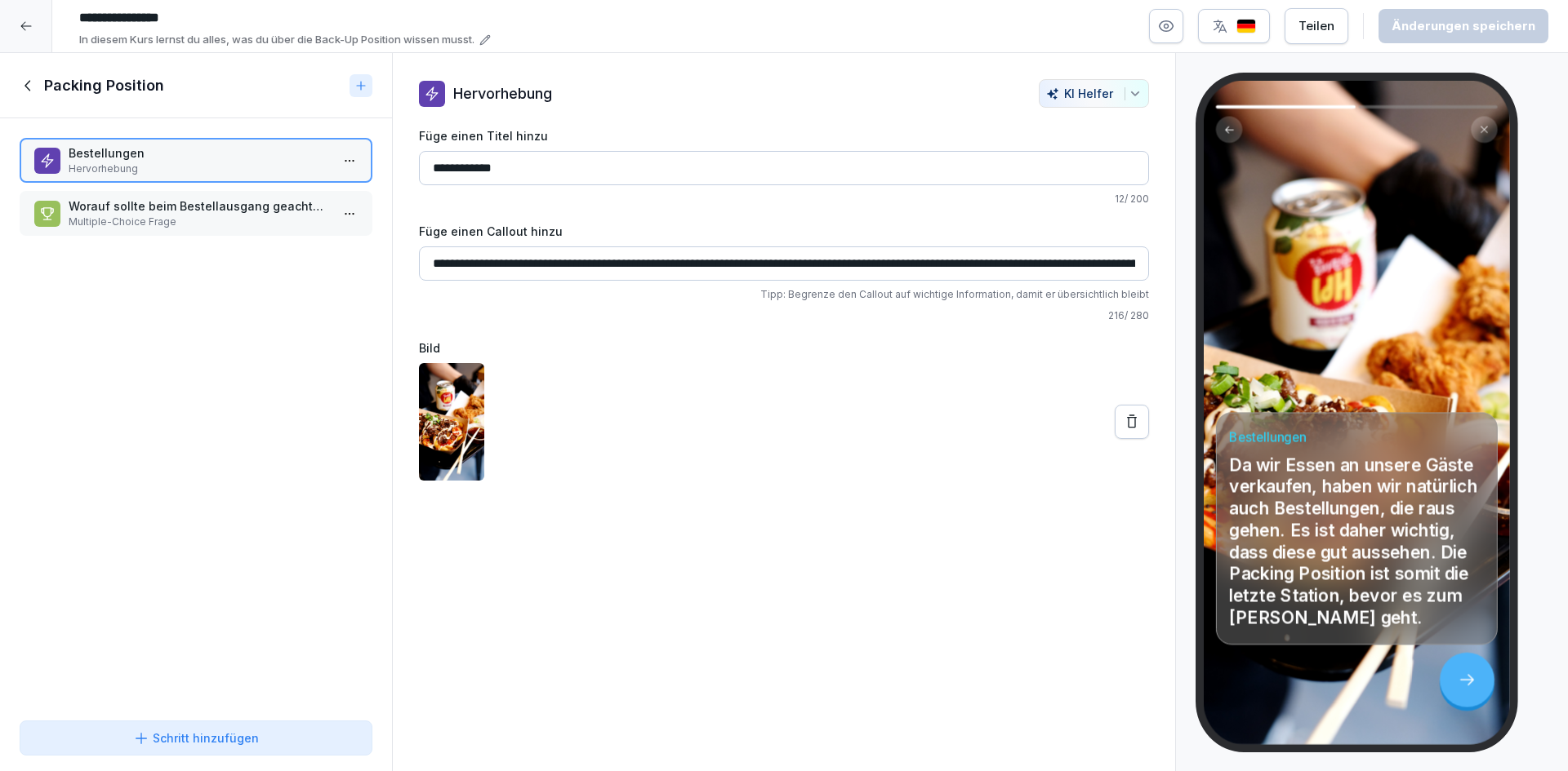
click at [210, 202] on p "Worauf sollte beim Bestellausgang geachtet werden?" at bounding box center [199, 206] width 262 height 17
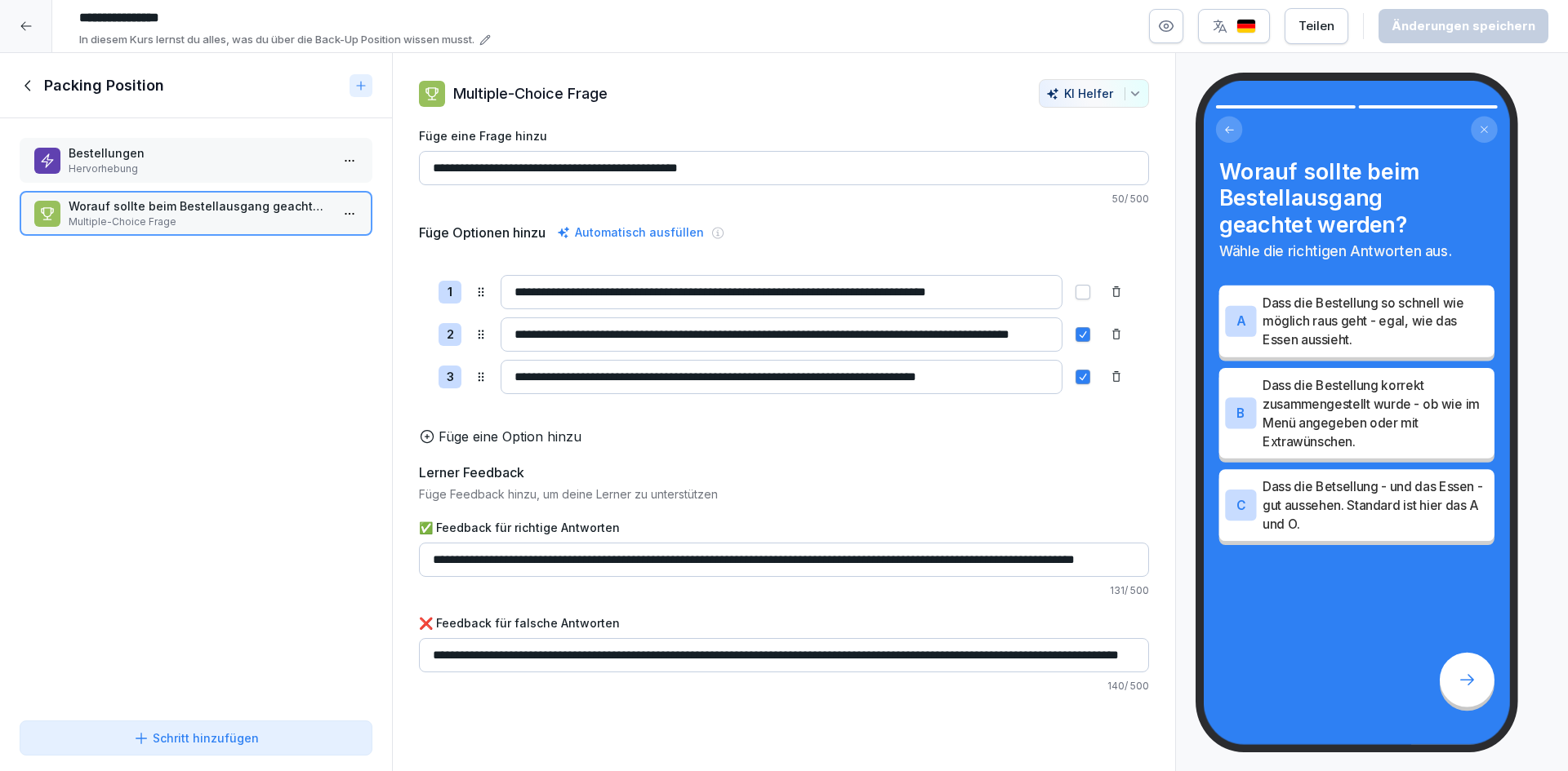
click at [221, 161] on p "Bestellungen" at bounding box center [199, 153] width 262 height 17
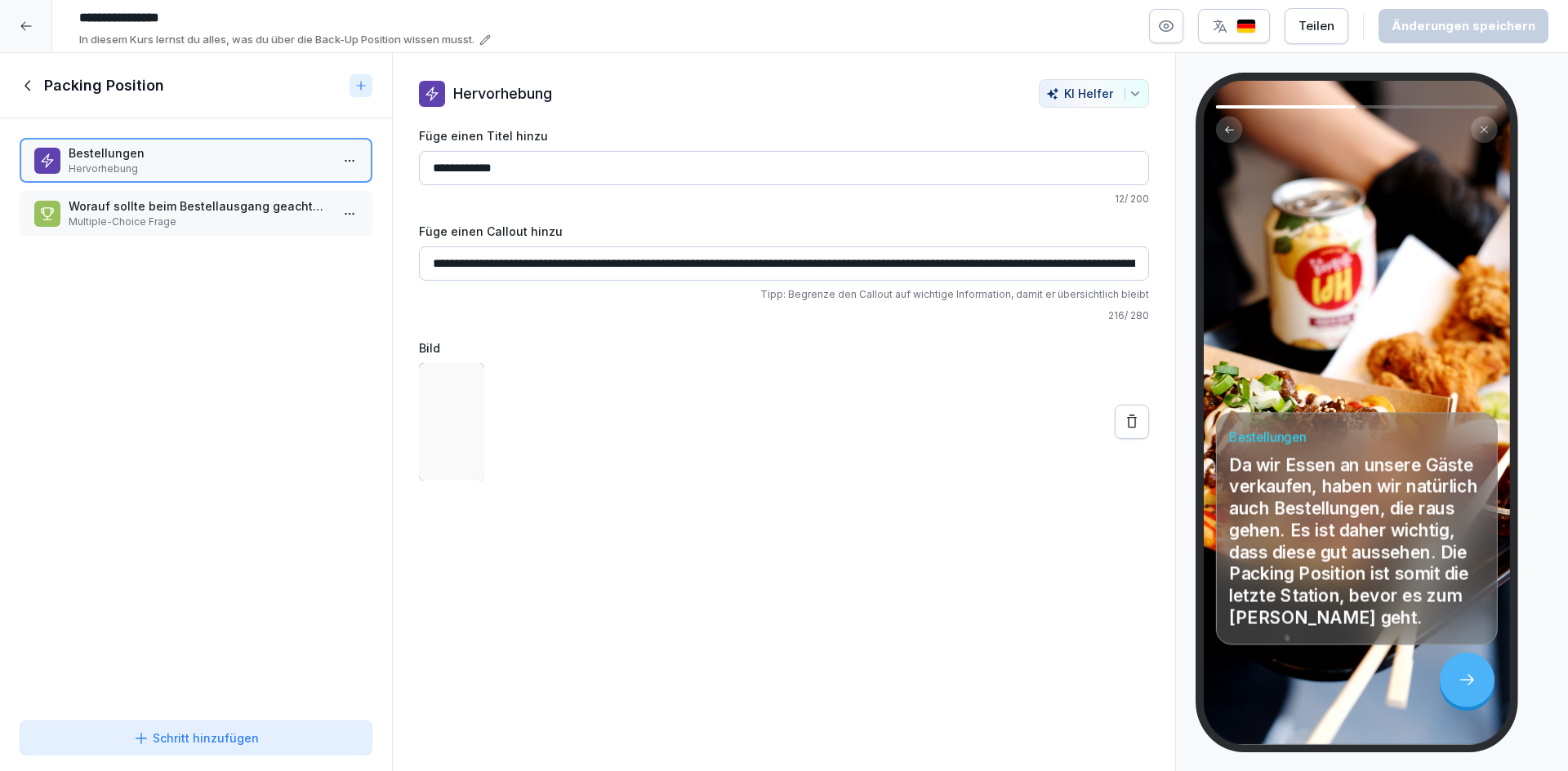
click at [17, 78] on div "Packing Position" at bounding box center [196, 85] width 392 height 65
click at [21, 80] on icon at bounding box center [29, 85] width 18 height 18
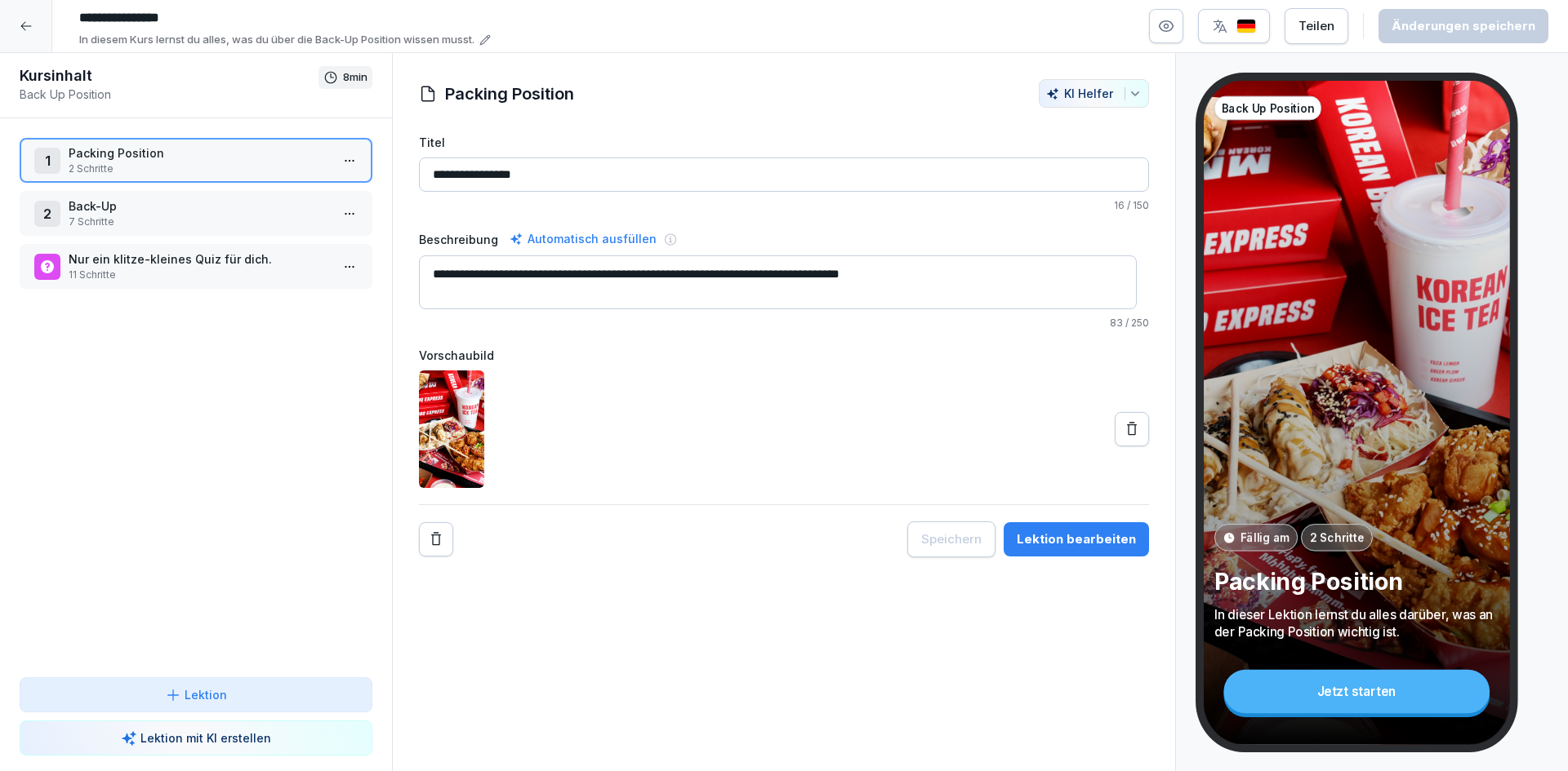
click at [179, 231] on div "2 Back-Up 7 Schritte" at bounding box center [197, 214] width 353 height 45
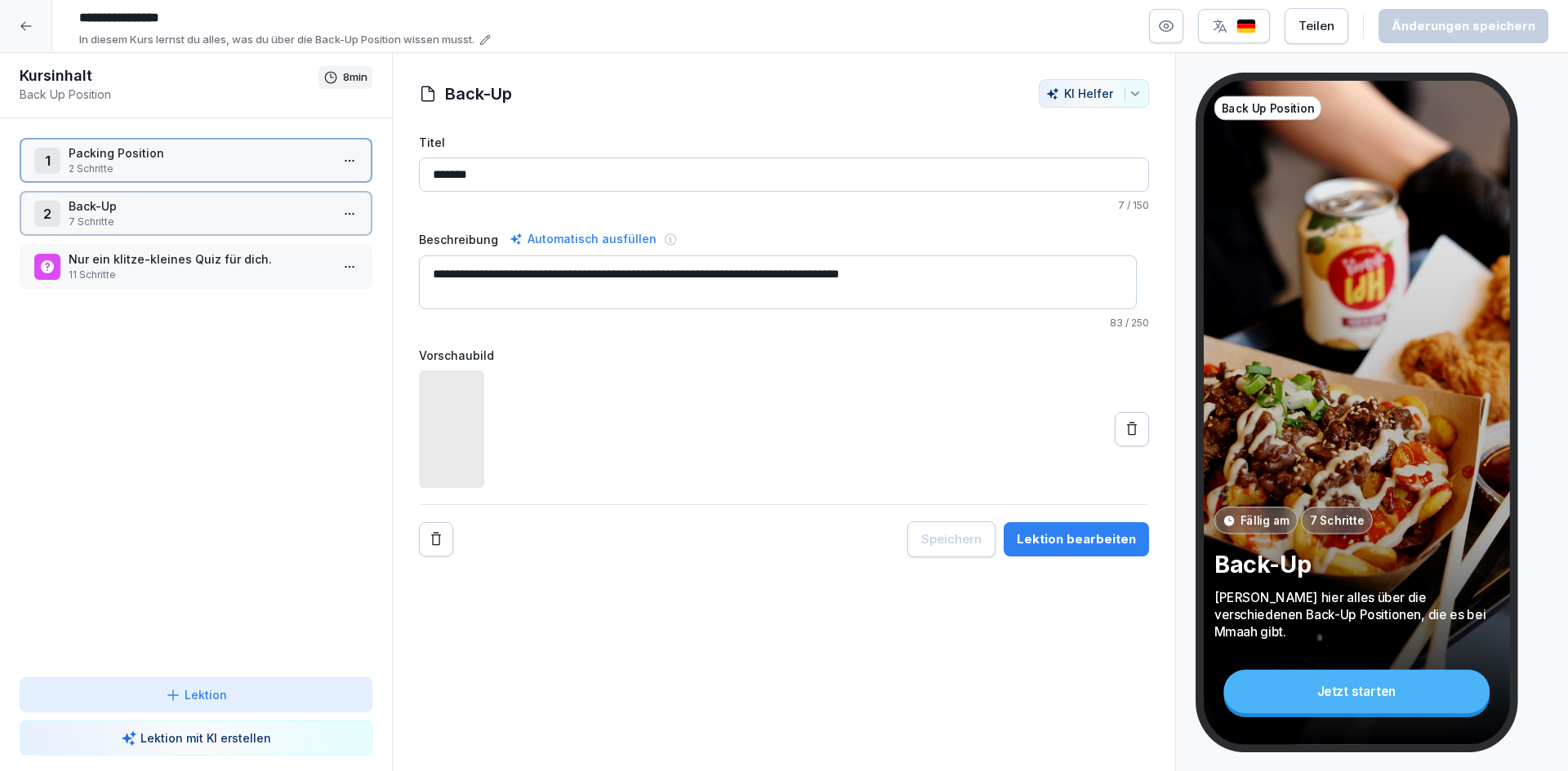
click at [179, 231] on div "2 Back-Up 7 Schritte" at bounding box center [197, 214] width 353 height 45
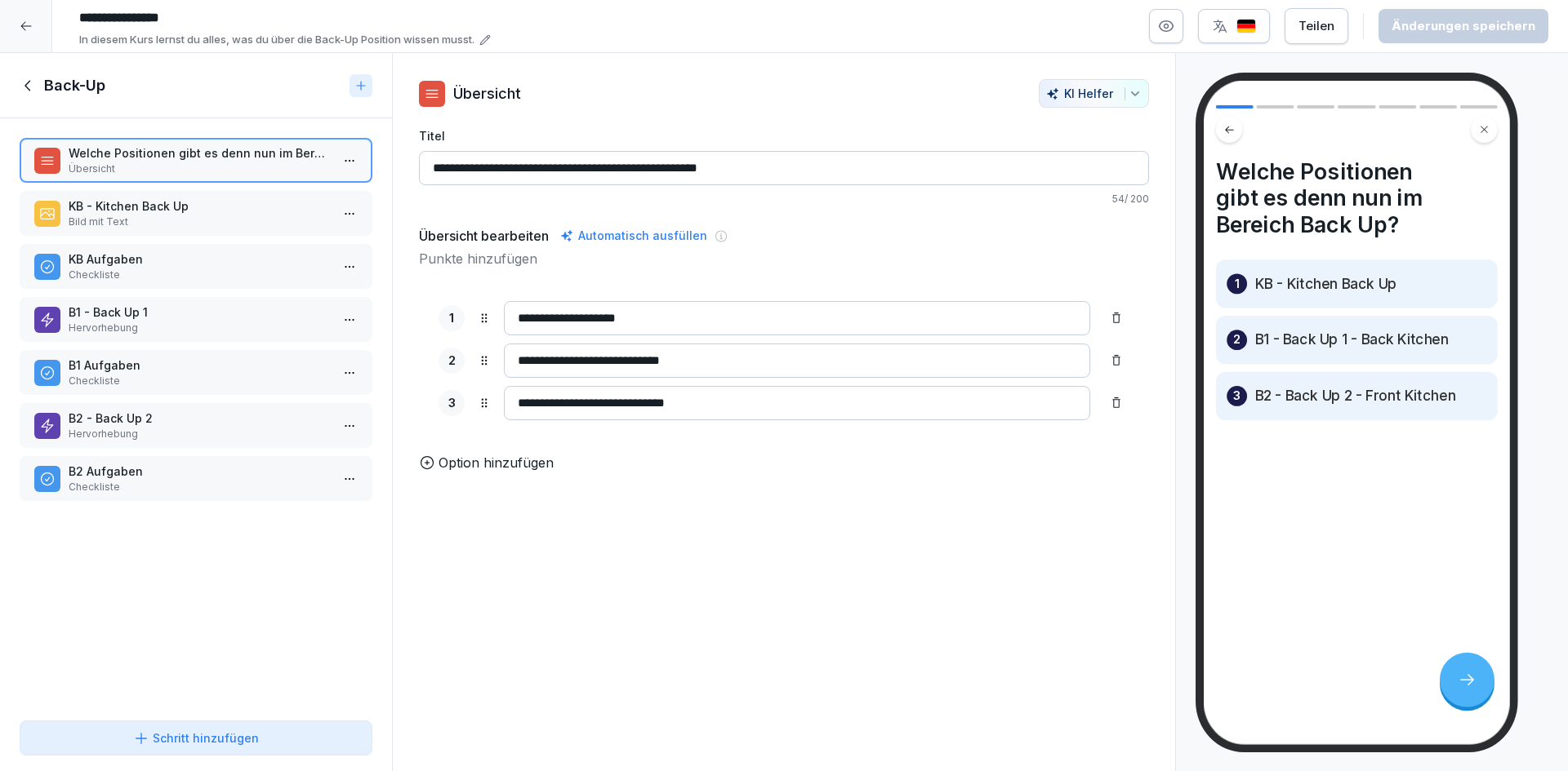
click at [237, 211] on p "KB - Kitchen Back Up" at bounding box center [199, 206] width 262 height 17
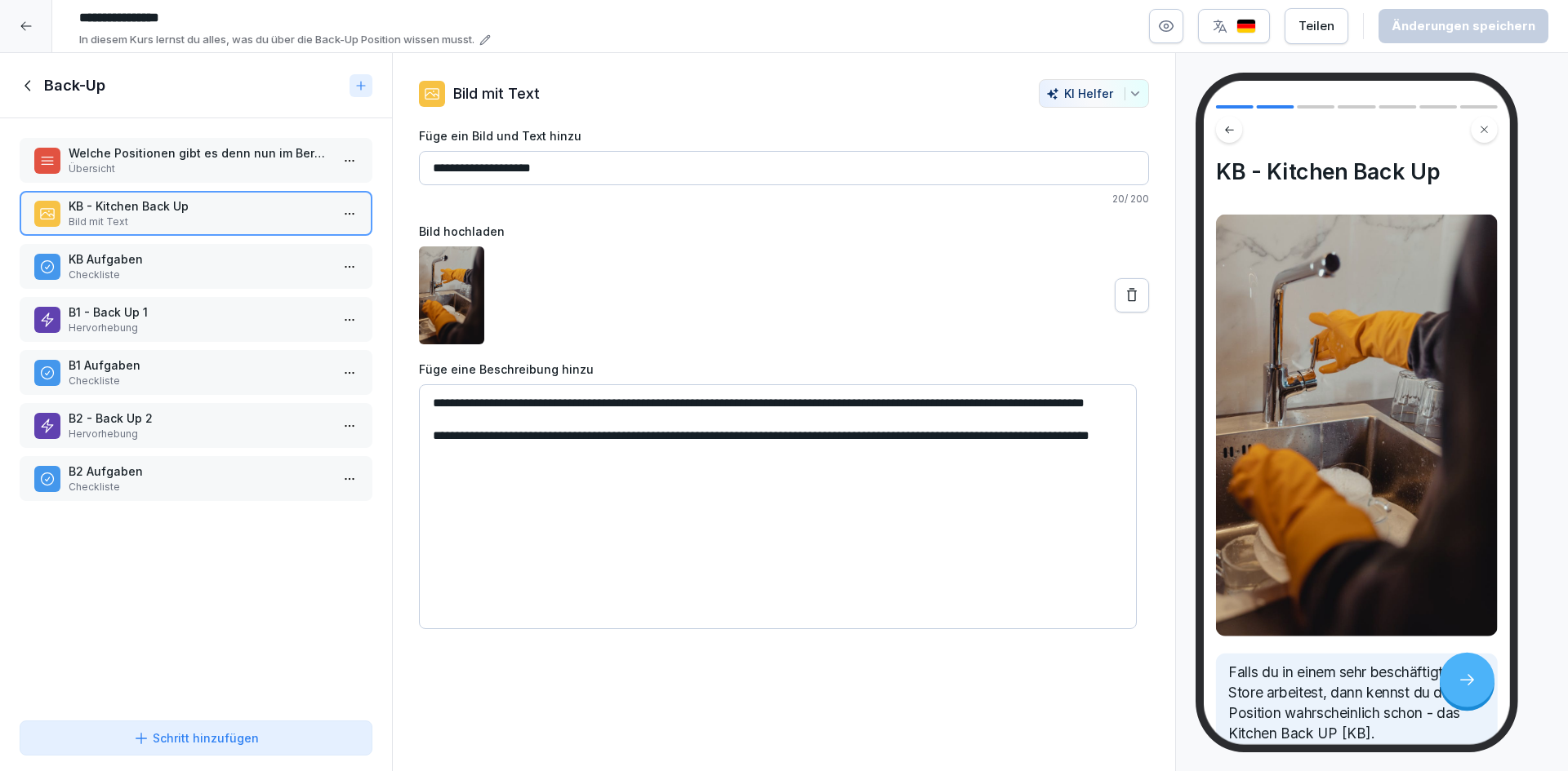
click at [238, 165] on p "Übersicht" at bounding box center [199, 169] width 262 height 15
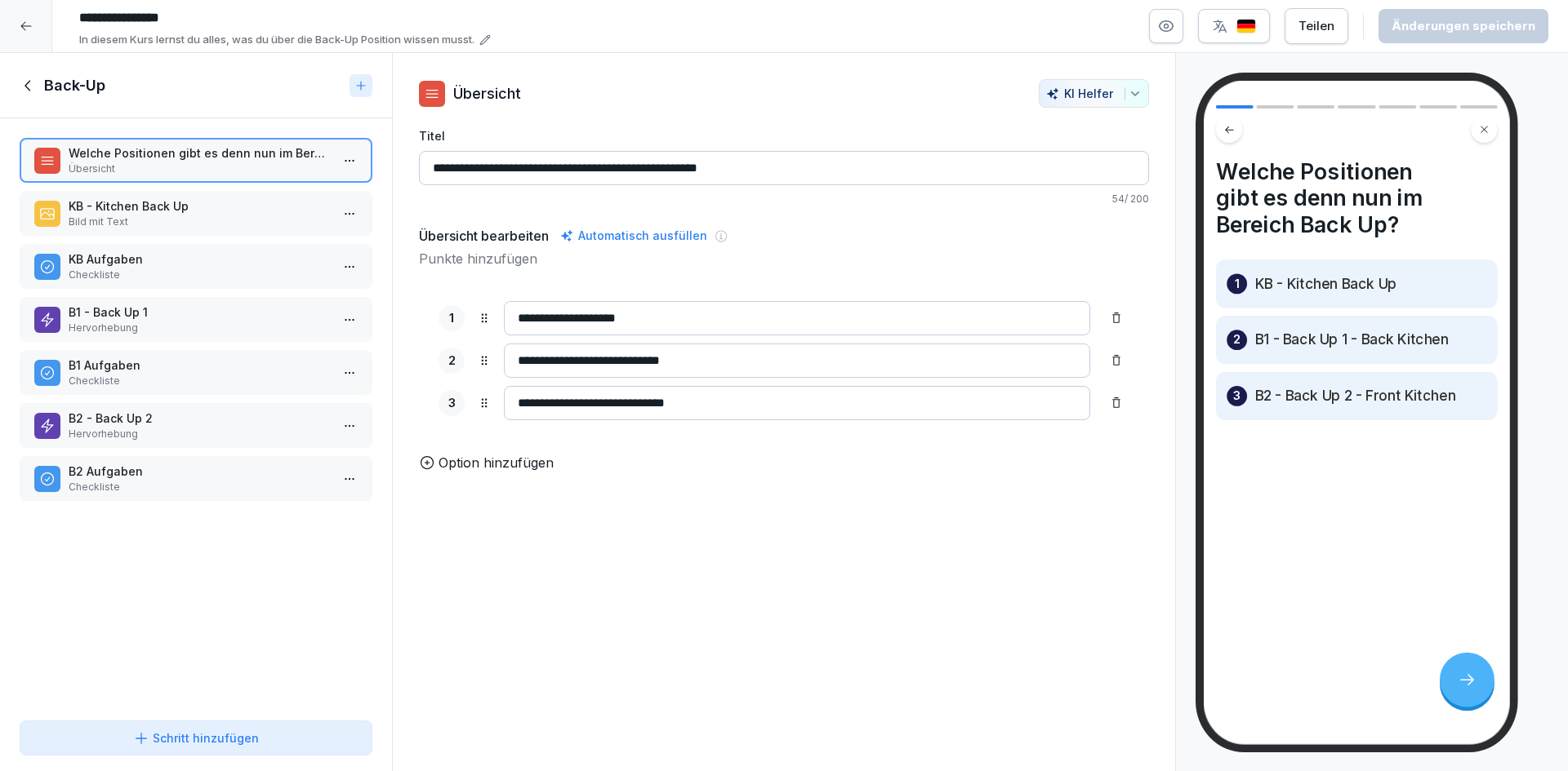
click at [236, 217] on p "Bild mit Text" at bounding box center [199, 222] width 262 height 15
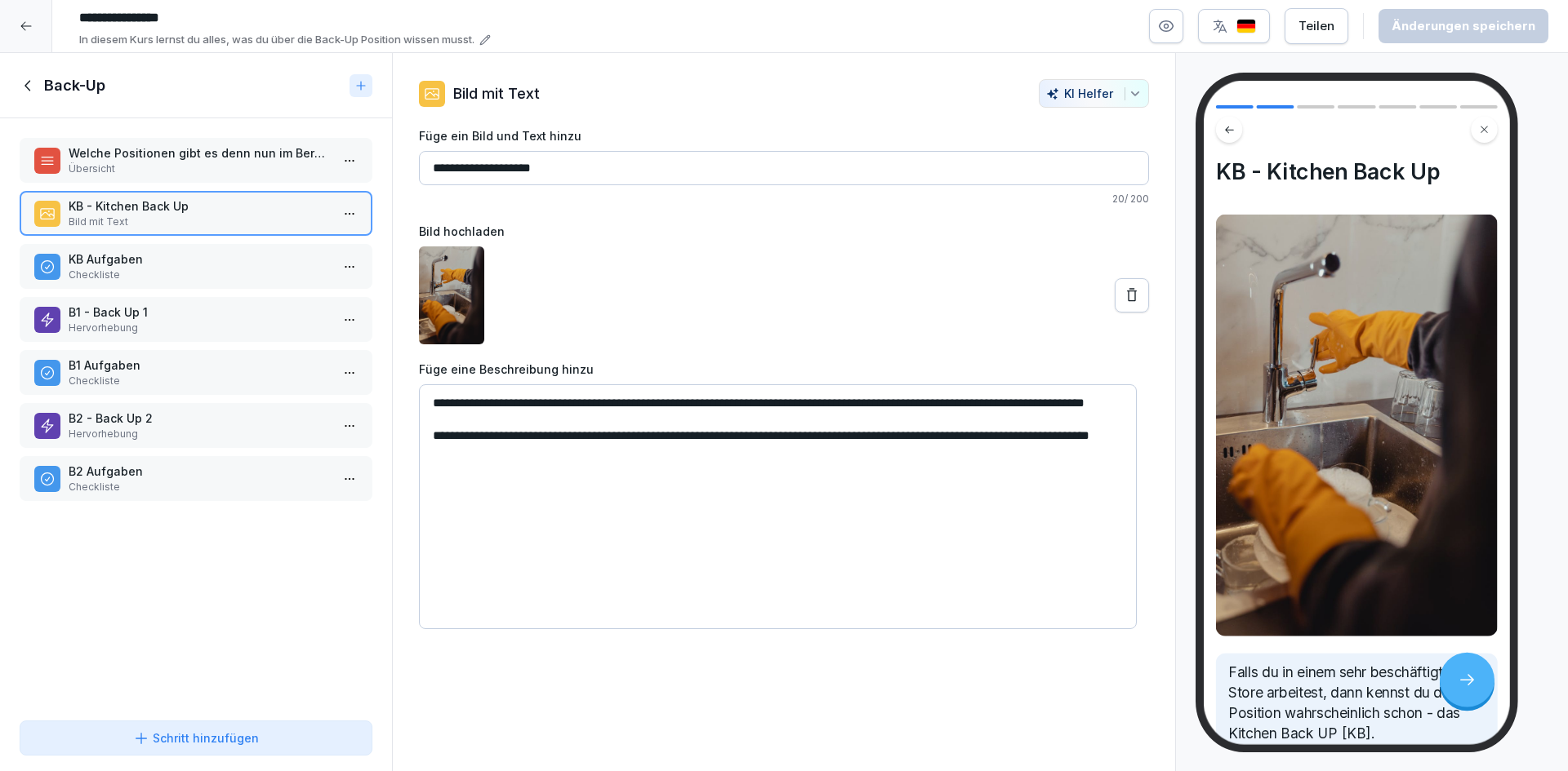
click at [240, 273] on p "Checkliste" at bounding box center [199, 275] width 262 height 15
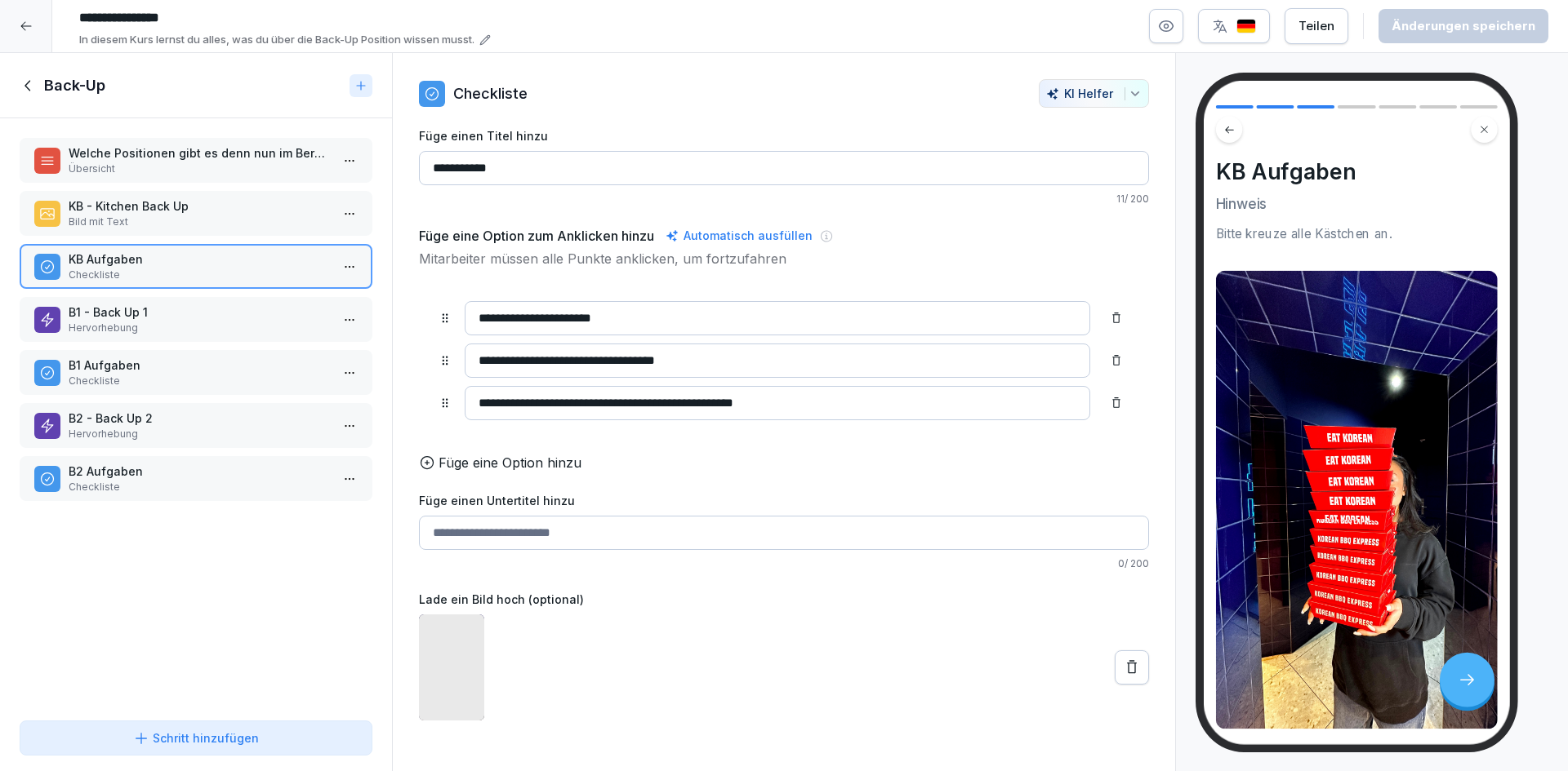
click at [238, 304] on p "B1 - Back Up 1" at bounding box center [199, 312] width 262 height 17
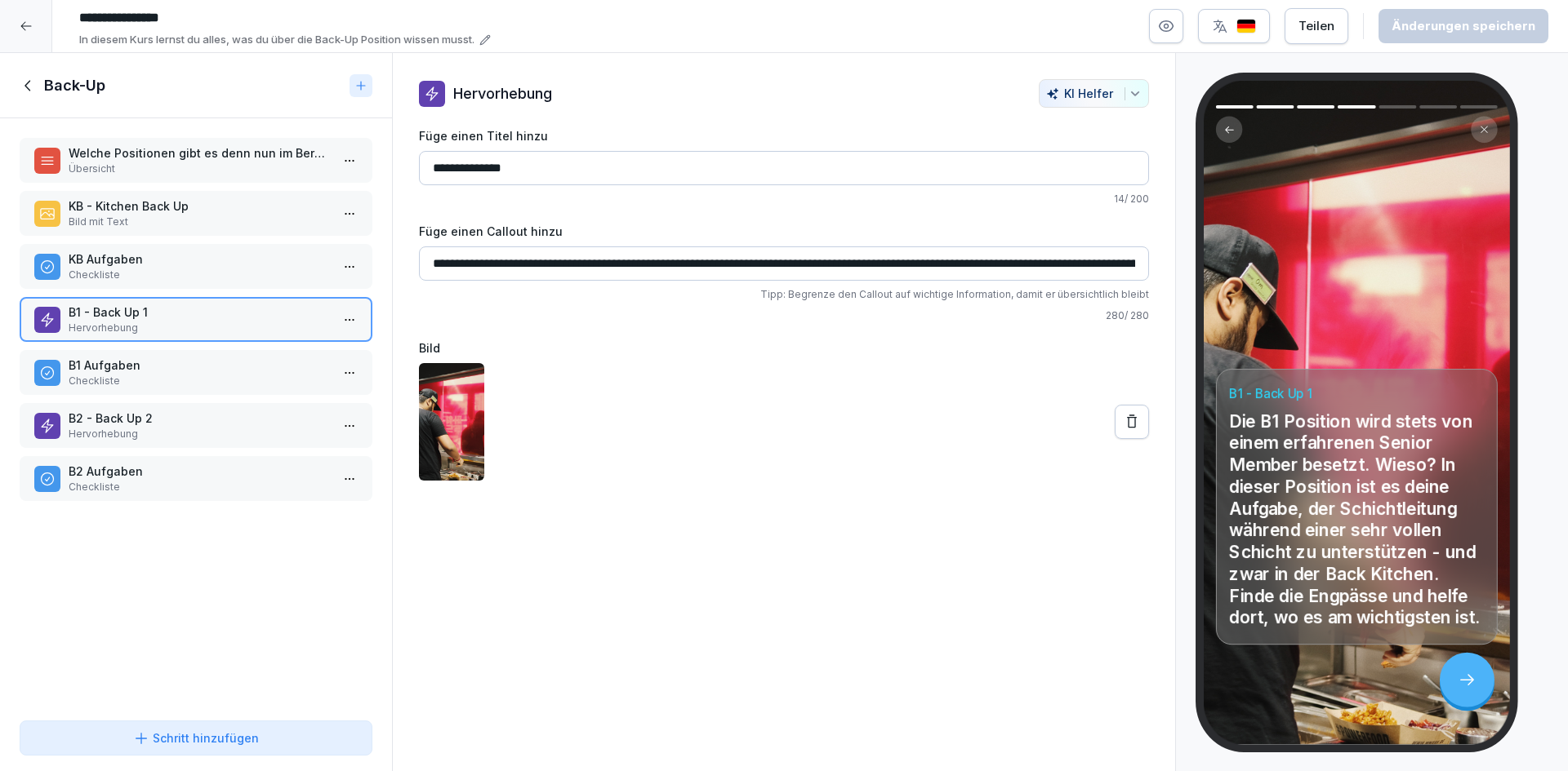
click at [234, 337] on div "B1 - Back Up 1 Hervorhebung" at bounding box center [197, 320] width 353 height 45
click at [232, 388] on p "Checkliste" at bounding box center [199, 381] width 262 height 15
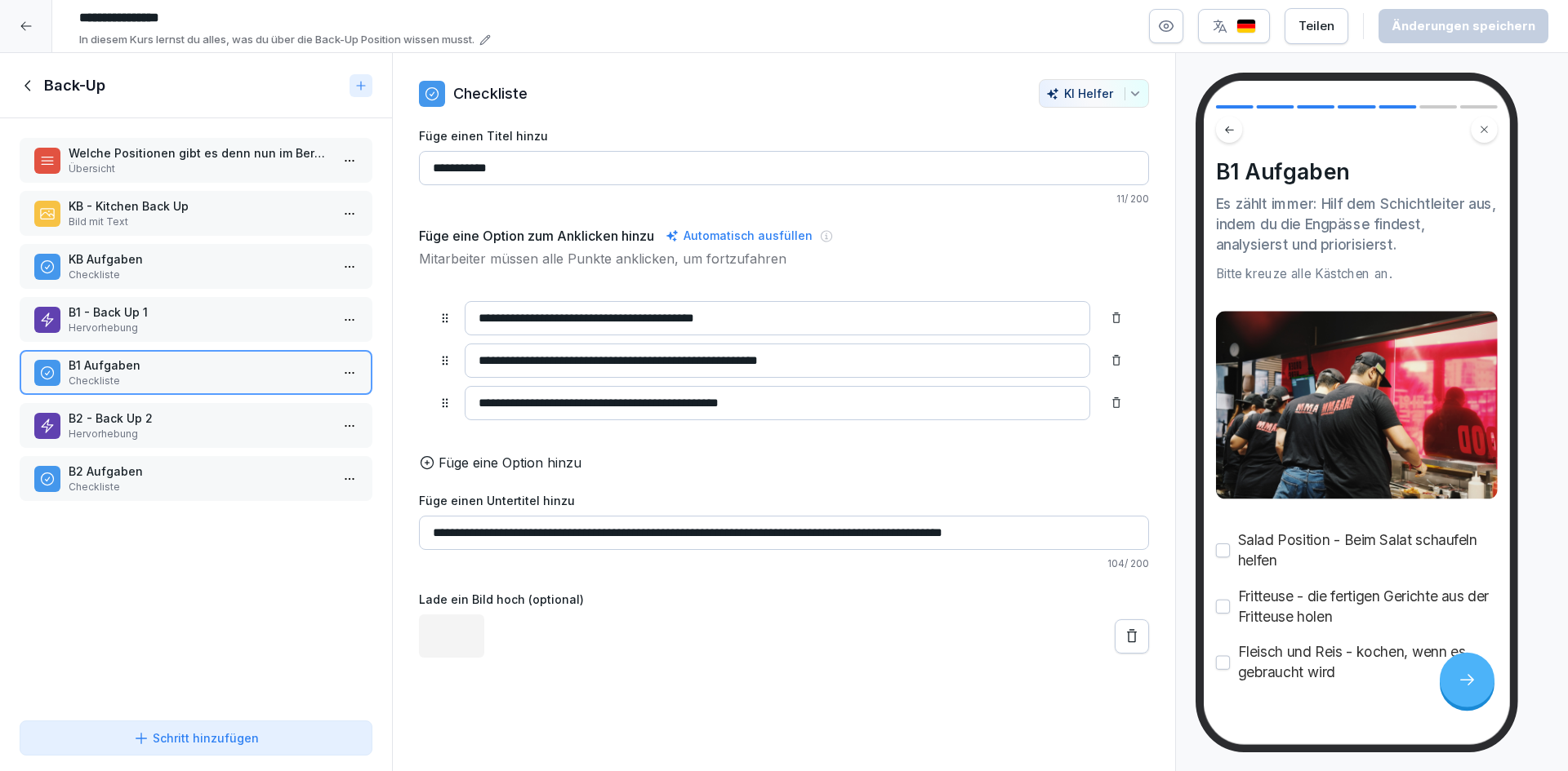
click at [232, 405] on div "B2 - Back Up 2 Hervorhebung" at bounding box center [197, 426] width 353 height 45
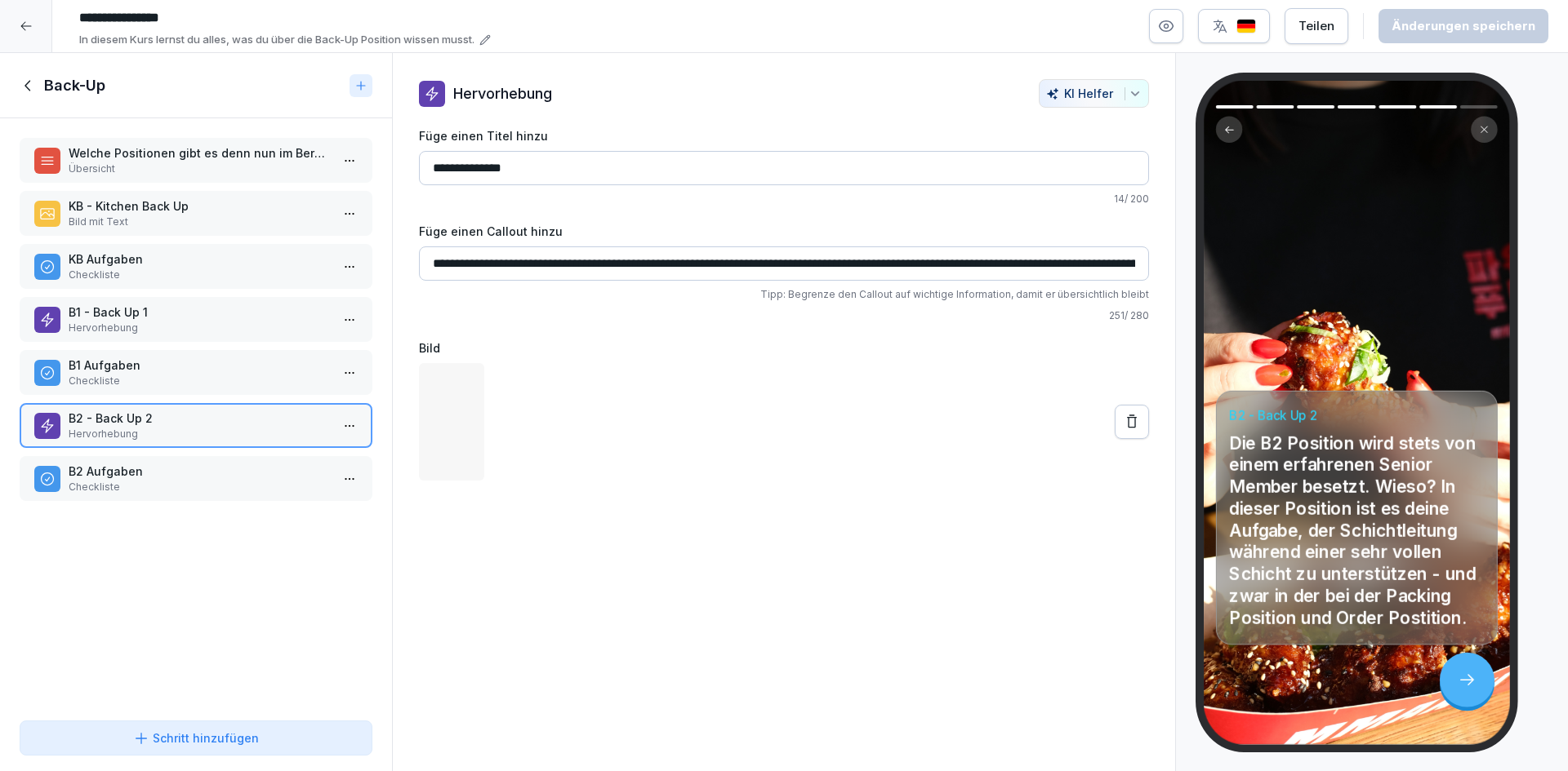
click at [240, 490] on p "Checkliste" at bounding box center [199, 487] width 262 height 15
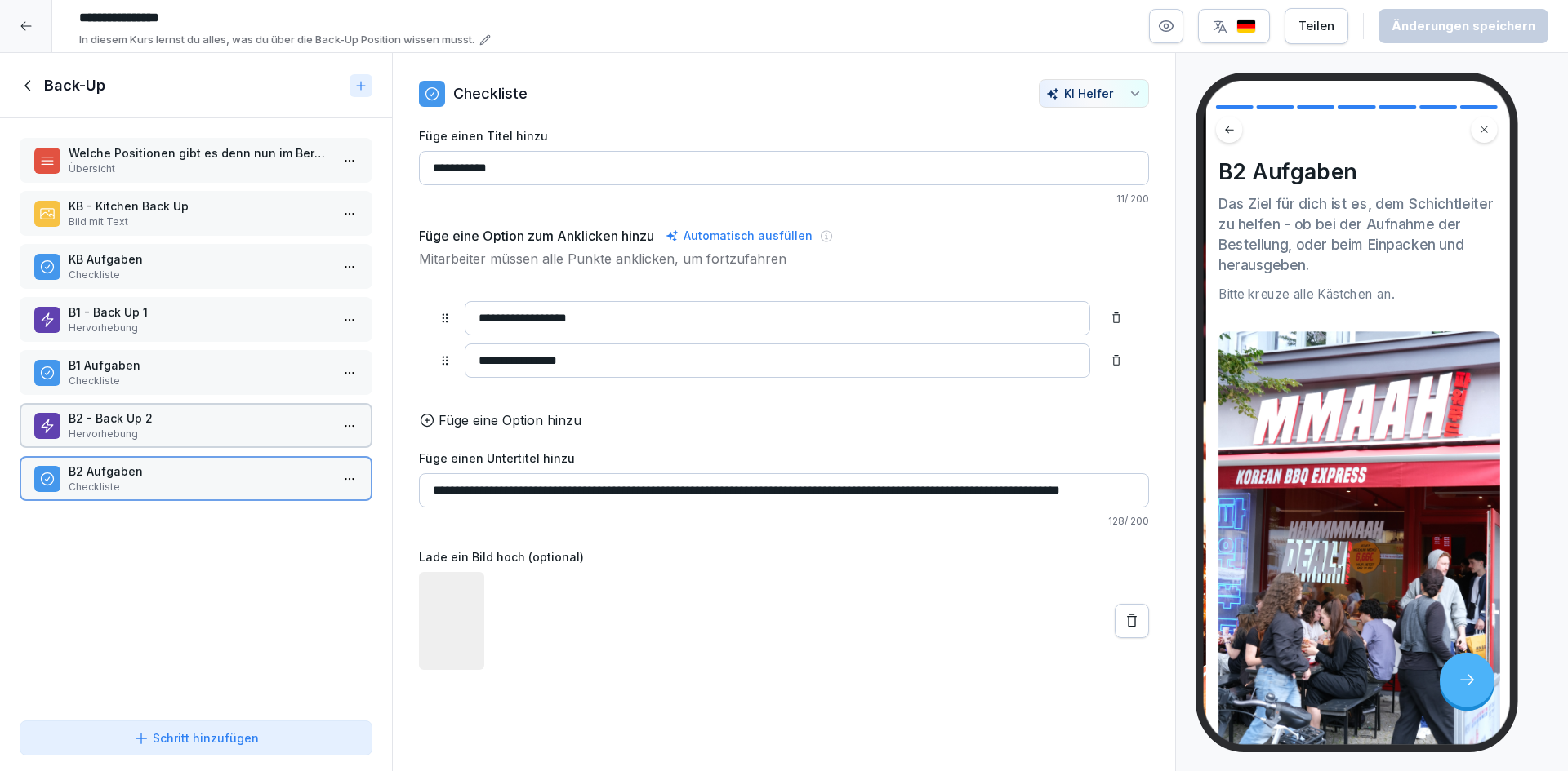
click at [245, 590] on div "Welche Positionen gibt es denn nun im Bereich Back Up? Übersicht KB - Kitchen B…" at bounding box center [196, 416] width 392 height 596
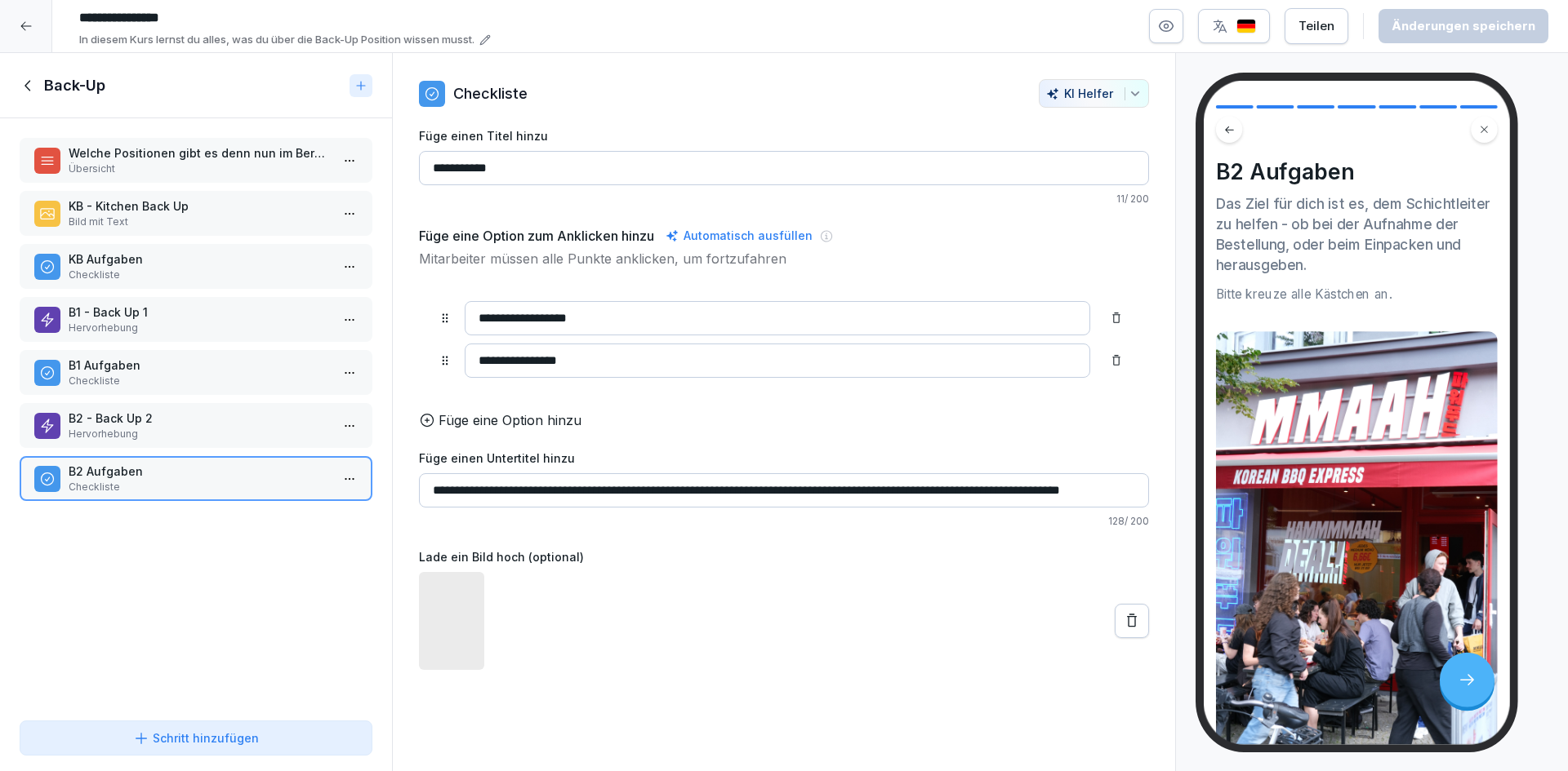
click at [28, 89] on icon at bounding box center [29, 85] width 18 height 18
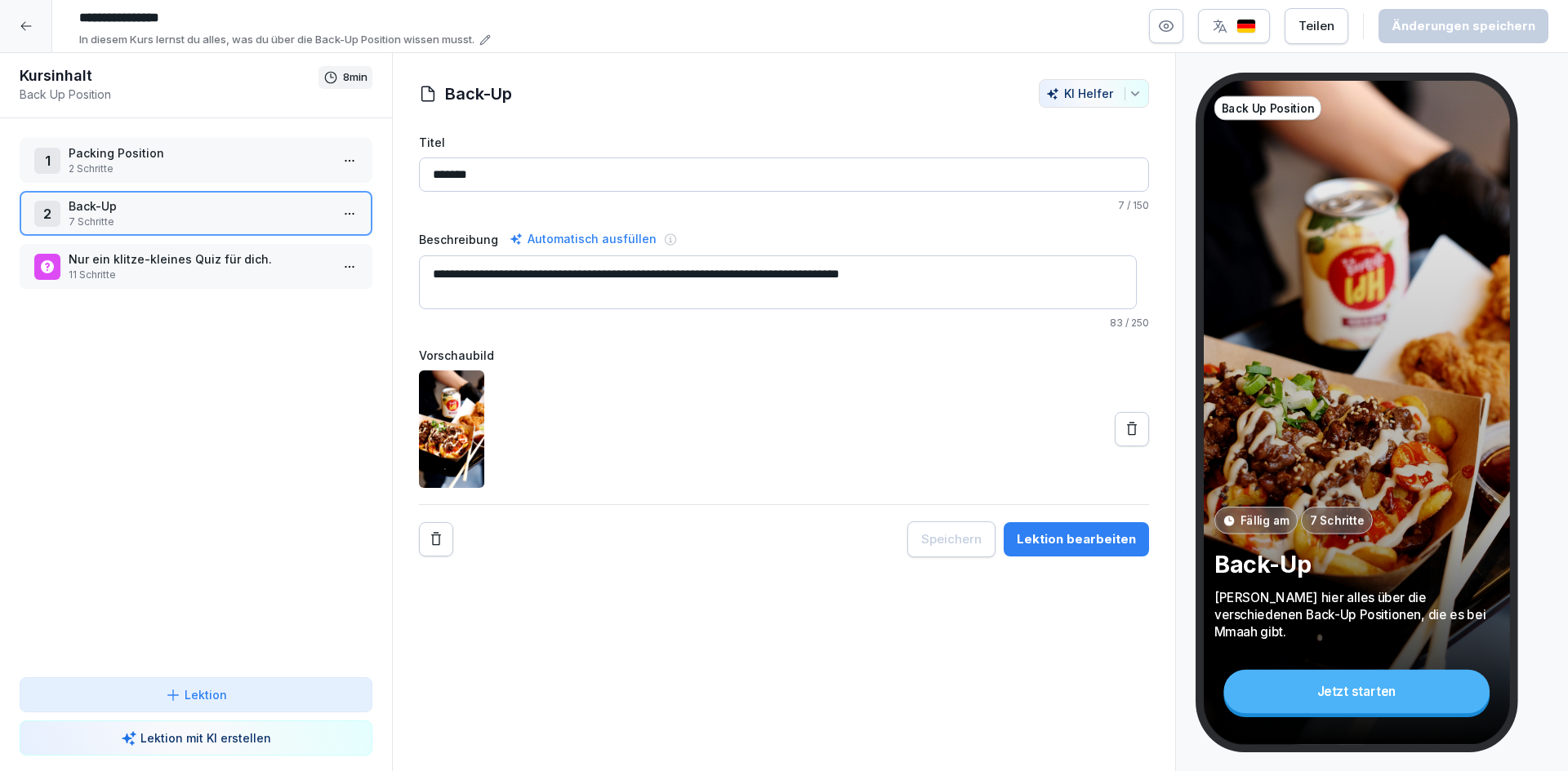
click at [159, 166] on p "2 Schritte" at bounding box center [199, 169] width 262 height 15
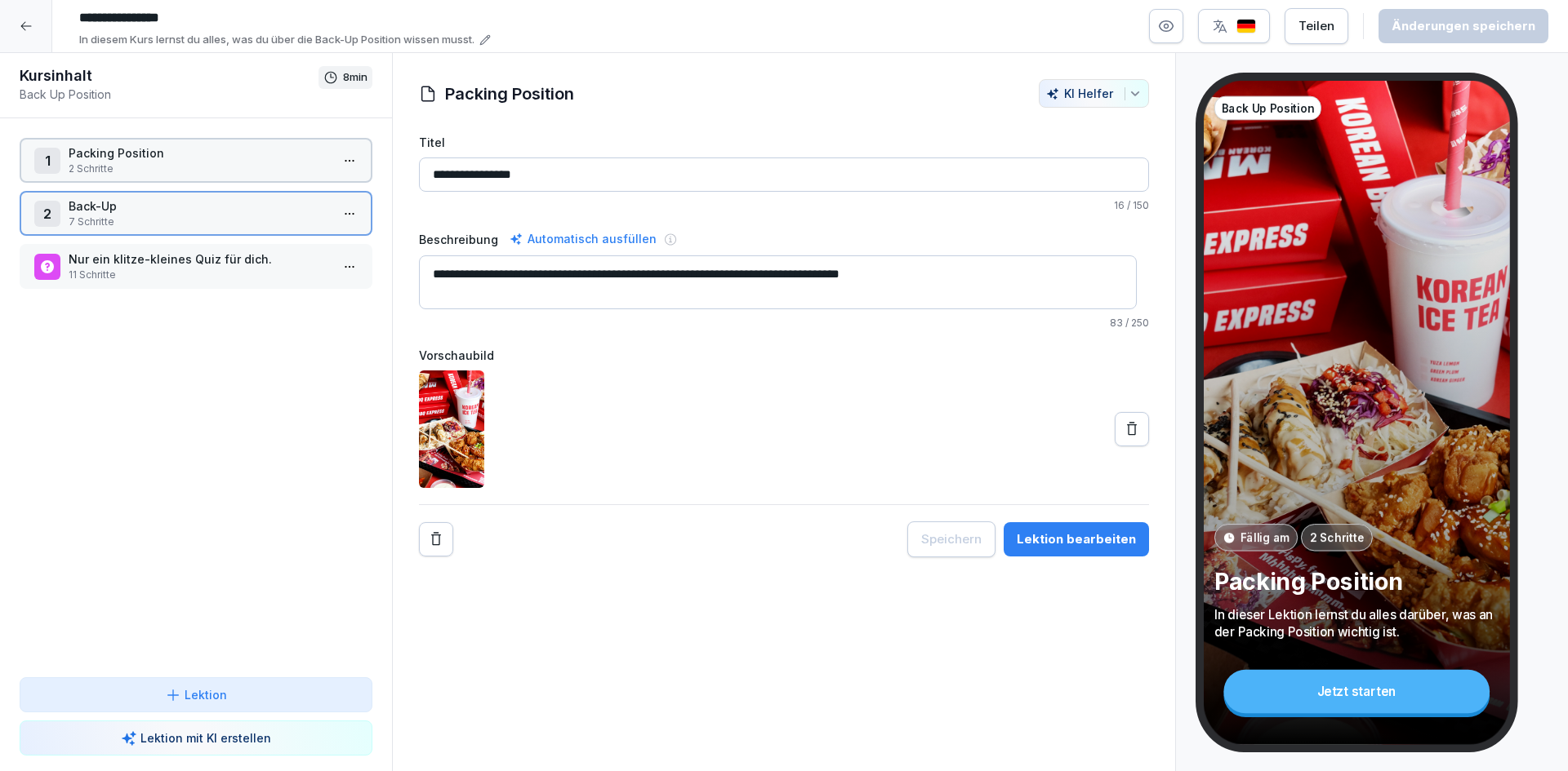
click at [159, 166] on p "2 Schritte" at bounding box center [199, 169] width 262 height 15
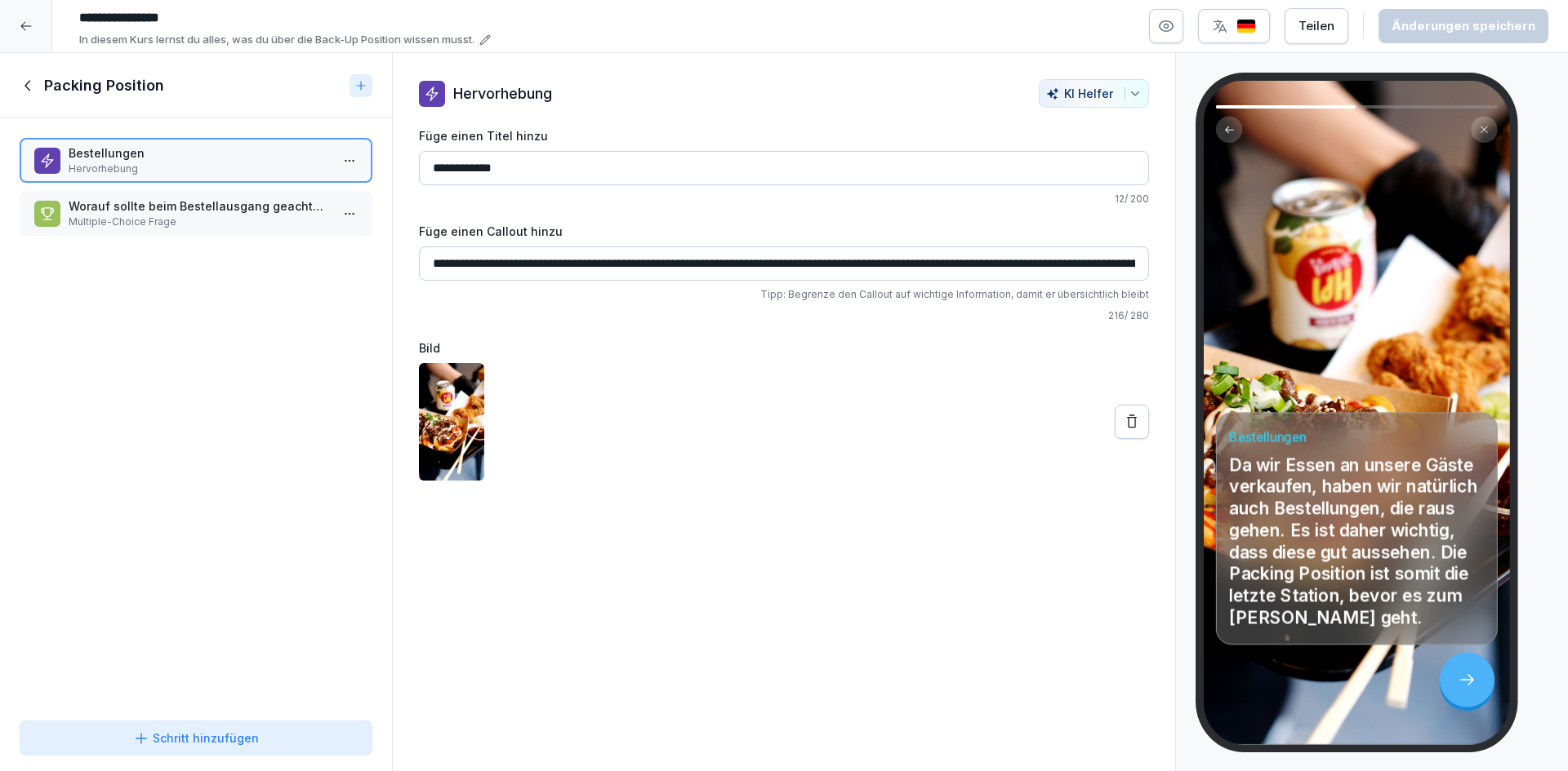
click at [164, 221] on p "Multiple-Choice Frage" at bounding box center [199, 222] width 262 height 15
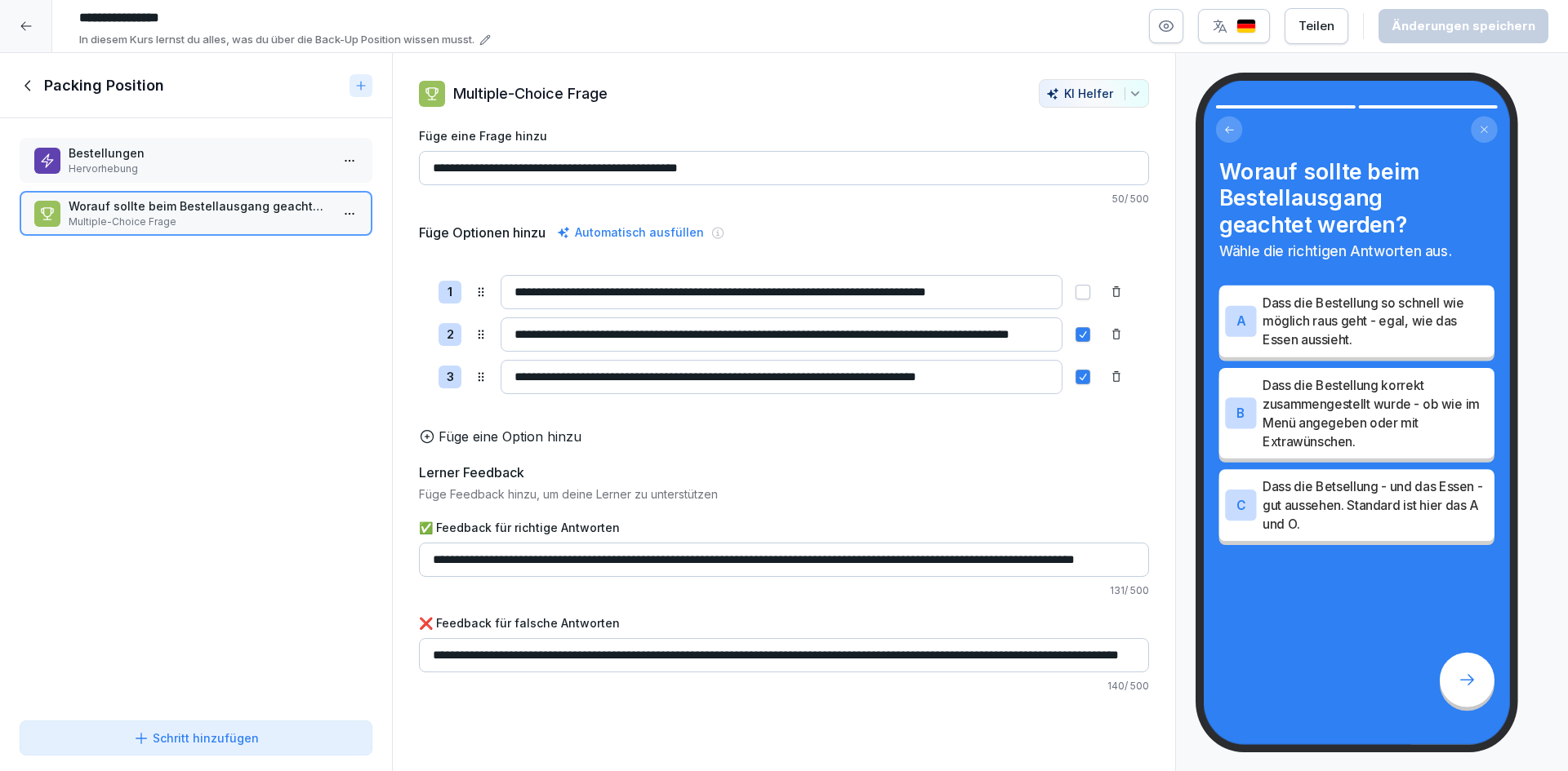
click at [150, 372] on div "Bestellungen Hervorhebung Worauf sollte beim Bestellausgang geachtet werden? Mu…" at bounding box center [196, 416] width 392 height 596
click at [34, 84] on icon at bounding box center [29, 85] width 18 height 18
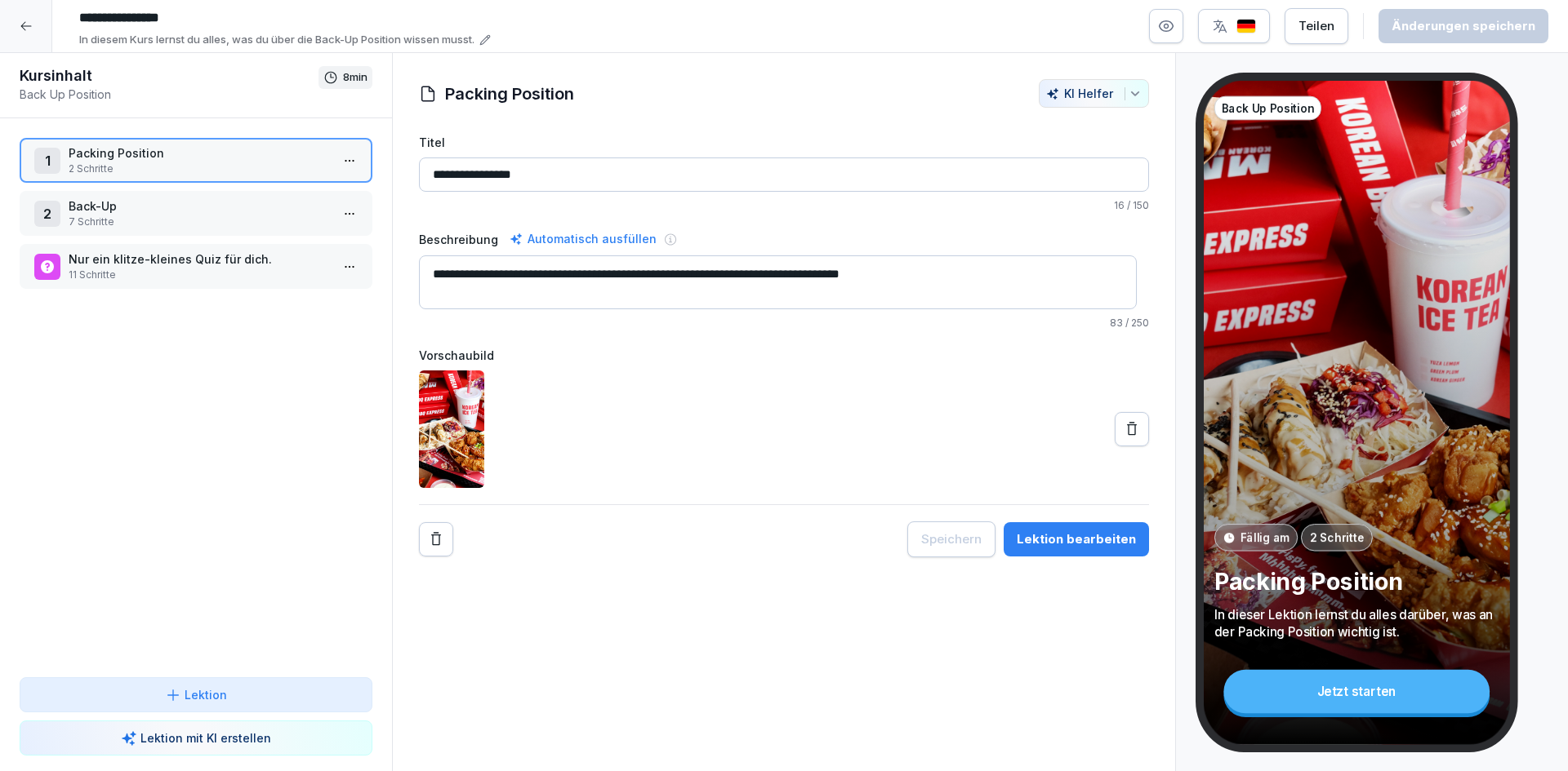
click at [237, 162] on p "2 Schritte" at bounding box center [199, 169] width 262 height 15
click at [230, 227] on p "7 Schritte" at bounding box center [199, 222] width 262 height 15
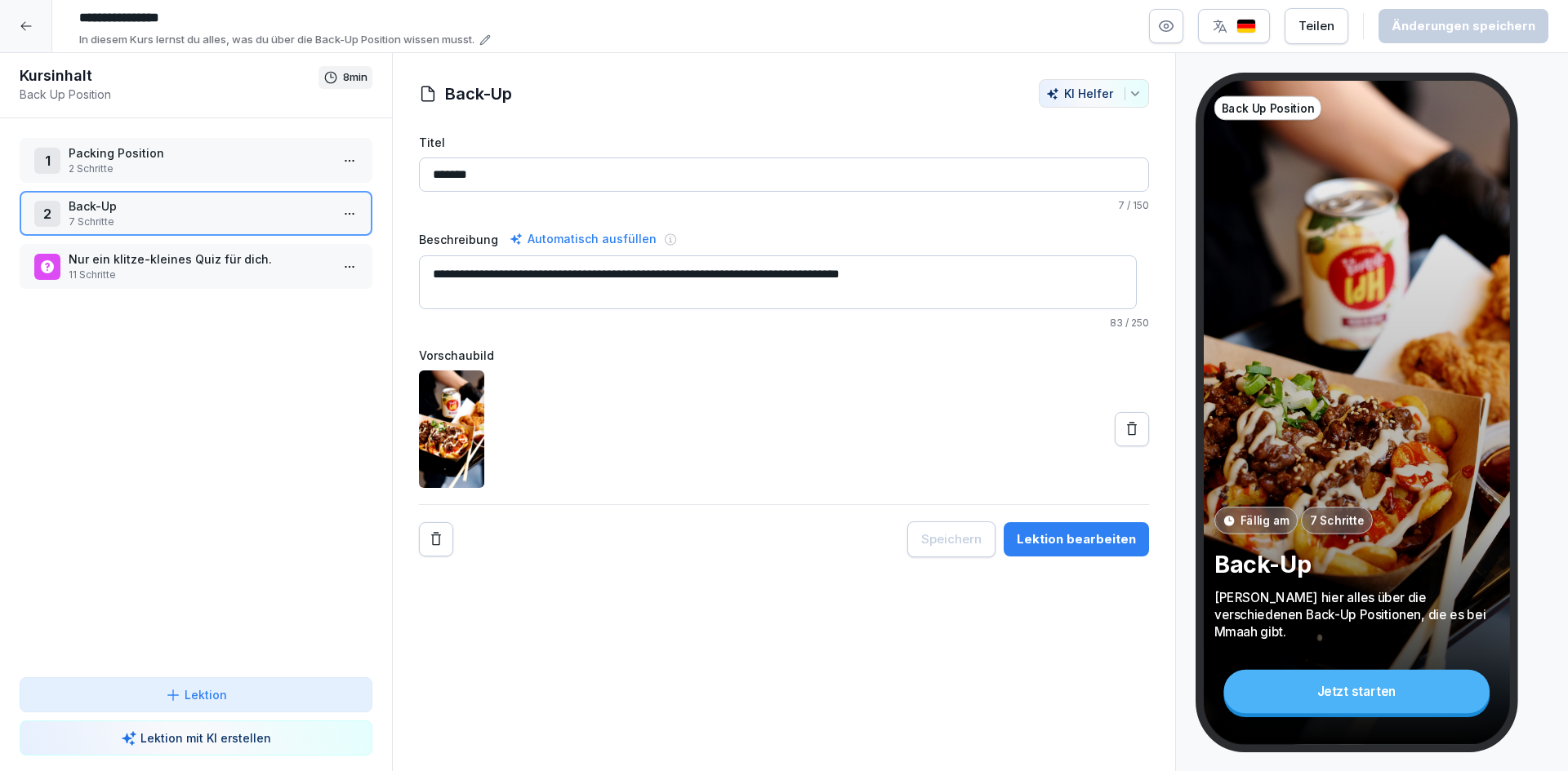
click at [247, 167] on p "2 Schritte" at bounding box center [199, 169] width 262 height 15
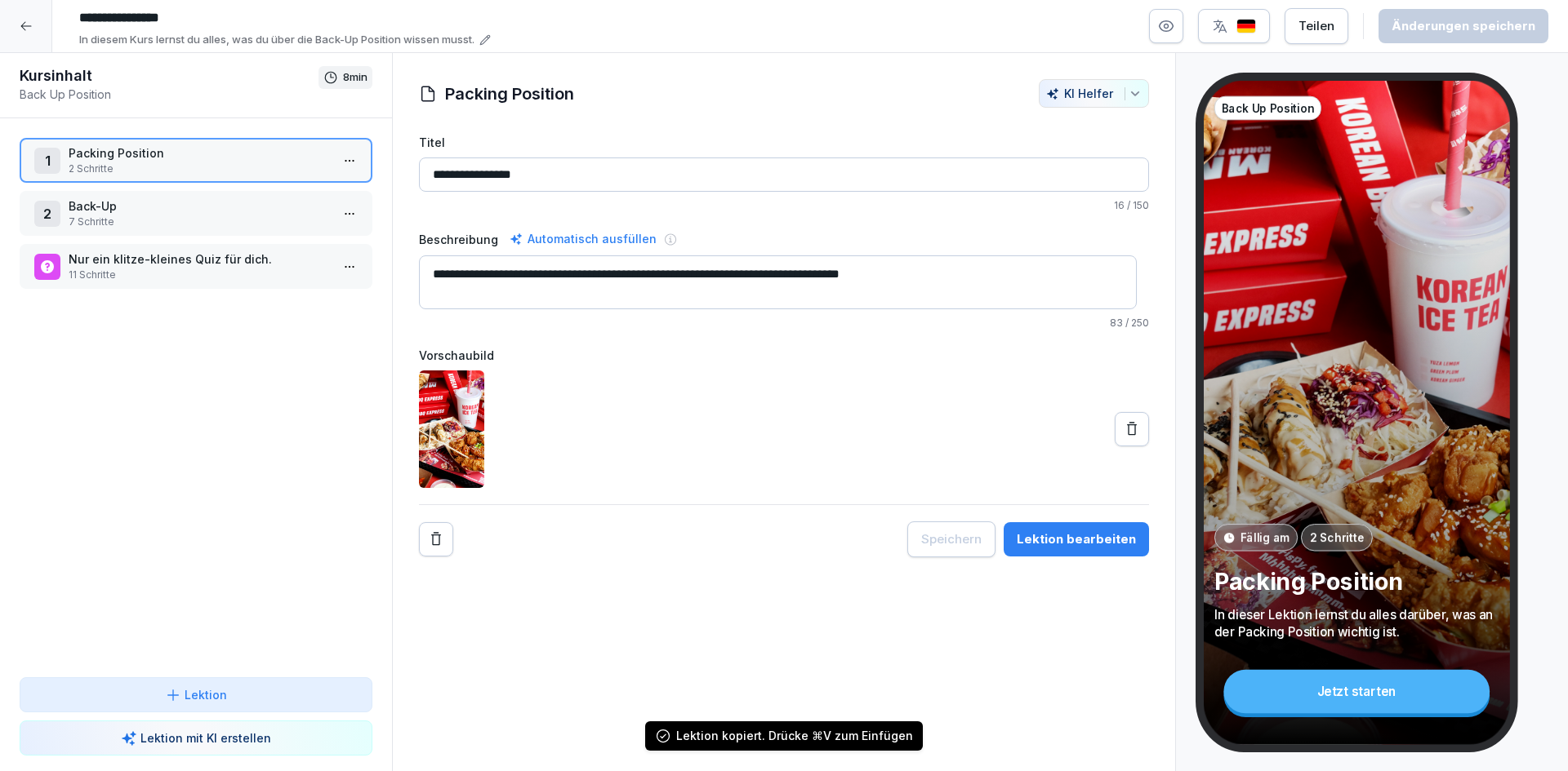
click at [23, 30] on icon at bounding box center [26, 26] width 13 height 13
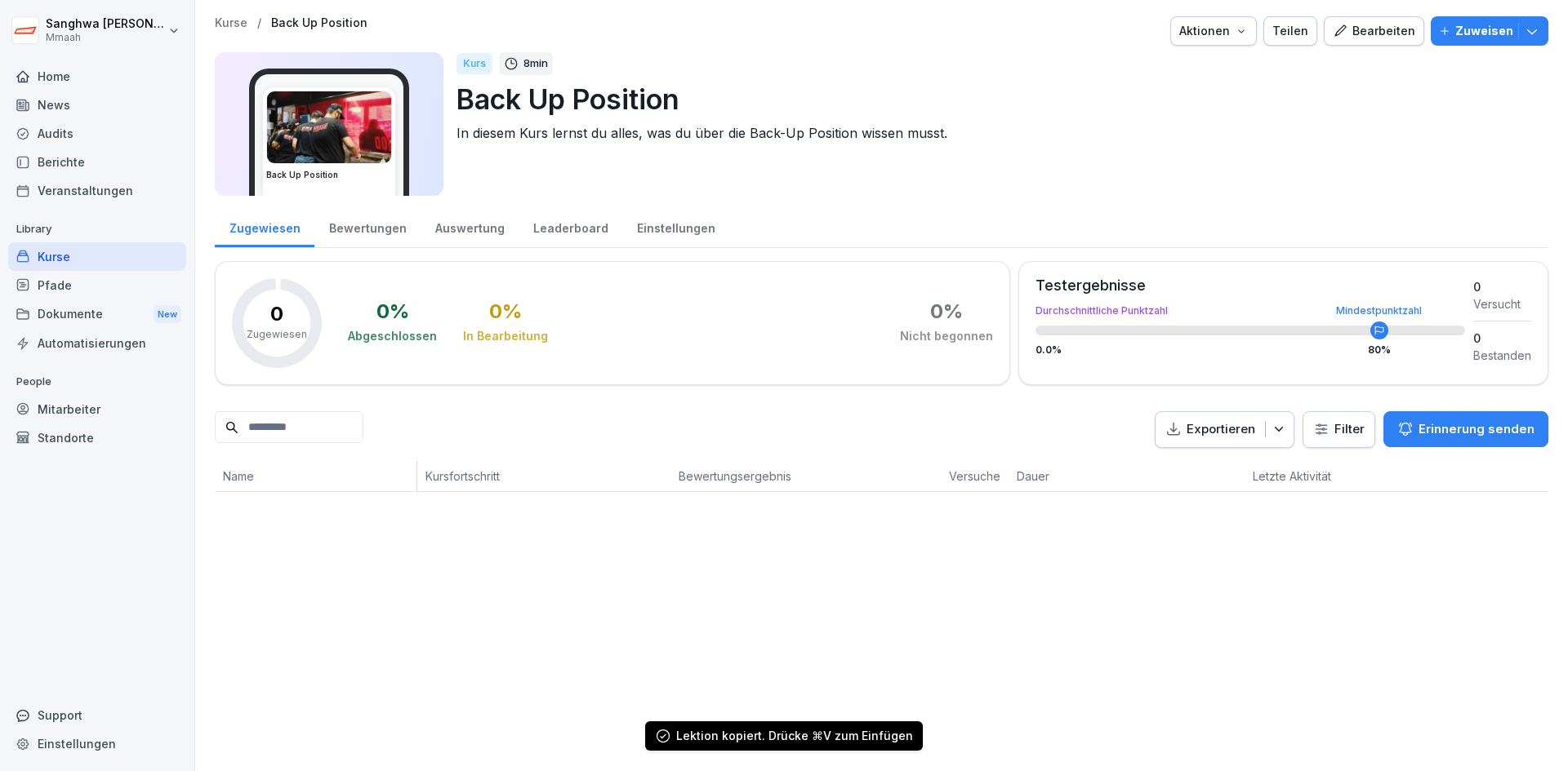
click at [239, 19] on p "Kurse" at bounding box center [231, 23] width 33 height 14
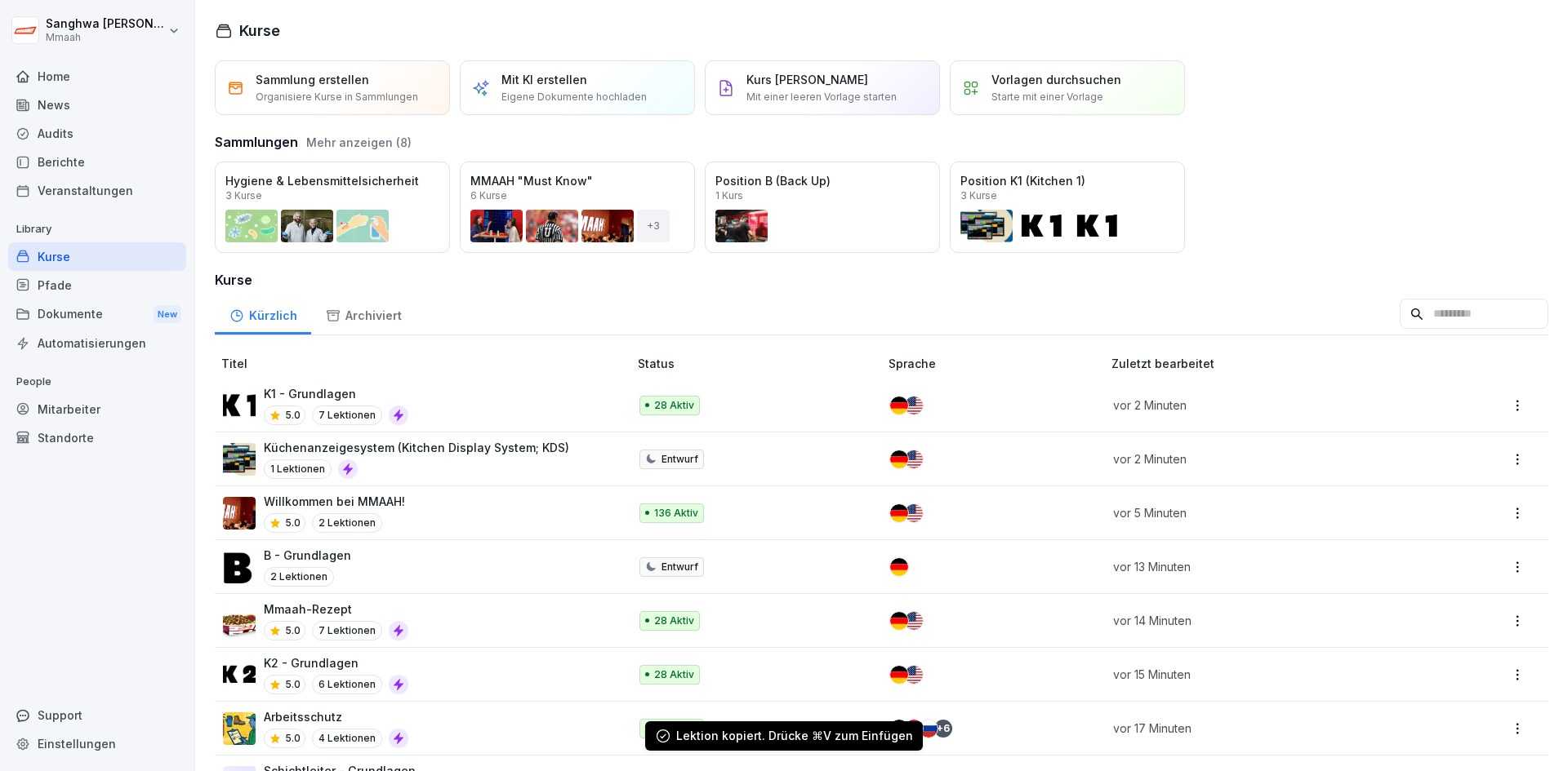
click at [446, 569] on div "B - Grundlagen 2 Lektionen" at bounding box center [417, 567] width 389 height 40
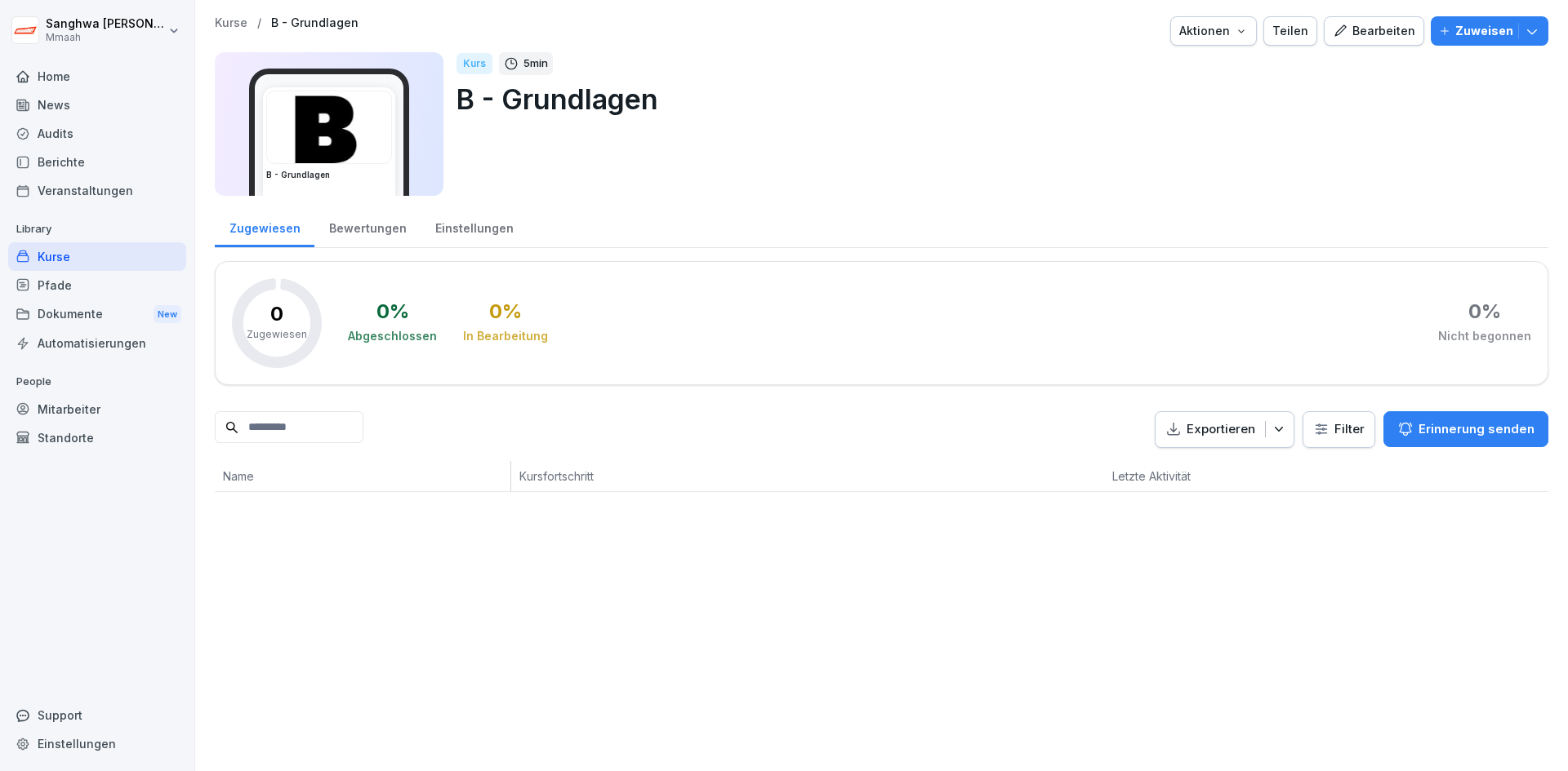
click at [1337, 32] on icon "button" at bounding box center [1340, 30] width 15 height 15
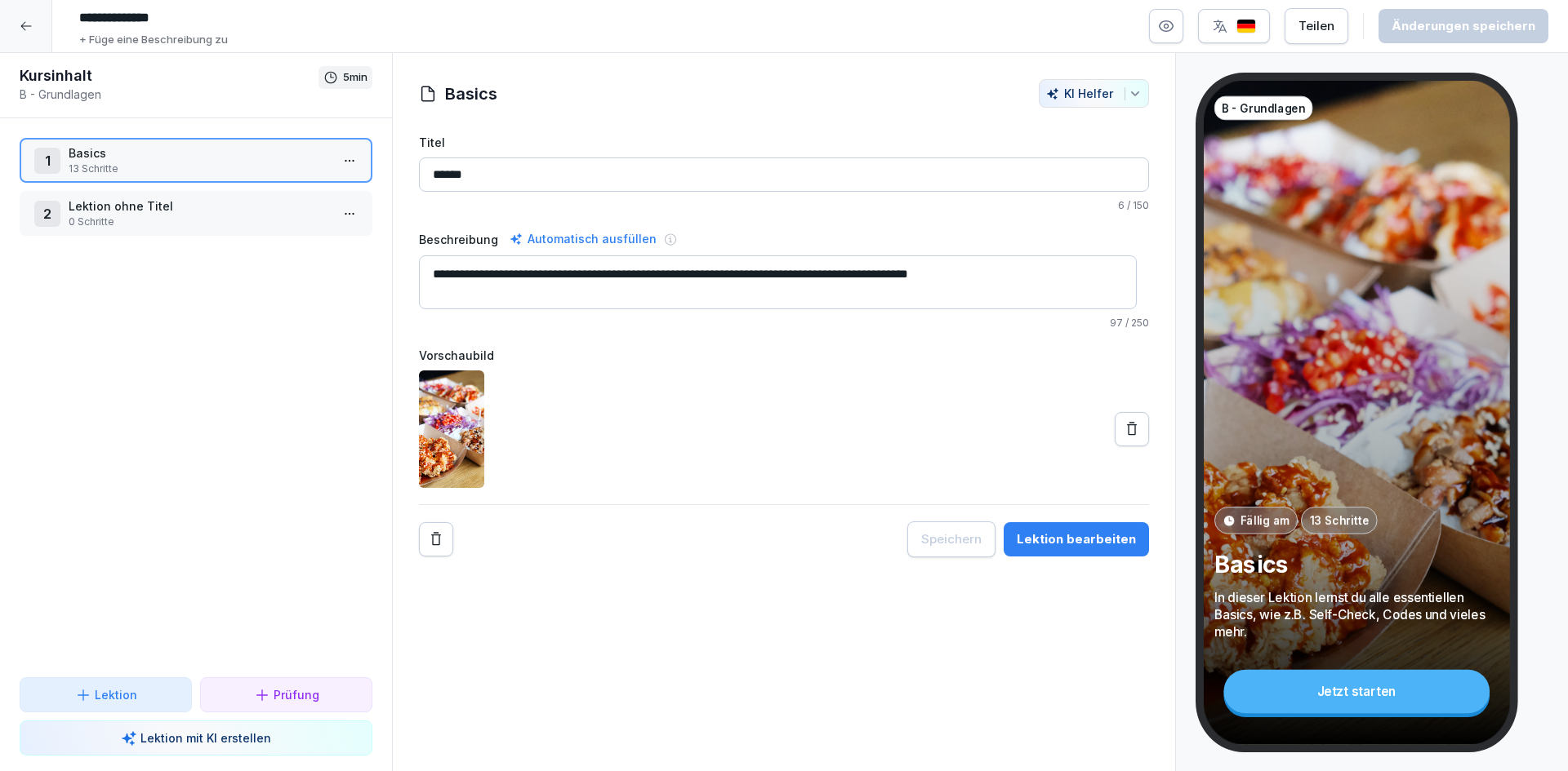
click at [151, 477] on div "1 Basics 13 Schritte 2 Lektion ohne Titel 0 Schritte To pick up a draggable ite…" at bounding box center [196, 397] width 392 height 559
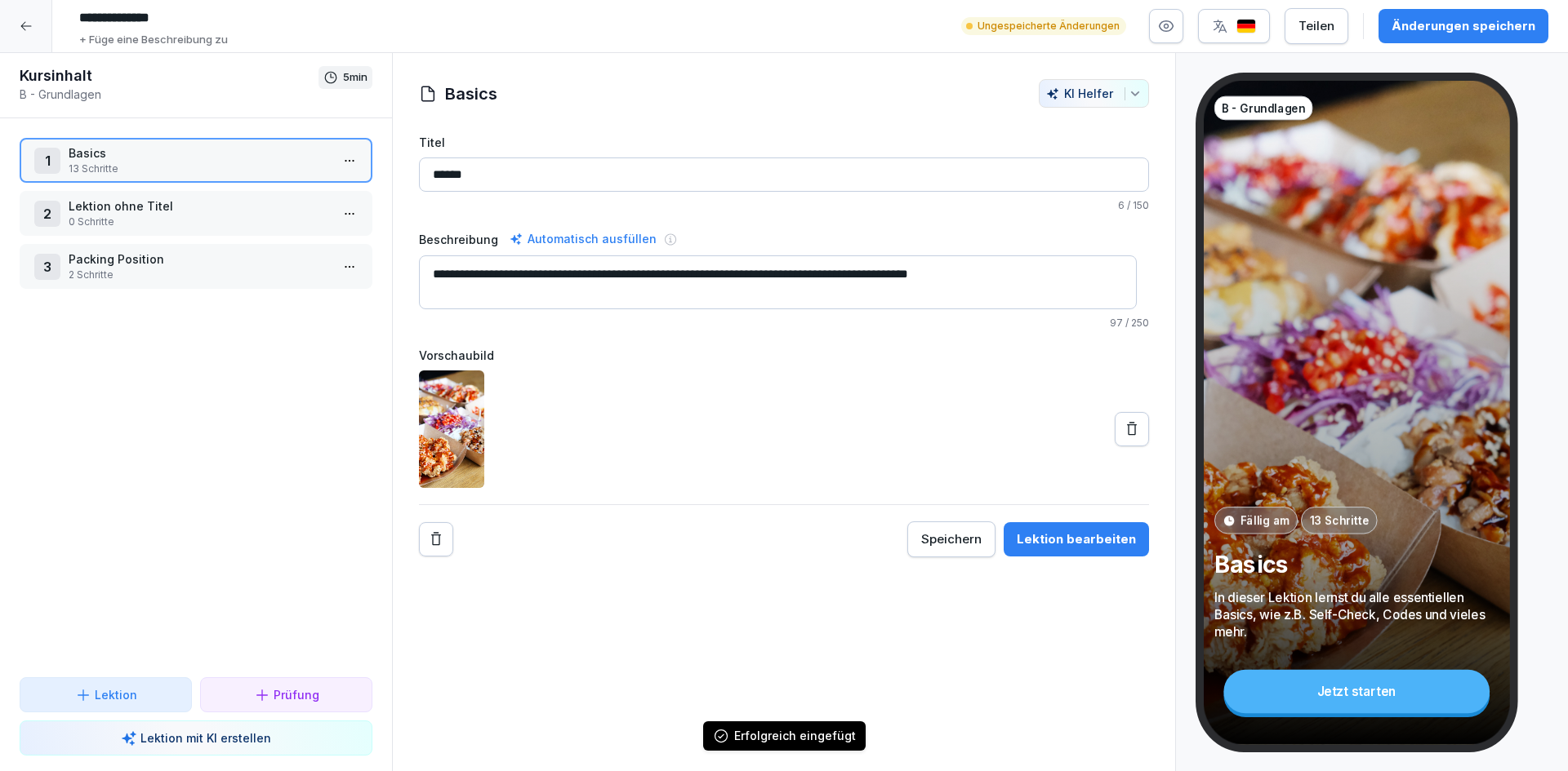
click at [25, 30] on icon at bounding box center [26, 26] width 13 height 13
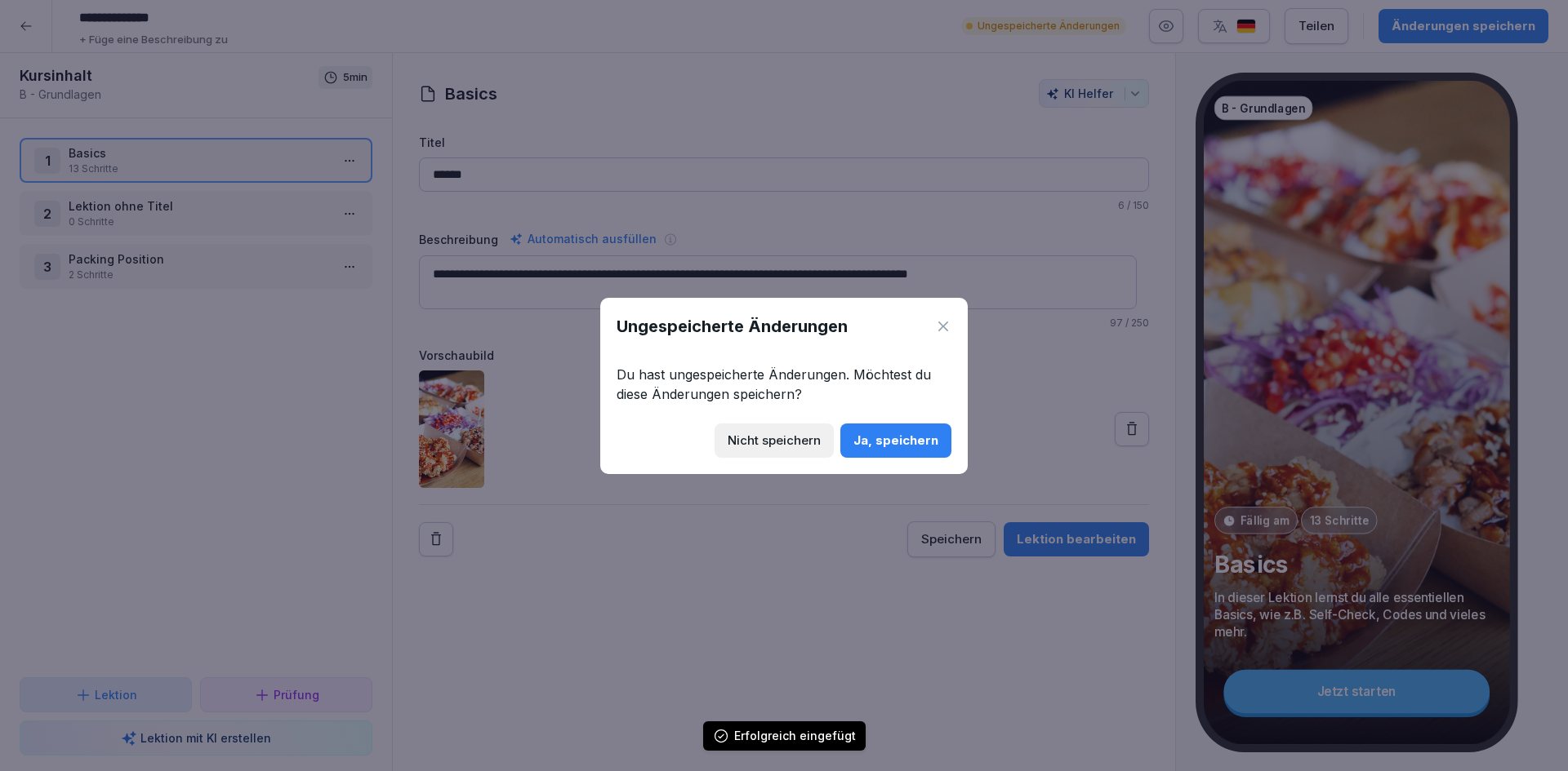
click at [909, 432] on div "Ja, speichern" at bounding box center [896, 441] width 85 height 18
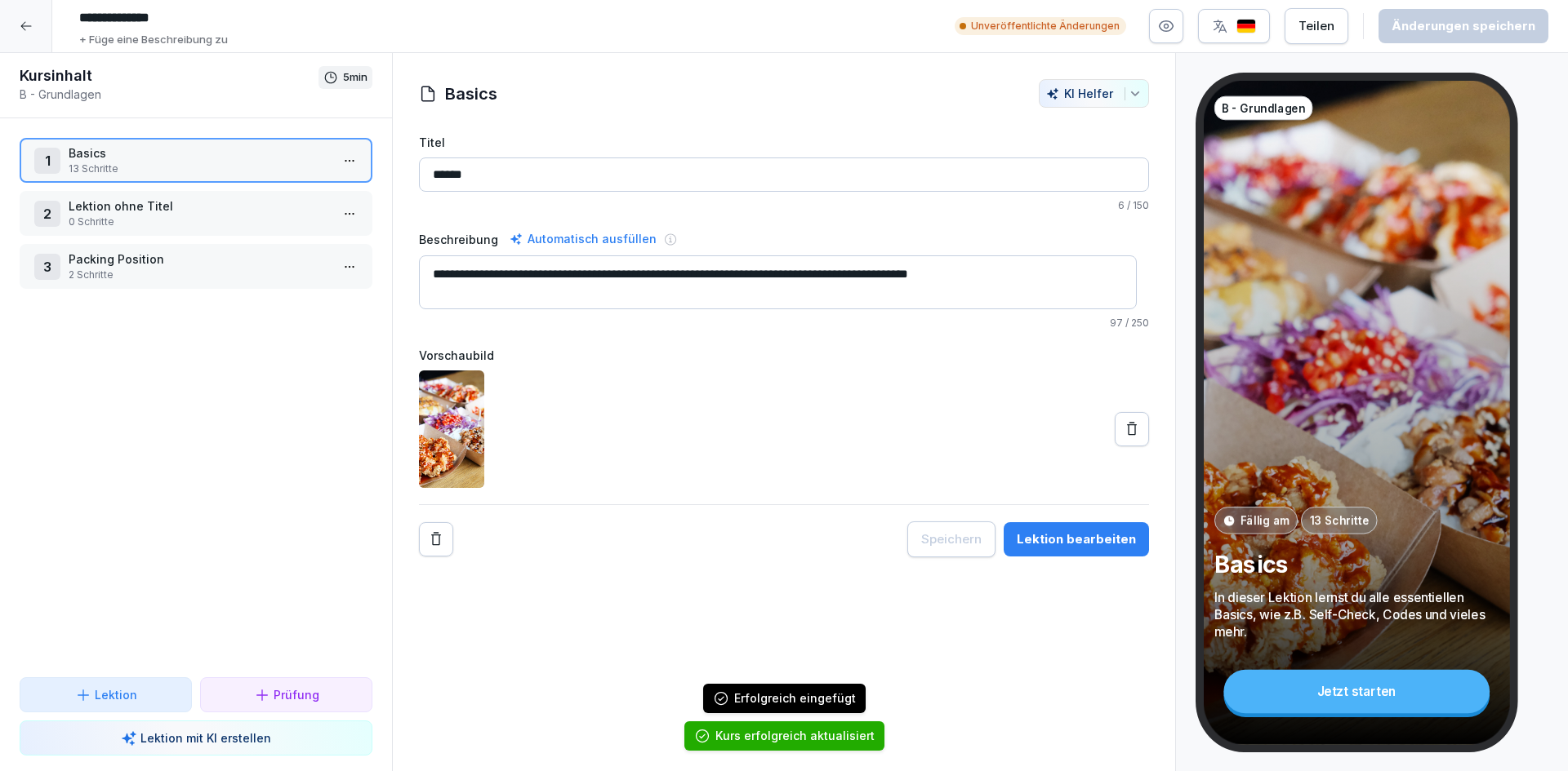
click at [27, 34] on div at bounding box center [26, 26] width 52 height 52
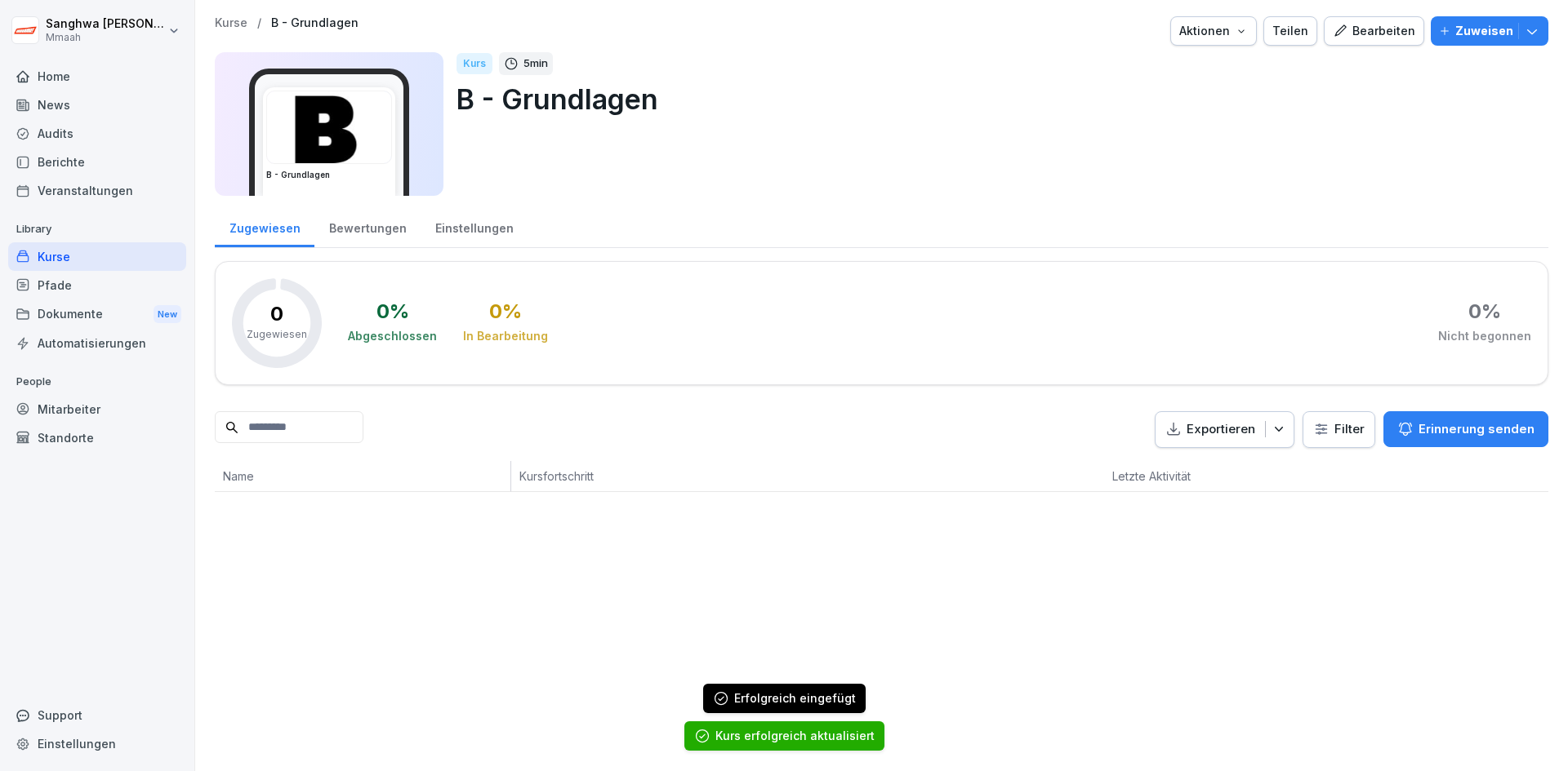
click at [230, 22] on p "Kurse" at bounding box center [231, 23] width 33 height 14
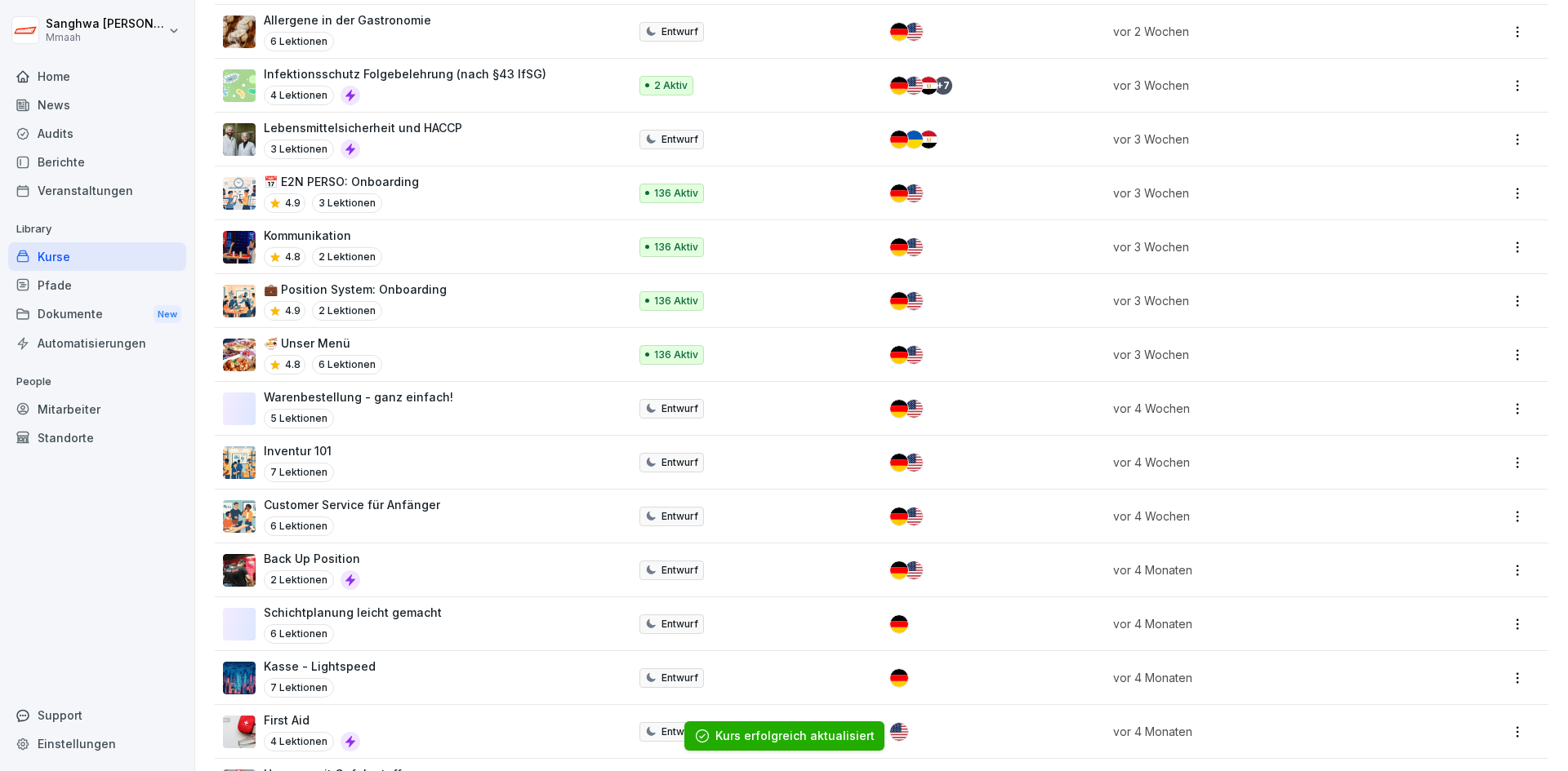
scroll to position [1572, 0]
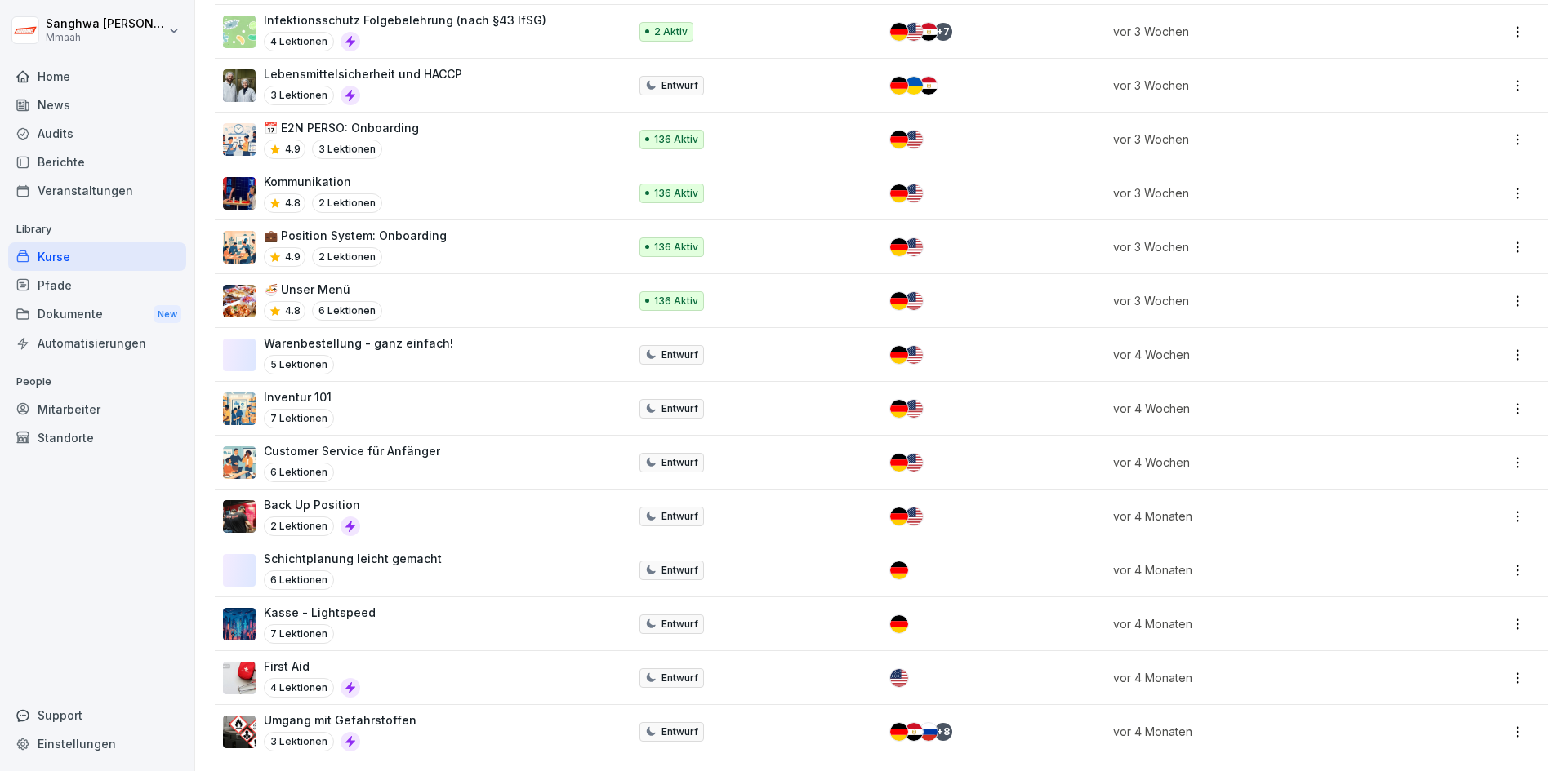
click at [394, 502] on div "Back Up Position 2 Lektionen" at bounding box center [417, 516] width 389 height 40
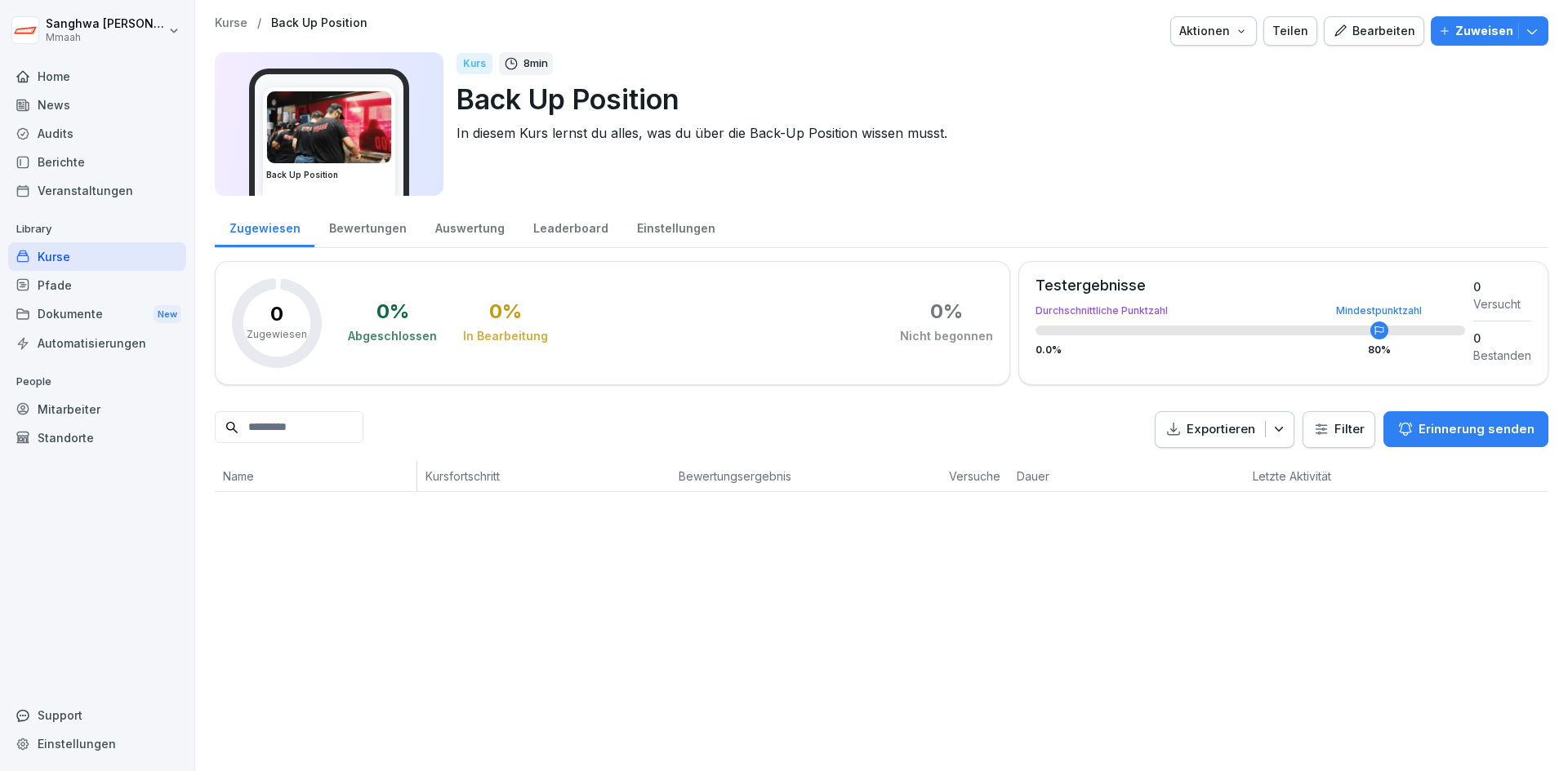
click at [1372, 34] on div "Bearbeiten" at bounding box center [1374, 30] width 83 height 18
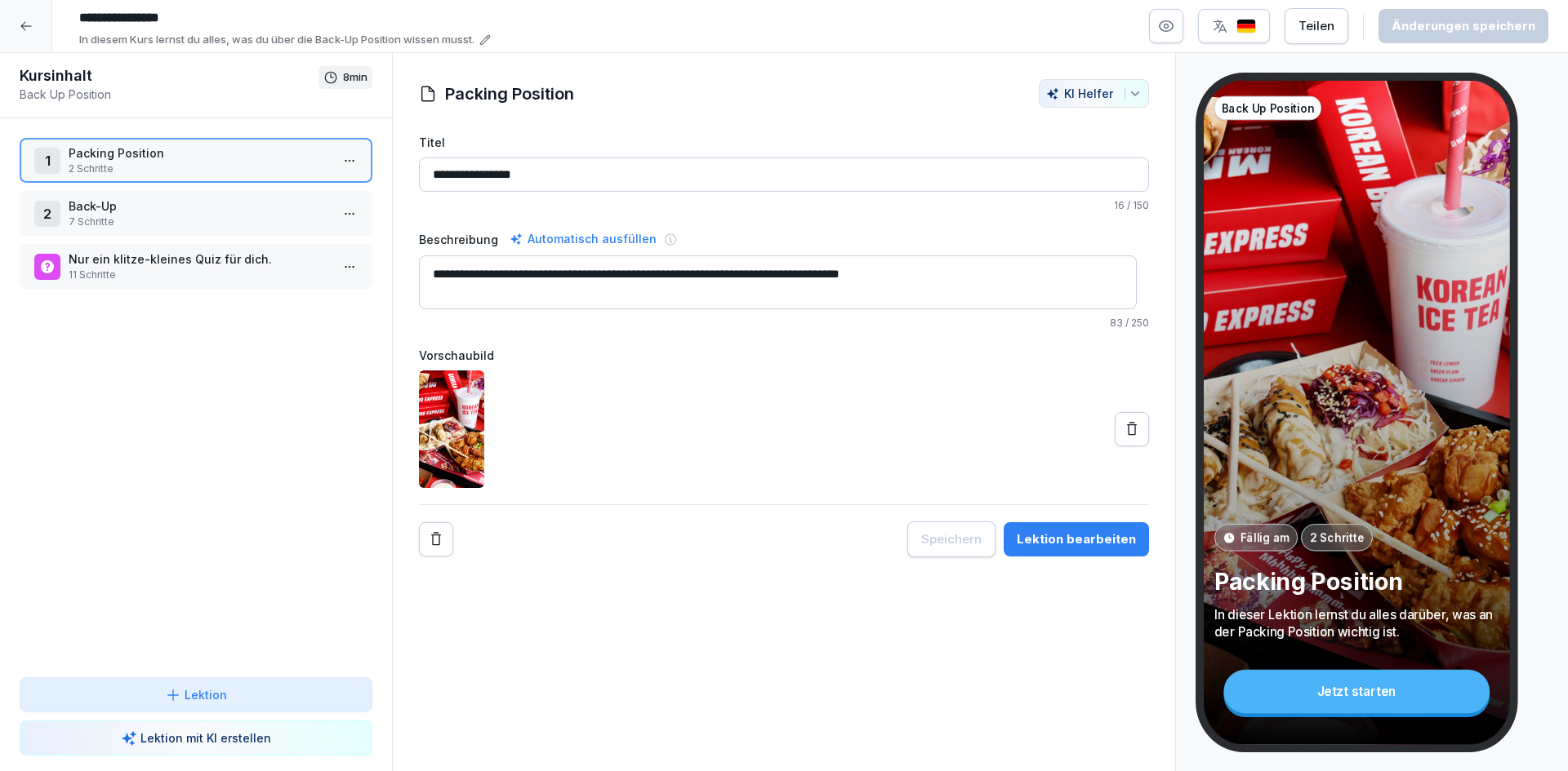
click at [192, 217] on p "7 Schritte" at bounding box center [199, 222] width 262 height 15
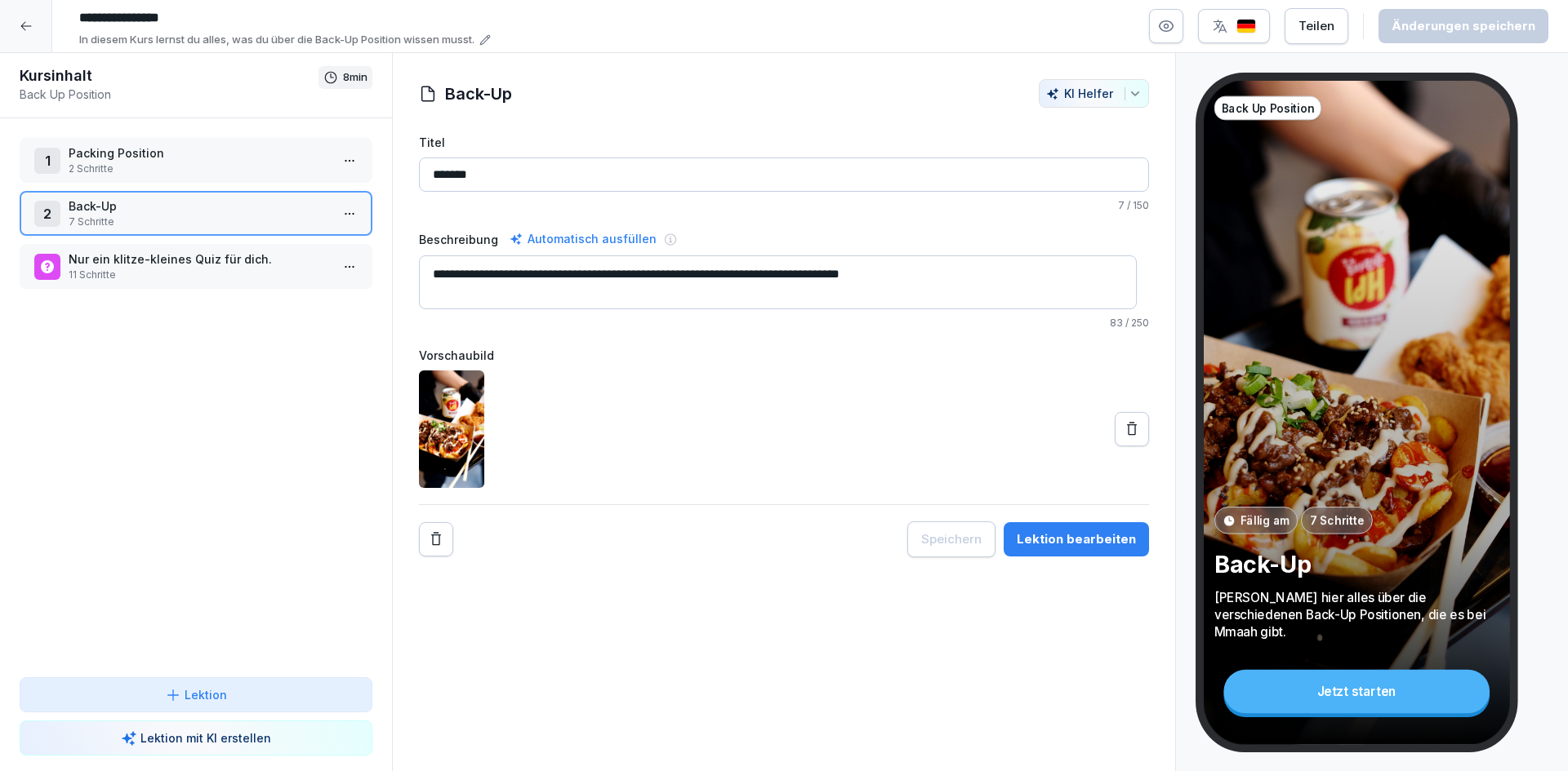
click at [29, 30] on icon at bounding box center [26, 26] width 13 height 13
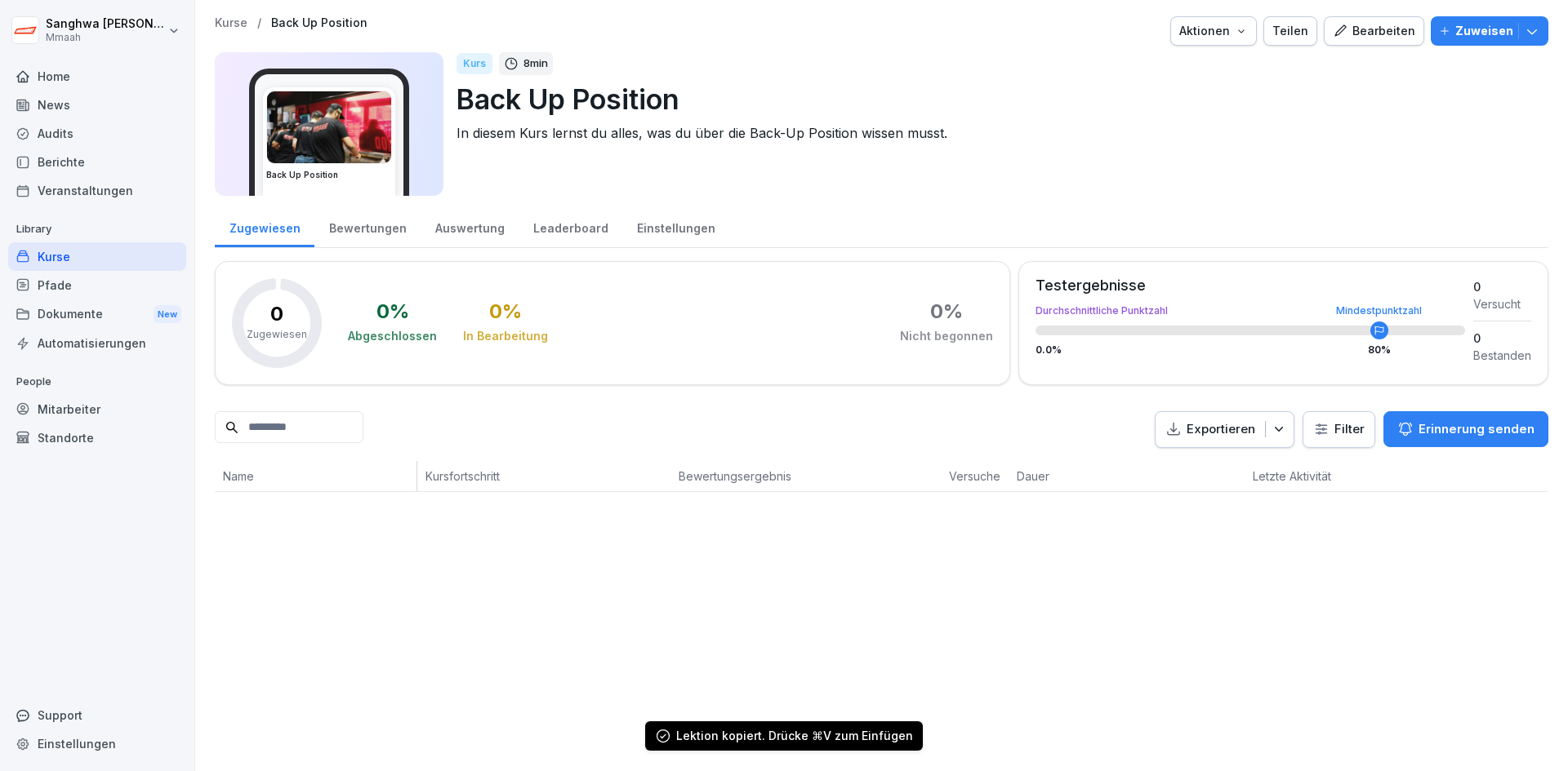
click at [229, 22] on p "Kurse" at bounding box center [231, 23] width 33 height 14
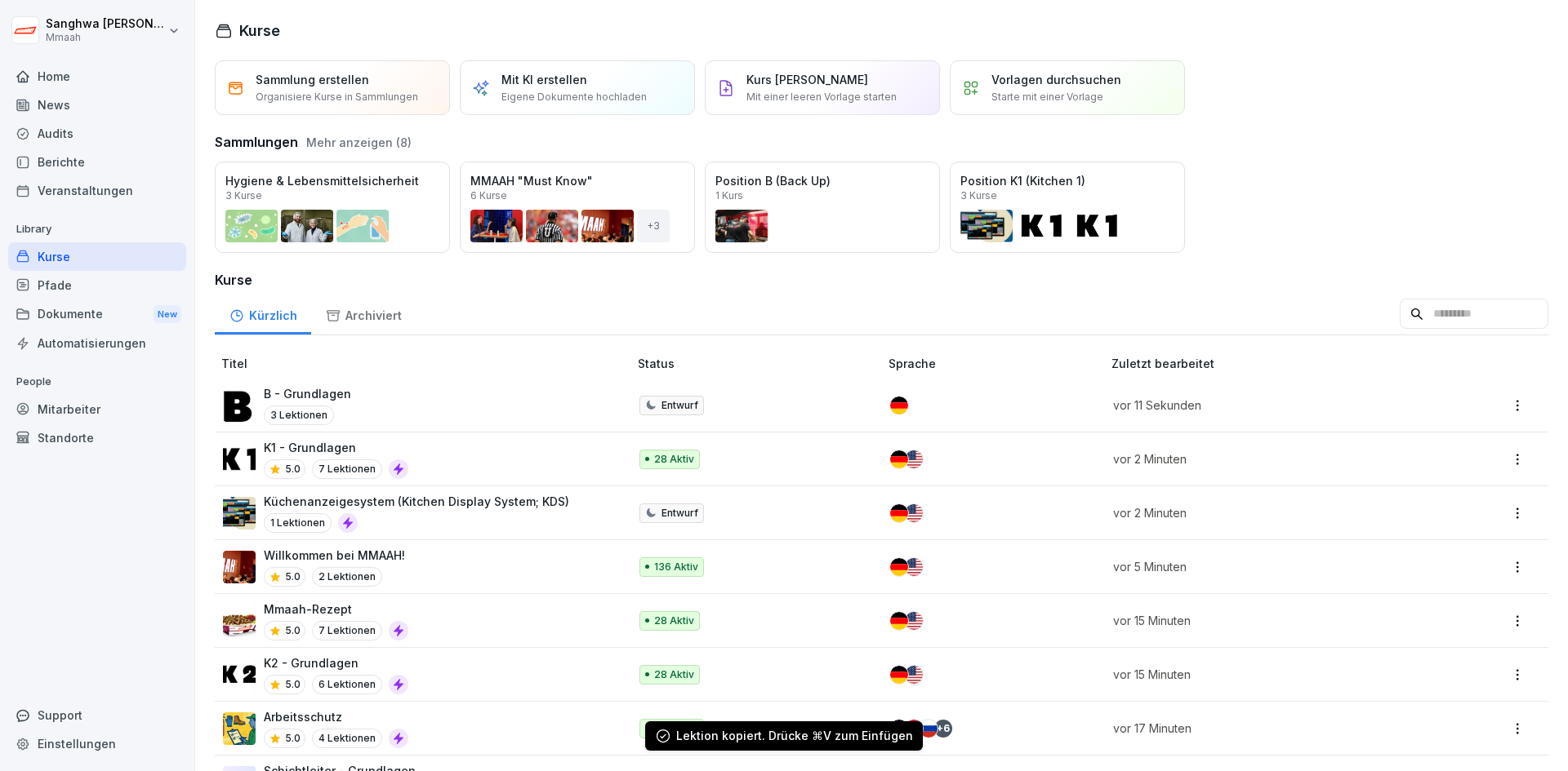
click at [414, 399] on div "B - Grundlagen 3 Lektionen" at bounding box center [417, 405] width 389 height 40
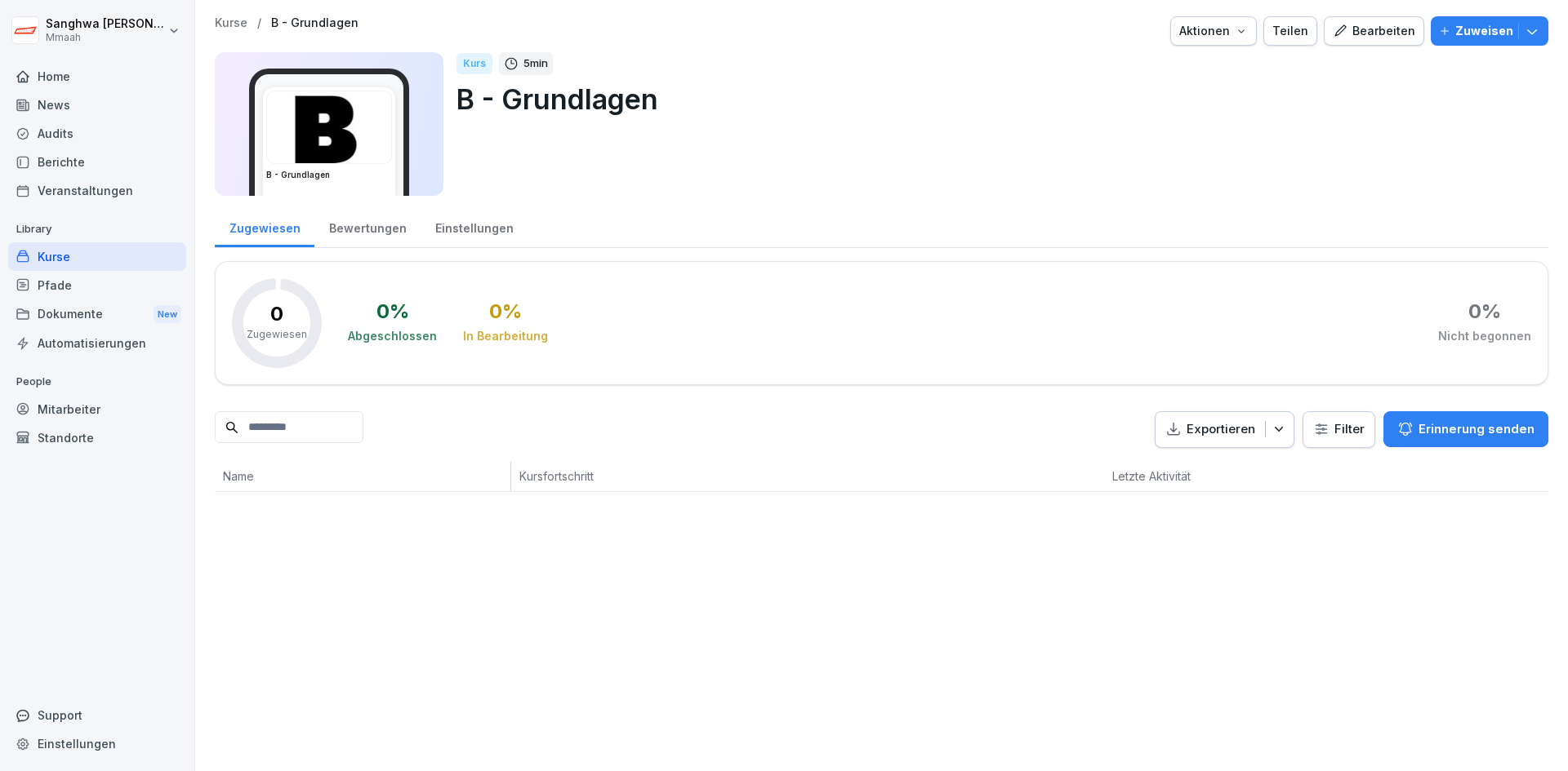
click at [1376, 46] on div "Kurse / B - Grundlagen Aktionen Teilen Bearbeiten Zuweisen B - Grundlagen Kurs …" at bounding box center [882, 111] width 1334 height 189
click at [1371, 43] on button "Bearbeiten" at bounding box center [1374, 31] width 101 height 30
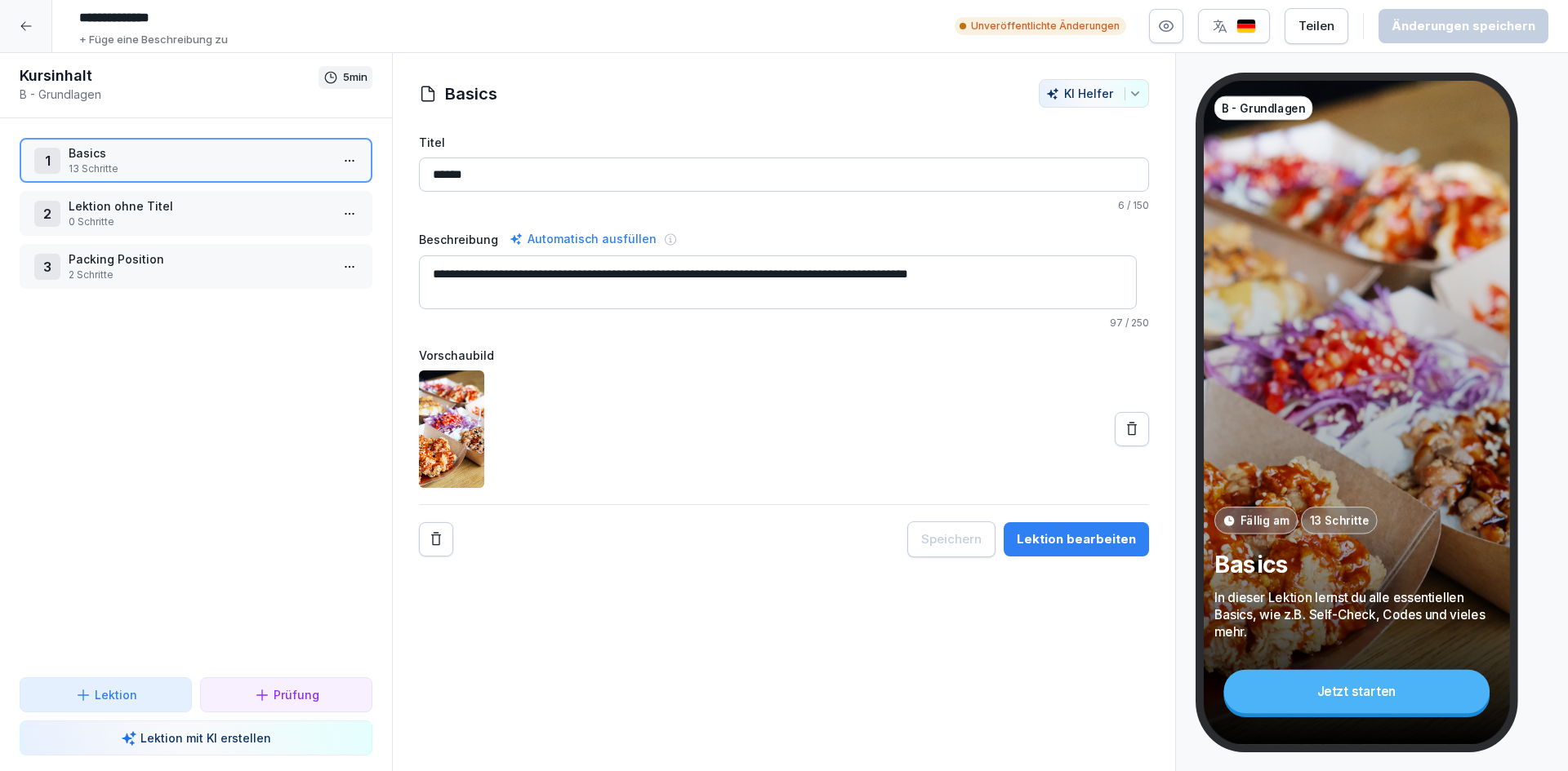
click at [155, 486] on div "1 Basics 13 Schritte 2 Lektion ohne Titel 0 Schritte 3 Packing Position 2 Schri…" at bounding box center [196, 397] width 392 height 559
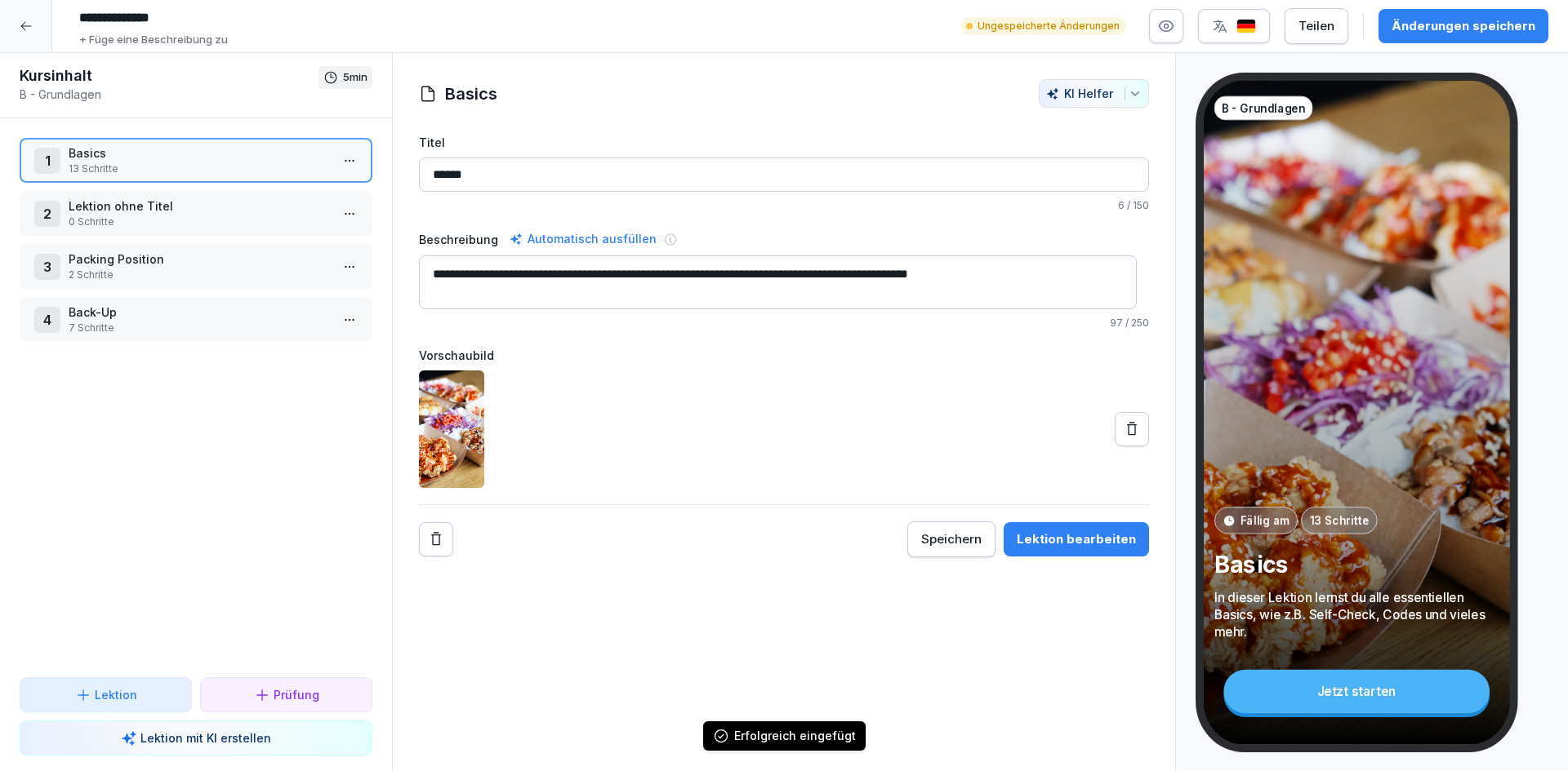
click at [1498, 27] on div "Änderungen speichern" at bounding box center [1463, 26] width 143 height 18
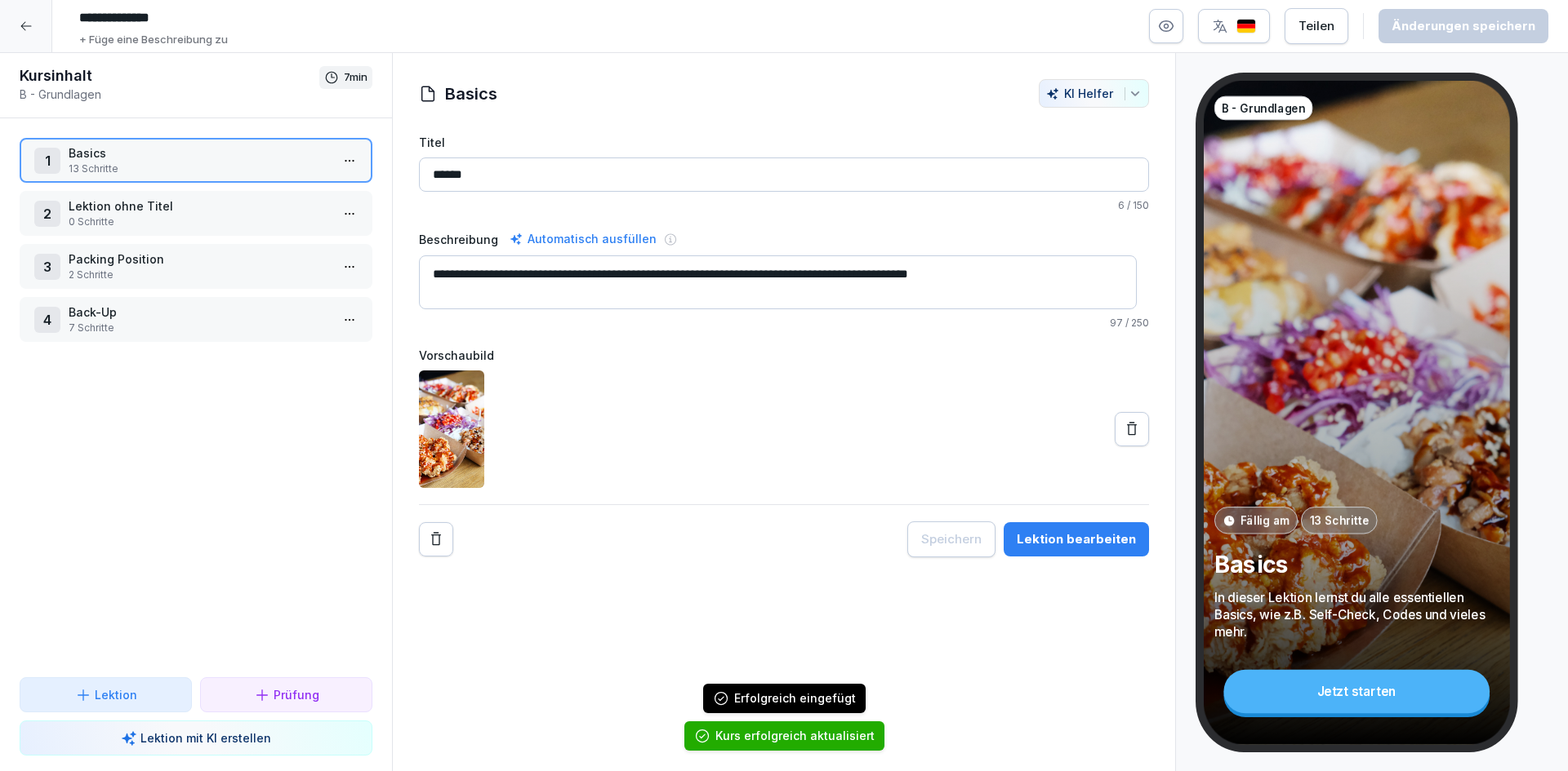
drag, startPoint x: 32, startPoint y: 27, endPoint x: 89, endPoint y: 22, distance: 57.2
click at [31, 26] on div at bounding box center [26, 26] width 52 height 52
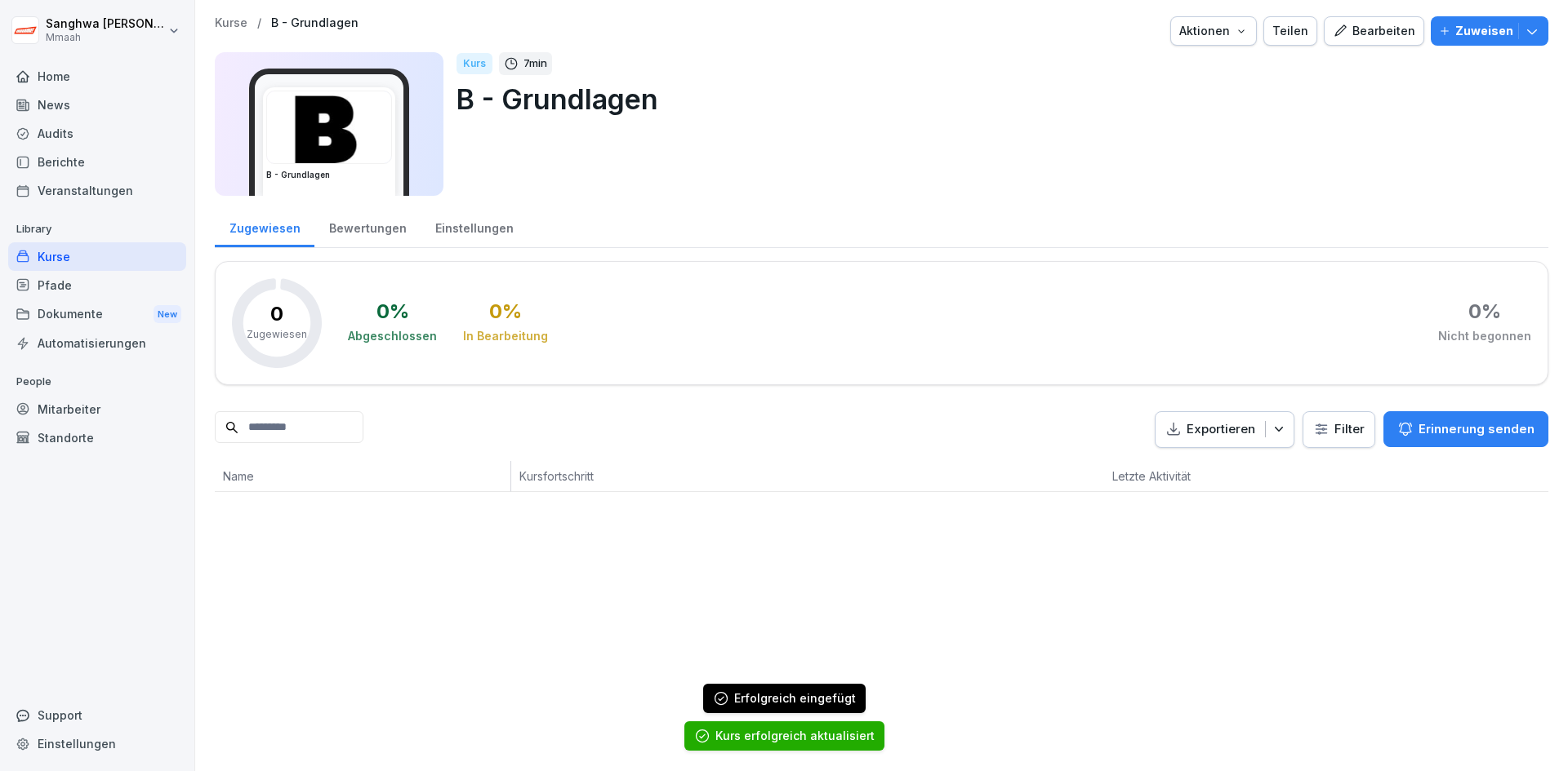
click at [234, 18] on p "Kurse" at bounding box center [231, 23] width 33 height 14
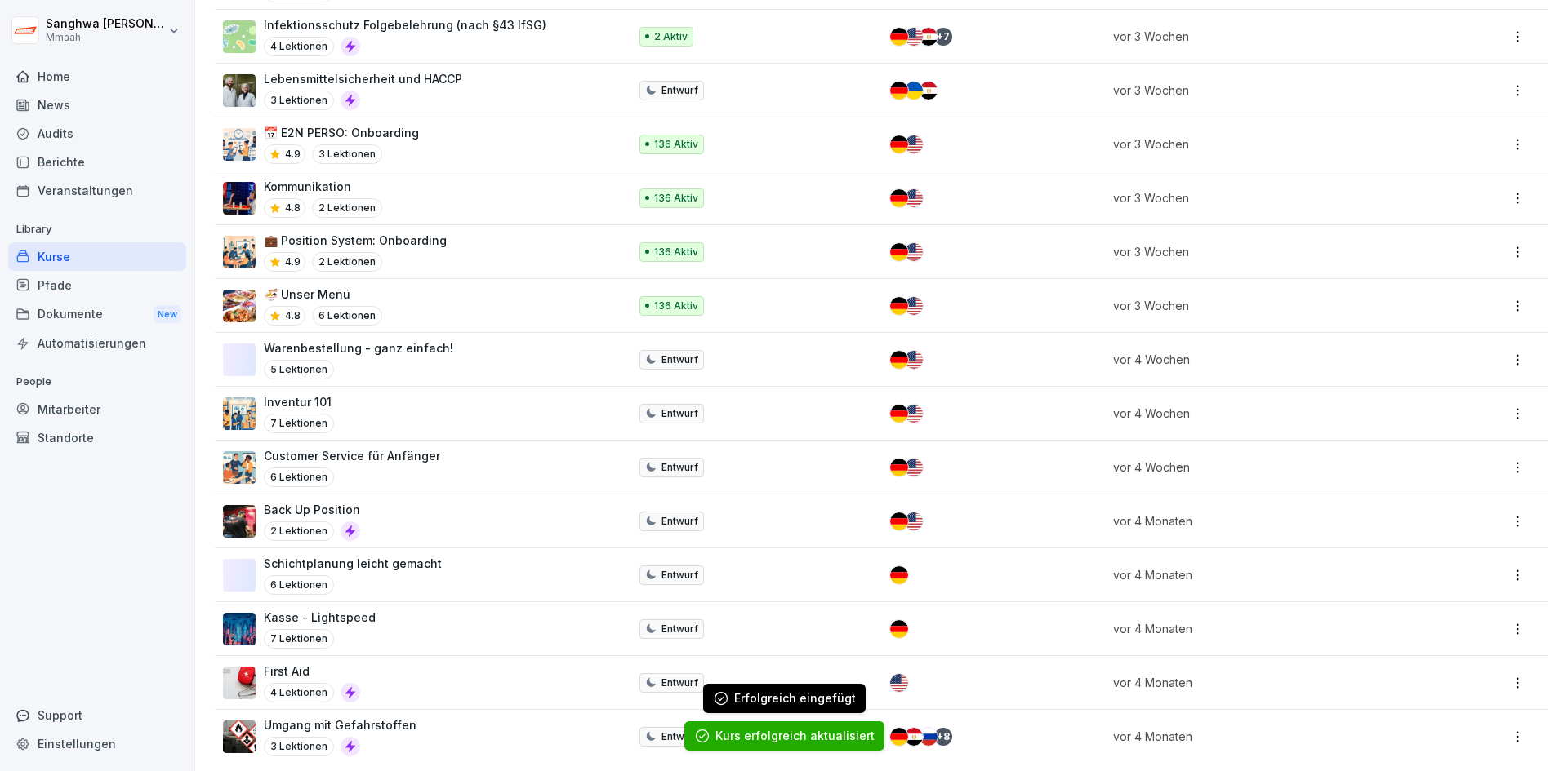
scroll to position [1572, 0]
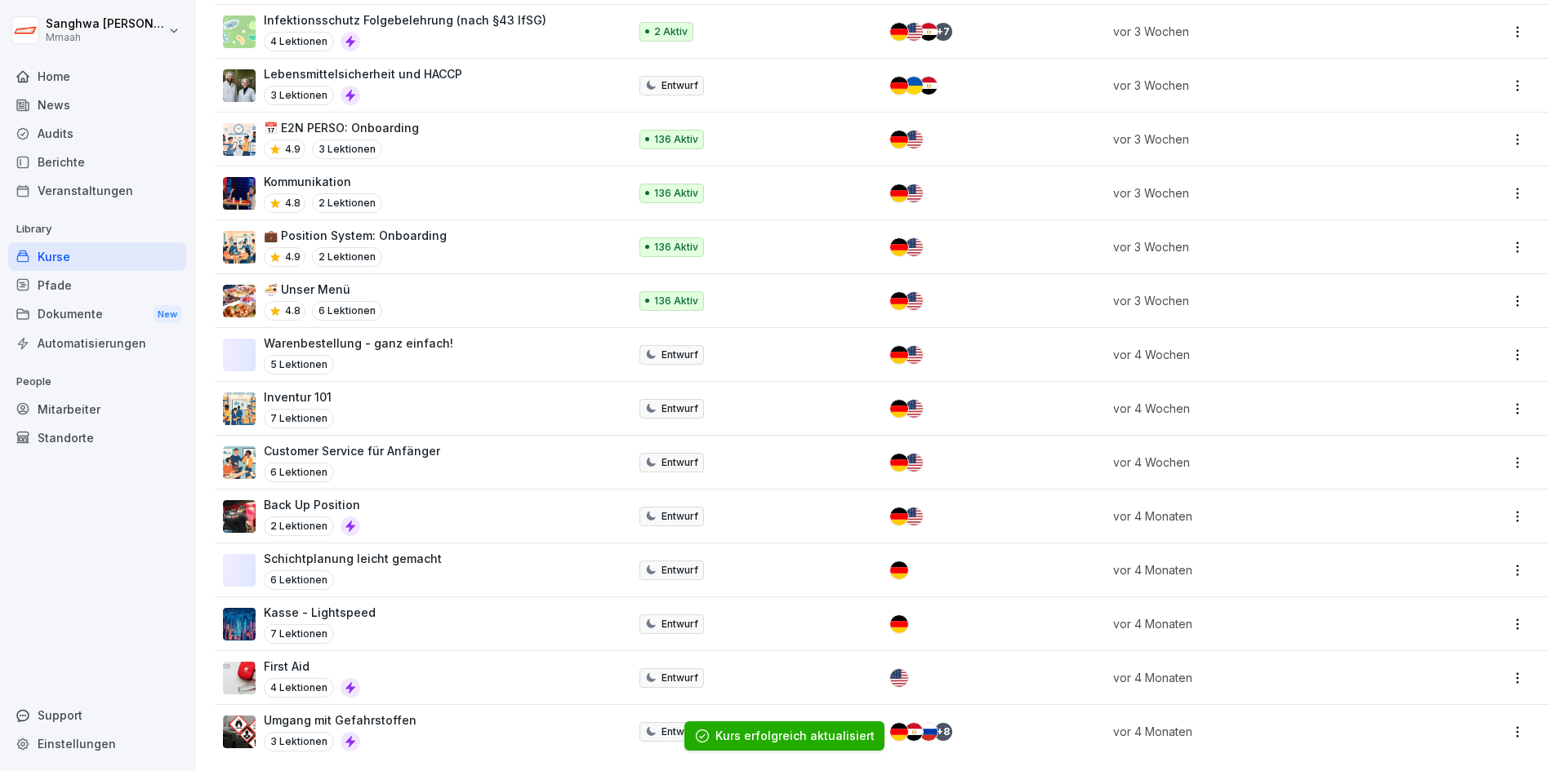
click at [423, 496] on div "Back Up Position 2 Lektionen" at bounding box center [417, 516] width 389 height 40
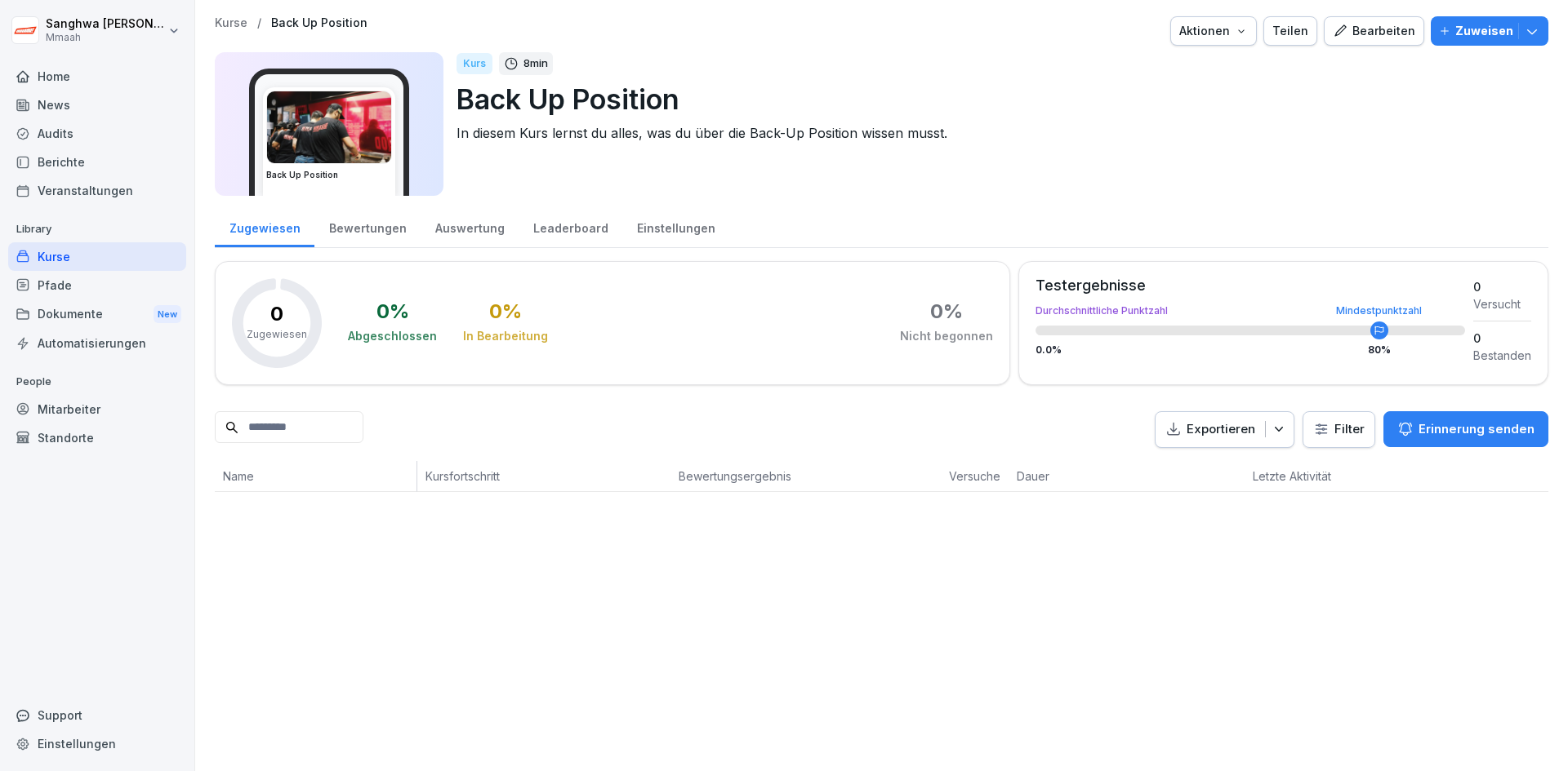
click at [1340, 29] on icon "button" at bounding box center [1340, 30] width 15 height 15
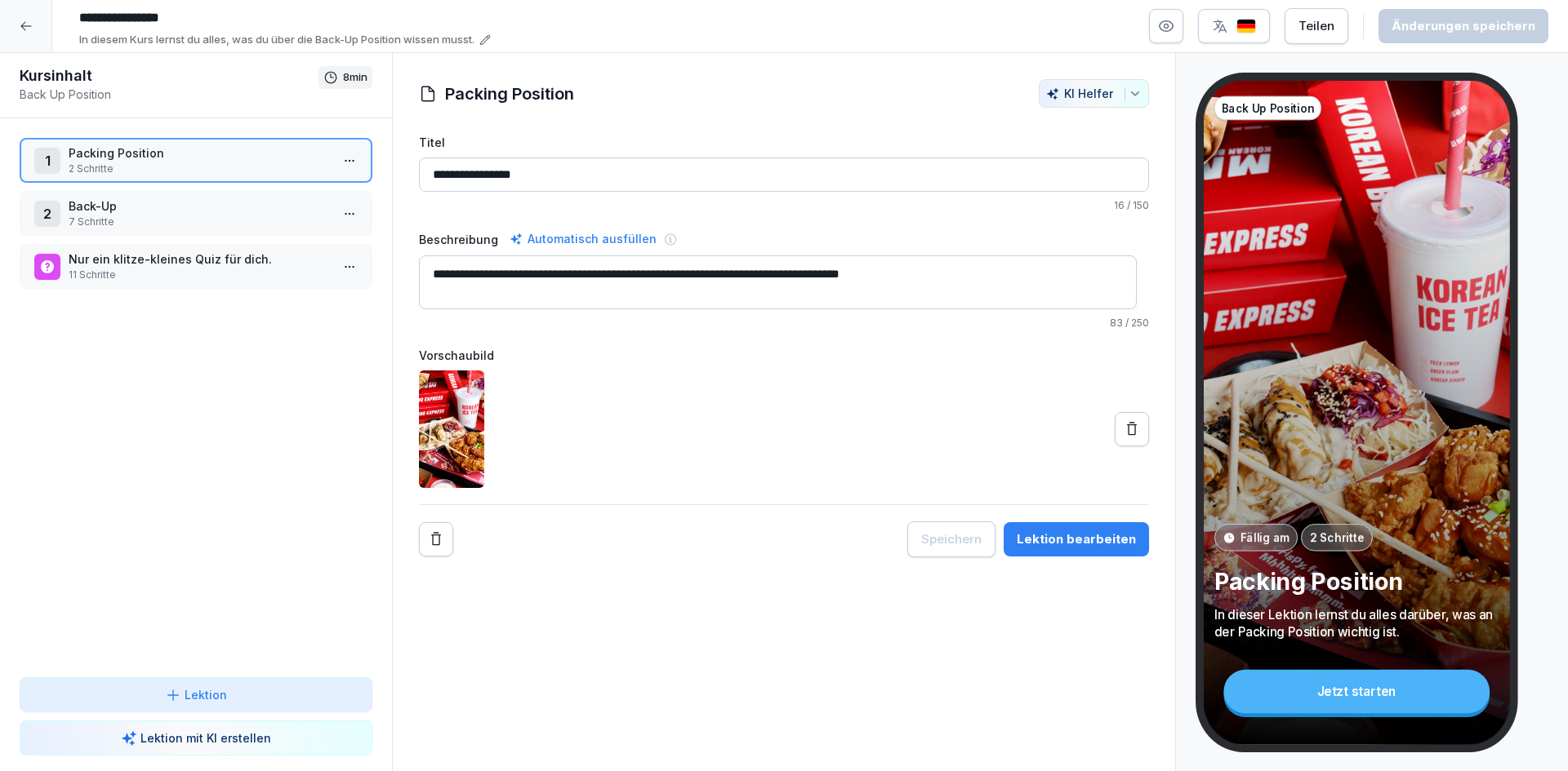
click at [216, 255] on p "Nur ein klitze-kleines Quiz für dich." at bounding box center [199, 259] width 262 height 17
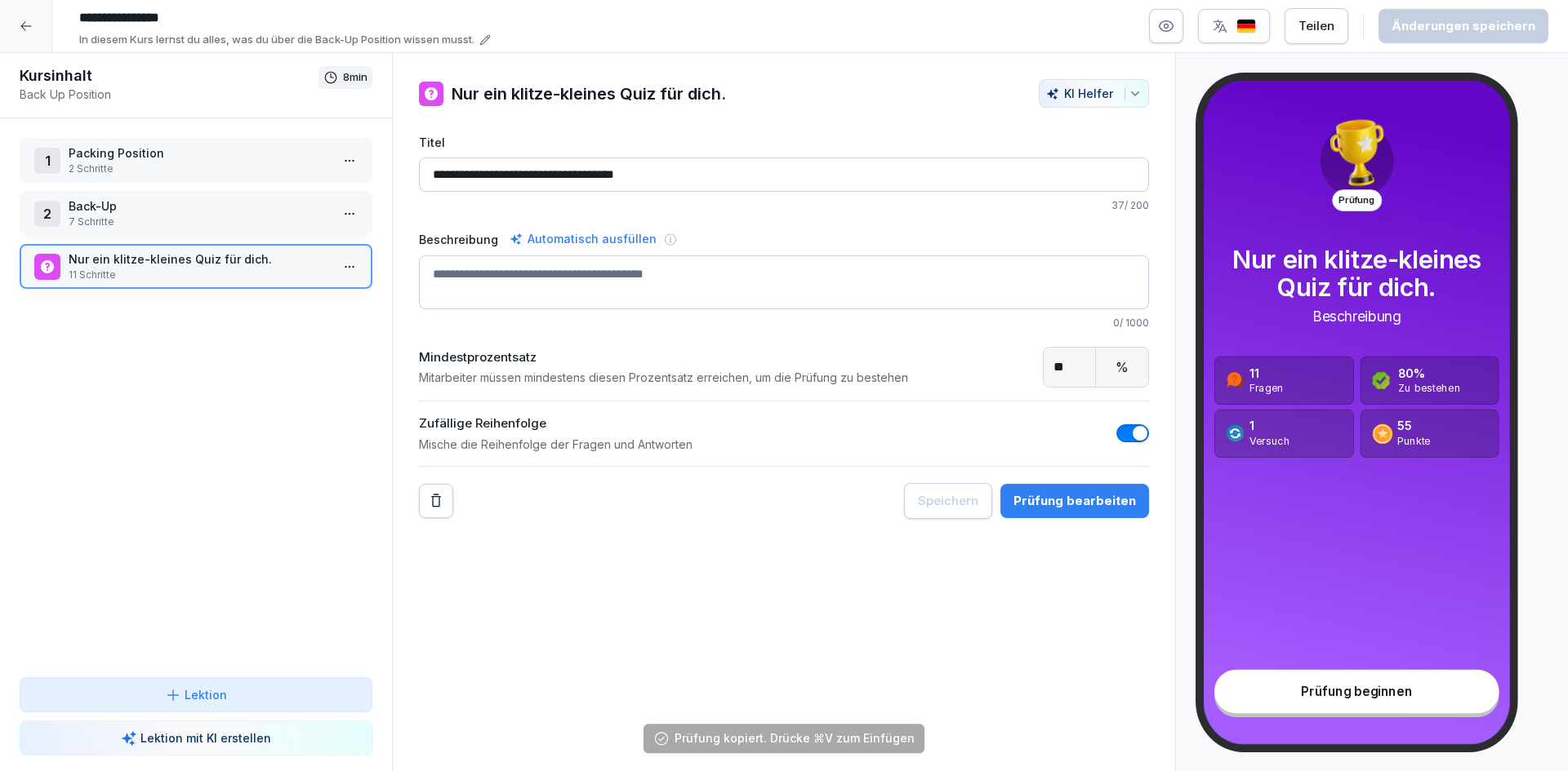
click at [17, 18] on div at bounding box center [26, 26] width 52 height 52
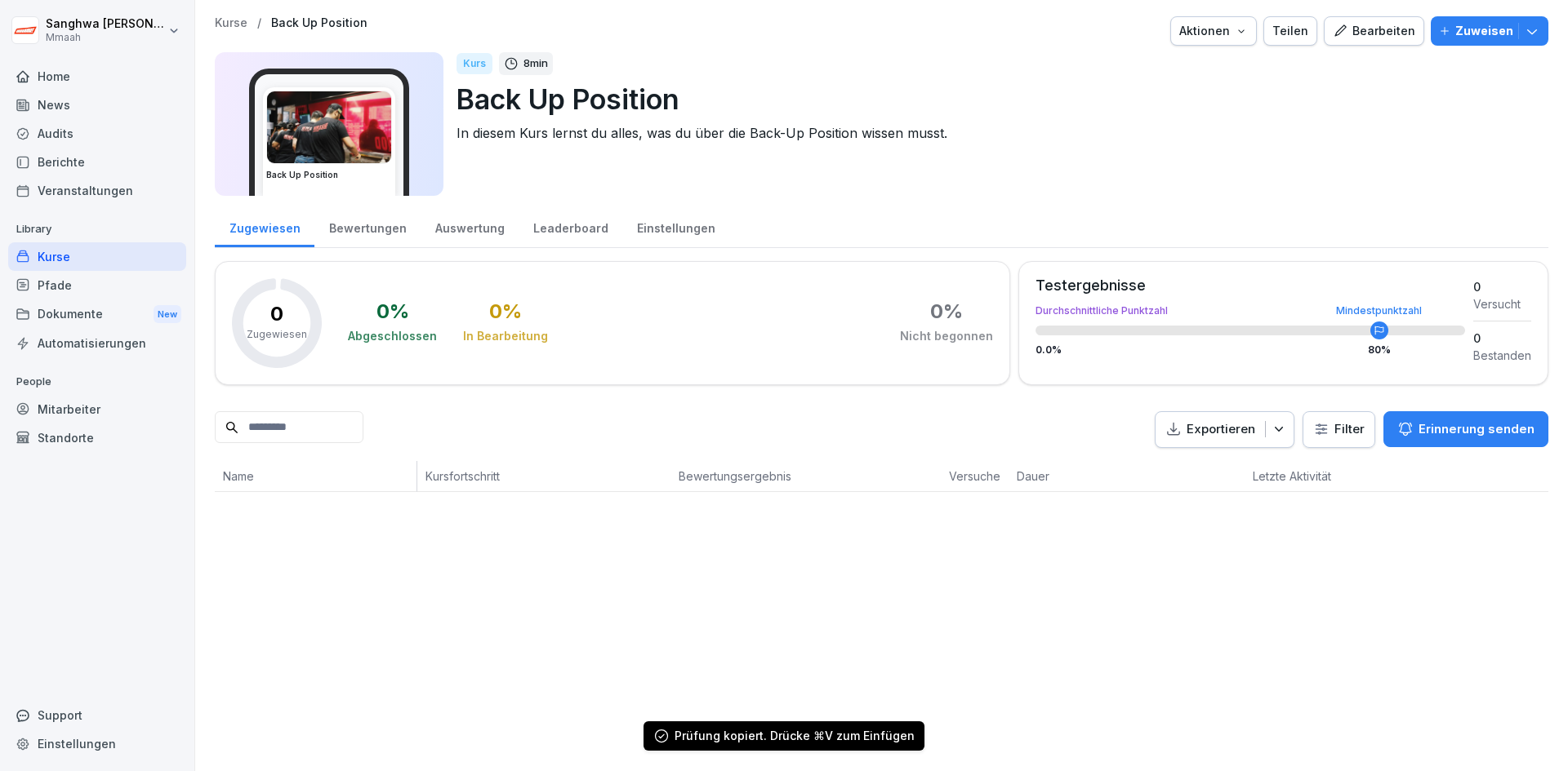
click at [236, 20] on p "Kurse" at bounding box center [231, 23] width 33 height 14
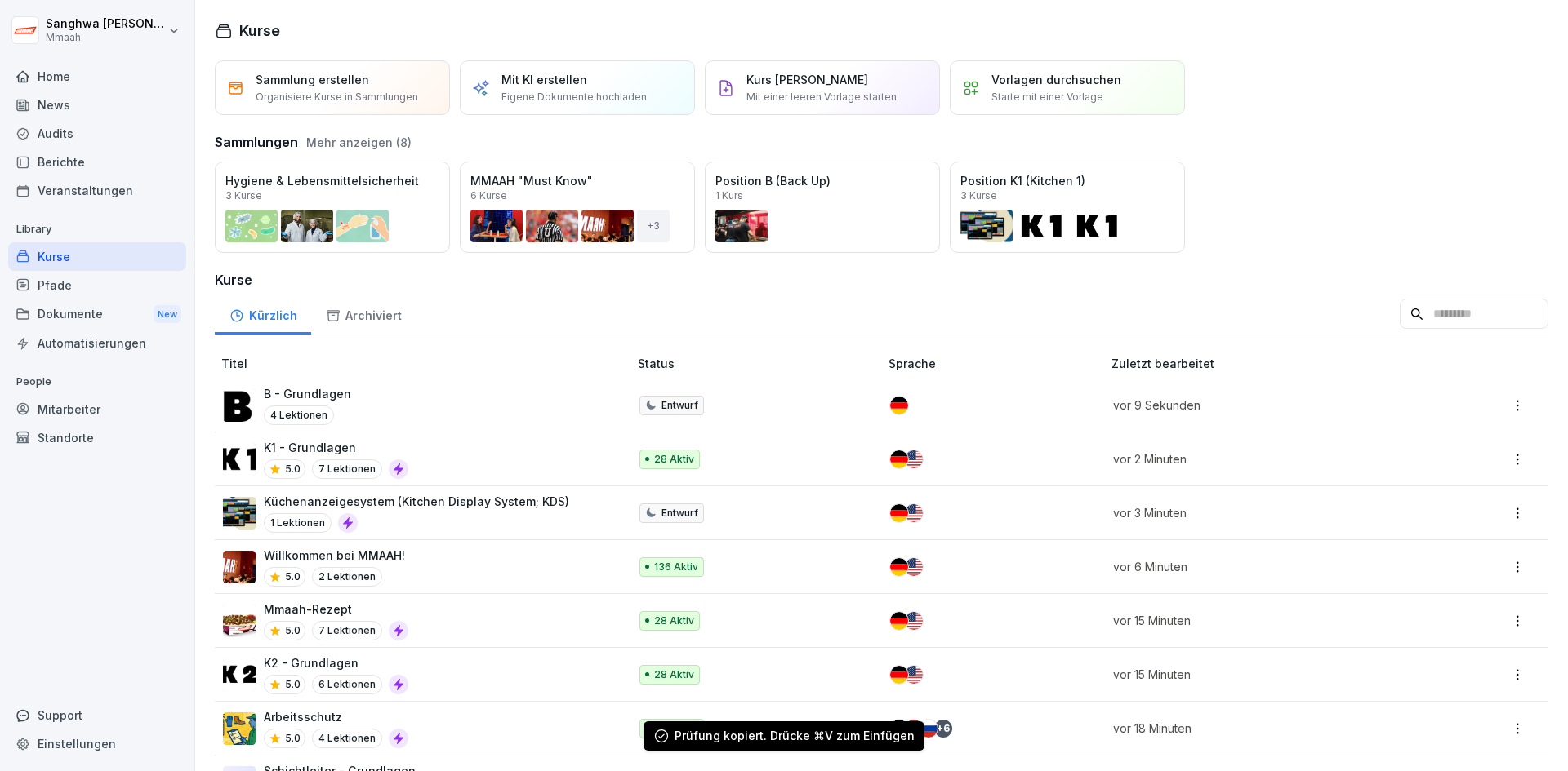
click at [426, 400] on div "B - Grundlagen 4 Lektionen" at bounding box center [417, 405] width 389 height 40
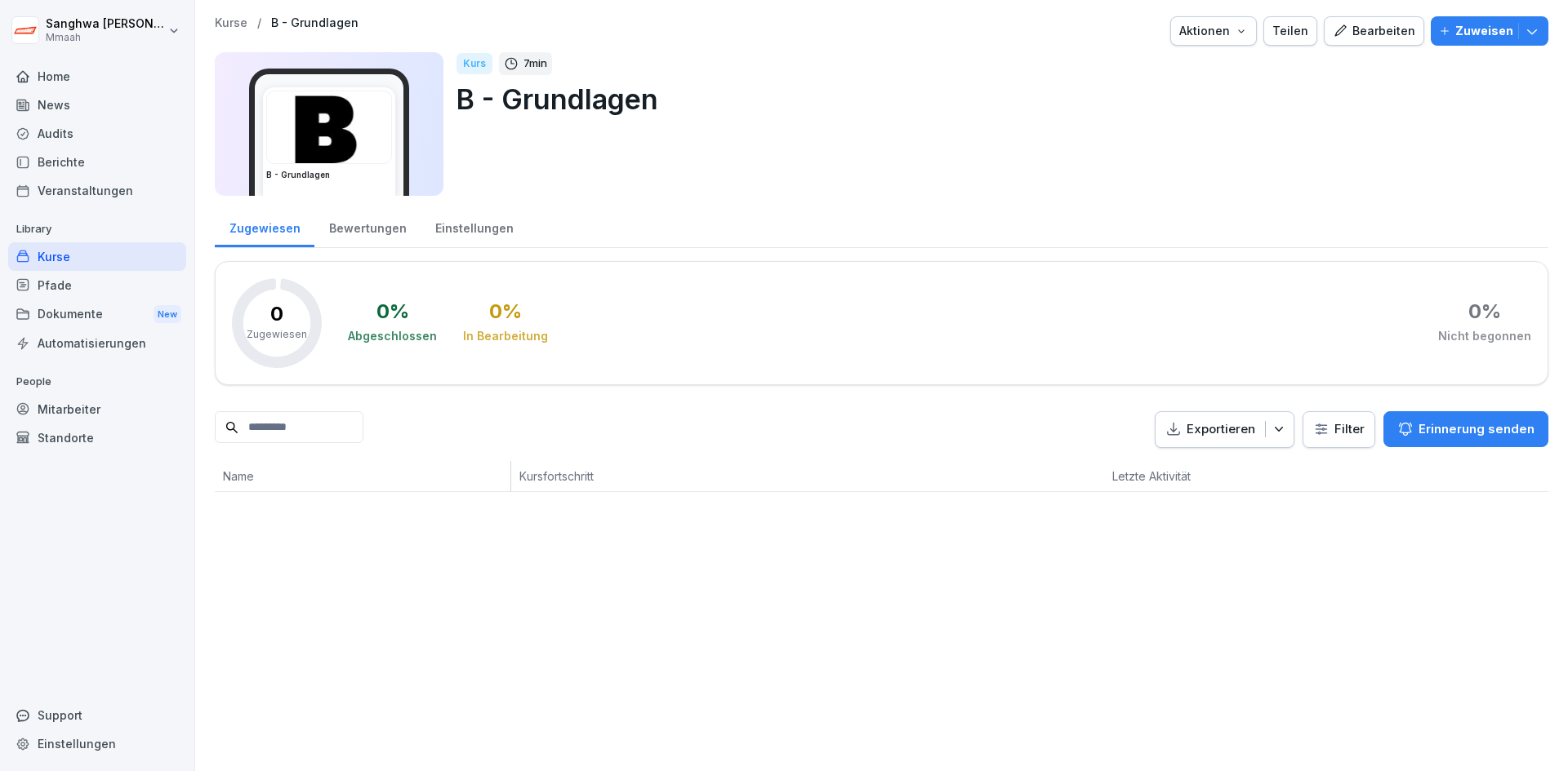
click at [1374, 34] on div "Bearbeiten" at bounding box center [1374, 30] width 83 height 18
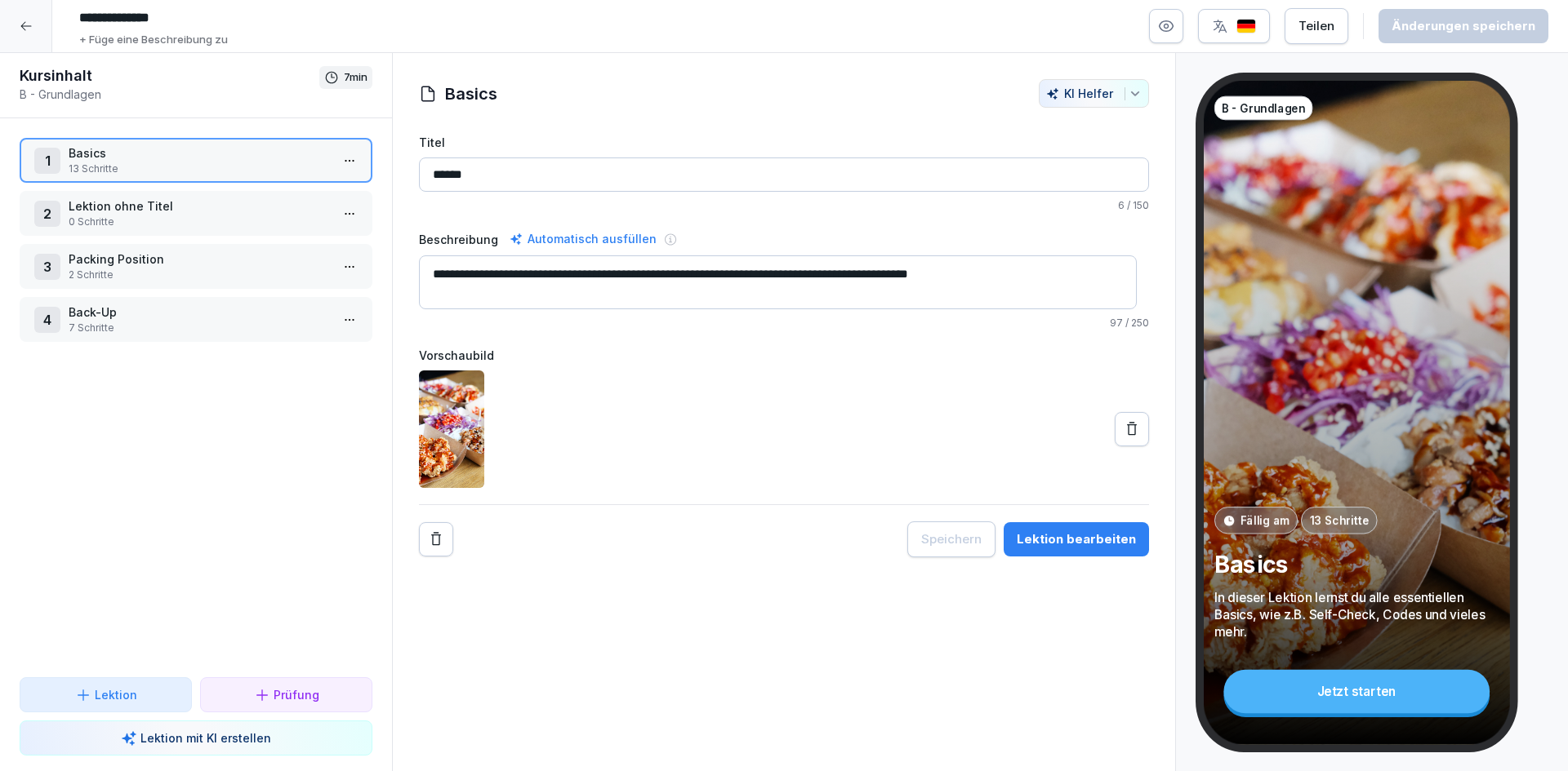
click at [152, 482] on div "1 Basics 13 Schritte 2 Lektion ohne Titel 0 Schritte 3 Packing Position 2 Schri…" at bounding box center [196, 397] width 392 height 559
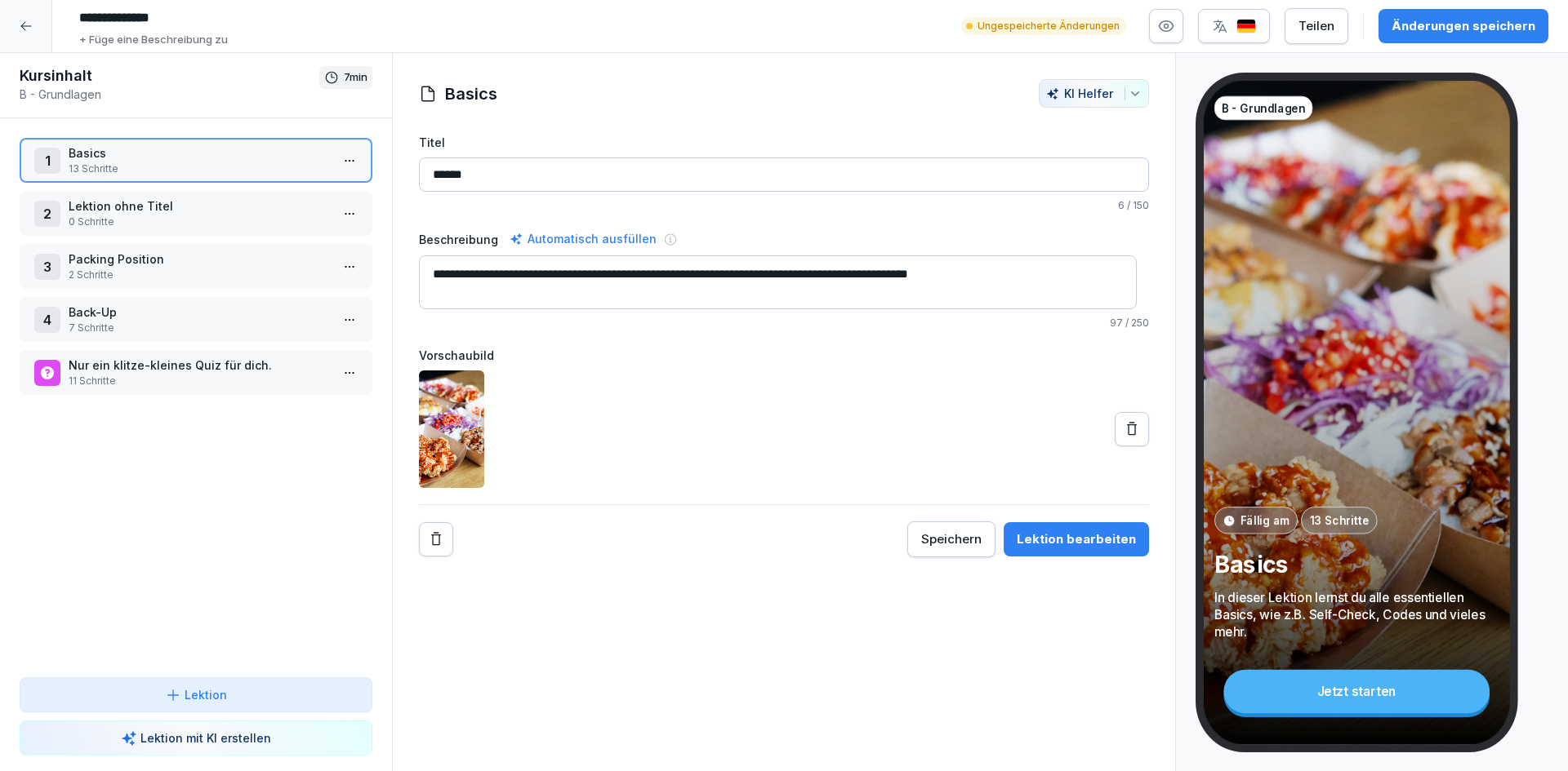
click at [174, 491] on div "1 Basics 13 Schritte 2 Lektion ohne Titel 0 Schritte 3 Packing Position 2 Schri…" at bounding box center [196, 397] width 392 height 559
click at [1441, 32] on div "Änderungen speichern" at bounding box center [1463, 26] width 143 height 18
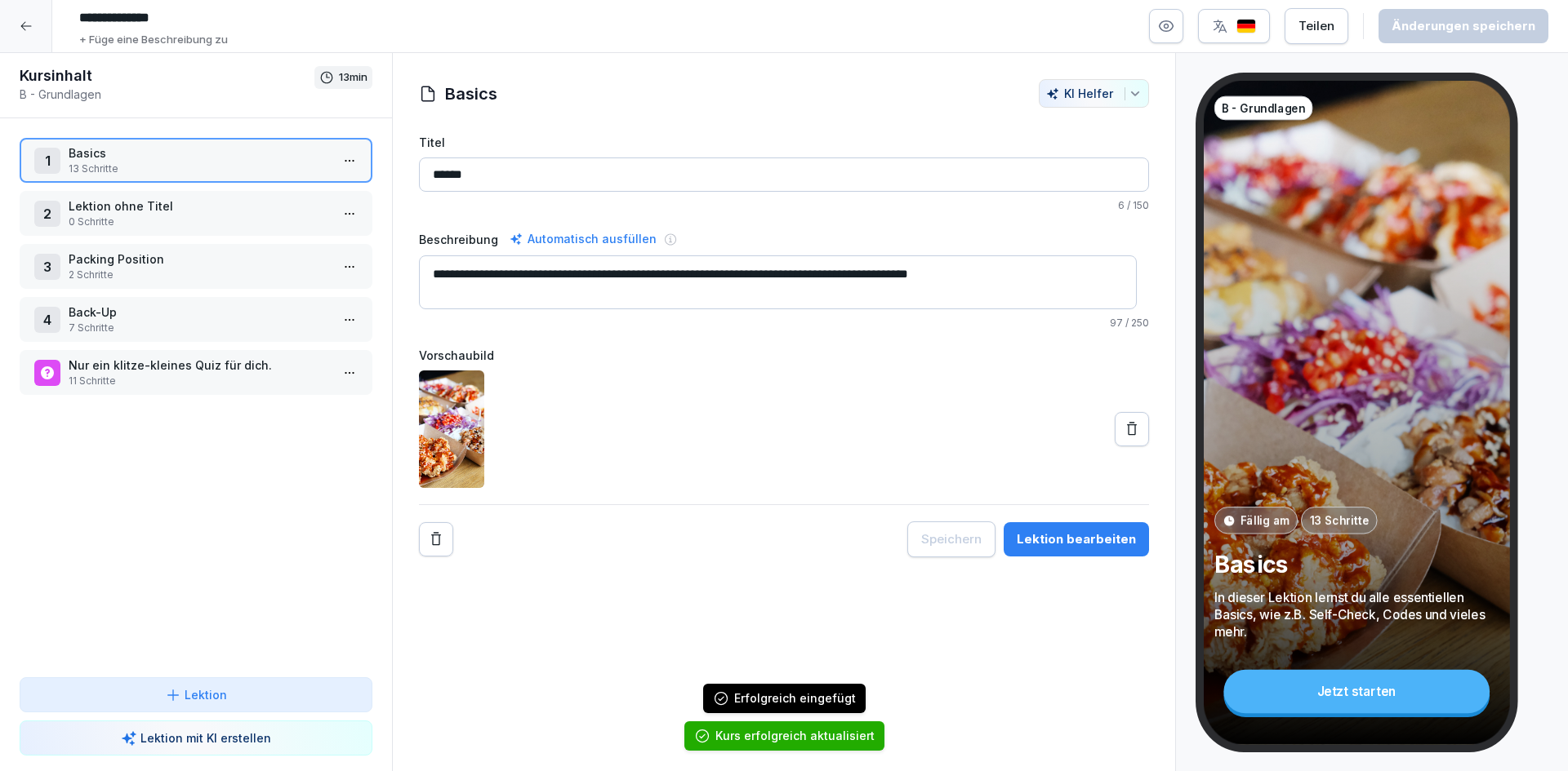
click at [210, 221] on p "0 Schritte" at bounding box center [199, 222] width 262 height 15
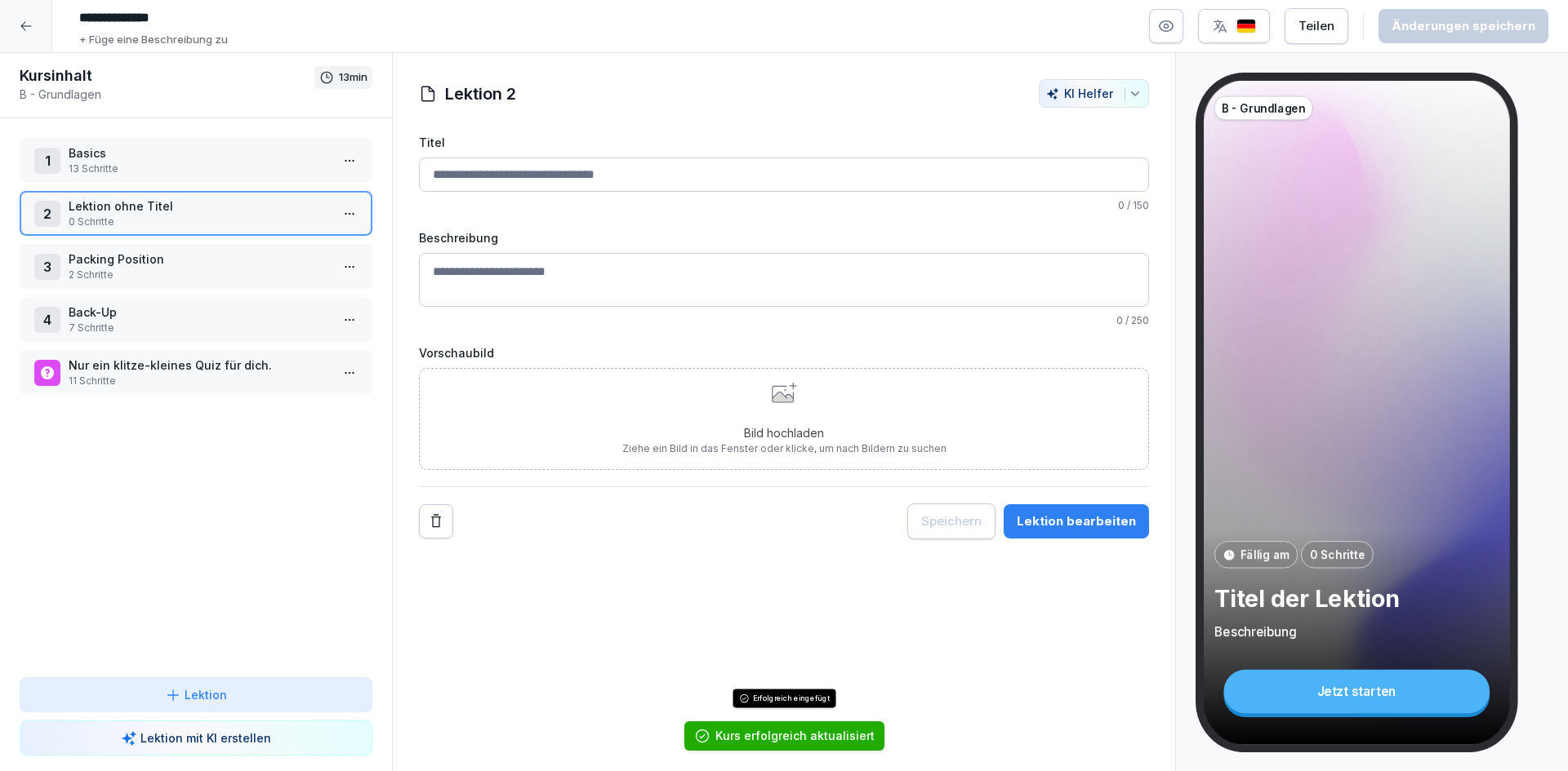
click at [207, 263] on p "Packing Position" at bounding box center [199, 259] width 262 height 17
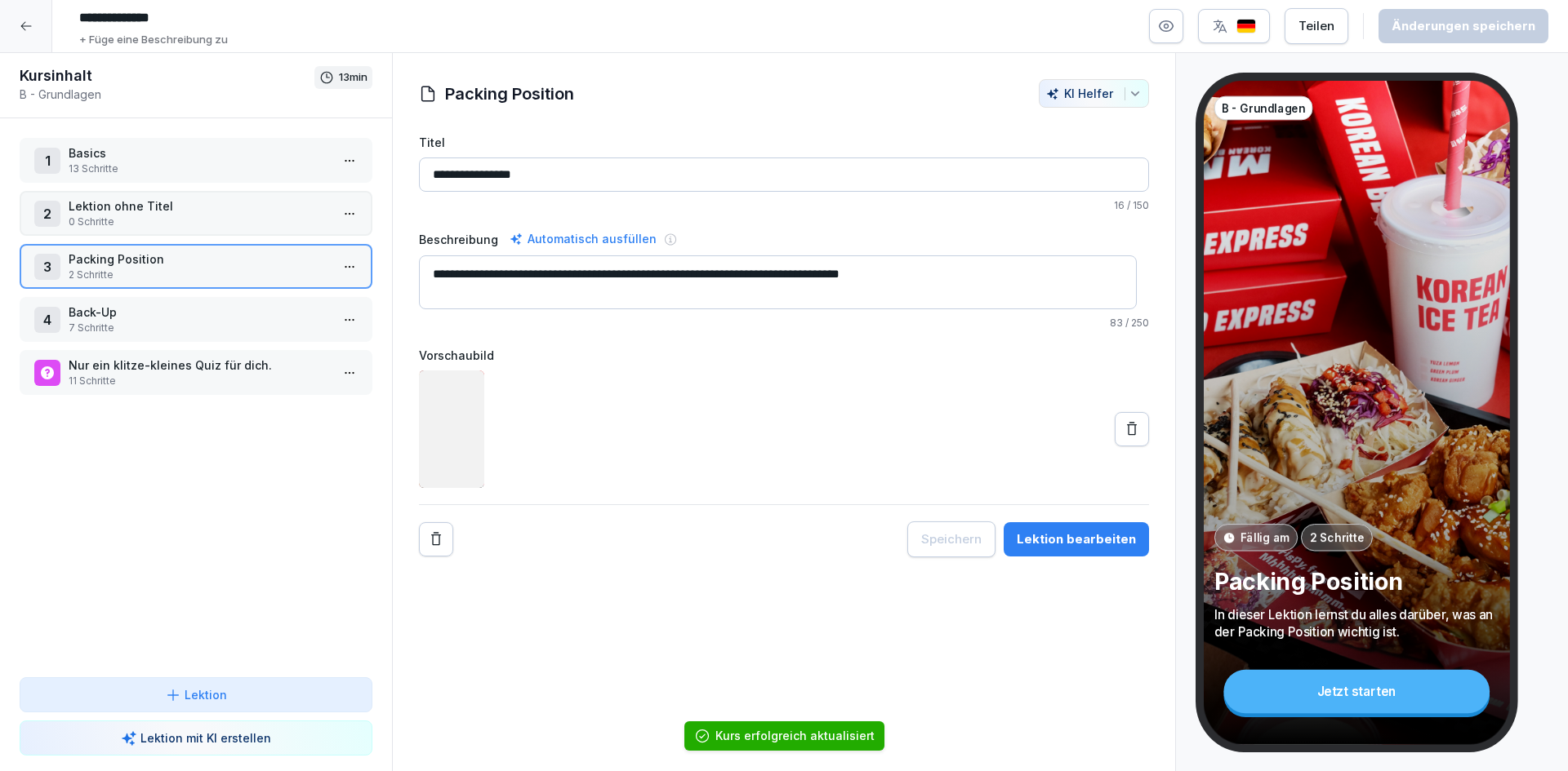
click at [266, 205] on p "Lektion ohne Titel" at bounding box center [199, 206] width 262 height 17
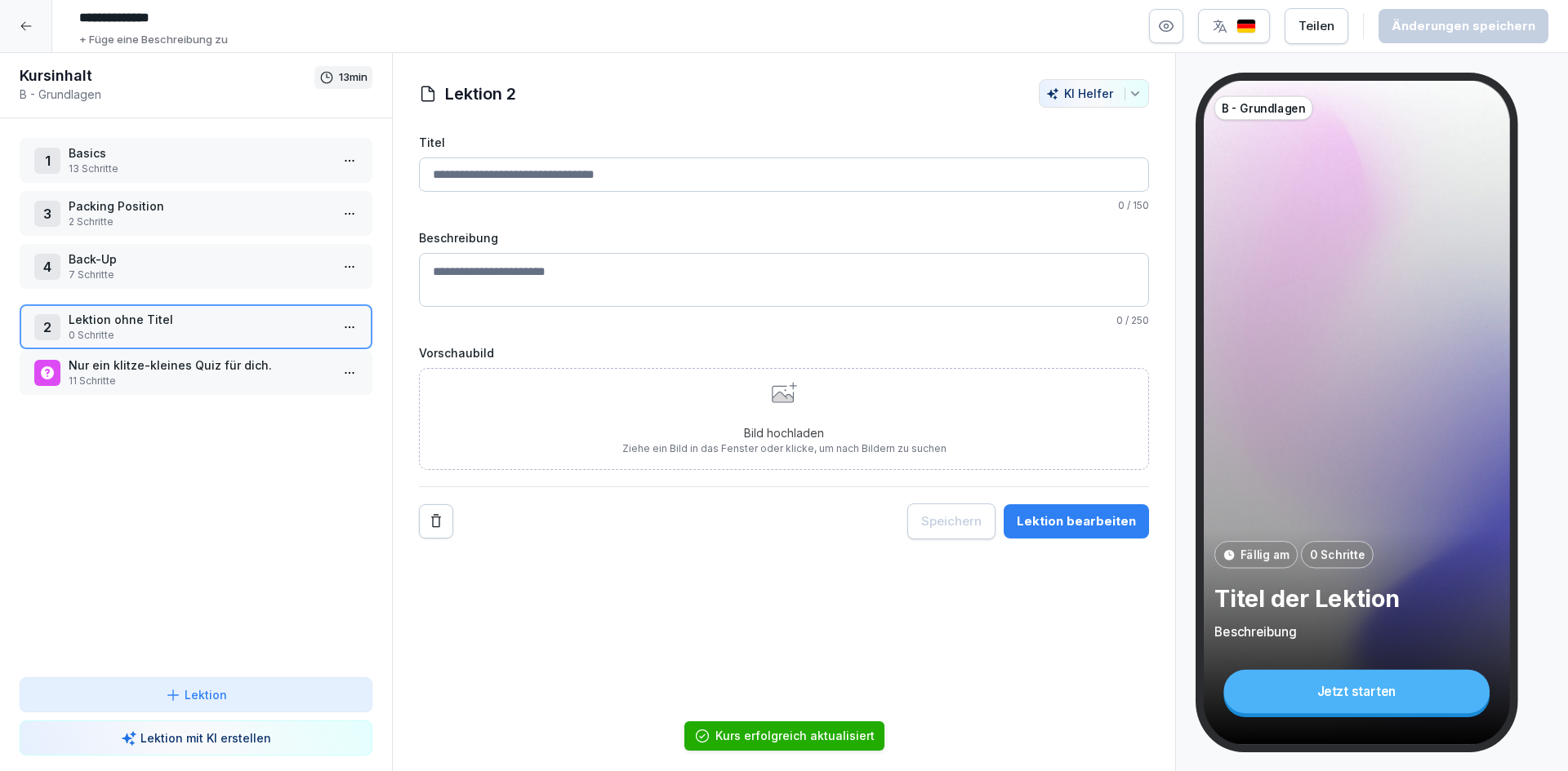
drag, startPoint x: 265, startPoint y: 258, endPoint x: 257, endPoint y: 319, distance: 61.5
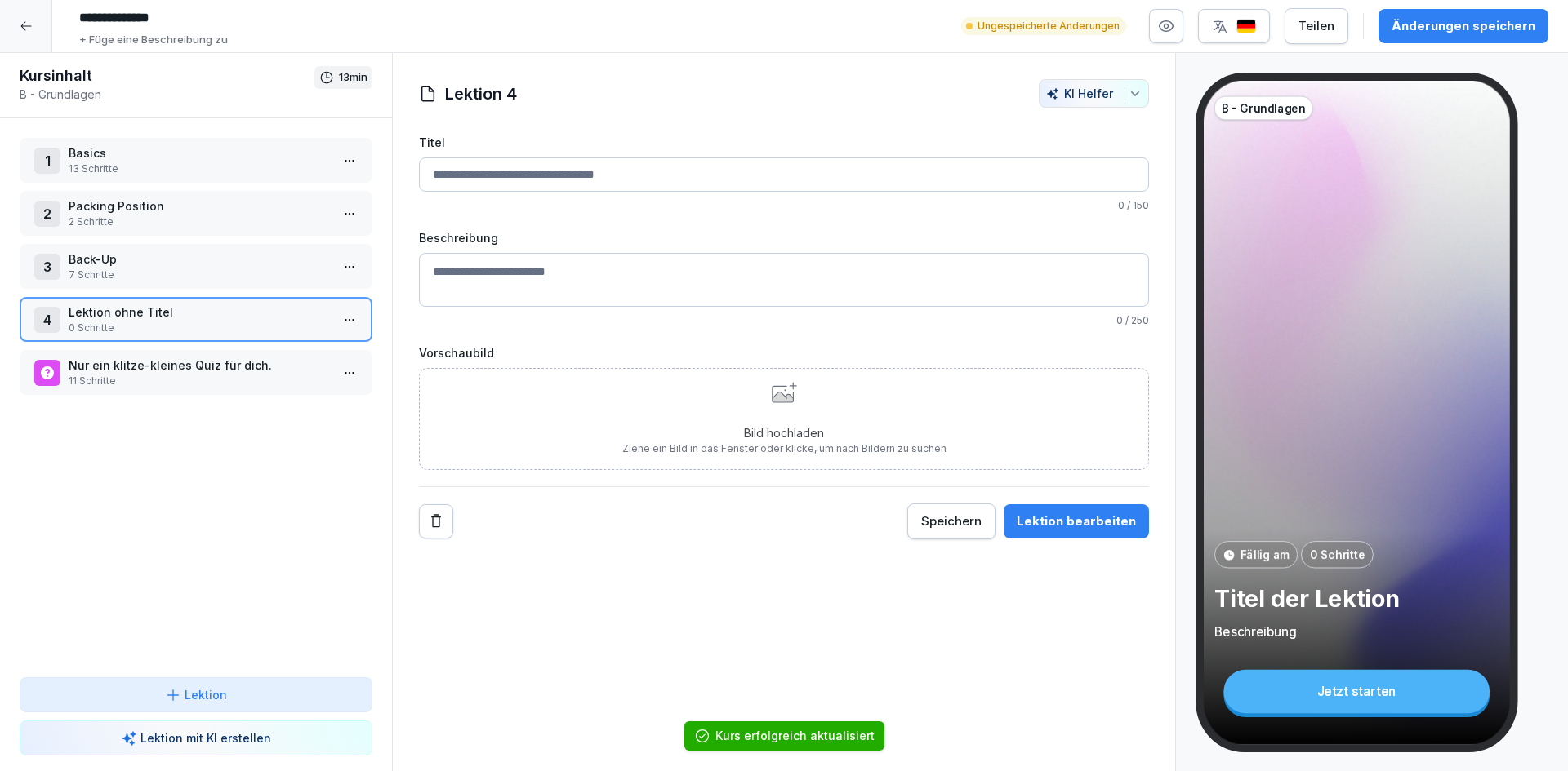
click at [343, 317] on html "**********" at bounding box center [784, 385] width 1568 height 771
click at [296, 449] on div "Löschen" at bounding box center [277, 442] width 139 height 30
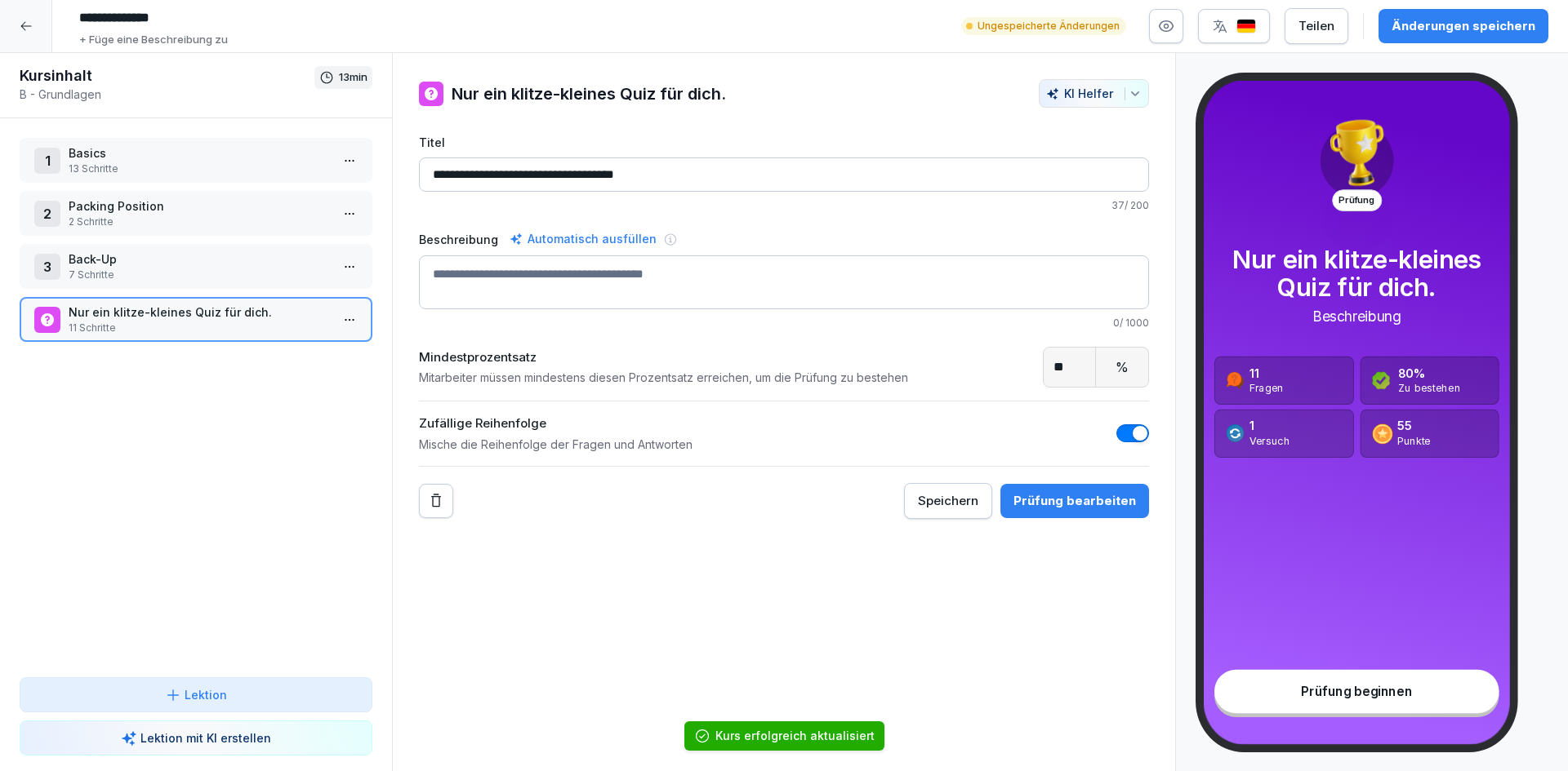
click at [197, 580] on div "1 Basics 13 Schritte 2 Packing Position 2 Schritte 3 Back-Up 7 Schritte Nur ein…" at bounding box center [196, 397] width 392 height 559
click at [26, 21] on icon at bounding box center [26, 26] width 13 height 13
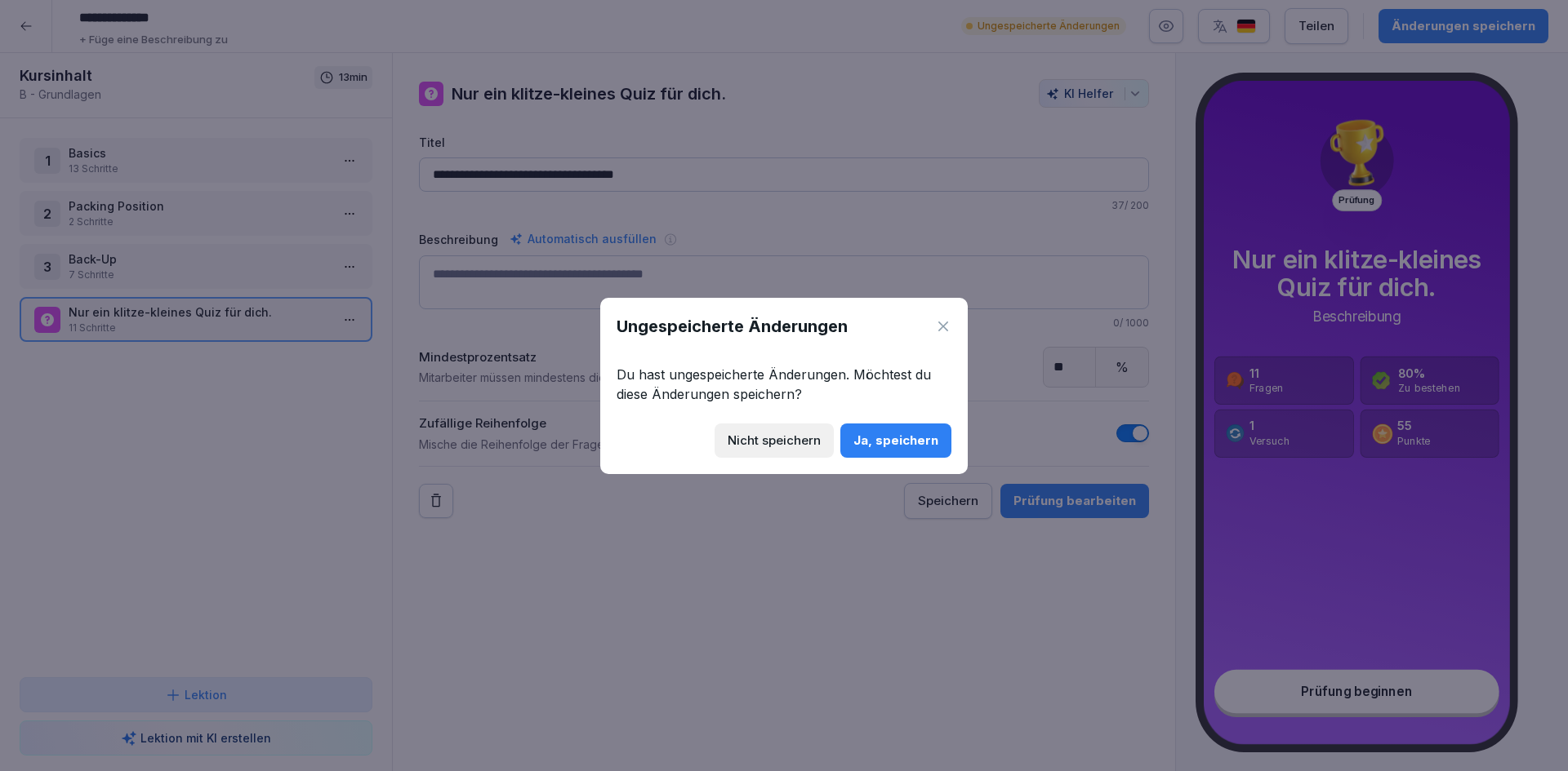
click at [940, 451] on button "Ja, speichern" at bounding box center [896, 440] width 111 height 34
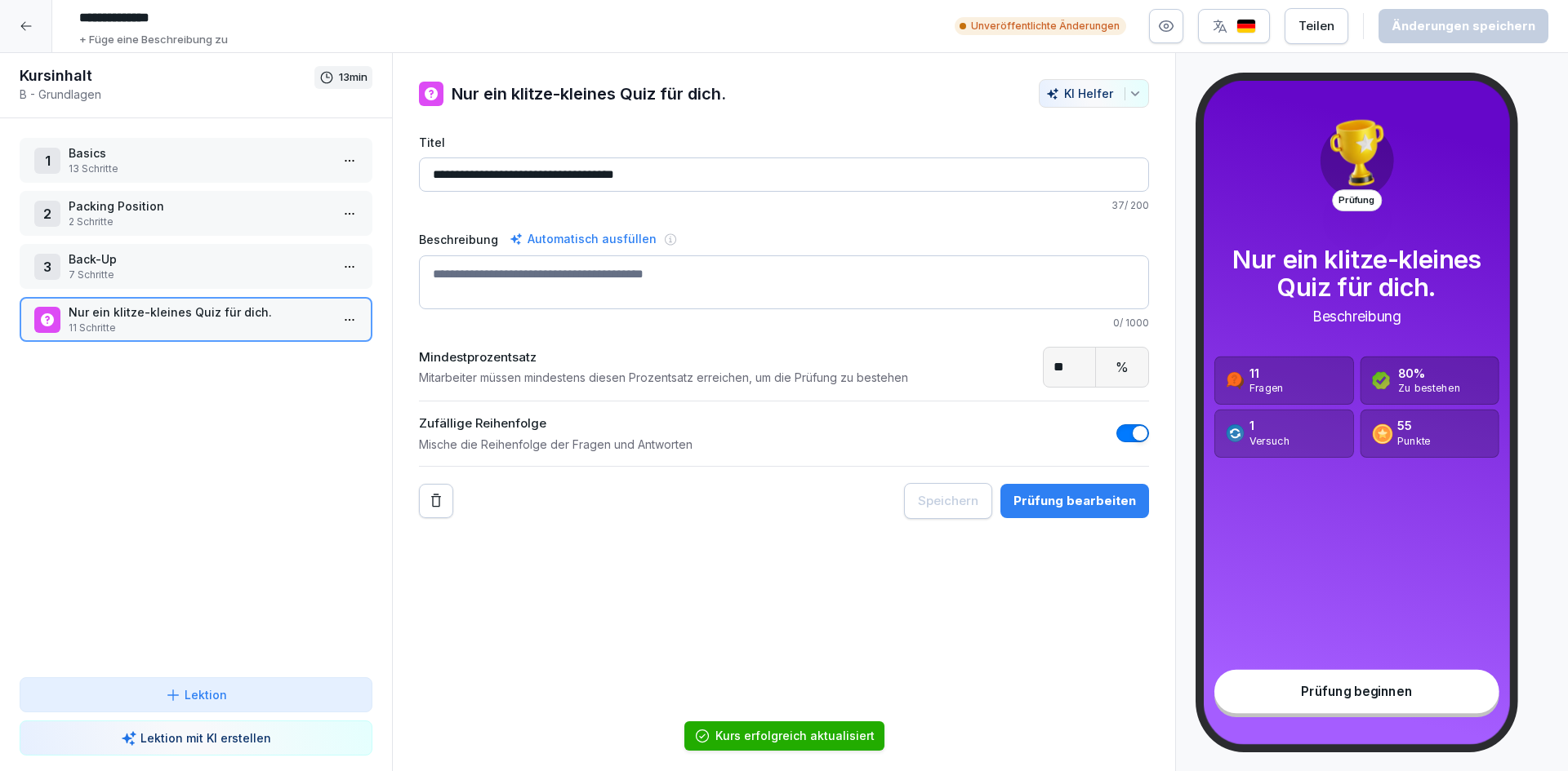
click at [22, 31] on icon at bounding box center [26, 26] width 13 height 13
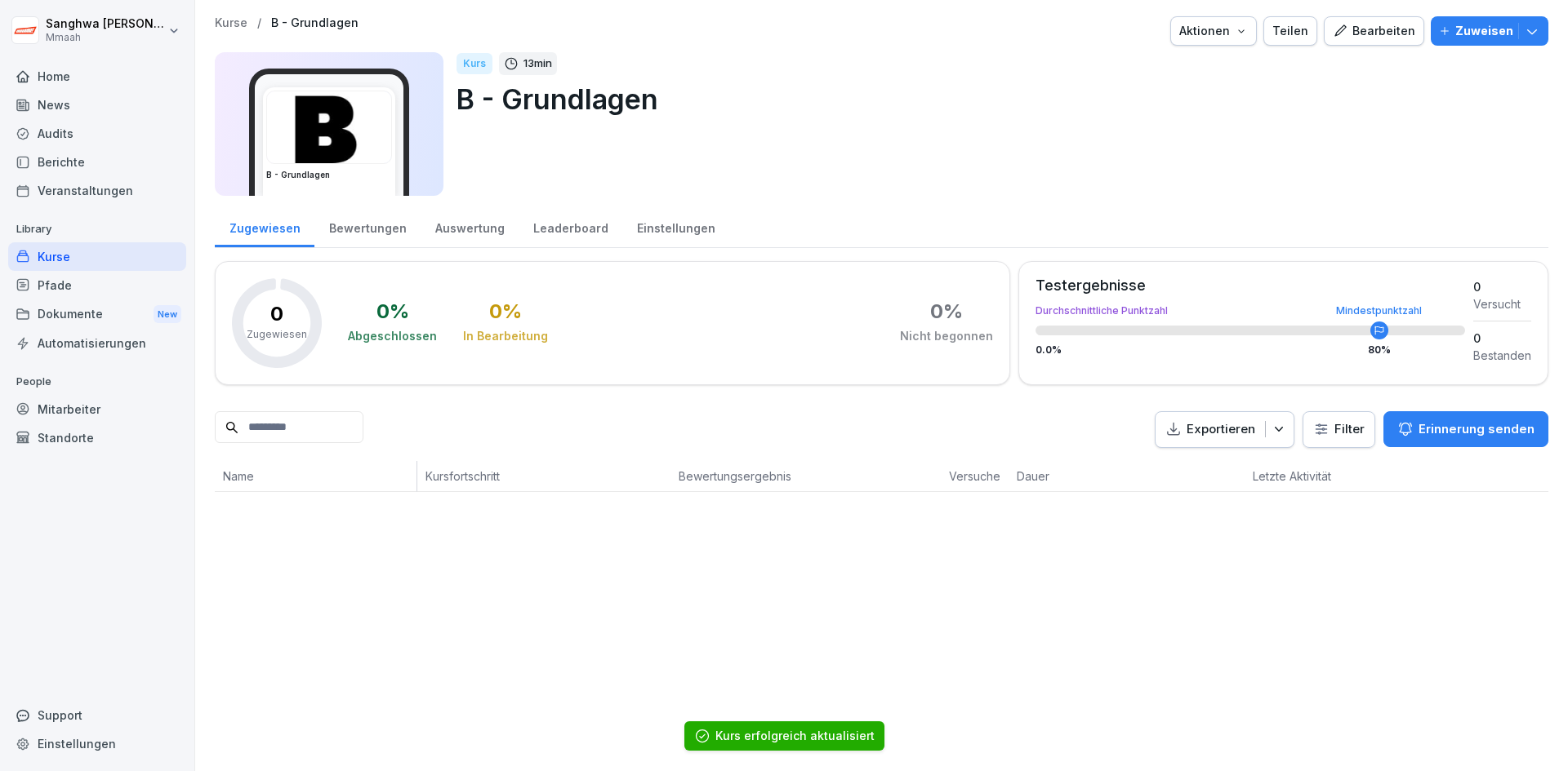
click at [232, 17] on p "Kurse" at bounding box center [231, 23] width 33 height 14
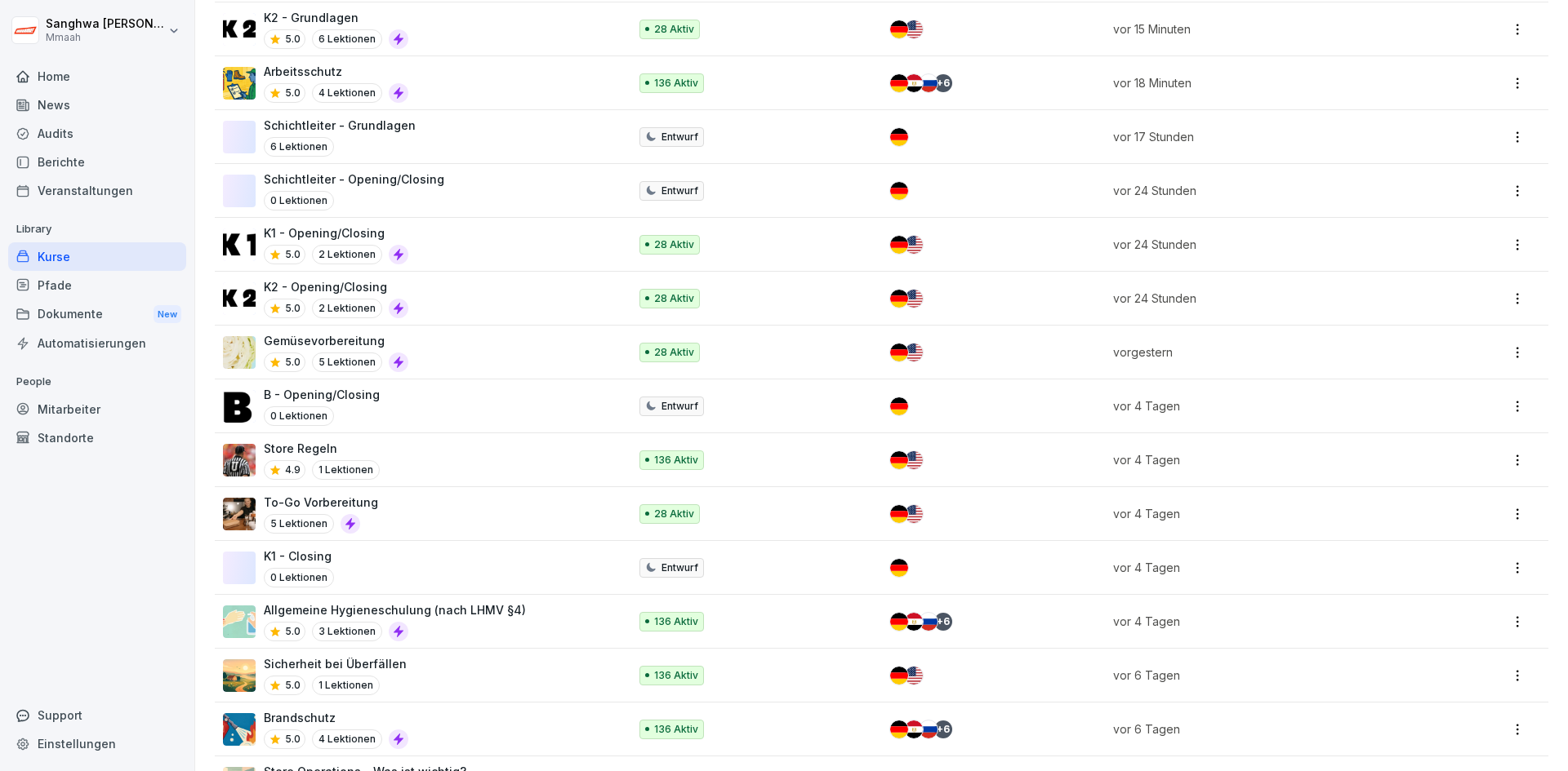
scroll to position [816, 0]
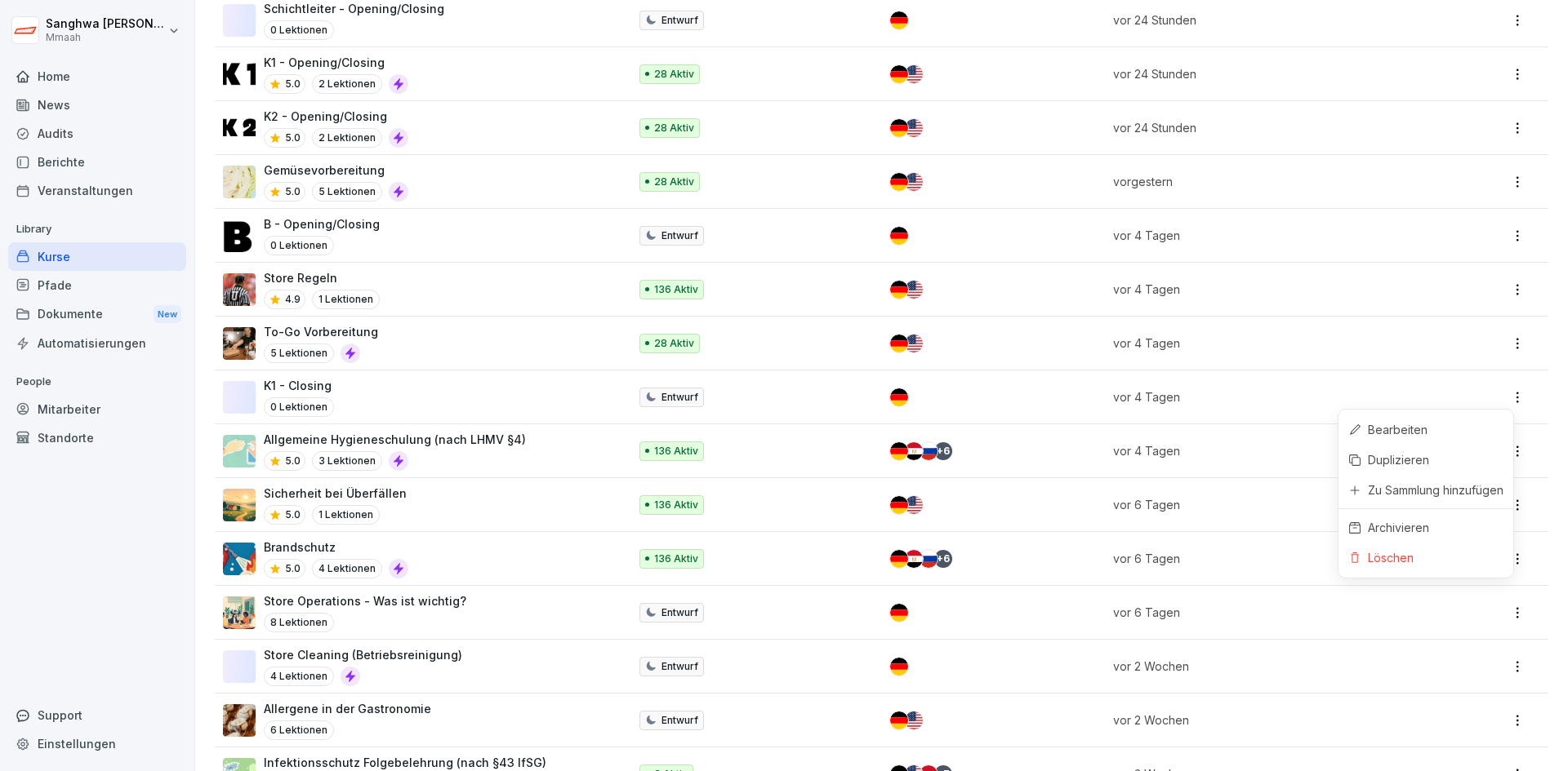
click at [1511, 395] on html "[PERSON_NAME] Home News Audits Berichte Veranstaltungen Library Kurse Pfade Dok…" at bounding box center [784, 385] width 1568 height 771
click at [1428, 555] on div "Löschen" at bounding box center [1425, 557] width 175 height 30
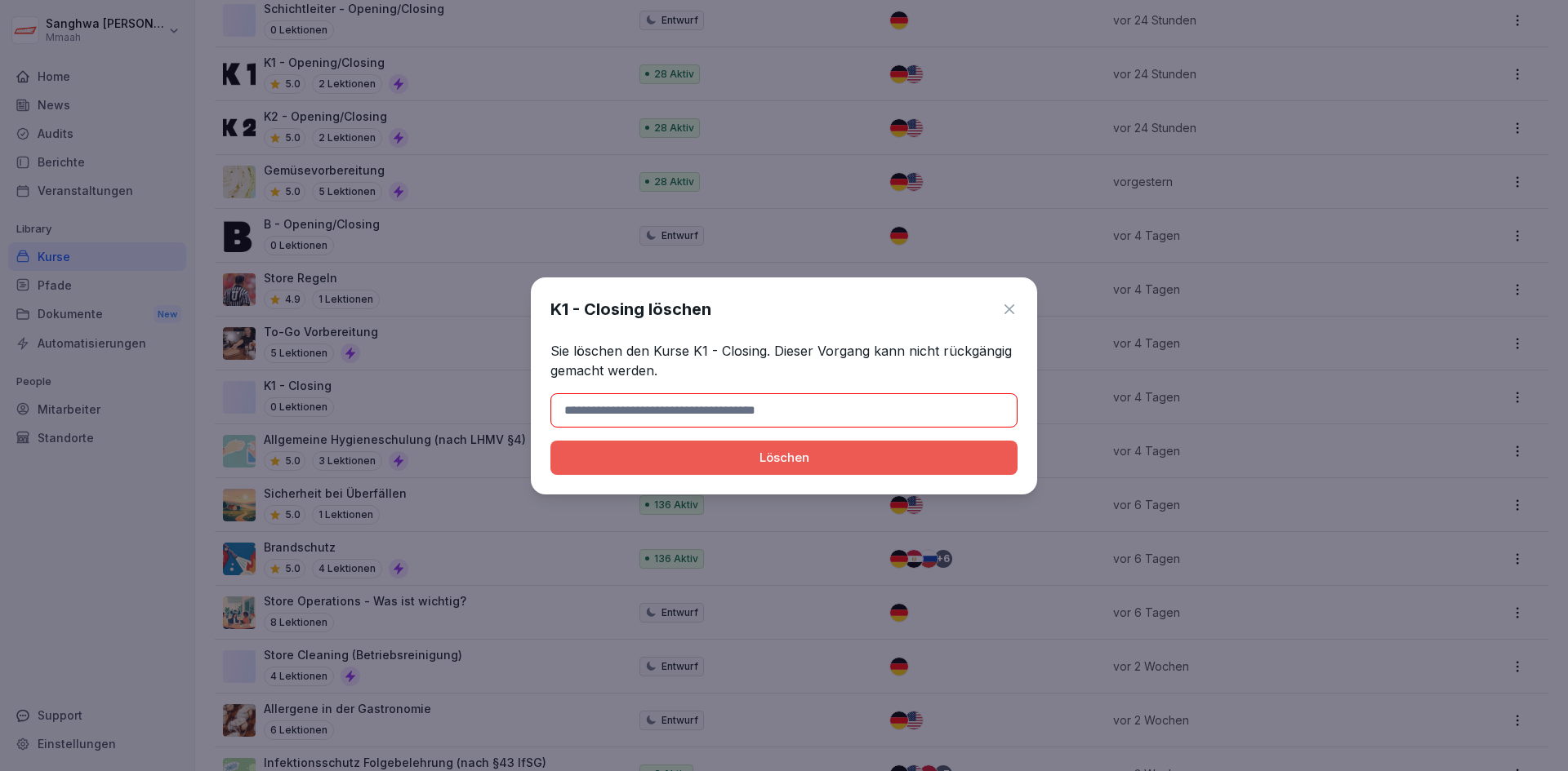
click at [715, 415] on input at bounding box center [784, 410] width 467 height 34
type input "**********"
click at [709, 462] on div "Löschen" at bounding box center [784, 457] width 441 height 18
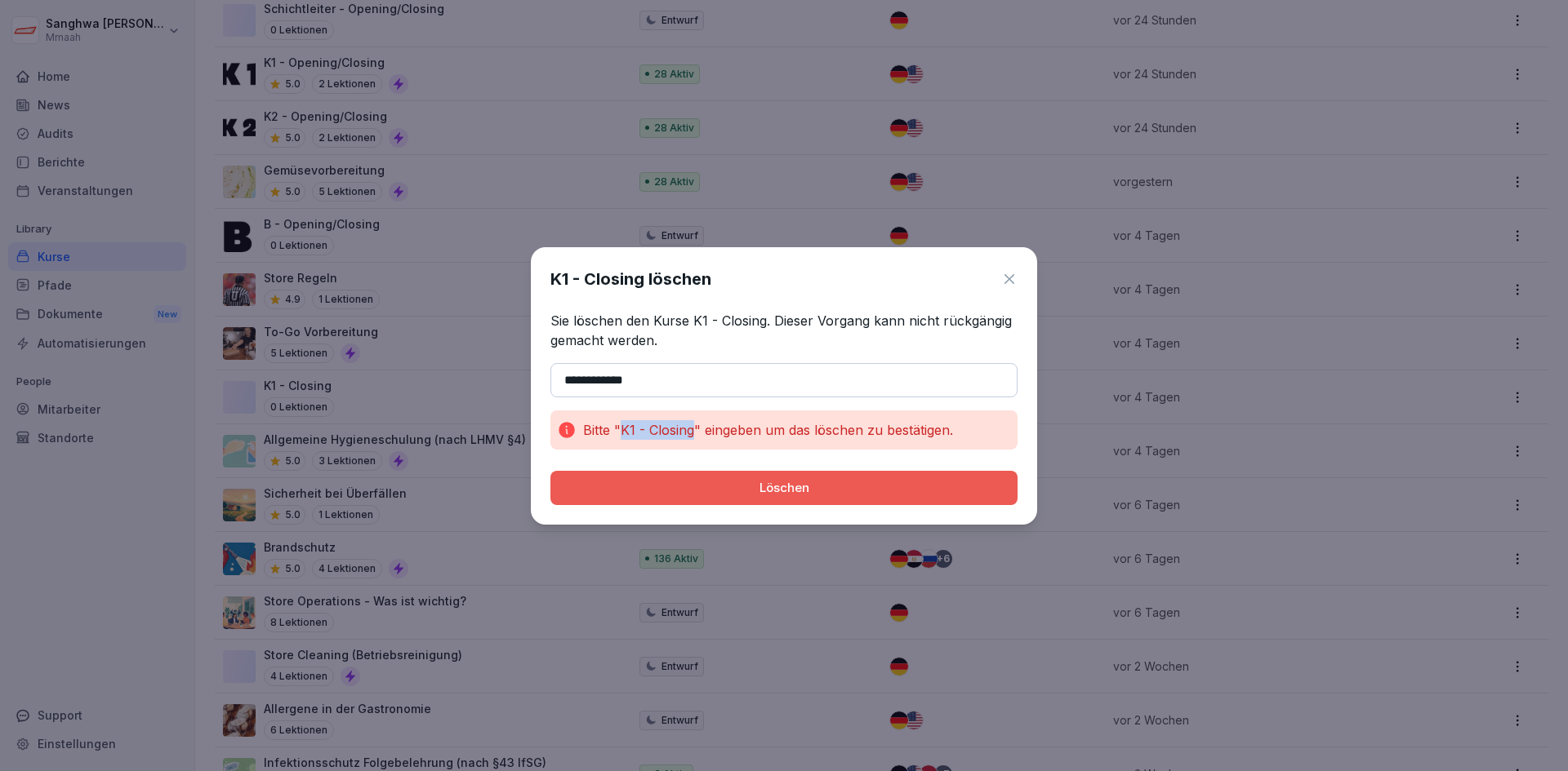
drag, startPoint x: 691, startPoint y: 435, endPoint x: 621, endPoint y: 439, distance: 70.1
click at [621, 439] on p "Bitte "K1 - Closing" eingeben um das löschen zu bestätigen." at bounding box center [768, 430] width 370 height 20
copy p "K1 - Closing"
drag, startPoint x: 685, startPoint y: 376, endPoint x: 503, endPoint y: 388, distance: 182.4
click at [503, 388] on body "[PERSON_NAME] Home News Audits Berichte Veranstaltungen Library Kurse Pfade Dok…" at bounding box center [784, 385] width 1568 height 771
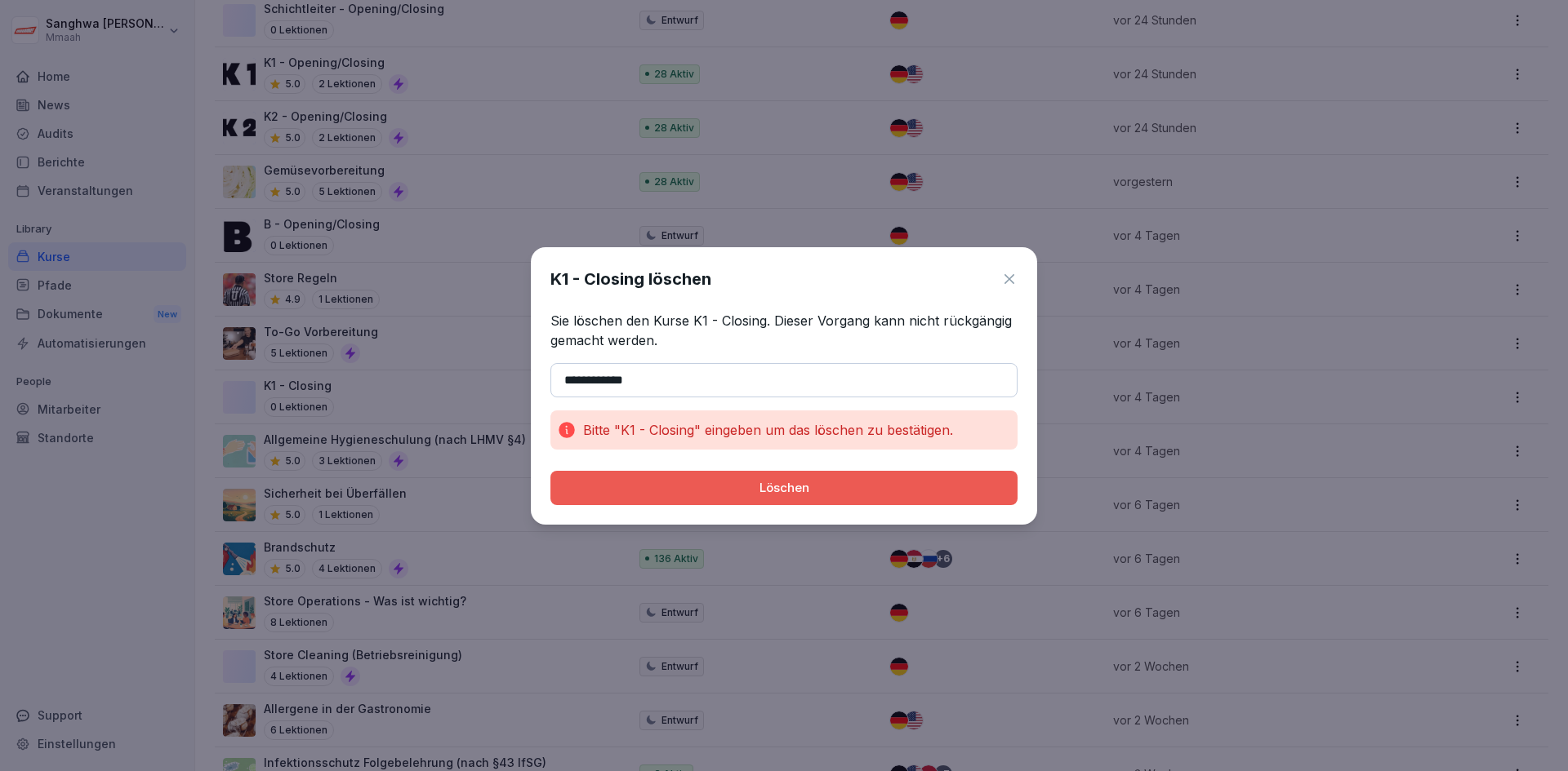
click at [661, 475] on button "Löschen" at bounding box center [784, 488] width 467 height 34
click at [657, 482] on div "Löschen" at bounding box center [784, 488] width 441 height 18
click at [723, 390] on input "**********" at bounding box center [784, 380] width 467 height 34
click at [744, 469] on div "**********" at bounding box center [784, 386] width 506 height 277
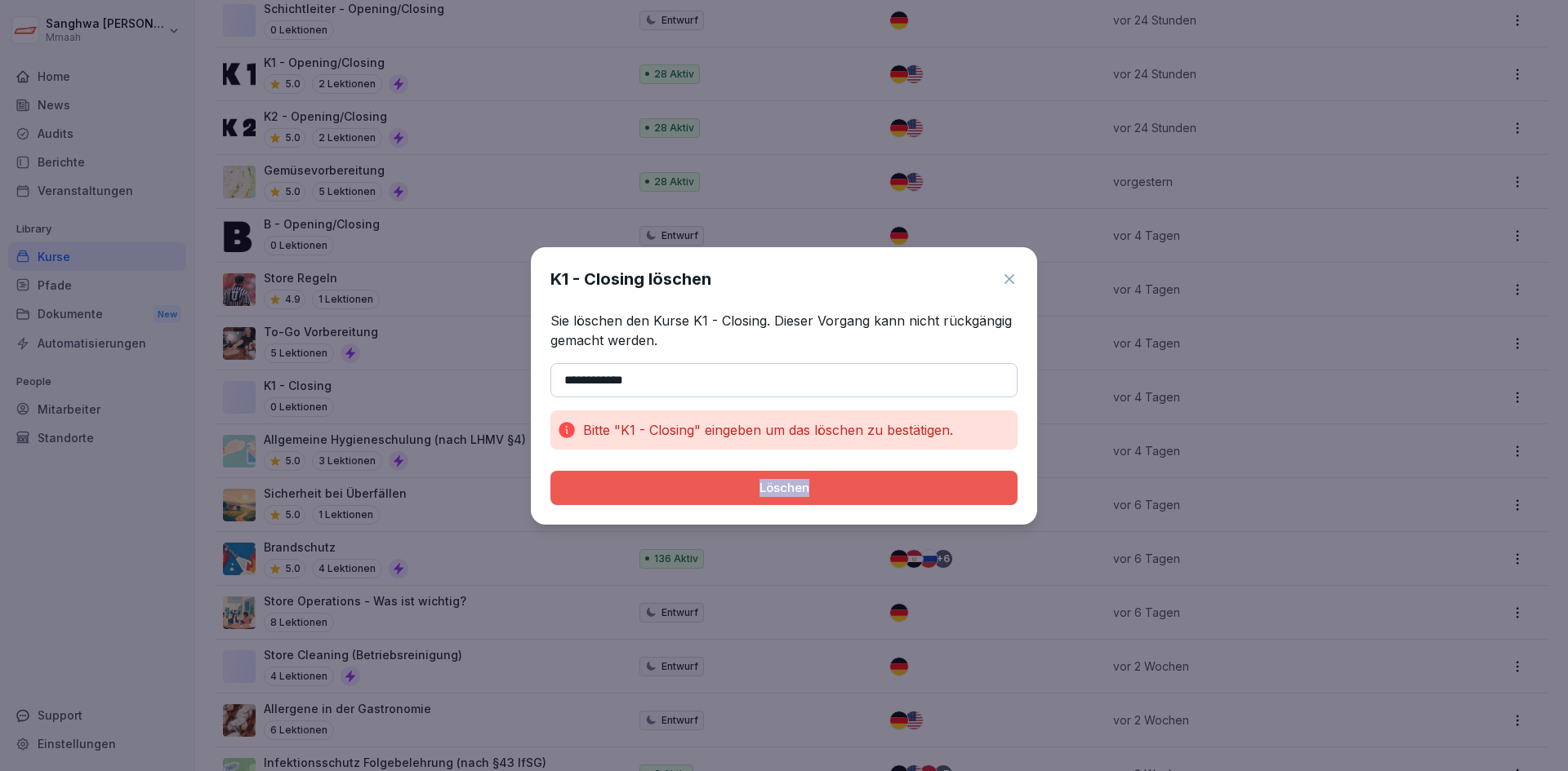
click at [744, 469] on div "**********" at bounding box center [784, 386] width 506 height 277
drag, startPoint x: 744, startPoint y: 469, endPoint x: 748, endPoint y: 486, distance: 17.5
click at [745, 469] on div "**********" at bounding box center [784, 386] width 506 height 277
click at [751, 489] on div "Löschen" at bounding box center [784, 488] width 441 height 18
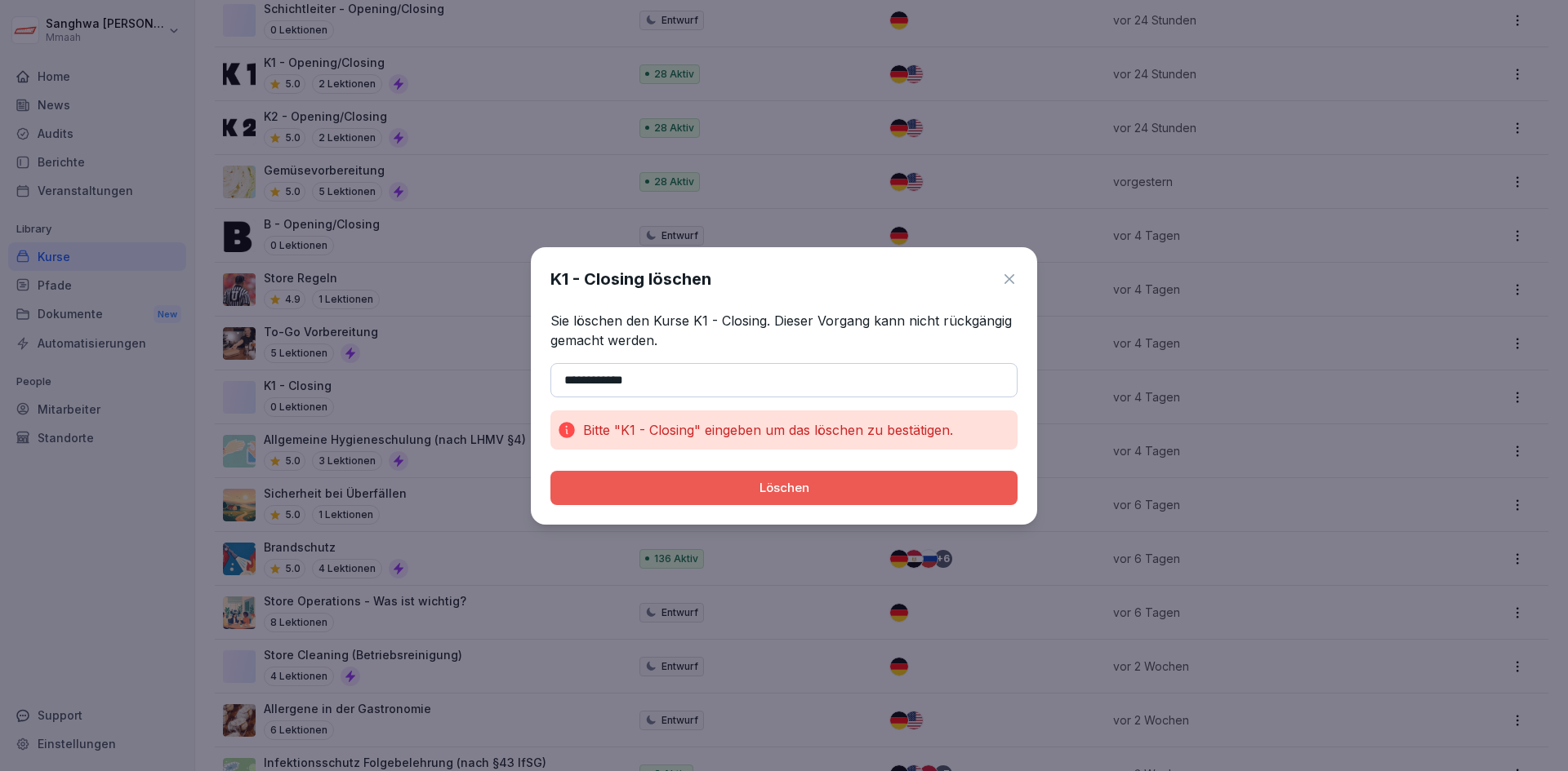
click at [750, 489] on div "Löschen" at bounding box center [784, 488] width 441 height 18
click at [682, 490] on div "Löschen" at bounding box center [784, 488] width 441 height 18
click at [677, 489] on div "Löschen" at bounding box center [784, 488] width 441 height 18
click at [651, 502] on button "Löschen" at bounding box center [784, 488] width 467 height 34
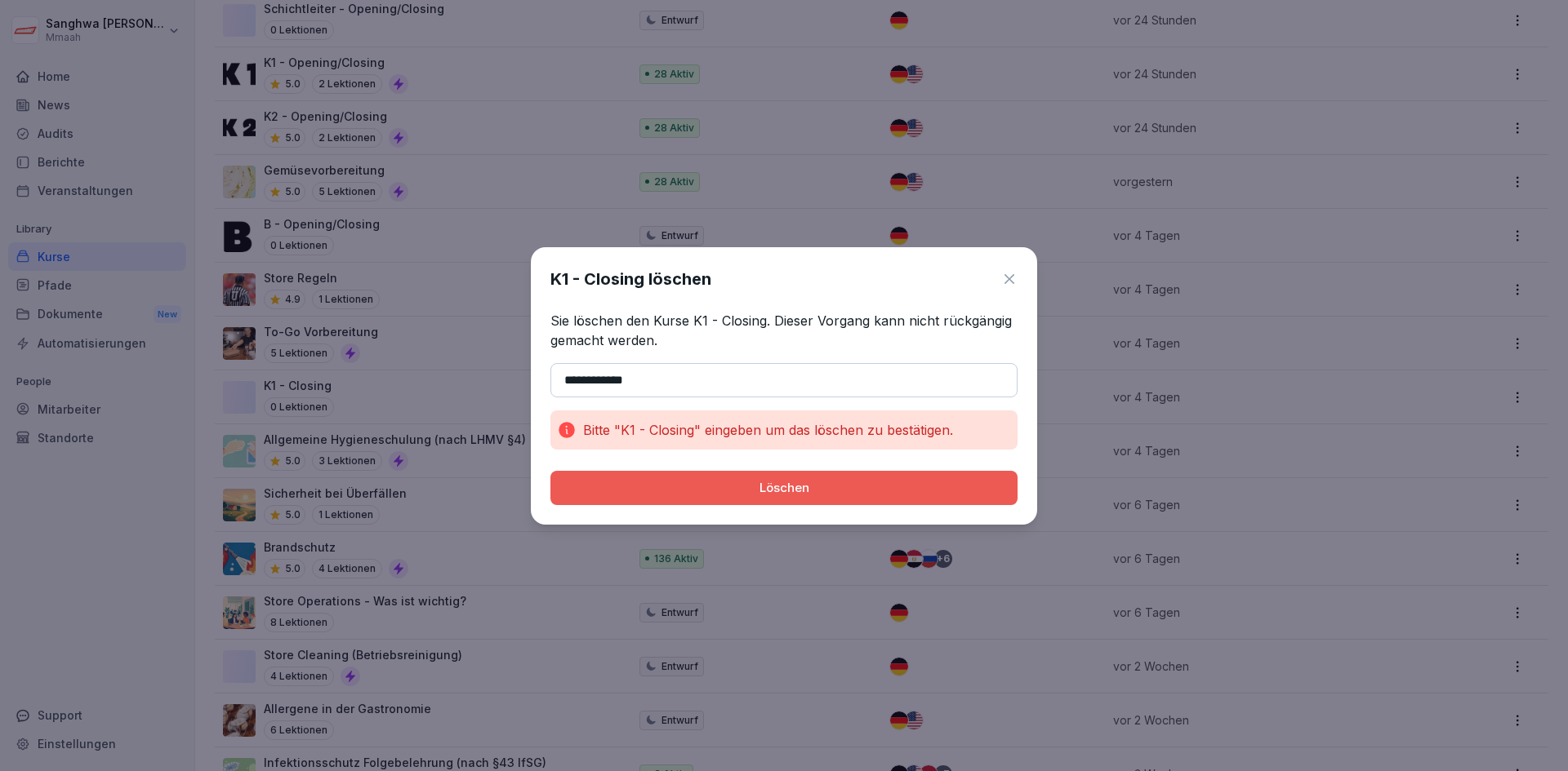
click at [1010, 283] on icon at bounding box center [1009, 279] width 17 height 17
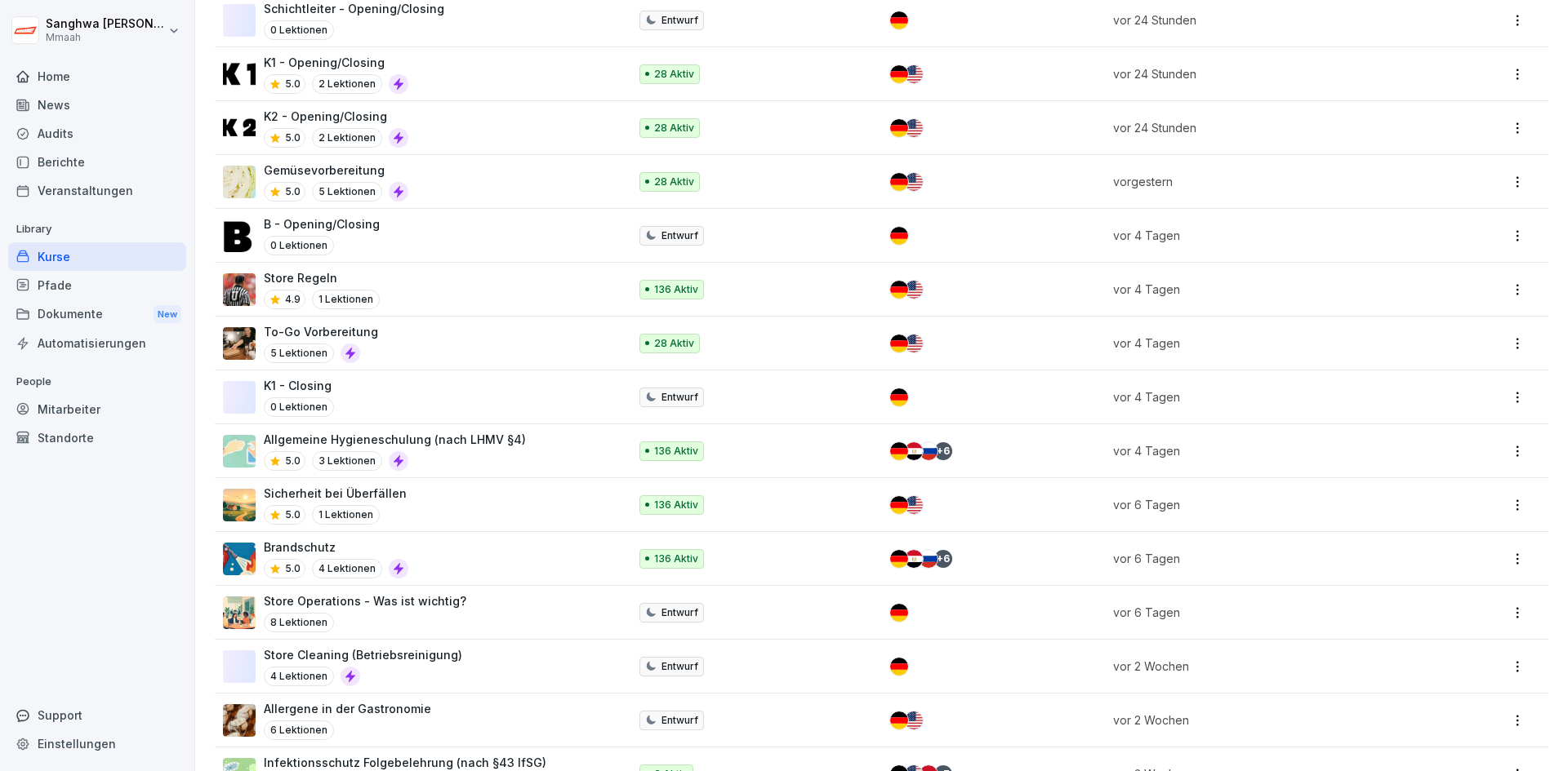
click at [1499, 394] on html "[PERSON_NAME] Home News Audits Berichte Veranstaltungen Library Kurse Pfade Dok…" at bounding box center [784, 385] width 1568 height 771
click at [1441, 534] on div "Archivieren" at bounding box center [1425, 528] width 175 height 30
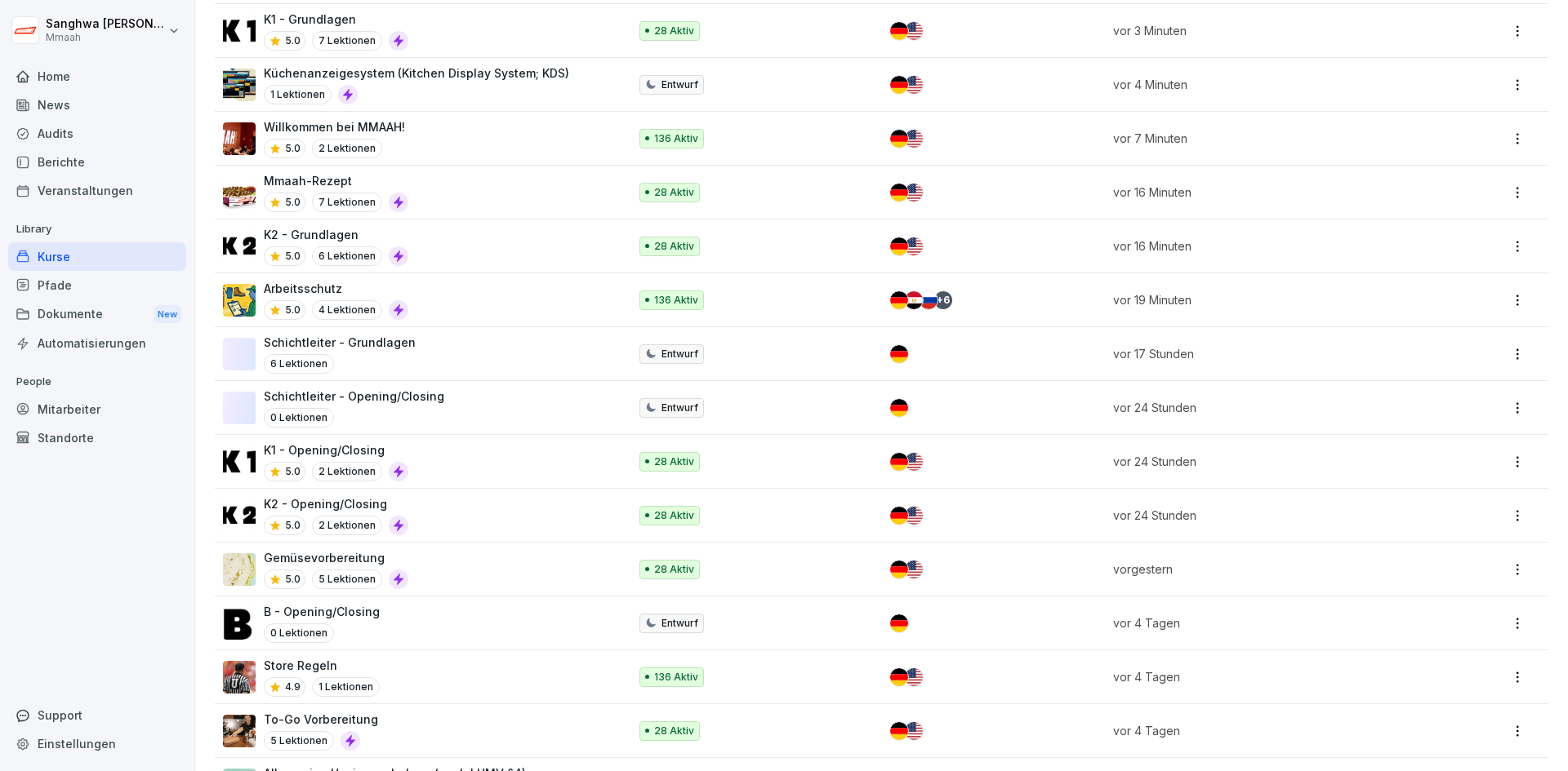
scroll to position [0, 0]
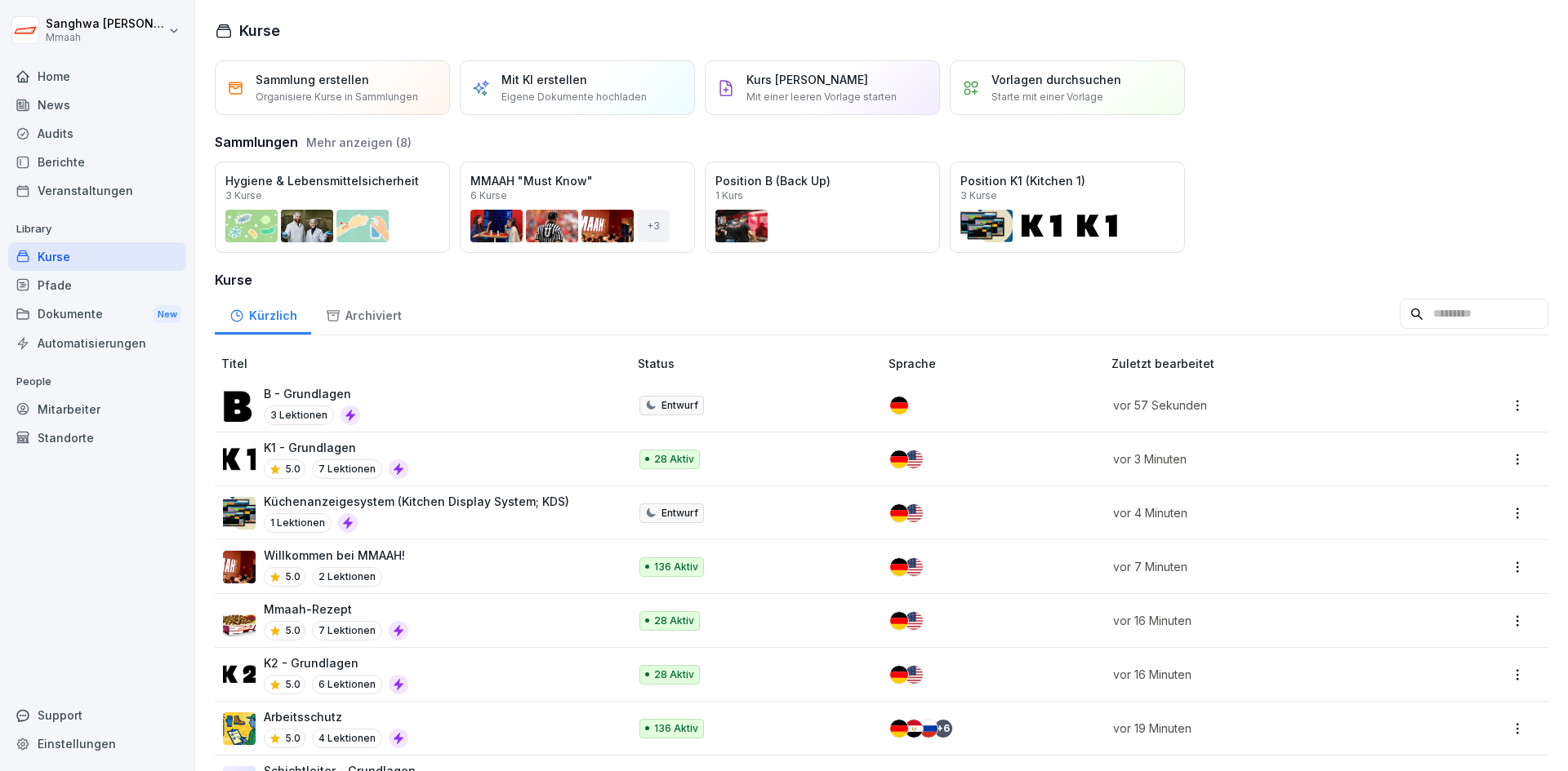
click at [414, 399] on div "B - Grundlagen 3 Lektionen" at bounding box center [417, 405] width 389 height 40
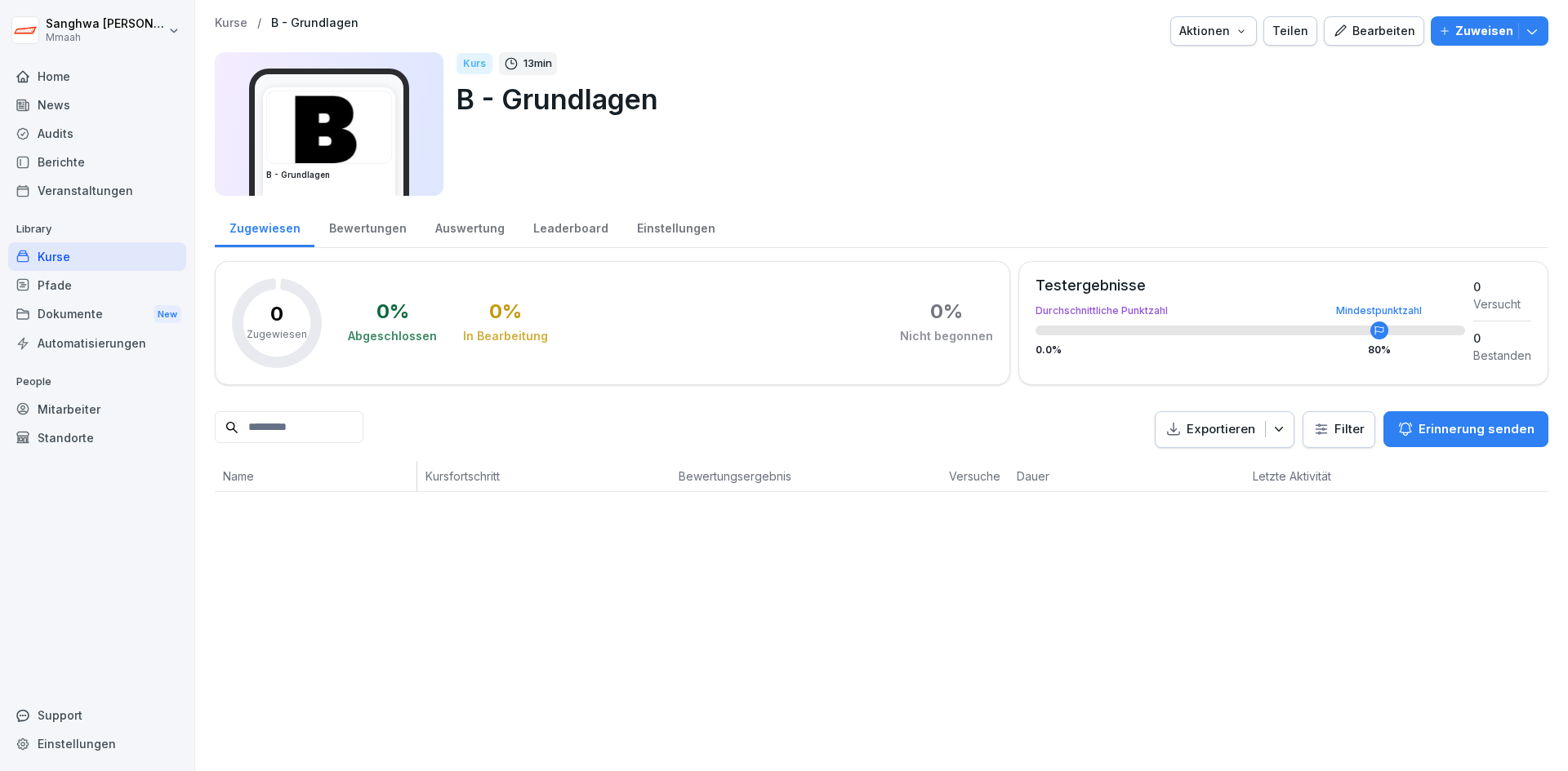
click at [1389, 36] on div "Bearbeiten" at bounding box center [1374, 30] width 83 height 18
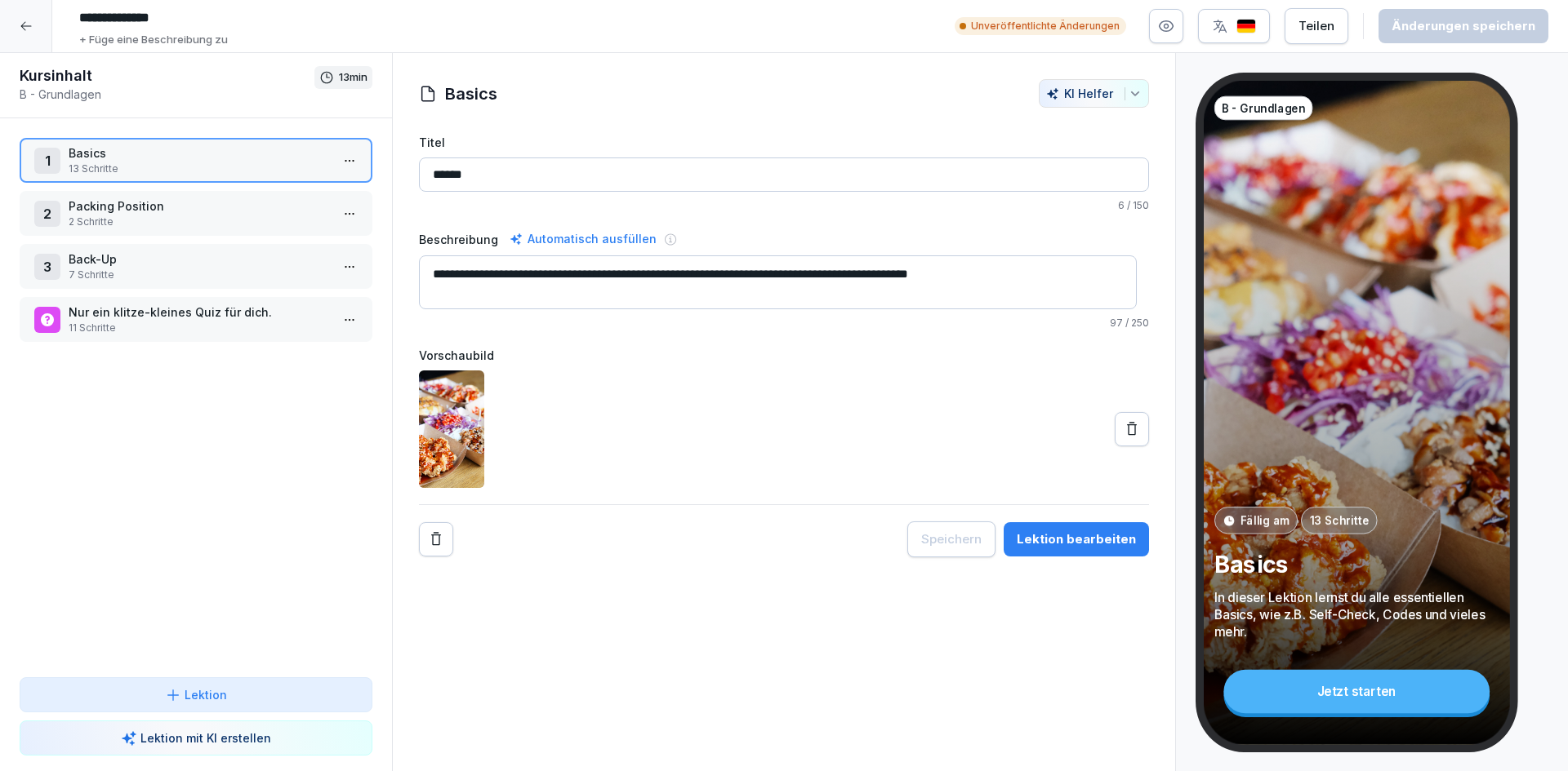
click at [210, 467] on div "1 Basics 13 Schritte 2 Packing Position 2 Schritte 3 Back-Up 7 Schritte Nur ein…" at bounding box center [196, 397] width 392 height 559
click at [240, 701] on div "Lektion" at bounding box center [197, 695] width 325 height 17
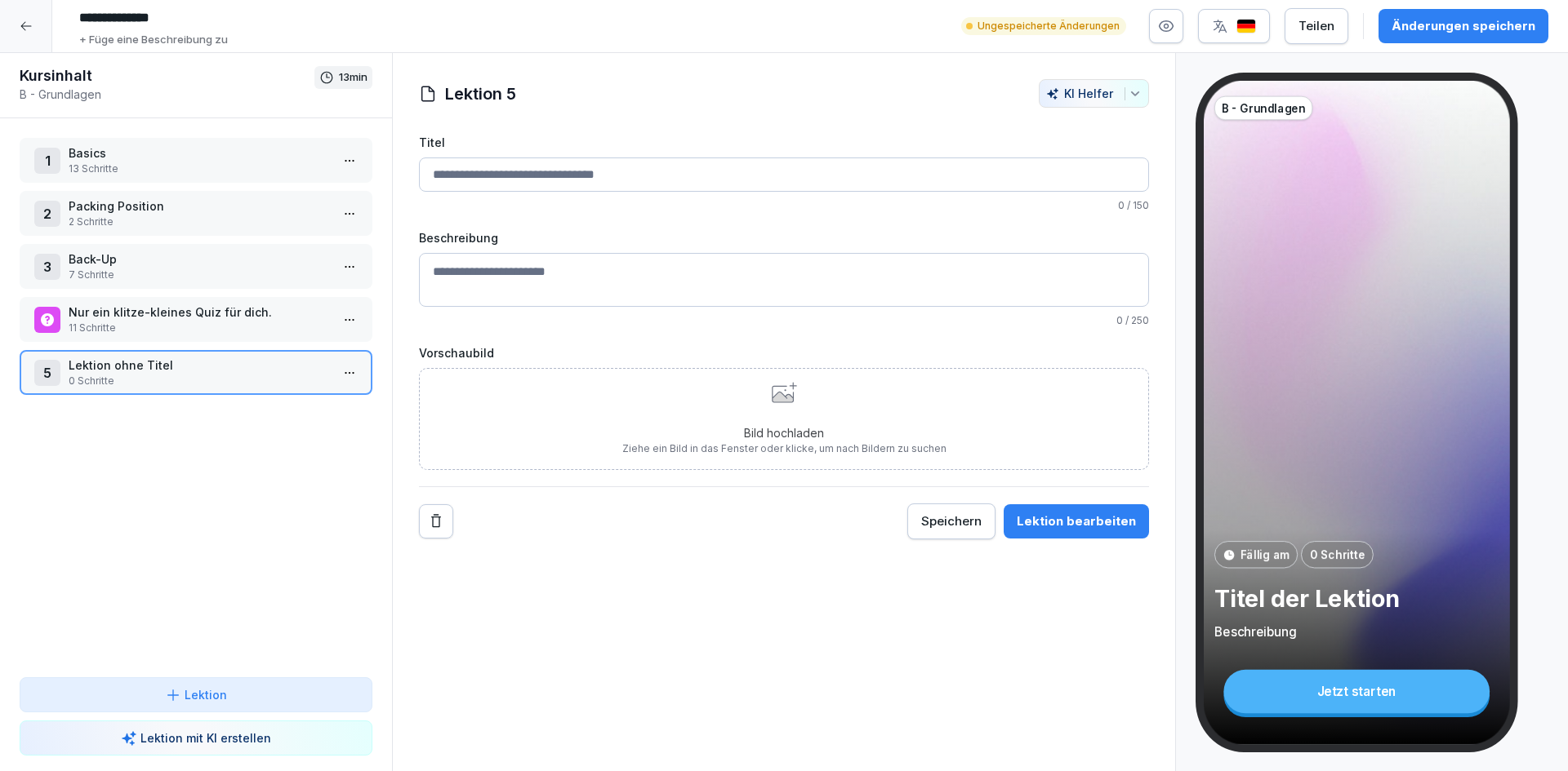
click at [577, 162] on input "Titel" at bounding box center [784, 174] width 731 height 34
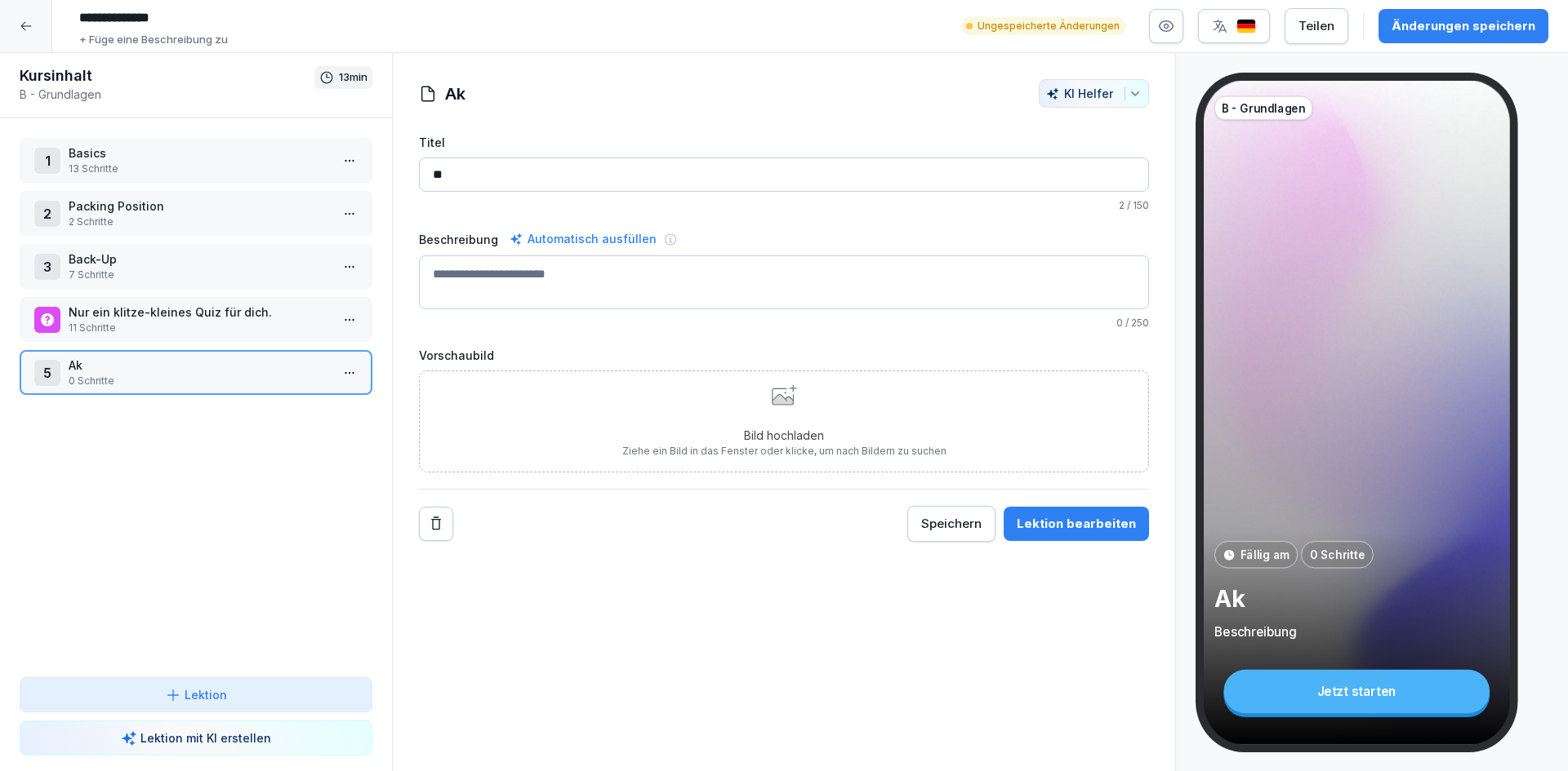
type input "*"
type input "*****"
click at [197, 688] on p "Lektion" at bounding box center [205, 695] width 43 height 17
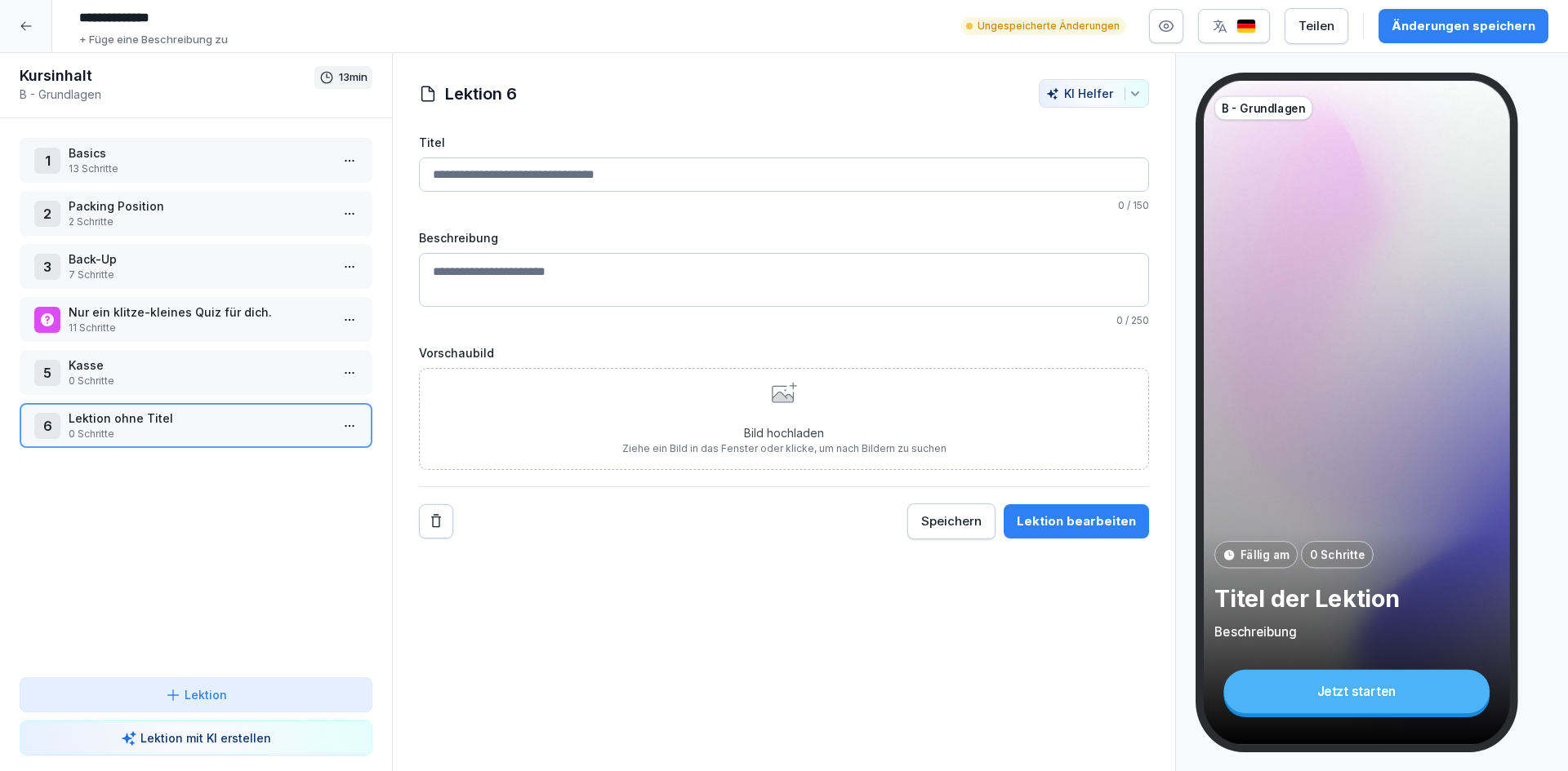
click at [178, 540] on div "1 Basics 13 Schritte 2 Packing Position 2 Schritte 3 Back-Up 7 Schritte Nur ein…" at bounding box center [196, 397] width 392 height 559
click at [207, 271] on p "7 Schritte" at bounding box center [199, 275] width 262 height 15
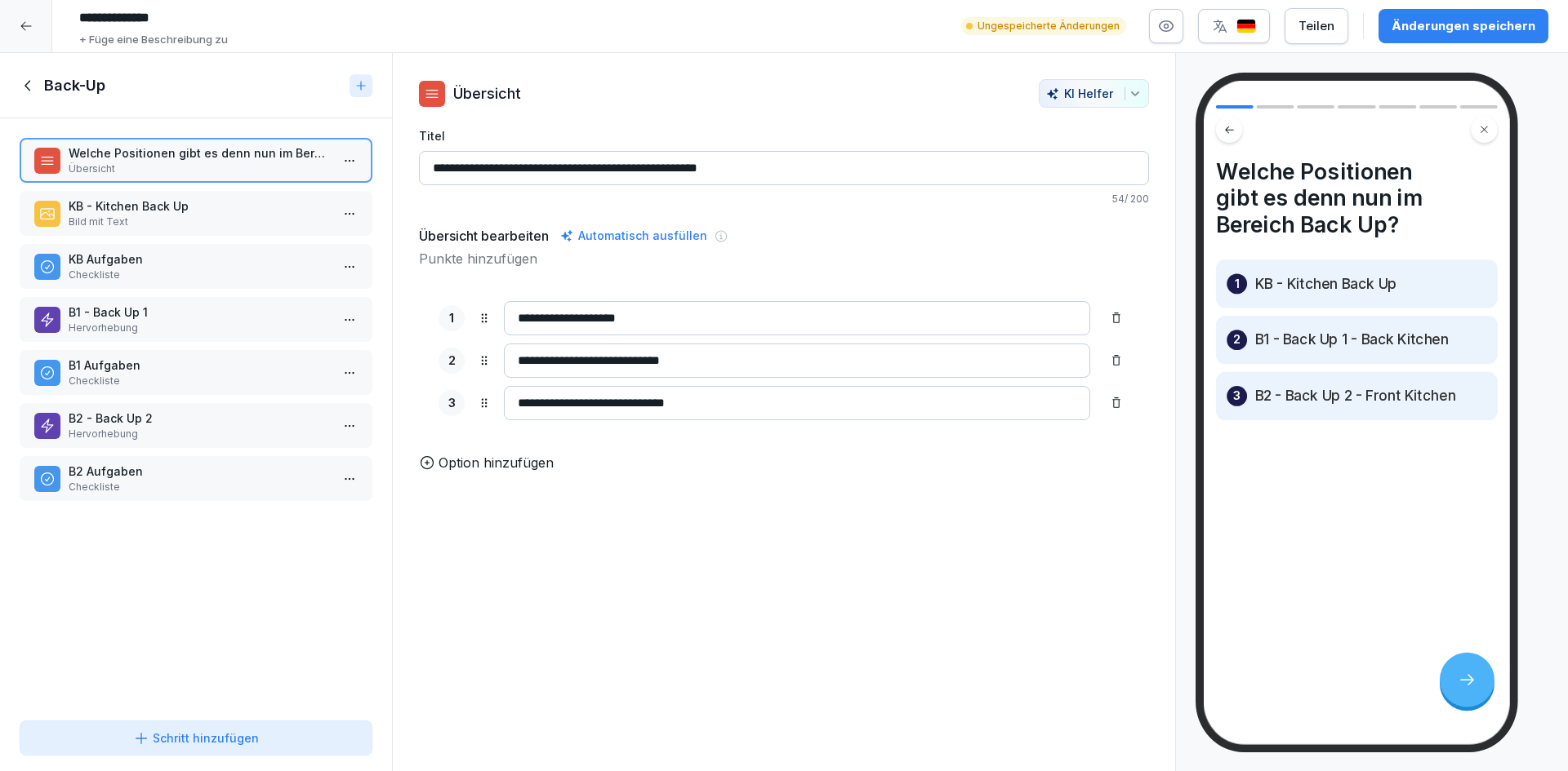
click at [30, 92] on icon at bounding box center [29, 85] width 18 height 18
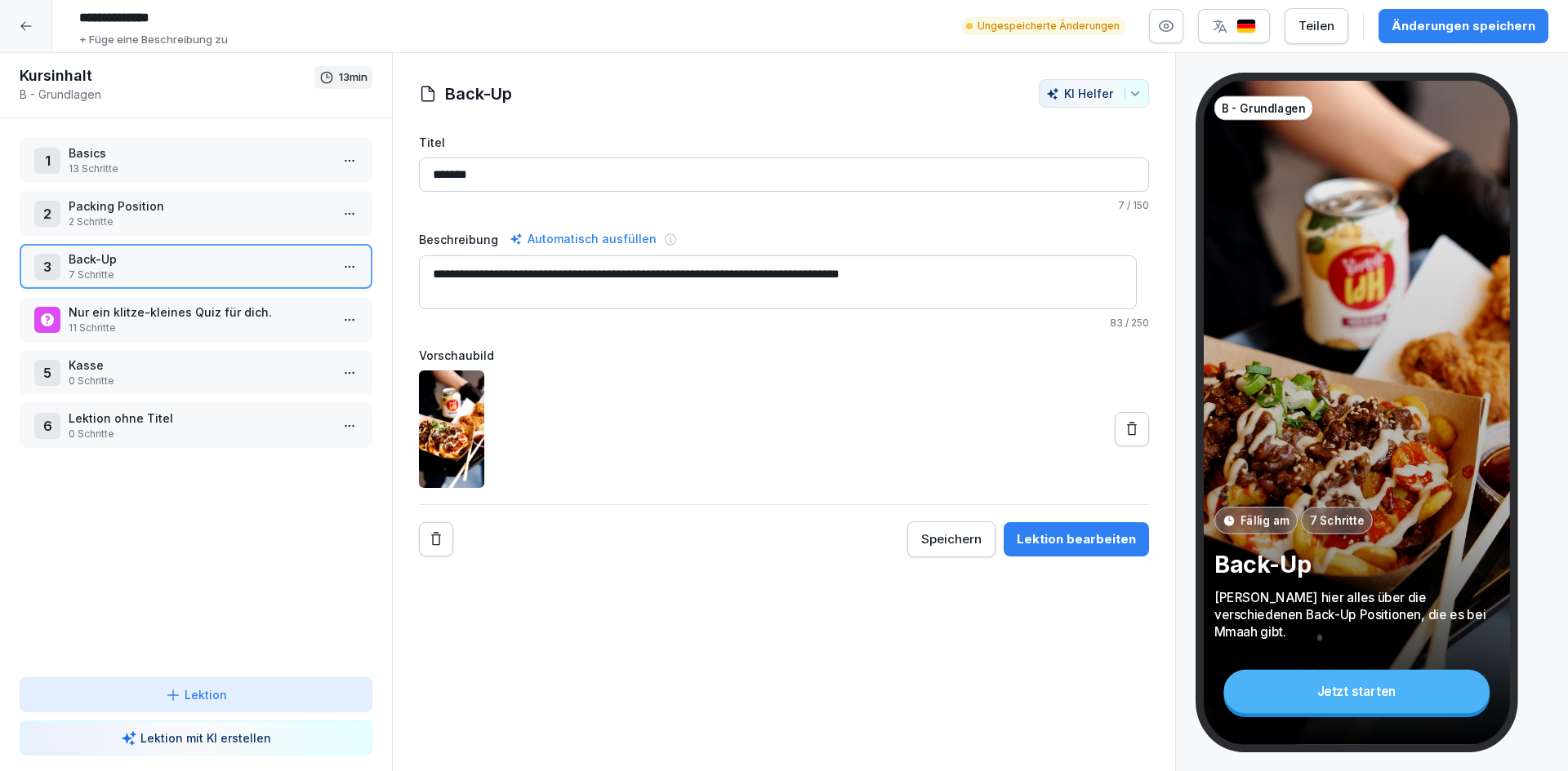
drag, startPoint x: 508, startPoint y: 167, endPoint x: 385, endPoint y: 173, distance: 123.1
click at [385, 173] on div "Kursinhalt B - Grundlagen 13 min 1 Basics 13 Schritte 2 Packing Position 2 Schr…" at bounding box center [784, 412] width 1568 height 719
type input "******"
click at [242, 532] on div "1 Basics 13 Schritte 2 Packing Position 2 Schritte 3 Basics 7 Schritte Nur ein …" at bounding box center [196, 397] width 392 height 559
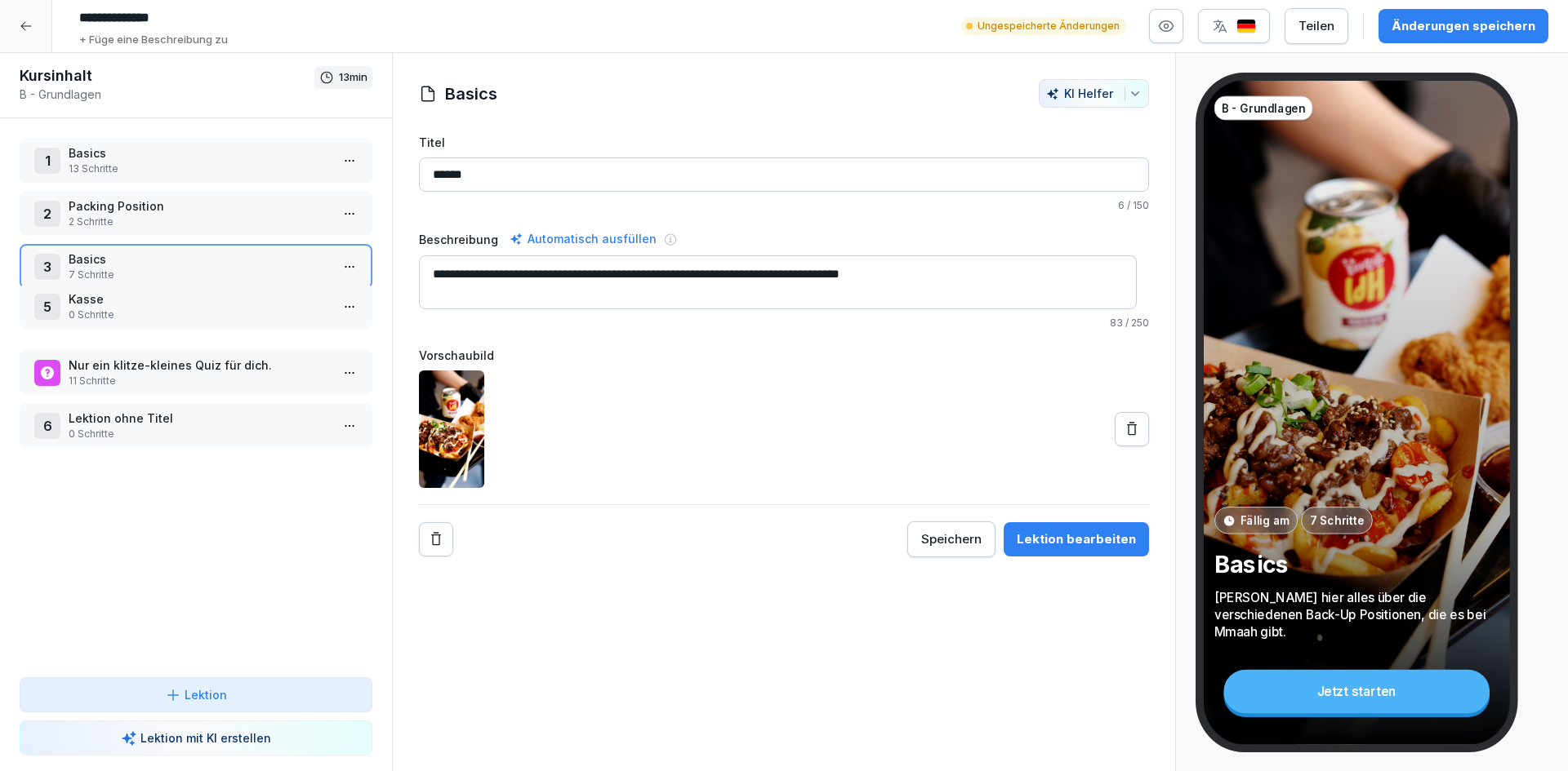
drag, startPoint x: 214, startPoint y: 369, endPoint x: 216, endPoint y: 302, distance: 67.0
click at [216, 302] on p "Kasse" at bounding box center [199, 299] width 262 height 17
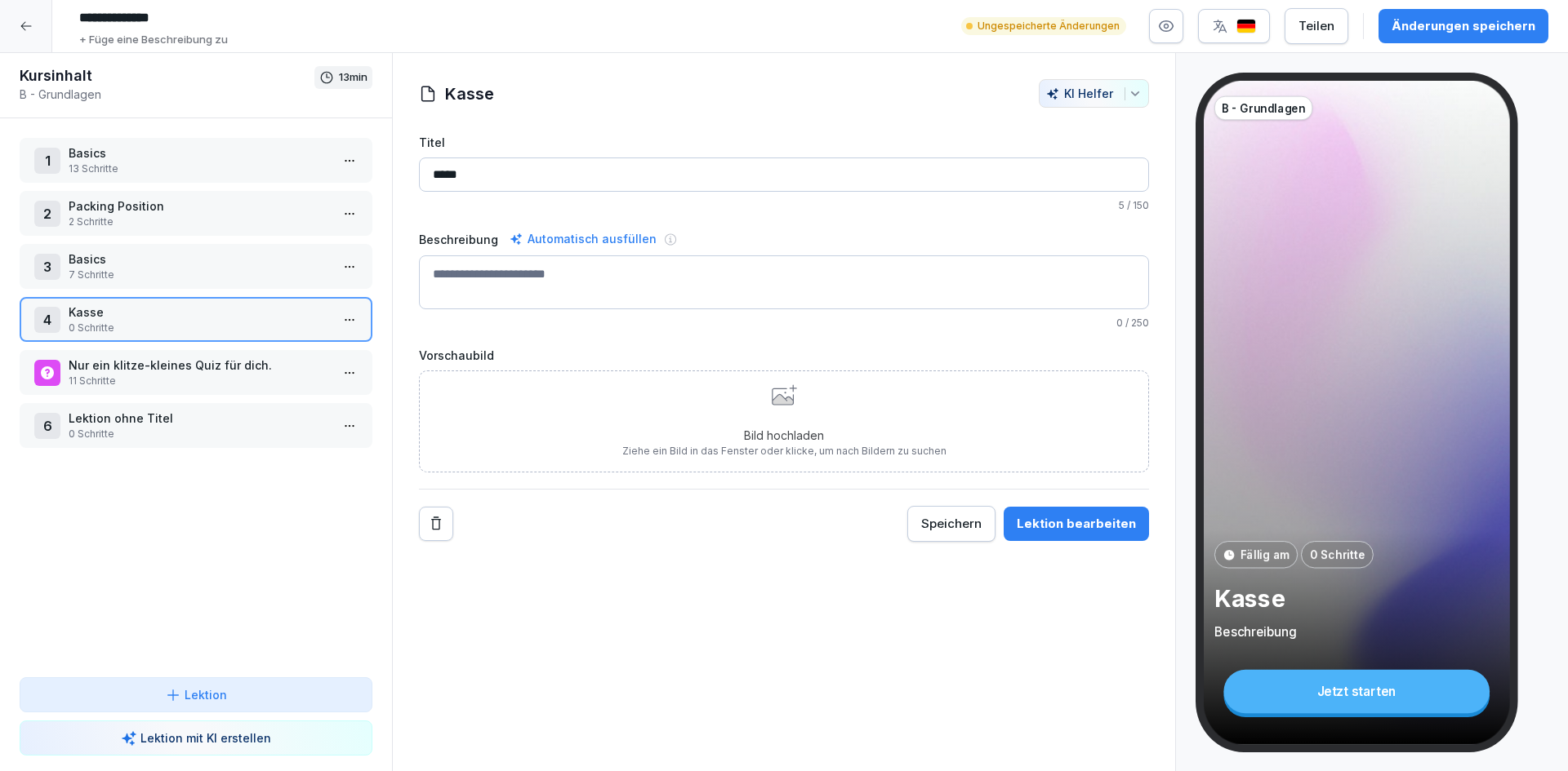
click at [143, 593] on div "1 Basics 13 Schritte 2 Packing Position 2 Schritte 3 Basics 7 Schritte 4 Kasse …" at bounding box center [196, 397] width 392 height 559
click at [228, 701] on div "Lektion" at bounding box center [197, 695] width 325 height 17
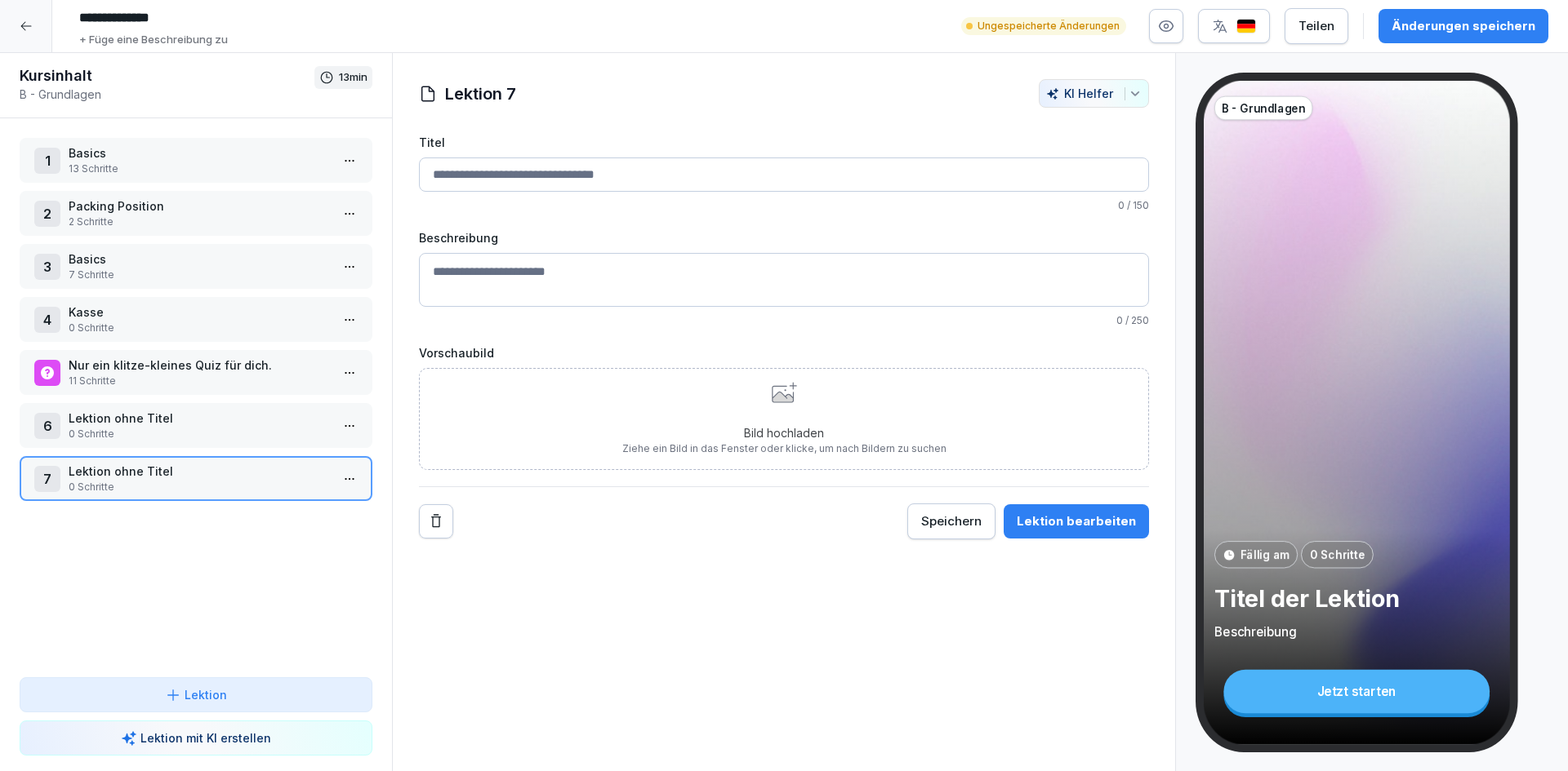
click at [217, 425] on p "Lektion ohne Titel" at bounding box center [199, 418] width 262 height 17
click at [644, 170] on input "Titel" at bounding box center [784, 174] width 731 height 34
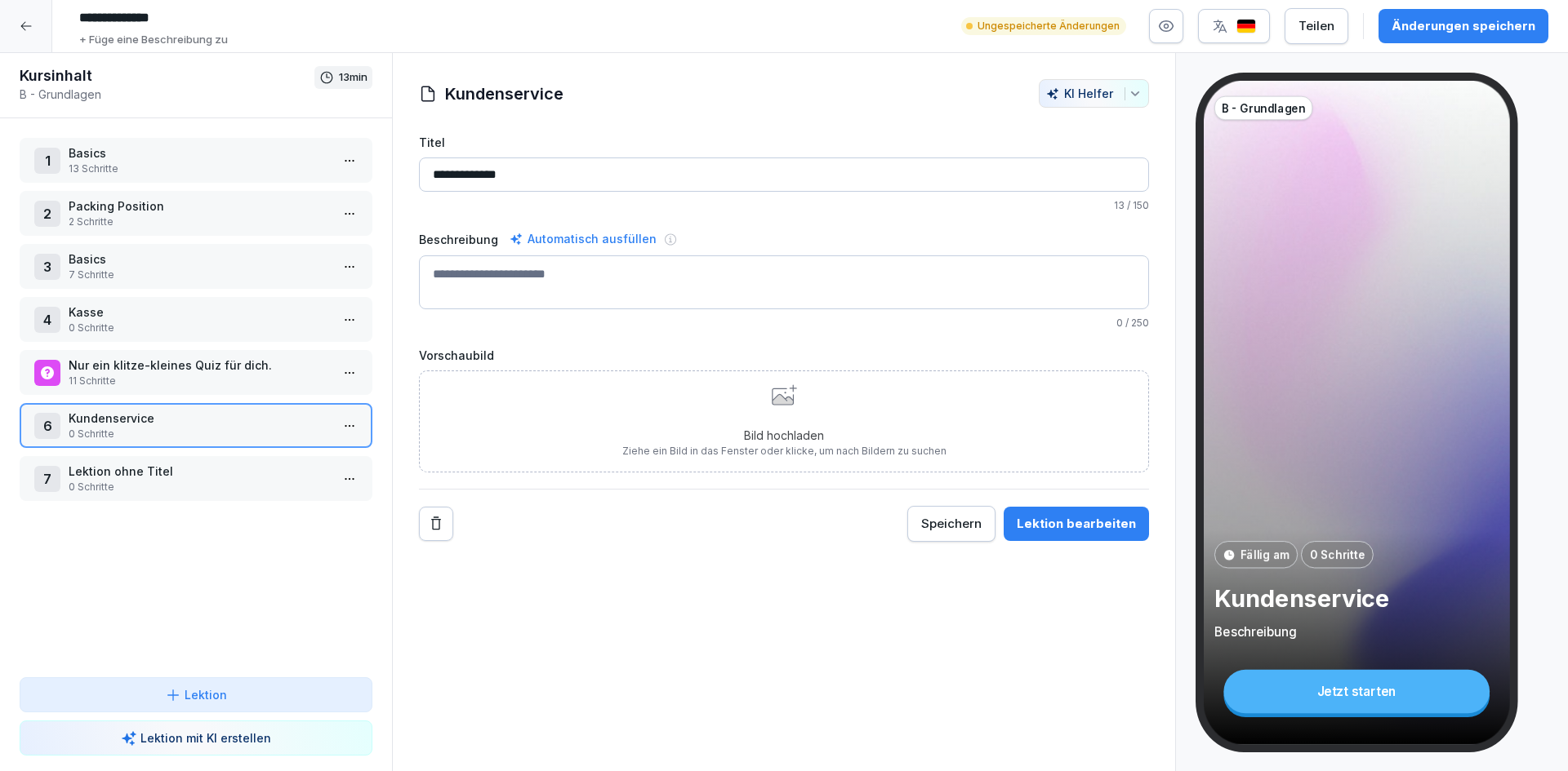
type input "**********"
click at [219, 563] on div "1 Basics 13 Schritte 2 Packing Position 2 Schritte 3 Basics 7 Schritte 4 Kasse …" at bounding box center [196, 397] width 392 height 559
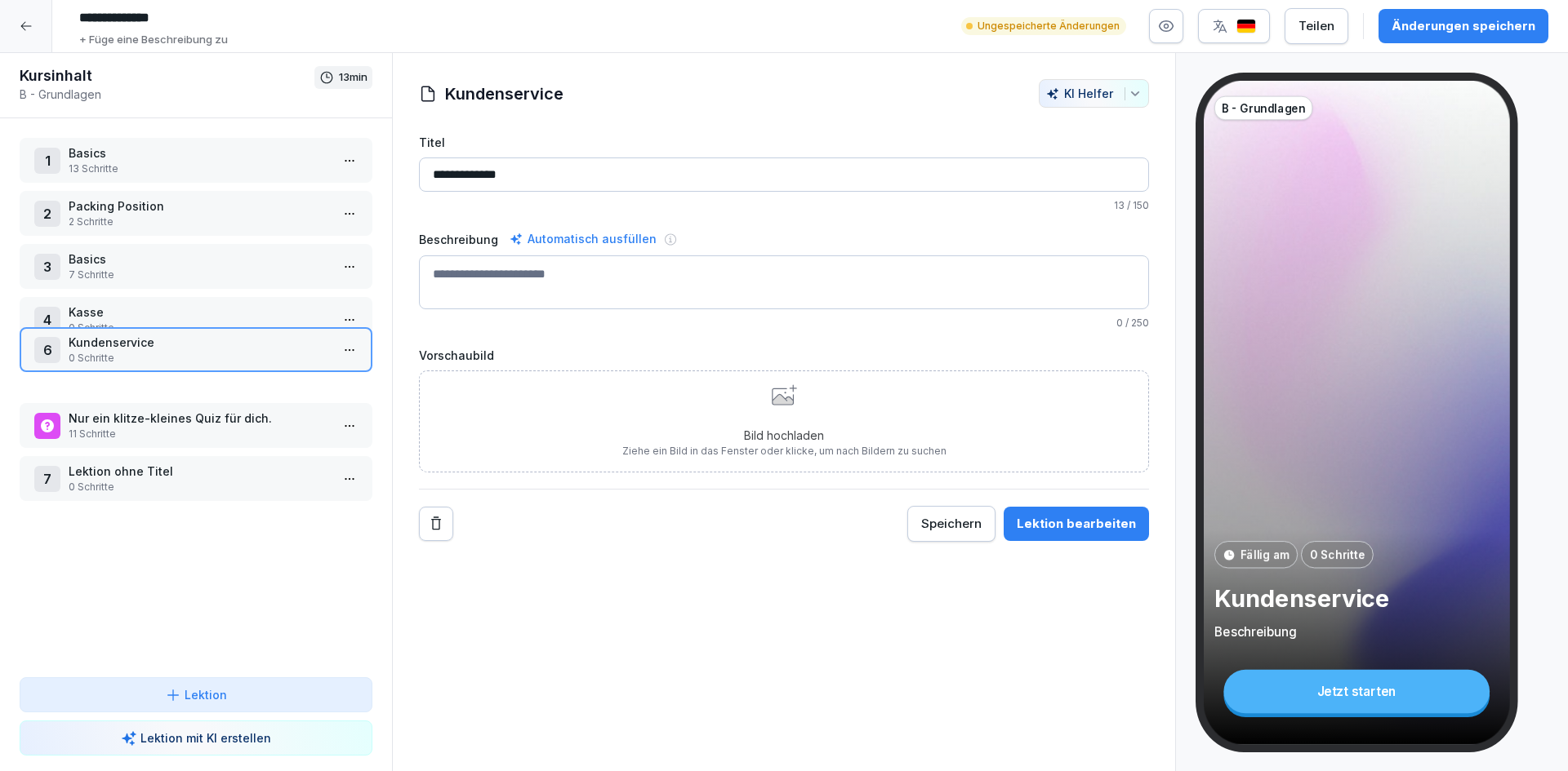
drag, startPoint x: 210, startPoint y: 428, endPoint x: 208, endPoint y: 376, distance: 52.0
click at [208, 366] on p "0 Schritte" at bounding box center [199, 358] width 262 height 15
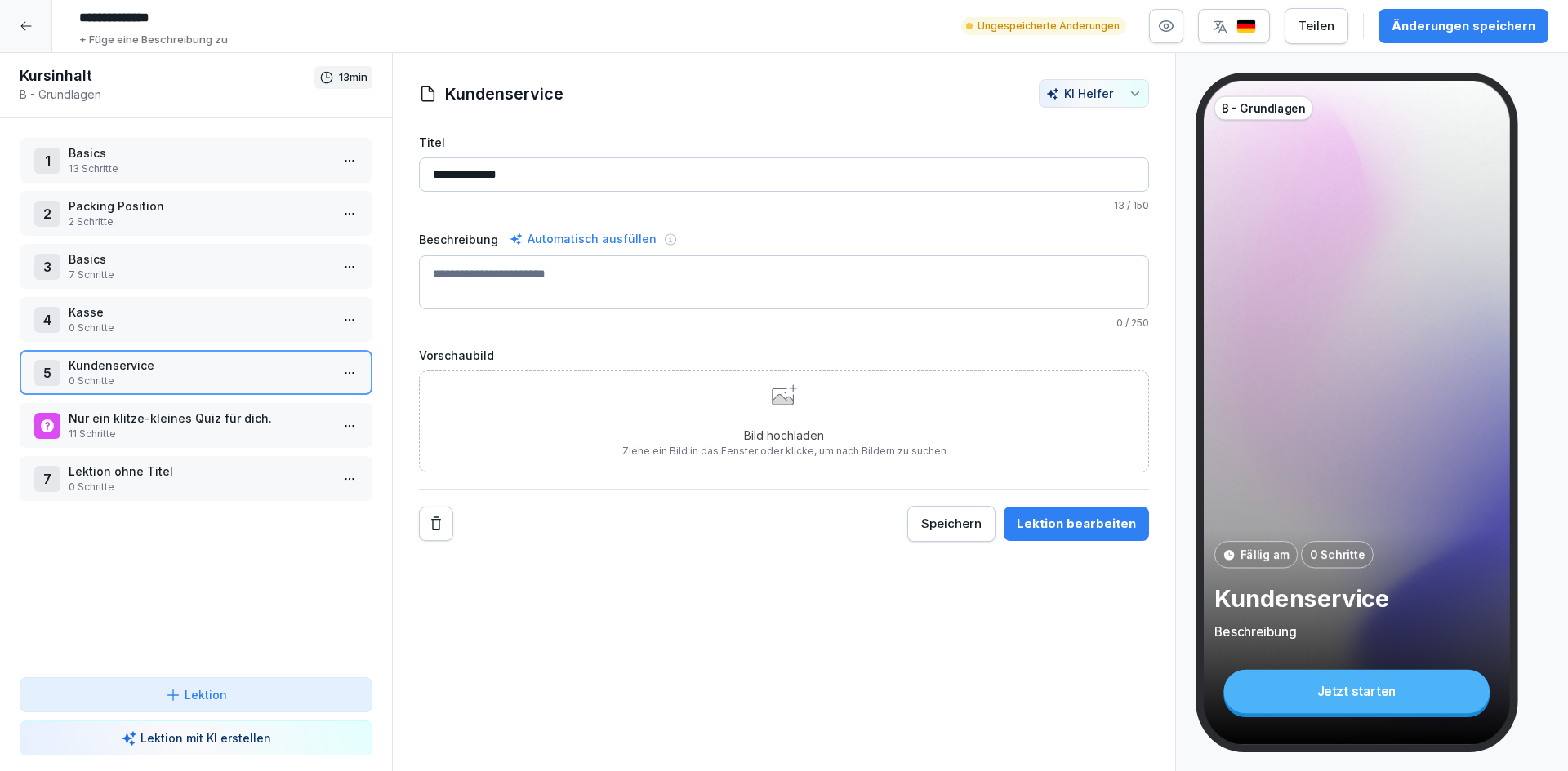
click at [188, 271] on p "7 Schritte" at bounding box center [199, 275] width 262 height 15
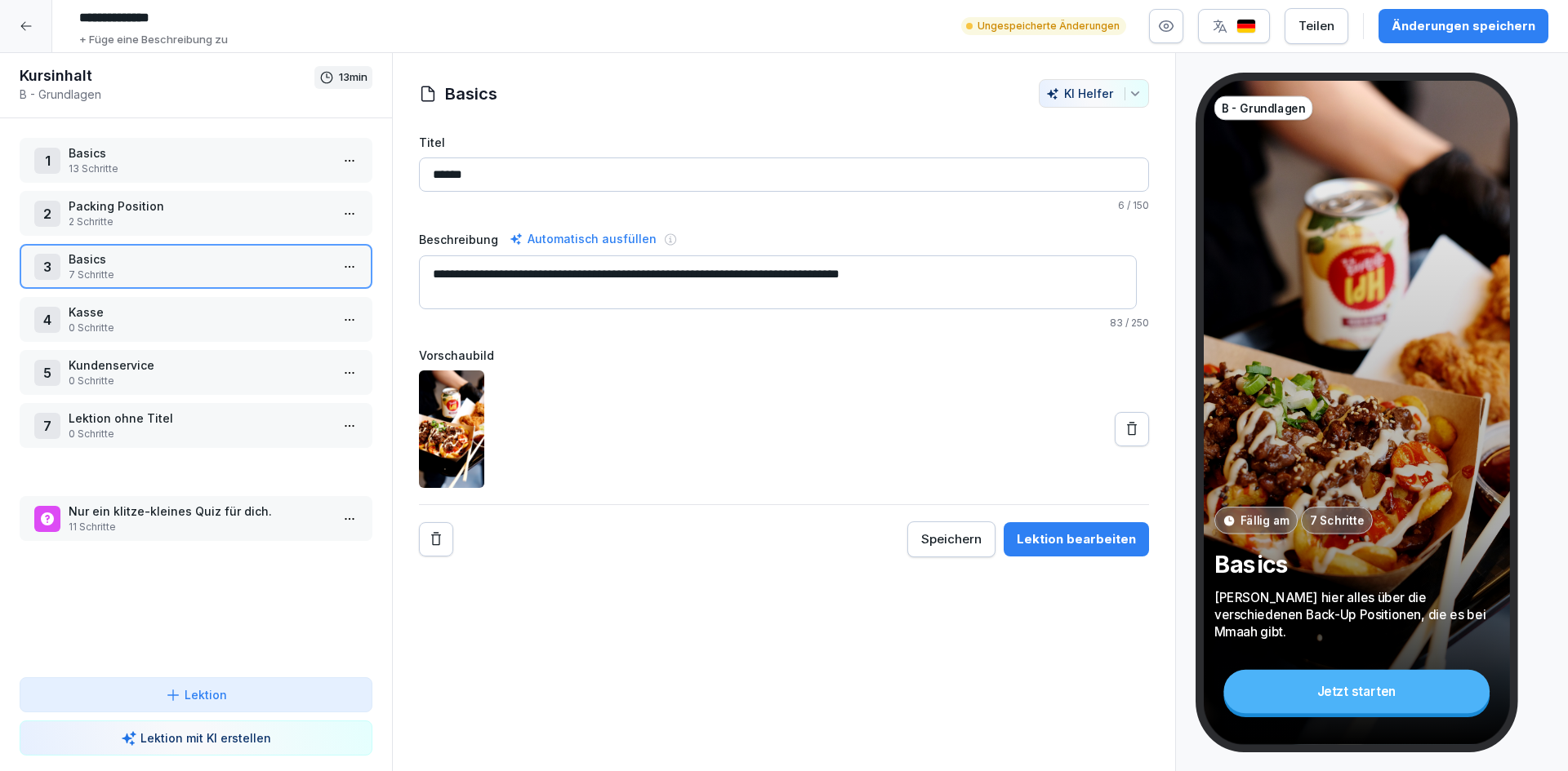
drag, startPoint x: 197, startPoint y: 414, endPoint x: 182, endPoint y: 507, distance: 94.2
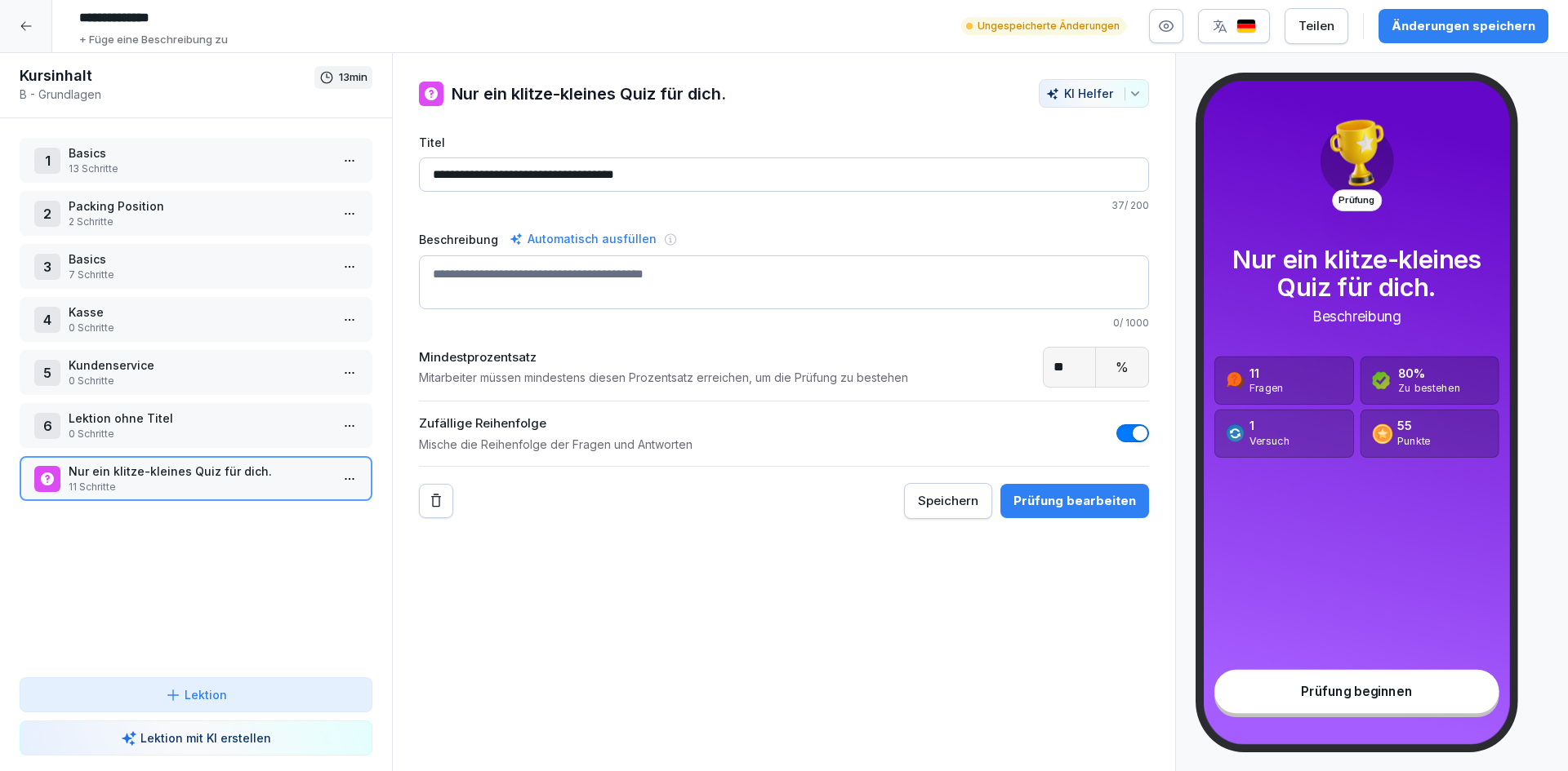
click at [200, 425] on p "Lektion ohne Titel" at bounding box center [199, 418] width 262 height 17
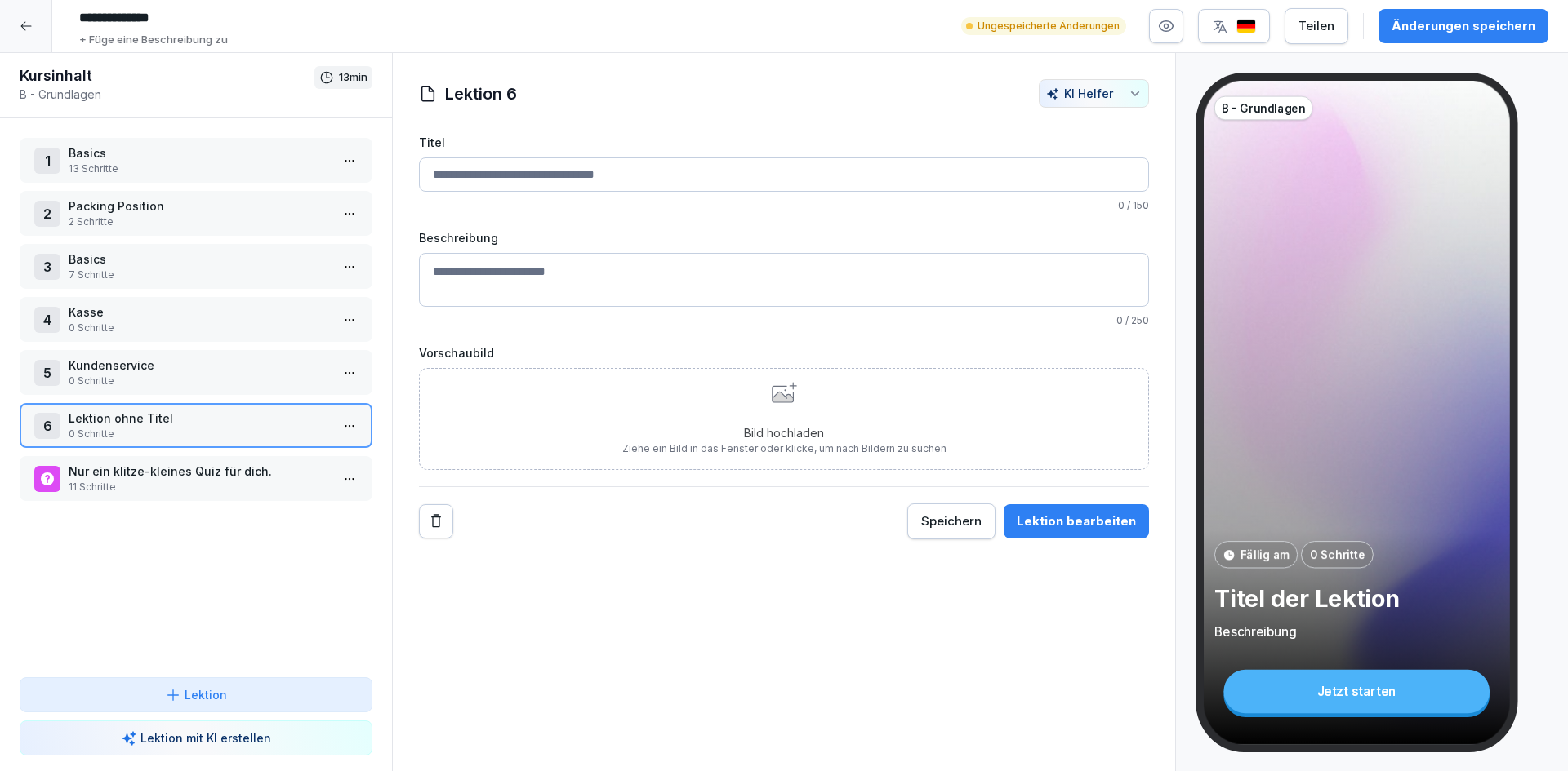
click at [329, 426] on html "**********" at bounding box center [784, 385] width 1568 height 771
click at [264, 548] on div "Löschen" at bounding box center [247, 549] width 67 height 17
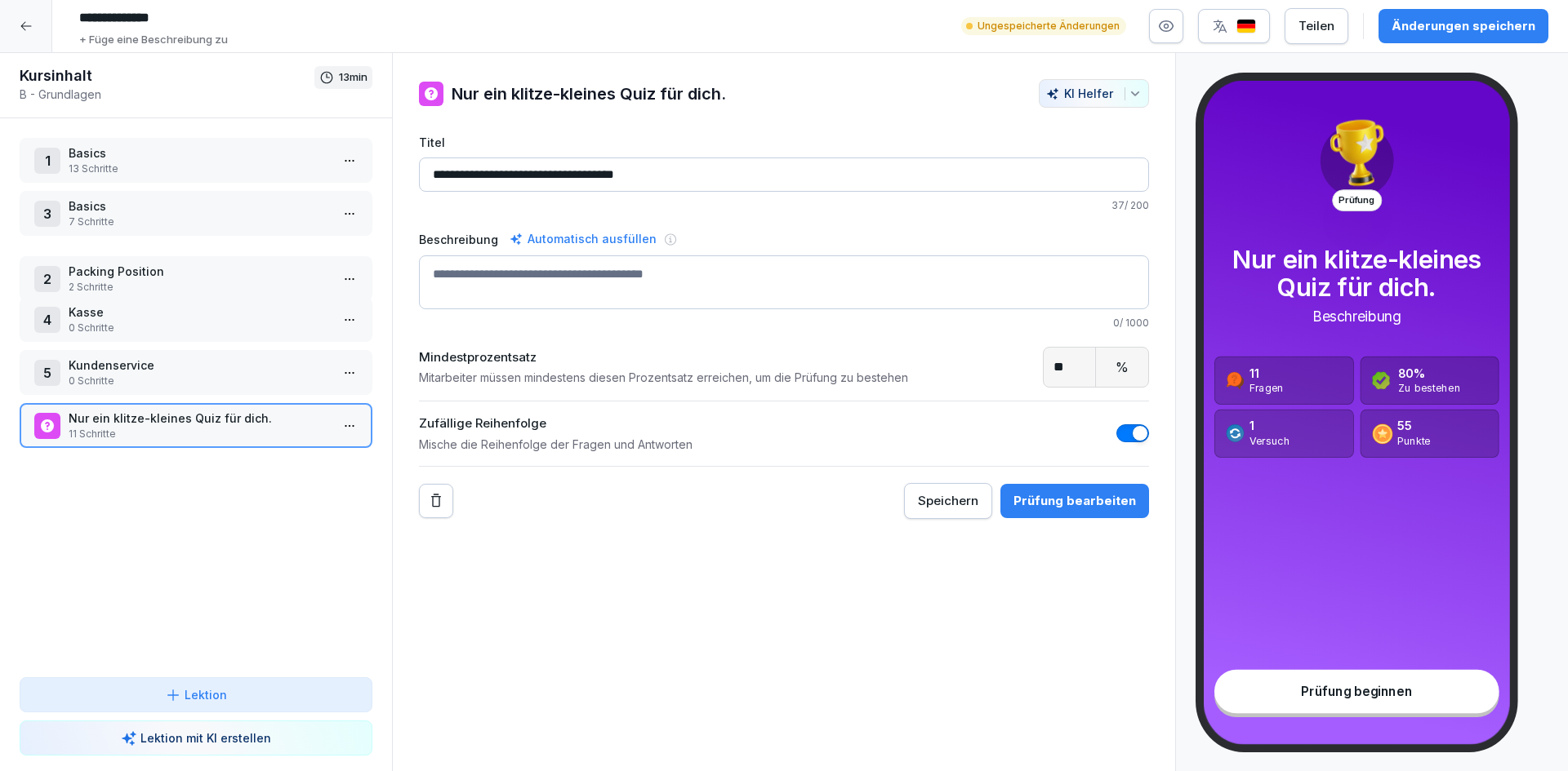
drag, startPoint x: 195, startPoint y: 209, endPoint x: 192, endPoint y: 267, distance: 58.1
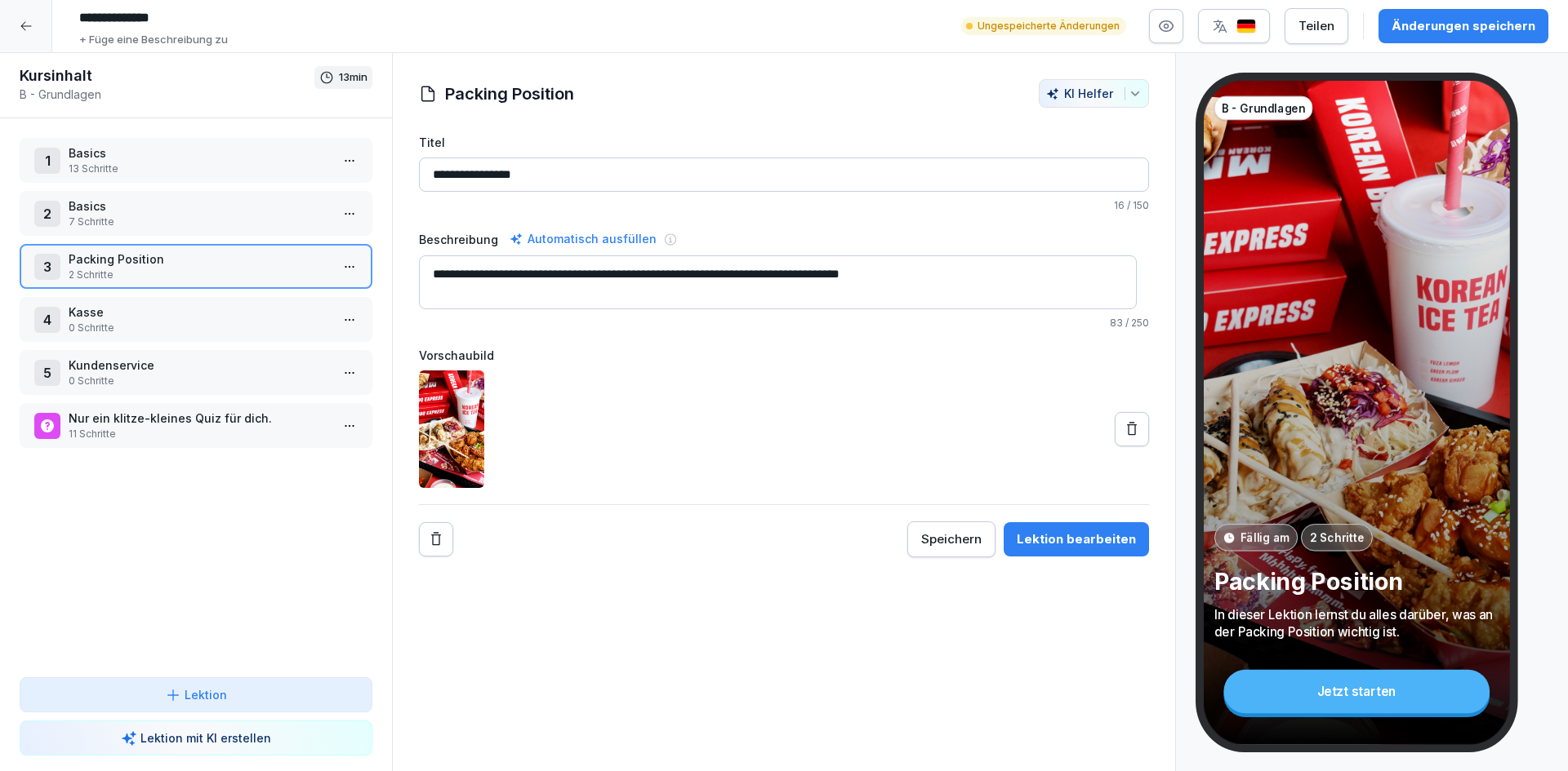
click at [258, 263] on p "Packing Position" at bounding box center [199, 259] width 262 height 17
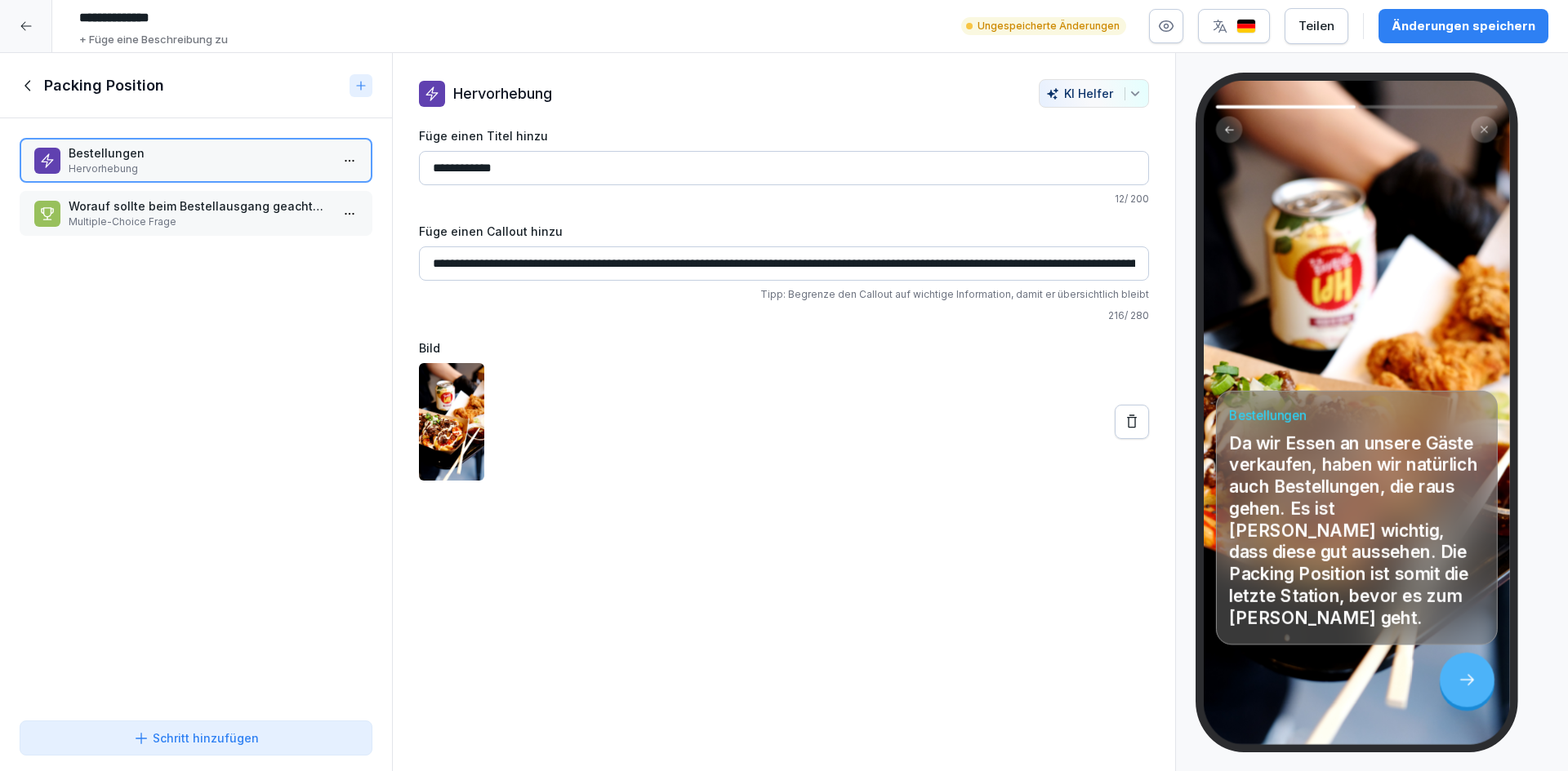
click at [28, 97] on div "Packing Position" at bounding box center [196, 85] width 392 height 65
click at [29, 82] on icon at bounding box center [29, 85] width 18 height 18
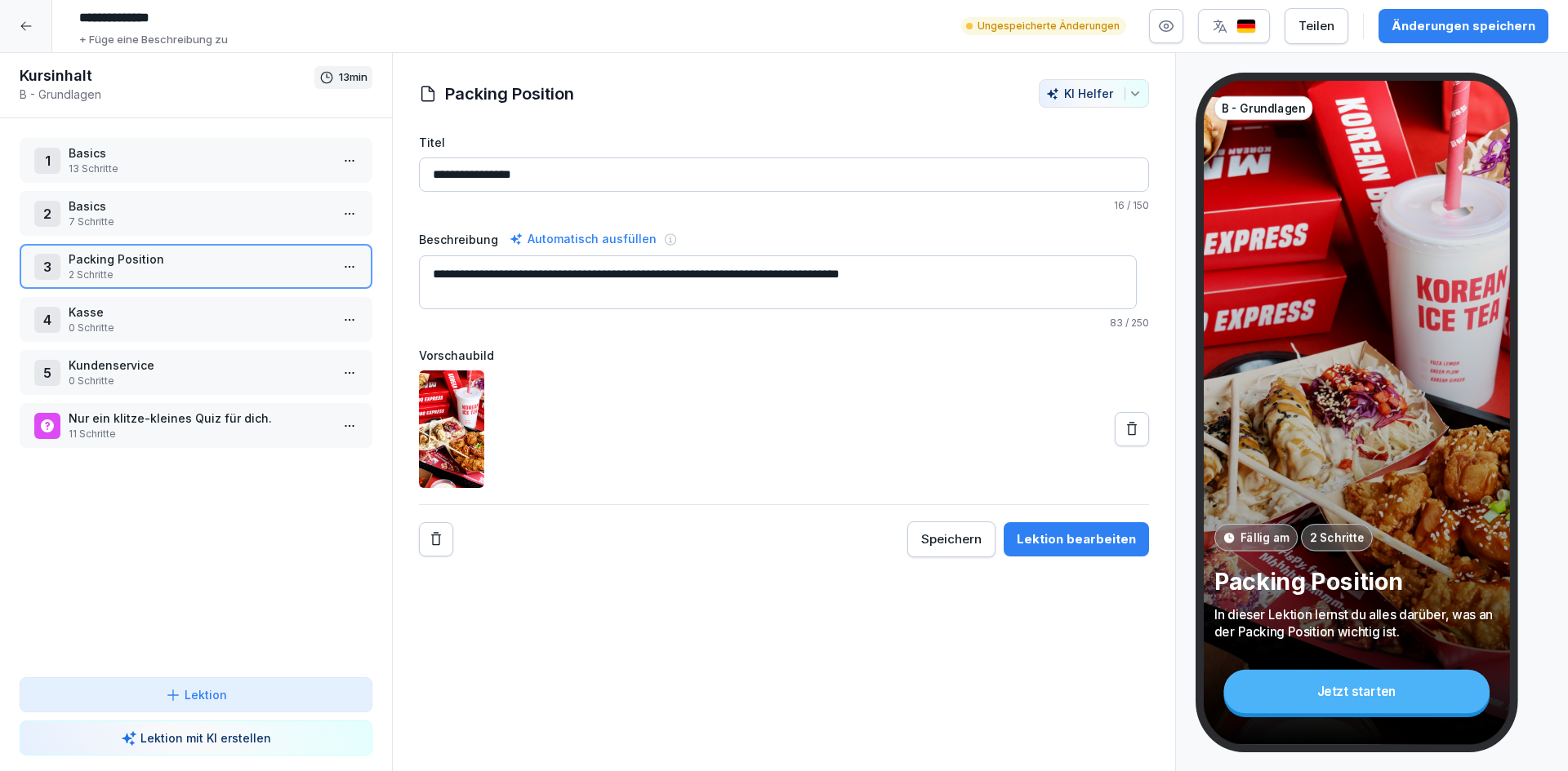
drag, startPoint x: 589, startPoint y: 168, endPoint x: 329, endPoint y: 172, distance: 260.0
click at [329, 172] on div "**********" at bounding box center [784, 412] width 1568 height 719
type input "**********"
click at [168, 546] on div "1 Basics 13 Schritte 2 Basics 7 Schritte 3 Opening/Closing 2 Schritte 4 Kasse 0…" at bounding box center [196, 397] width 392 height 559
click at [1488, 27] on div "Änderungen speichern" at bounding box center [1463, 26] width 143 height 18
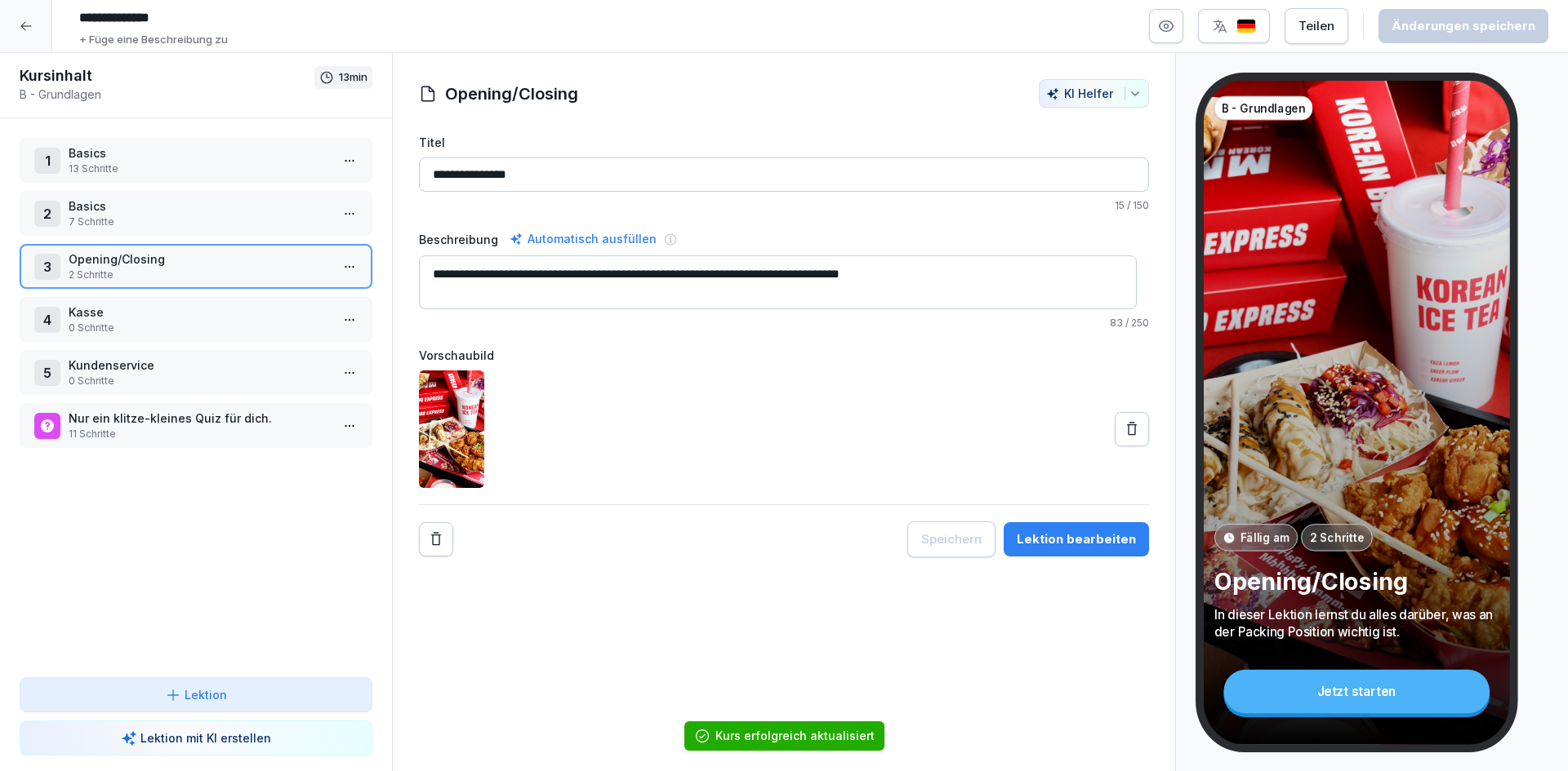
click at [153, 154] on p "Basics" at bounding box center [199, 153] width 262 height 17
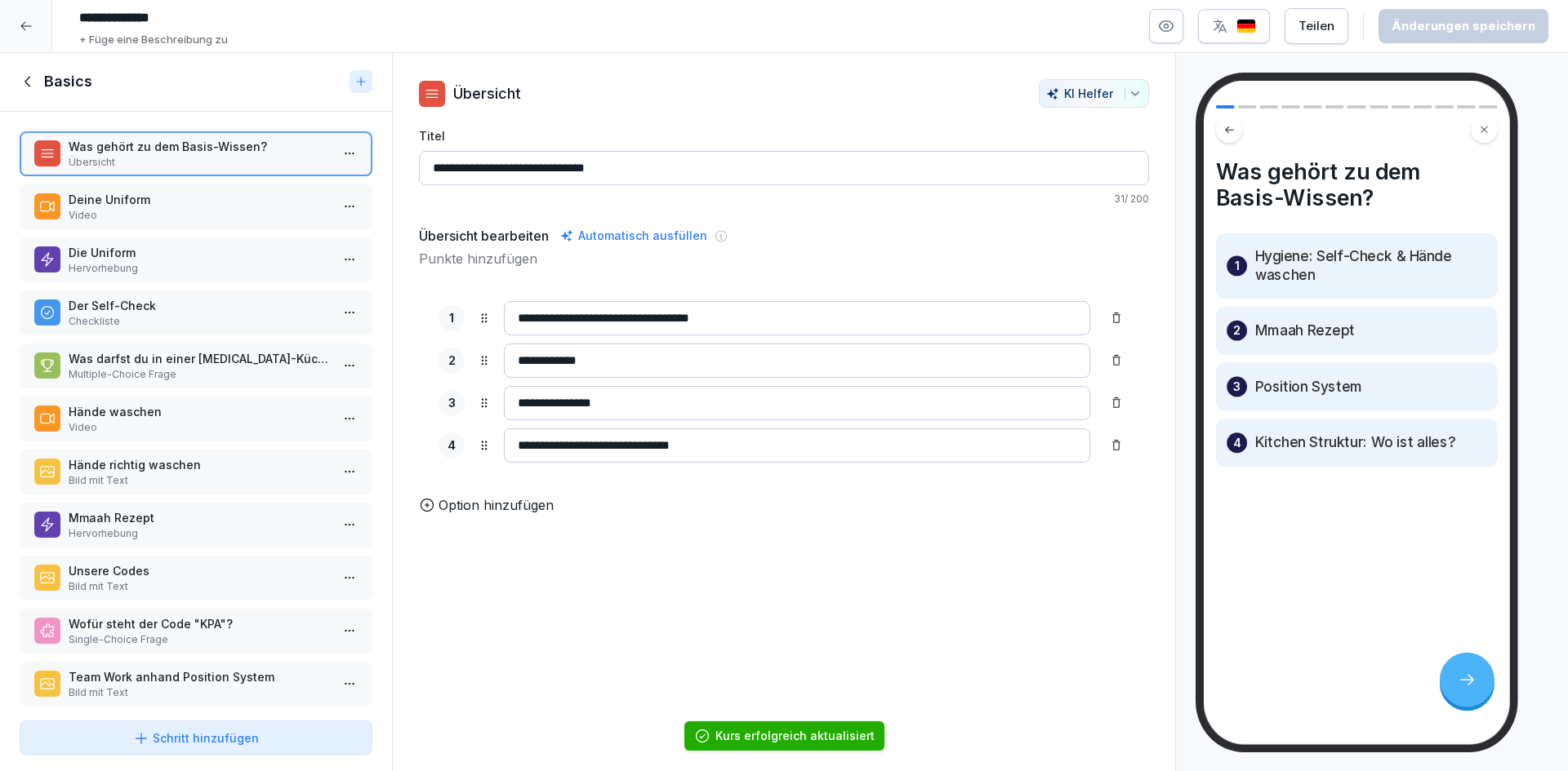
click at [184, 209] on p "Video" at bounding box center [199, 215] width 262 height 15
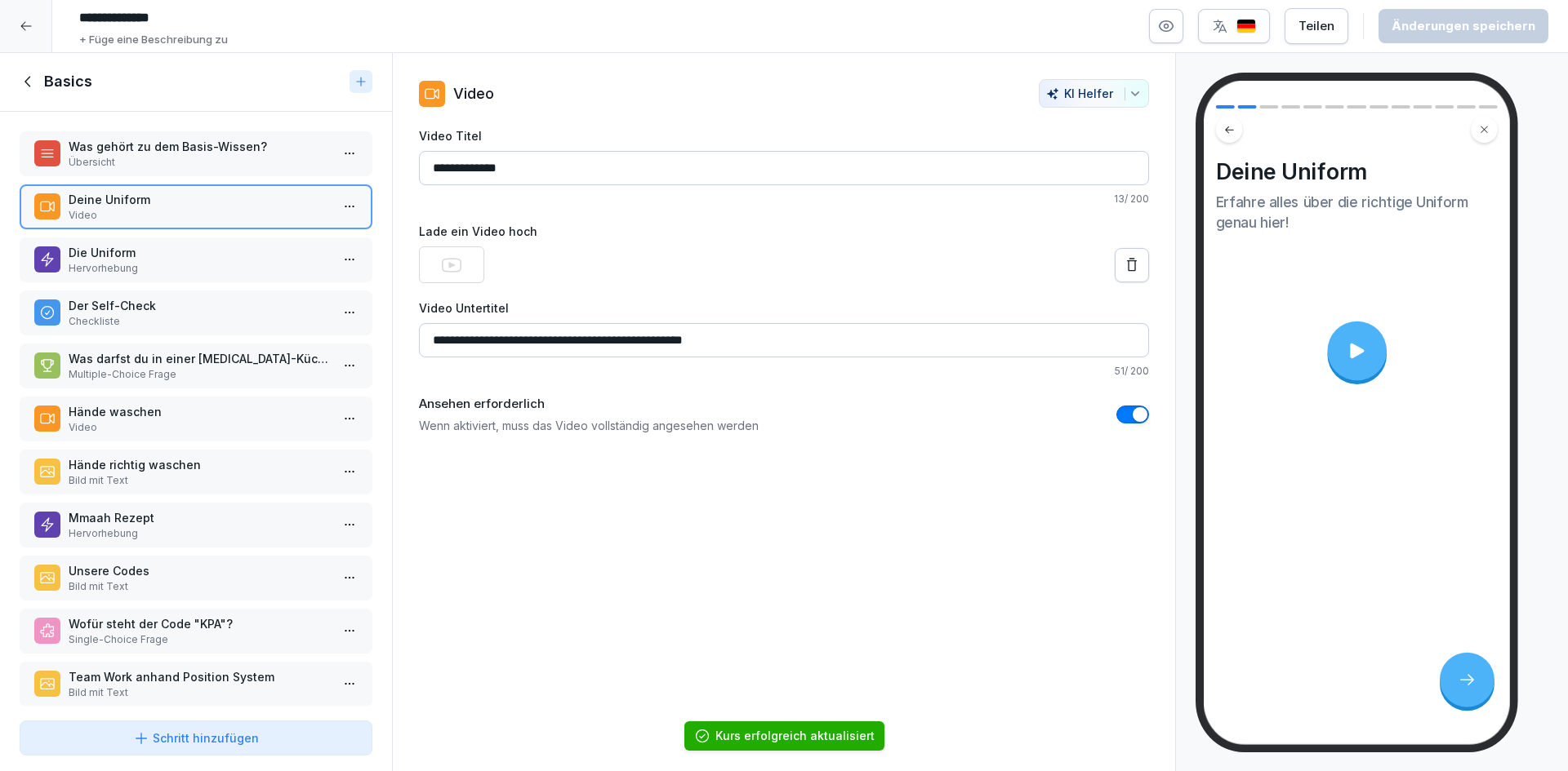
click at [171, 264] on p "Hervorhebung" at bounding box center [199, 269] width 262 height 15
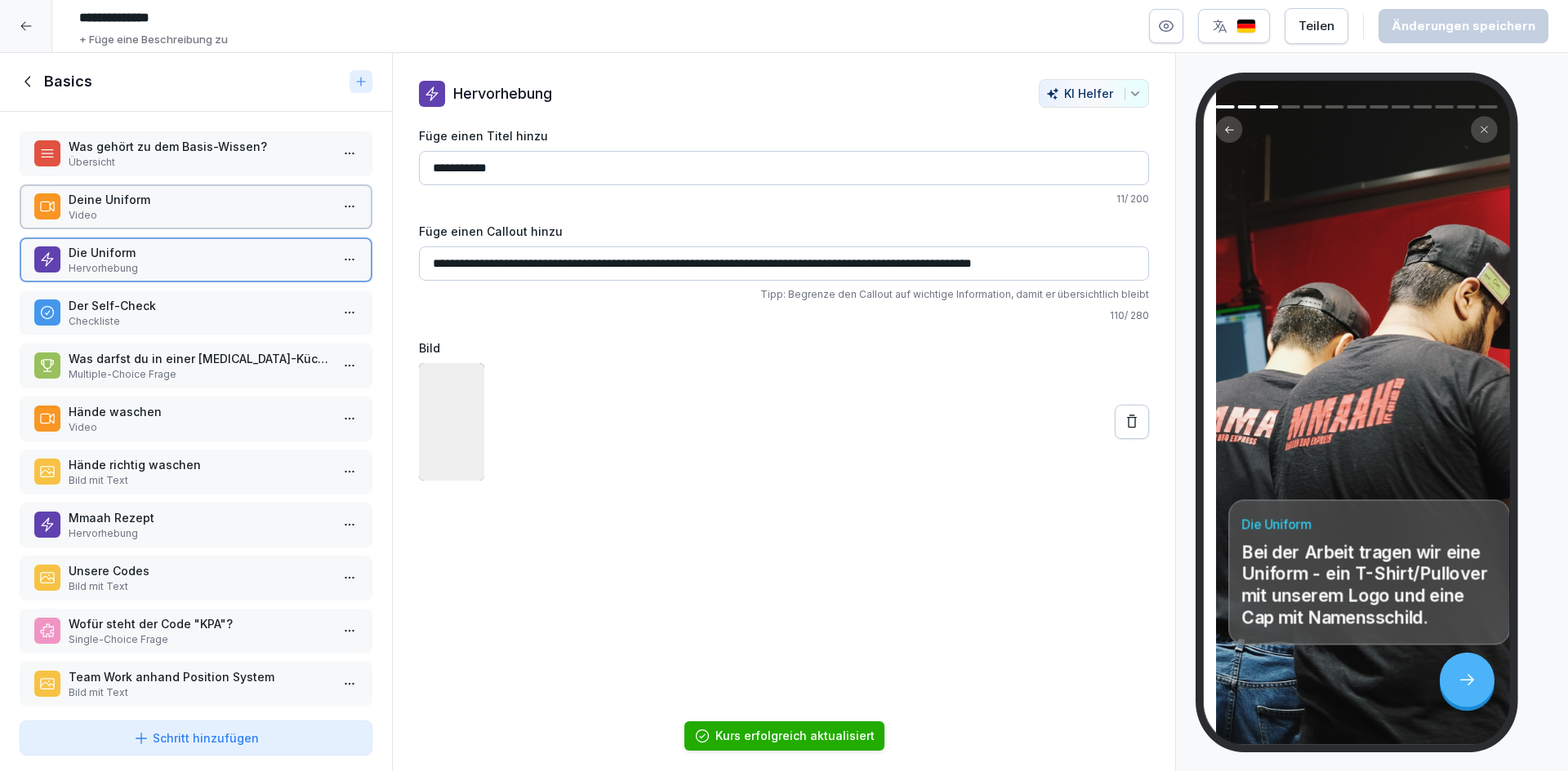
click at [177, 324] on p "Checkliste" at bounding box center [199, 322] width 262 height 15
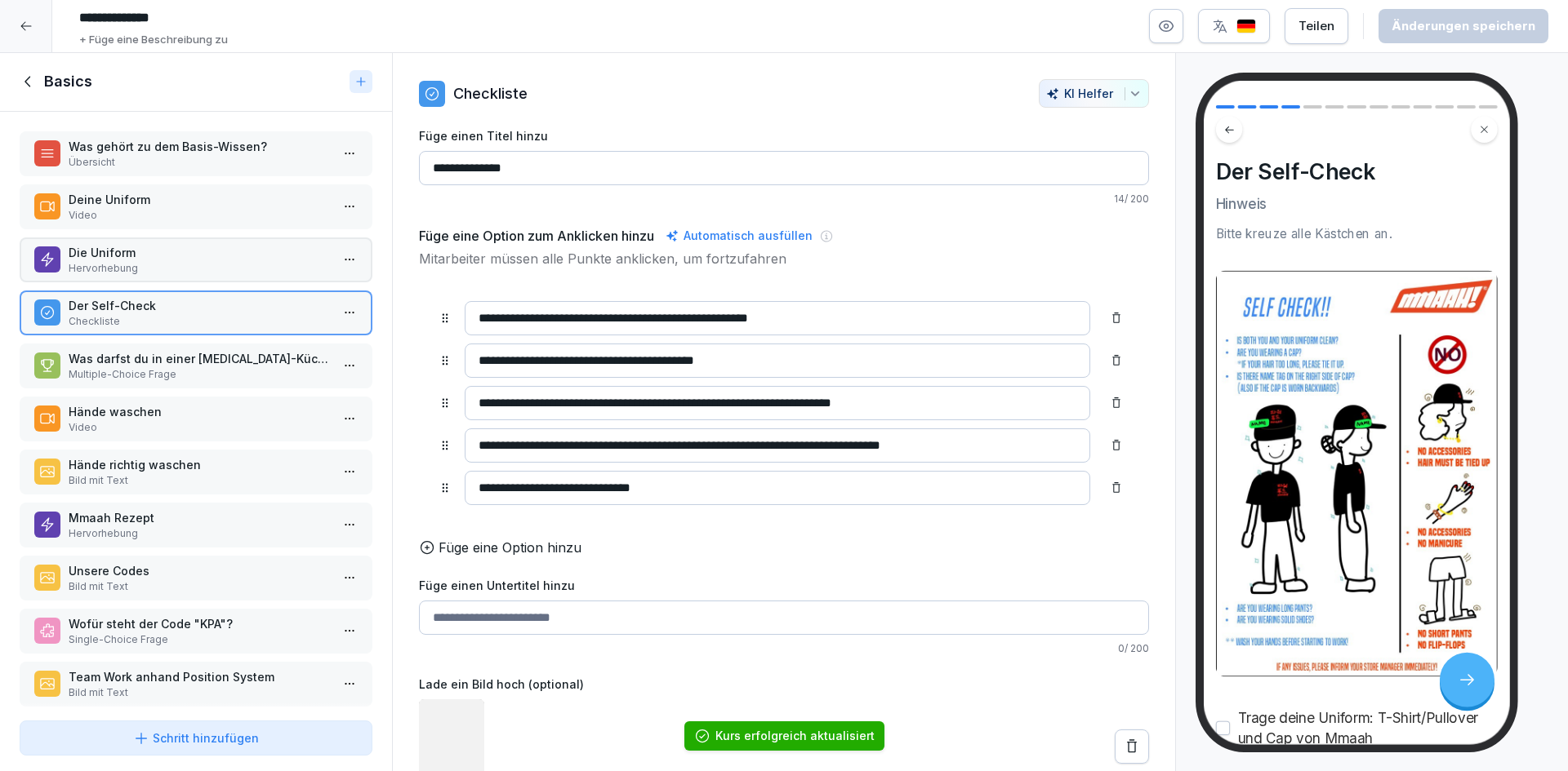
click at [188, 362] on p "Was darfst du in einer [MEDICAL_DATA]-Küche nicht?" at bounding box center [199, 359] width 262 height 17
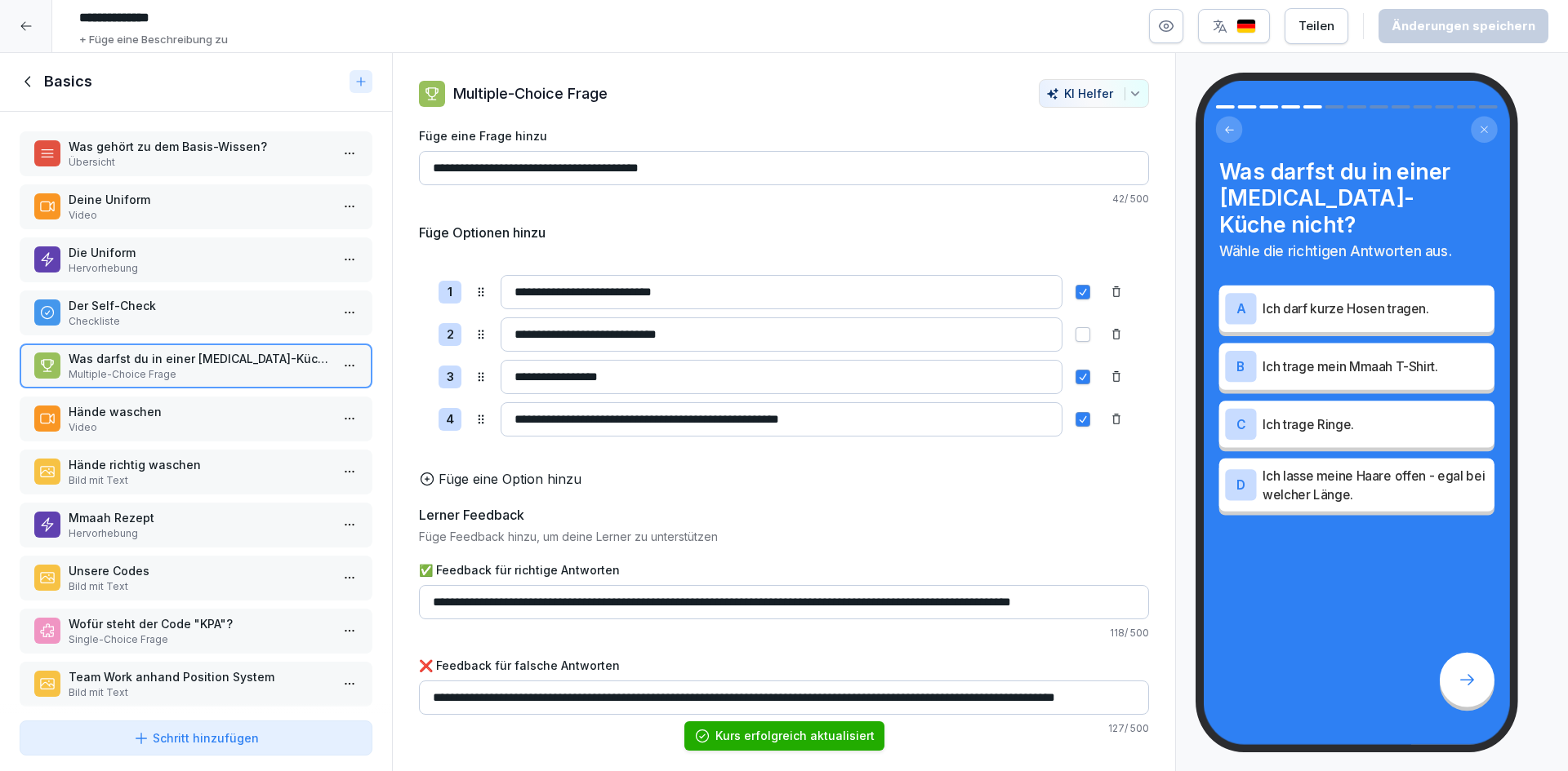
click at [189, 402] on div "Hände waschen Video" at bounding box center [197, 419] width 353 height 45
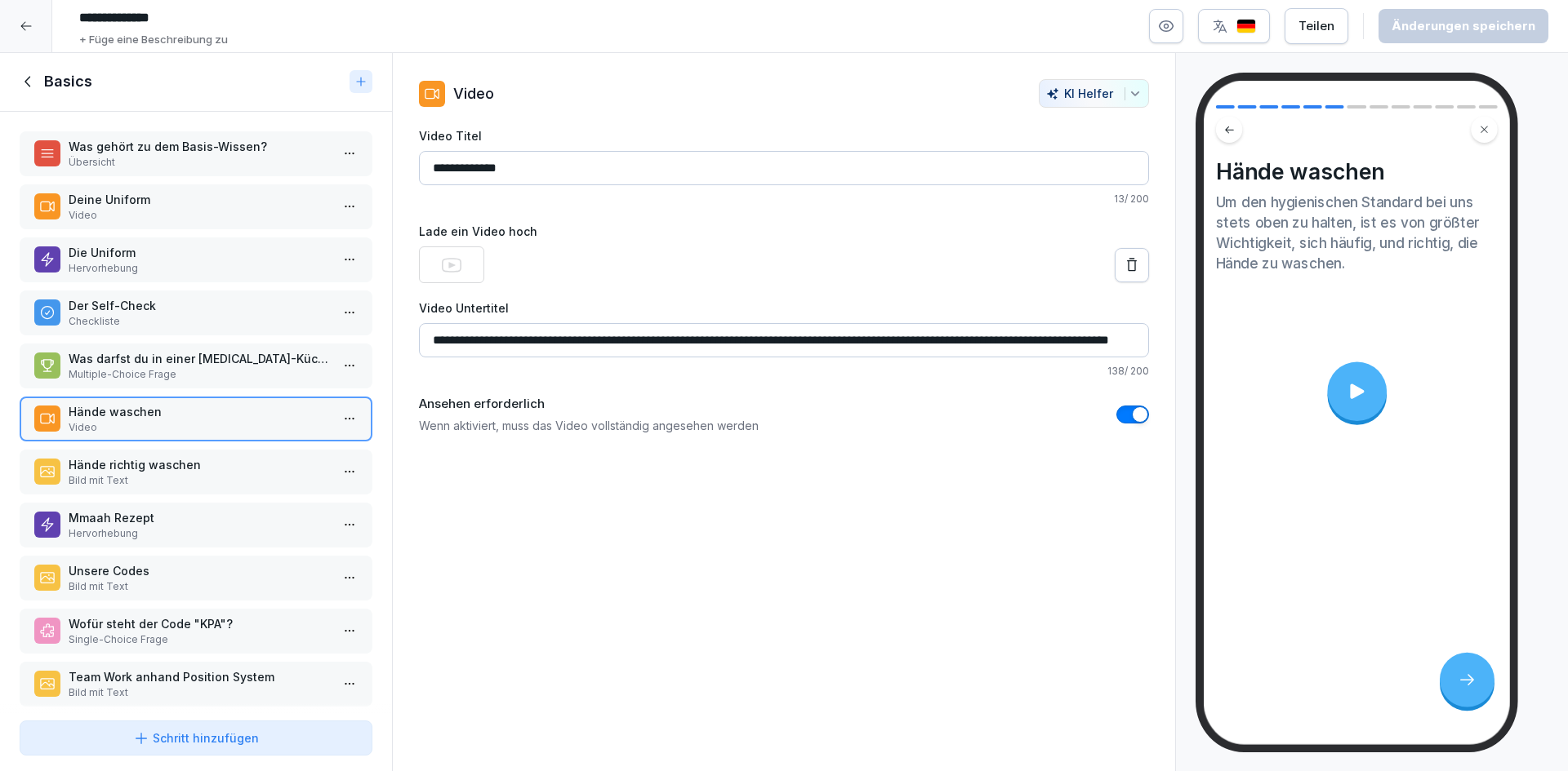
click at [169, 477] on p "Bild mit Text" at bounding box center [199, 481] width 262 height 15
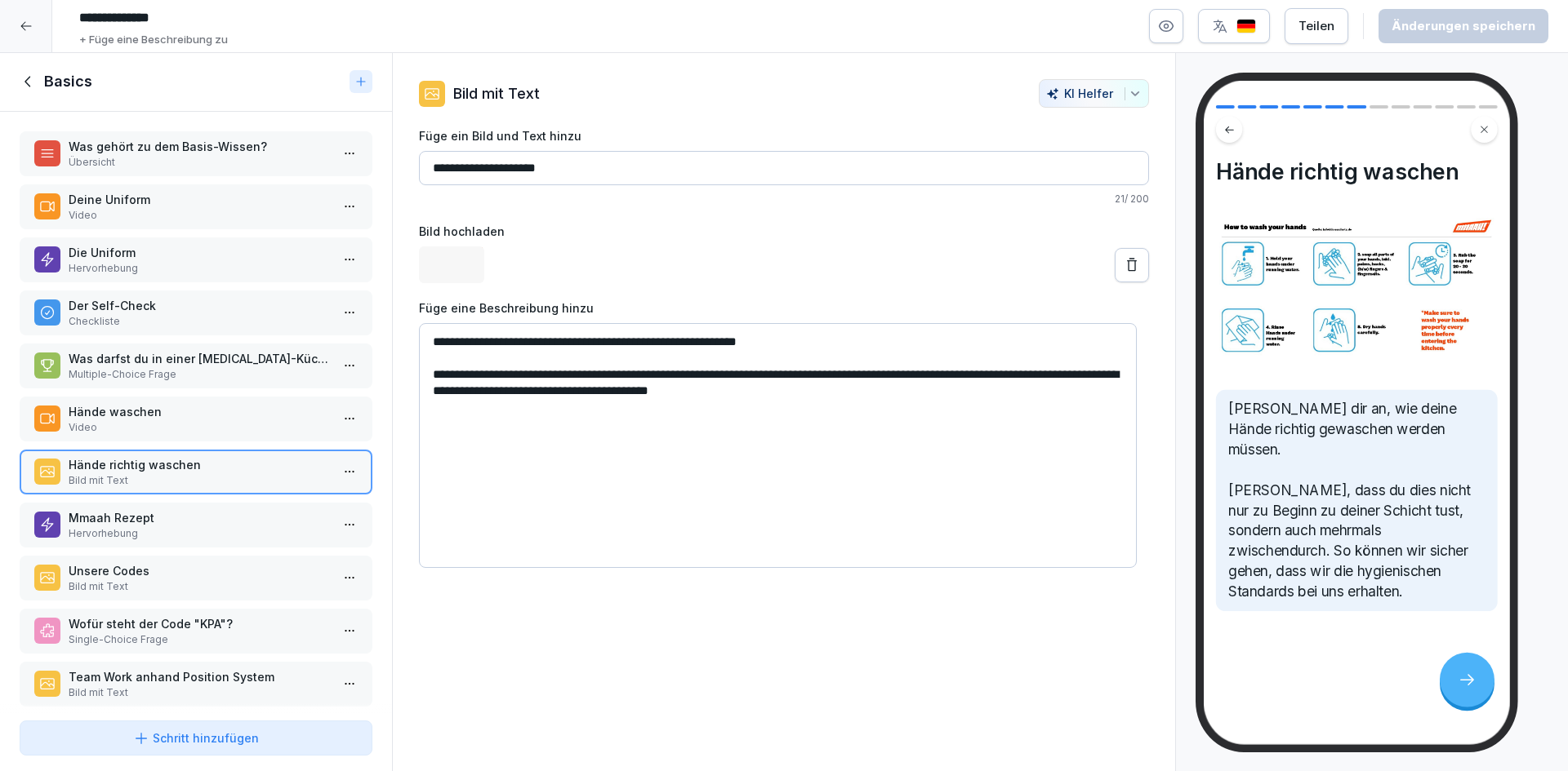
click at [159, 530] on p "Hervorhebung" at bounding box center [199, 534] width 262 height 15
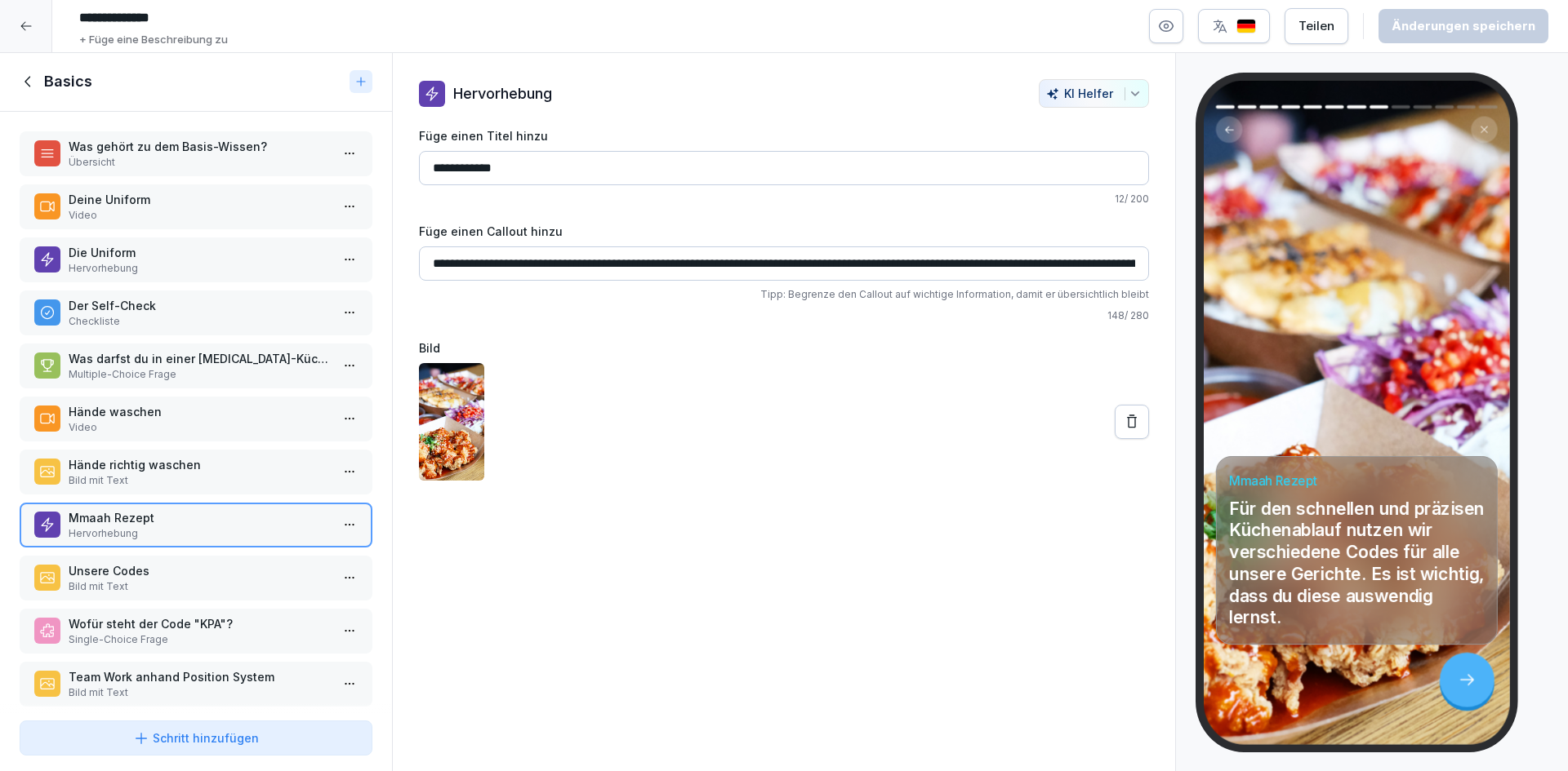
click at [166, 575] on p "Unsere Codes" at bounding box center [199, 571] width 262 height 17
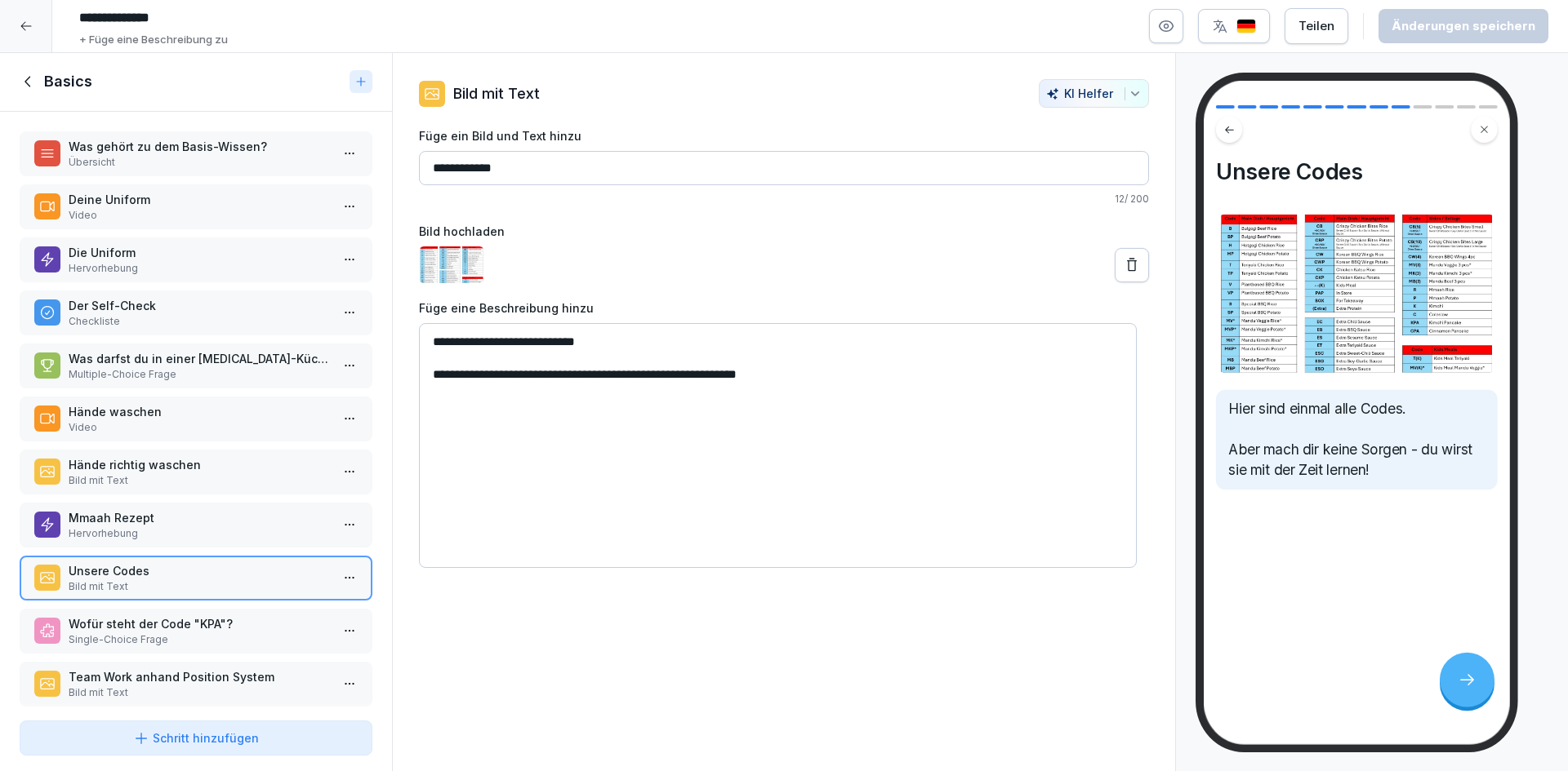
click at [170, 621] on p "Wofür steht der Code "KPA"?" at bounding box center [199, 624] width 262 height 17
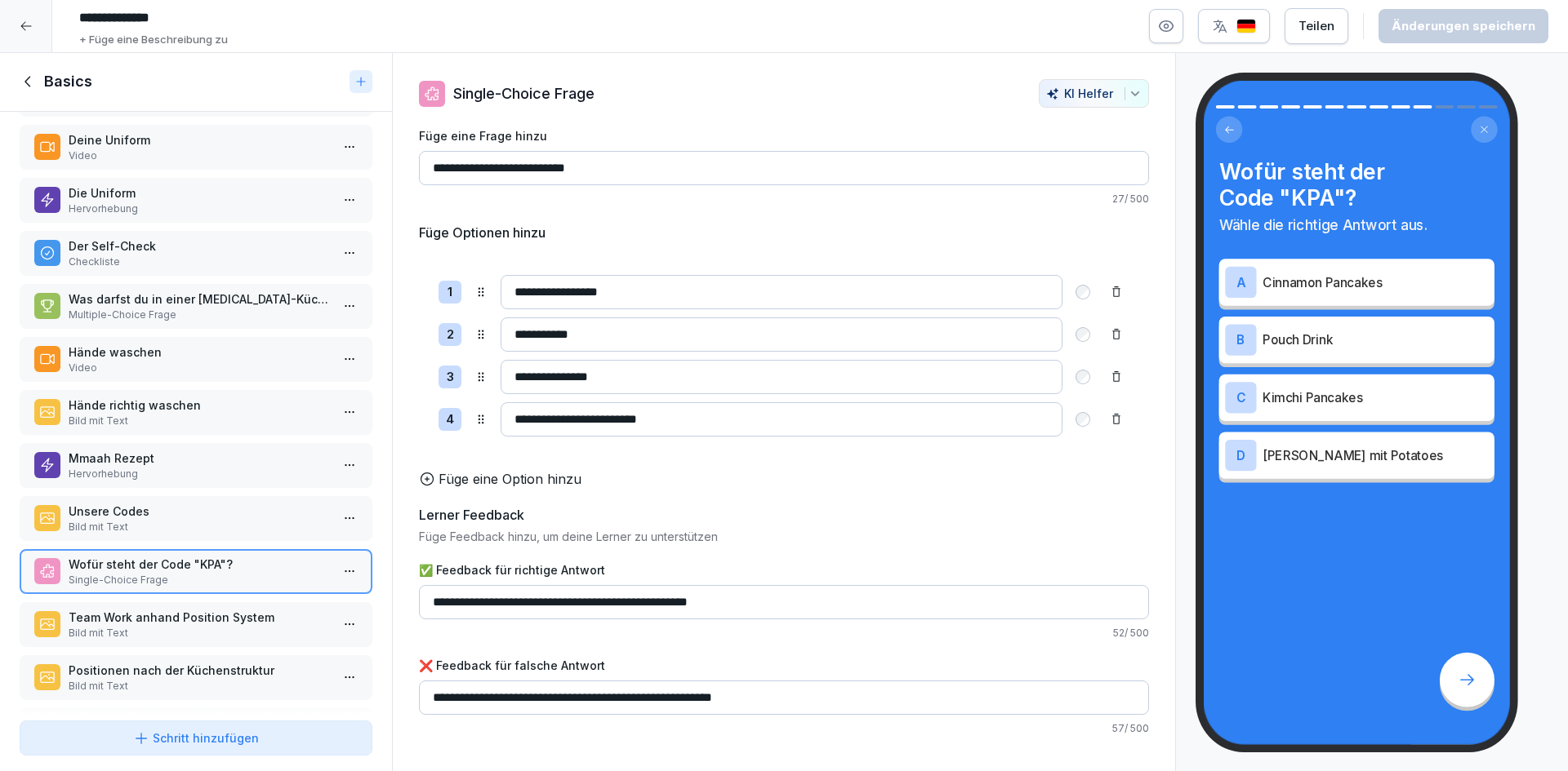
scroll to position [82, 0]
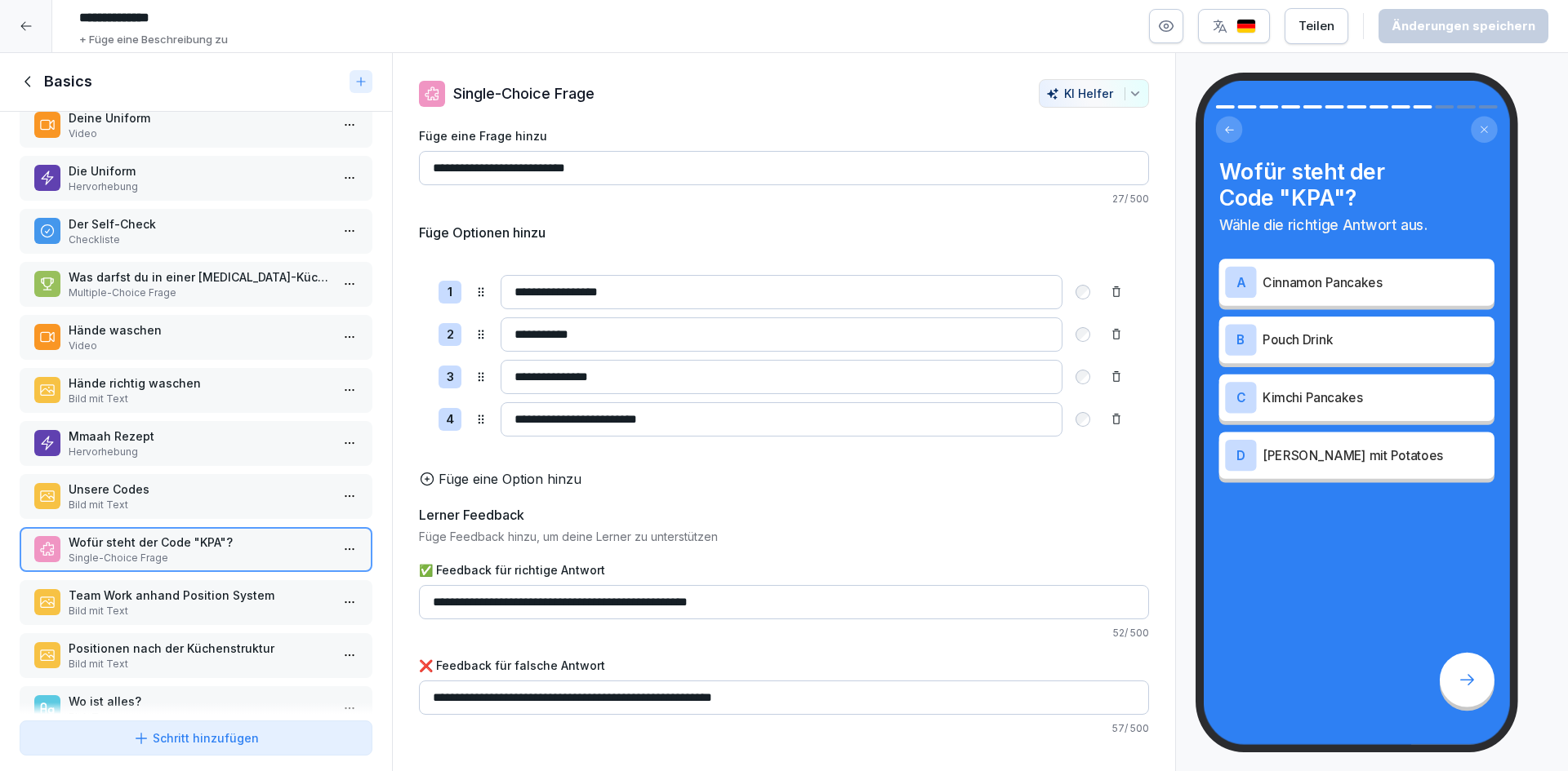
click at [234, 596] on p "Team Work anhand Position System" at bounding box center [199, 595] width 262 height 17
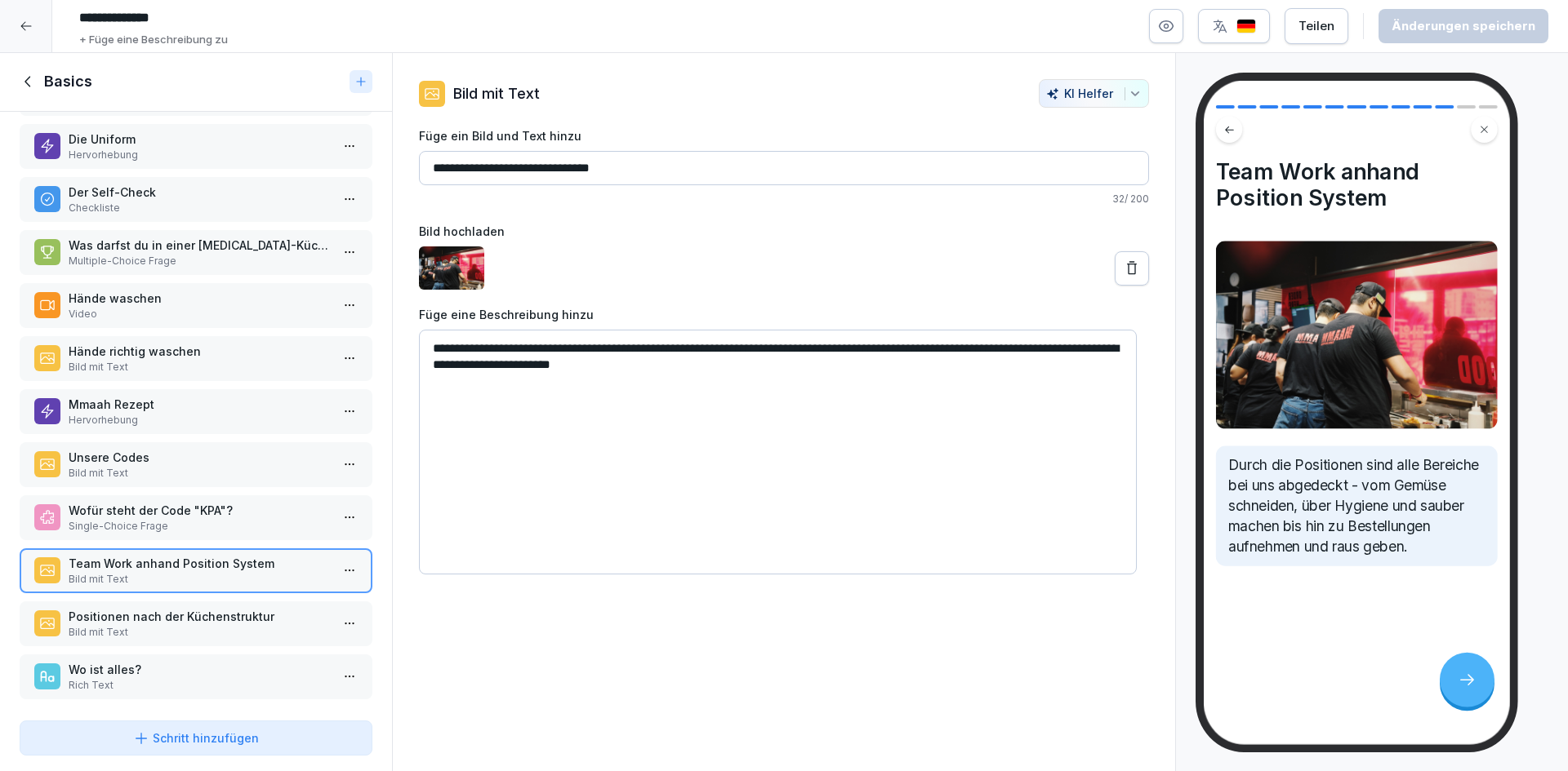
scroll to position [130, 0]
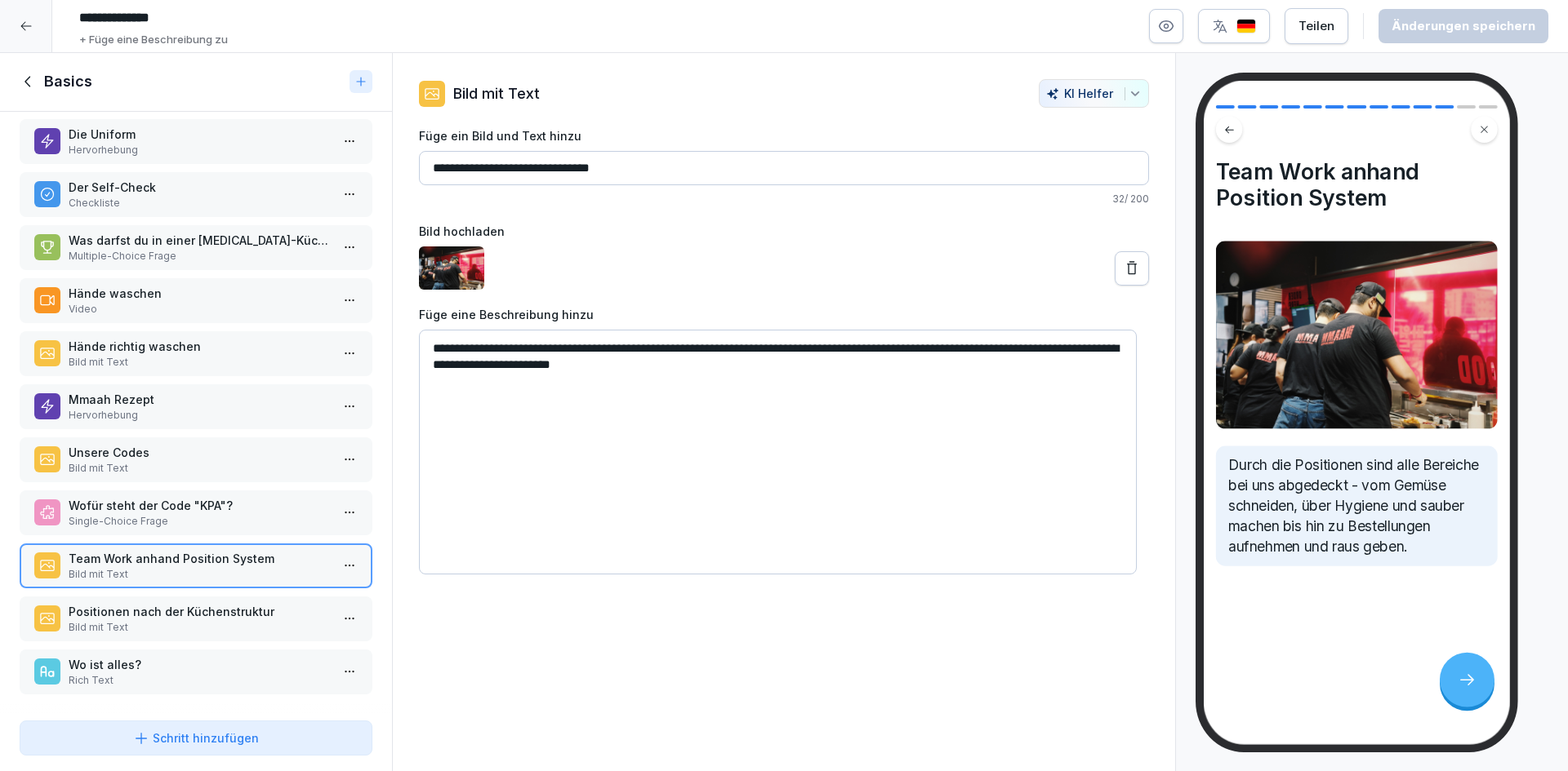
click at [224, 625] on div "Positionen nach der Küchenstruktur Bild mit Text" at bounding box center [197, 619] width 353 height 45
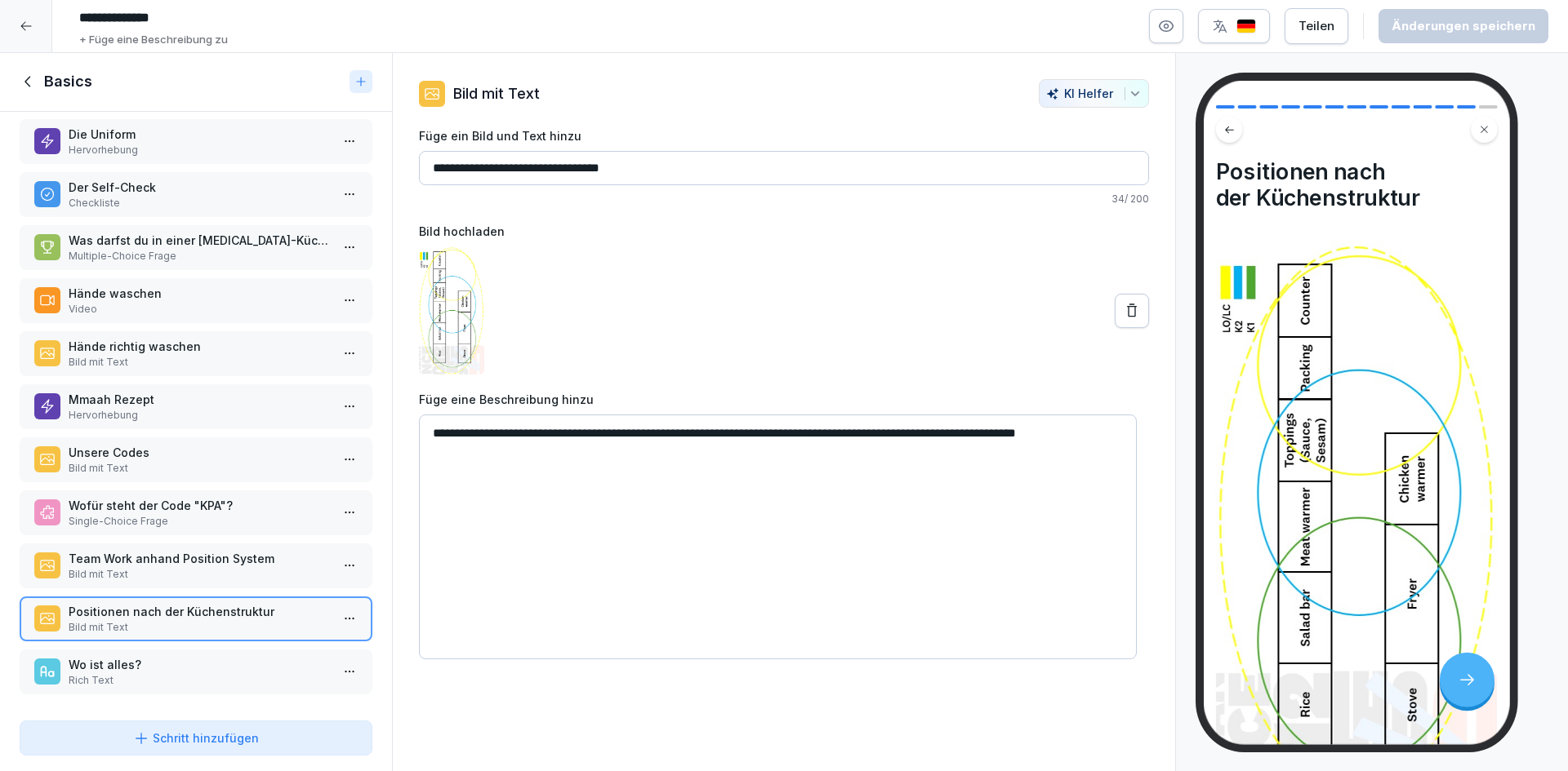
click at [235, 550] on p "Team Work anhand Position System" at bounding box center [199, 559] width 262 height 17
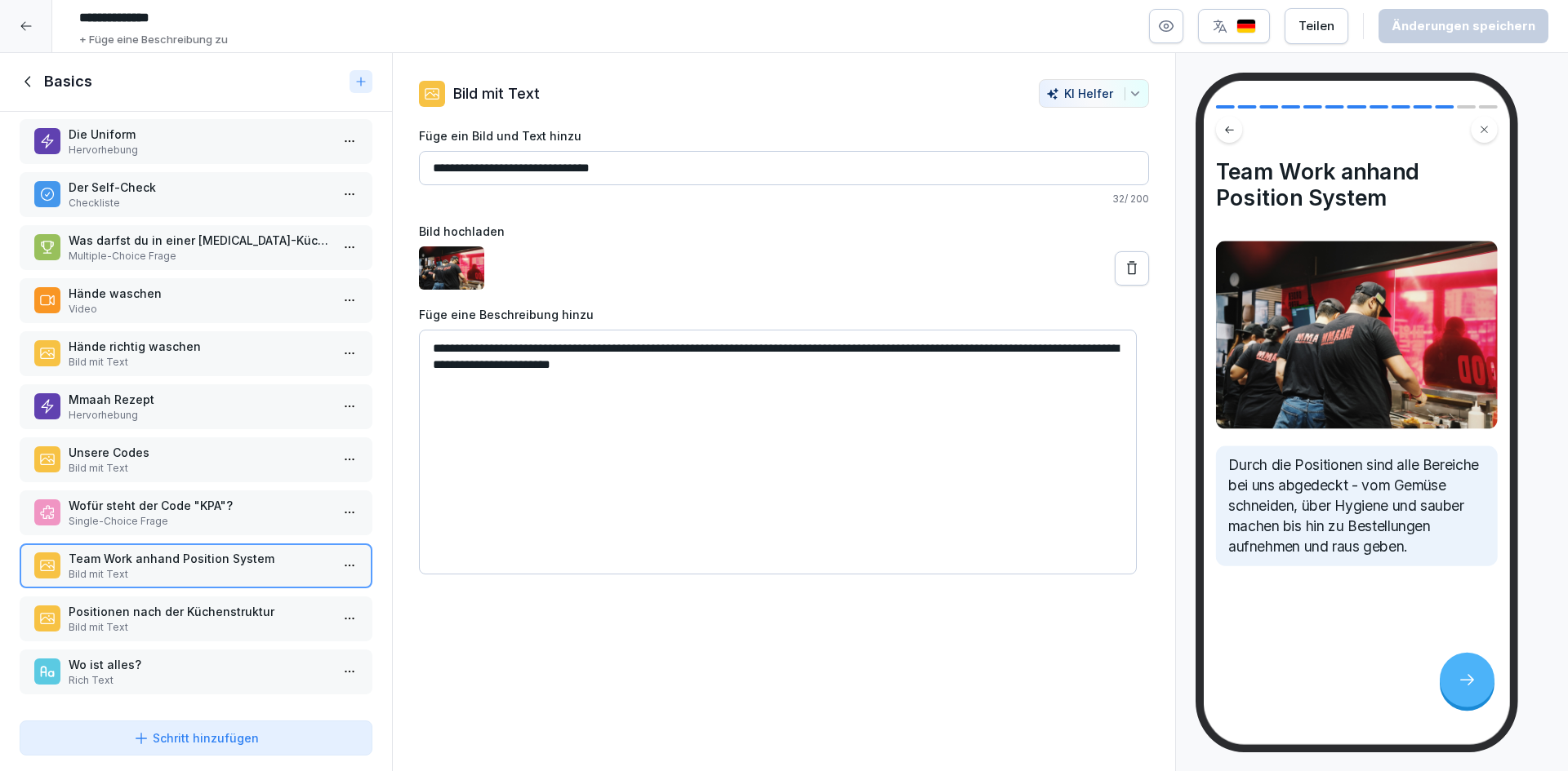
click at [210, 621] on p "Bild mit Text" at bounding box center [199, 628] width 262 height 15
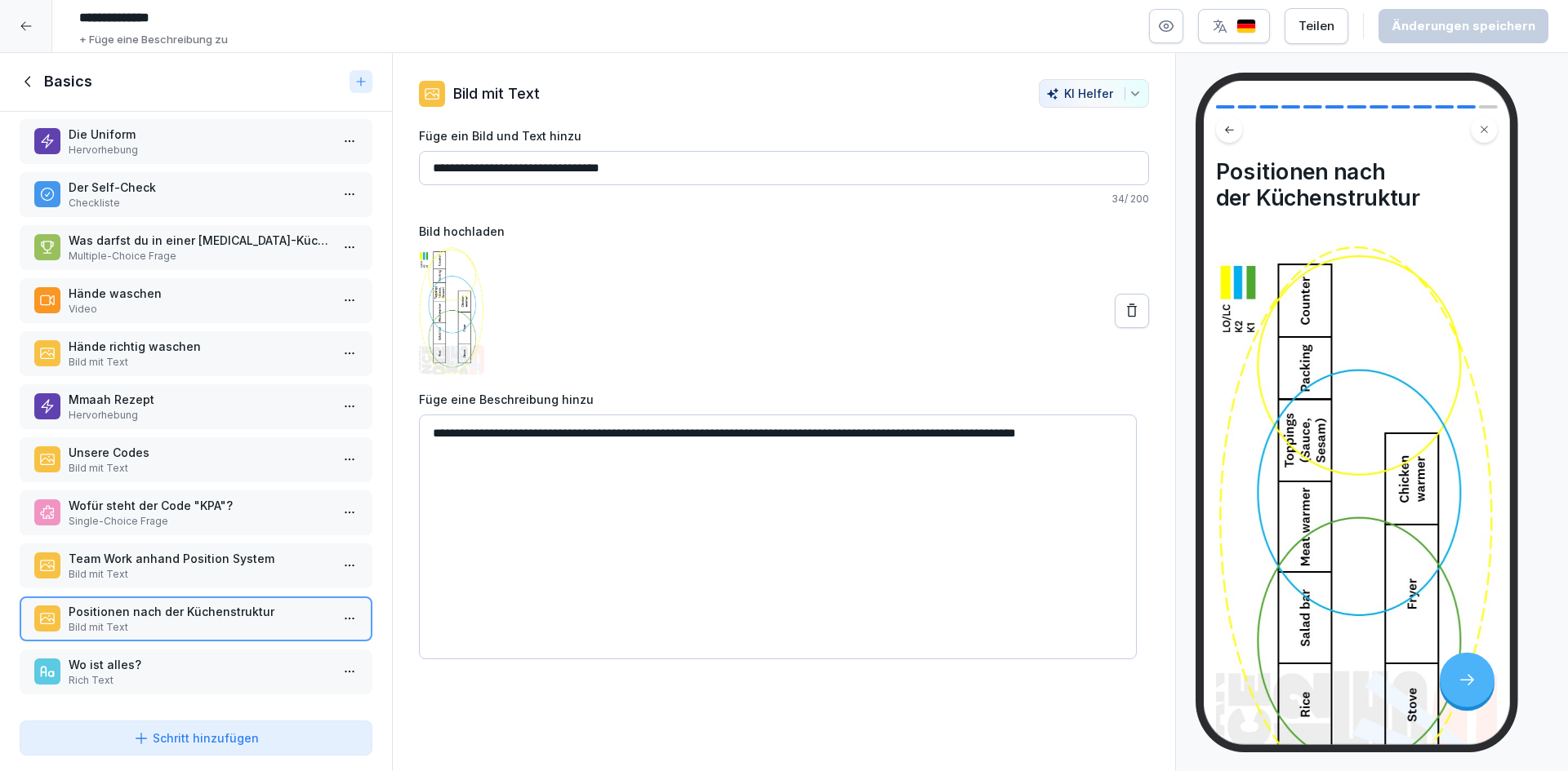
click at [197, 674] on p "Rich Text" at bounding box center [199, 681] width 262 height 15
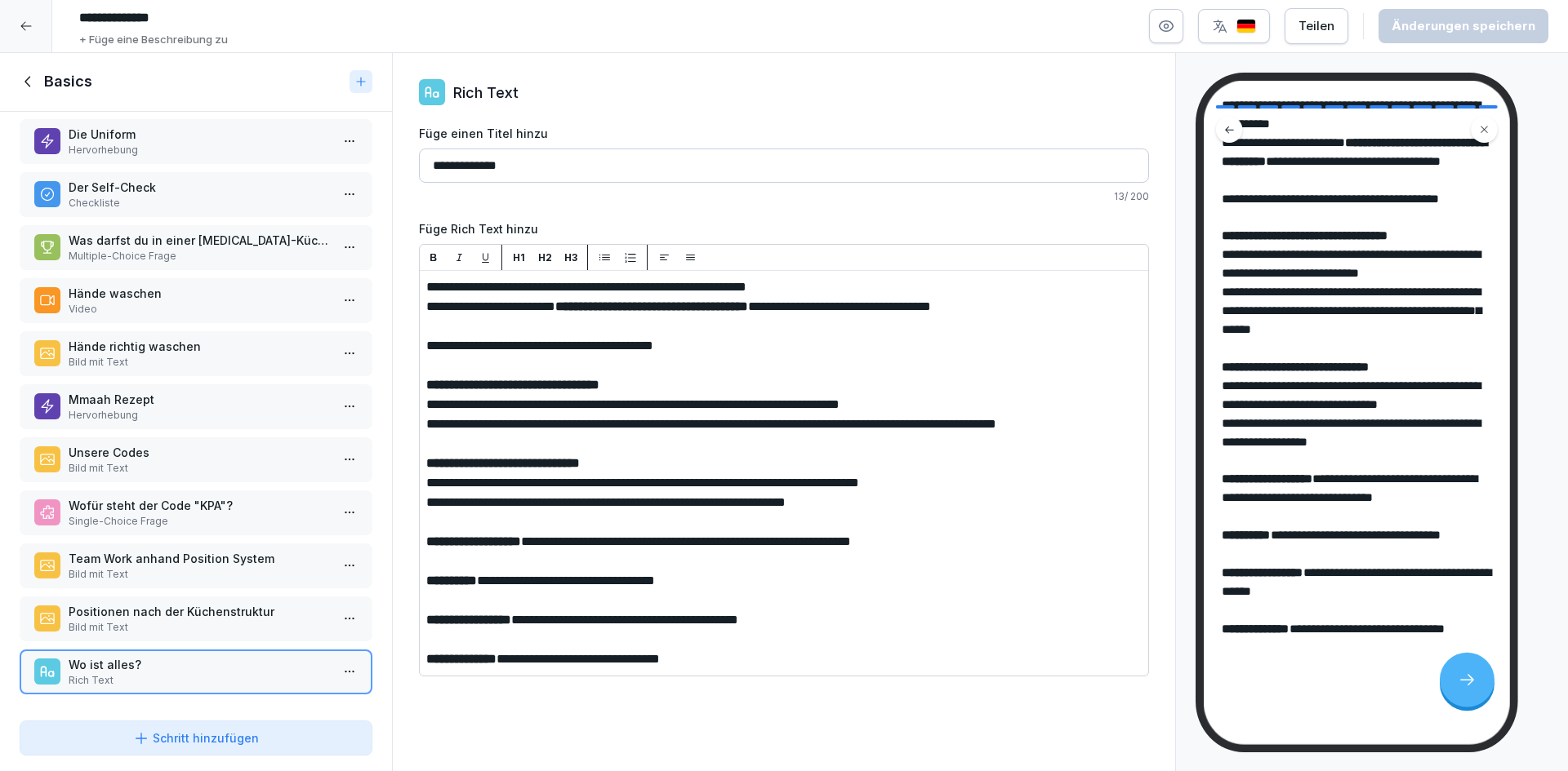
scroll to position [231, 0]
click at [240, 606] on p "Positionen nach der Küchenstruktur" at bounding box center [199, 612] width 262 height 17
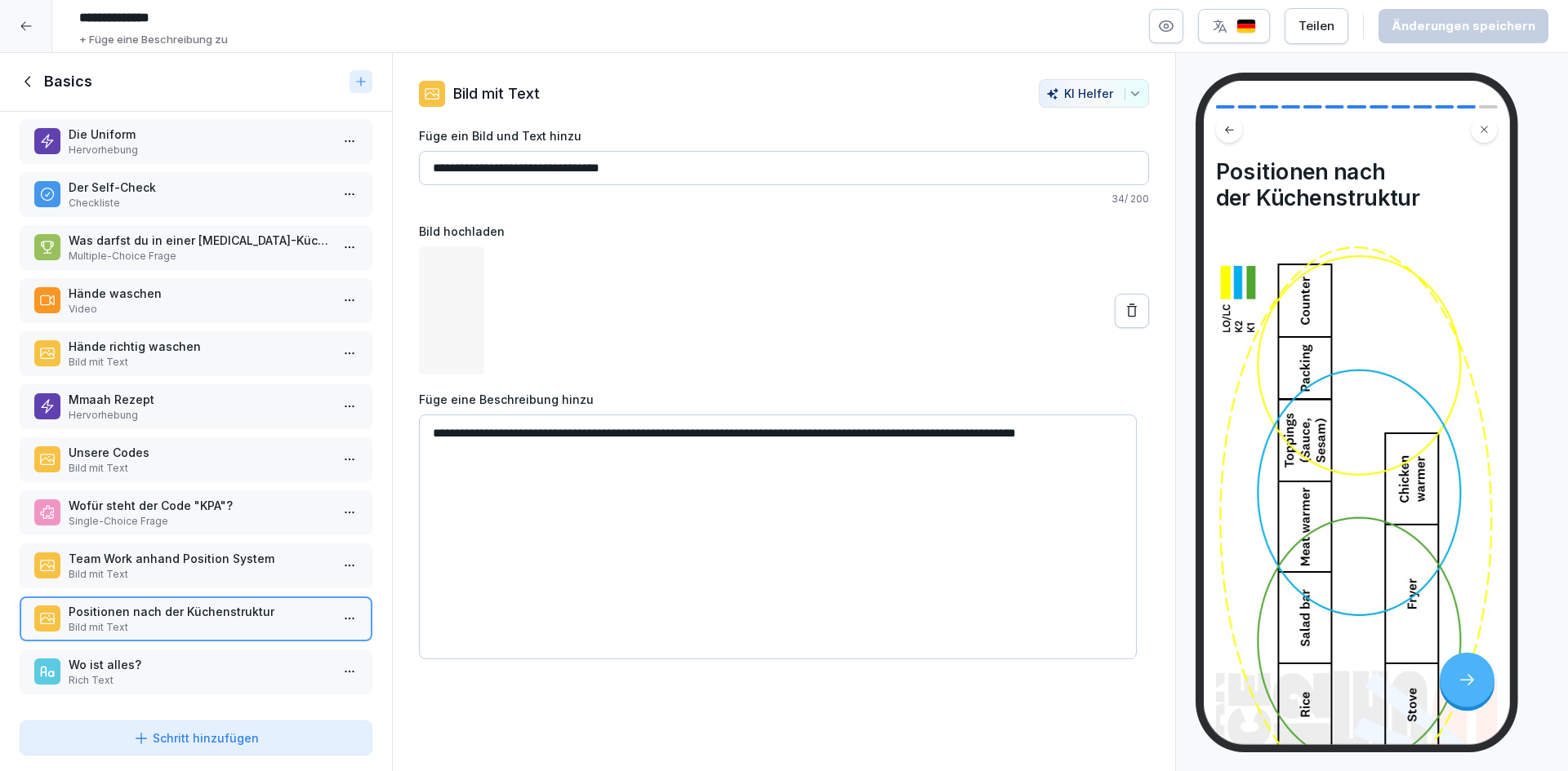
click at [251, 550] on p "Team Work anhand Position System" at bounding box center [199, 559] width 262 height 17
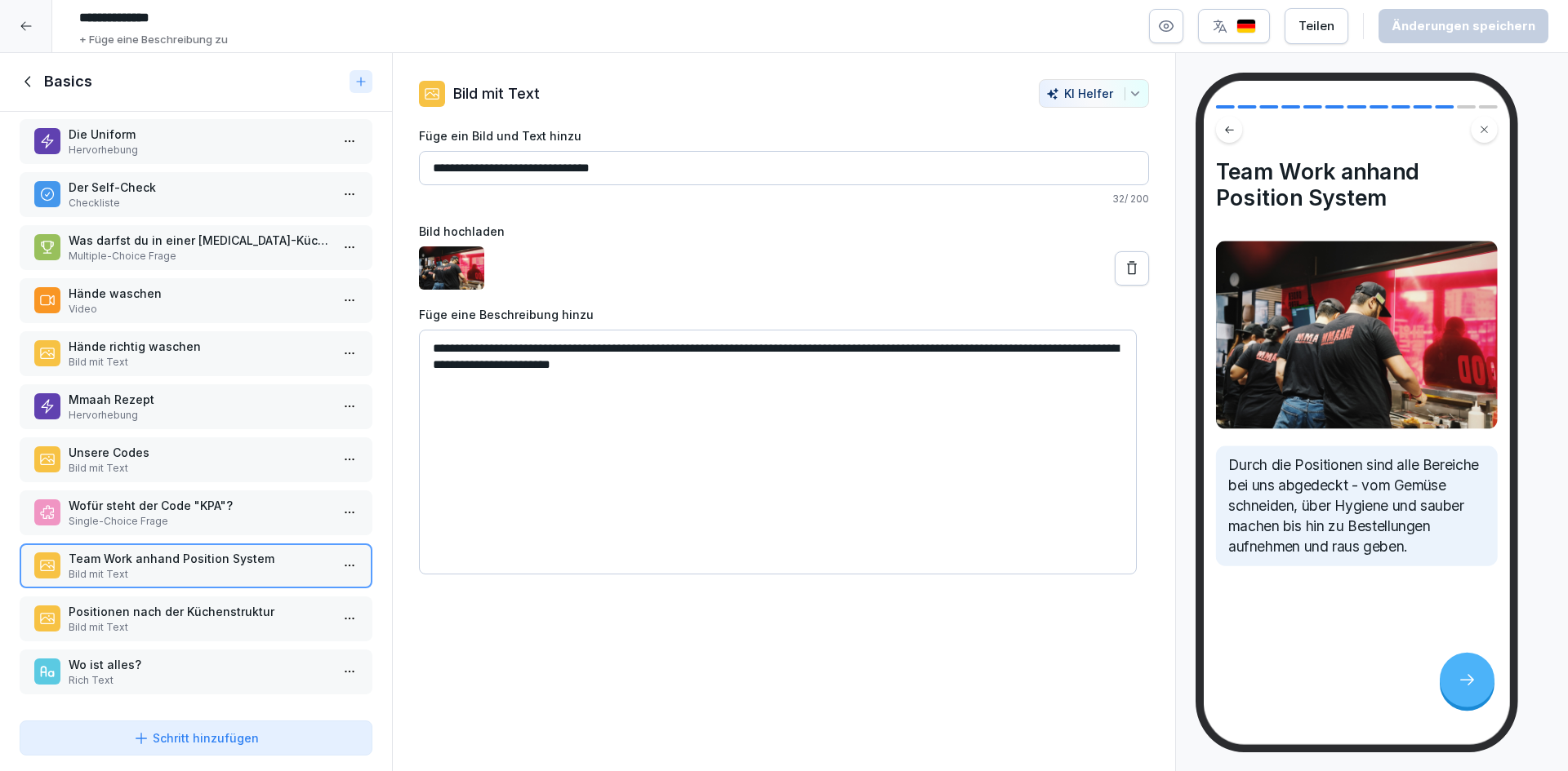
click at [236, 603] on p "Positionen nach der Küchenstruktur" at bounding box center [199, 612] width 262 height 17
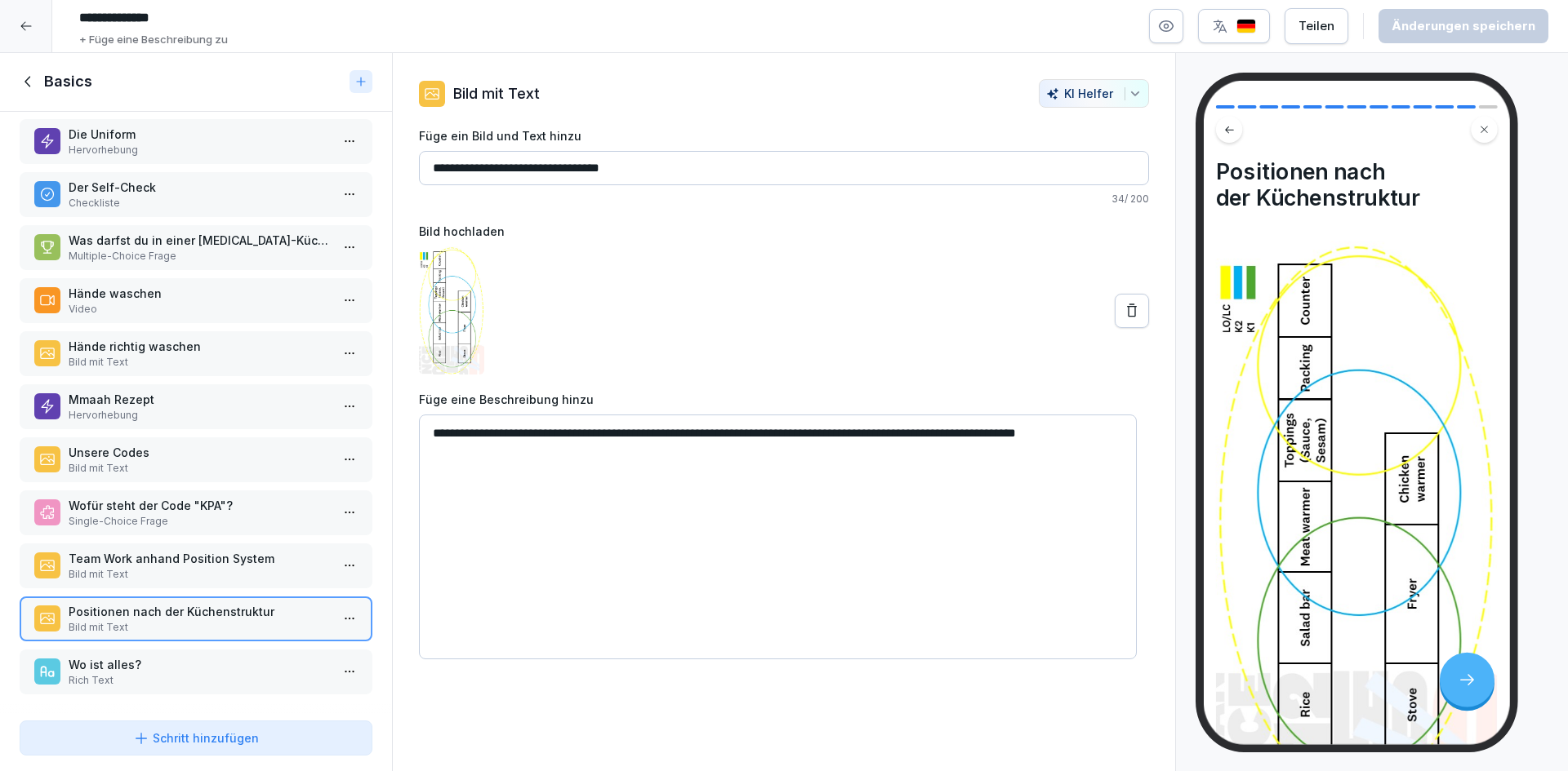
click at [238, 550] on p "Team Work anhand Position System" at bounding box center [199, 559] width 262 height 17
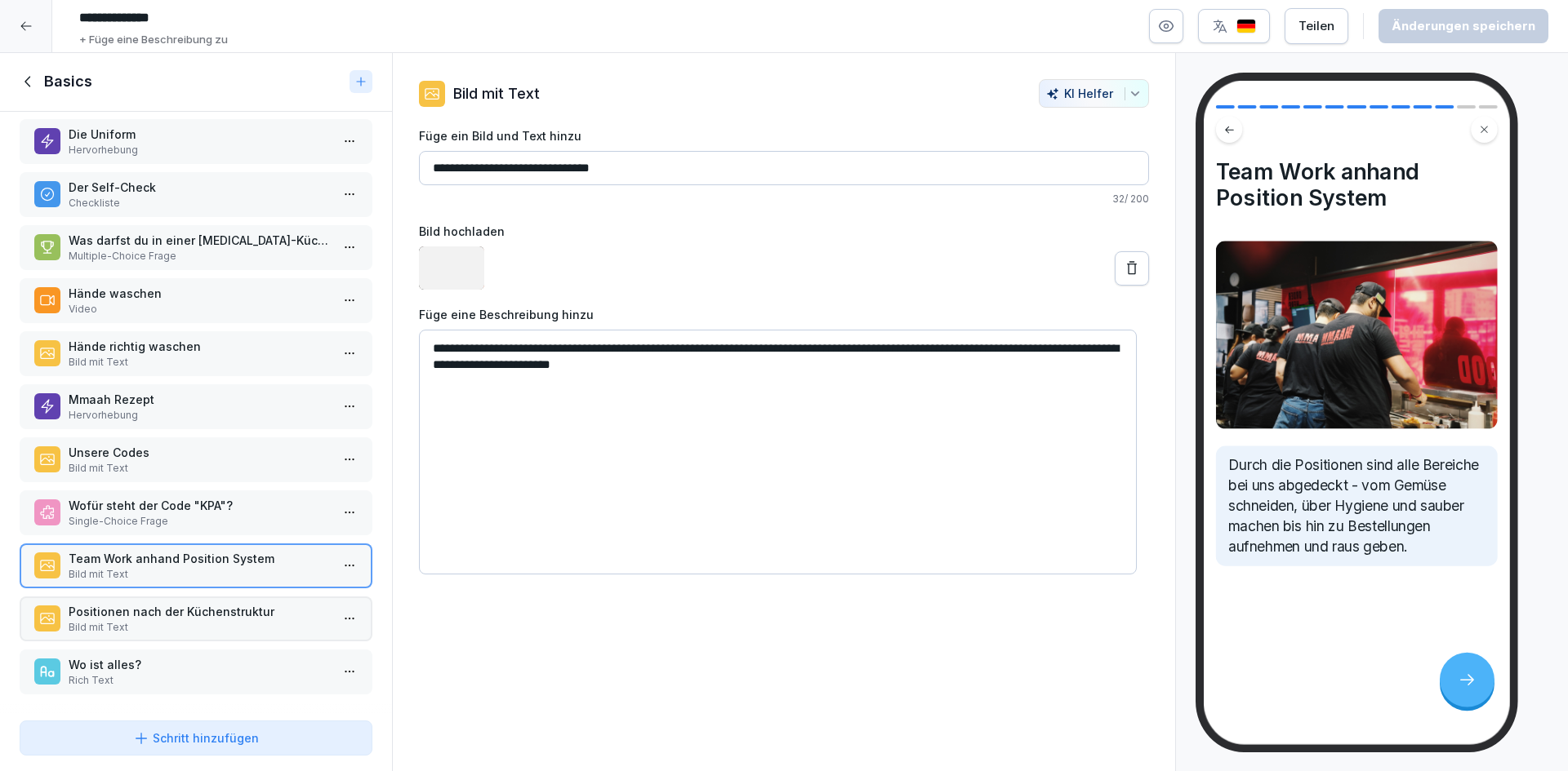
click at [192, 603] on p "Positionen nach der Küchenstruktur" at bounding box center [199, 612] width 262 height 17
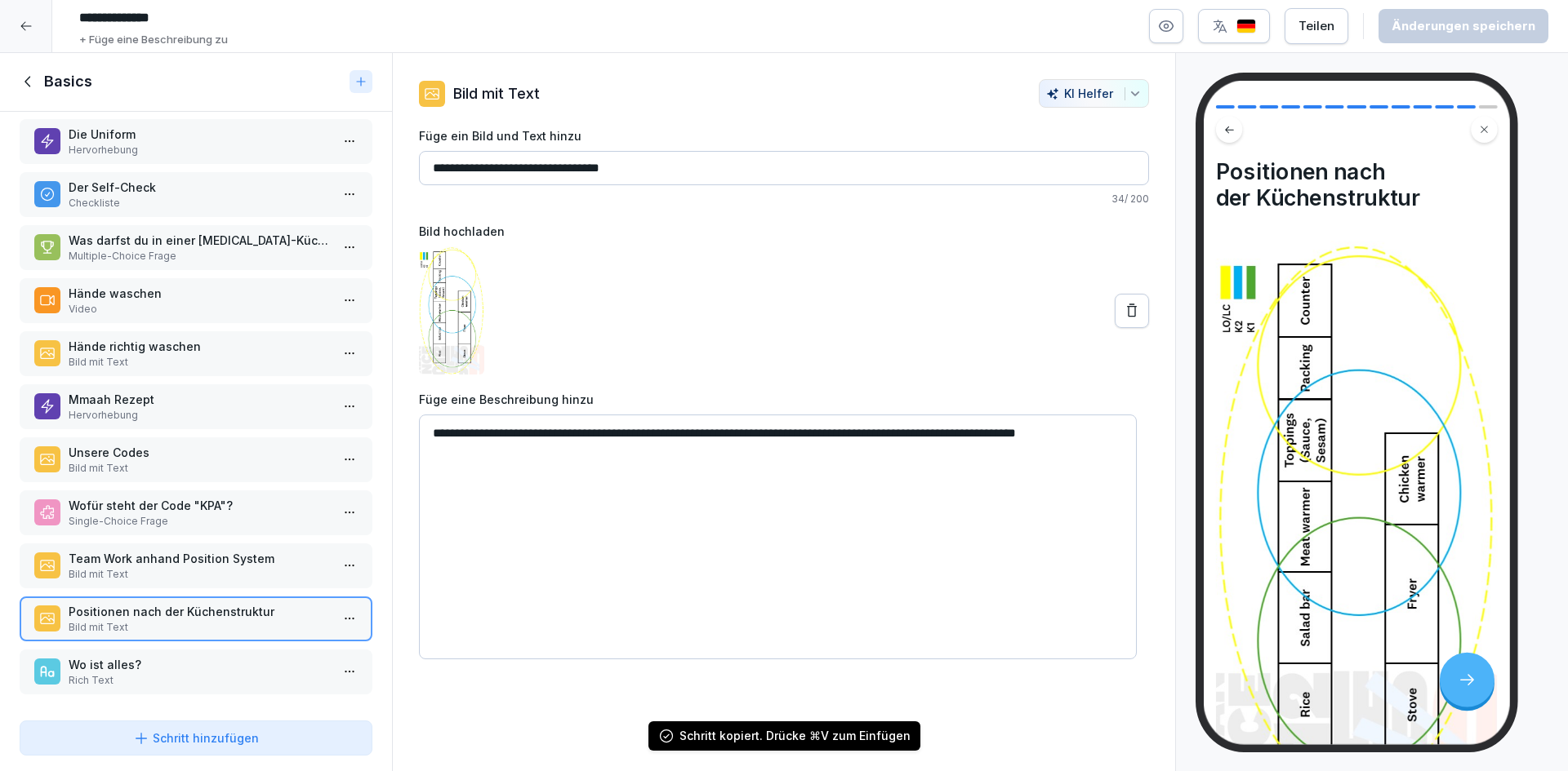
click at [26, 83] on icon at bounding box center [27, 82] width 6 height 10
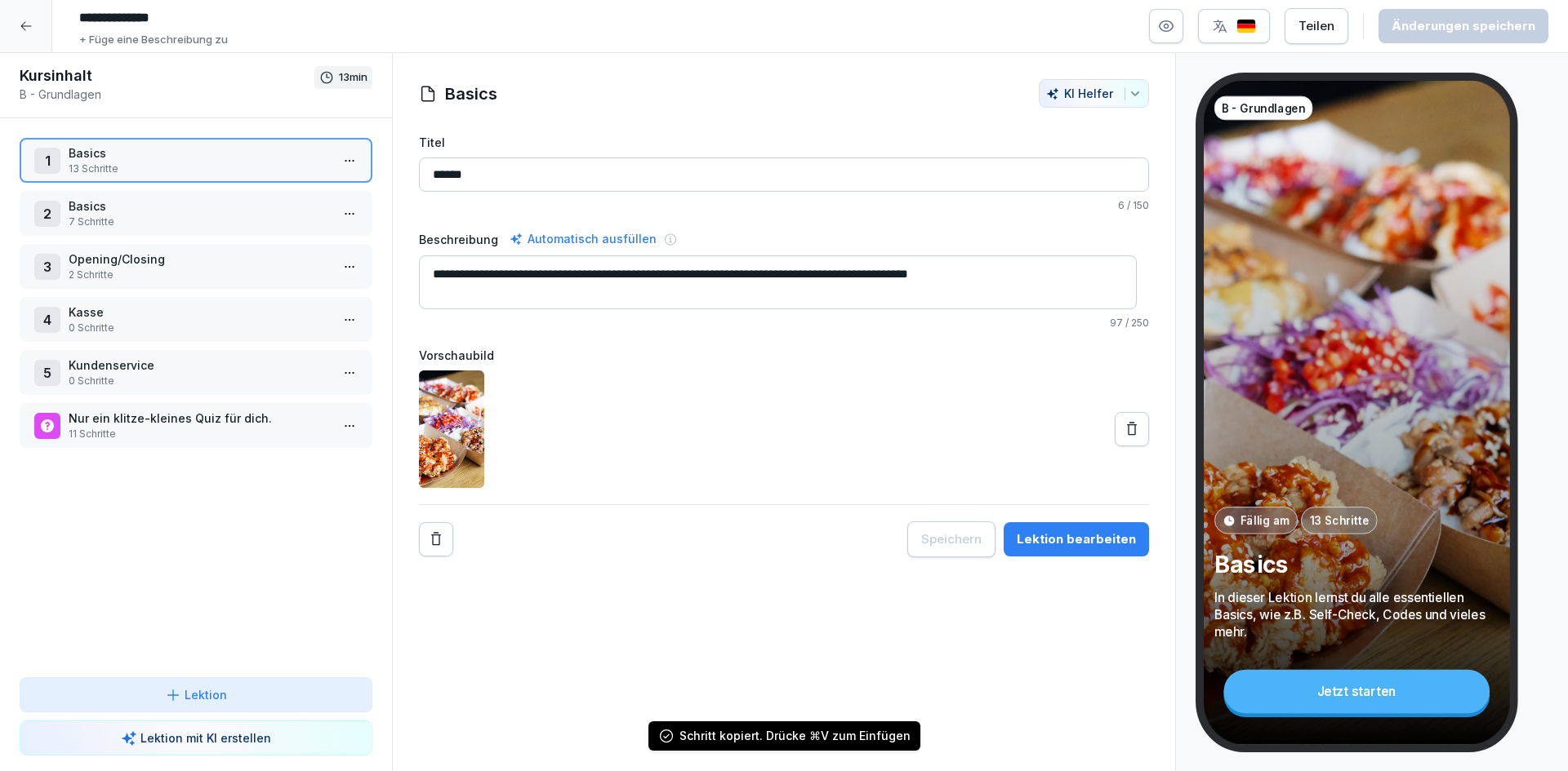
click at [161, 222] on p "7 Schritte" at bounding box center [199, 222] width 262 height 15
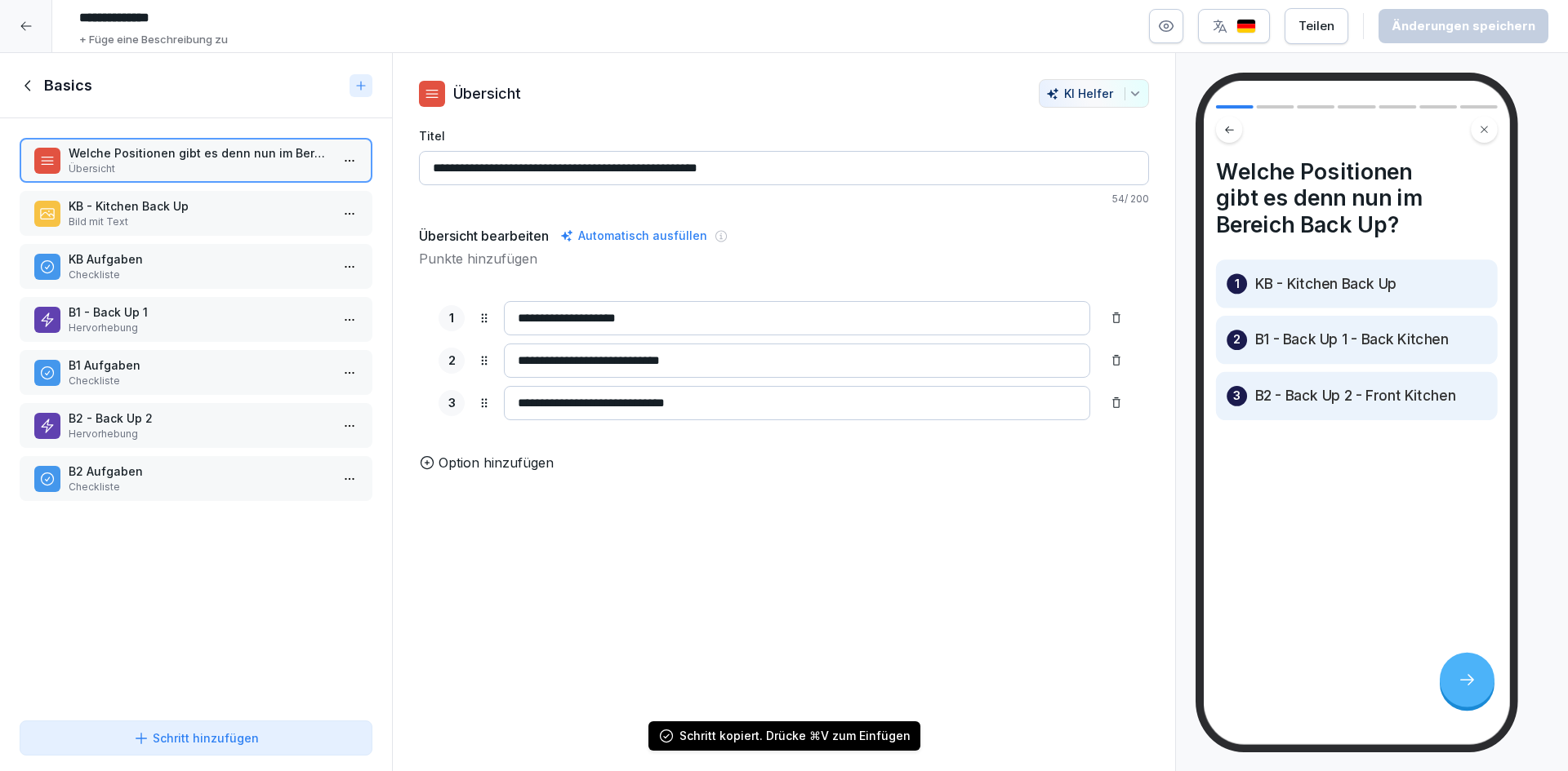
click at [209, 614] on div "Welche Positionen gibt es denn nun im Bereich Back Up? Übersicht KB - Kitchen B…" at bounding box center [196, 416] width 392 height 596
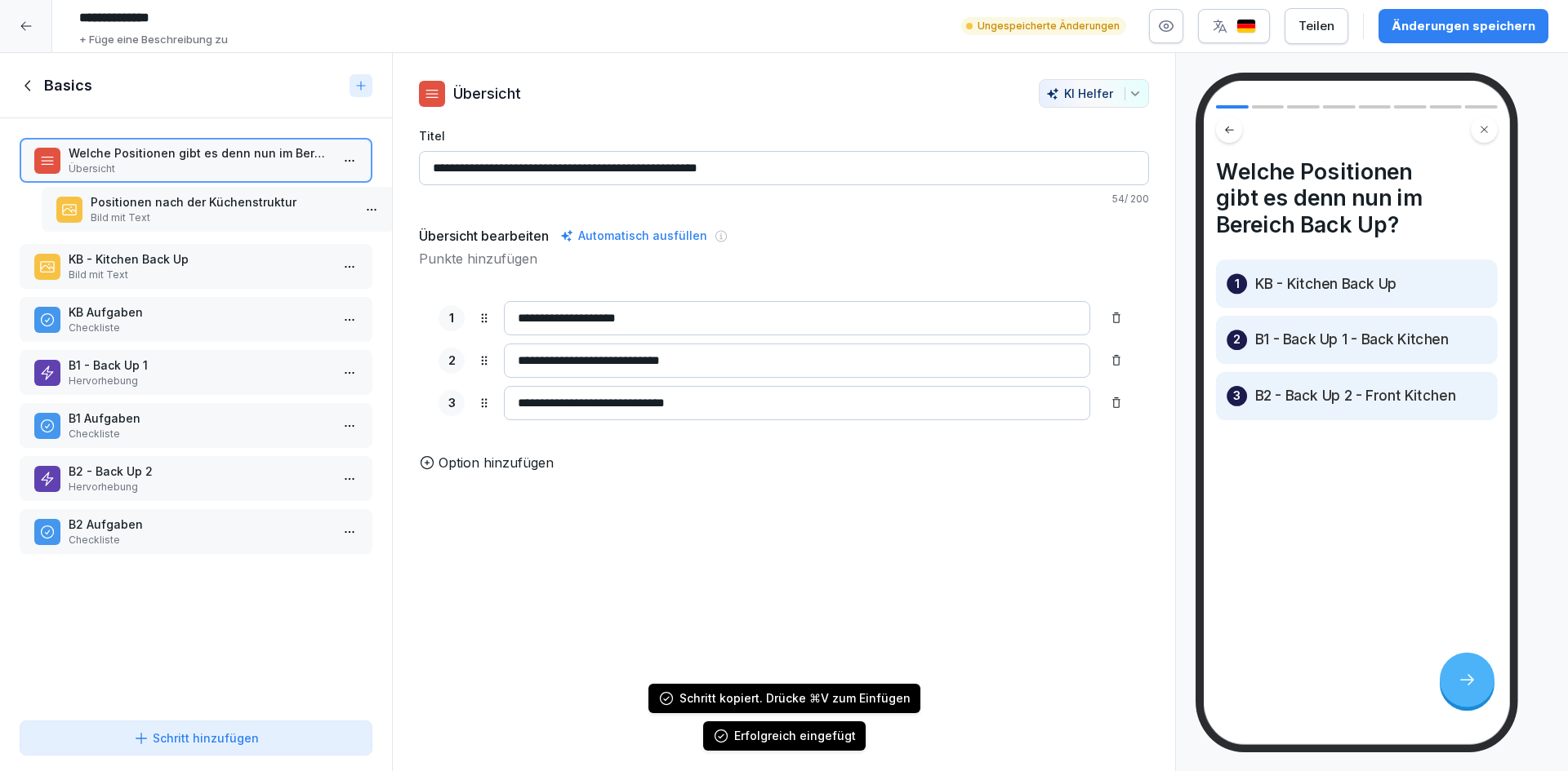
drag, startPoint x: 200, startPoint y: 537, endPoint x: 222, endPoint y: 215, distance: 322.8
click at [222, 215] on p "Bild mit Text" at bounding box center [221, 217] width 262 height 15
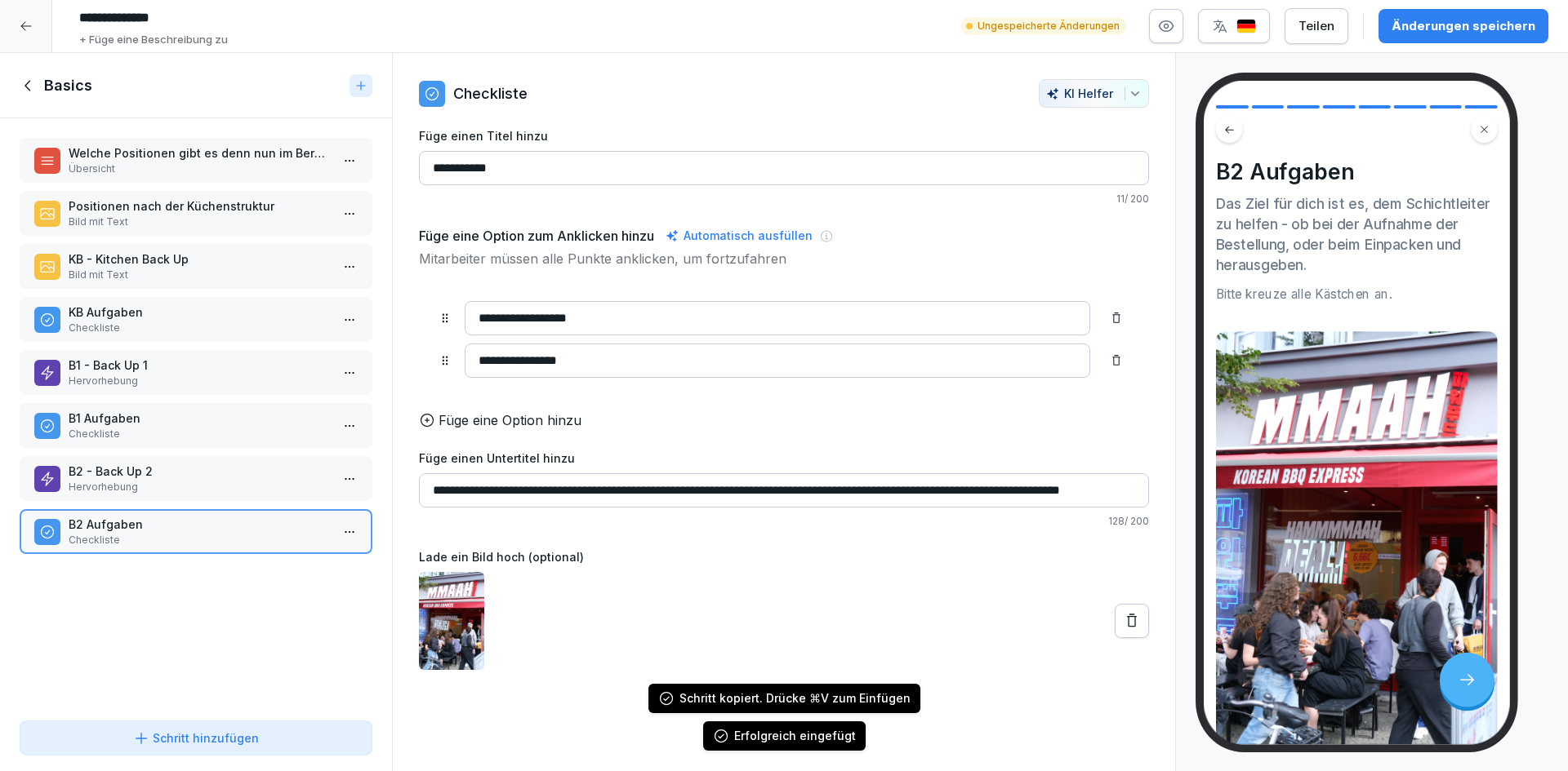
click at [35, 79] on icon at bounding box center [29, 85] width 18 height 18
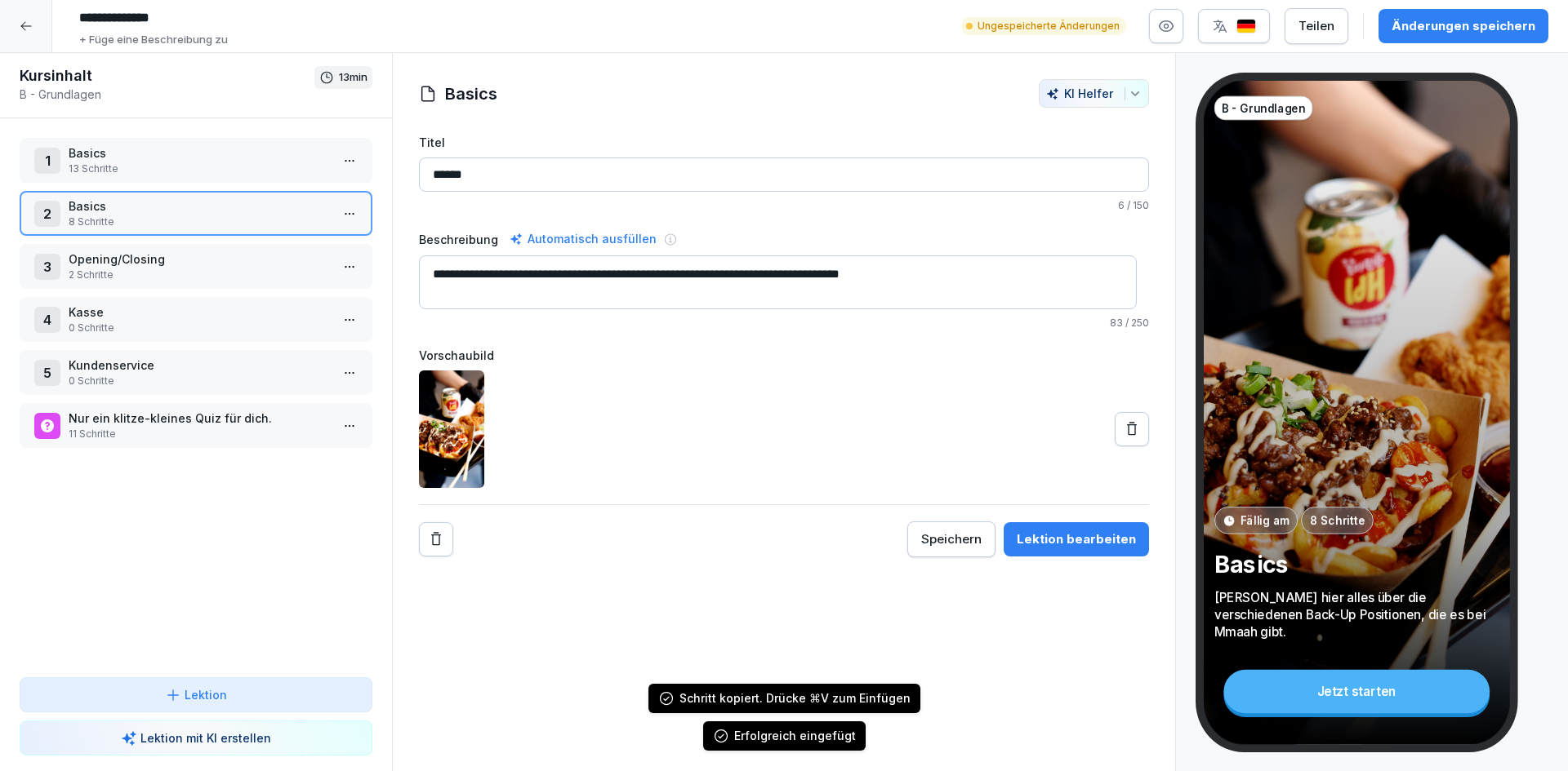
click at [217, 163] on p "13 Schritte" at bounding box center [199, 169] width 262 height 15
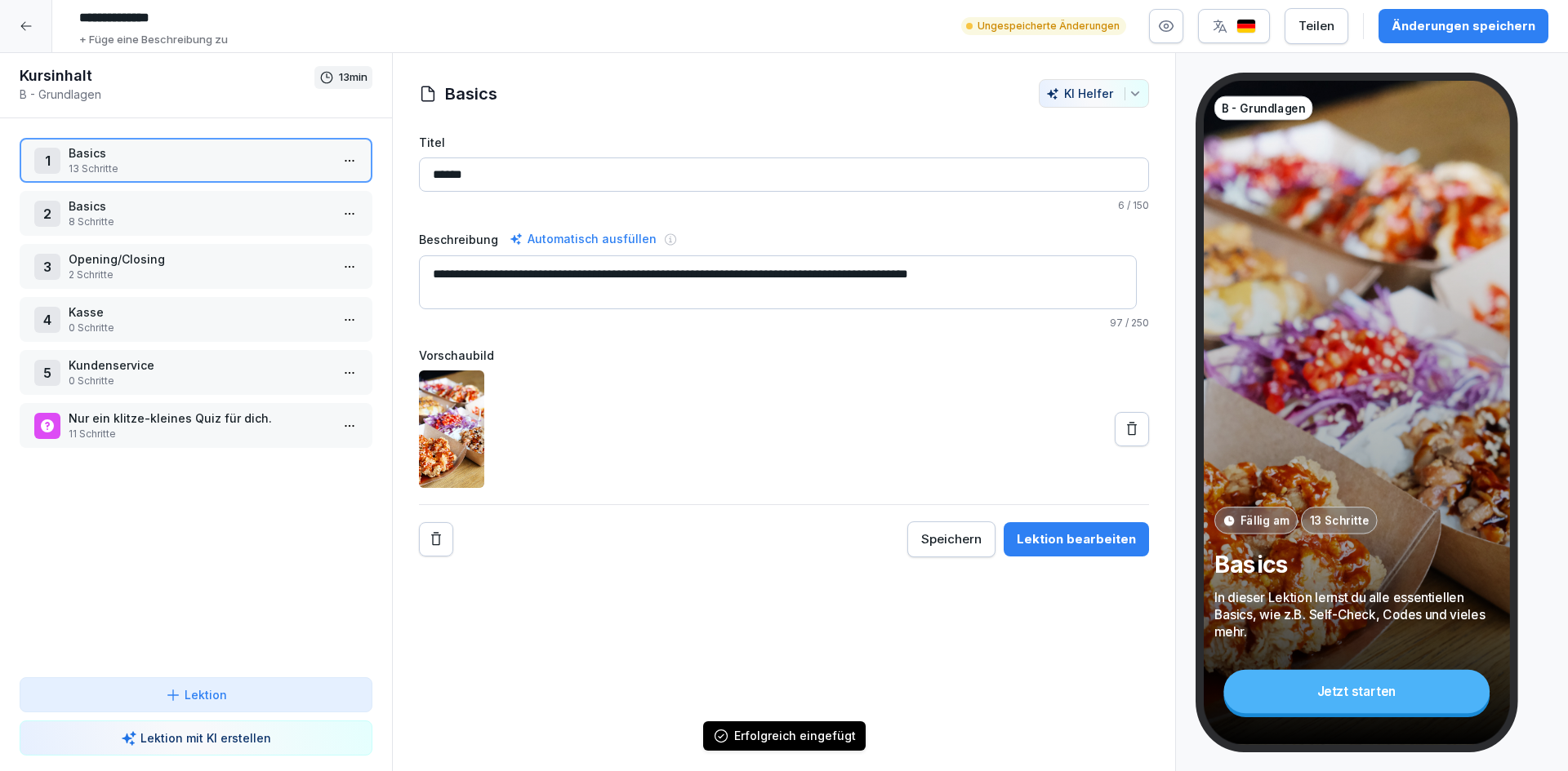
click at [217, 163] on p "13 Schritte" at bounding box center [199, 169] width 262 height 15
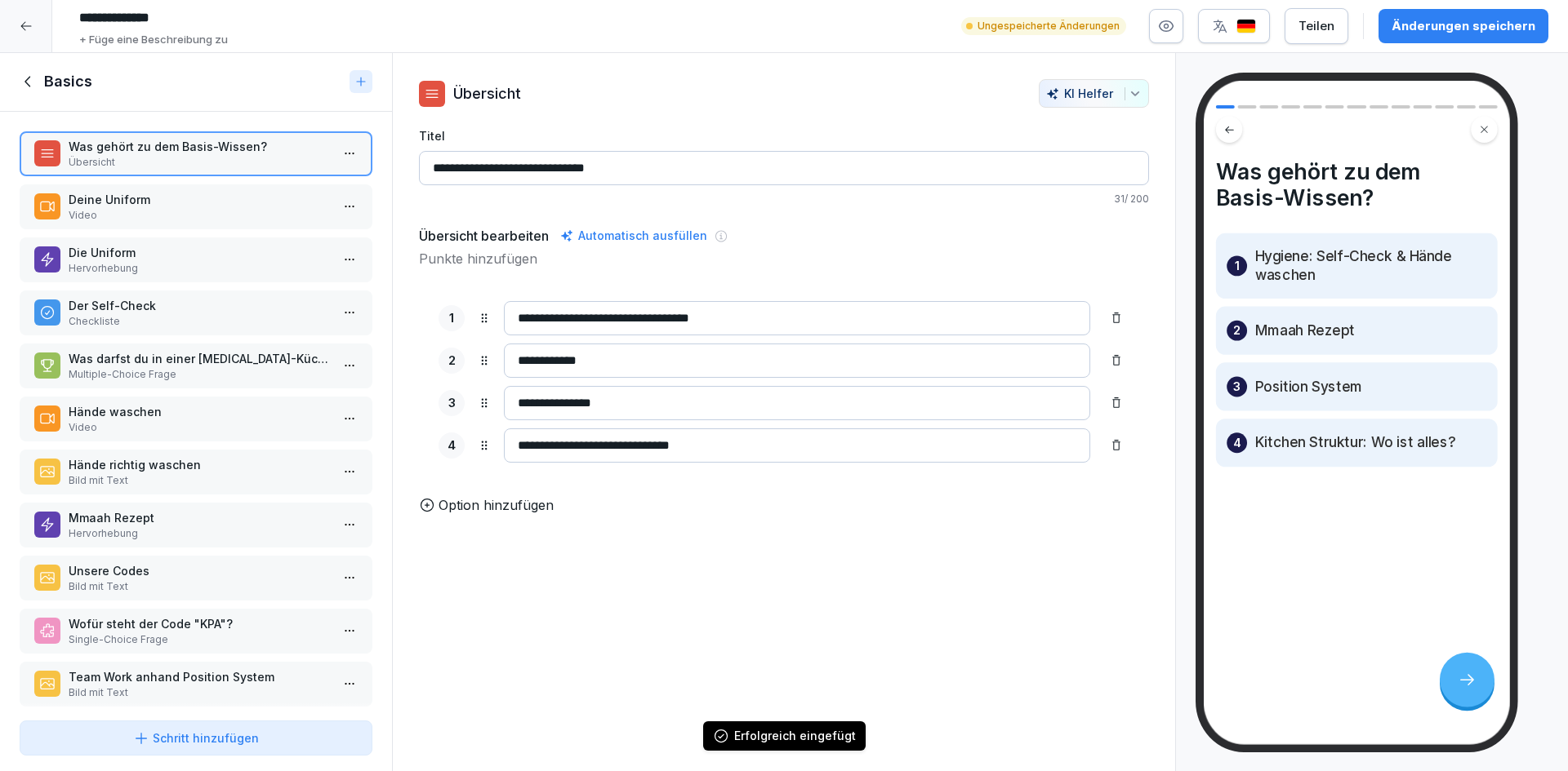
click at [215, 681] on p "Team Work anhand Position System" at bounding box center [199, 677] width 262 height 17
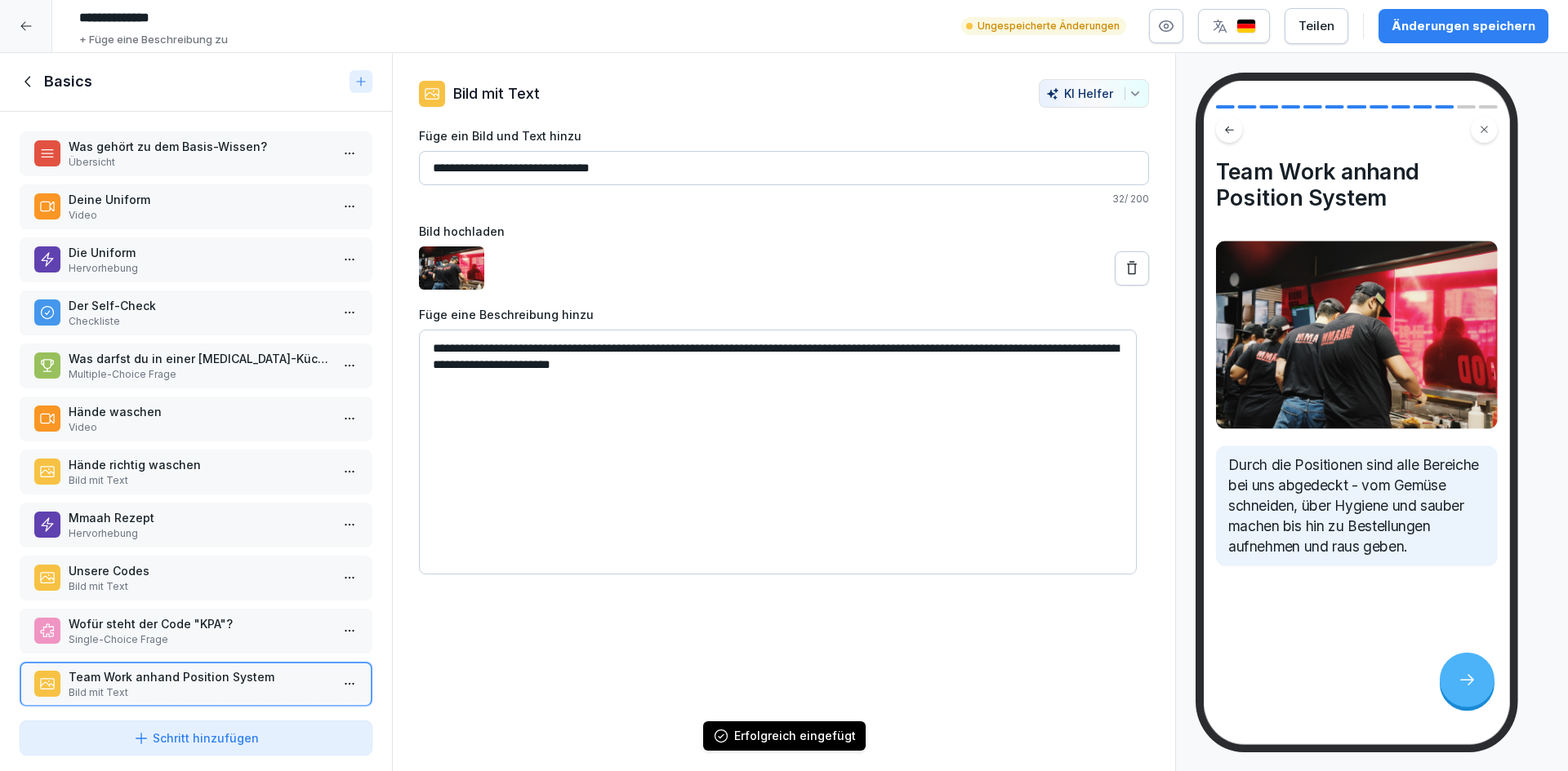
click at [231, 650] on div "Wofür steht der Code "KPA"? Single-Choice Frage" at bounding box center [197, 632] width 353 height 45
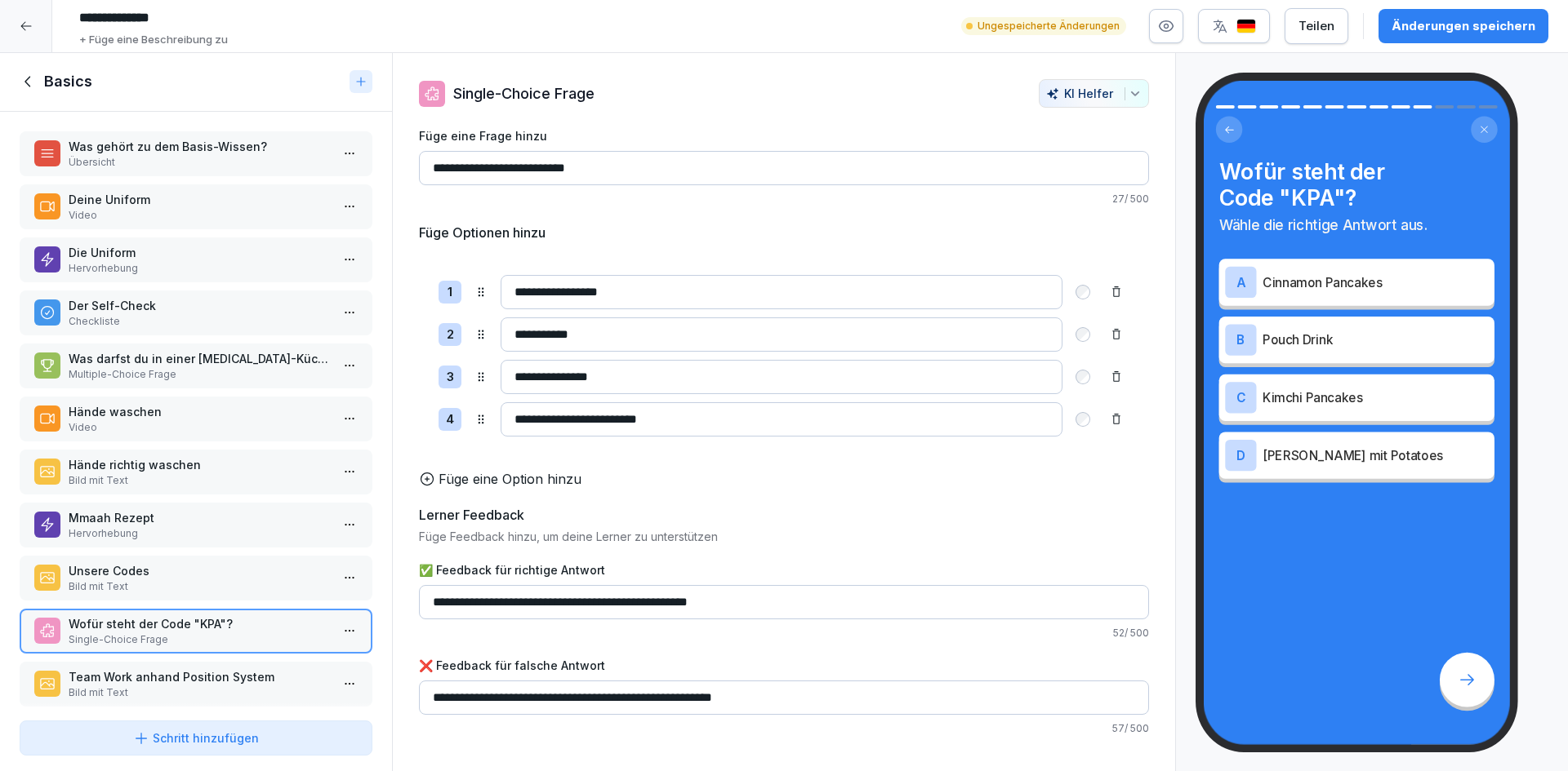
click at [238, 612] on div "Wofür steht der Code "KPA"? Single-Choice Frage" at bounding box center [197, 632] width 353 height 45
click at [250, 580] on p "Bild mit Text" at bounding box center [199, 587] width 262 height 15
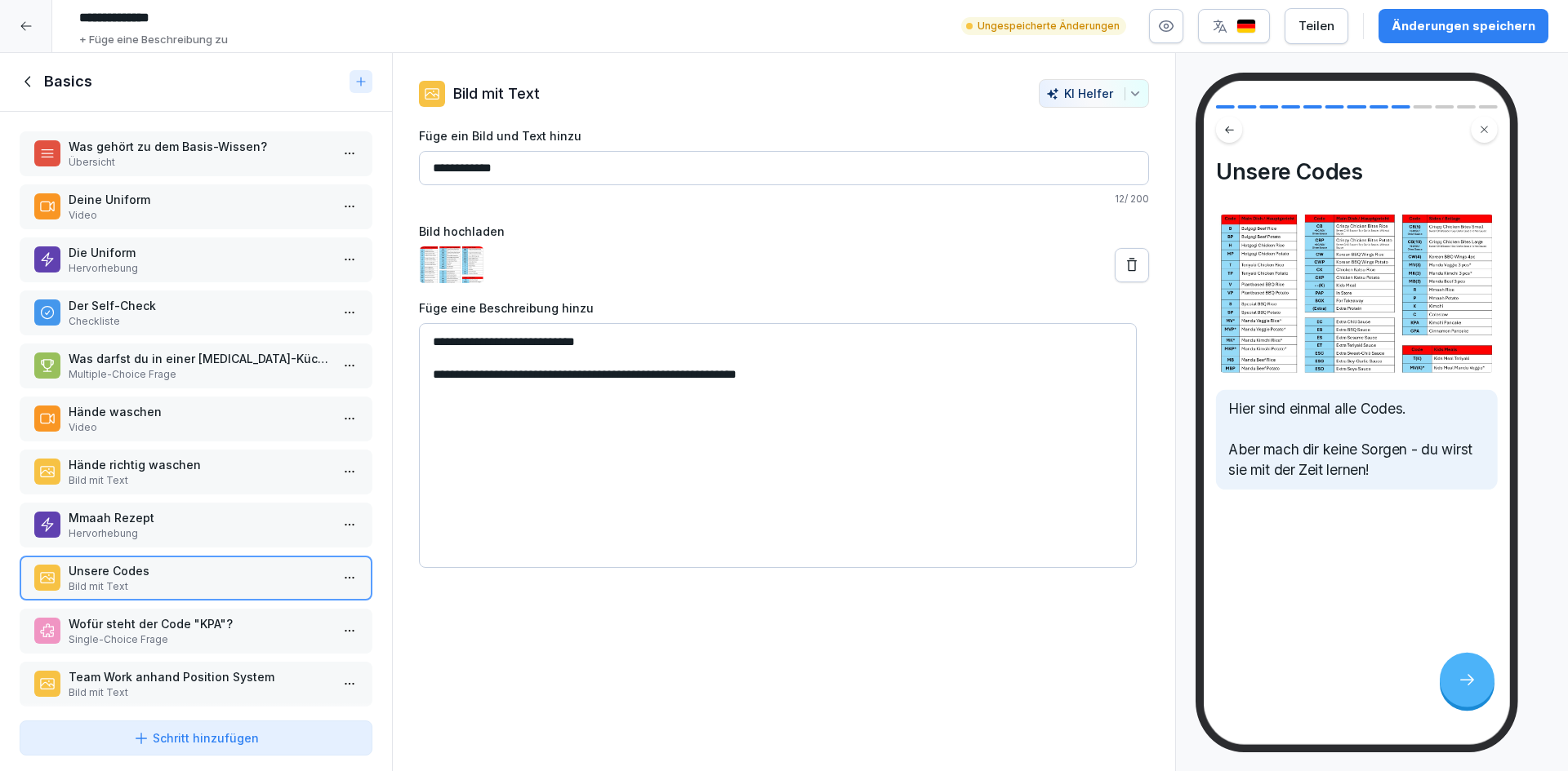
scroll to position [130, 0]
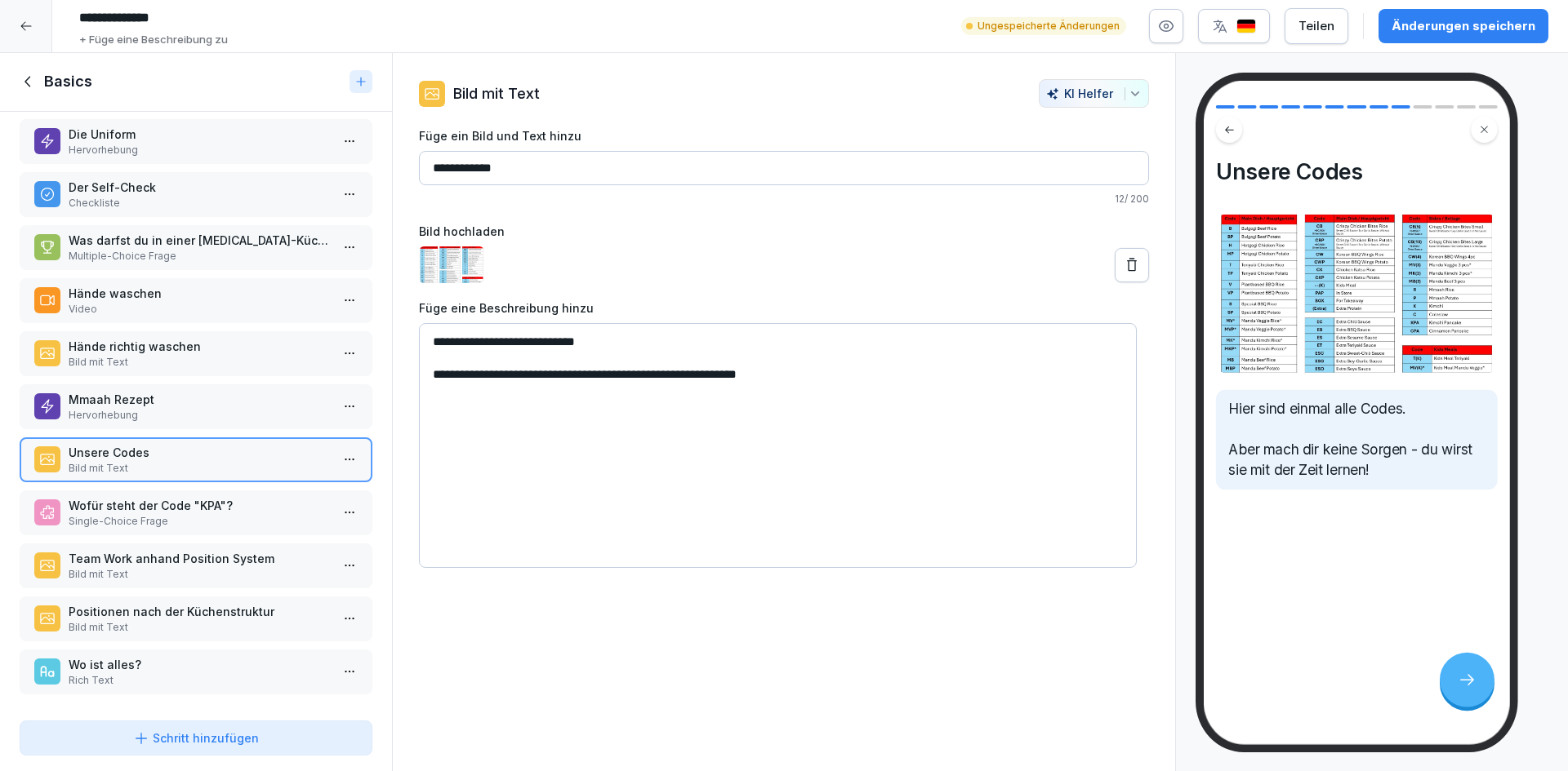
click at [222, 621] on p "Bild mit Text" at bounding box center [199, 628] width 262 height 15
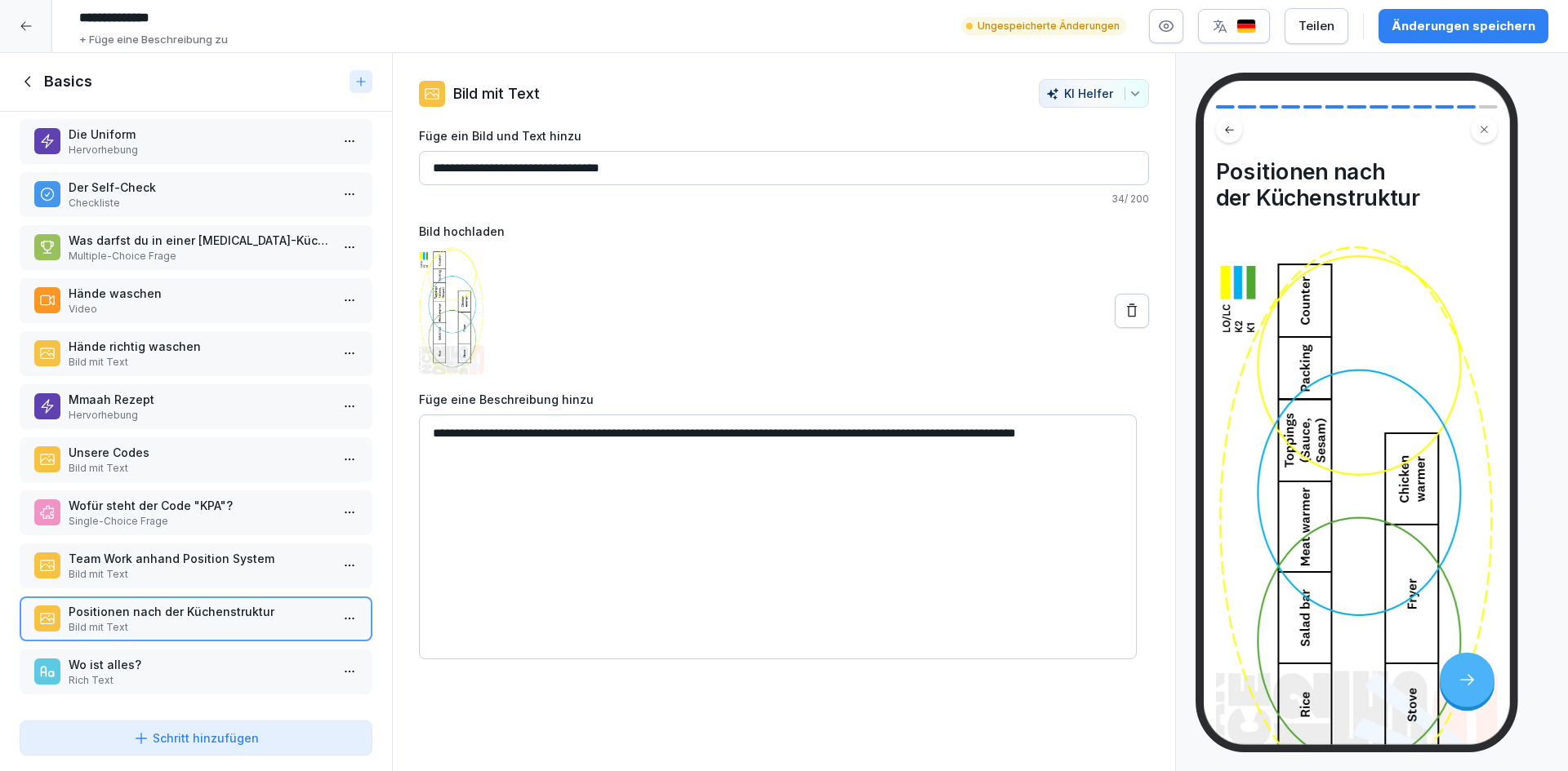
click at [212, 657] on p "Wo ist alles?" at bounding box center [199, 665] width 262 height 17
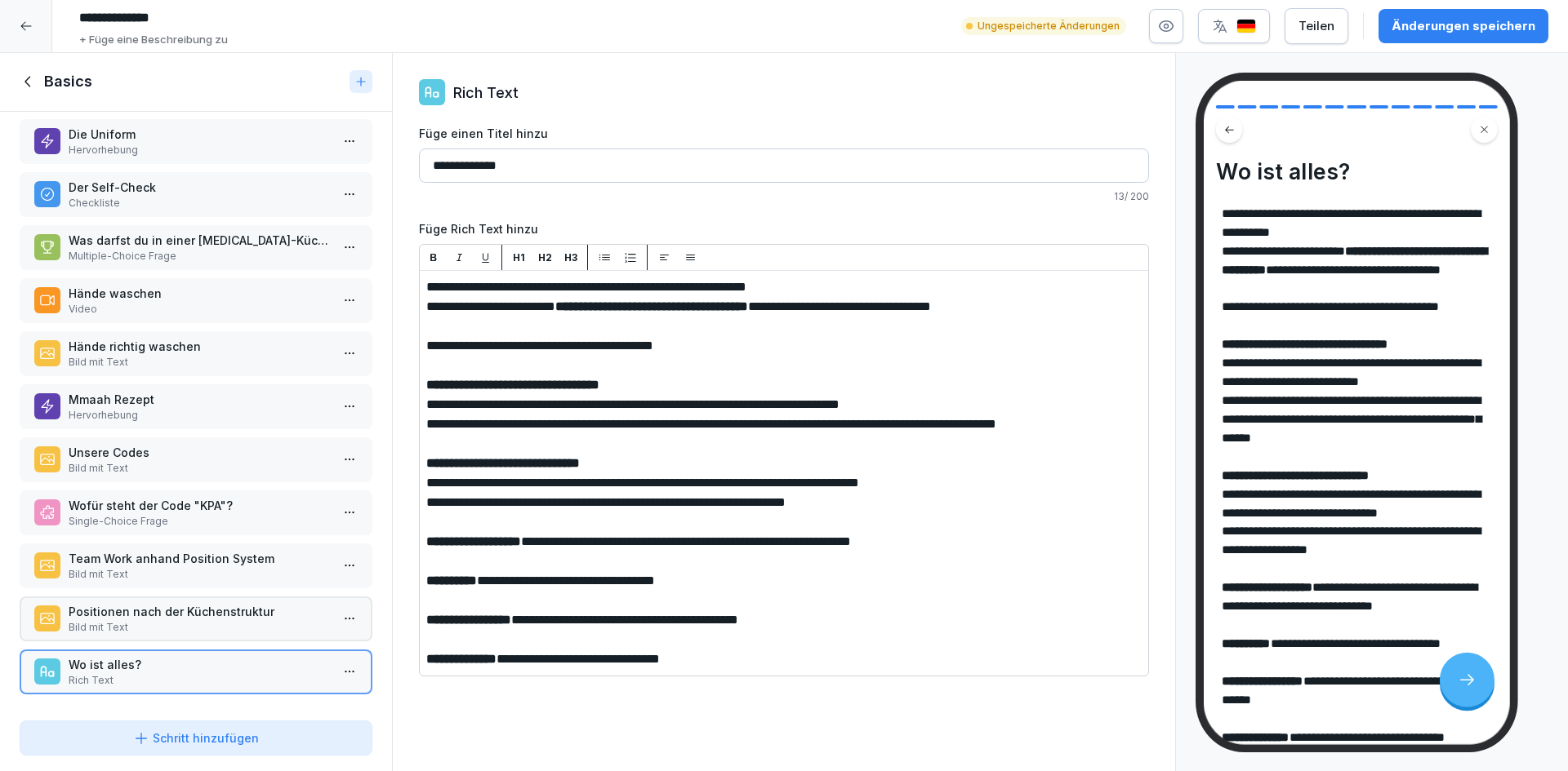
click at [263, 550] on p "Team Work anhand Position System" at bounding box center [199, 559] width 262 height 17
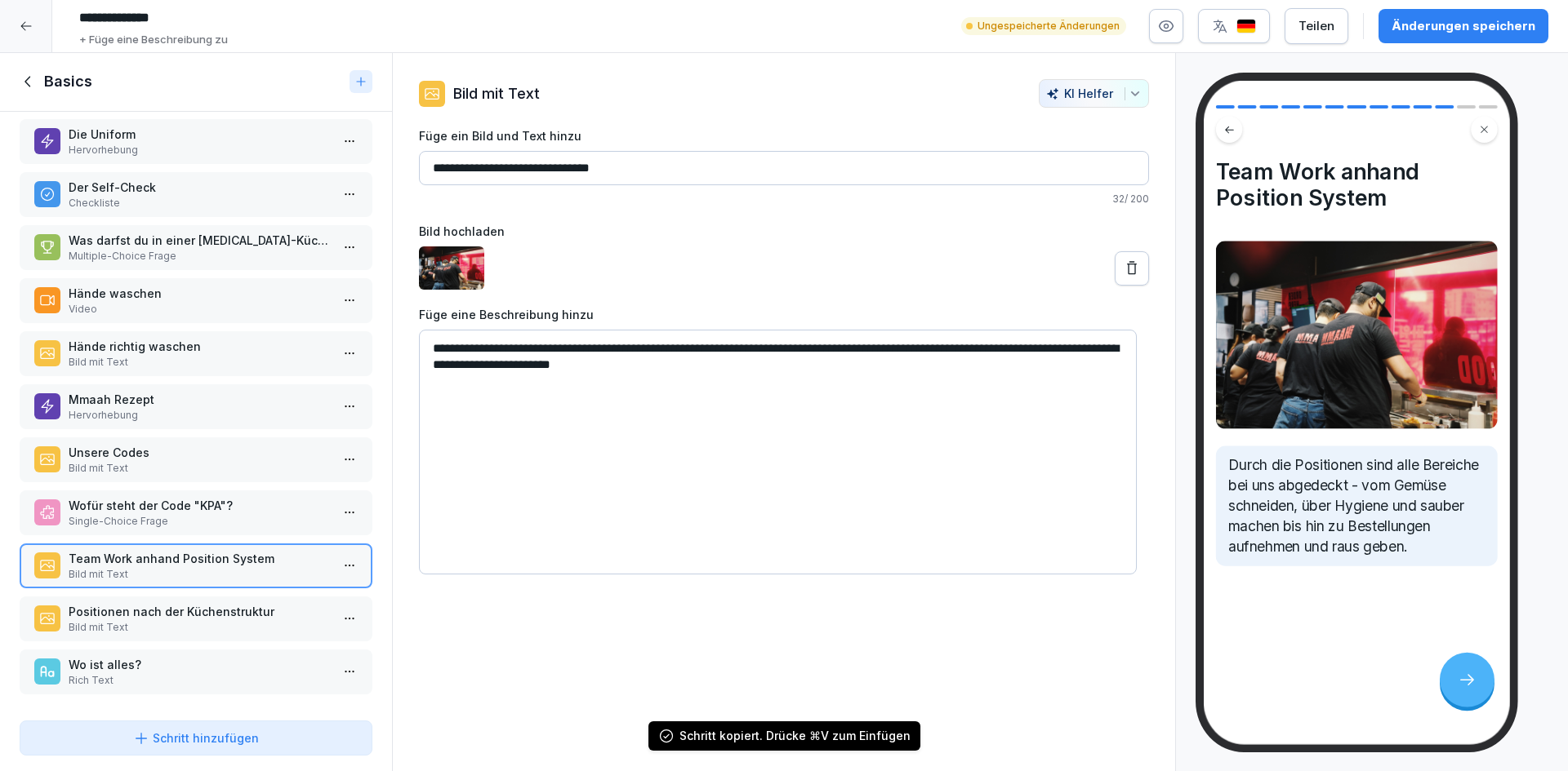
click at [30, 88] on icon at bounding box center [29, 82] width 18 height 18
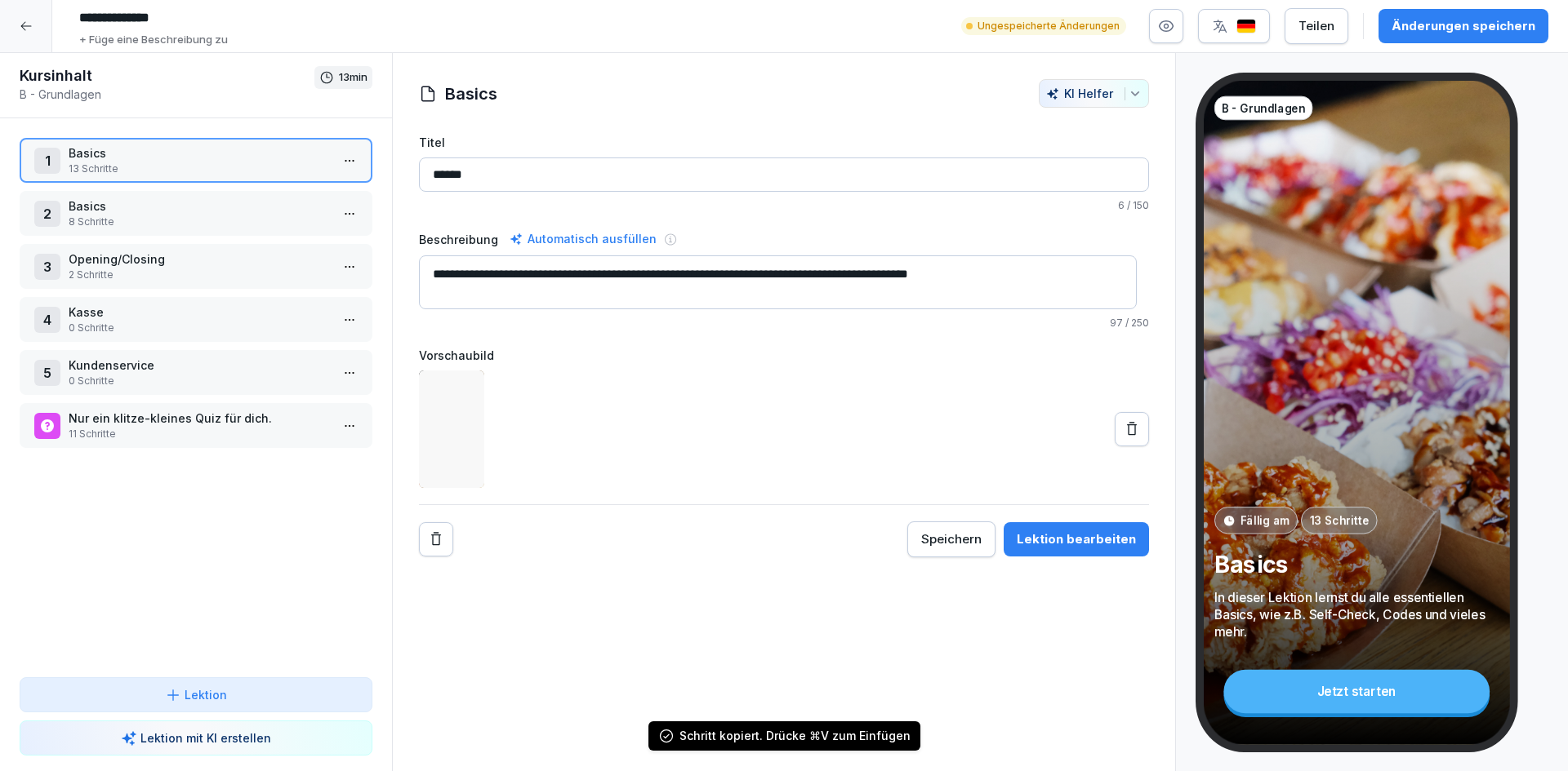
click at [117, 223] on p "8 Schritte" at bounding box center [199, 222] width 262 height 15
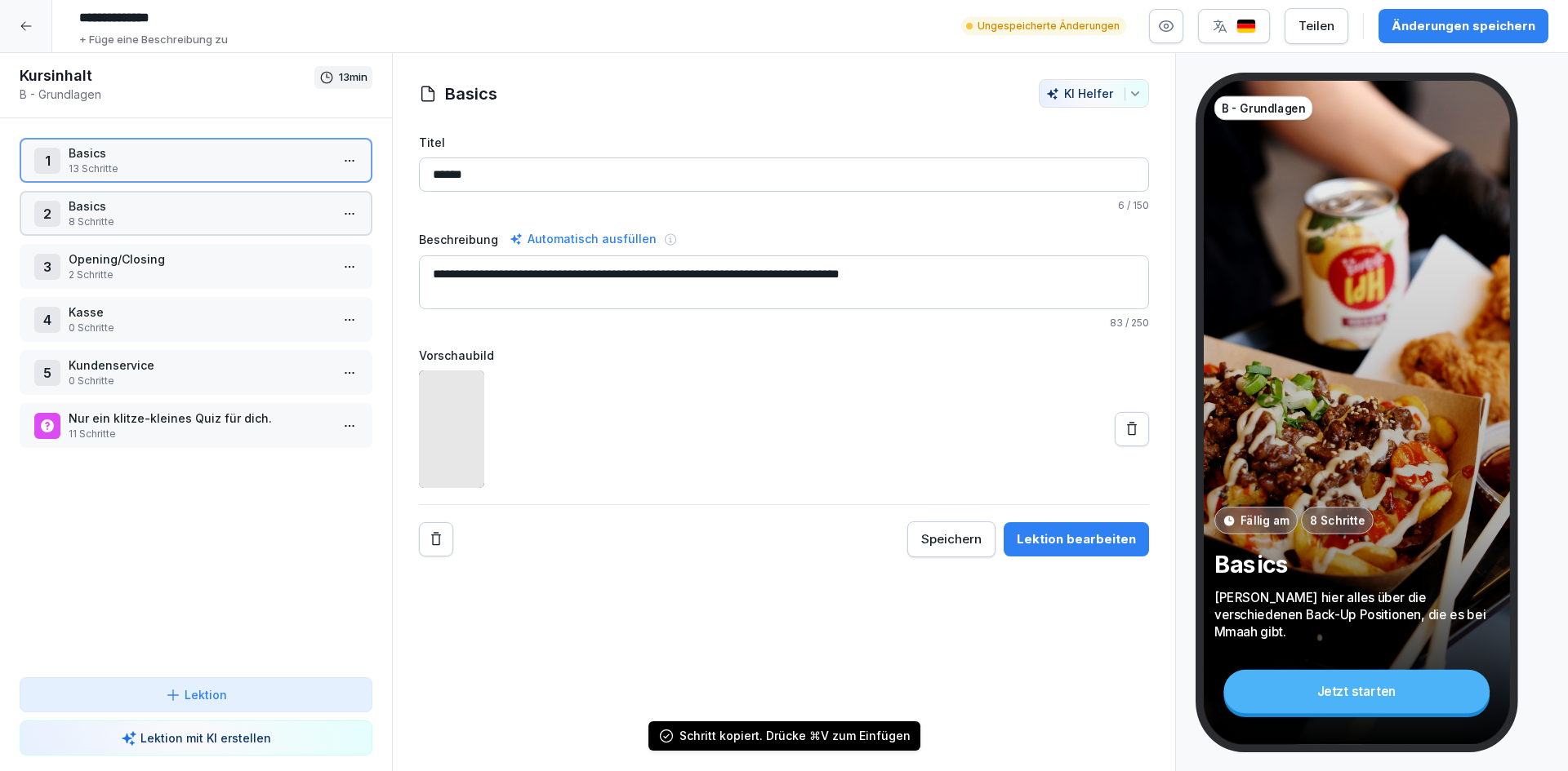
click at [117, 223] on p "8 Schritte" at bounding box center [199, 222] width 262 height 15
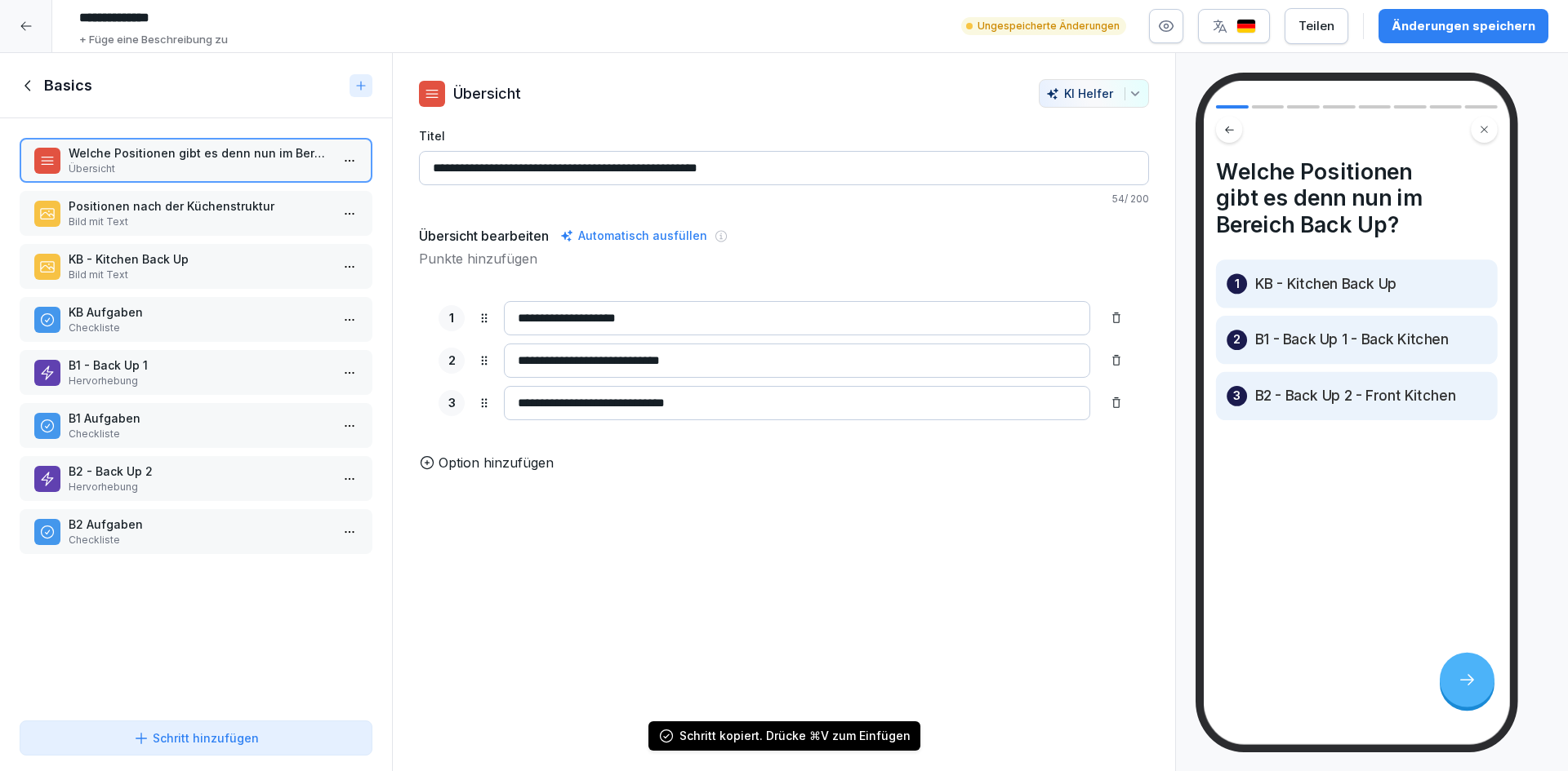
click at [184, 634] on div "Welche Positionen gibt es denn nun im Bereich Back Up? Übersicht Positionen nac…" at bounding box center [196, 416] width 392 height 596
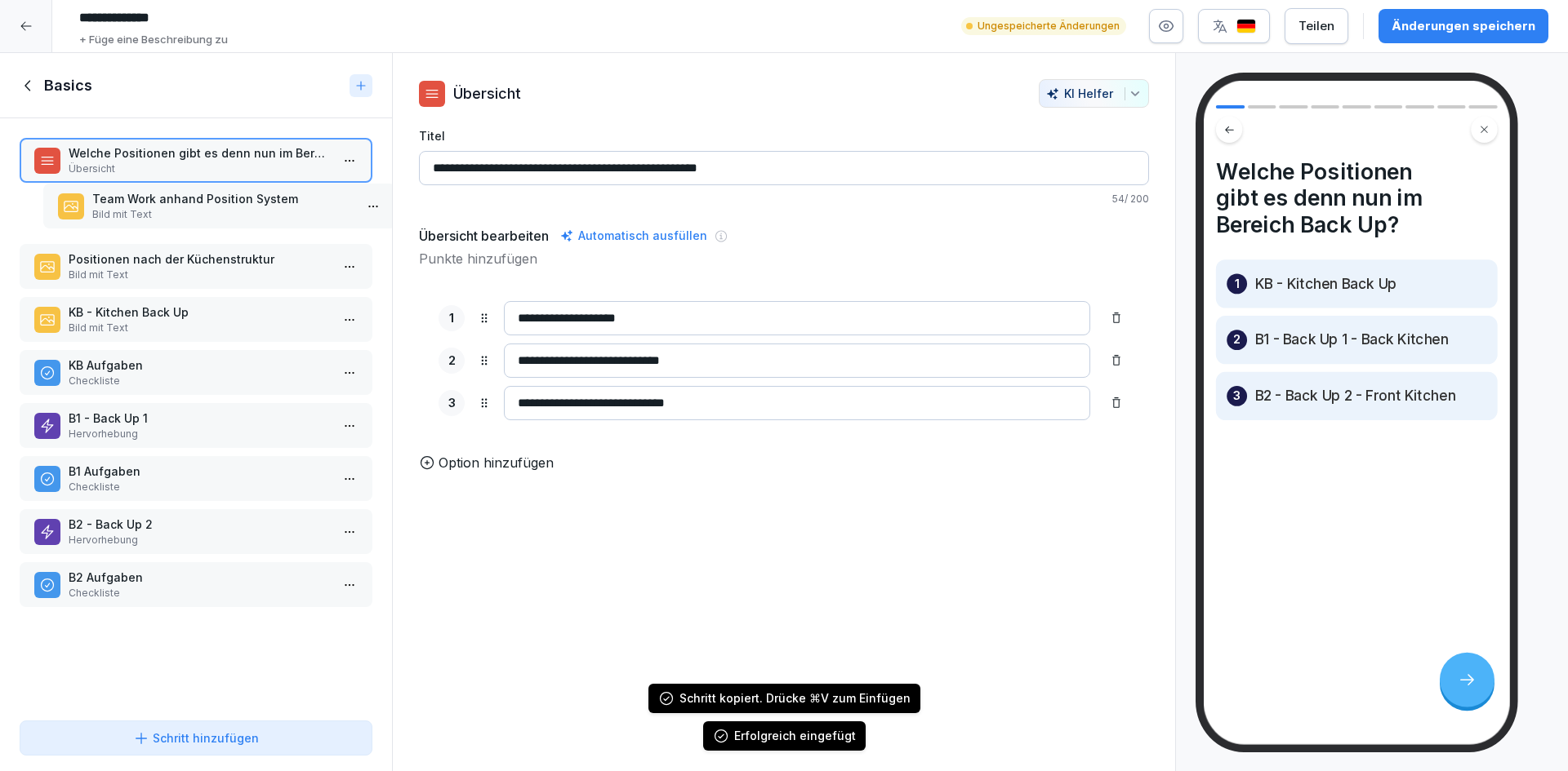
drag, startPoint x: 180, startPoint y: 569, endPoint x: 200, endPoint y: 210, distance: 359.6
click at [201, 210] on p "Bild mit Text" at bounding box center [223, 215] width 262 height 15
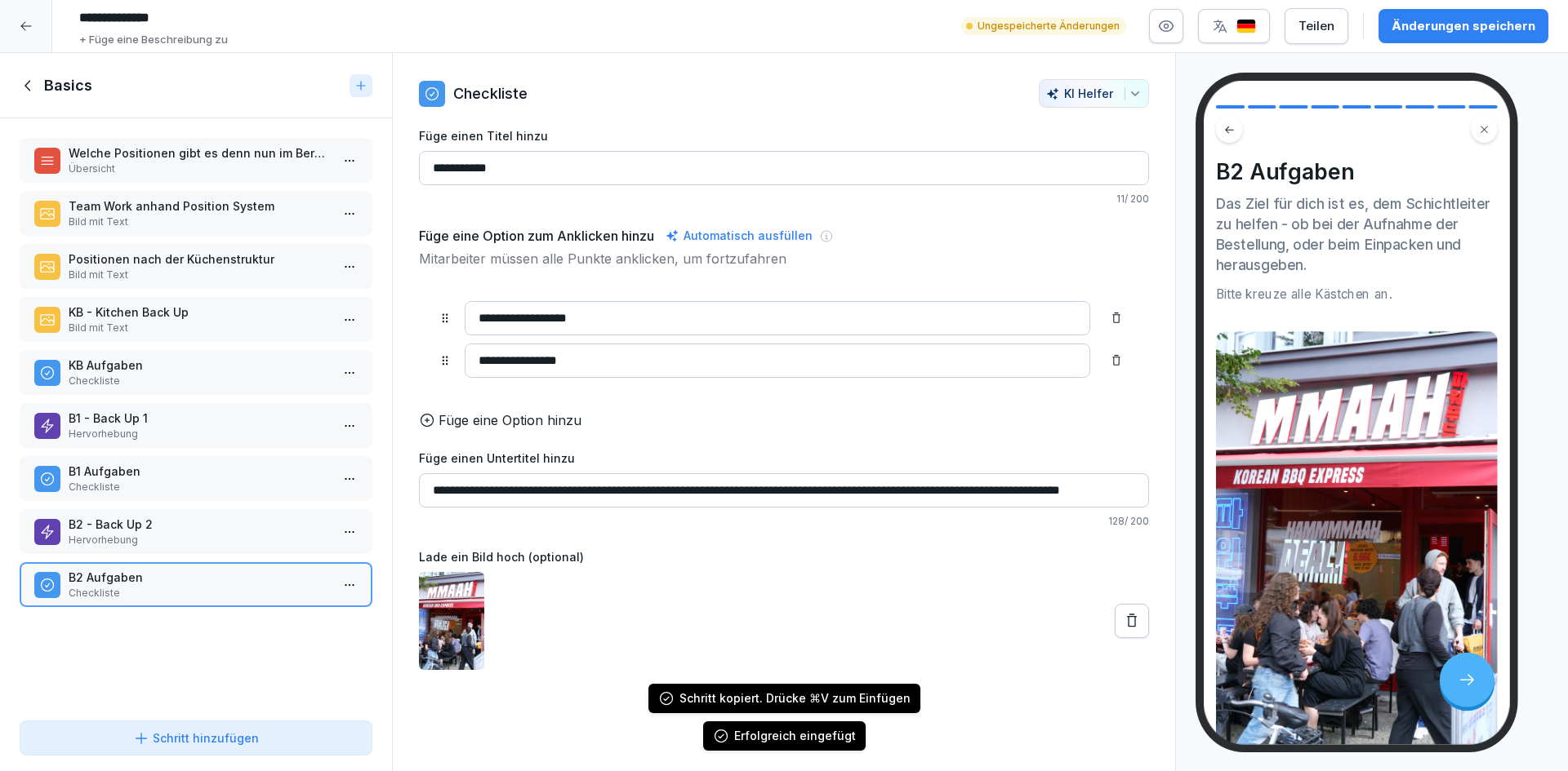
click at [183, 154] on p "Welche Positionen gibt es denn nun im Bereich Back Up?" at bounding box center [199, 153] width 262 height 17
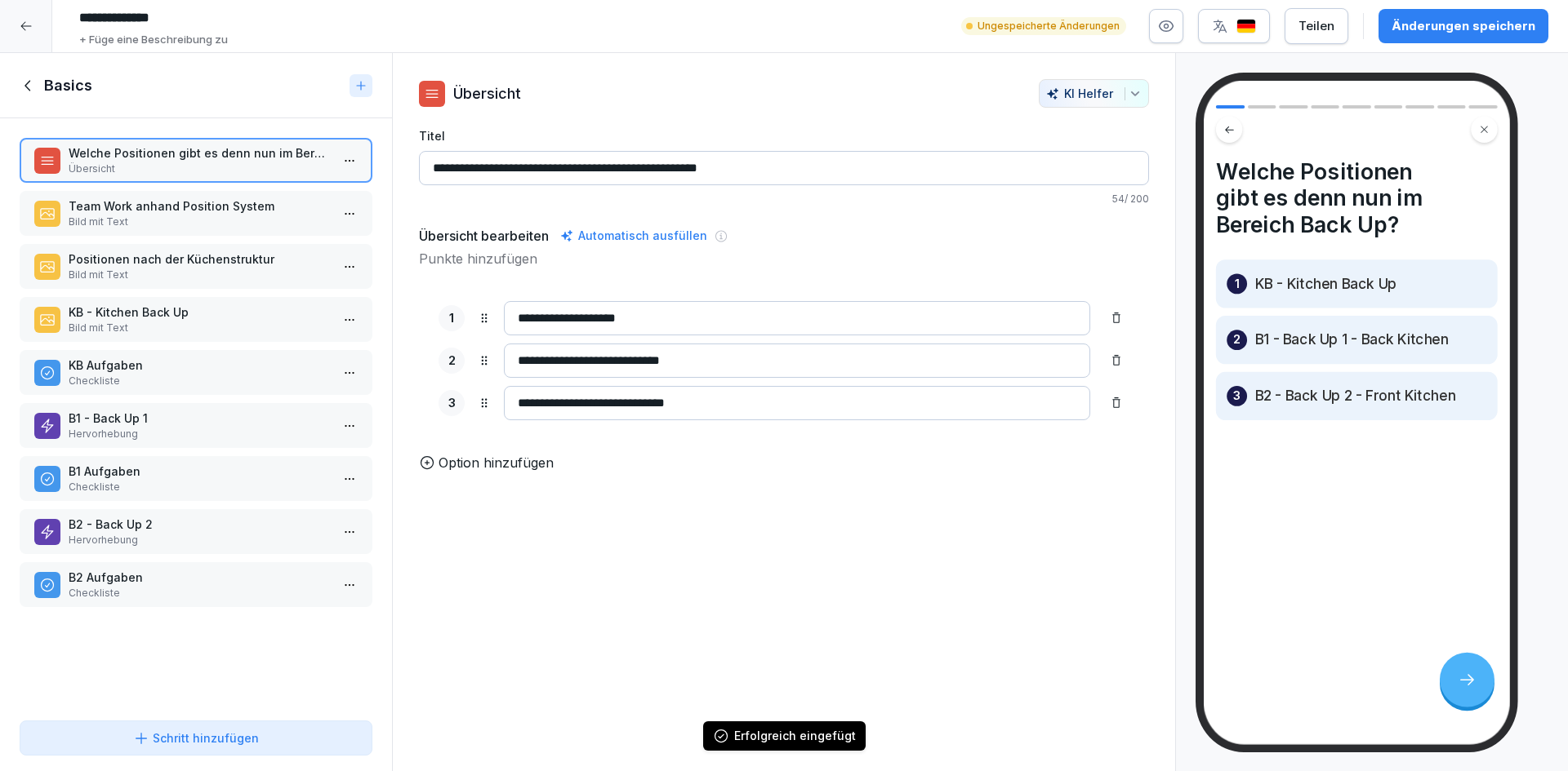
click at [24, 90] on icon at bounding box center [29, 85] width 18 height 18
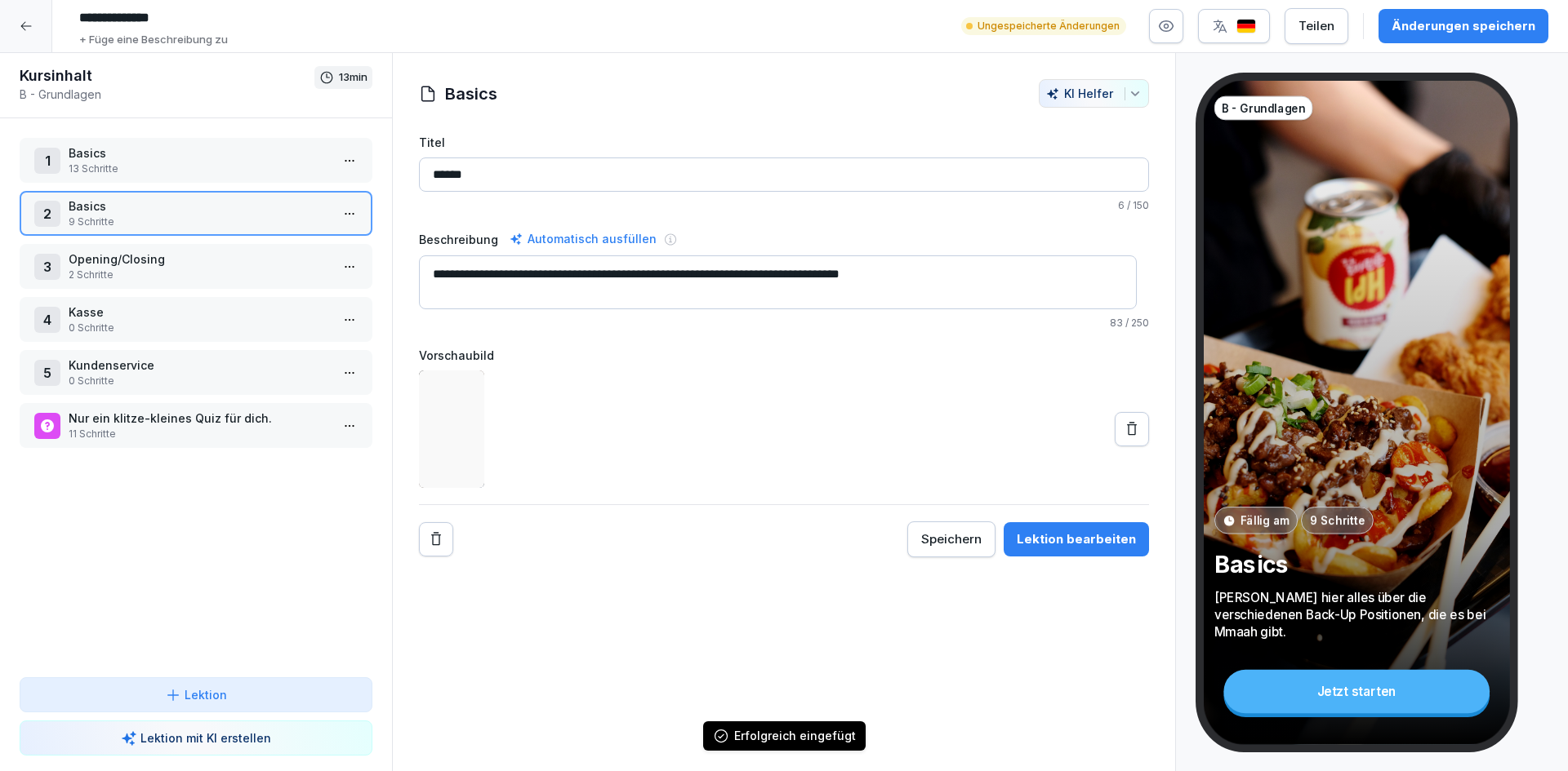
click at [210, 167] on p "13 Schritte" at bounding box center [199, 169] width 262 height 15
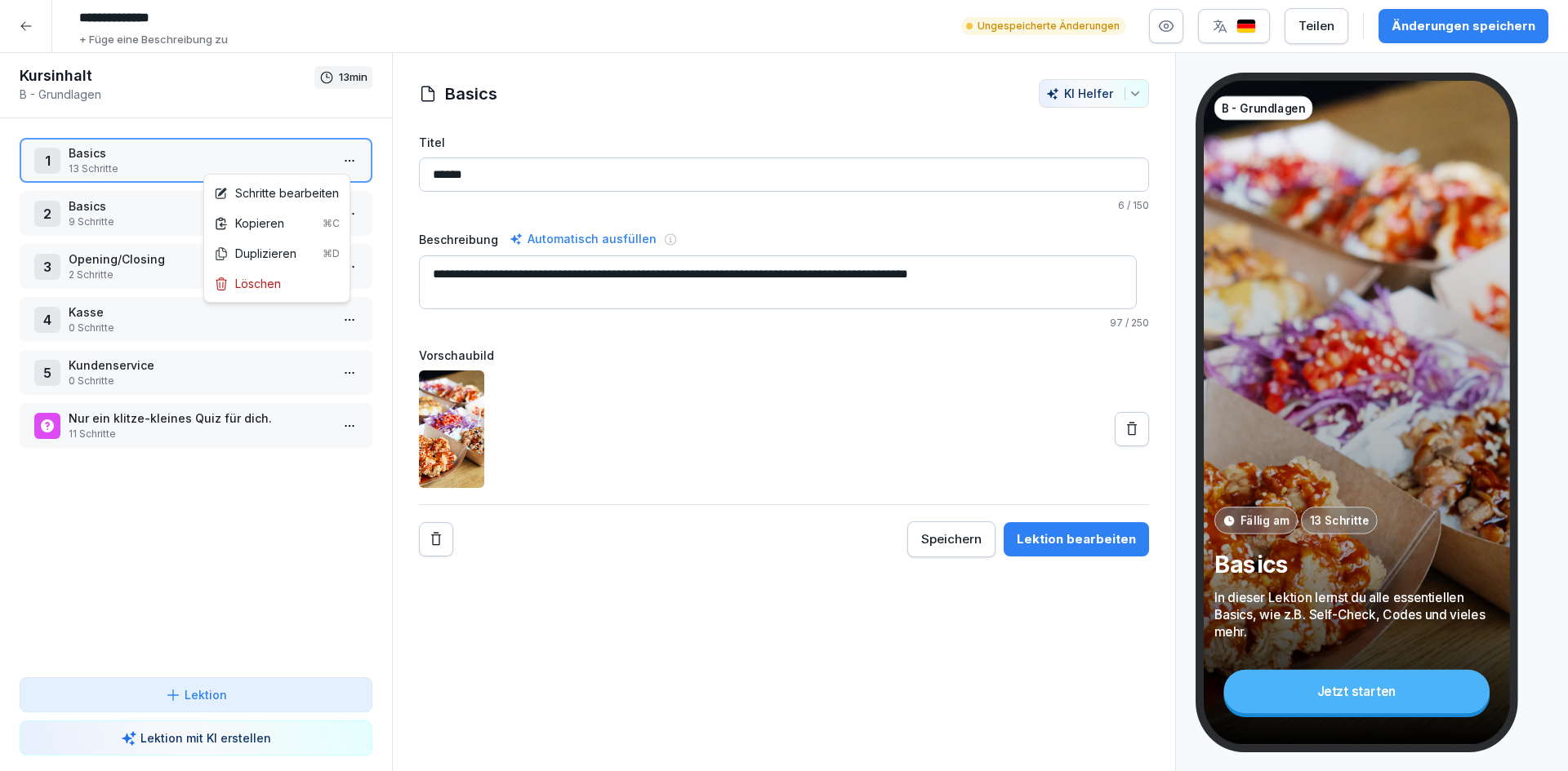
click at [339, 161] on html "**********" at bounding box center [784, 385] width 1568 height 771
click at [283, 284] on div "Löschen" at bounding box center [277, 283] width 139 height 30
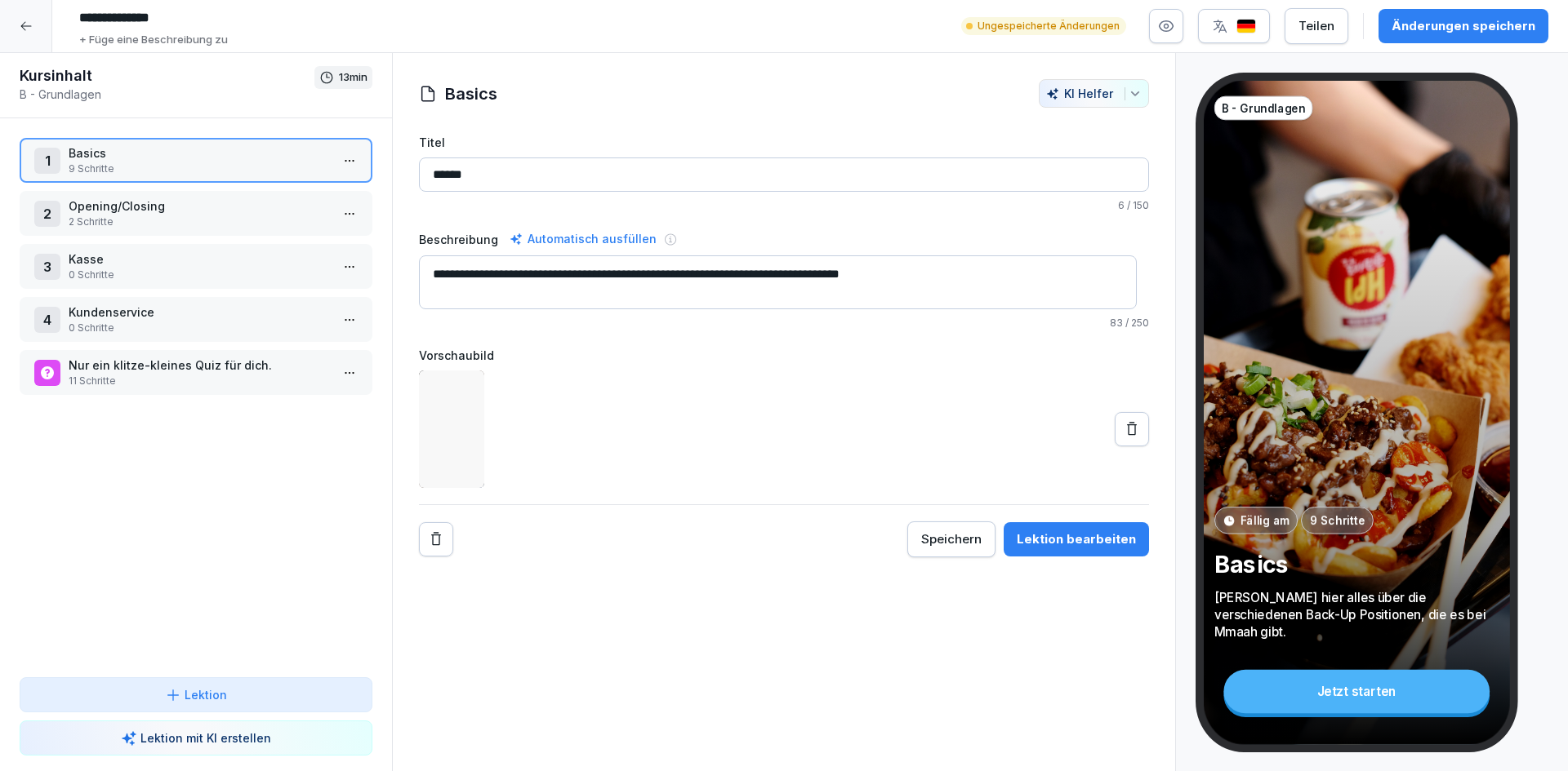
click at [224, 566] on div "1 Basics 9 Schritte 2 Opening/Closing 2 Schritte 3 Kasse 0 Schritte 4 Kundenser…" at bounding box center [196, 397] width 392 height 559
click at [1438, 30] on div "Änderungen speichern" at bounding box center [1463, 26] width 143 height 18
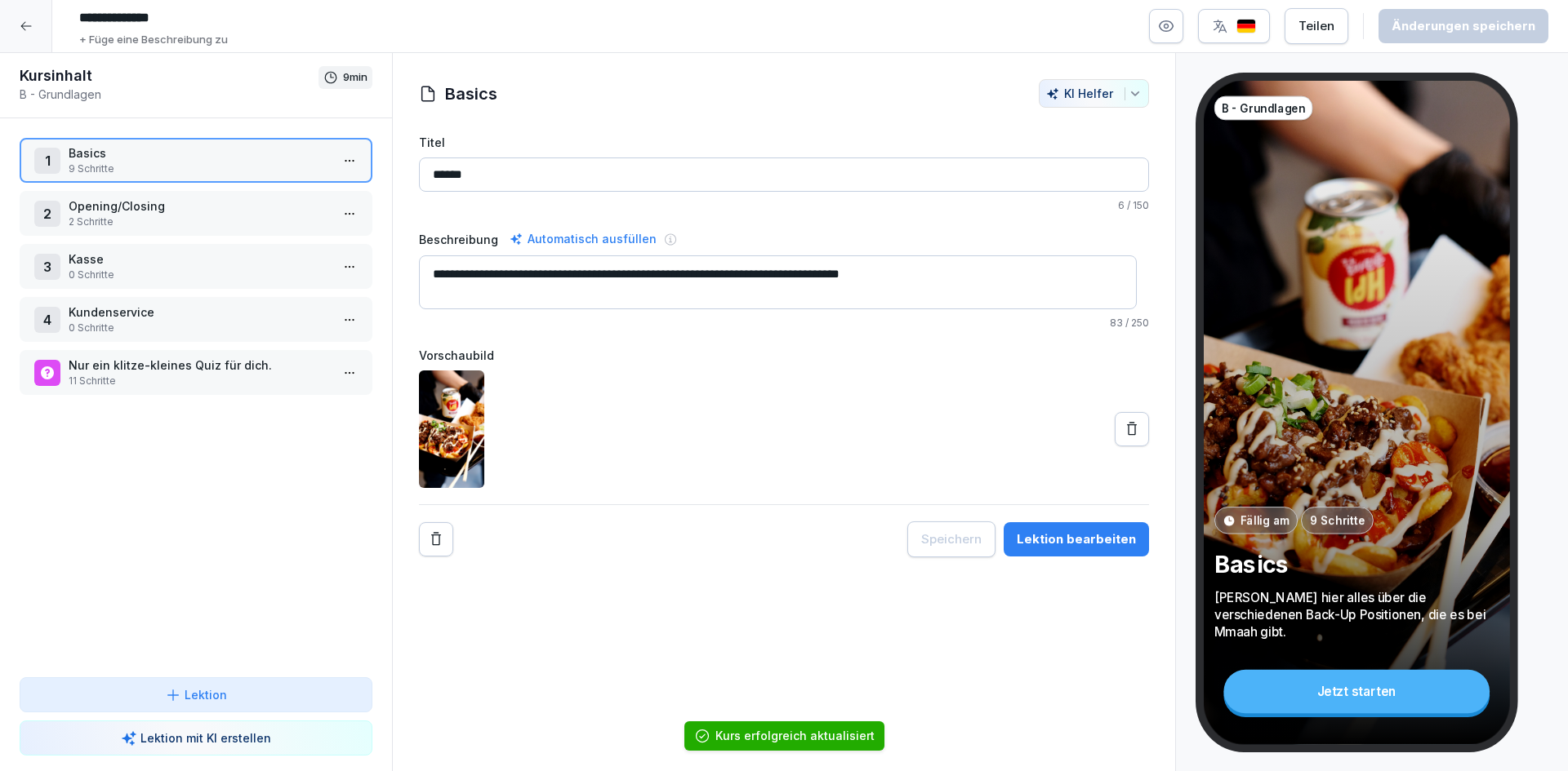
click at [200, 221] on p "2 Schritte" at bounding box center [199, 222] width 262 height 15
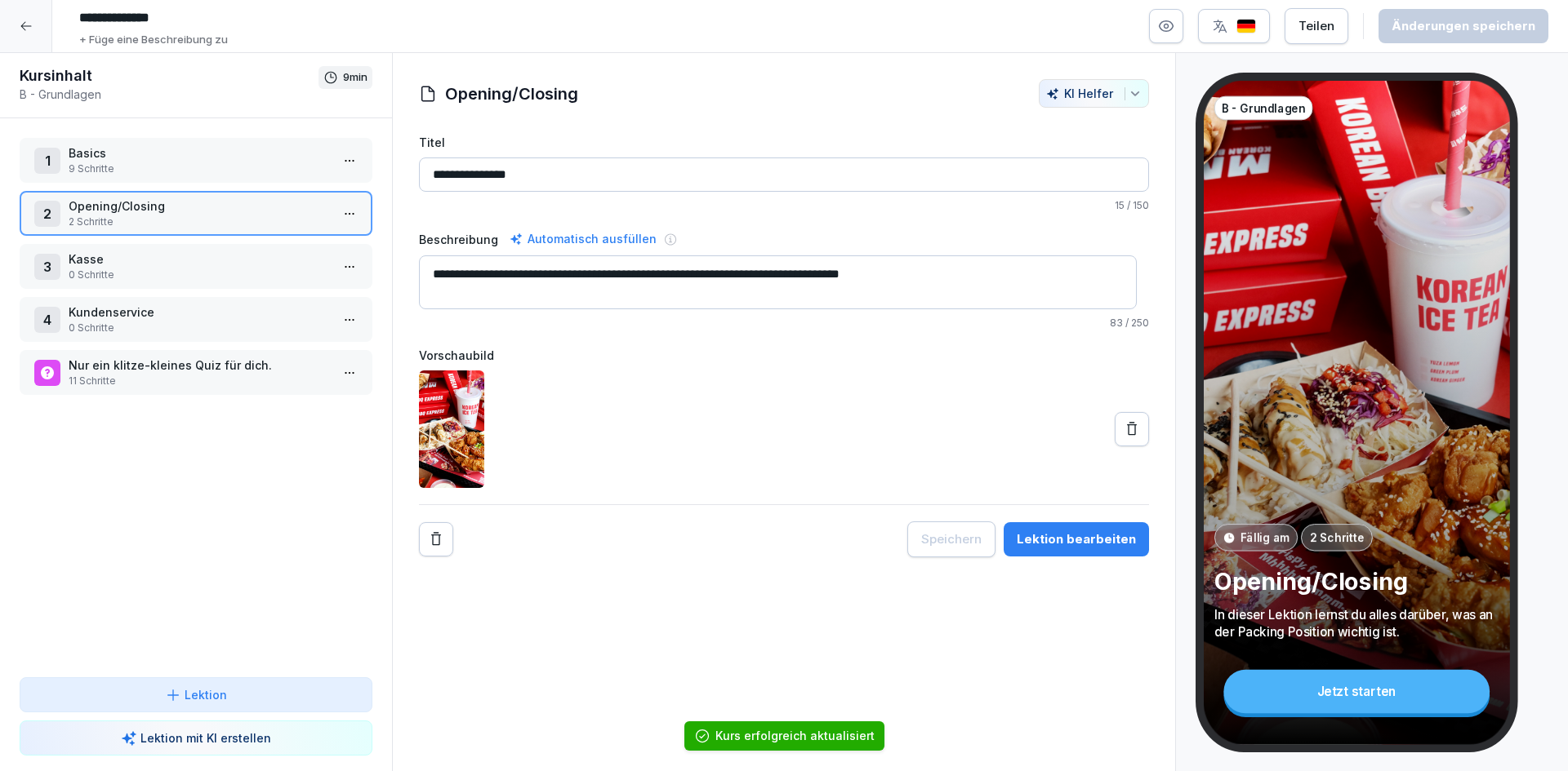
click at [186, 272] on p "0 Schritte" at bounding box center [199, 275] width 262 height 15
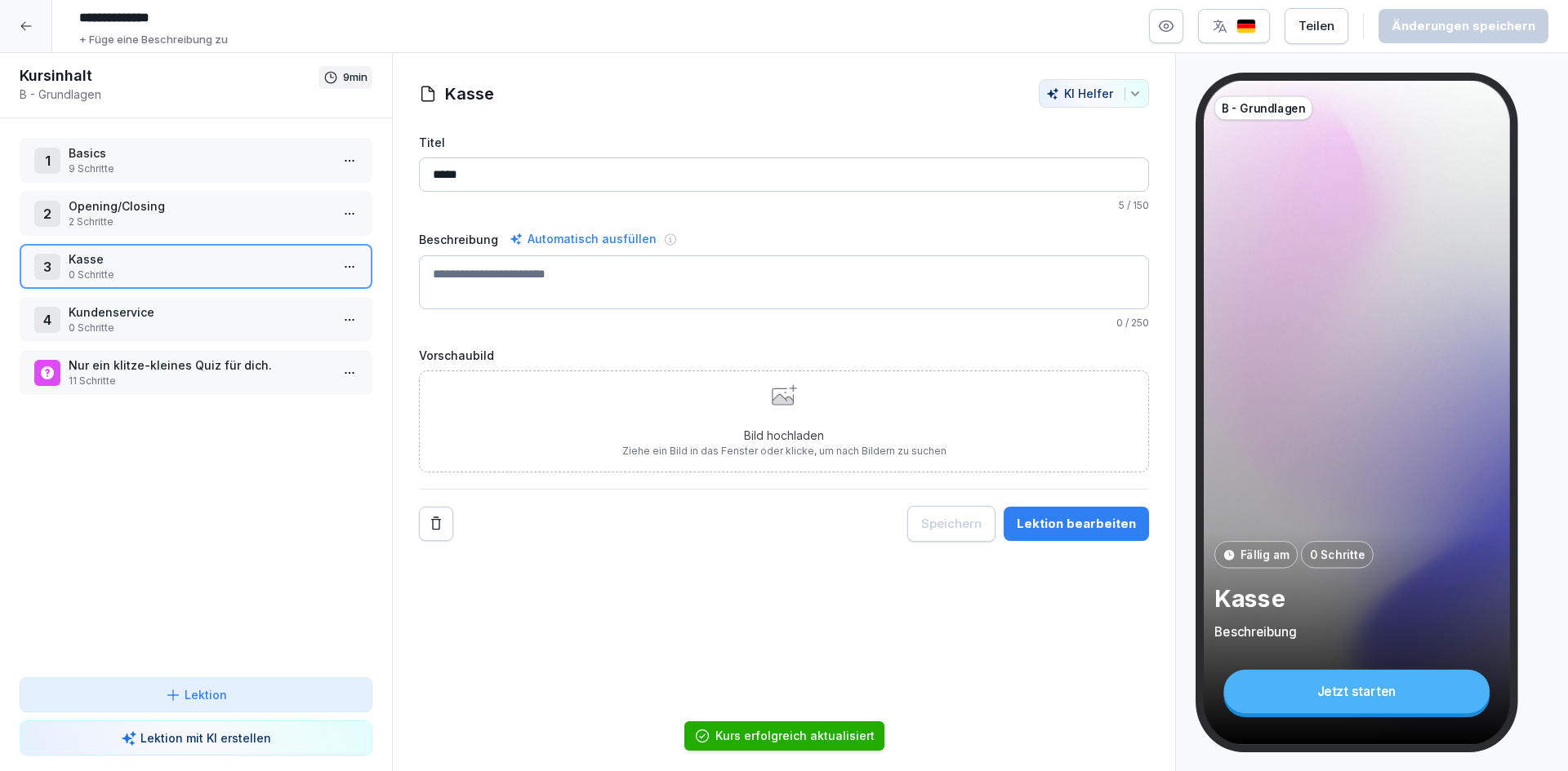
click at [200, 218] on p "2 Schritte" at bounding box center [199, 222] width 262 height 15
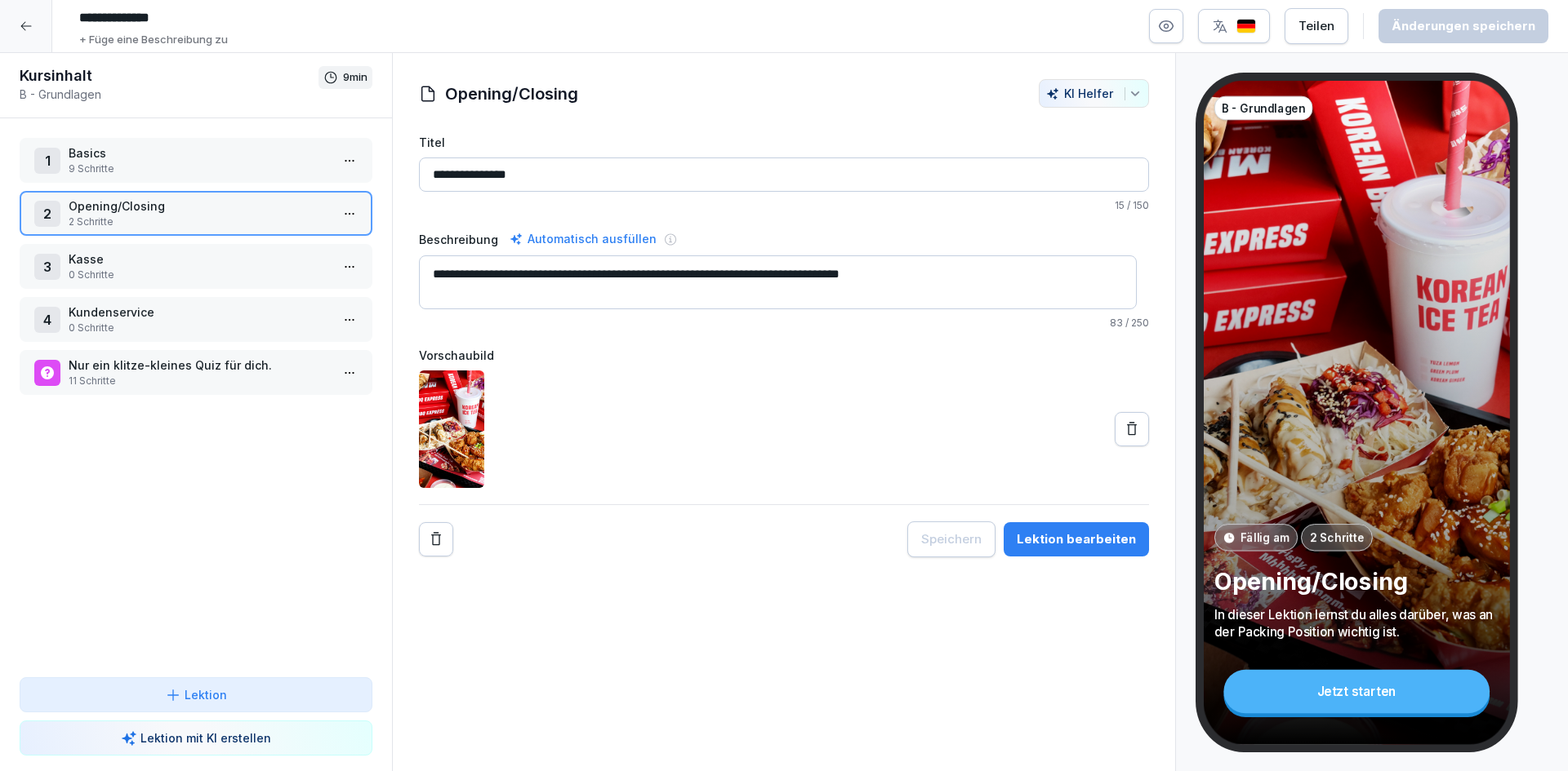
click at [177, 282] on p "0 Schritte" at bounding box center [199, 275] width 262 height 15
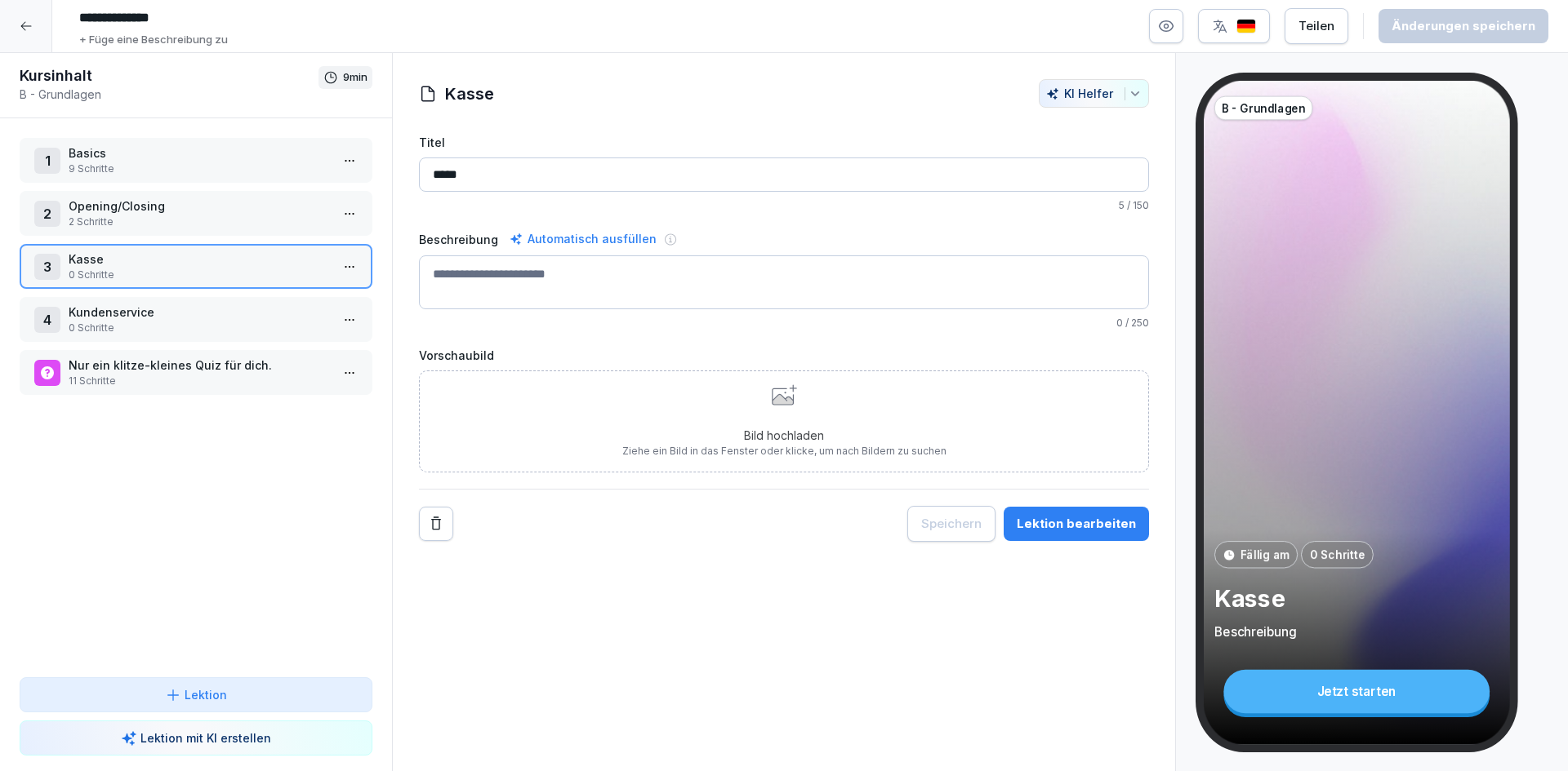
click at [166, 321] on p "0 Schritte" at bounding box center [199, 328] width 262 height 15
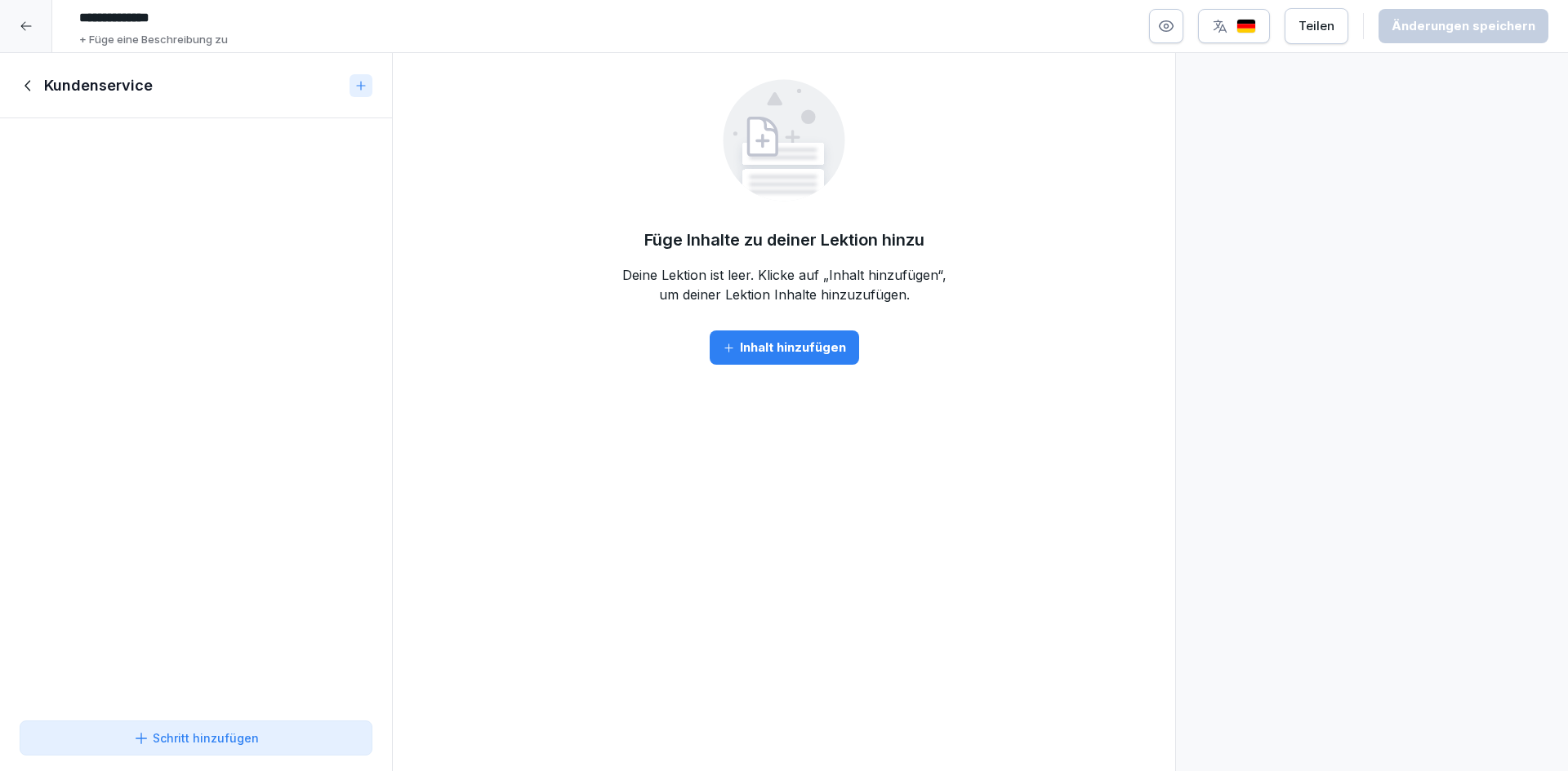
click at [23, 94] on icon at bounding box center [29, 85] width 18 height 18
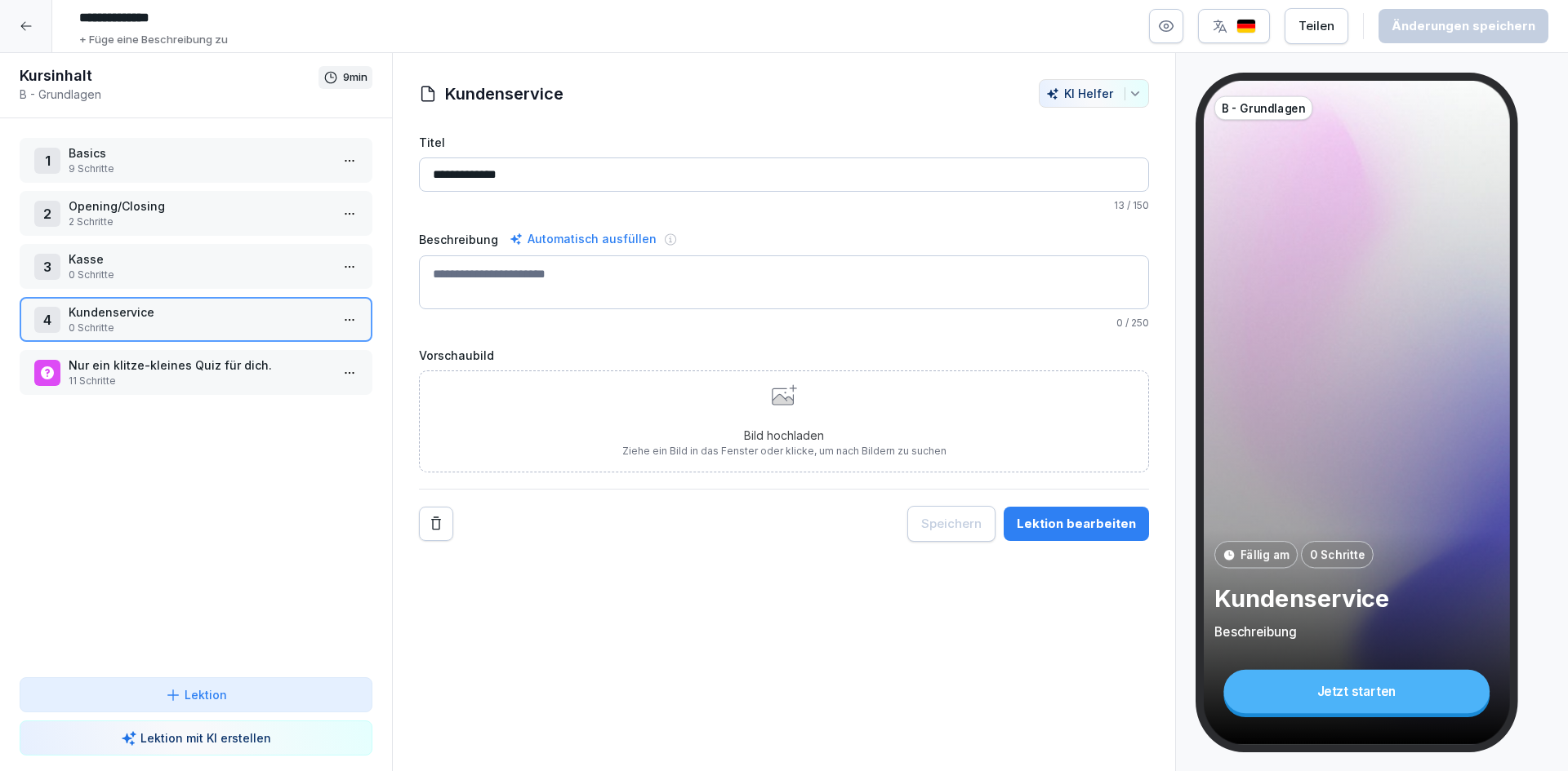
click at [212, 251] on p "Kasse" at bounding box center [199, 259] width 262 height 17
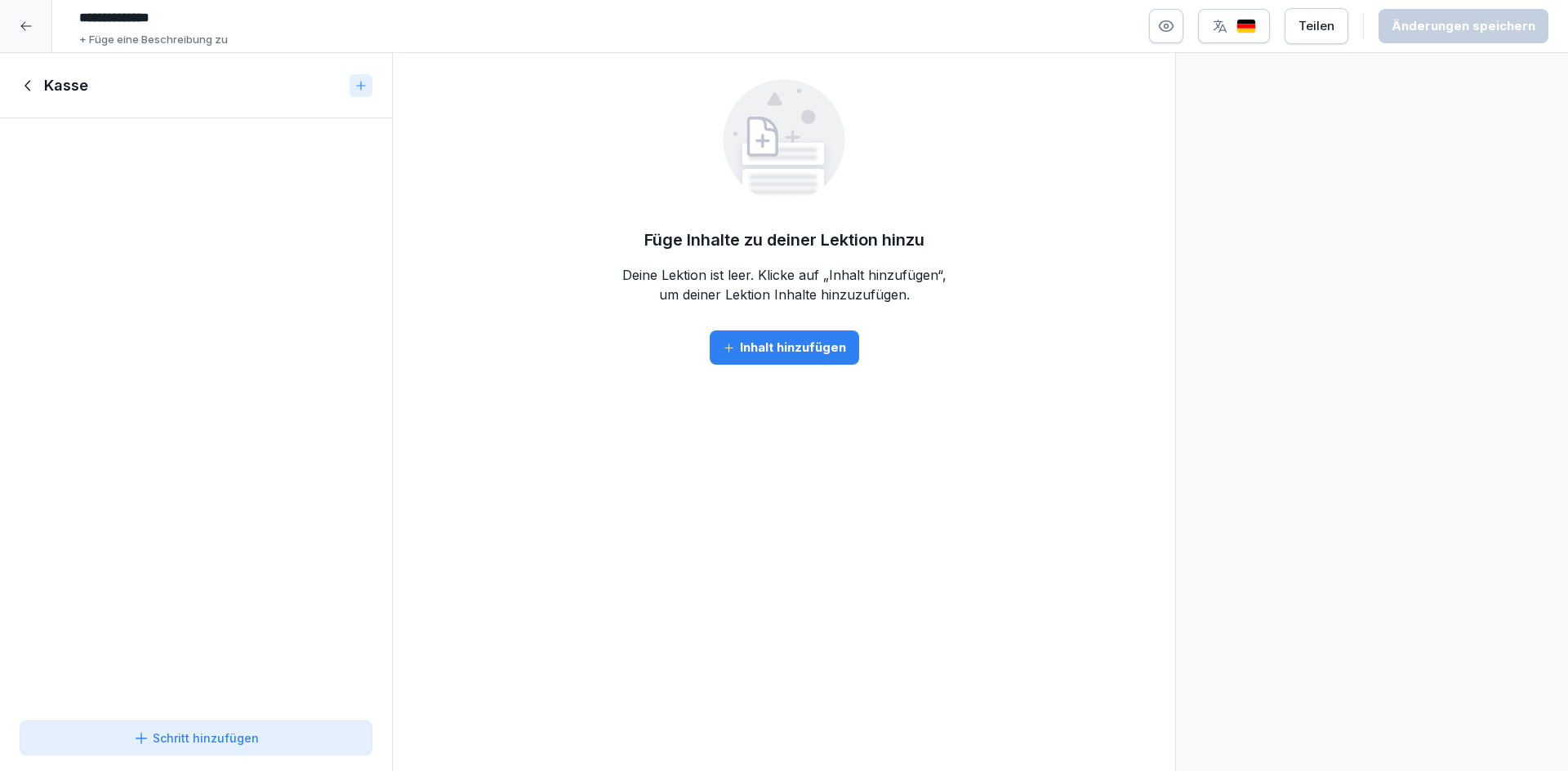
click at [220, 385] on div "To pick up a draggable item, press the space bar. While dragging, use the arrow…" at bounding box center [196, 416] width 392 height 596
click at [235, 739] on div "Schritt hinzufügen" at bounding box center [196, 739] width 126 height 17
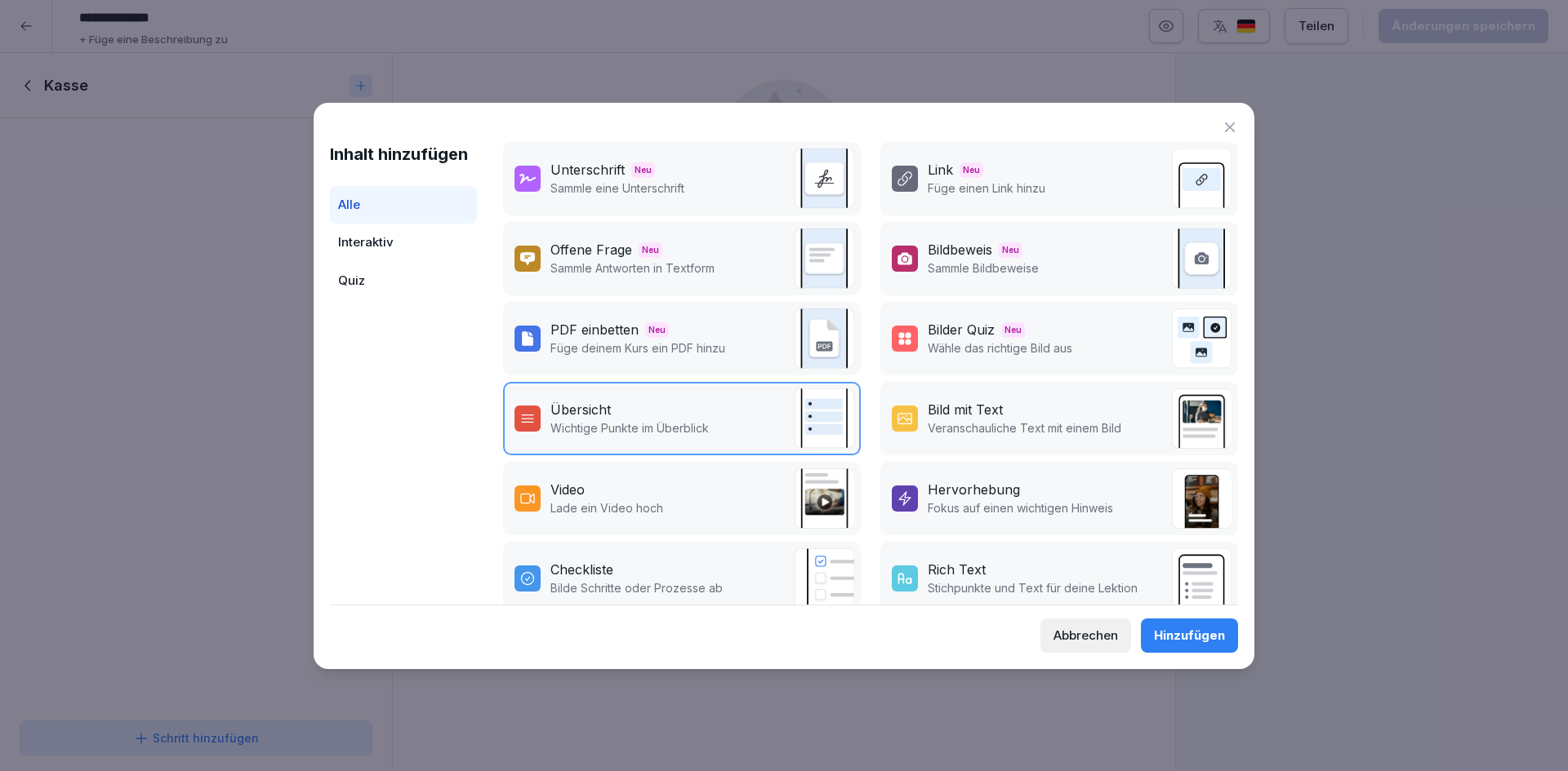
click at [691, 409] on div "Übersicht" at bounding box center [630, 409] width 158 height 20
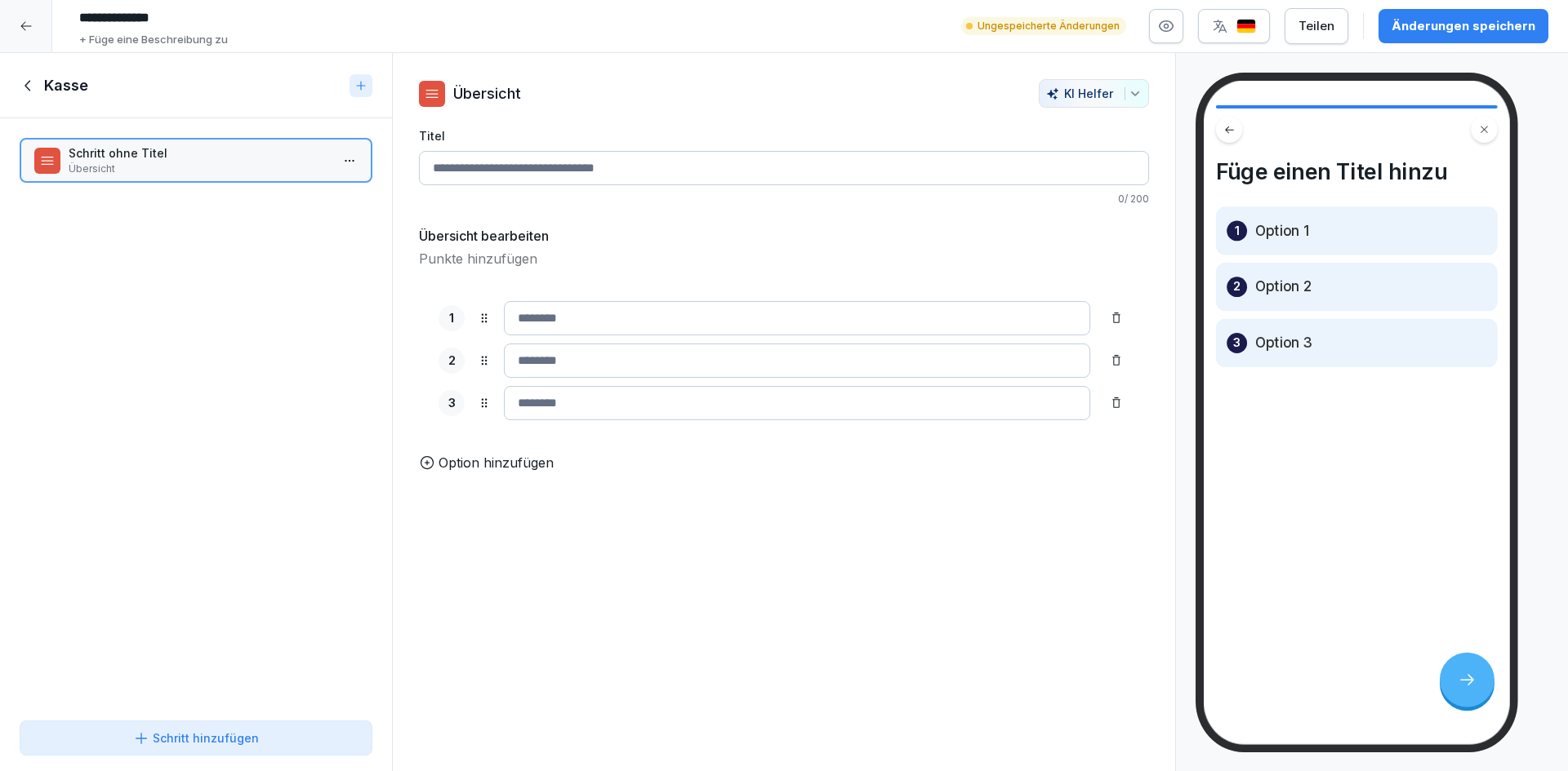
click at [624, 151] on input "Titel" at bounding box center [784, 168] width 731 height 34
type input "*********"
click at [677, 319] on input at bounding box center [797, 318] width 586 height 34
type input "**********"
click at [671, 344] on input at bounding box center [797, 360] width 586 height 34
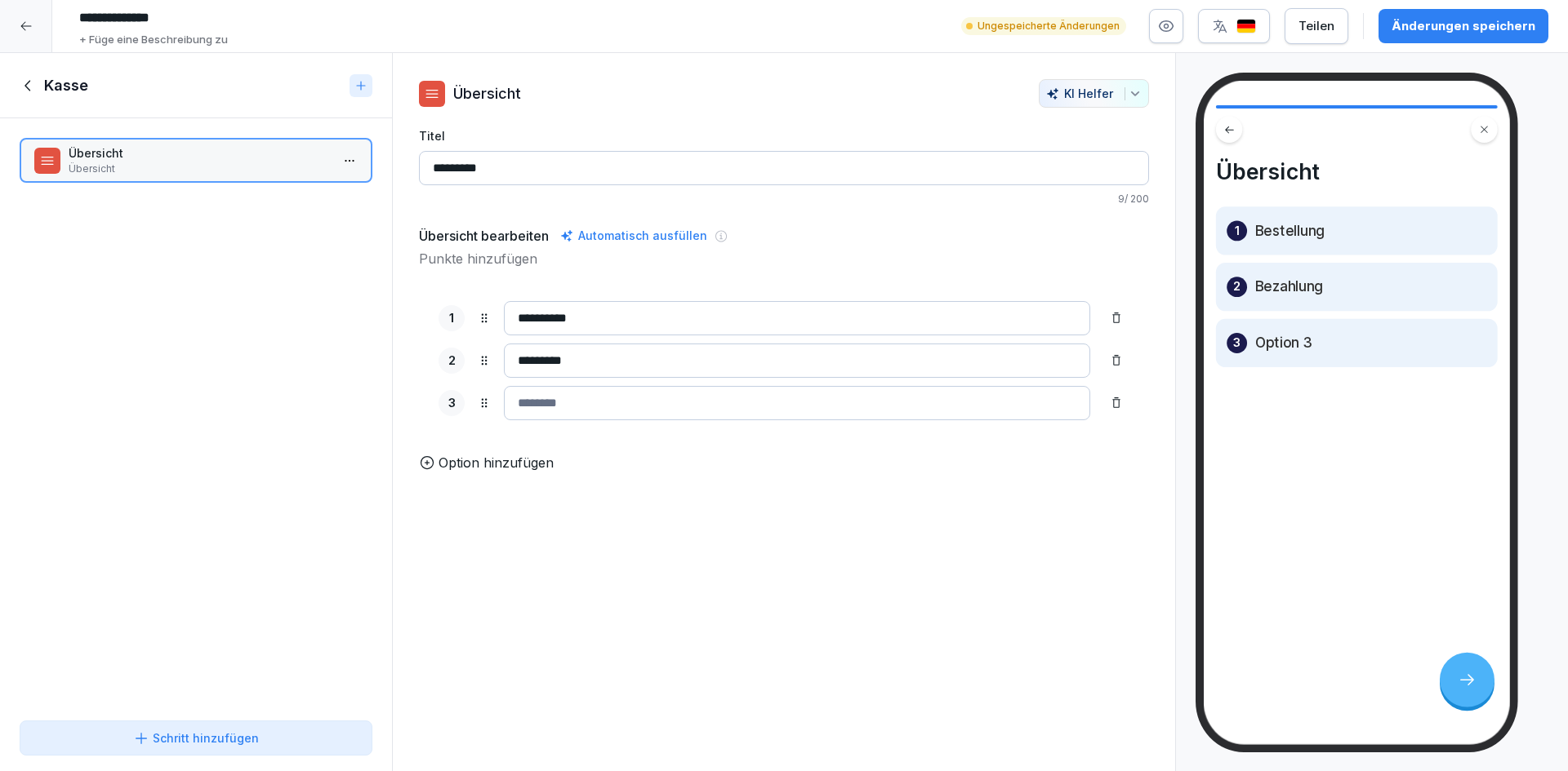
type input "*********"
click at [684, 403] on input at bounding box center [797, 402] width 586 height 34
type input "*"
type input "**********"
click at [530, 471] on p "Option hinzufügen" at bounding box center [496, 462] width 115 height 20
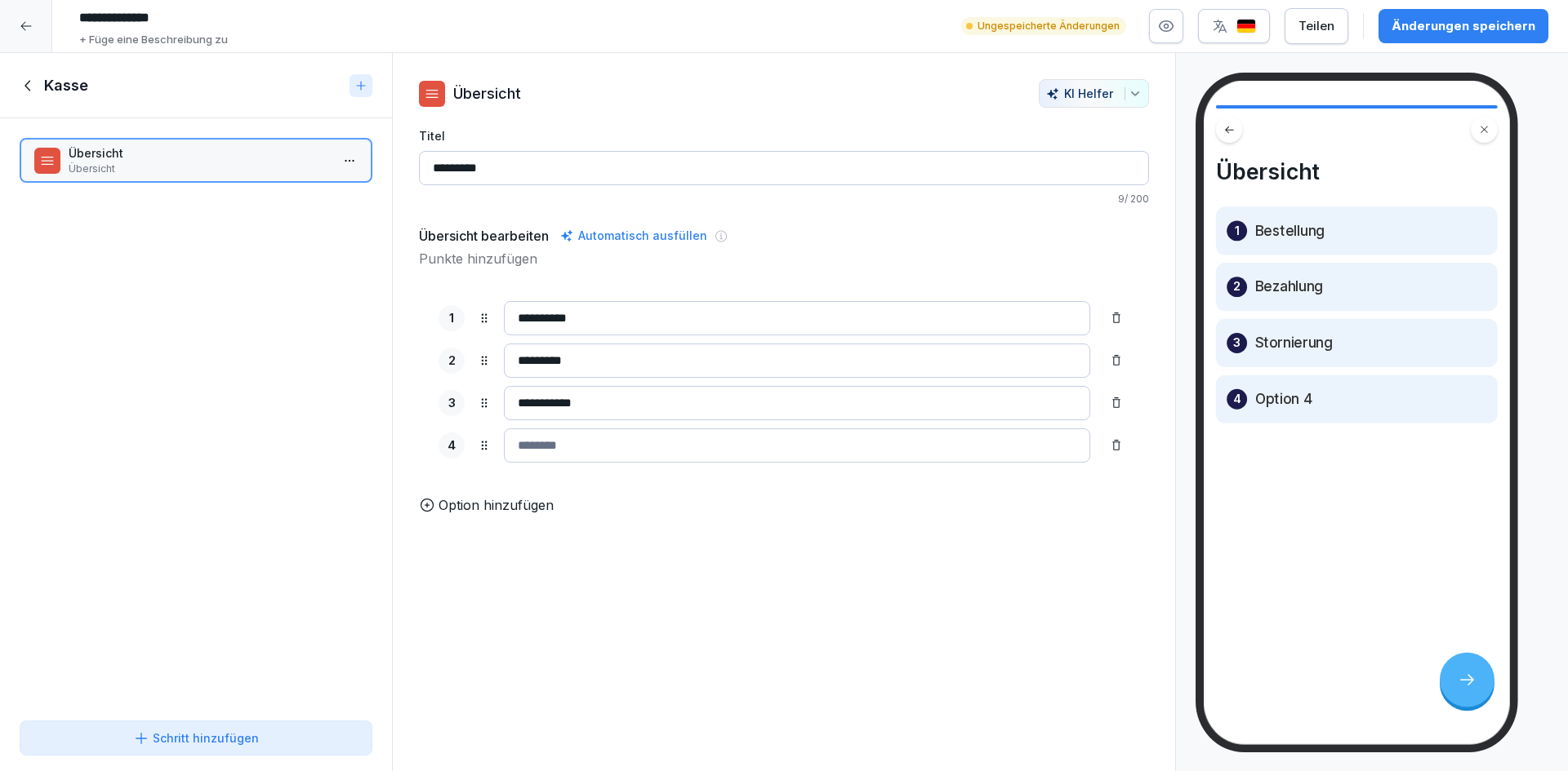
click at [564, 451] on input at bounding box center [797, 445] width 586 height 34
type input "**********"
click at [179, 441] on div "Übersicht Übersicht To pick up a draggable item, press the space bar. While dra…" at bounding box center [196, 416] width 392 height 596
click at [24, 83] on icon at bounding box center [29, 85] width 18 height 18
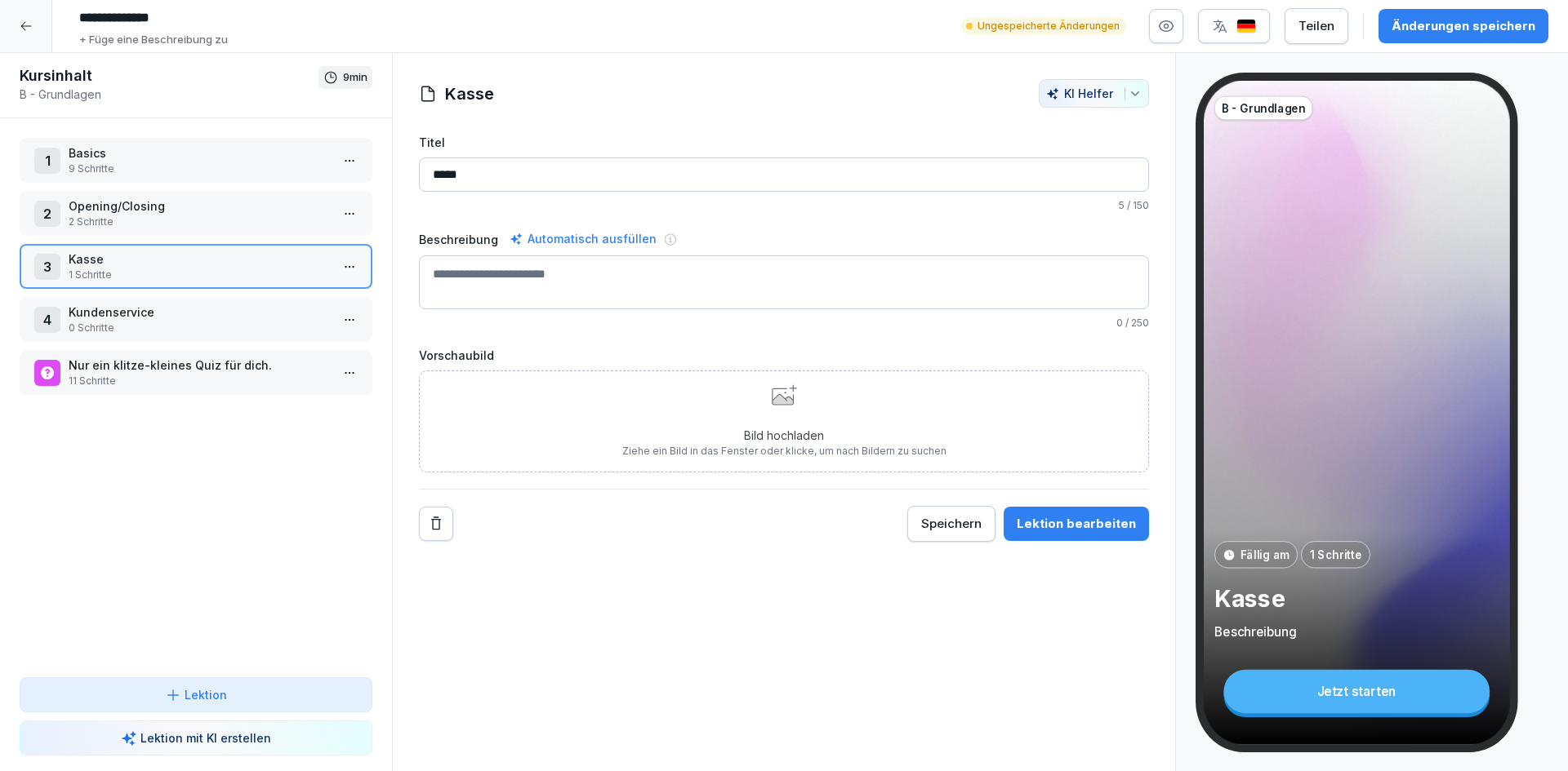
click at [168, 330] on p "0 Schritte" at bounding box center [199, 328] width 262 height 15
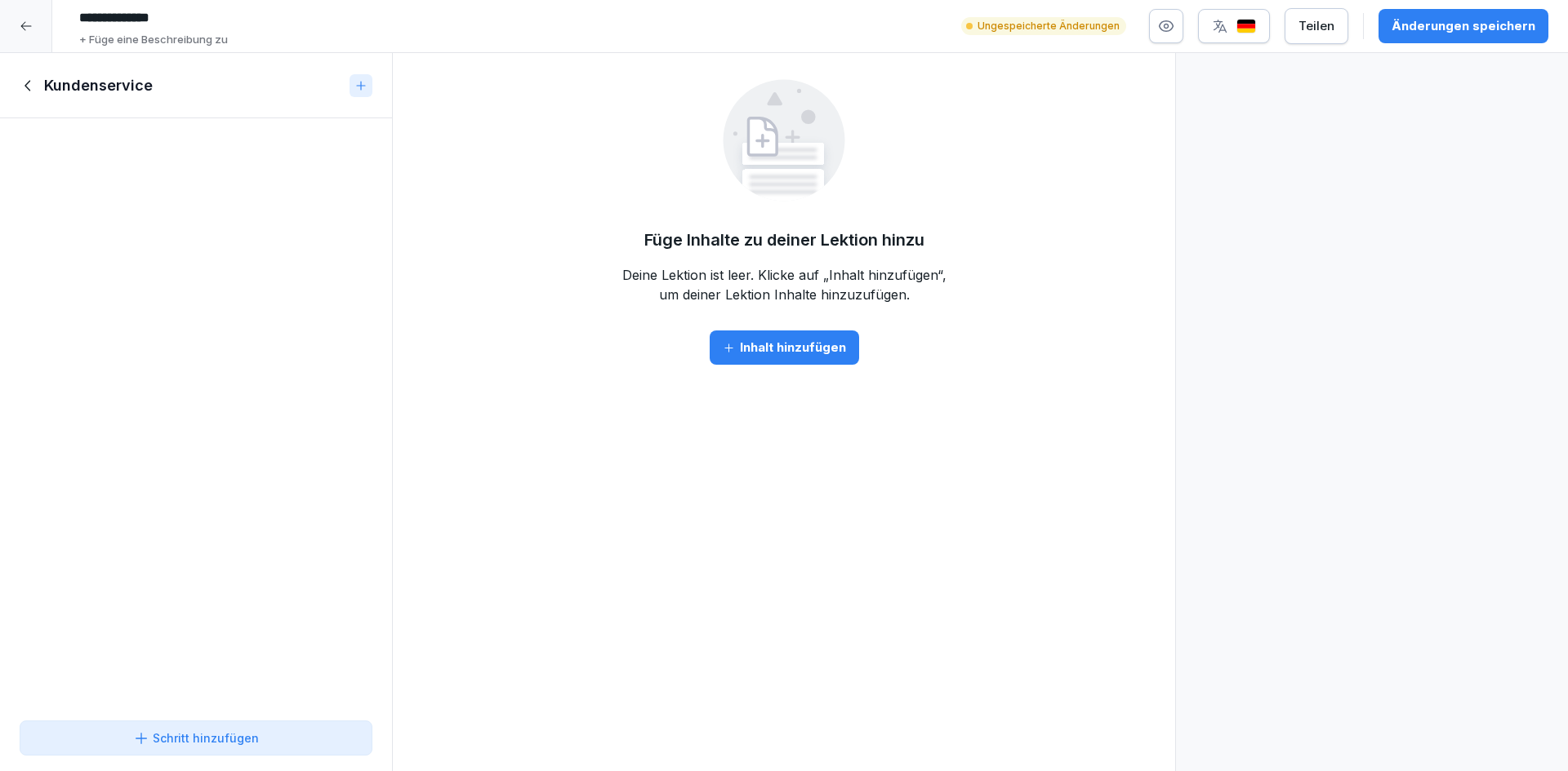
click at [185, 723] on button "Schritt hinzufügen" at bounding box center [197, 738] width 353 height 35
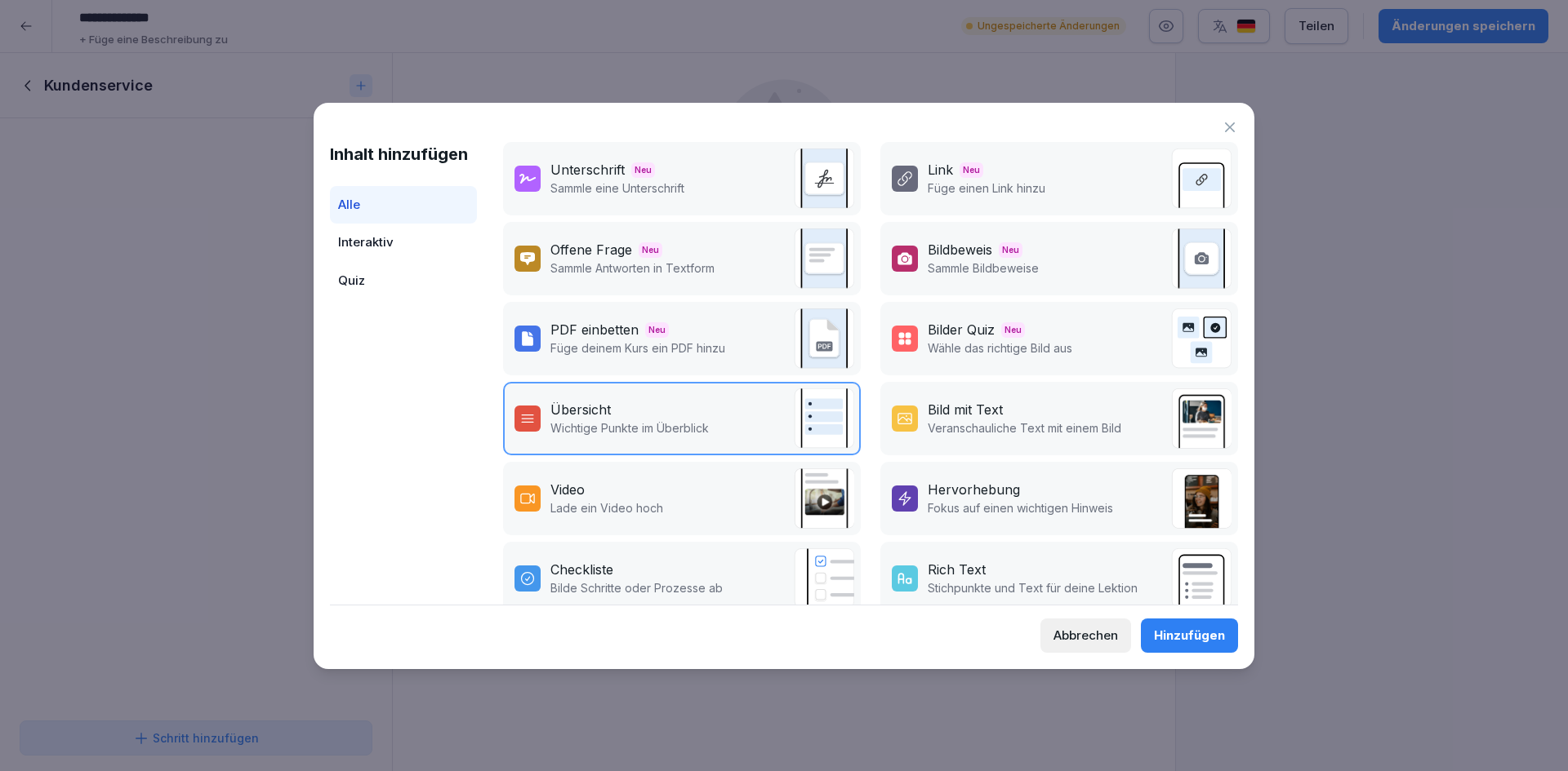
click at [655, 416] on div "Übersicht" at bounding box center [630, 409] width 158 height 20
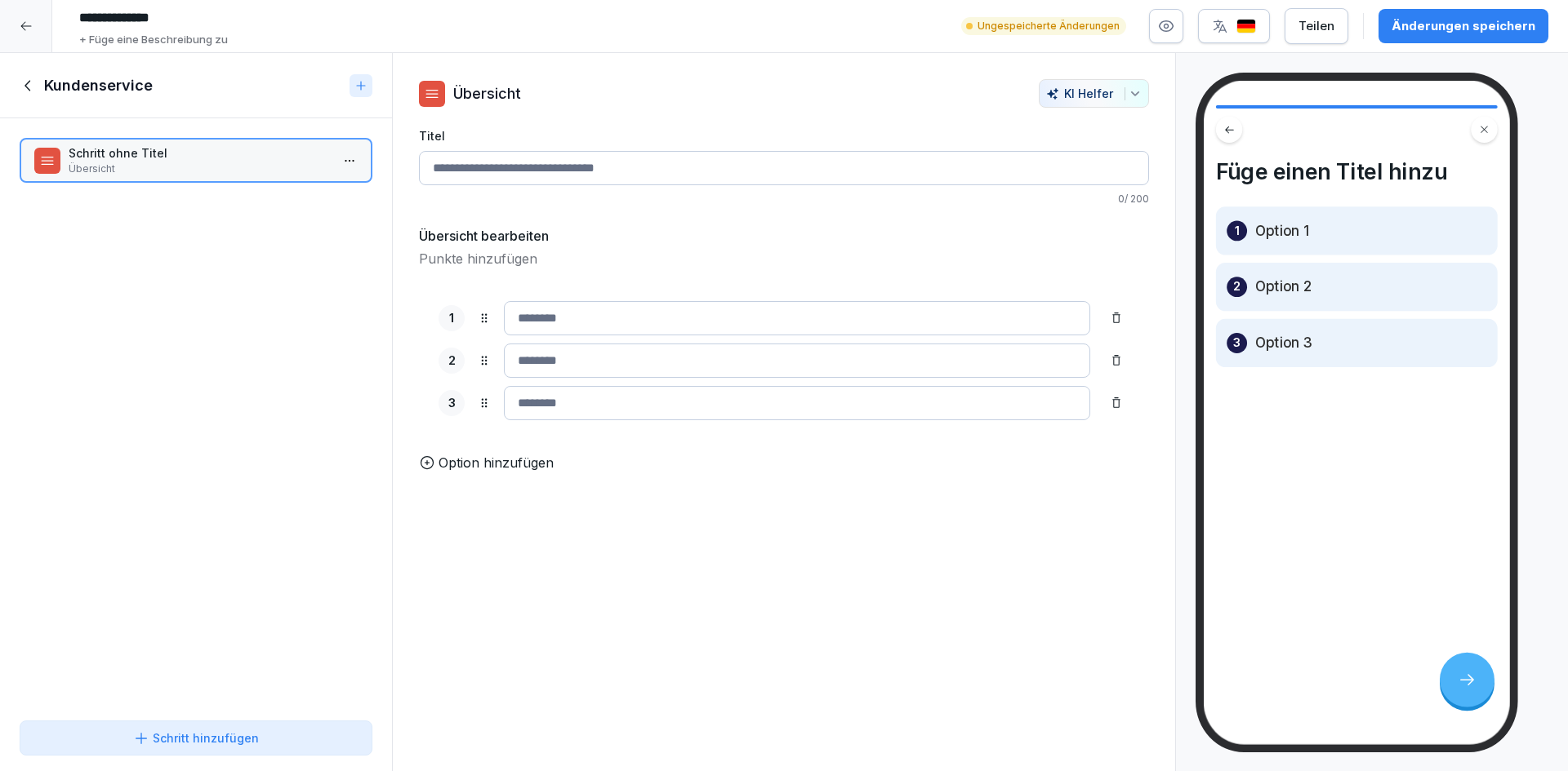
click at [501, 169] on input "Titel" at bounding box center [784, 168] width 731 height 34
type input "*********"
click at [612, 295] on div "1 2 3 To pick up a draggable item, press the space bar. While dragging, use the…" at bounding box center [784, 361] width 731 height 158
click at [617, 307] on input at bounding box center [797, 318] width 586 height 34
type input "******"
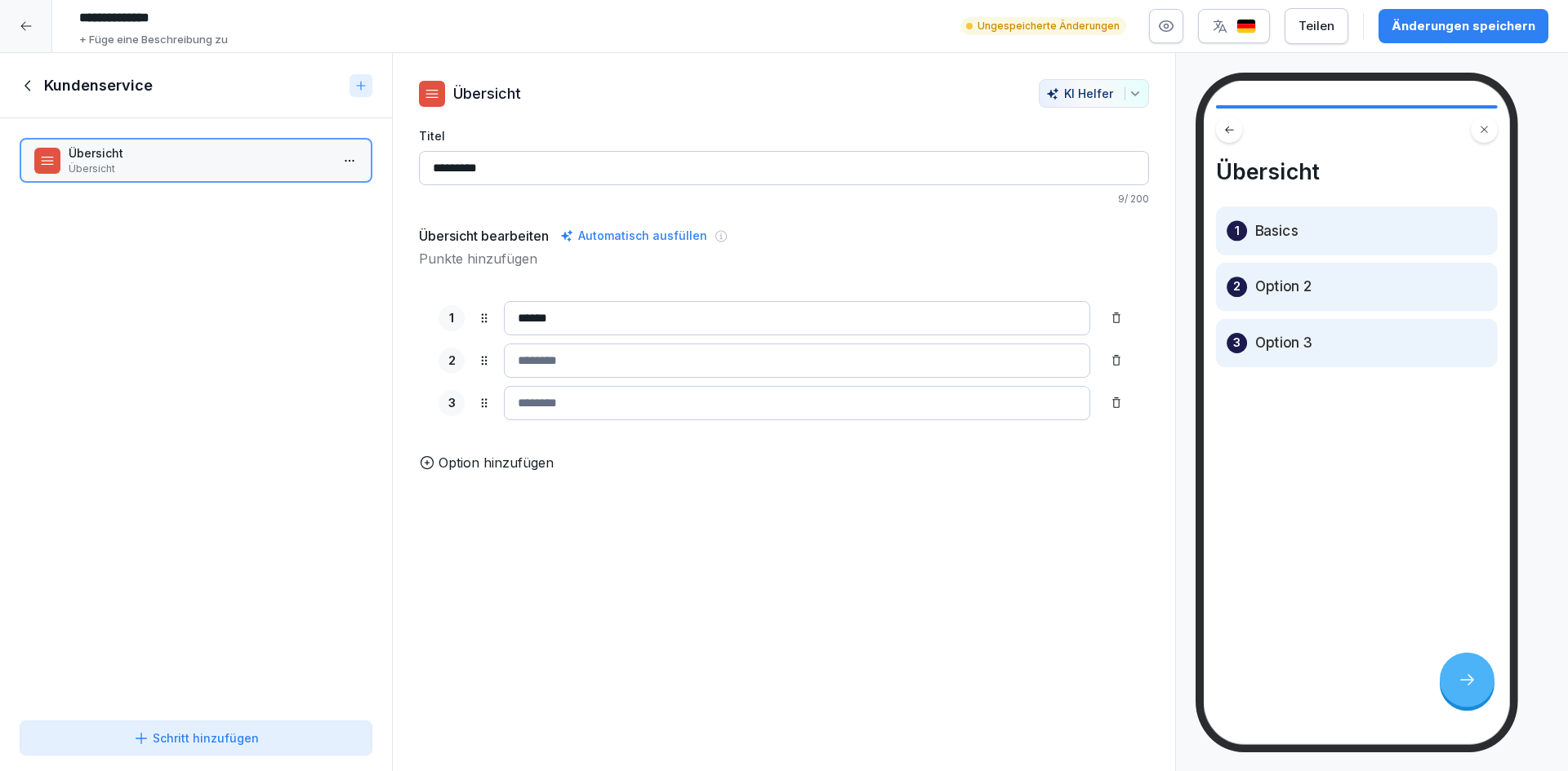
click at [646, 361] on input at bounding box center [797, 360] width 586 height 34
type input "**********"
click at [636, 409] on input at bounding box center [797, 402] width 586 height 34
type input "***"
click at [495, 468] on p "Option hinzufügen" at bounding box center [496, 462] width 115 height 20
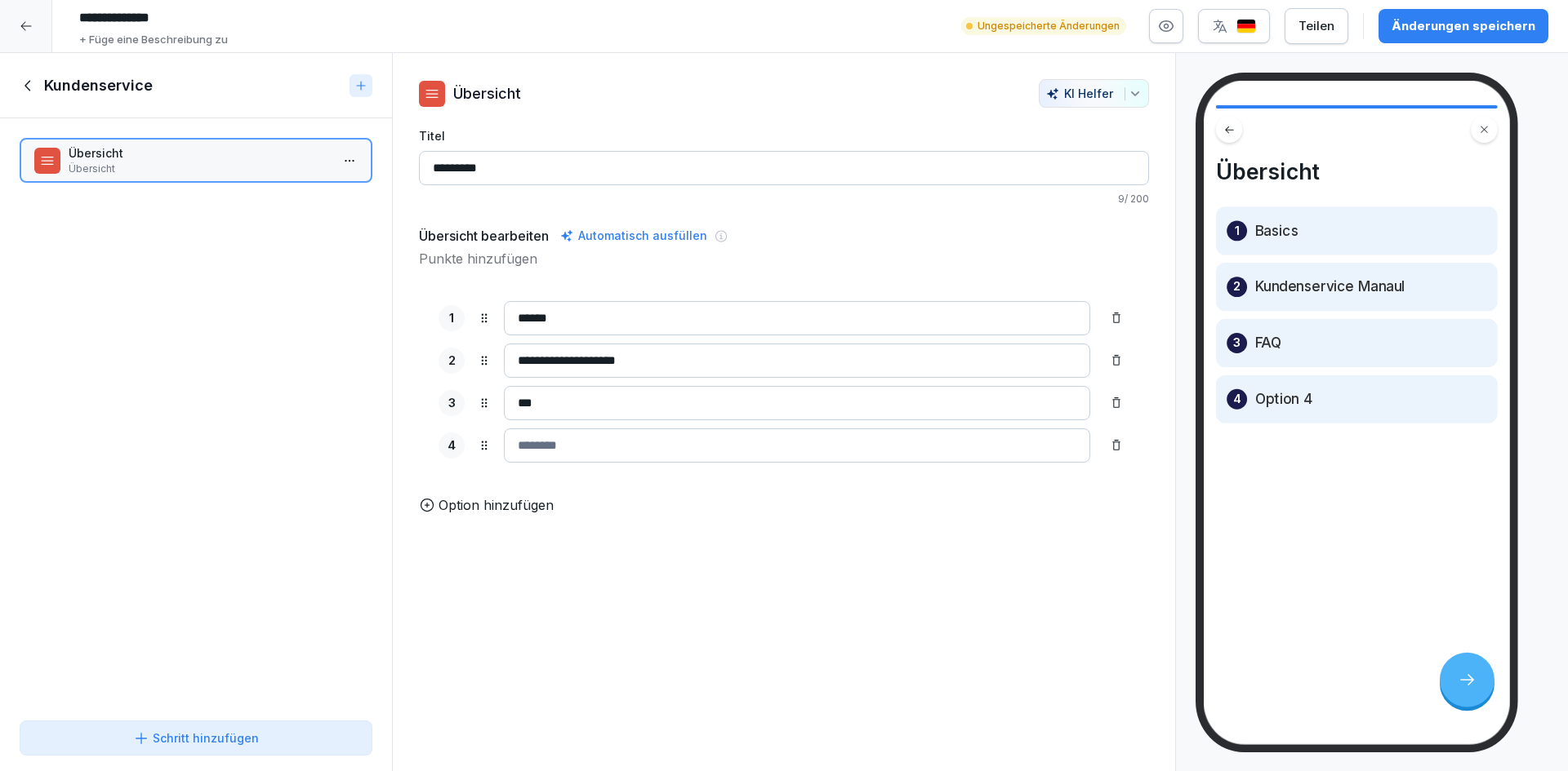
click at [831, 447] on input at bounding box center [797, 445] width 586 height 34
type input "*"
drag, startPoint x: 827, startPoint y: 442, endPoint x: 517, endPoint y: 439, distance: 310.0
click at [517, 439] on input "**********" at bounding box center [797, 445] width 586 height 34
click at [685, 447] on input "**********" at bounding box center [797, 445] width 586 height 34
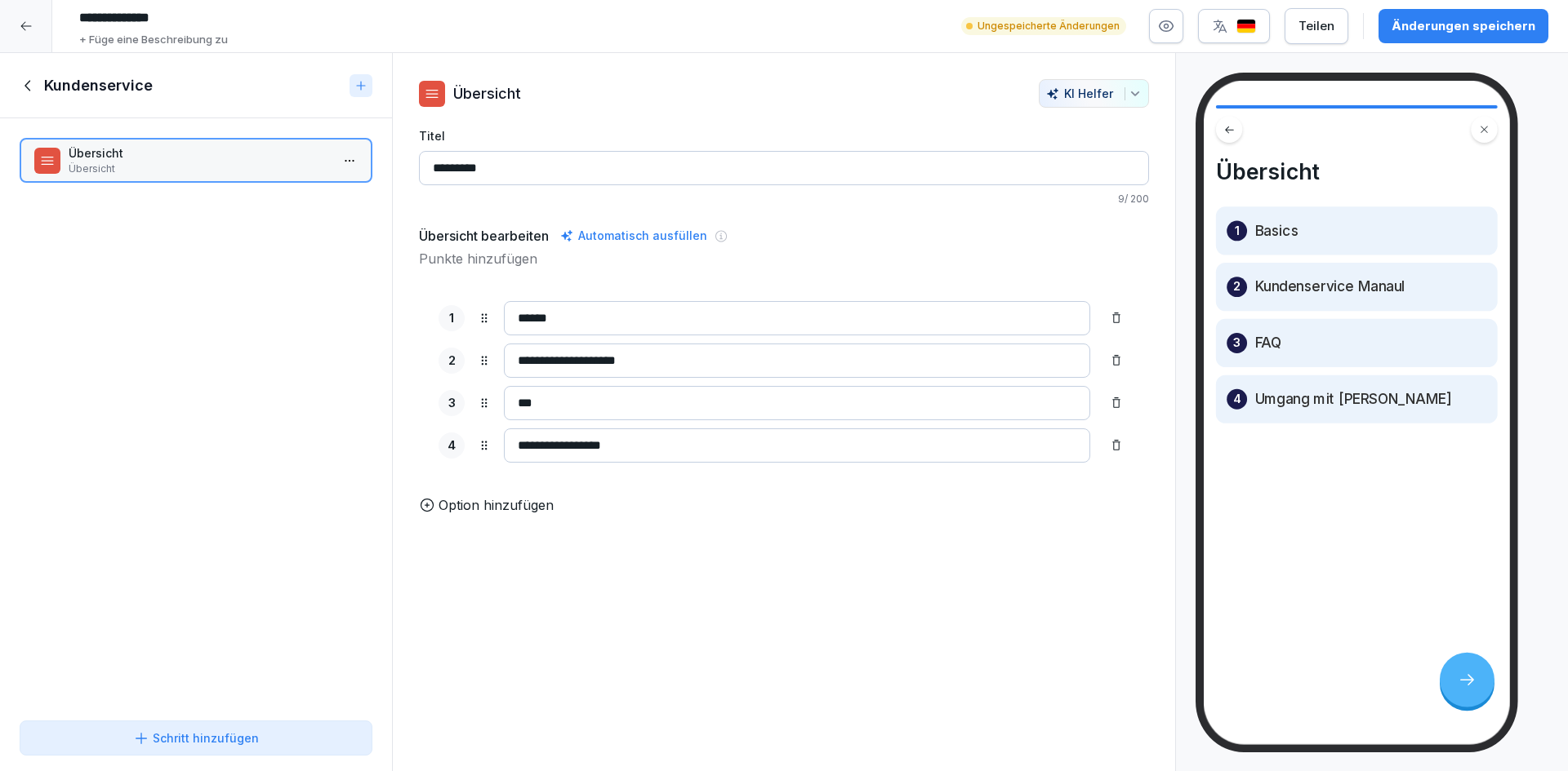
type input "**********"
click at [1458, 32] on div "Änderungen speichern" at bounding box center [1463, 26] width 143 height 18
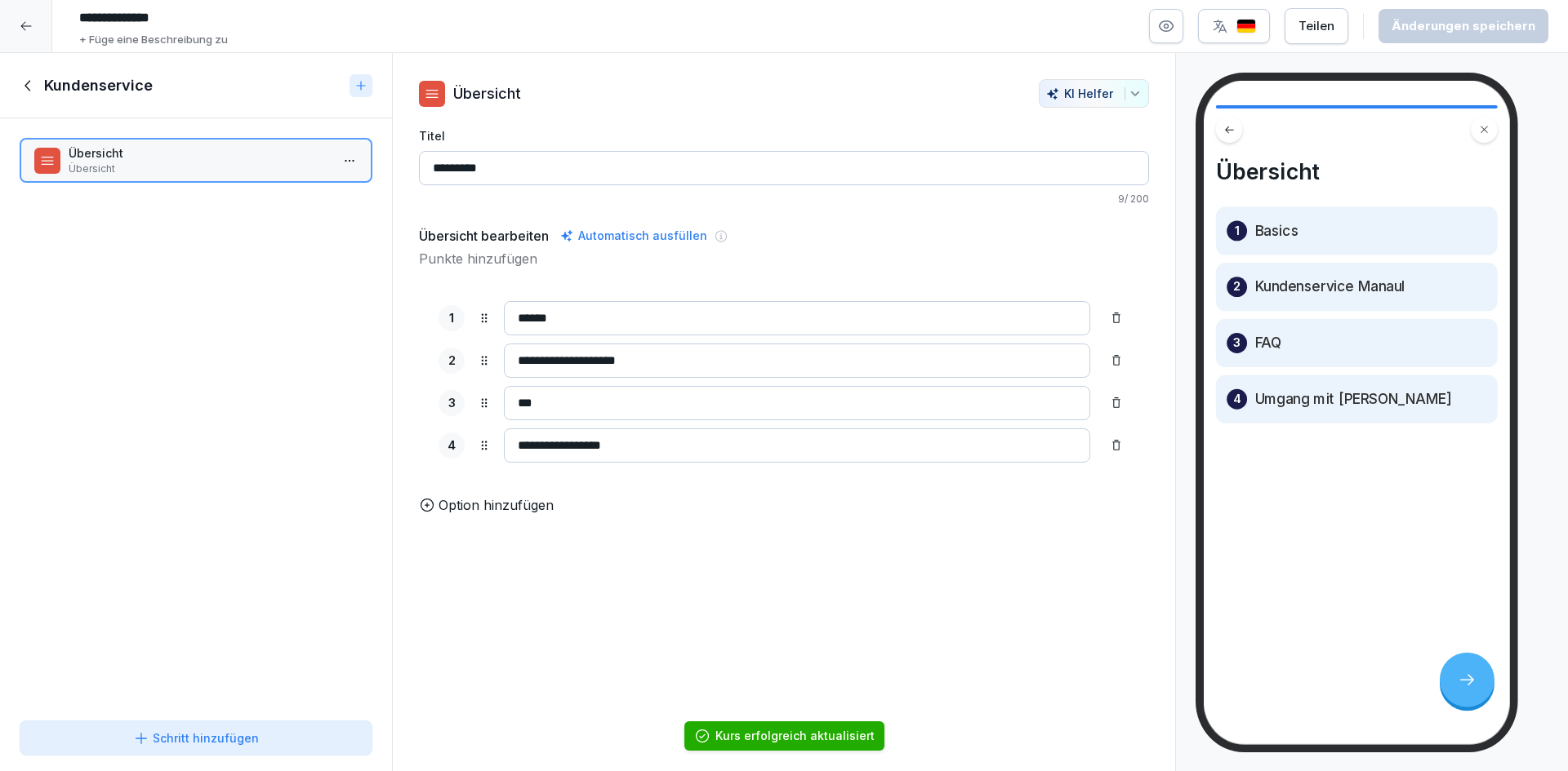
click at [660, 364] on input "**********" at bounding box center [797, 360] width 586 height 34
click at [613, 405] on input "***" at bounding box center [797, 402] width 586 height 34
click at [91, 86] on h1 "Kundenservice" at bounding box center [98, 85] width 109 height 20
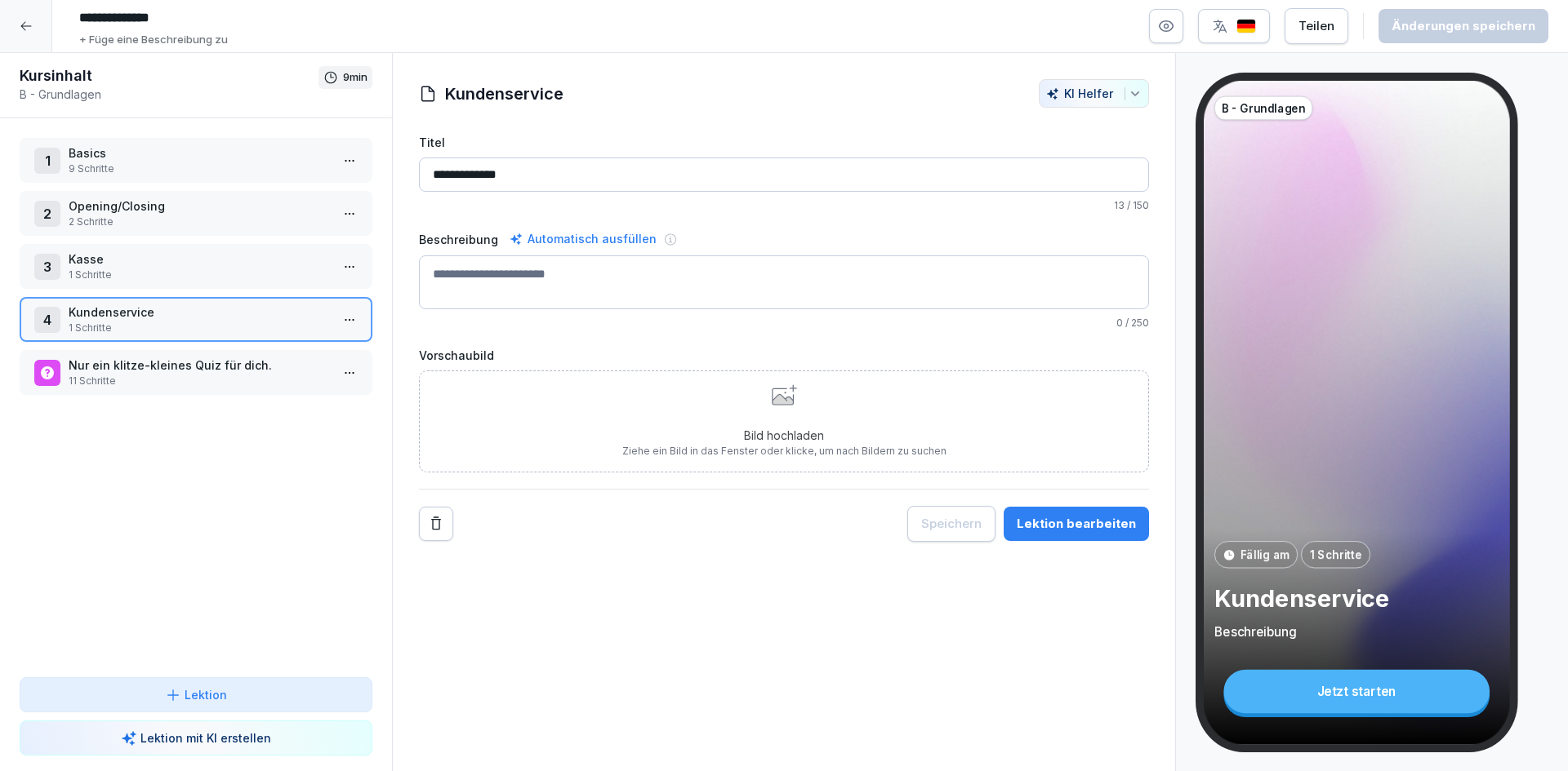
click at [226, 472] on div "1 Basics 9 Schritte 2 Opening/Closing 2 Schritte 3 Kasse 1 Schritte 4 Kundenser…" at bounding box center [196, 397] width 392 height 559
click at [181, 320] on p "Kundenservice" at bounding box center [199, 312] width 262 height 17
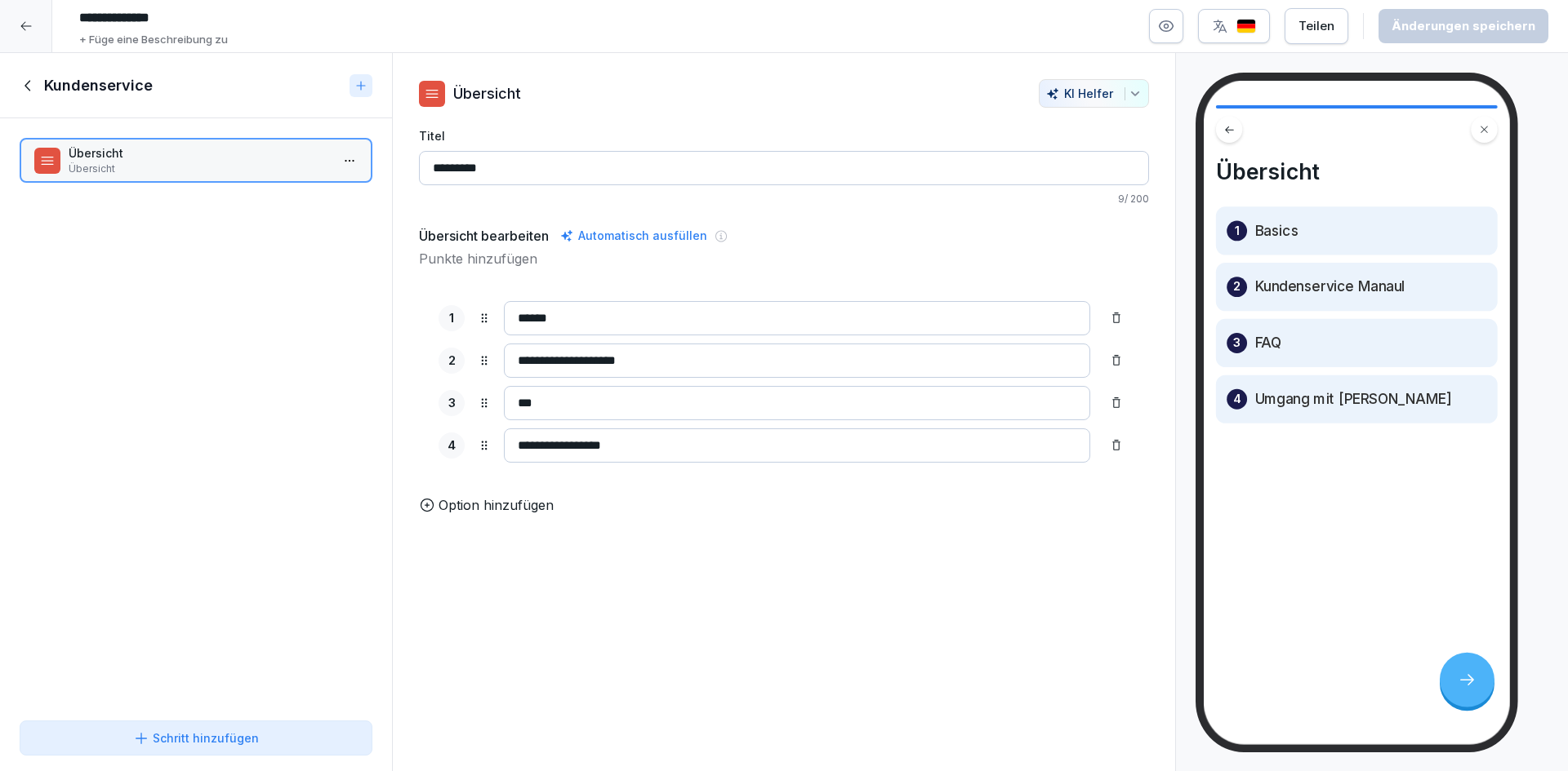
click at [672, 451] on input "**********" at bounding box center [797, 445] width 586 height 34
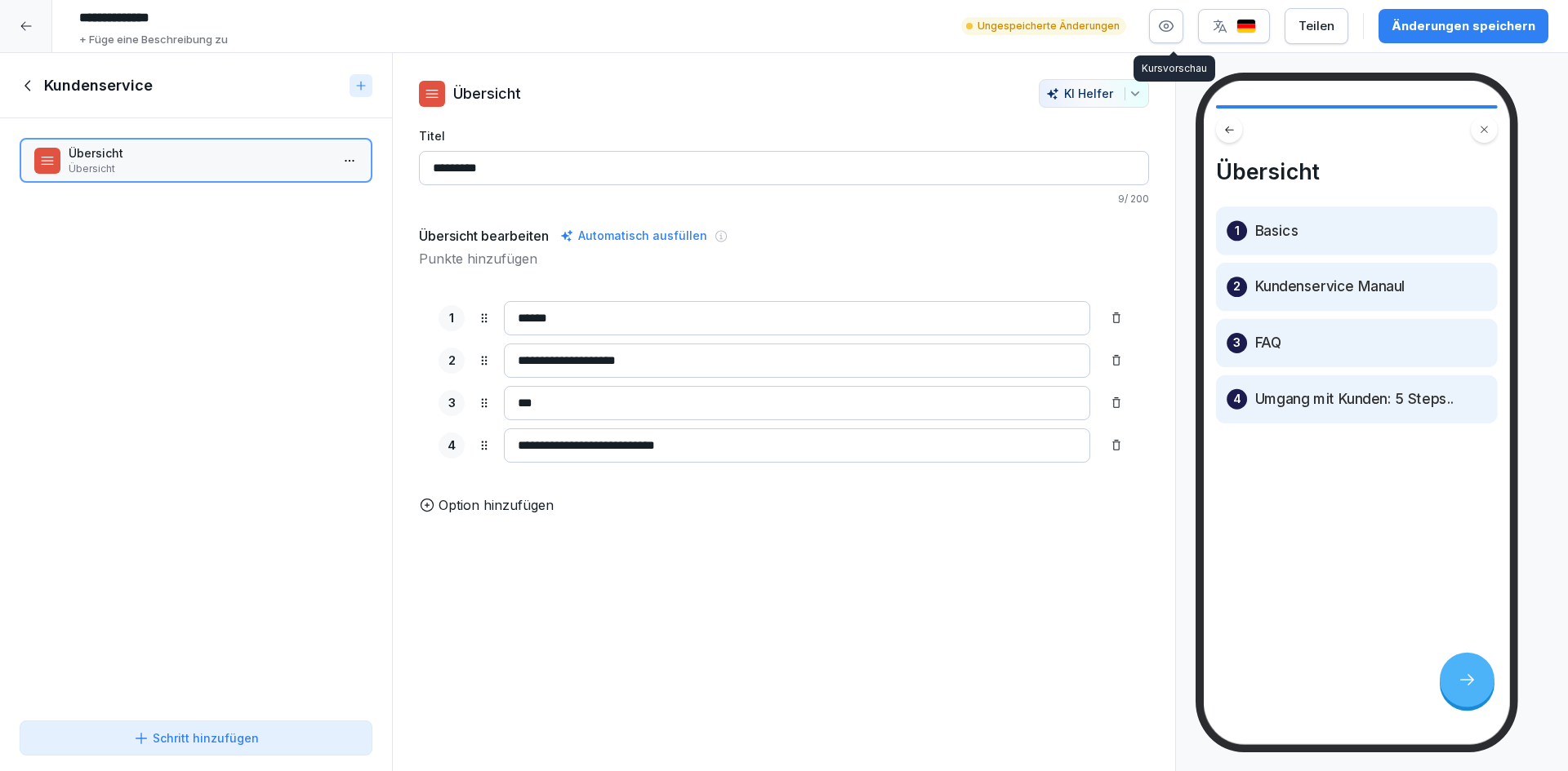
type input "**********"
click at [1465, 32] on div "Änderungen speichern" at bounding box center [1463, 26] width 143 height 18
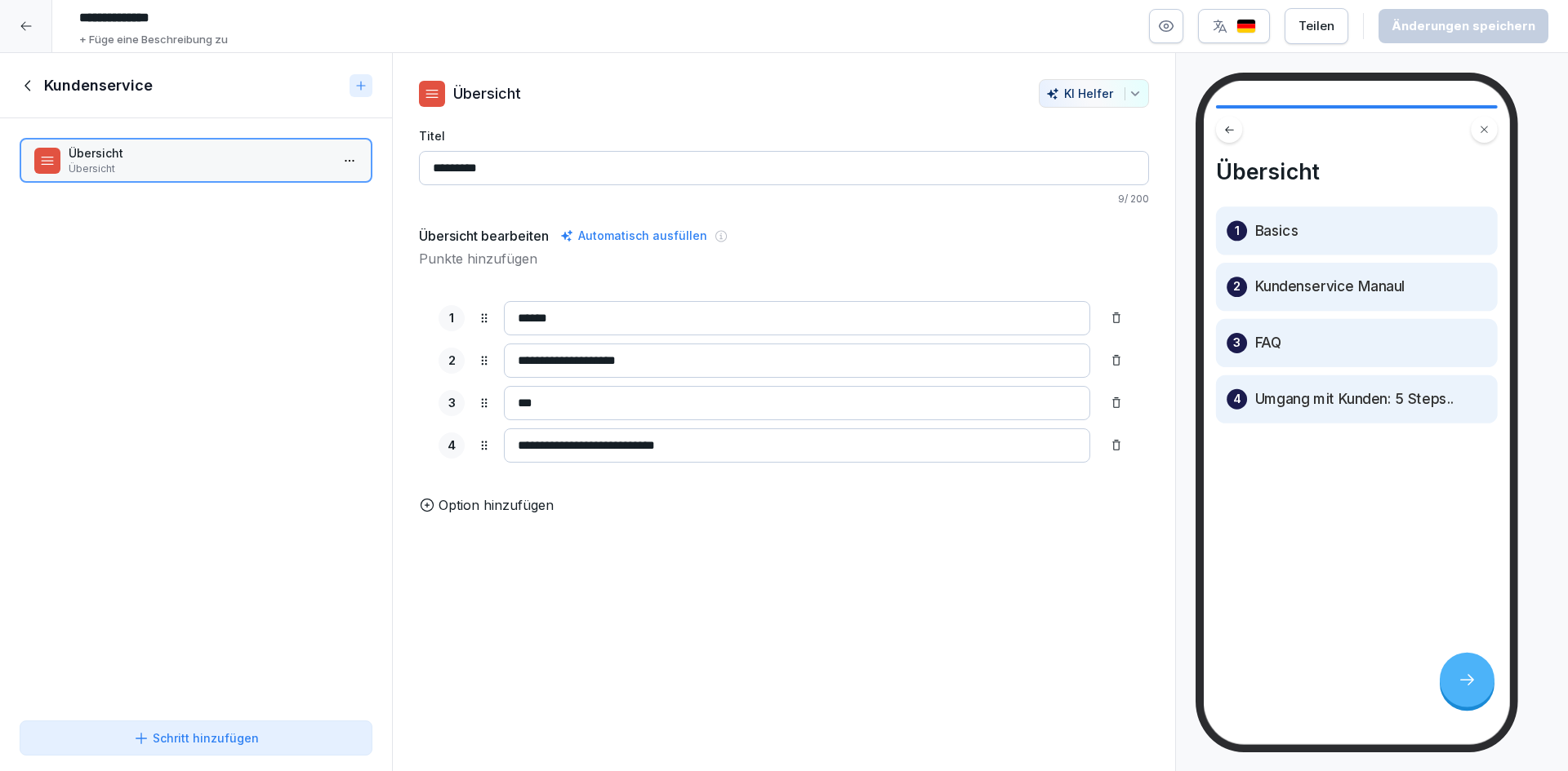
click at [25, 87] on icon at bounding box center [29, 85] width 18 height 18
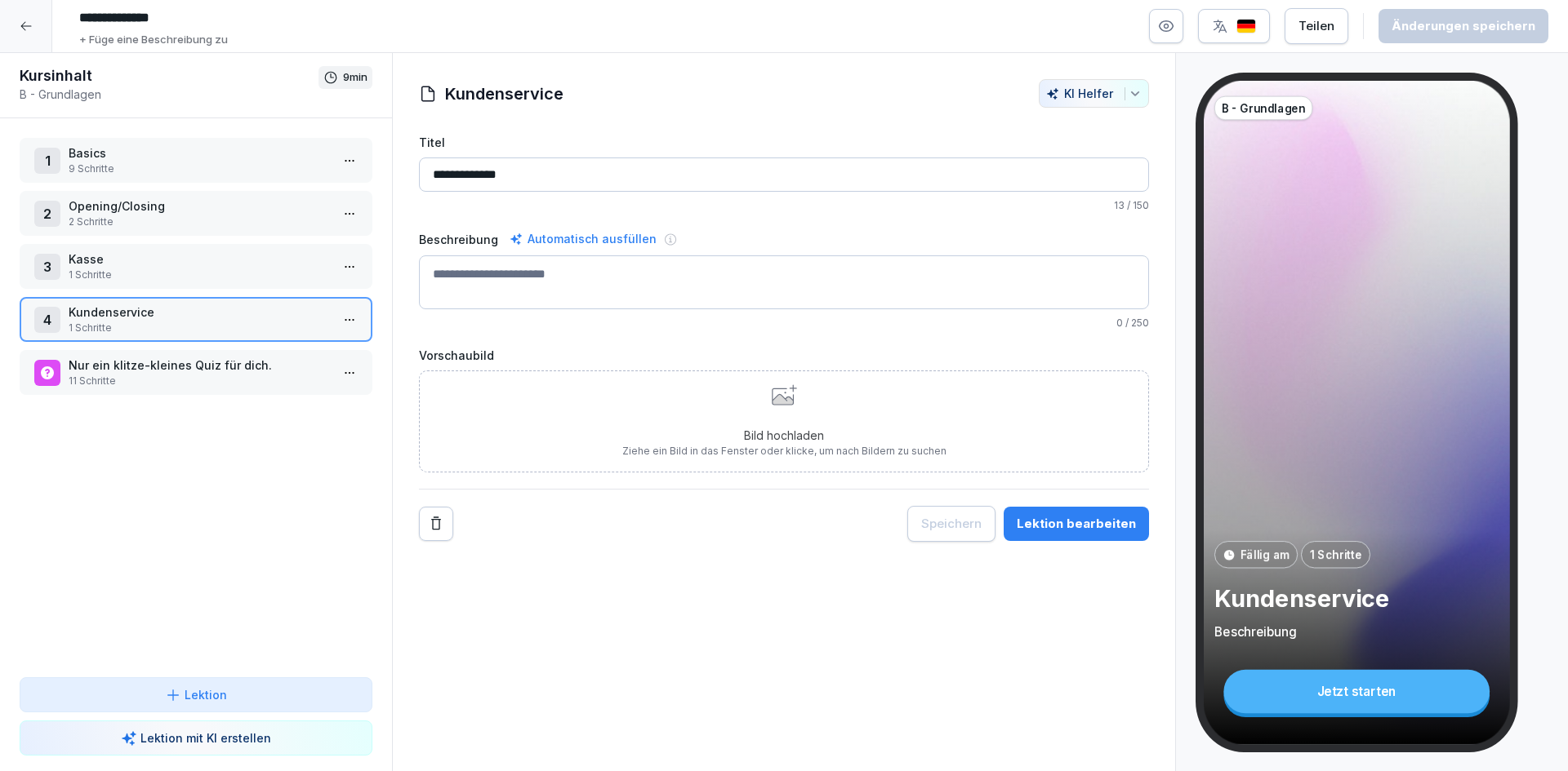
click at [212, 515] on div "1 Basics 9 Schritte 2 Opening/Closing 2 Schritte 3 Kasse 1 Schritte 4 Kundenser…" at bounding box center [196, 397] width 392 height 559
click at [28, 29] on icon at bounding box center [26, 26] width 13 height 13
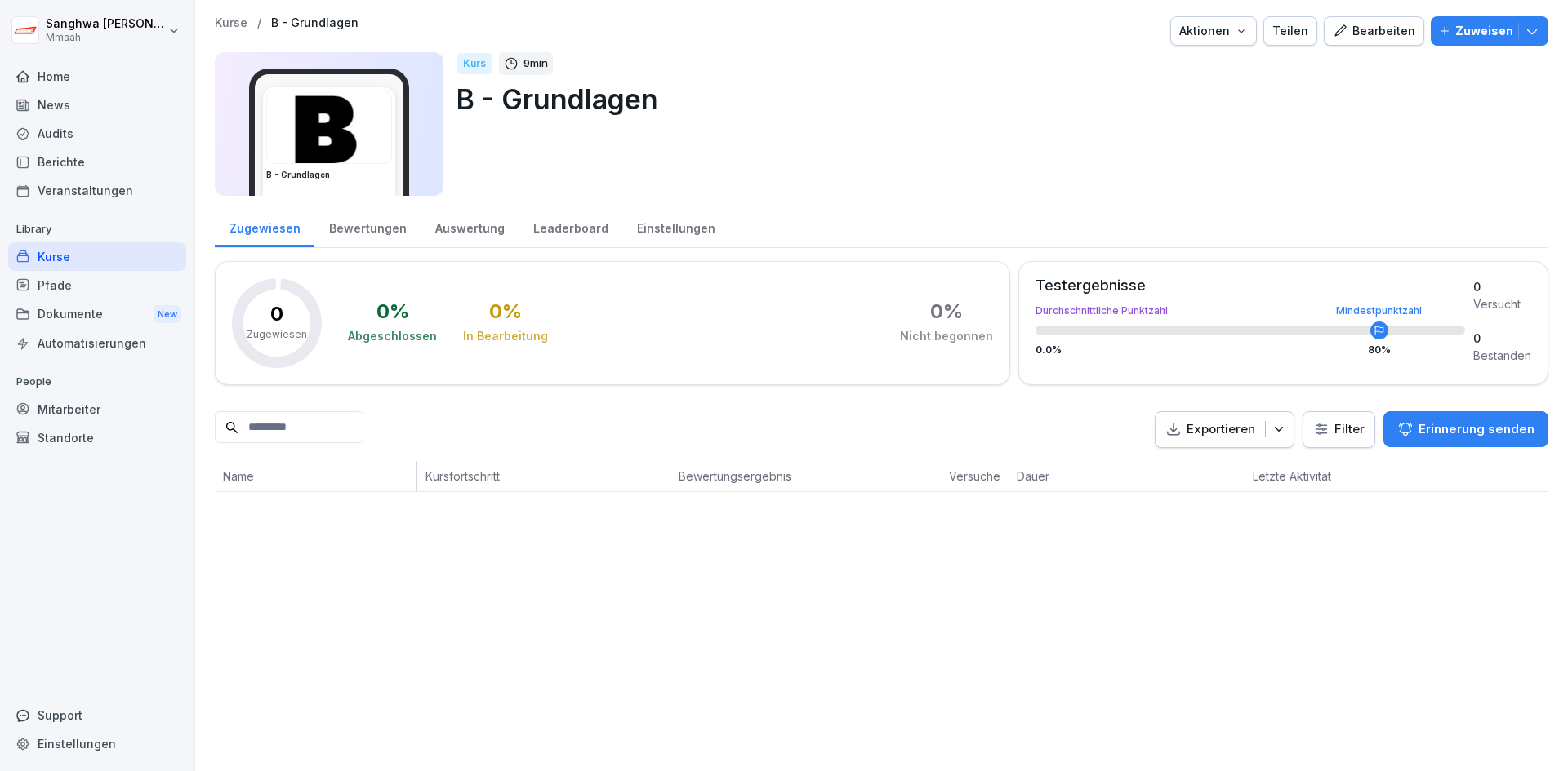
click at [240, 21] on p "Kurse" at bounding box center [231, 23] width 33 height 14
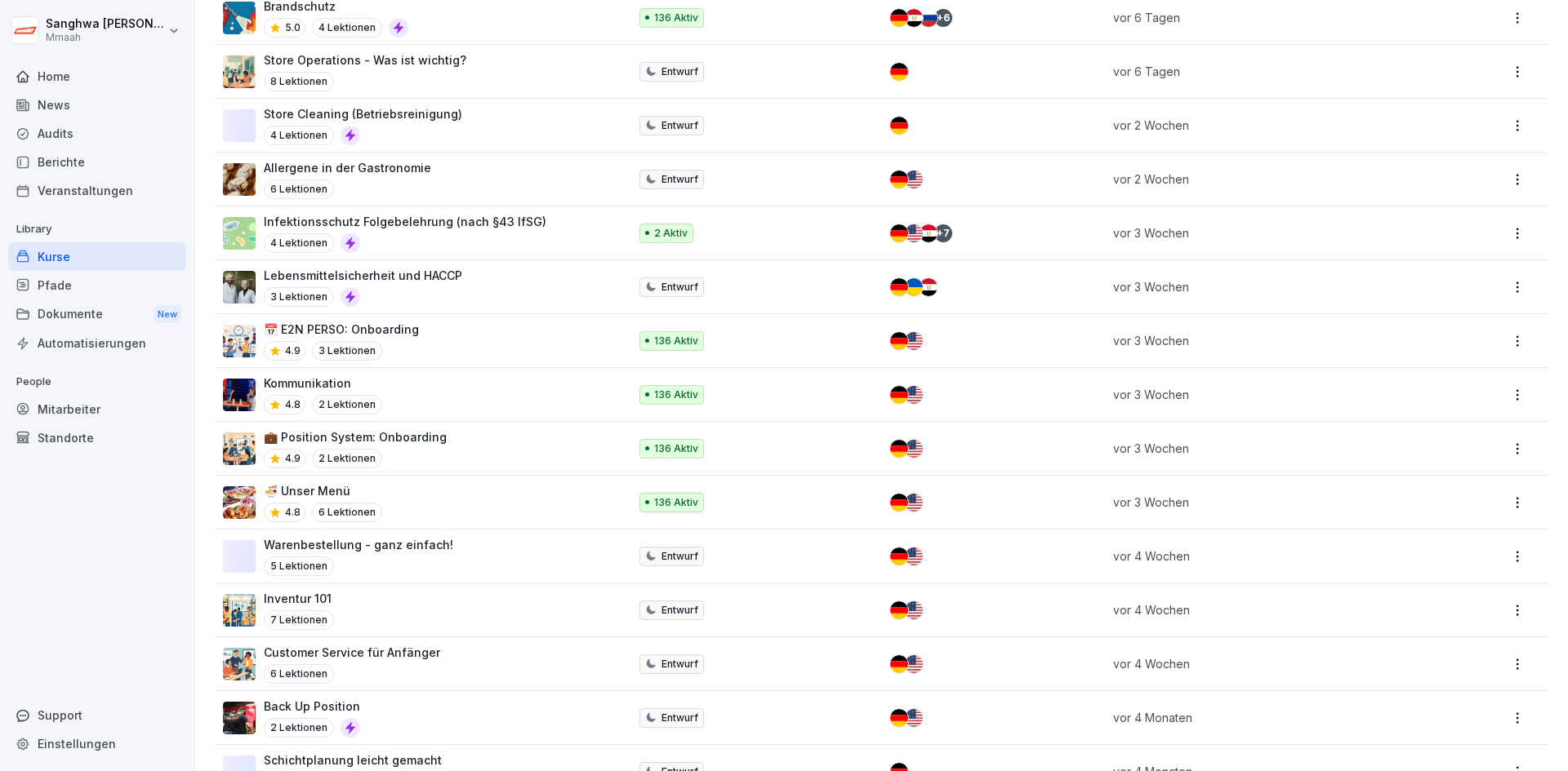
scroll to position [1469, 0]
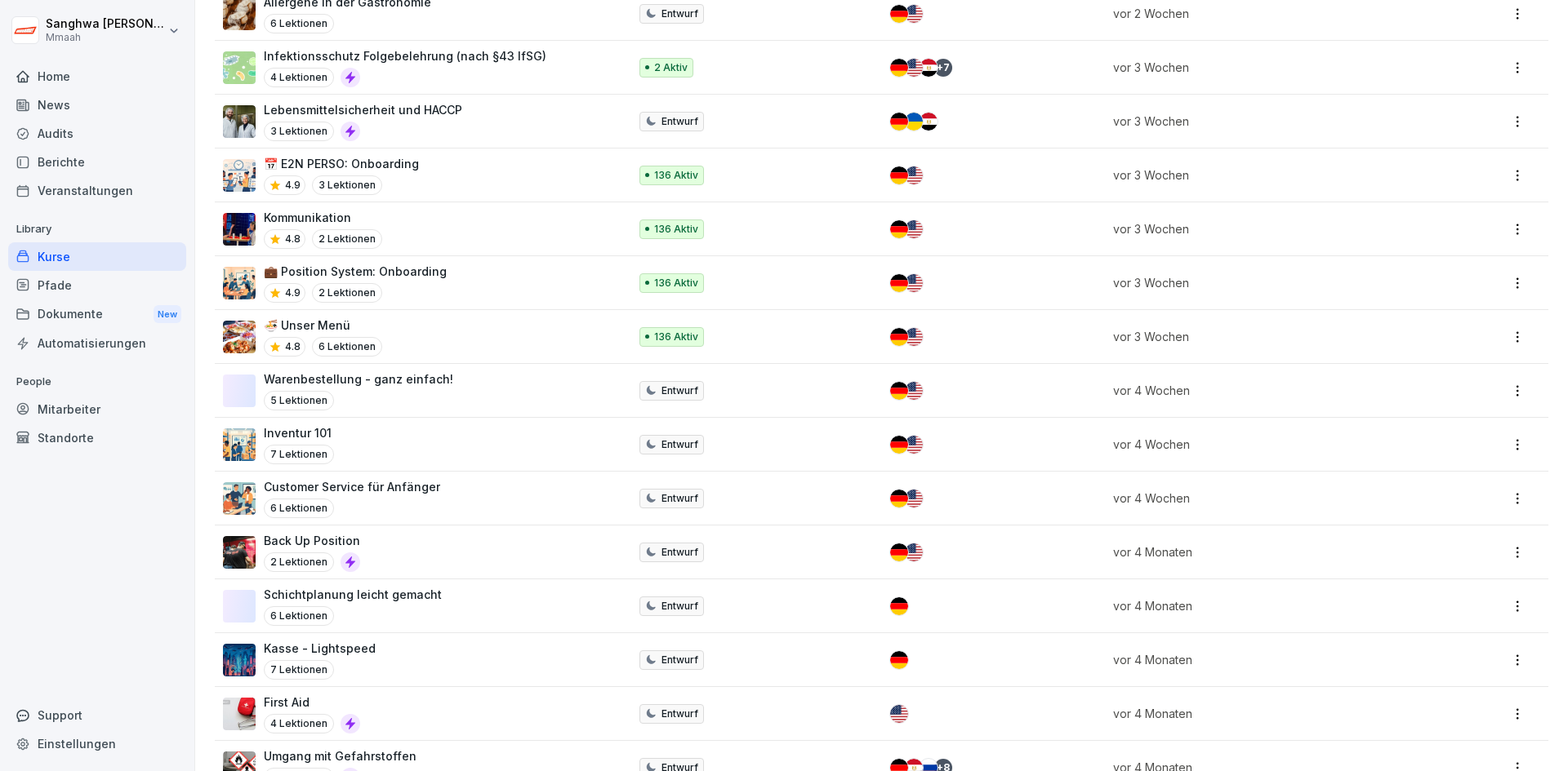
click at [1505, 554] on html "Sanghwa Lee Mmaah Home News Audits Berichte Veranstaltungen Library Kurse Pfade…" at bounding box center [784, 385] width 1568 height 771
click at [1413, 681] on div "Archivieren" at bounding box center [1398, 683] width 61 height 17
